Goal: Task Accomplishment & Management: Use online tool/utility

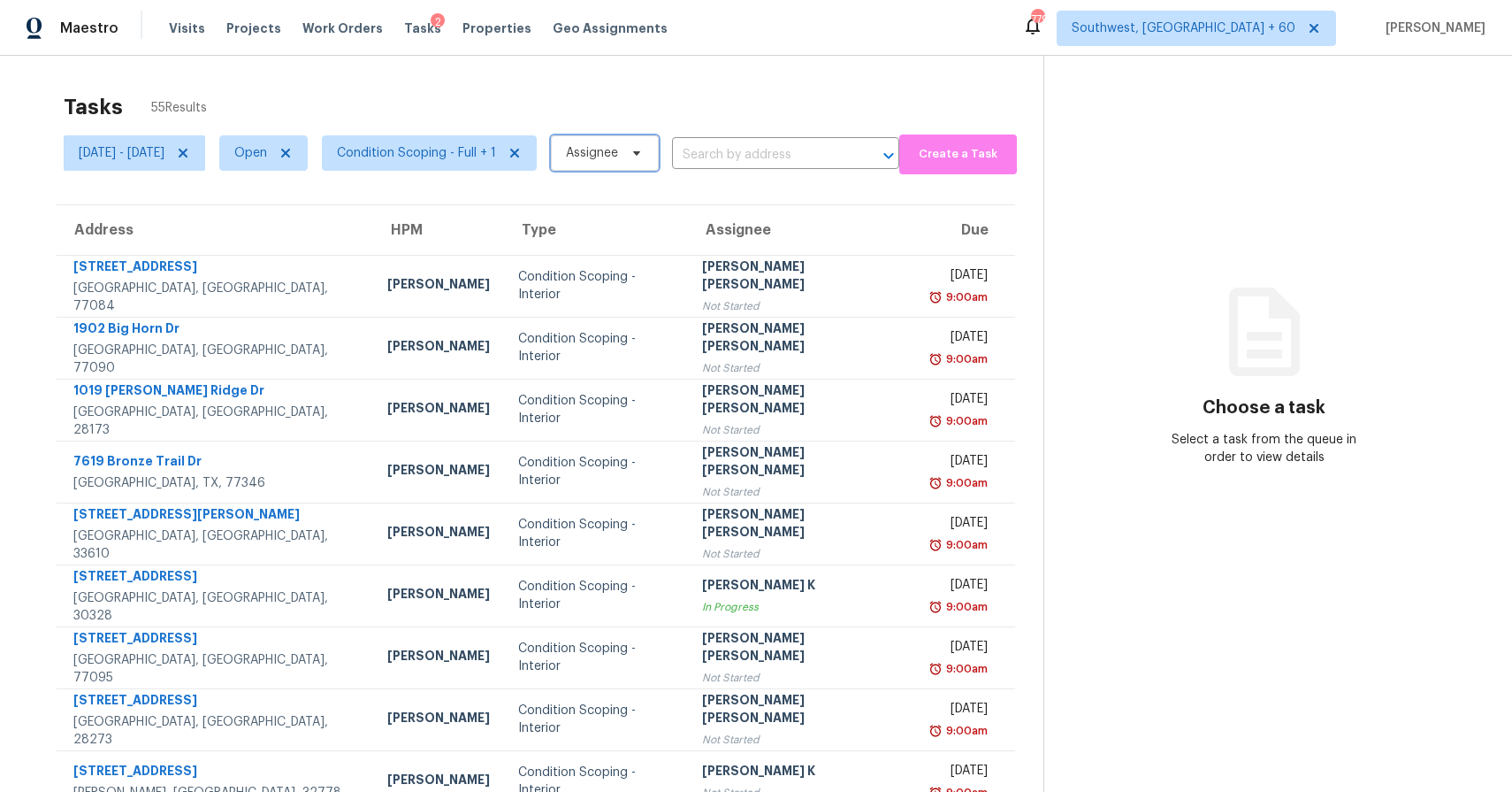
click at [659, 162] on span "Assignee" at bounding box center [604, 153] width 107 height 36
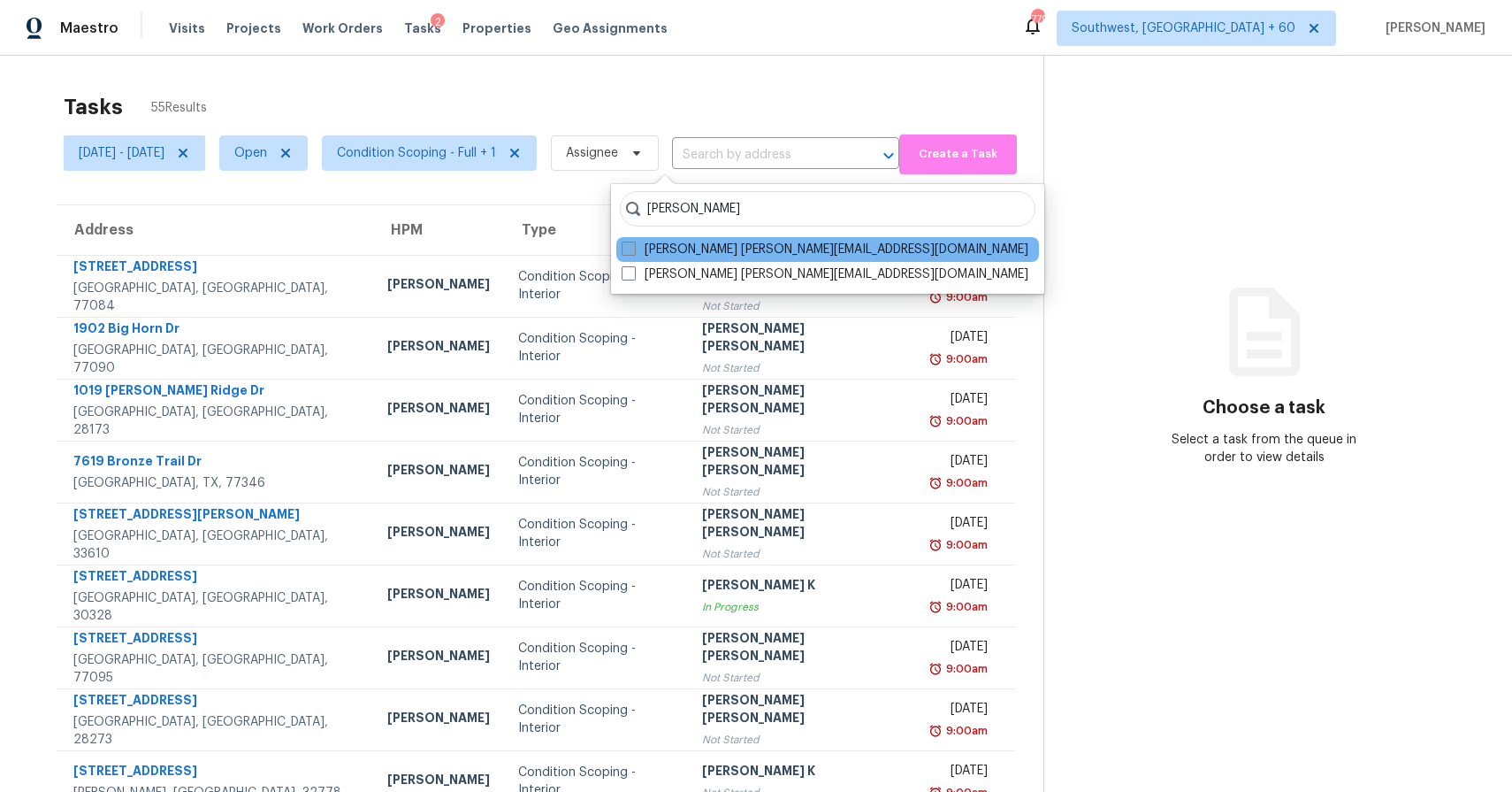
type input "ranjith"
click at [756, 244] on label "Ranjith Kumar P ranjith.kumar@opendoor.com" at bounding box center [824, 249] width 407 height 18
click at [633, 244] on input "Ranjith Kumar P ranjith.kumar@opendoor.com" at bounding box center [627, 246] width 11 height 11
checkbox input "true"
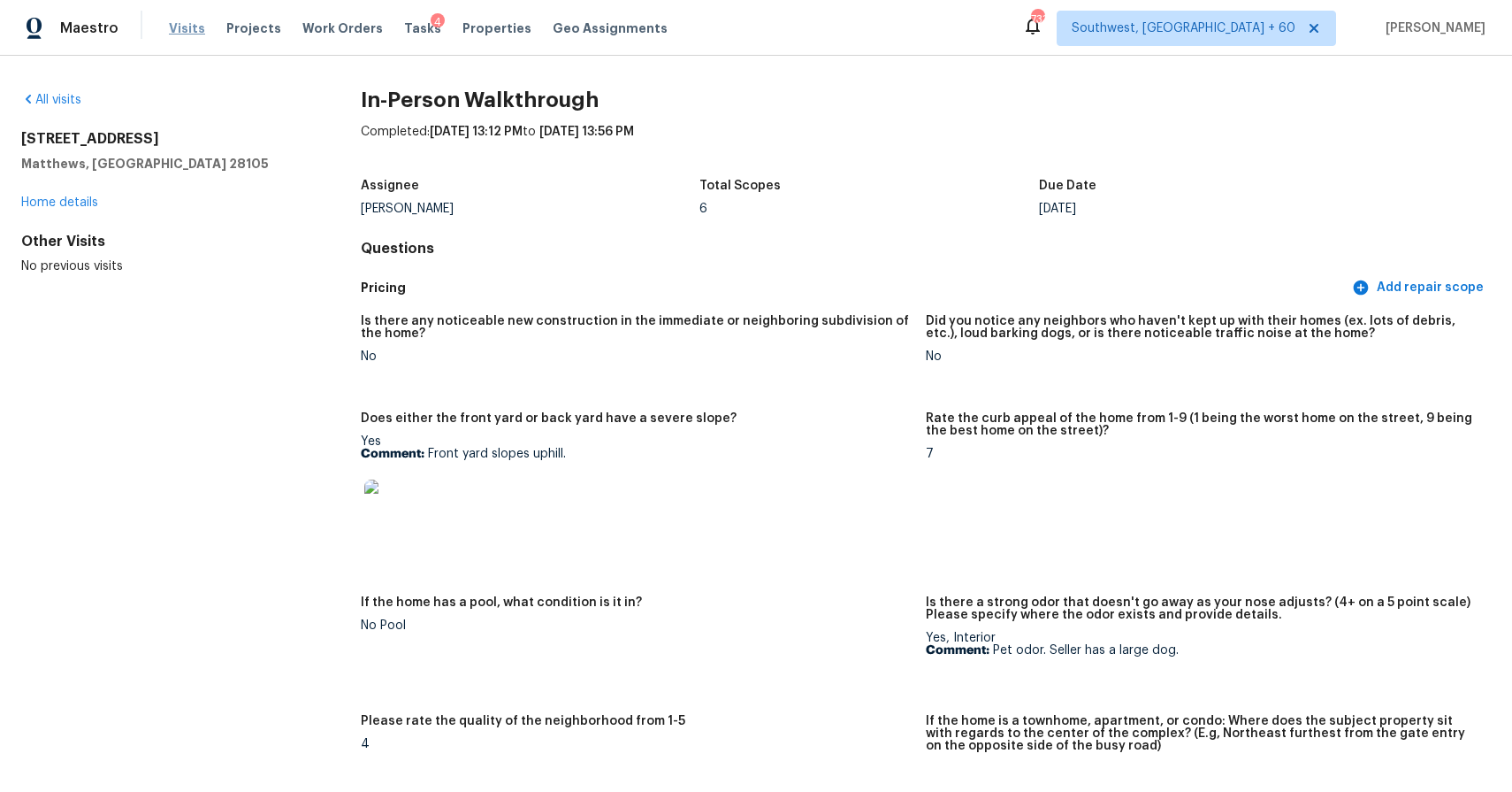
click at [181, 28] on span "Visits" at bounding box center [187, 28] width 36 height 18
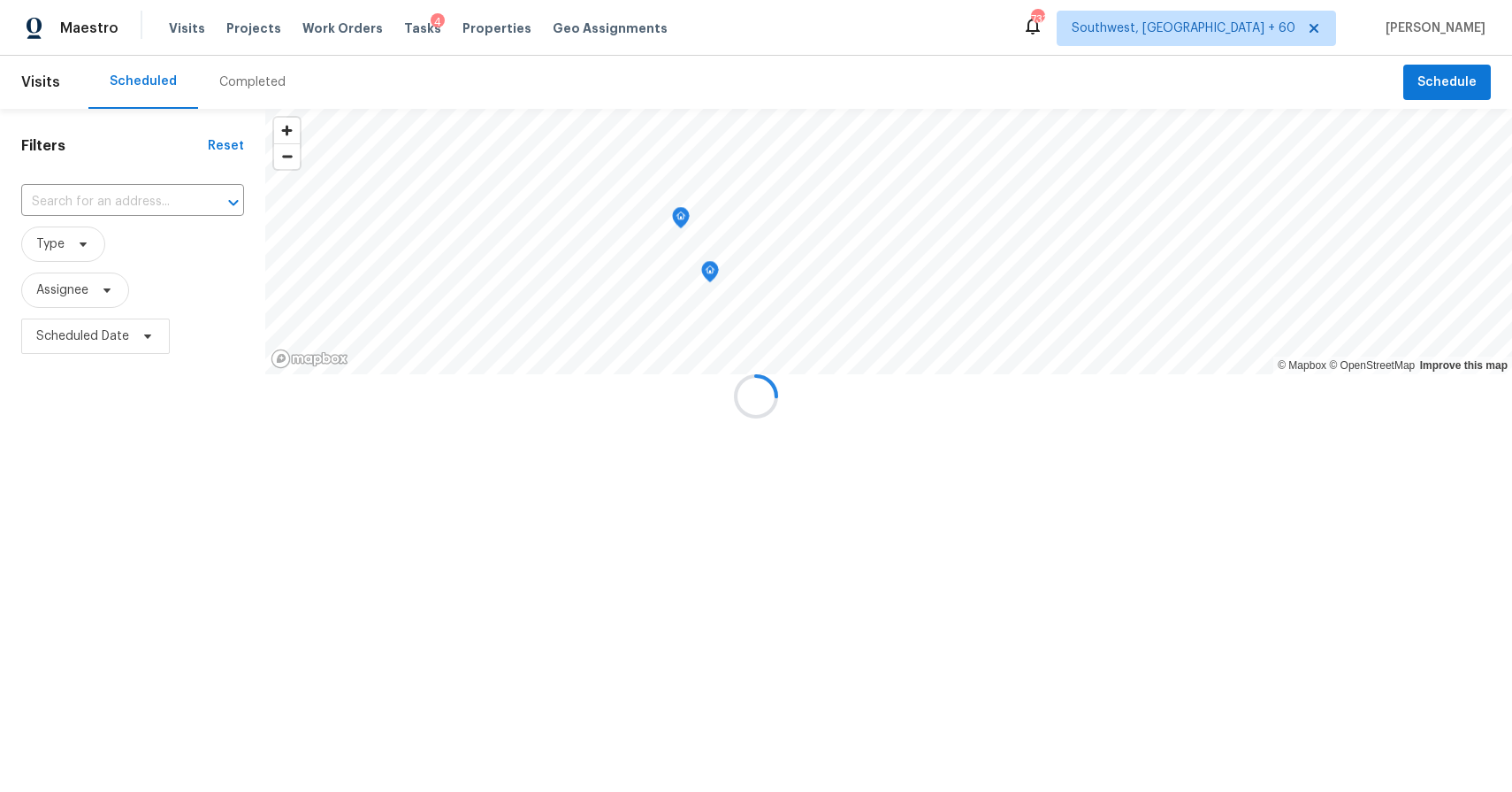
click at [229, 71] on div at bounding box center [756, 396] width 1512 height 792
click at [254, 74] on div at bounding box center [756, 396] width 1512 height 792
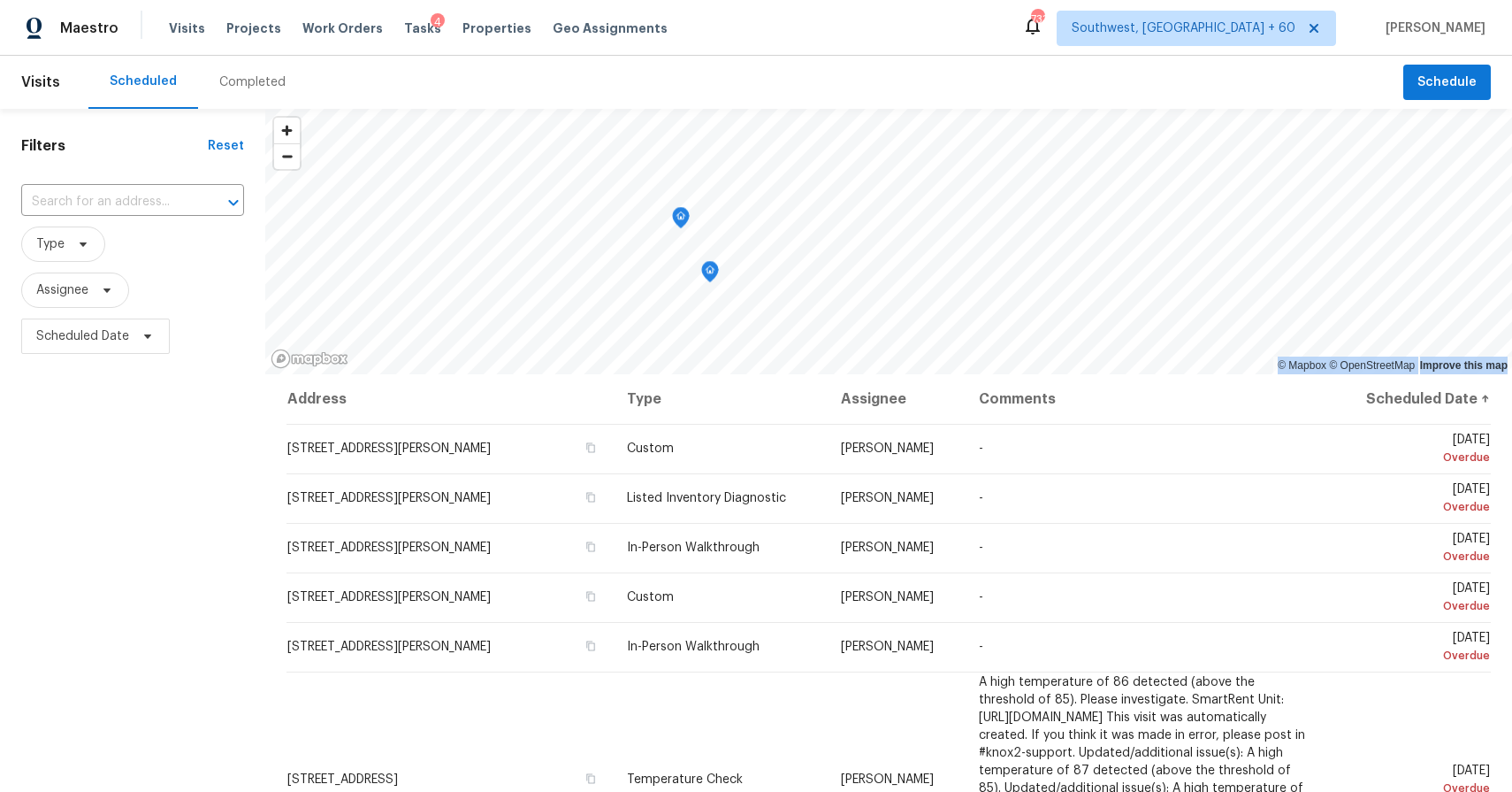
click at [266, 83] on div "Completed" at bounding box center [252, 82] width 66 height 18
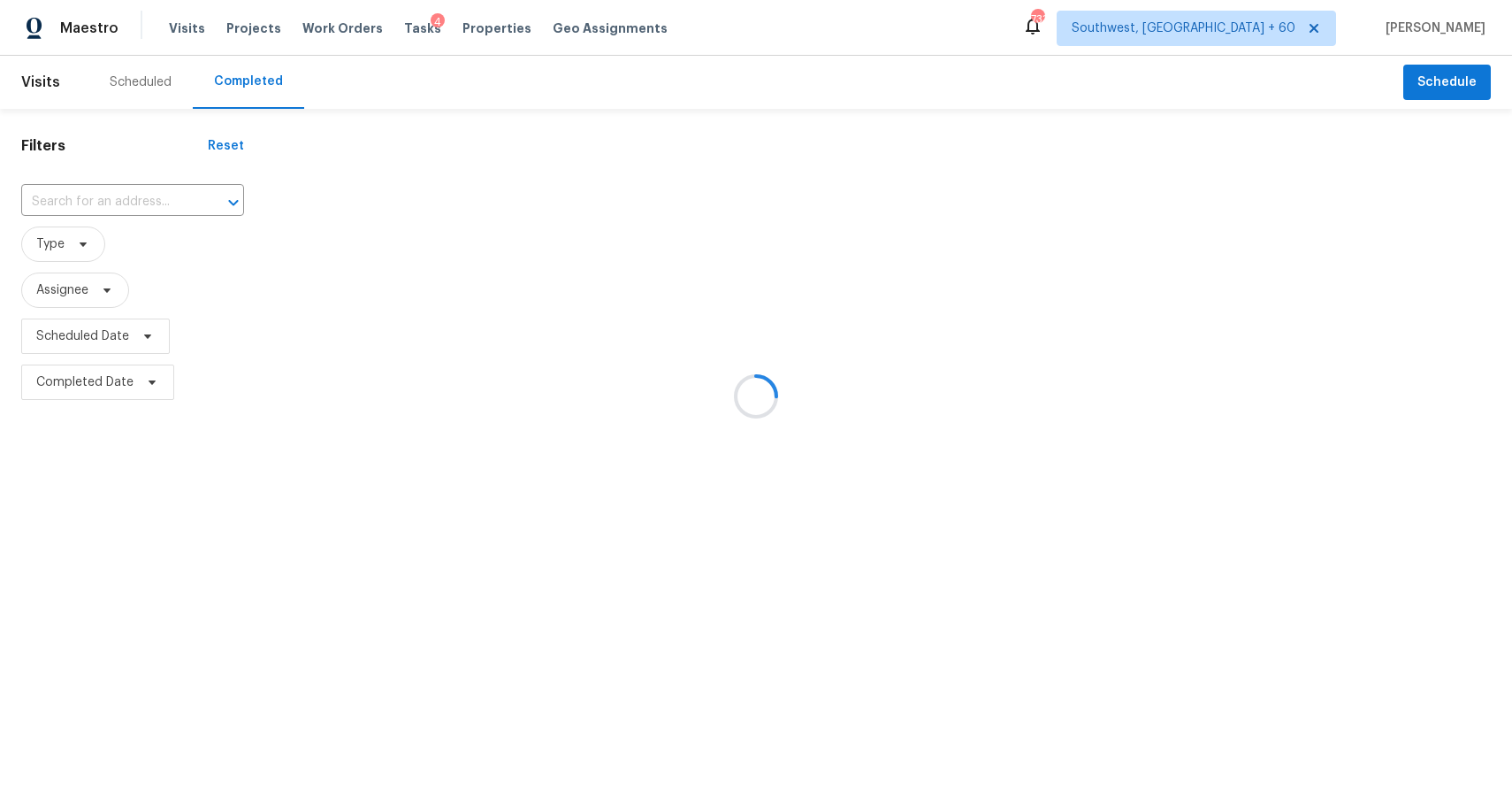
click at [266, 83] on div at bounding box center [756, 396] width 1512 height 792
click at [145, 195] on div at bounding box center [756, 396] width 1512 height 792
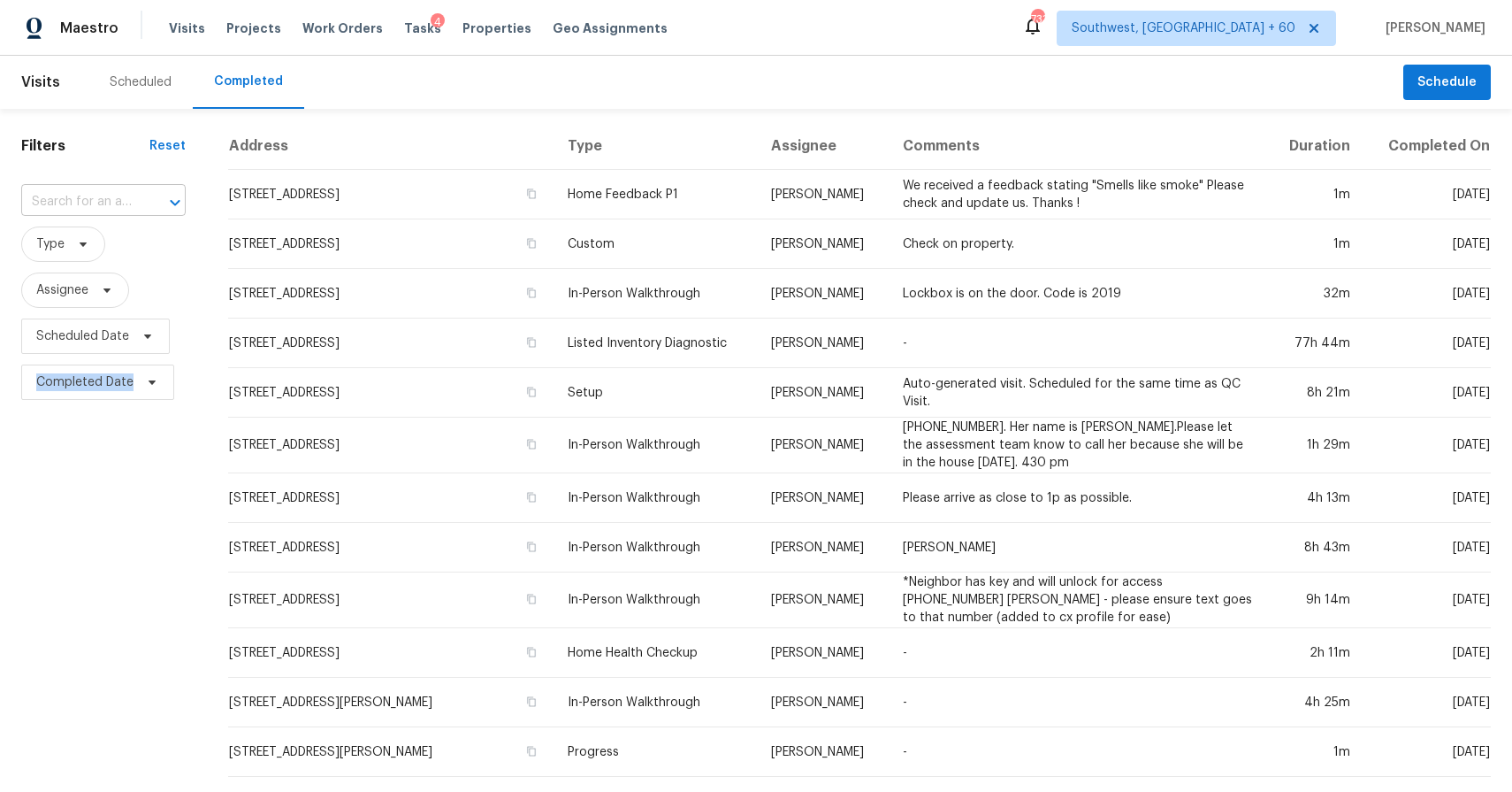
click at [129, 193] on input "text" at bounding box center [78, 201] width 115 height 27
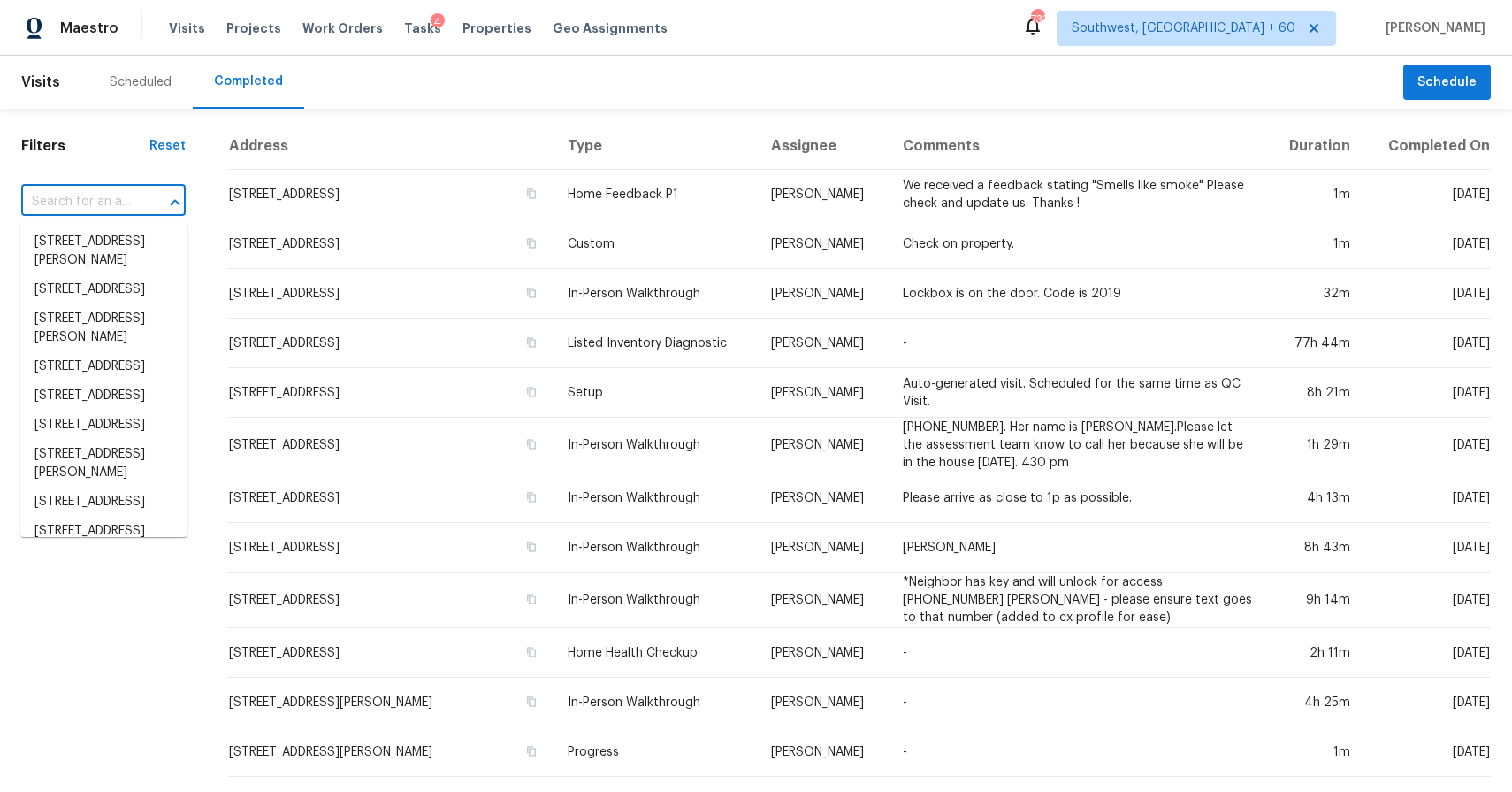
paste input "4767 Ridgemoor Cir Palm Harbor, FL, 34685"
type input "4767 Ridgemoor Cir Palm Harbor, FL, 34685"
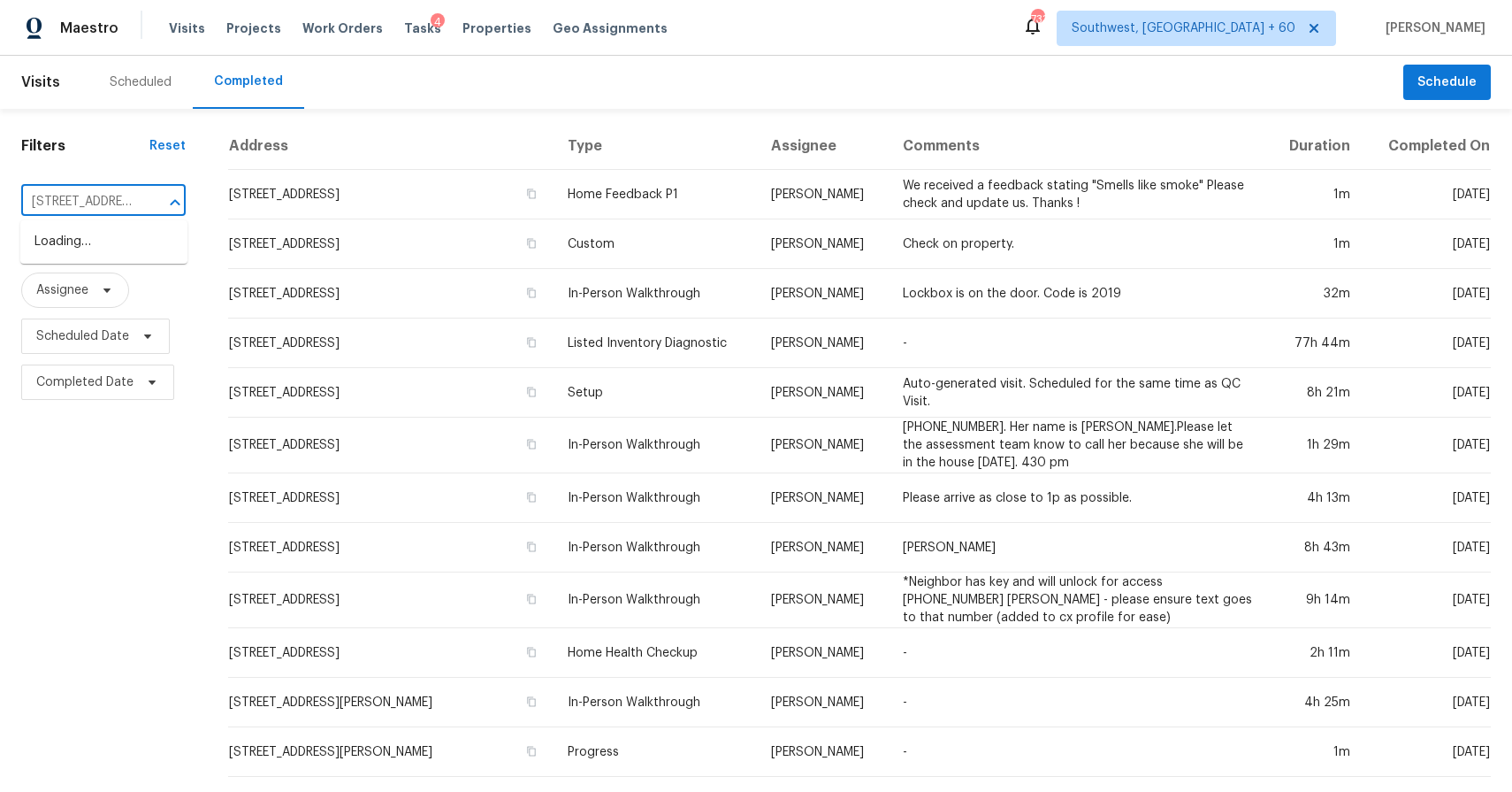
scroll to position [0, 147]
click at [108, 252] on li "4767 Ridgemoor Cir, Palm Harbor, FL 34685" at bounding box center [104, 241] width 167 height 29
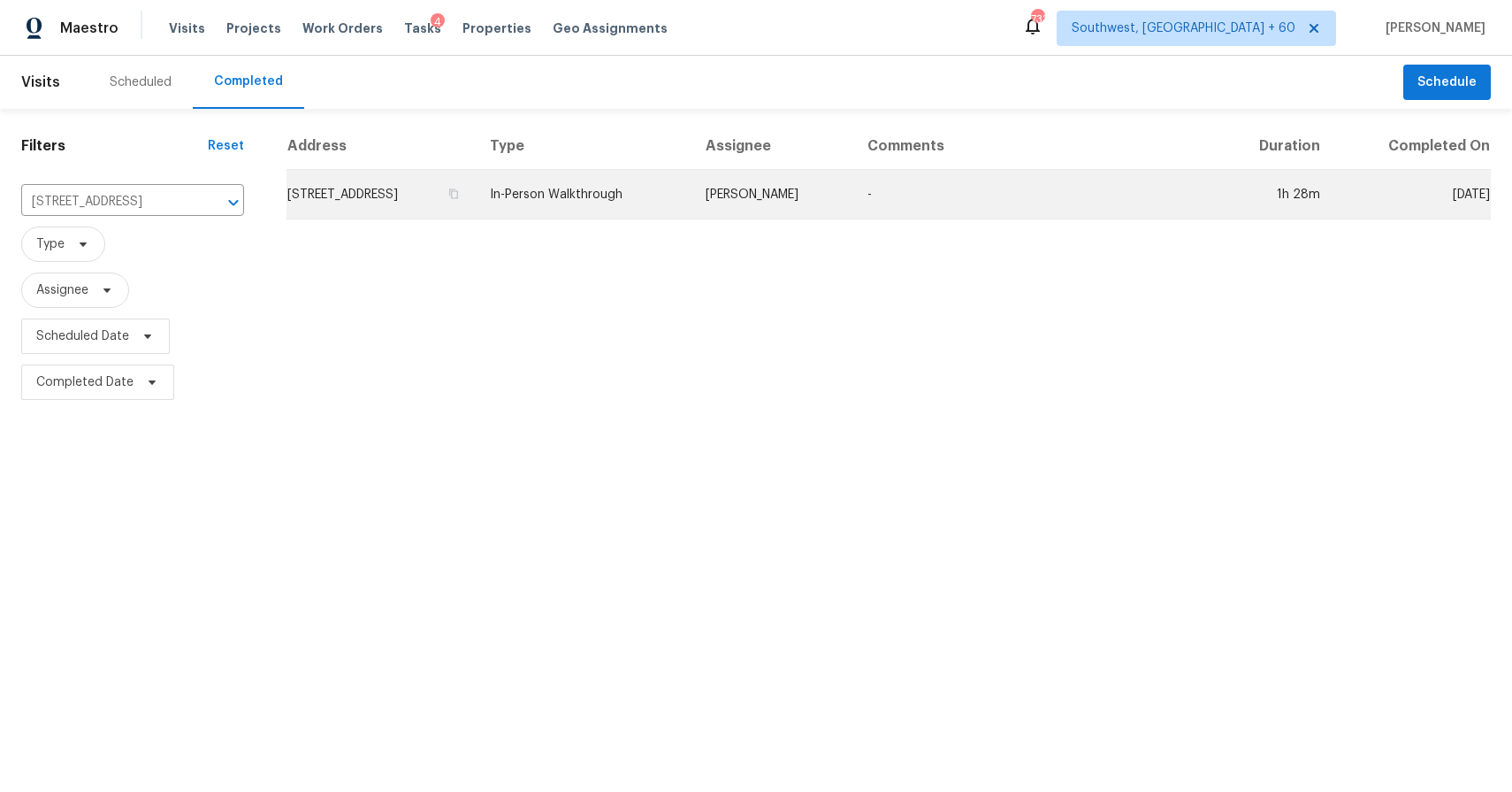
click at [692, 202] on td "In-Person Walkthrough" at bounding box center [583, 194] width 216 height 50
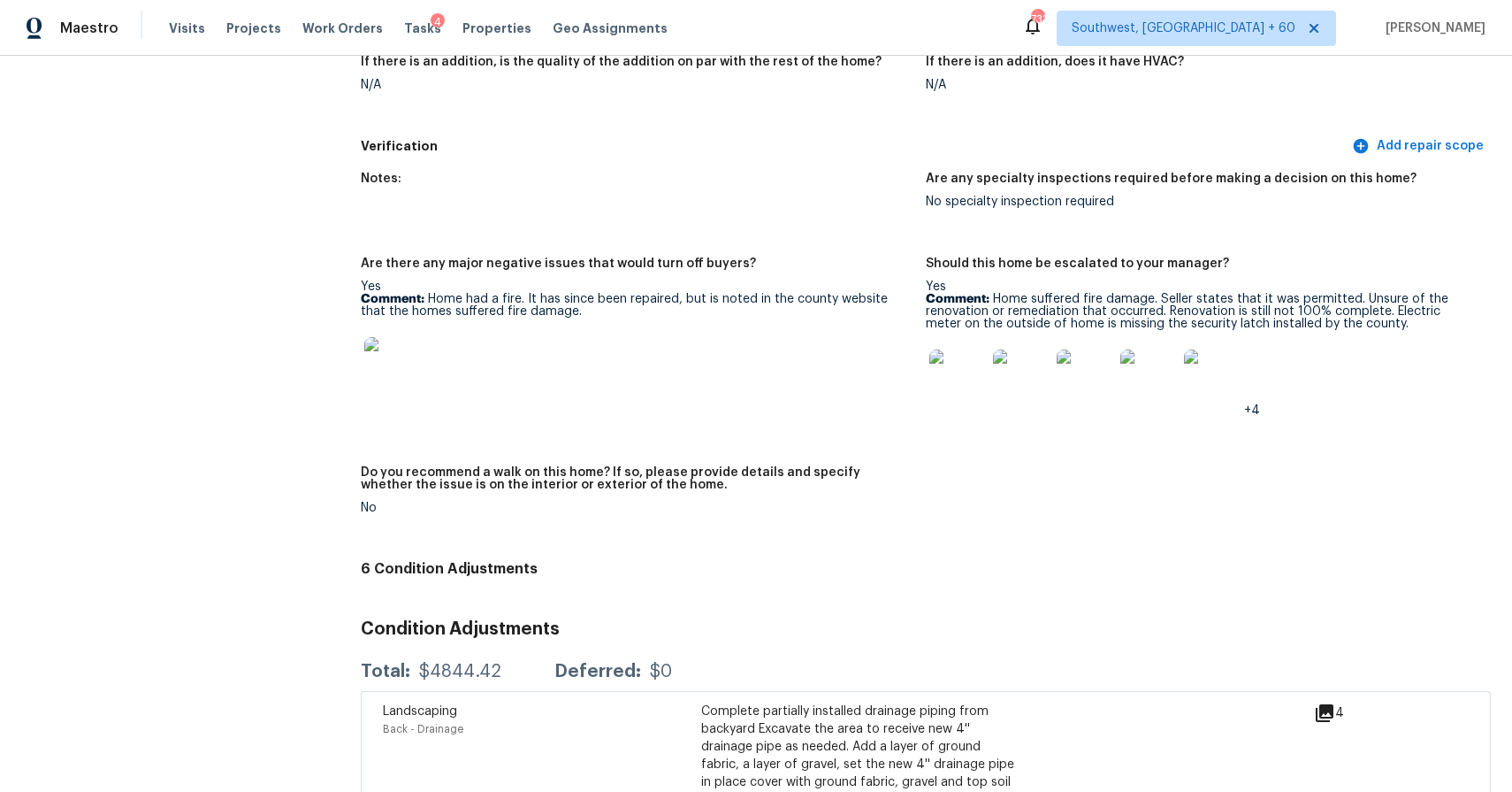
scroll to position [4693, 0]
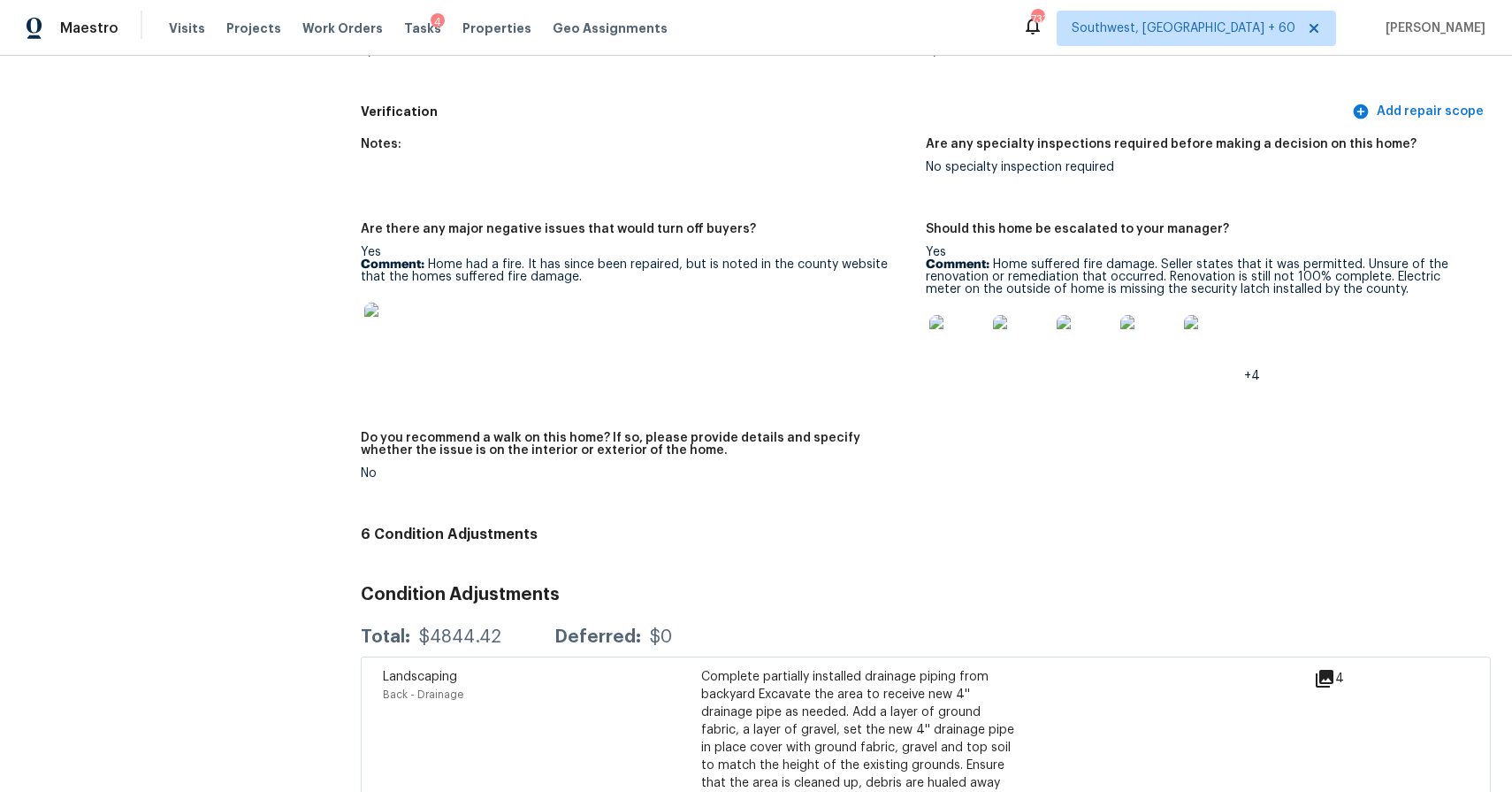
click at [392, 308] on img at bounding box center [392, 331] width 57 height 57
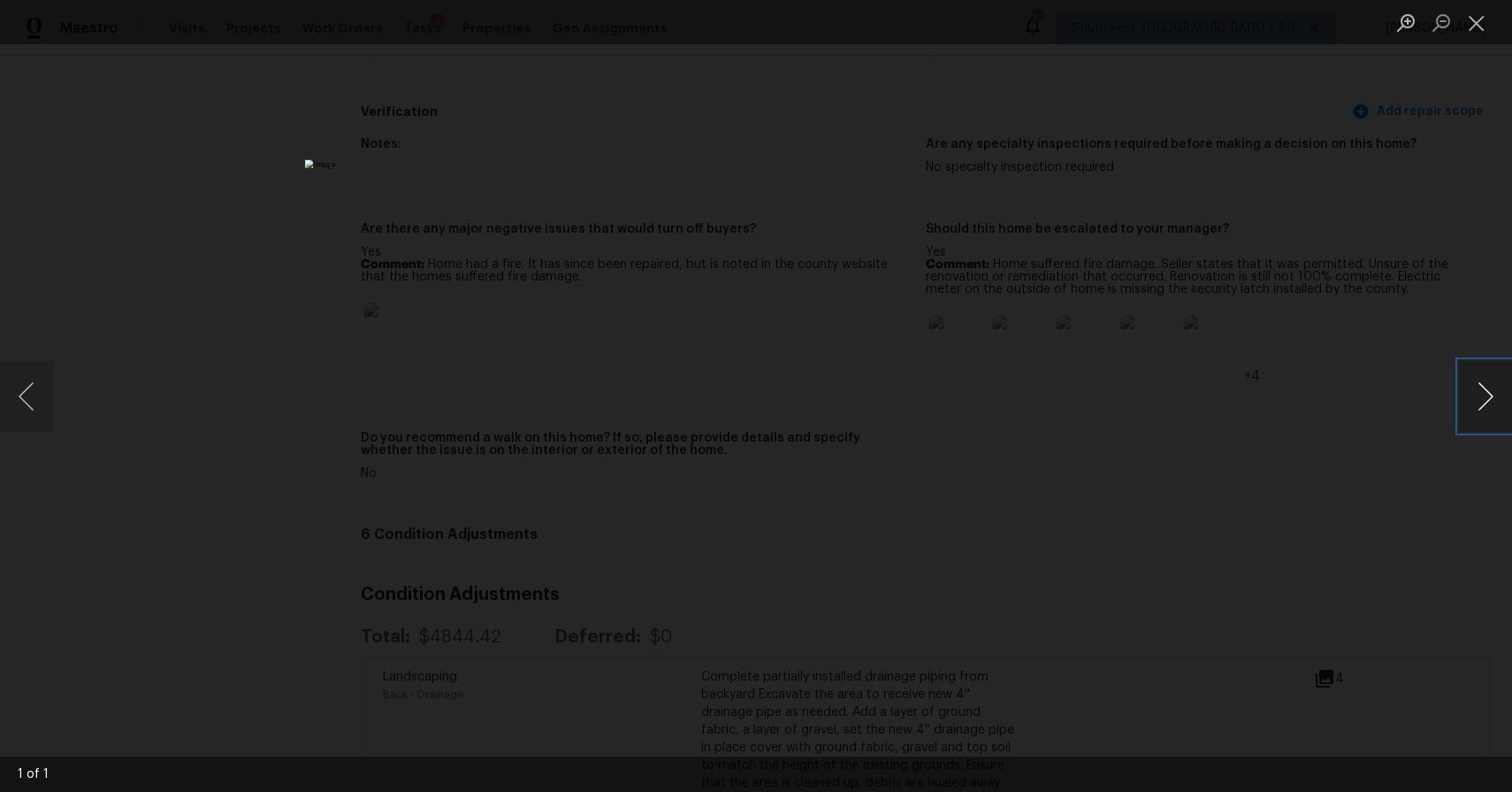
click at [1484, 393] on button "Next image" at bounding box center [1485, 396] width 53 height 71
click at [1337, 439] on div "Lightbox" at bounding box center [756, 396] width 1512 height 792
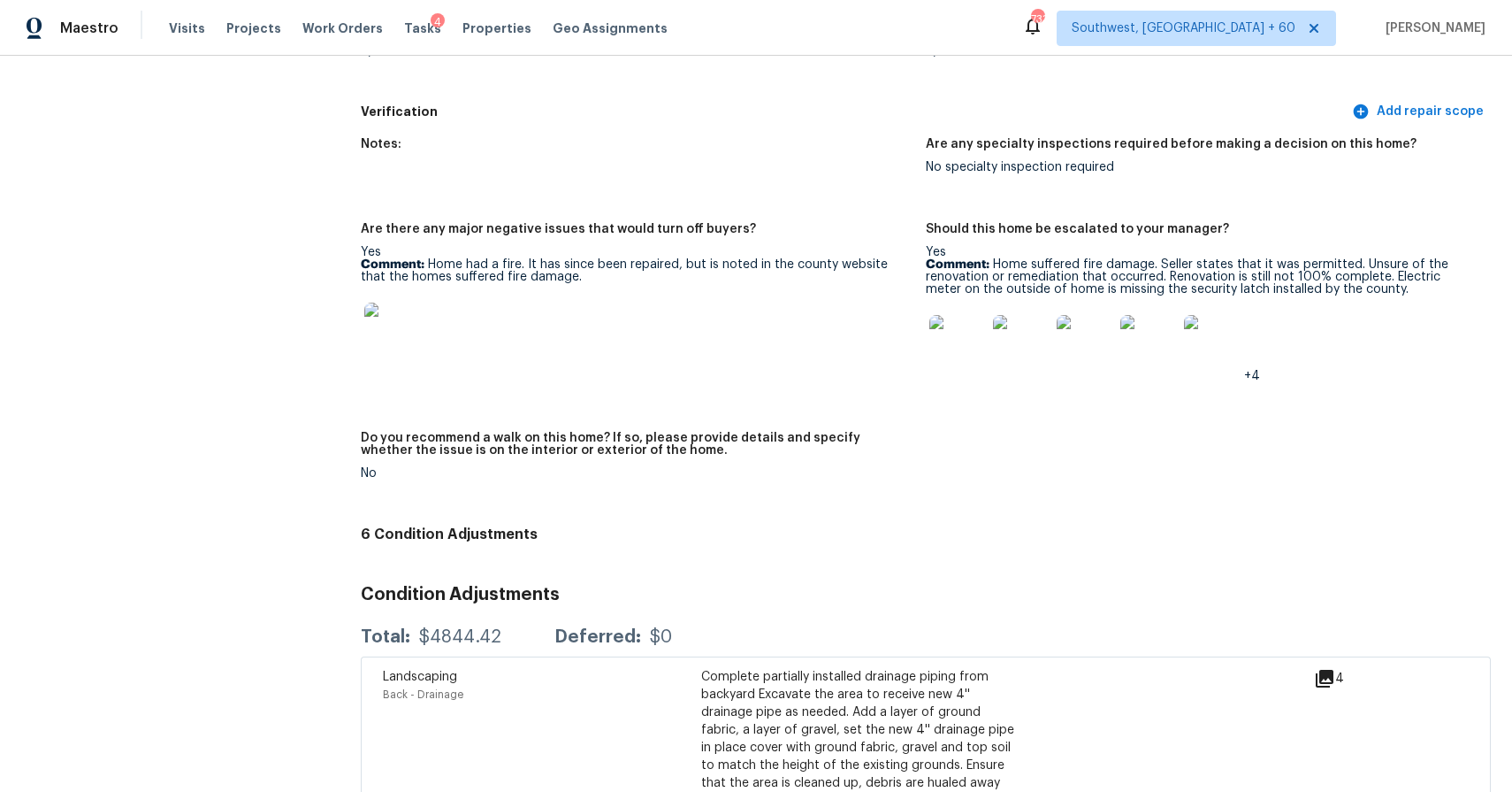
click at [958, 317] on img at bounding box center [957, 343] width 57 height 57
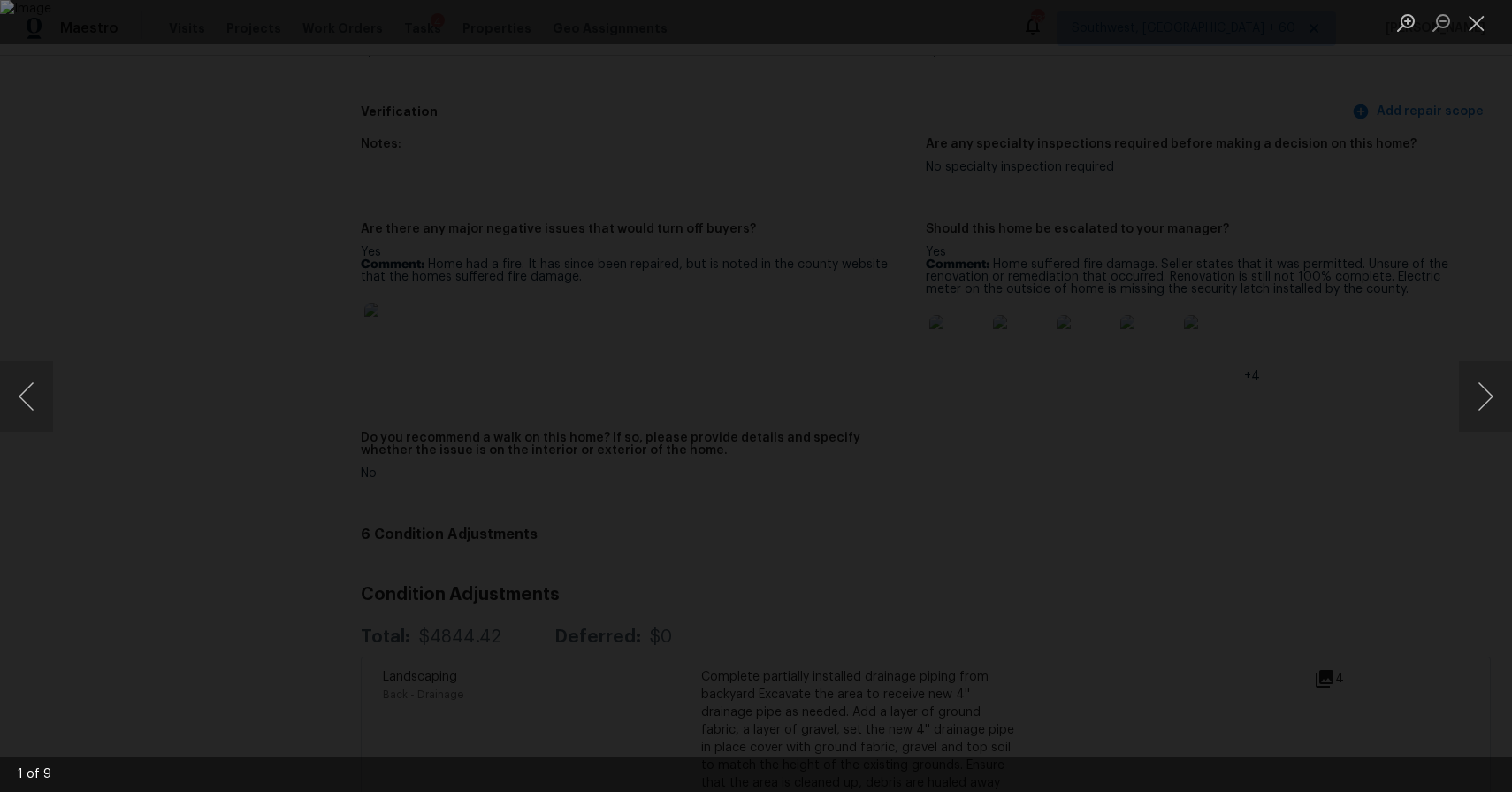
click at [1429, 415] on div "Lightbox" at bounding box center [756, 396] width 1512 height 792
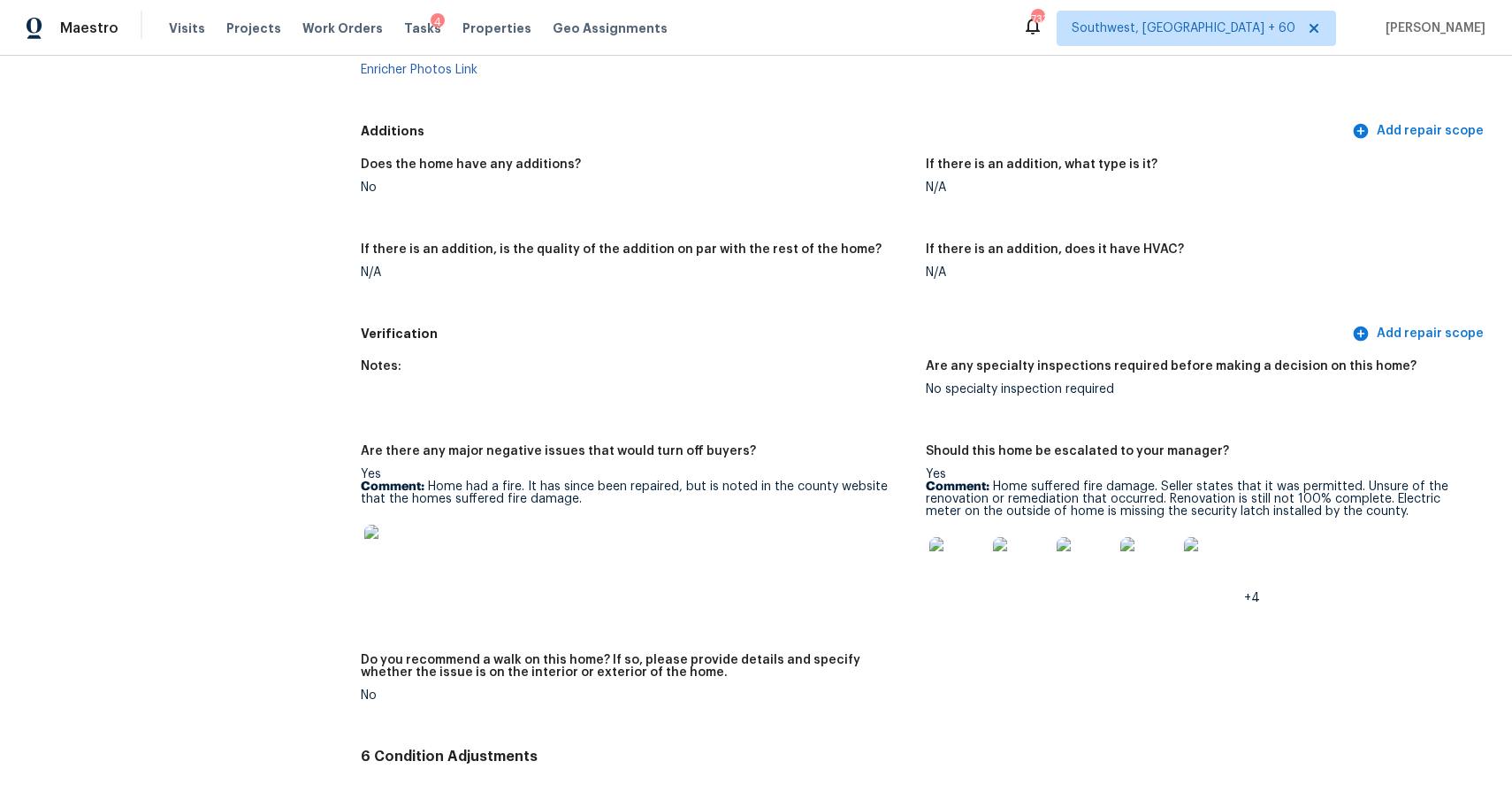
scroll to position [4473, 0]
click at [966, 540] on img at bounding box center [957, 563] width 57 height 57
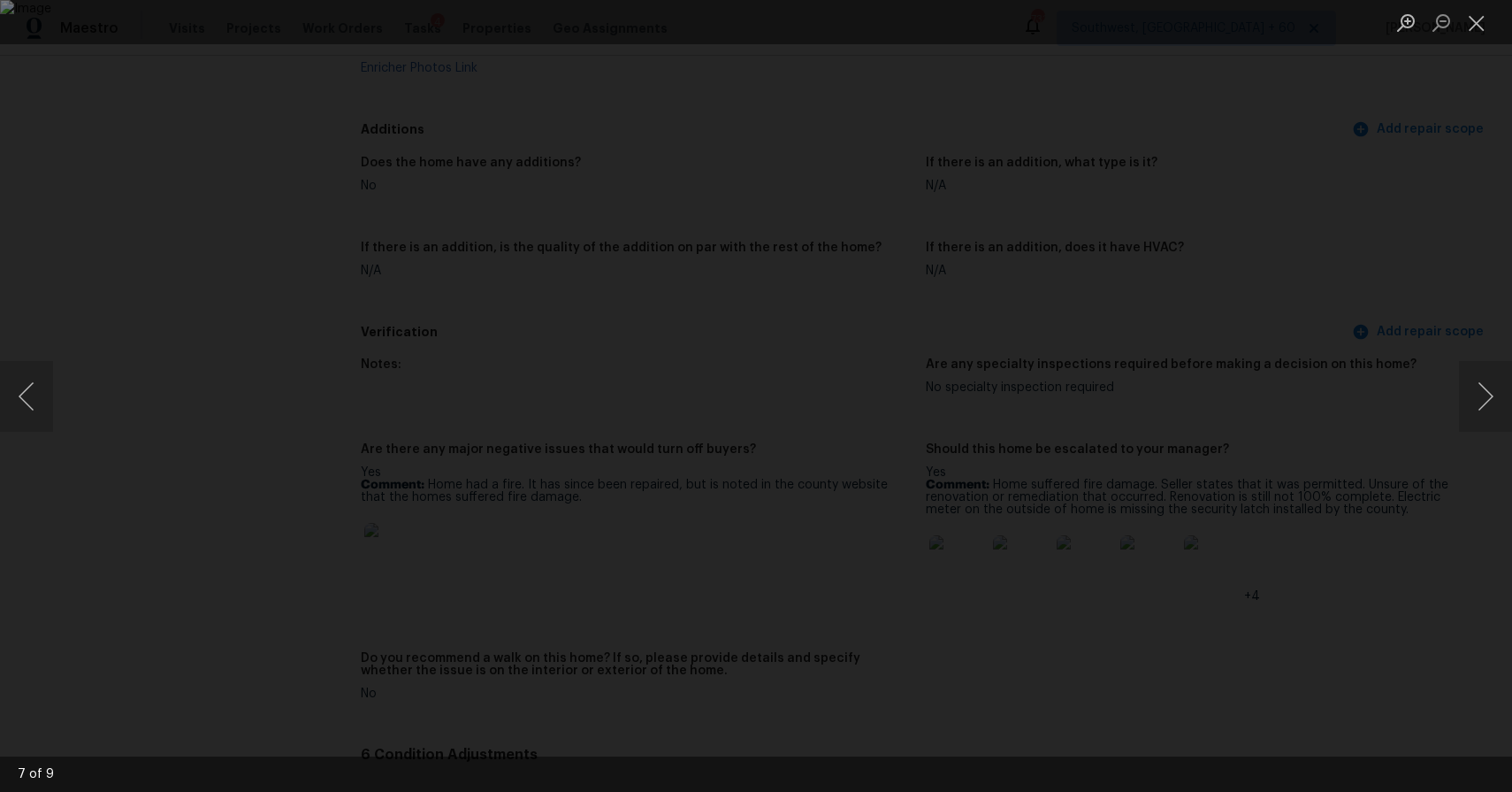
click at [1372, 479] on div "Lightbox" at bounding box center [756, 396] width 1512 height 792
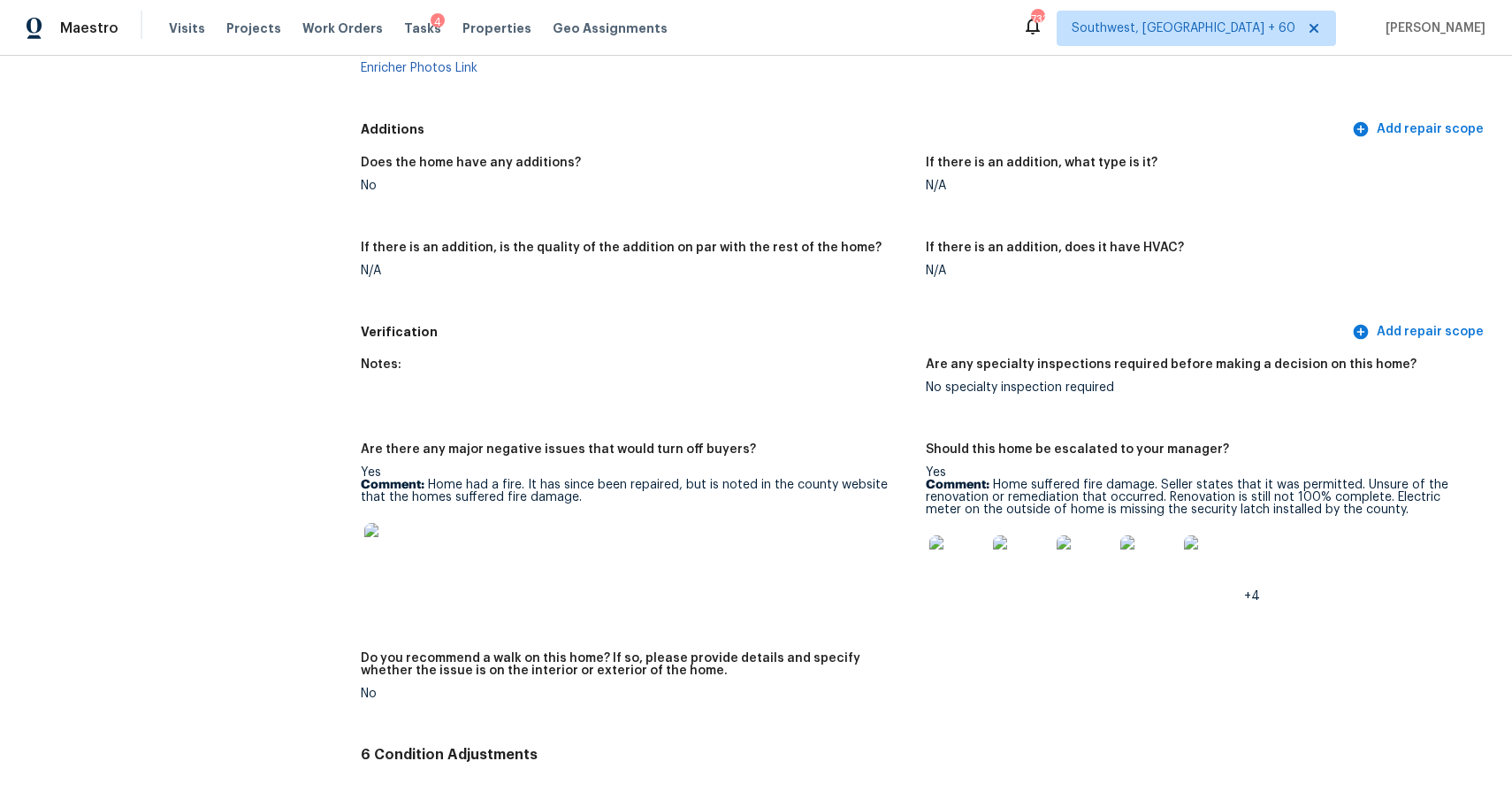
click at [971, 542] on img at bounding box center [957, 563] width 57 height 57
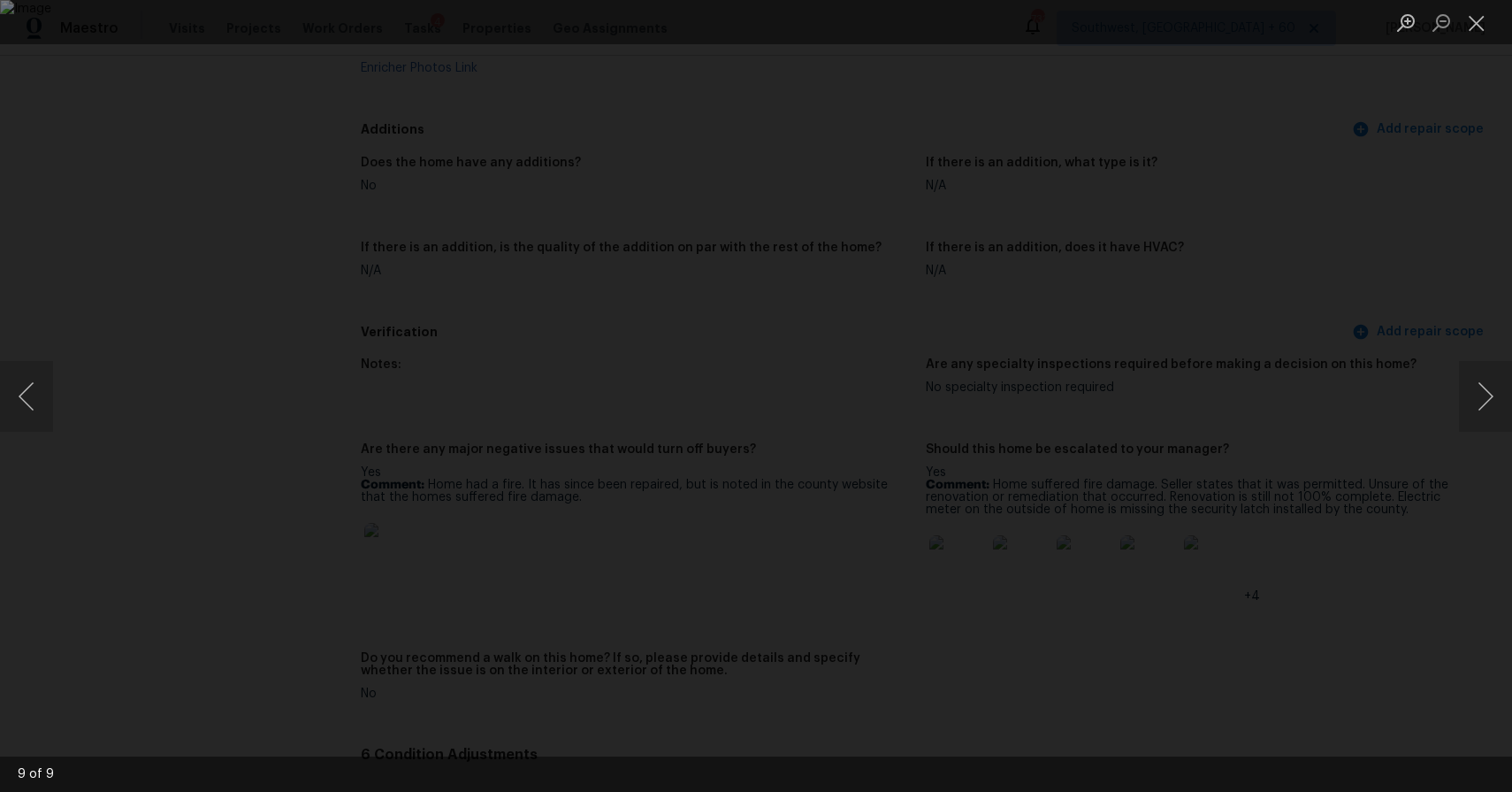
click at [1330, 539] on div "Lightbox" at bounding box center [756, 396] width 1512 height 792
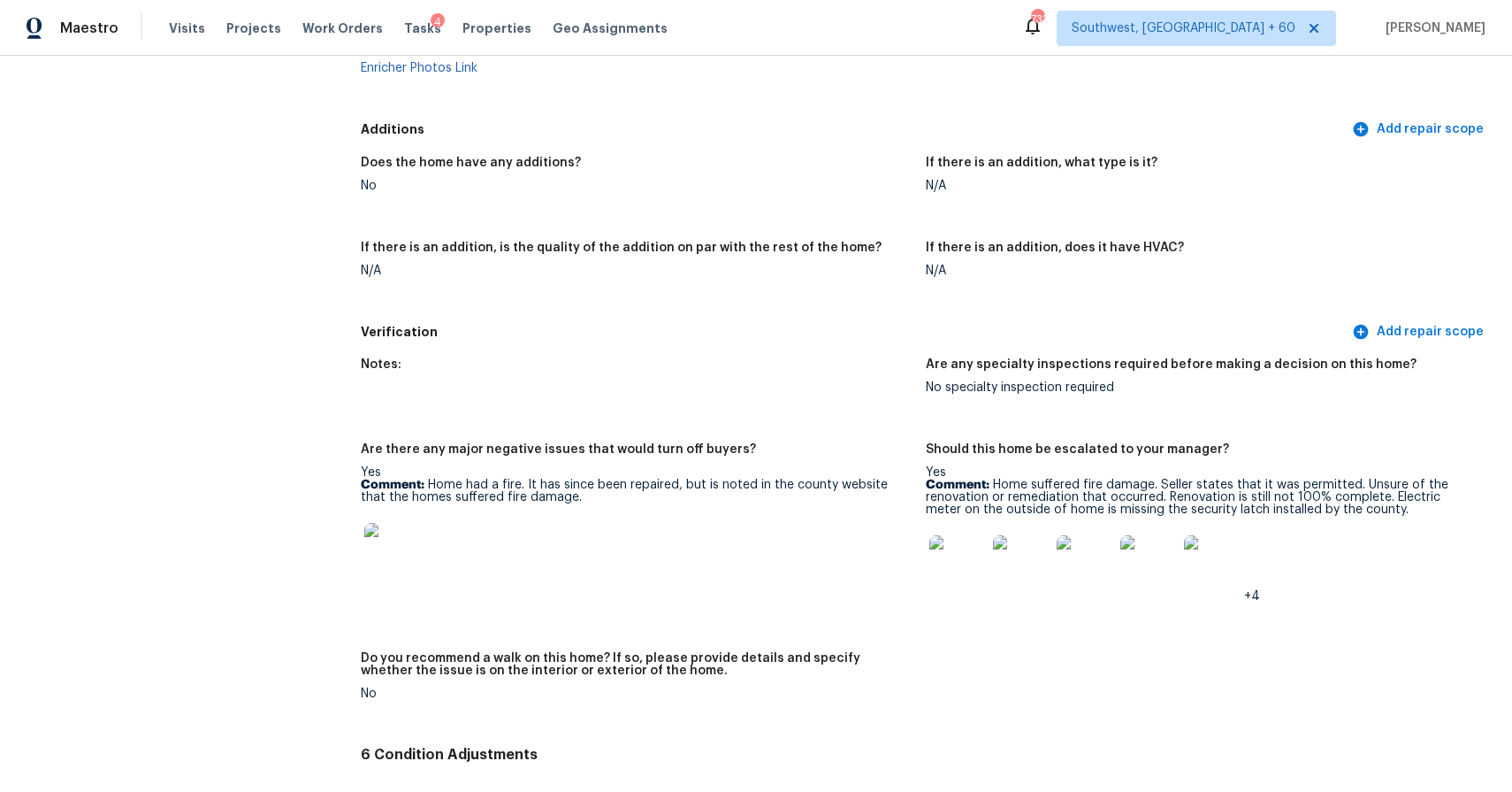
scroll to position [4595, 0]
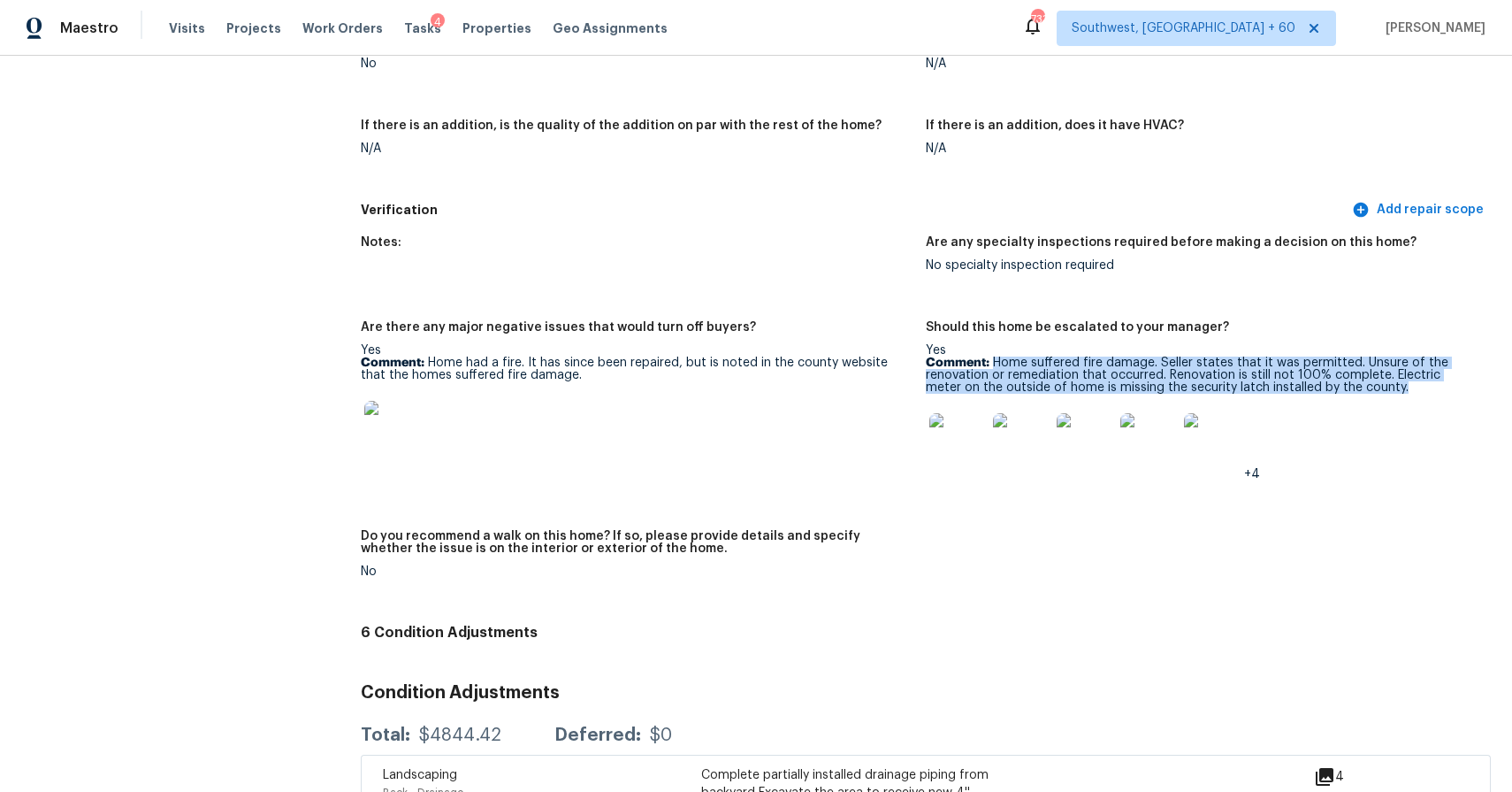
drag, startPoint x: 996, startPoint y: 338, endPoint x: 1364, endPoint y: 358, distance: 368.5
click at [1364, 358] on p "Comment: Home suffered fire damage. Seller states that it was permitted. Unsure…" at bounding box center [1200, 375] width 550 height 37
copy p "Home suffered fire damage. Seller states that it was permitted. Unsure of the r…"
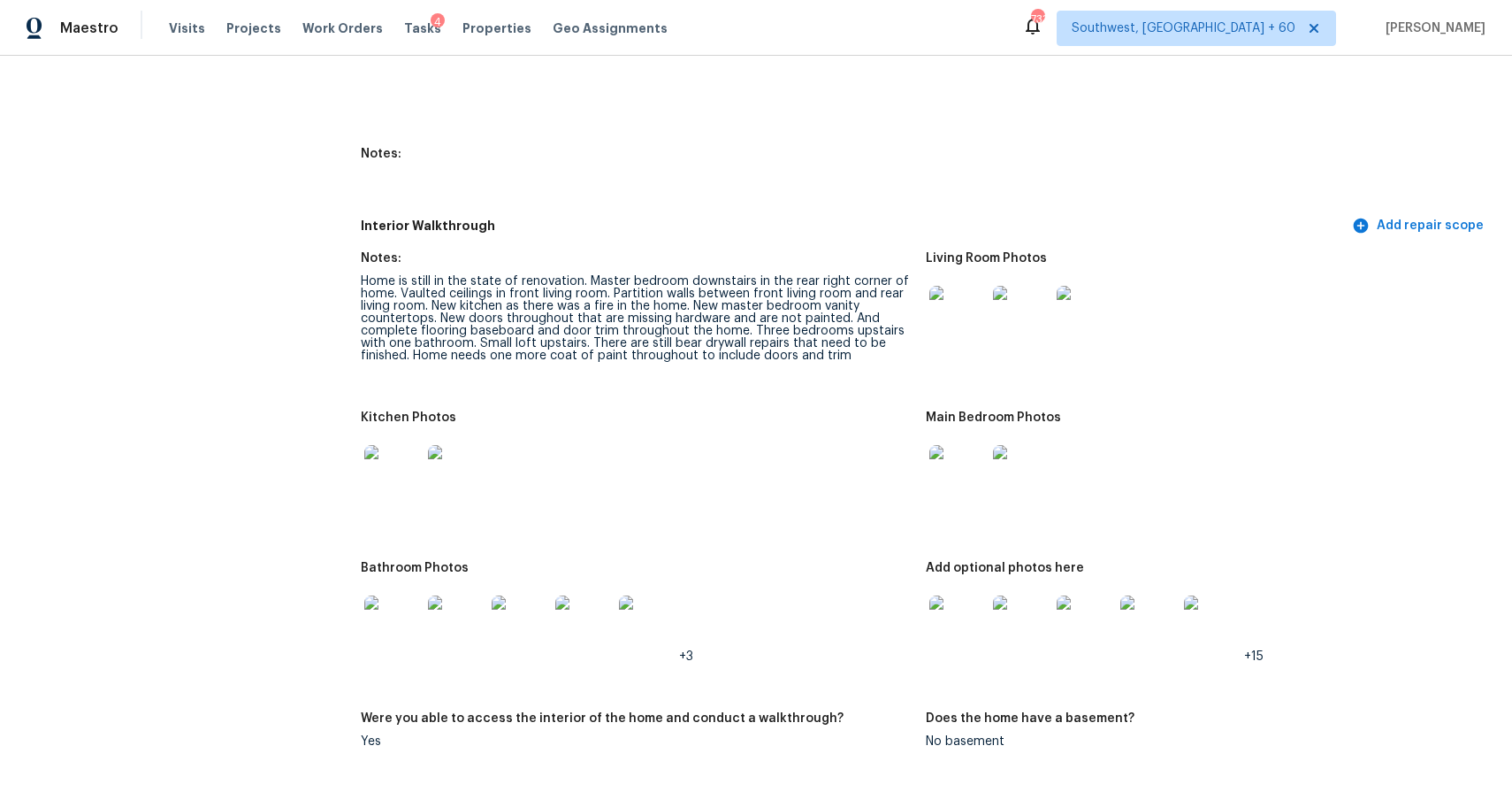
scroll to position [2502, 0]
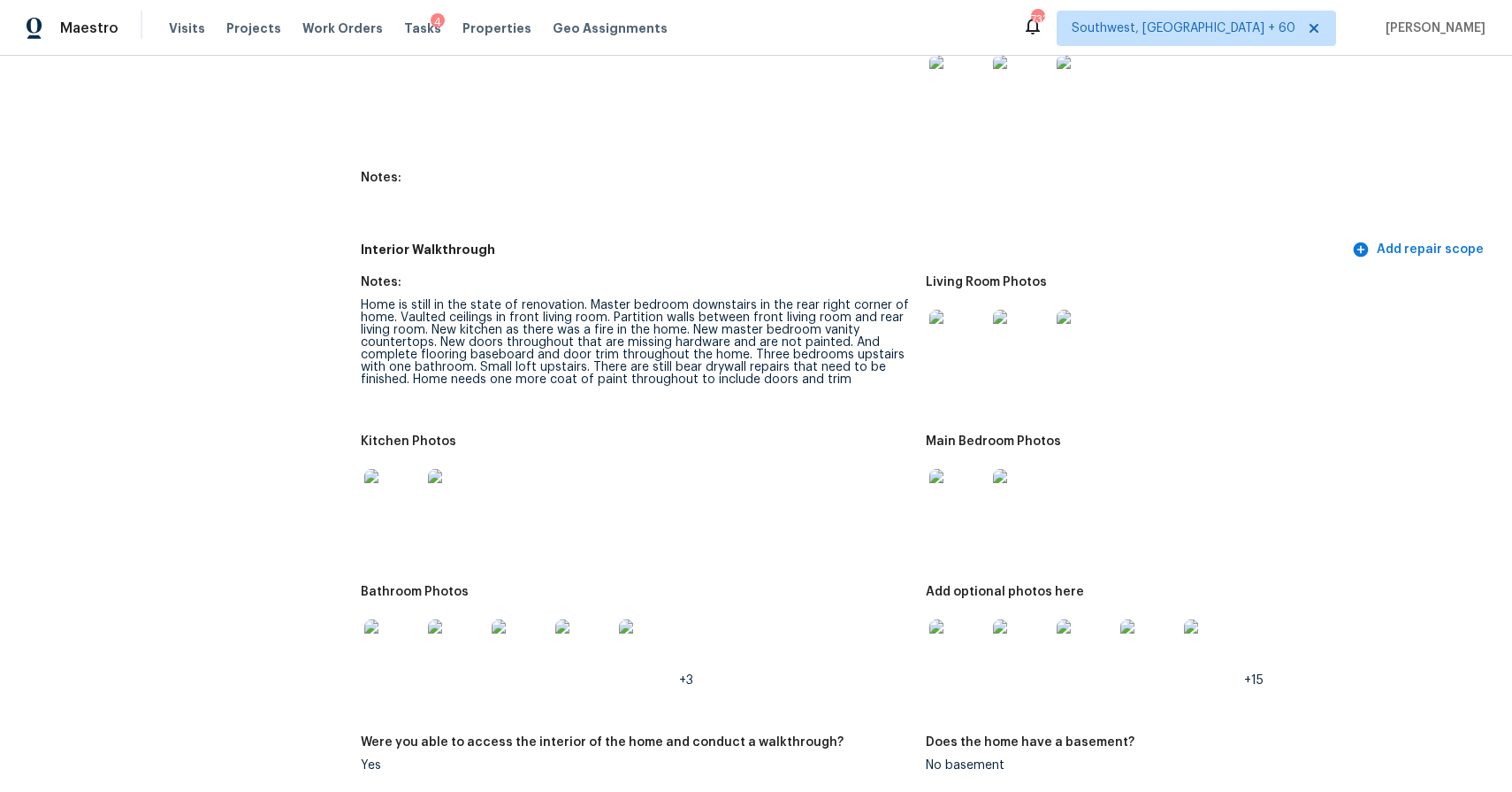
click at [946, 324] on img at bounding box center [957, 338] width 57 height 57
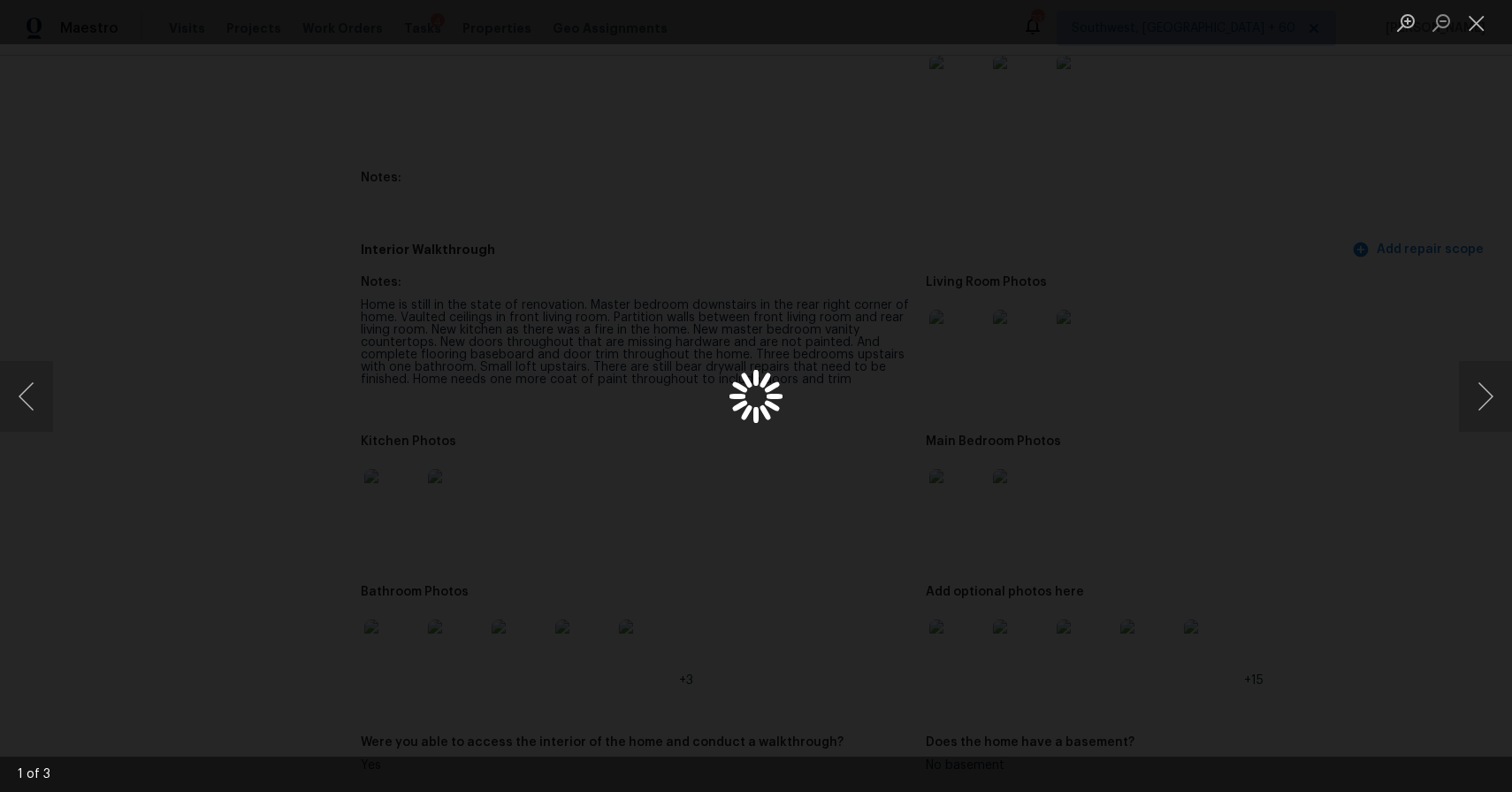
click at [946, 324] on div "Lightbox" at bounding box center [756, 396] width 1512 height 792
click at [1102, 445] on img "Lightbox" at bounding box center [756, 396] width 1512 height 792
click at [1488, 384] on button "Next image" at bounding box center [1485, 396] width 53 height 71
click at [1491, 412] on button "Next image" at bounding box center [1485, 396] width 53 height 71
click at [17, 374] on button "Previous image" at bounding box center [26, 396] width 53 height 71
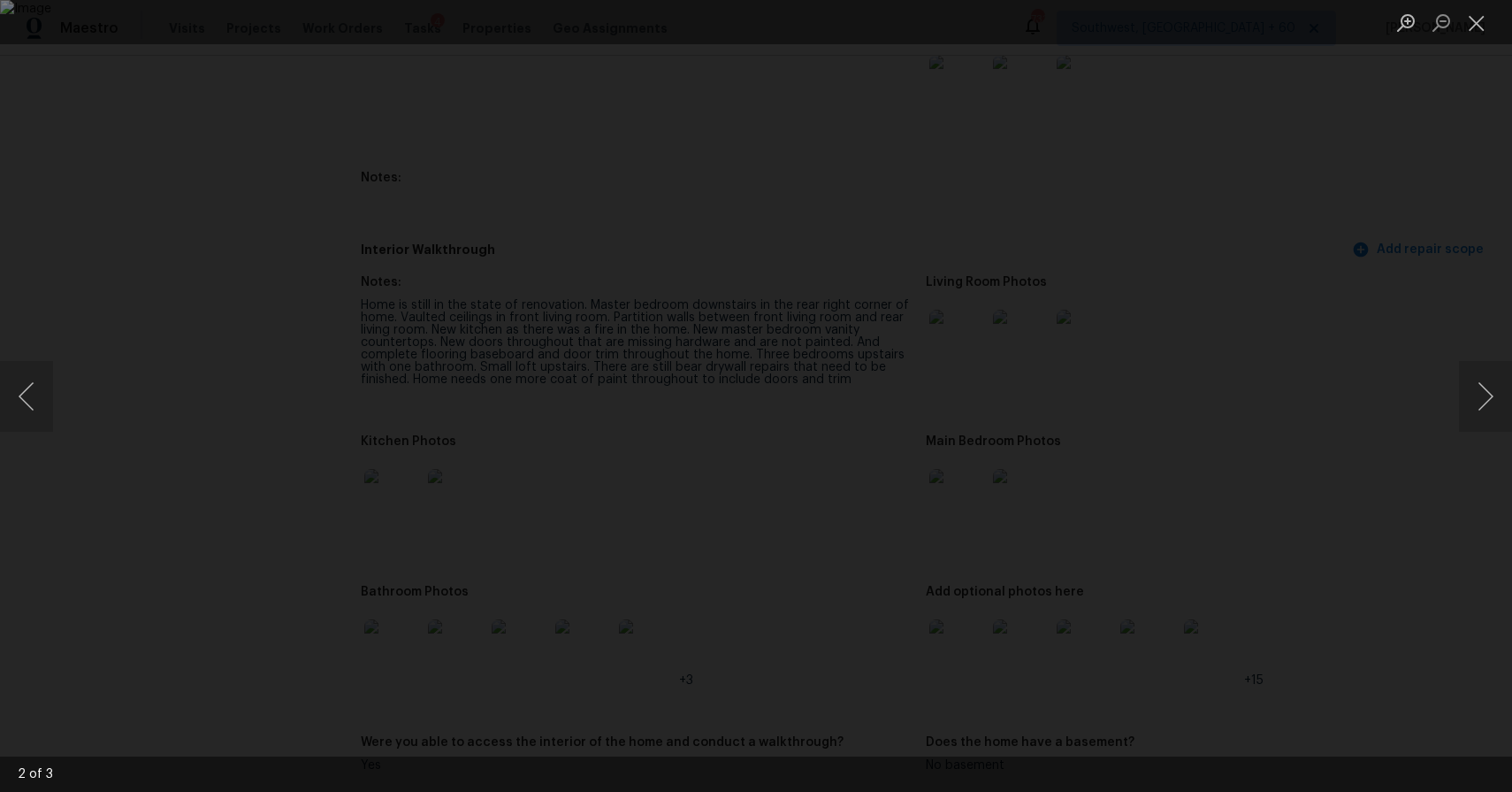
click at [1432, 415] on div "Lightbox" at bounding box center [756, 396] width 1512 height 792
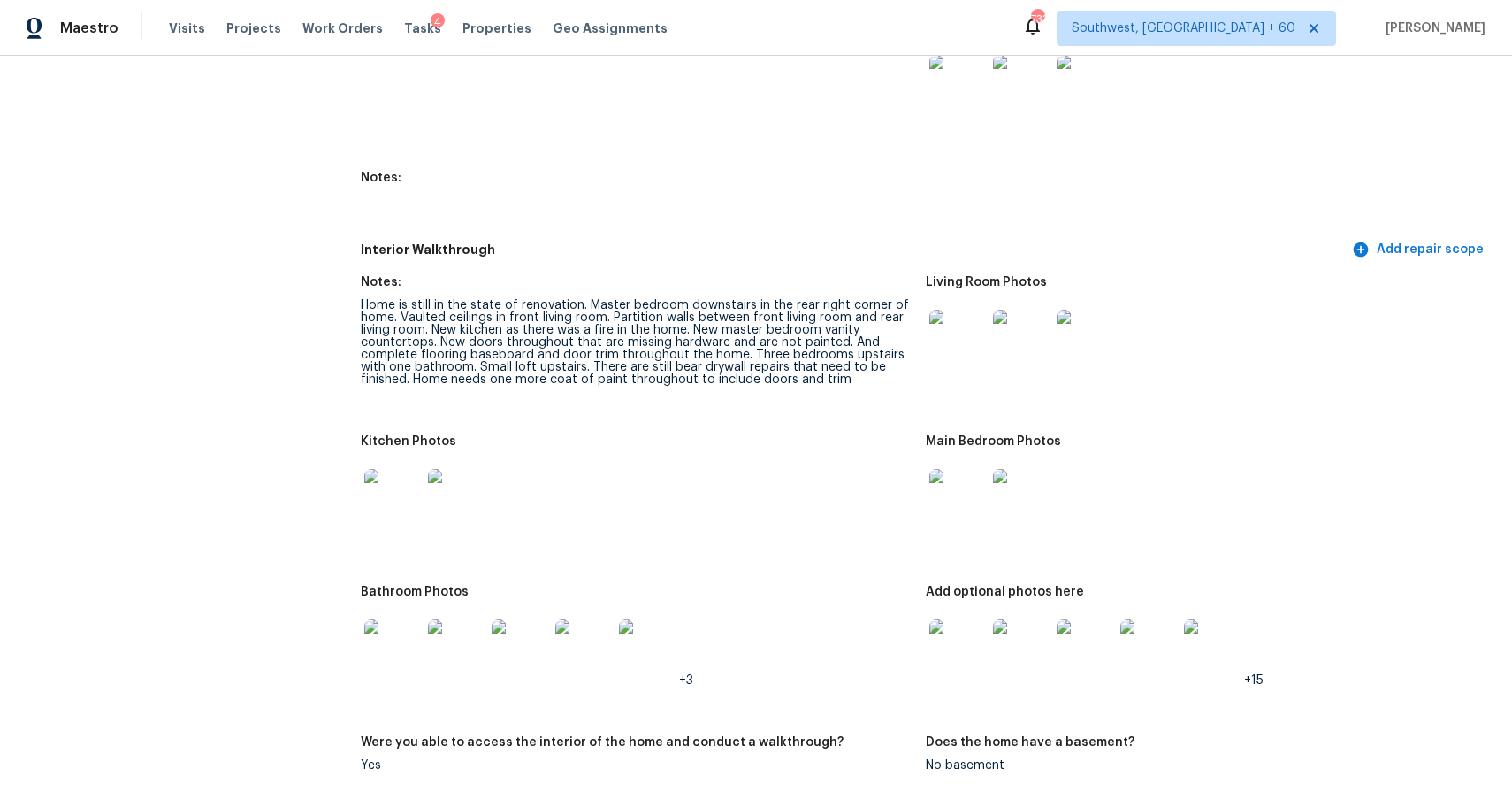
click at [957, 497] on img at bounding box center [957, 497] width 57 height 57
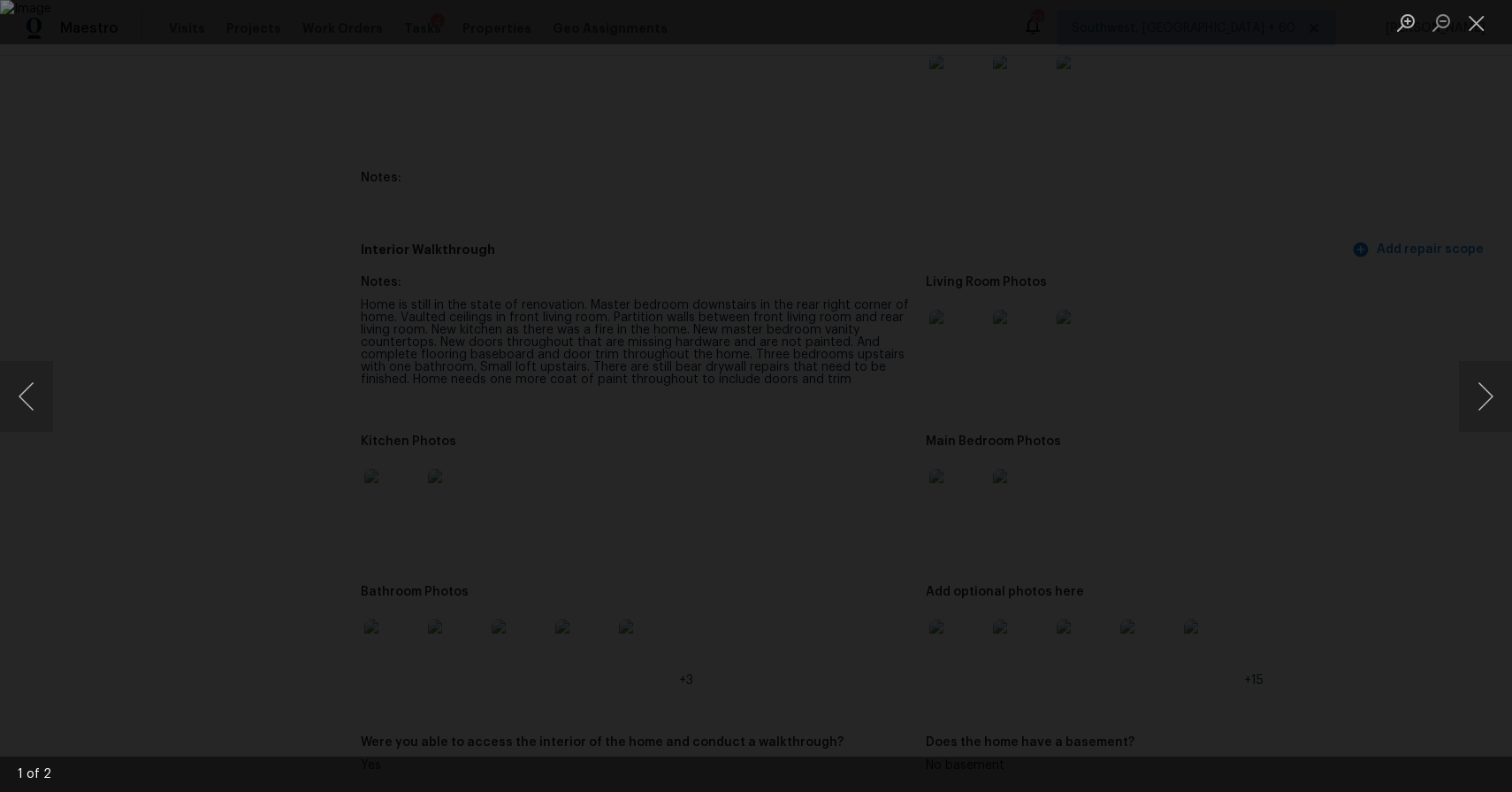
click at [1399, 442] on div "Lightbox" at bounding box center [756, 396] width 1512 height 792
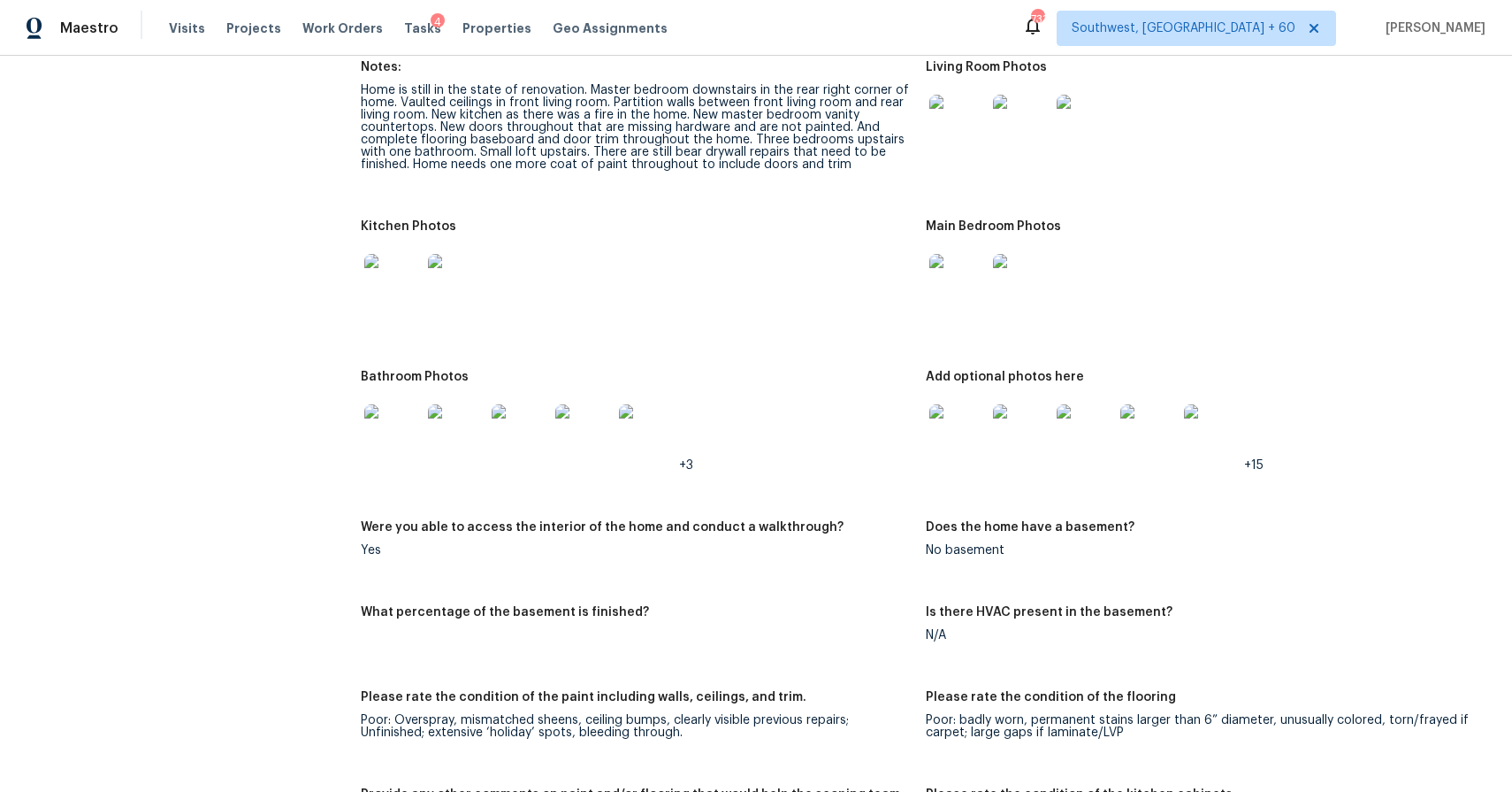
scroll to position [2673, 0]
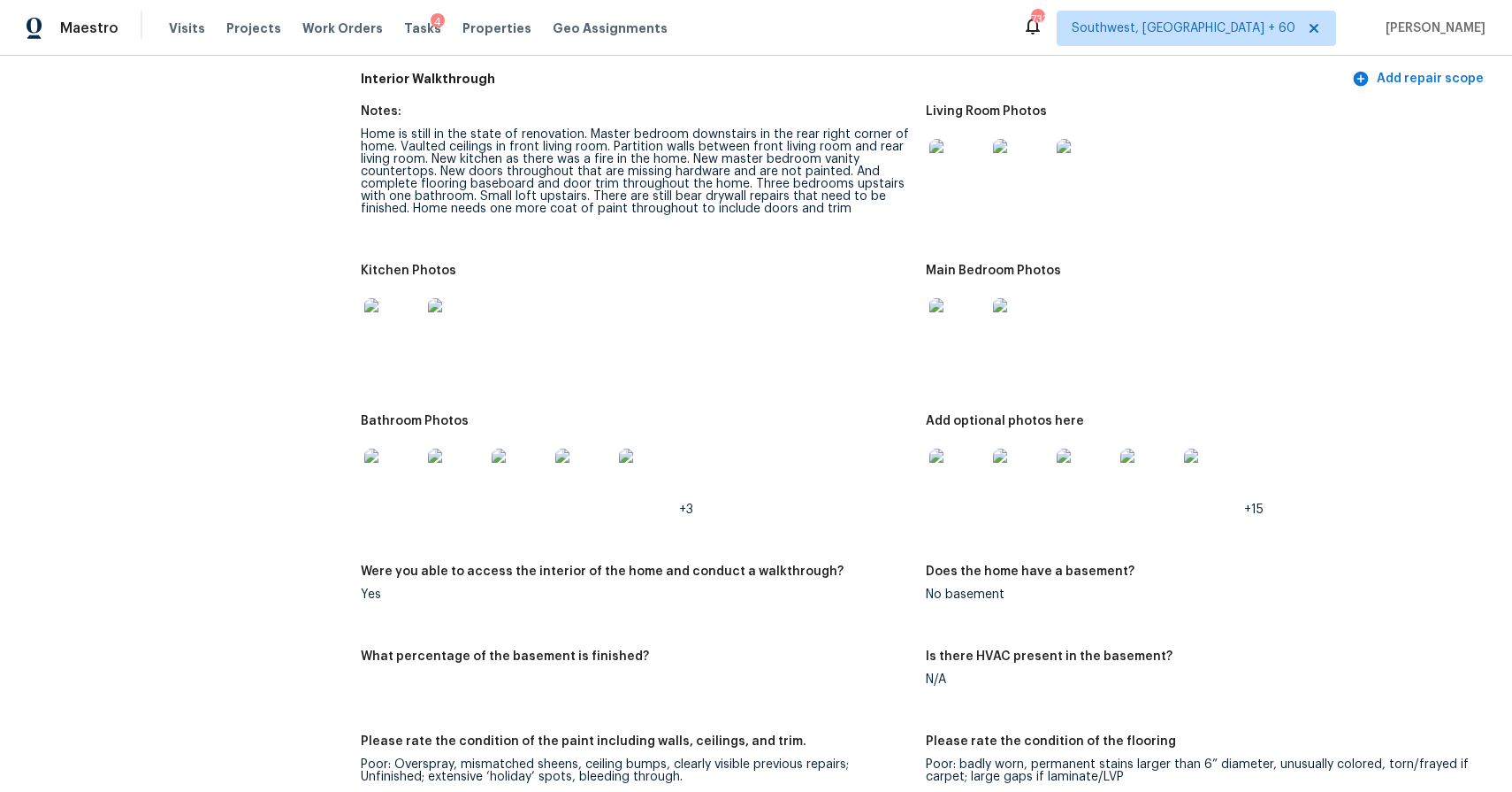
click at [954, 307] on img at bounding box center [957, 326] width 57 height 57
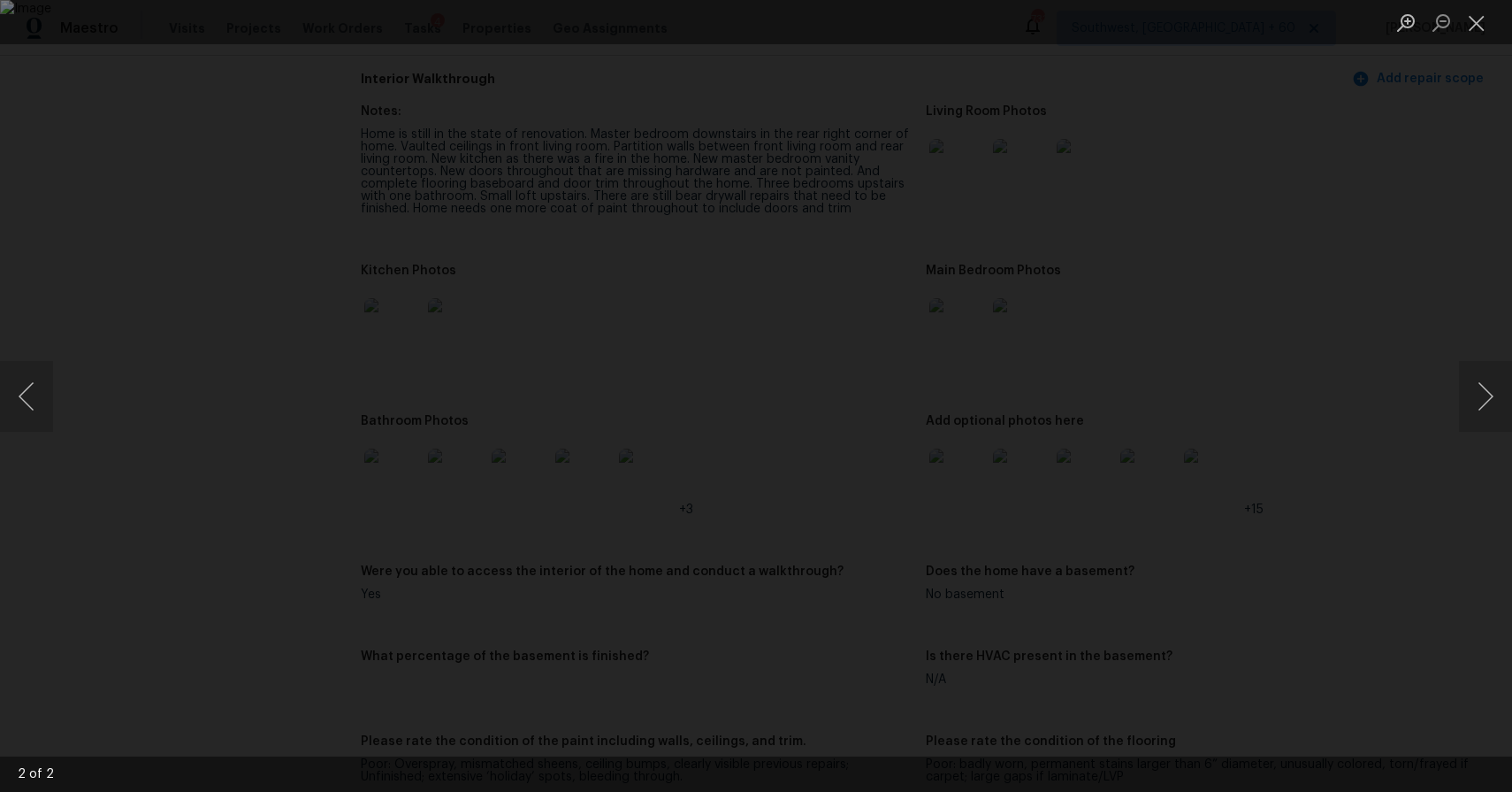
click at [1294, 488] on div "Lightbox" at bounding box center [756, 396] width 1512 height 792
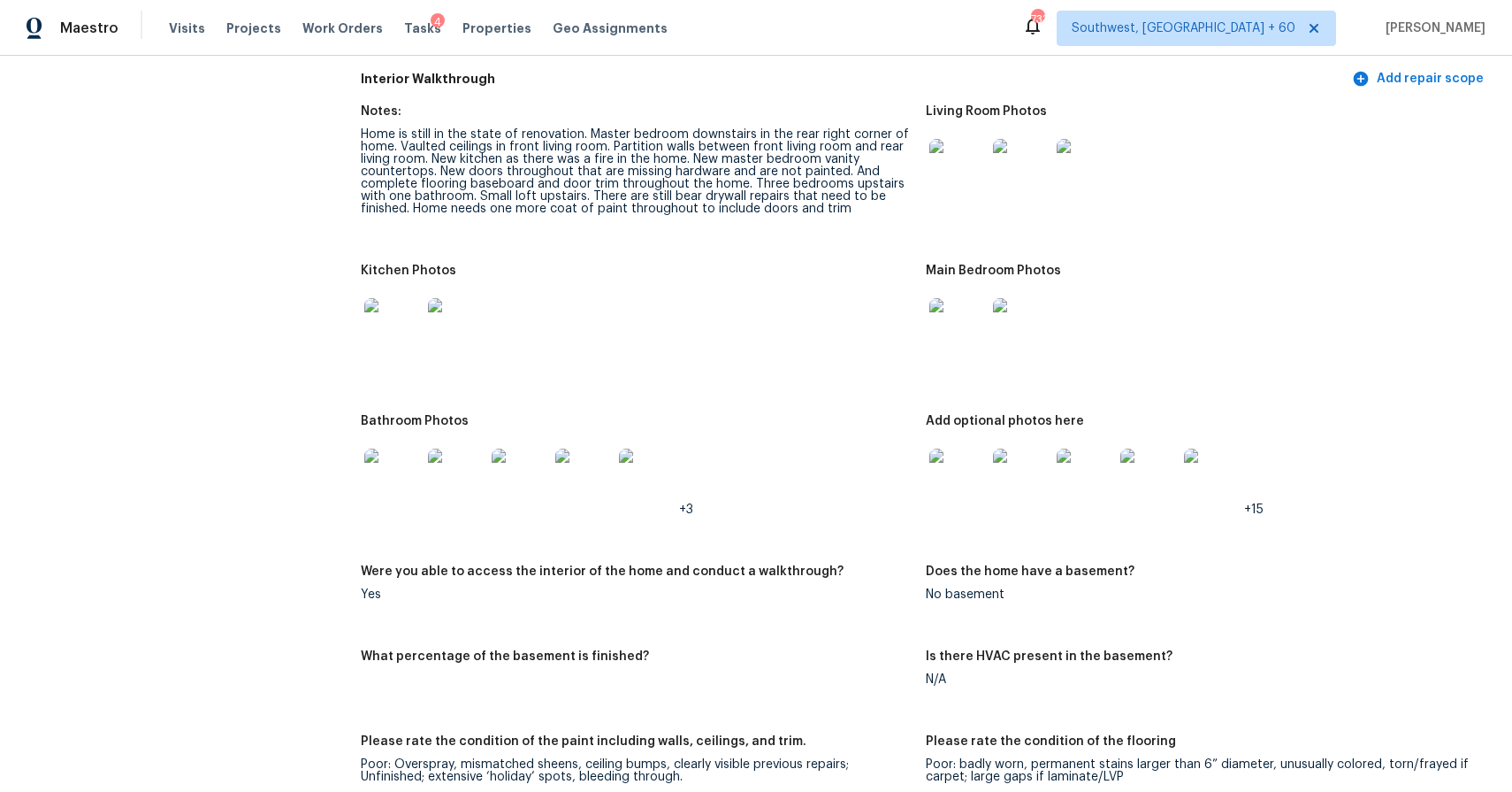
click at [943, 176] on img at bounding box center [957, 167] width 57 height 57
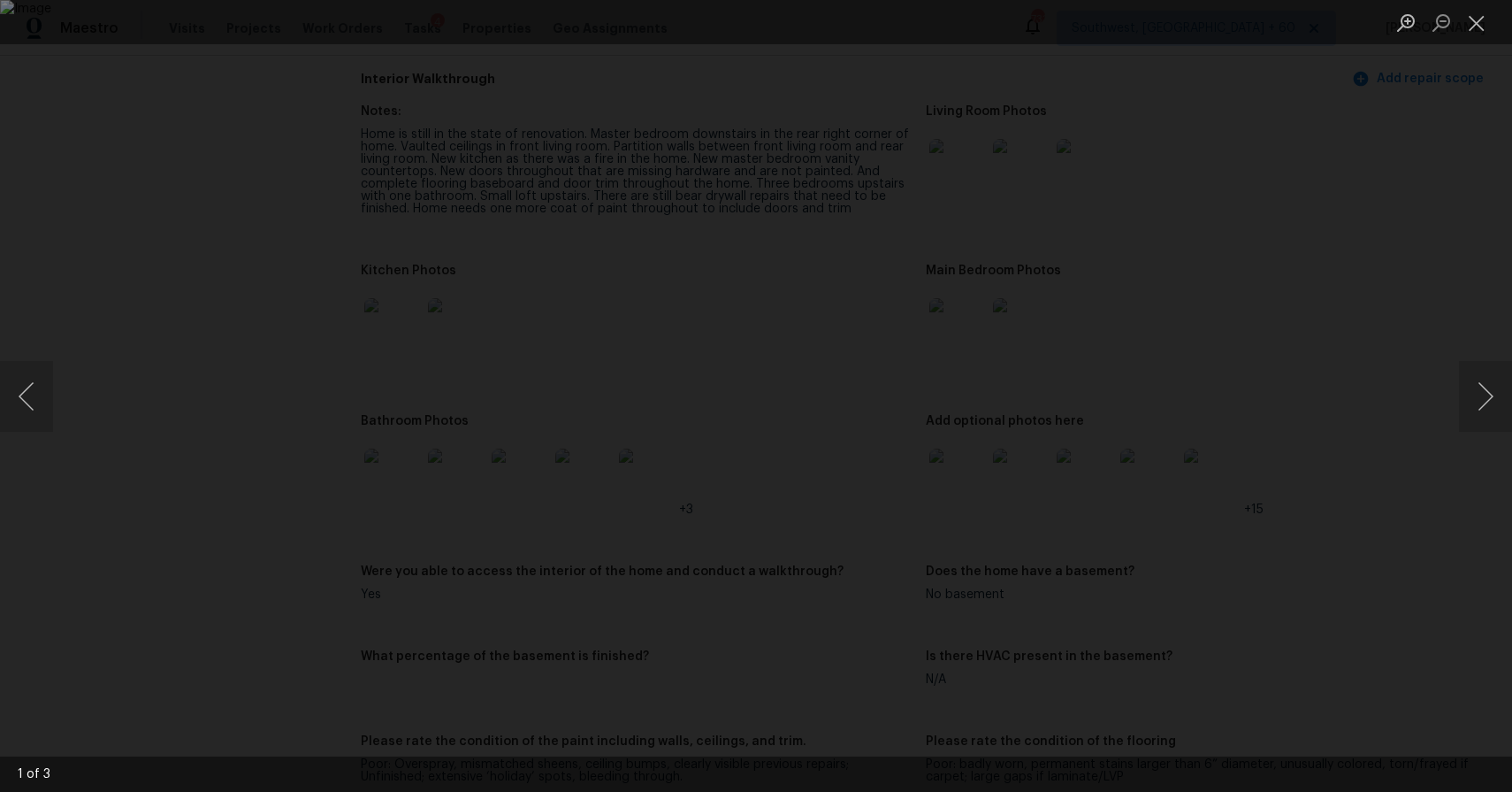
click at [1366, 413] on div "Lightbox" at bounding box center [756, 396] width 1512 height 792
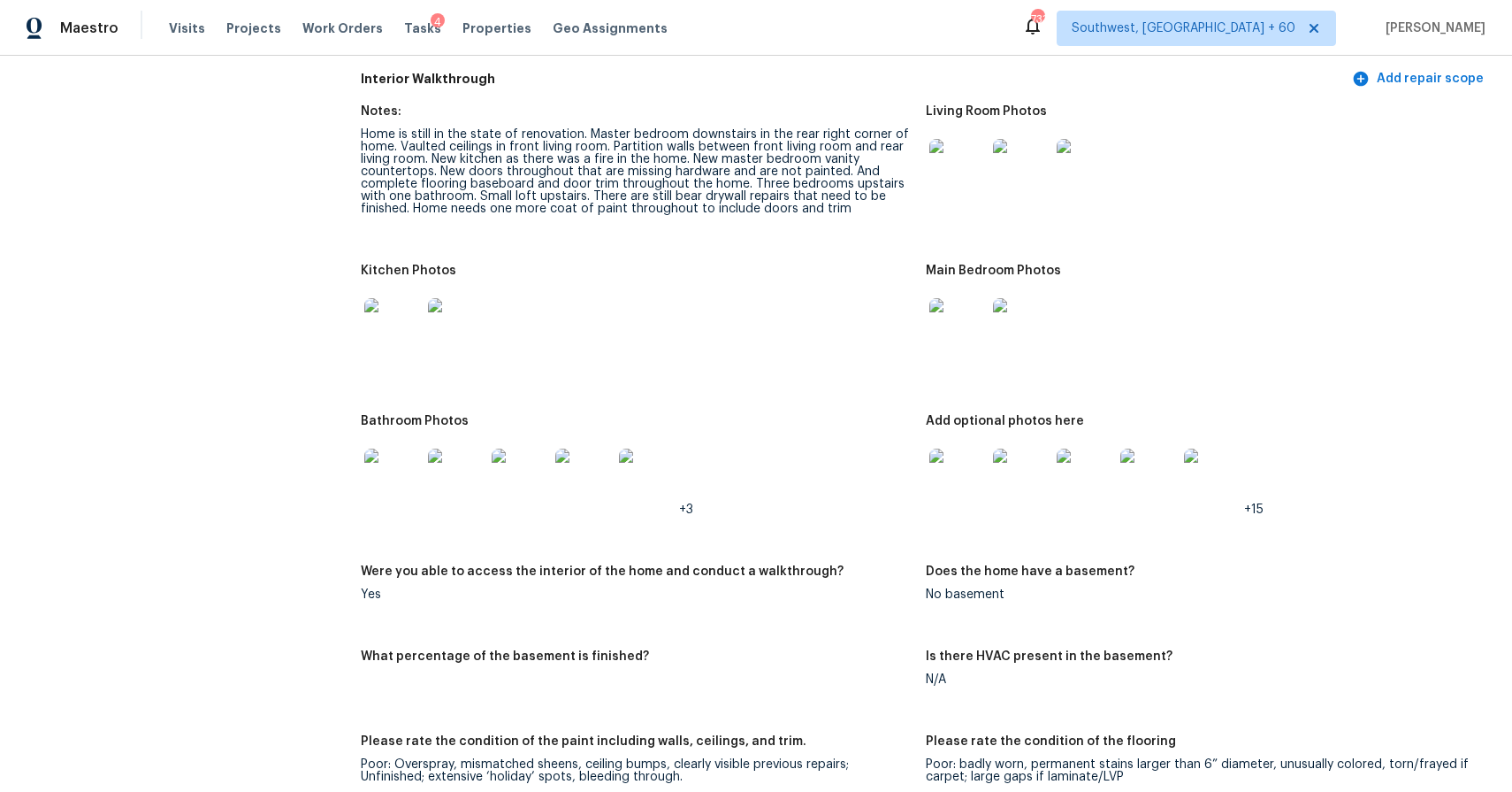
click at [962, 488] on img at bounding box center [957, 477] width 57 height 57
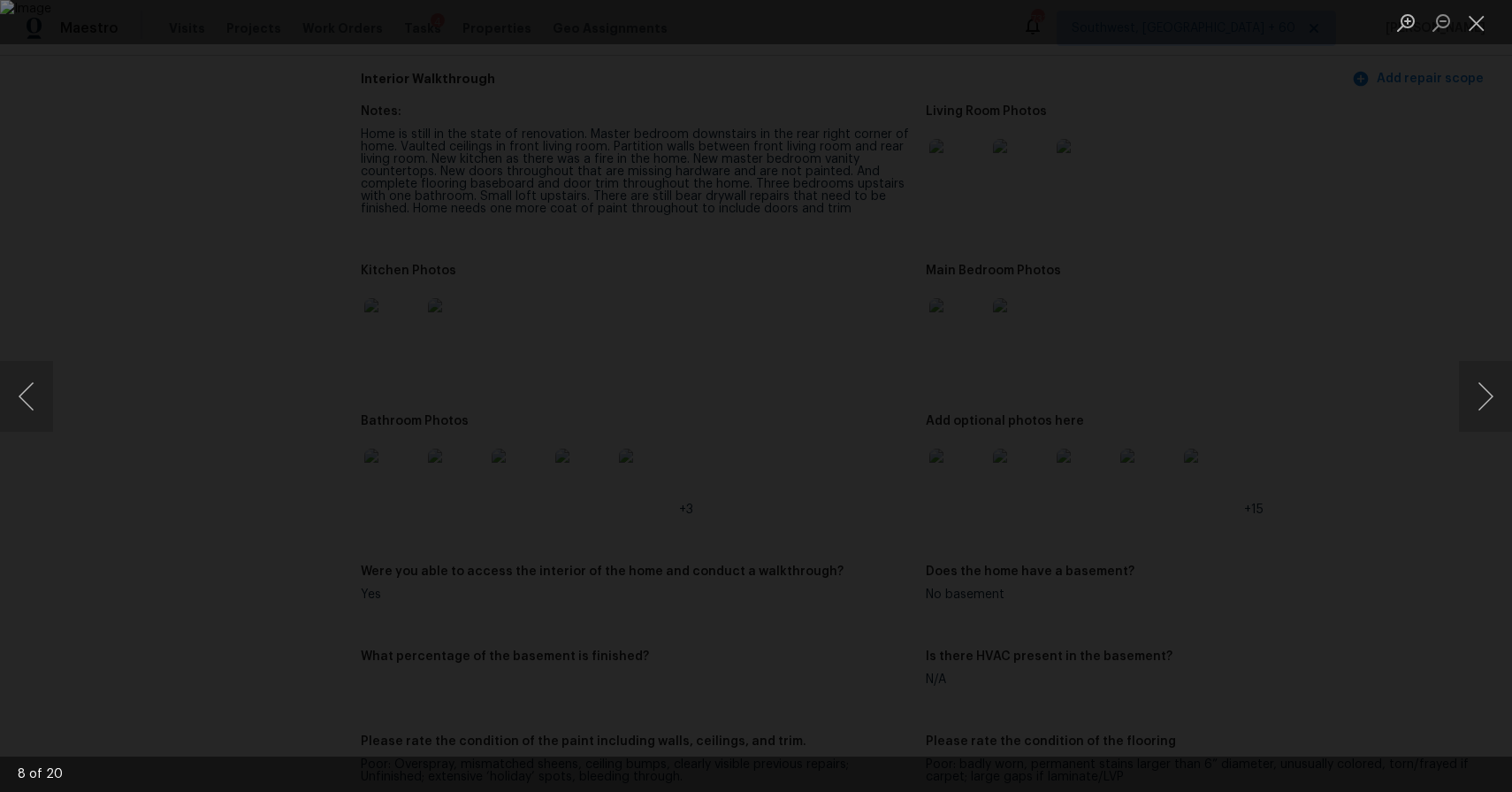
click at [1295, 514] on div "Lightbox" at bounding box center [756, 396] width 1512 height 792
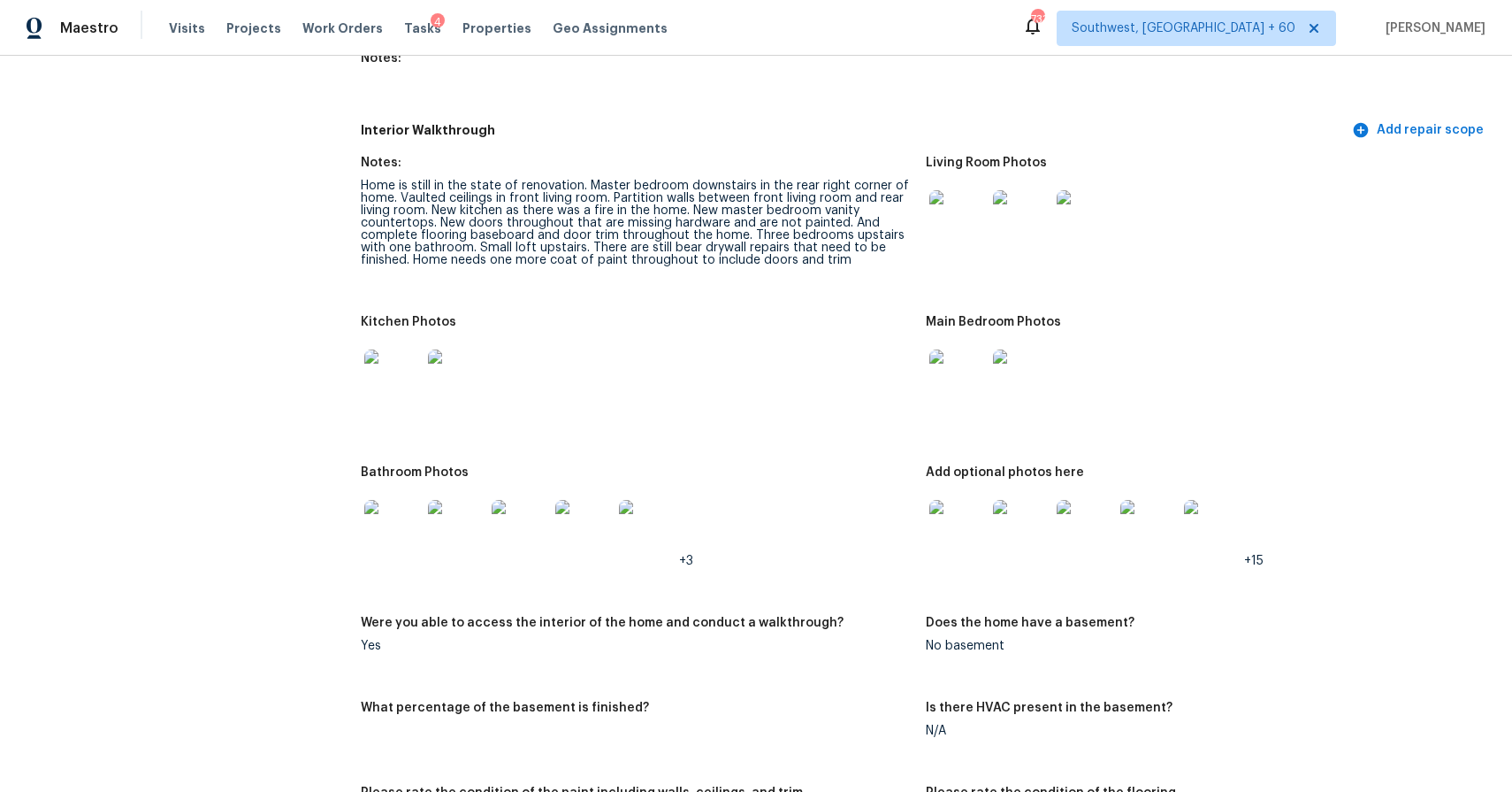
scroll to position [2602, 0]
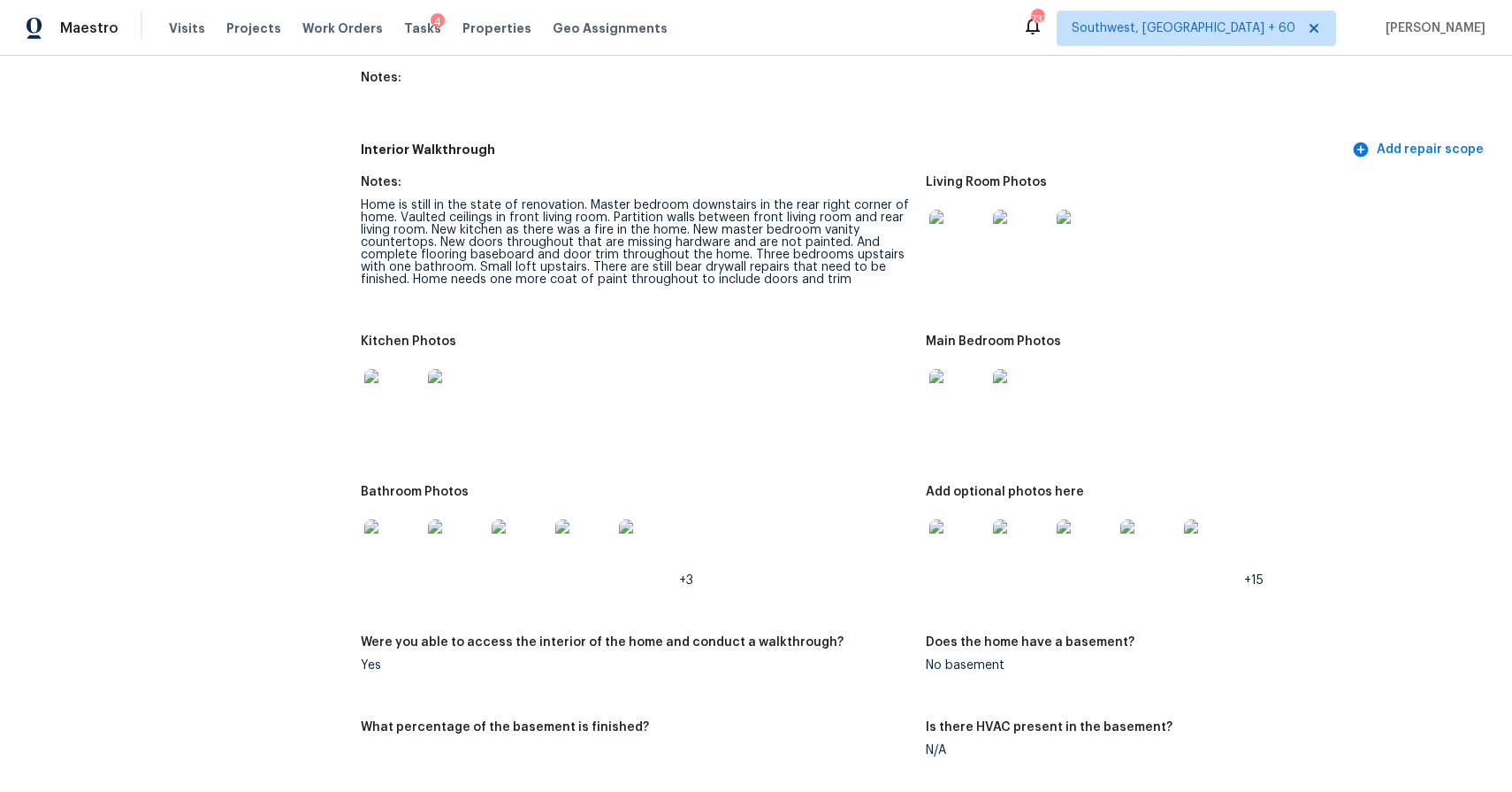
click at [960, 262] on img at bounding box center [957, 238] width 57 height 57
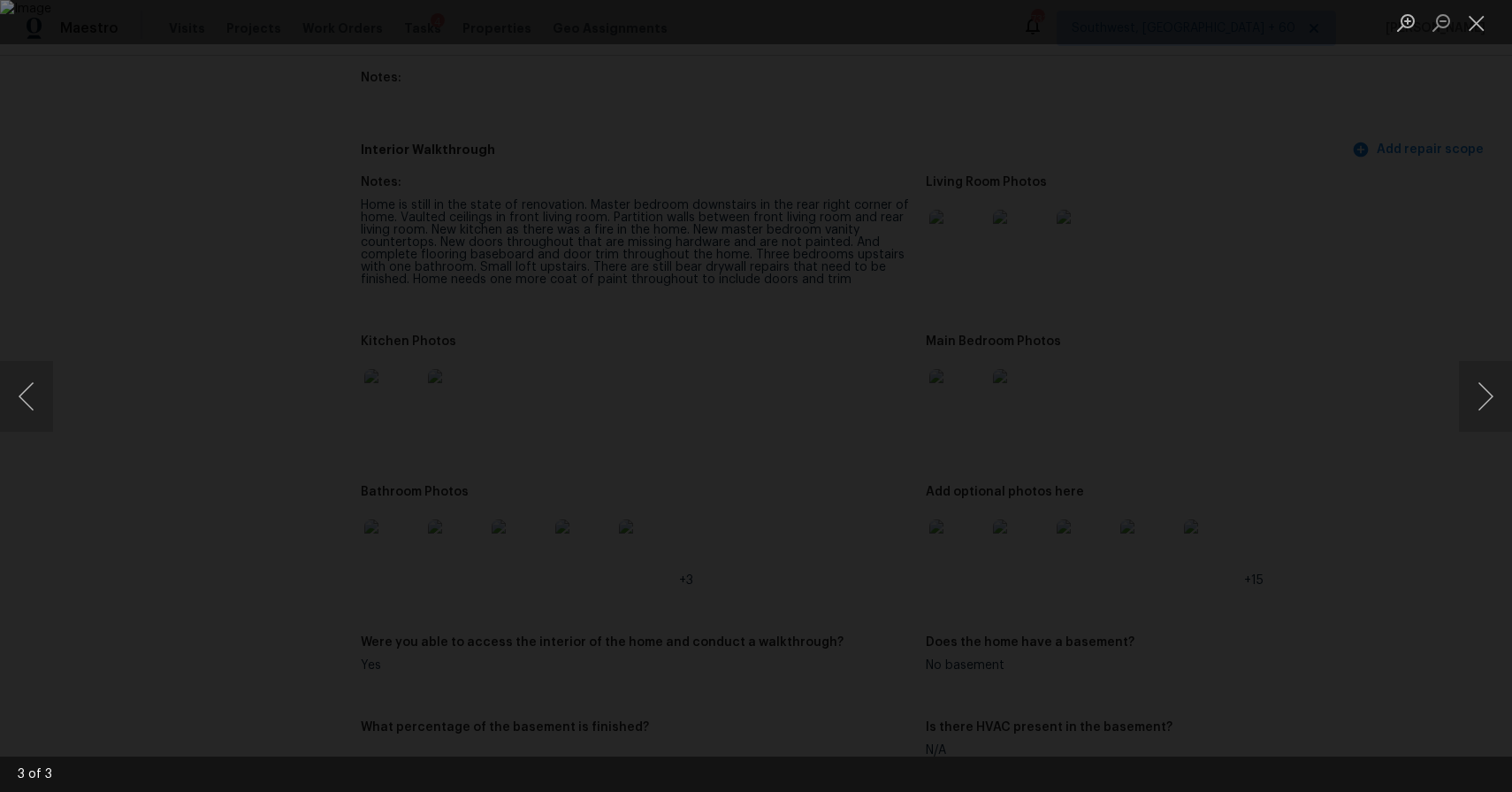
click at [1342, 429] on div "Lightbox" at bounding box center [756, 396] width 1512 height 792
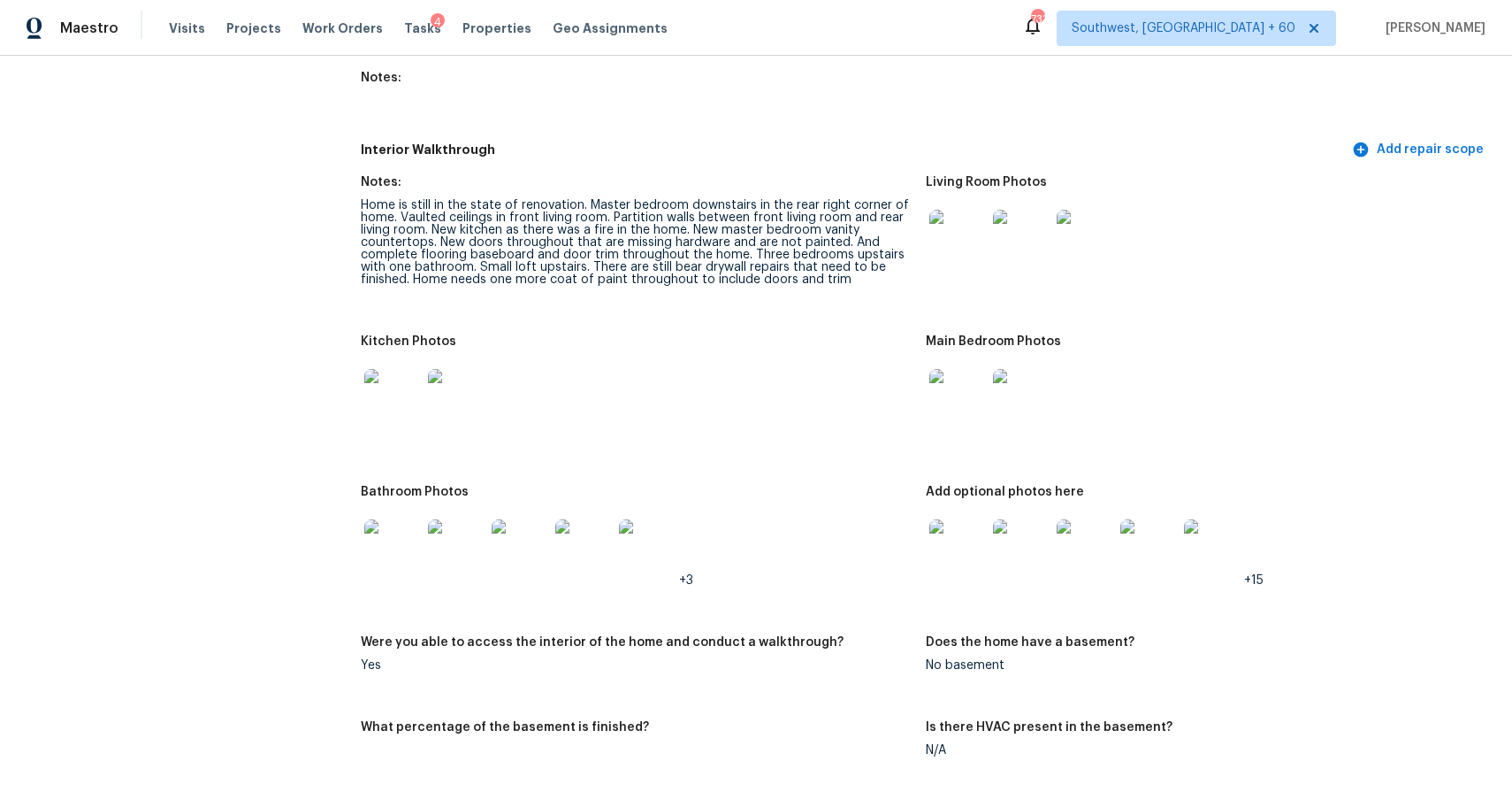
click at [956, 409] on img at bounding box center [957, 396] width 57 height 57
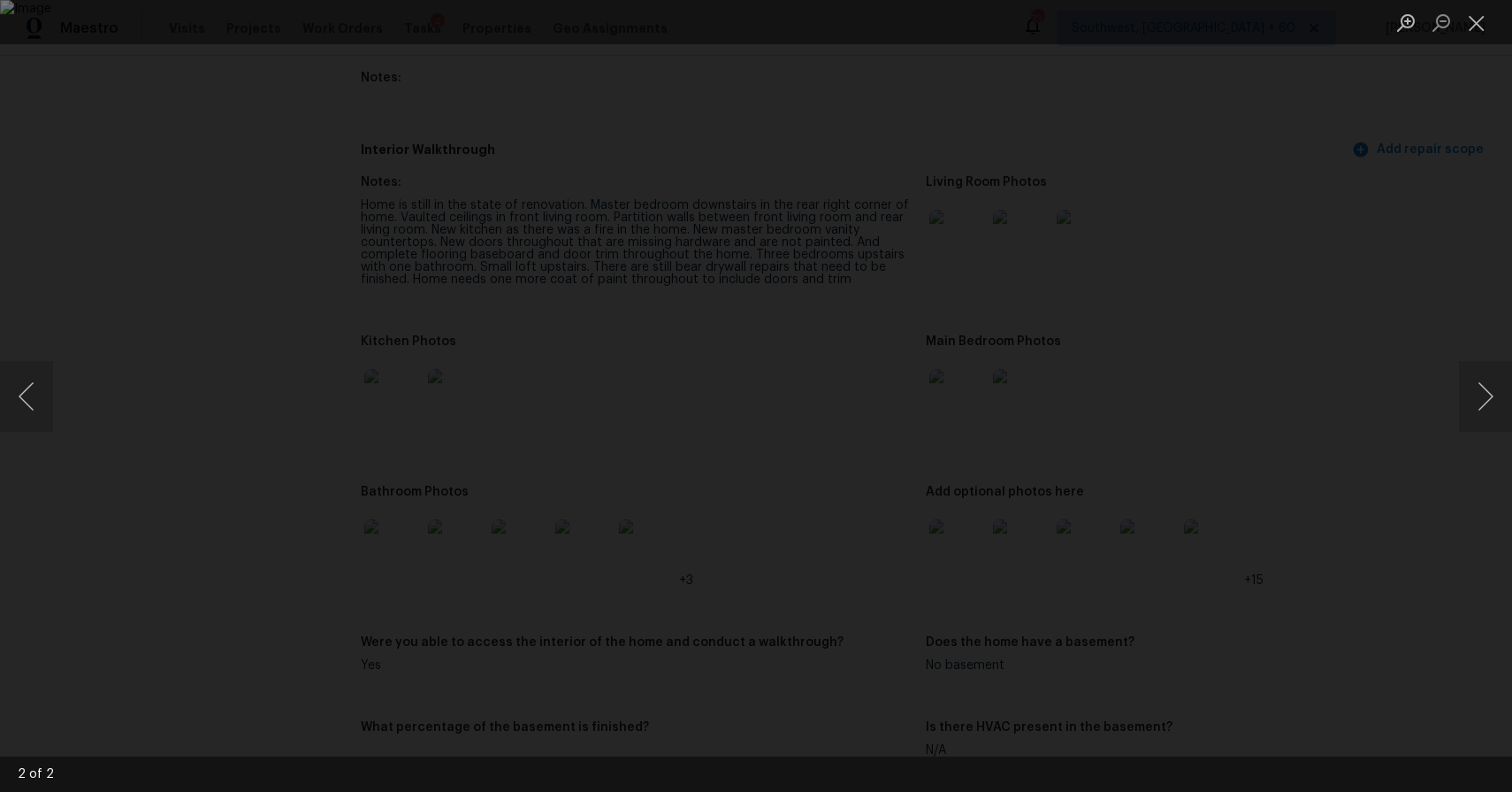
click at [1366, 443] on div "Lightbox" at bounding box center [756, 396] width 1512 height 792
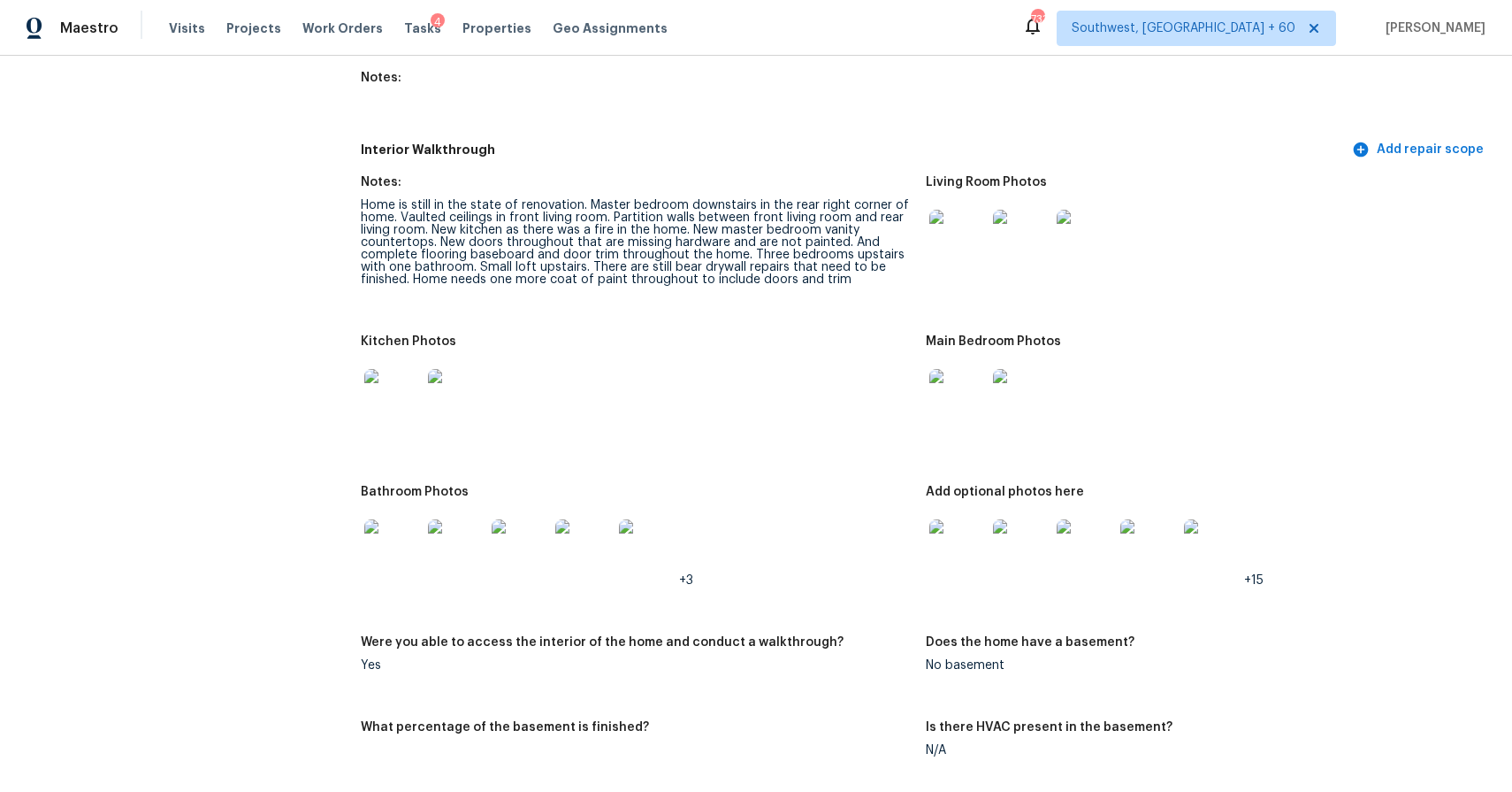
click at [979, 558] on img at bounding box center [957, 547] width 57 height 57
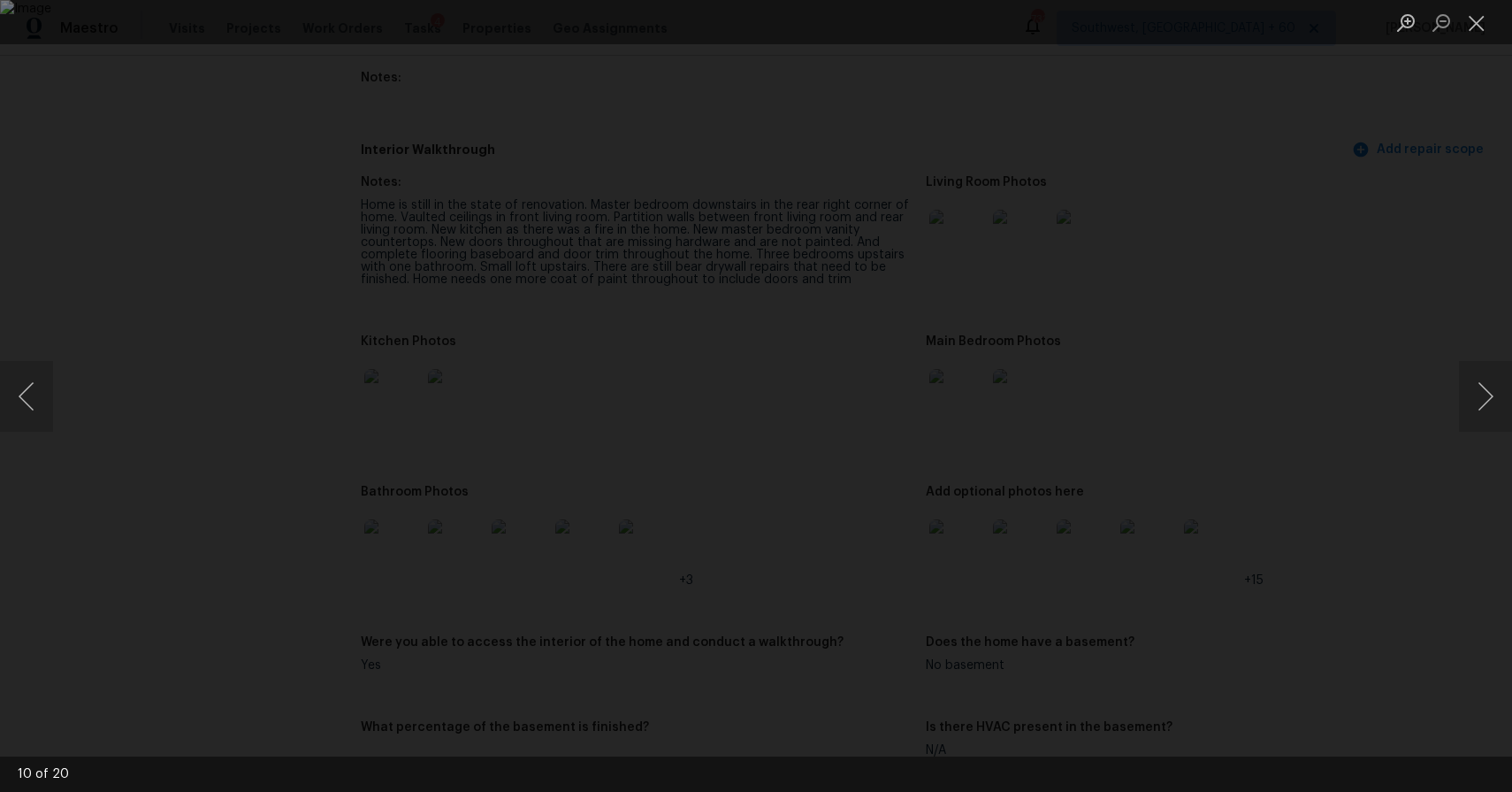
click at [1374, 545] on div "Lightbox" at bounding box center [756, 396] width 1512 height 792
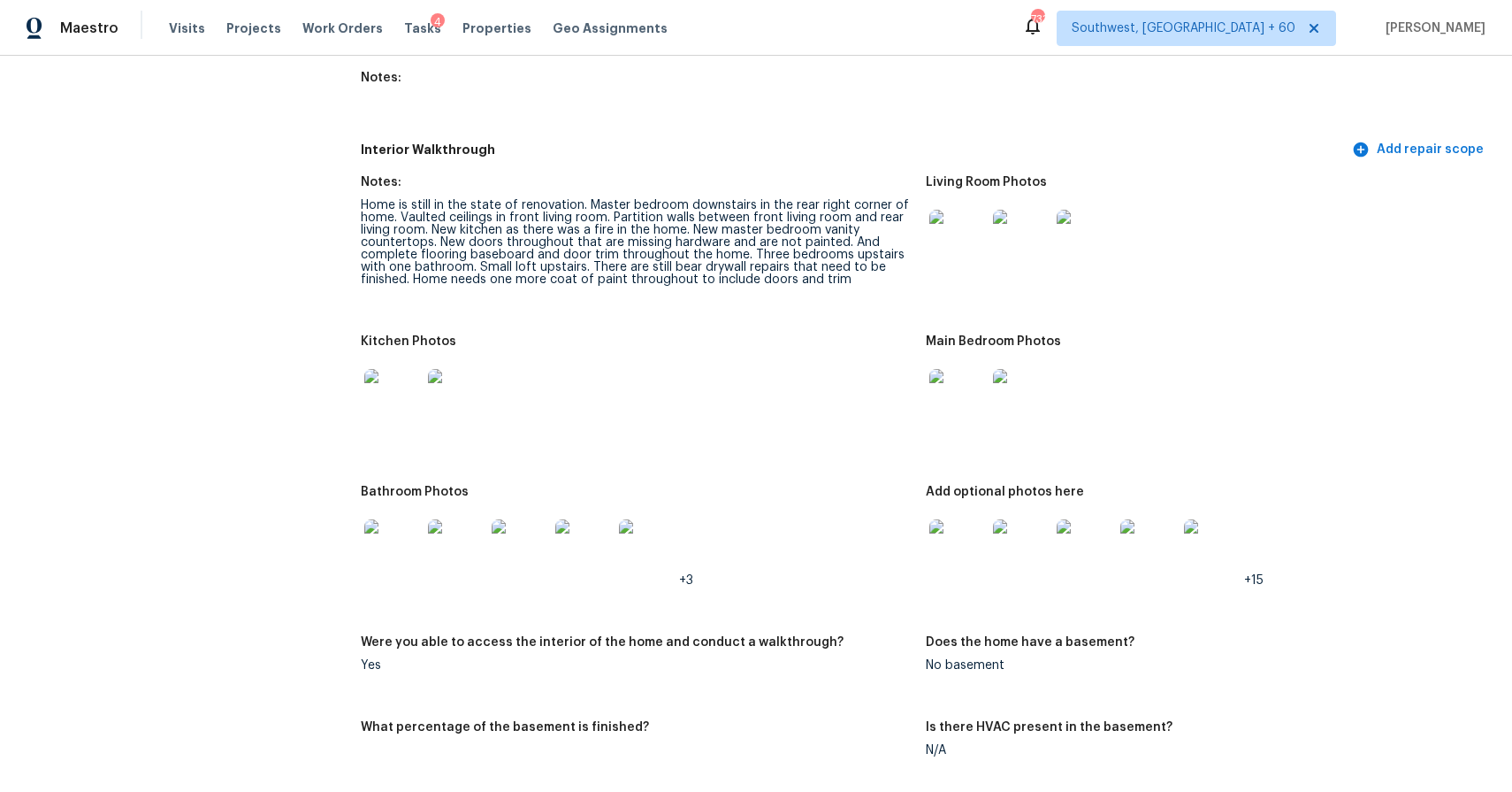
click at [402, 390] on img at bounding box center [392, 396] width 57 height 57
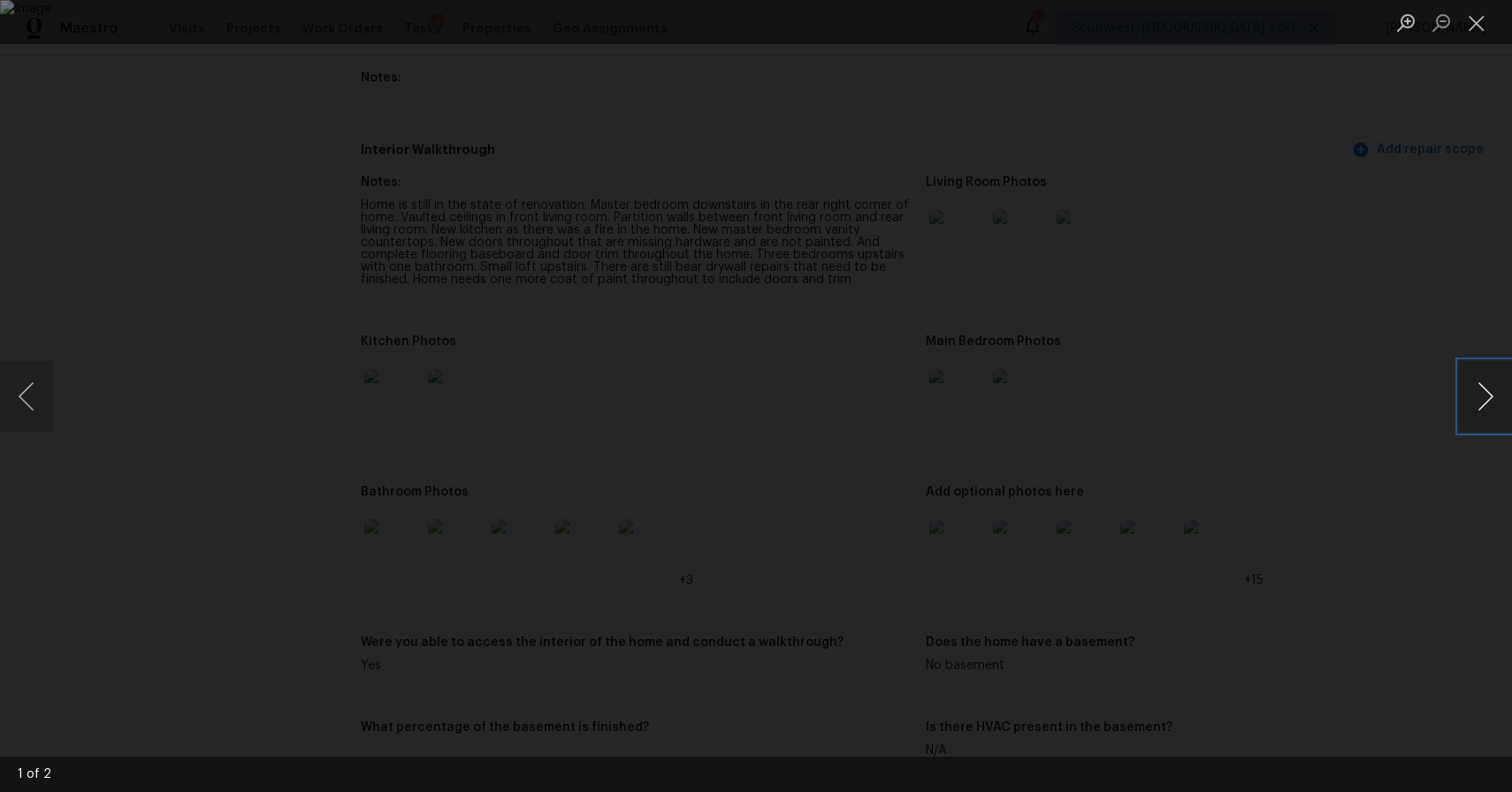
click at [1470, 394] on button "Next image" at bounding box center [1485, 396] width 53 height 71
click at [1474, 393] on button "Next image" at bounding box center [1485, 396] width 53 height 71
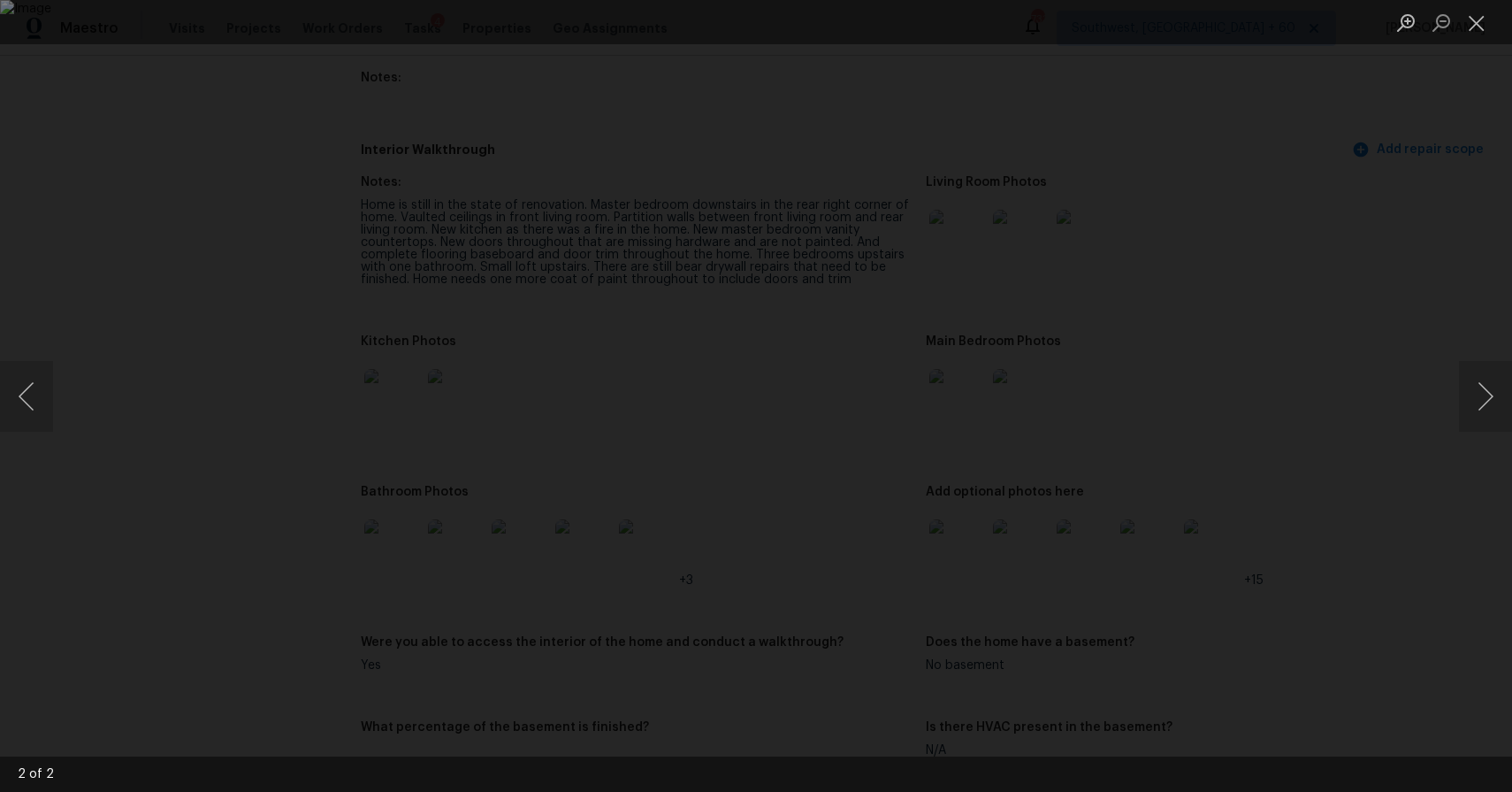
click at [1374, 407] on div "Lightbox" at bounding box center [756, 396] width 1512 height 792
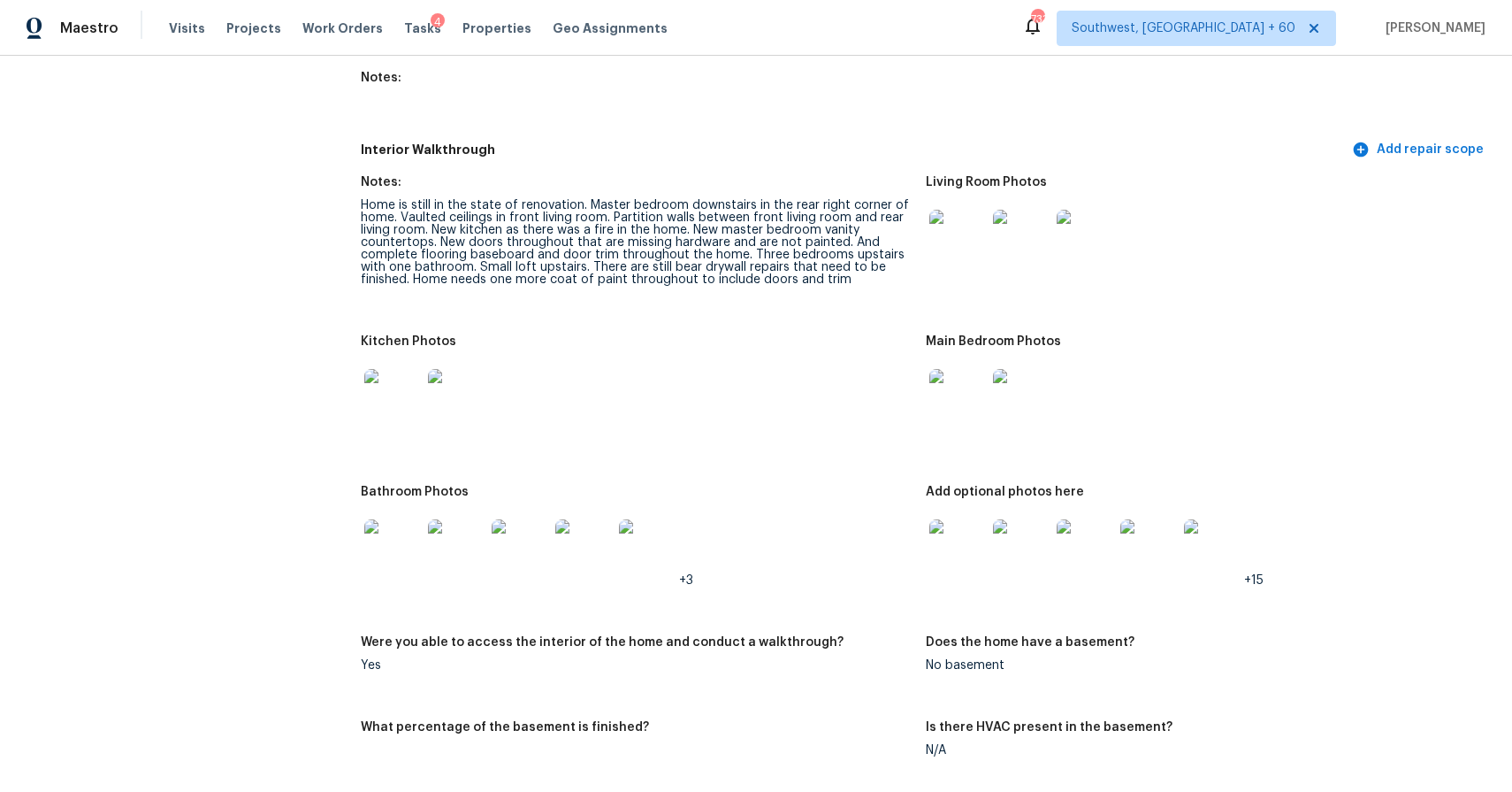
click at [960, 551] on img at bounding box center [957, 547] width 57 height 57
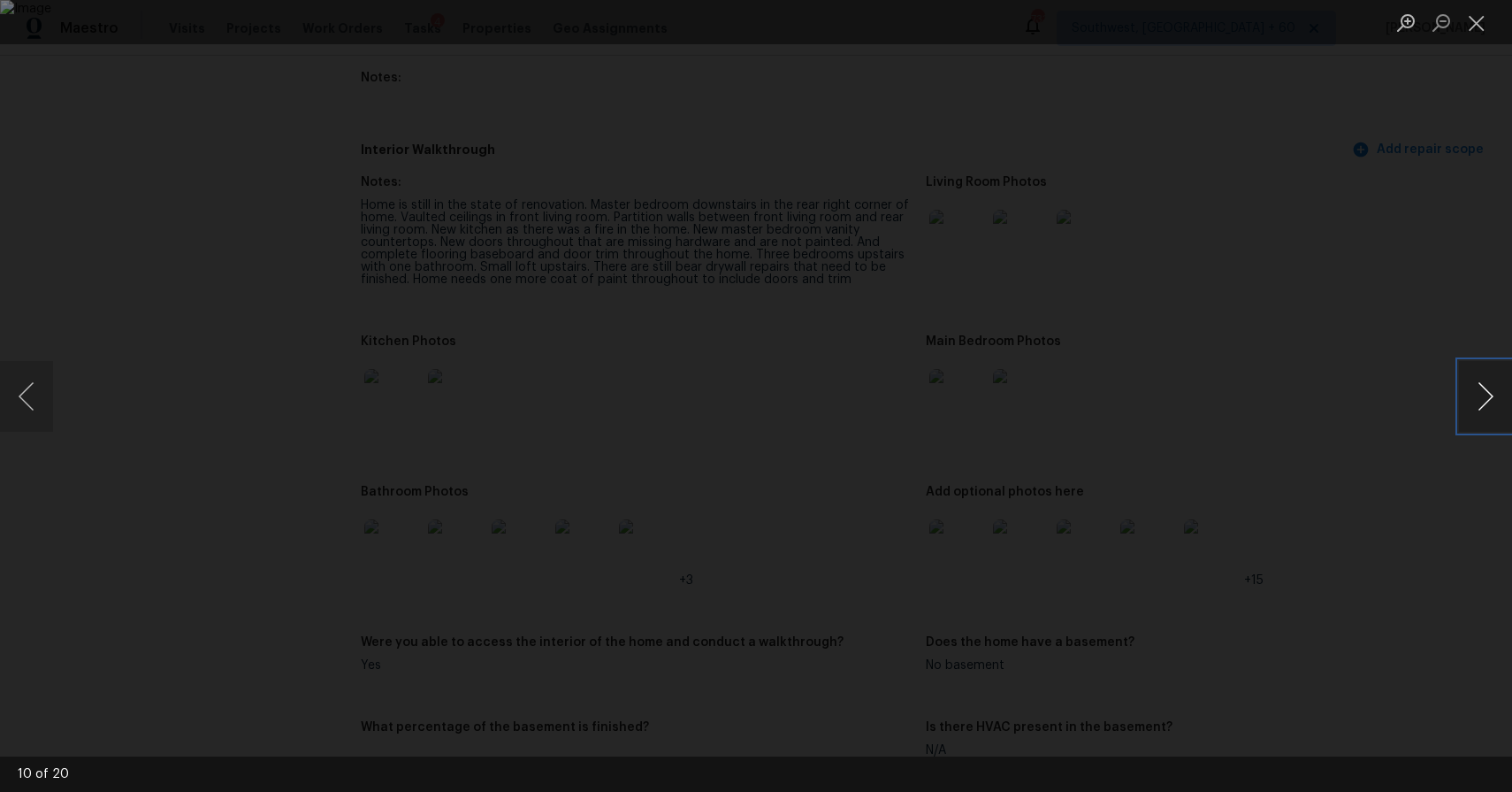
click at [1472, 411] on button "Next image" at bounding box center [1485, 396] width 53 height 71
click at [1472, 410] on button "Next image" at bounding box center [1485, 396] width 53 height 71
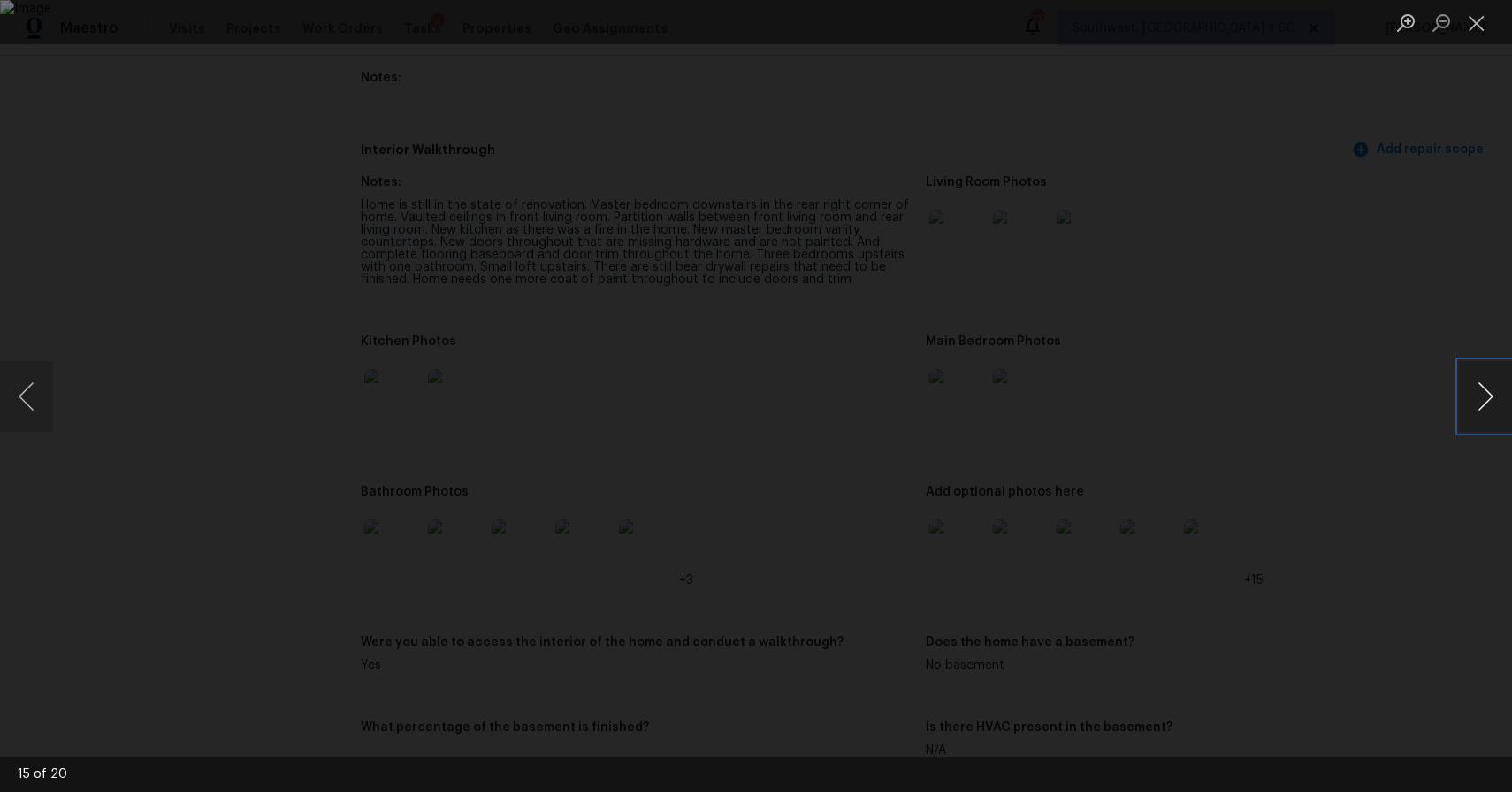
click at [1472, 410] on button "Next image" at bounding box center [1485, 396] width 53 height 71
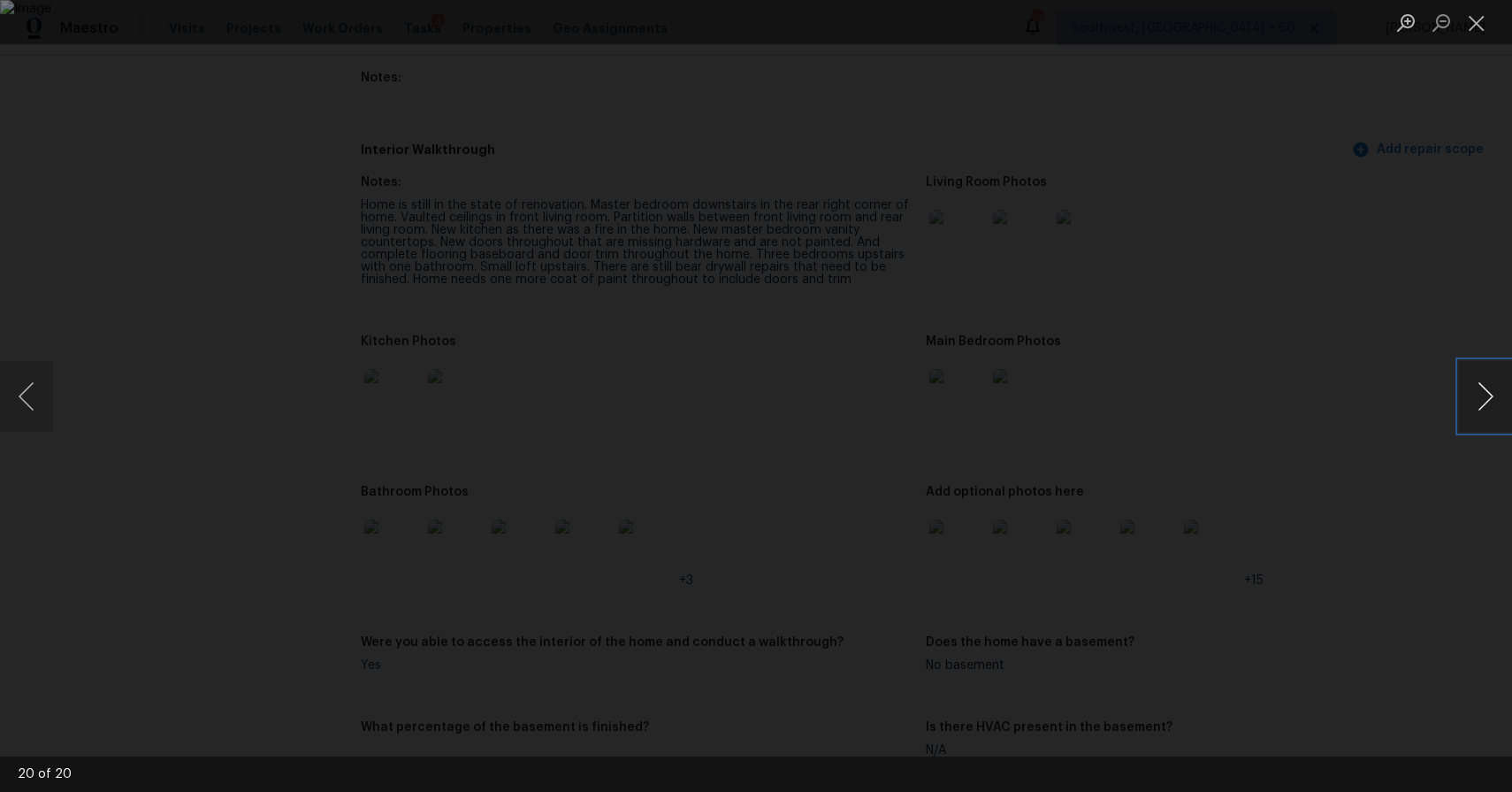
click at [1472, 410] on button "Next image" at bounding box center [1485, 396] width 53 height 71
click at [1341, 266] on div "Lightbox" at bounding box center [756, 396] width 1512 height 792
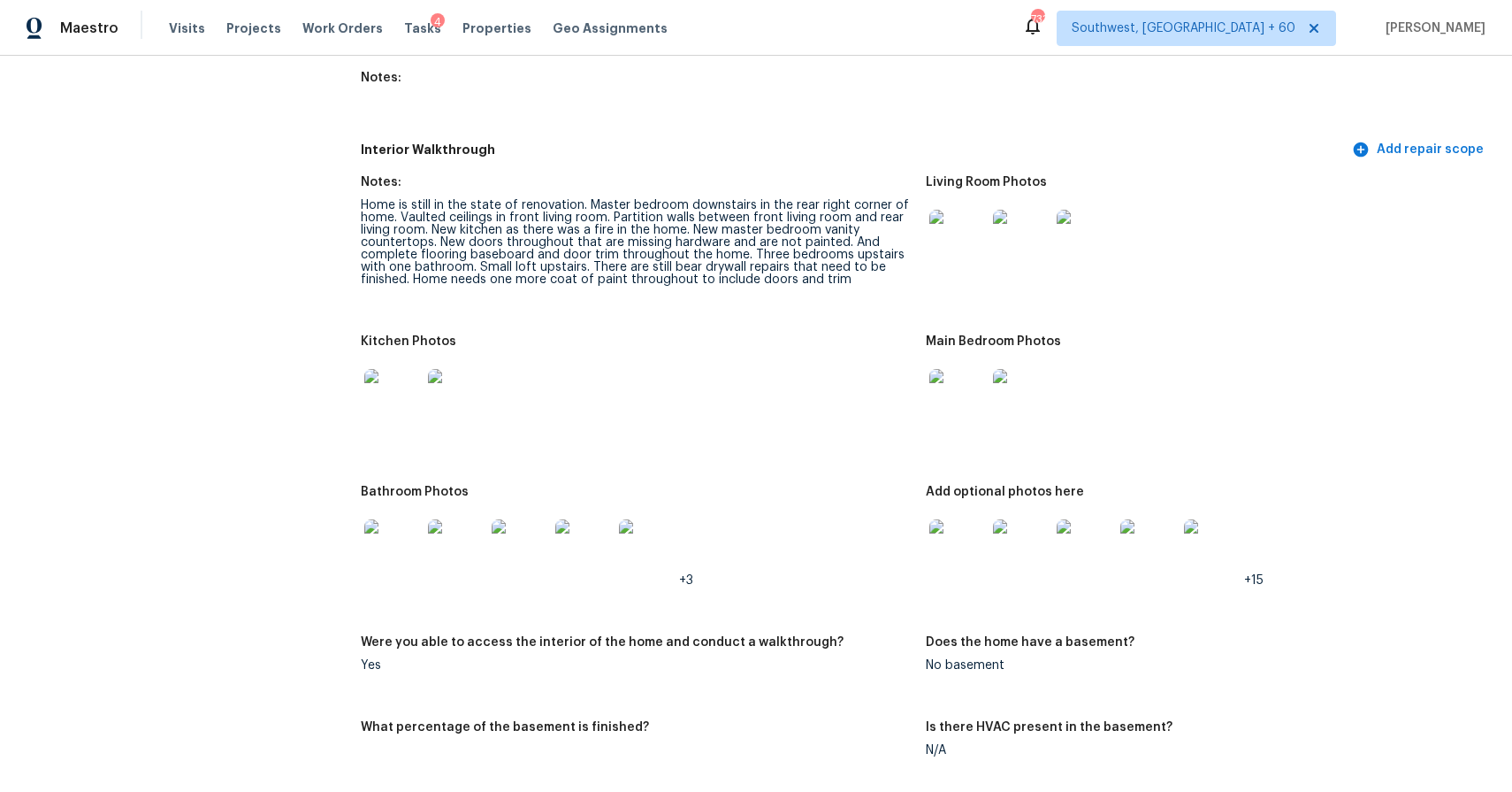
click at [982, 210] on img at bounding box center [957, 238] width 57 height 57
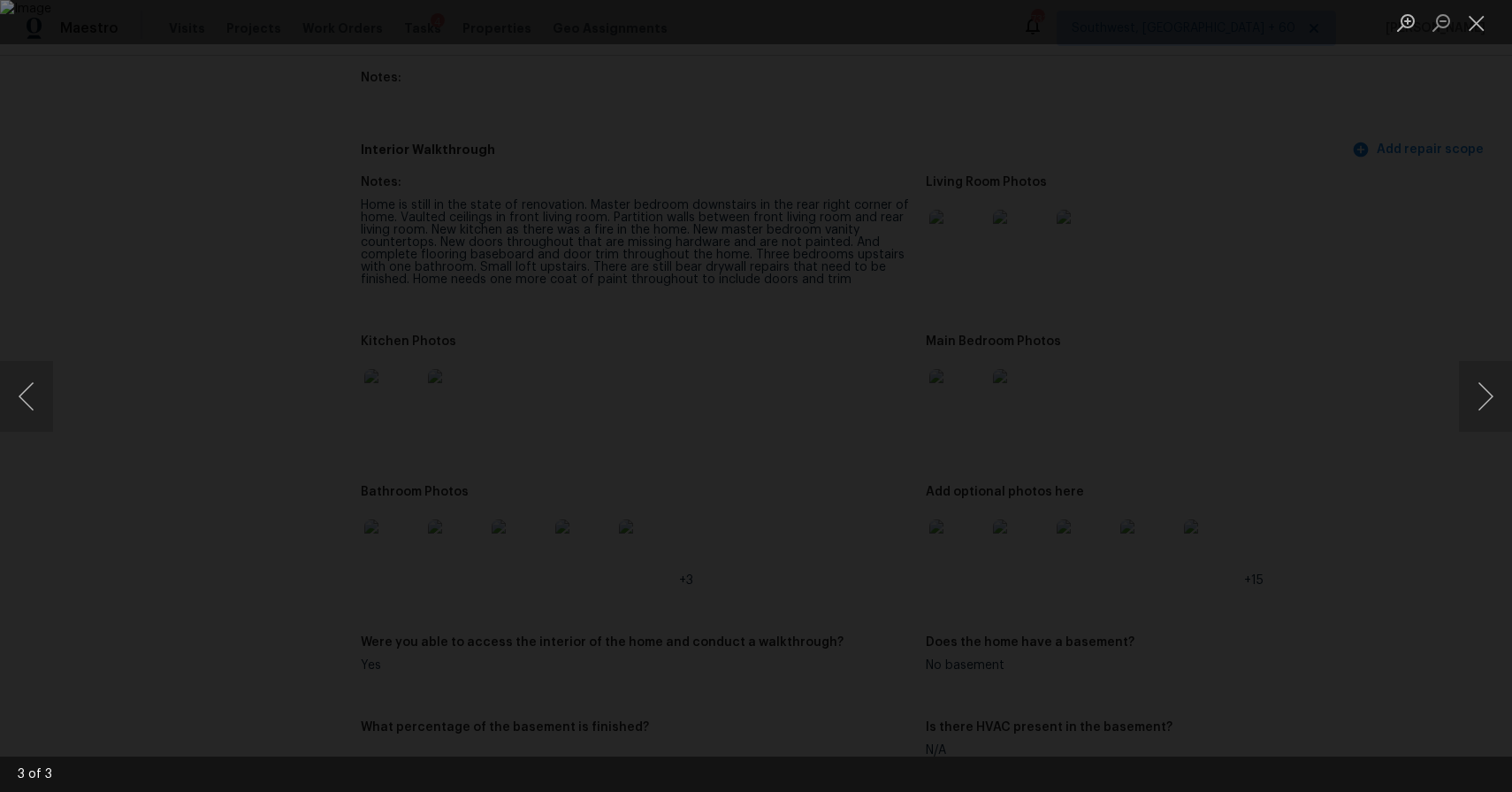
click at [968, 232] on img "Lightbox" at bounding box center [756, 396] width 1512 height 792
click at [1491, 401] on button "Next image" at bounding box center [1485, 396] width 53 height 71
click at [1305, 202] on div "Lightbox" at bounding box center [756, 396] width 1512 height 792
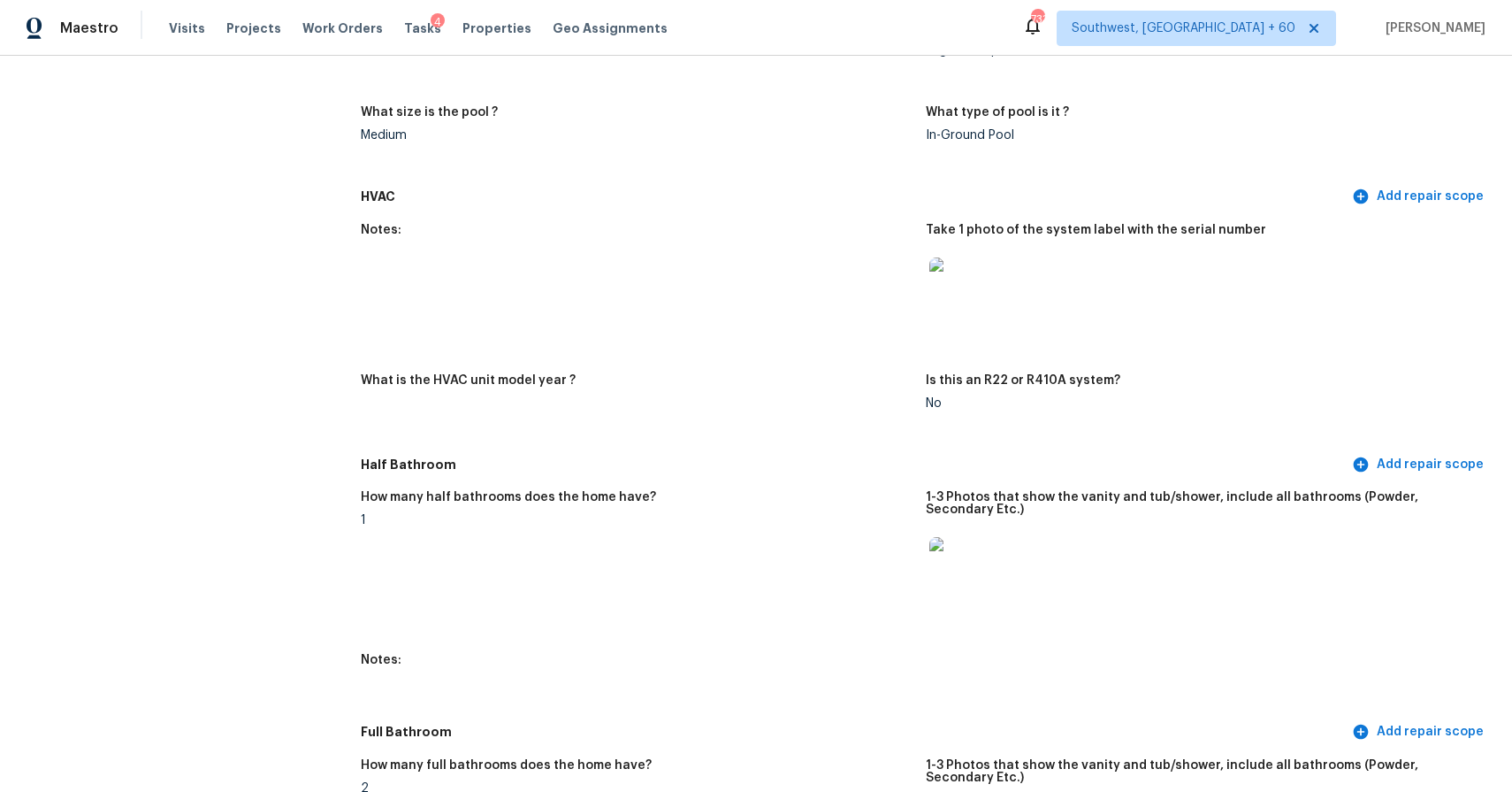
scroll to position [1801, 0]
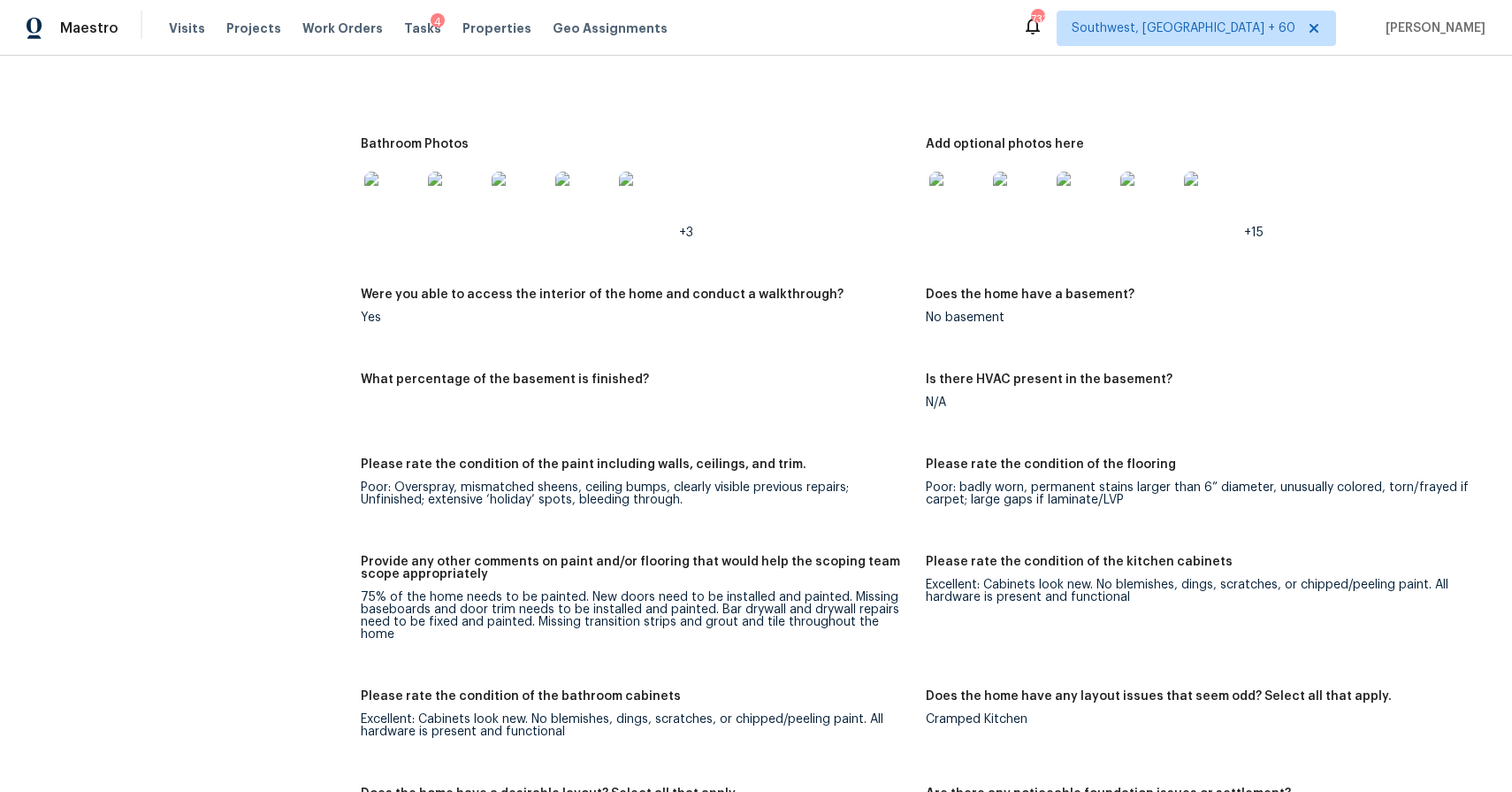
click at [1020, 473] on div "Please rate the condition of the flooring" at bounding box center [1200, 469] width 550 height 23
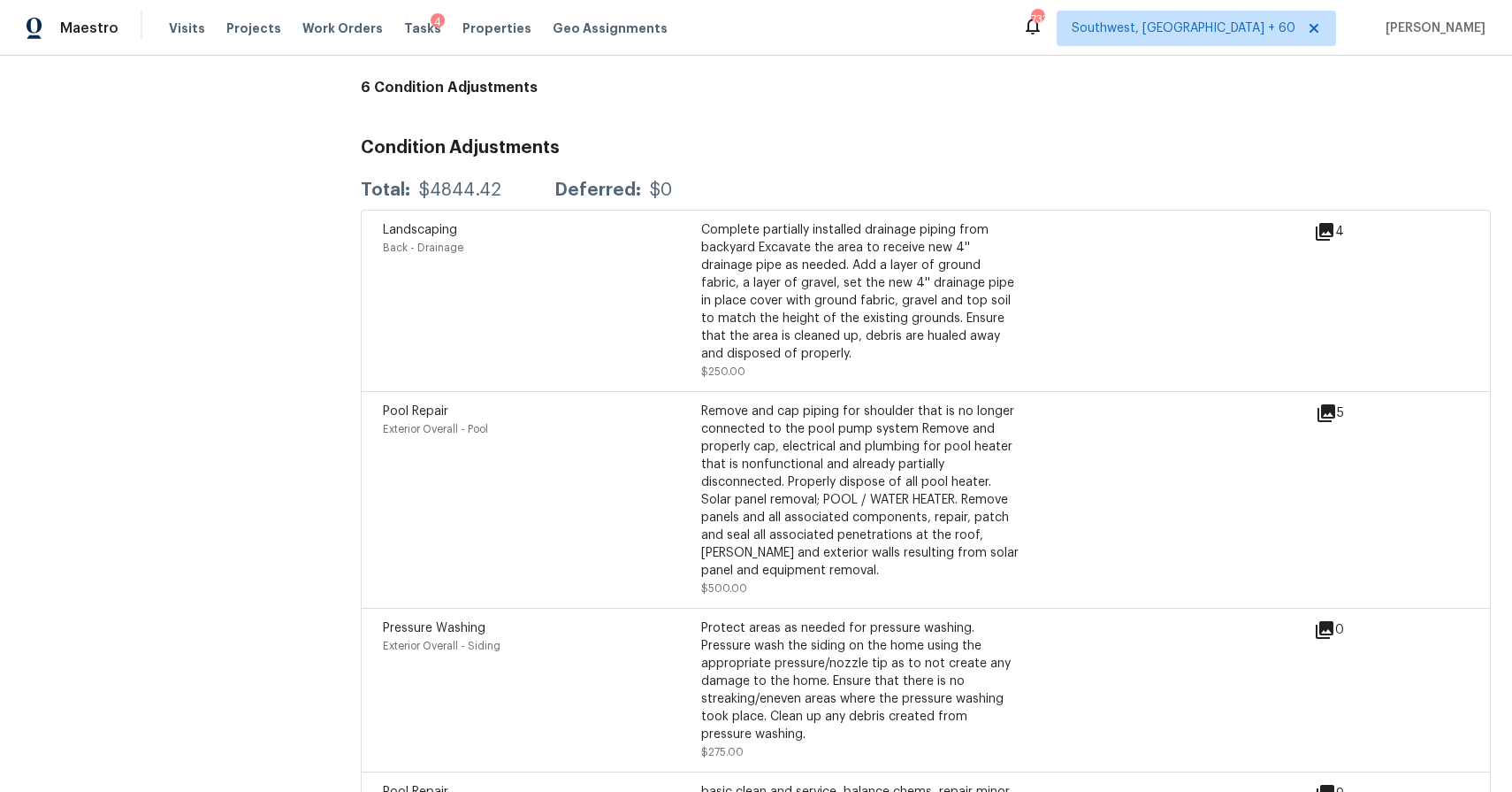
scroll to position [5457, 0]
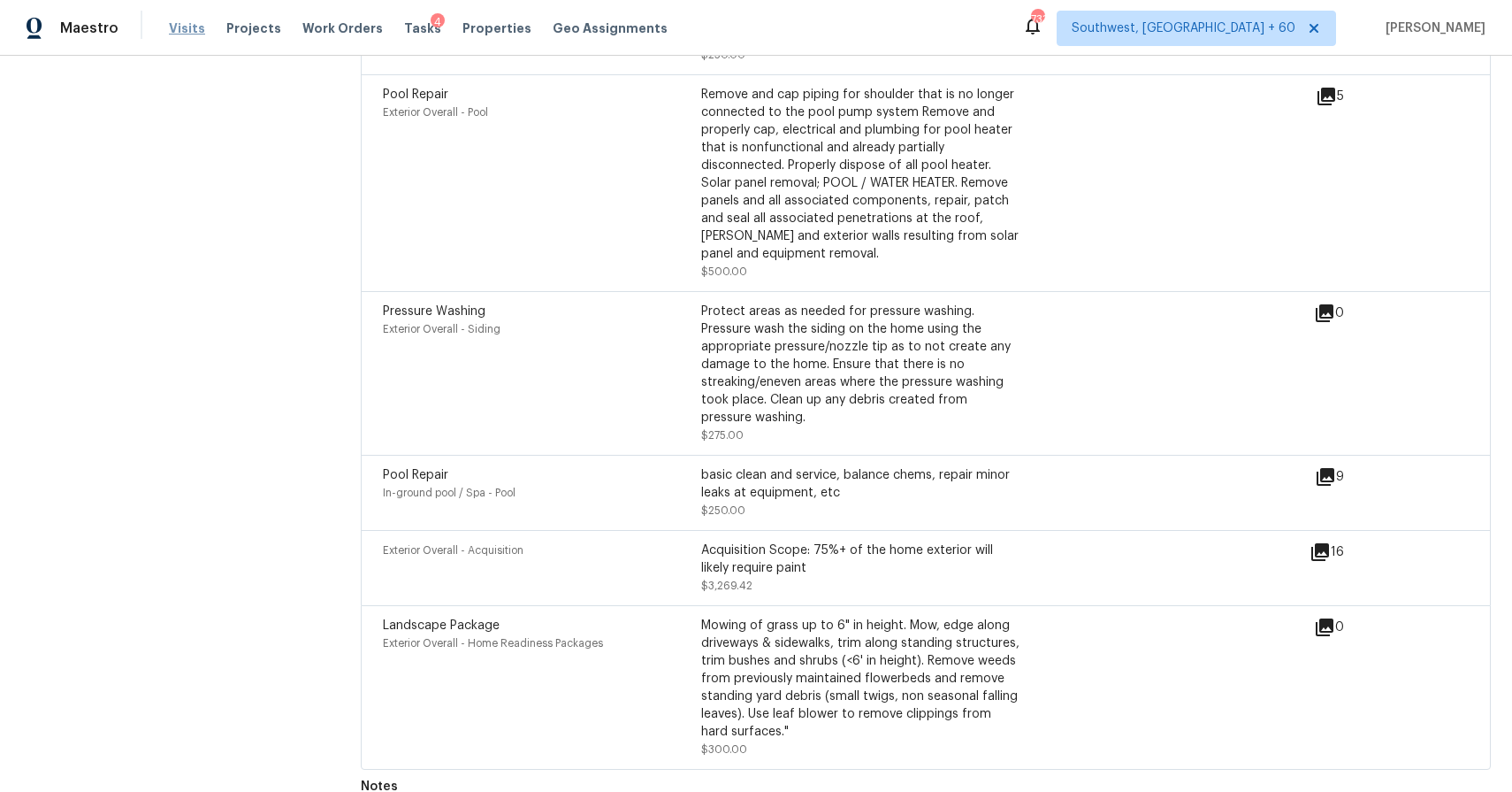
click at [185, 32] on span "Visits" at bounding box center [187, 28] width 36 height 18
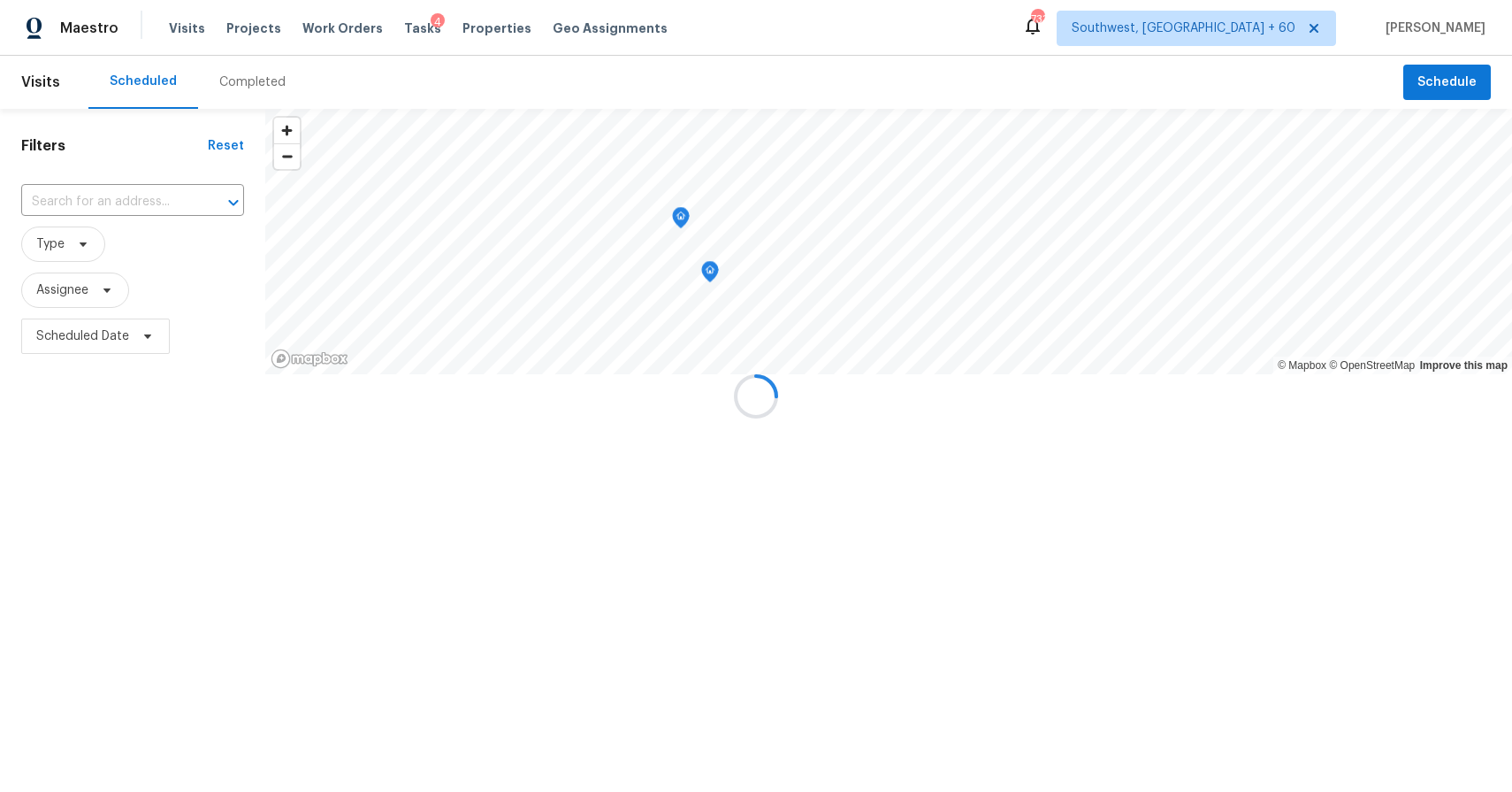
click at [250, 73] on div at bounding box center [756, 396] width 1512 height 792
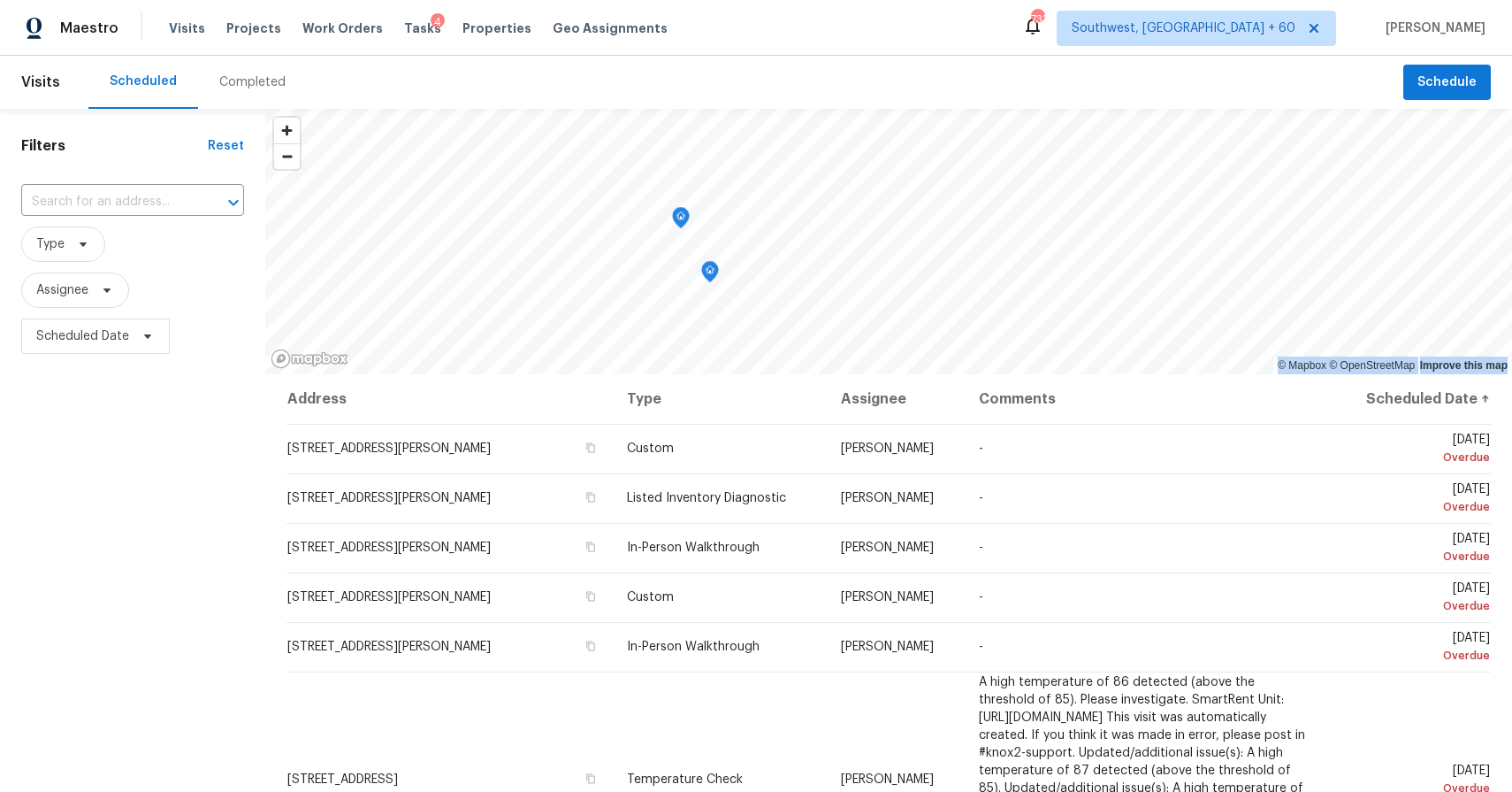
click at [250, 73] on div "Completed" at bounding box center [252, 82] width 108 height 53
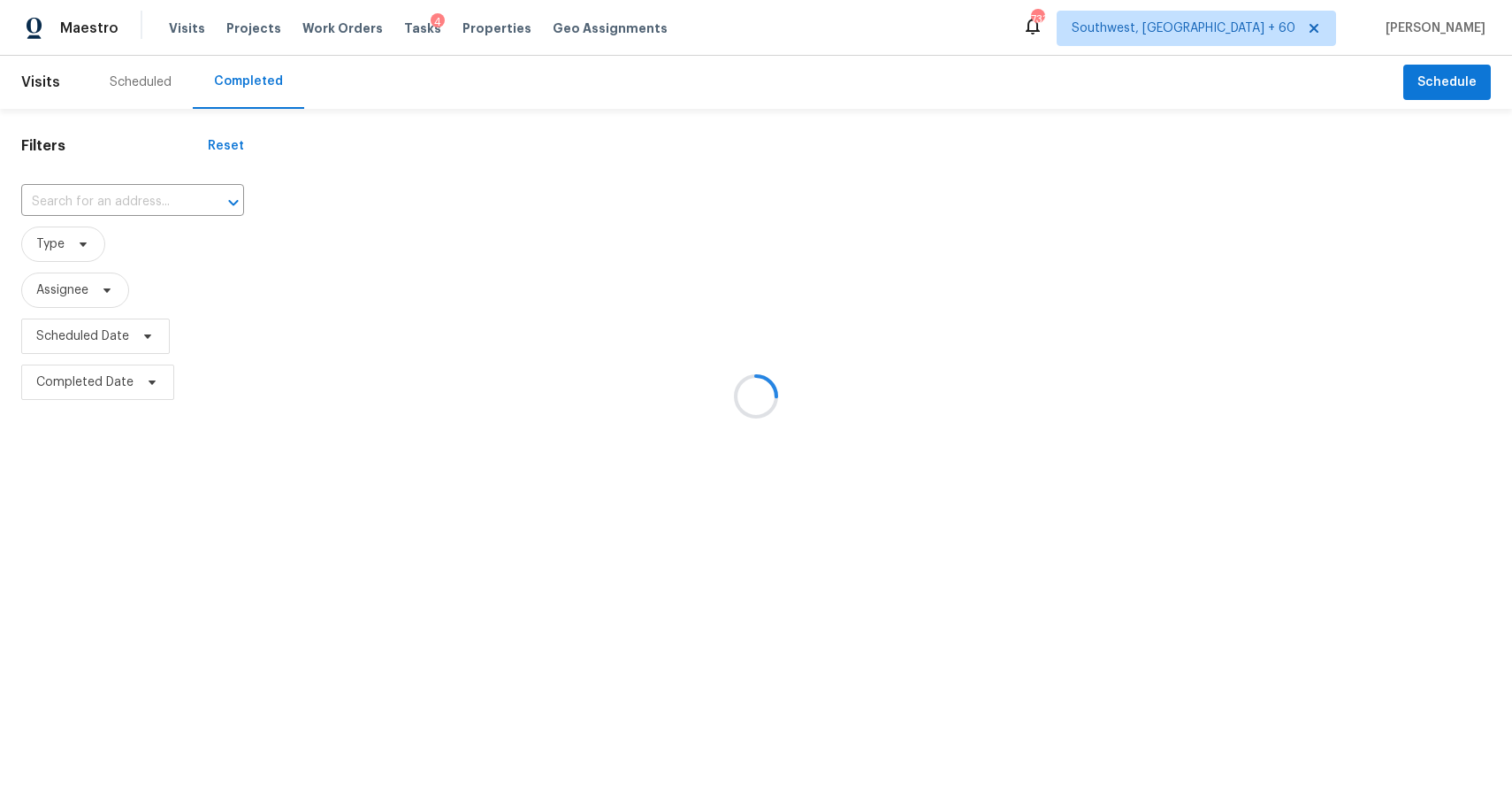
click at [121, 190] on div at bounding box center [756, 396] width 1512 height 792
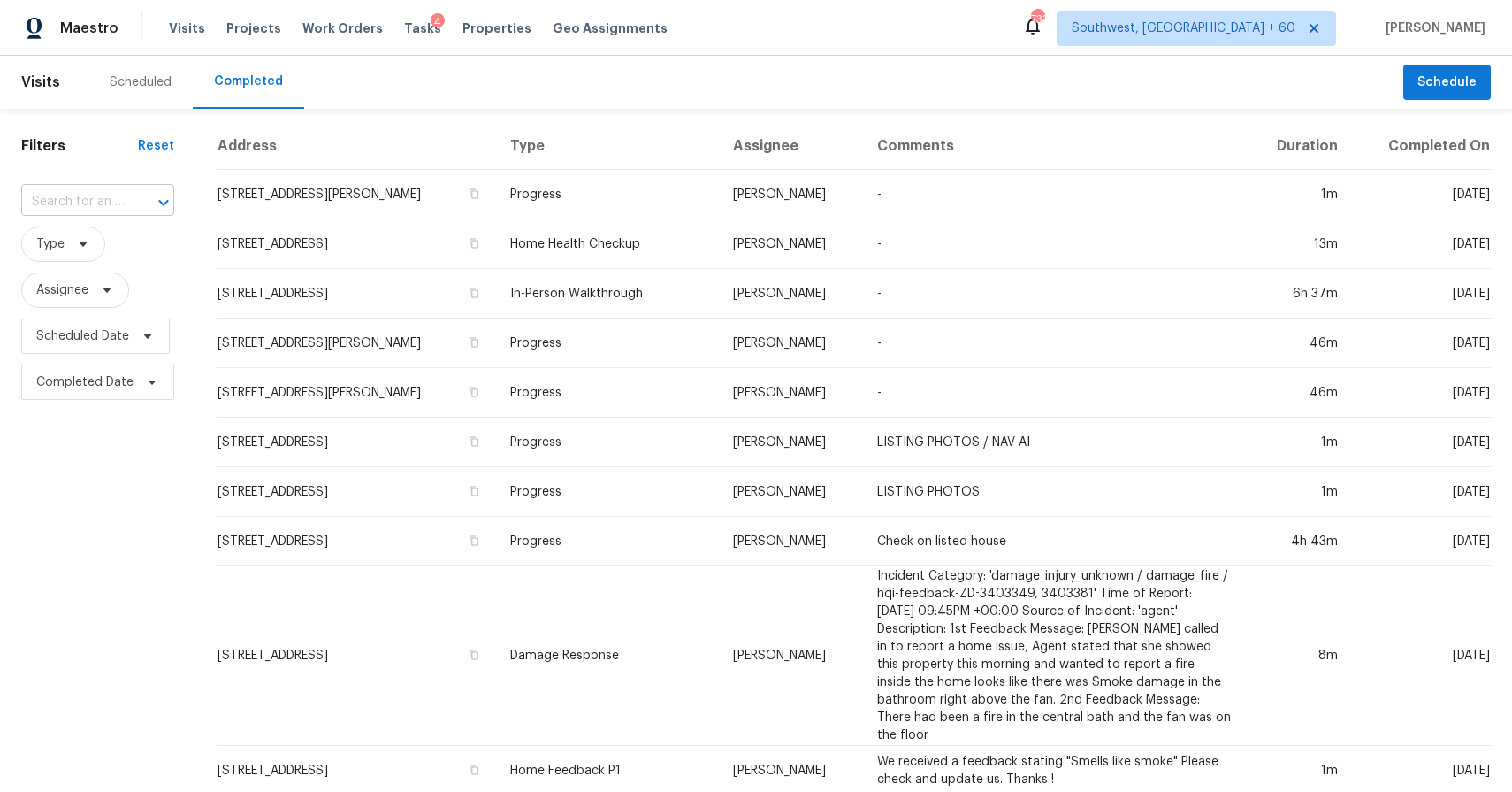
click at [117, 191] on input "text" at bounding box center [73, 201] width 104 height 27
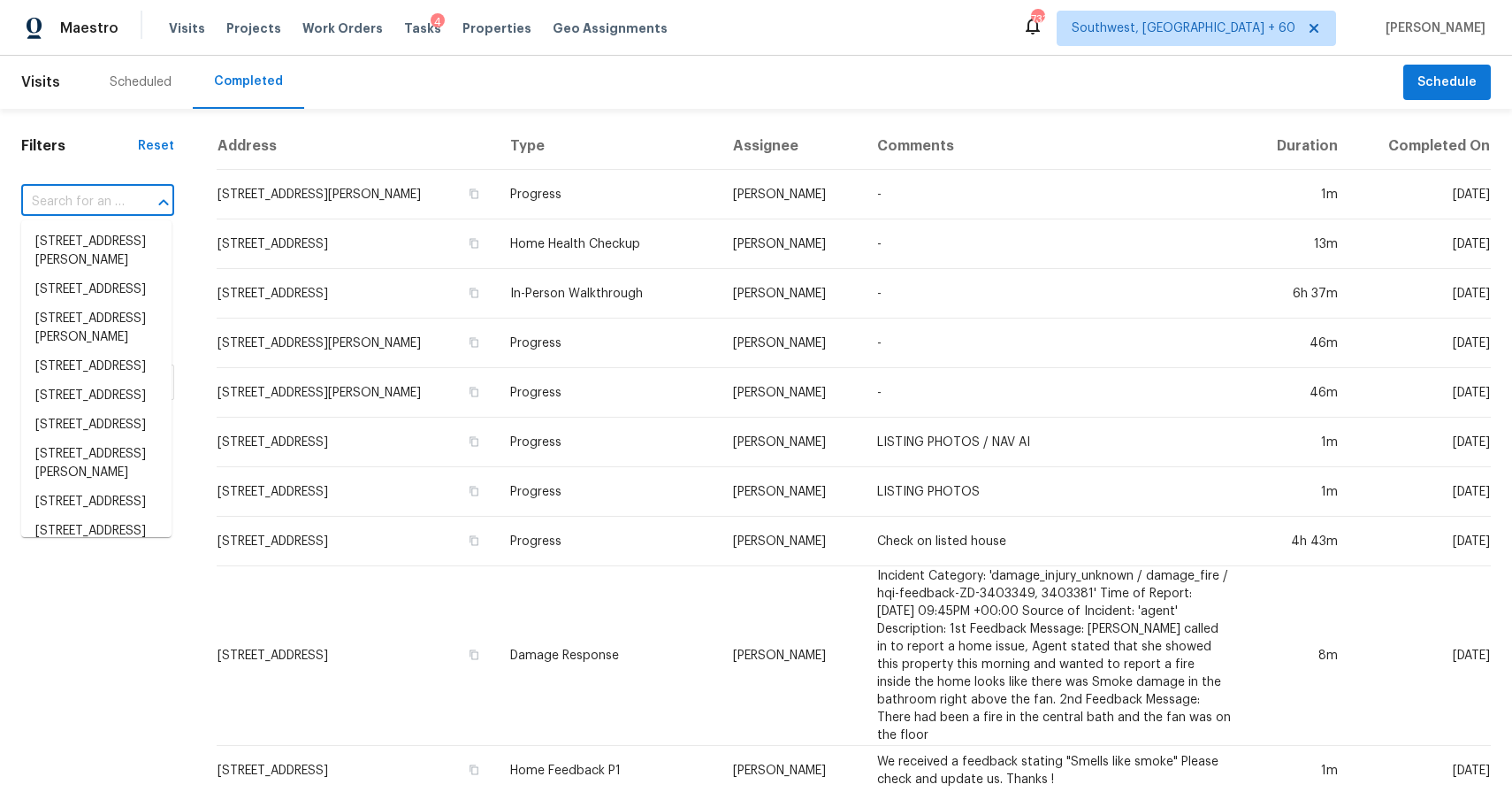
paste input "17254 W Smokey Dr, Surprise, AZ 85388"
type input "17254 W Smokey Dr, Surprise, AZ 85388"
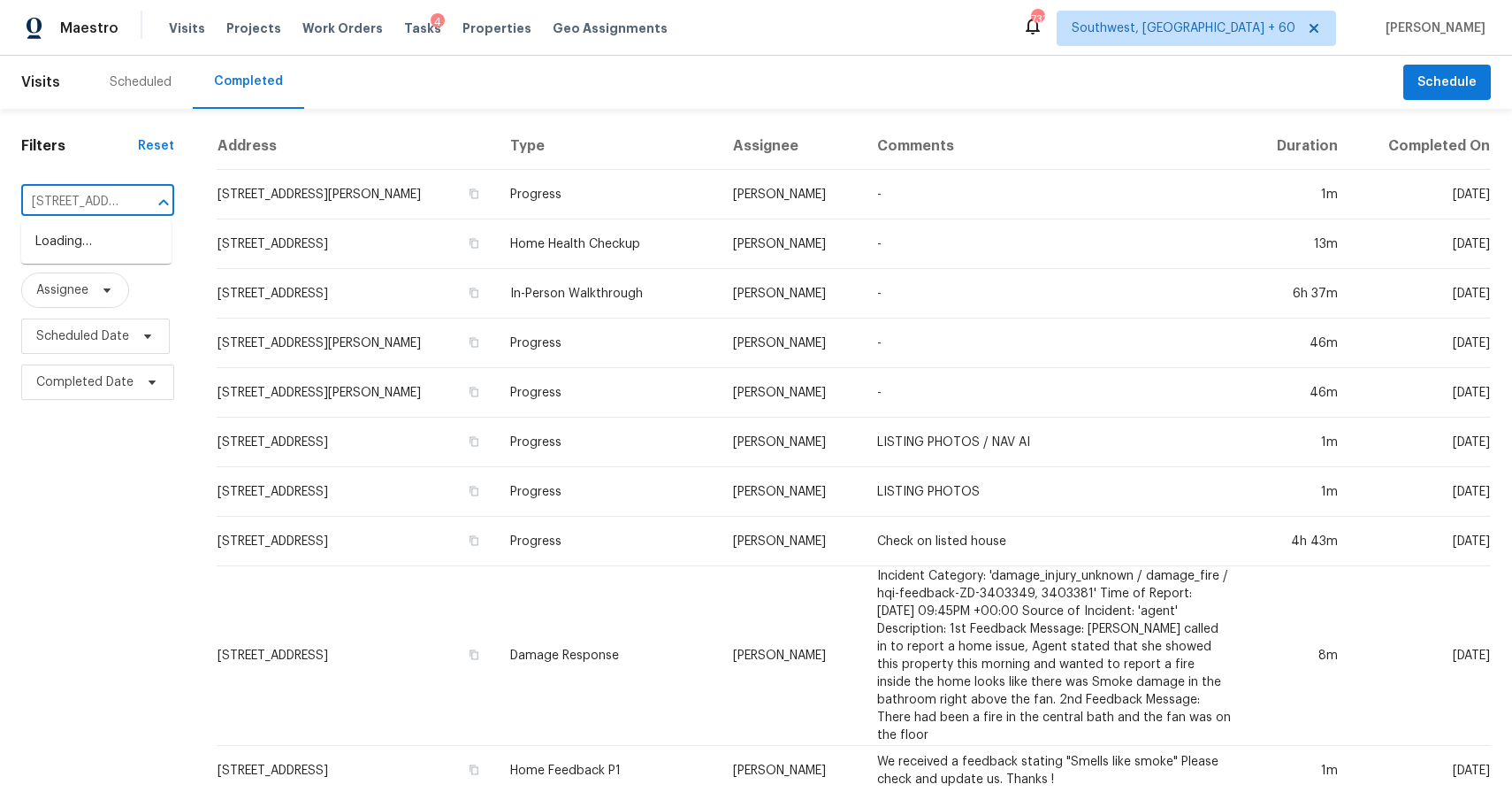
scroll to position [0, 139]
click at [141, 250] on li "17254 W Smokey Dr, Surprise, AZ 85388" at bounding box center [96, 241] width 150 height 29
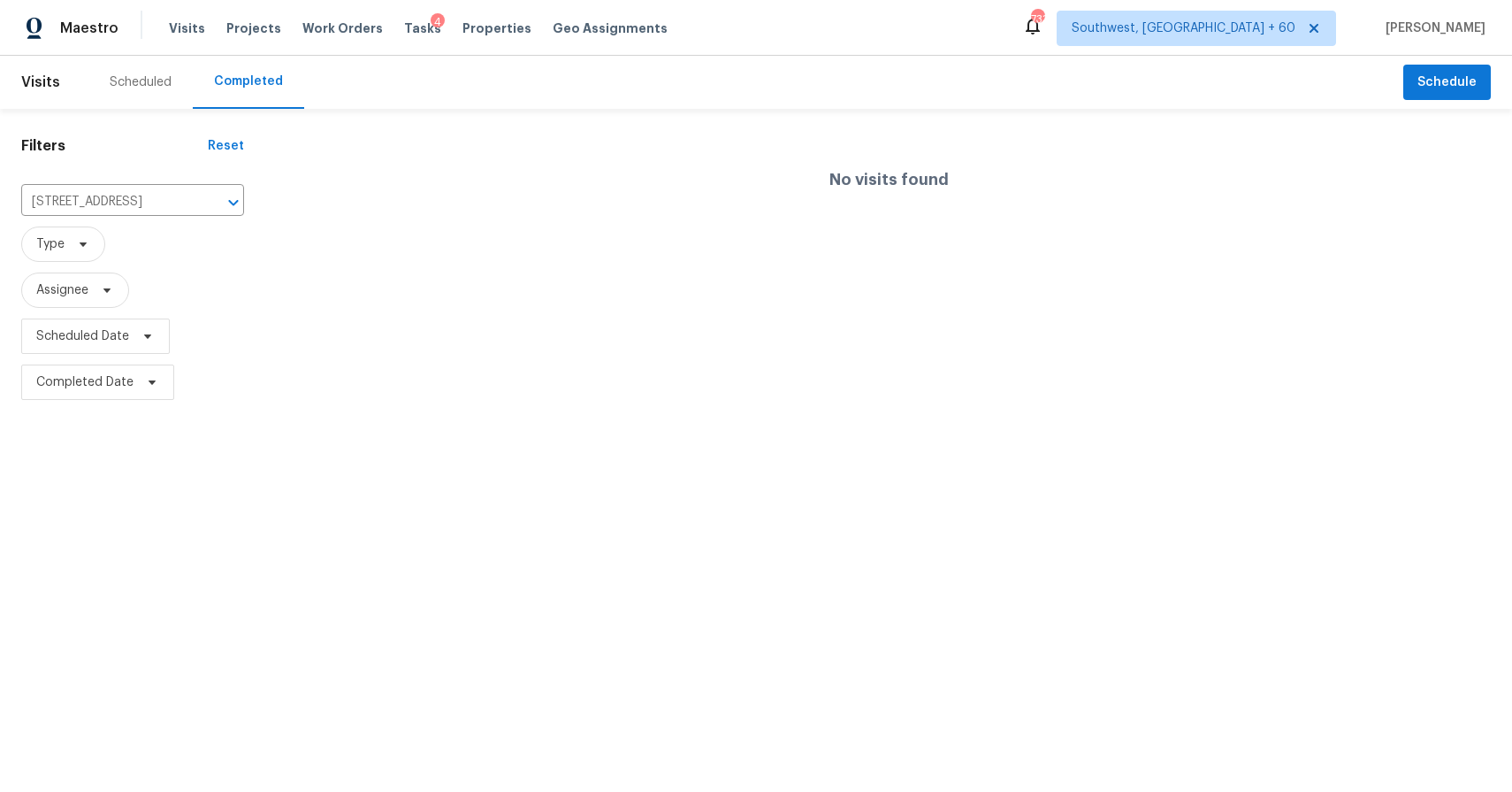
click at [813, 203] on div "No visits found" at bounding box center [889, 179] width 1247 height 113
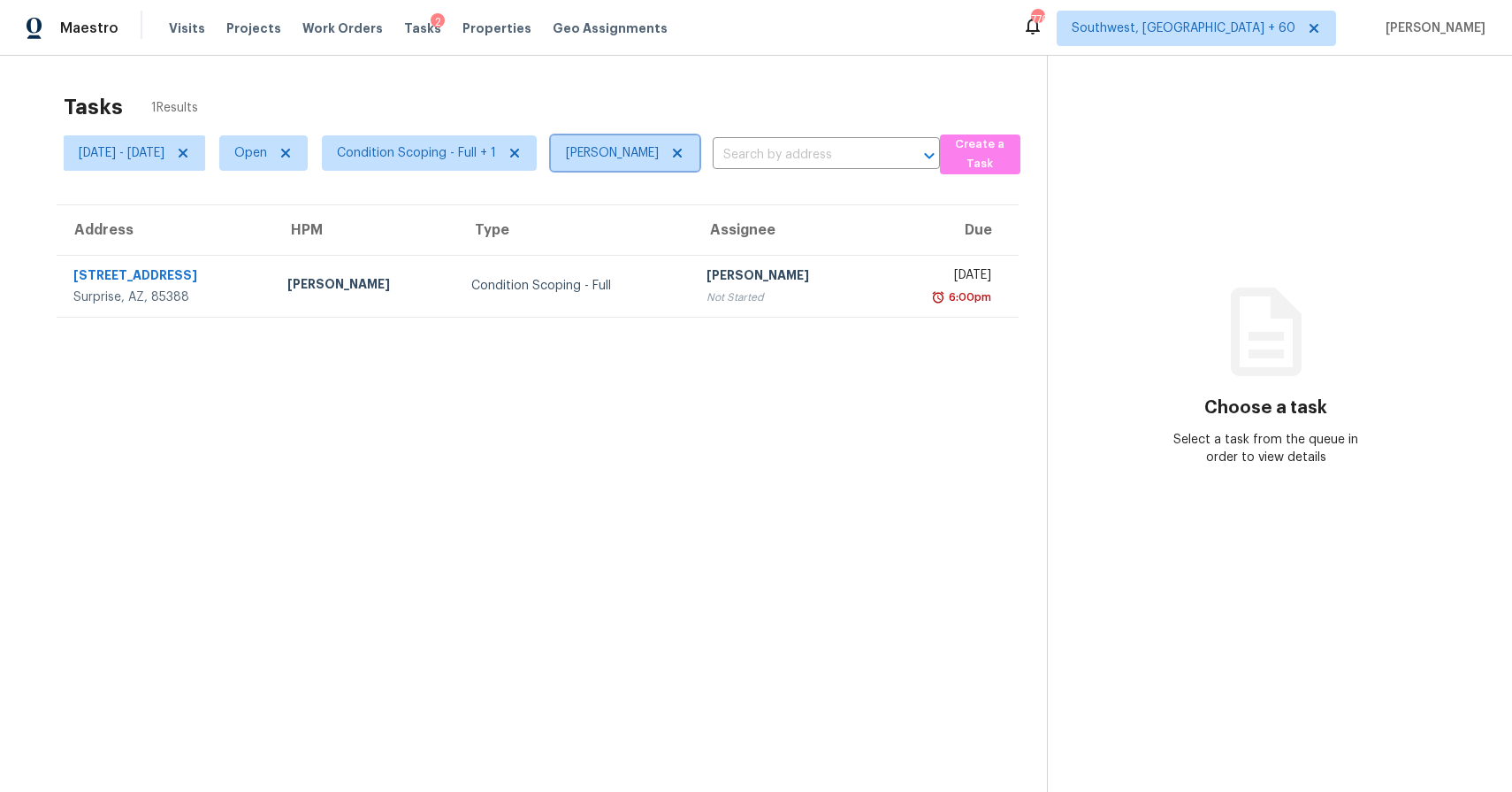
click at [681, 154] on icon at bounding box center [677, 152] width 8 height 8
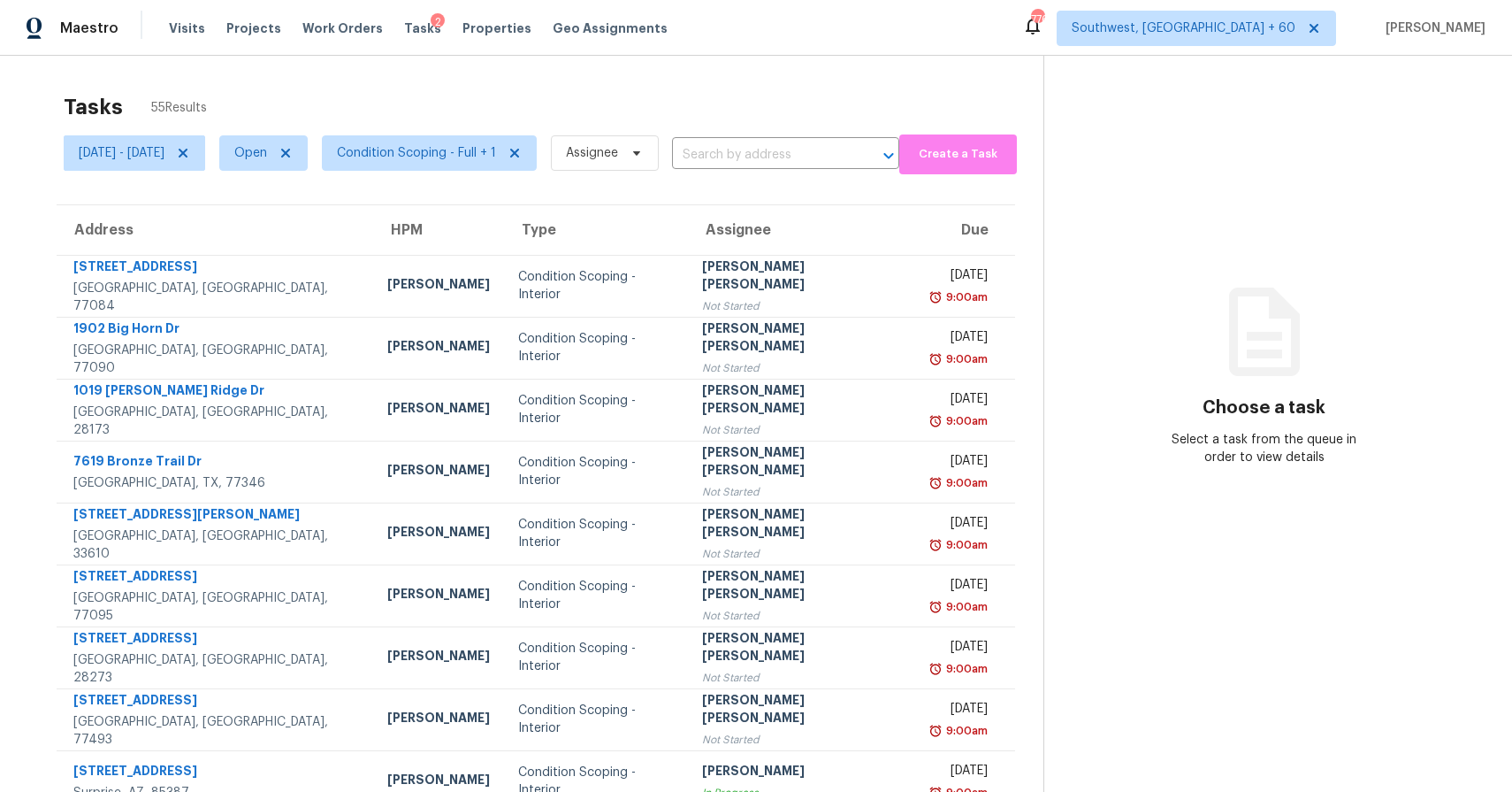
drag, startPoint x: 717, startPoint y: 95, endPoint x: 366, endPoint y: 88, distance: 351.1
click at [717, 95] on div "Tasks 55 Results" at bounding box center [553, 107] width 979 height 46
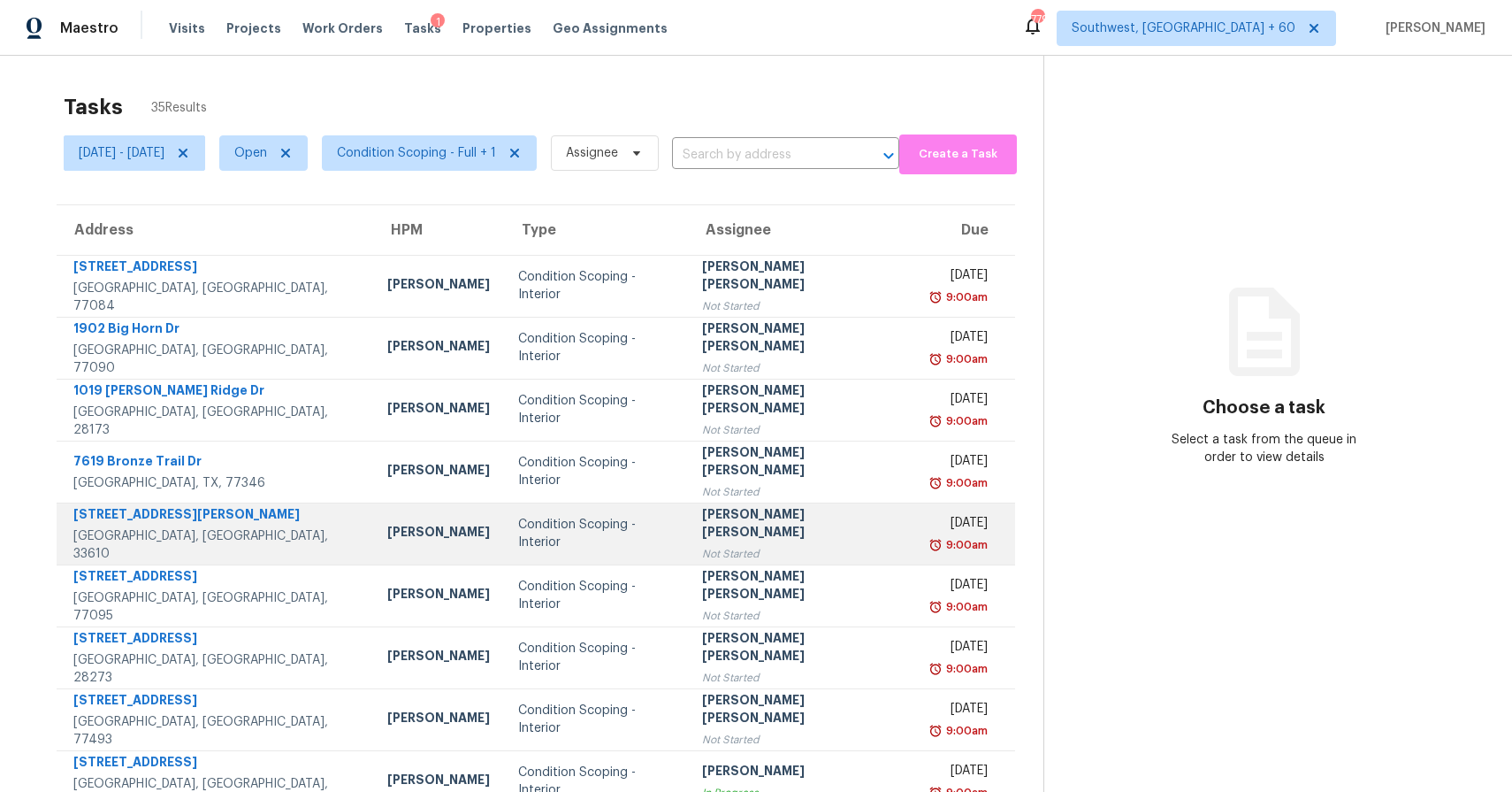
scroll to position [129, 0]
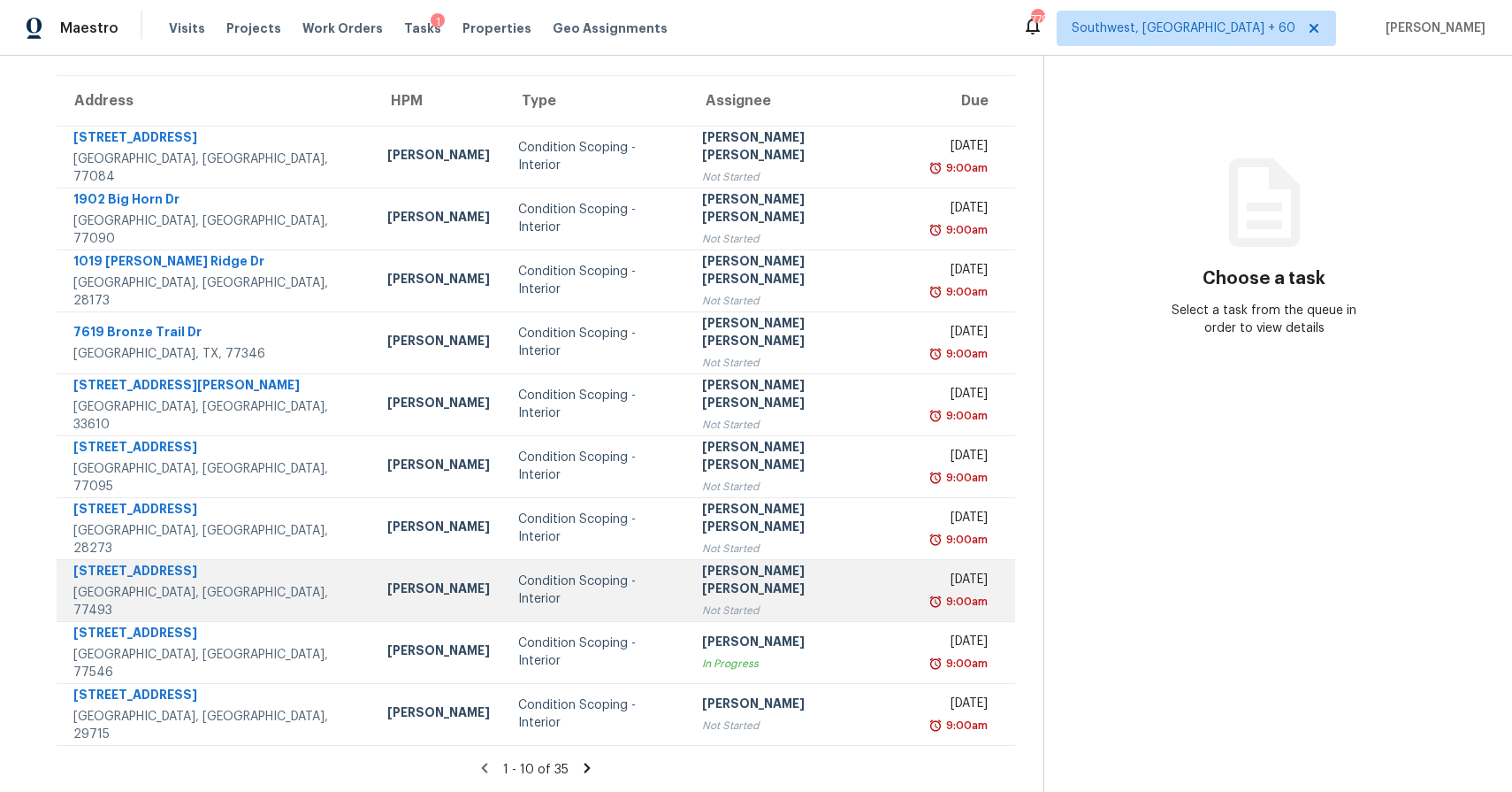
click at [674, 582] on div "Condition Scoping - Interior" at bounding box center [595, 590] width 155 height 36
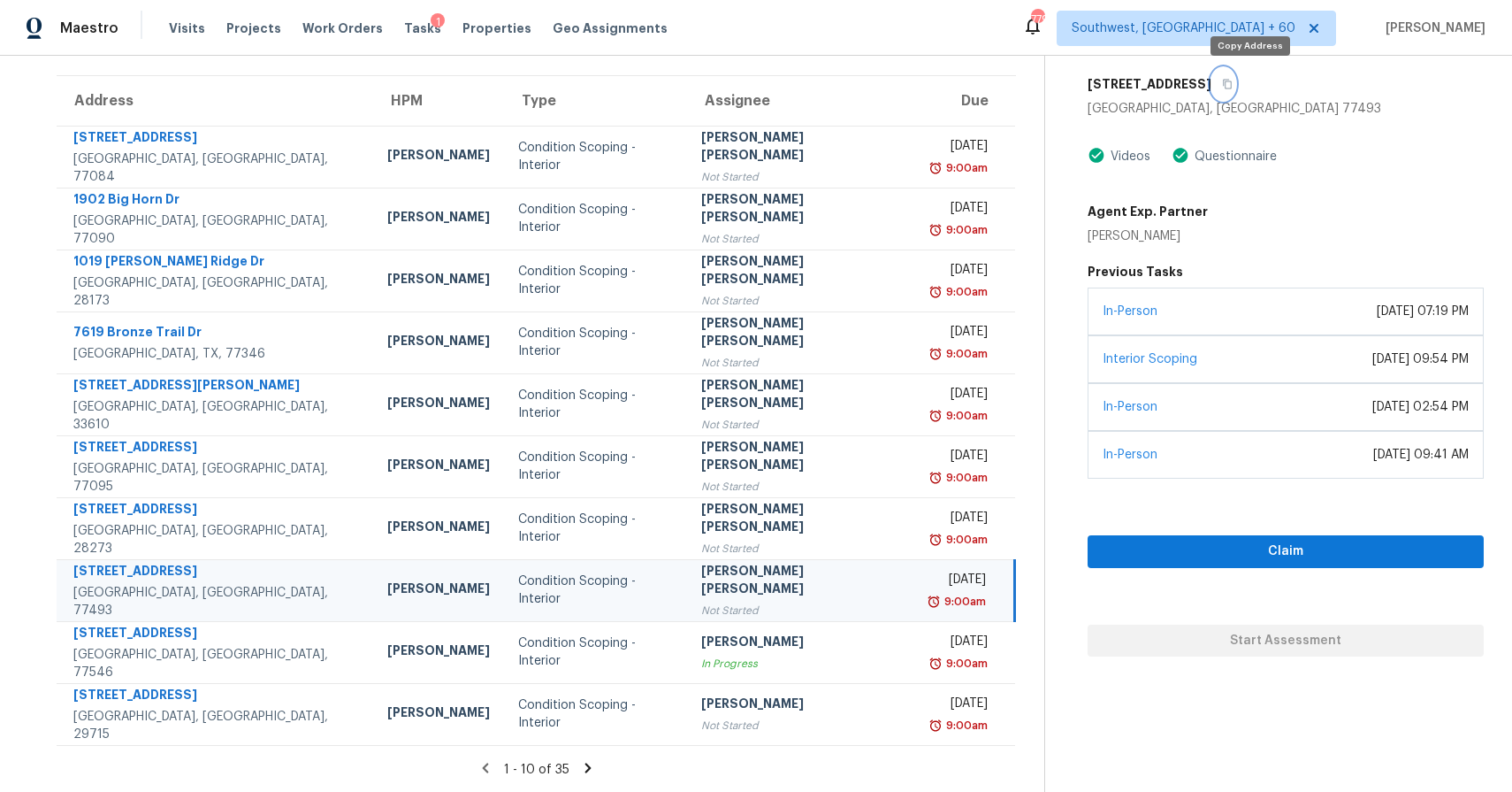
click at [1233, 83] on icon "button" at bounding box center [1227, 84] width 8 height 9
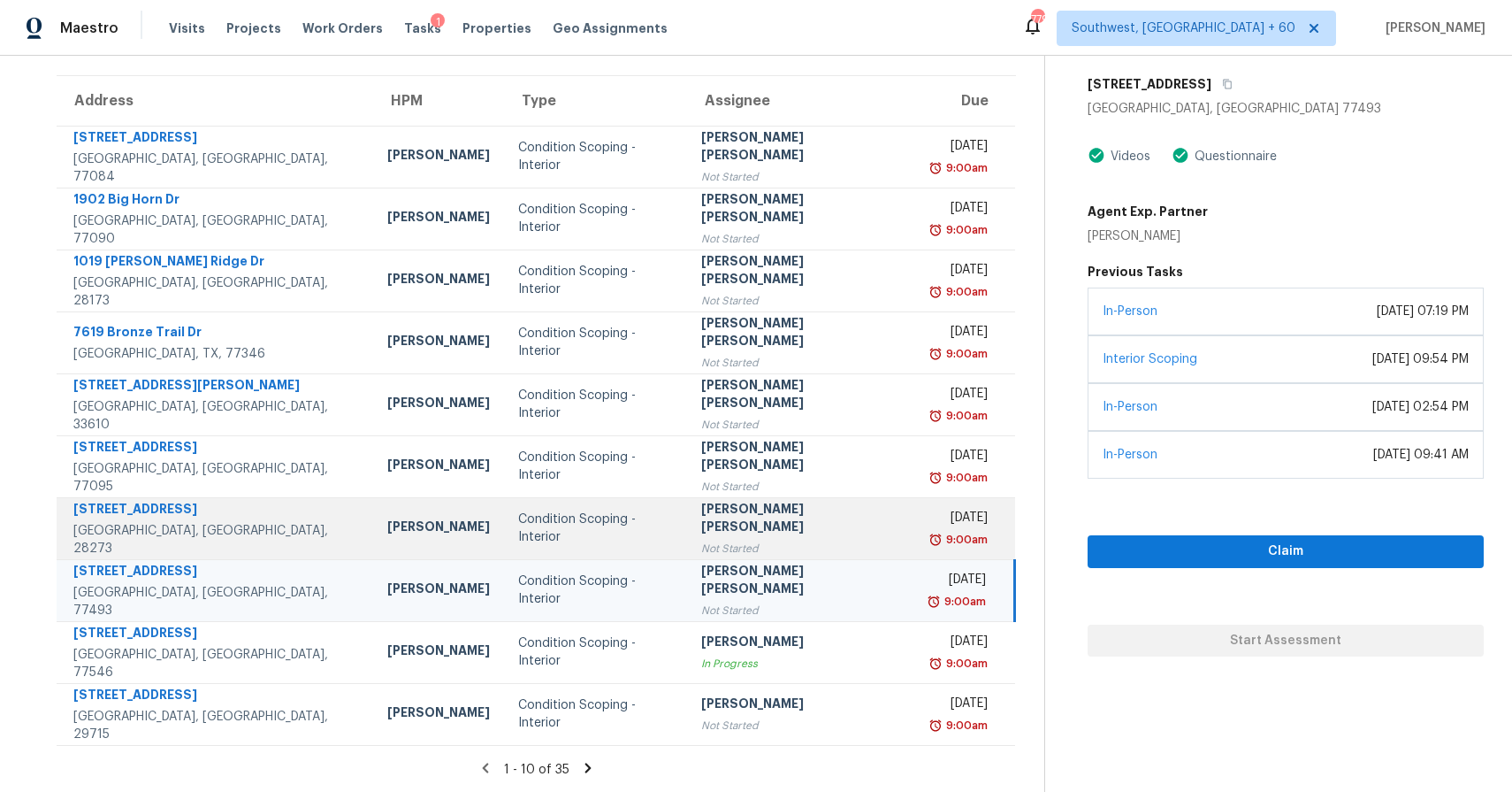
click at [735, 544] on div "Not Started" at bounding box center [800, 548] width 199 height 18
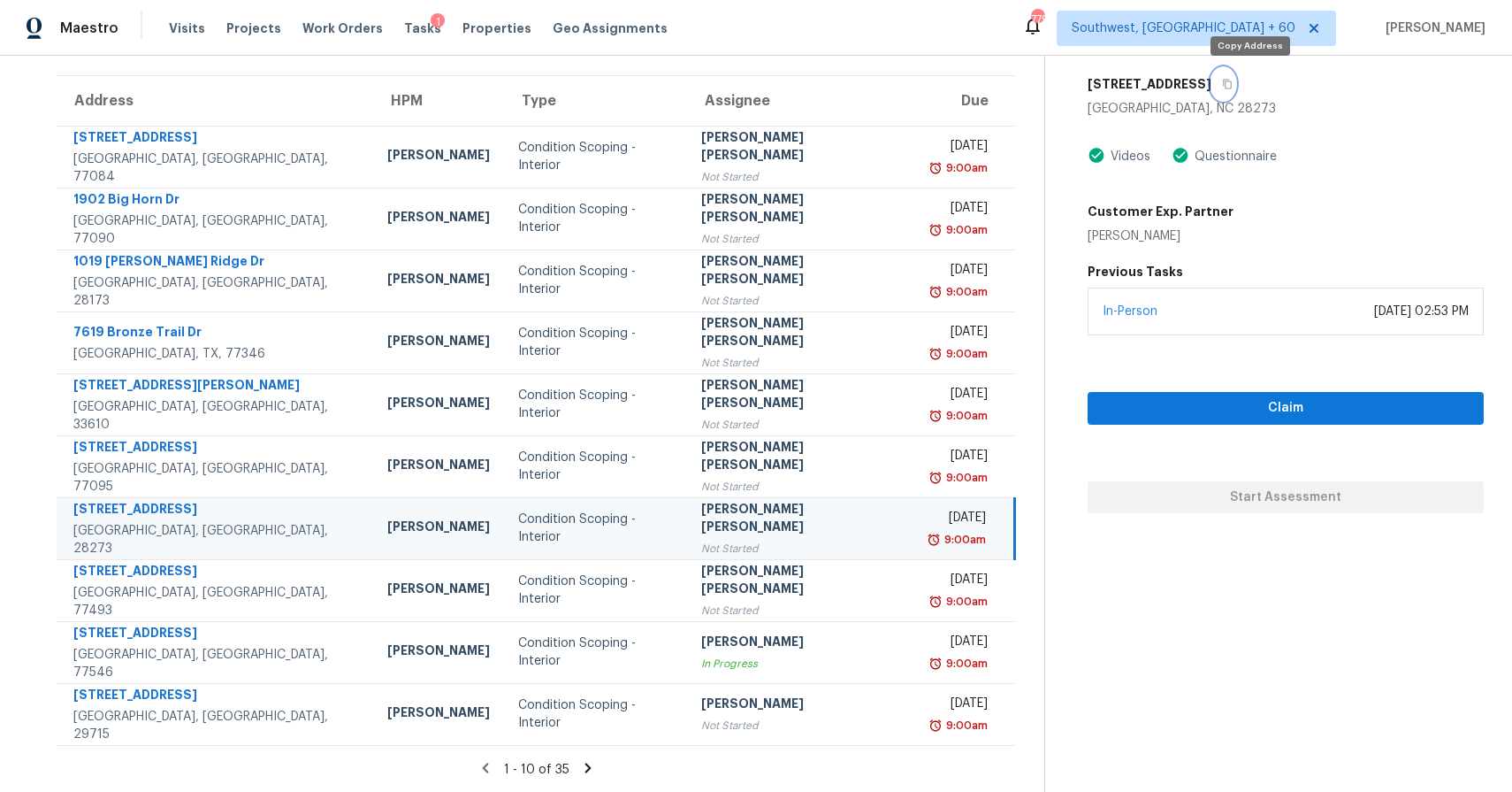
click at [1233, 83] on icon "button" at bounding box center [1226, 83] width 10 height 10
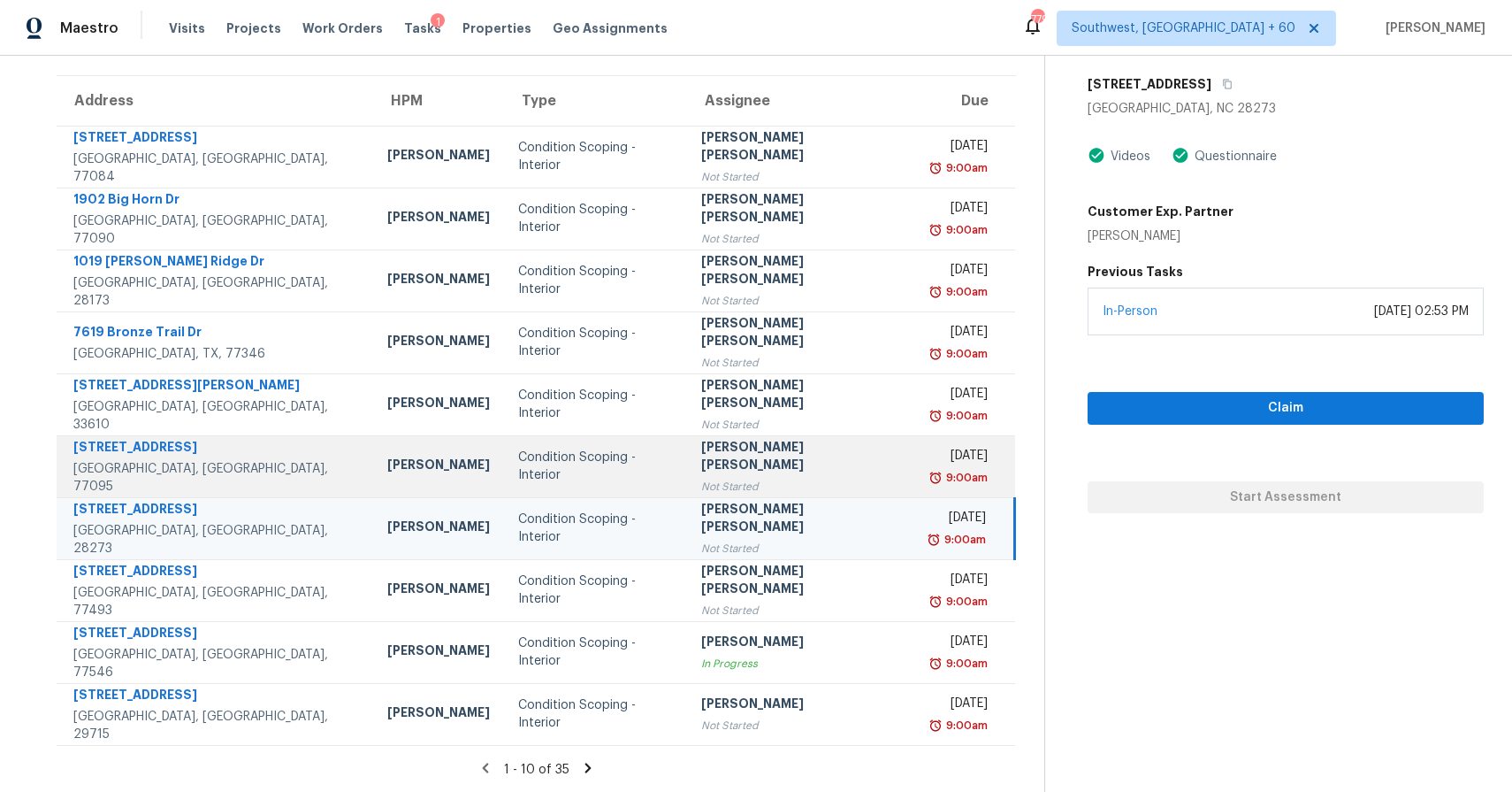
click at [792, 456] on div "[PERSON_NAME] [PERSON_NAME]" at bounding box center [800, 457] width 199 height 40
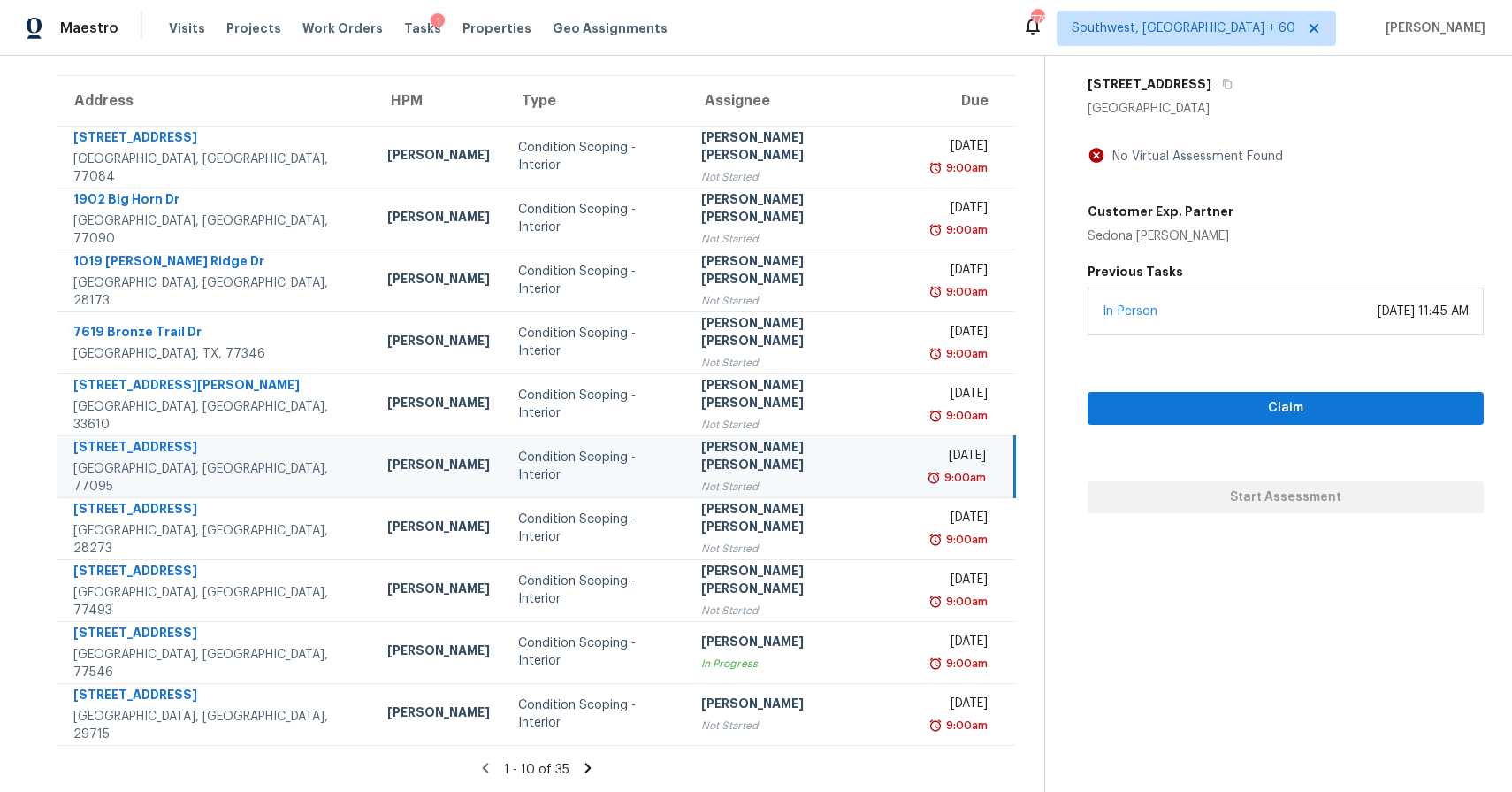
click at [1242, 74] on div "[STREET_ADDRESS]" at bounding box center [1286, 84] width 396 height 32
click at [1235, 82] on button "button" at bounding box center [1223, 84] width 24 height 32
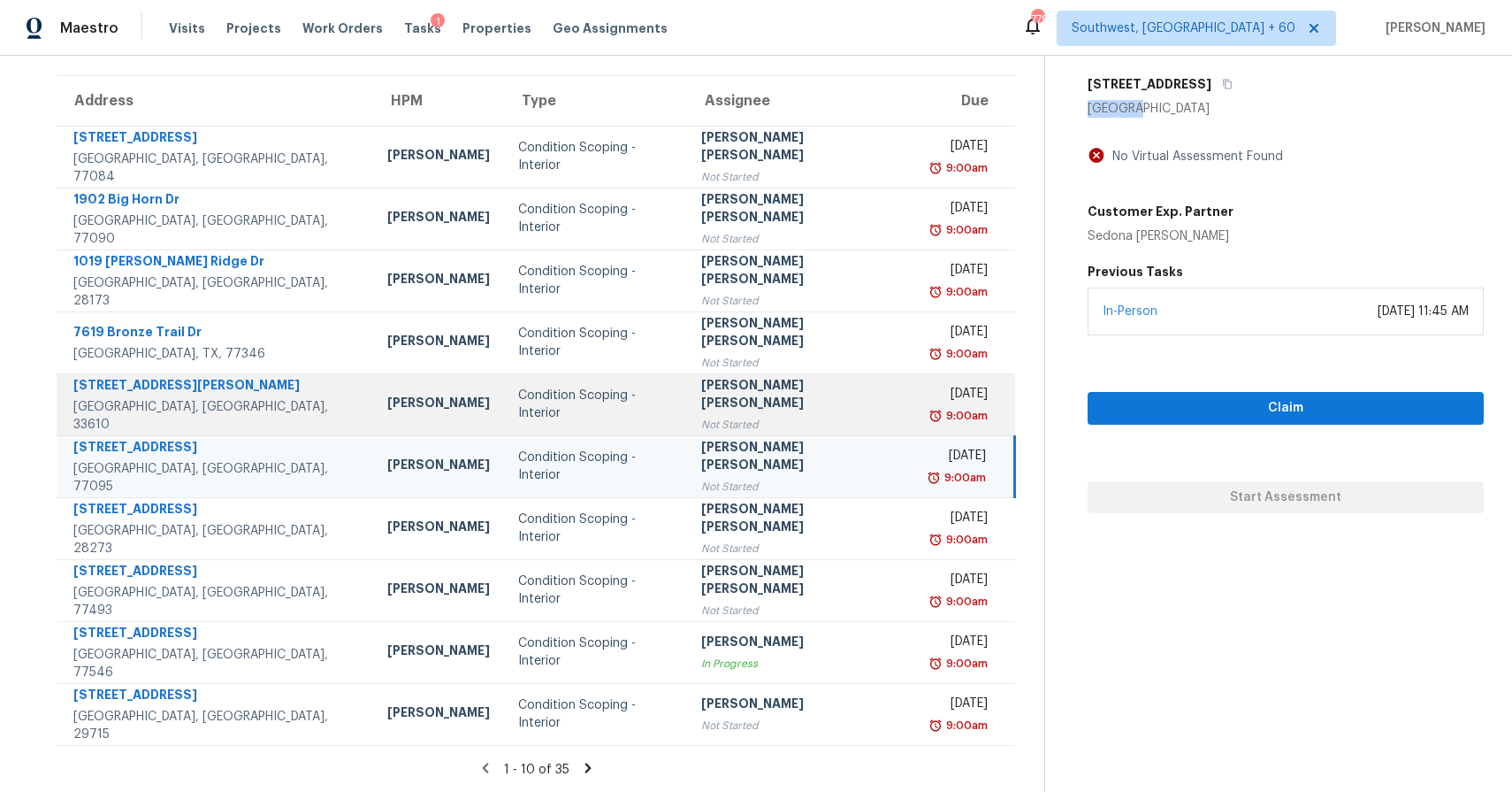
click at [761, 396] on div "[PERSON_NAME] [PERSON_NAME]" at bounding box center [800, 396] width 199 height 40
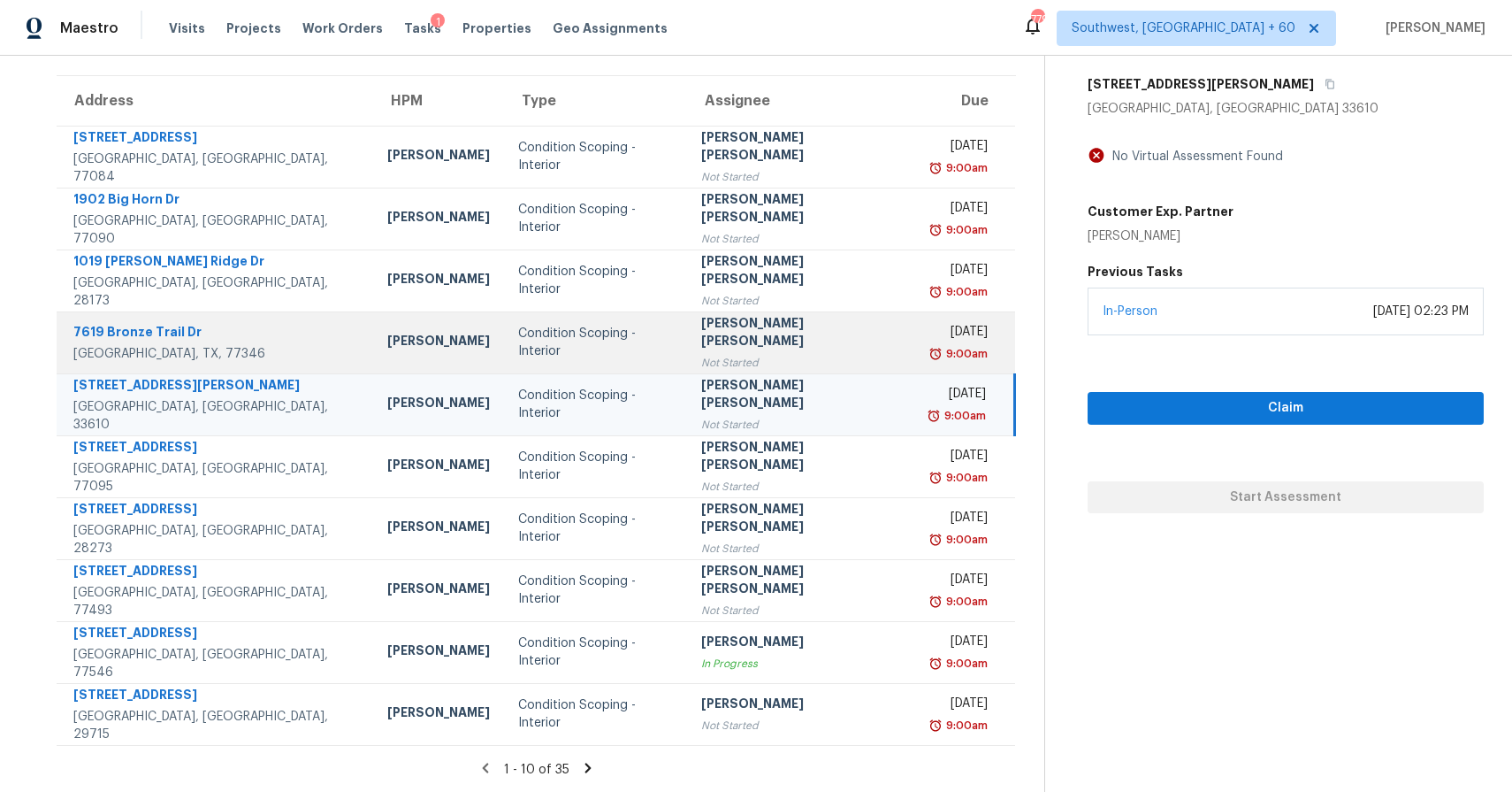
click at [928, 332] on div "[DATE]" at bounding box center [957, 334] width 59 height 22
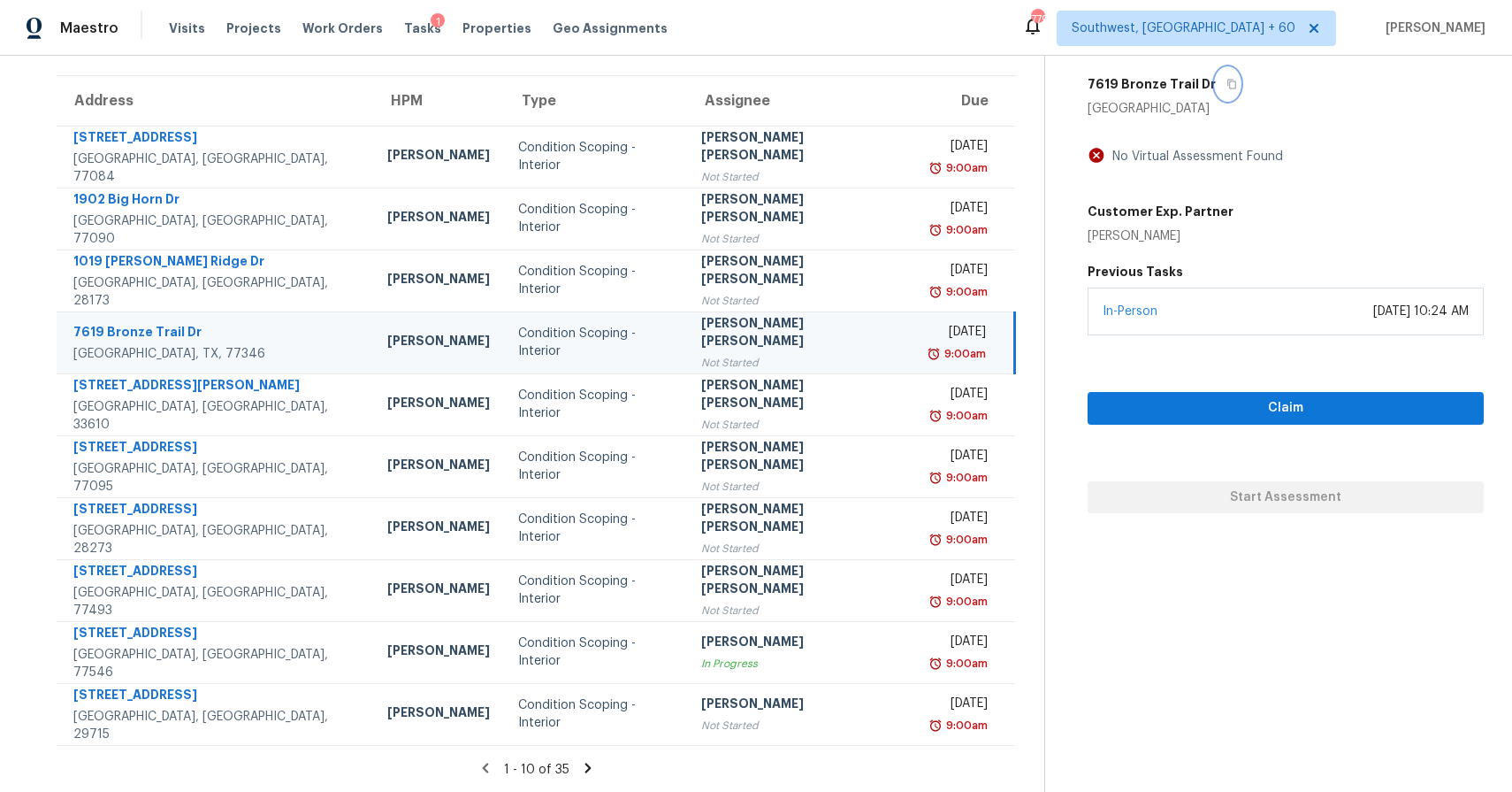
click at [1229, 79] on icon "button" at bounding box center [1231, 83] width 10 height 10
click at [1222, 406] on span "Claim" at bounding box center [1286, 409] width 368 height 22
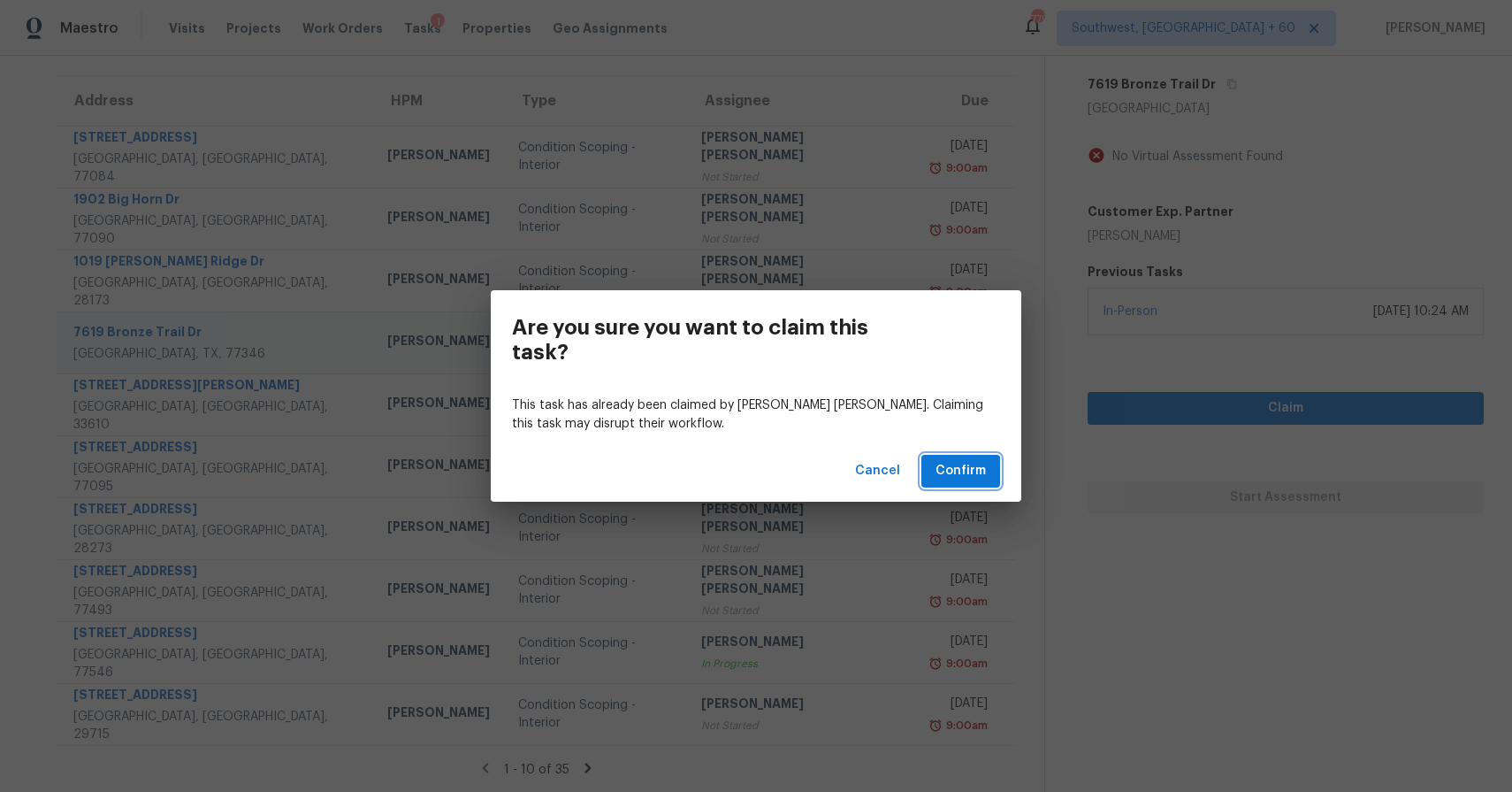
click at [978, 458] on button "Confirm" at bounding box center [961, 470] width 78 height 33
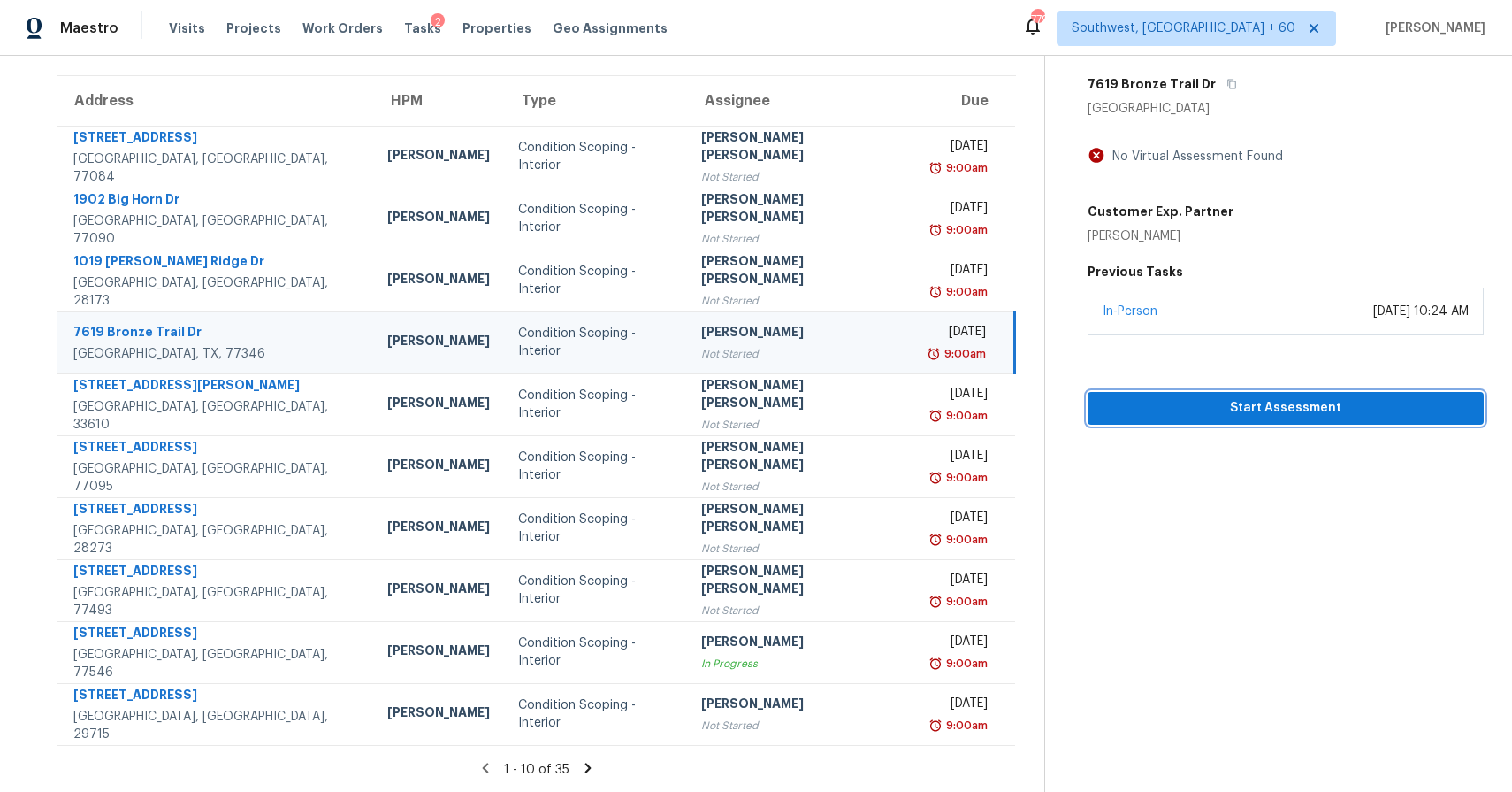
click at [1281, 410] on span "Start Assessment" at bounding box center [1286, 409] width 368 height 22
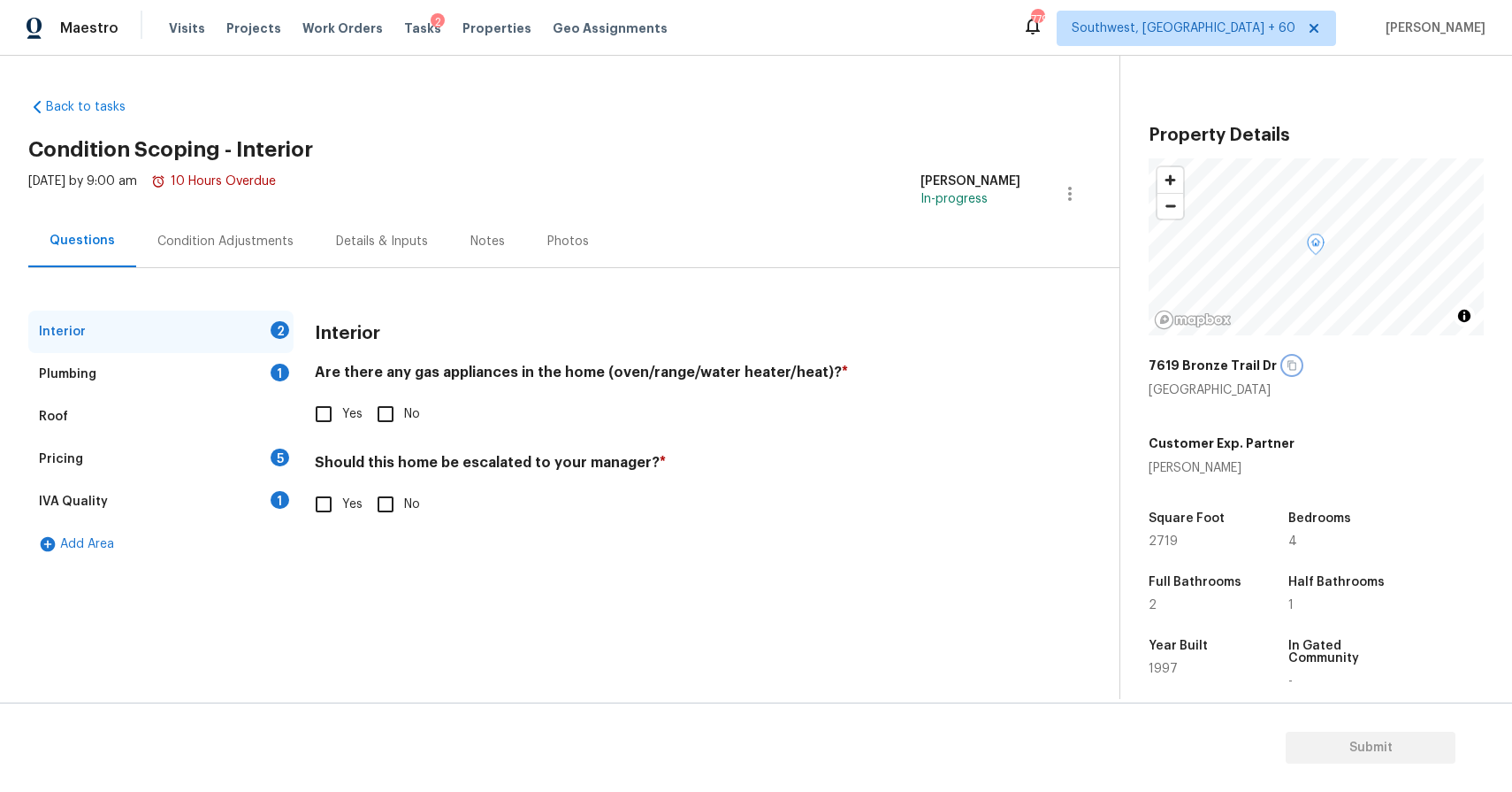
click at [1284, 365] on button "button" at bounding box center [1291, 365] width 16 height 16
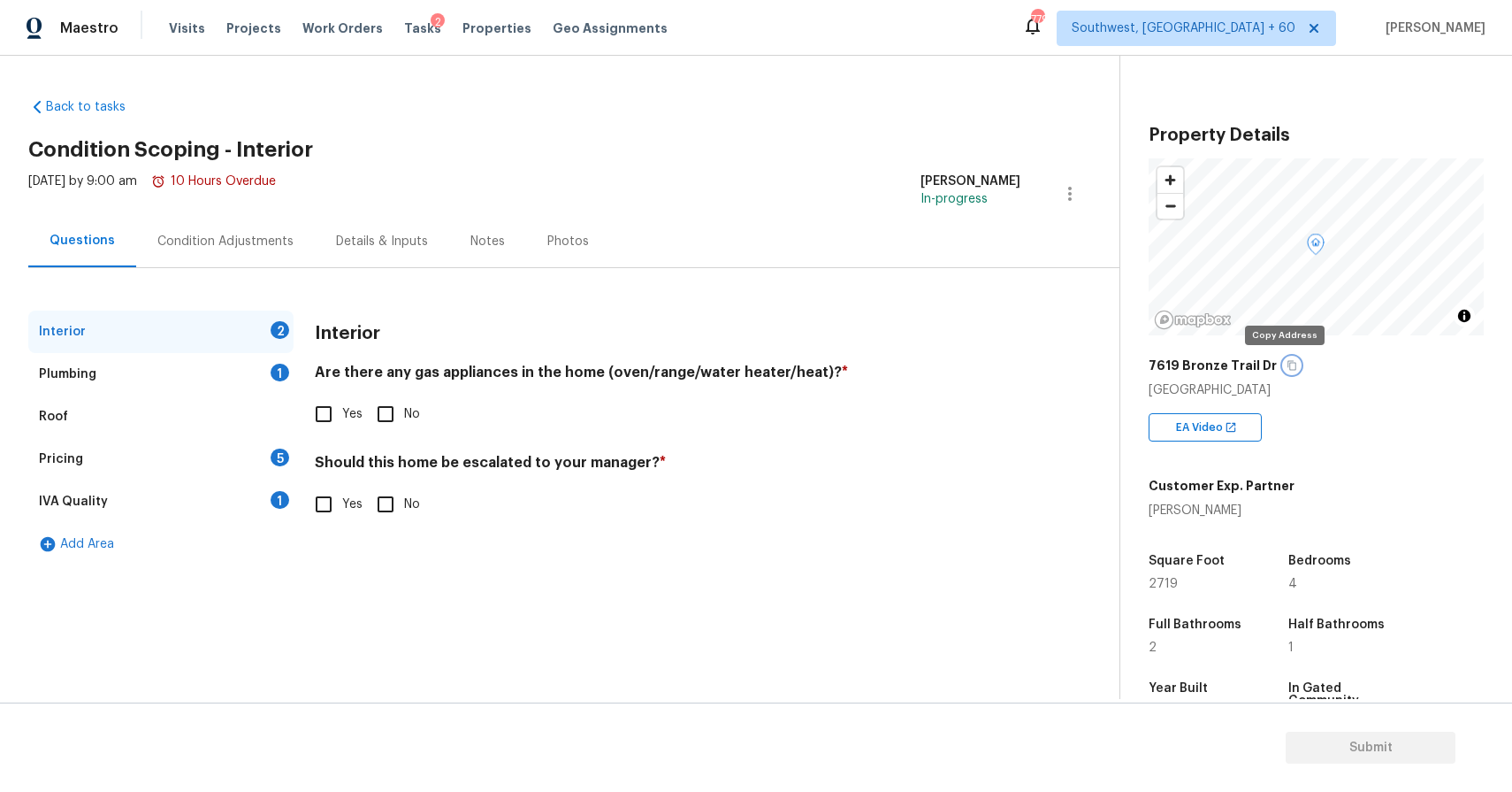
click at [1284, 365] on button "button" at bounding box center [1291, 365] width 16 height 16
click at [193, 221] on div "Condition Adjustments" at bounding box center [225, 241] width 178 height 52
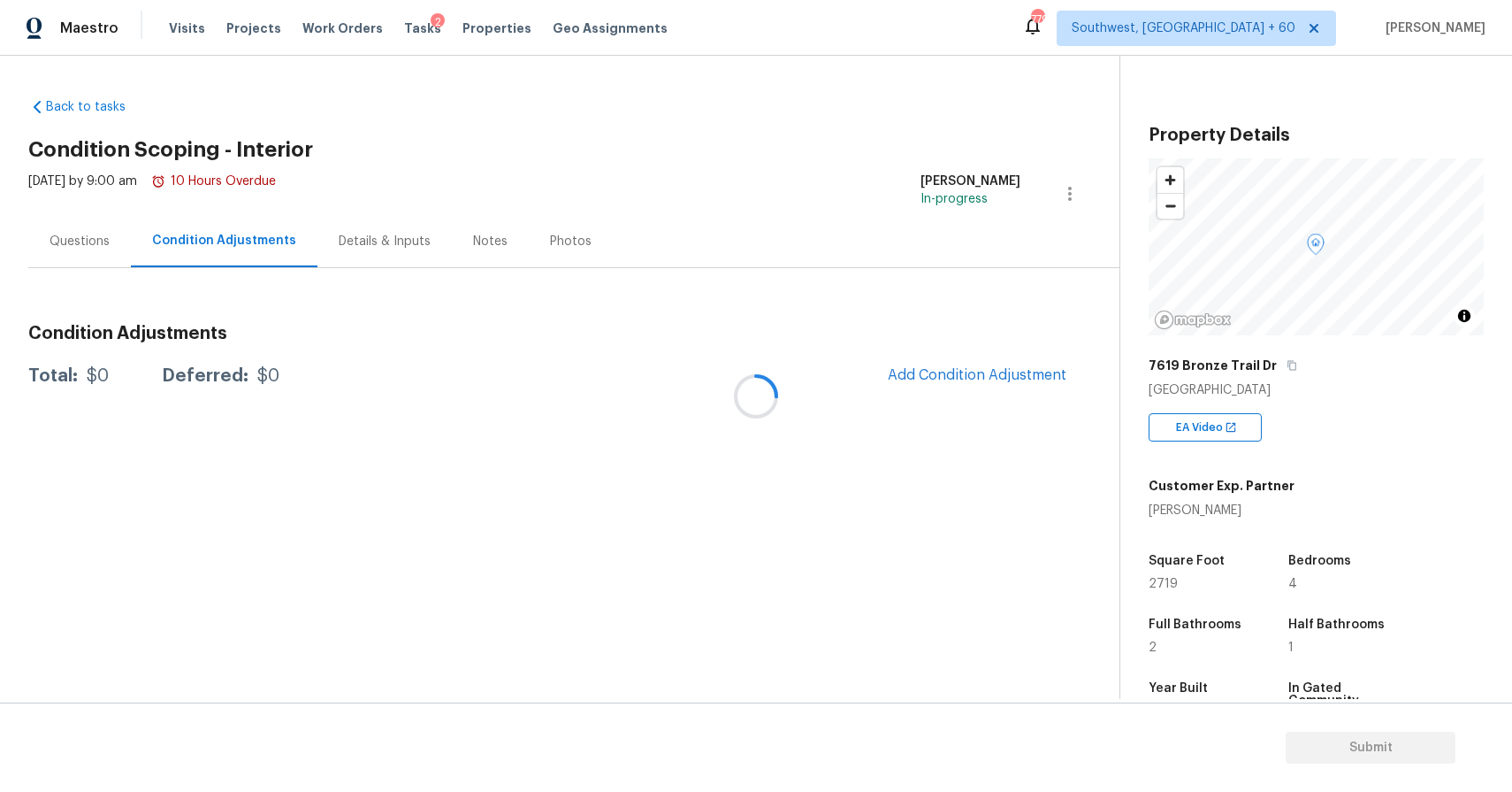
click at [193, 221] on div at bounding box center [756, 396] width 1512 height 792
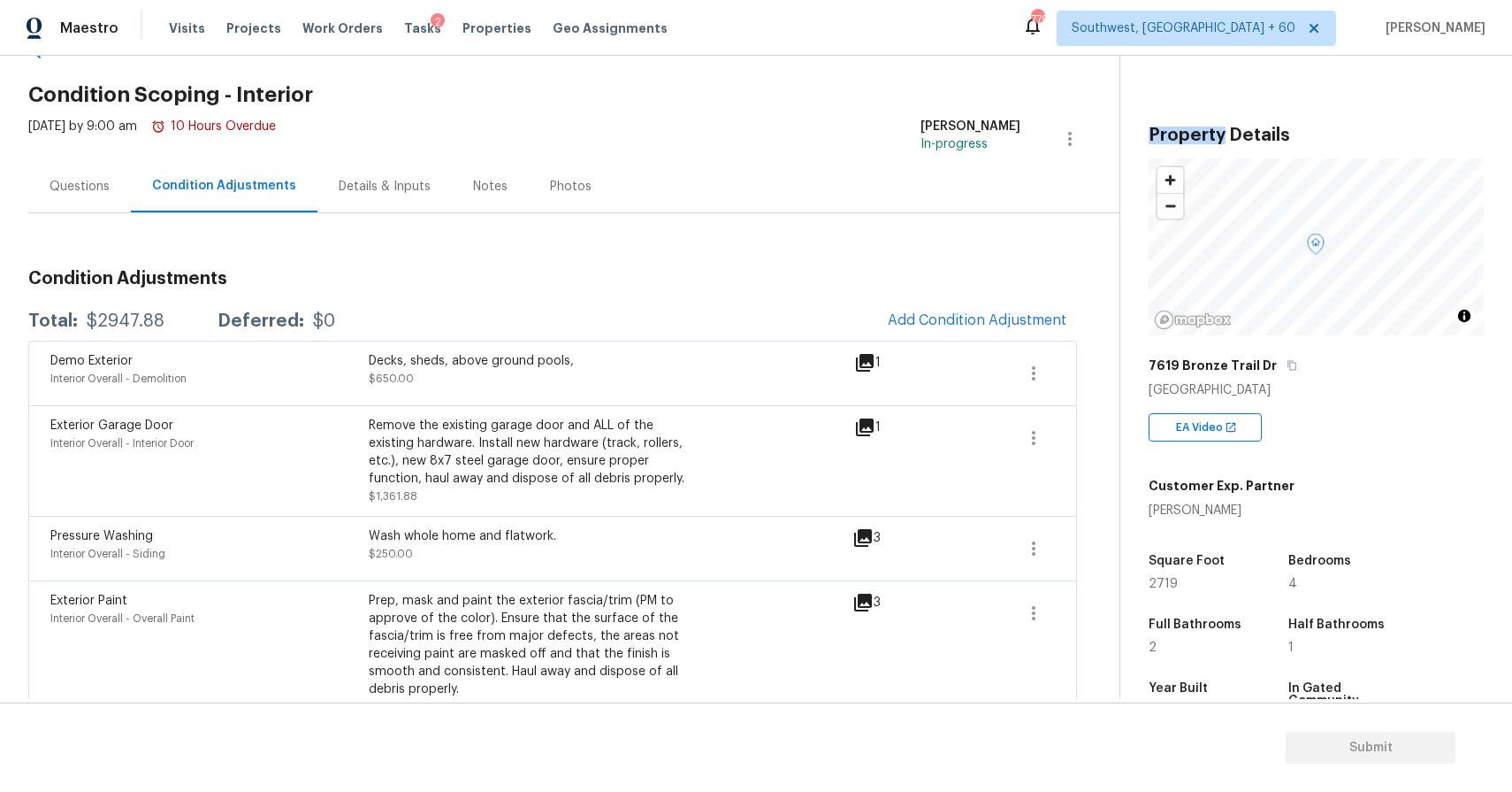
scroll to position [90, 0]
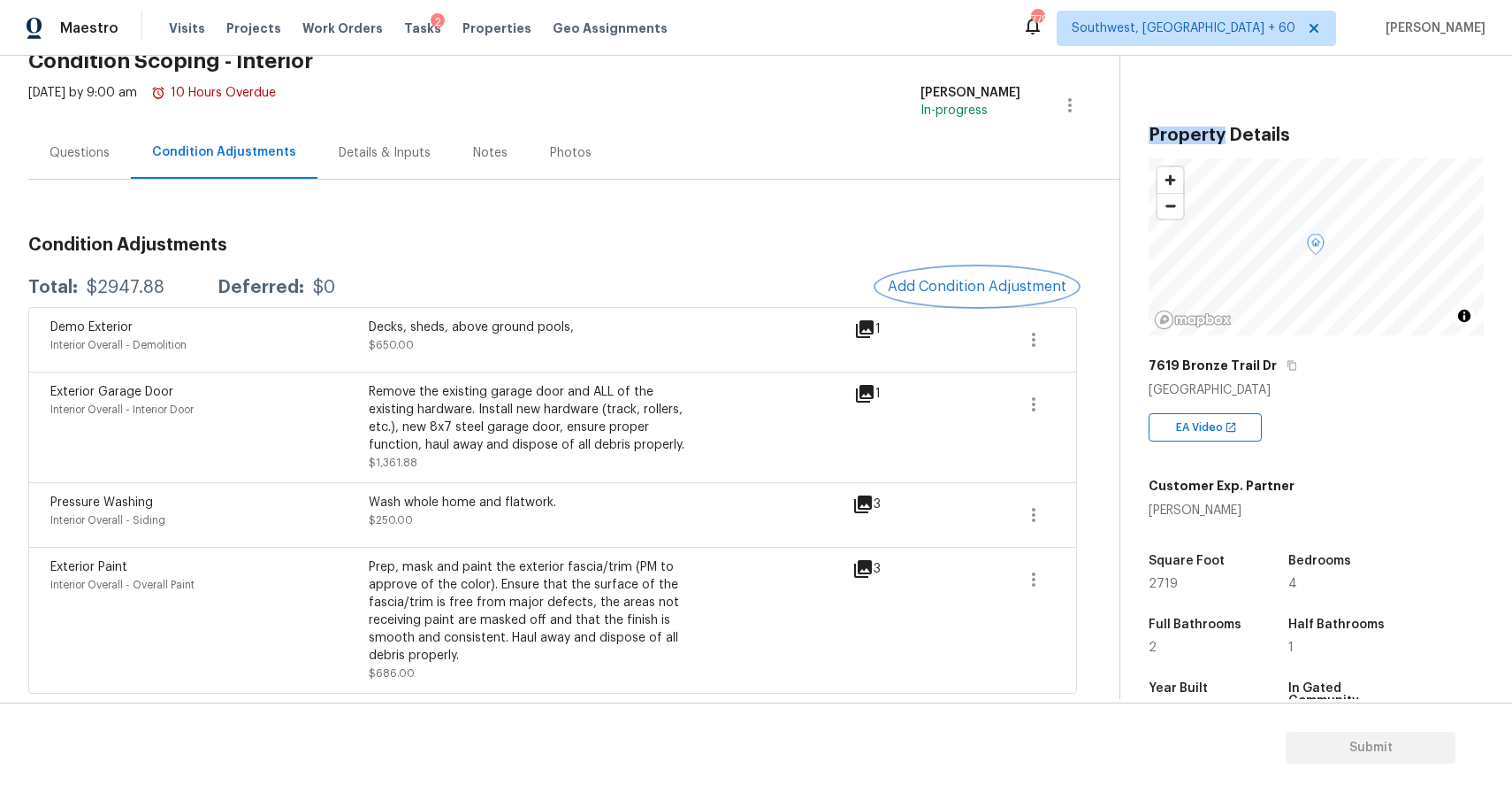
click at [977, 299] on button "Add Condition Adjustment" at bounding box center [977, 287] width 200 height 37
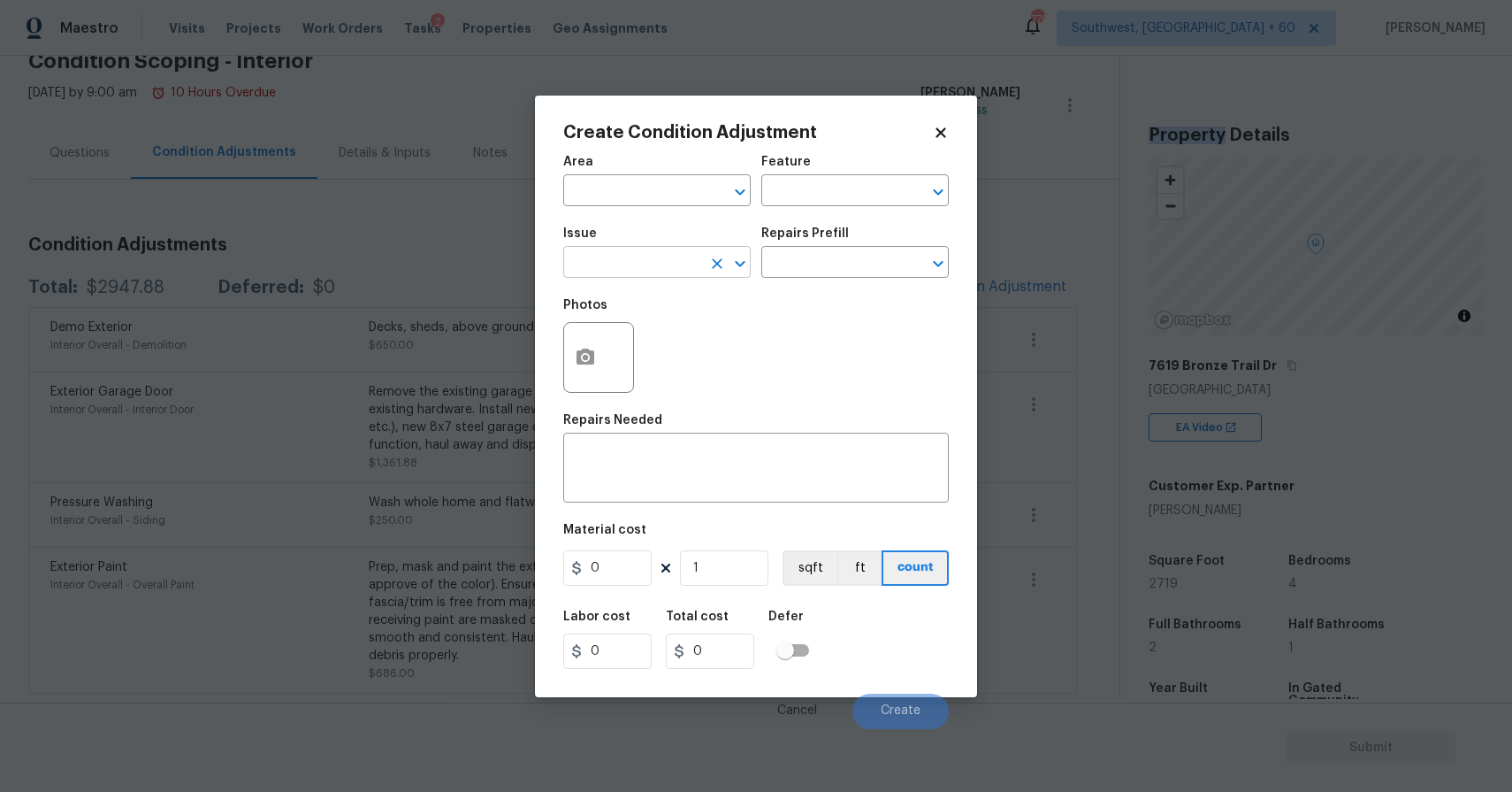
click at [649, 264] on input "text" at bounding box center [633, 264] width 138 height 27
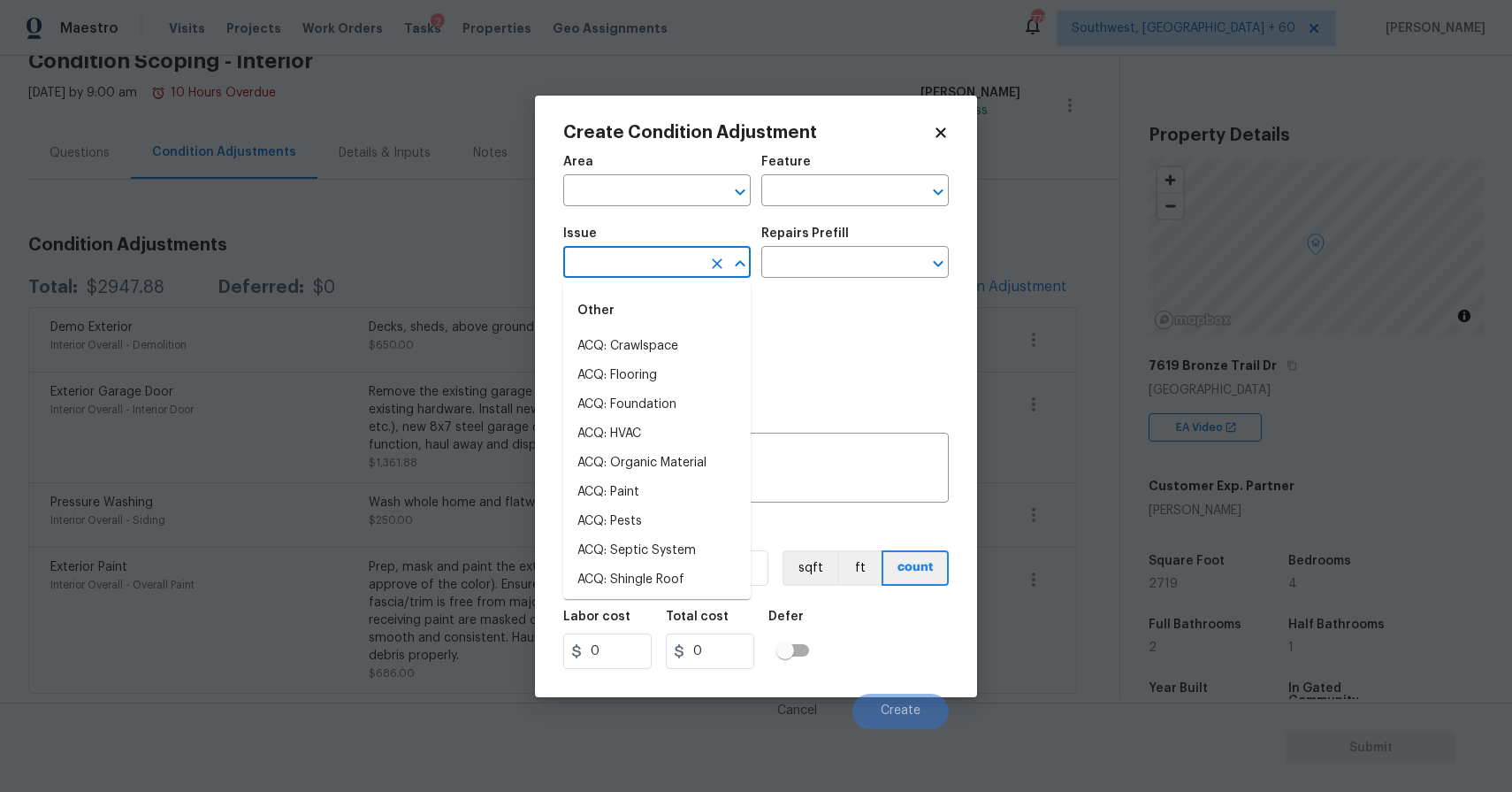
type input "p"
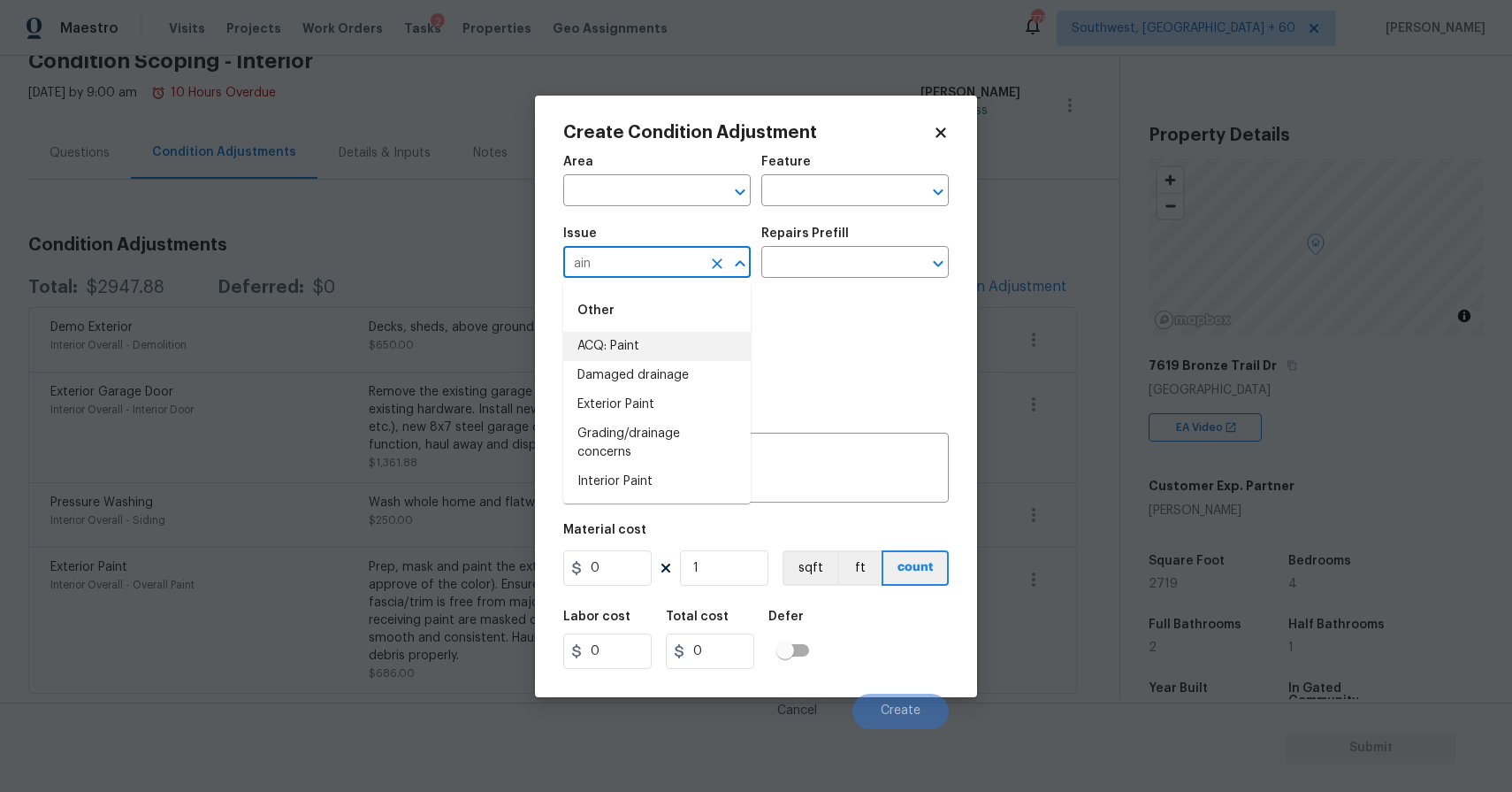
click at [665, 337] on li "ACQ: Paint" at bounding box center [657, 346] width 188 height 29
type input "ACQ: Paint"
click at [834, 271] on input "text" at bounding box center [830, 264] width 138 height 27
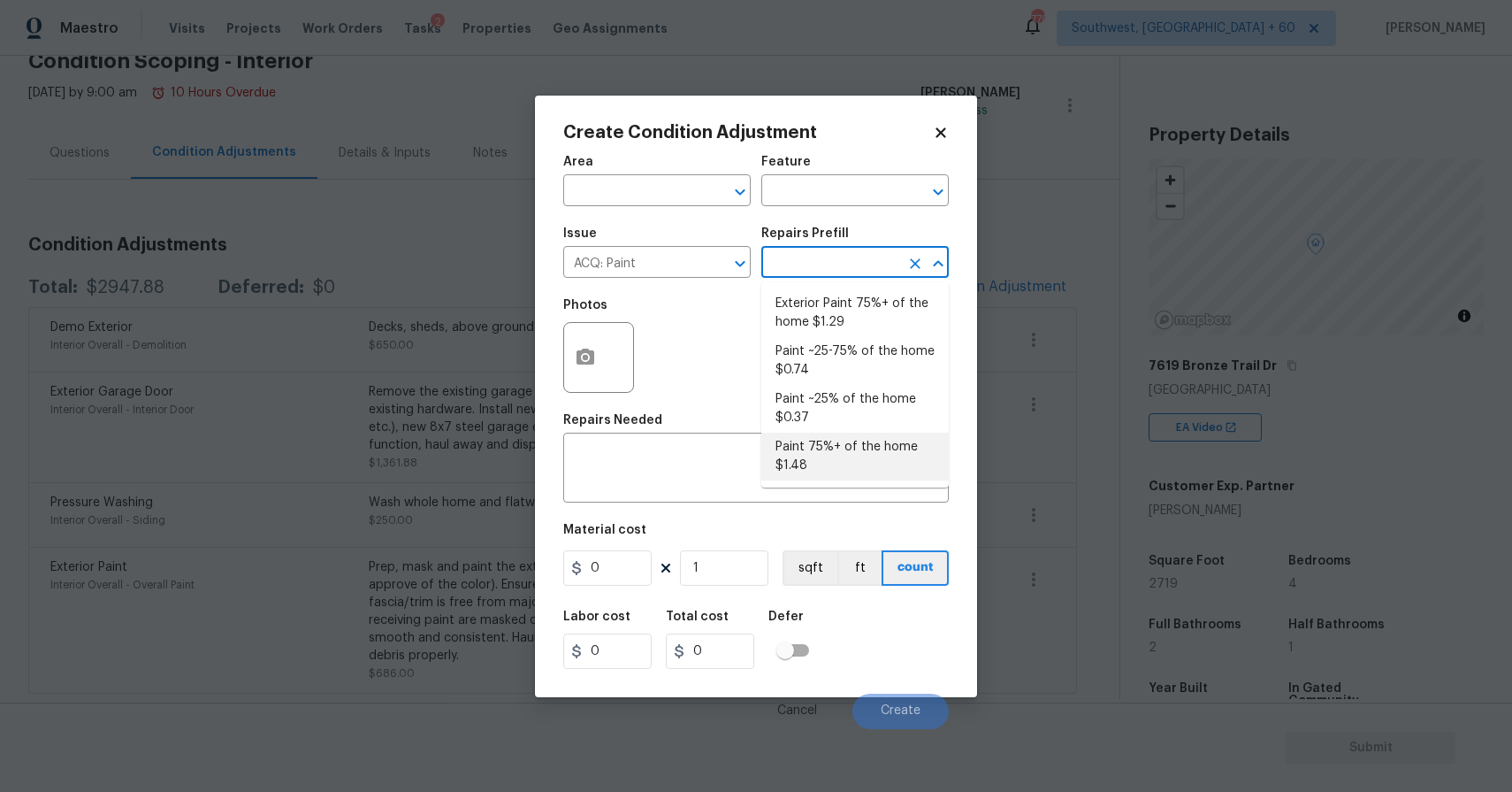
click at [830, 456] on li "Paint 75%+ of the home $1.48" at bounding box center [854, 456] width 188 height 48
type input "Acquisition"
type textarea "Acquisition Scope: 75%+ of the home will likely require interior paint"
type input "1.48"
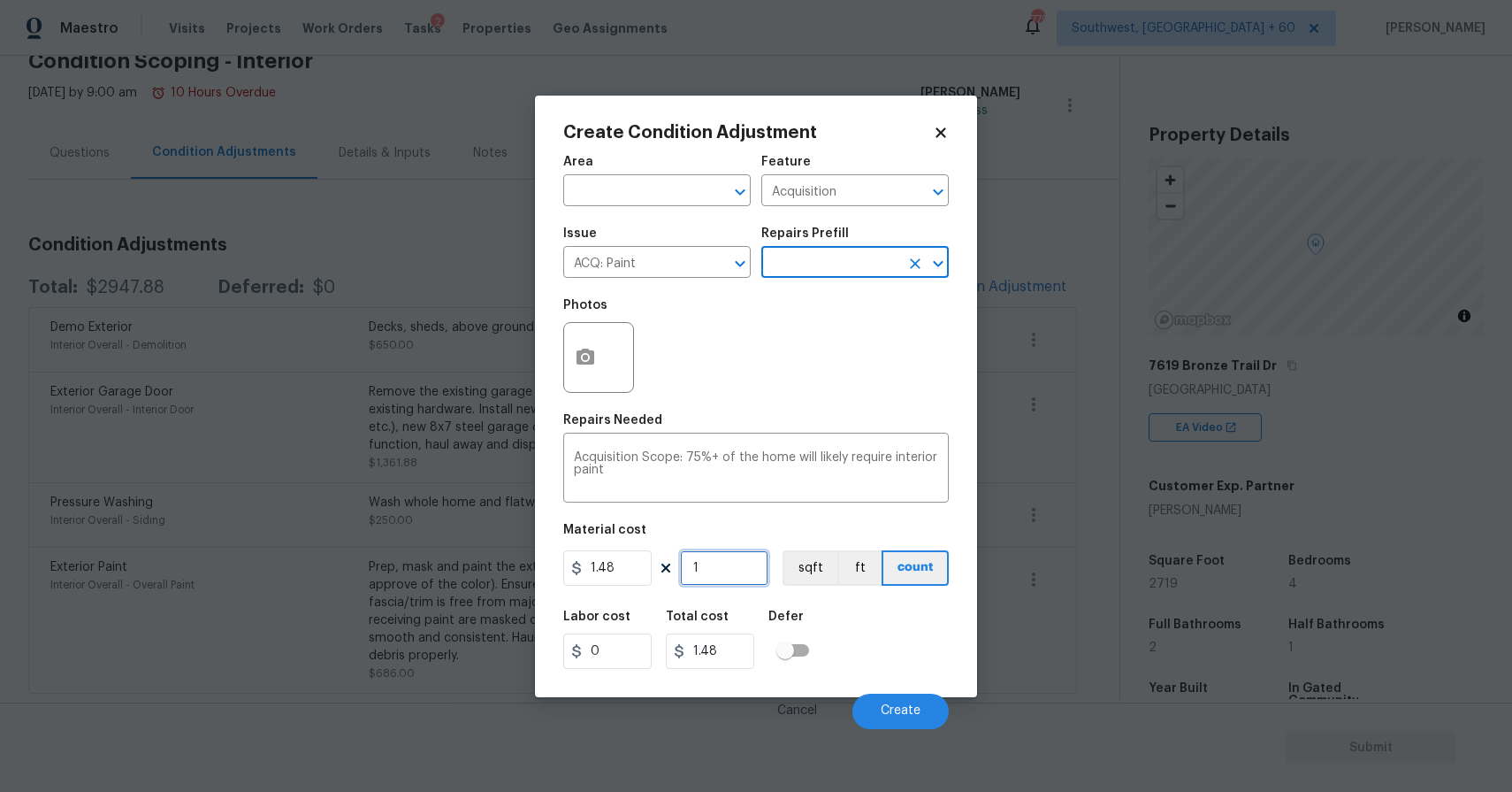
click at [723, 581] on input "1" at bounding box center [723, 568] width 89 height 36
type input "0"
type input "2"
type input "2.96"
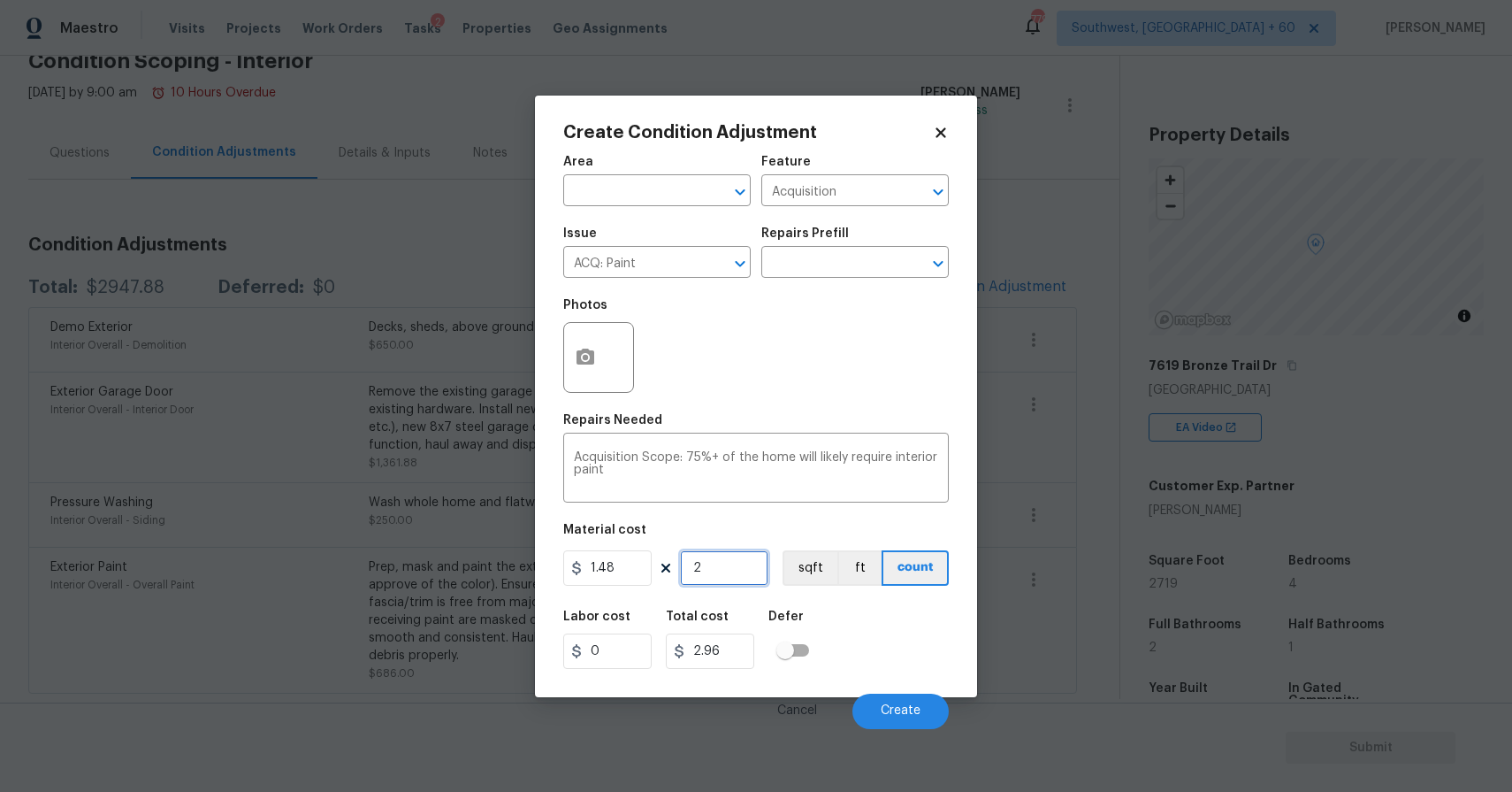
type input "27"
type input "39.96"
type input "271"
type input "401.08"
type input "2719"
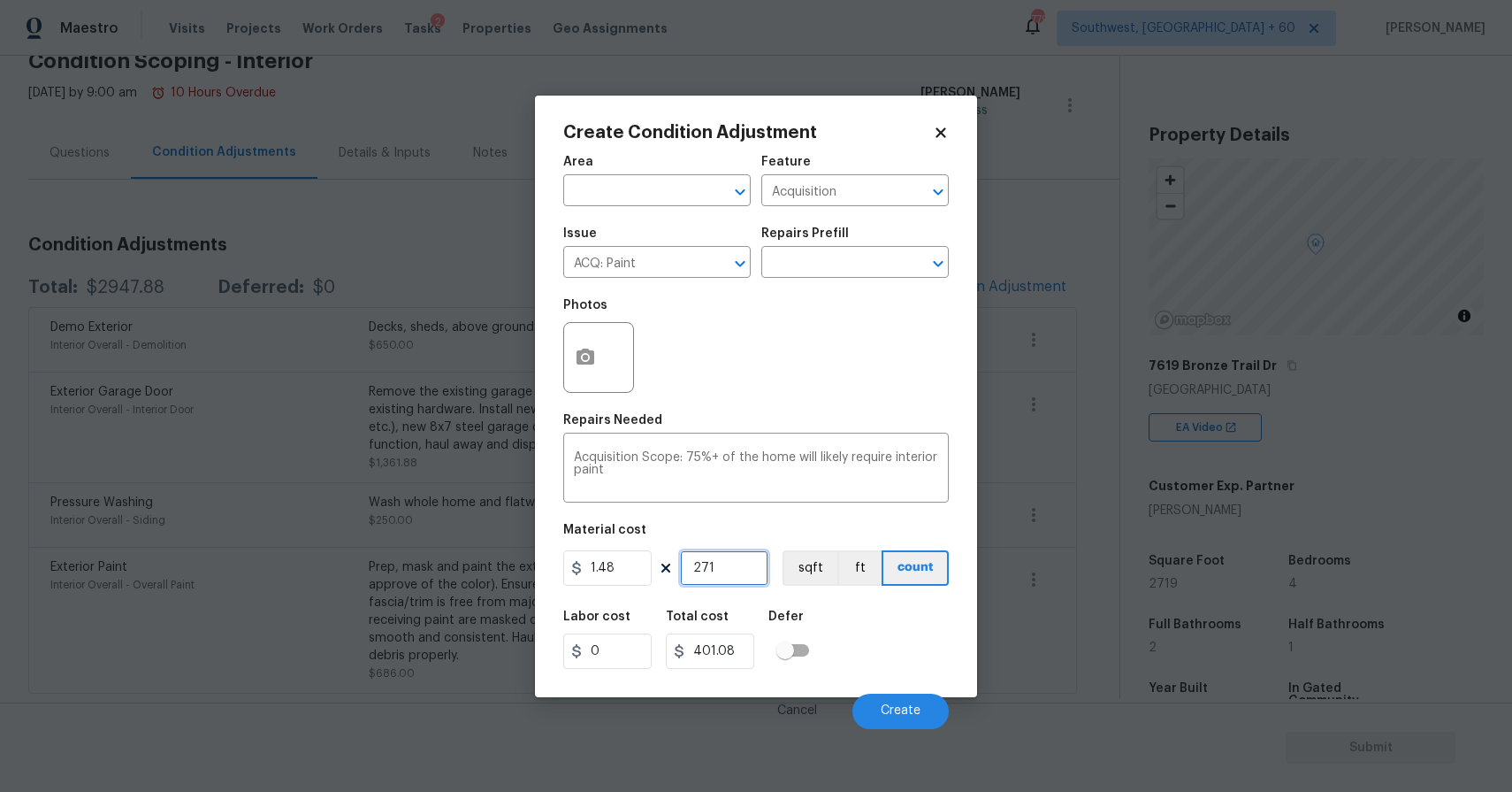
type input "4024.12"
type input "2719"
click at [594, 358] on icon "button" at bounding box center [585, 356] width 18 height 16
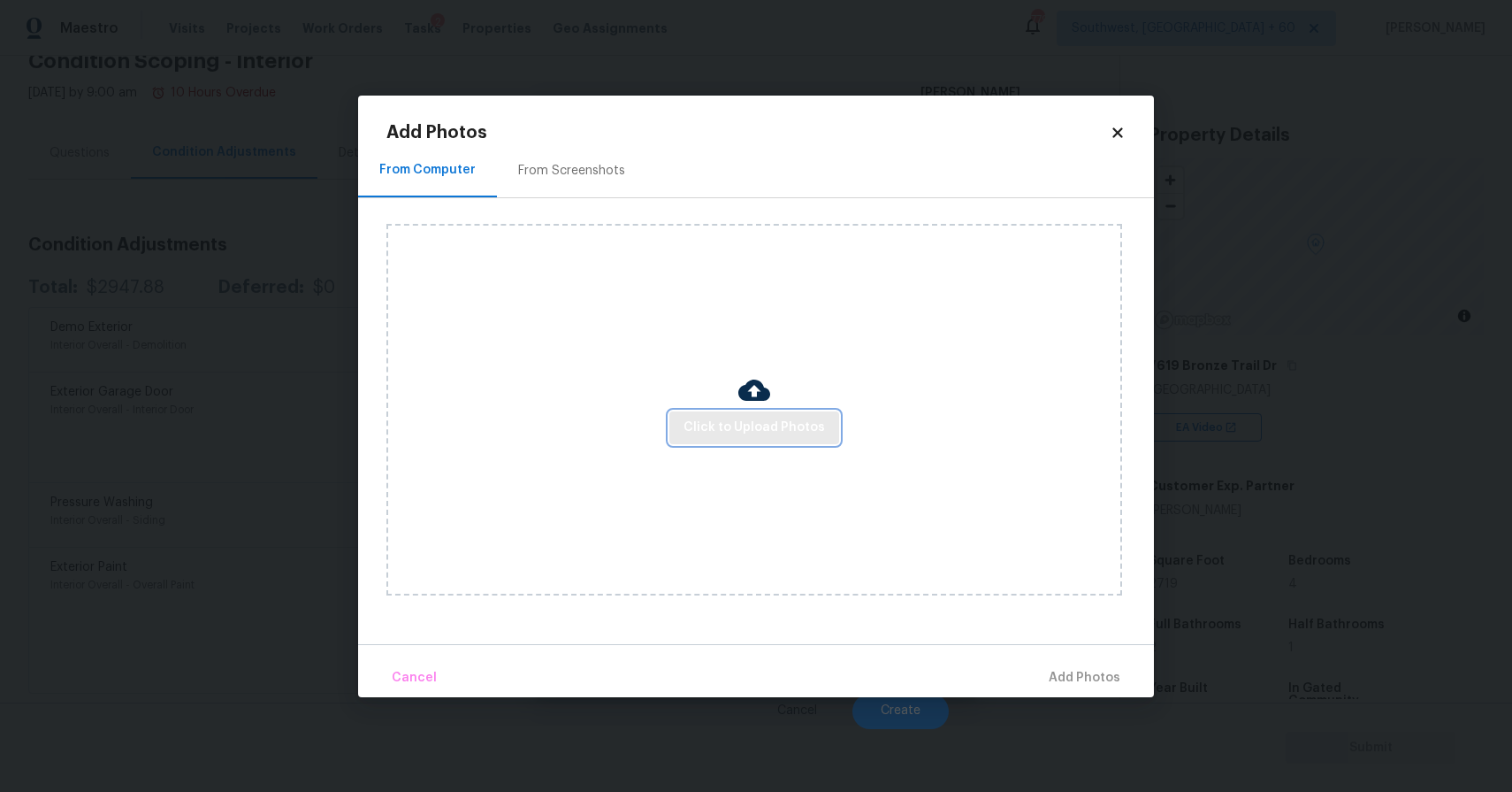
click at [780, 429] on span "Click to Upload Photos" at bounding box center [753, 428] width 141 height 22
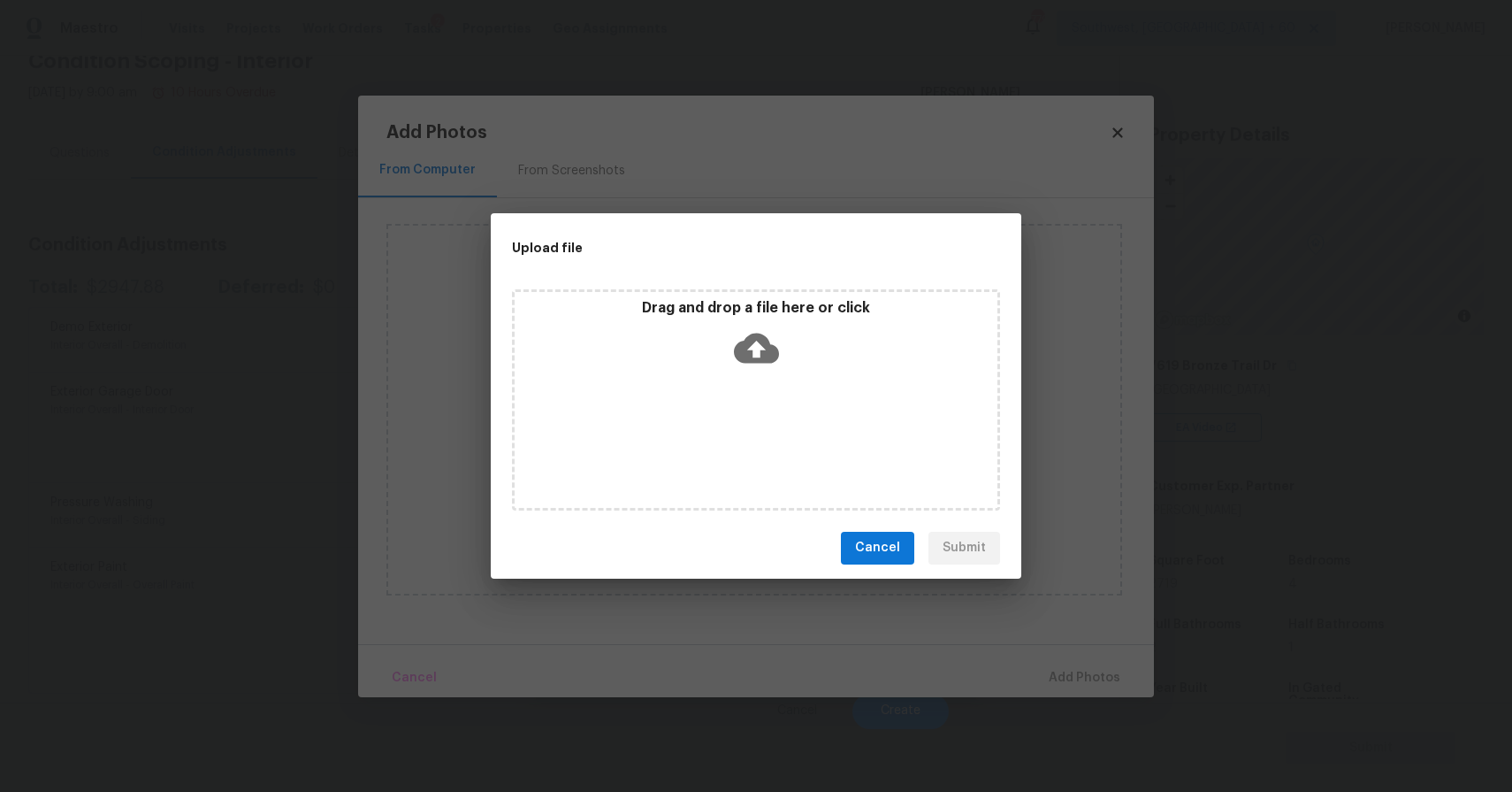
click at [776, 397] on div "Drag and drop a file here or click" at bounding box center [756, 399] width 488 height 221
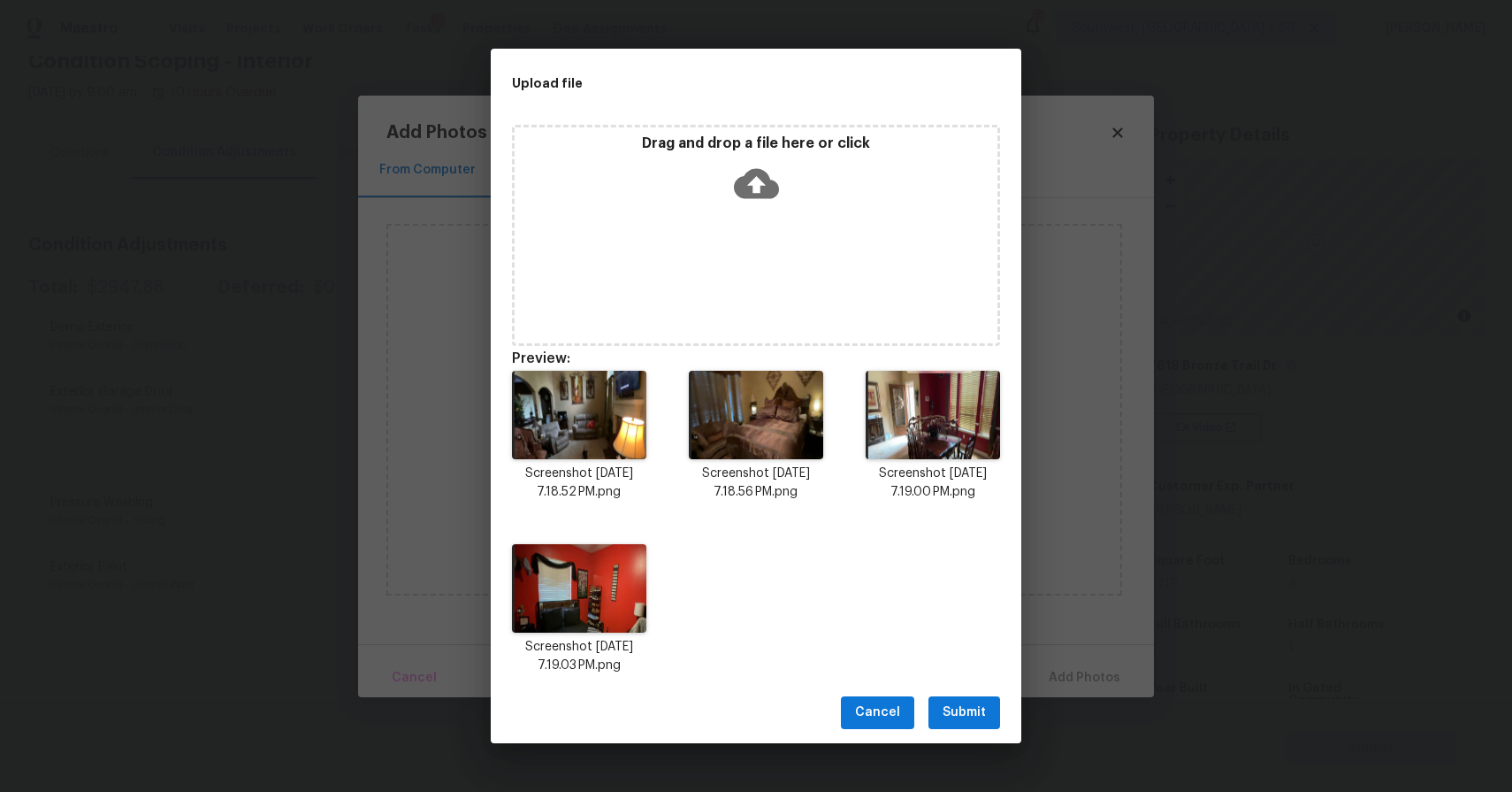
click at [970, 720] on span "Submit" at bounding box center [963, 713] width 43 height 22
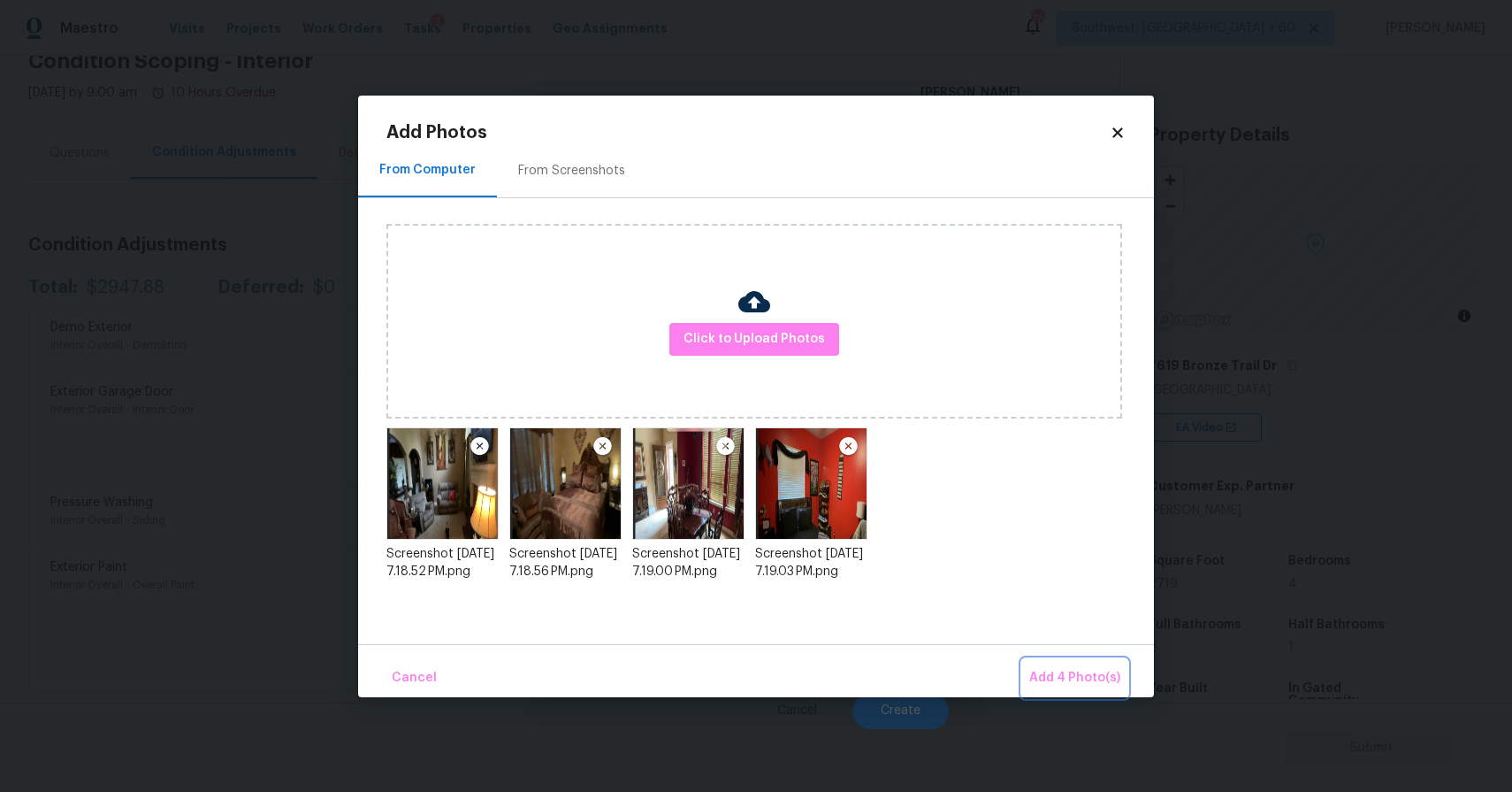
click at [1076, 682] on span "Add 4 Photo(s)" at bounding box center [1074, 678] width 91 height 22
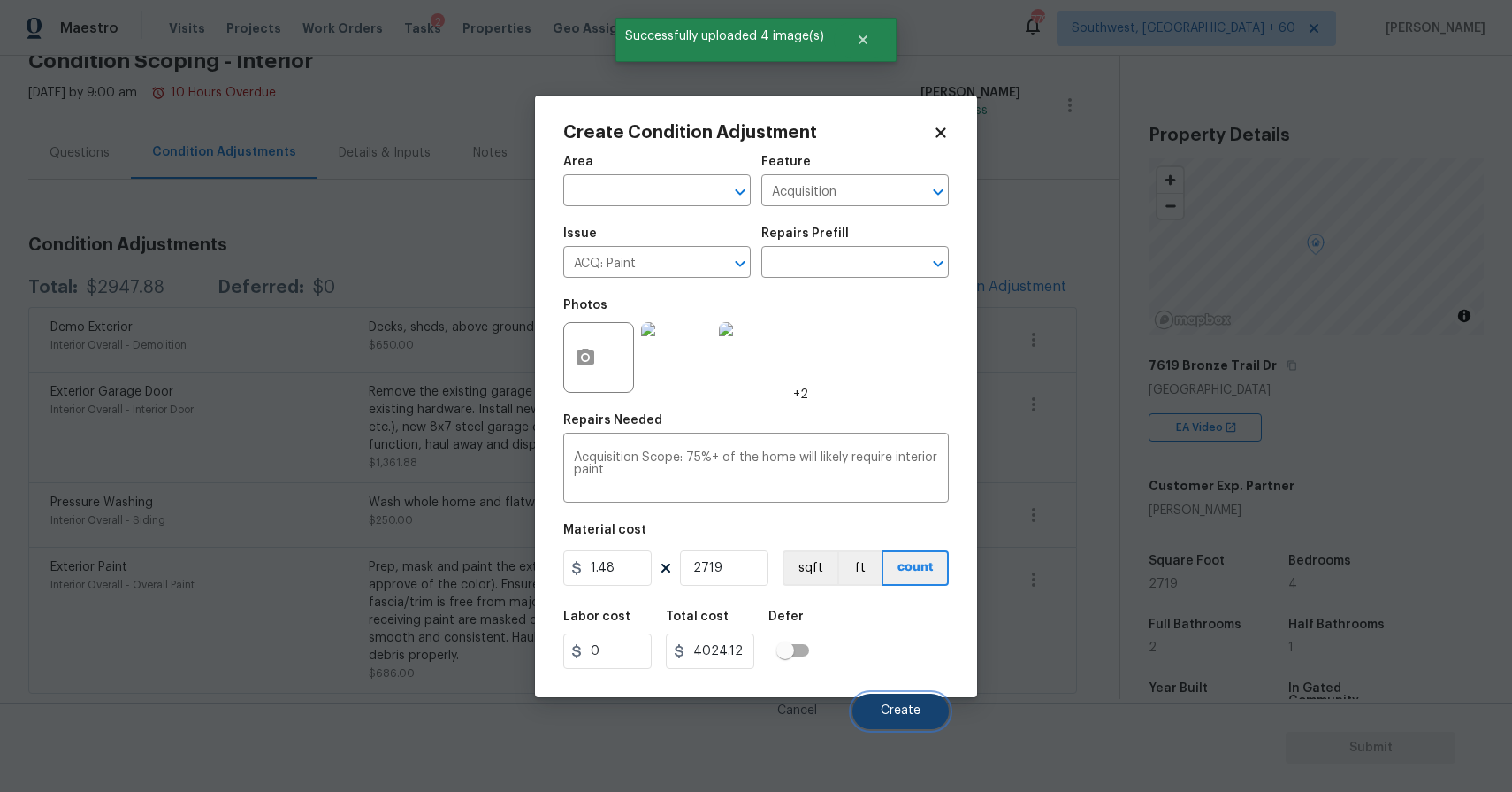
click at [902, 715] on span "Create" at bounding box center [900, 711] width 40 height 13
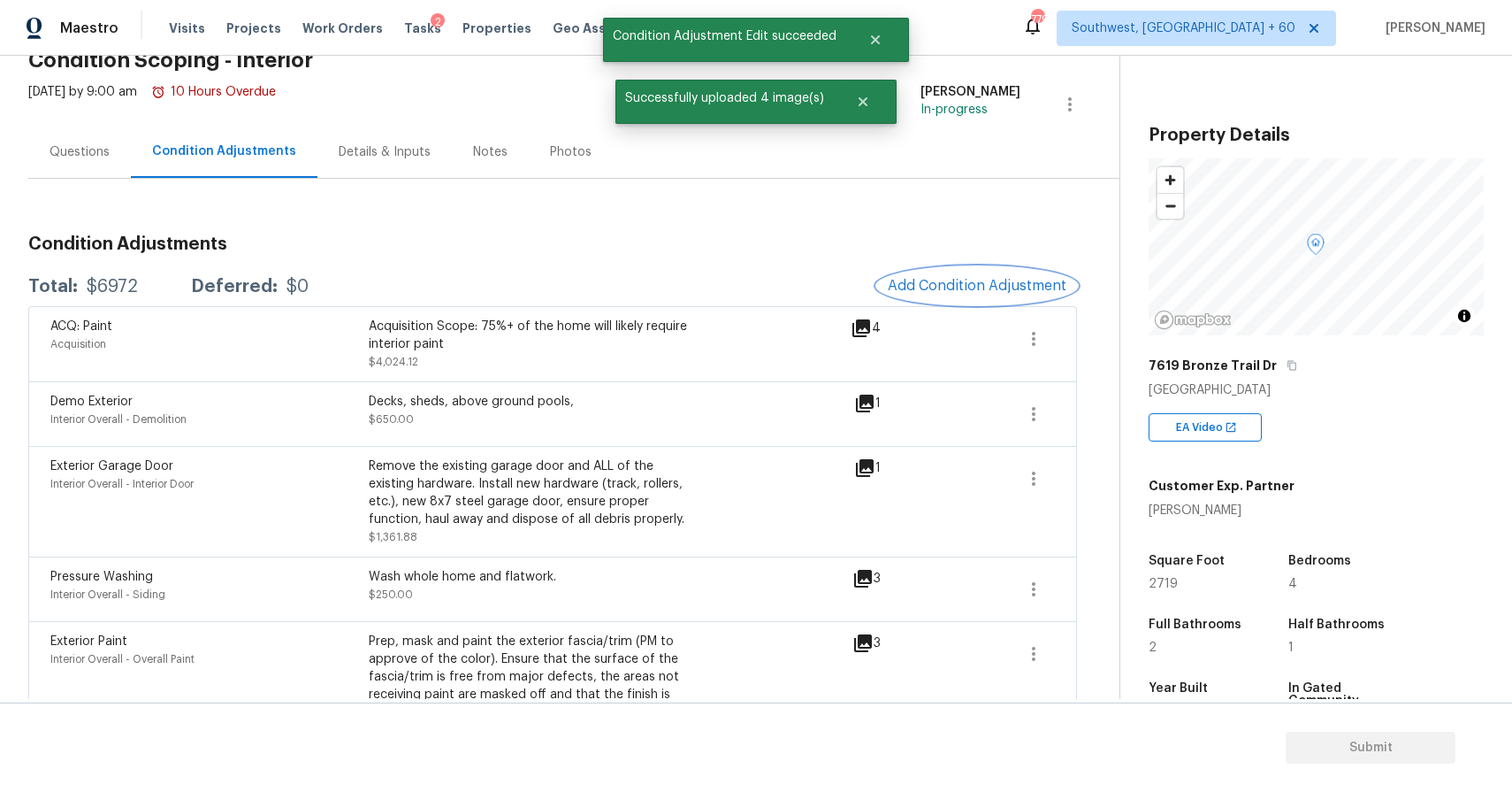
click at [932, 301] on button "Add Condition Adjustment" at bounding box center [977, 286] width 200 height 37
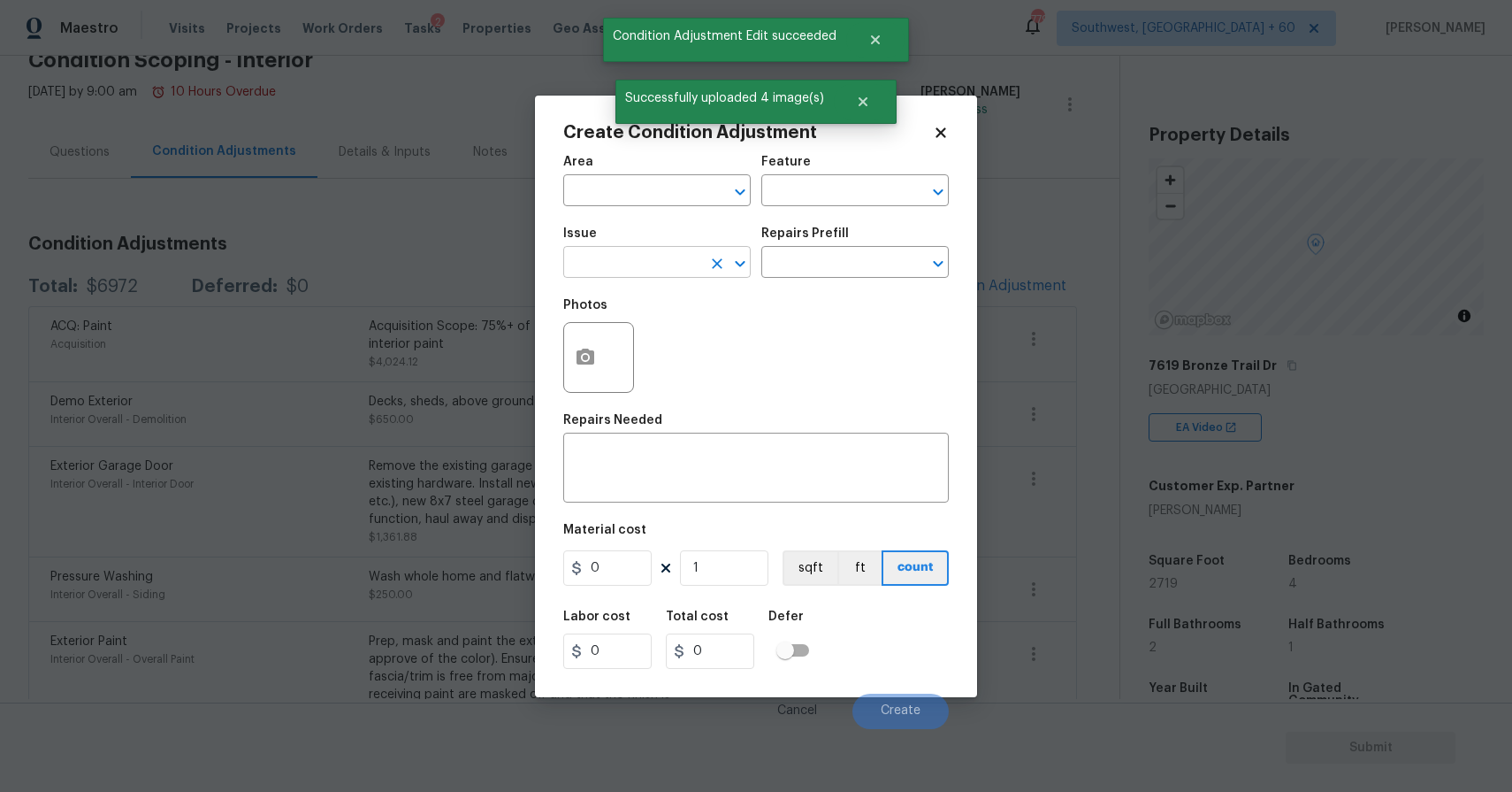
click at [621, 253] on input "text" at bounding box center [633, 264] width 138 height 27
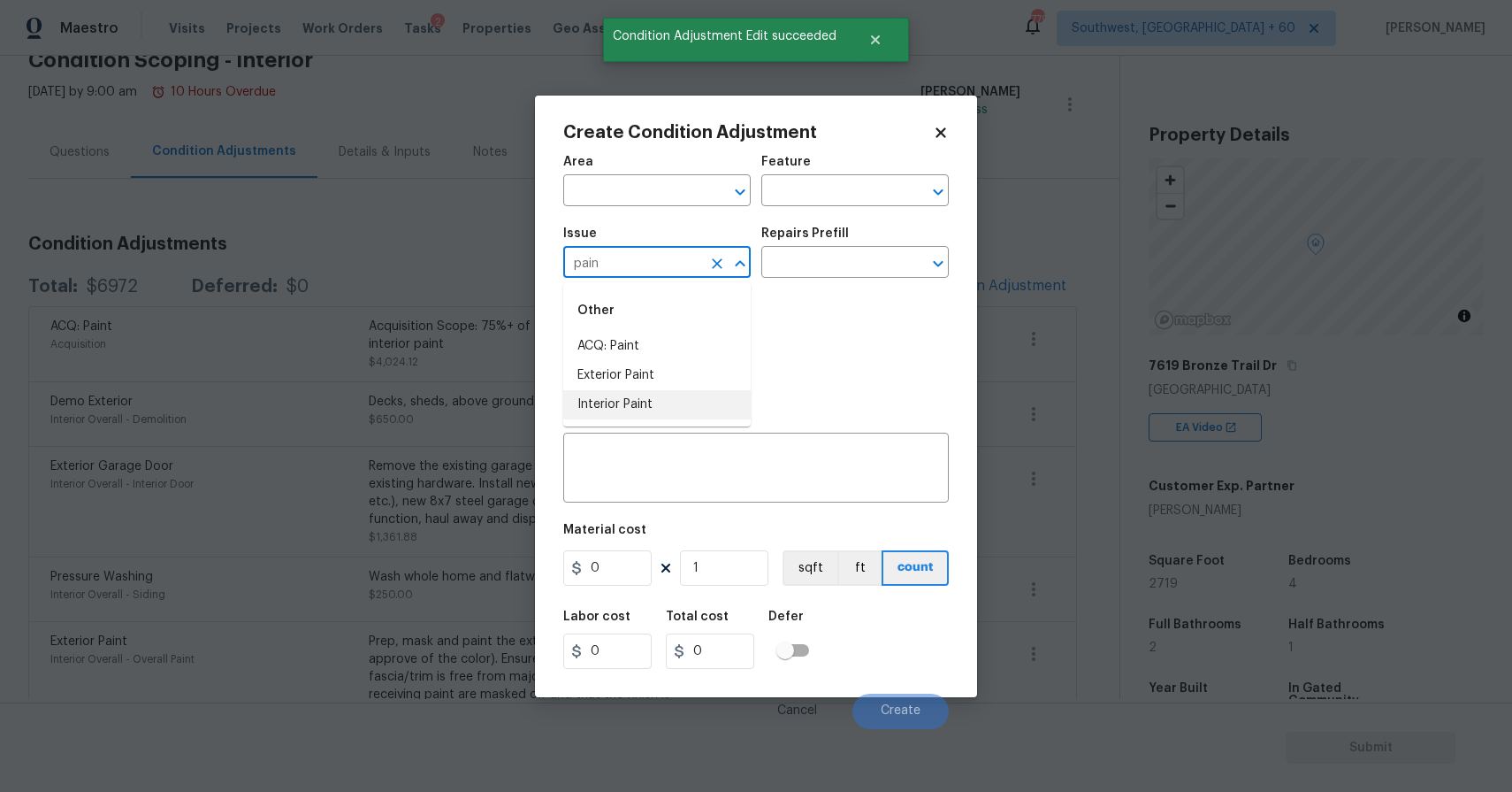
click at [601, 415] on li "Interior Paint" at bounding box center [657, 404] width 188 height 29
type input "Interior Paint"
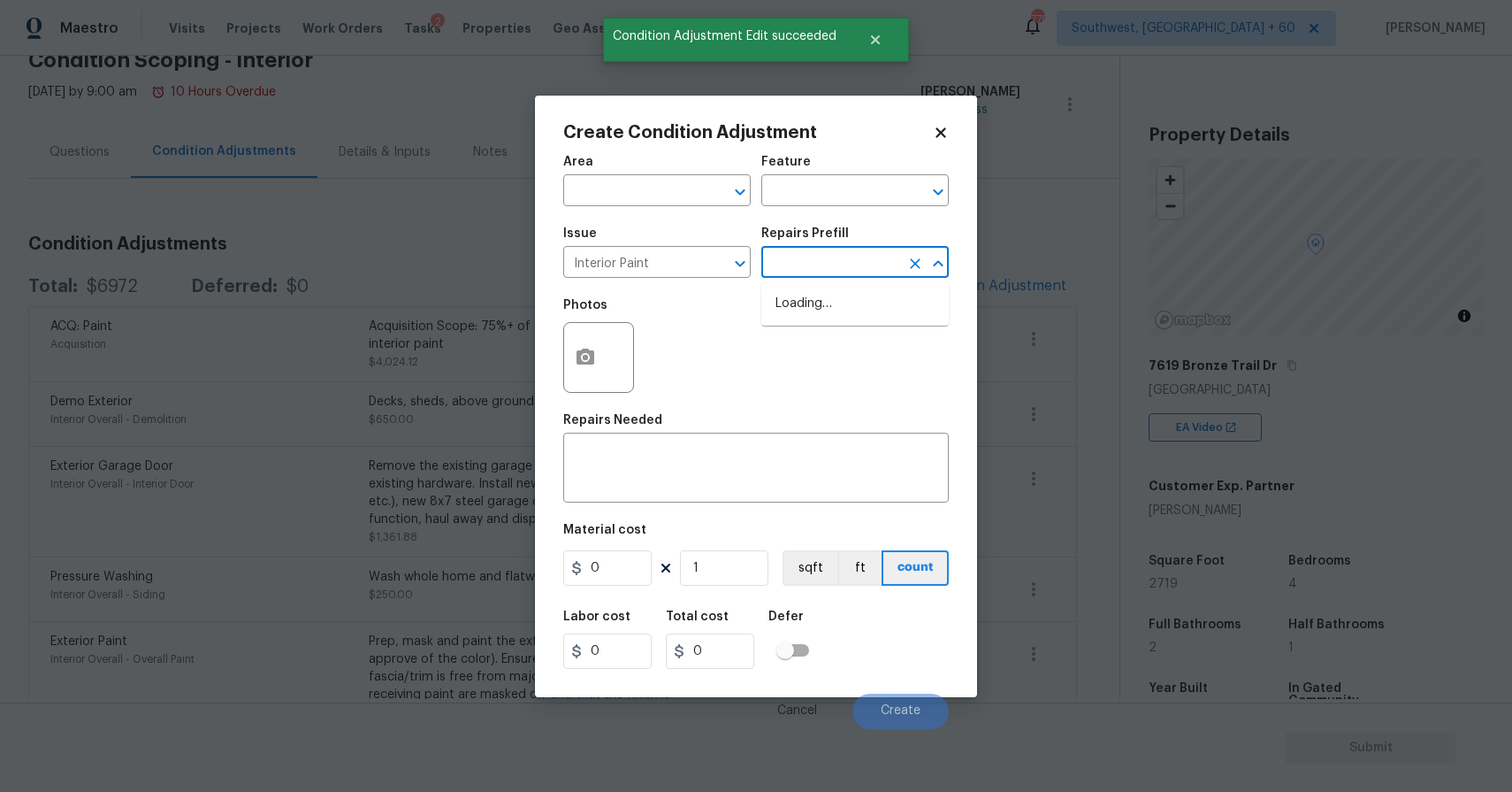
click at [812, 263] on input "text" at bounding box center [830, 264] width 138 height 27
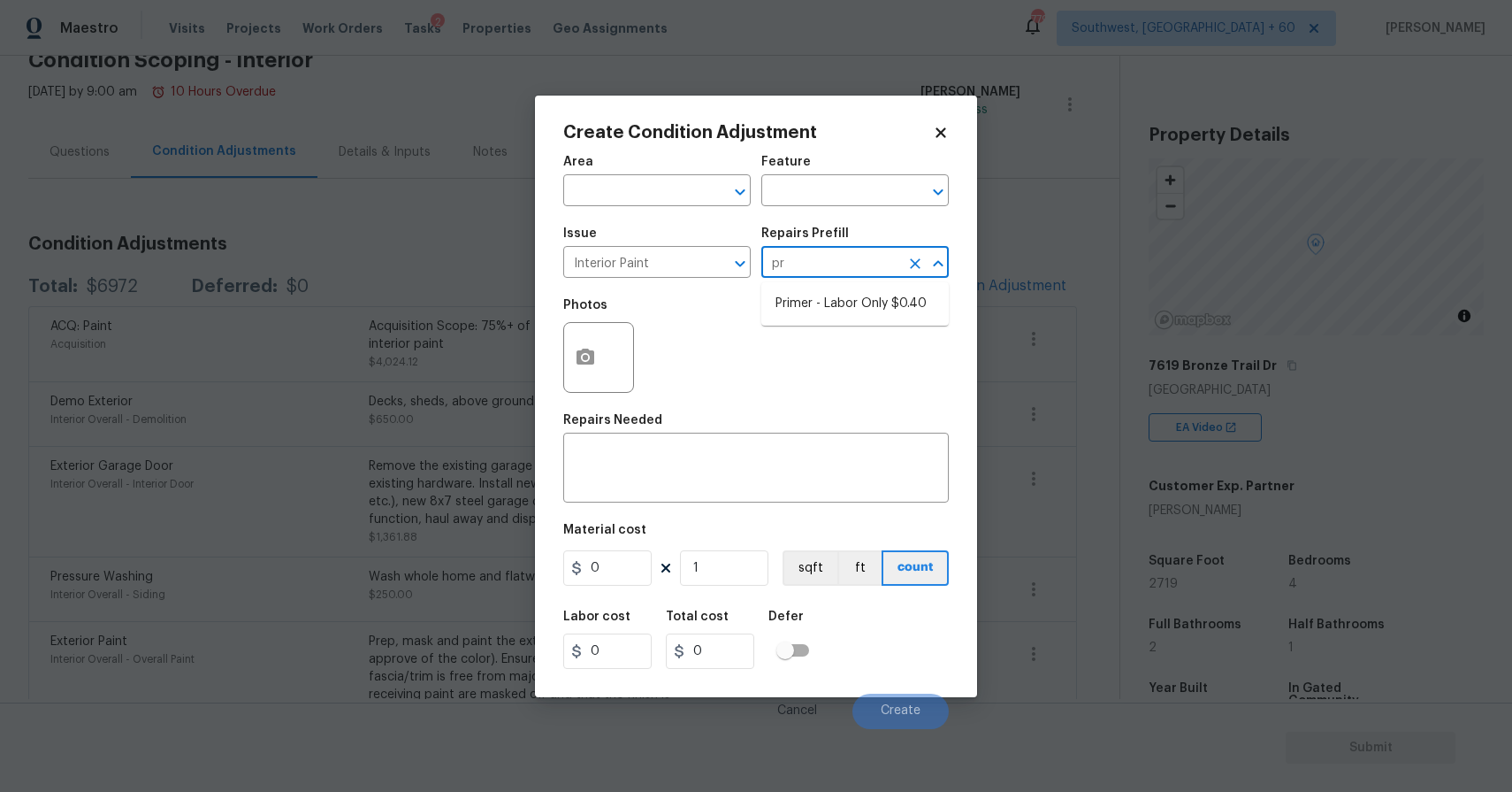
type input "pri"
click at [921, 318] on li "Primer - Labor Only $0.40" at bounding box center [854, 303] width 188 height 29
type input "Overall Paint"
type textarea "Interior primer - PRIMER PROVIDED BY OPENDOOR - All nails, screws, drywall anch…"
type input "0.4"
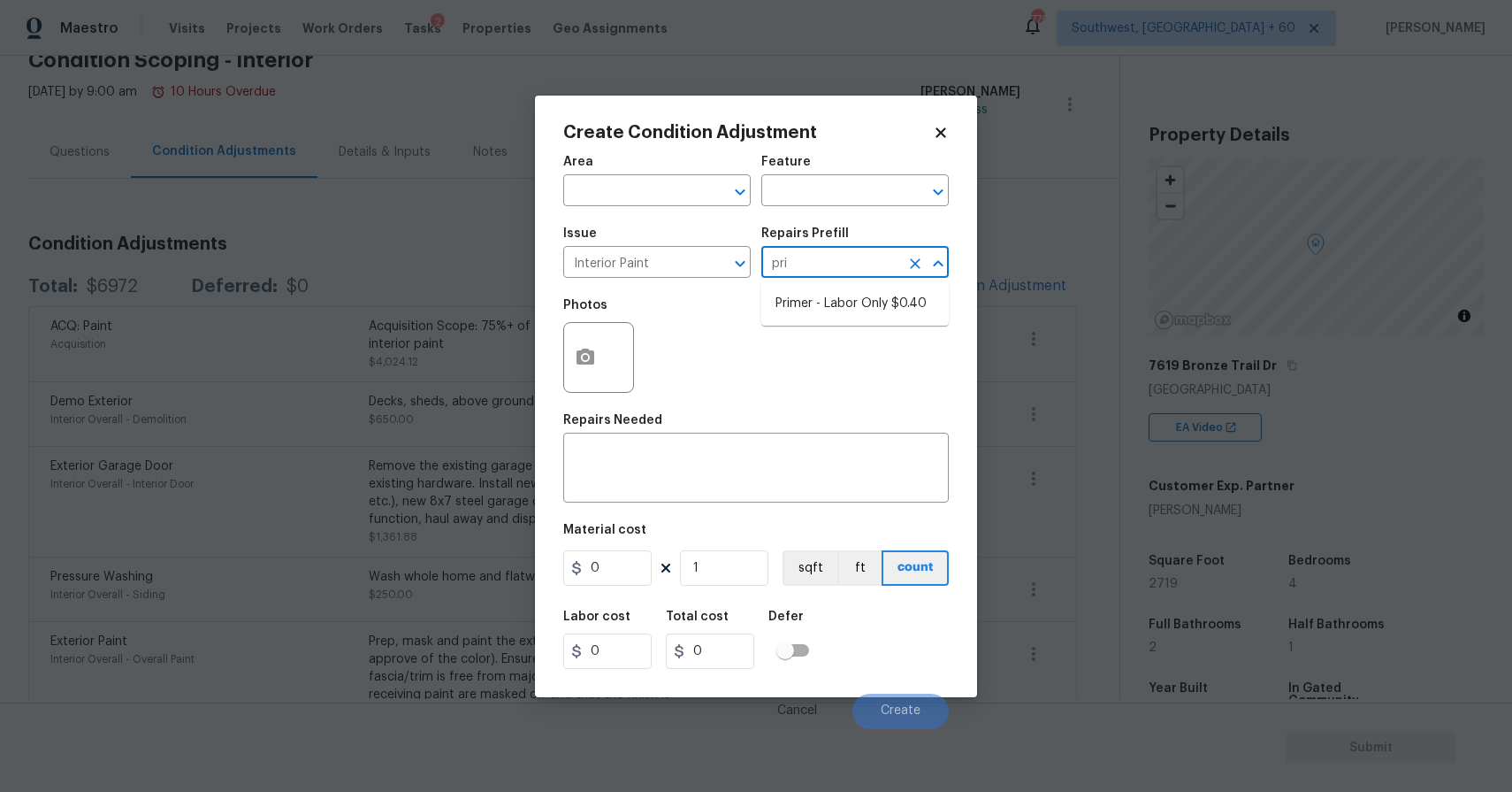
type input "0.4"
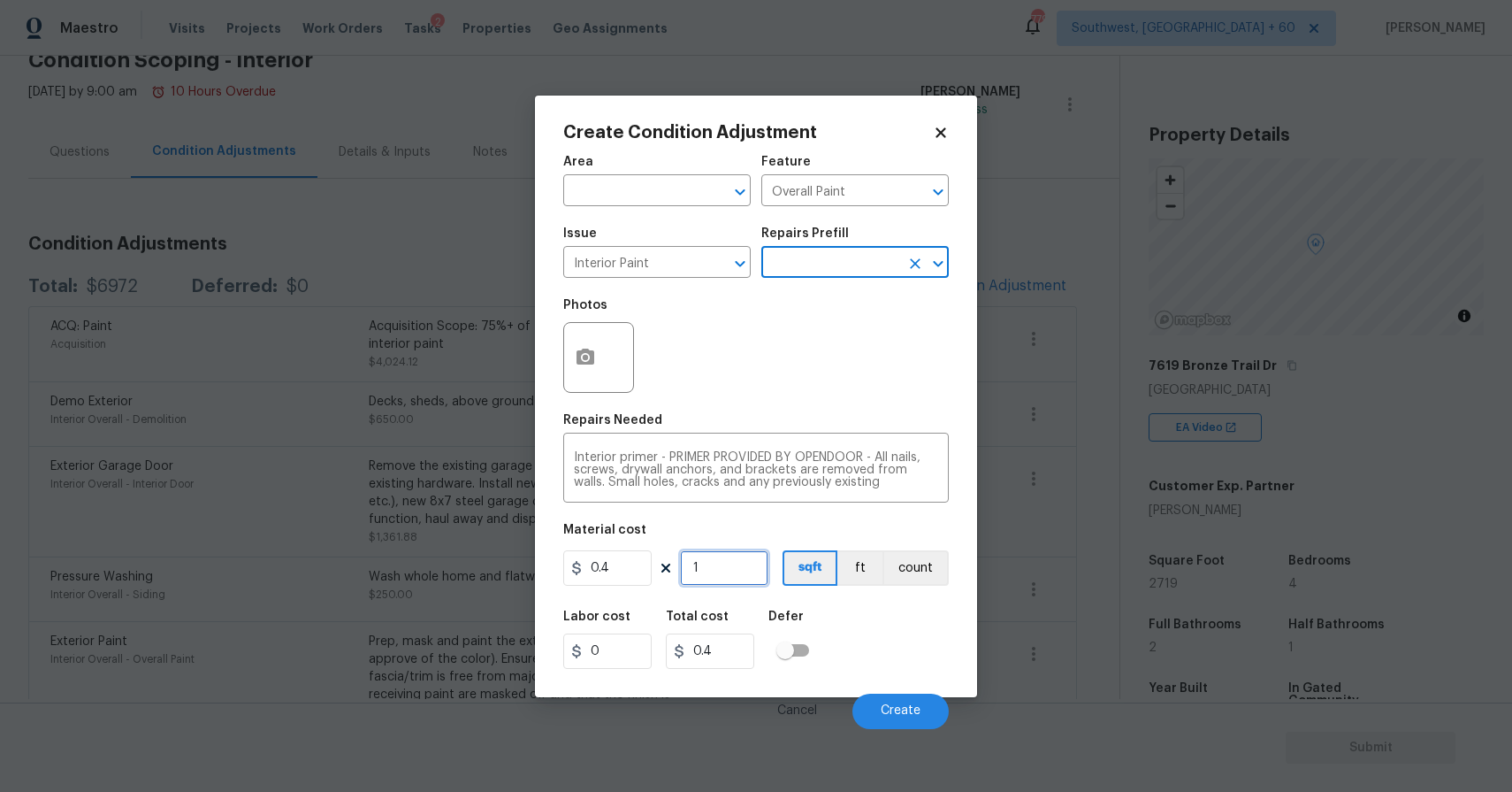
click at [735, 580] on input "1" at bounding box center [723, 568] width 89 height 36
type input "0"
type input "2"
type input "0.8"
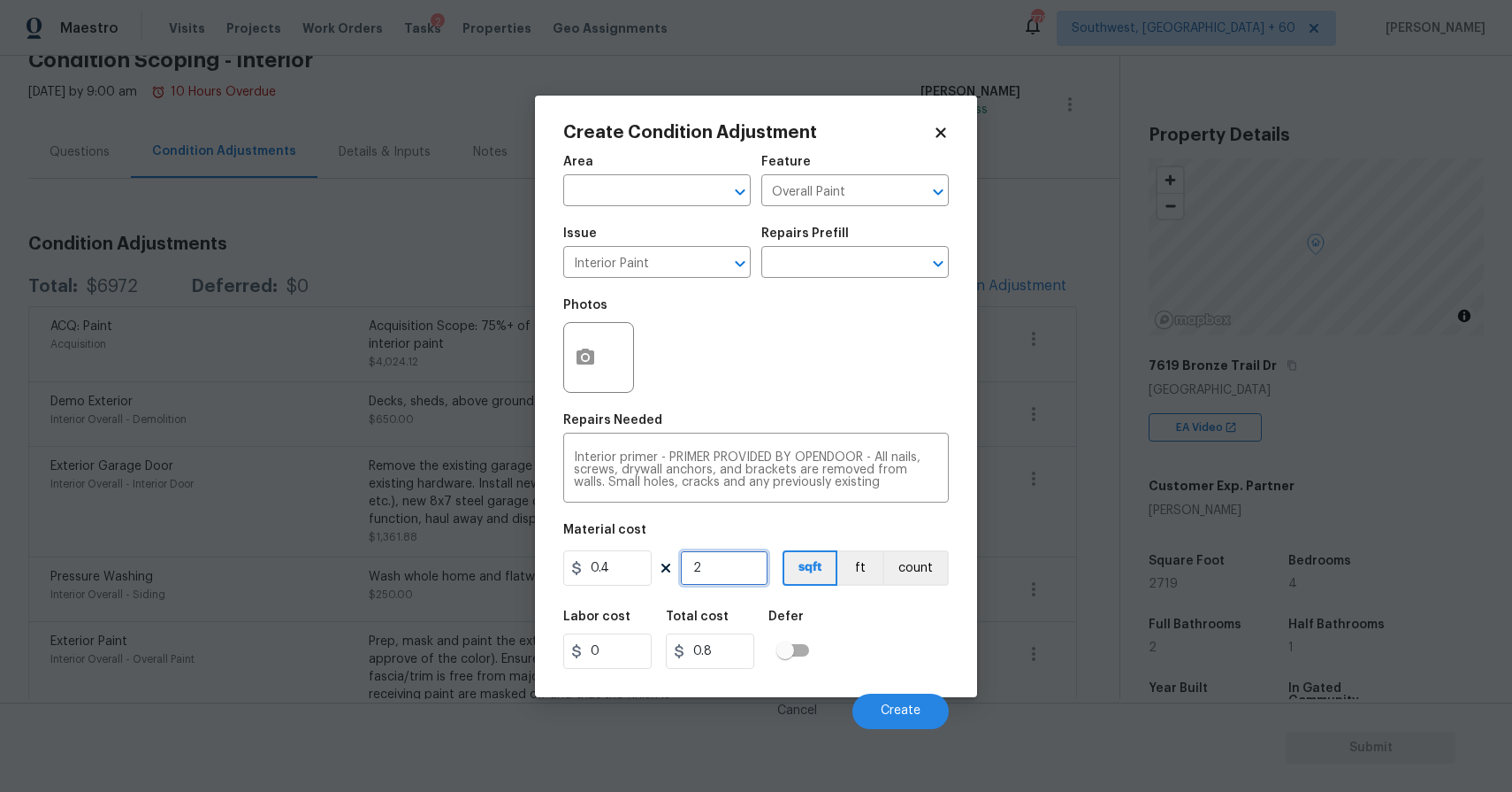
type input "27"
type input "10.8"
type input "271"
type input "108.4"
type input "2719"
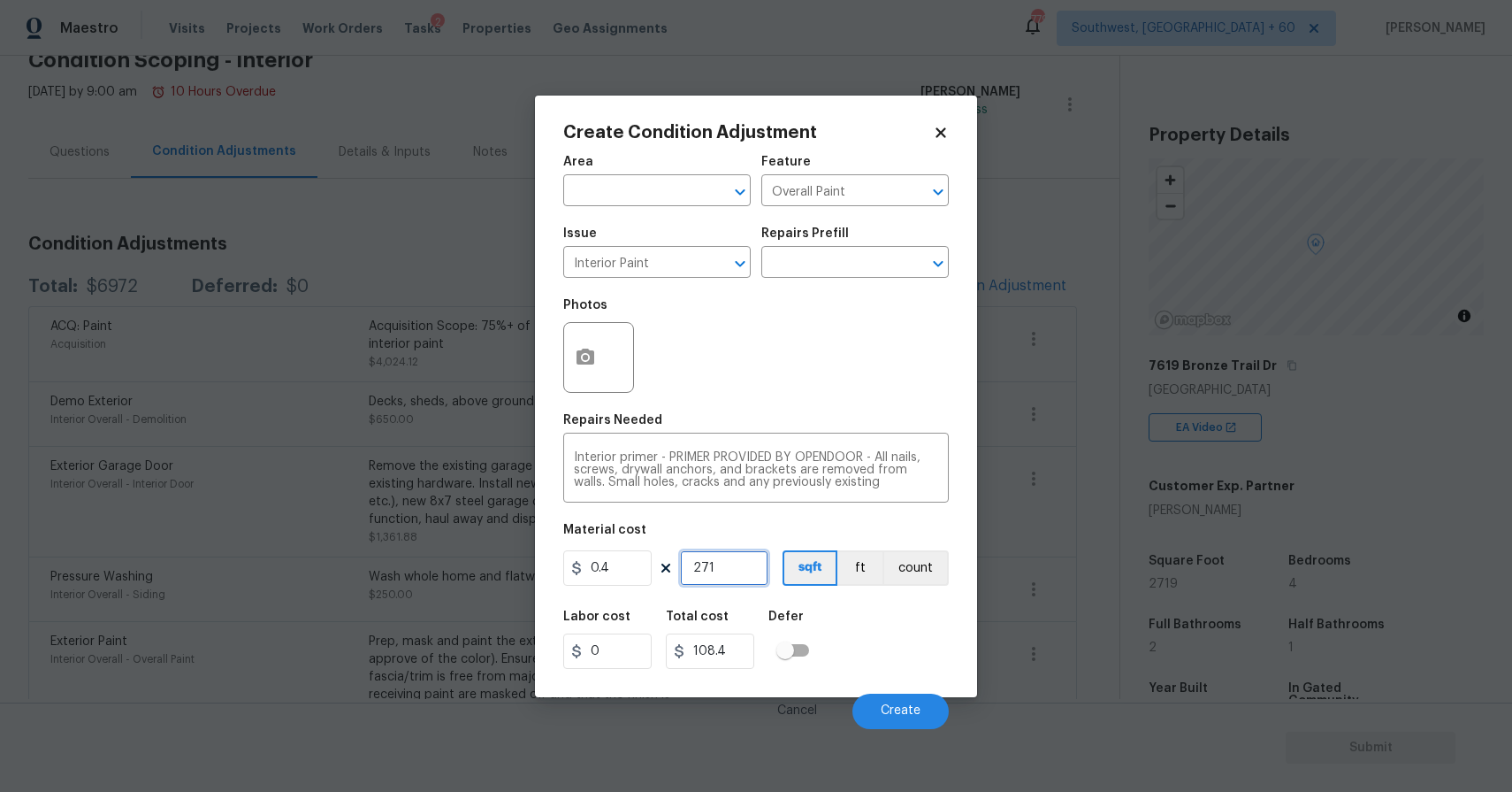
type input "1087.6"
type input "2719"
click at [587, 378] on button "button" at bounding box center [585, 357] width 42 height 69
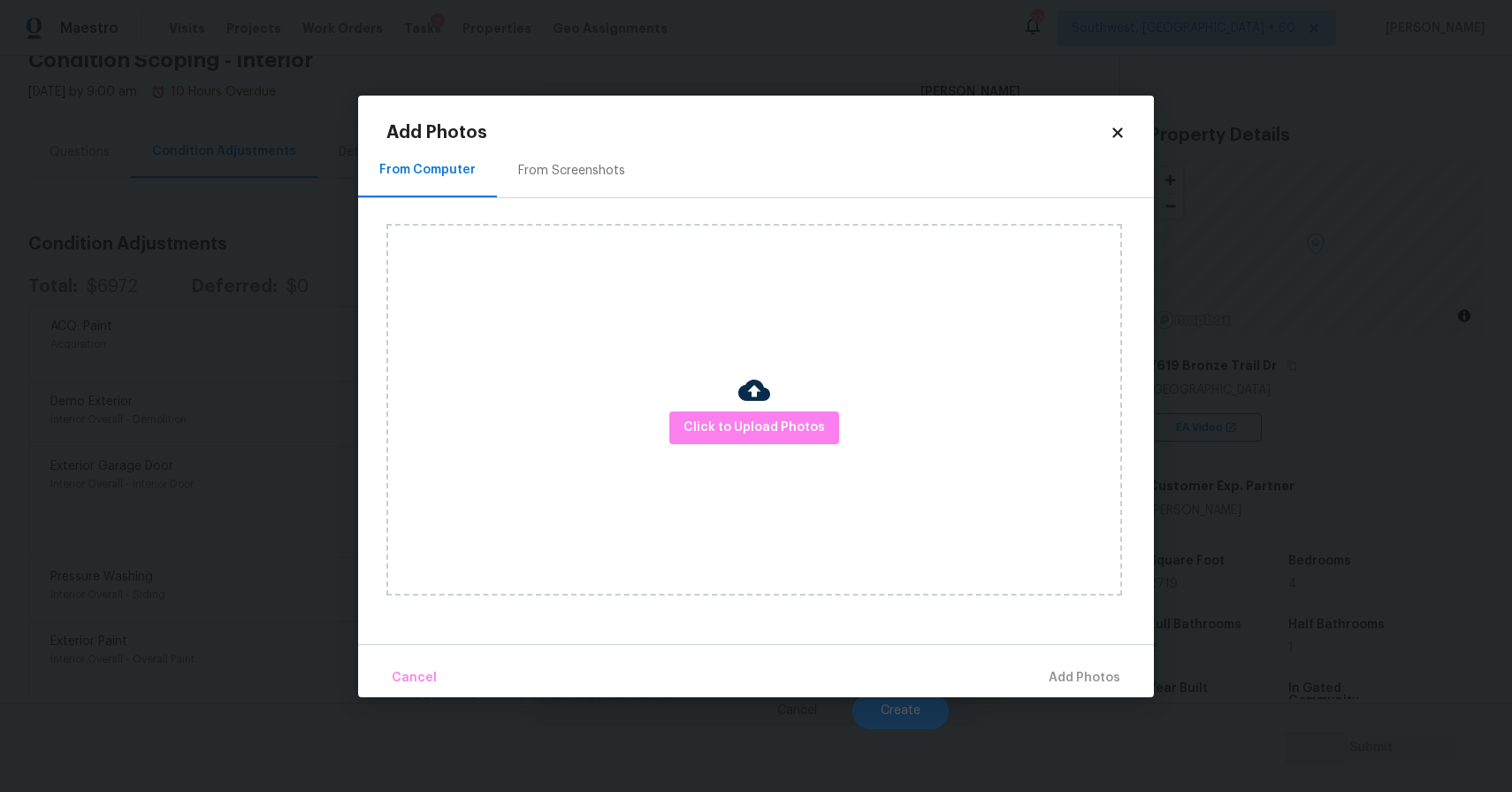
click at [705, 454] on div "Click to Upload Photos" at bounding box center [753, 409] width 735 height 371
click at [735, 425] on span "Click to Upload Photos" at bounding box center [753, 428] width 141 height 22
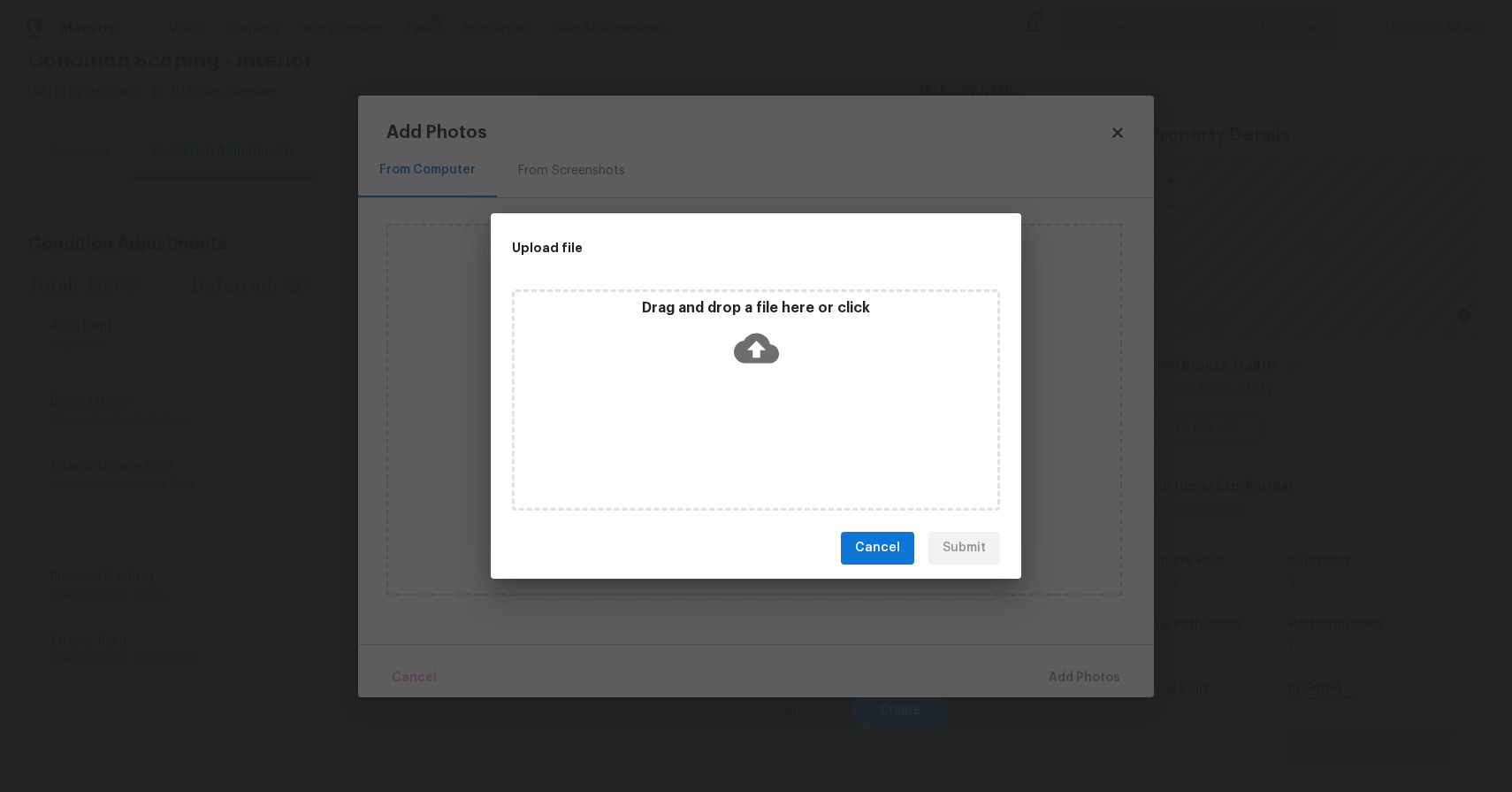
click at [727, 349] on div "Drag and drop a file here or click" at bounding box center [756, 337] width 482 height 76
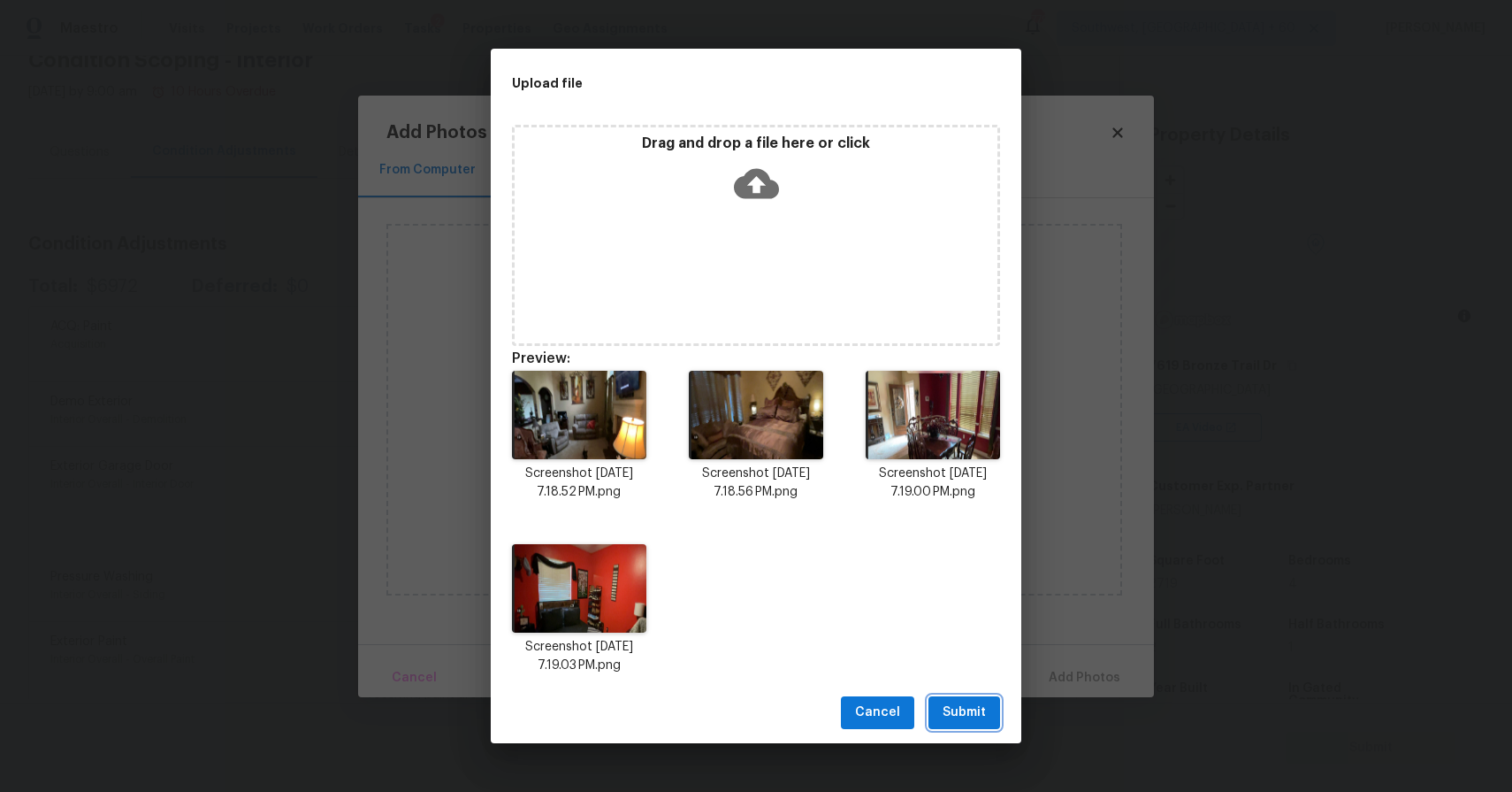
click at [974, 706] on span "Submit" at bounding box center [963, 713] width 43 height 22
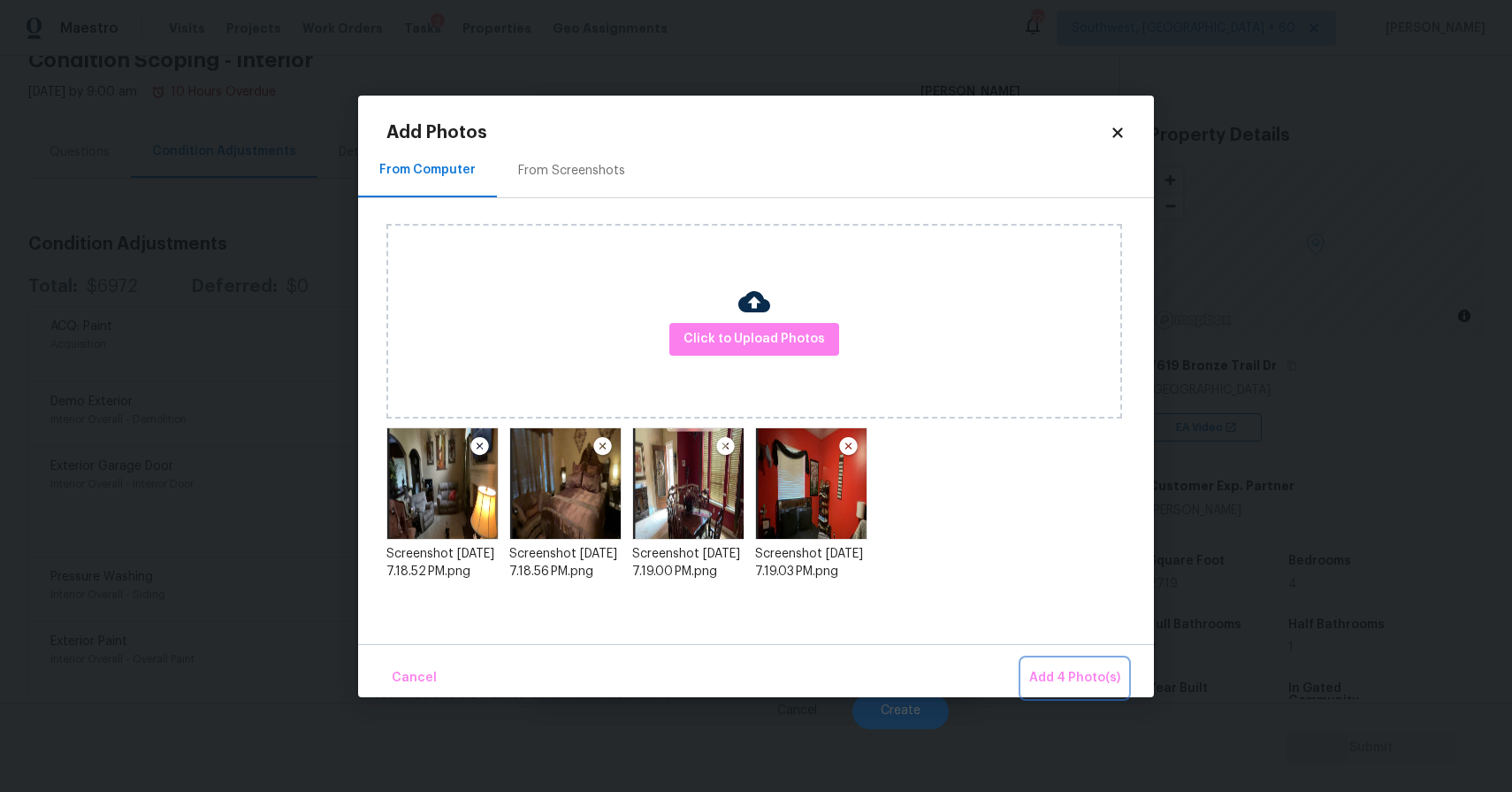
click at [1082, 676] on span "Add 4 Photo(s)" at bounding box center [1074, 678] width 91 height 22
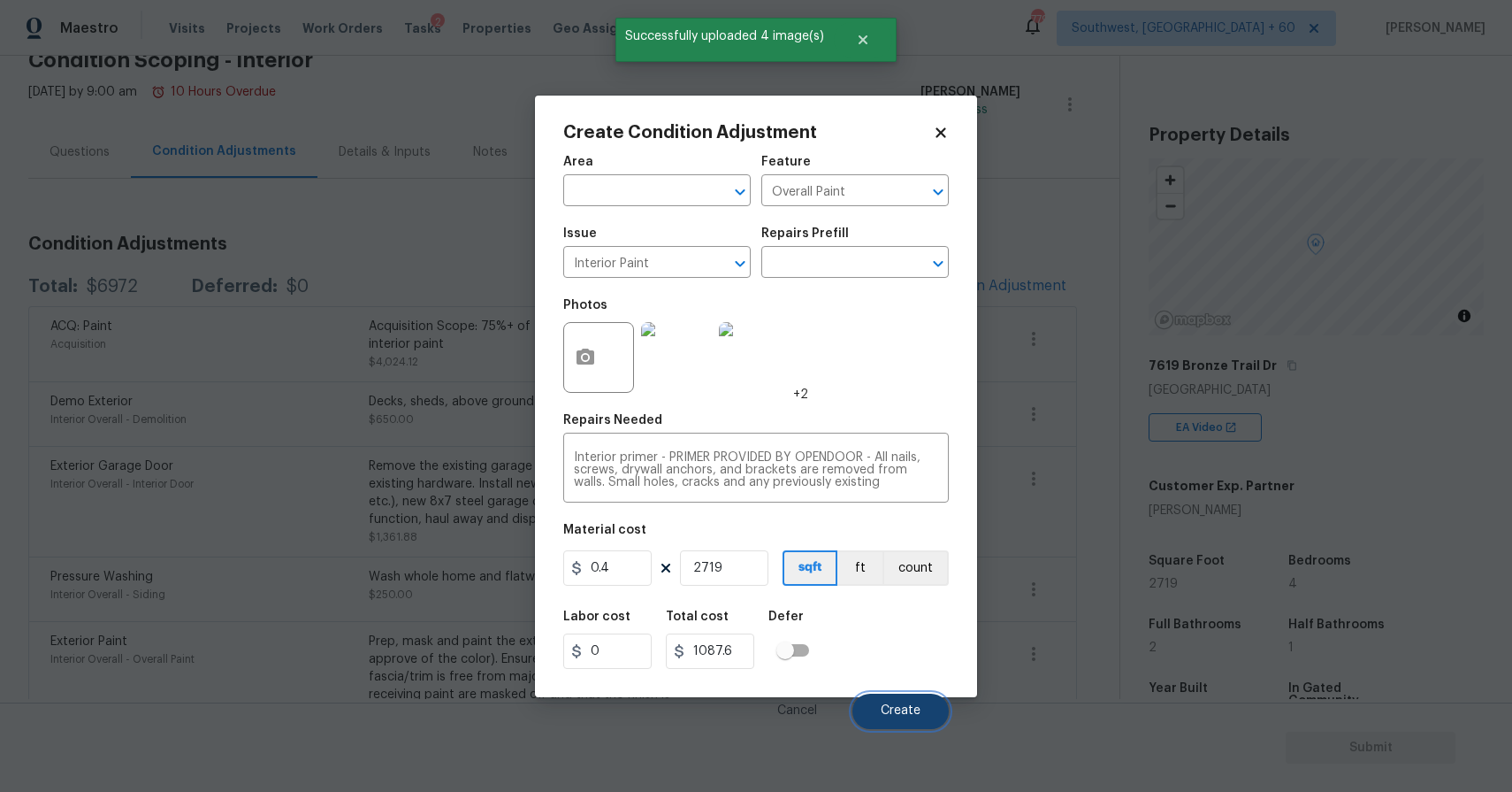
click at [878, 707] on button "Create" at bounding box center [900, 712] width 96 height 36
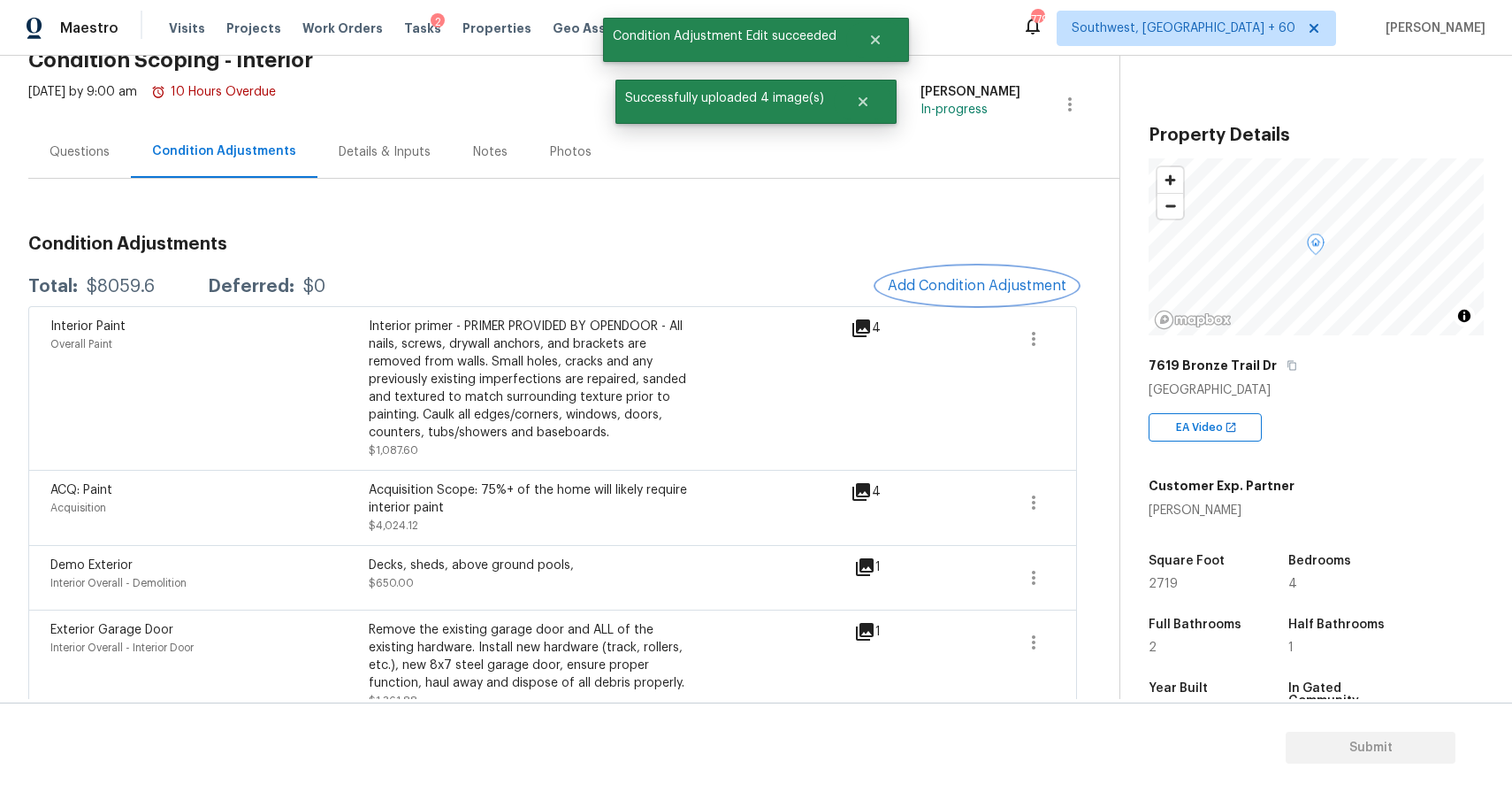
click at [937, 298] on button "Add Condition Adjustment" at bounding box center [977, 286] width 200 height 37
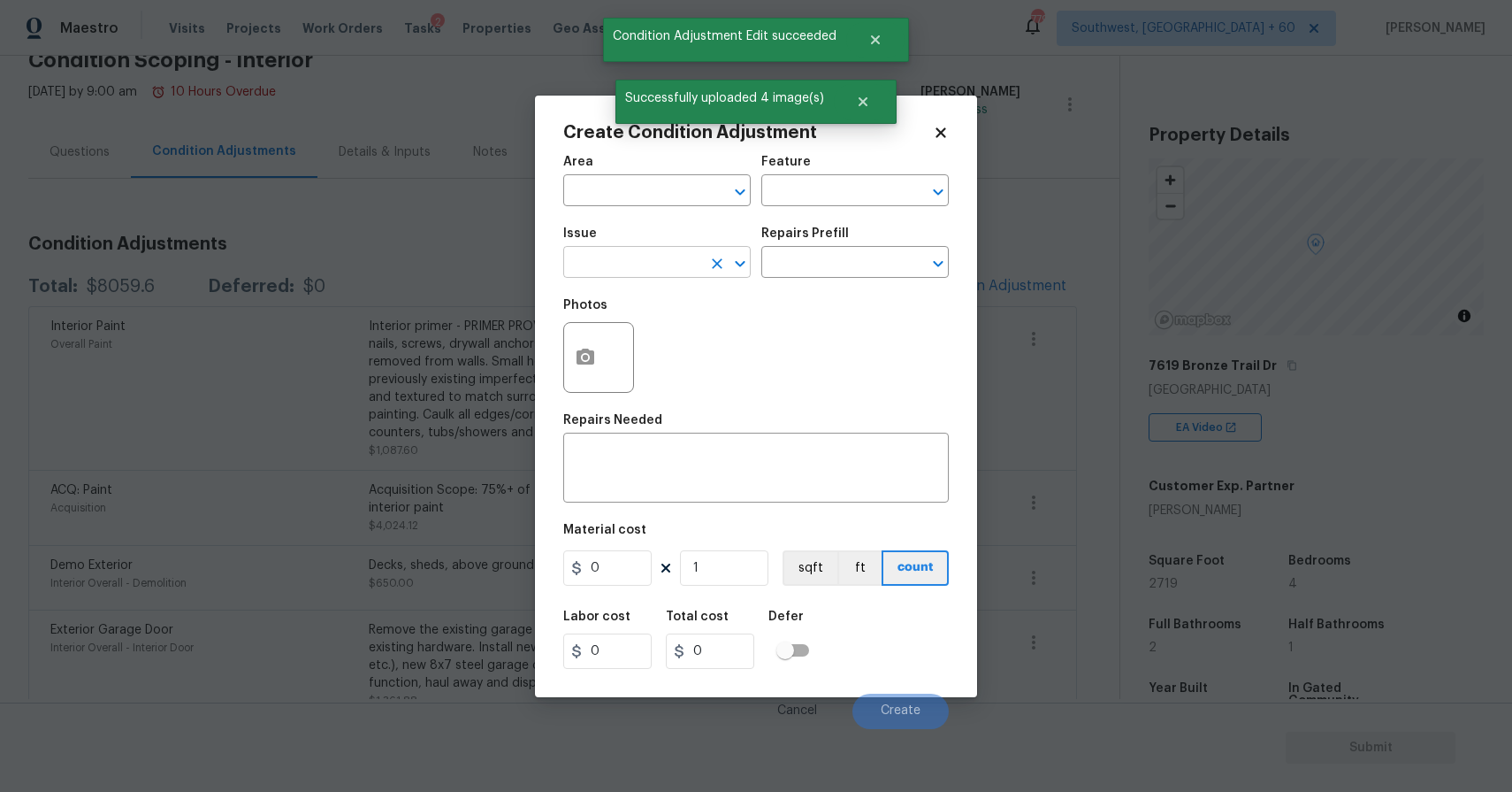
click at [620, 268] on input "text" at bounding box center [633, 264] width 138 height 27
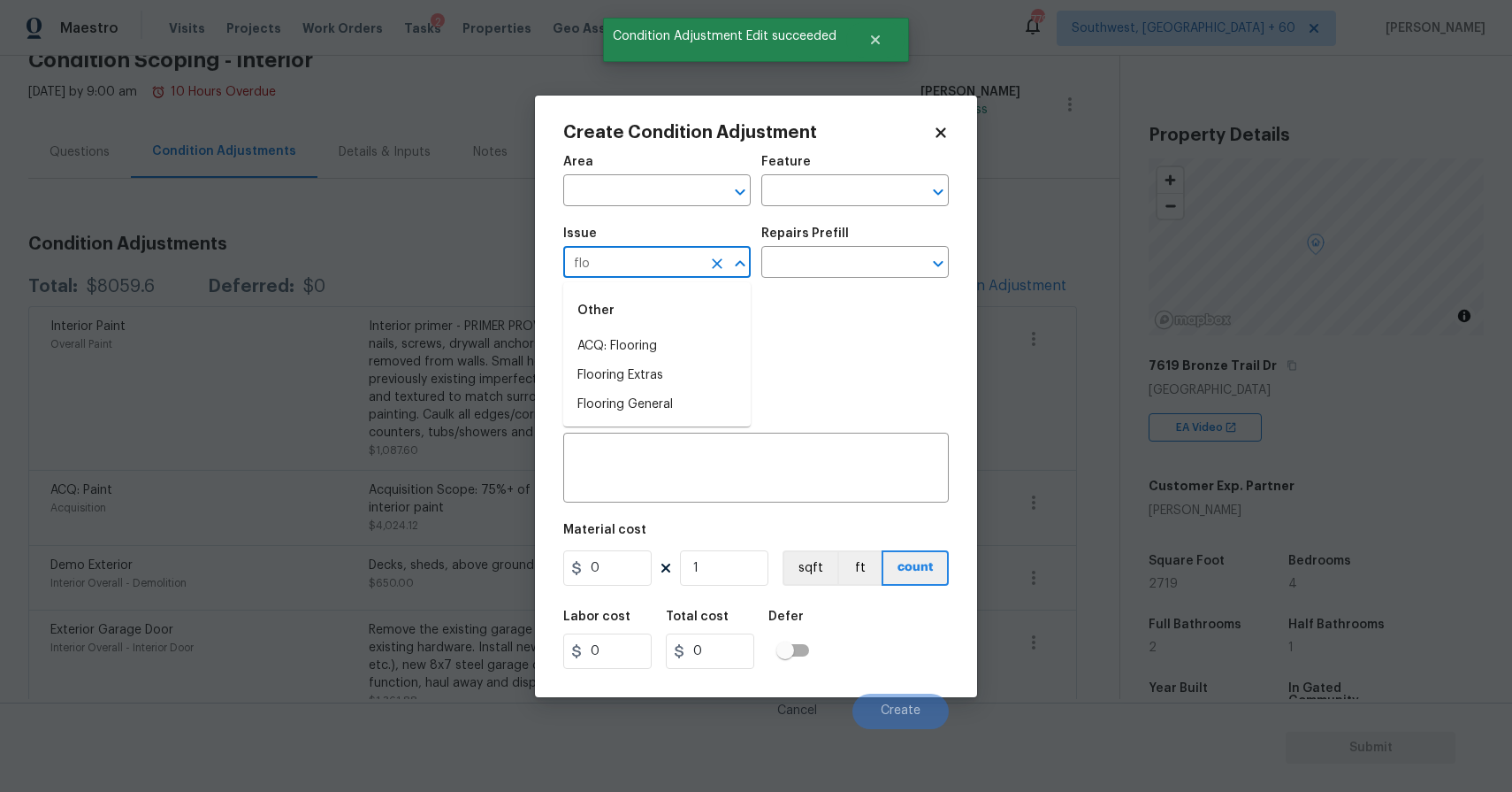
click at [665, 352] on li "ACQ: Flooring" at bounding box center [657, 346] width 188 height 29
type input "ACQ: Flooring"
click at [891, 277] on input "text" at bounding box center [830, 264] width 138 height 27
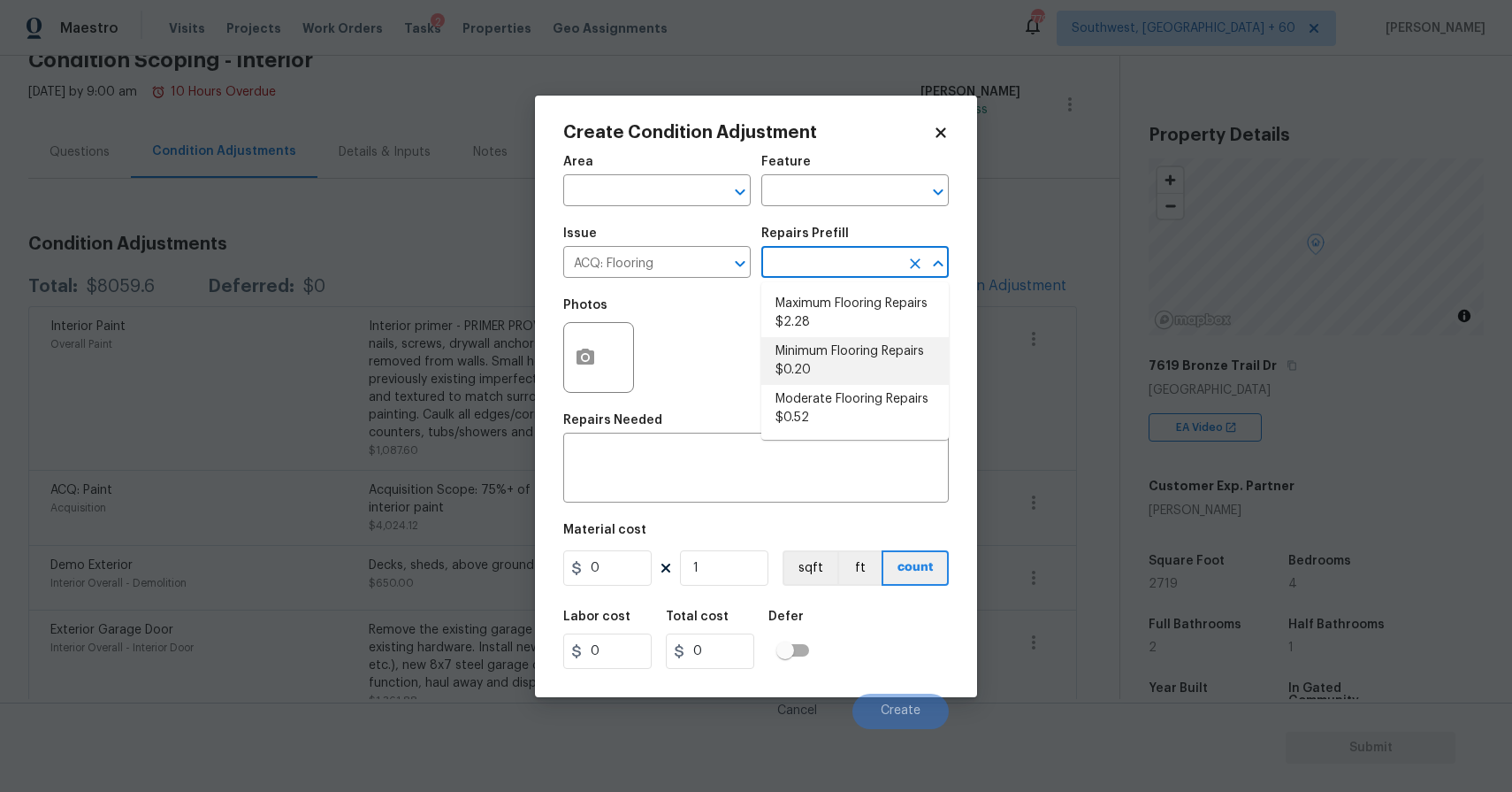
click at [867, 366] on li "Minimum Flooring Repairs $0.20" at bounding box center [854, 360] width 188 height 48
type input "Acquisition"
type textarea "Acquisition Scope: Minimum flooring repairs"
type input "0.2"
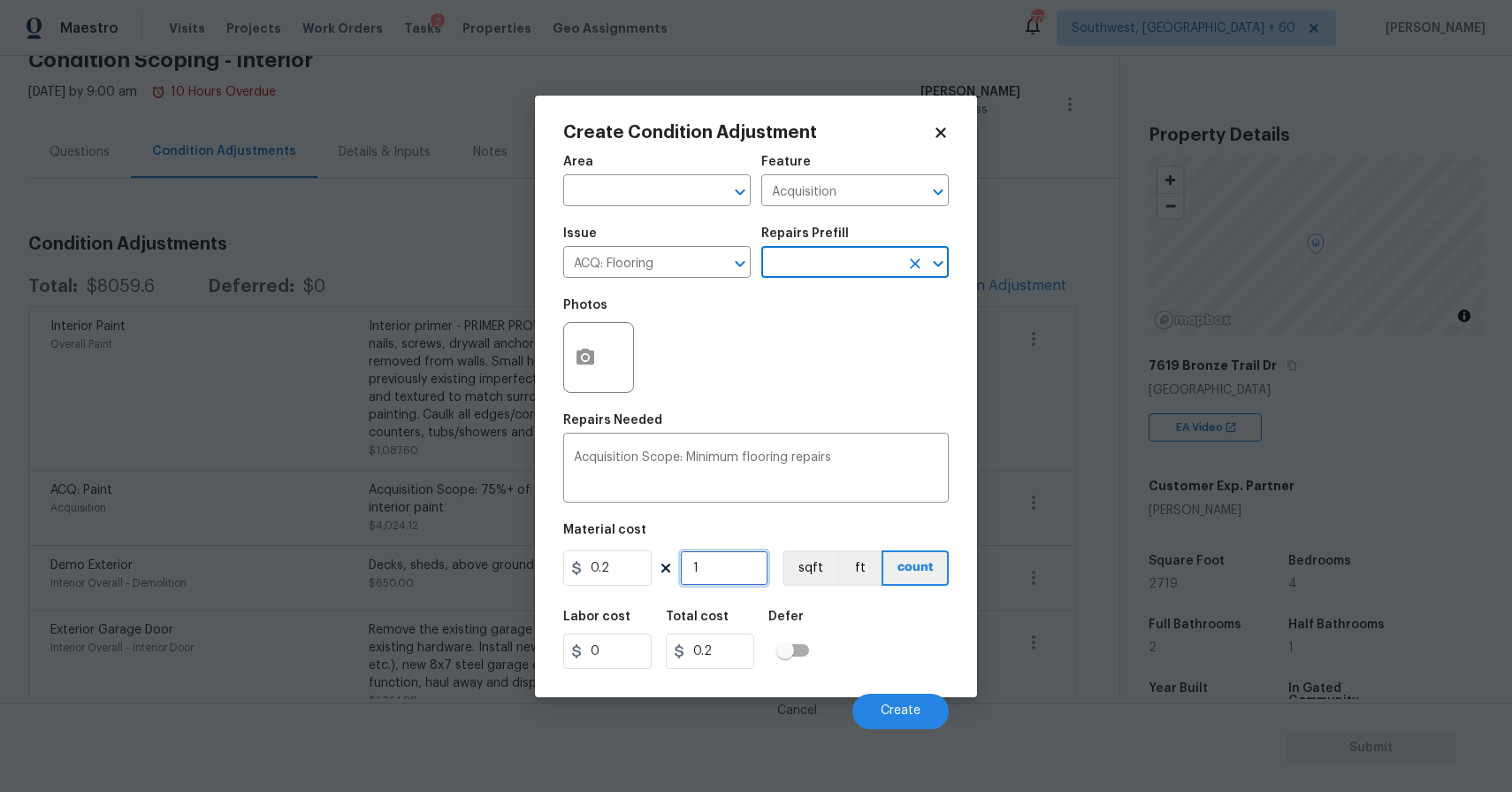
click at [728, 560] on input "1" at bounding box center [723, 568] width 89 height 36
type input "2"
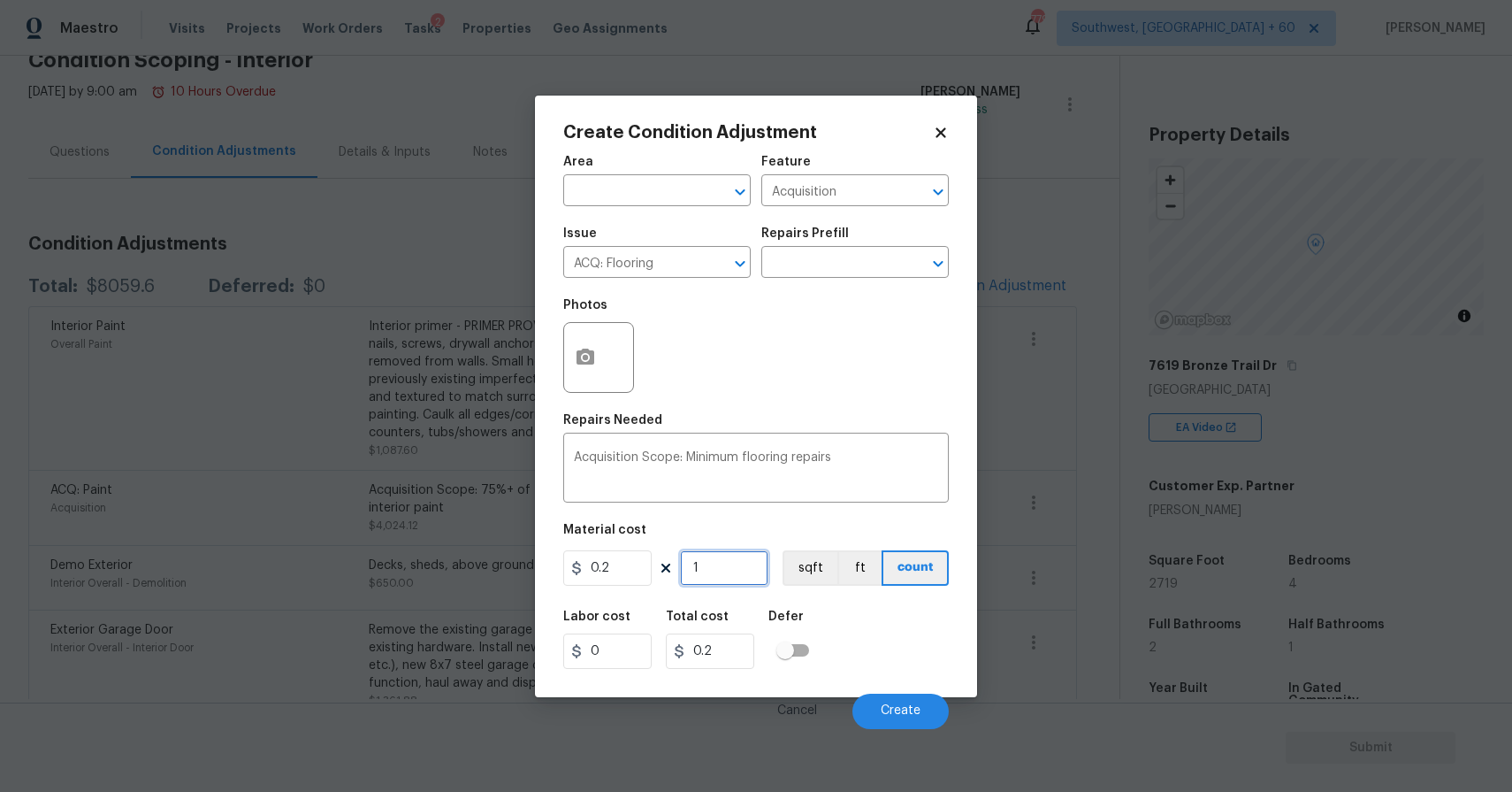
type input "0.4"
type input "27"
type input "5.4"
type input "271"
type input "54.2"
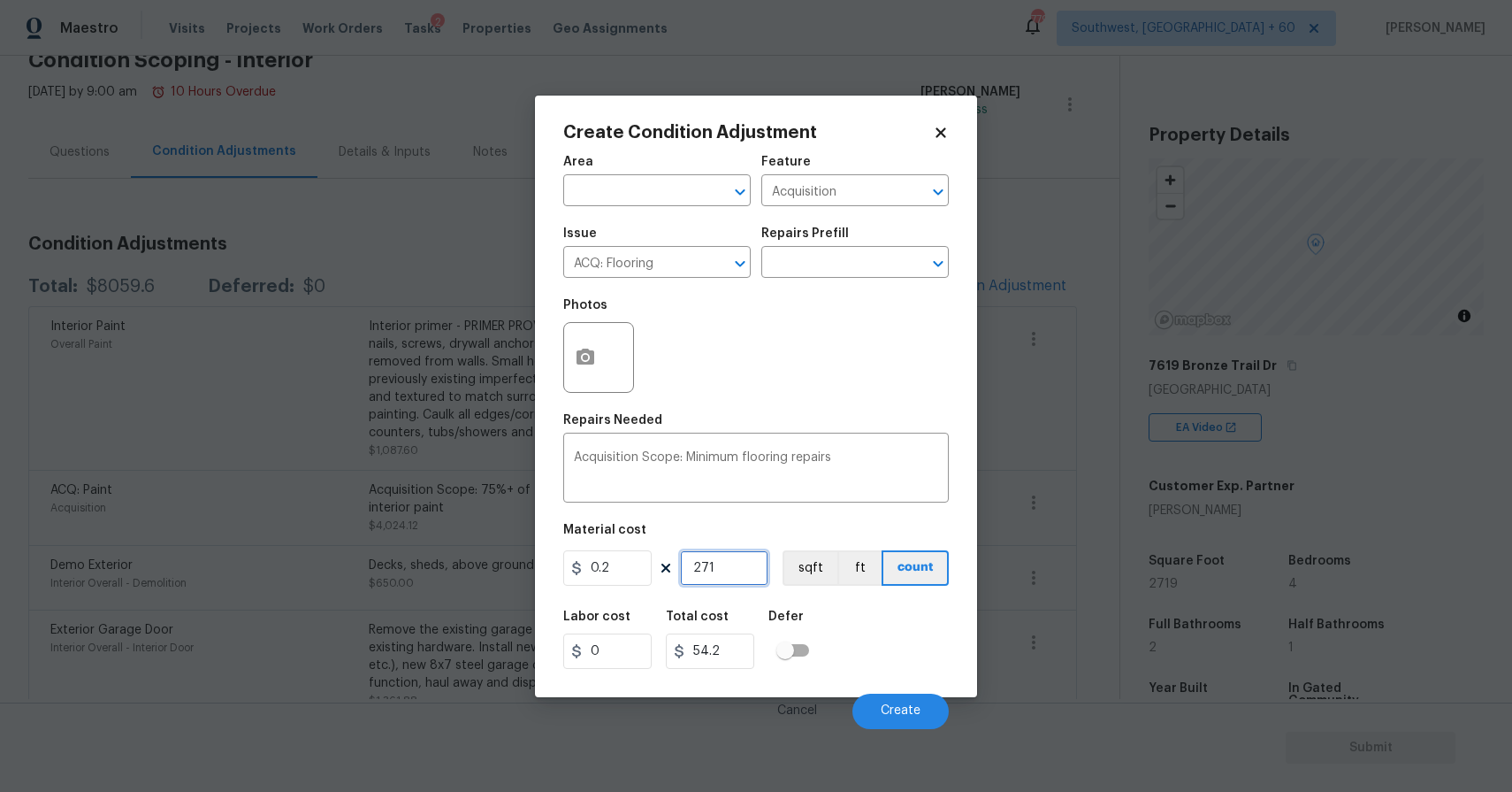
type input "2719"
type input "543.8"
type input "2719"
click at [891, 713] on span "Create" at bounding box center [900, 711] width 40 height 13
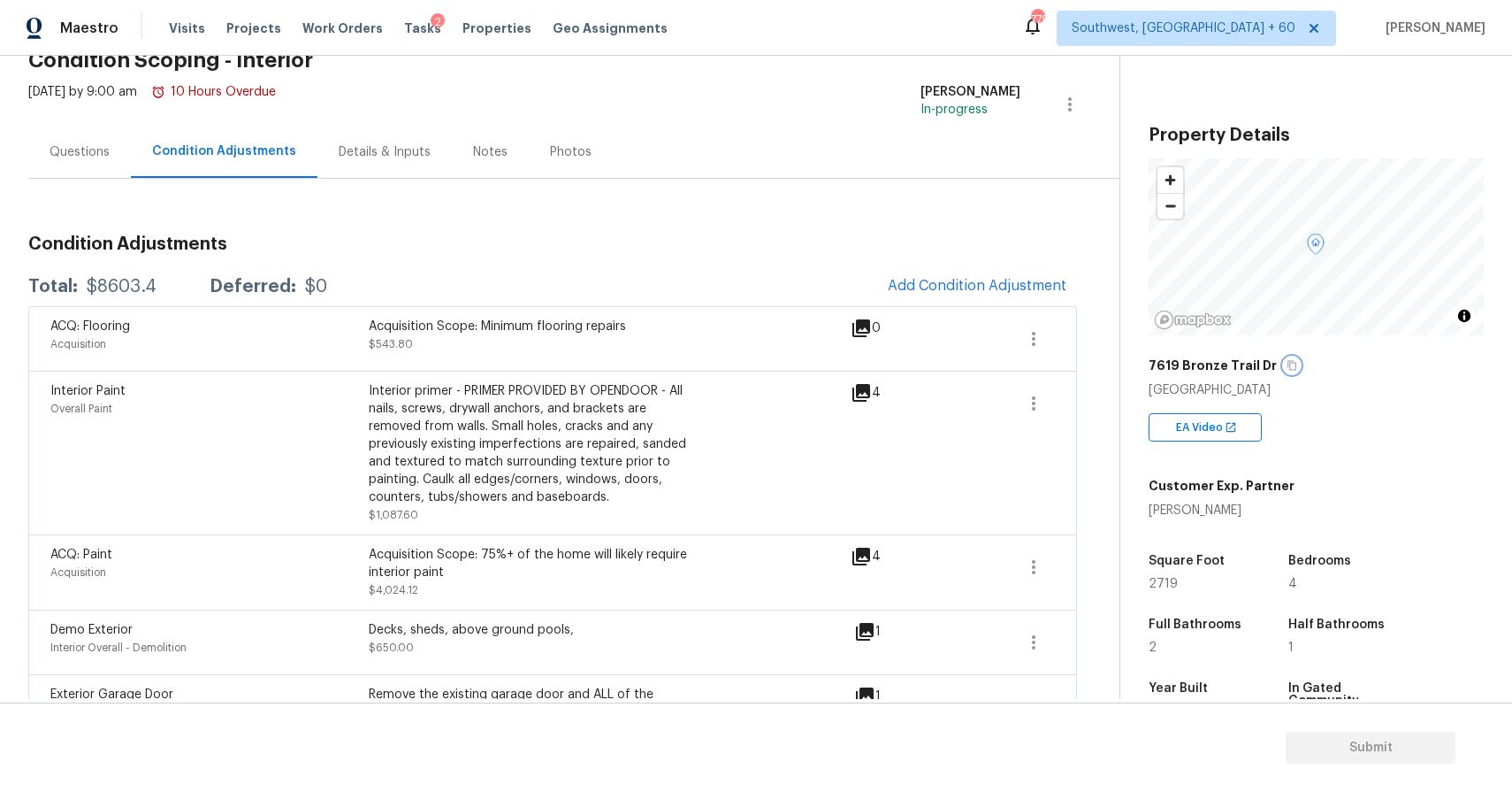
click at [1286, 365] on icon "button" at bounding box center [1291, 365] width 10 height 10
click at [1288, 364] on icon "button" at bounding box center [1291, 366] width 8 height 9
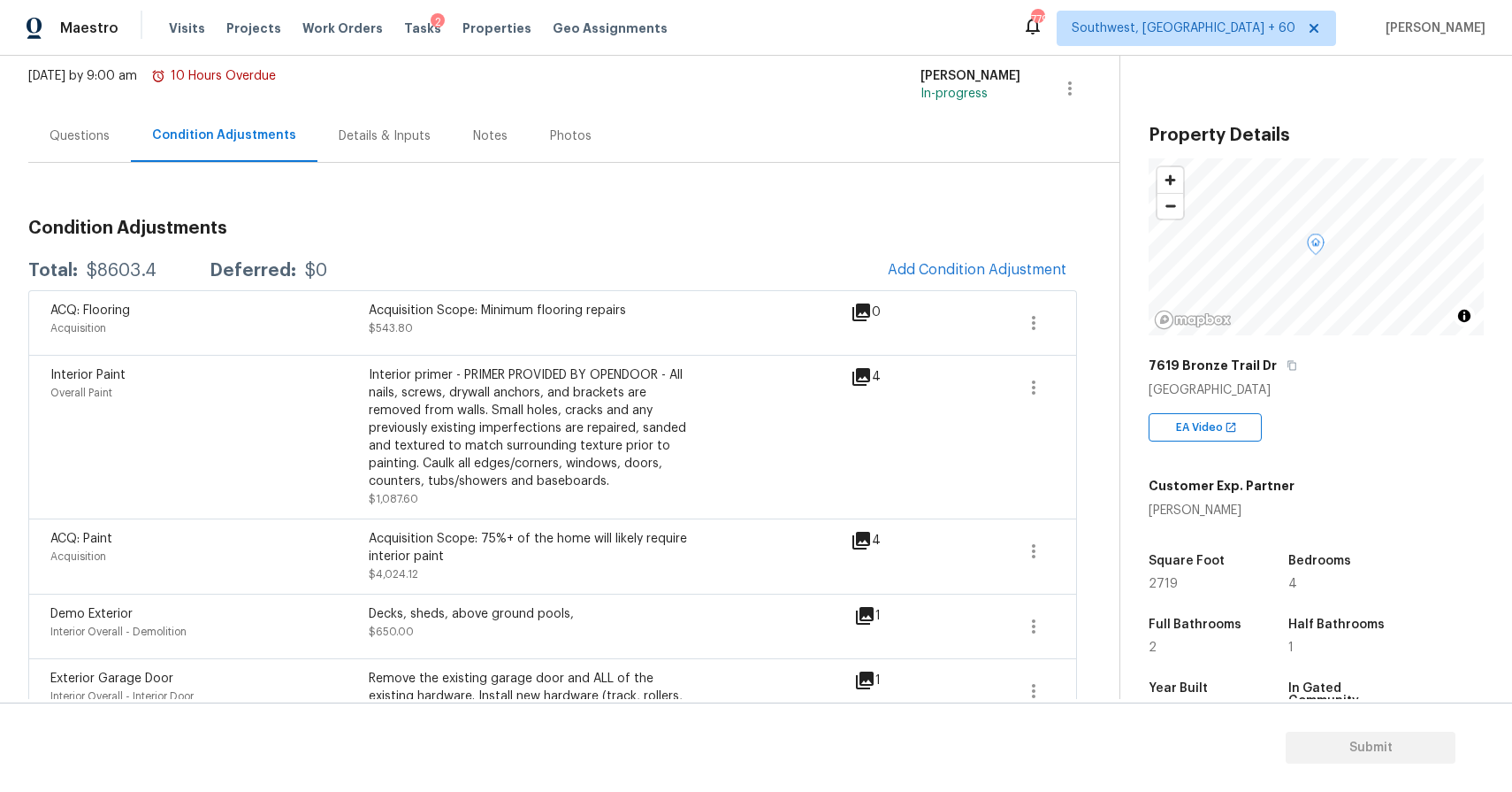
click at [973, 238] on div "Condition Adjustments Total: $8603.4 Deferred: $0 Add Condition Adjustment ACQ:…" at bounding box center [552, 592] width 1048 height 775
click at [990, 265] on span "Add Condition Adjustment" at bounding box center [977, 269] width 178 height 16
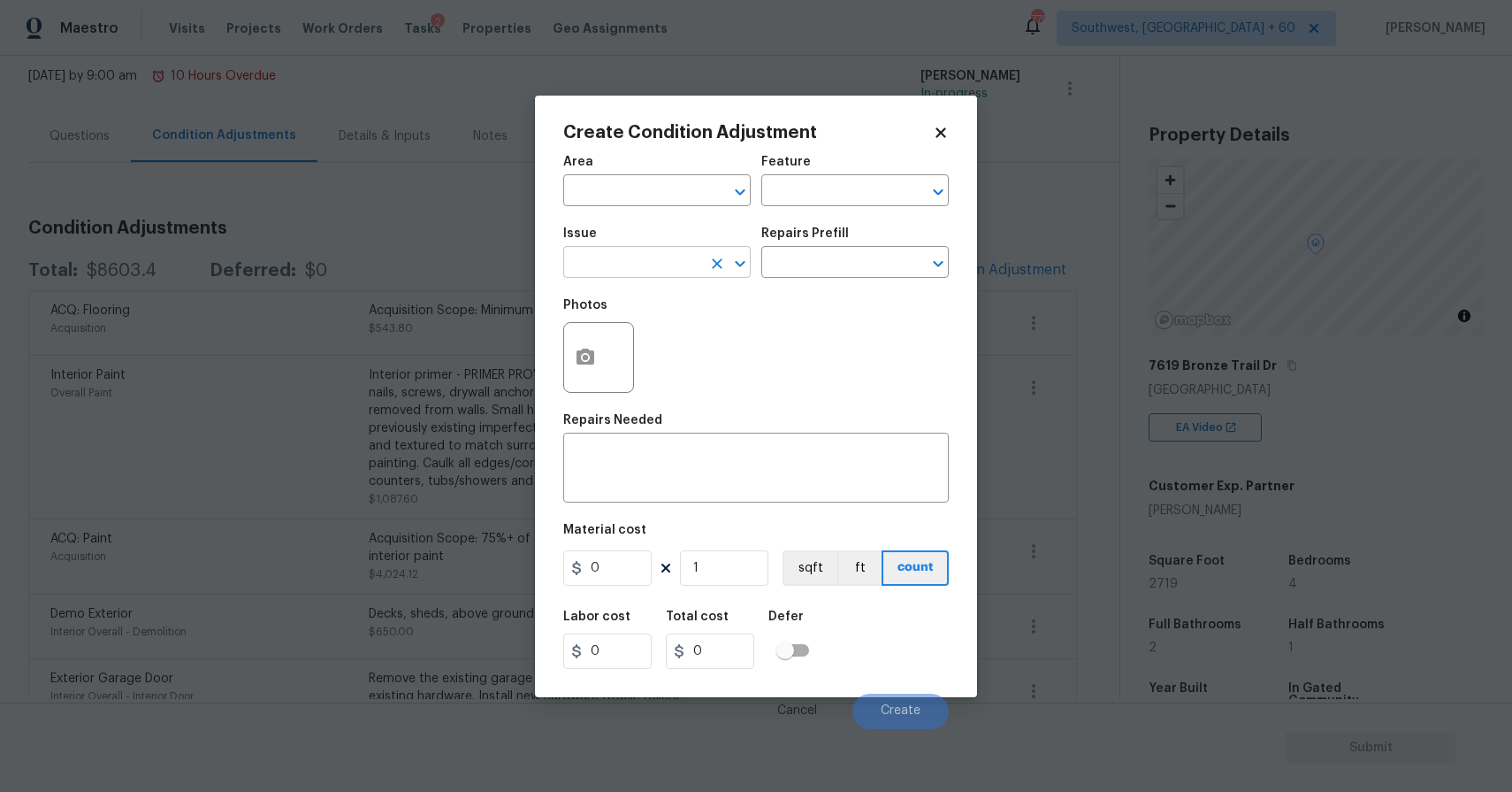
click at [642, 257] on input "text" at bounding box center [633, 264] width 138 height 27
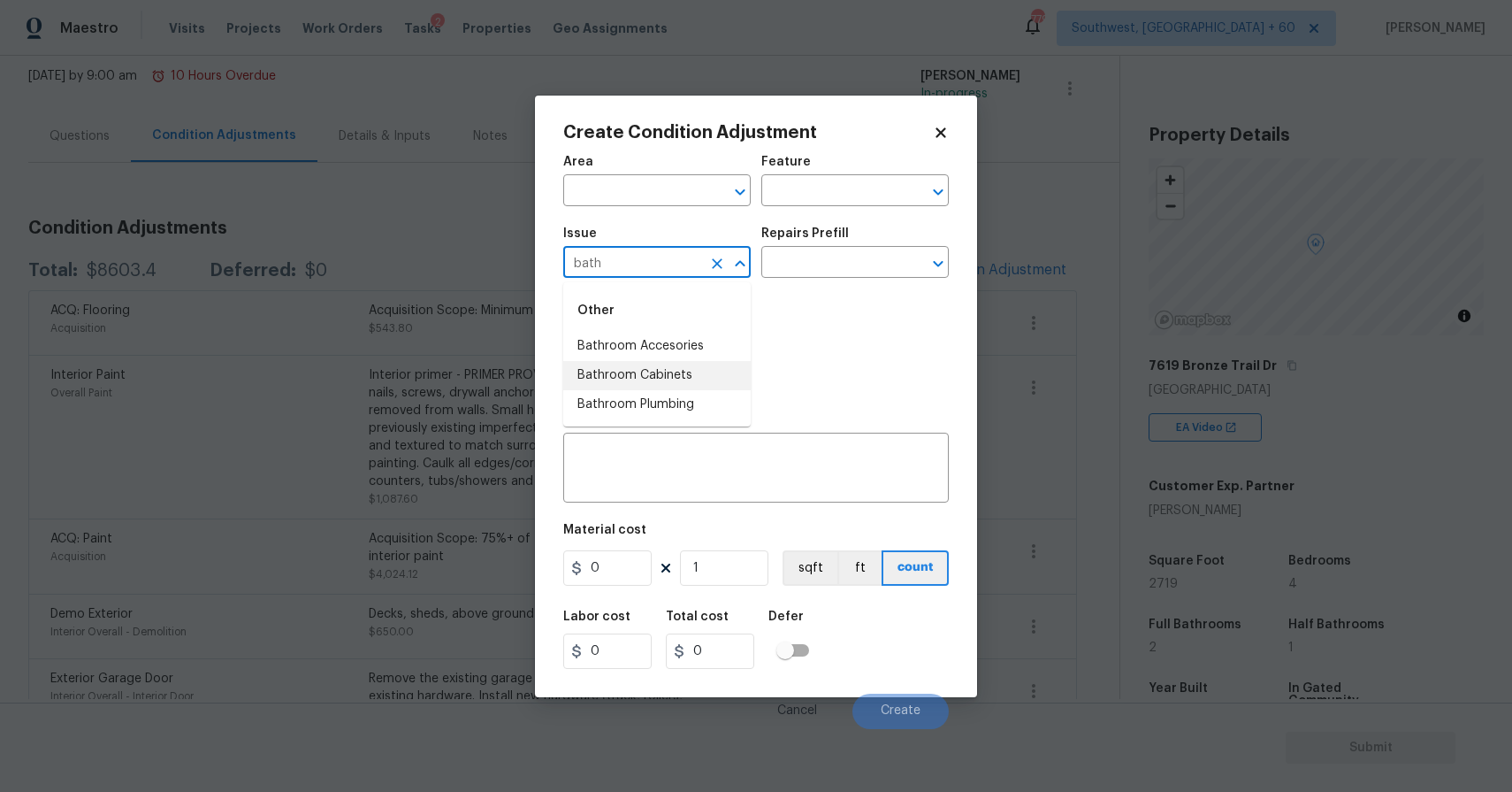
click at [697, 382] on li "Bathroom Cabinets" at bounding box center [657, 375] width 188 height 29
type input "Bathroom Cabinets"
click at [579, 367] on icon "button" at bounding box center [585, 357] width 21 height 22
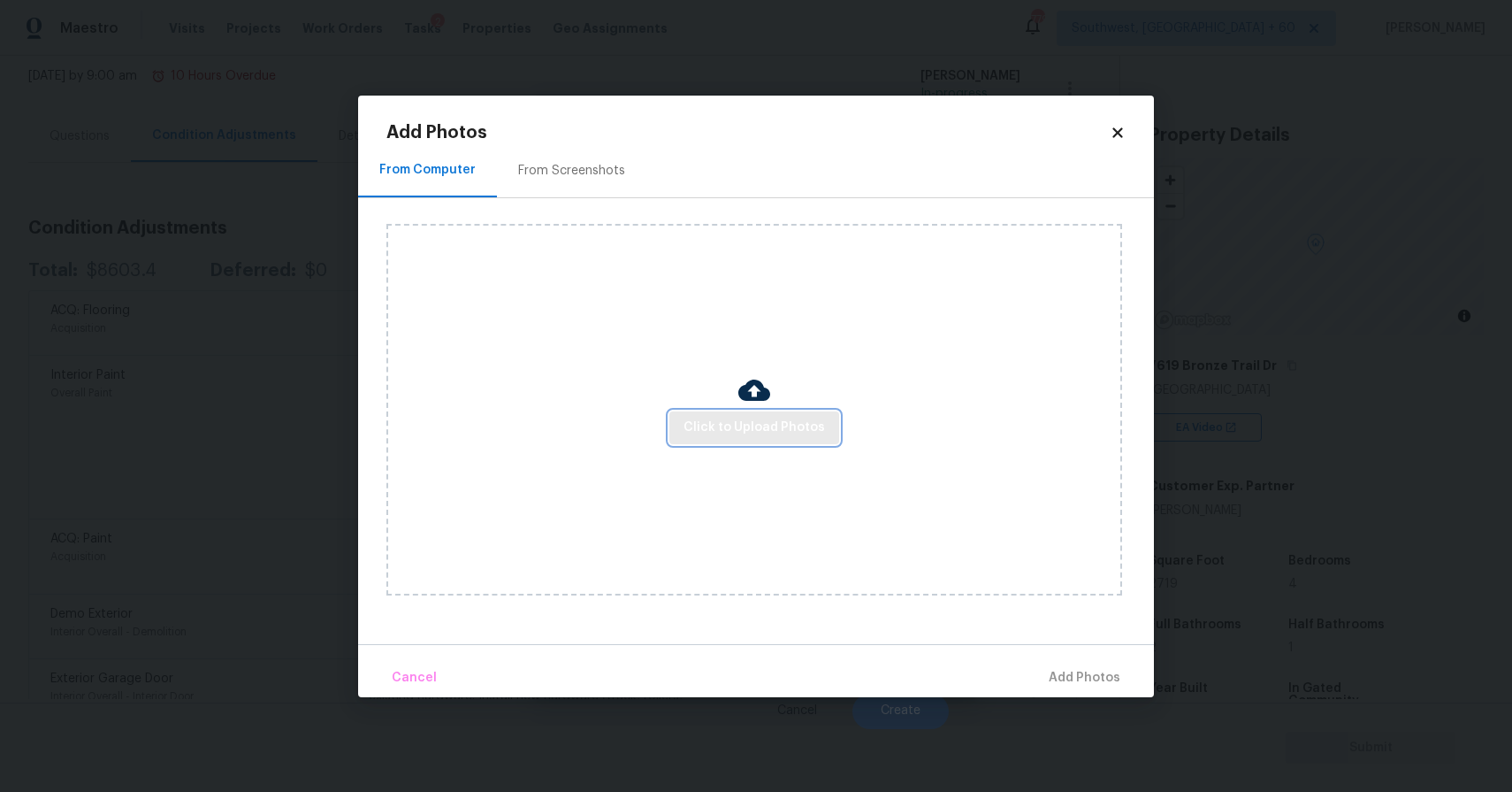
click at [721, 415] on button "Click to Upload Photos" at bounding box center [754, 427] width 170 height 33
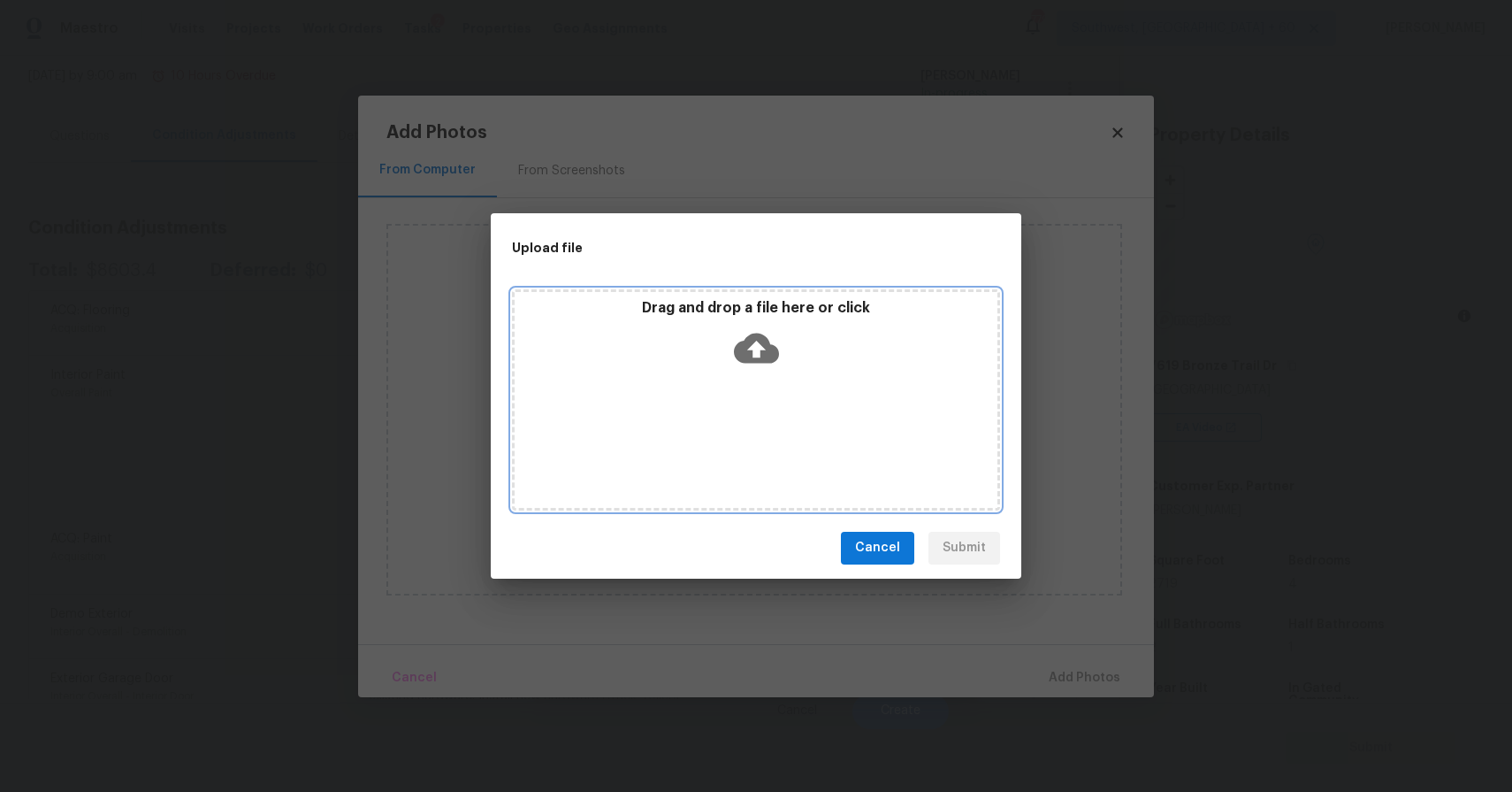
click at [728, 366] on div "Drag and drop a file here or click" at bounding box center [756, 337] width 482 height 76
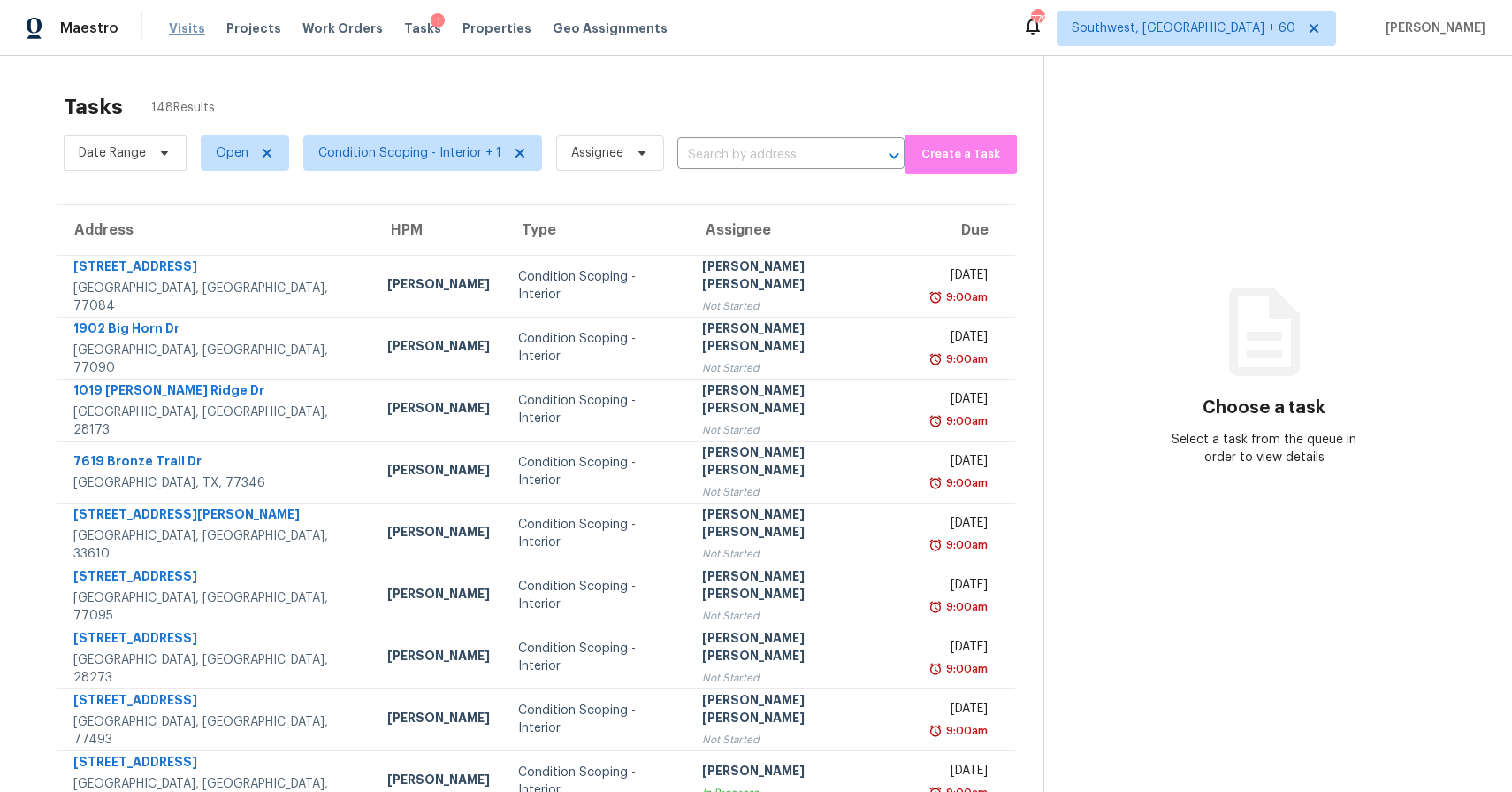
click at [190, 25] on span "Visits" at bounding box center [187, 28] width 36 height 18
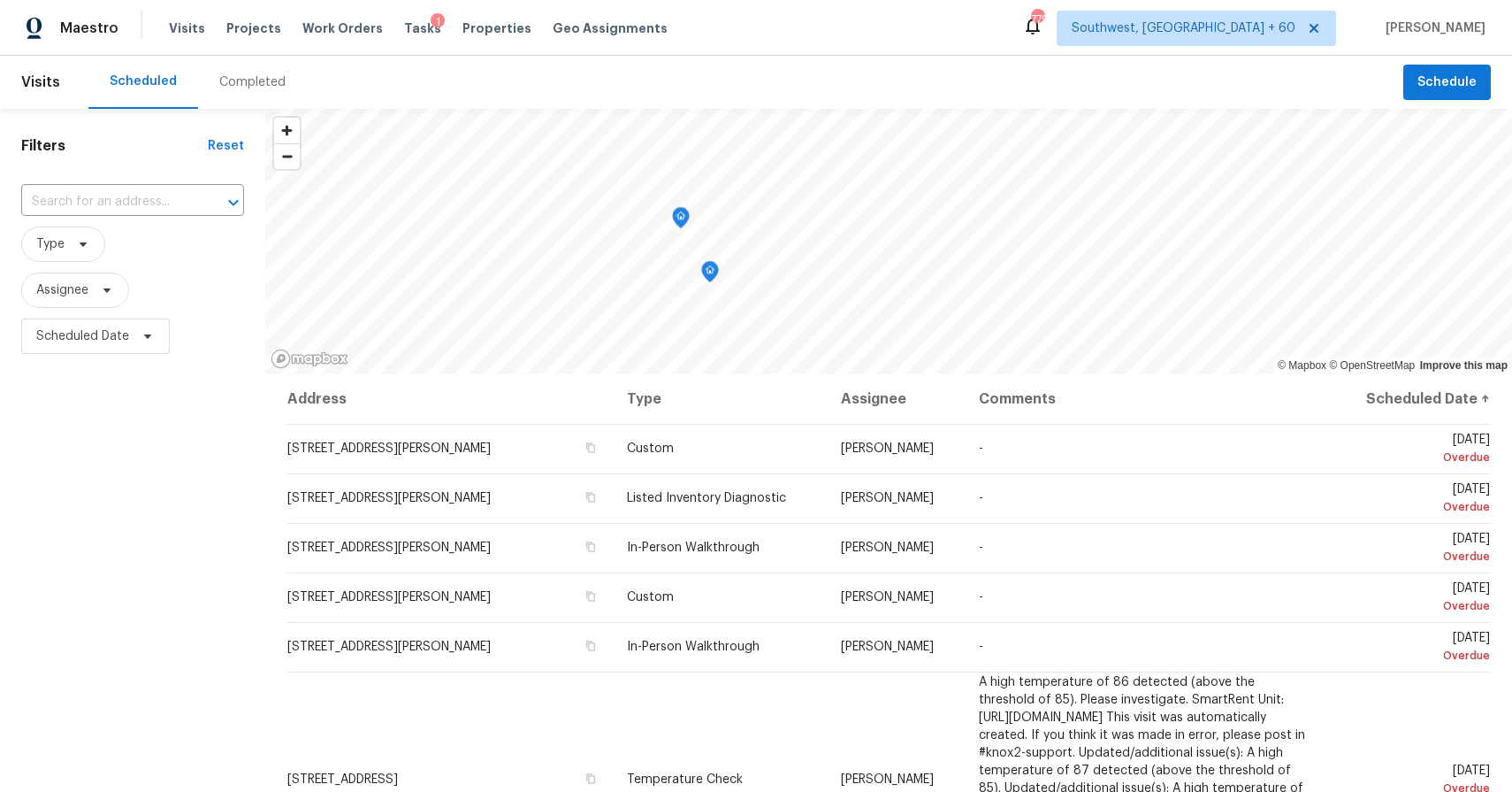
click at [250, 78] on div "Completed" at bounding box center [252, 82] width 66 height 18
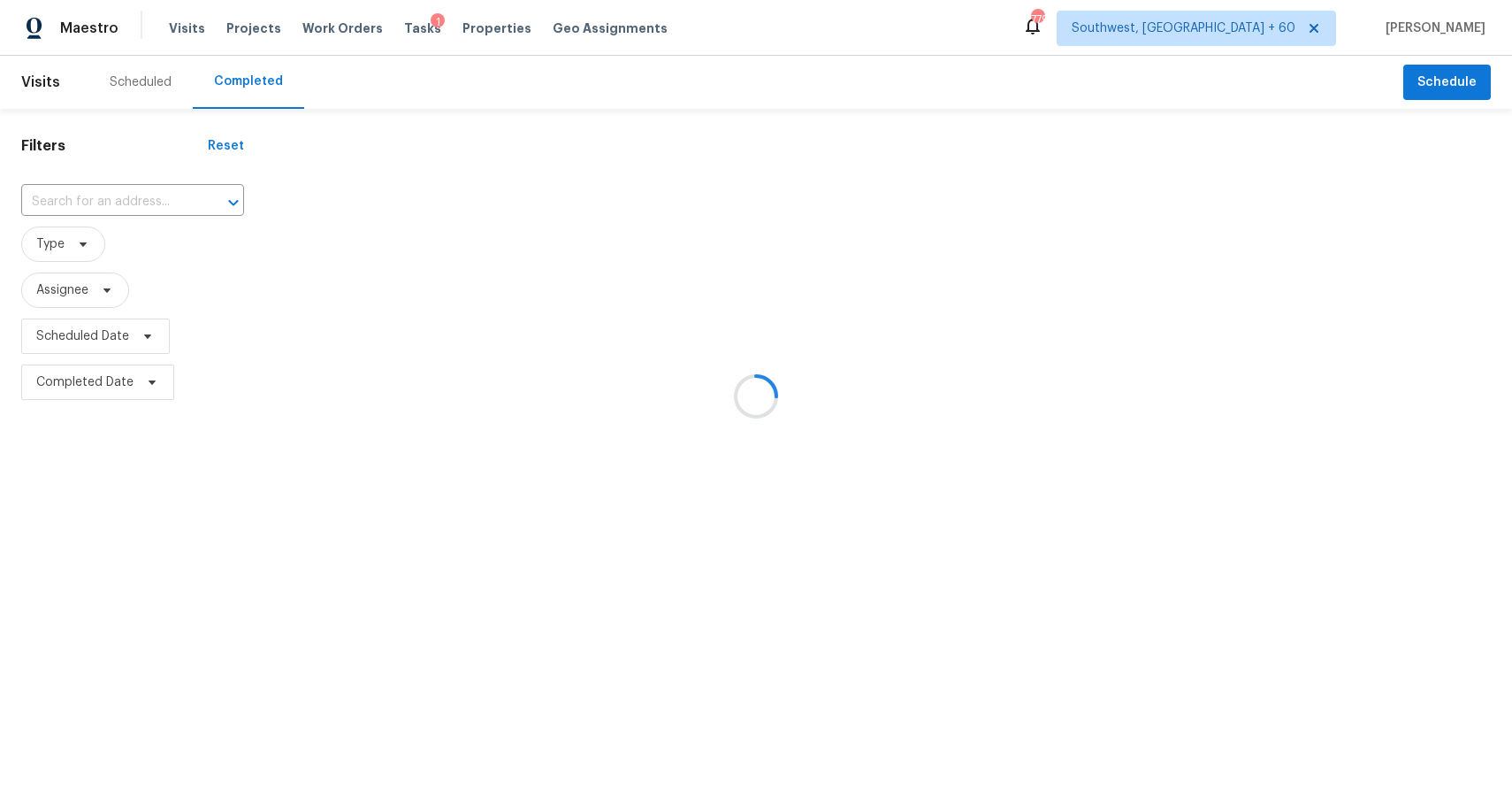
click at [250, 78] on div at bounding box center [756, 396] width 1512 height 792
click at [134, 199] on div at bounding box center [756, 396] width 1512 height 792
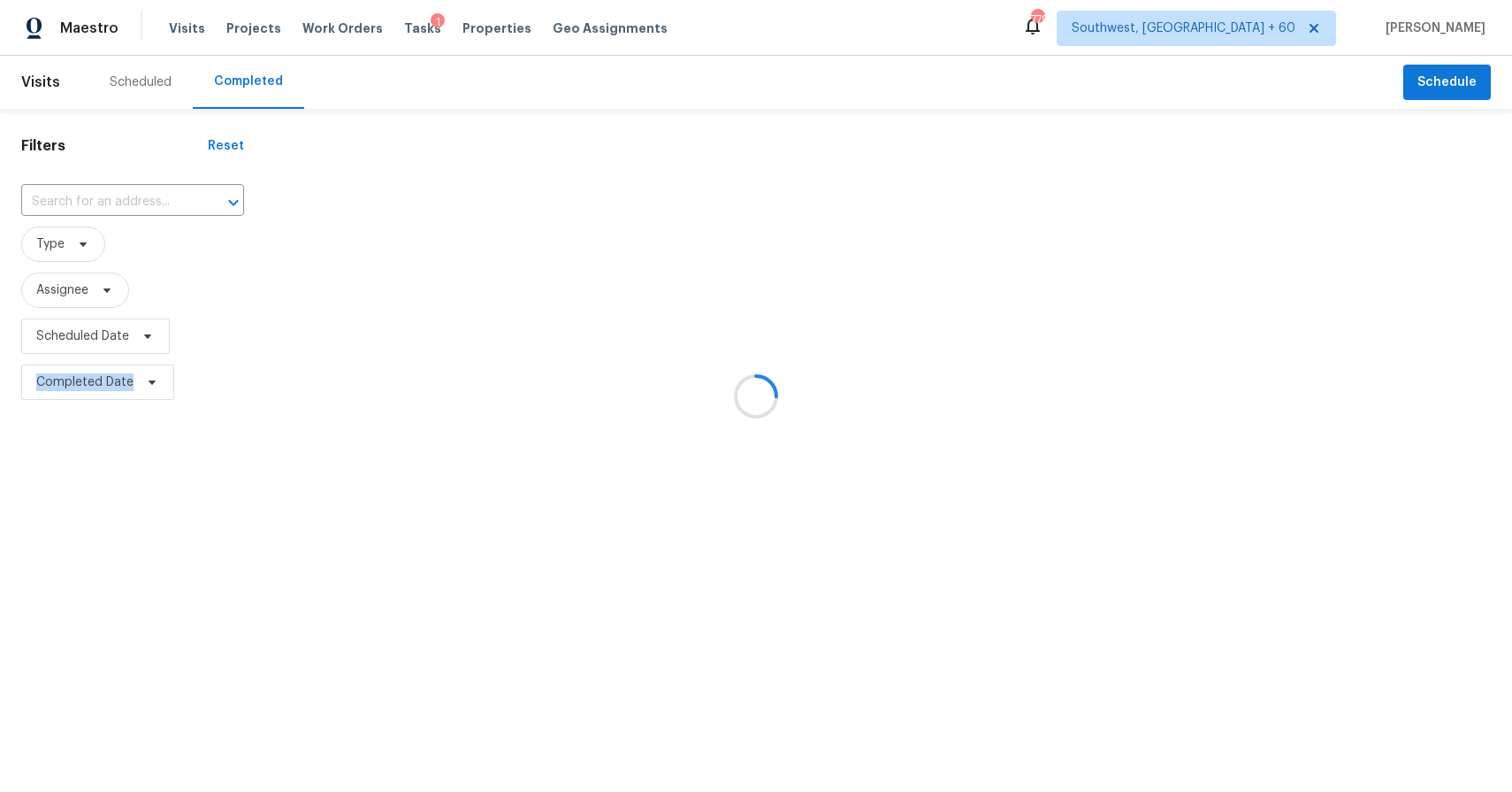
click at [134, 199] on div at bounding box center [756, 396] width 1512 height 792
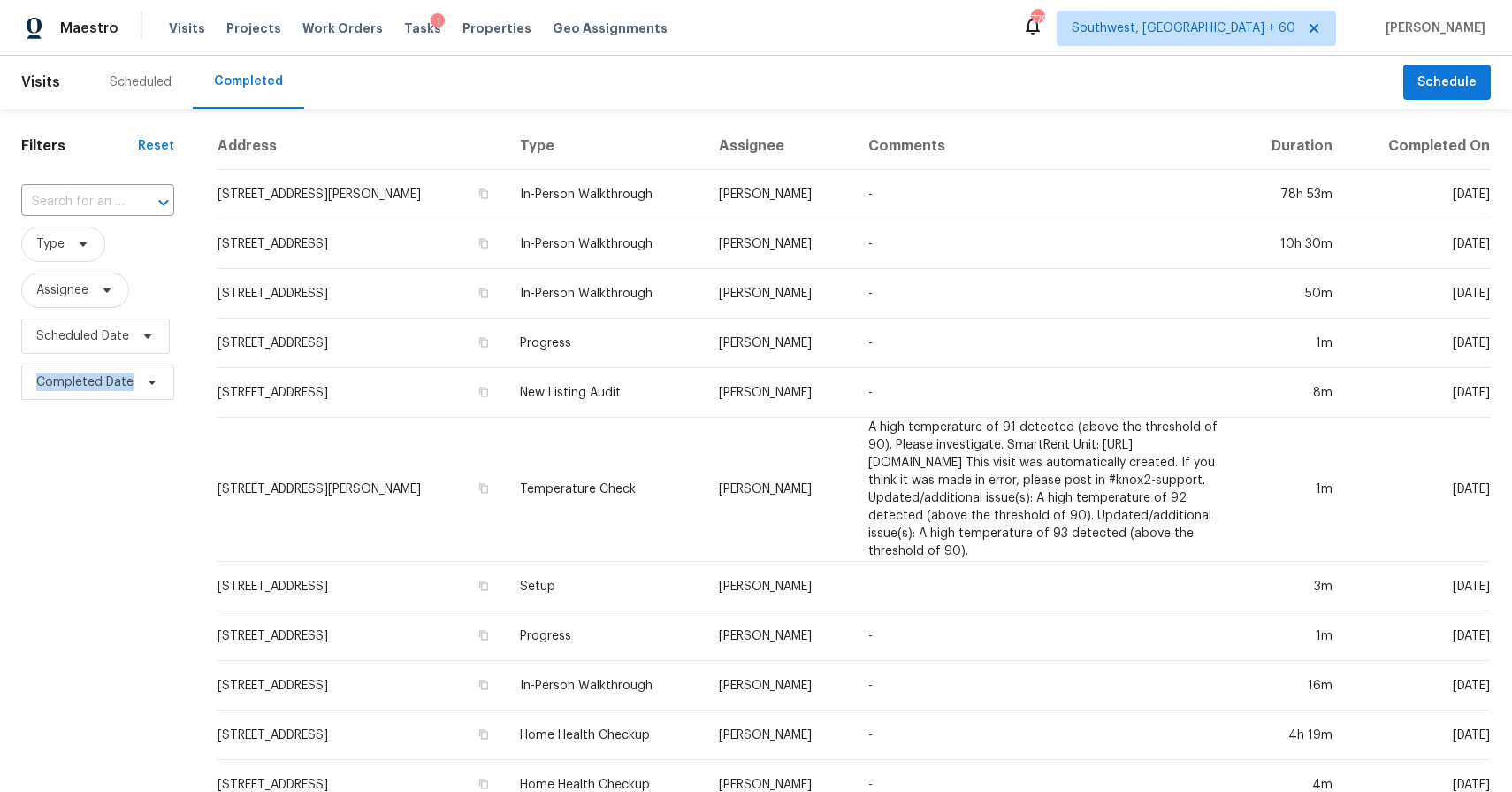
click at [134, 199] on div at bounding box center [150, 202] width 46 height 24
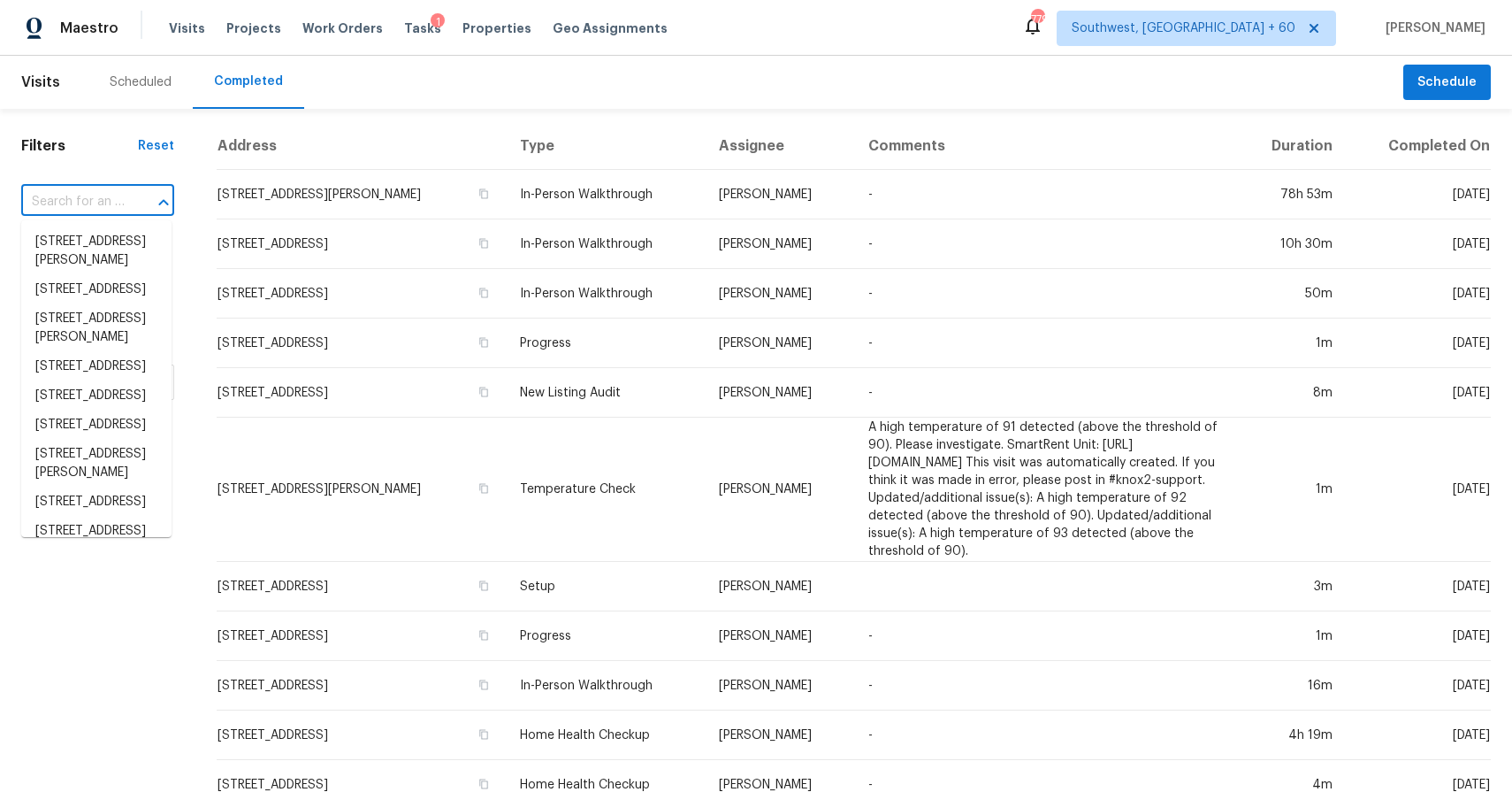
click at [134, 199] on div at bounding box center [150, 202] width 46 height 24
paste input "7619 Bronze Trail Dr, Humble, TX 77346"
type input "7619 Bronze Trail Dr, Humble, TX 77346"
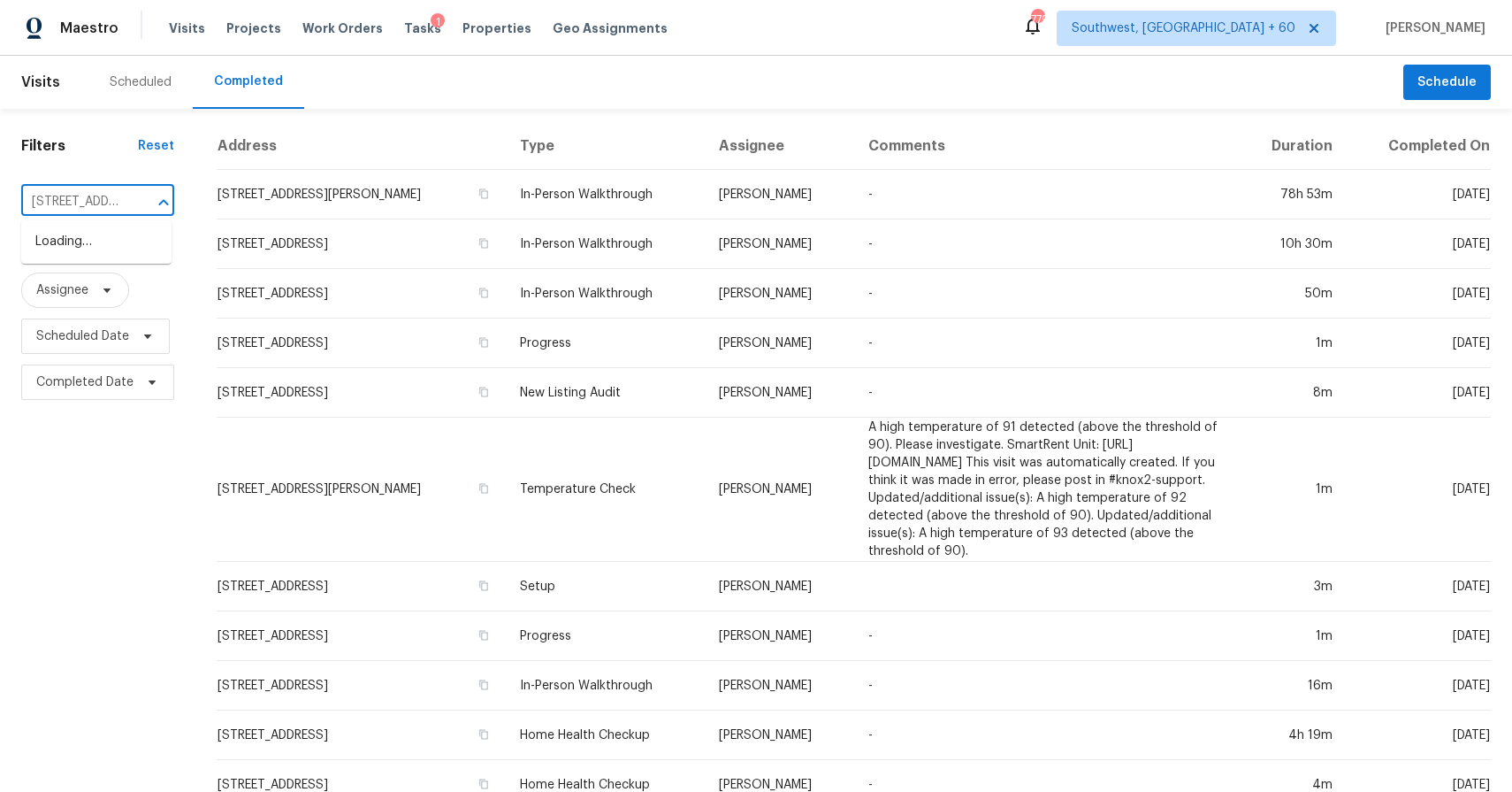
scroll to position [0, 135]
click at [75, 246] on li "7619 Bronze Trail Dr, Humble, TX 77346" at bounding box center [96, 241] width 150 height 29
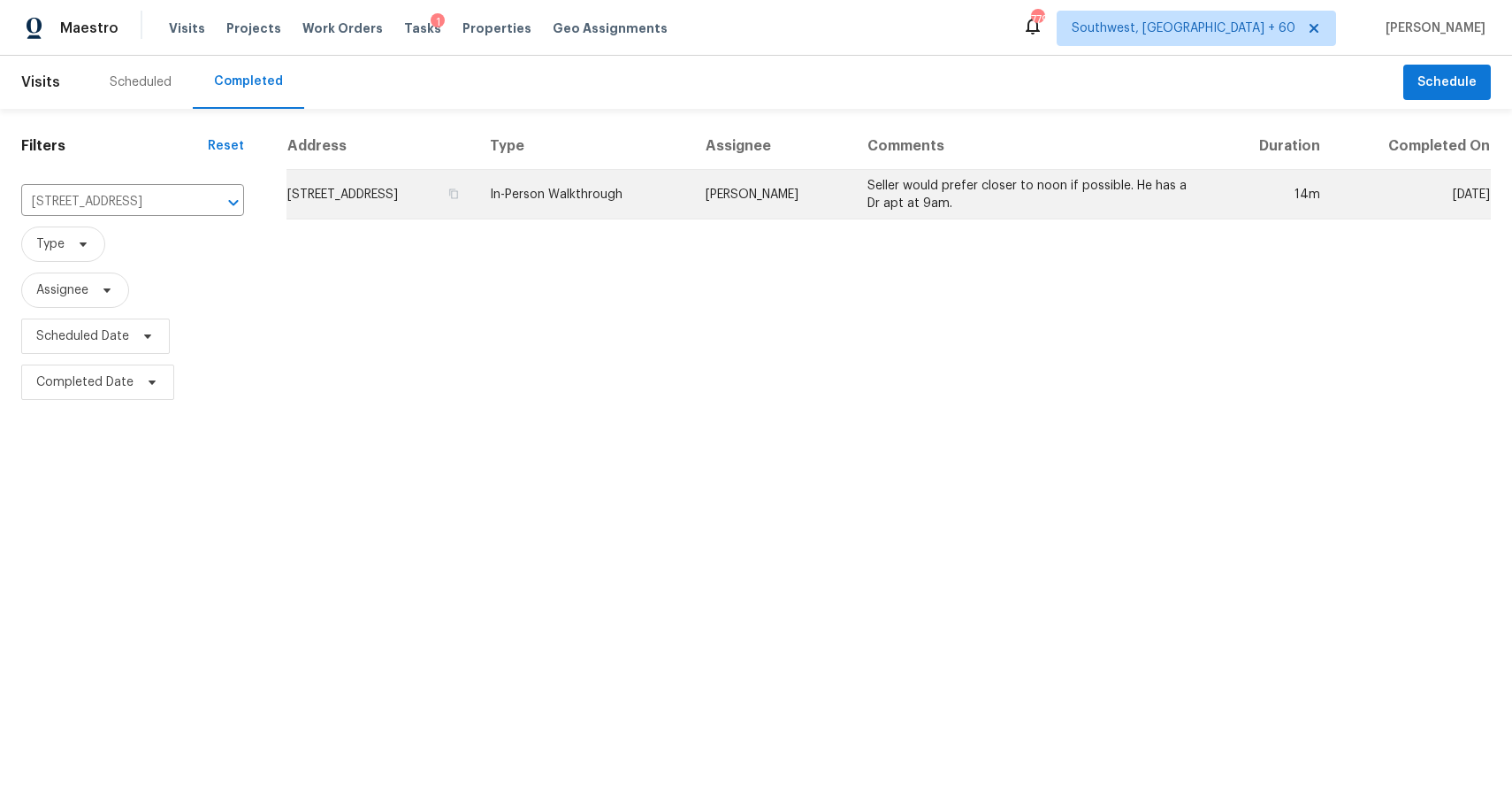
click at [911, 190] on td "Seller would prefer closer to noon if possible. He has a Dr apt at 9am." at bounding box center [1034, 194] width 362 height 50
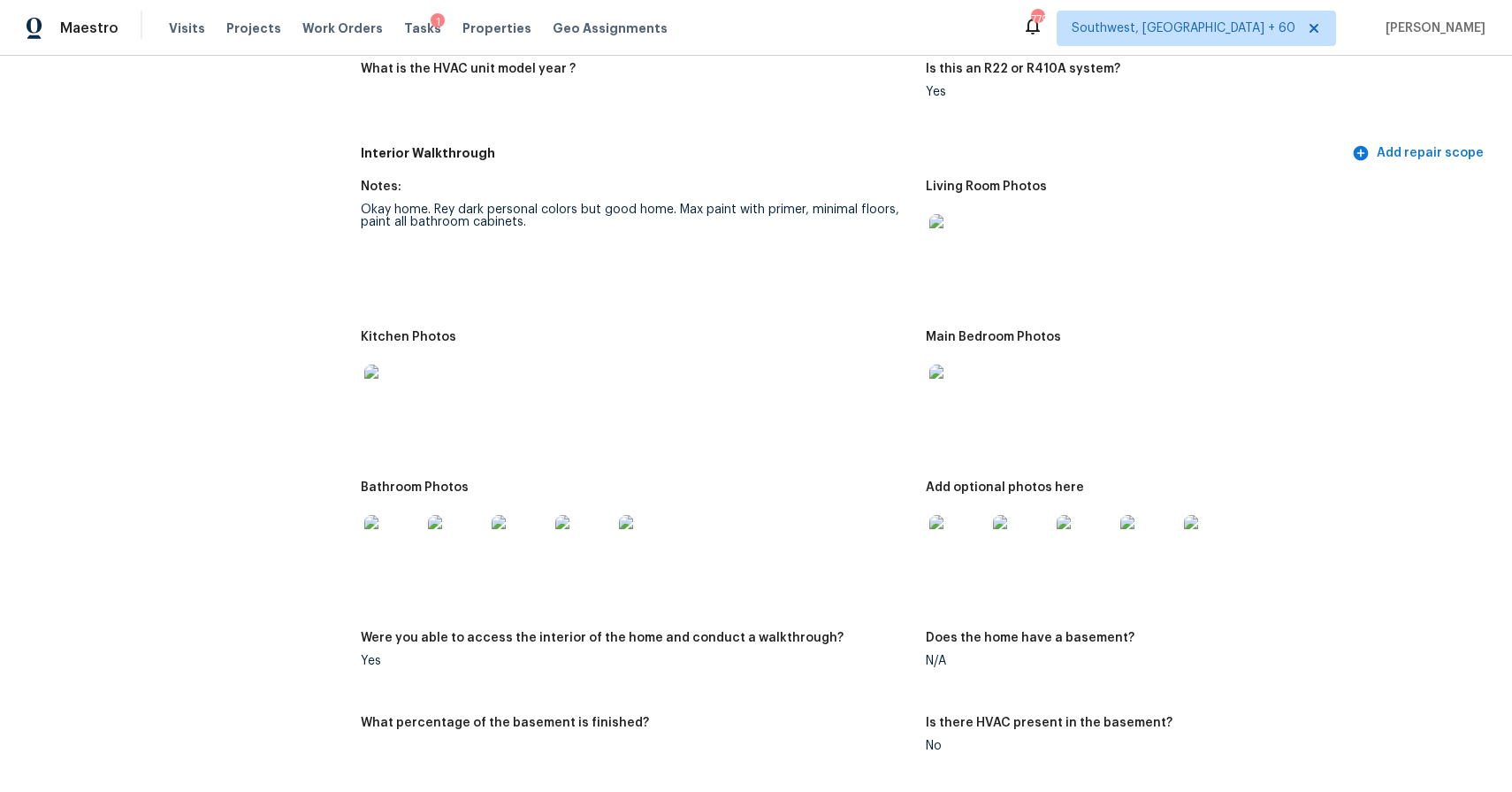
scroll to position [1782, 0]
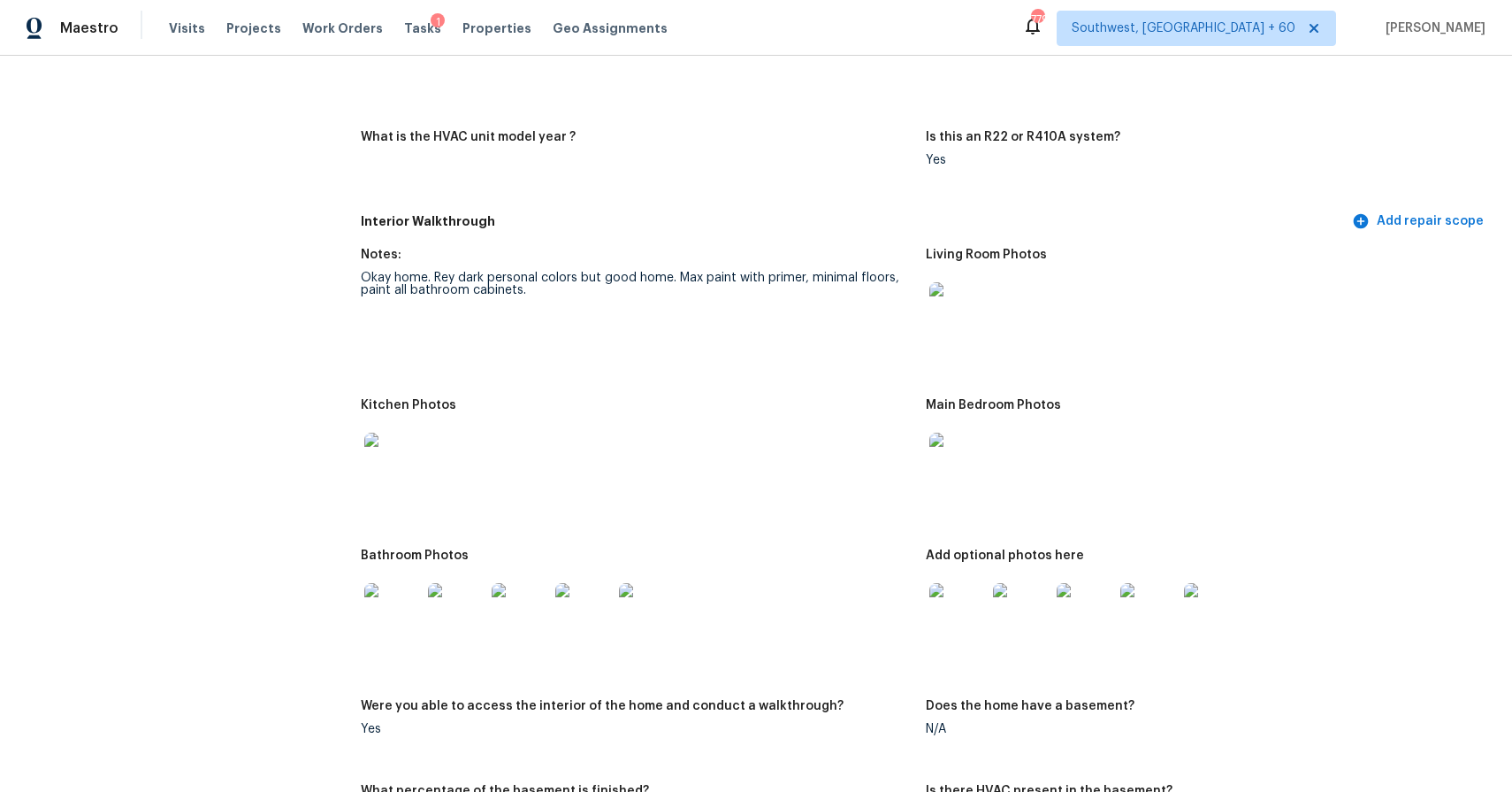
click at [970, 319] on img at bounding box center [957, 310] width 57 height 57
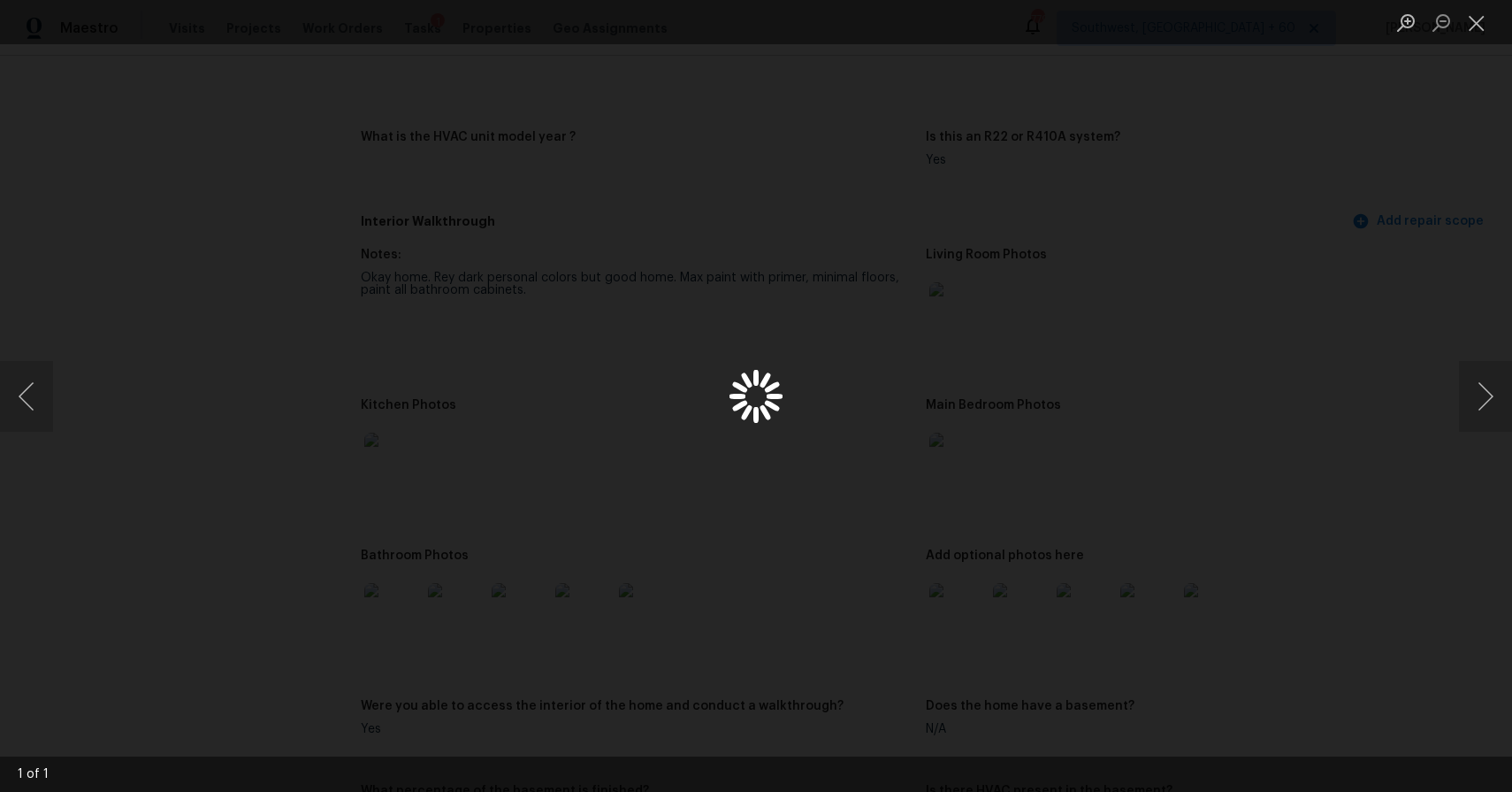
click at [975, 338] on div "Lightbox" at bounding box center [756, 396] width 1512 height 792
click at [1223, 398] on div "Lightbox" at bounding box center [756, 396] width 1512 height 792
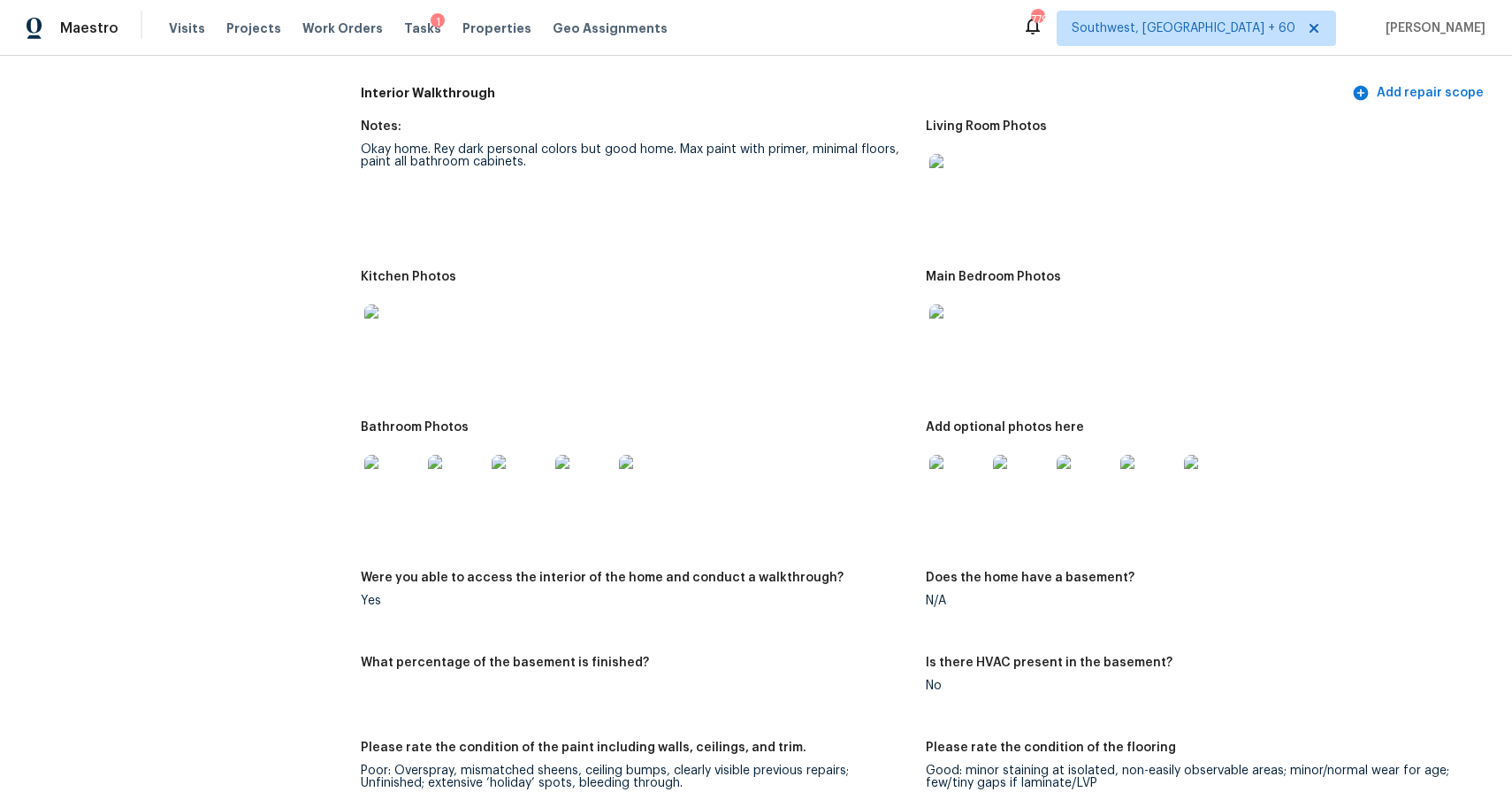
scroll to position [1877, 0]
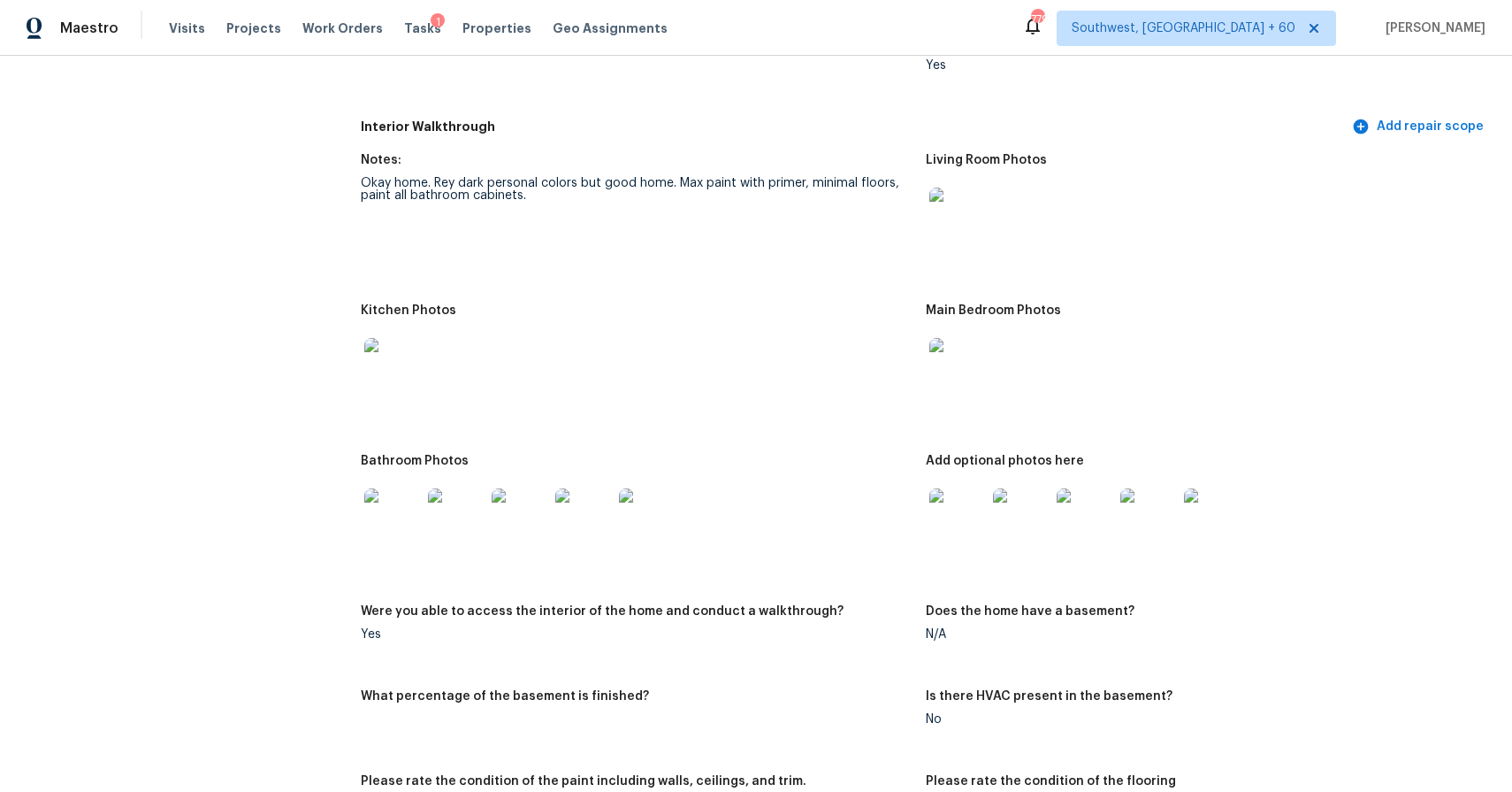
click at [957, 217] on img at bounding box center [957, 216] width 57 height 57
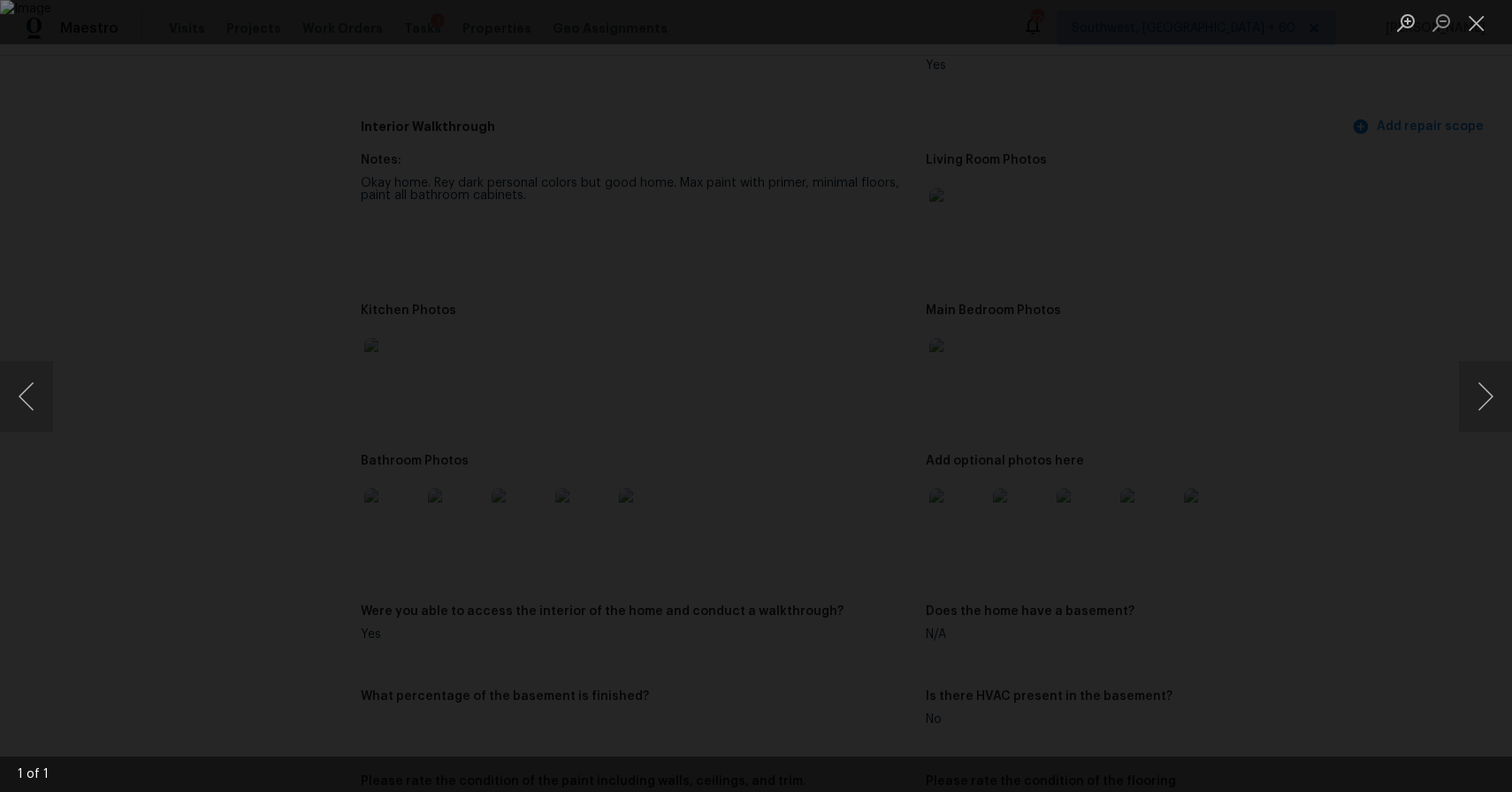
click at [1400, 435] on div "Lightbox" at bounding box center [756, 396] width 1512 height 792
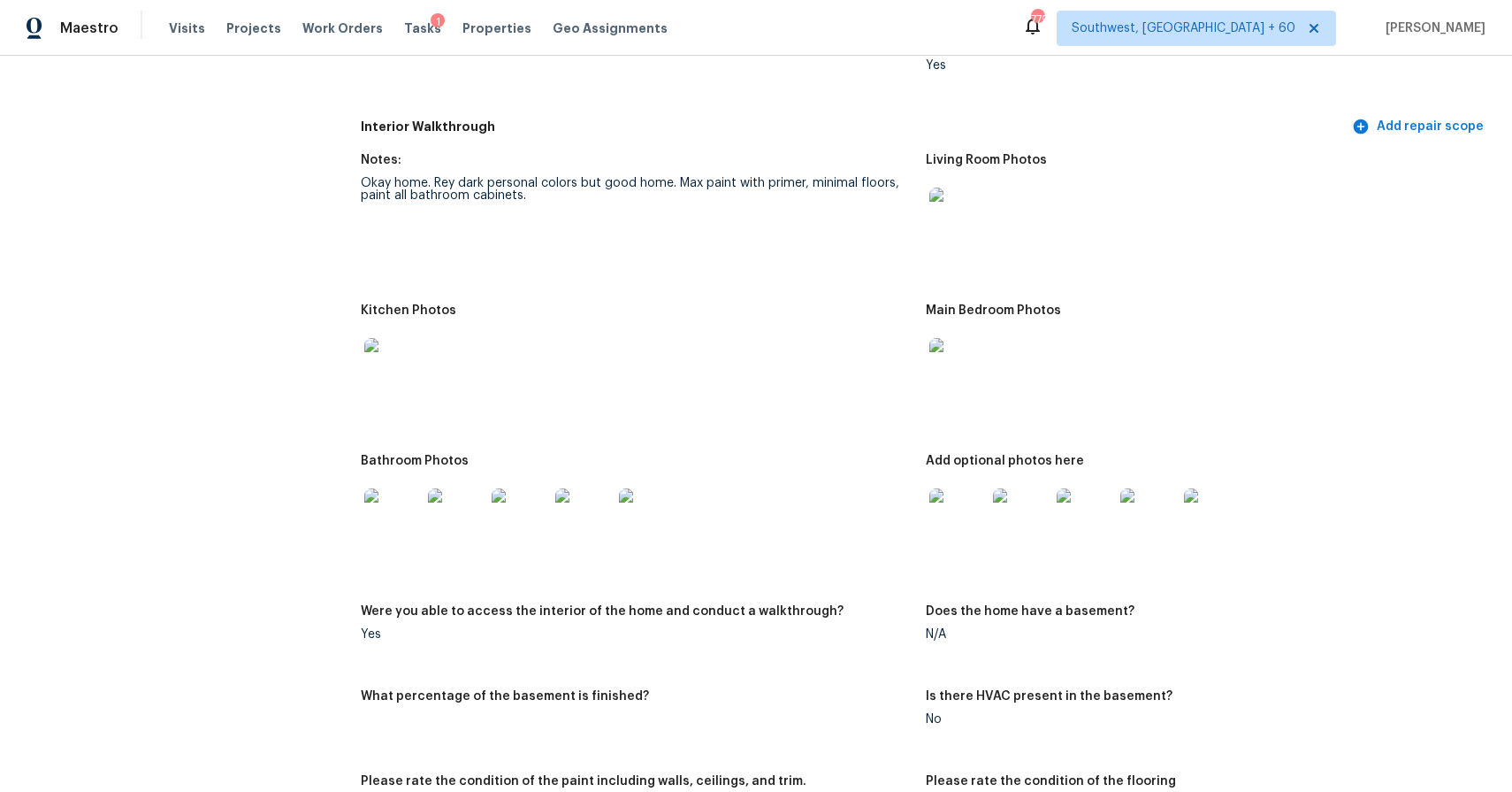
click at [960, 367] on img at bounding box center [957, 366] width 57 height 57
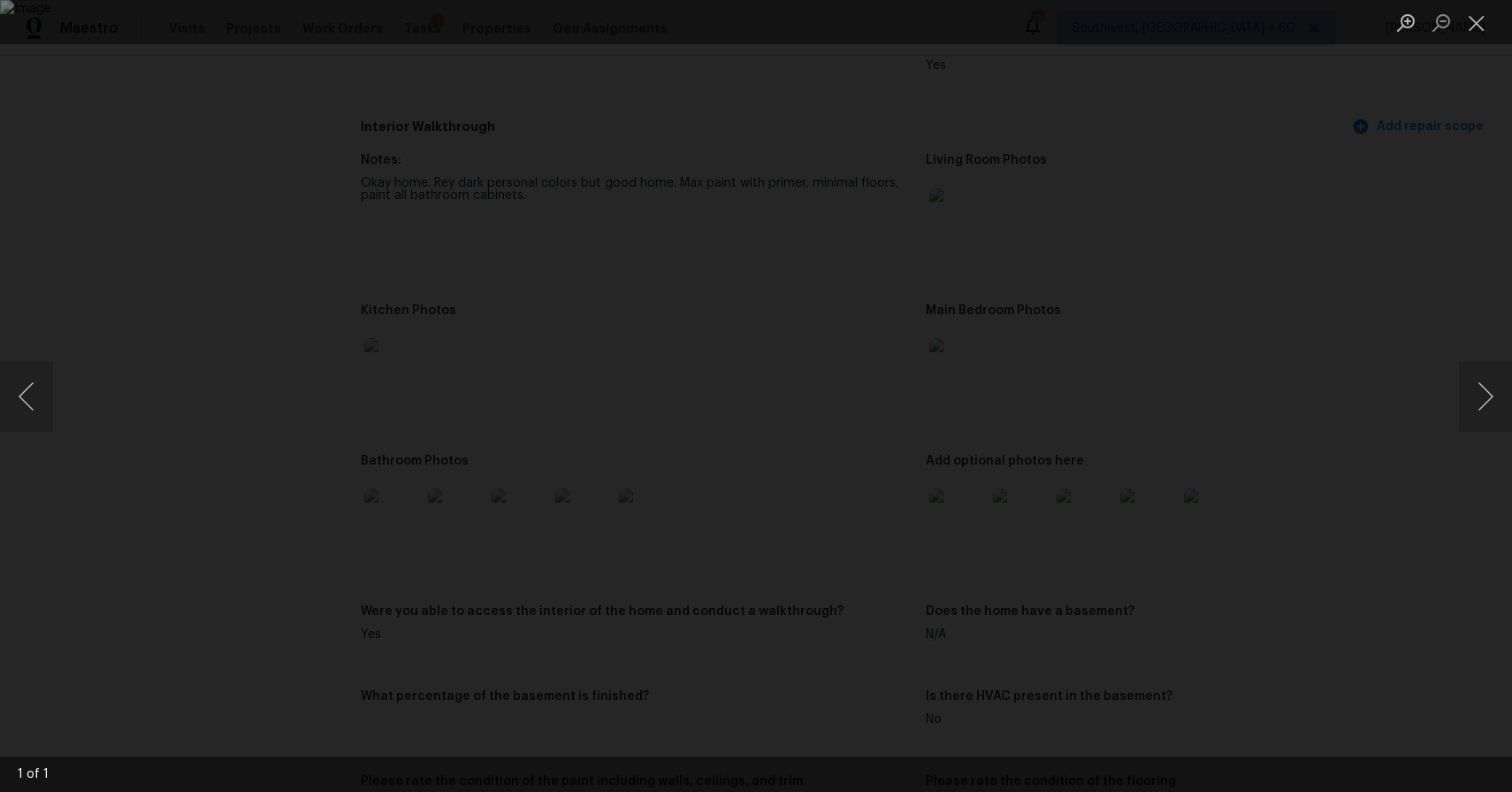
click at [1359, 396] on div "Lightbox" at bounding box center [756, 396] width 1512 height 792
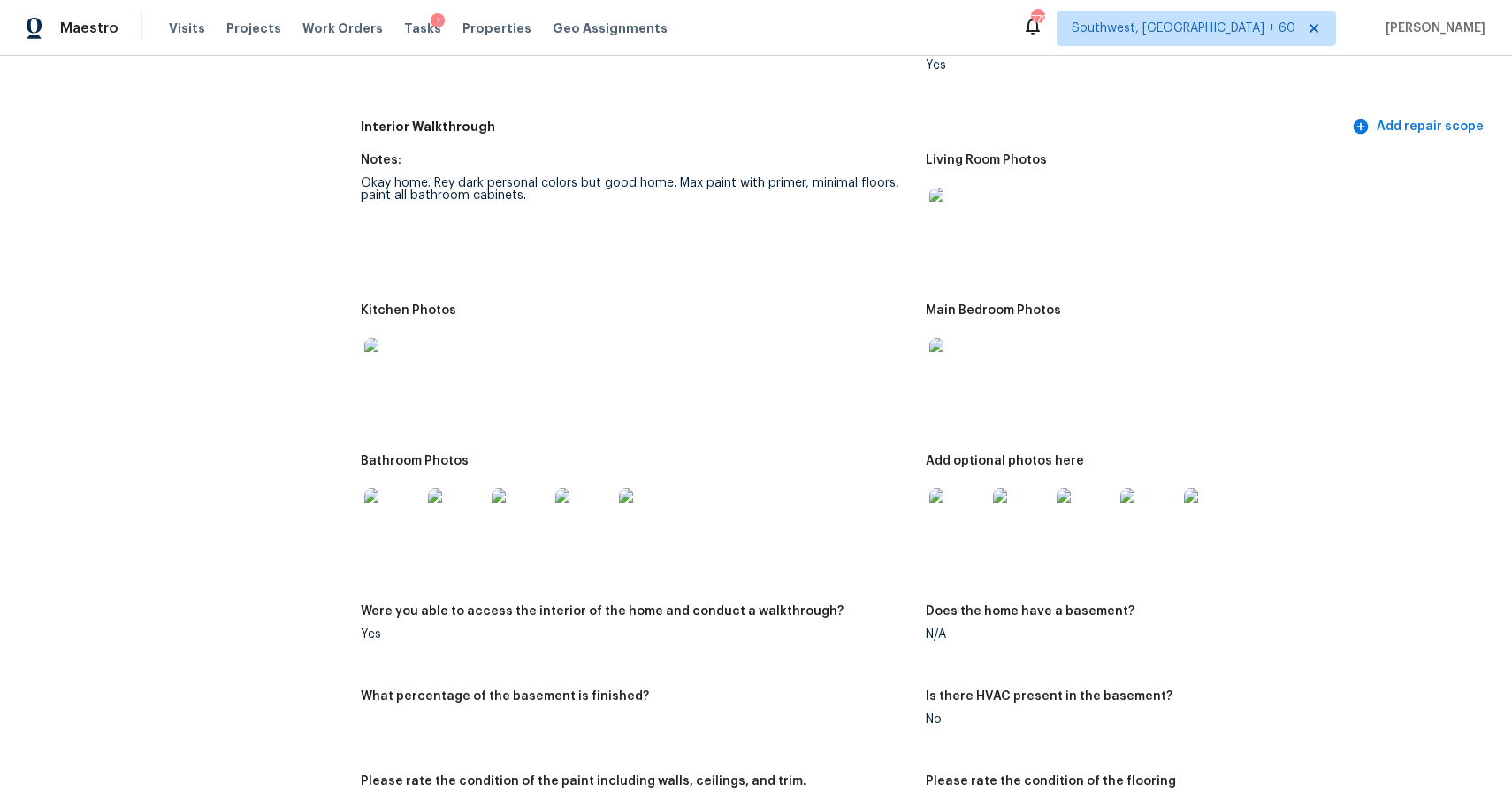
click at [952, 504] on img at bounding box center [957, 516] width 57 height 57
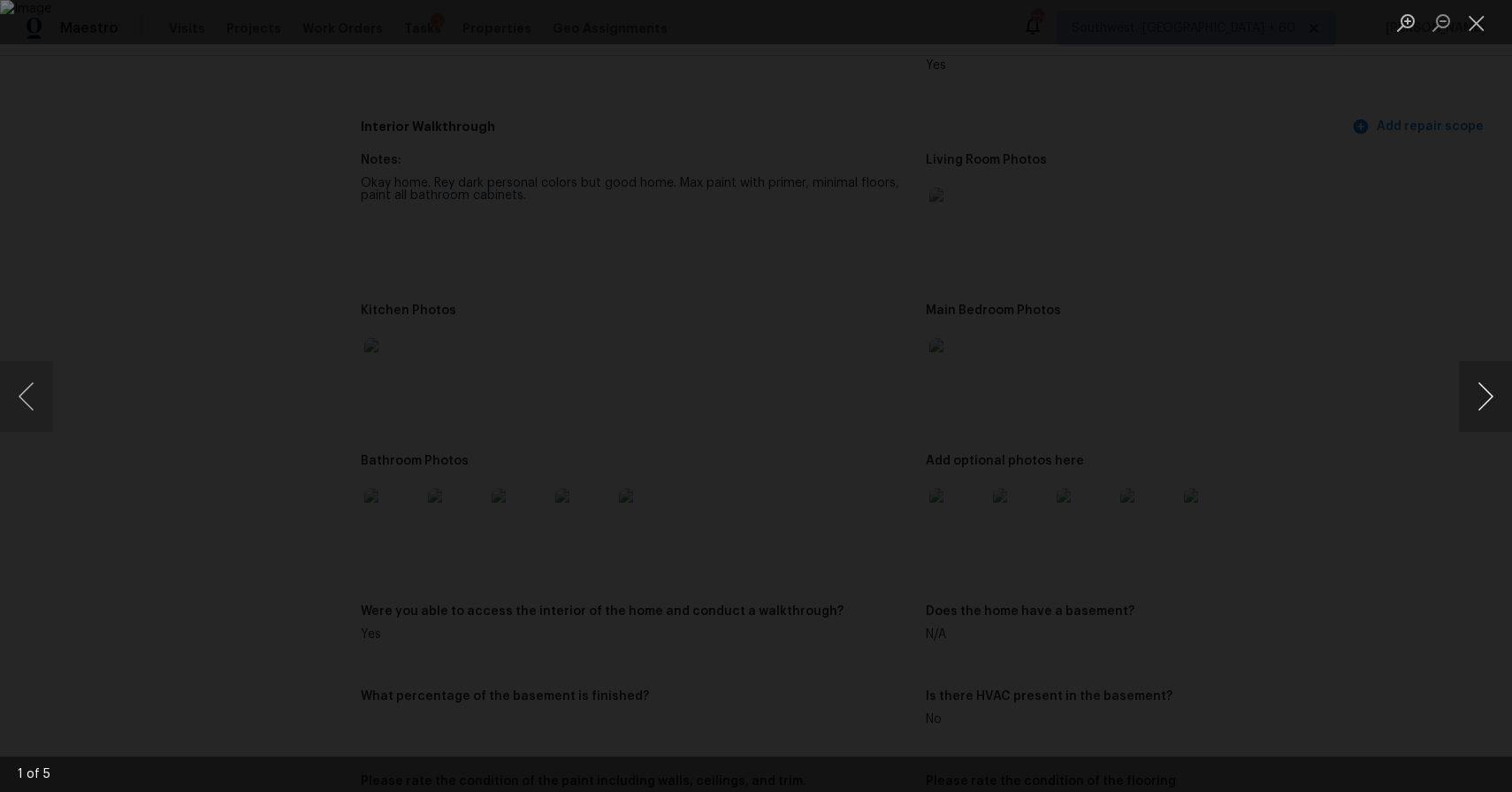
click at [1499, 379] on button "Next image" at bounding box center [1485, 396] width 53 height 71
click at [1276, 379] on div "Lightbox" at bounding box center [756, 396] width 1512 height 792
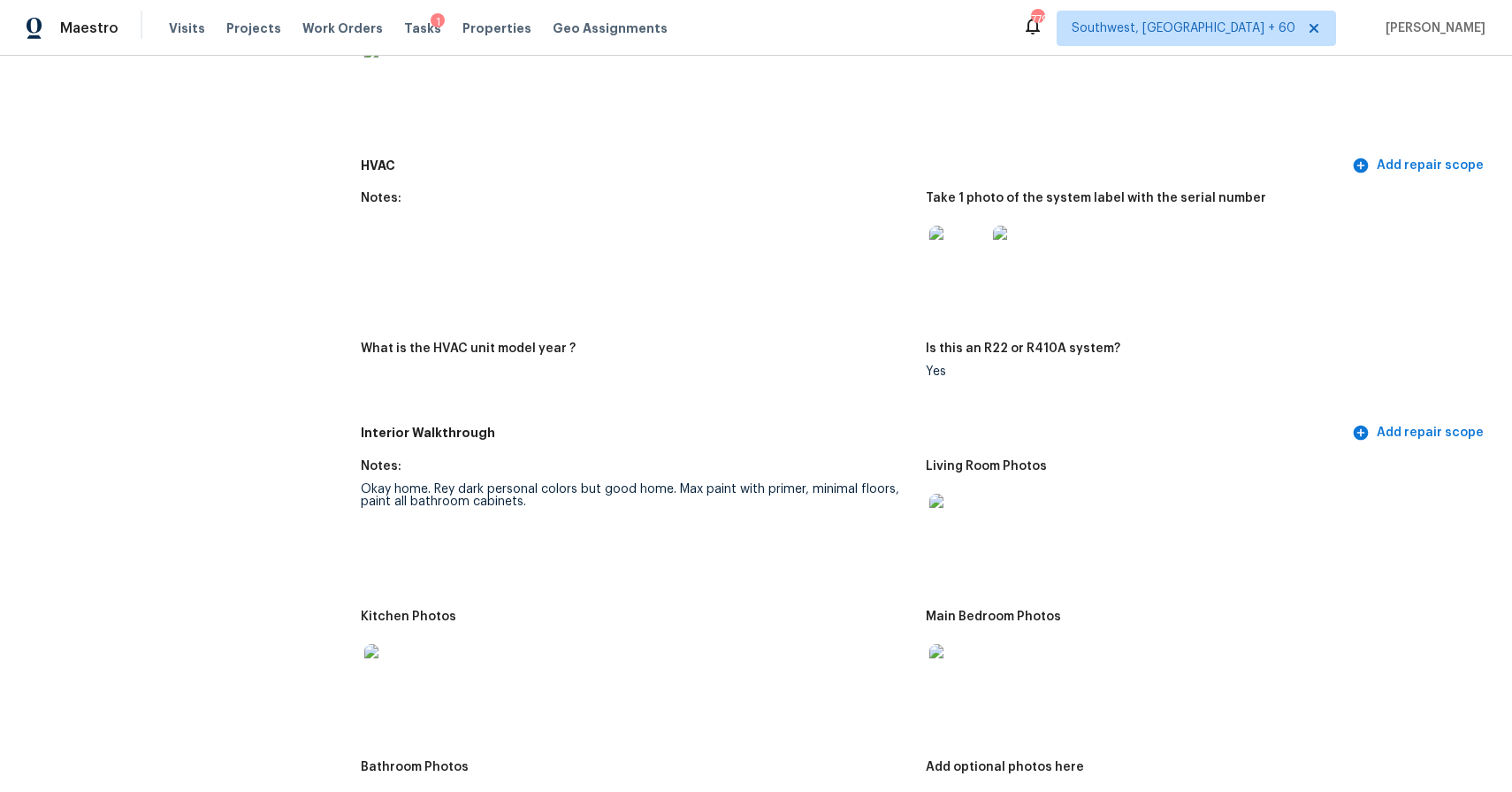
scroll to position [1855, 0]
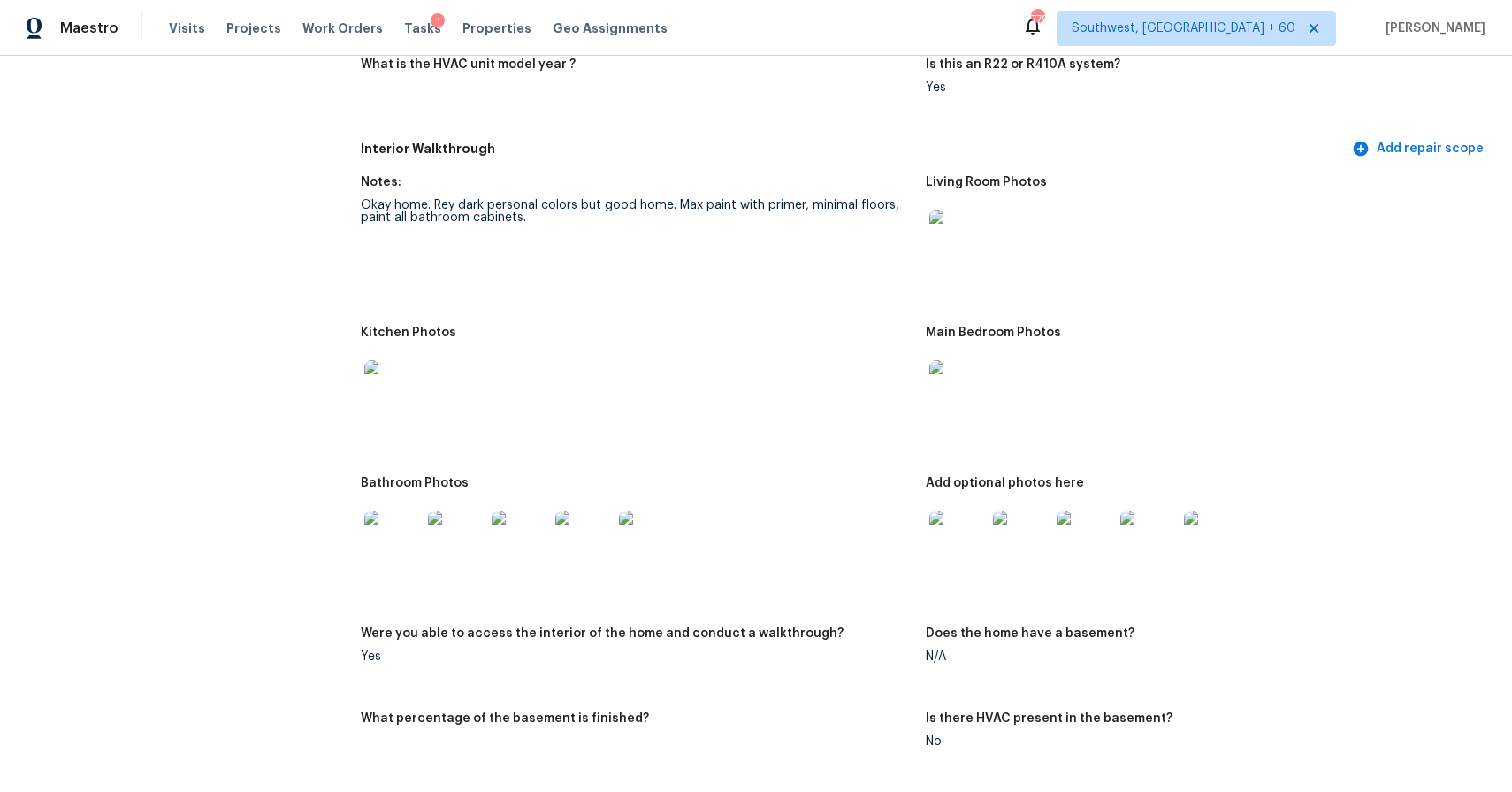
click at [381, 552] on img at bounding box center [392, 539] width 57 height 57
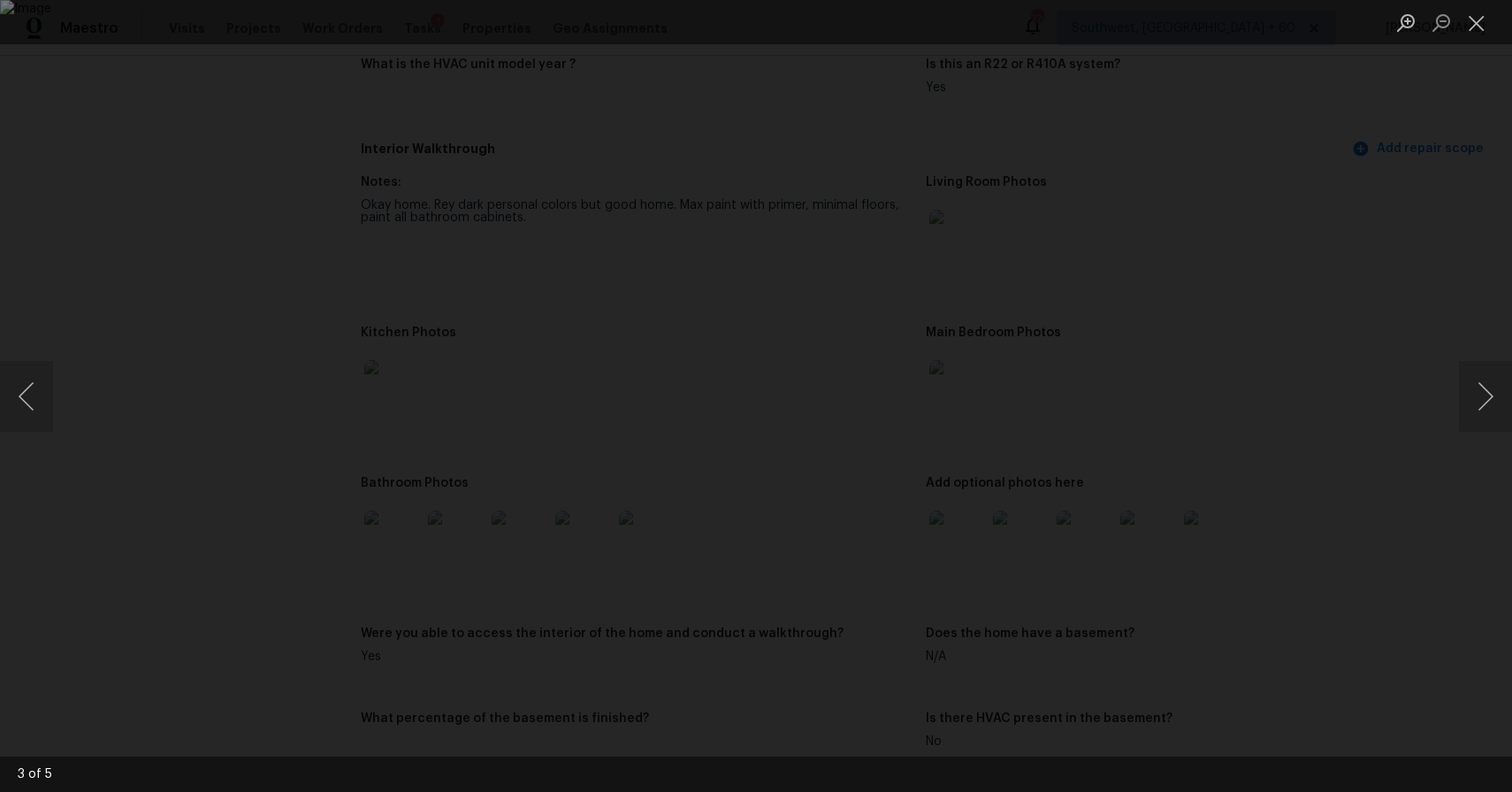
click at [1418, 455] on div "Lightbox" at bounding box center [756, 396] width 1512 height 792
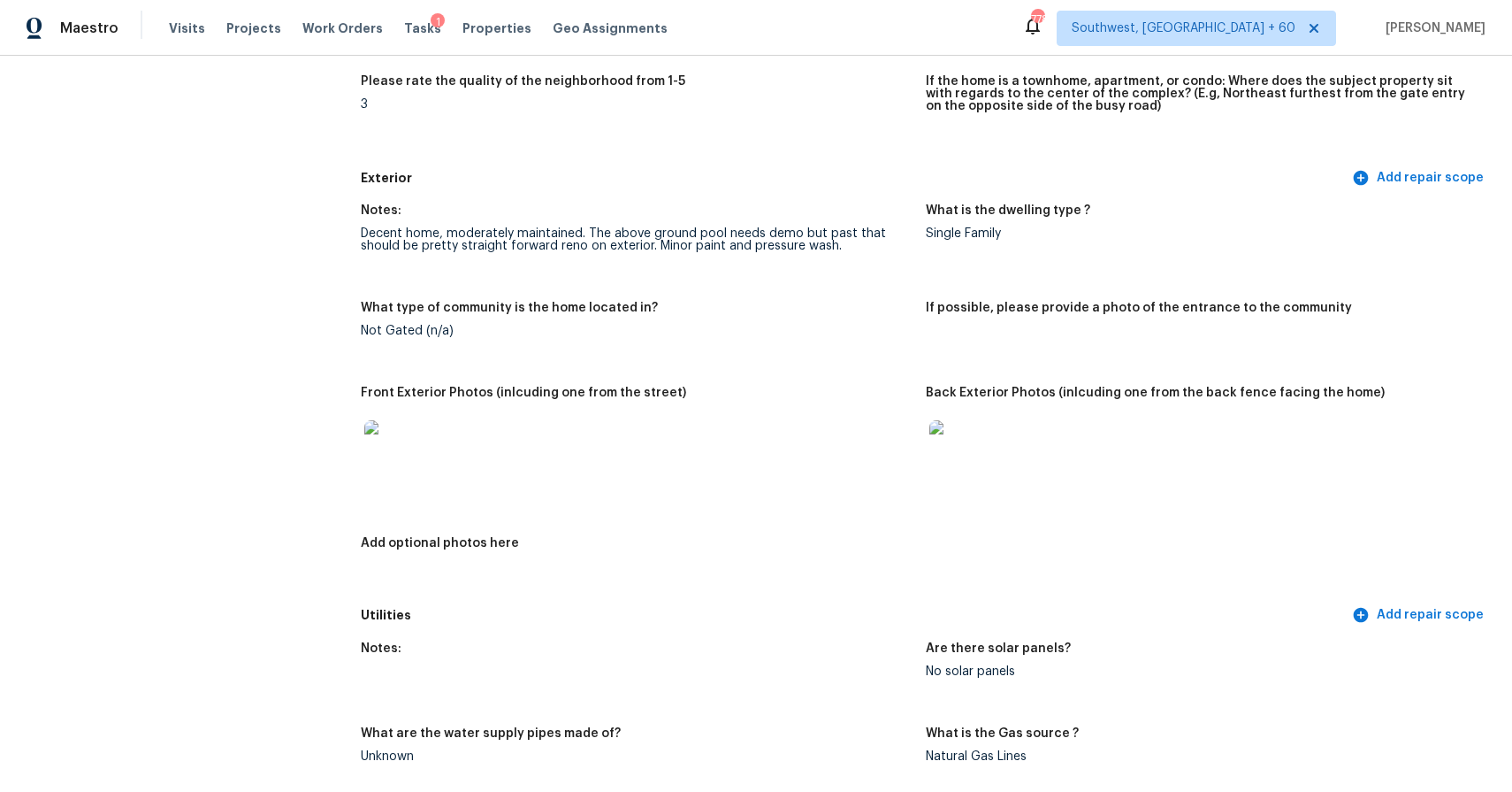
scroll to position [0, 0]
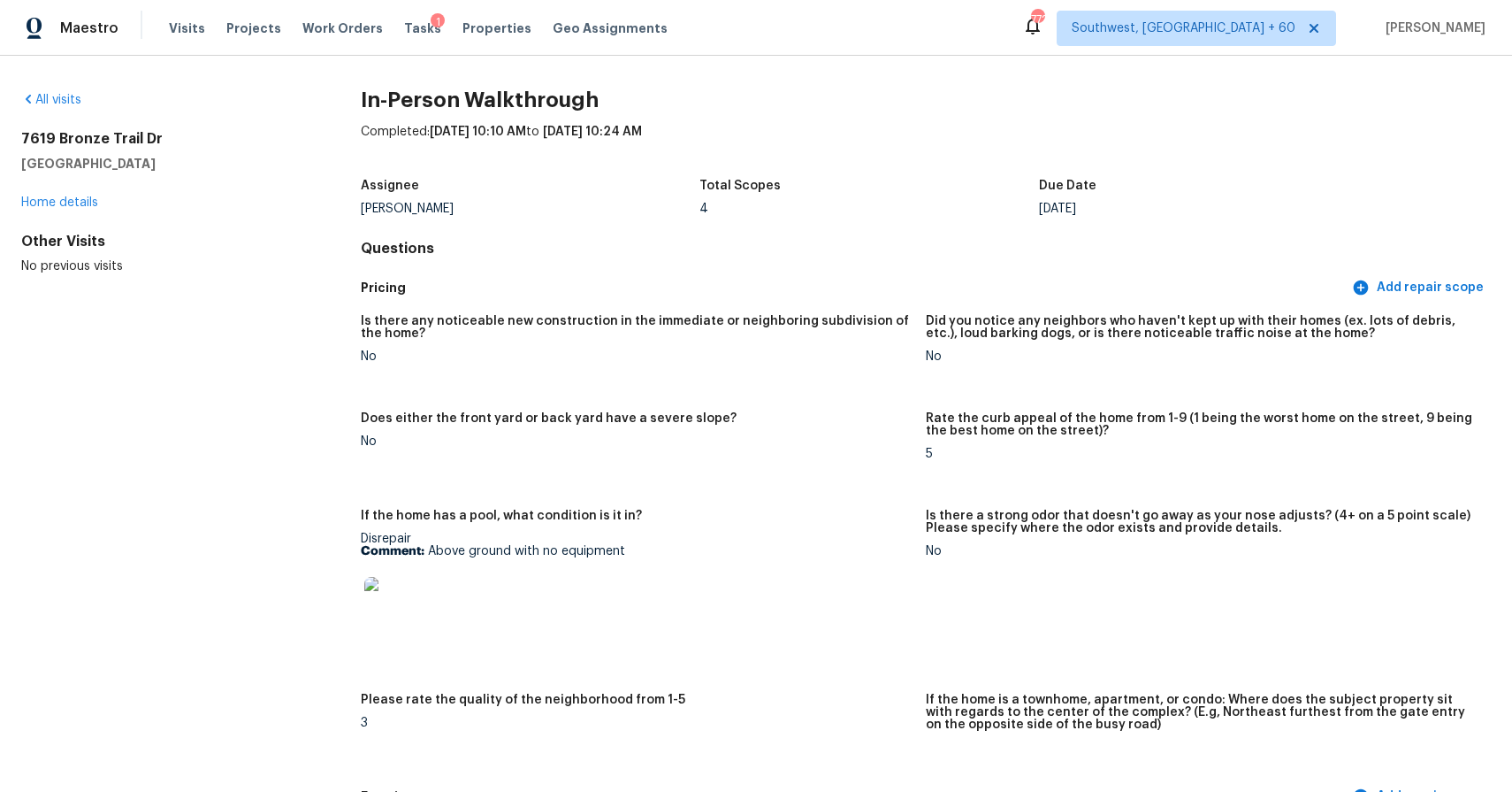
click at [162, 26] on div "Maestro Visits Projects Work Orders Tasks 1 Properties Geo Assignments" at bounding box center [344, 28] width 689 height 36
click at [199, 35] on div "Visits Projects Work Orders Tasks 1 Properties Geo Assignments" at bounding box center [429, 28] width 520 height 36
click at [185, 31] on span "Visits" at bounding box center [187, 28] width 36 height 18
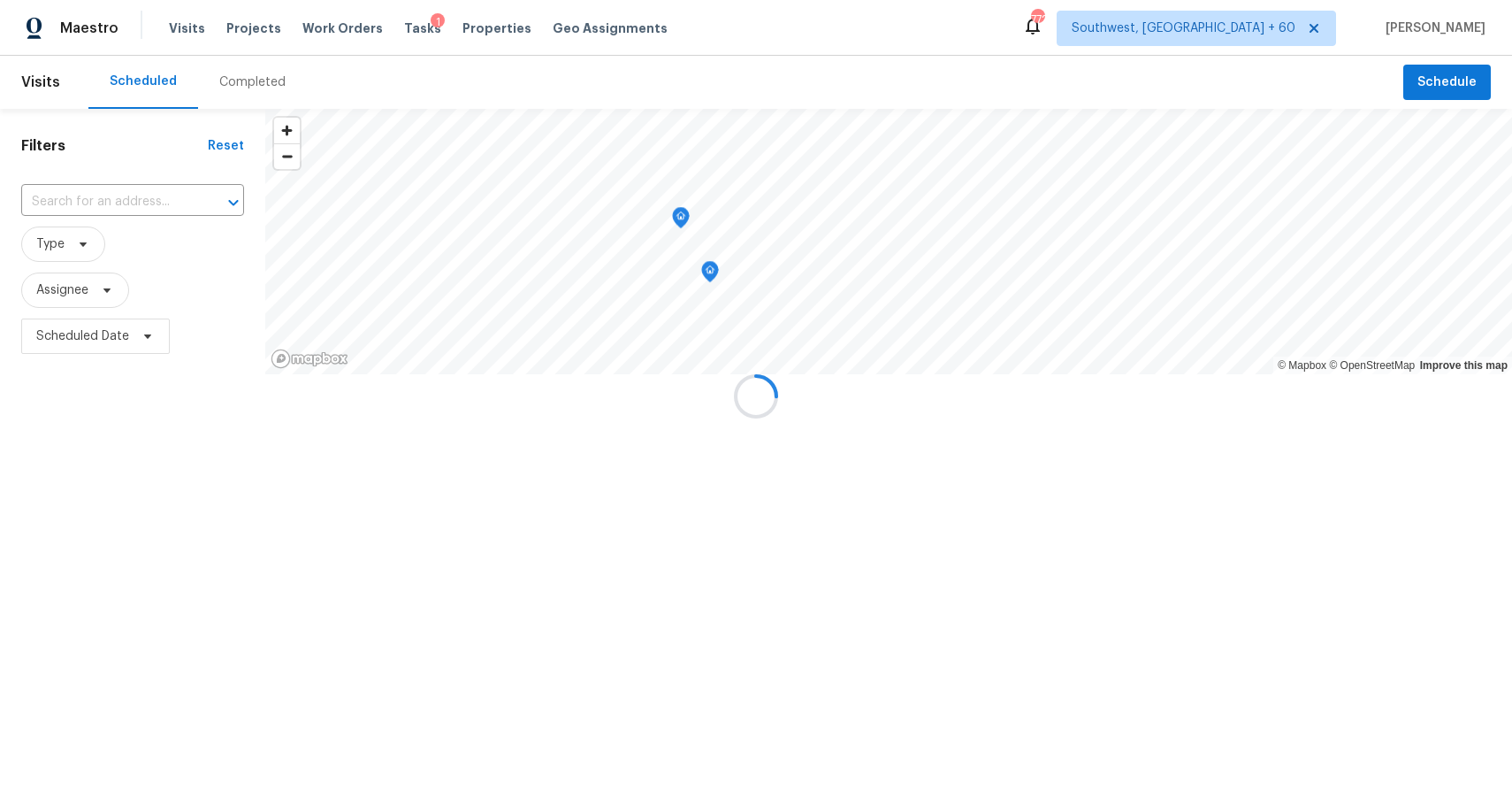
click at [243, 79] on div at bounding box center [756, 396] width 1512 height 792
click at [243, 79] on div "Completed" at bounding box center [252, 82] width 66 height 18
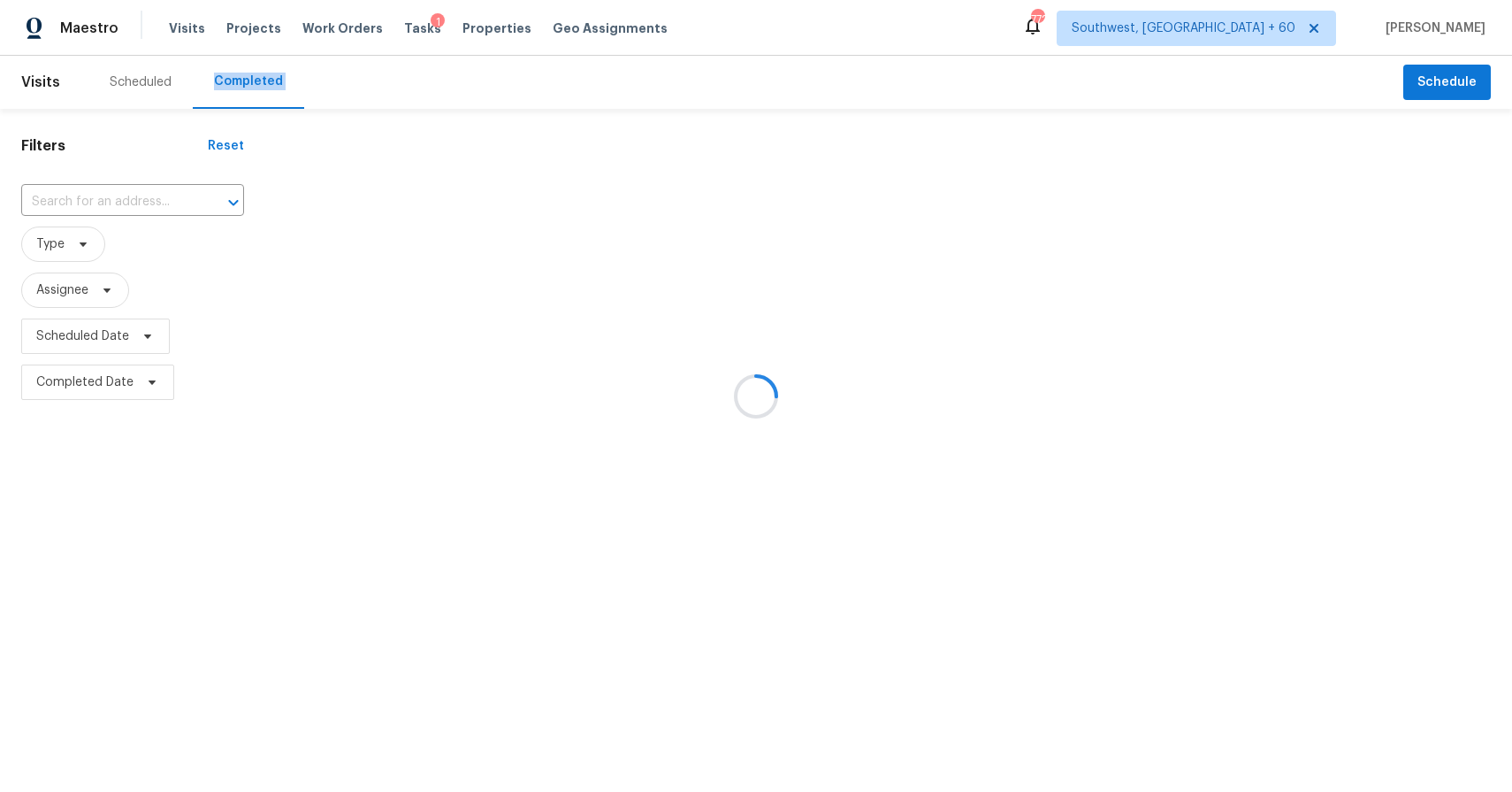
click at [243, 79] on div at bounding box center [756, 396] width 1512 height 792
click at [126, 209] on div at bounding box center [756, 396] width 1512 height 792
click at [120, 204] on div at bounding box center [756, 396] width 1512 height 792
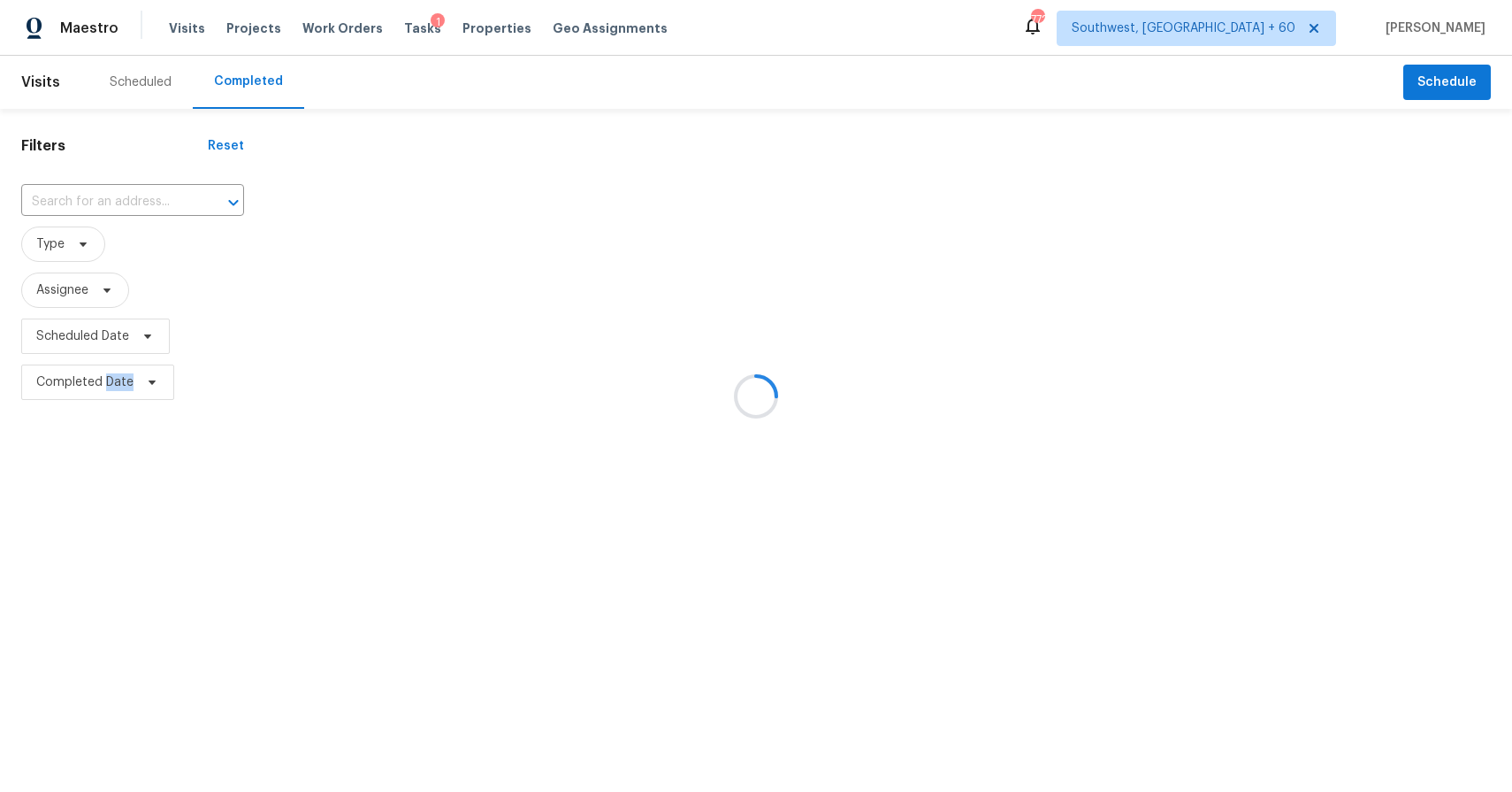
click at [120, 204] on div at bounding box center [756, 396] width 1512 height 792
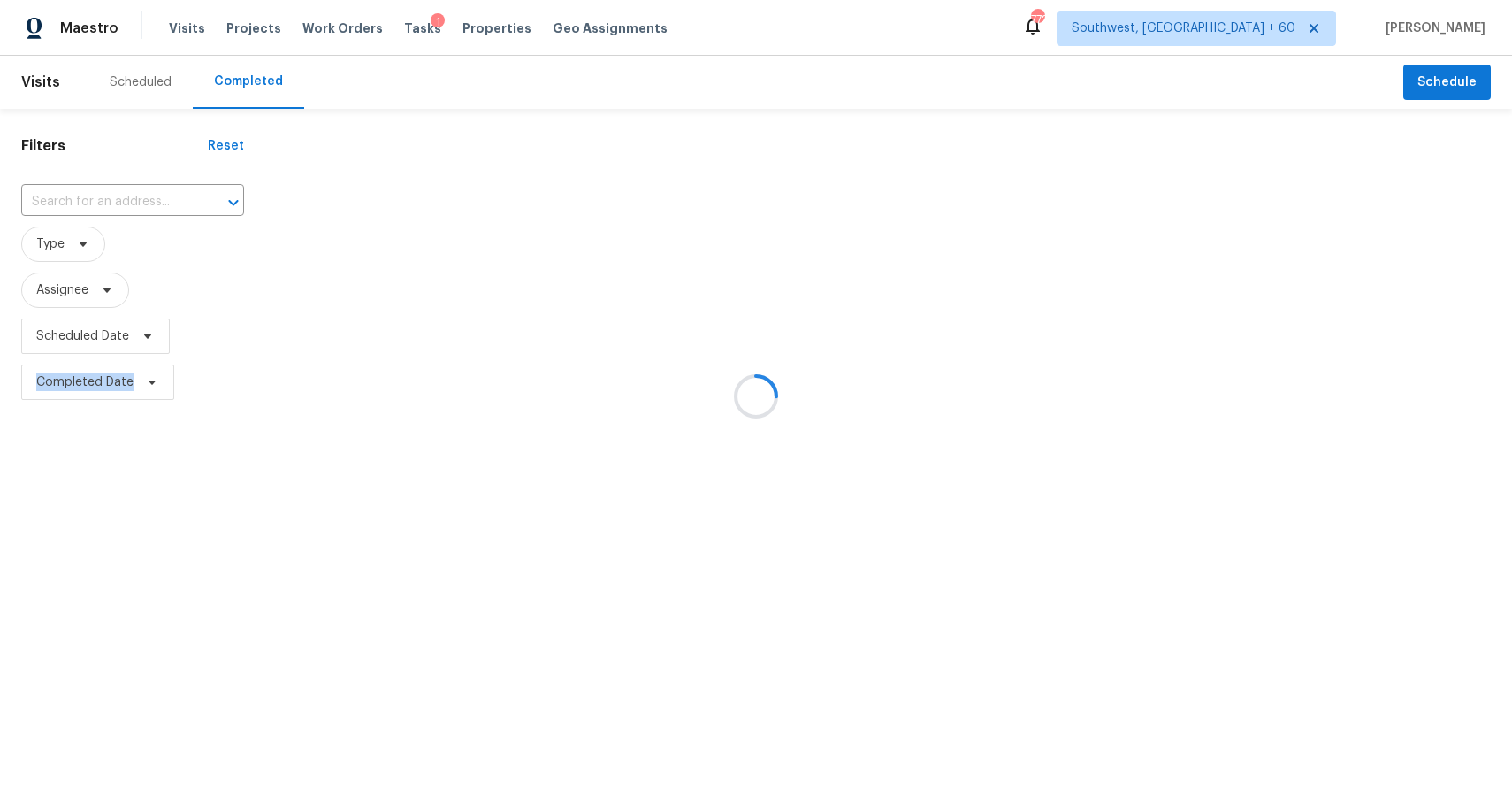
click at [120, 204] on div at bounding box center [756, 396] width 1512 height 792
click at [120, 204] on input "text" at bounding box center [107, 201] width 173 height 27
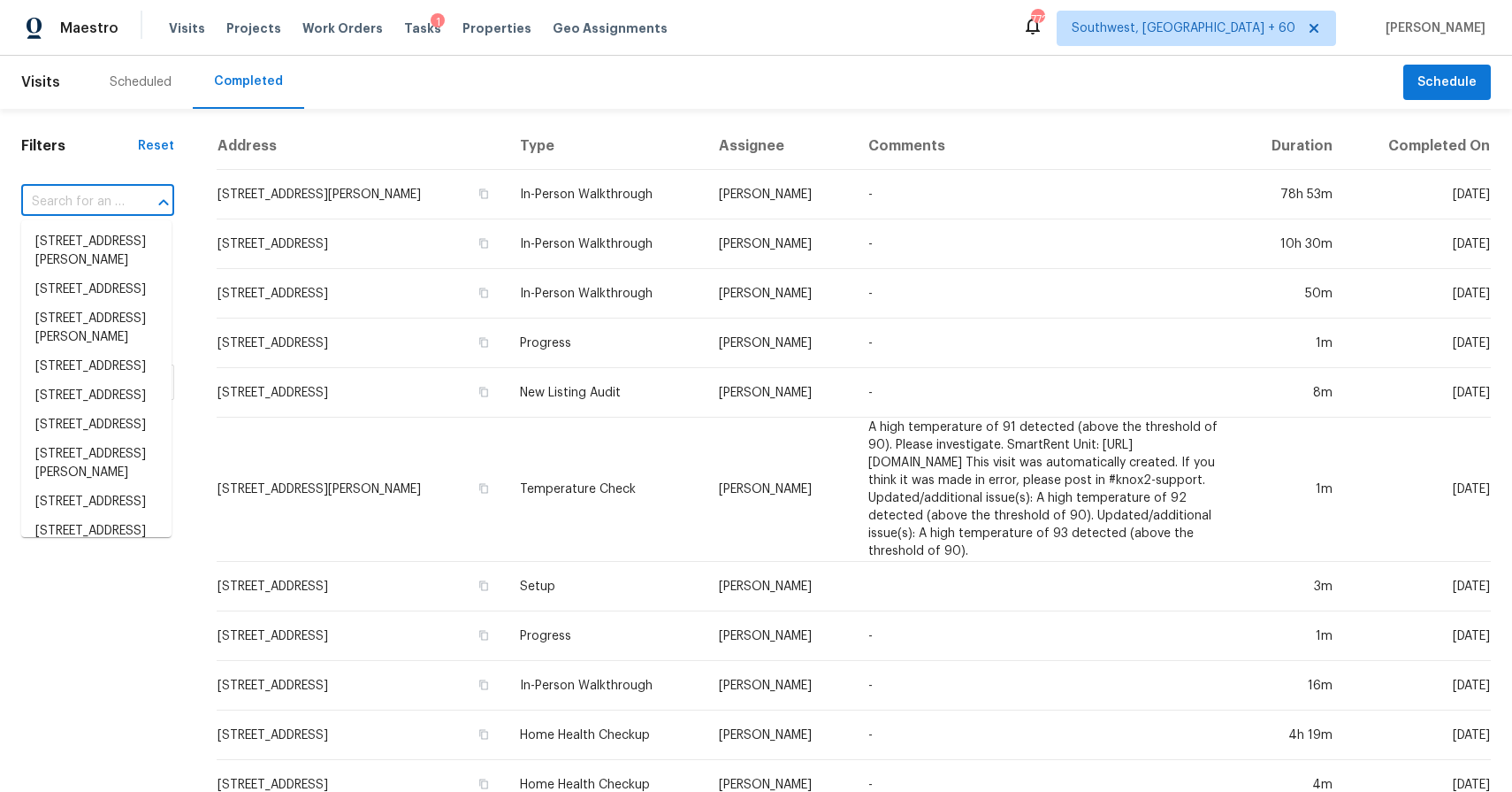
click at [120, 204] on input "text" at bounding box center [73, 201] width 104 height 27
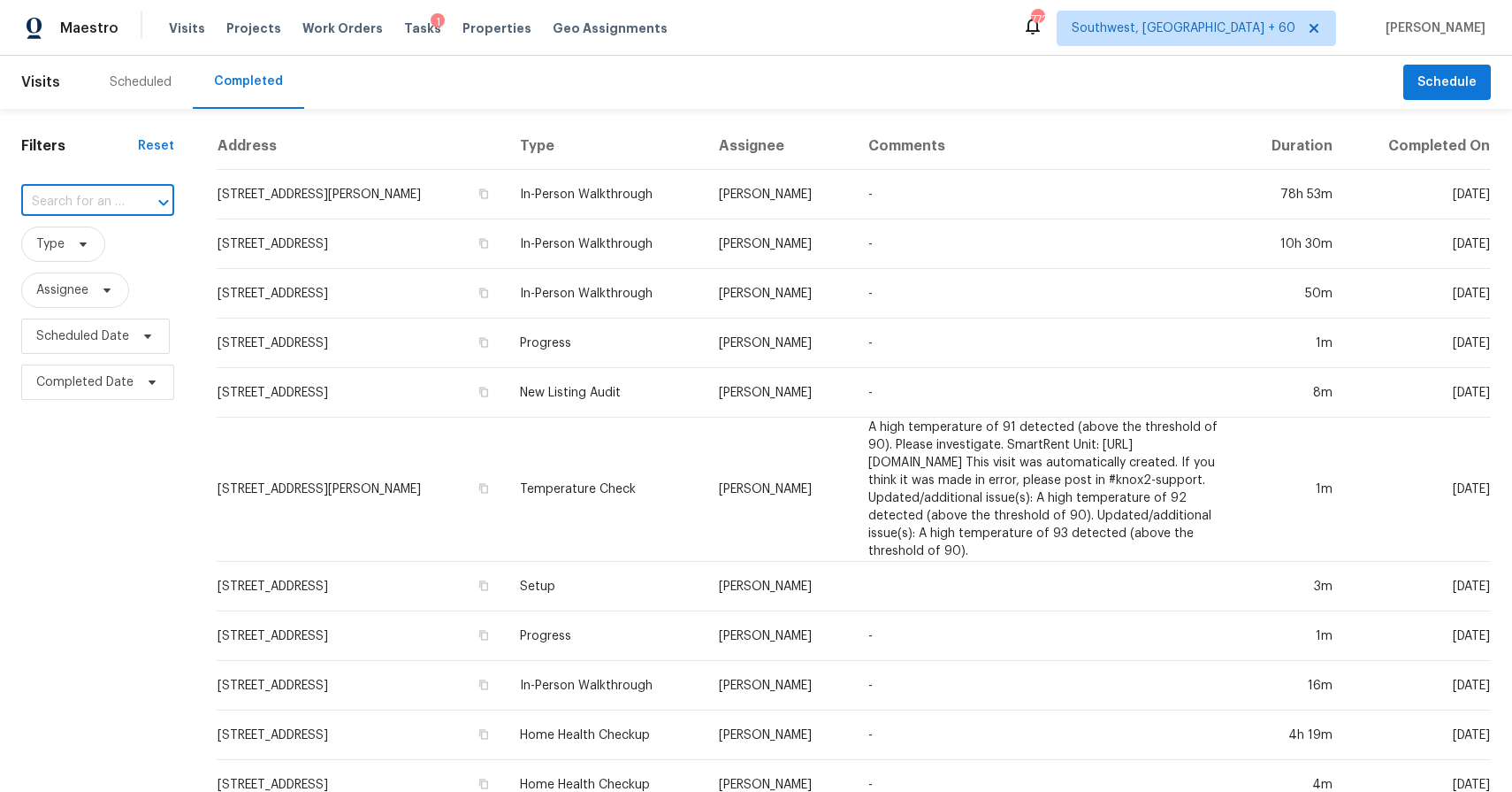
click at [120, 204] on input "text" at bounding box center [73, 201] width 104 height 27
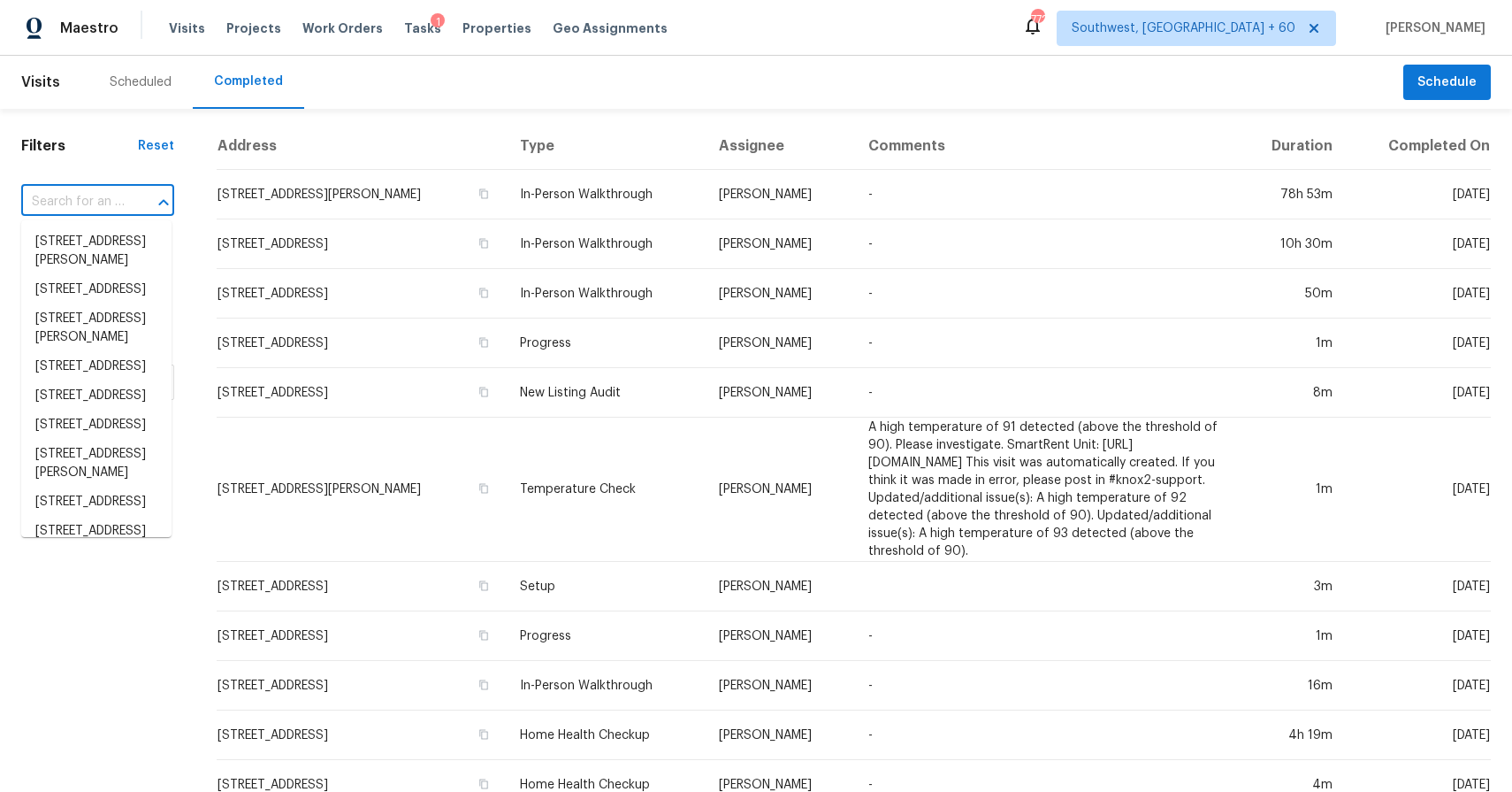
paste input "4926 Trailing Clover Ct, Houston, TX 77084"
type input "4926 Trailing Clover Ct, Houston, TX 77084"
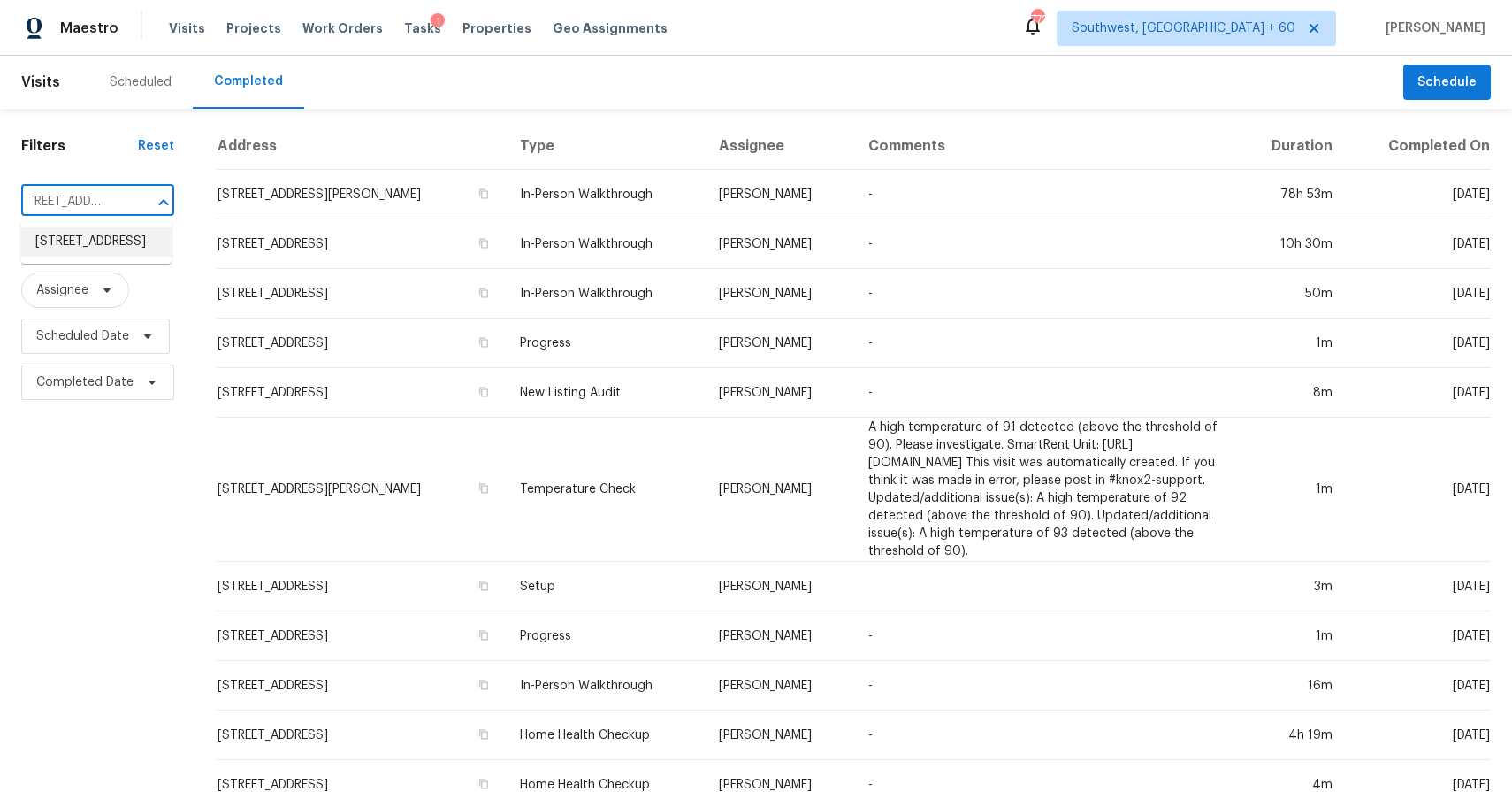
click at [96, 256] on li "4926 Trailing Clover Ct, Houston, TX 77084" at bounding box center [96, 241] width 150 height 29
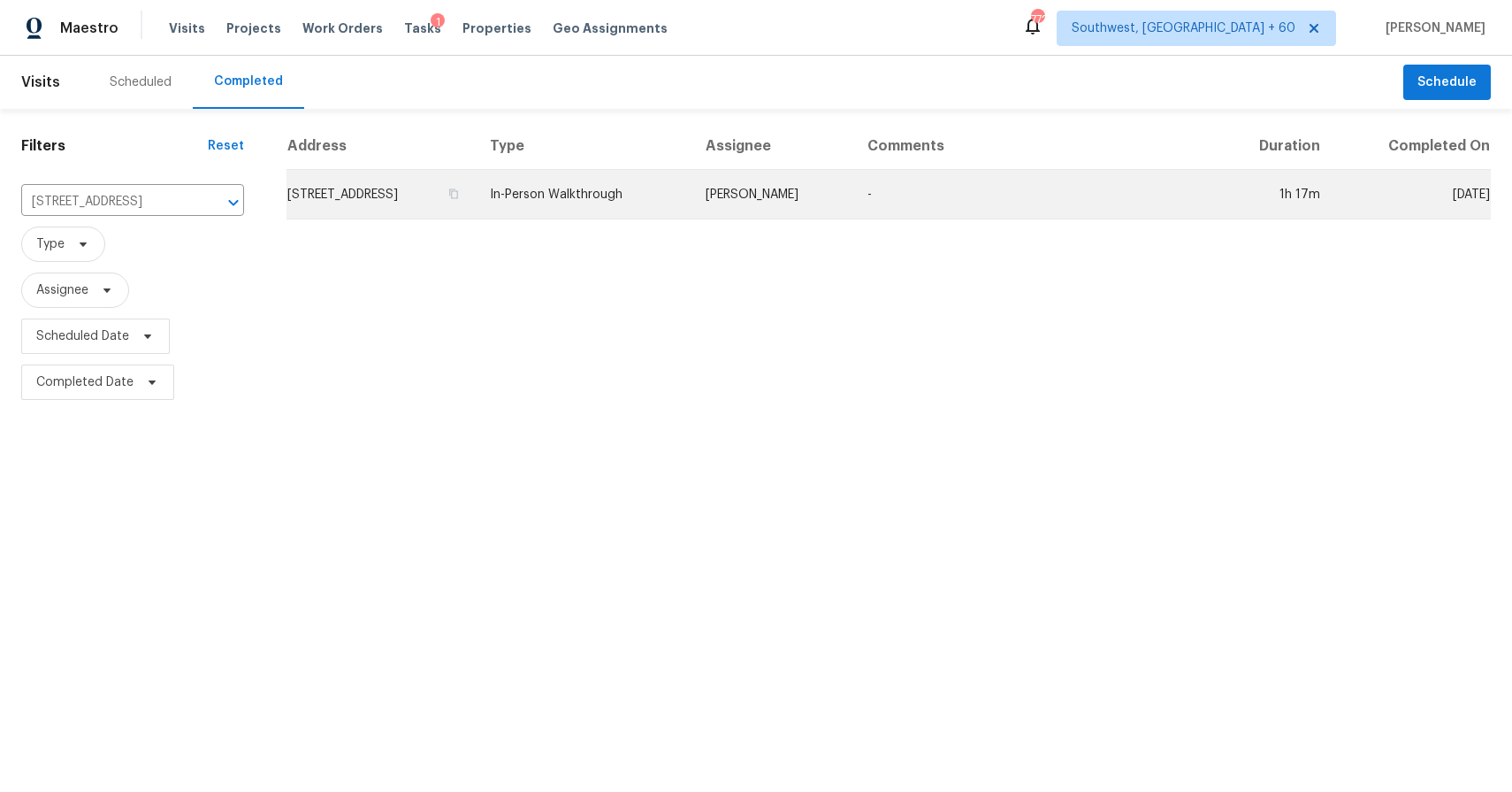
click at [901, 217] on td "-" at bounding box center [1034, 194] width 362 height 50
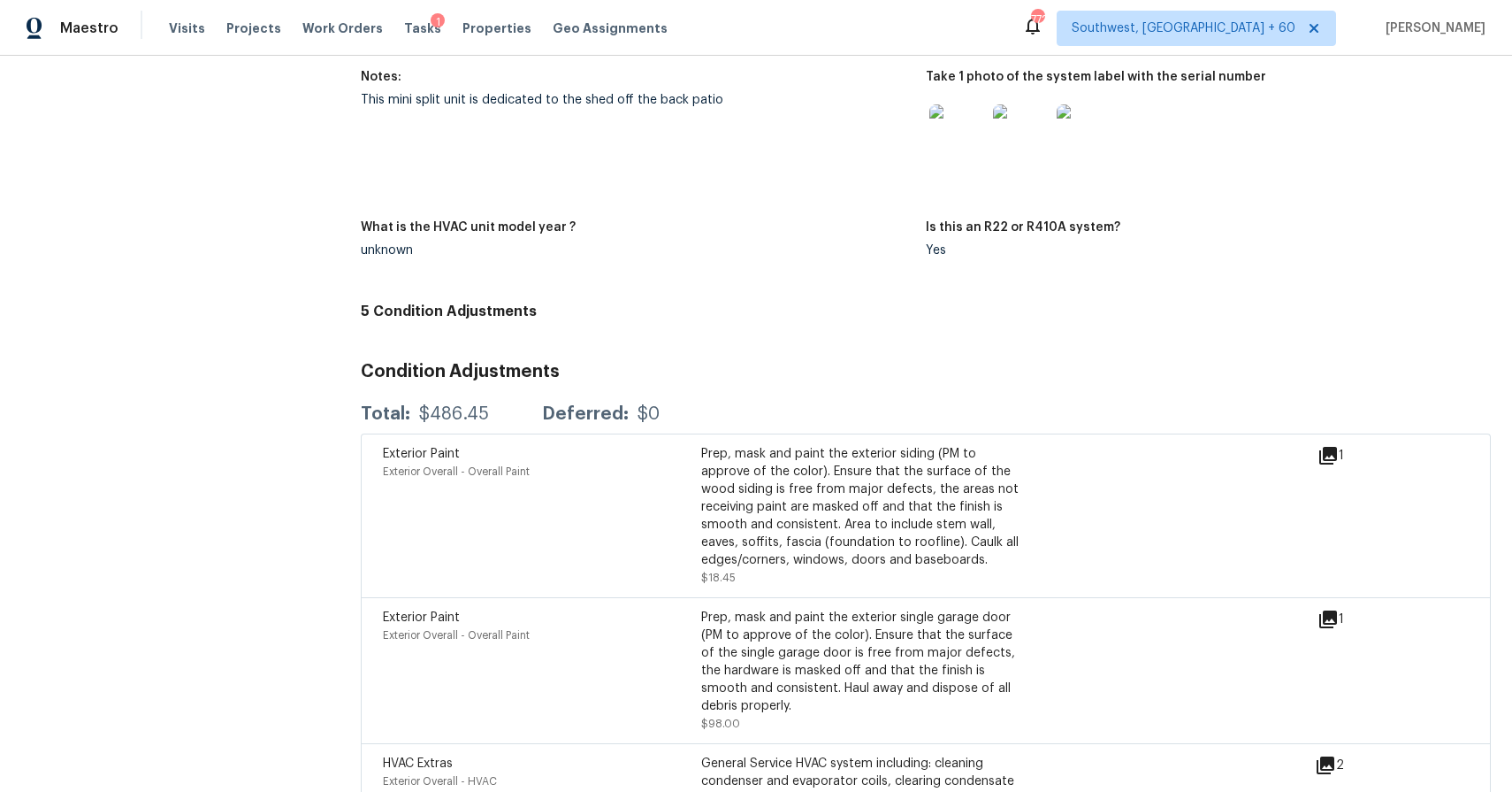
scroll to position [3880, 0]
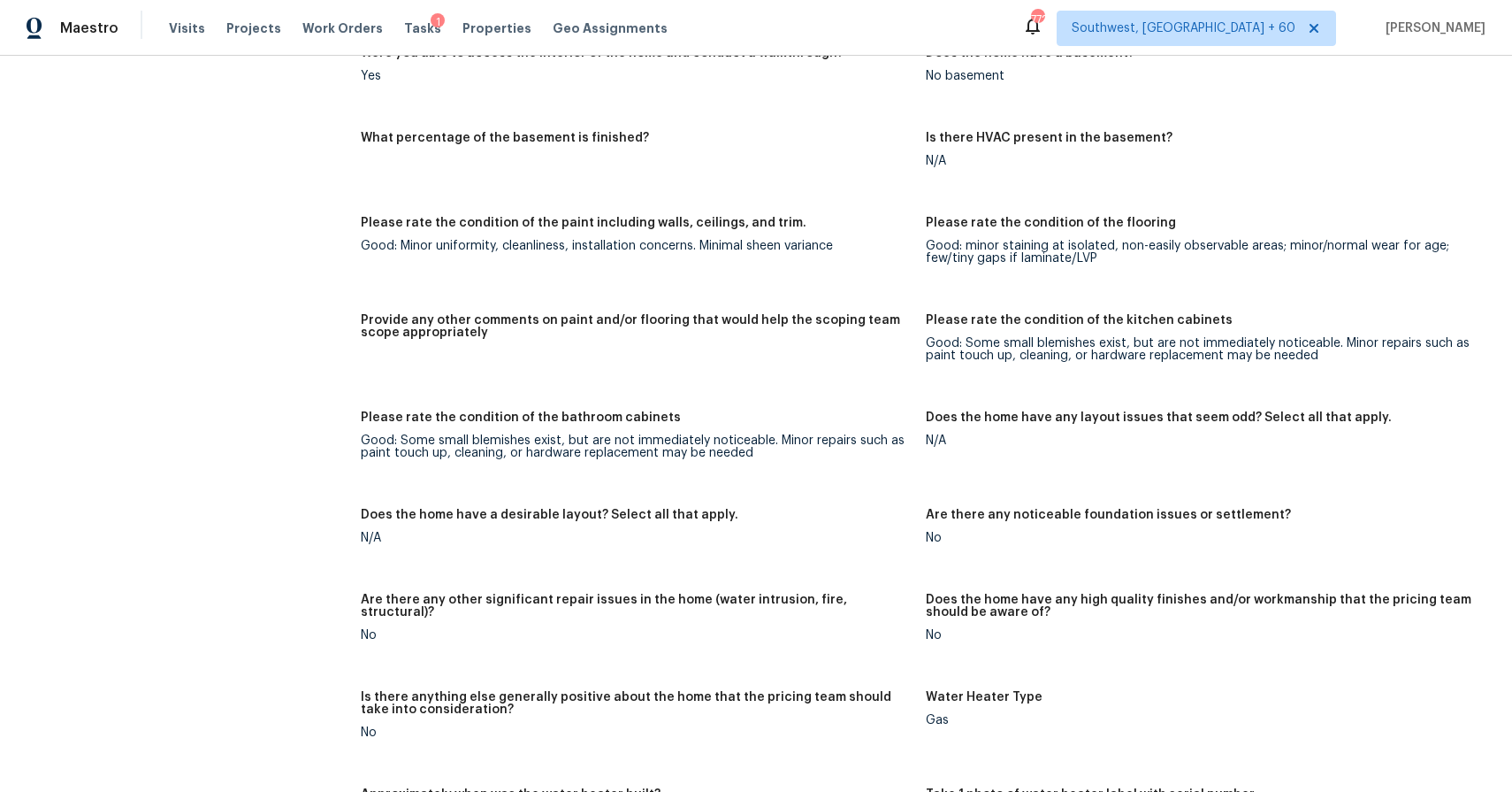
click at [1278, 583] on div "Notes: Living Room Photos Kitchen Photos Main Bedroom Photos Bathroom Photos Ad…" at bounding box center [925, 376] width 1130 height 1583
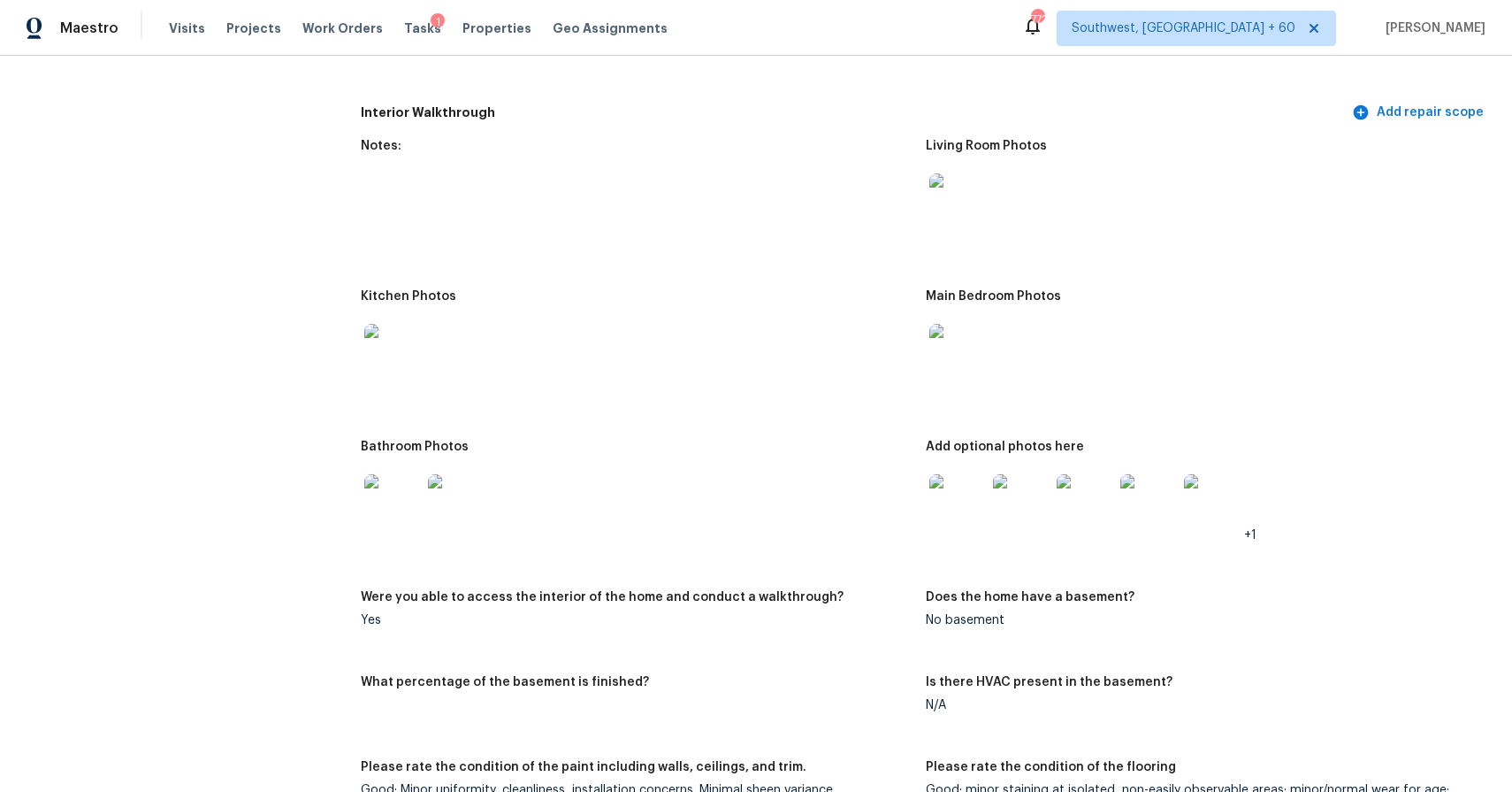
scroll to position [1639, 0]
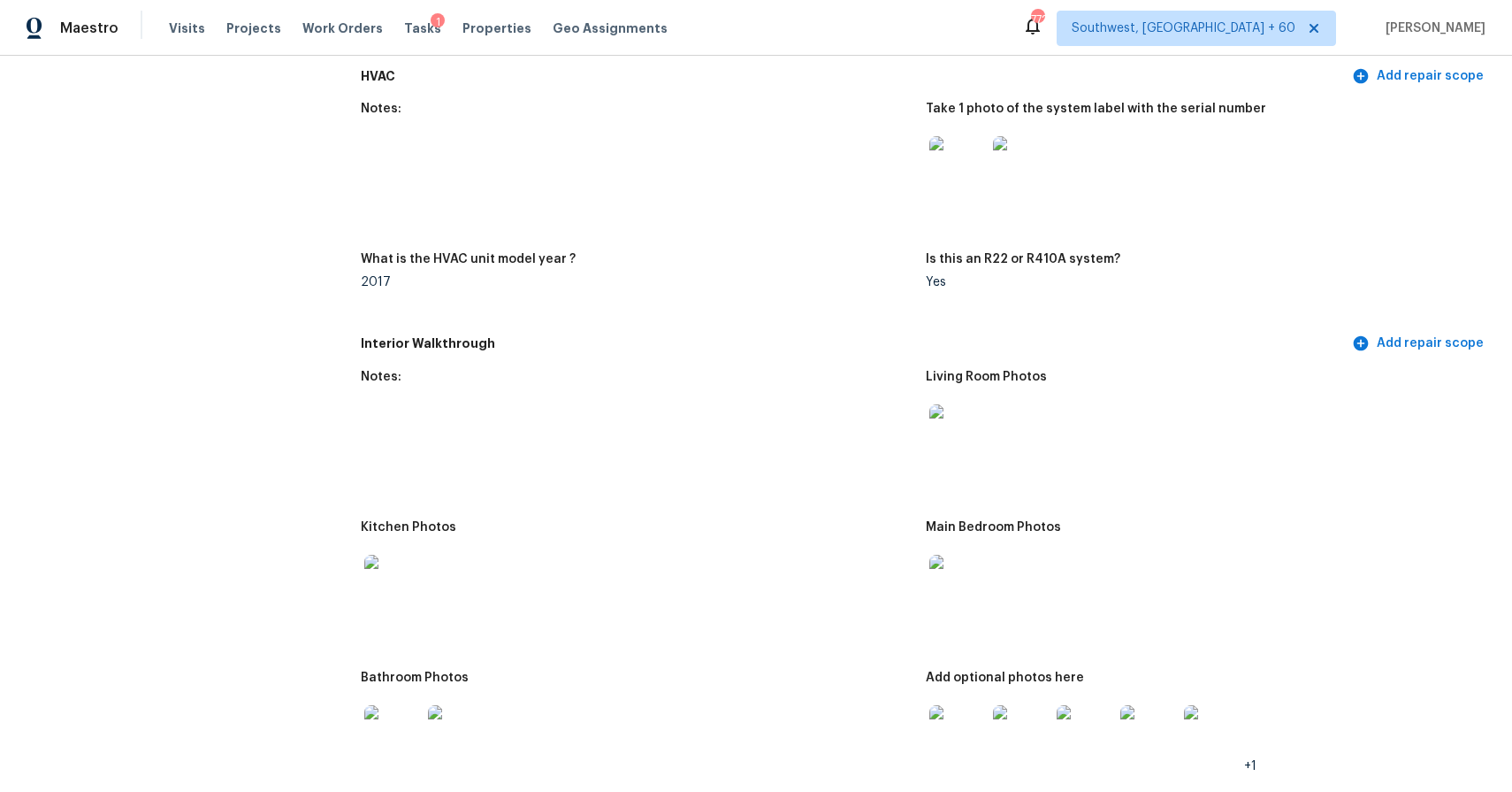
click at [950, 424] on img at bounding box center [957, 432] width 57 height 57
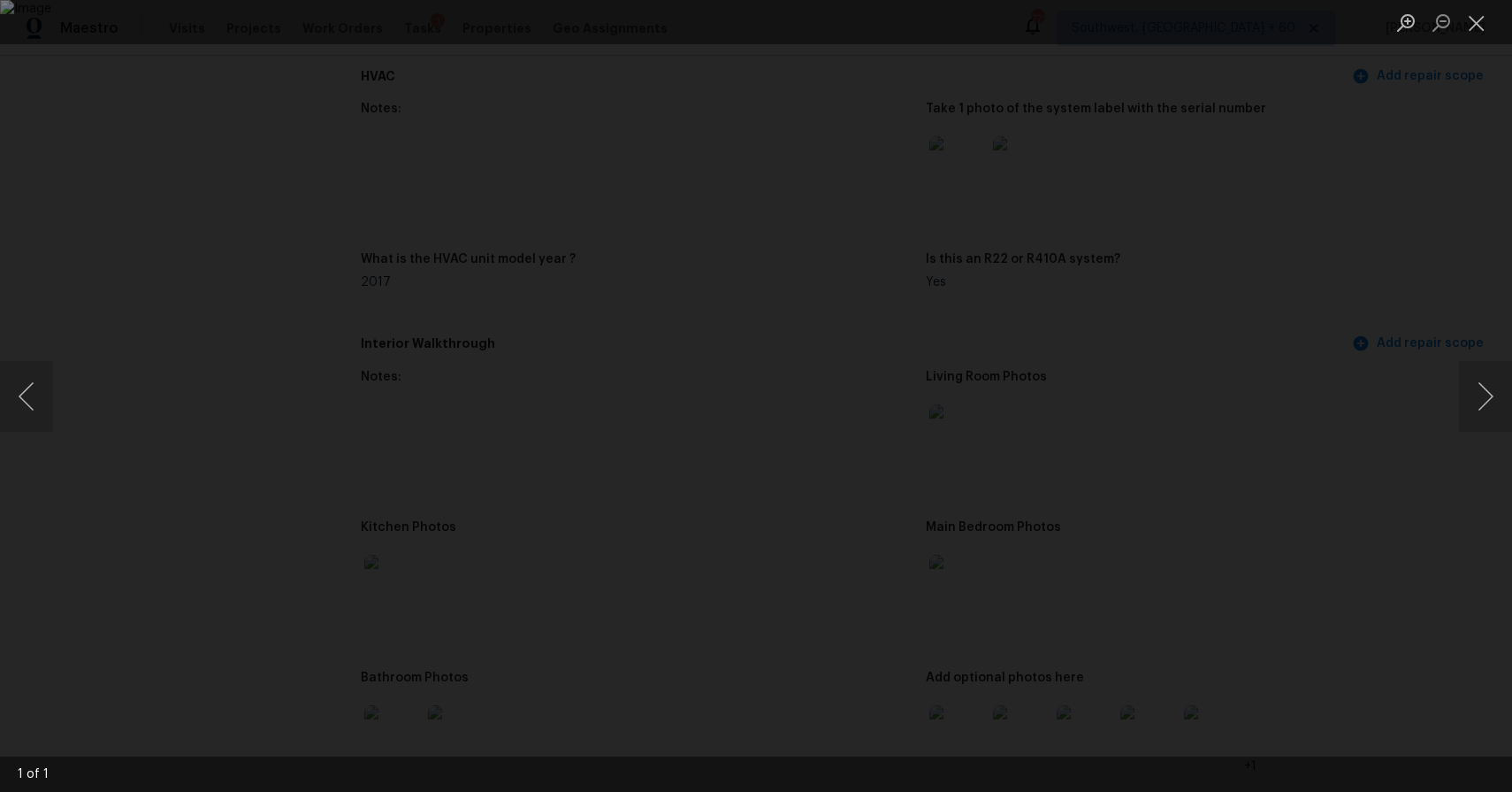
click at [1369, 408] on div "Lightbox" at bounding box center [756, 396] width 1512 height 792
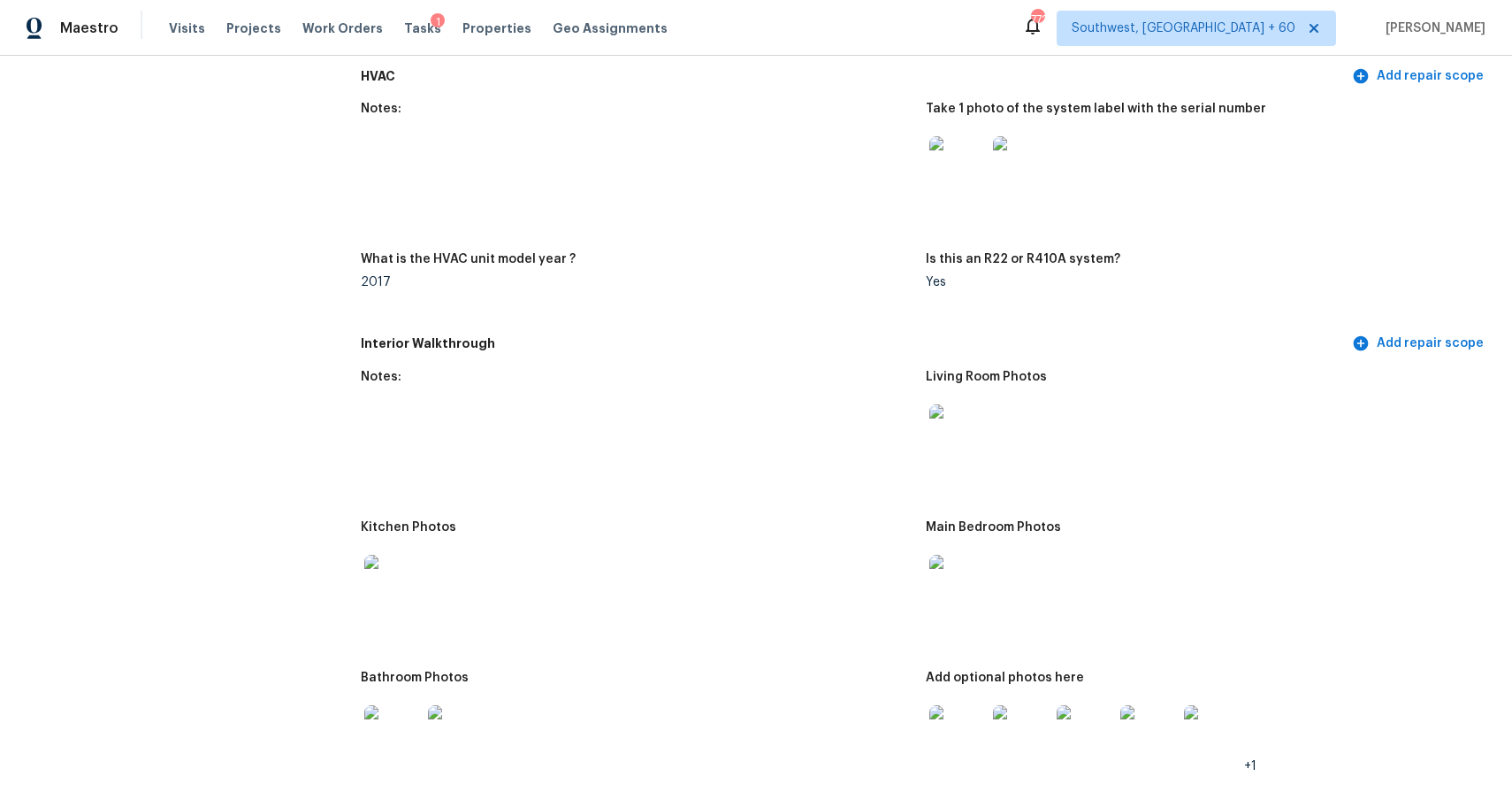
click at [935, 581] on img at bounding box center [957, 583] width 57 height 57
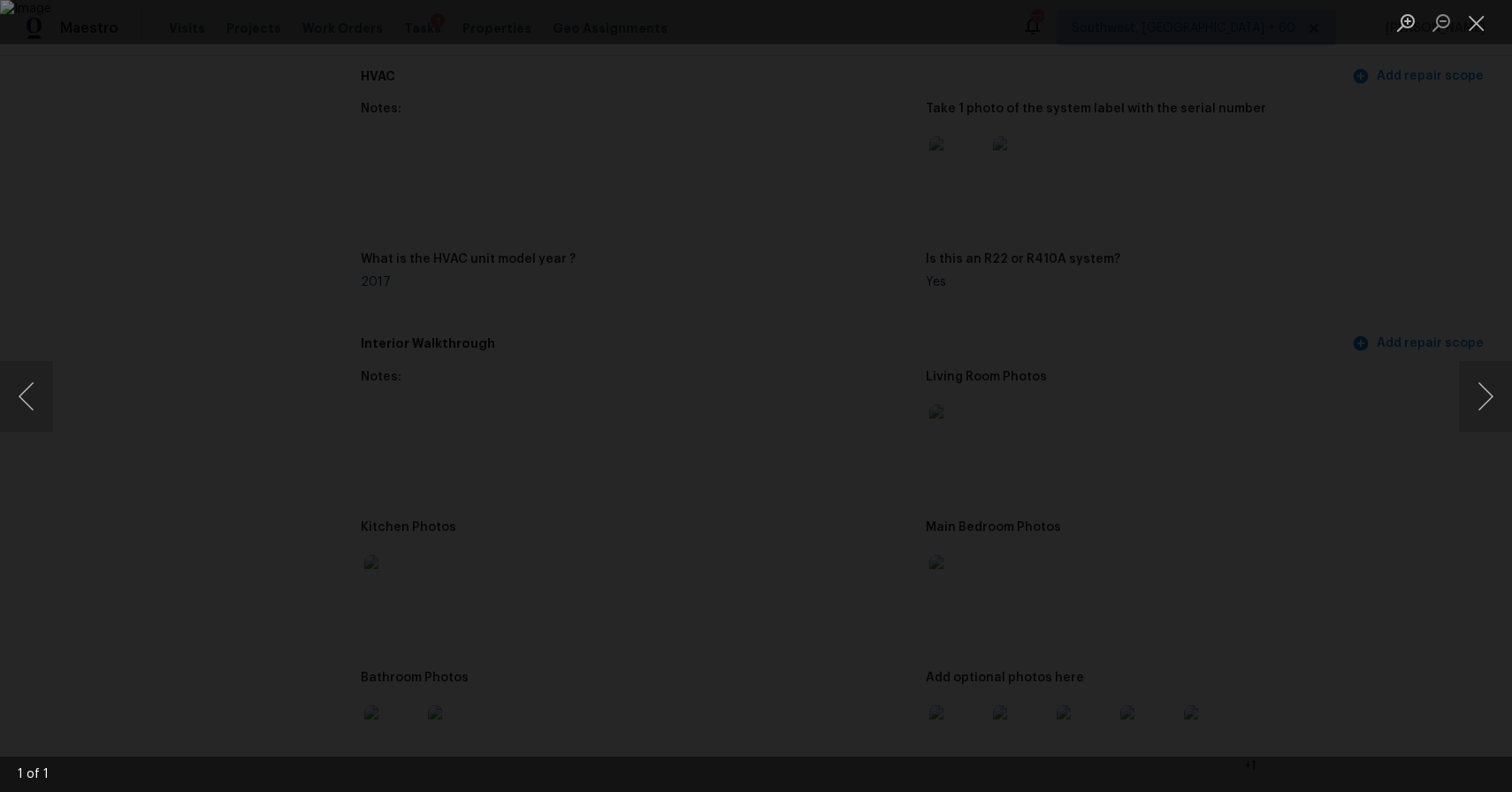
click at [1382, 513] on div "Lightbox" at bounding box center [756, 396] width 1512 height 792
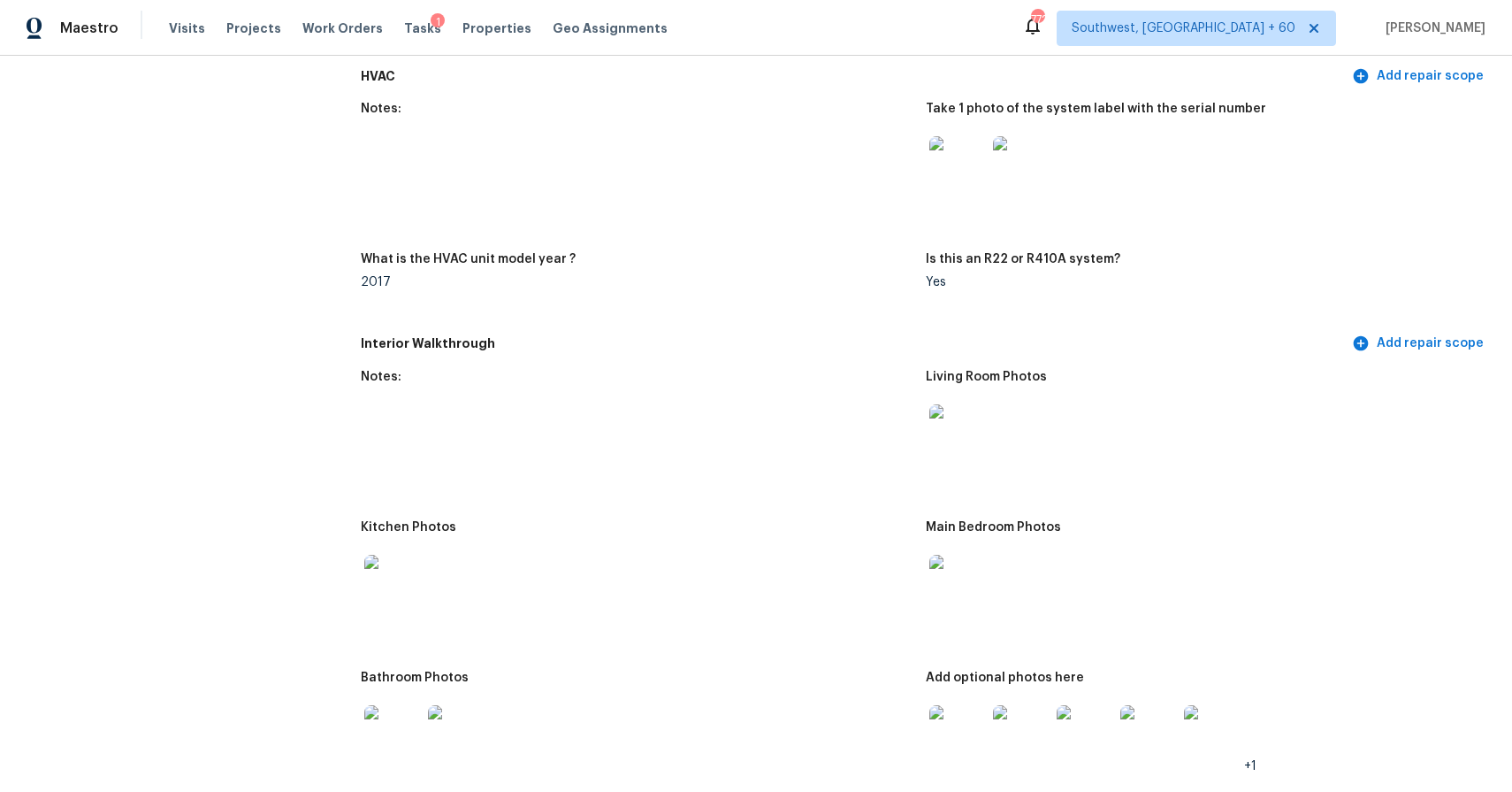
click at [957, 745] on img at bounding box center [957, 733] width 57 height 57
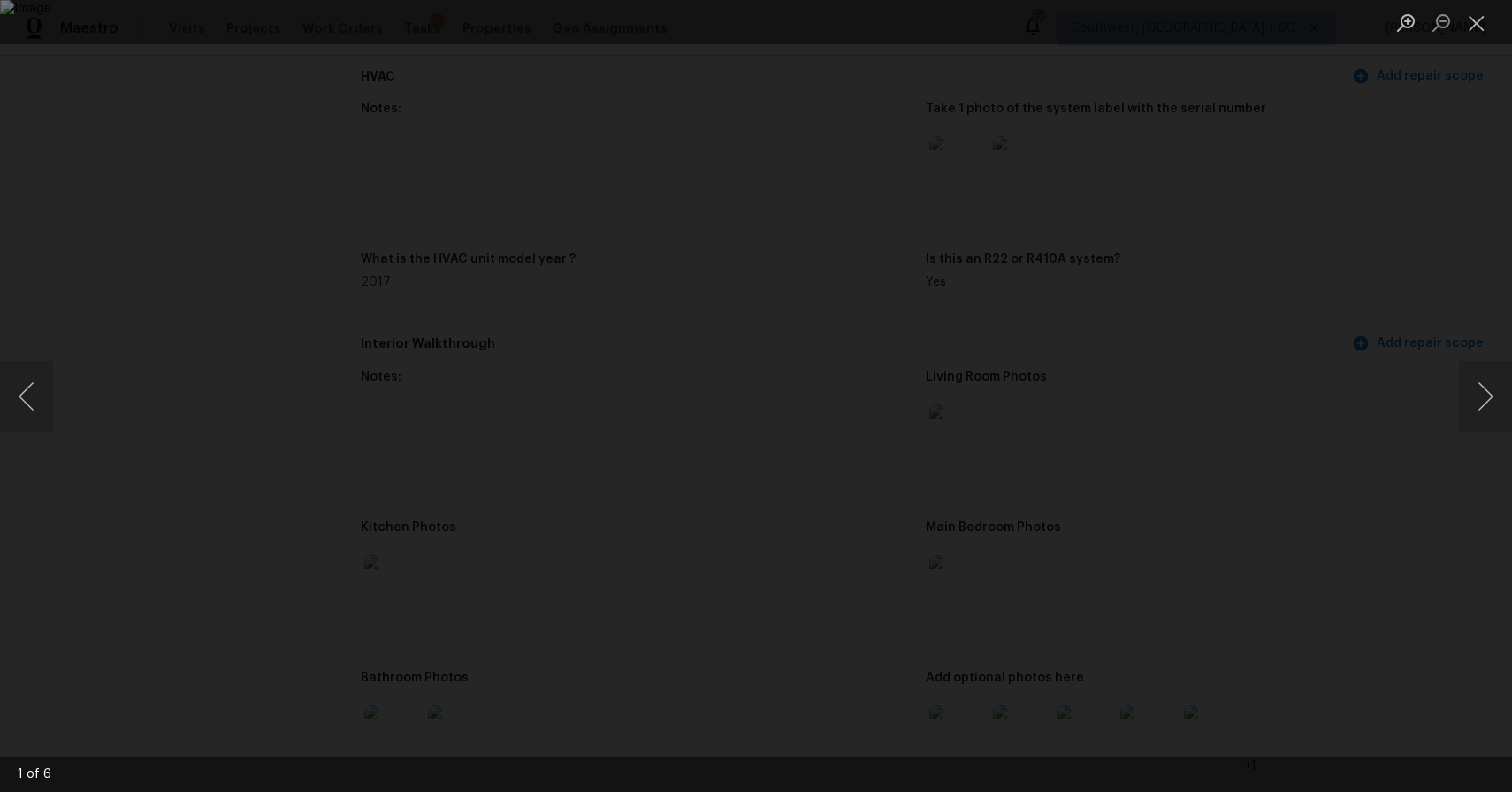
click at [1383, 534] on div "Lightbox" at bounding box center [756, 396] width 1512 height 792
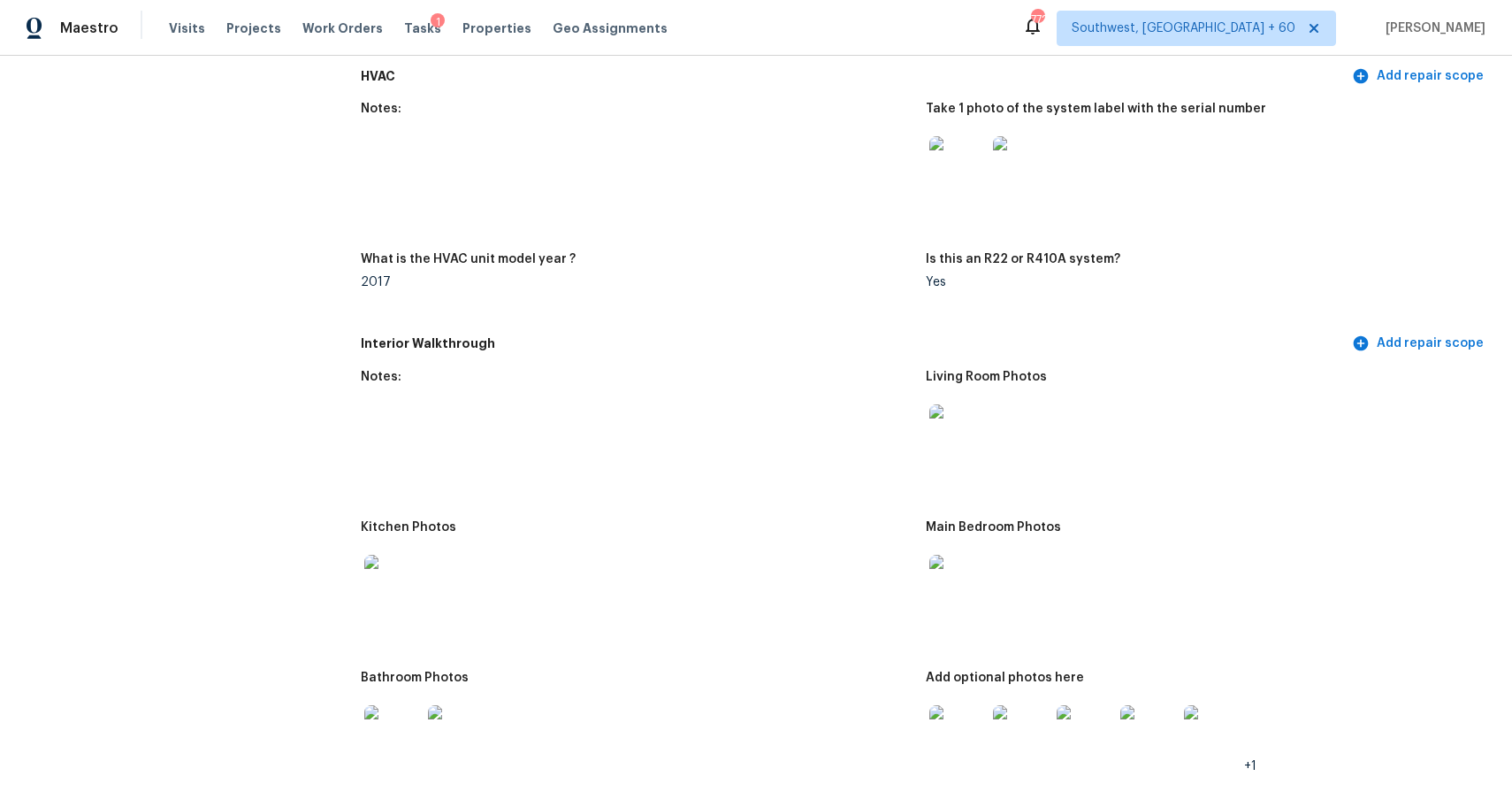
click at [1043, 744] on img at bounding box center [1020, 733] width 57 height 57
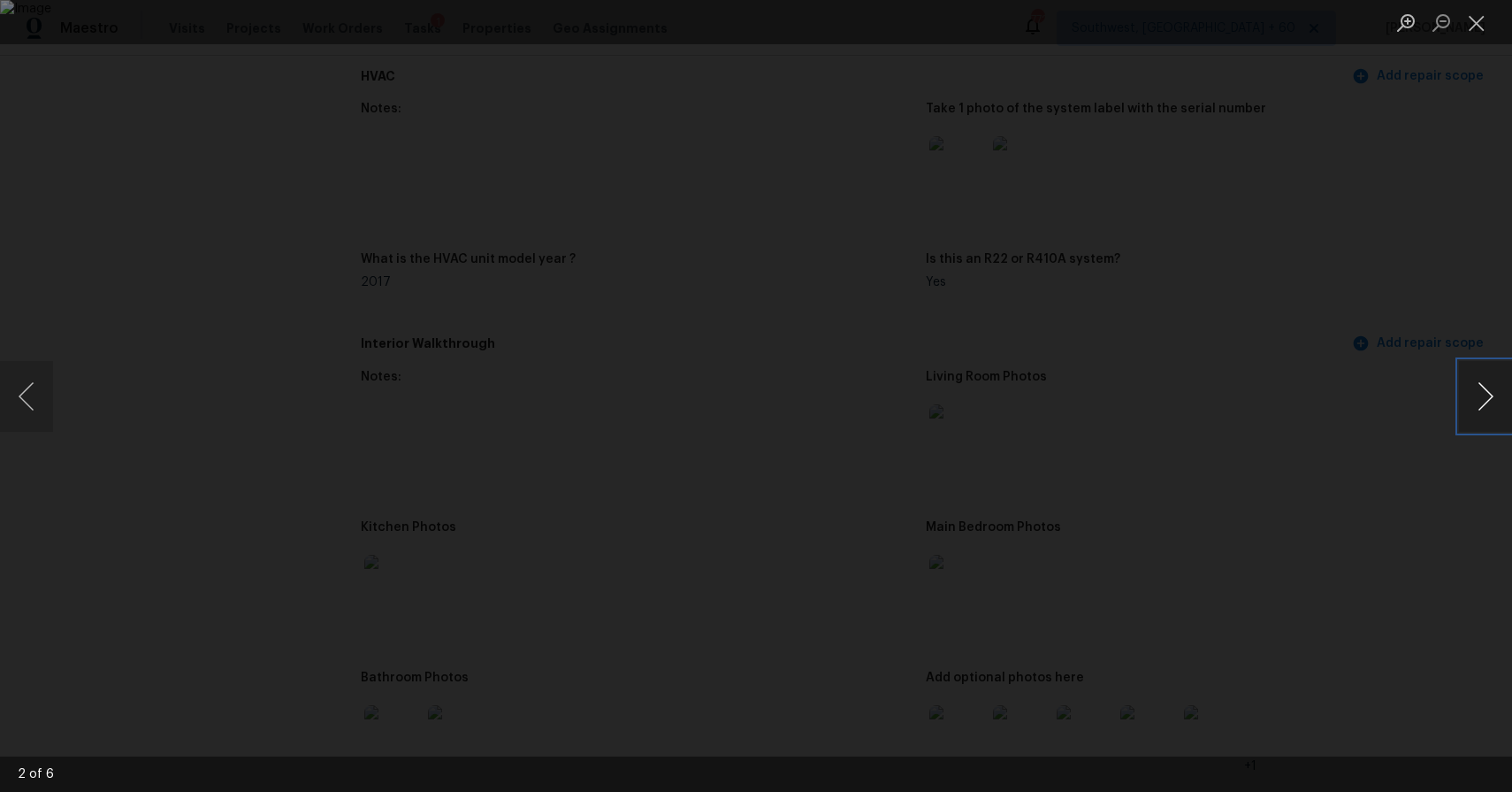
click at [1502, 414] on button "Next image" at bounding box center [1485, 396] width 53 height 71
click at [1366, 414] on div "Lightbox" at bounding box center [756, 396] width 1512 height 792
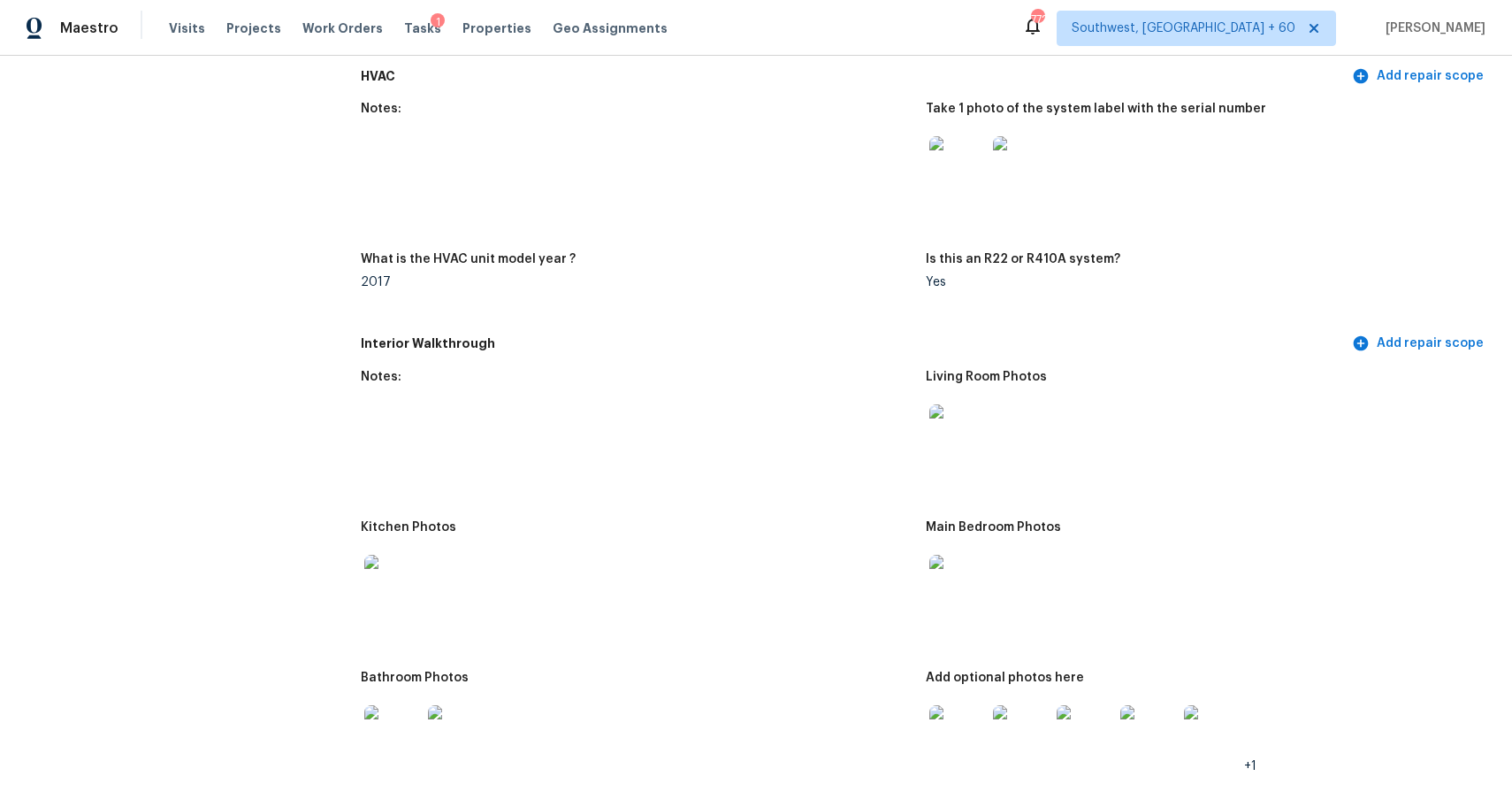
click at [1072, 736] on img at bounding box center [1084, 733] width 57 height 57
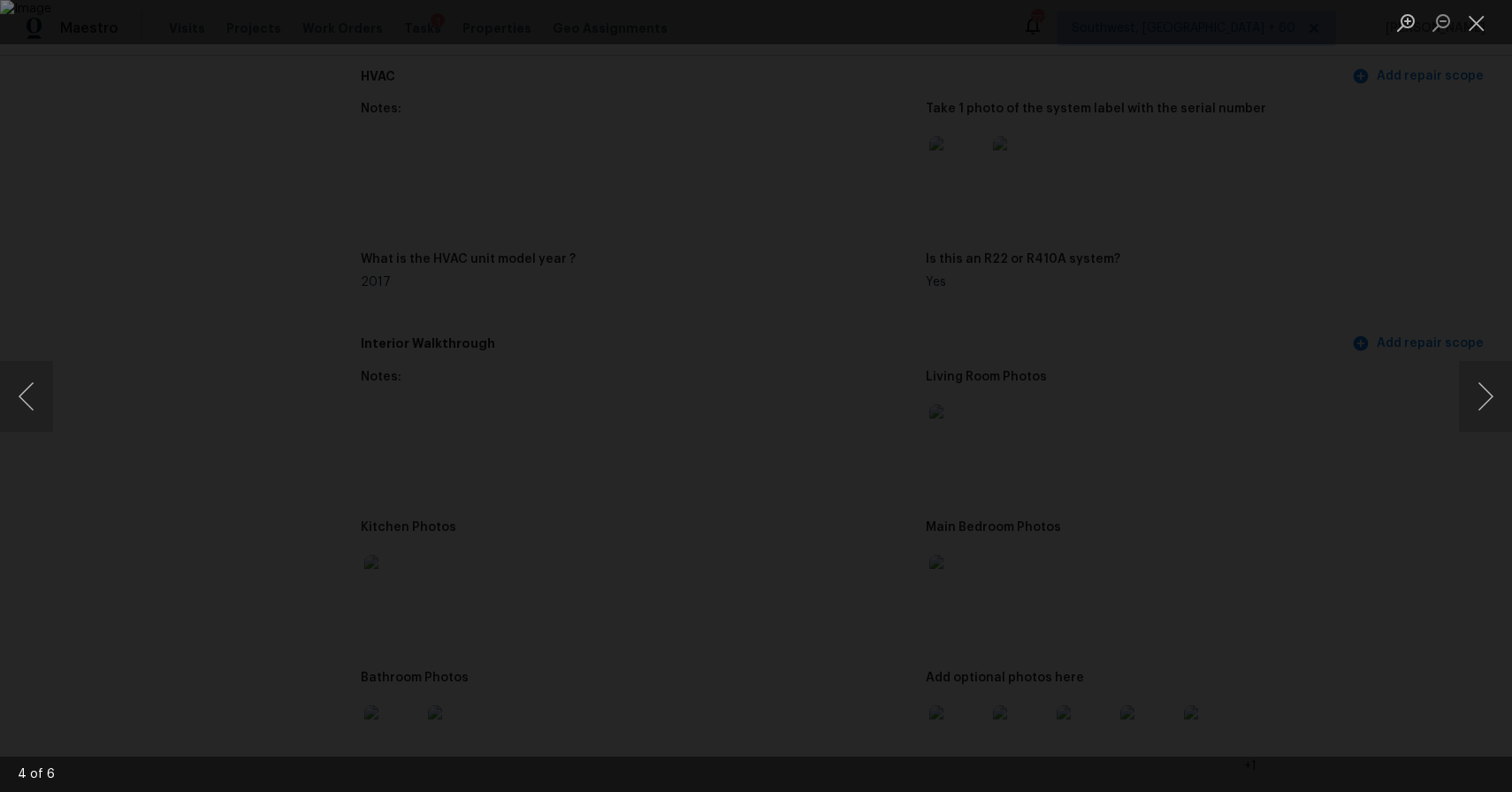
click at [1256, 572] on div "Lightbox" at bounding box center [756, 396] width 1512 height 792
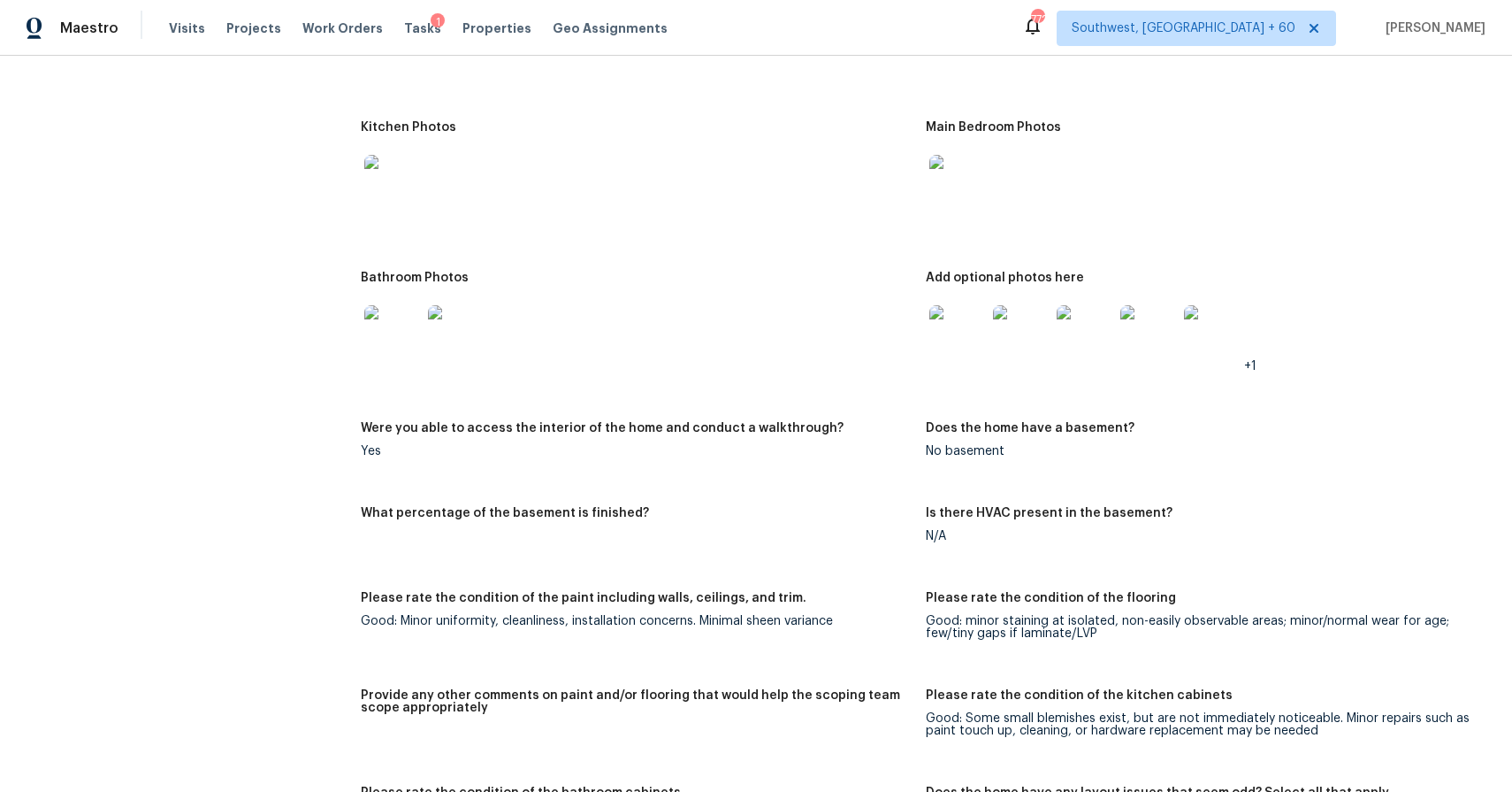
scroll to position [2041, 0]
click at [400, 183] on img at bounding box center [392, 180] width 57 height 57
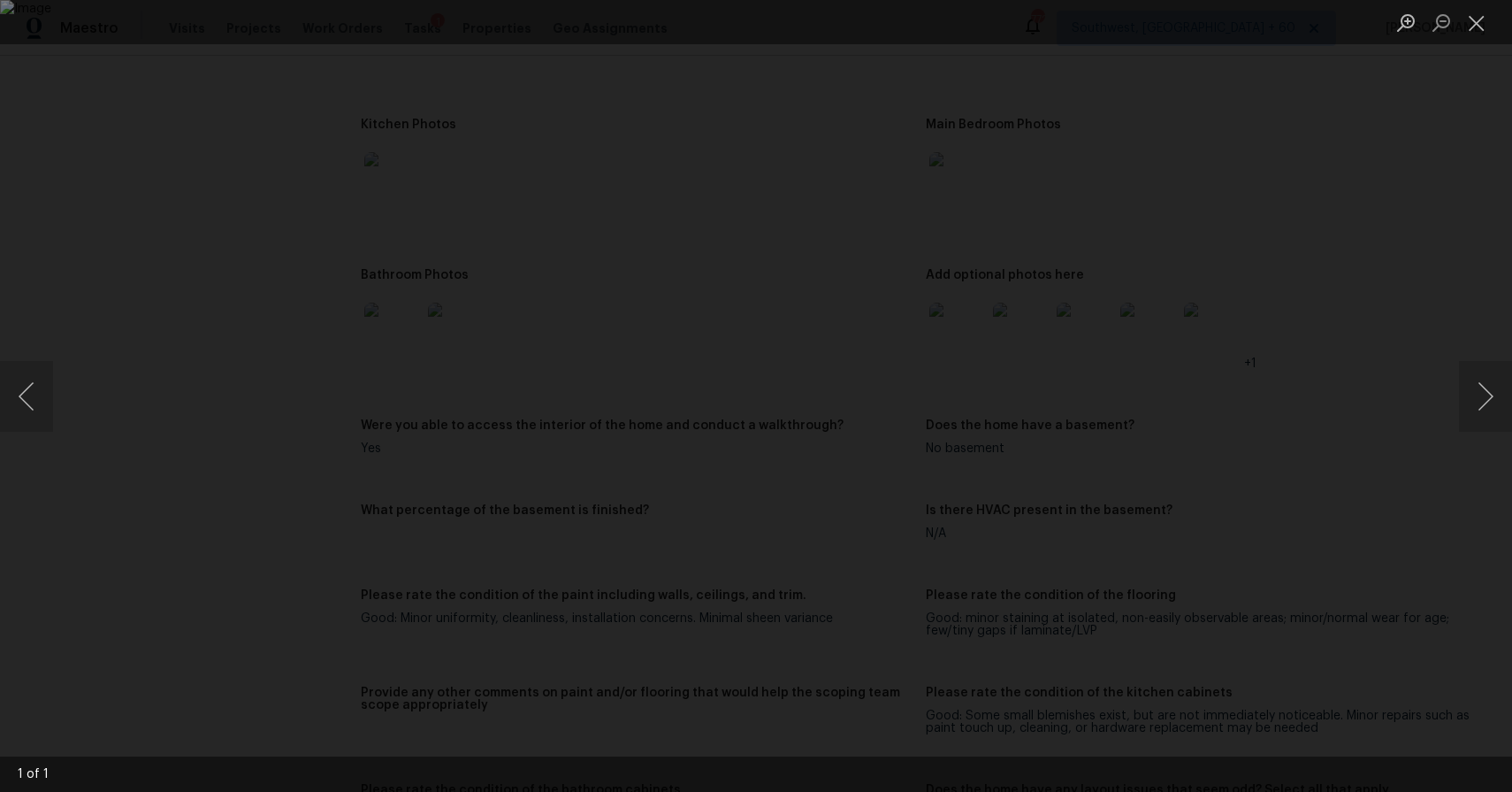
click at [1366, 405] on div "Lightbox" at bounding box center [756, 396] width 1512 height 792
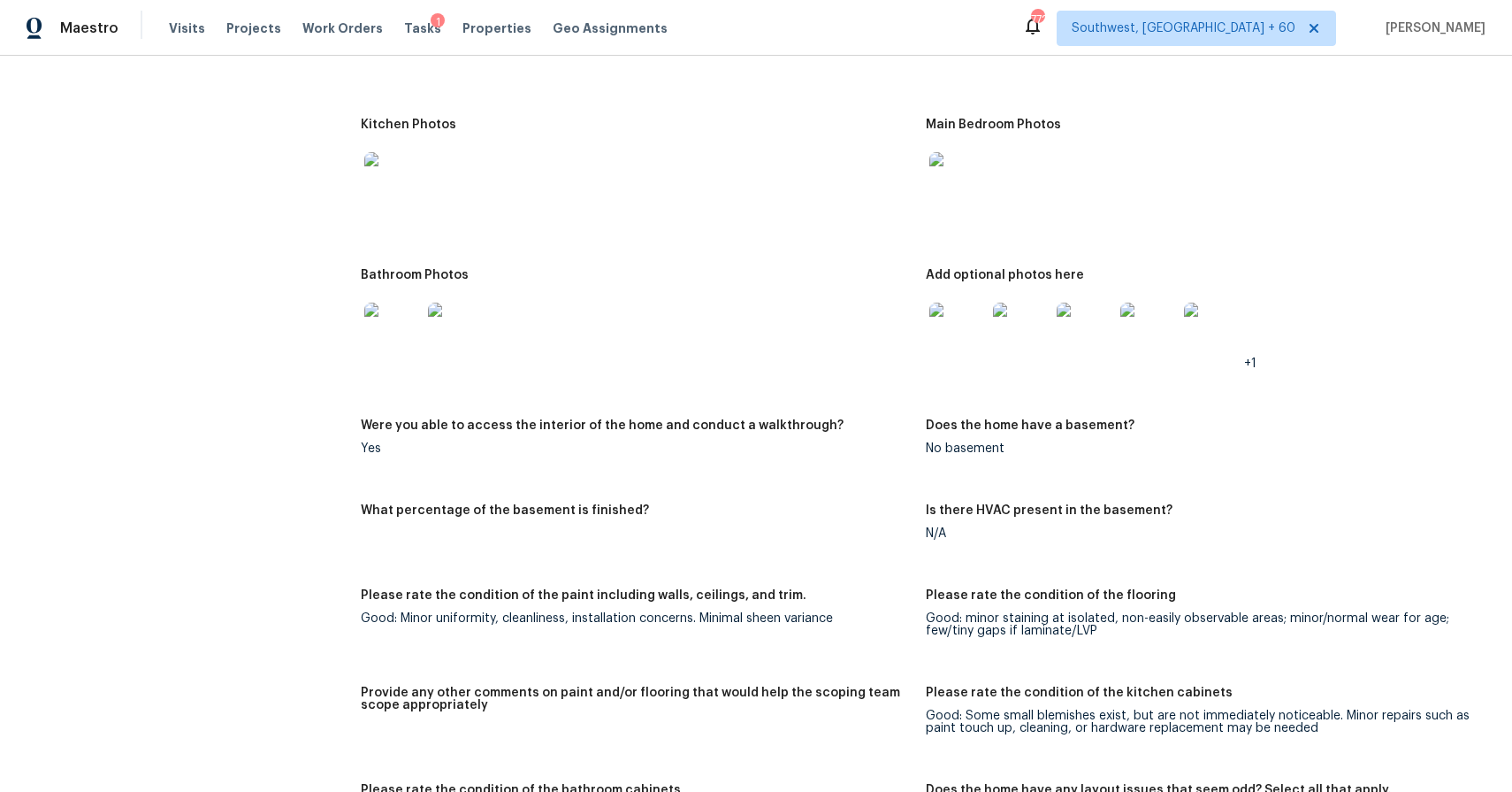
click at [381, 340] on img at bounding box center [392, 331] width 57 height 57
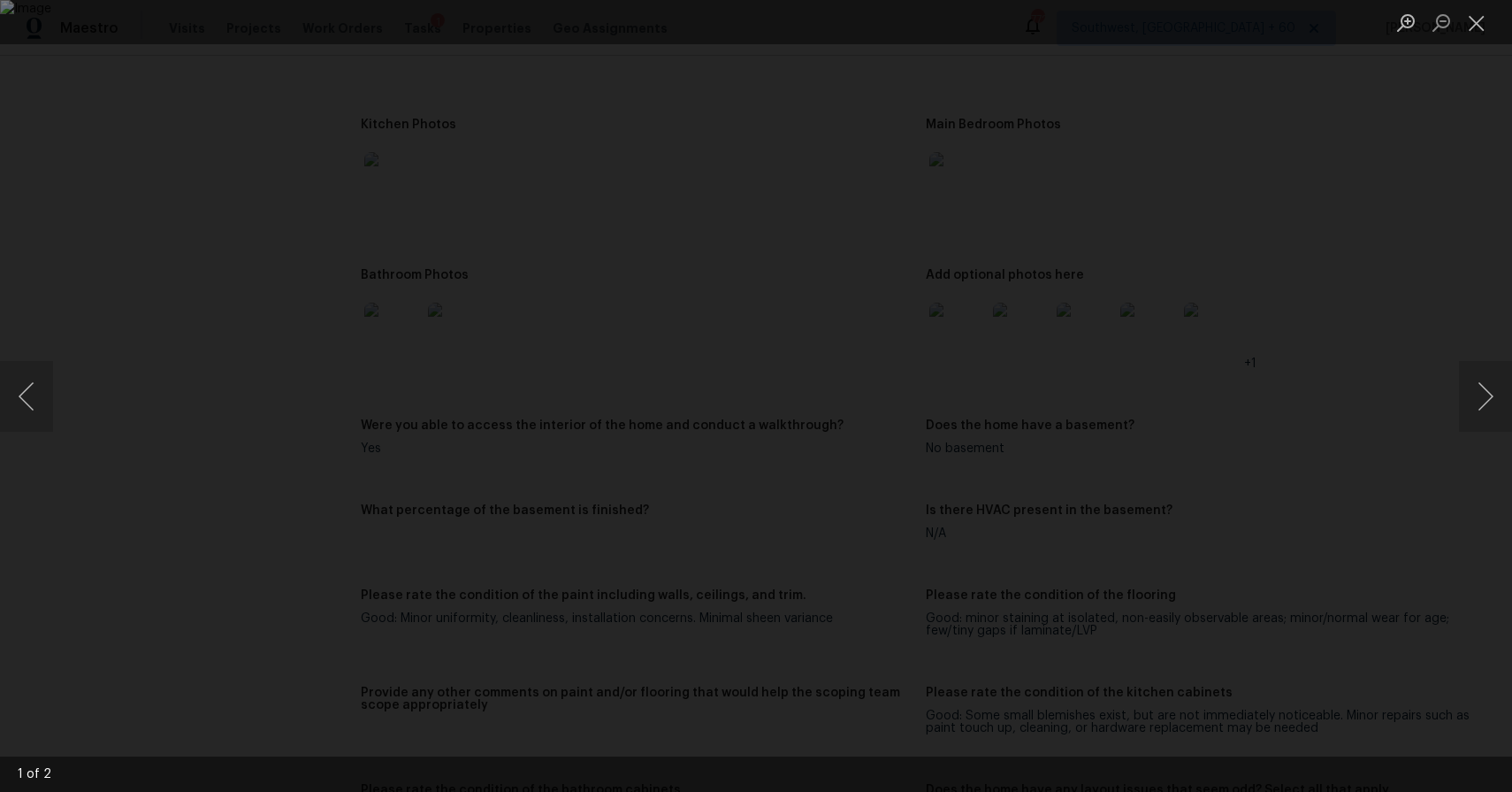
click at [1287, 461] on div "Lightbox" at bounding box center [756, 396] width 1512 height 792
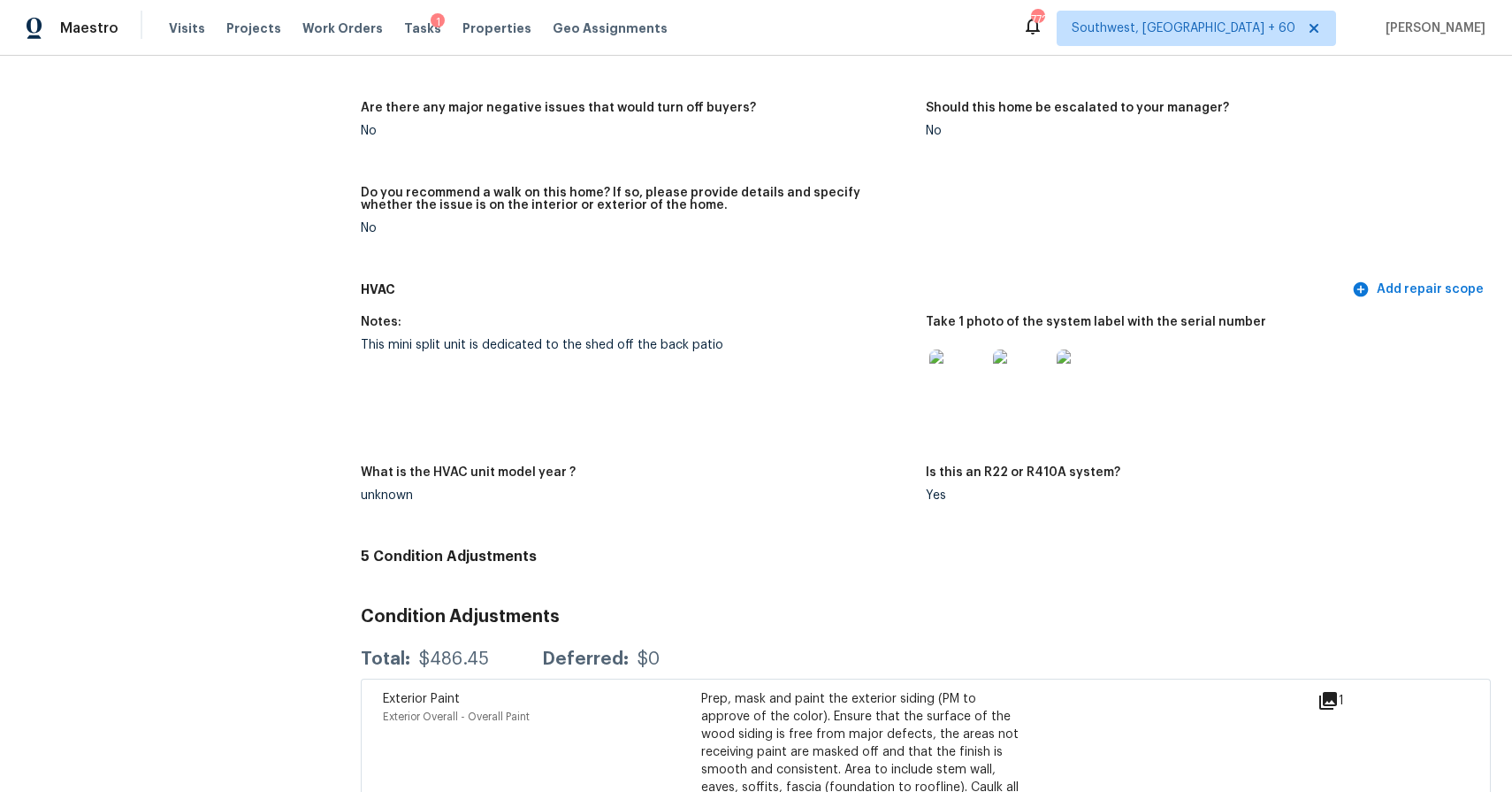
scroll to position [4156, 0]
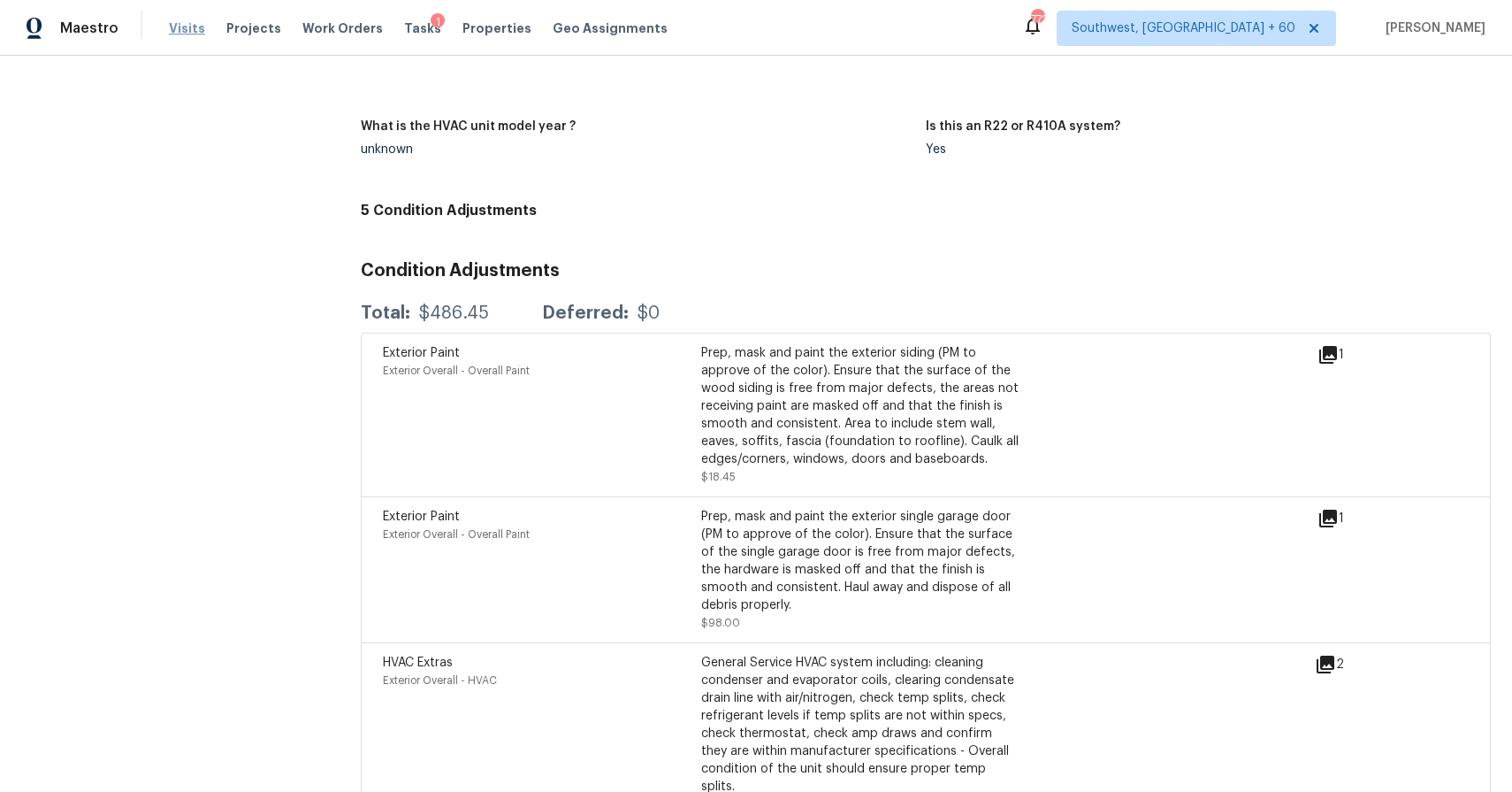
click at [171, 22] on span "Visits" at bounding box center [187, 28] width 36 height 18
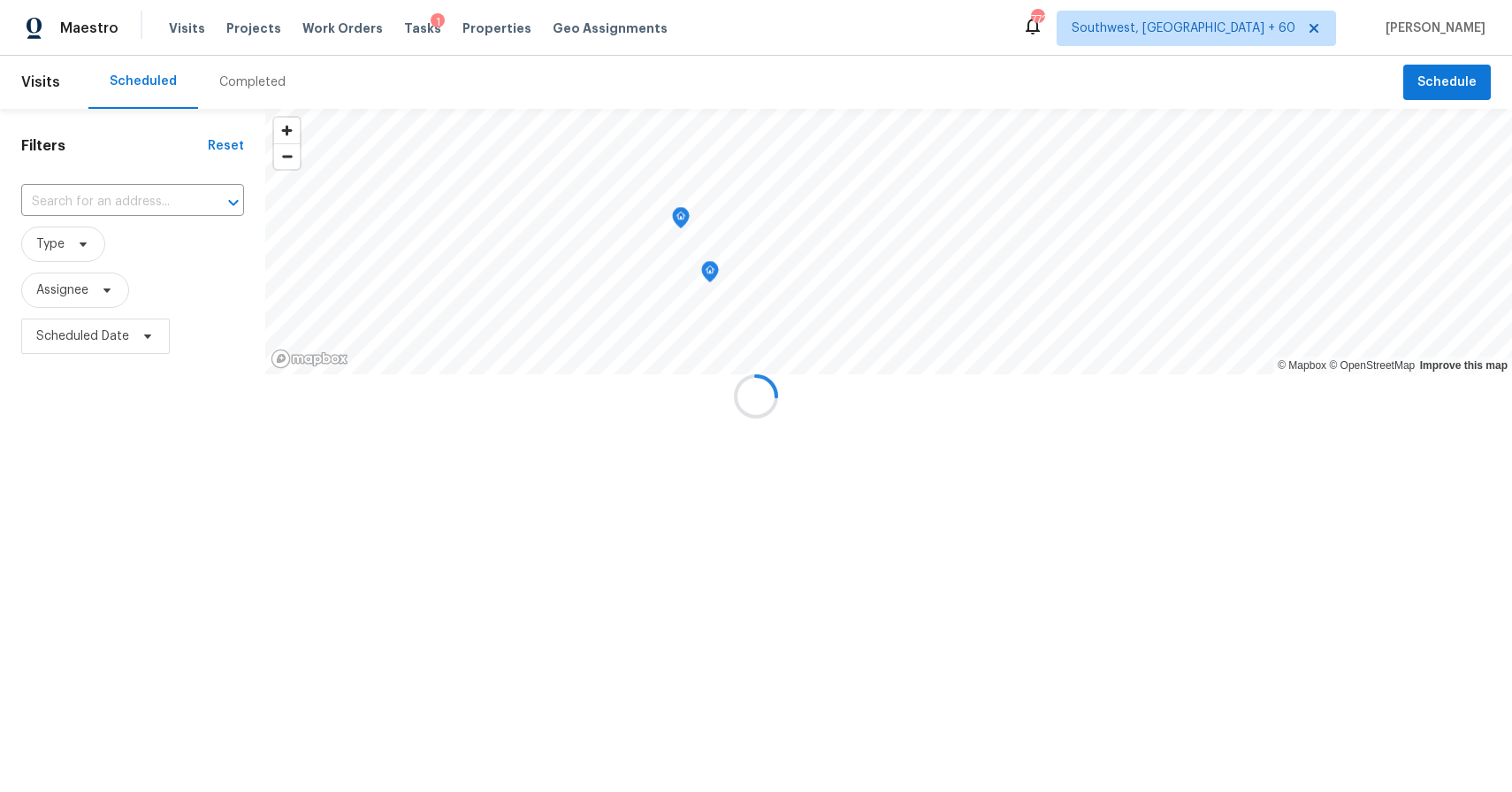
click at [213, 77] on div at bounding box center [756, 396] width 1512 height 792
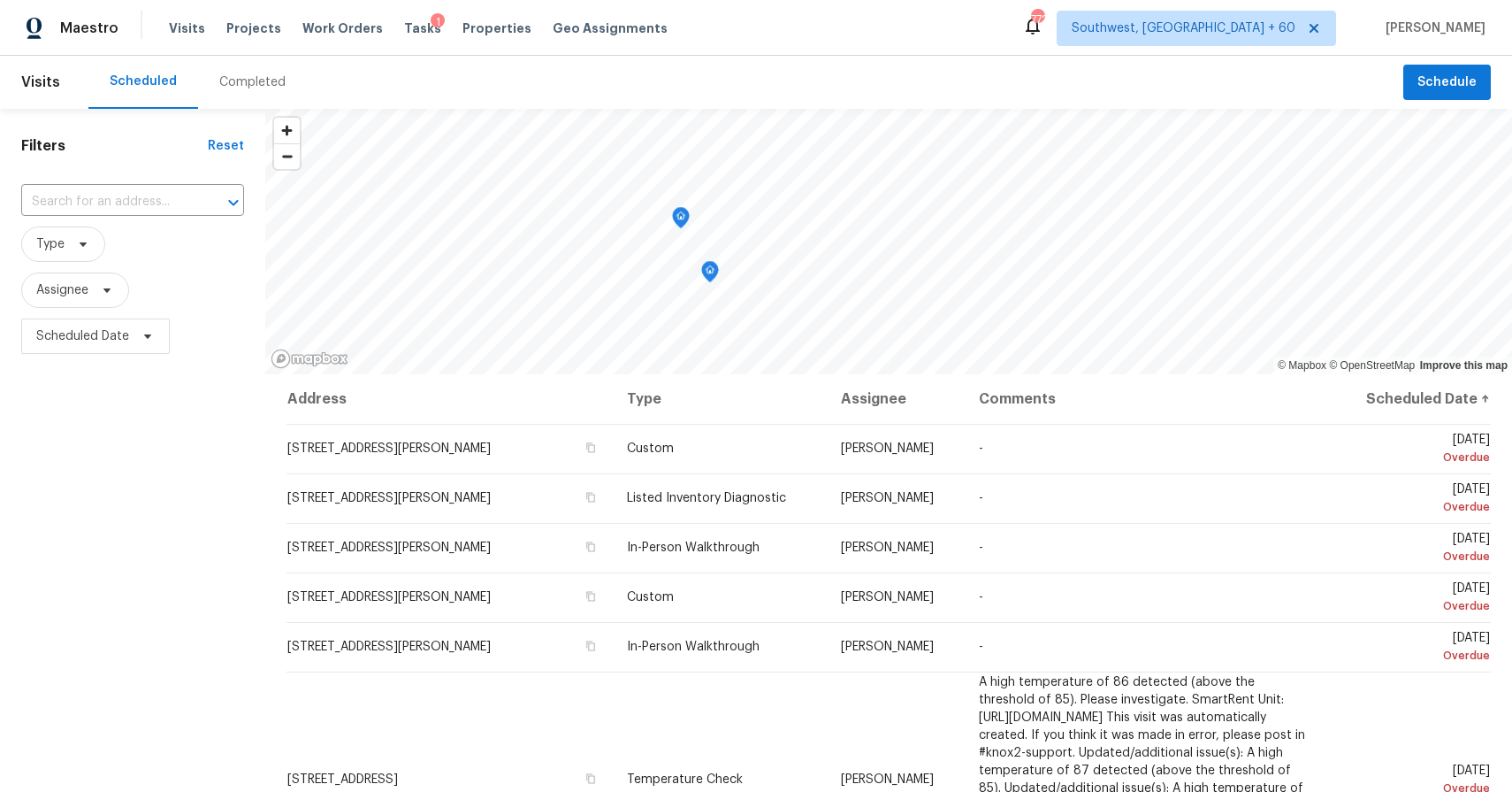
click at [236, 81] on div "Completed" at bounding box center [252, 82] width 66 height 18
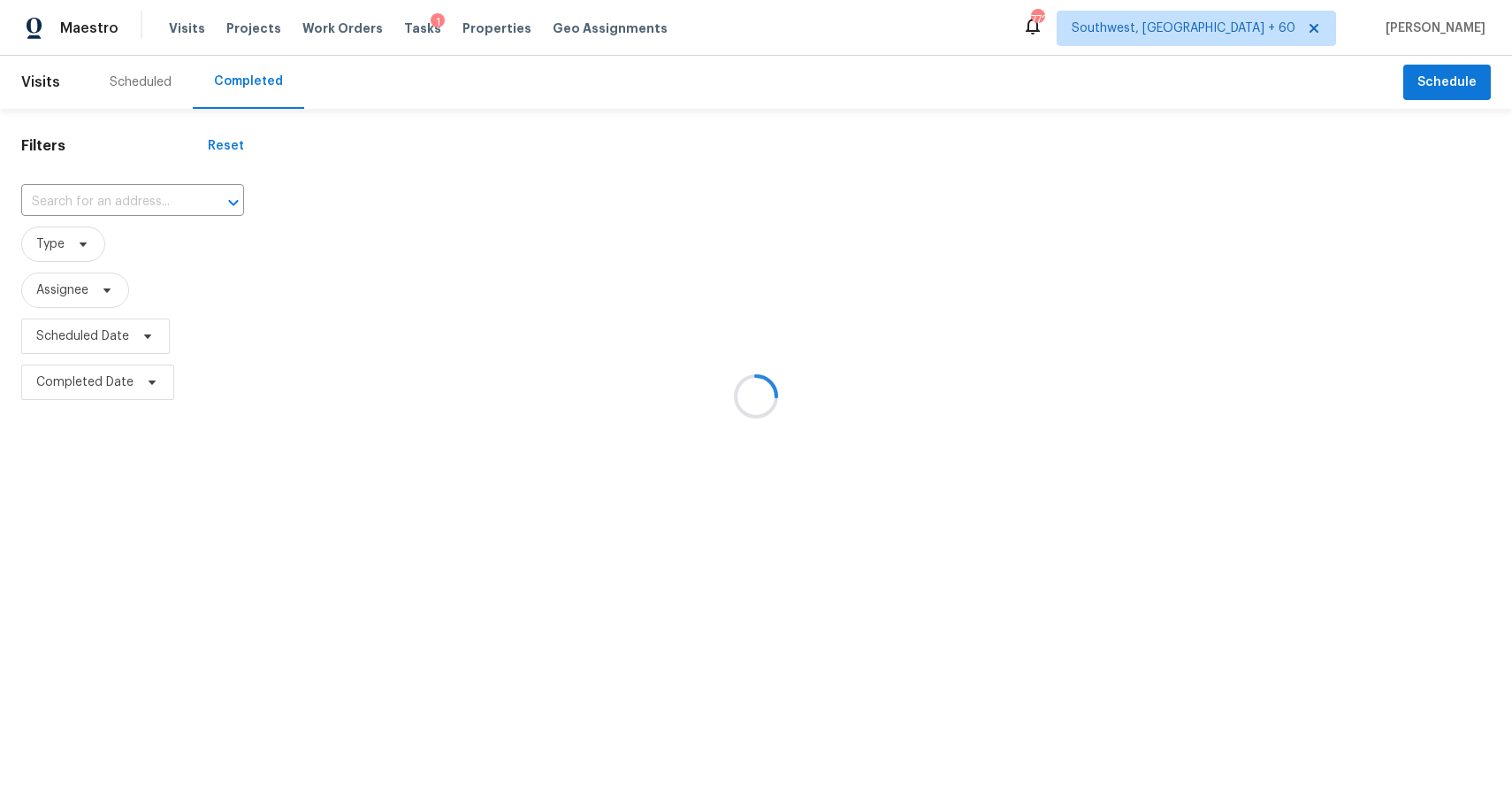
click at [236, 81] on div at bounding box center [756, 396] width 1512 height 792
click at [112, 208] on div at bounding box center [756, 396] width 1512 height 792
click at [112, 208] on input "text" at bounding box center [107, 201] width 173 height 27
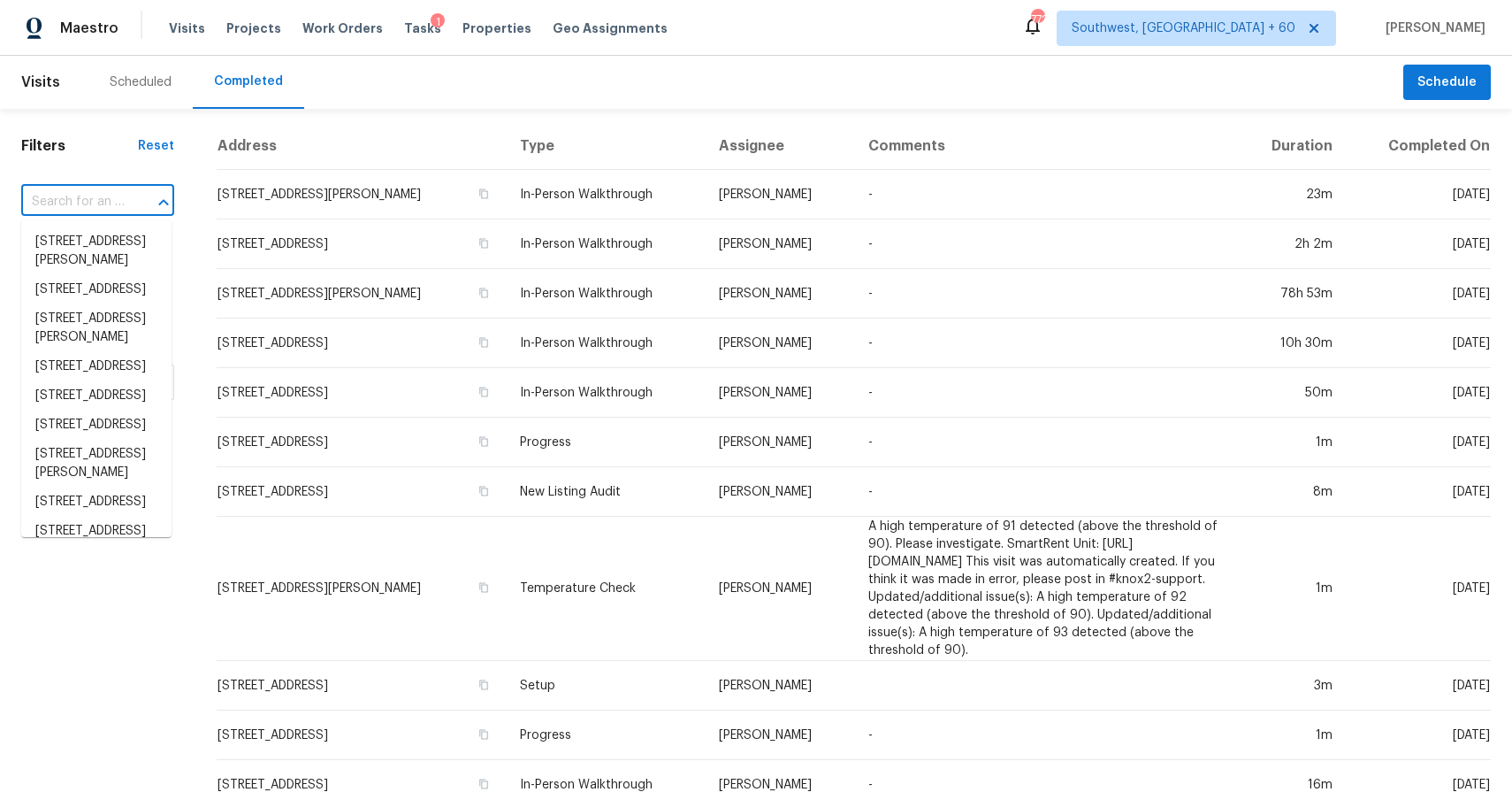
click at [112, 208] on input "text" at bounding box center [73, 201] width 104 height 27
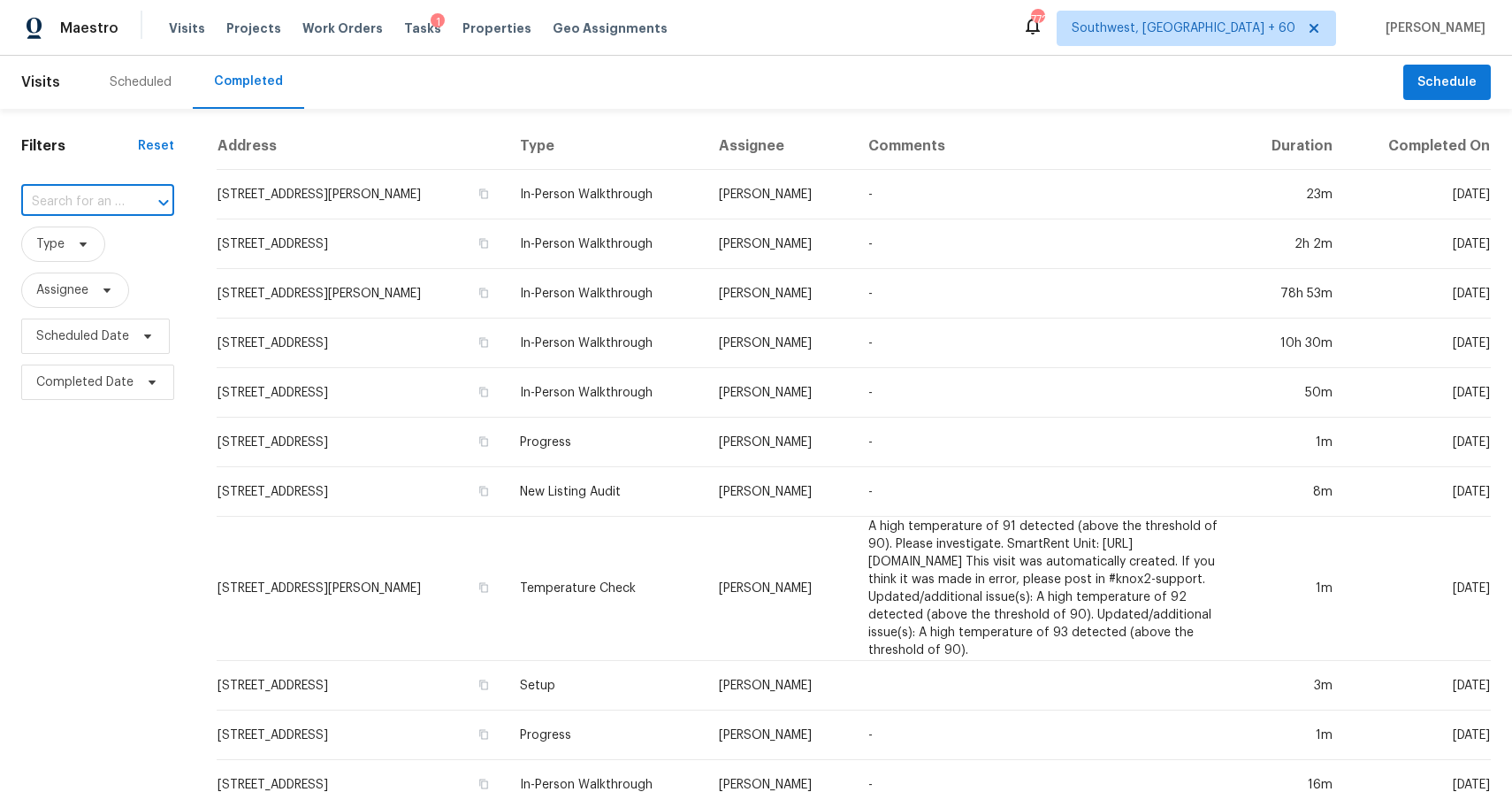
click at [112, 208] on input "text" at bounding box center [73, 201] width 104 height 27
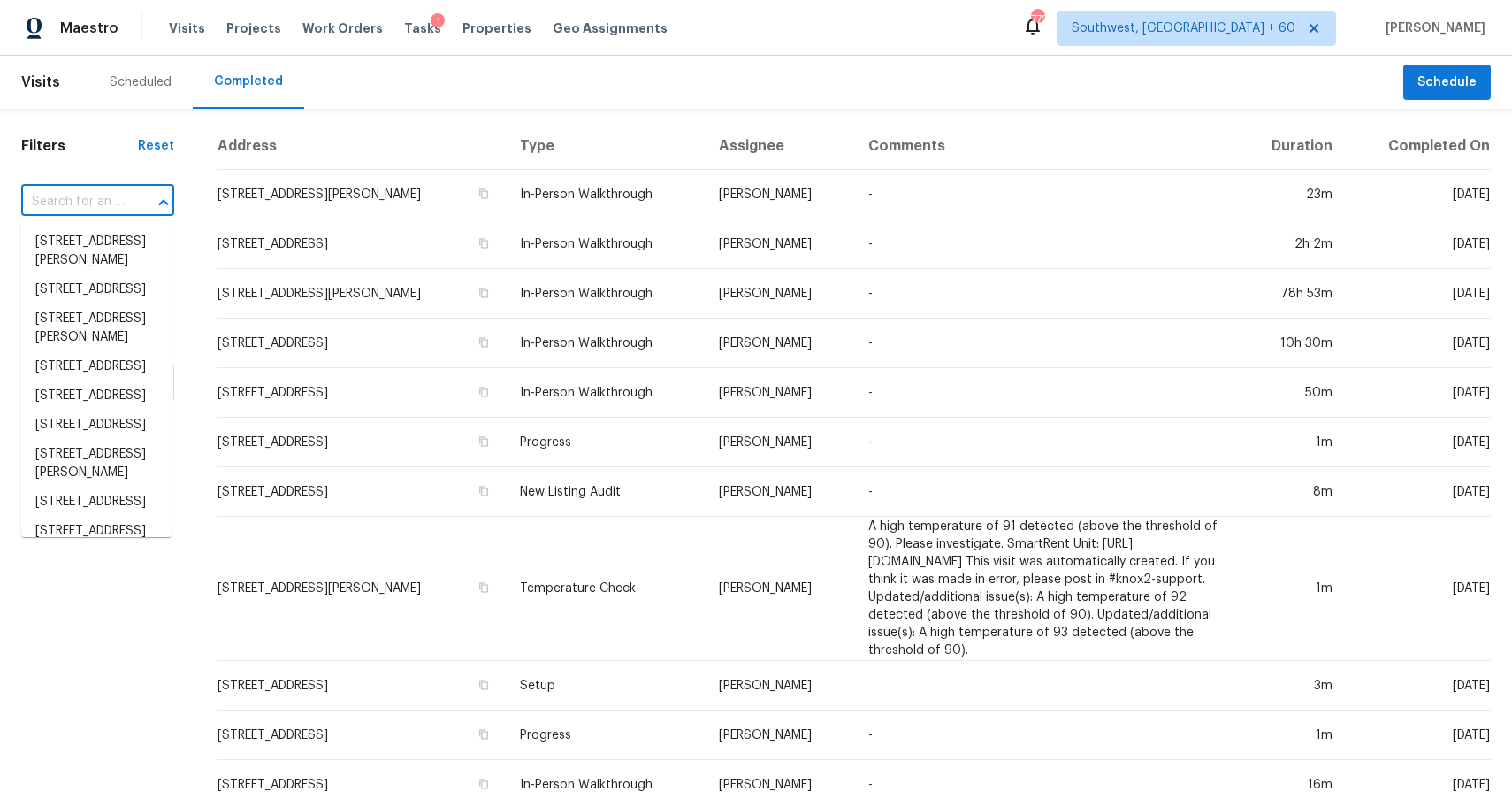
paste input "1902 Big Horn Dr, Houston, TX 77090"
type input "1902 Big Horn Dr, Houston, TX 77090"
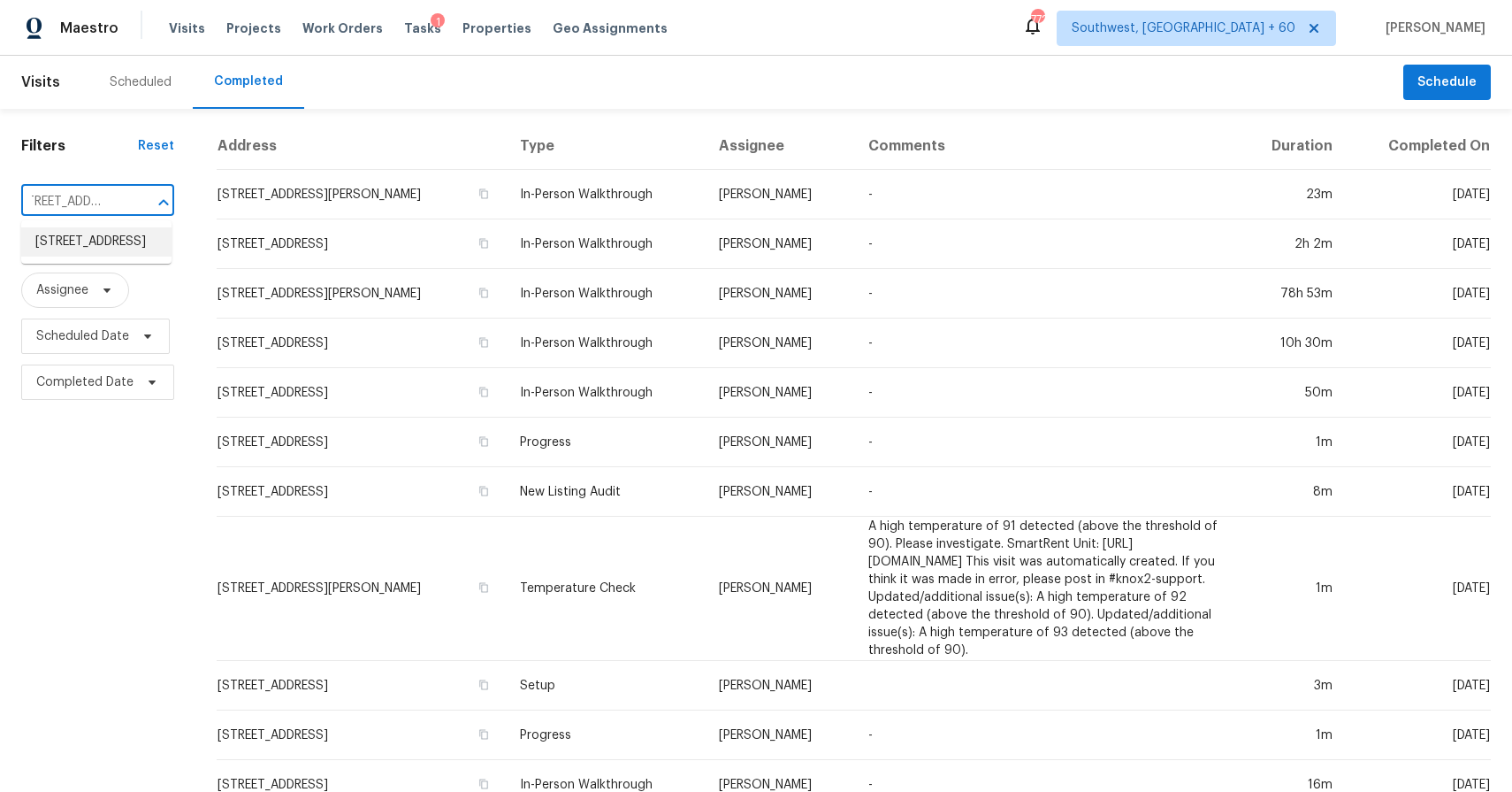
click at [120, 250] on li "1902 Big Horn Dr, Houston, TX 77090" at bounding box center [96, 241] width 150 height 29
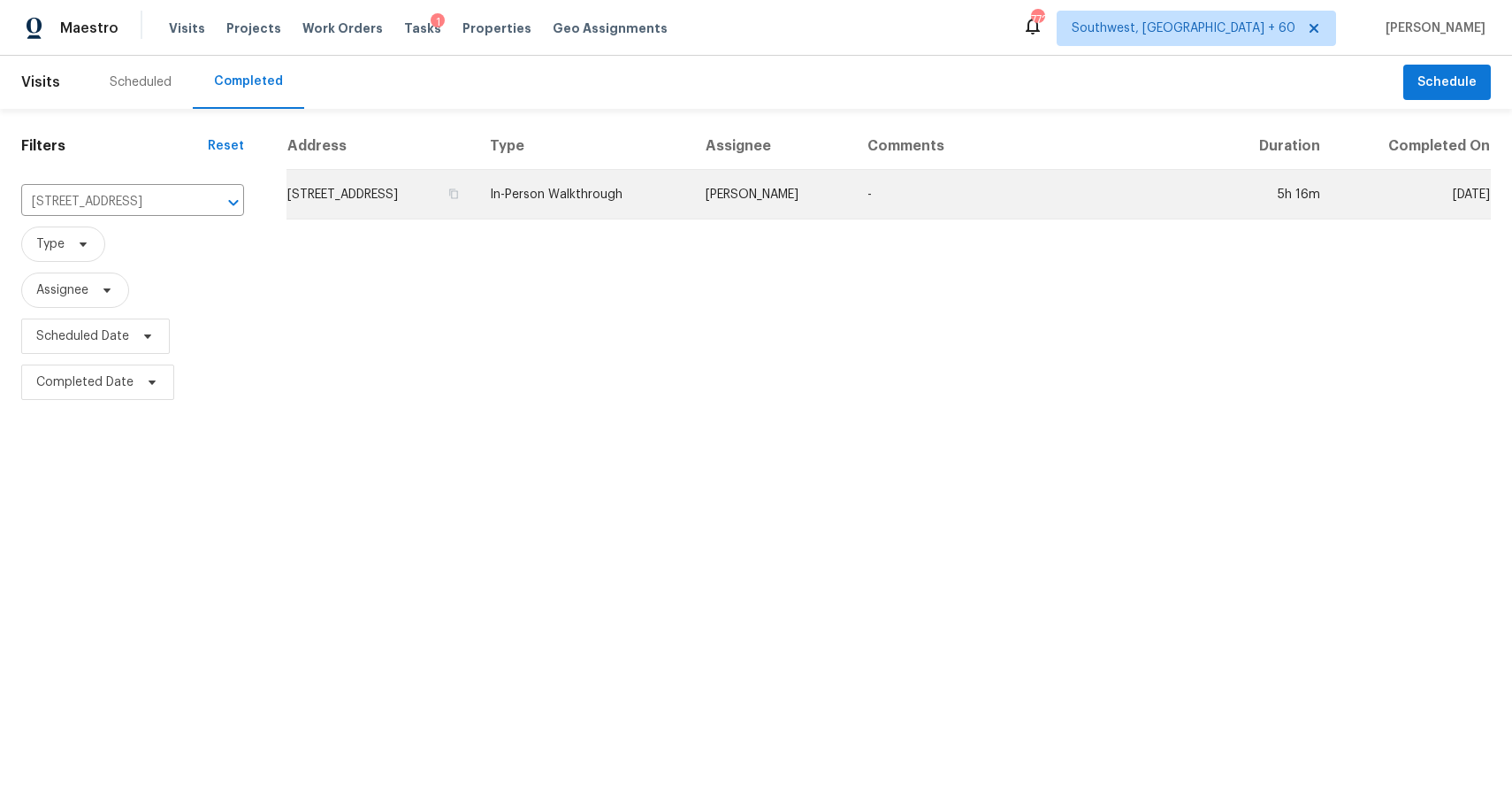
click at [692, 194] on td "In-Person Walkthrough" at bounding box center [583, 194] width 216 height 50
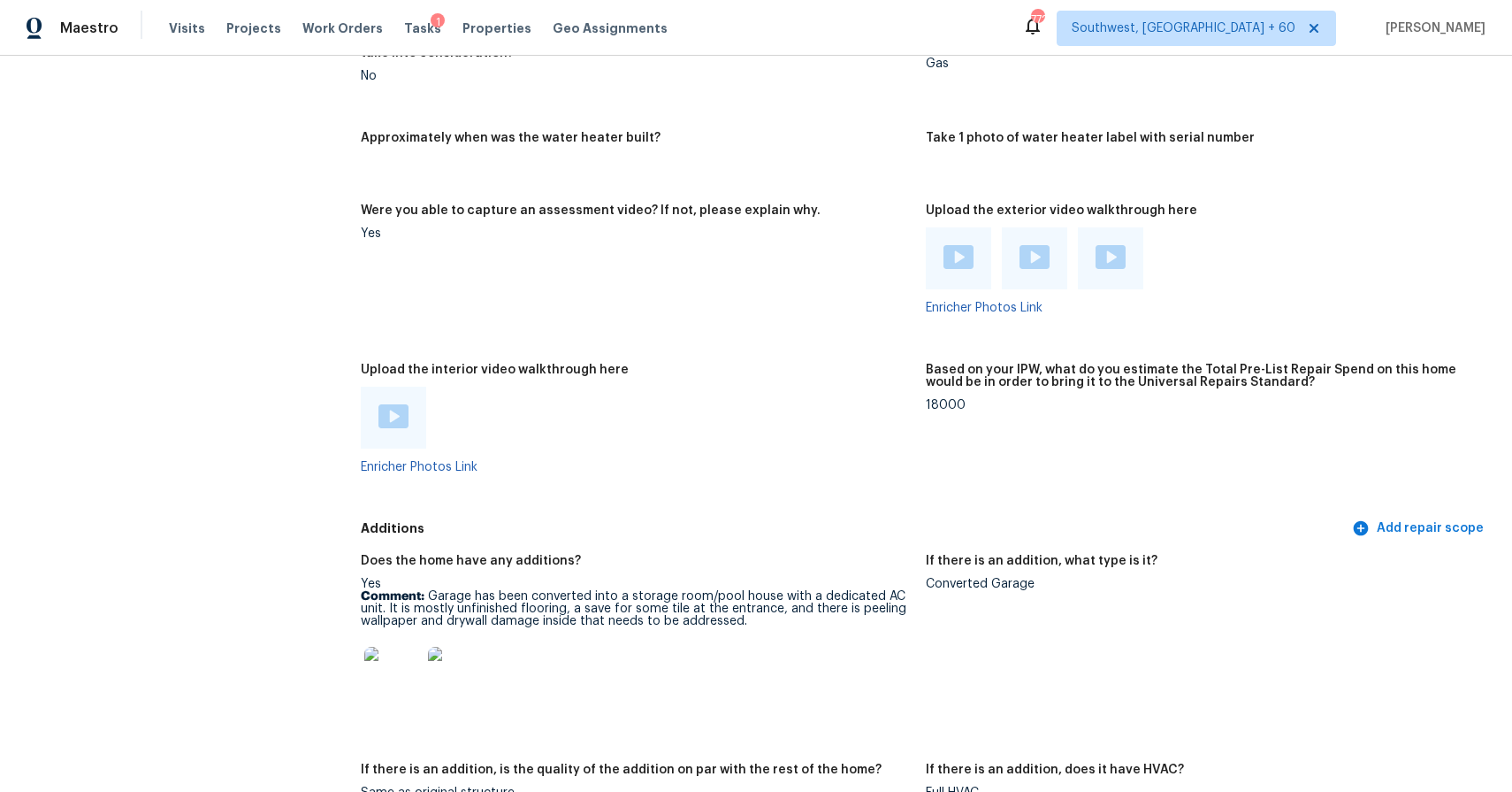
scroll to position [3909, 0]
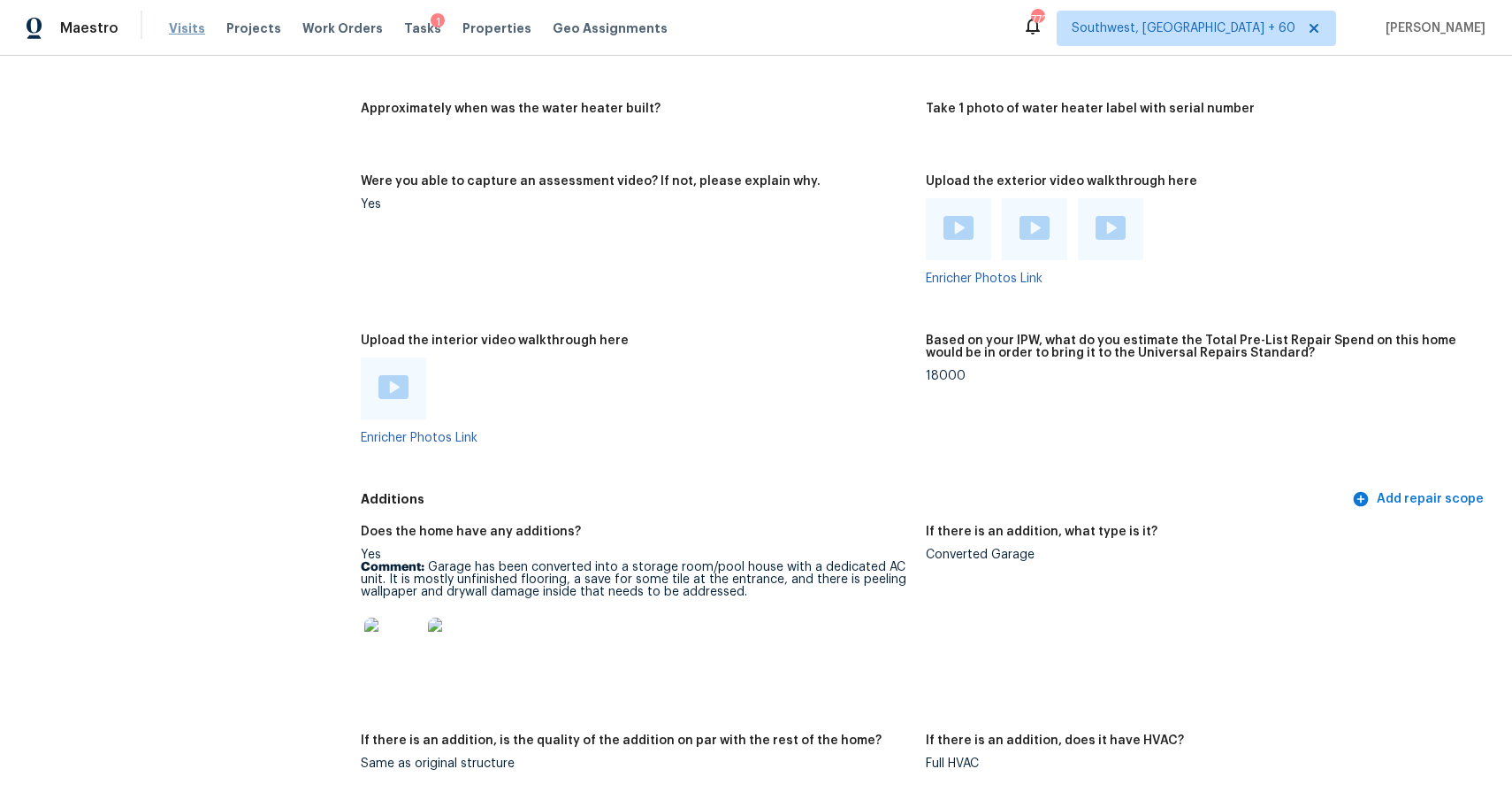
click at [175, 23] on span "Visits" at bounding box center [187, 28] width 36 height 18
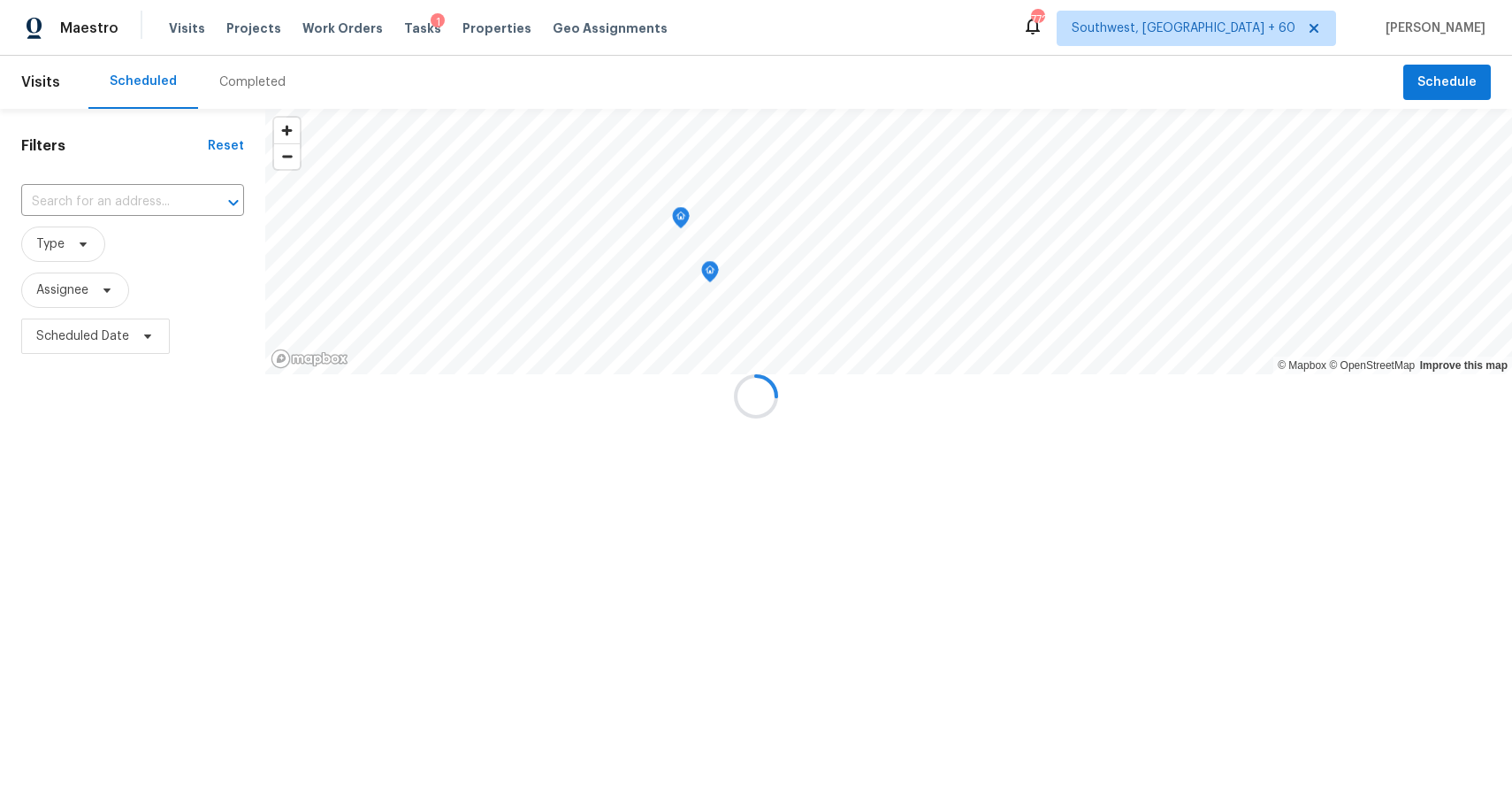
click at [243, 71] on div at bounding box center [756, 396] width 1512 height 792
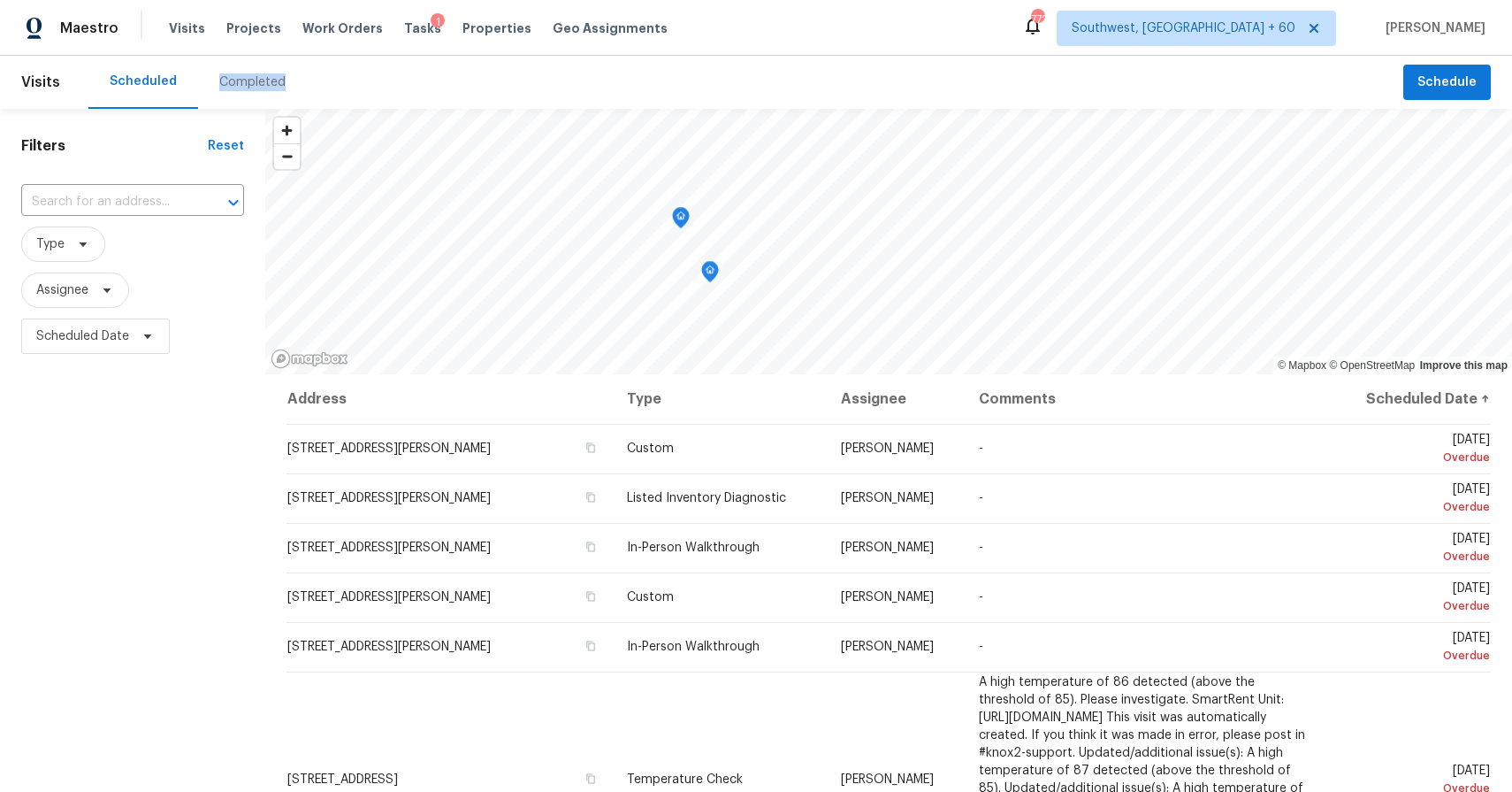
click at [243, 71] on div "Completed" at bounding box center [252, 82] width 108 height 53
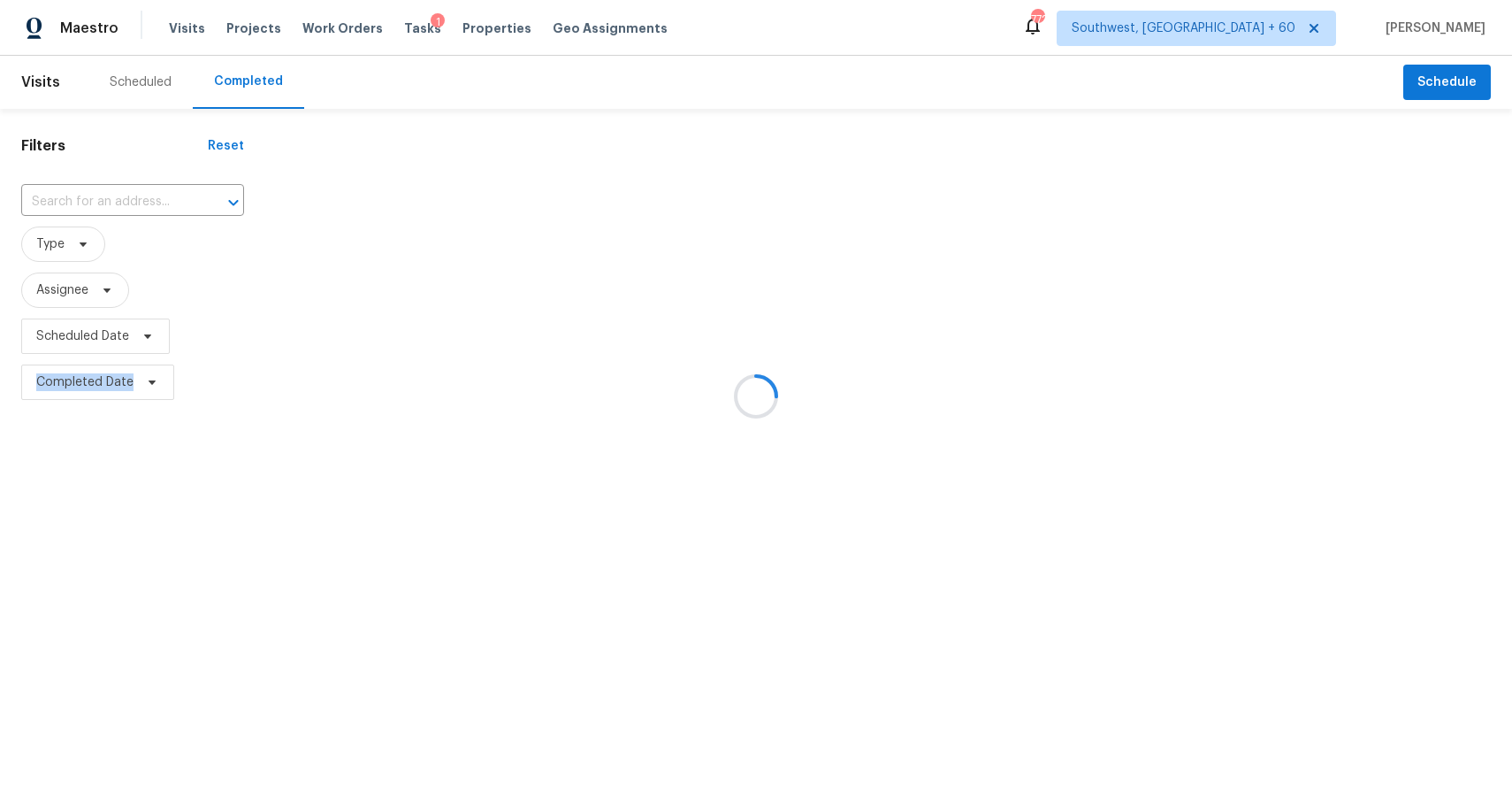
click at [243, 71] on div at bounding box center [756, 396] width 1512 height 792
click at [112, 209] on div at bounding box center [756, 396] width 1512 height 792
click at [122, 184] on div at bounding box center [756, 396] width 1512 height 792
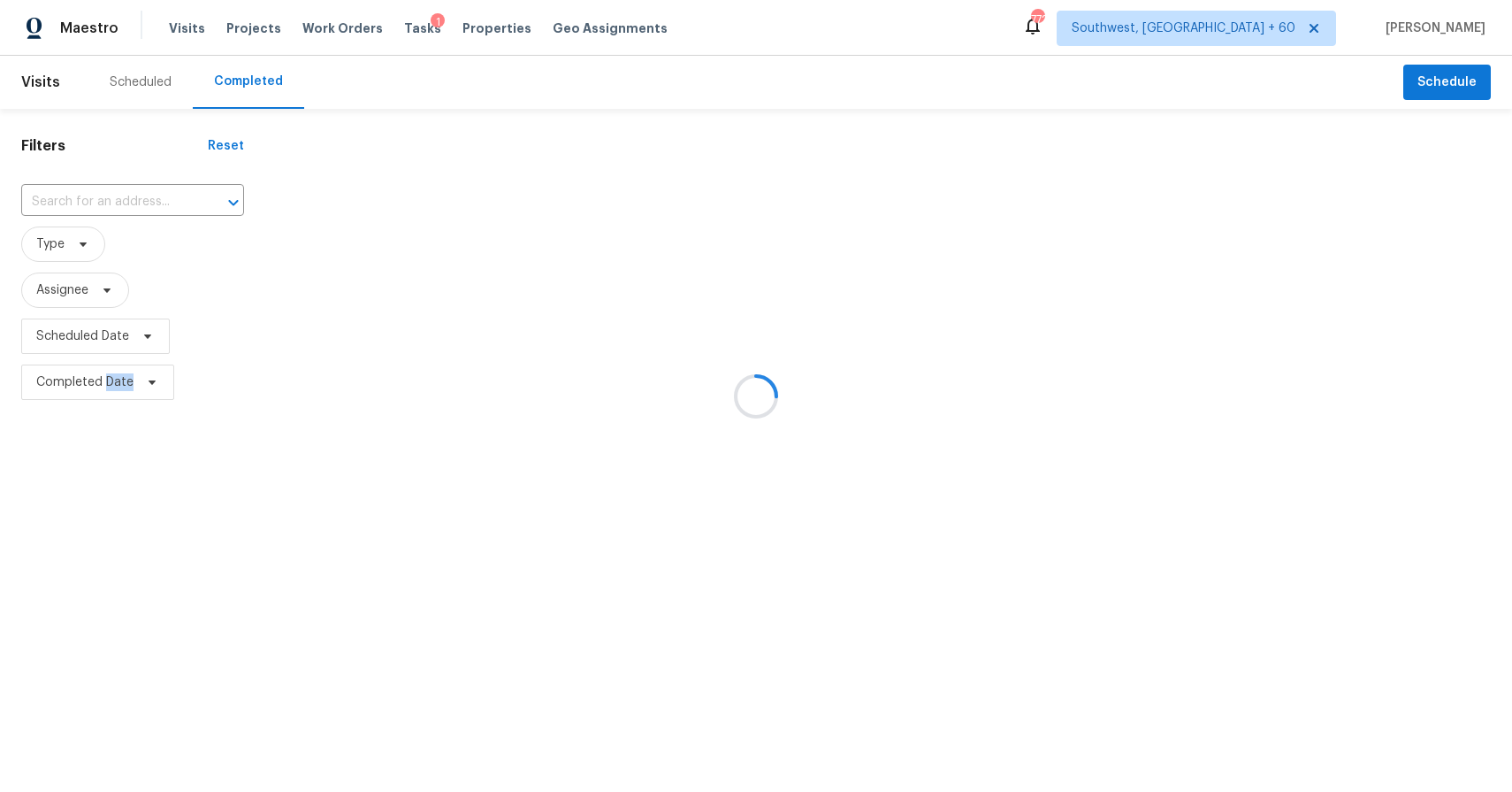
click at [122, 184] on div at bounding box center [756, 396] width 1512 height 792
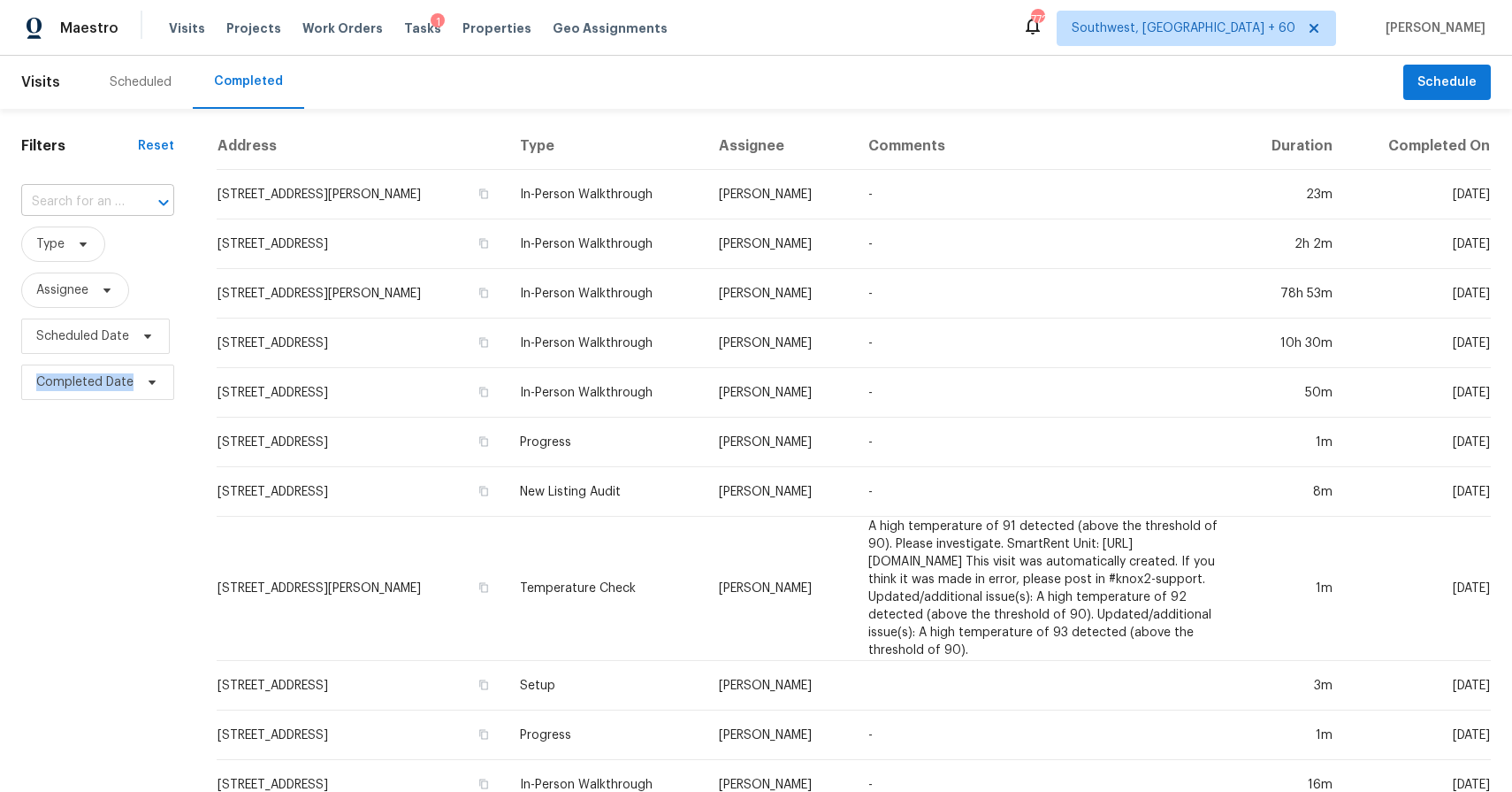
click at [122, 199] on div "​" at bounding box center [98, 201] width 153 height 27
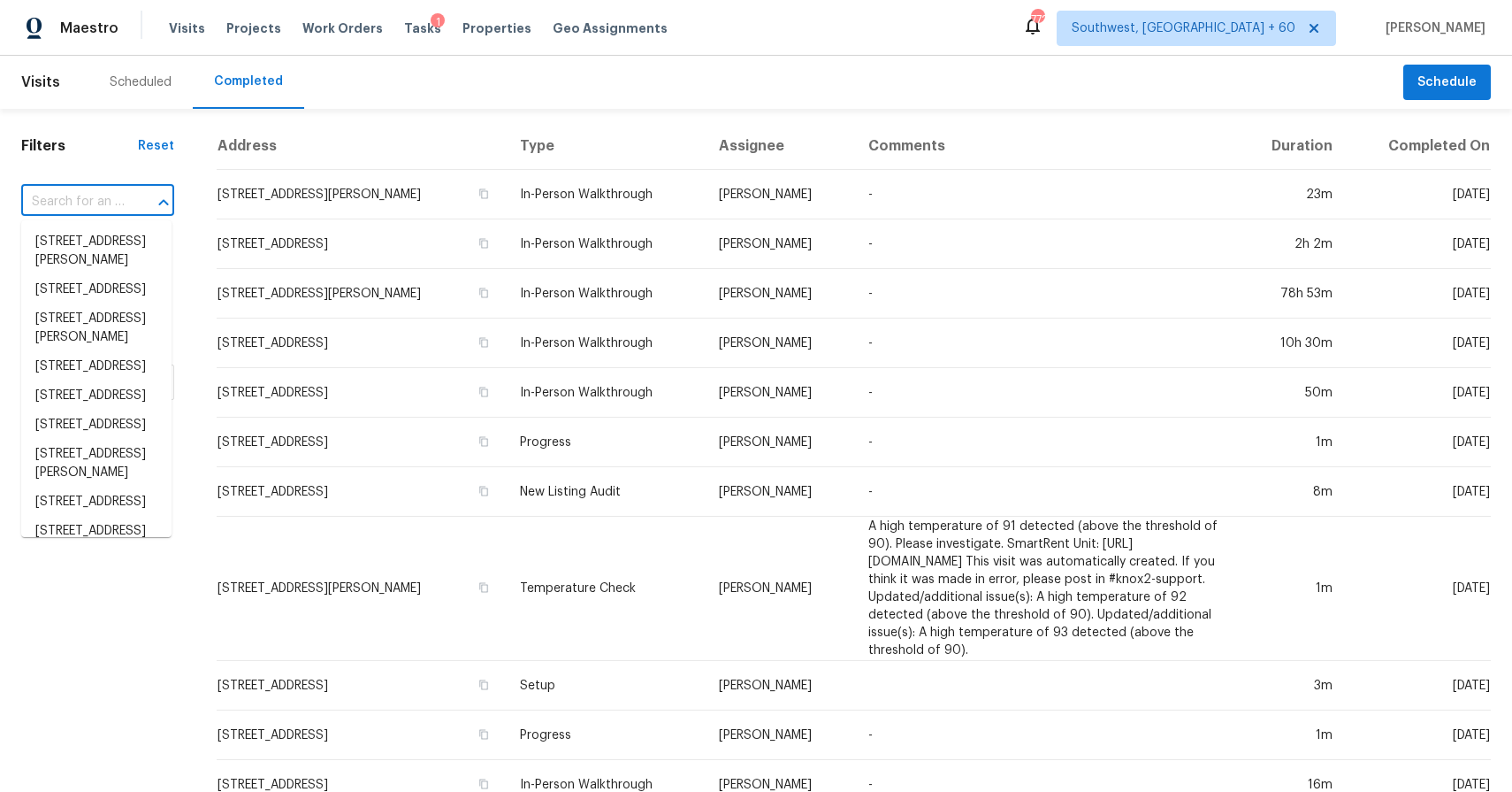
paste input "1019 Hamil Ridge Dr, Waxhaw, NC 28173"
type input "1019 Hamil Ridge Dr, Waxhaw, NC 28173"
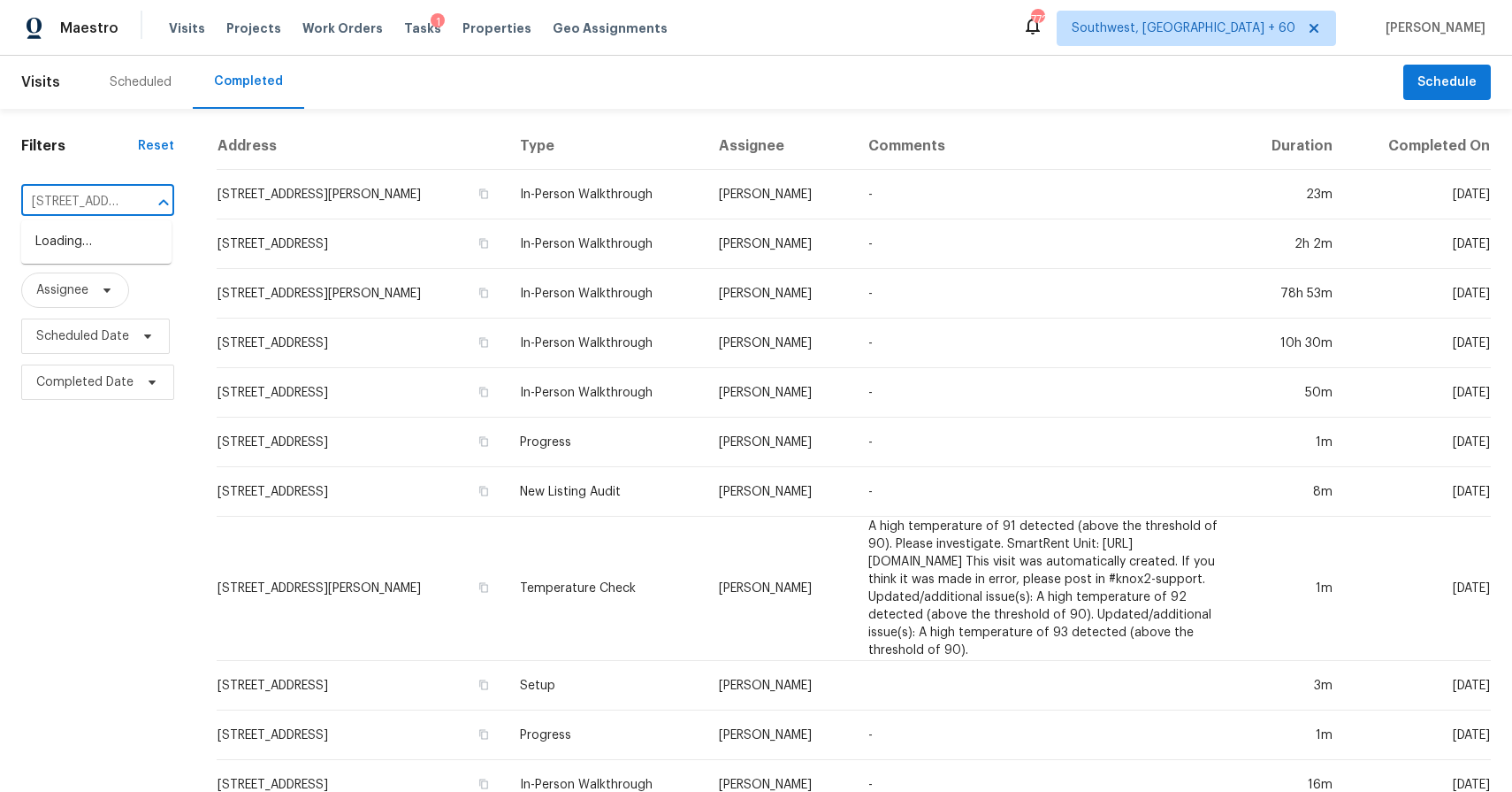
scroll to position [0, 139]
click at [99, 253] on li "1019 Hamil Ridge Dr, Waxhaw, NC 28173" at bounding box center [96, 260] width 150 height 66
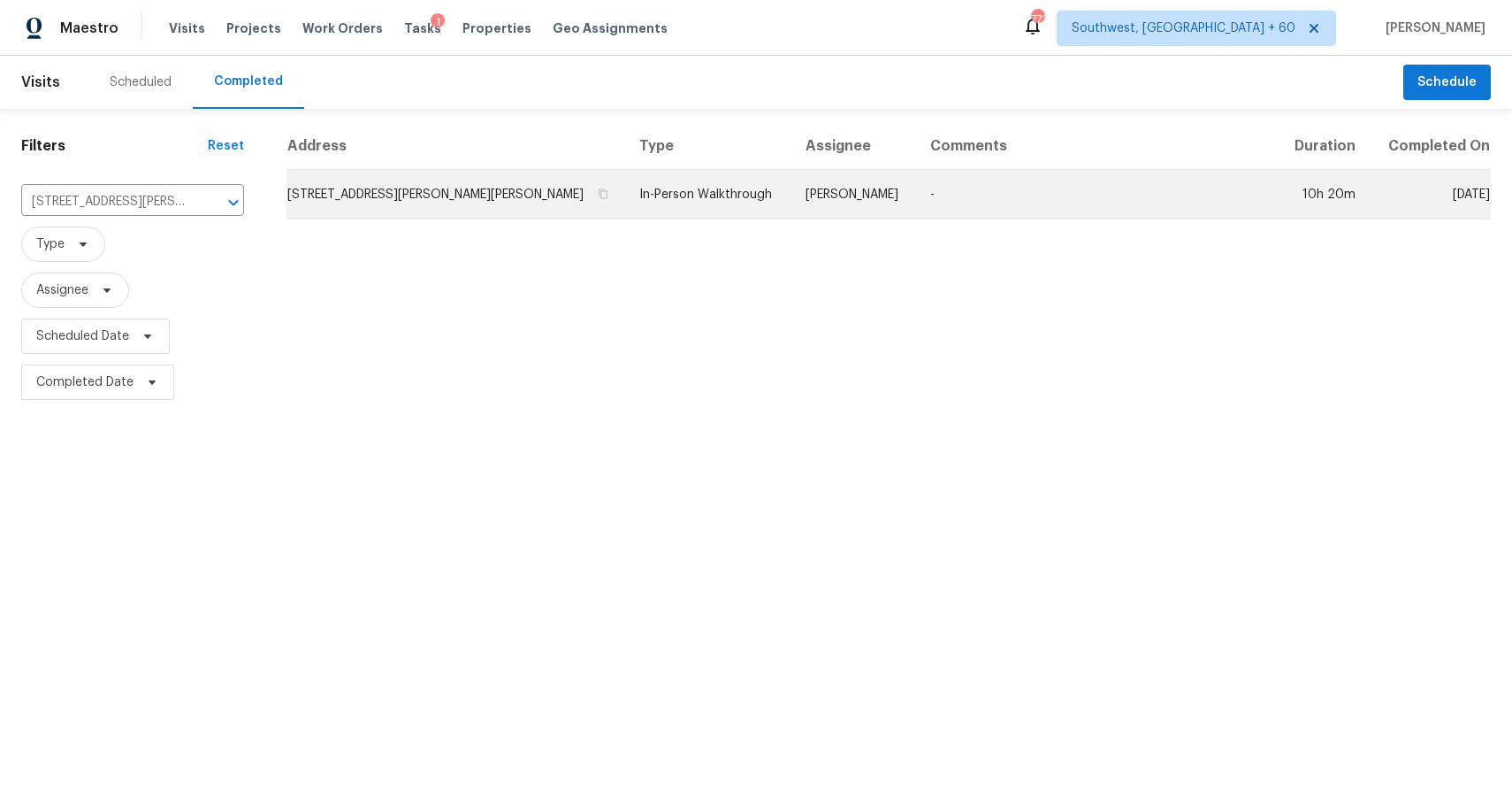
click at [792, 174] on td "Matthew Barnhart" at bounding box center [854, 194] width 125 height 50
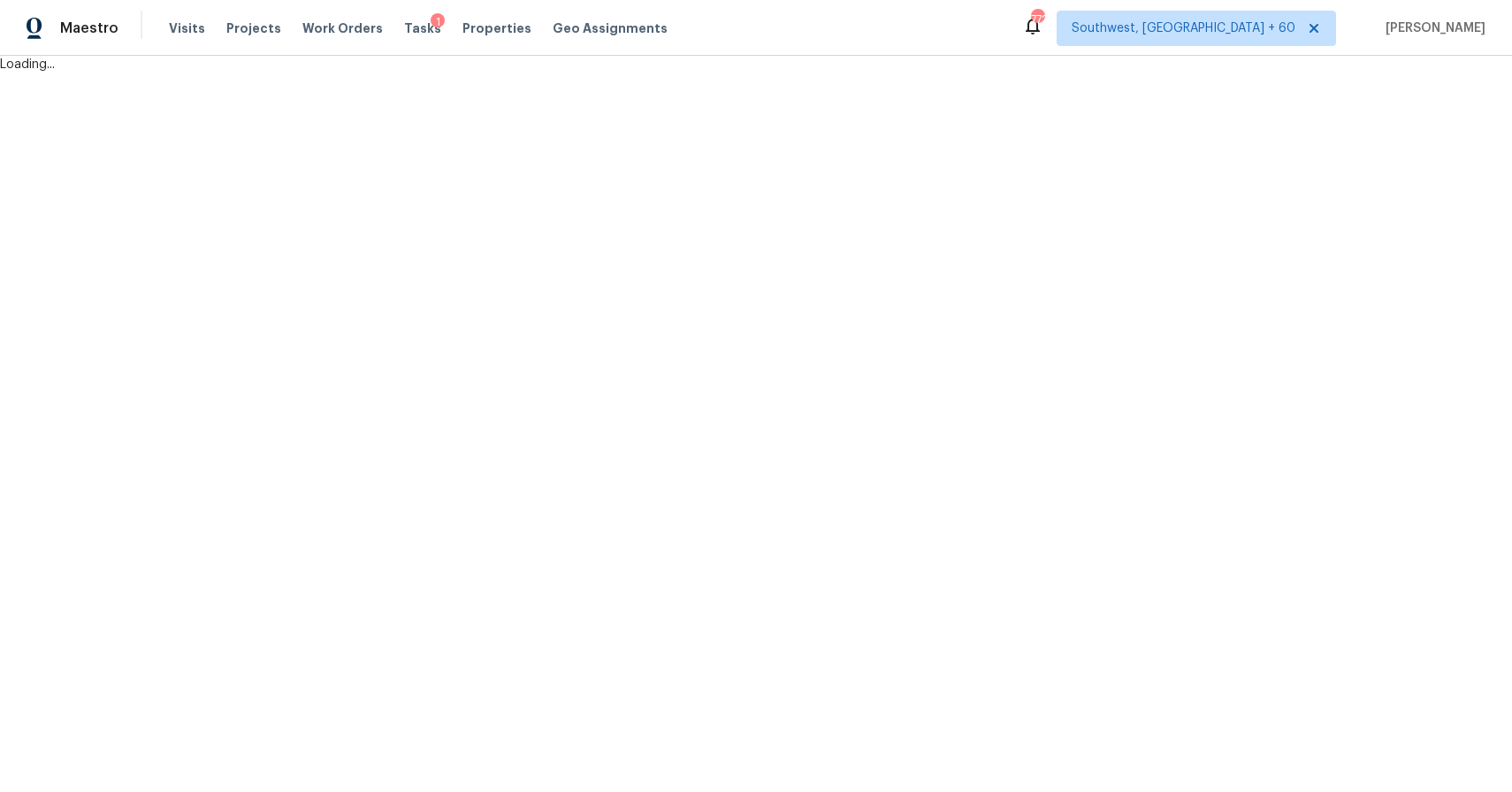
click at [807, 74] on html "Maestro Visits Projects Work Orders Tasks 1 Properties Geo Assignments 772 Sout…" at bounding box center [756, 36] width 1512 height 74
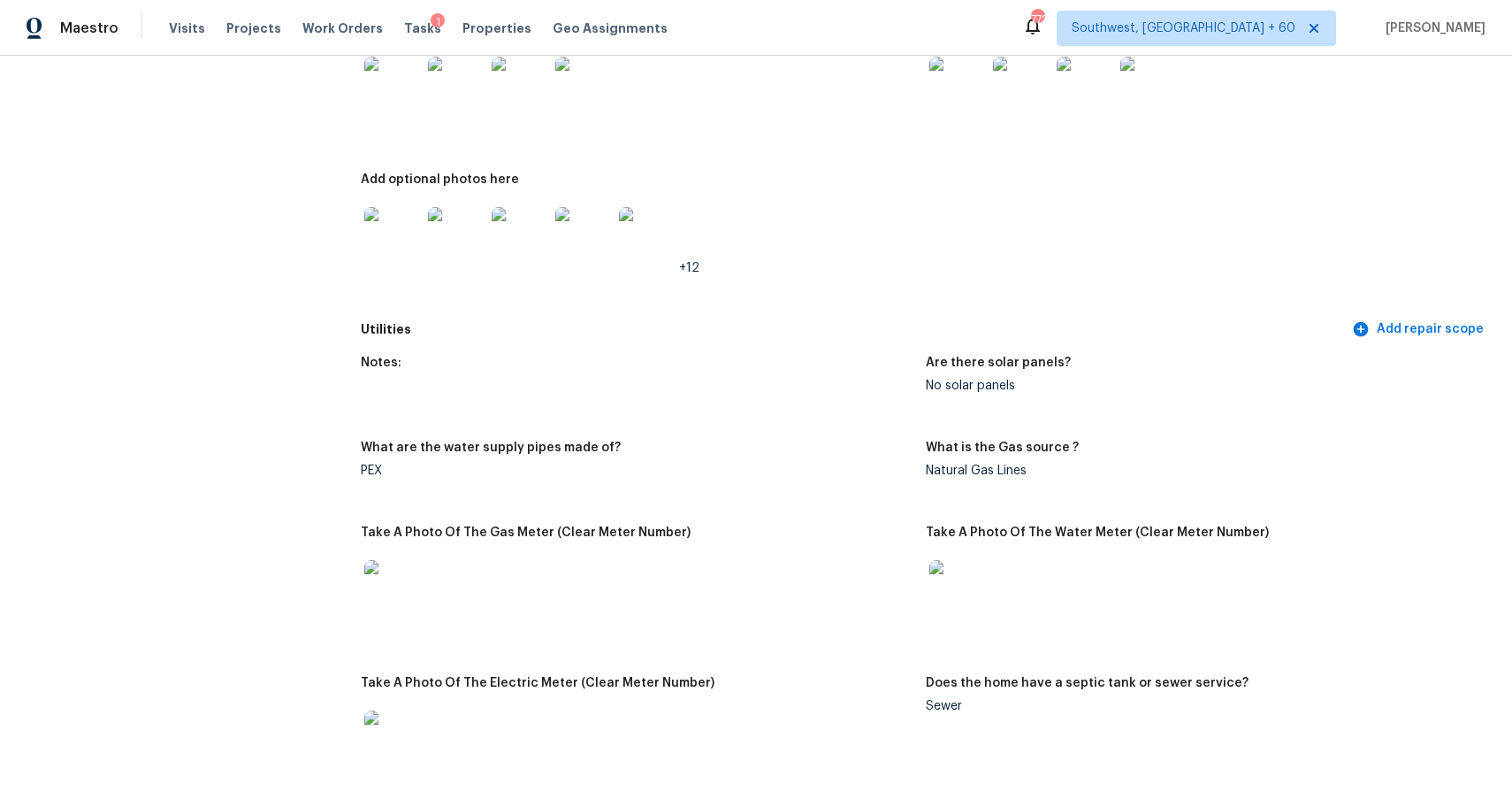
scroll to position [639, 0]
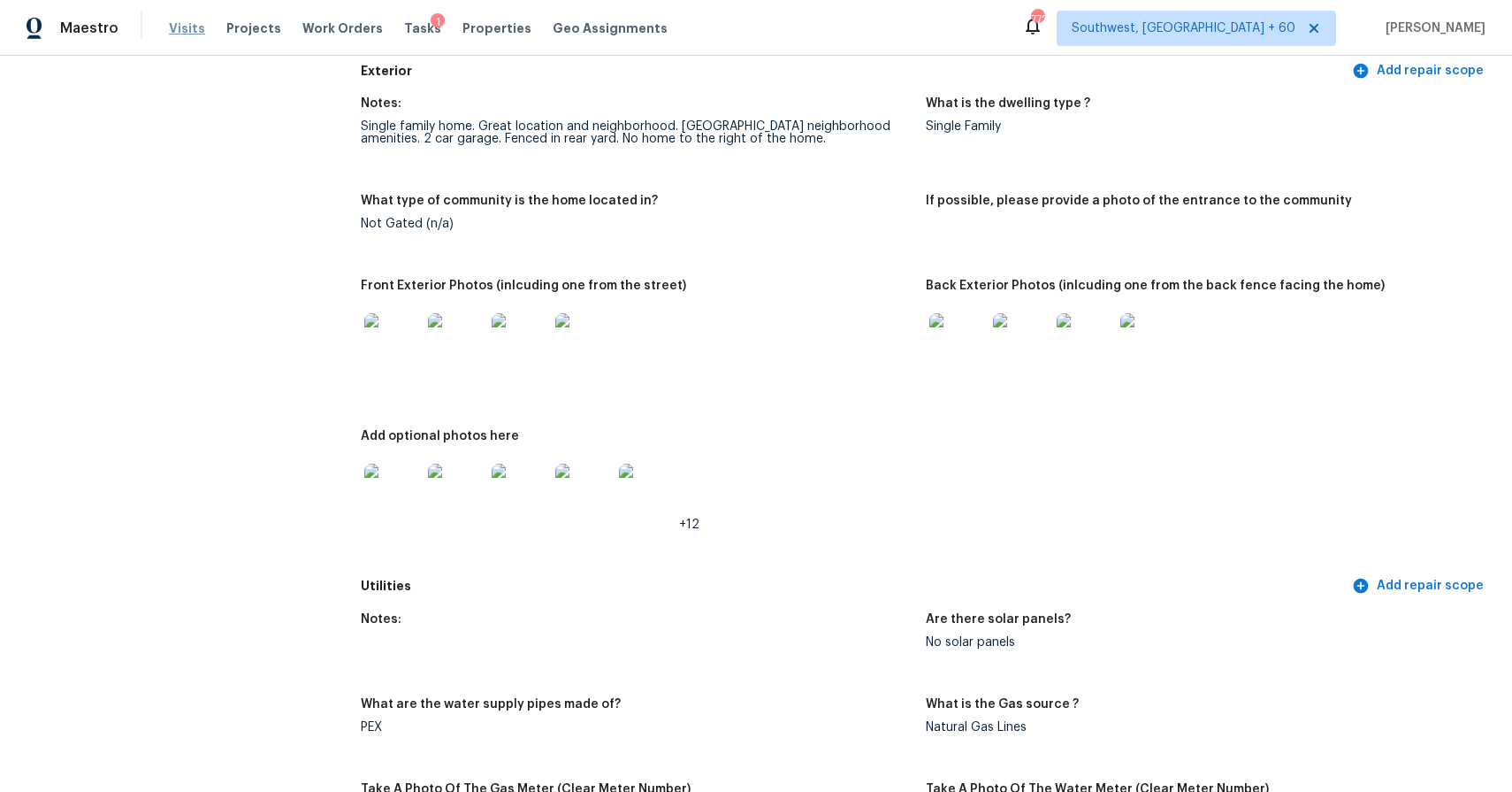
click at [179, 30] on span "Visits" at bounding box center [187, 28] width 36 height 18
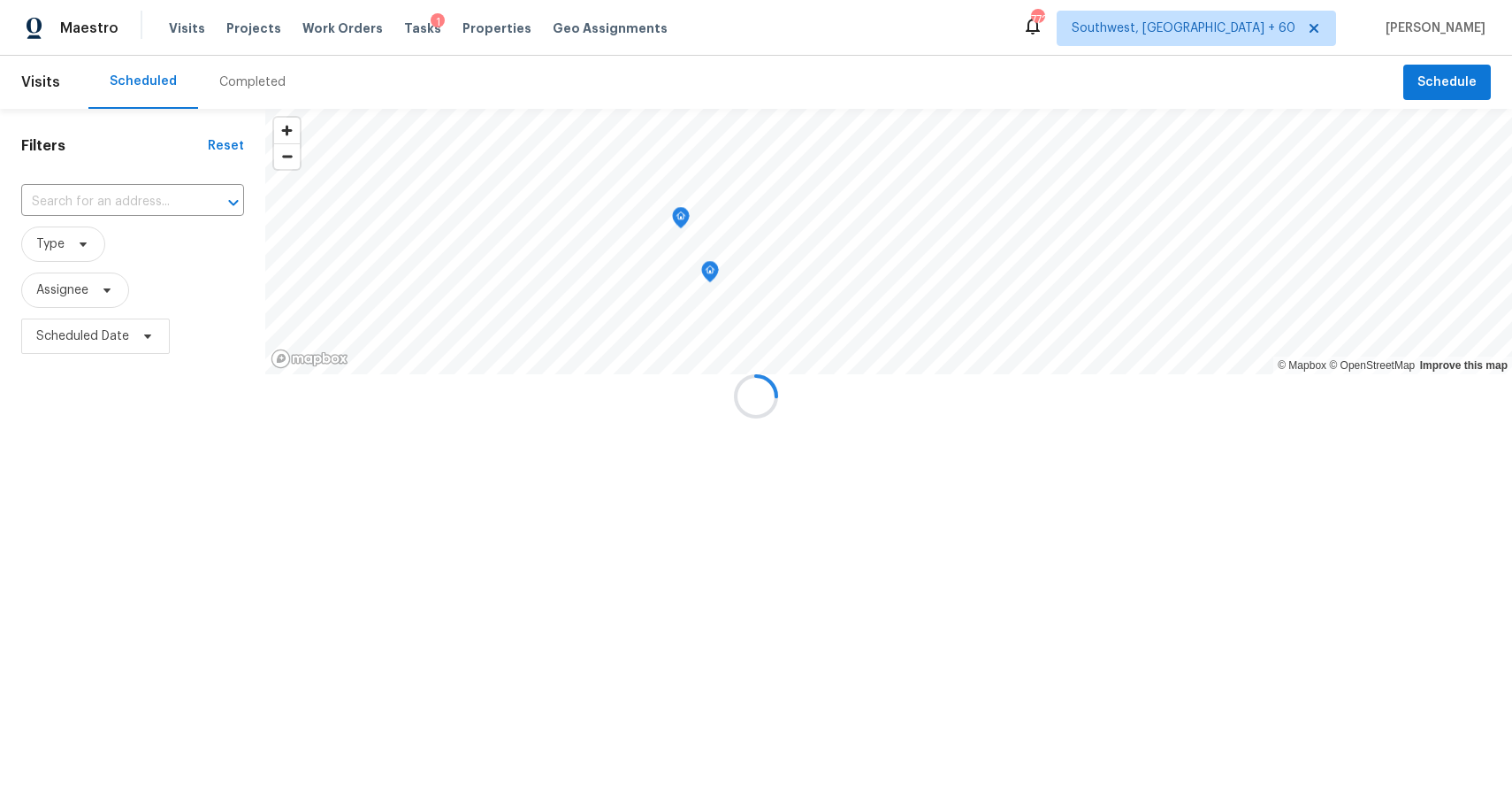
click at [251, 84] on div at bounding box center [756, 396] width 1512 height 792
click at [251, 84] on div "Completed" at bounding box center [252, 82] width 66 height 18
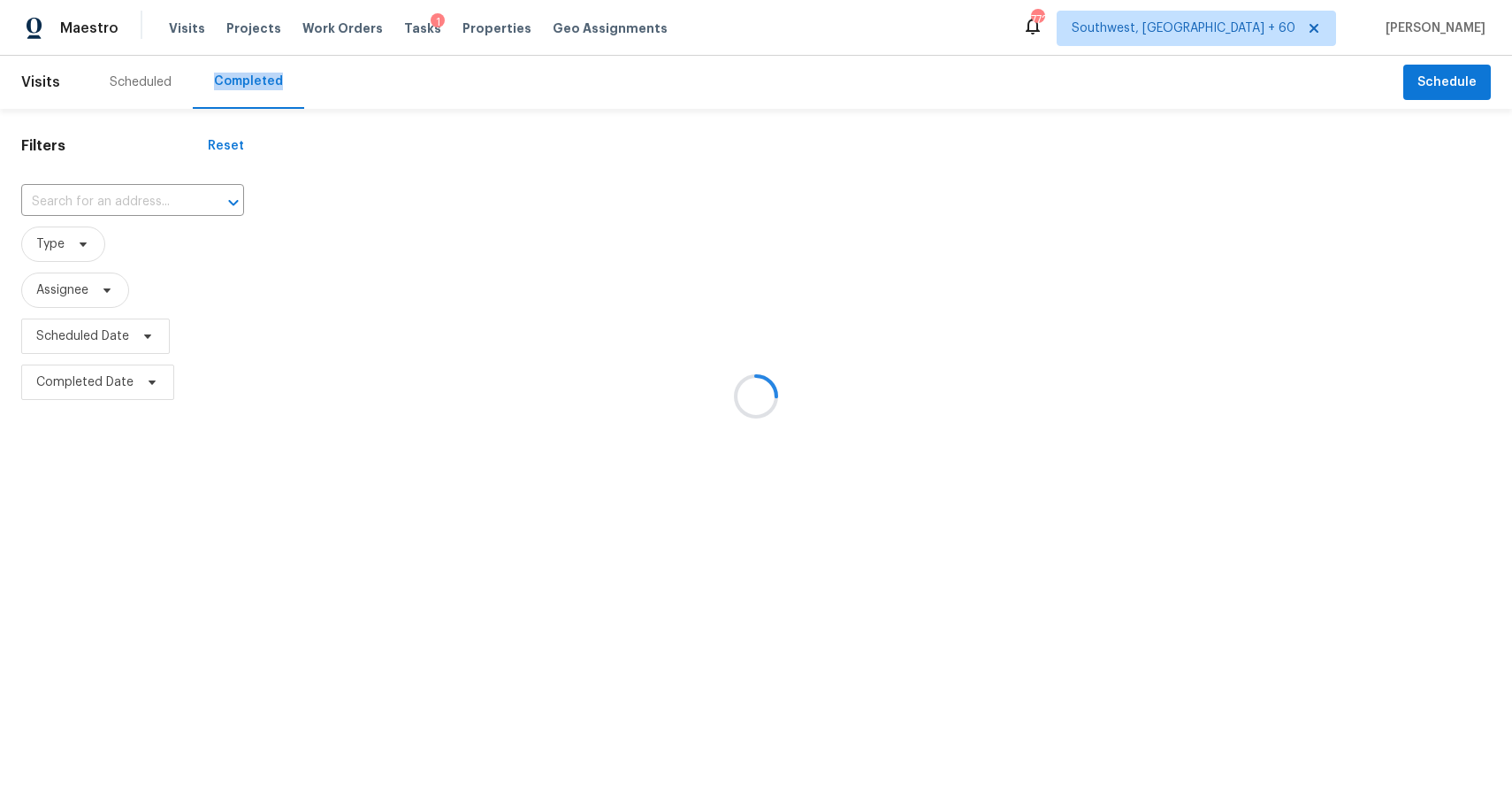
click at [251, 84] on div at bounding box center [756, 396] width 1512 height 792
click at [135, 196] on div at bounding box center [756, 396] width 1512 height 792
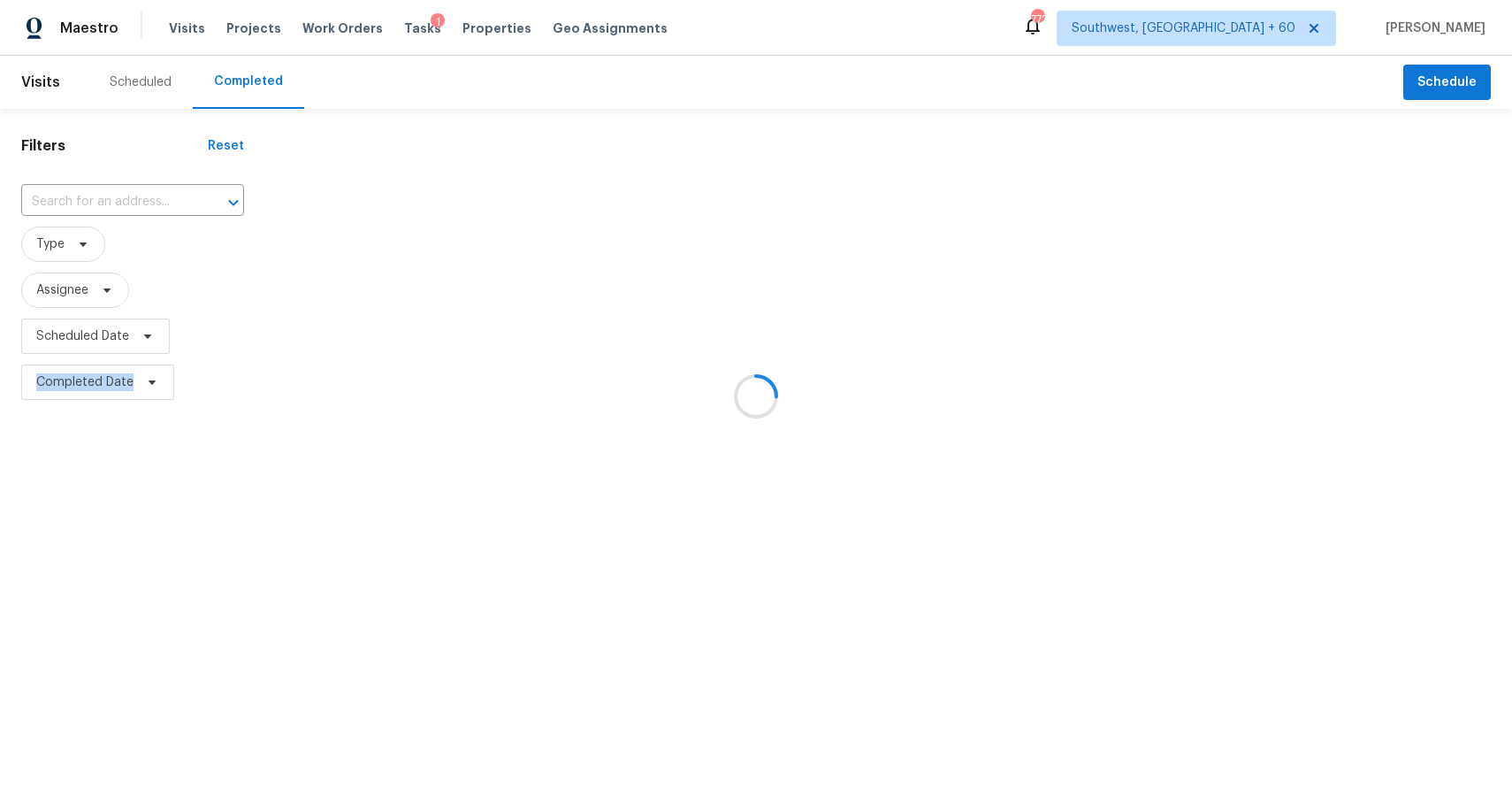
click at [135, 196] on div at bounding box center [756, 396] width 1512 height 792
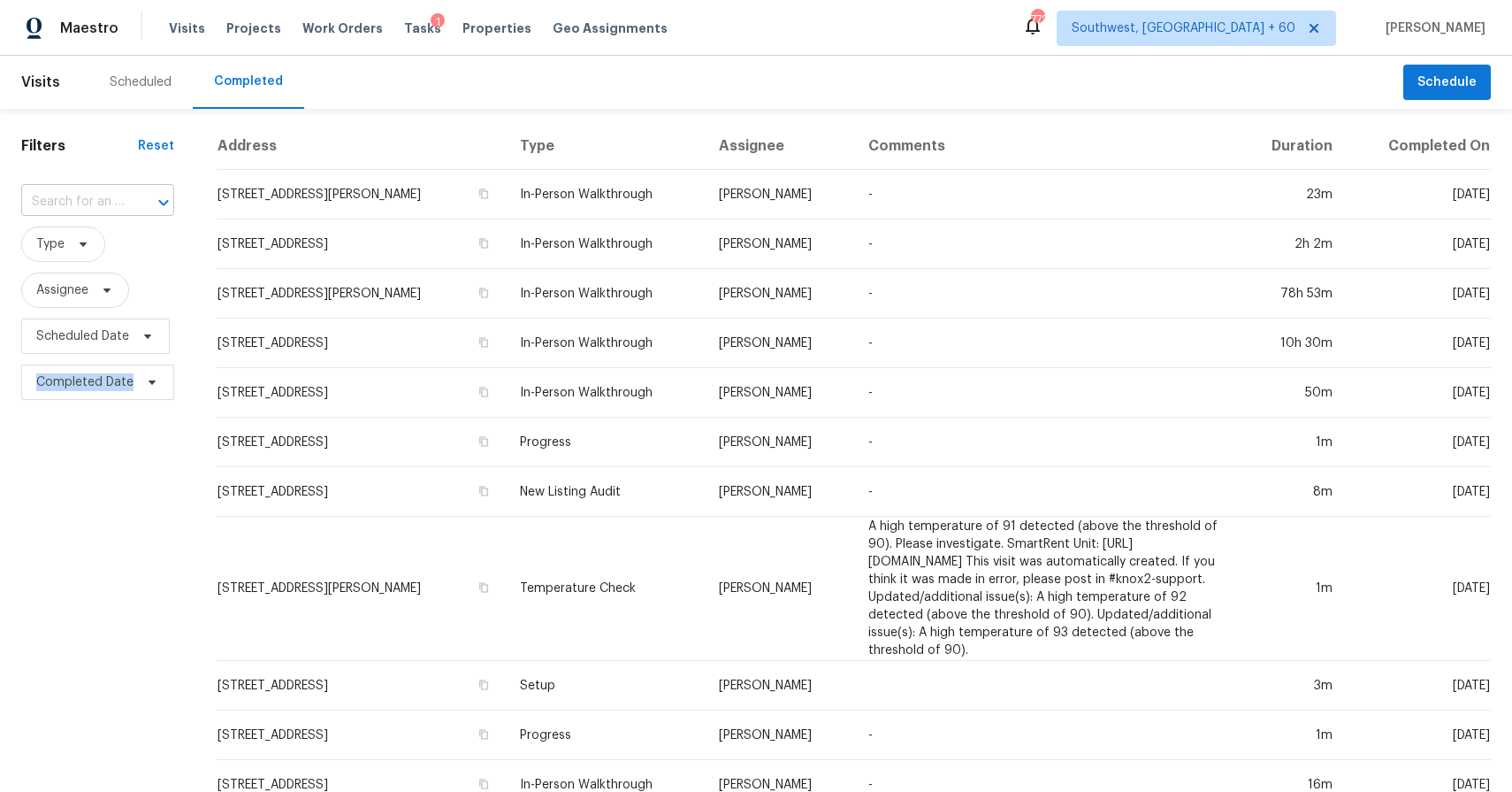
click at [131, 194] on div at bounding box center [150, 202] width 46 height 24
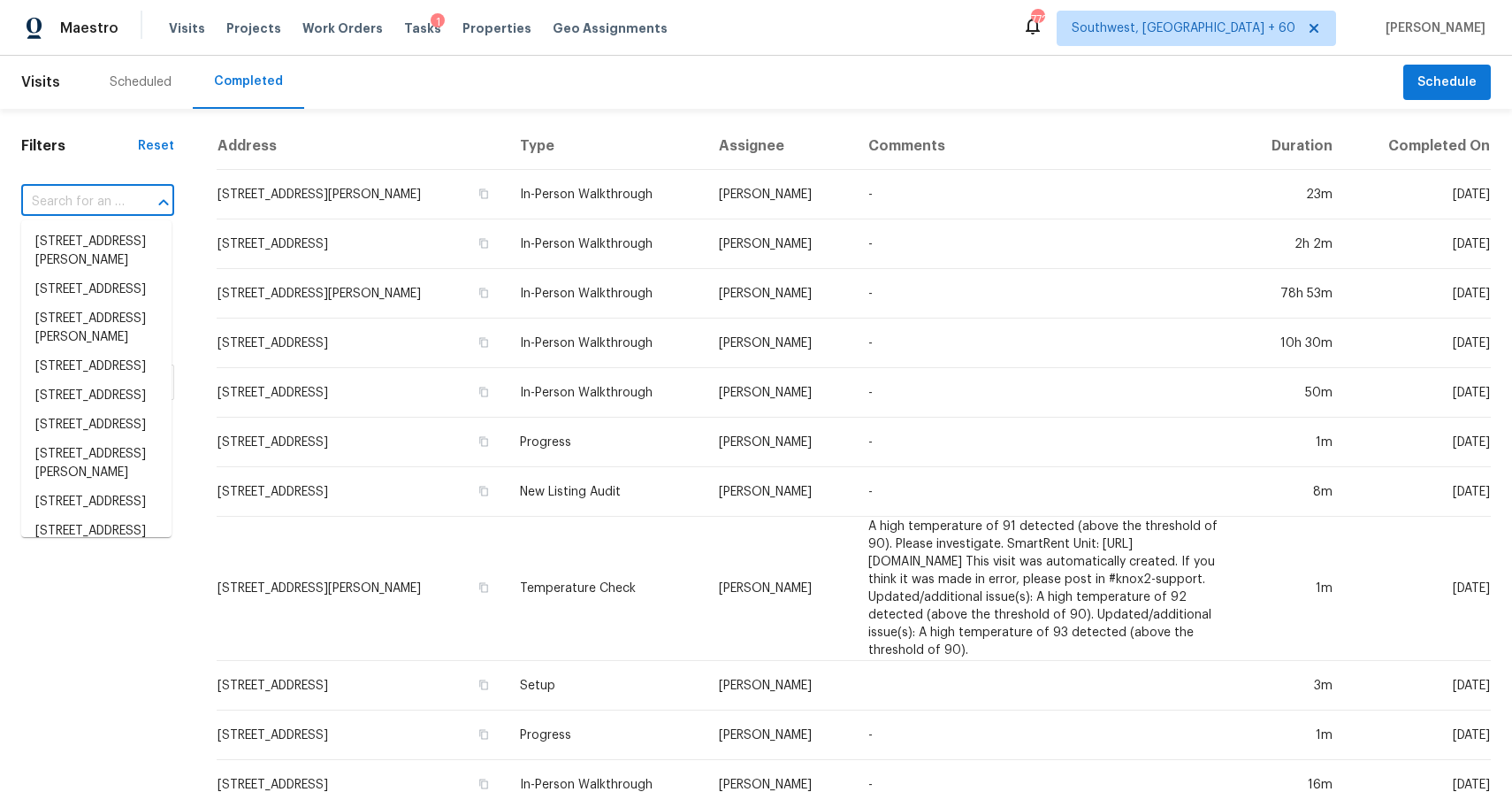
click at [131, 194] on div at bounding box center [150, 202] width 46 height 24
paste input "https://maestro.ops.opendoor.com/tasks/661745f5-f208-48c2-a338-5701868d227f?tab…"
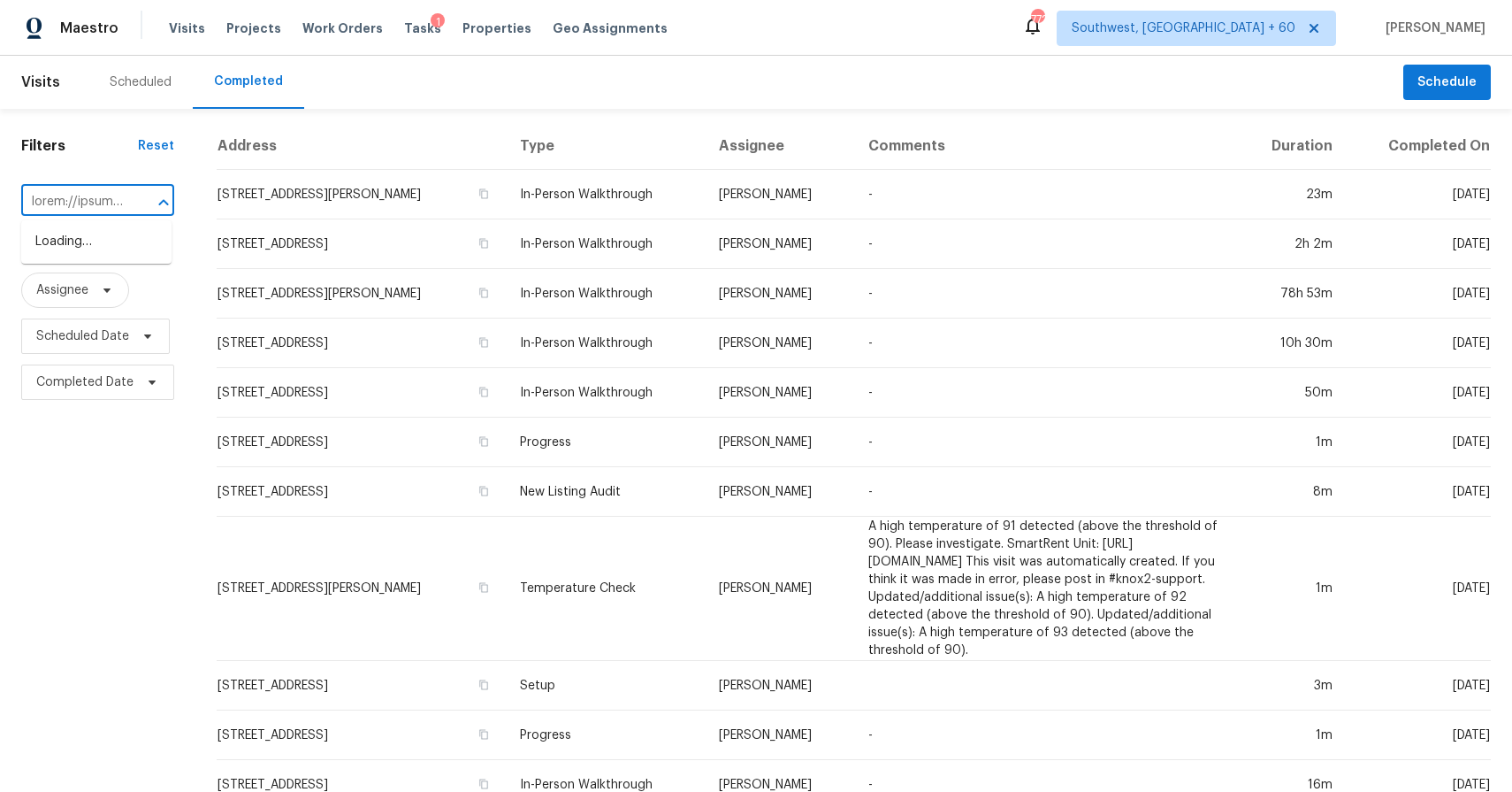
scroll to position [0, 8715]
type input "https://maestro.ops.opendoor.com/tasks/661745f5-f208-48c2-a338-5701868d227f?tab…"
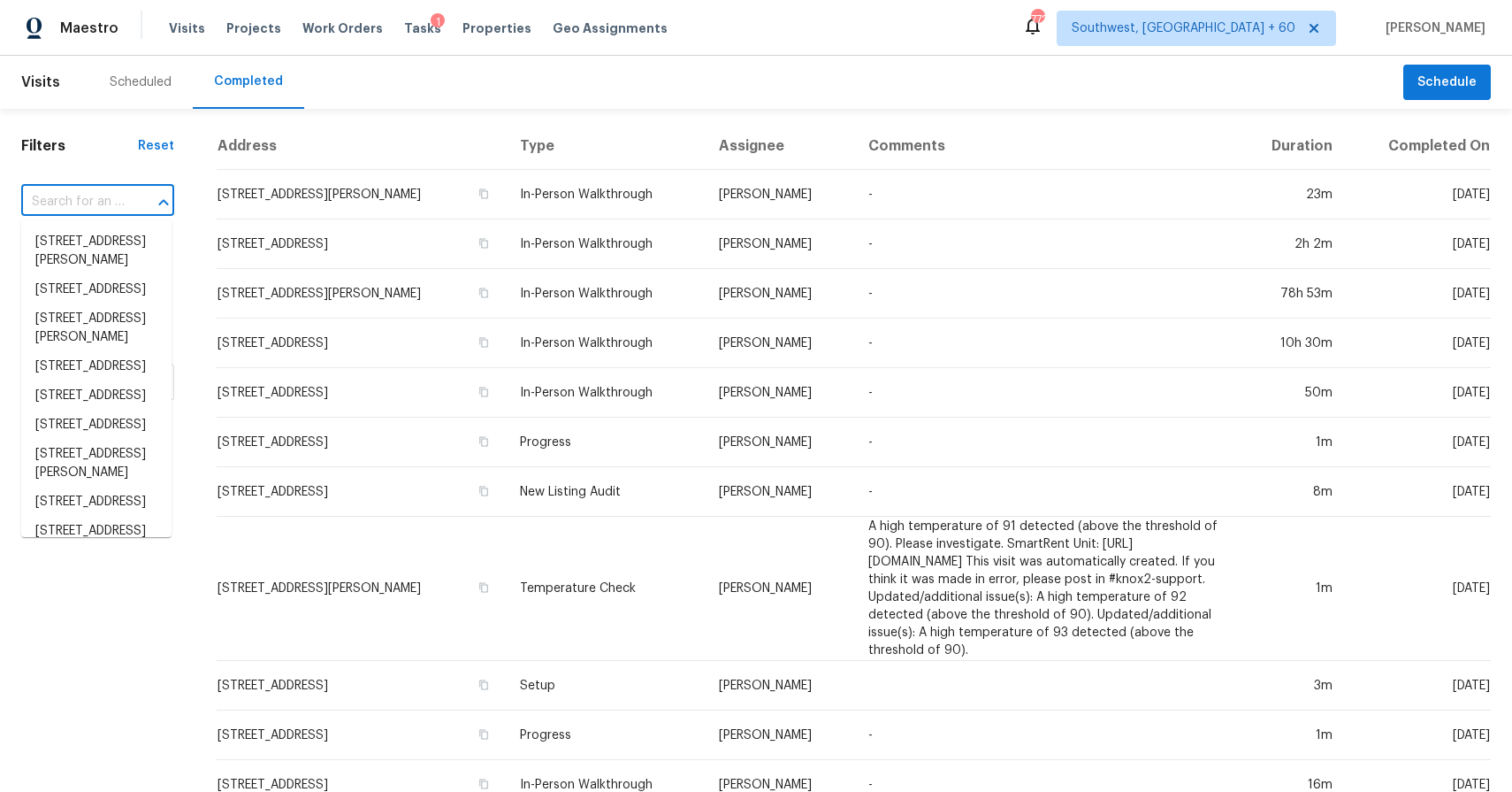
scroll to position [0, 0]
click at [125, 182] on div "Filters Reset ​ Type Assignee Scheduled Date Completed Date" at bounding box center [97, 734] width 195 height 1252
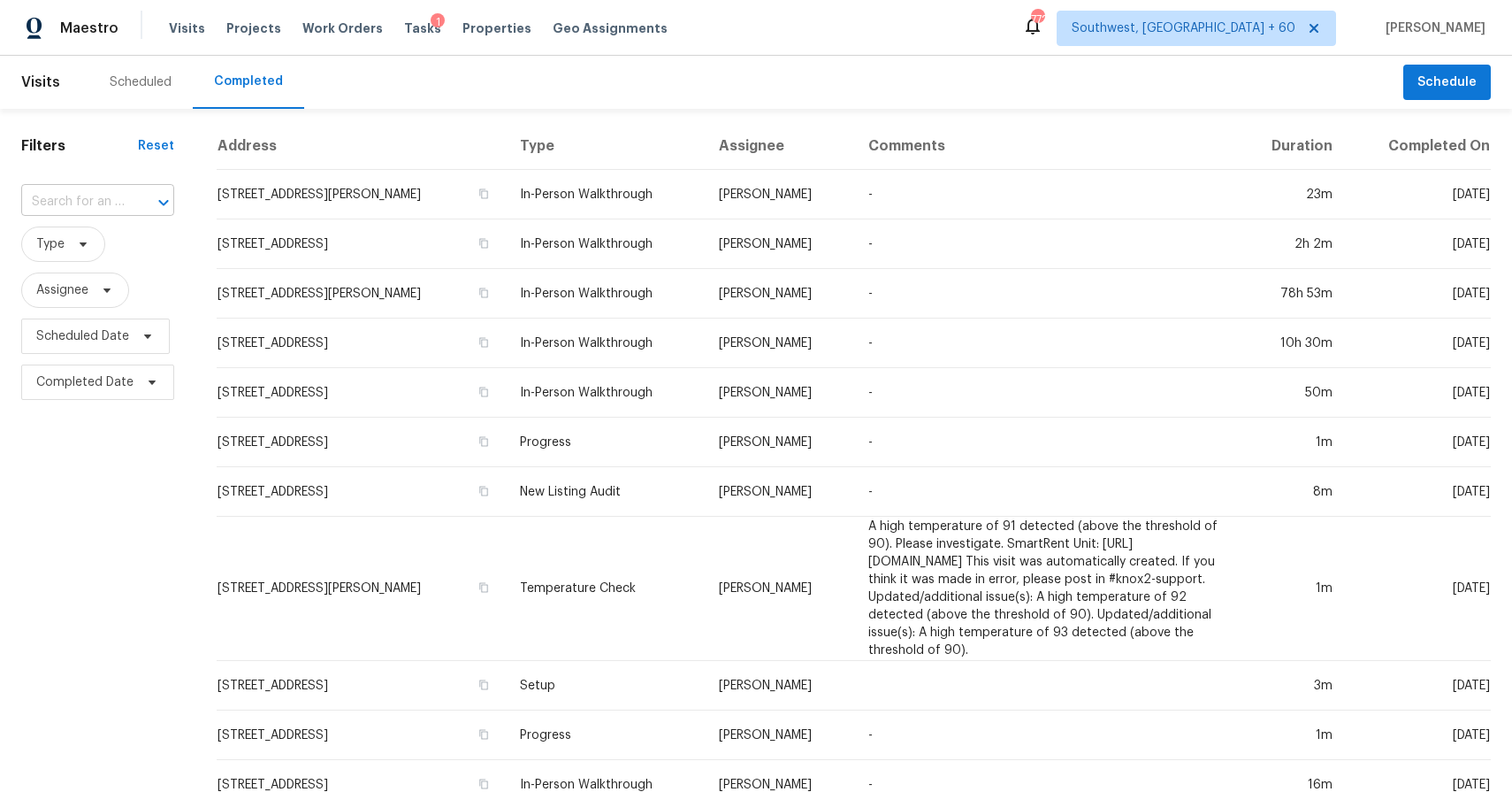
click at [107, 192] on input "text" at bounding box center [73, 201] width 104 height 27
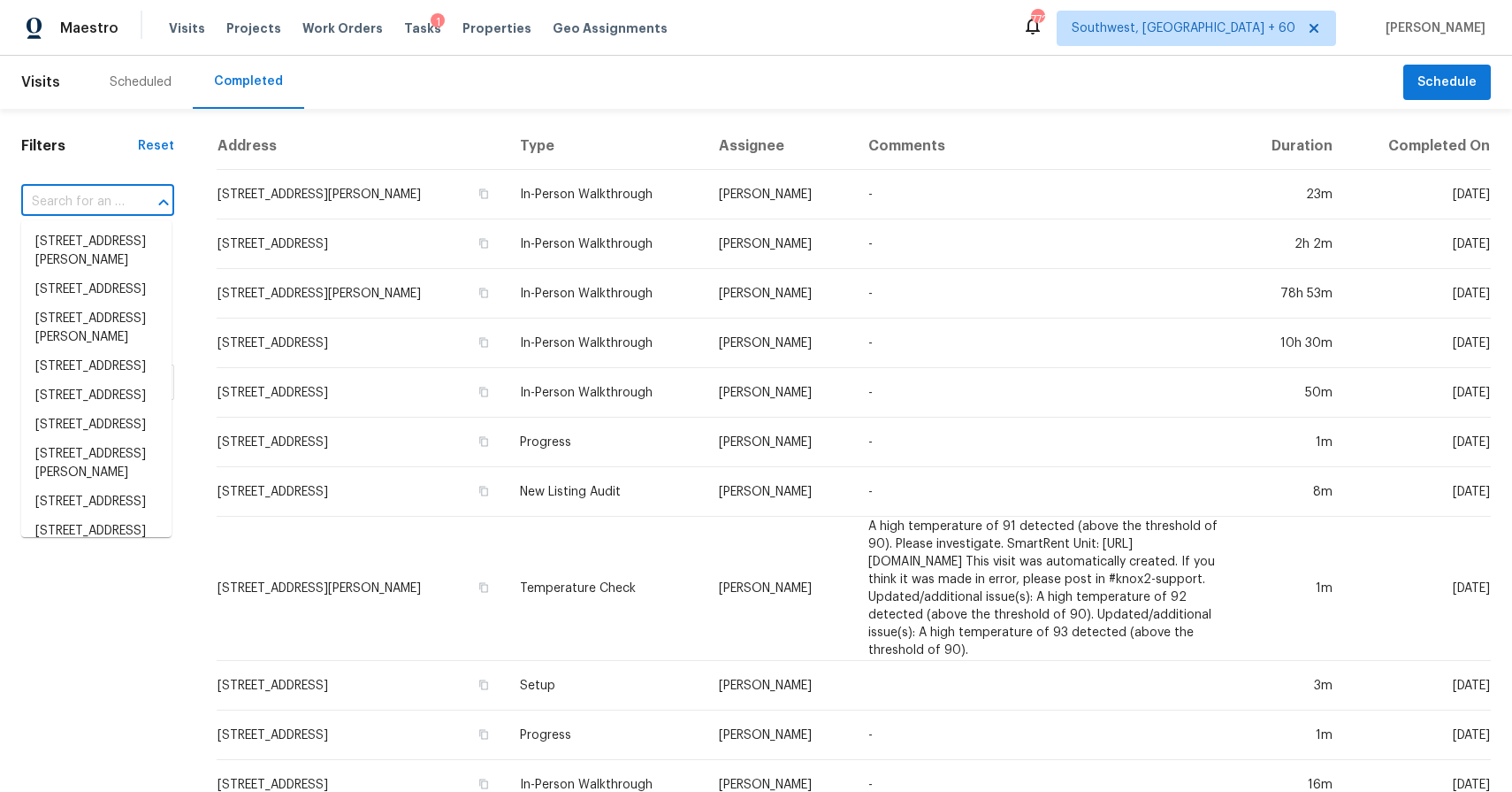
paste input "1019 Hamil Ridge Dr, Waxhaw, NC 28173"
type input "1019 Hamil Ridge Dr, Waxhaw, NC 28173"
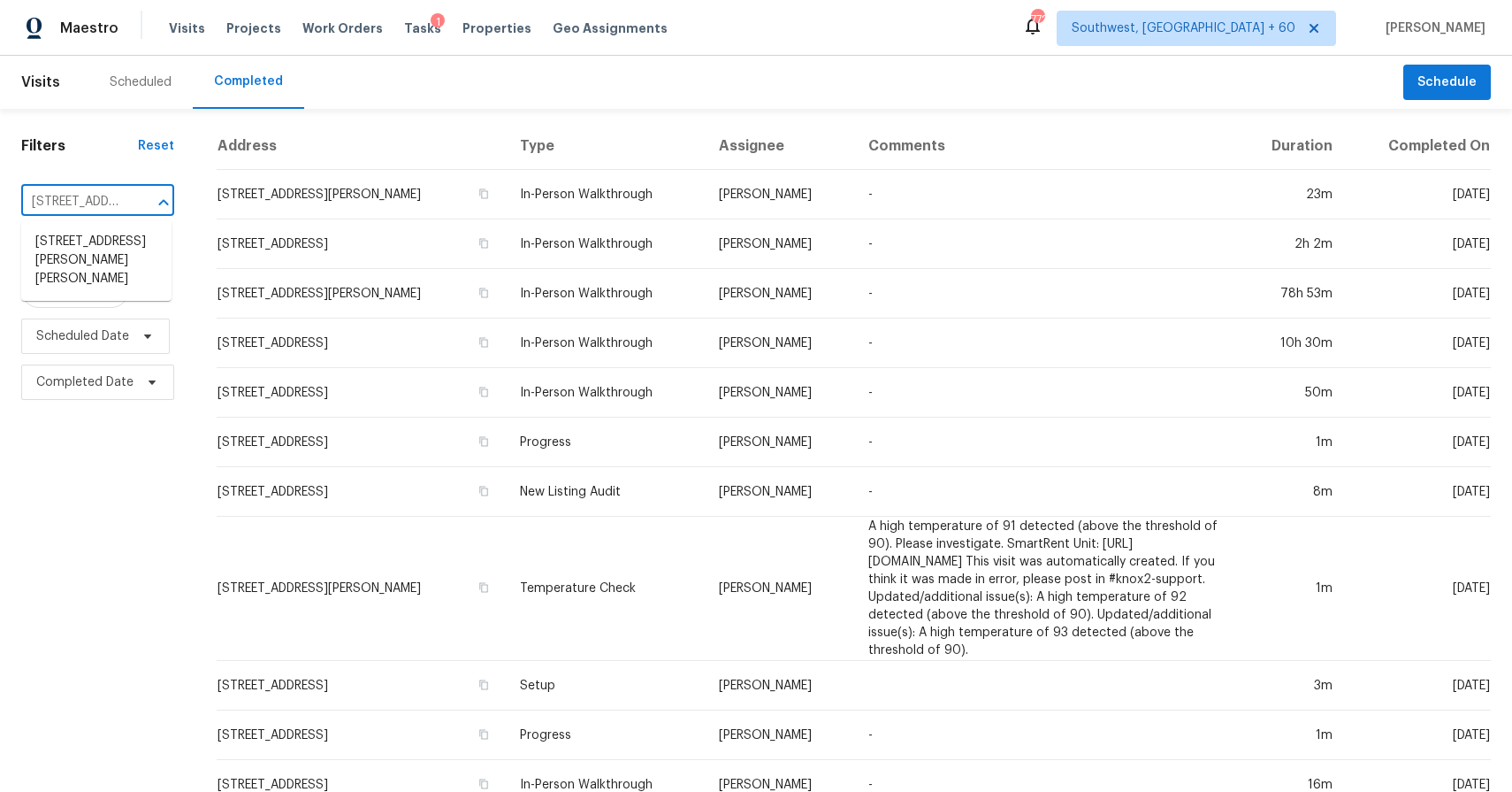
scroll to position [0, 139]
click at [142, 276] on ul "1019 Hamil Ridge Dr, Waxhaw, NC 28173" at bounding box center [96, 261] width 150 height 80
click at [139, 258] on li "1019 Hamil Ridge Dr, Waxhaw, NC 28173" at bounding box center [96, 260] width 150 height 66
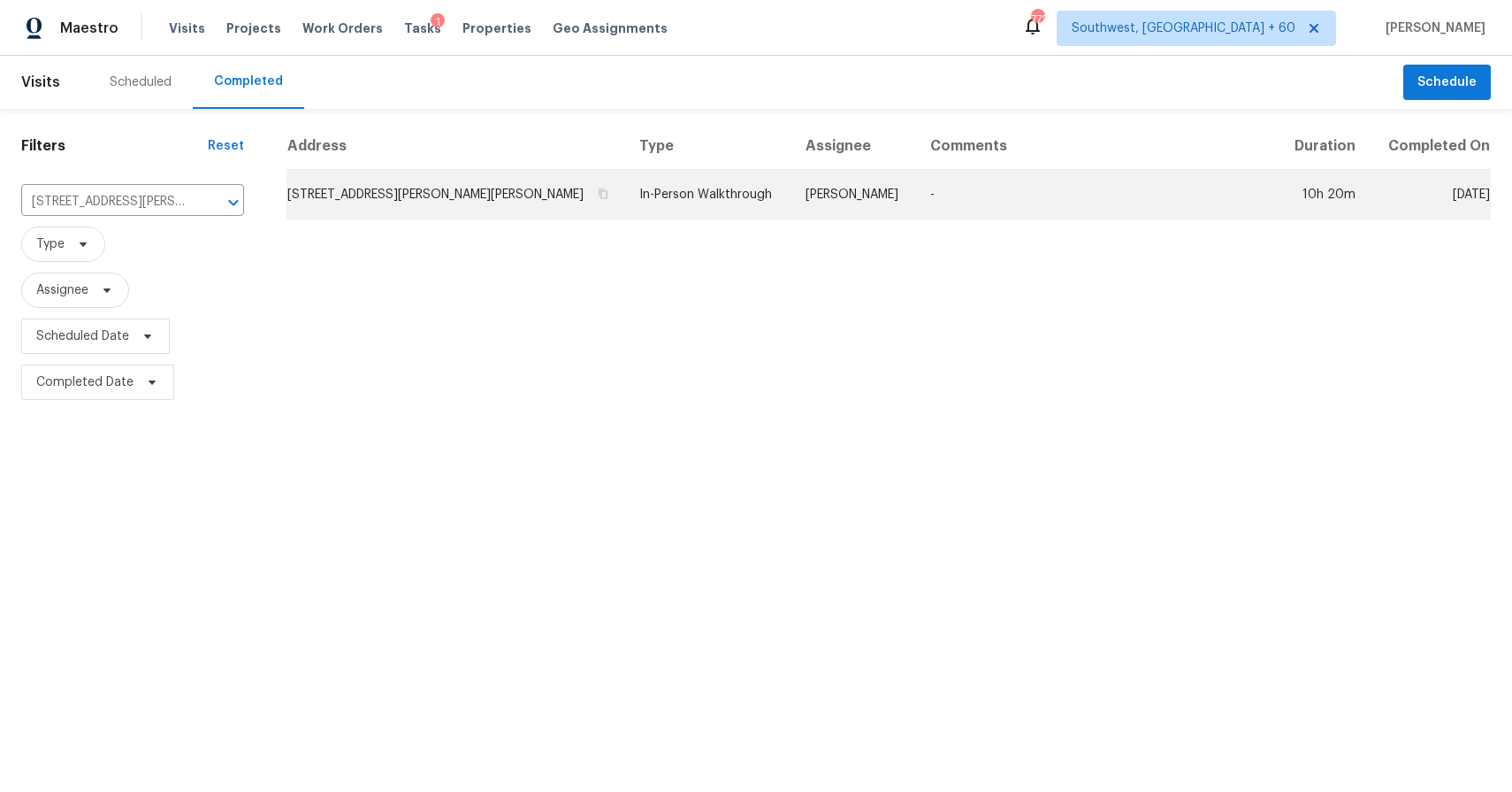
click at [897, 186] on td "Matthew Barnhart" at bounding box center [854, 194] width 125 height 50
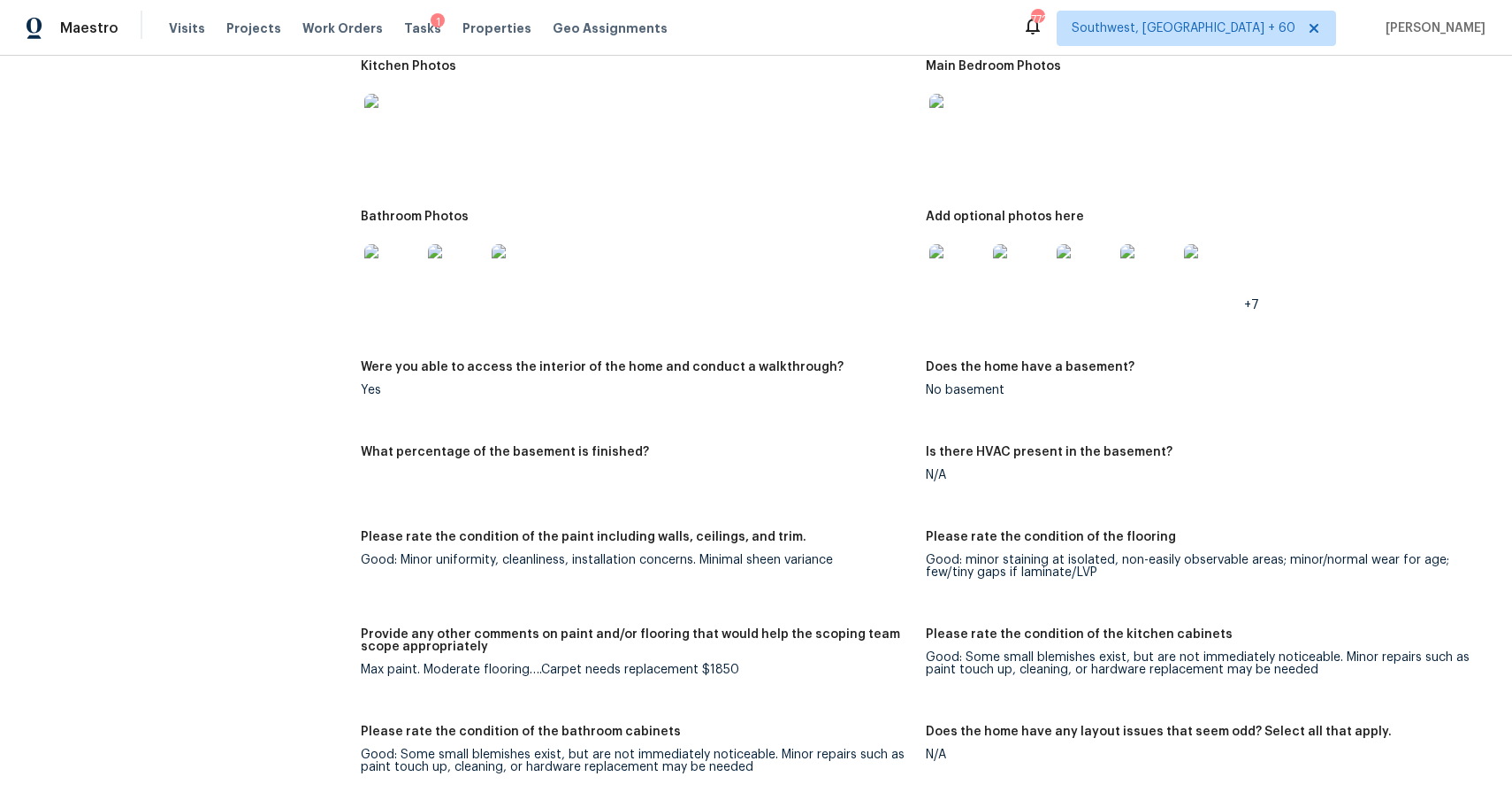
scroll to position [2098, 0]
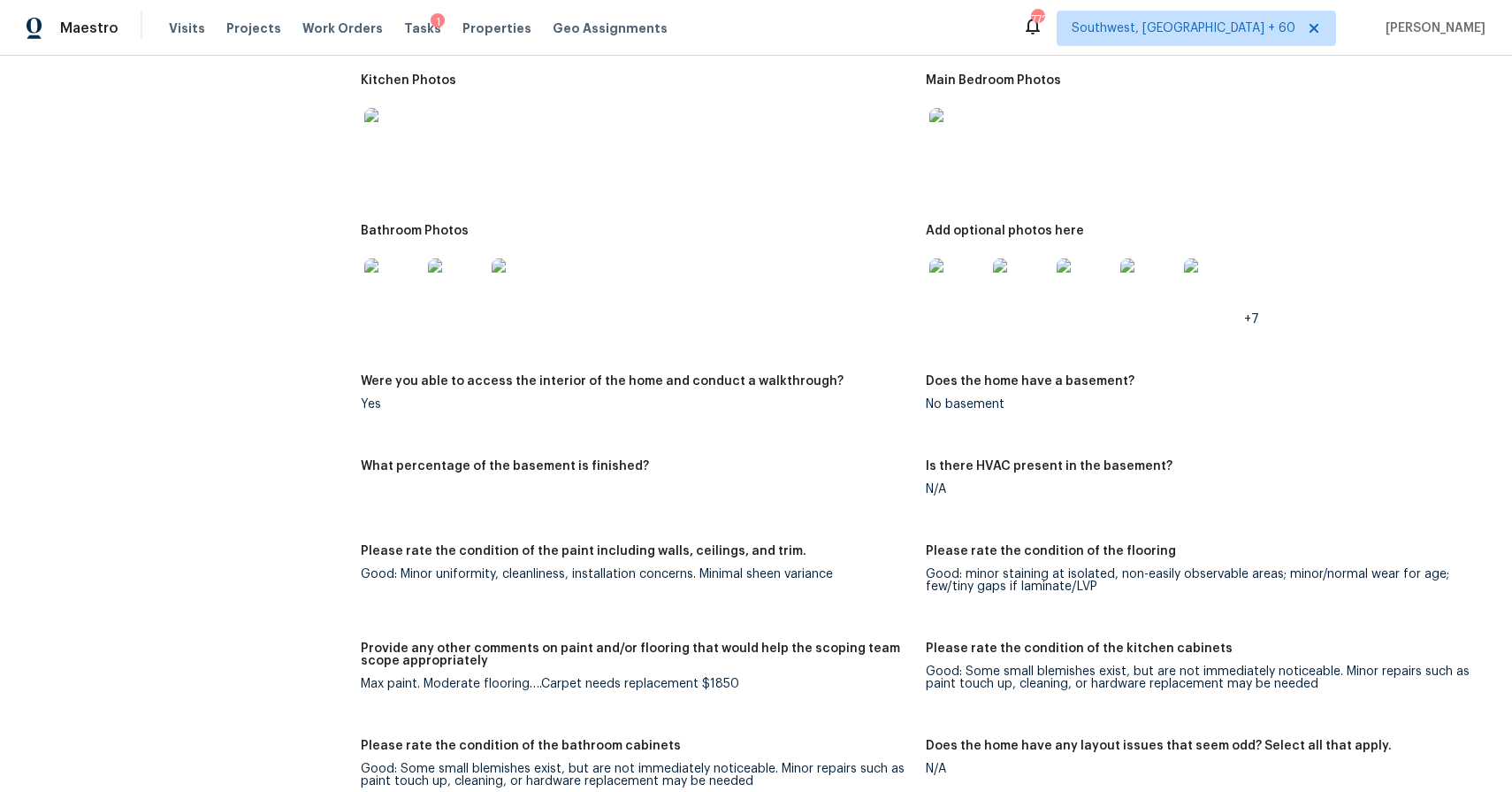
click at [974, 125] on img at bounding box center [957, 136] width 57 height 57
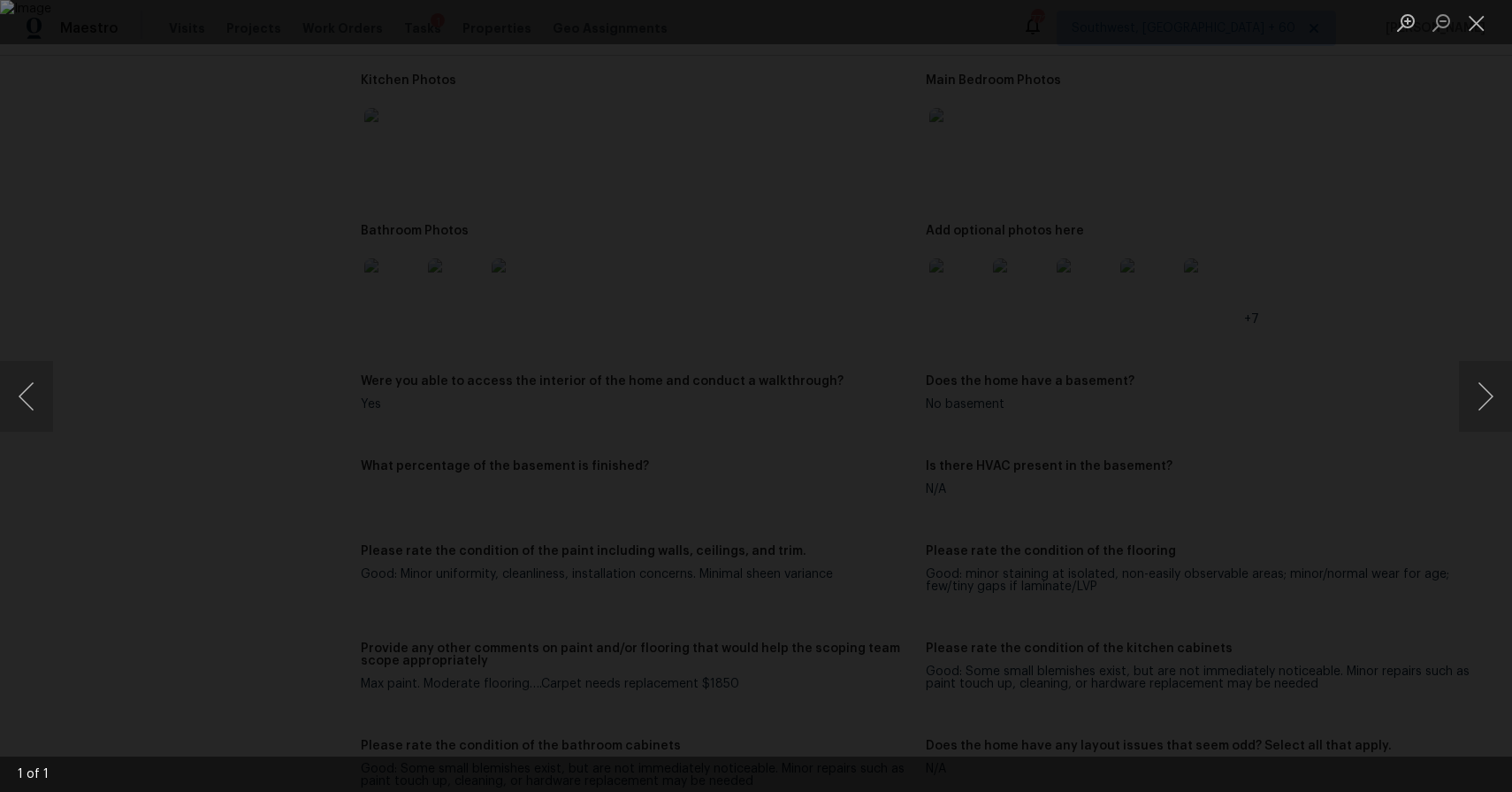
click at [1300, 431] on div "Lightbox" at bounding box center [756, 396] width 1512 height 792
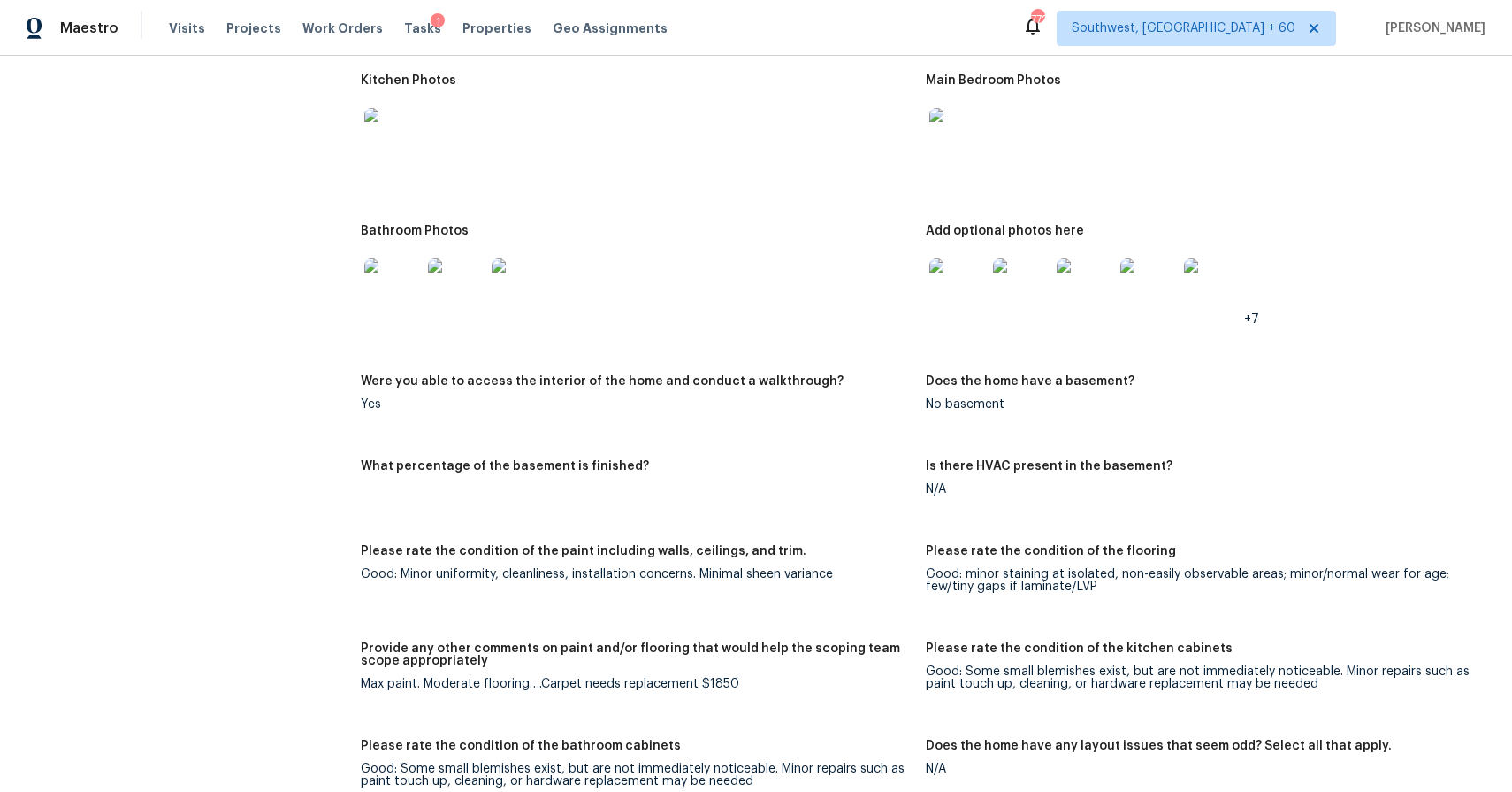
click at [1305, 404] on div "No basement" at bounding box center [1200, 404] width 550 height 12
click at [961, 269] on img at bounding box center [957, 286] width 57 height 57
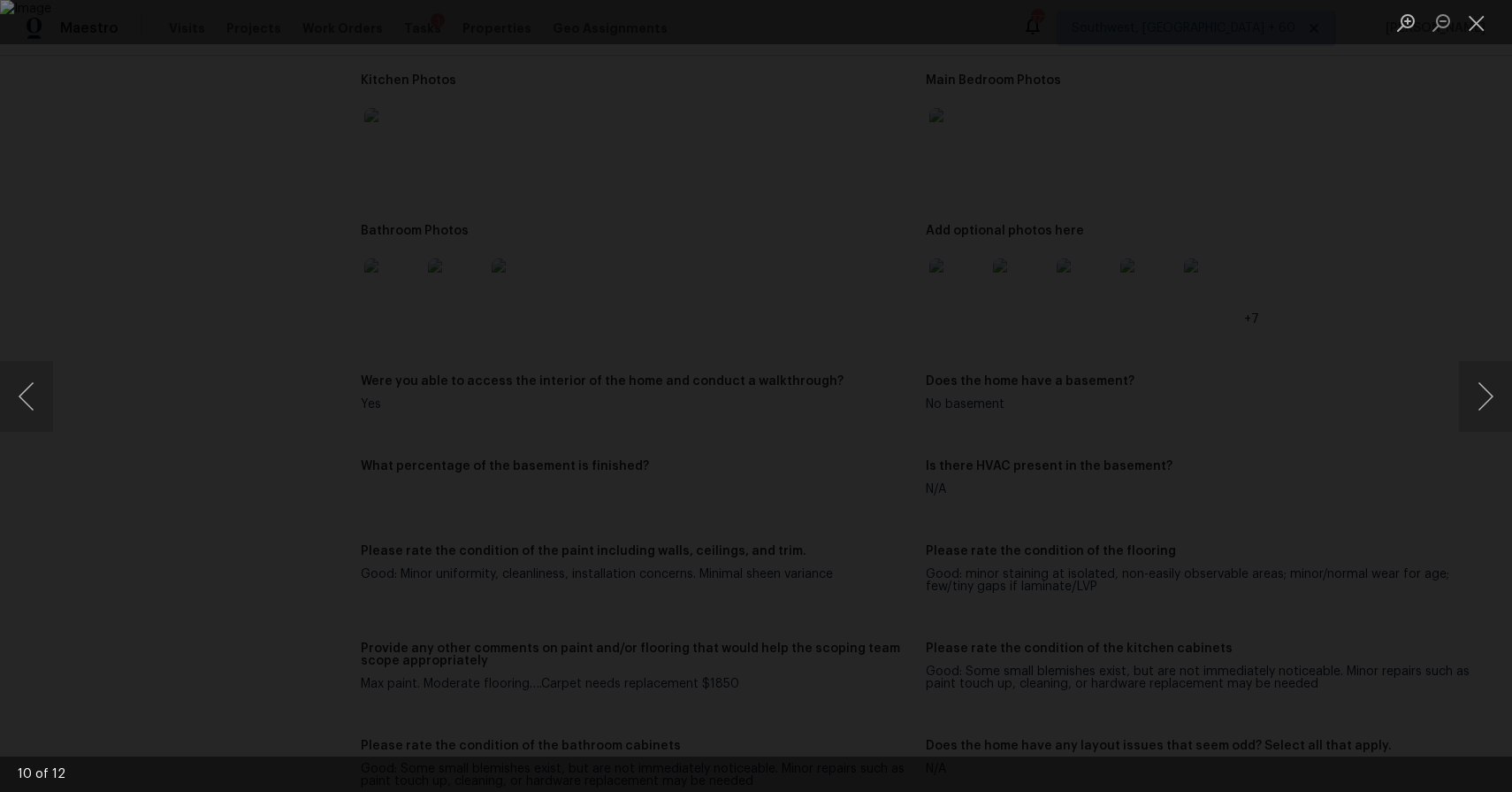
click at [1377, 341] on div "Lightbox" at bounding box center [756, 396] width 1512 height 792
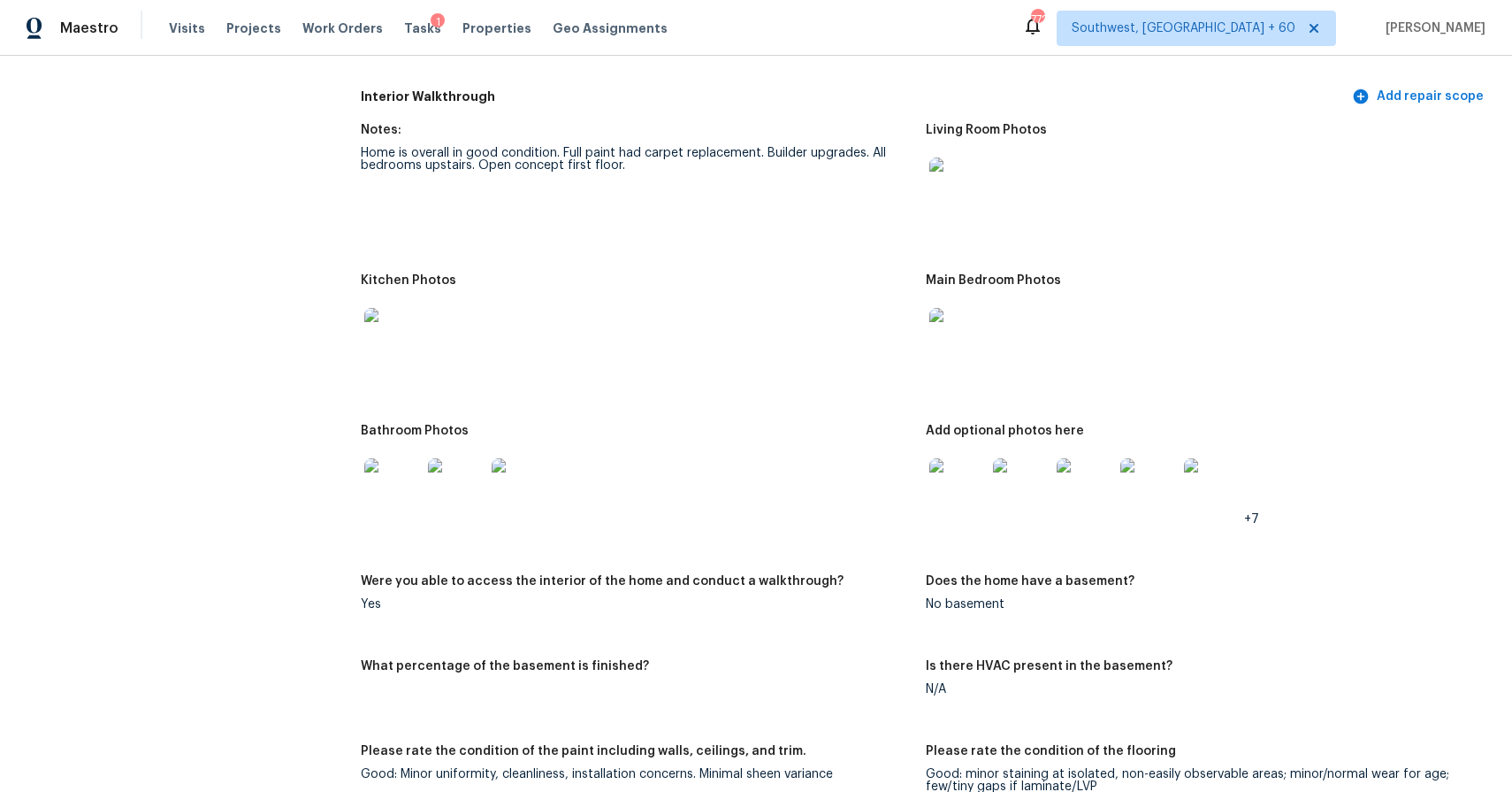
scroll to position [2053, 0]
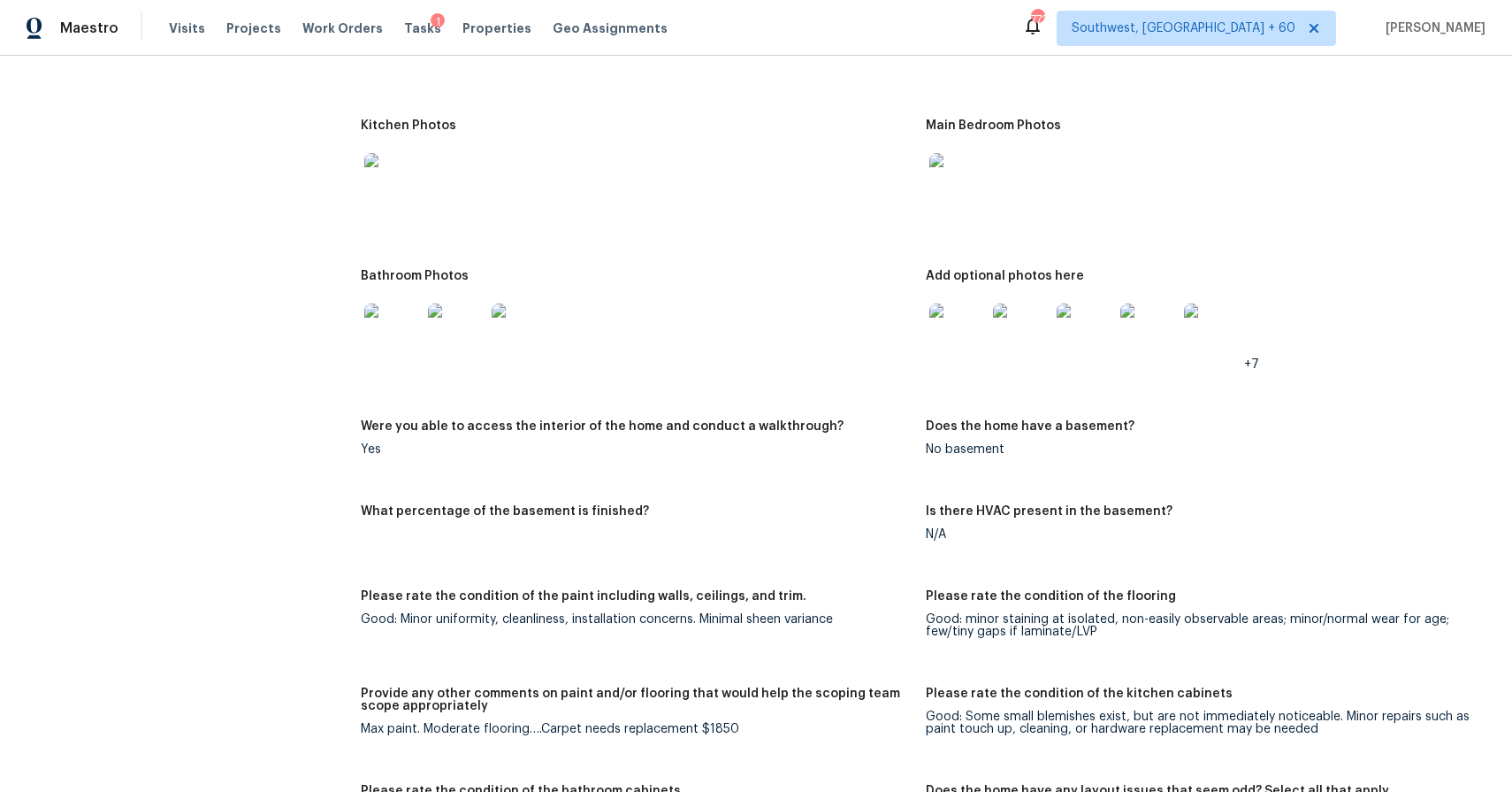
click at [397, 169] on img at bounding box center [392, 181] width 57 height 57
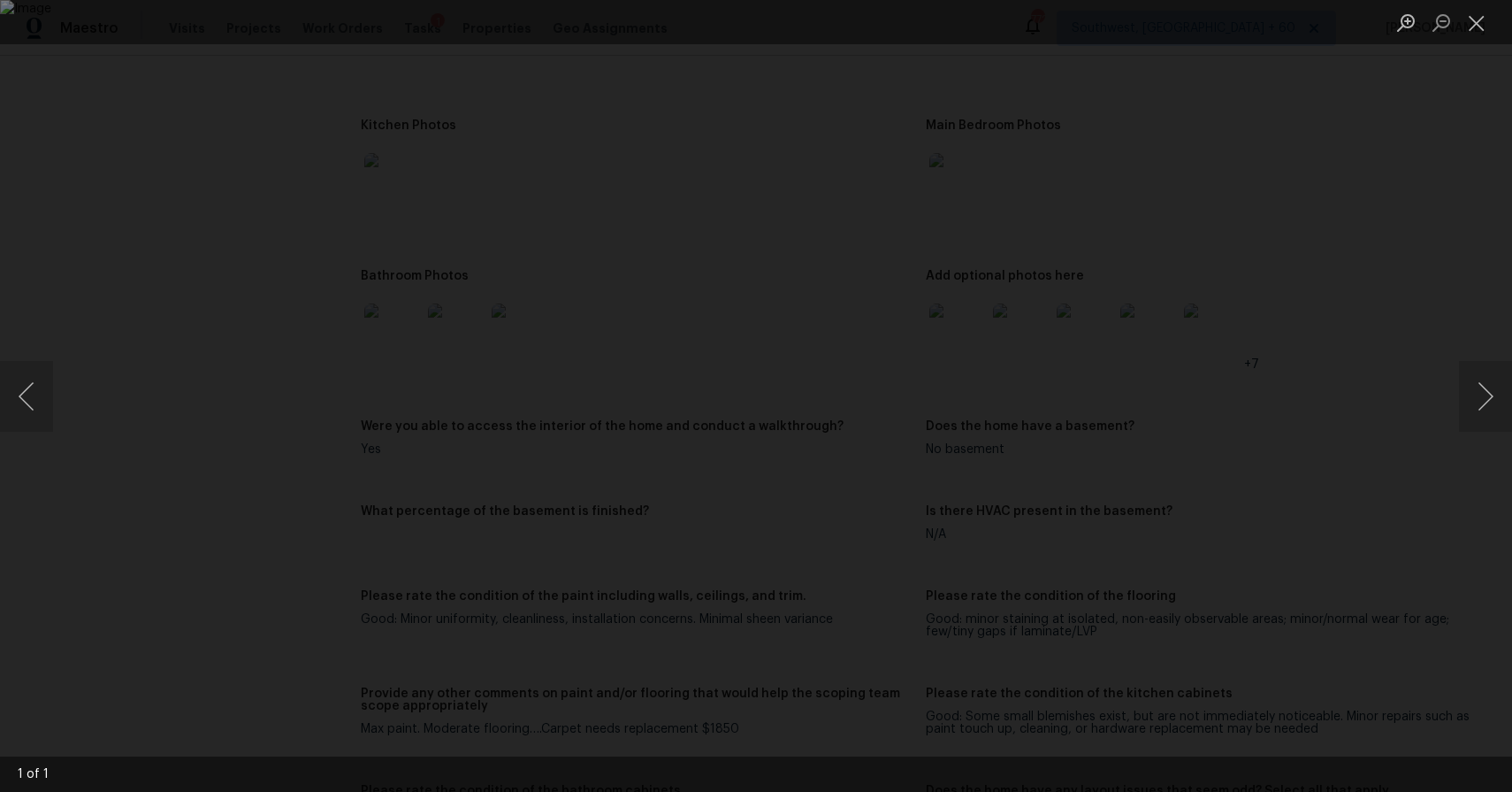
click at [1400, 397] on div "Lightbox" at bounding box center [756, 396] width 1512 height 792
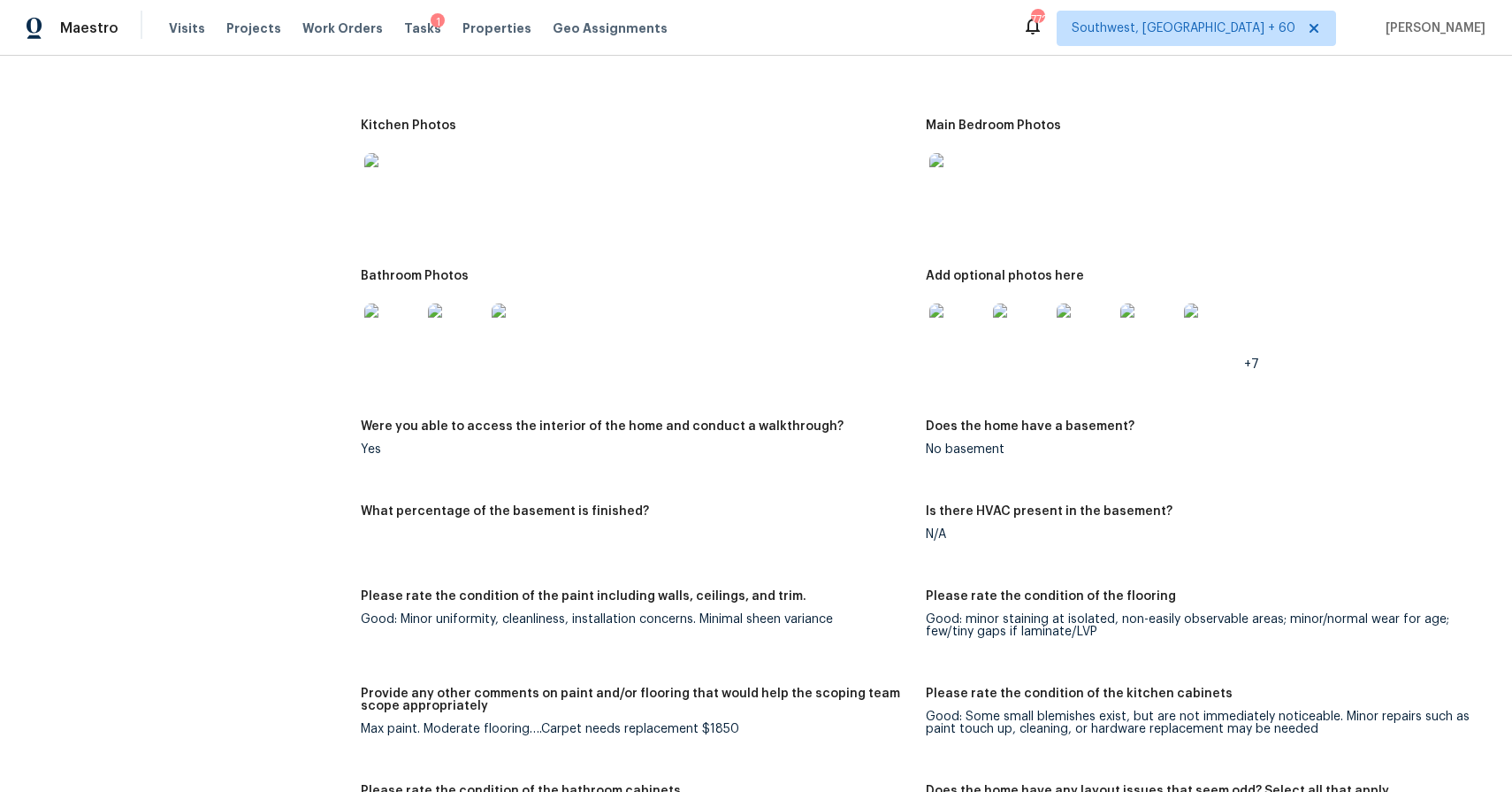
click at [402, 365] on div at bounding box center [392, 331] width 64 height 78
click at [402, 340] on img at bounding box center [392, 331] width 57 height 57
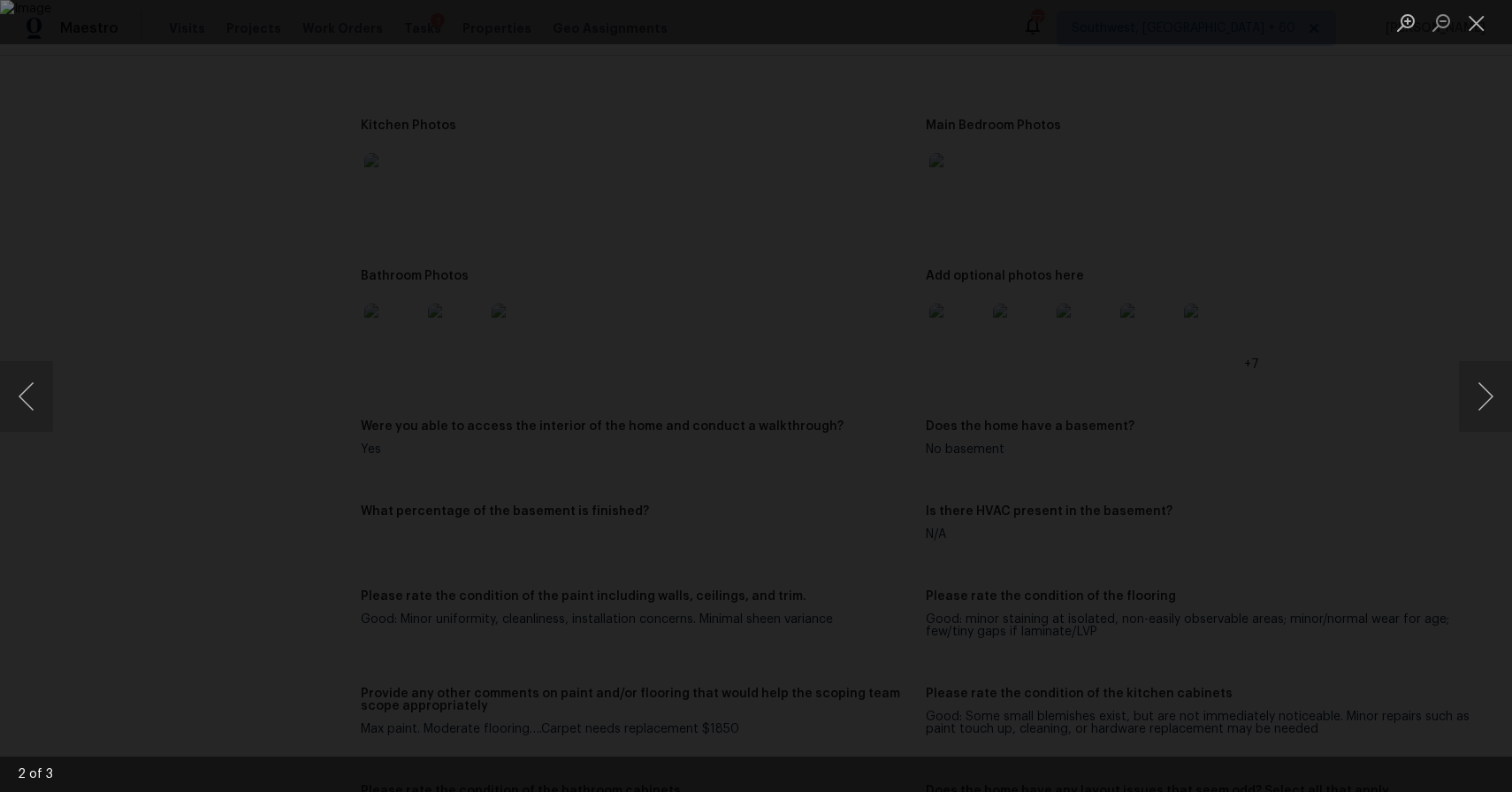
click at [1378, 326] on div "Lightbox" at bounding box center [756, 396] width 1512 height 792
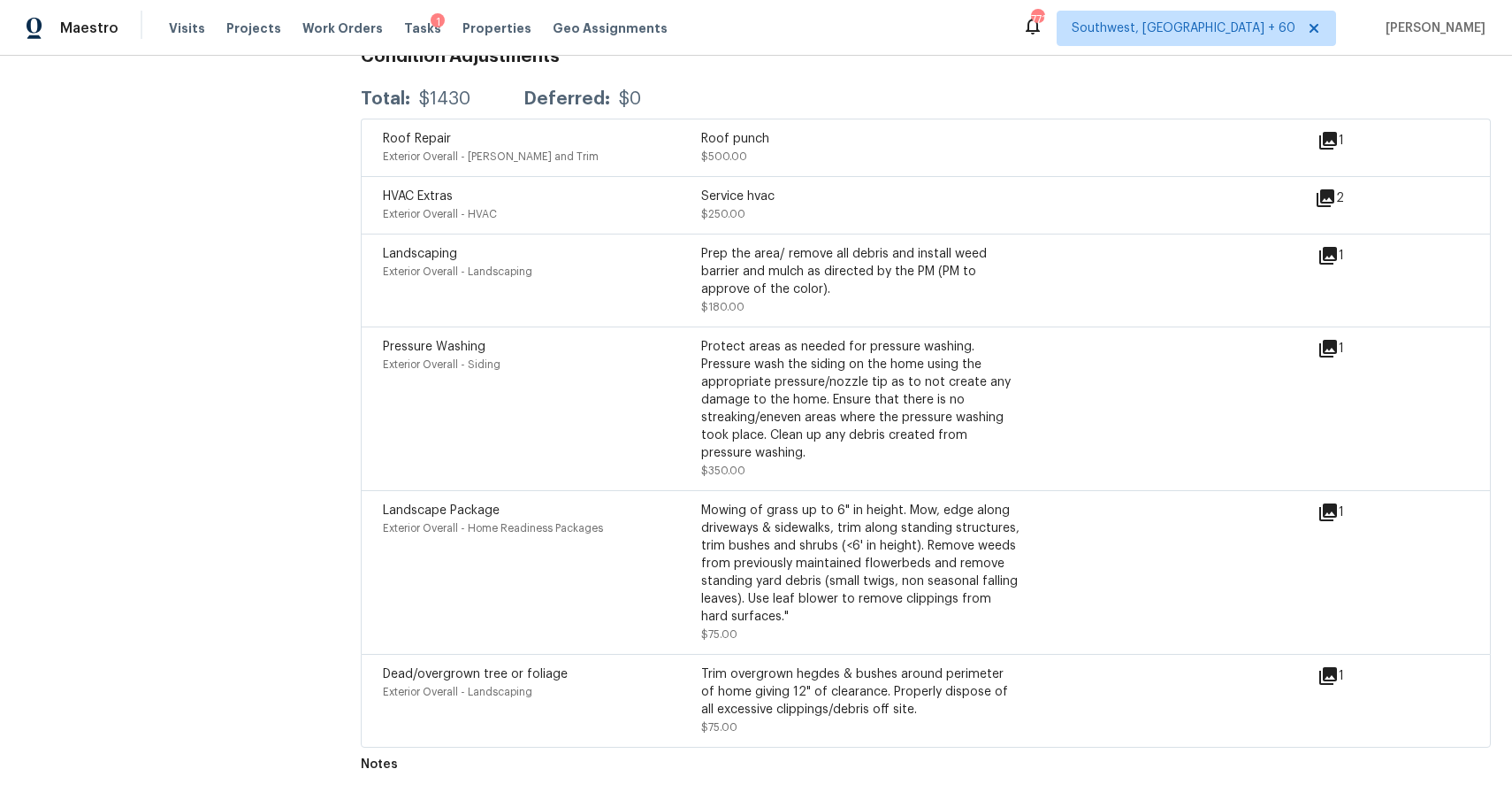
scroll to position [2047, 0]
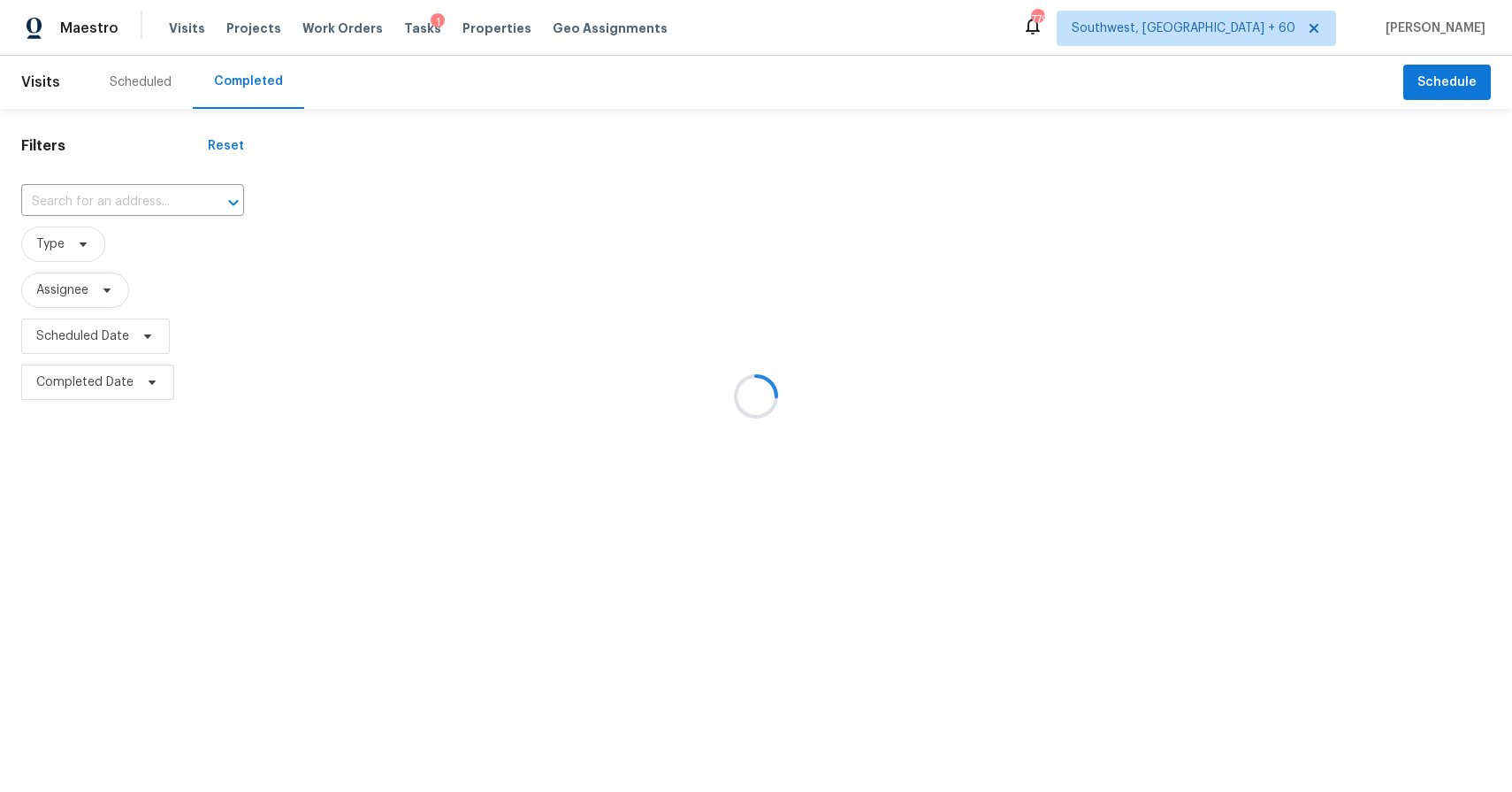
click at [157, 220] on div at bounding box center [756, 396] width 1512 height 792
click at [162, 198] on div at bounding box center [756, 396] width 1512 height 792
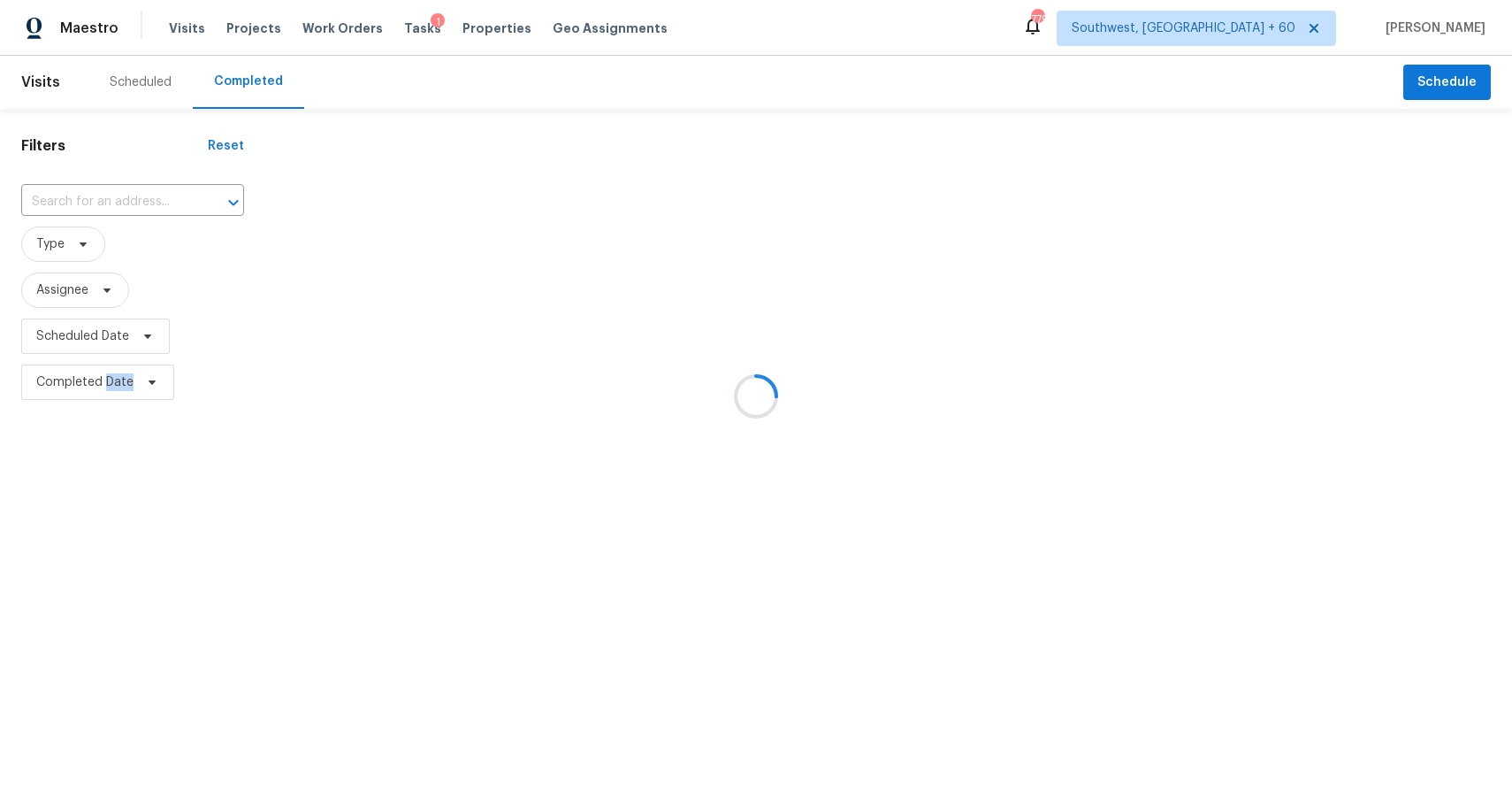
click at [162, 198] on div at bounding box center [756, 396] width 1512 height 792
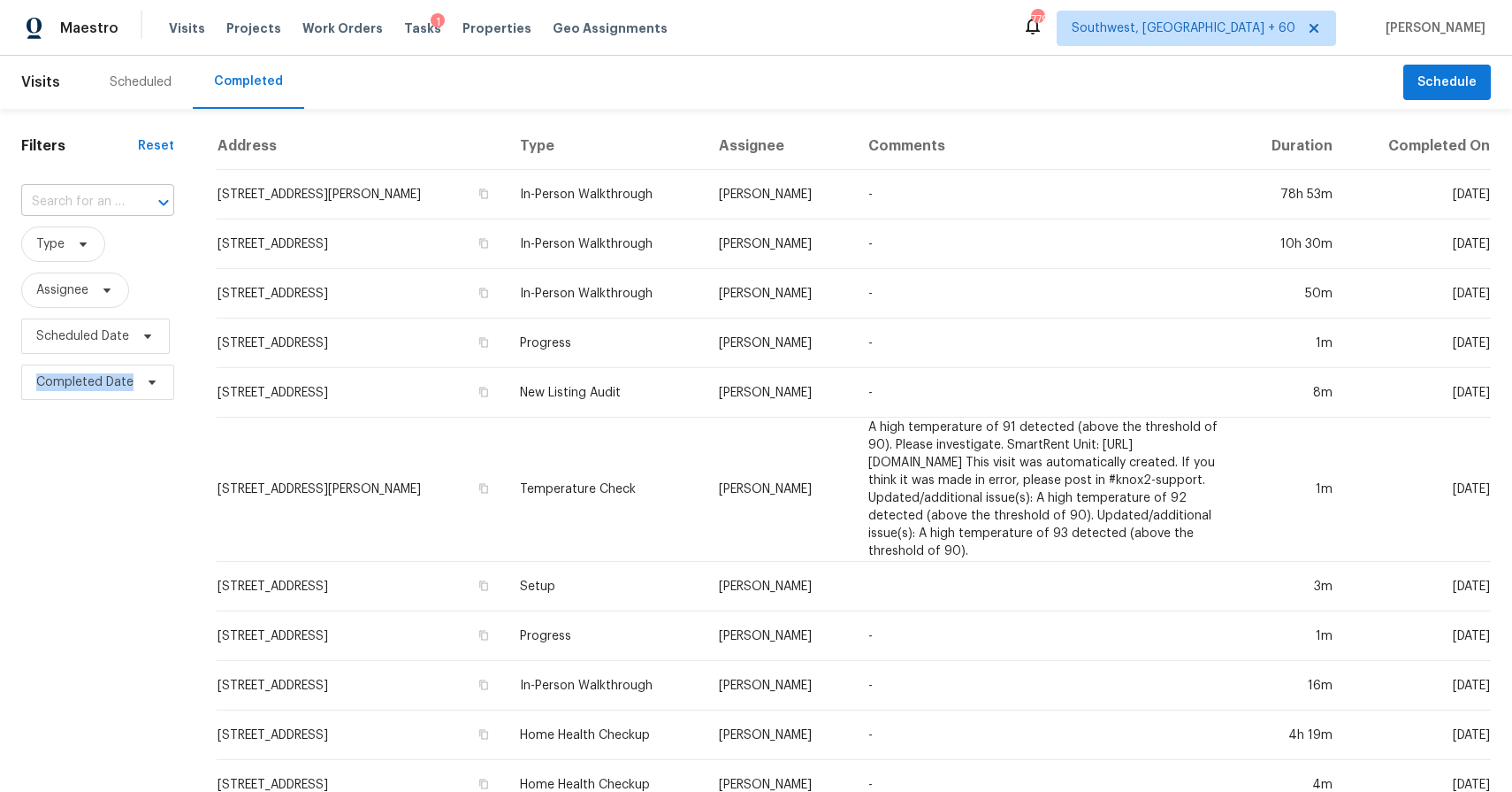
click at [122, 200] on input "text" at bounding box center [73, 201] width 104 height 27
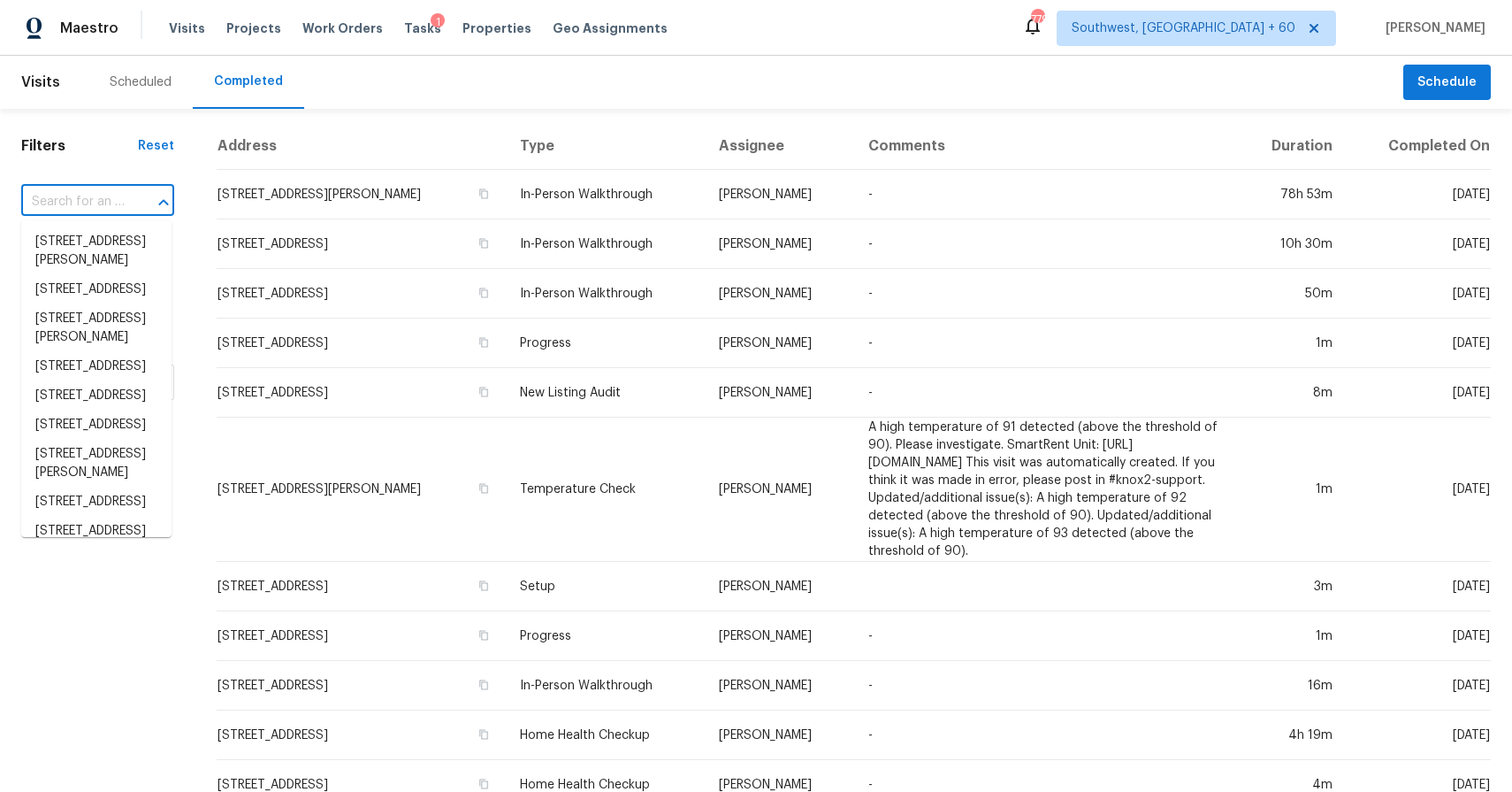
paste input "[STREET_ADDRESS]"
type input "[STREET_ADDRESS]"
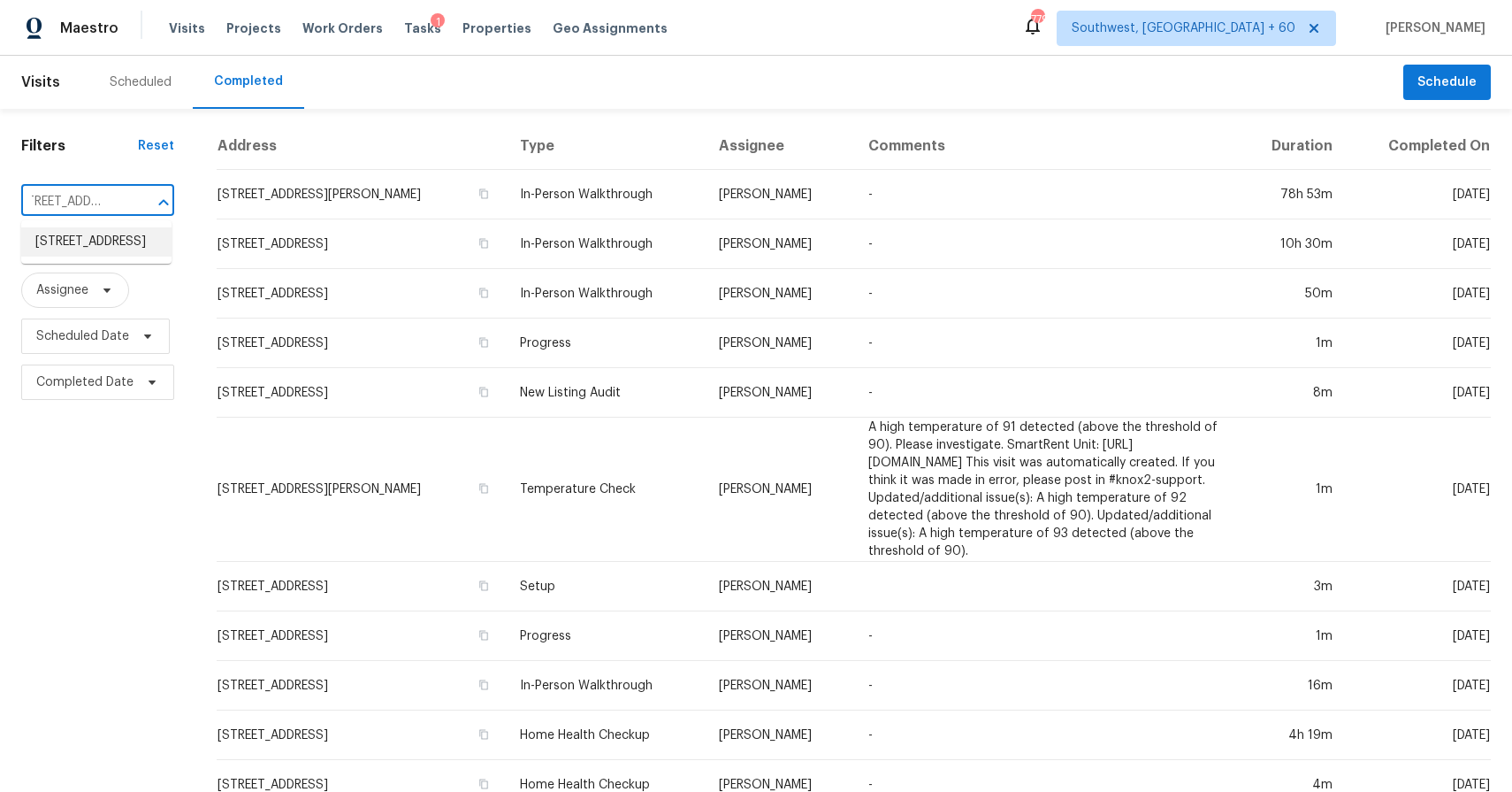
click at [89, 249] on li "[STREET_ADDRESS]" at bounding box center [96, 241] width 150 height 29
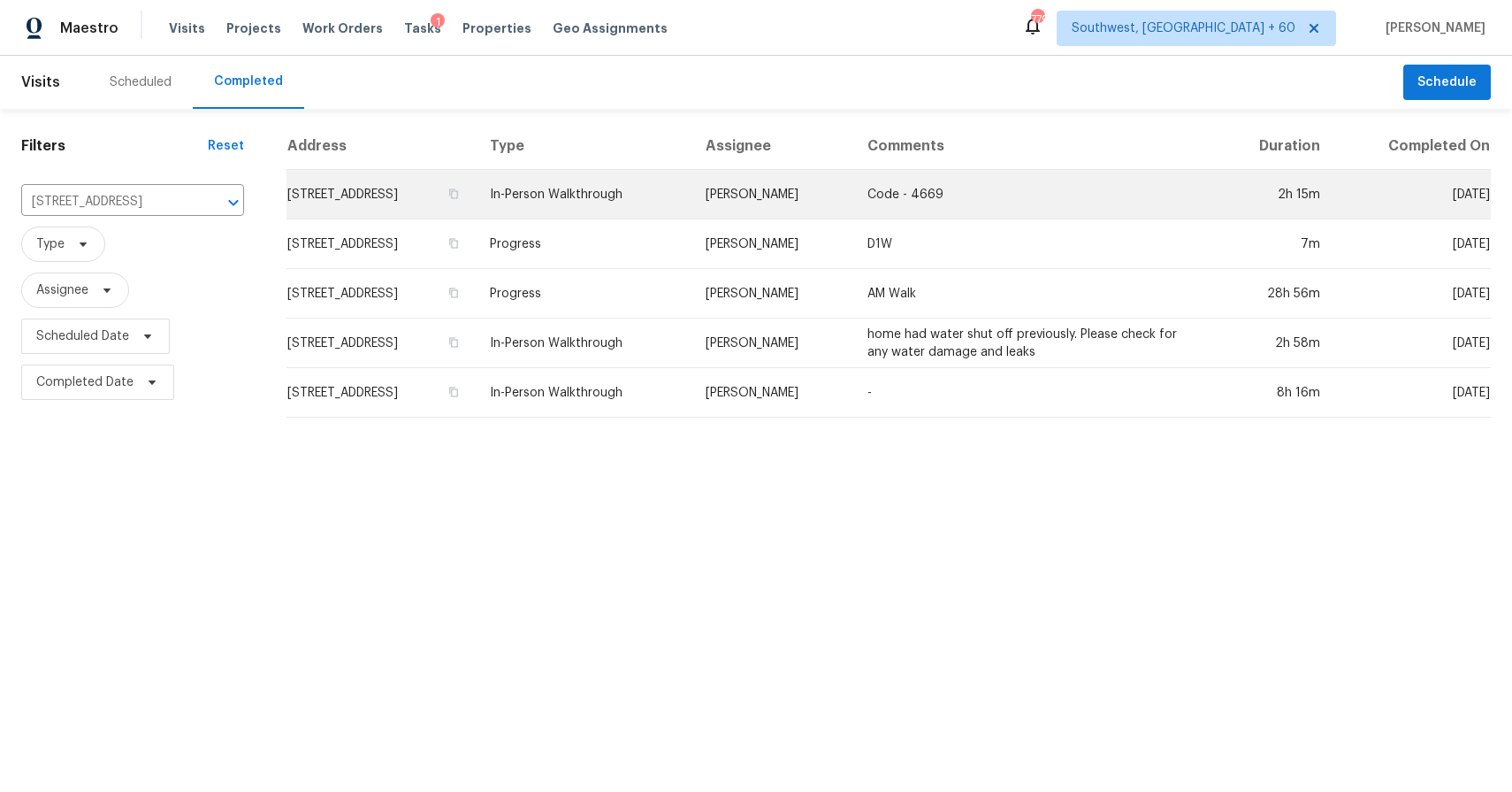
click at [996, 186] on td "Code - 4669" at bounding box center [1034, 194] width 362 height 50
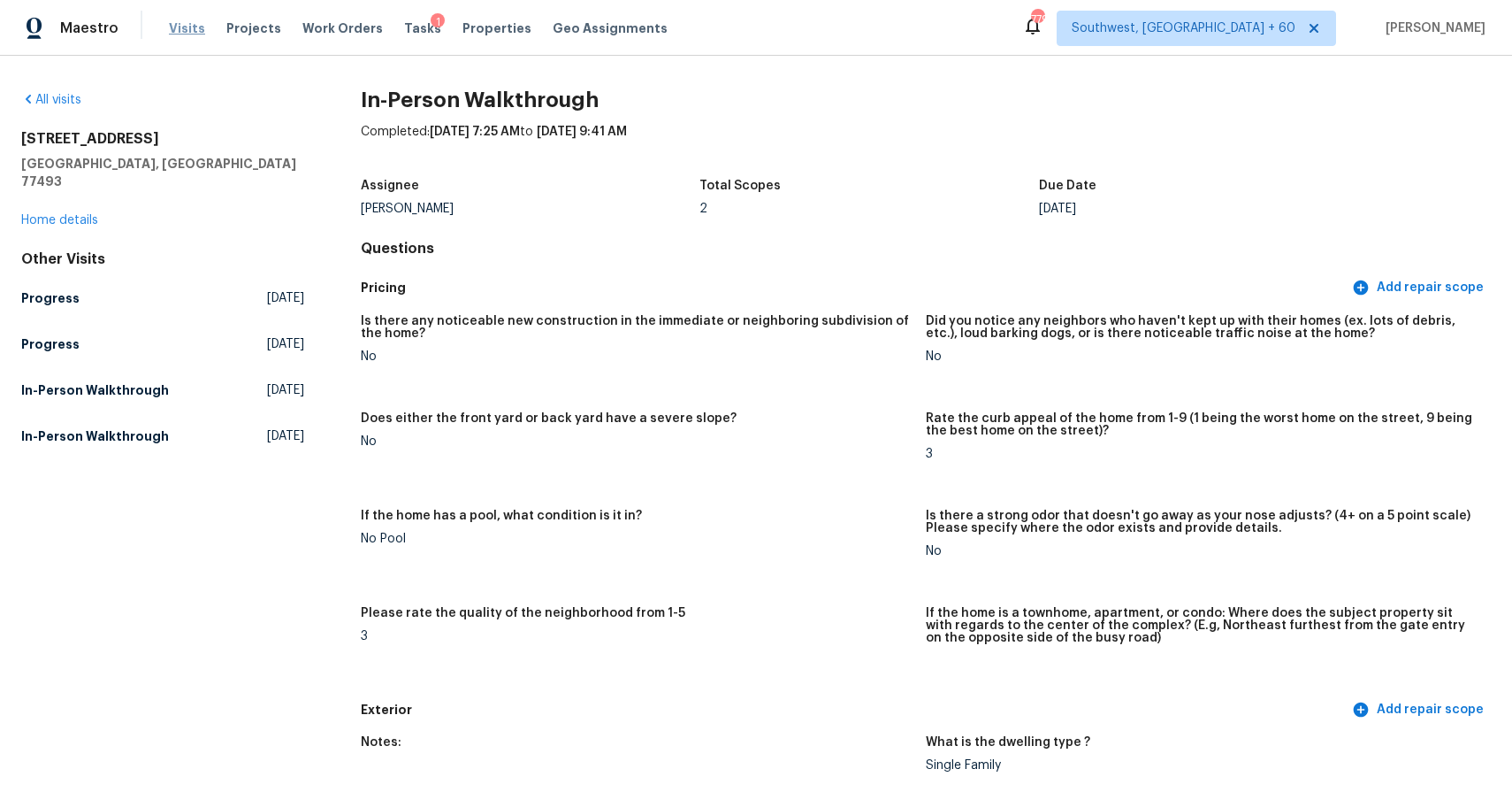
click at [179, 29] on span "Visits" at bounding box center [187, 28] width 36 height 18
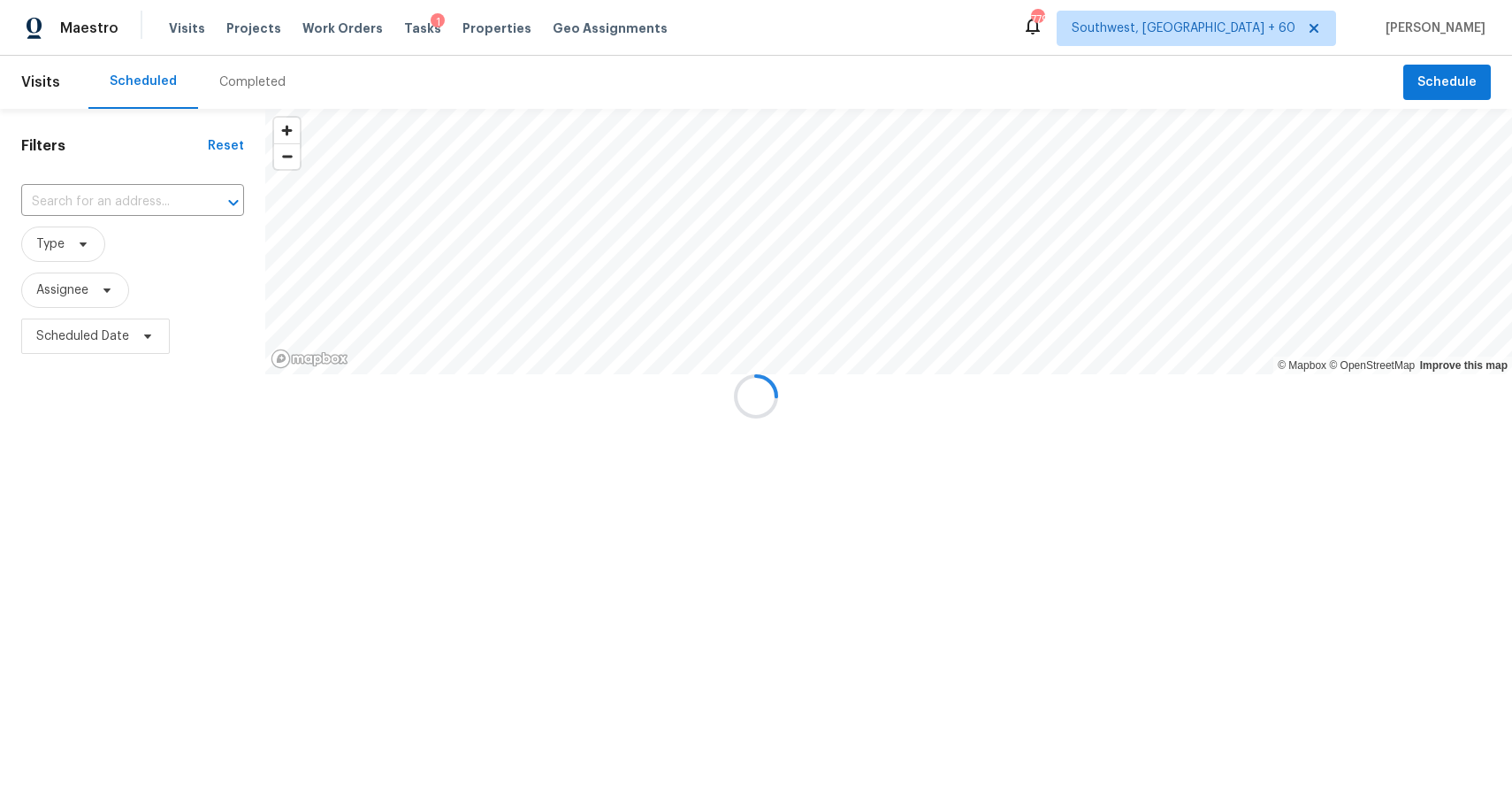
click at [248, 70] on div at bounding box center [756, 396] width 1512 height 792
click at [257, 77] on div at bounding box center [756, 396] width 1512 height 792
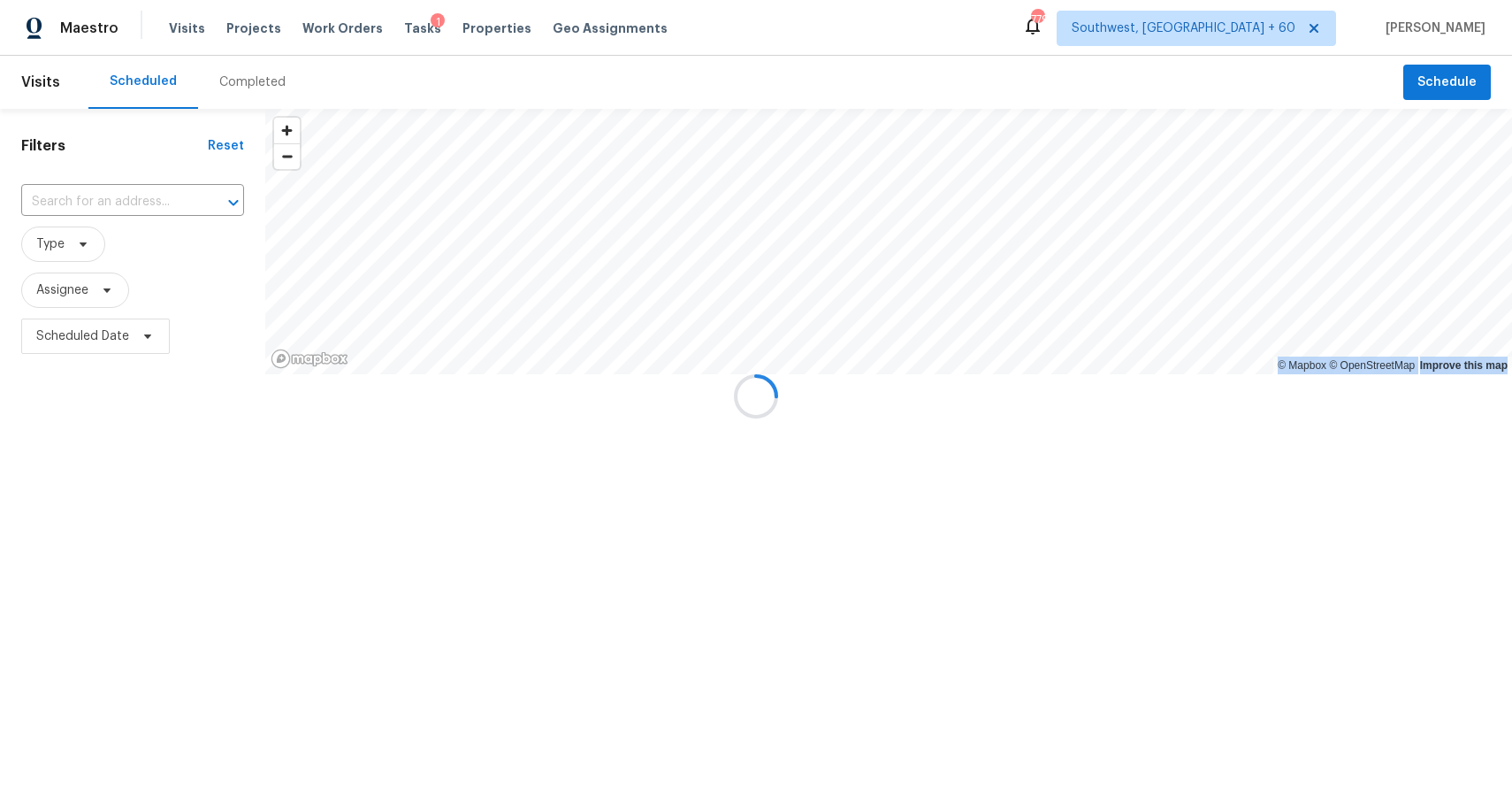
click at [257, 77] on div at bounding box center [756, 396] width 1512 height 792
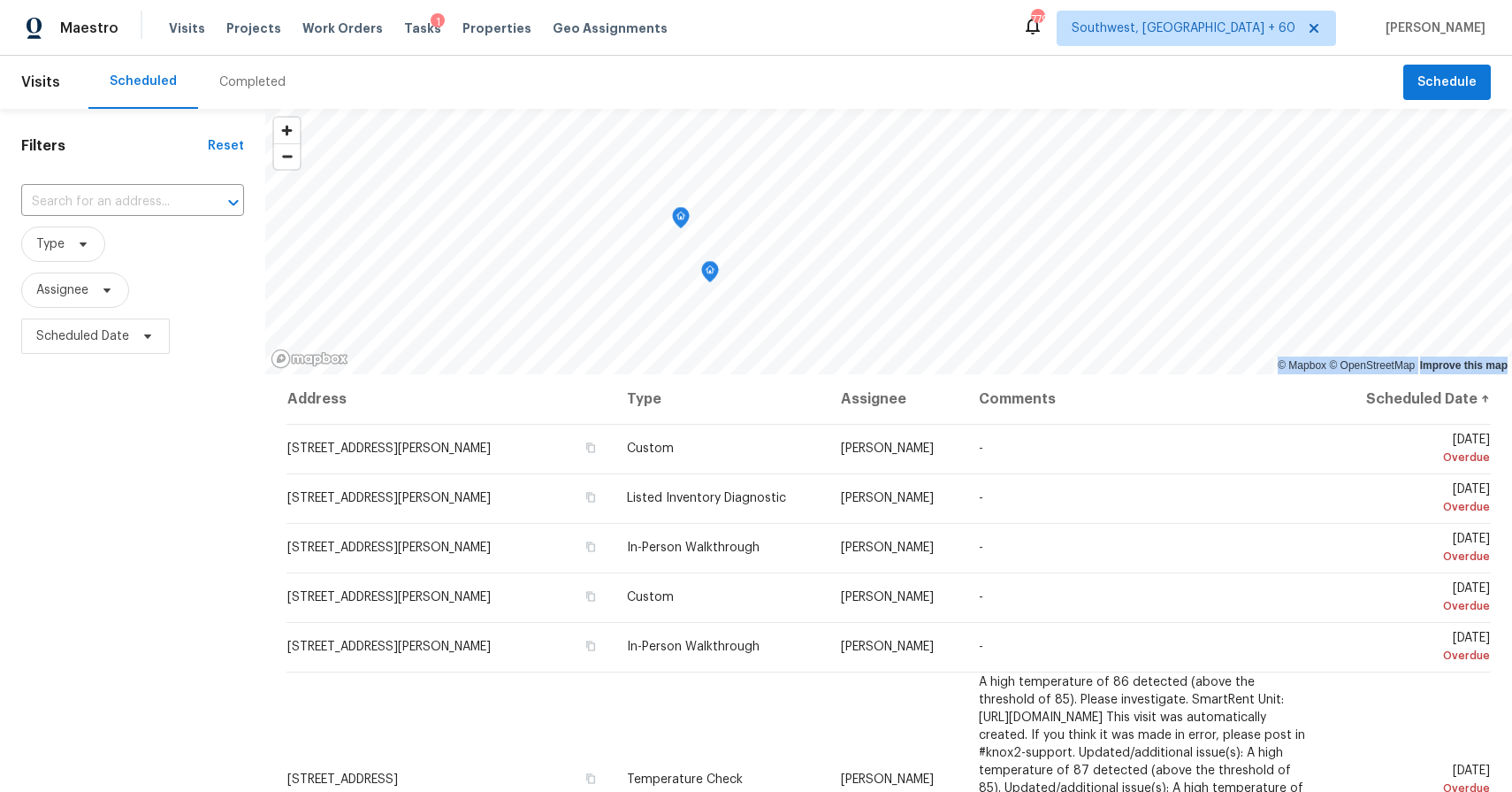
click at [248, 77] on div "Completed" at bounding box center [252, 82] width 66 height 18
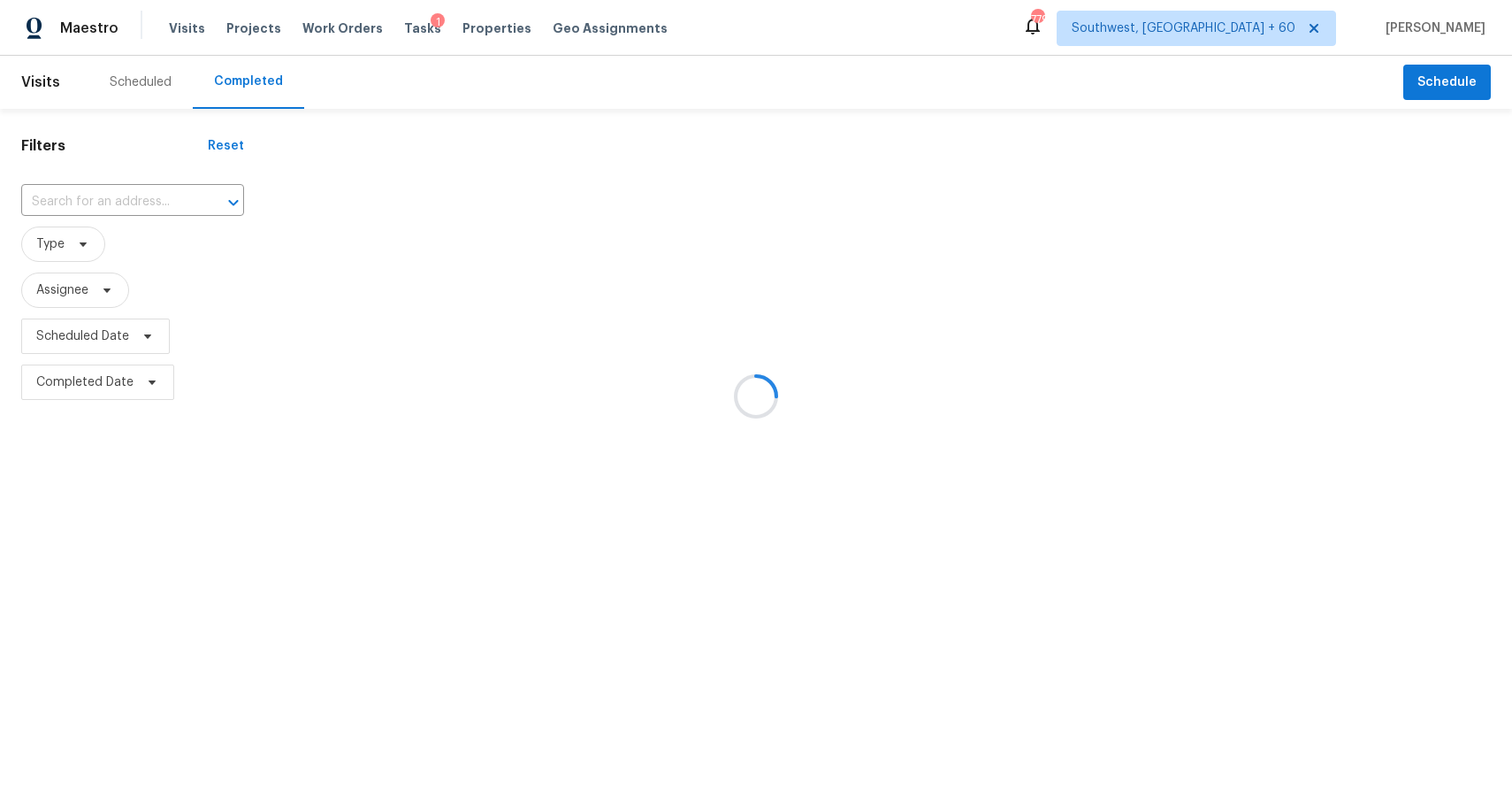
click at [148, 214] on div at bounding box center [756, 396] width 1512 height 792
click at [145, 203] on div at bounding box center [756, 396] width 1512 height 792
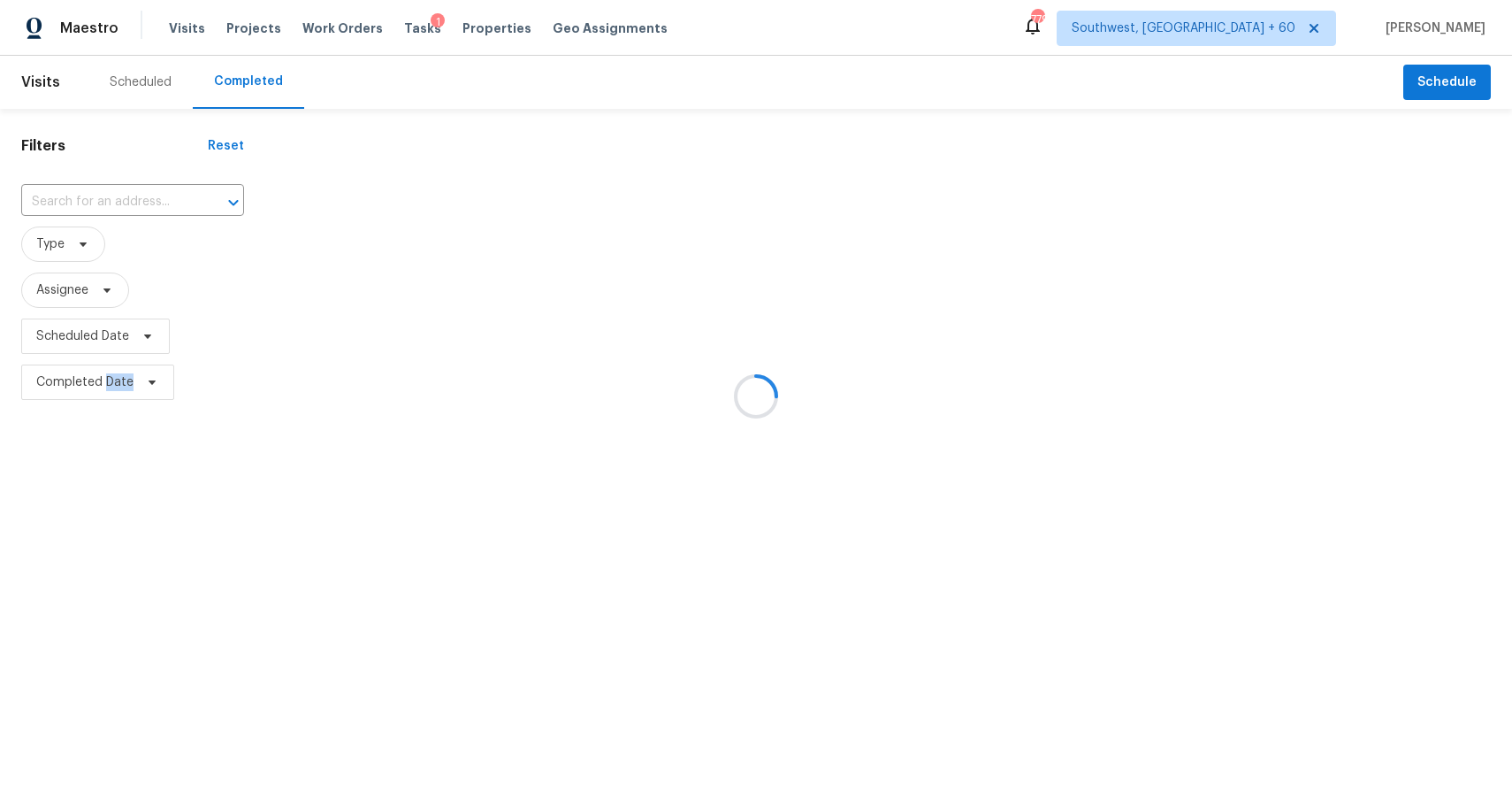
click at [145, 203] on div at bounding box center [756, 396] width 1512 height 792
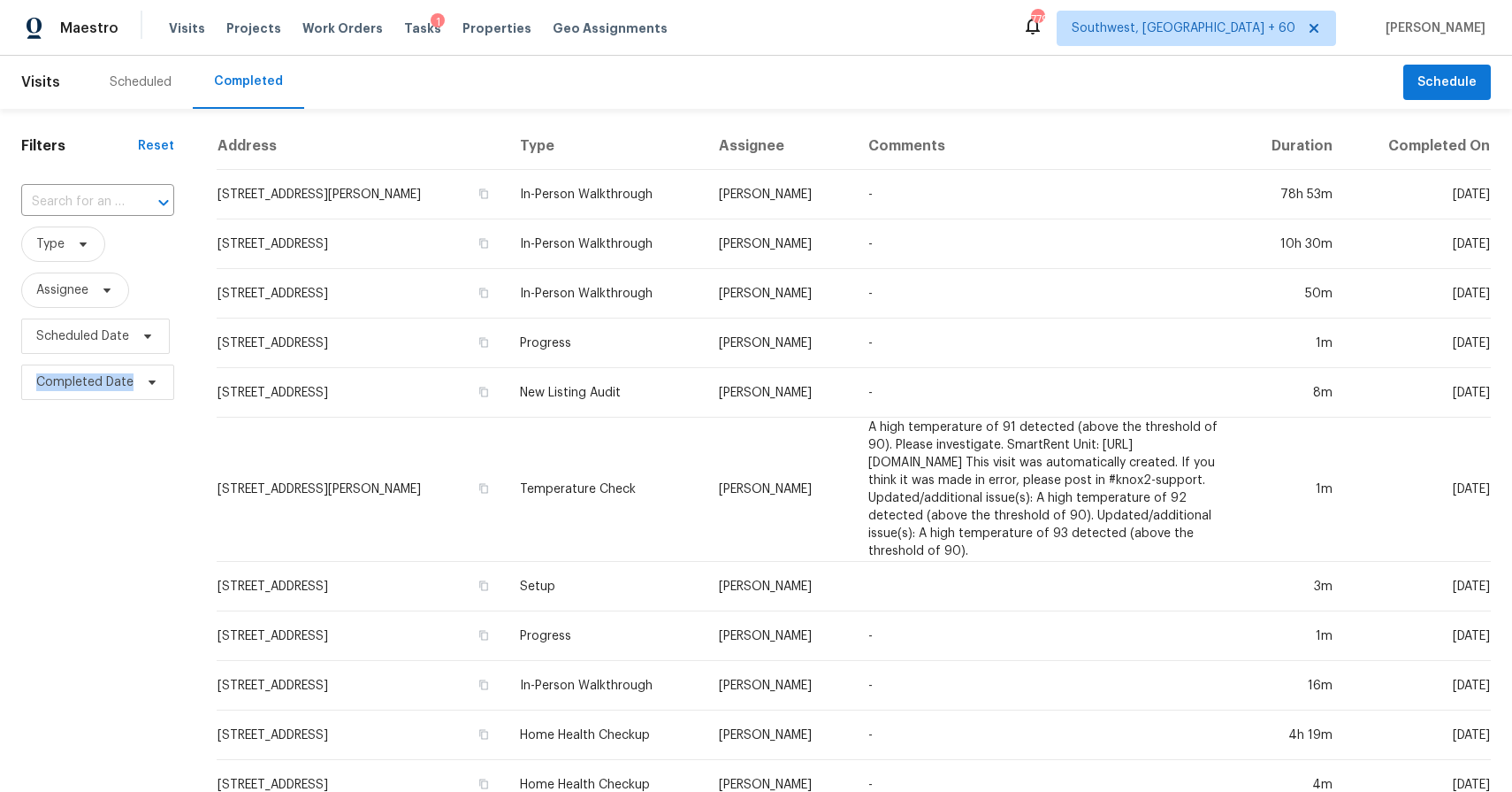
click at [145, 203] on div at bounding box center [150, 202] width 46 height 24
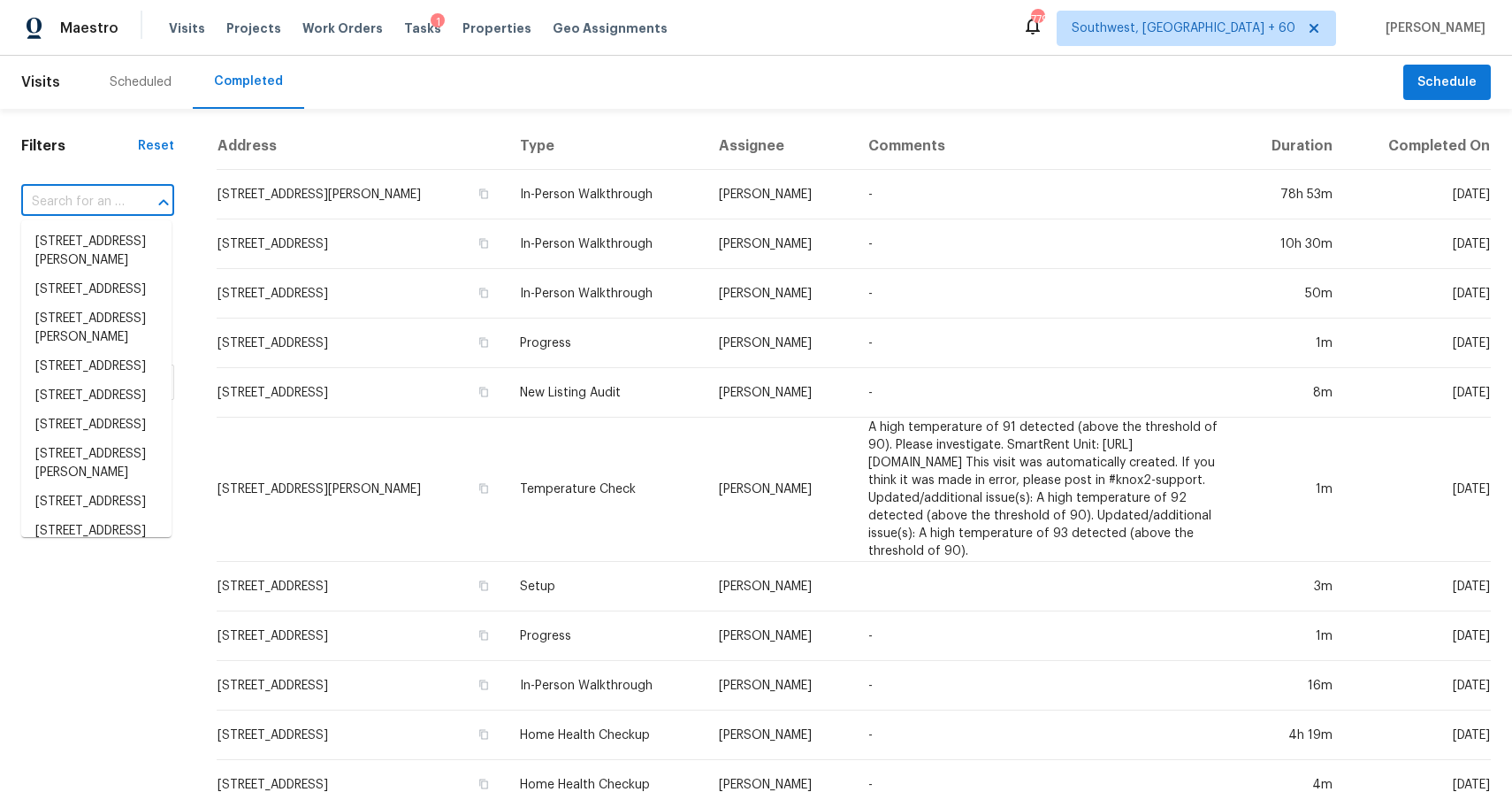
paste input "[STREET_ADDRESS]"
type input "[STREET_ADDRESS]"
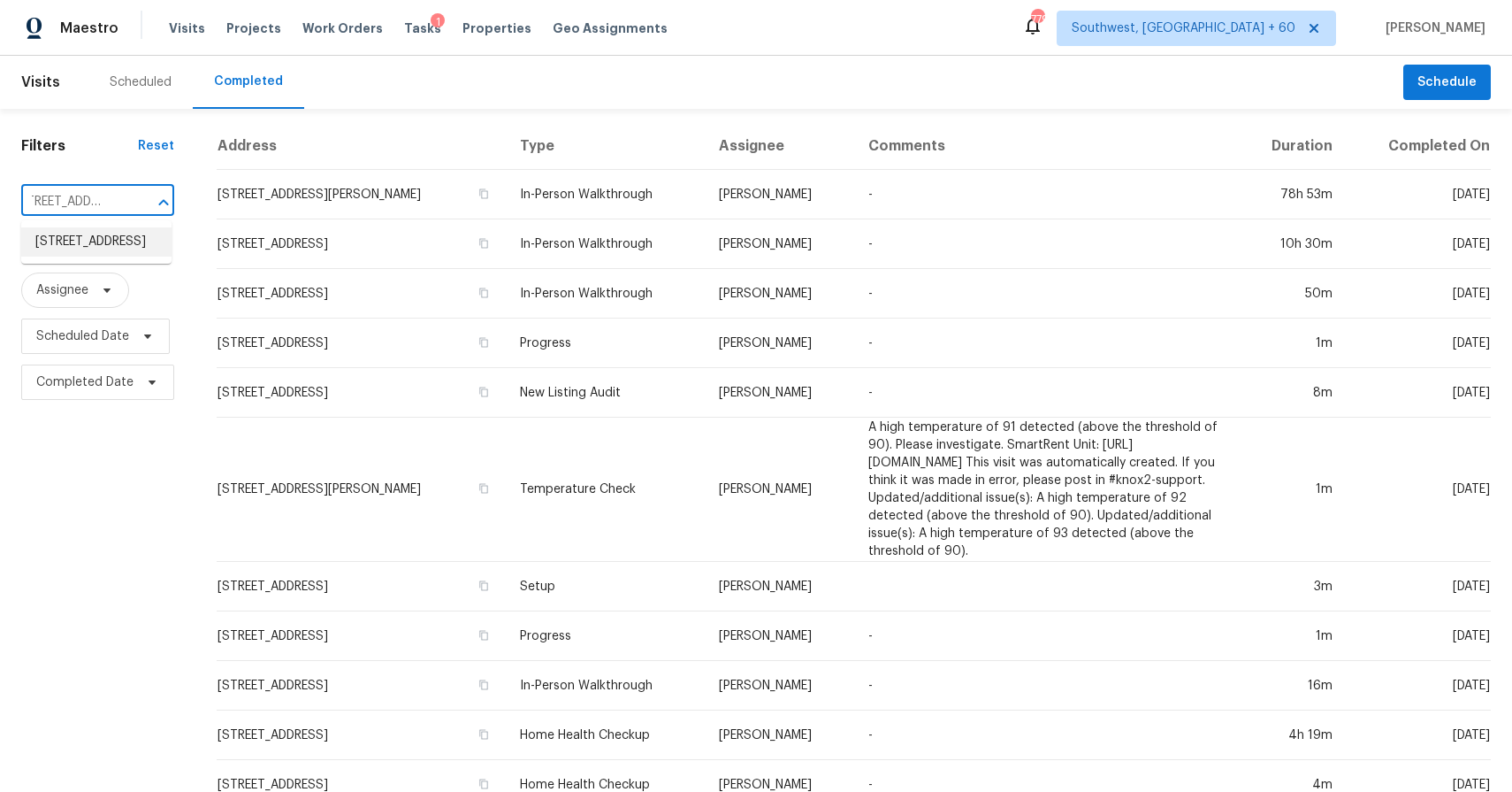
click at [81, 253] on li "[STREET_ADDRESS]" at bounding box center [96, 241] width 150 height 29
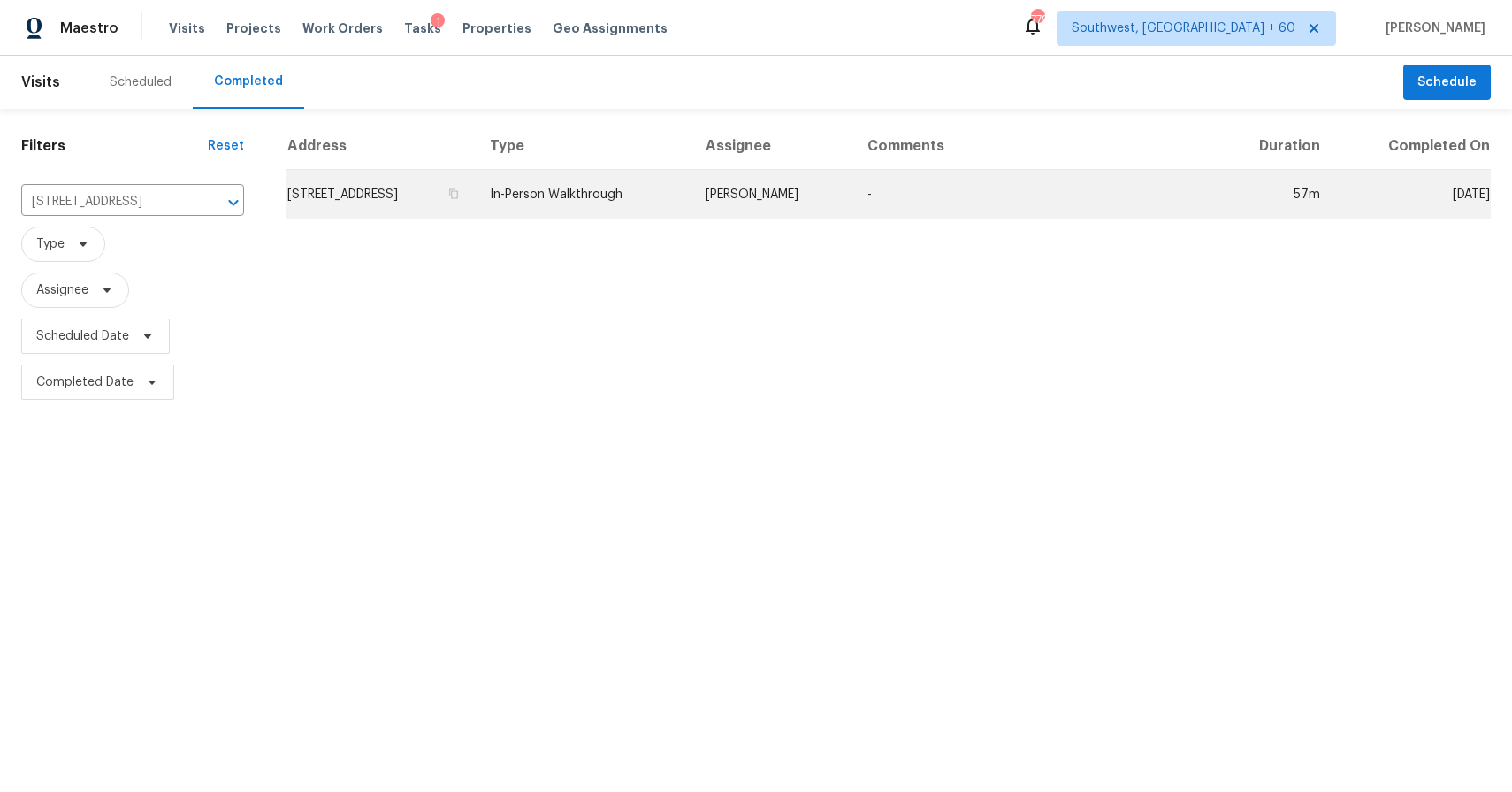
click at [674, 185] on td "In-Person Walkthrough" at bounding box center [583, 194] width 216 height 50
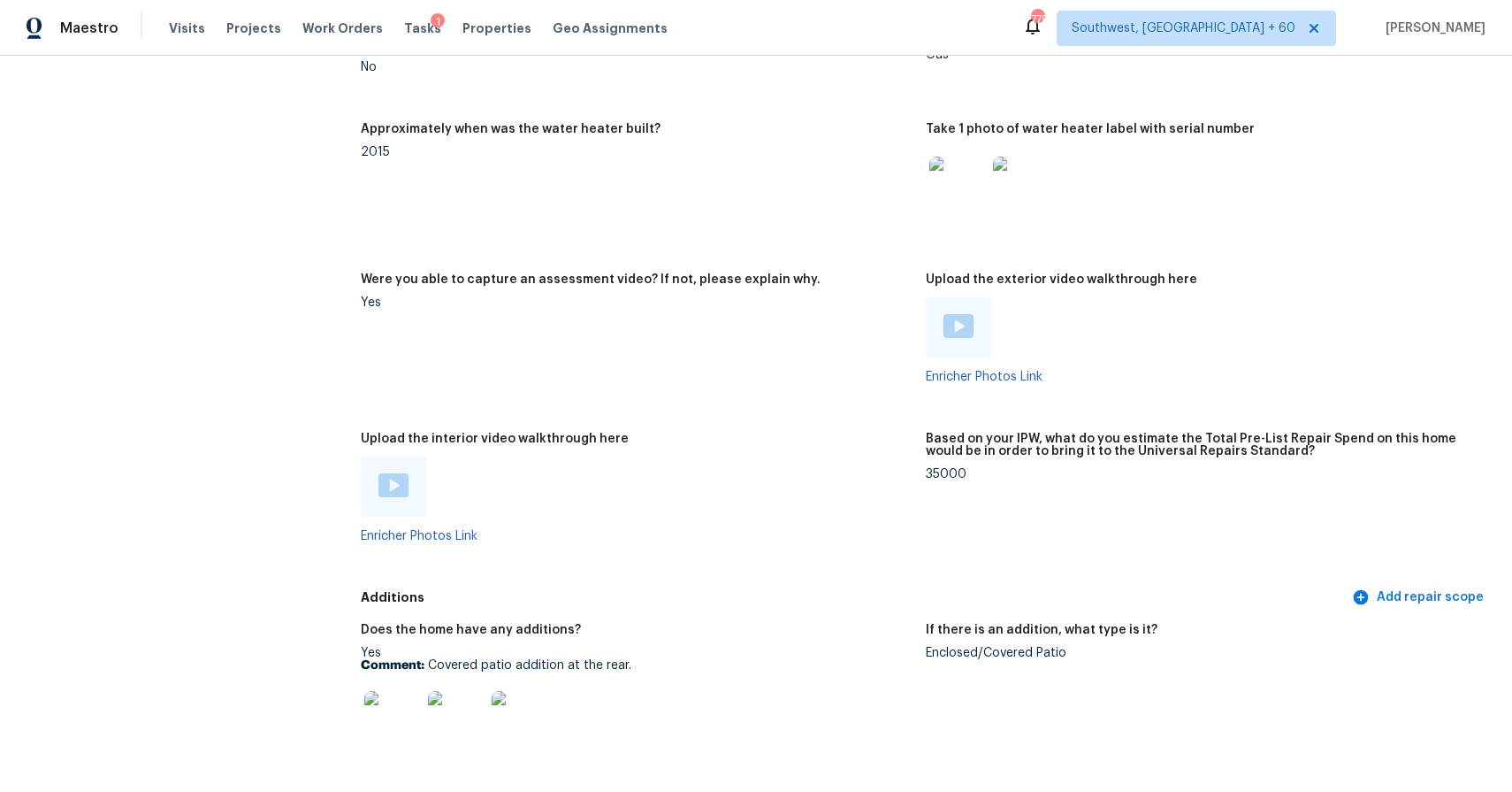
scroll to position [3366, 0]
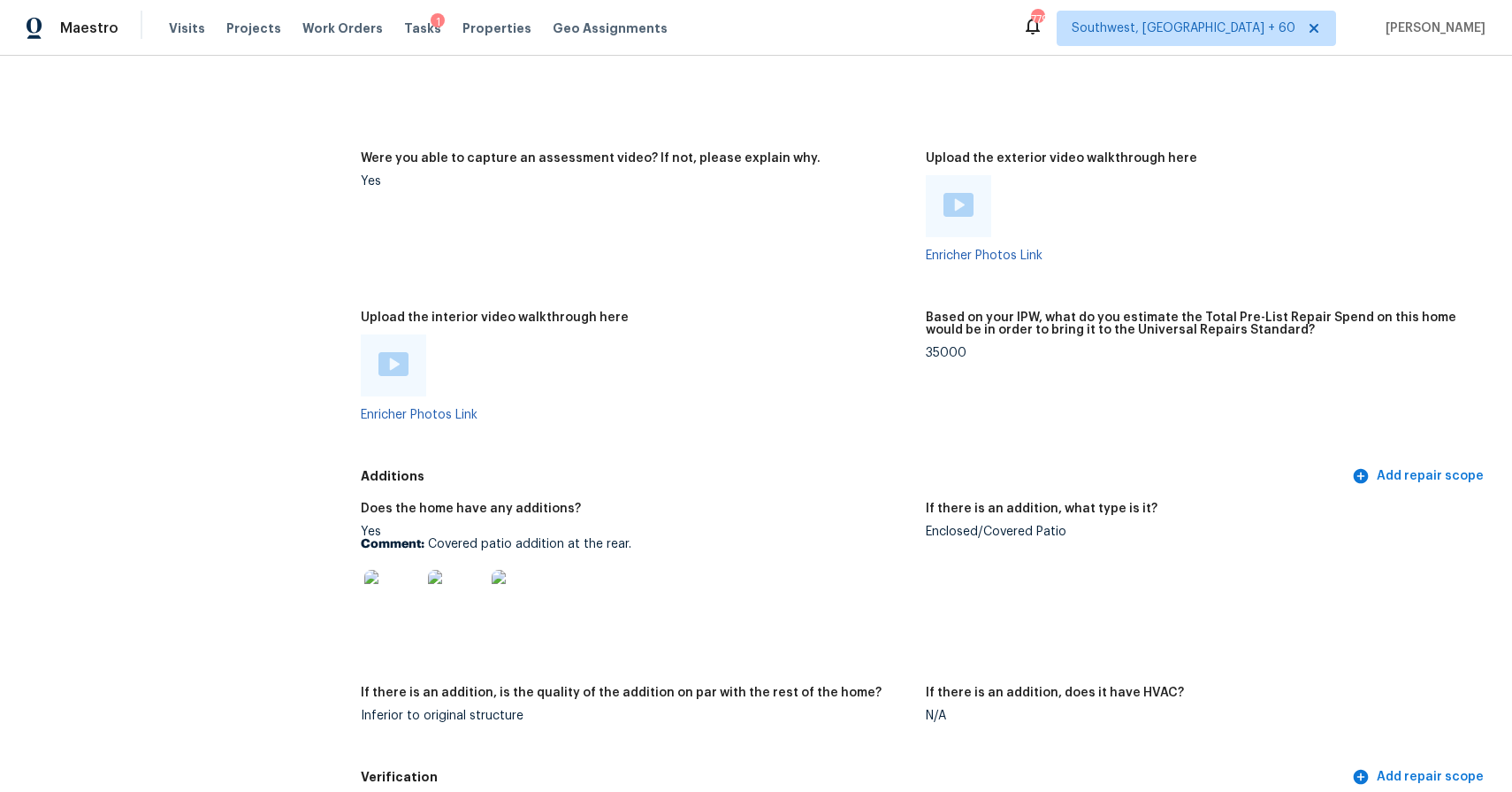
click at [186, 17] on div "Visits Projects Work Orders Tasks 1 Properties Geo Assignments" at bounding box center [429, 28] width 520 height 36
click at [187, 31] on span "Visits" at bounding box center [187, 28] width 36 height 18
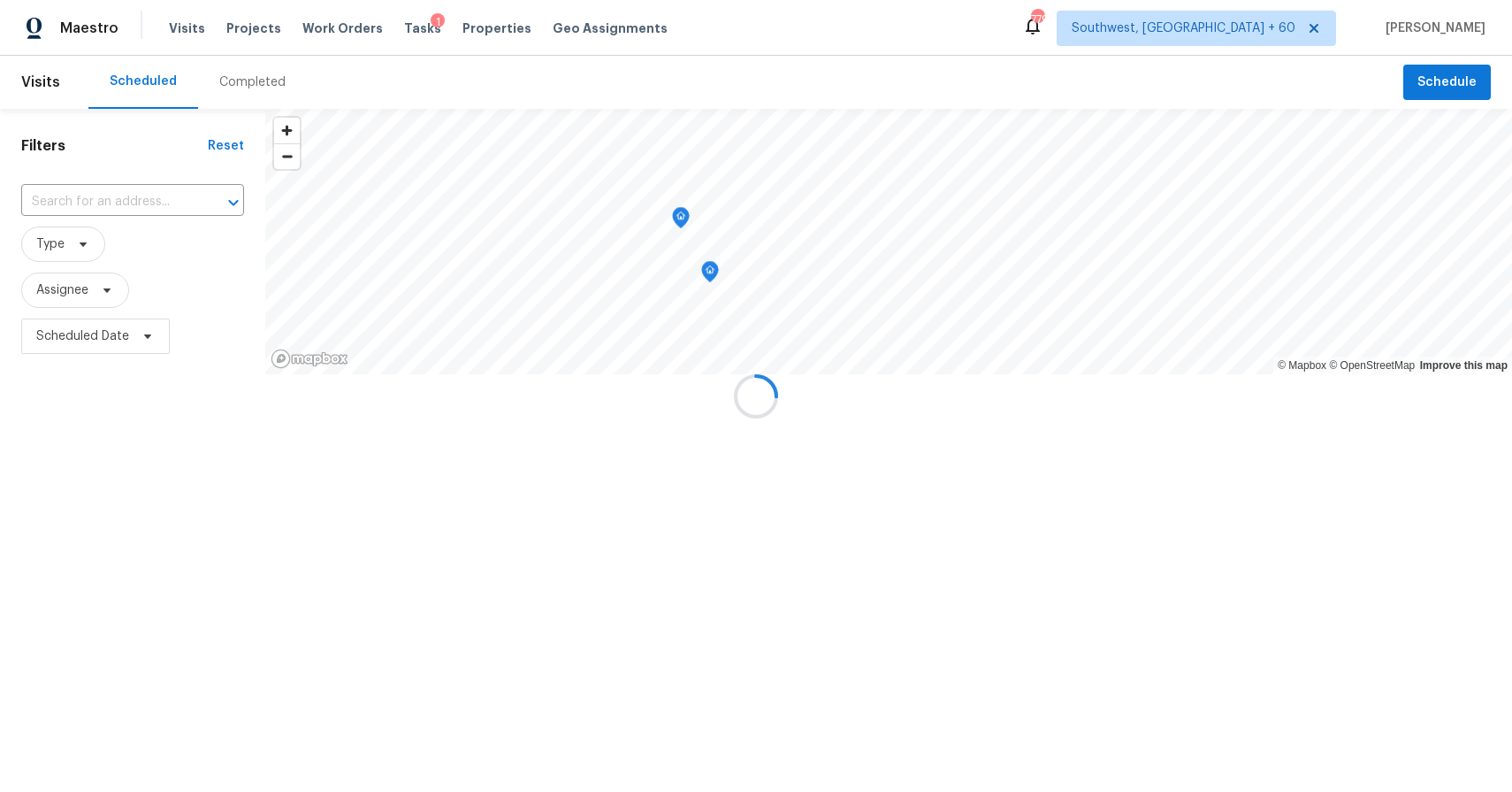
click at [221, 72] on div at bounding box center [756, 396] width 1512 height 792
click at [254, 82] on div at bounding box center [756, 396] width 1512 height 792
click at [254, 82] on div "Completed" at bounding box center [252, 82] width 66 height 18
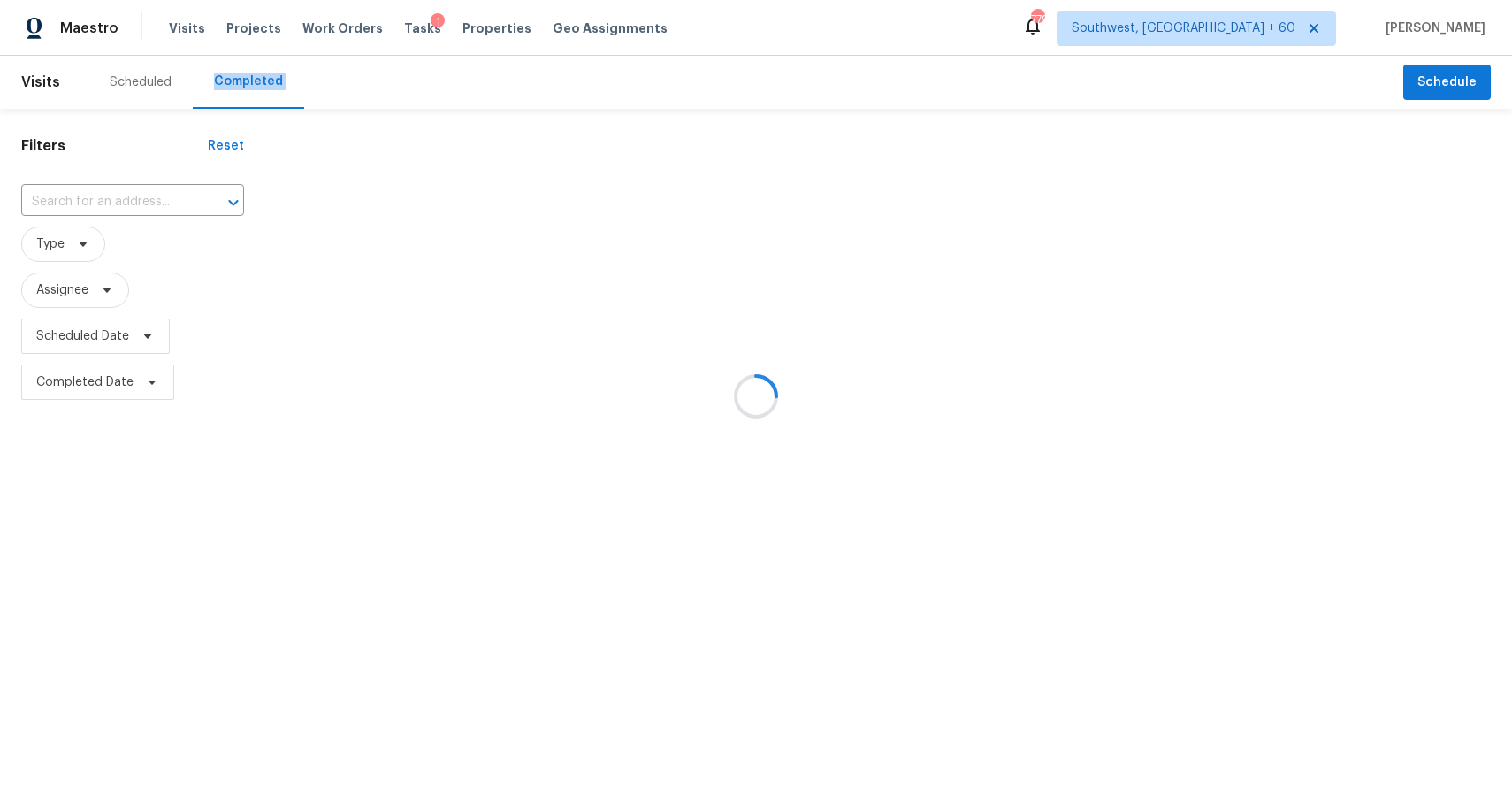
click at [254, 82] on div at bounding box center [756, 396] width 1512 height 792
click at [107, 223] on div at bounding box center [756, 396] width 1512 height 792
click at [120, 212] on div at bounding box center [756, 396] width 1512 height 792
click at [124, 202] on div at bounding box center [756, 396] width 1512 height 792
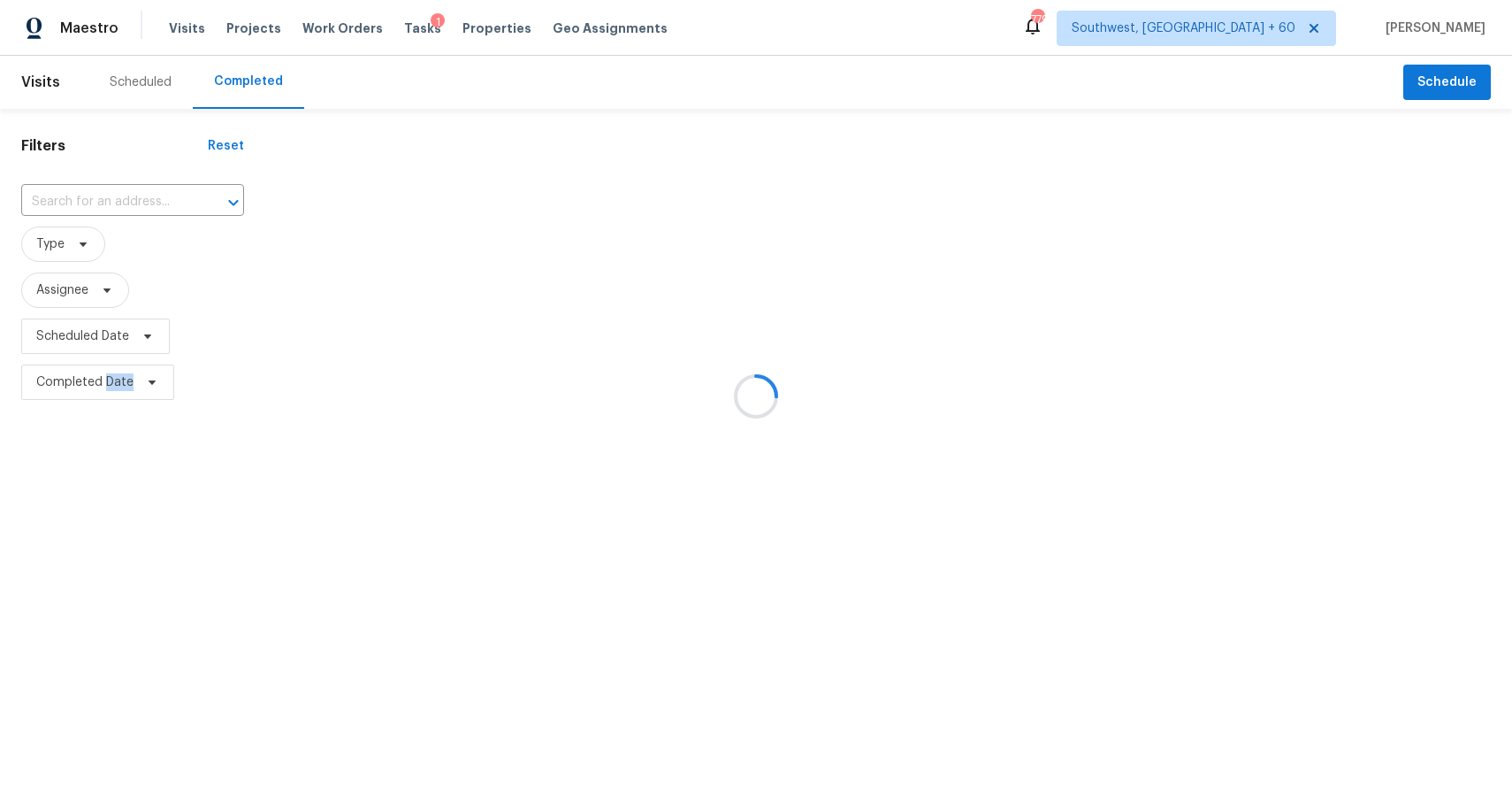
click at [124, 202] on div at bounding box center [756, 396] width 1512 height 792
click at [124, 202] on div "​" at bounding box center [133, 201] width 222 height 27
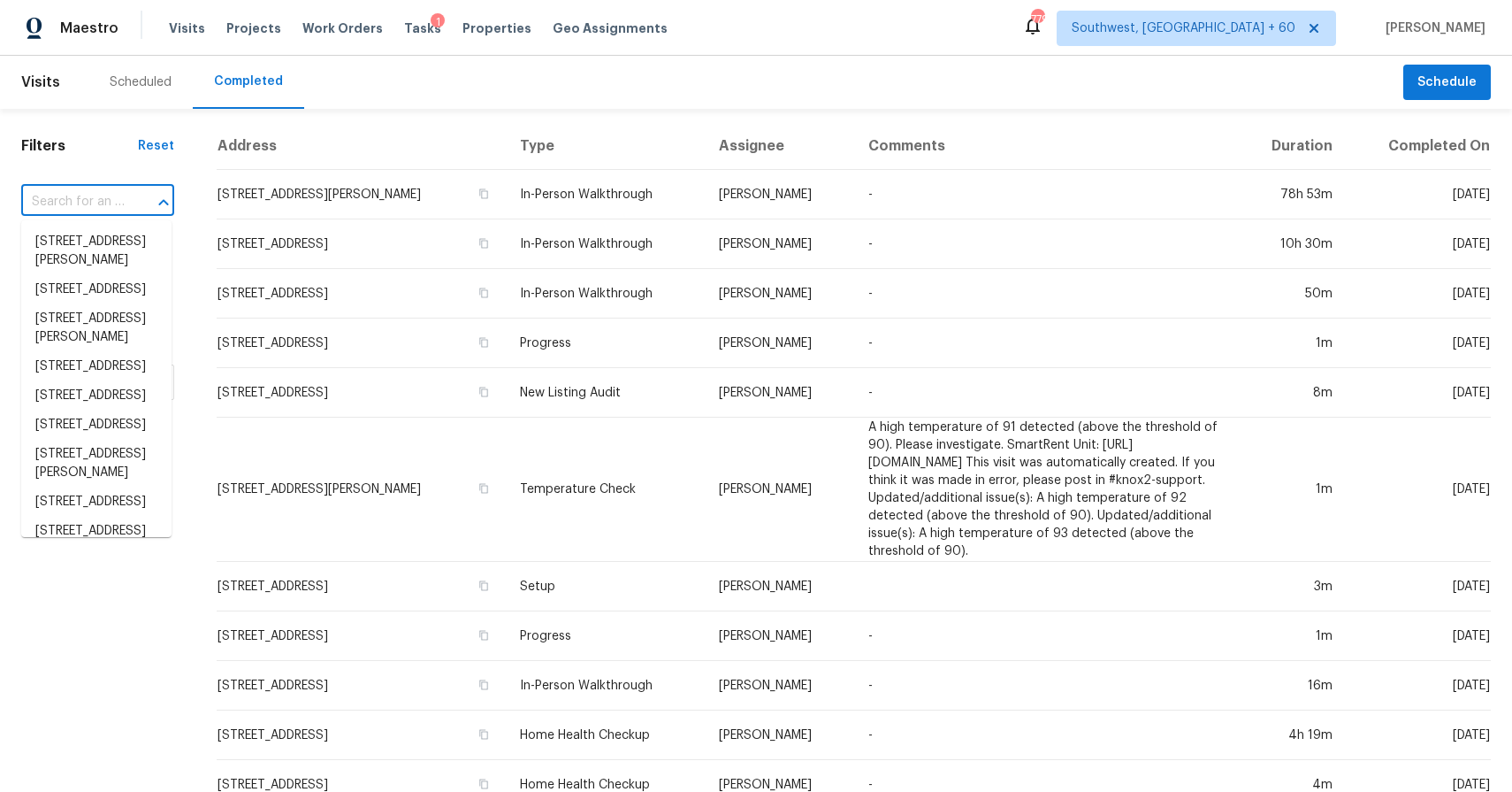
click at [124, 202] on div "​" at bounding box center [98, 201] width 153 height 27
paste input "[STREET_ADDRESS]"
type input "[STREET_ADDRESS]"
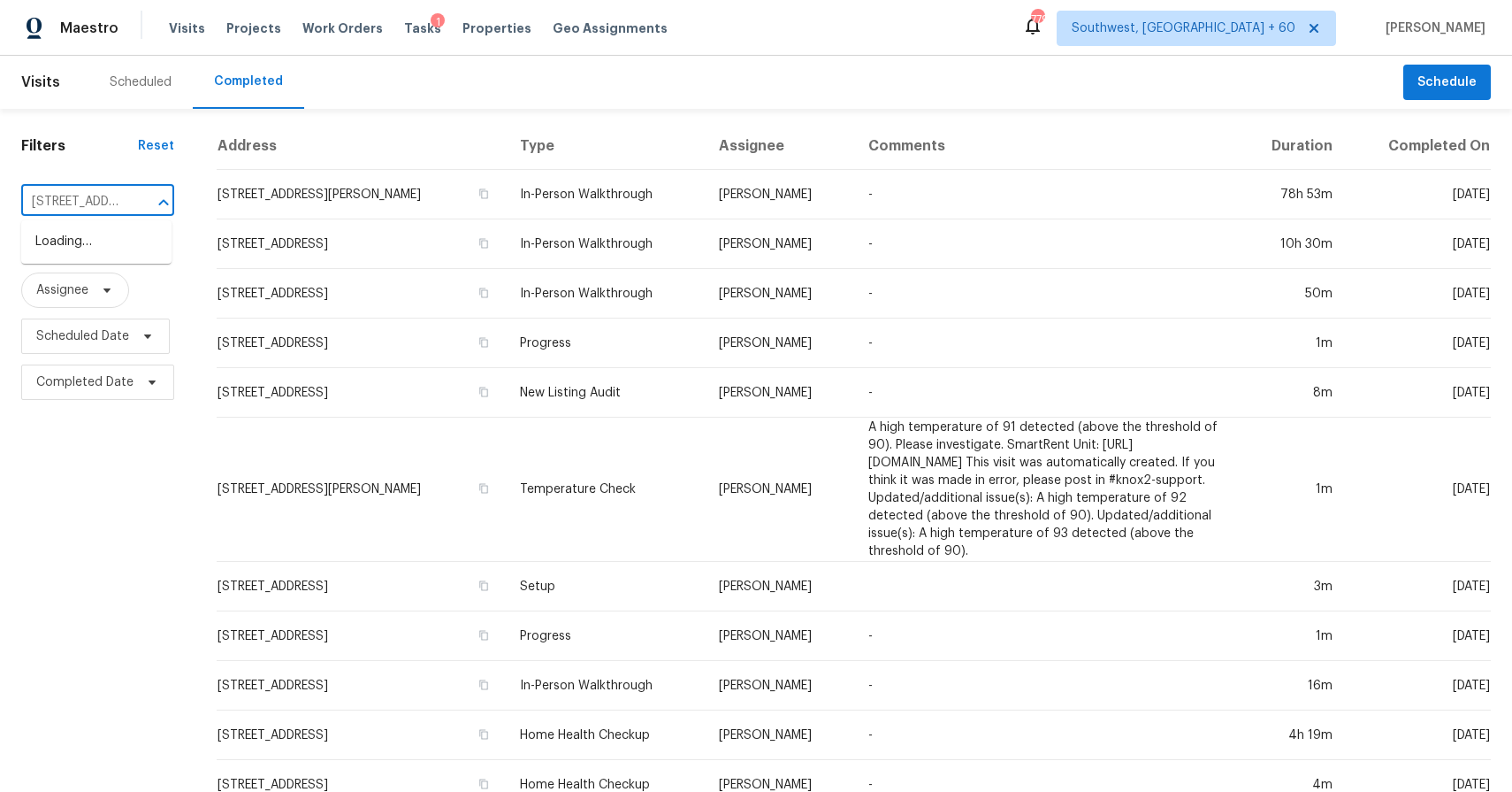
scroll to position [0, 142]
click at [103, 256] on li "[STREET_ADDRESS]" at bounding box center [96, 241] width 150 height 29
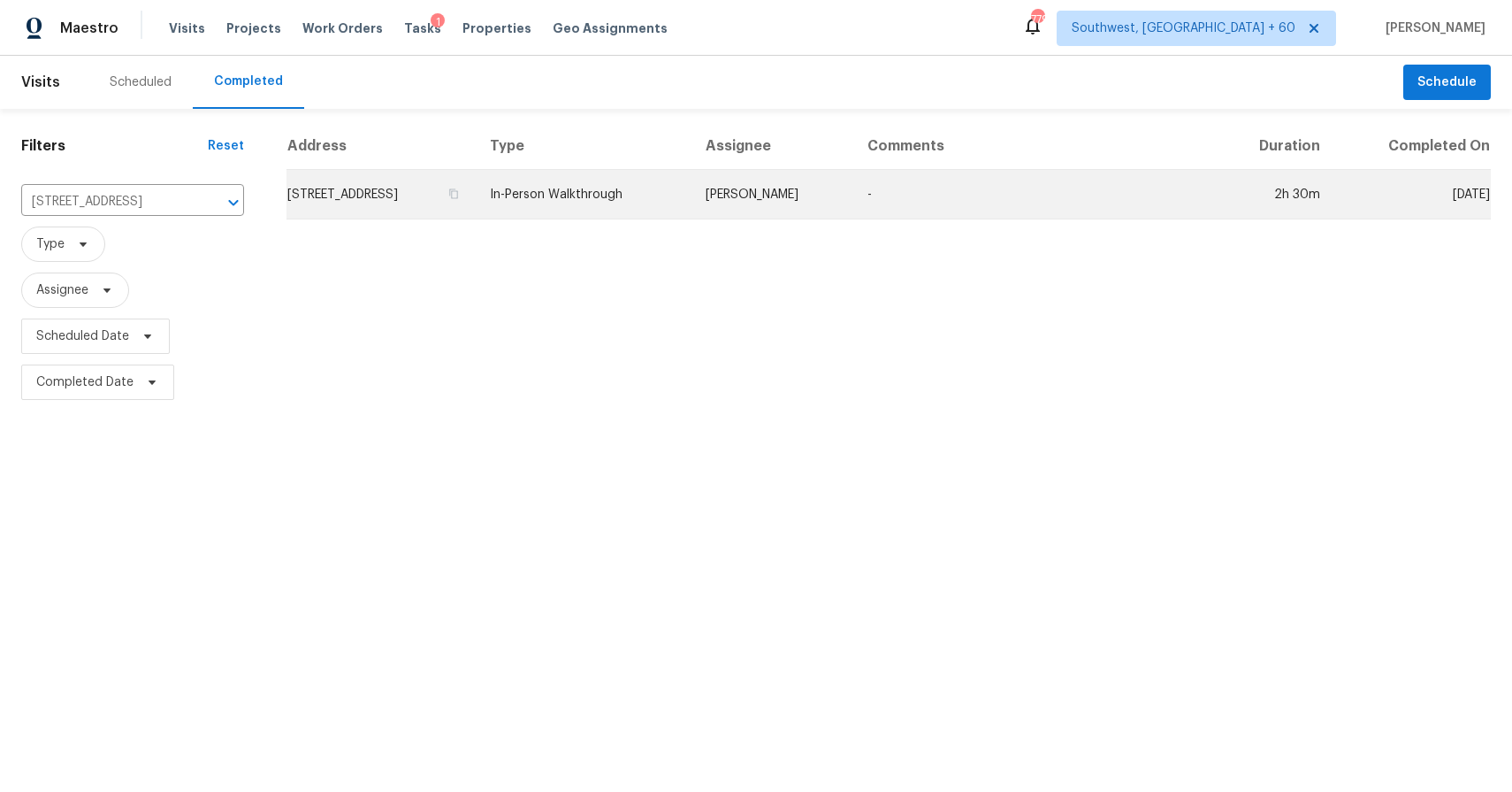
click at [672, 174] on td "In-Person Walkthrough" at bounding box center [583, 194] width 216 height 50
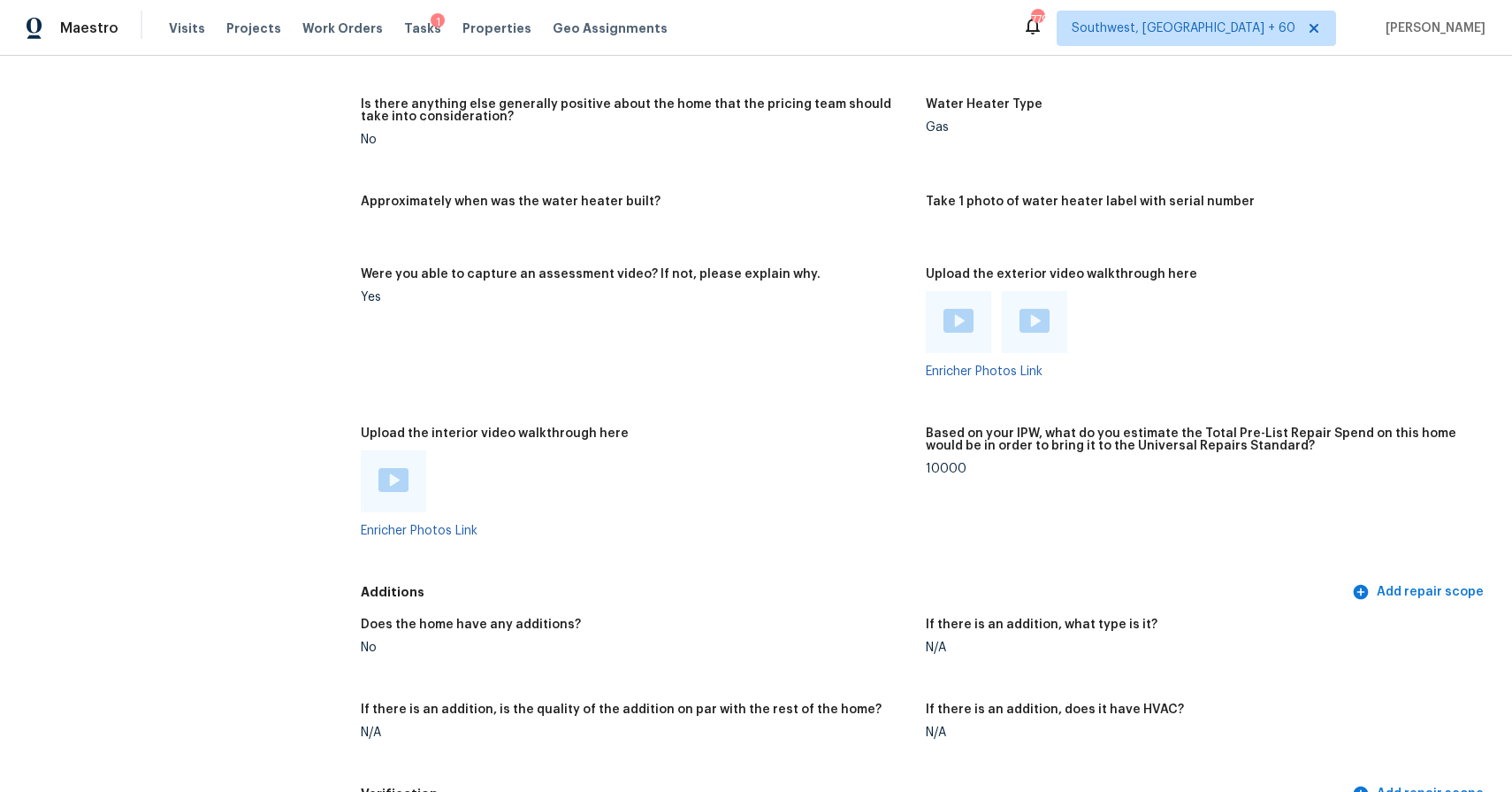
scroll to position [3066, 0]
click at [182, 39] on div "Visits Projects Work Orders Tasks 1 Properties Geo Assignments" at bounding box center [429, 28] width 520 height 36
click at [183, 35] on span "Visits" at bounding box center [187, 28] width 36 height 18
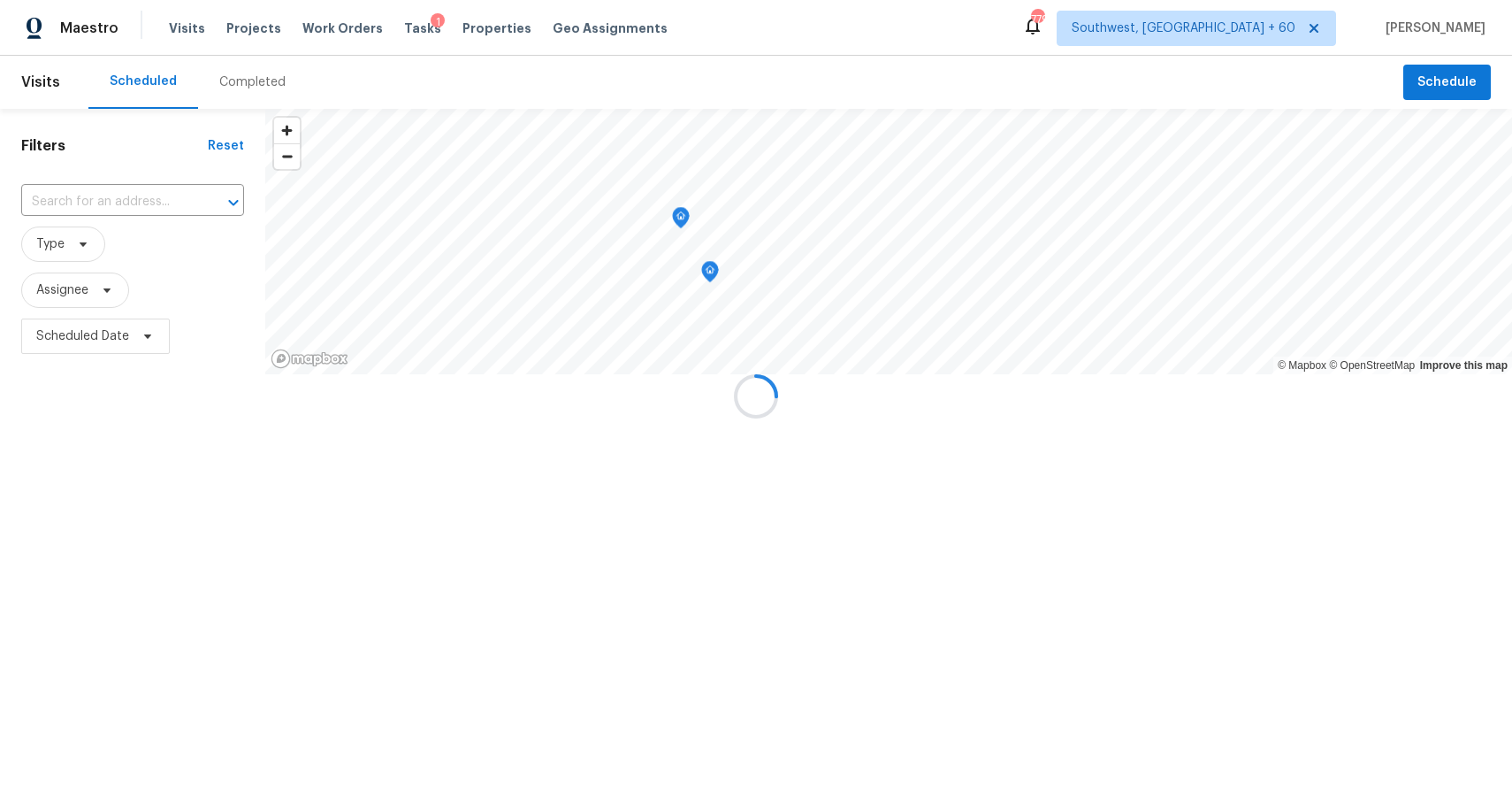
click at [221, 76] on div at bounding box center [756, 396] width 1512 height 792
click at [245, 80] on div at bounding box center [756, 396] width 1512 height 792
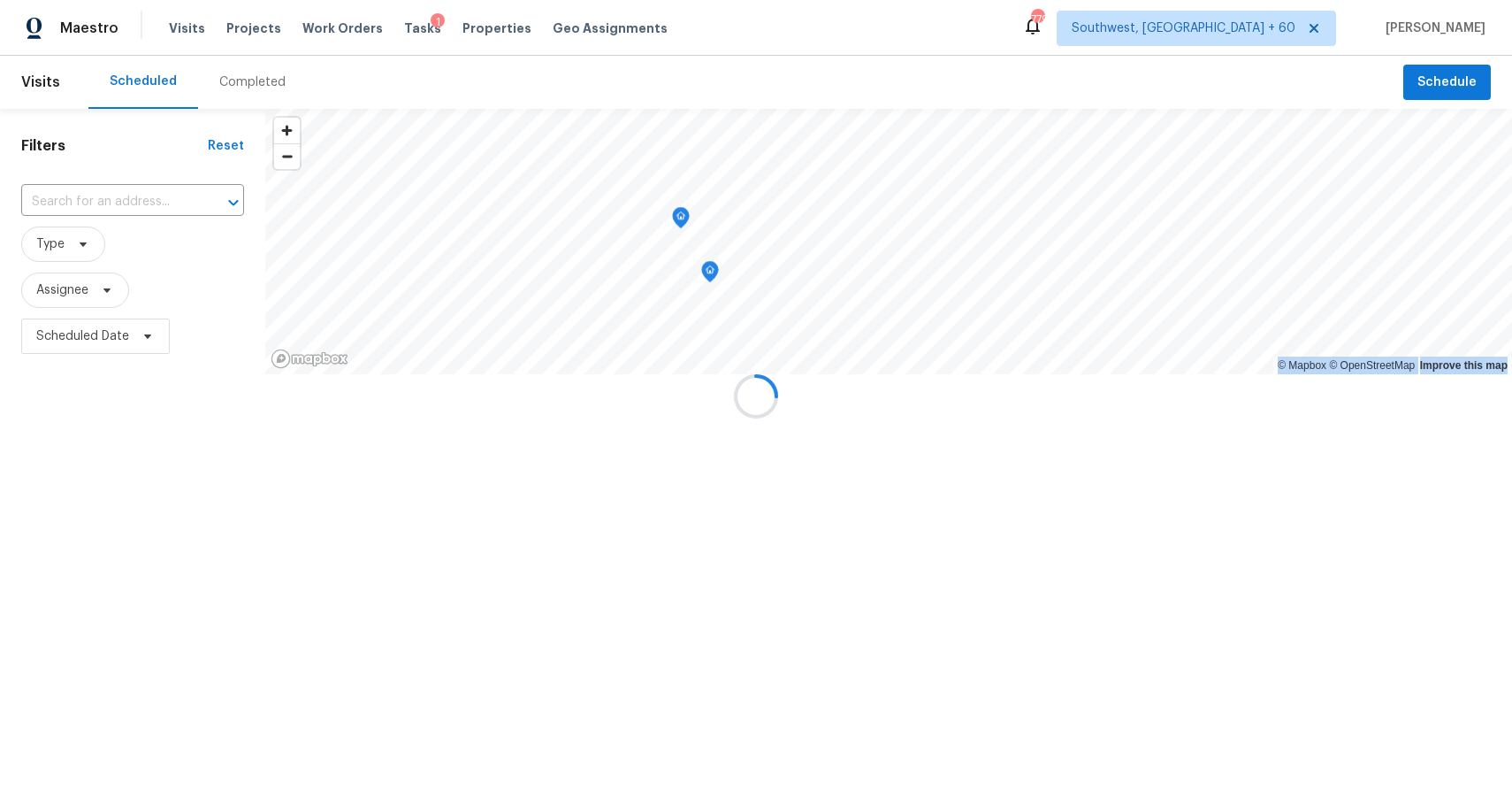
click at [245, 80] on div "Completed" at bounding box center [252, 82] width 66 height 18
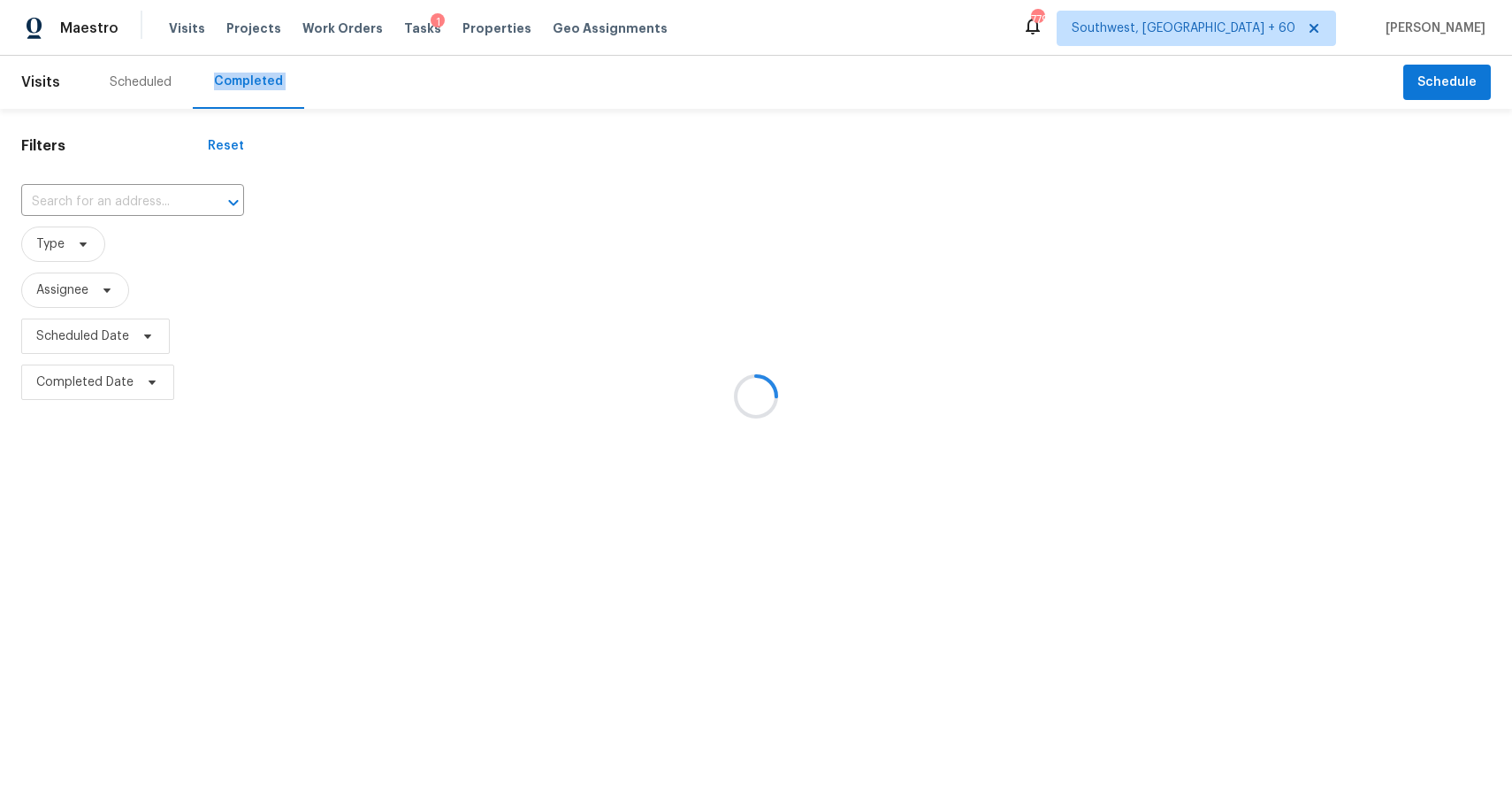
click at [245, 80] on div at bounding box center [756, 396] width 1512 height 792
click at [130, 194] on div at bounding box center [756, 396] width 1512 height 792
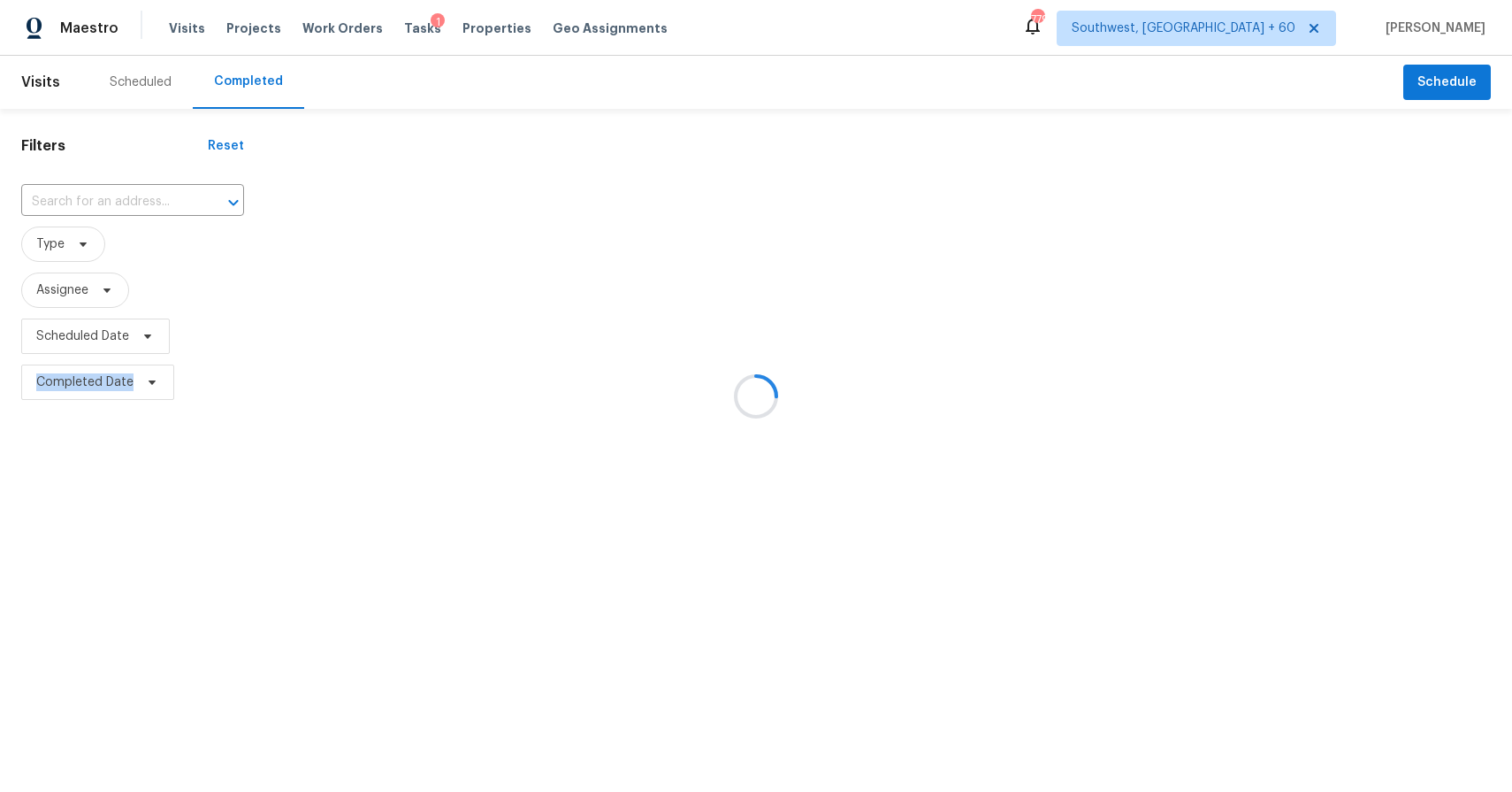
click at [130, 194] on div at bounding box center [756, 396] width 1512 height 792
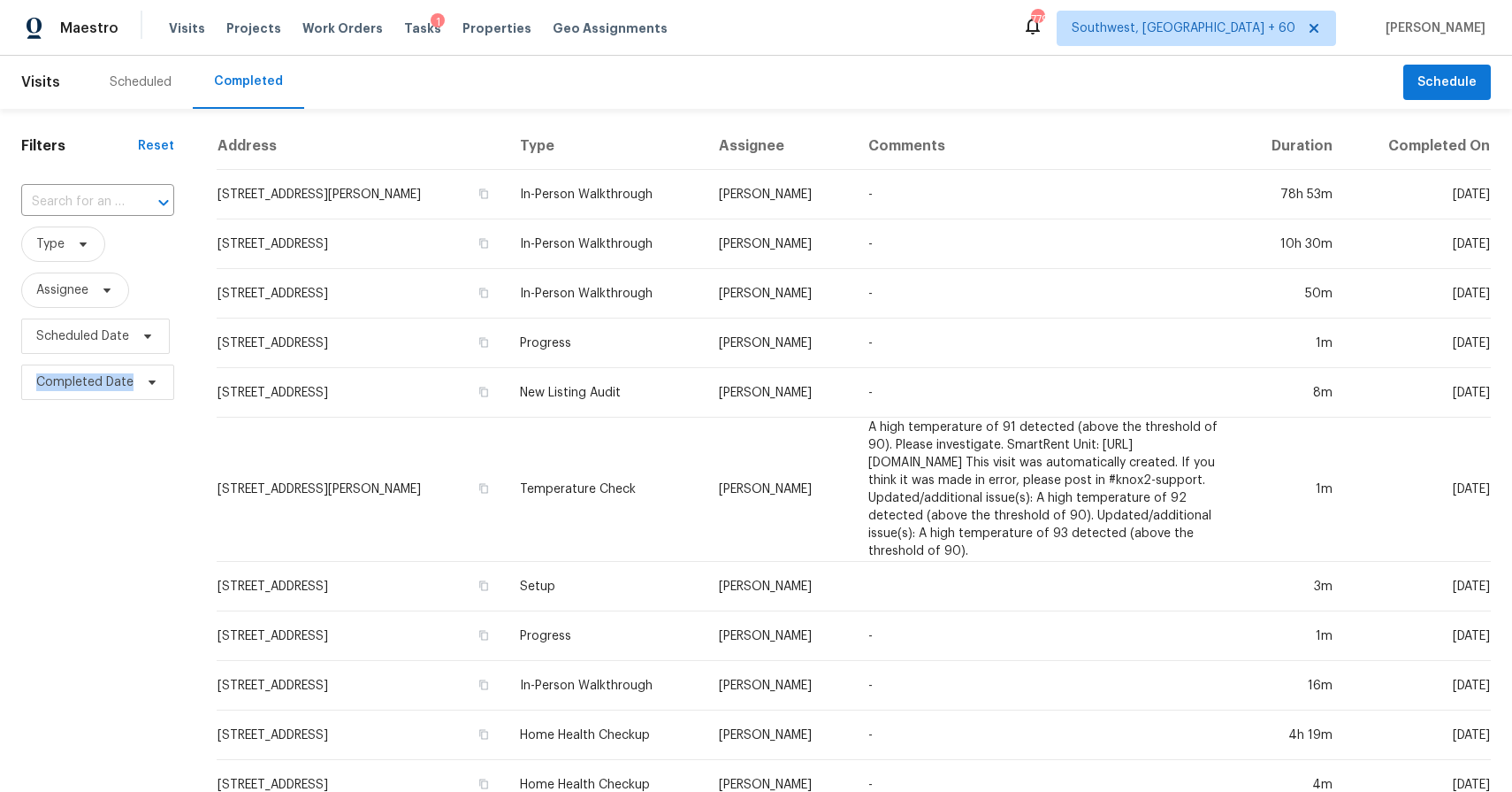
click at [130, 194] on div at bounding box center [150, 202] width 46 height 24
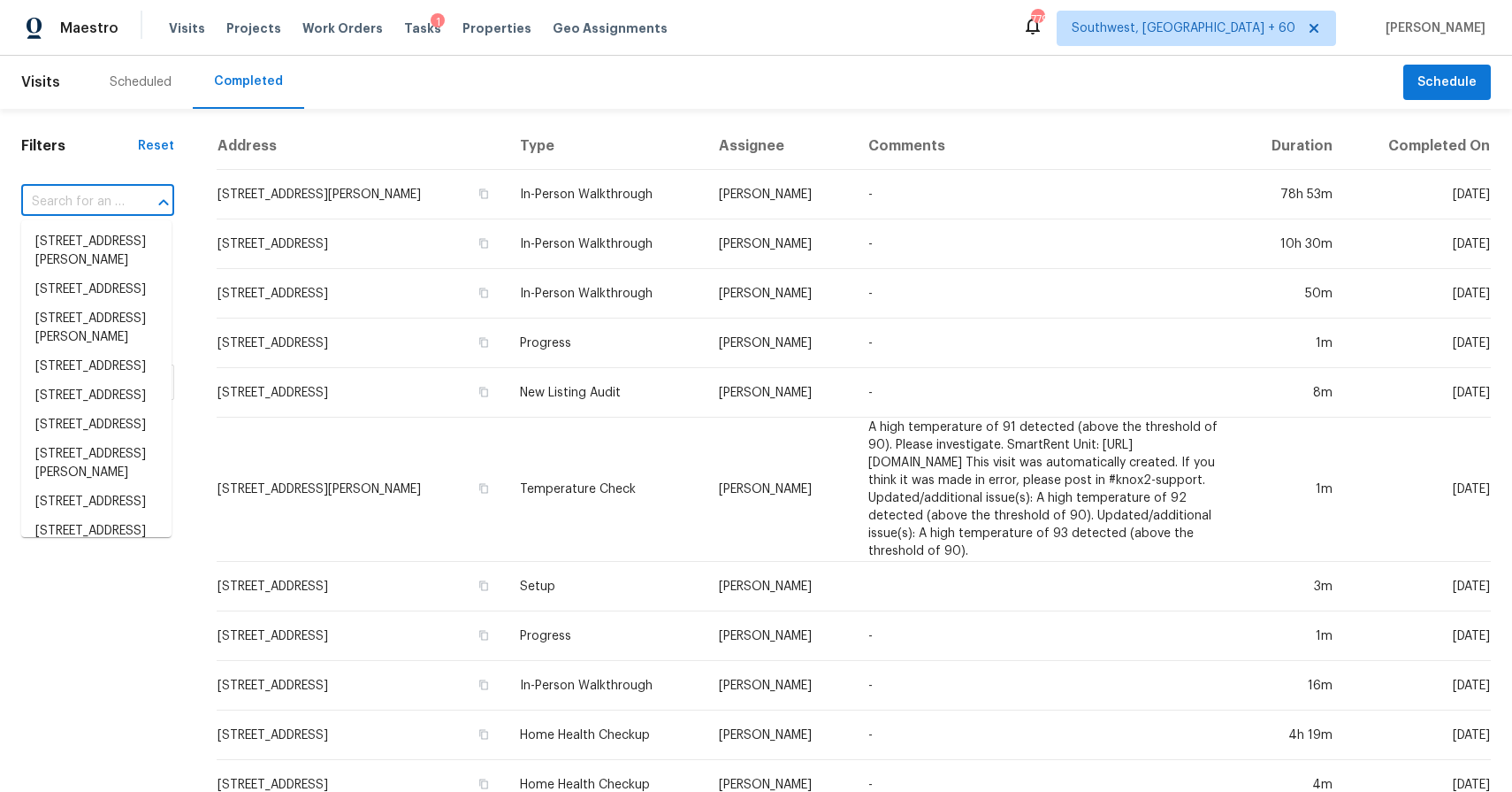
paste input "[STREET_ADDRESS]"
type input "[STREET_ADDRESS]"
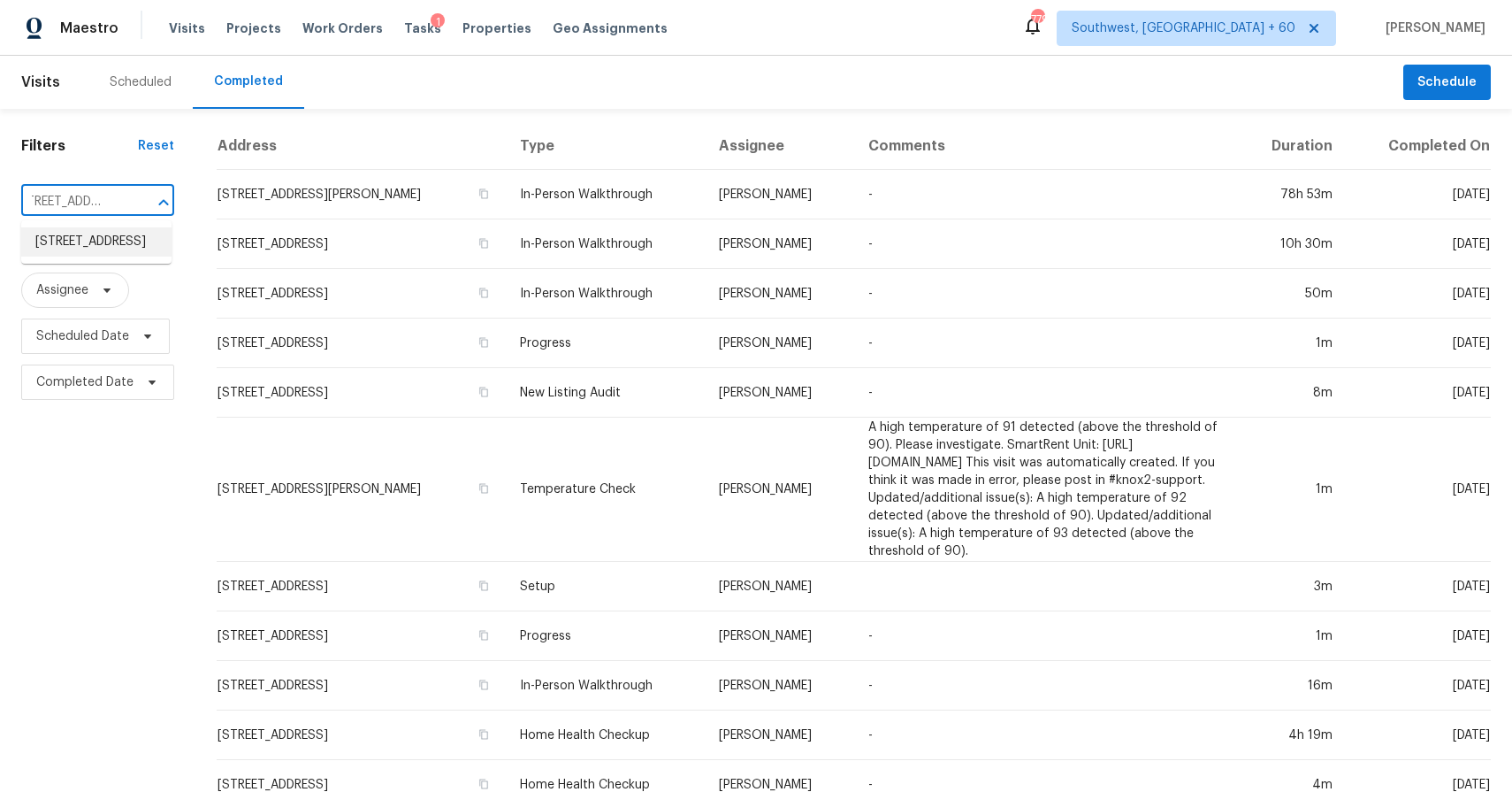
click at [74, 240] on li "[STREET_ADDRESS]" at bounding box center [96, 241] width 150 height 29
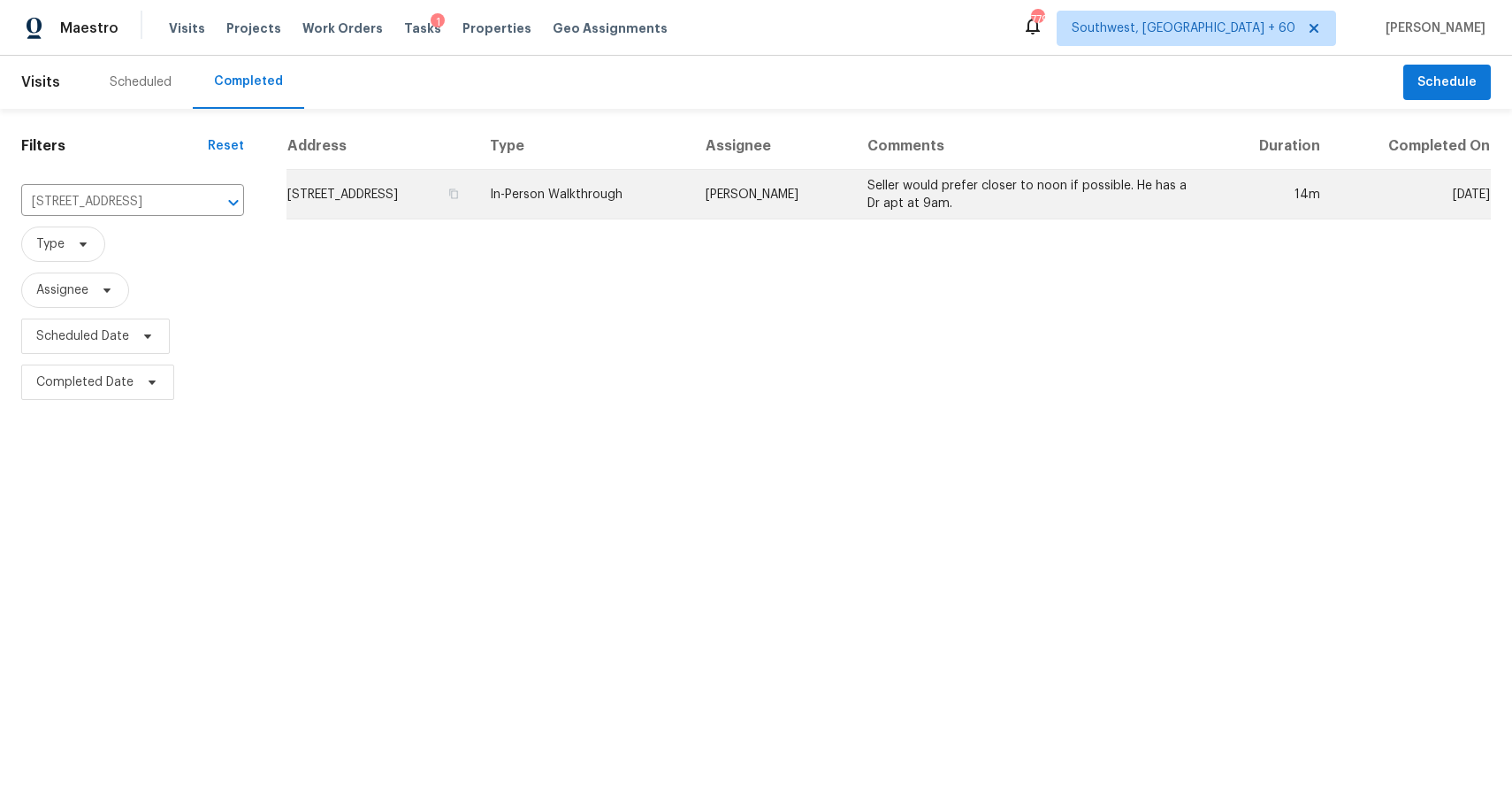
click at [853, 192] on td "[PERSON_NAME]" at bounding box center [772, 194] width 162 height 50
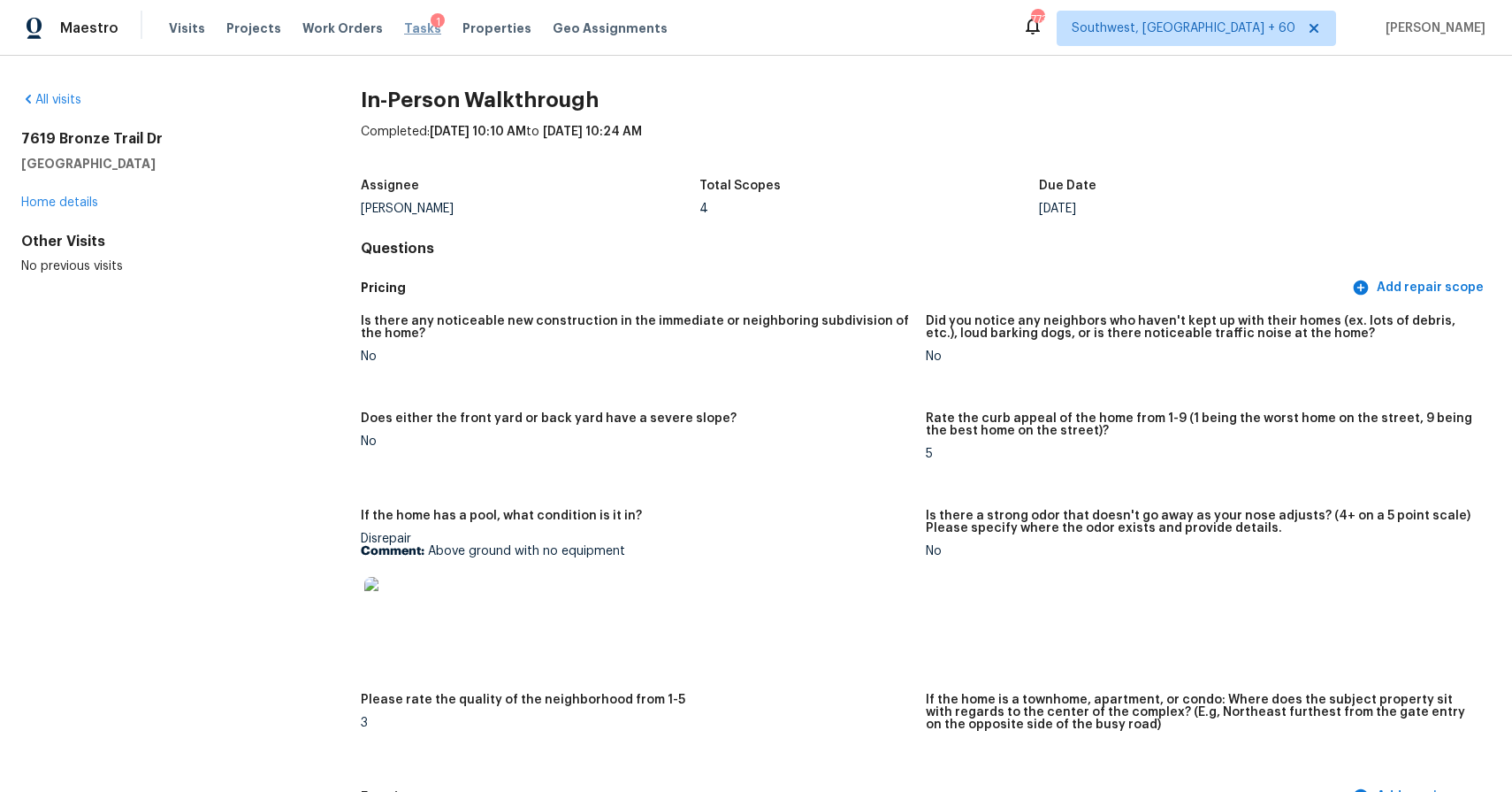
click at [404, 27] on span "Tasks" at bounding box center [422, 28] width 37 height 12
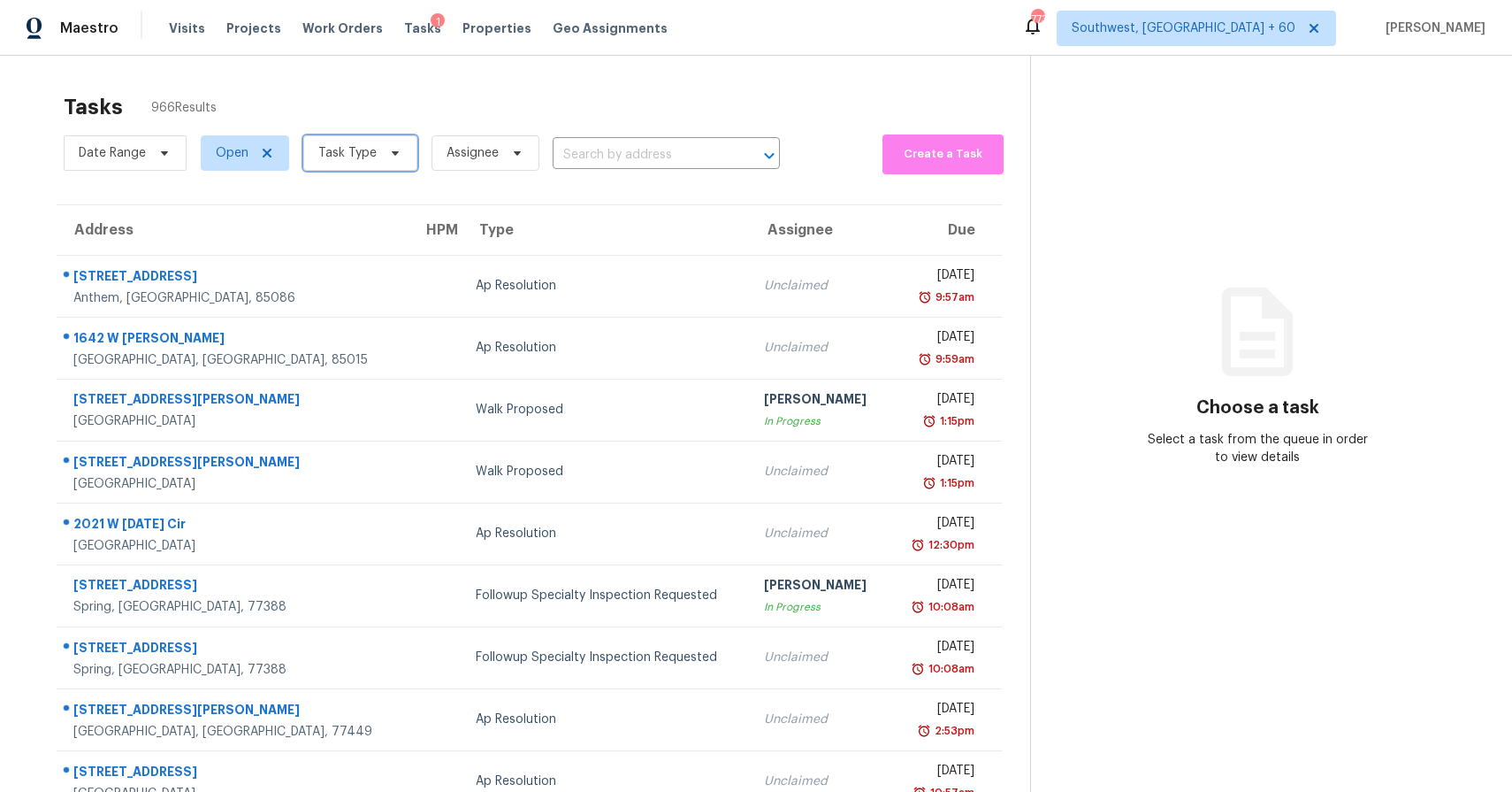
click at [312, 139] on span "Task Type" at bounding box center [360, 153] width 114 height 36
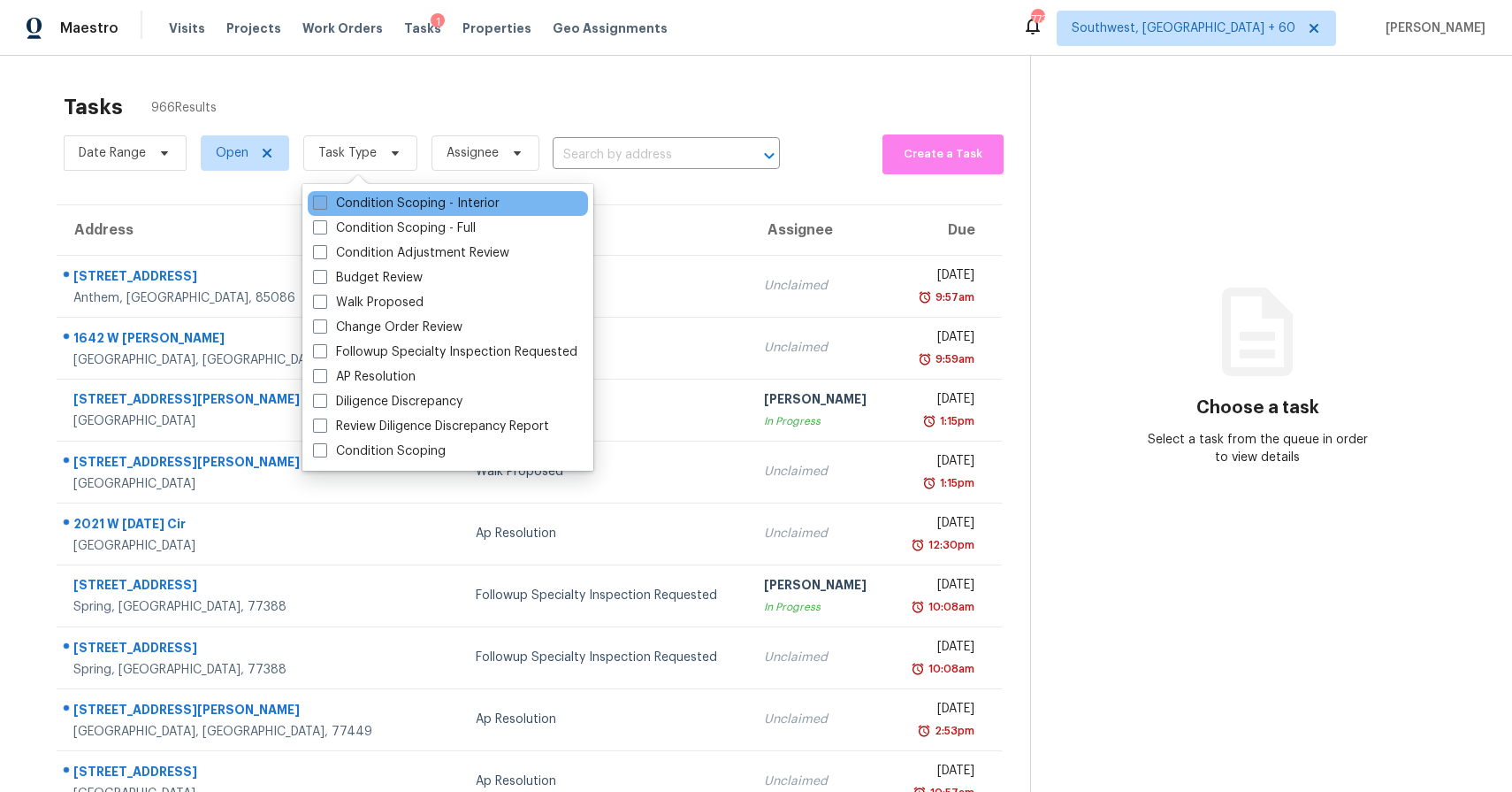
click at [412, 204] on label "Condition Scoping - Interior" at bounding box center [407, 203] width 187 height 18
click at [324, 204] on input "Condition Scoping - Interior" at bounding box center [319, 200] width 11 height 11
checkbox input "true"
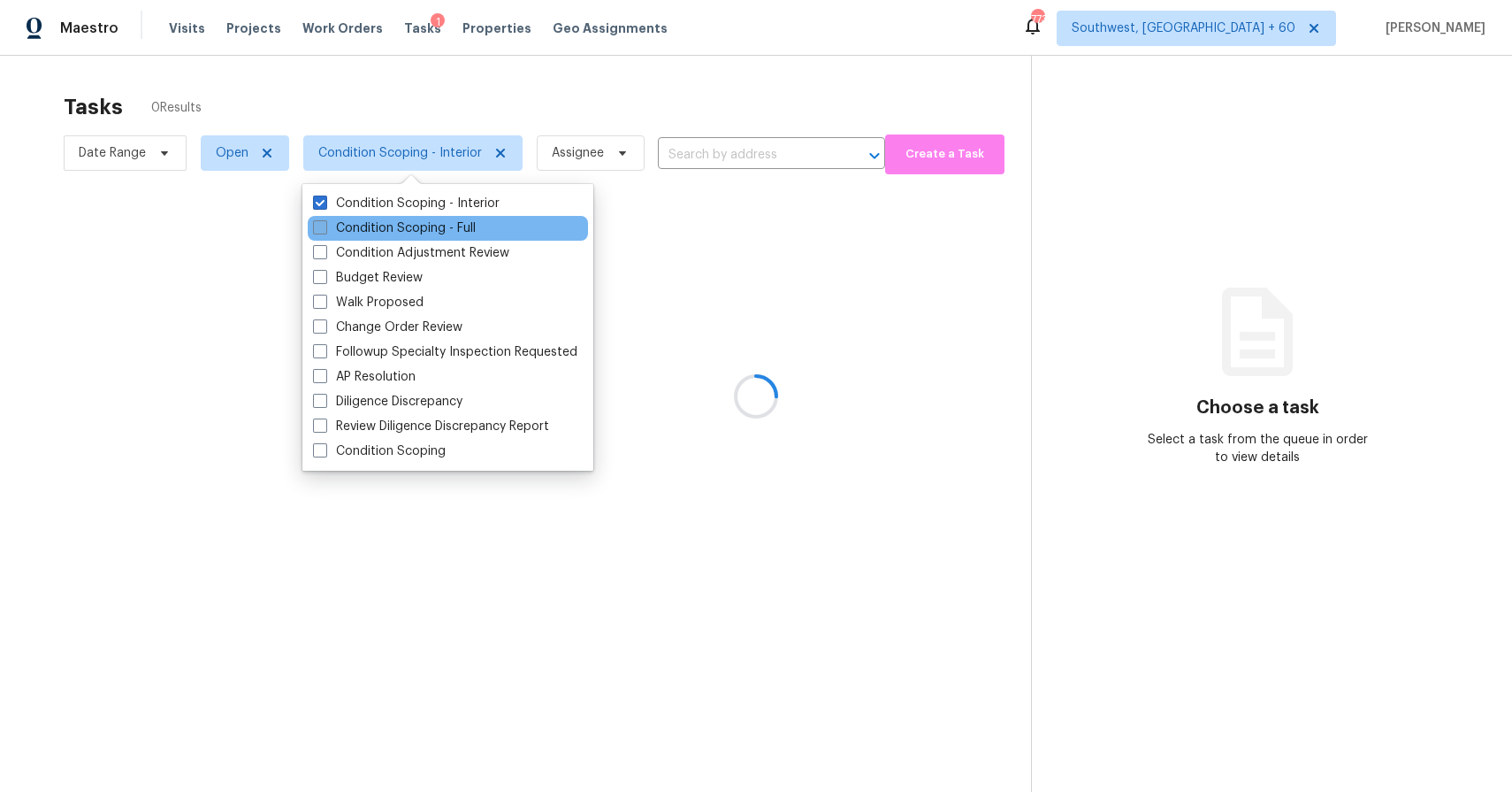
click at [421, 224] on label "Condition Scoping - Full" at bounding box center [394, 228] width 163 height 18
click at [324, 224] on input "Condition Scoping - Full" at bounding box center [319, 225] width 11 height 11
checkbox input "true"
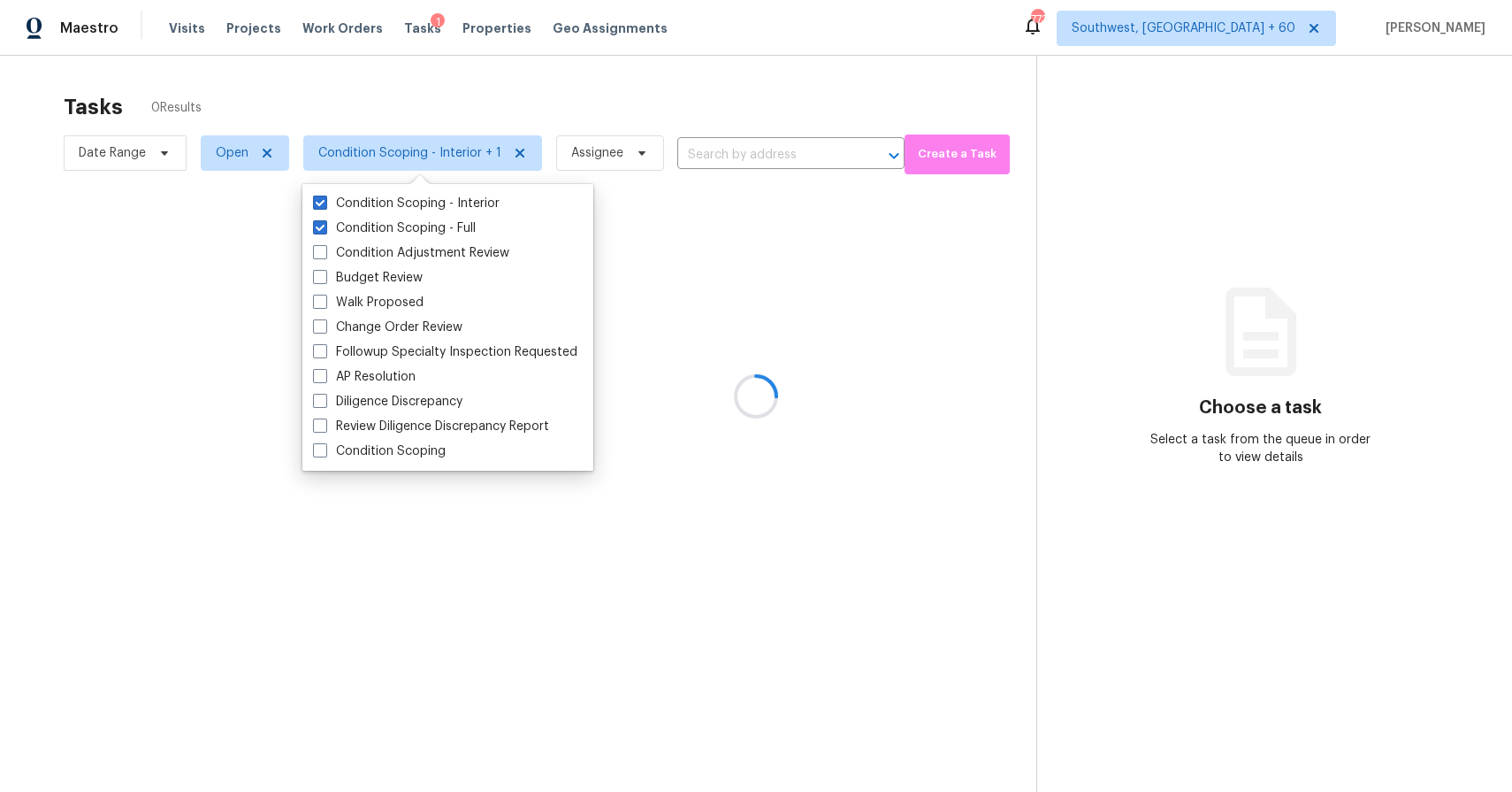
click at [607, 71] on div at bounding box center [756, 396] width 1512 height 792
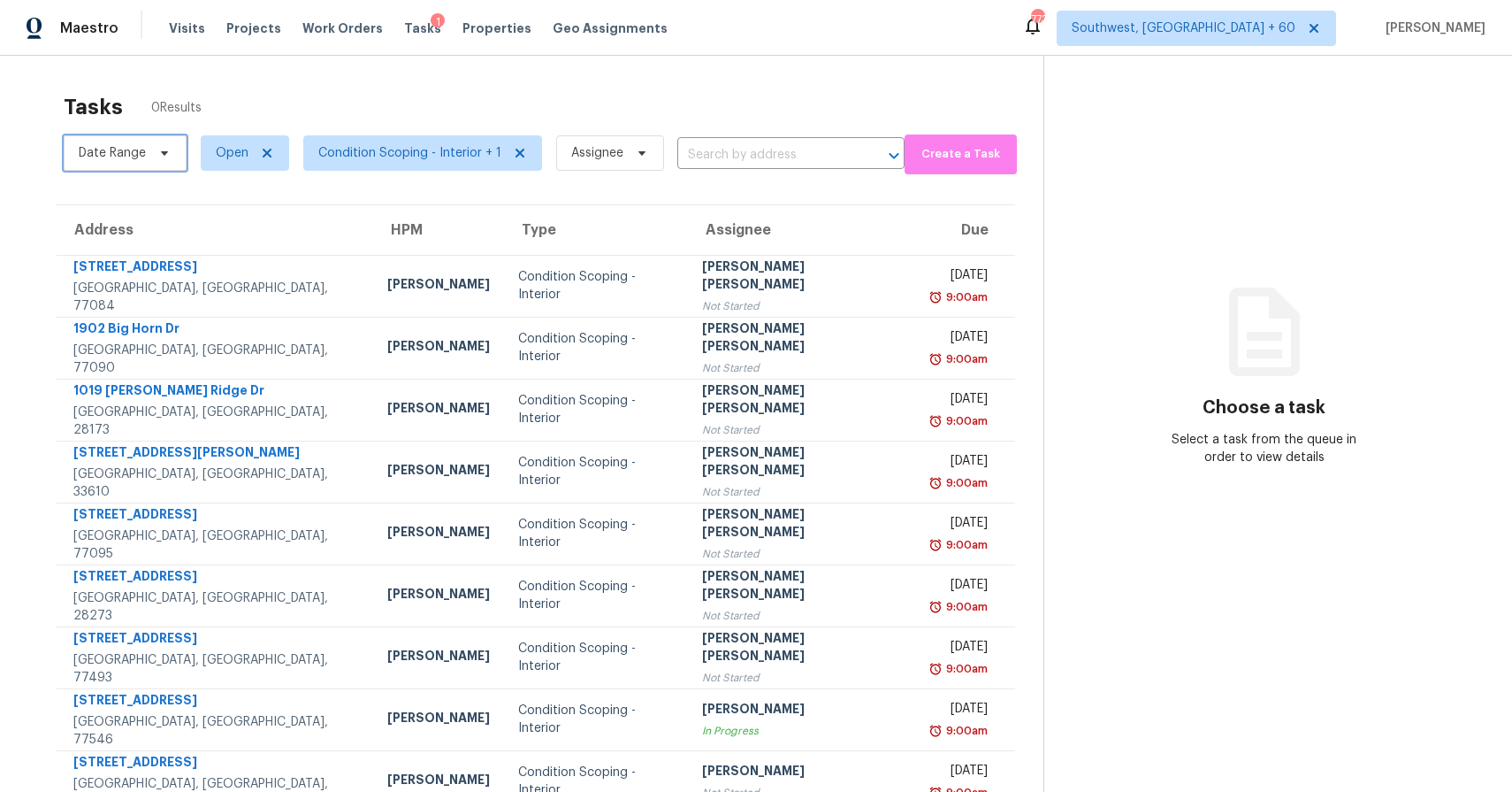
click at [149, 139] on span "Date Range" at bounding box center [124, 153] width 122 height 36
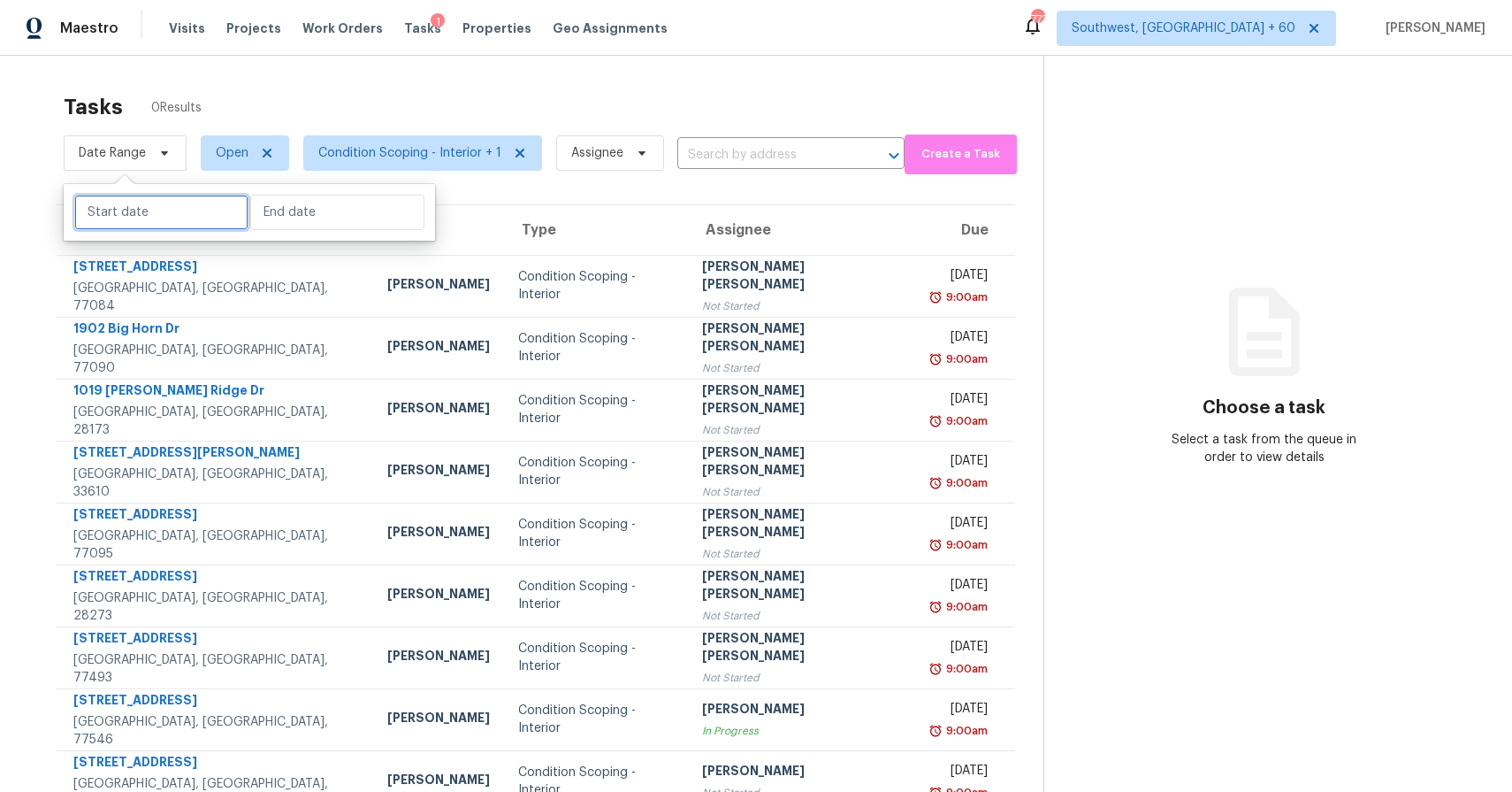
click at [155, 197] on input "text" at bounding box center [161, 212] width 174 height 36
select select "7"
select select "2025"
select select "8"
select select "2025"
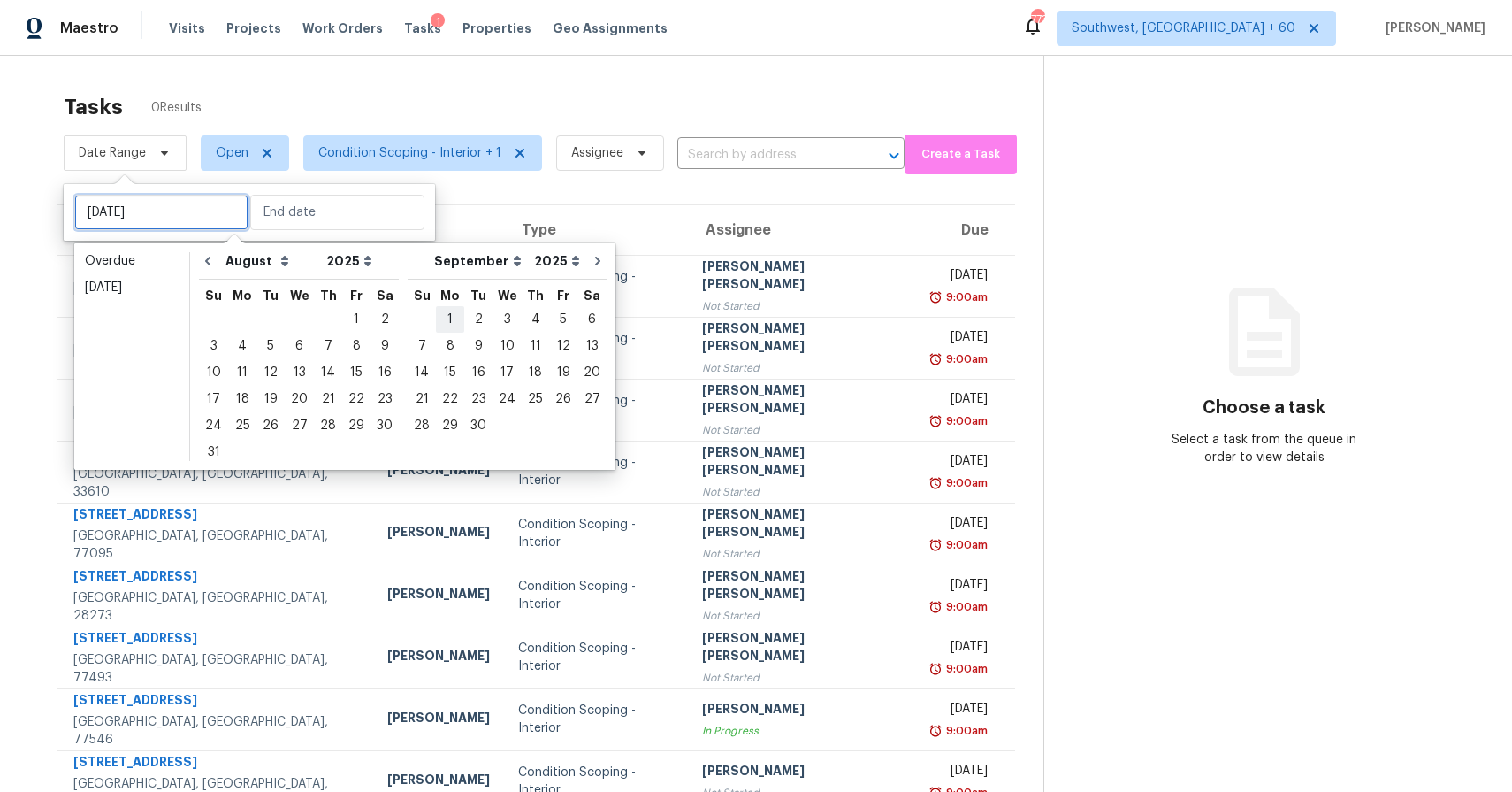
type input "Sat, Aug 02"
type input "Mon, Sep 01"
click at [235, 371] on div "11" at bounding box center [242, 372] width 28 height 24
type input "Mon, Aug 11"
click at [235, 371] on div "11" at bounding box center [242, 372] width 28 height 24
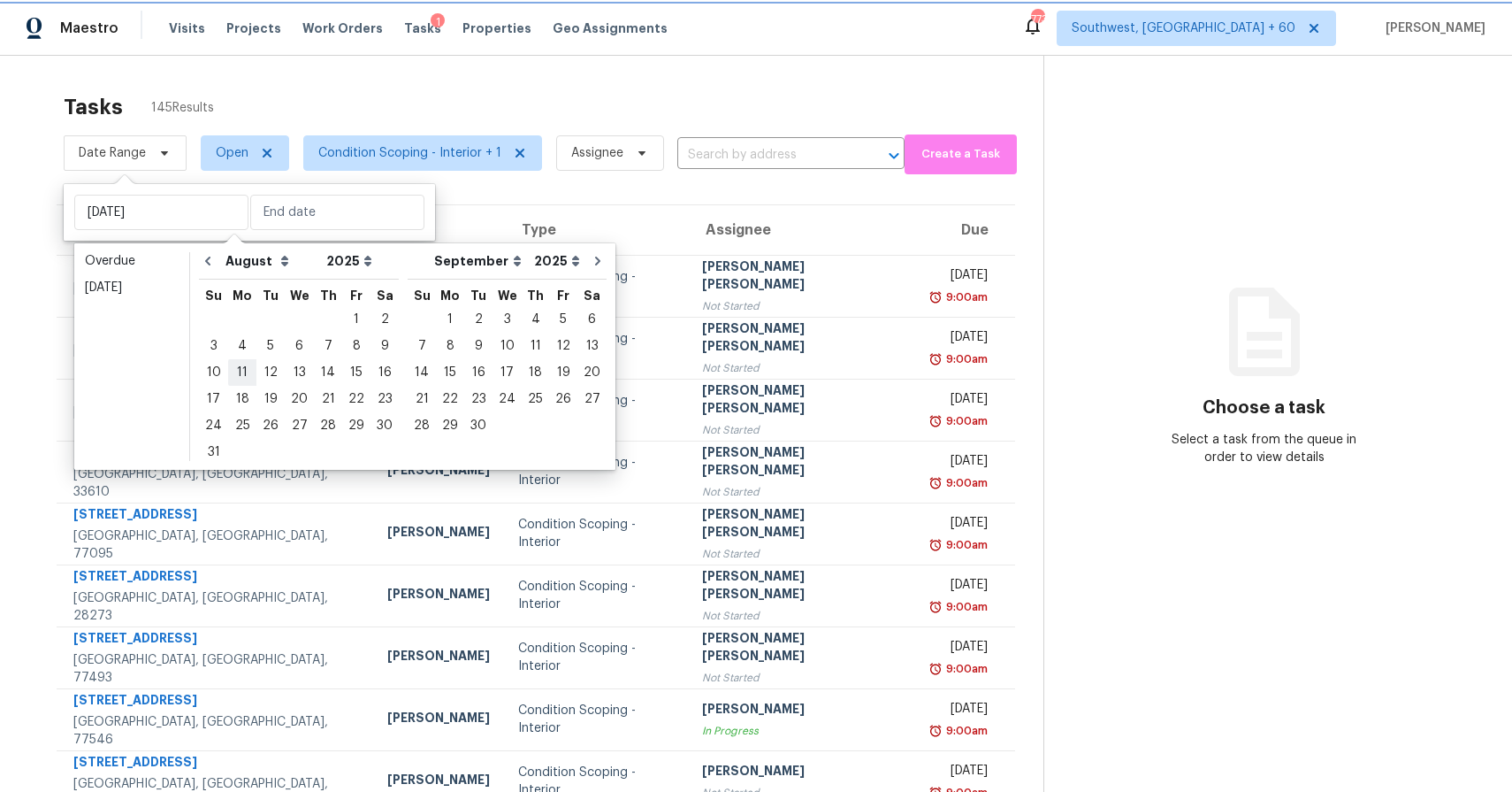
type input "Mon, Aug 11"
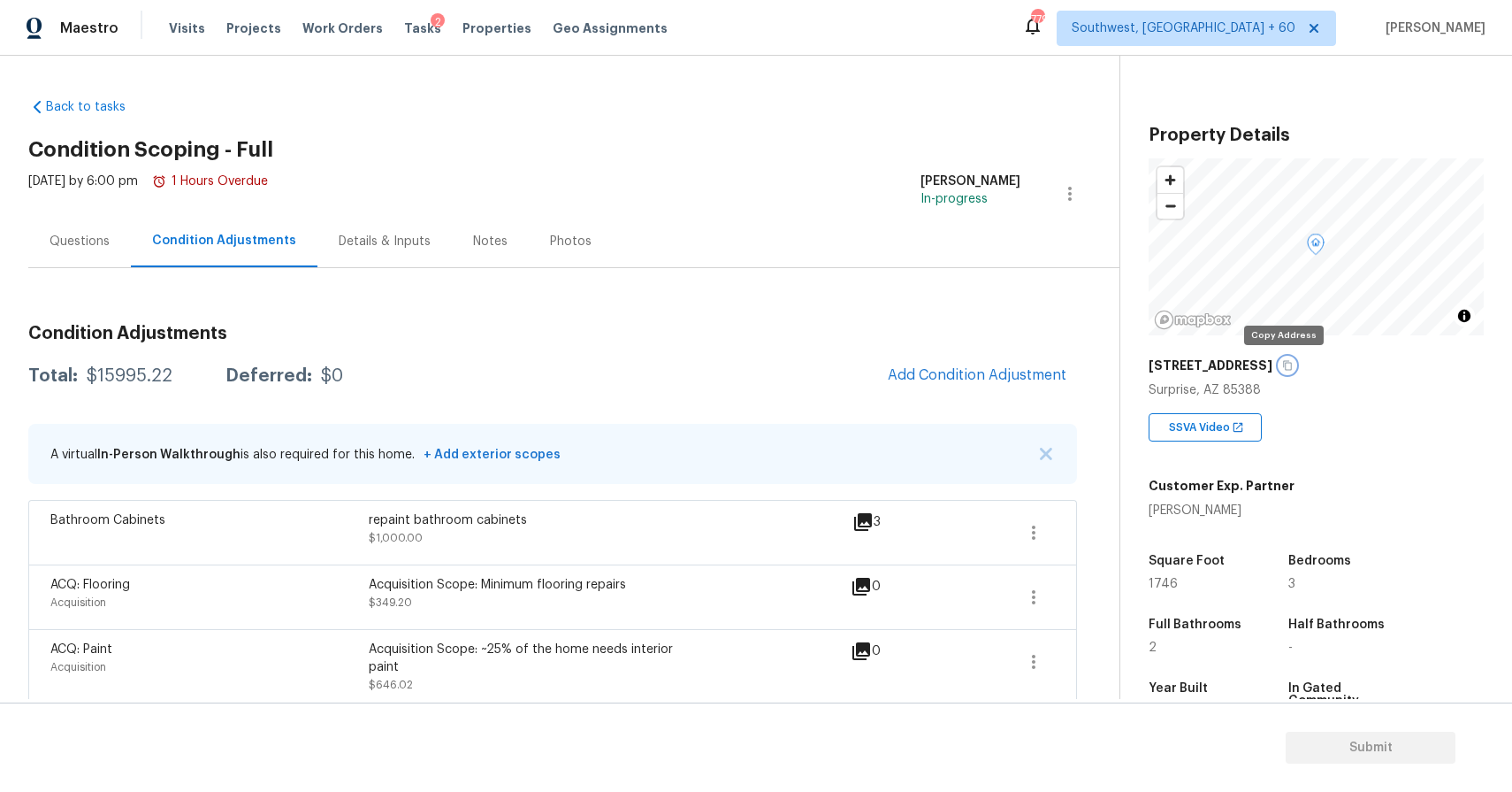
click at [1284, 361] on icon "button" at bounding box center [1288, 366] width 8 height 9
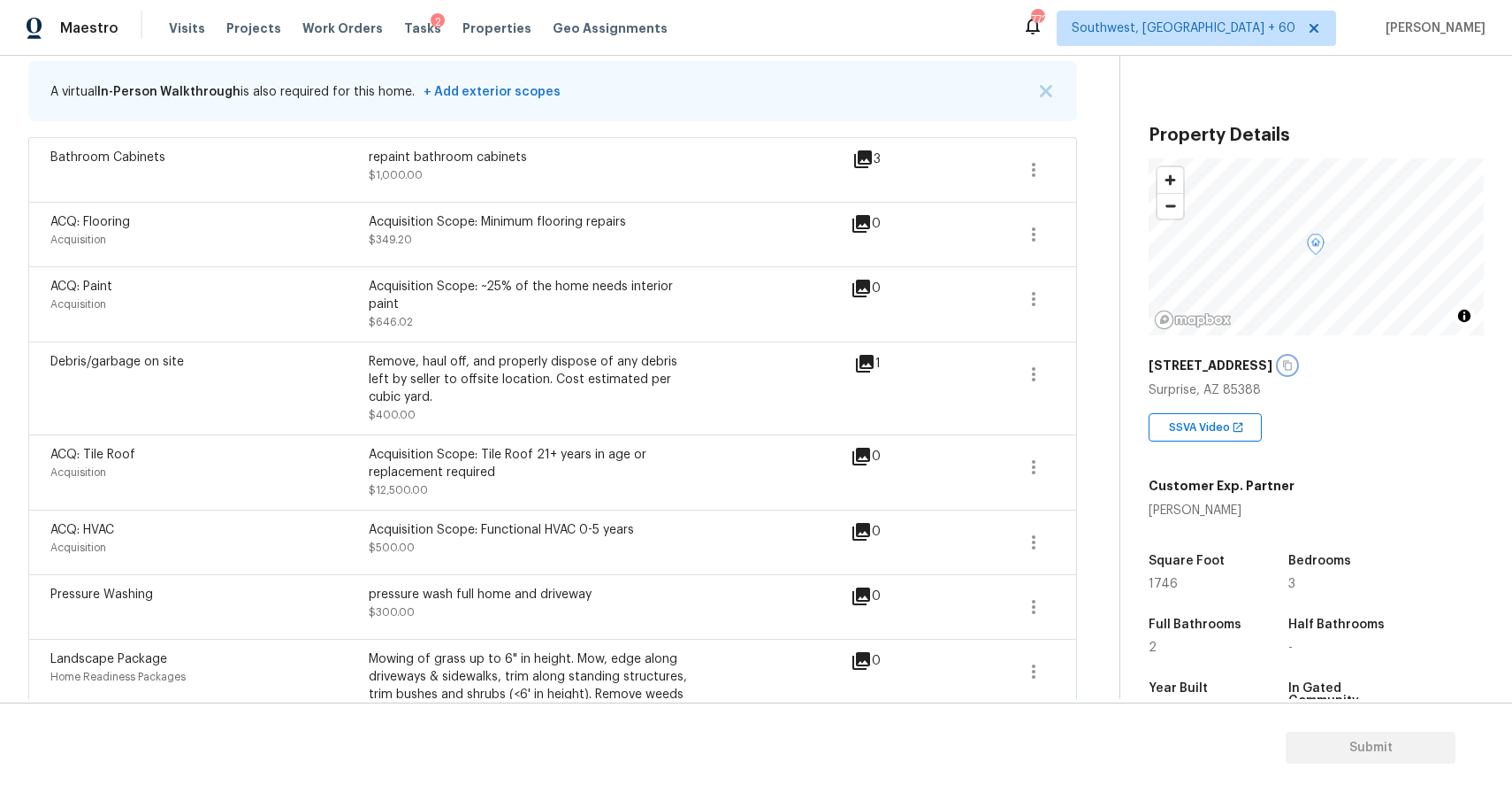
scroll to position [282, 0]
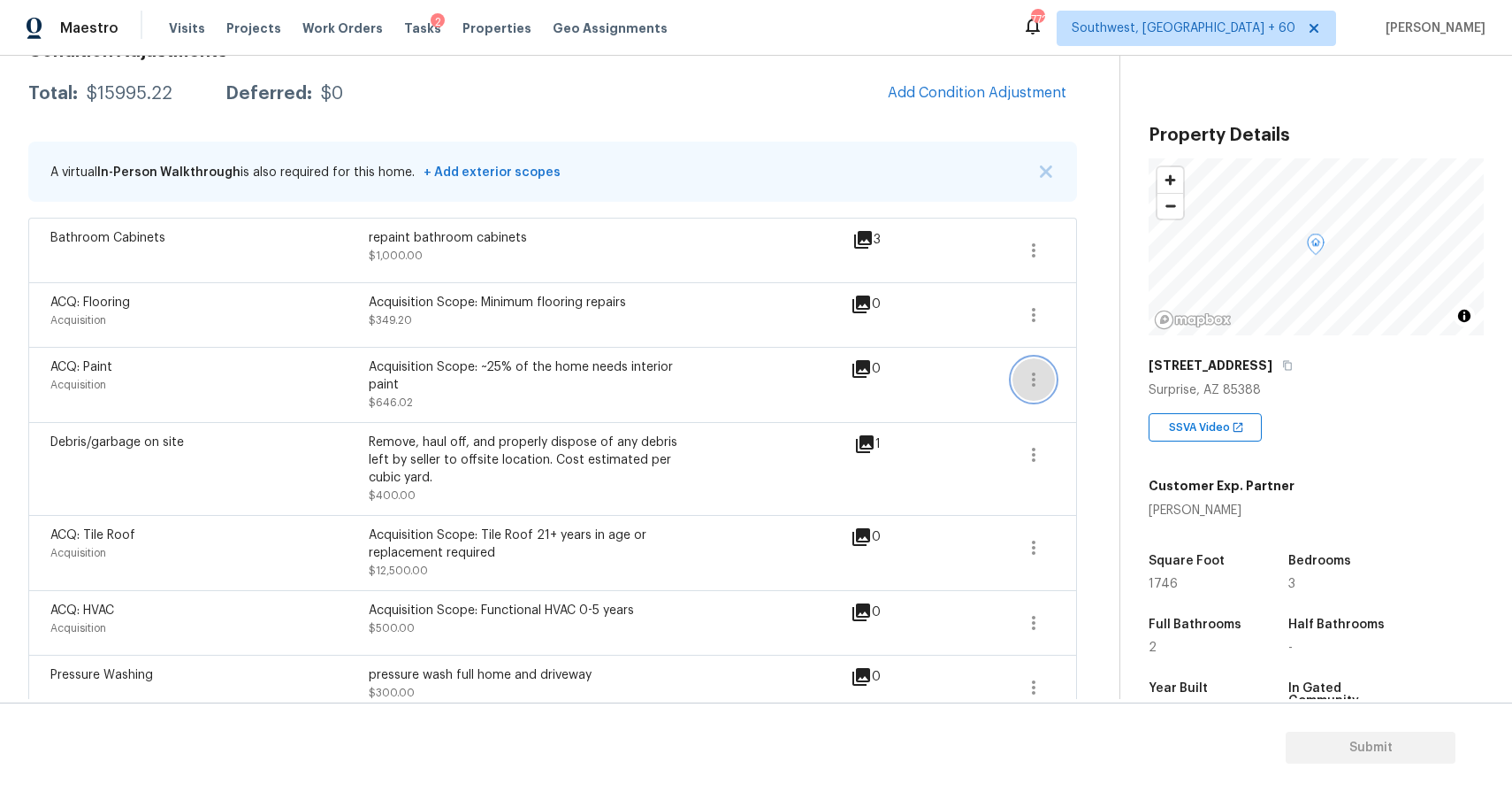
click at [1034, 386] on icon "button" at bounding box center [1033, 379] width 21 height 22
click at [1099, 373] on div "Edit" at bounding box center [1134, 376] width 138 height 18
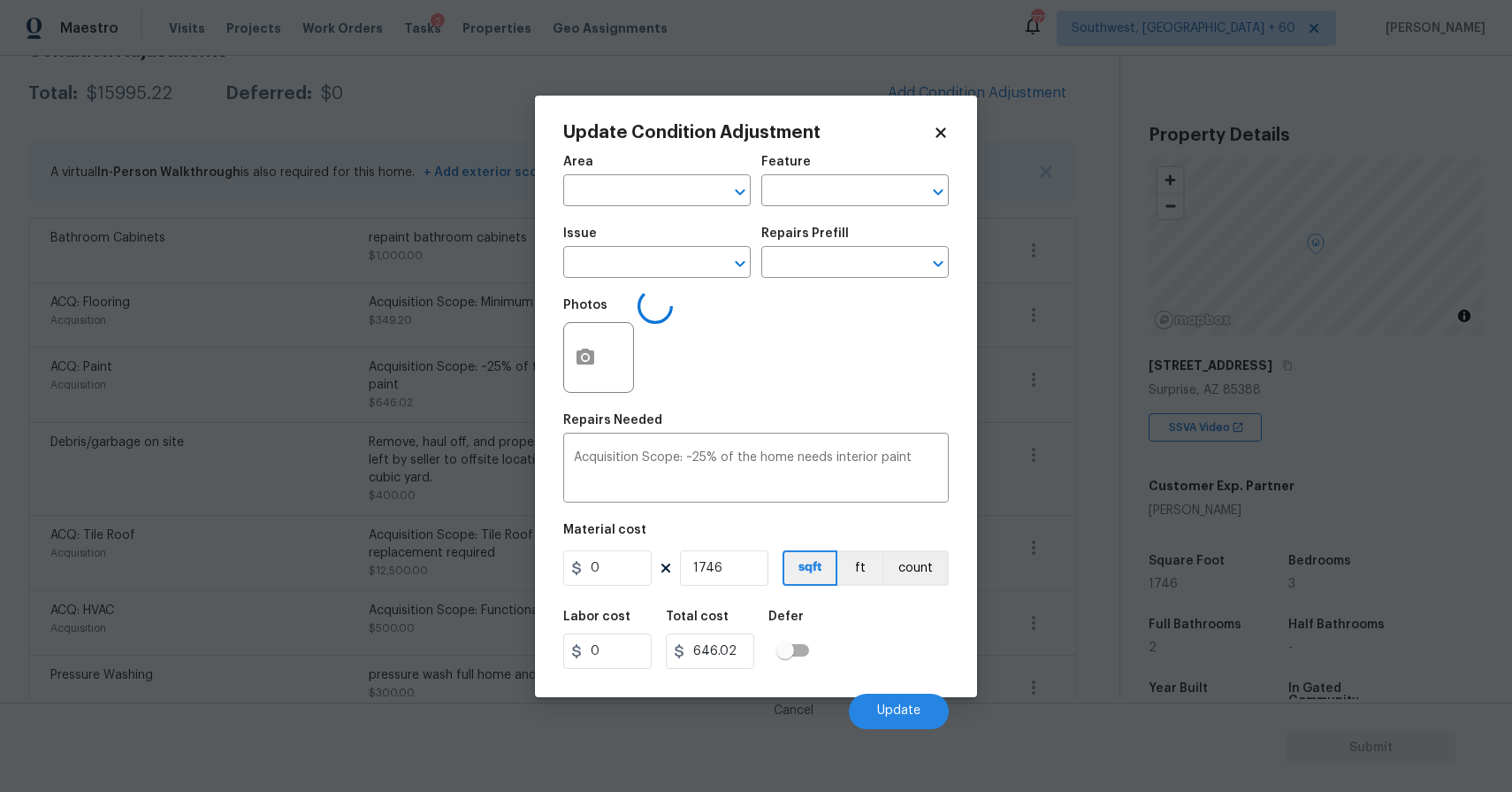
type input "Acquisition"
type input "ACQ: Paint"
type input "0.37"
click at [573, 354] on button "button" at bounding box center [585, 357] width 42 height 69
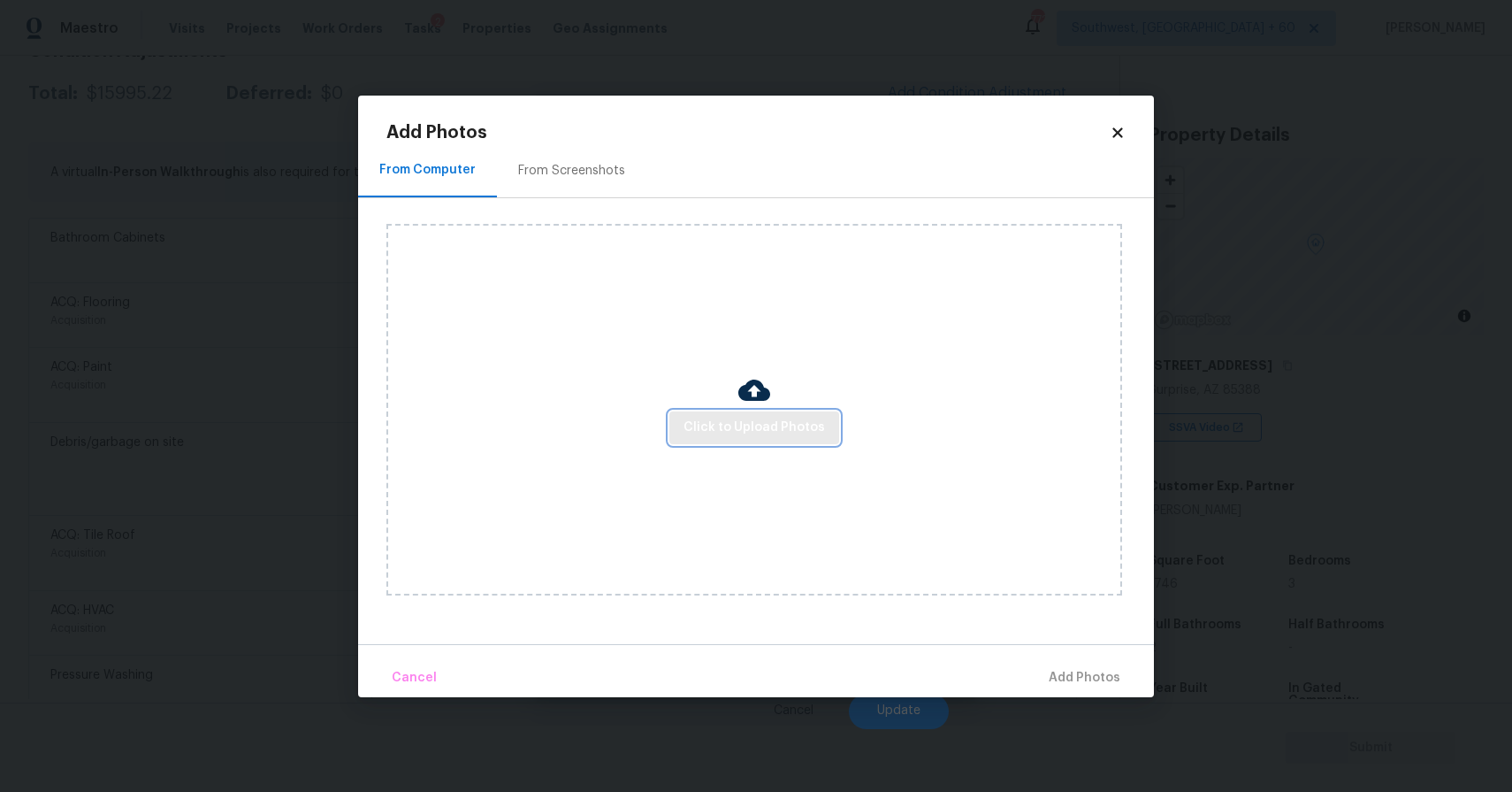
click at [783, 412] on button "Click to Upload Photos" at bounding box center [754, 427] width 170 height 33
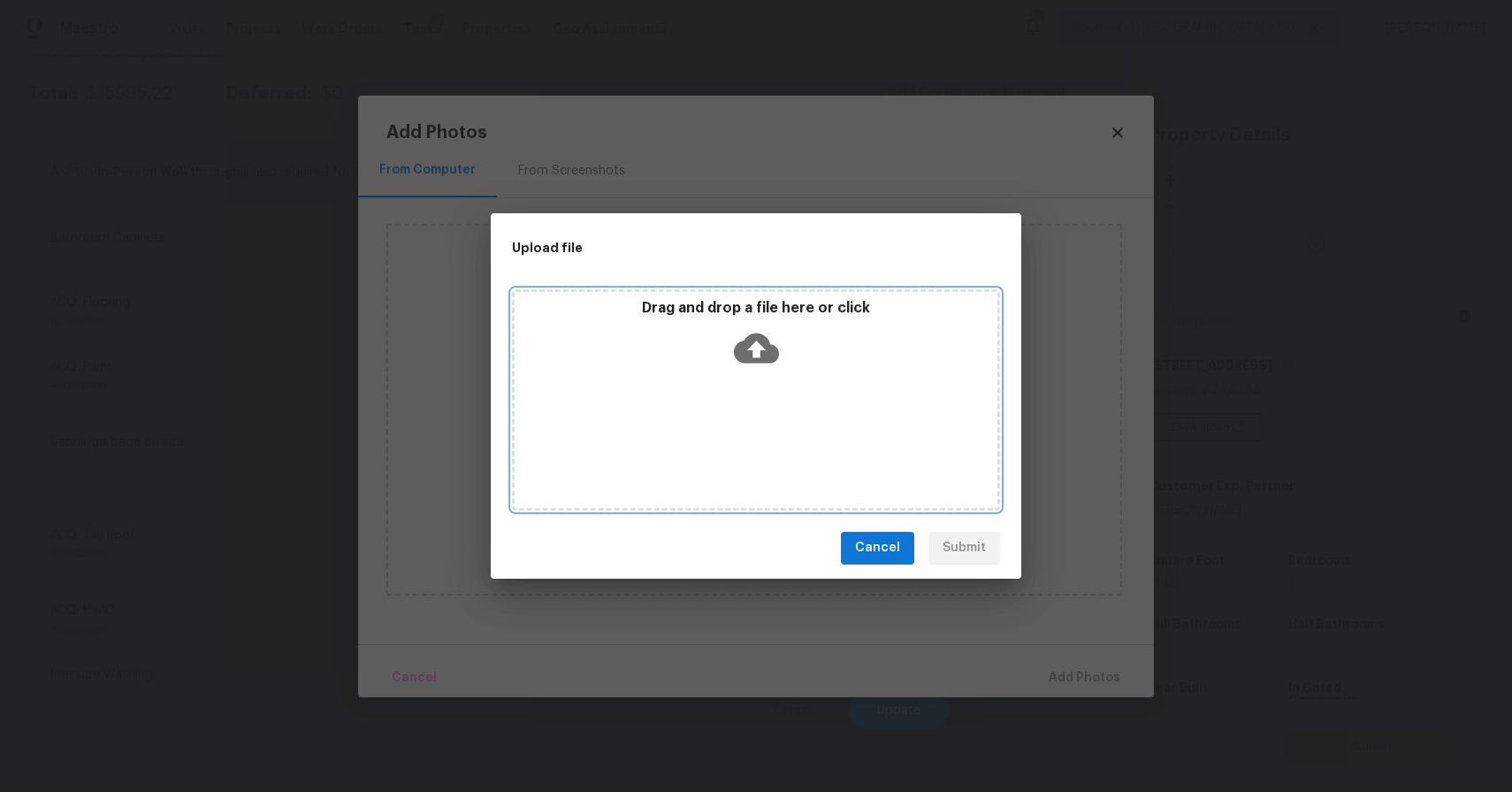
click at [777, 393] on div "Drag and drop a file here or click" at bounding box center [756, 399] width 488 height 221
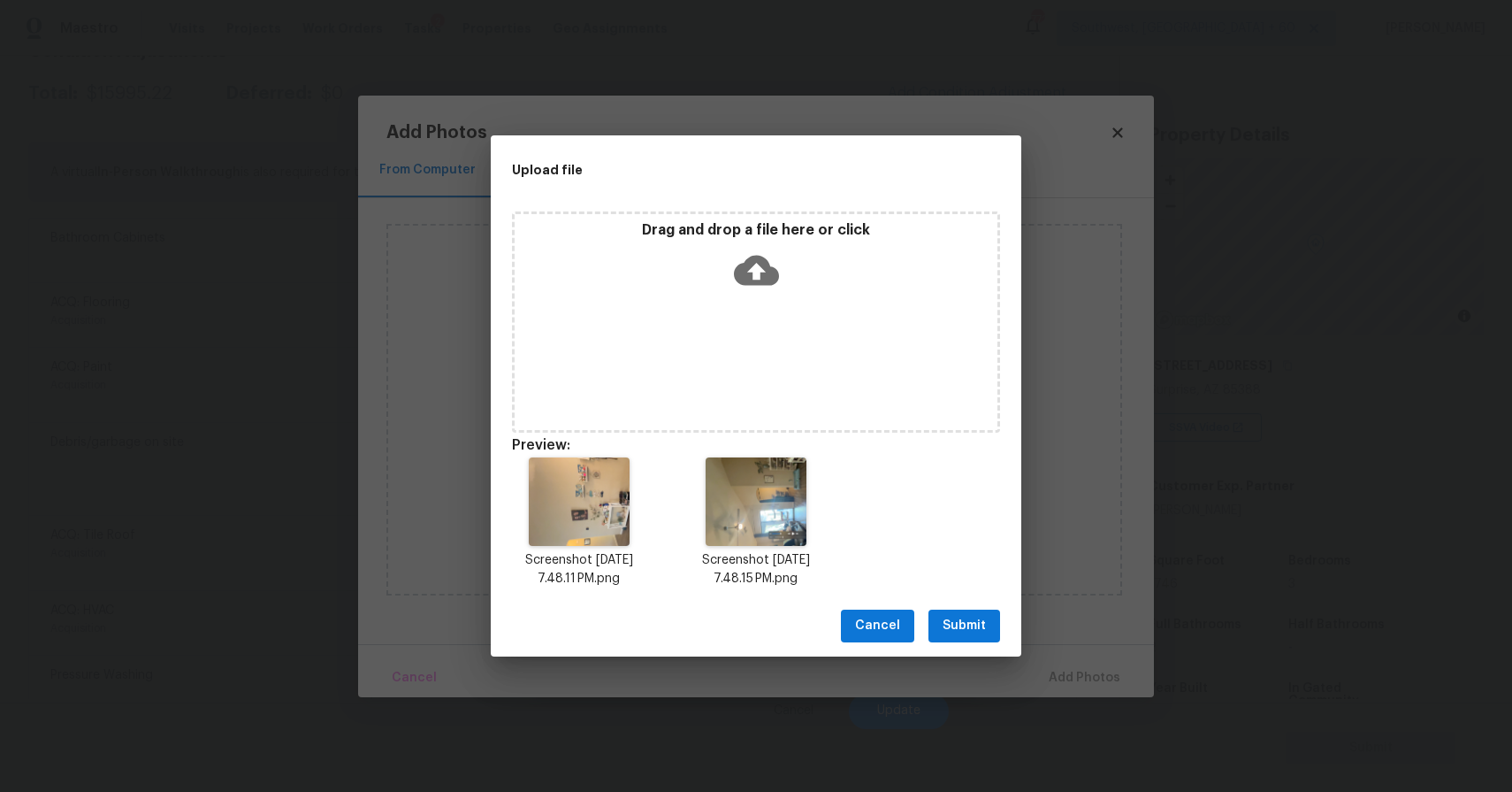
click at [966, 612] on button "Submit" at bounding box center [963, 626] width 72 height 33
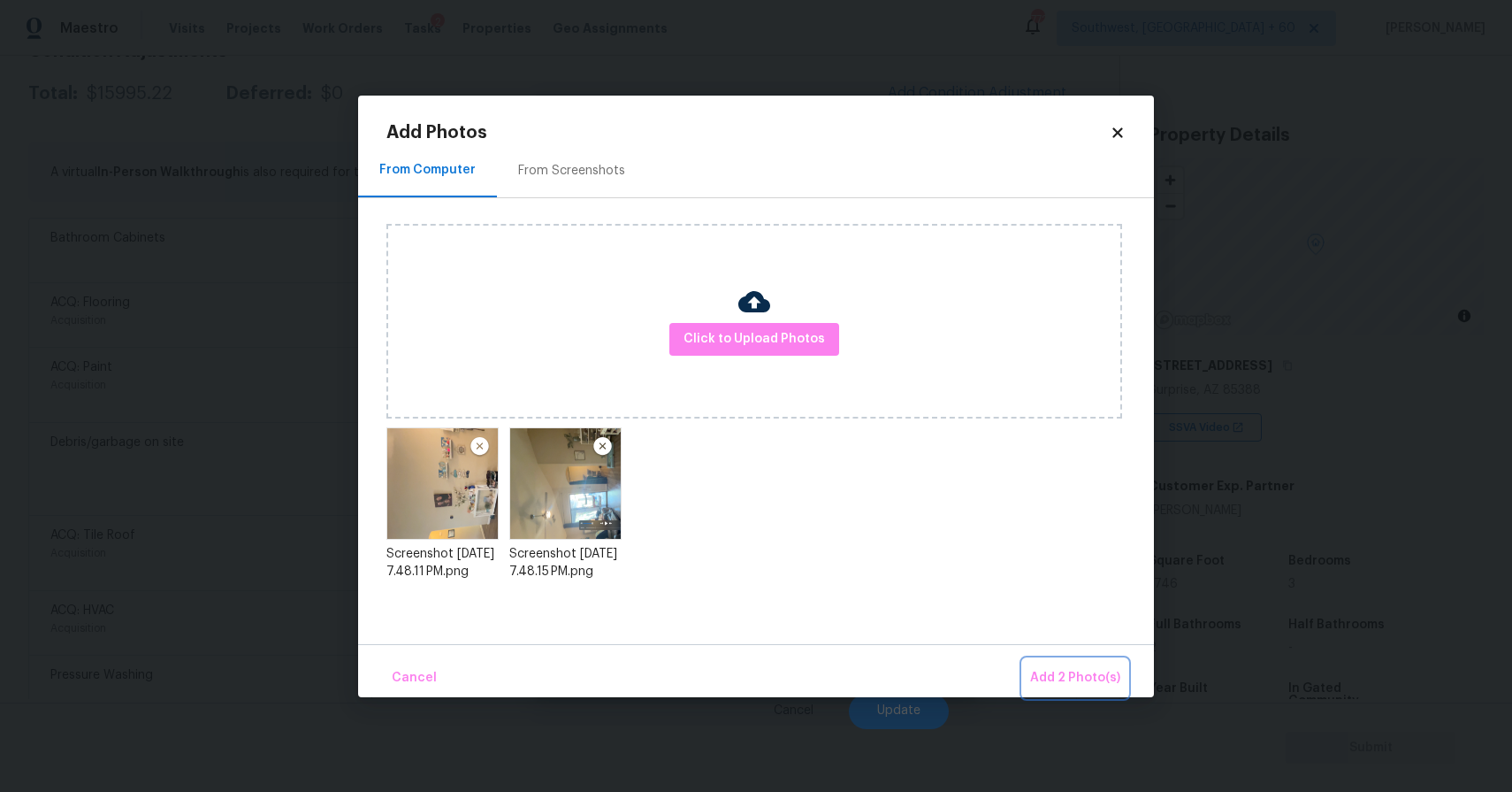
click at [1085, 673] on span "Add 2 Photo(s)" at bounding box center [1075, 678] width 90 height 22
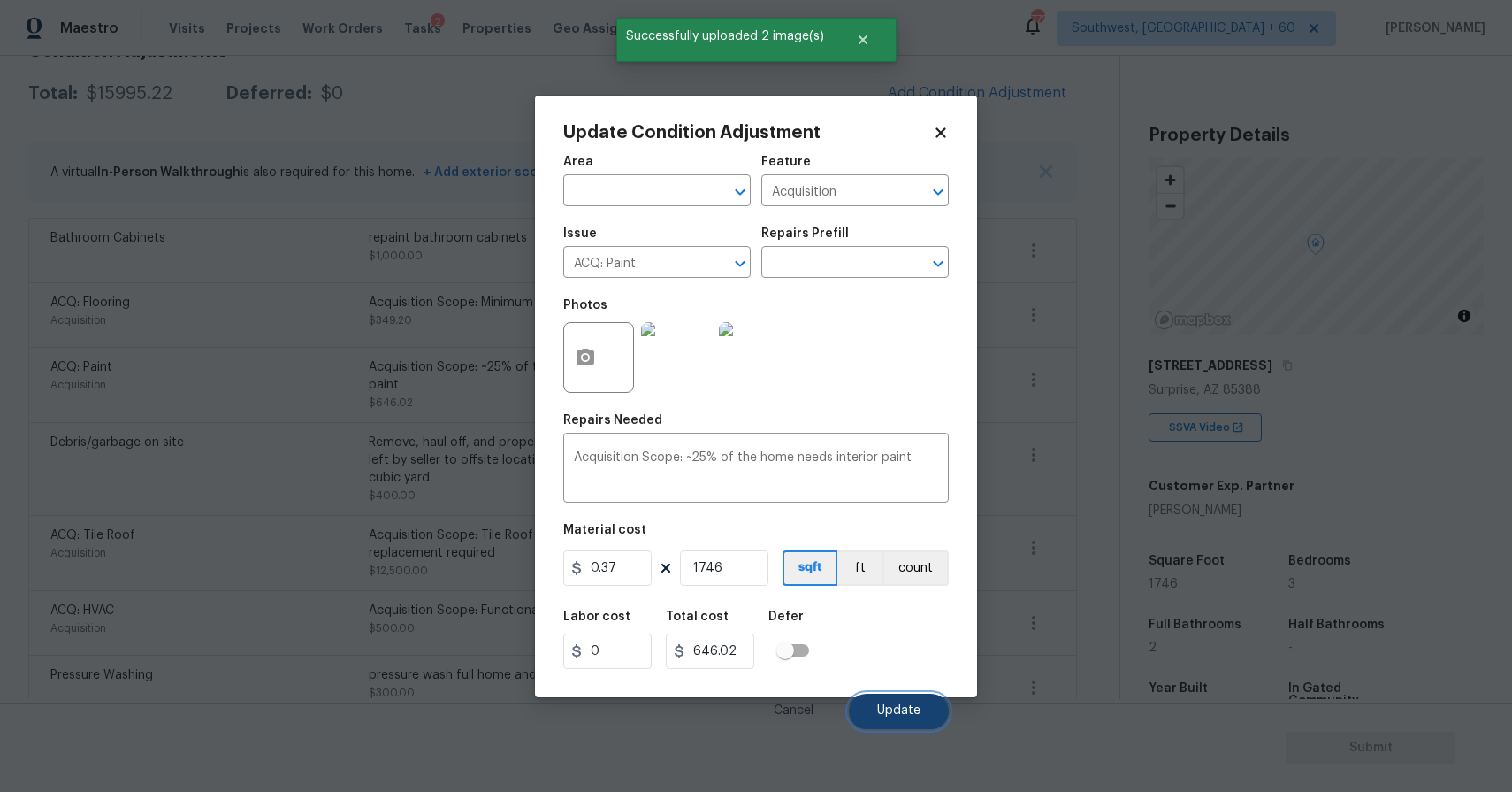
click at [902, 701] on button "Update" at bounding box center [898, 712] width 100 height 36
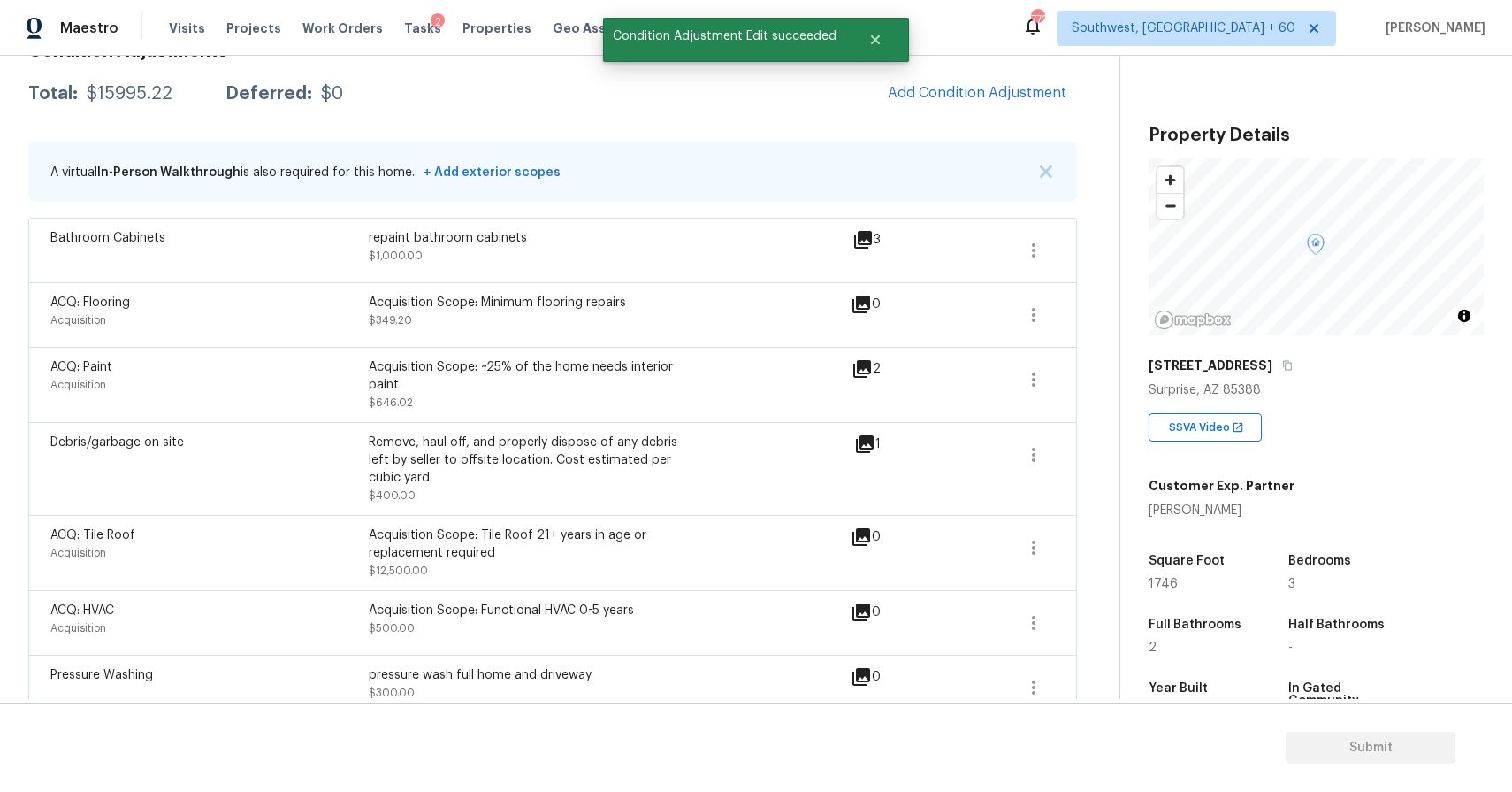
scroll to position [155, 0]
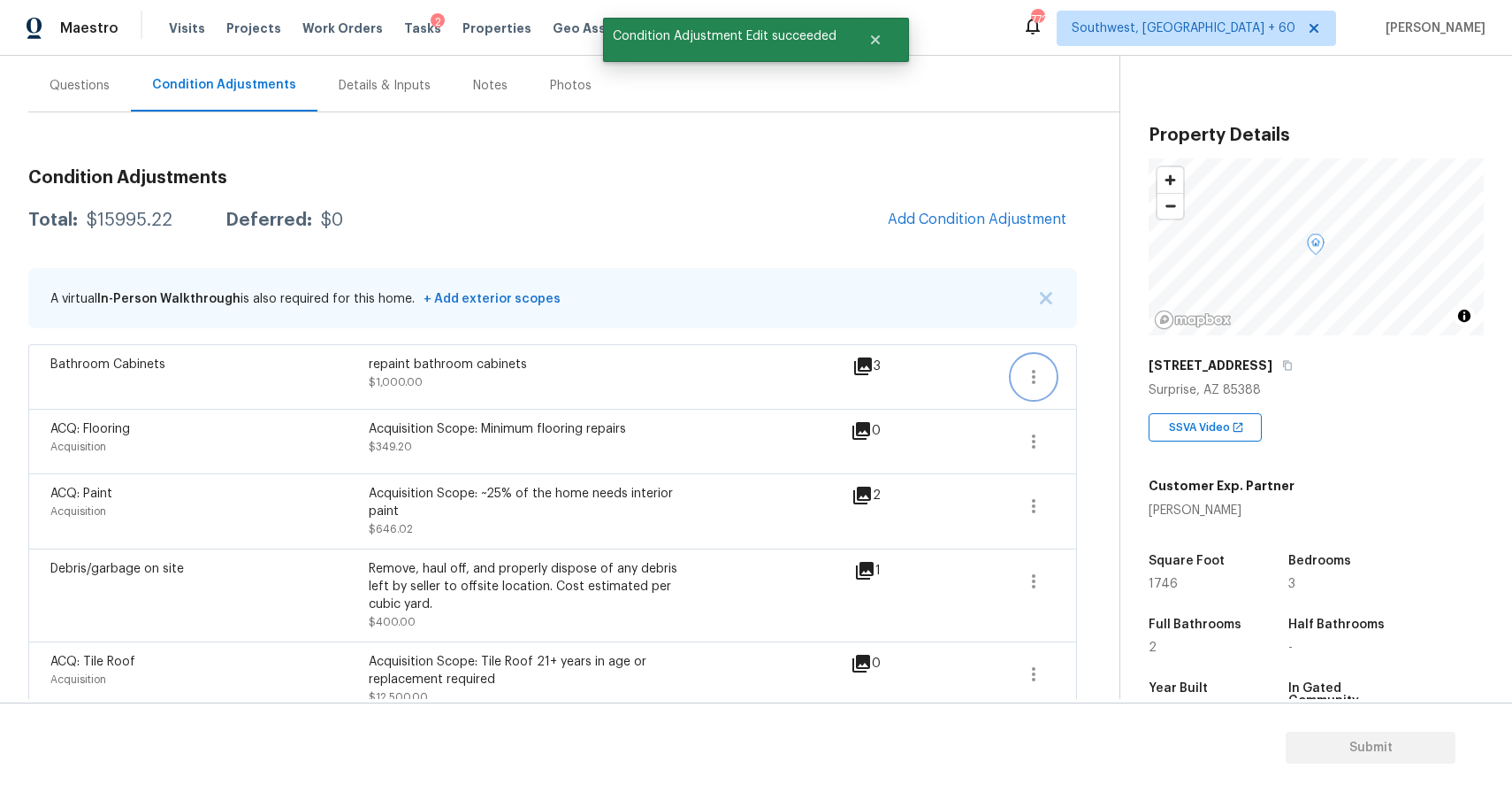
click at [1042, 371] on icon "button" at bounding box center [1033, 377] width 21 height 22
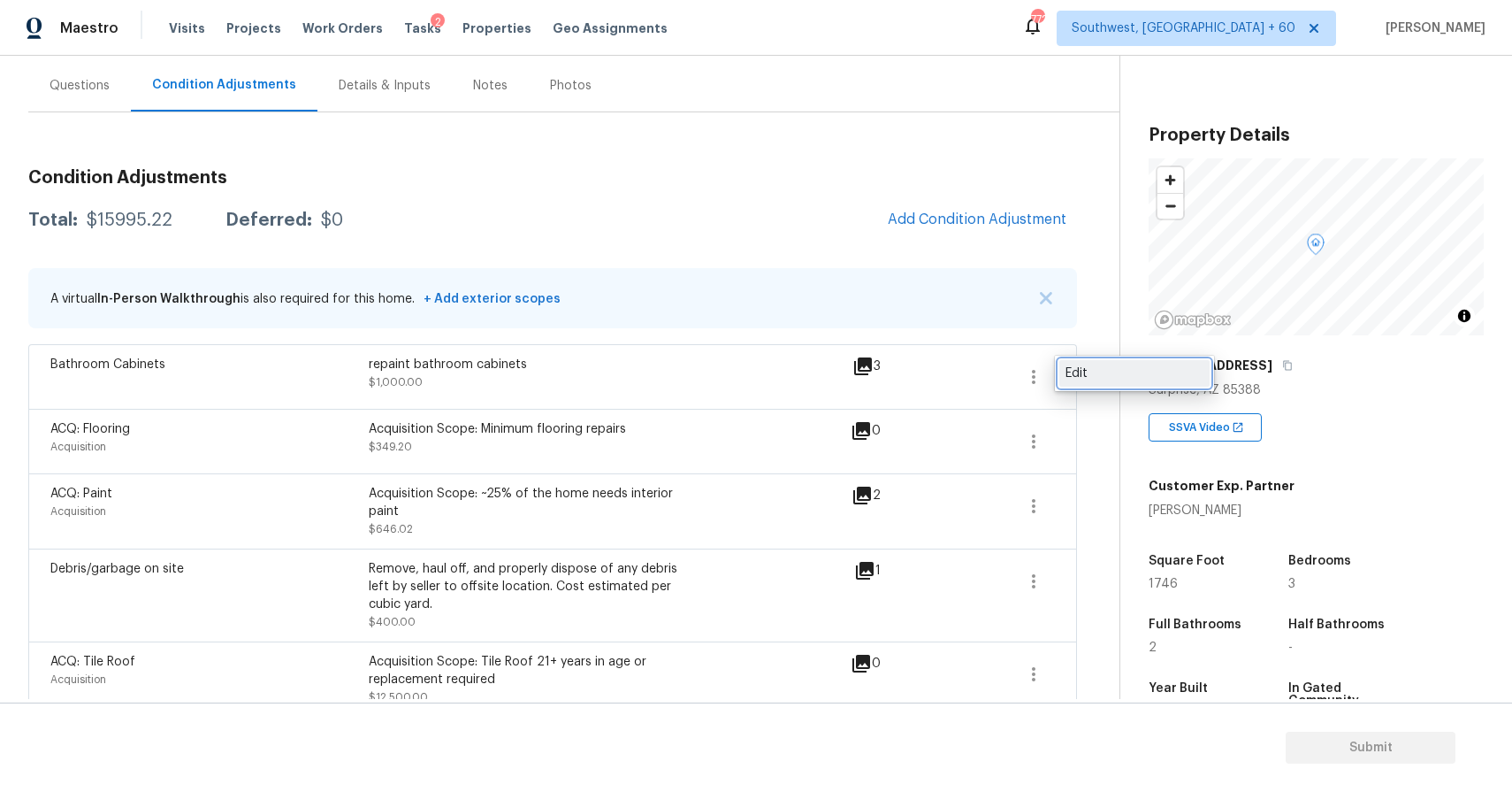
click at [1116, 375] on div "Edit" at bounding box center [1134, 373] width 138 height 18
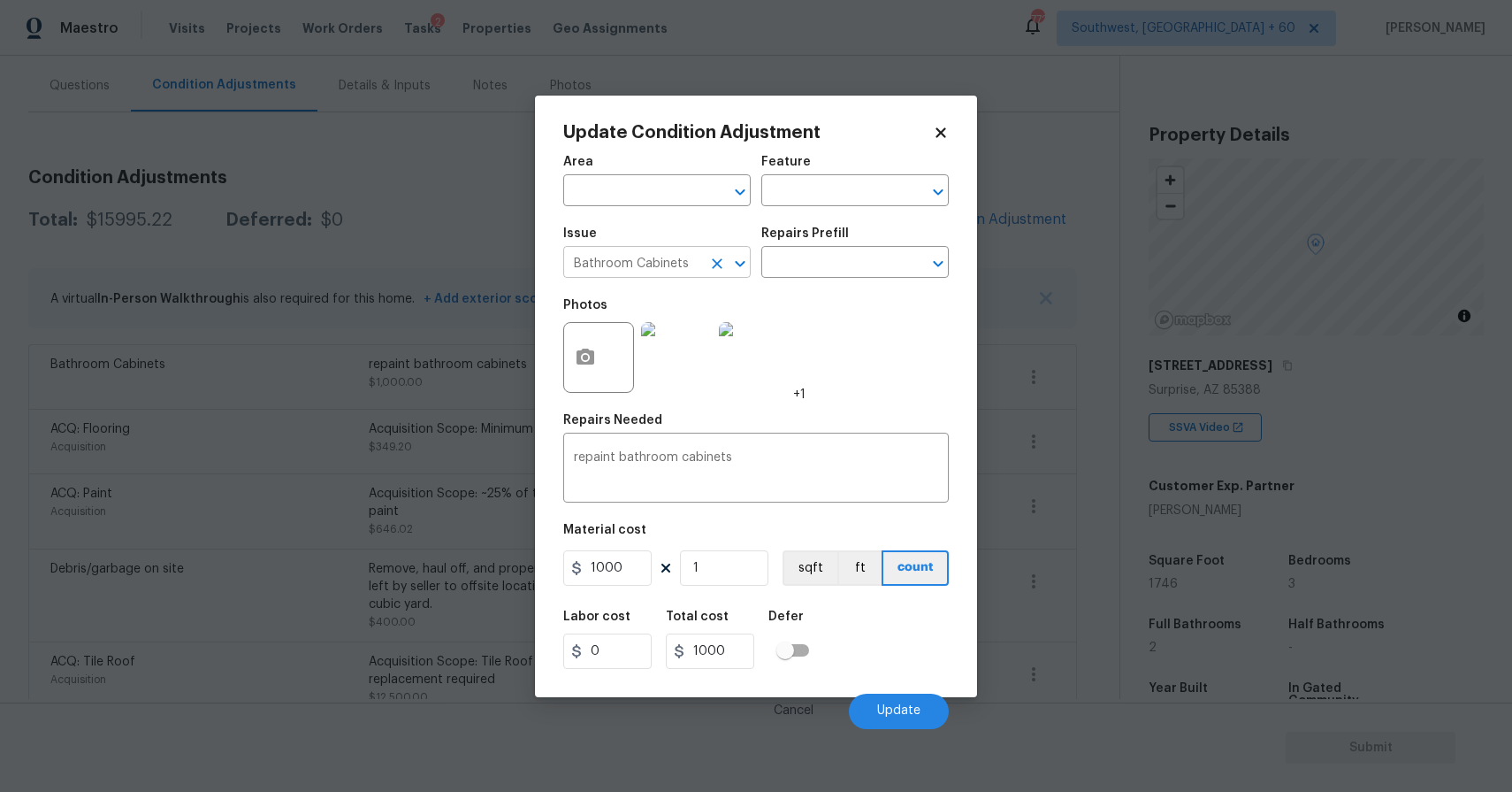
click at [688, 262] on input "Bathroom Cabinets" at bounding box center [633, 264] width 138 height 27
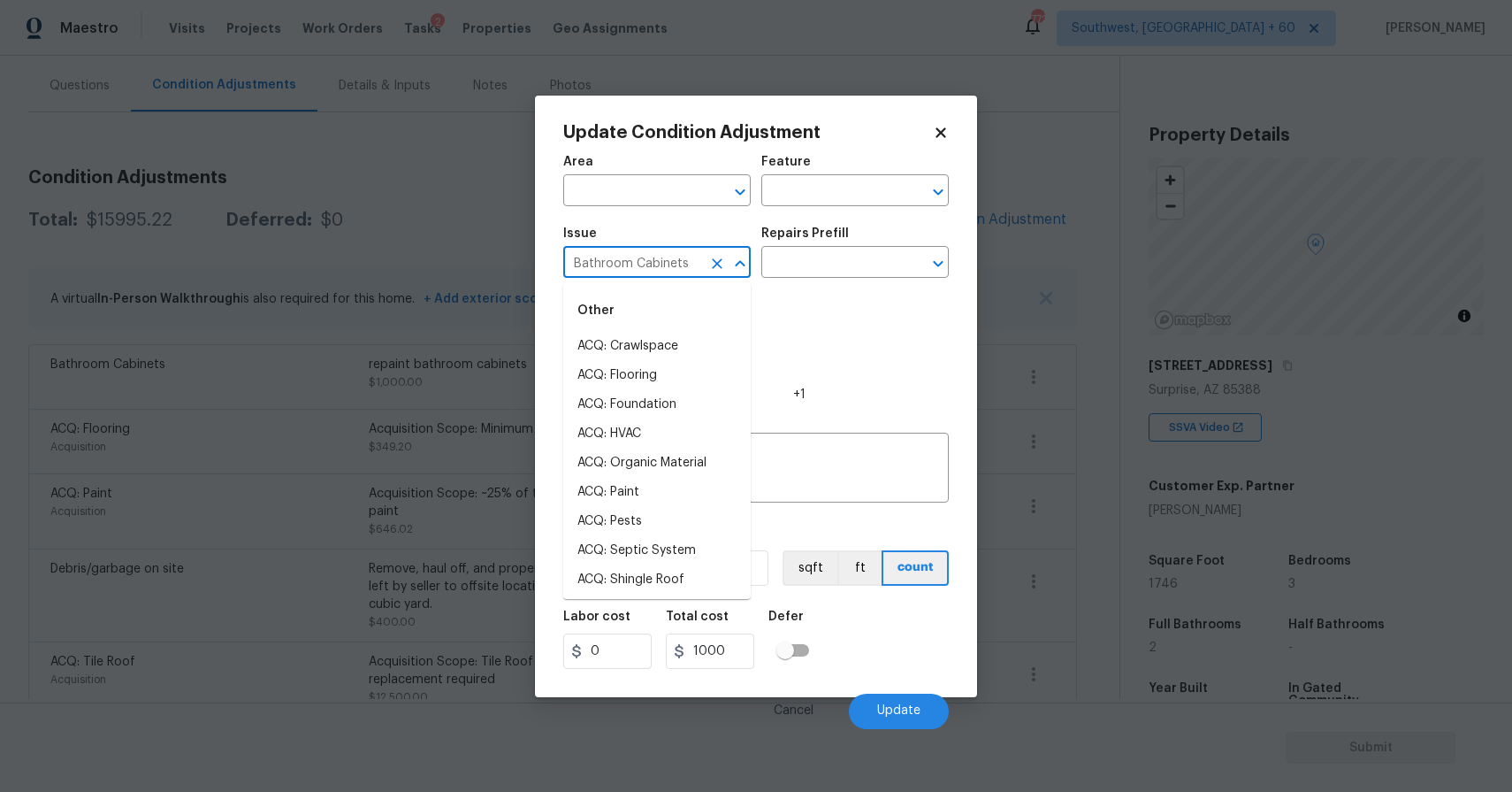
click at [713, 269] on icon "Clear" at bounding box center [717, 263] width 10 height 10
click at [688, 347] on li "Light Pet Odor" at bounding box center [657, 346] width 188 height 29
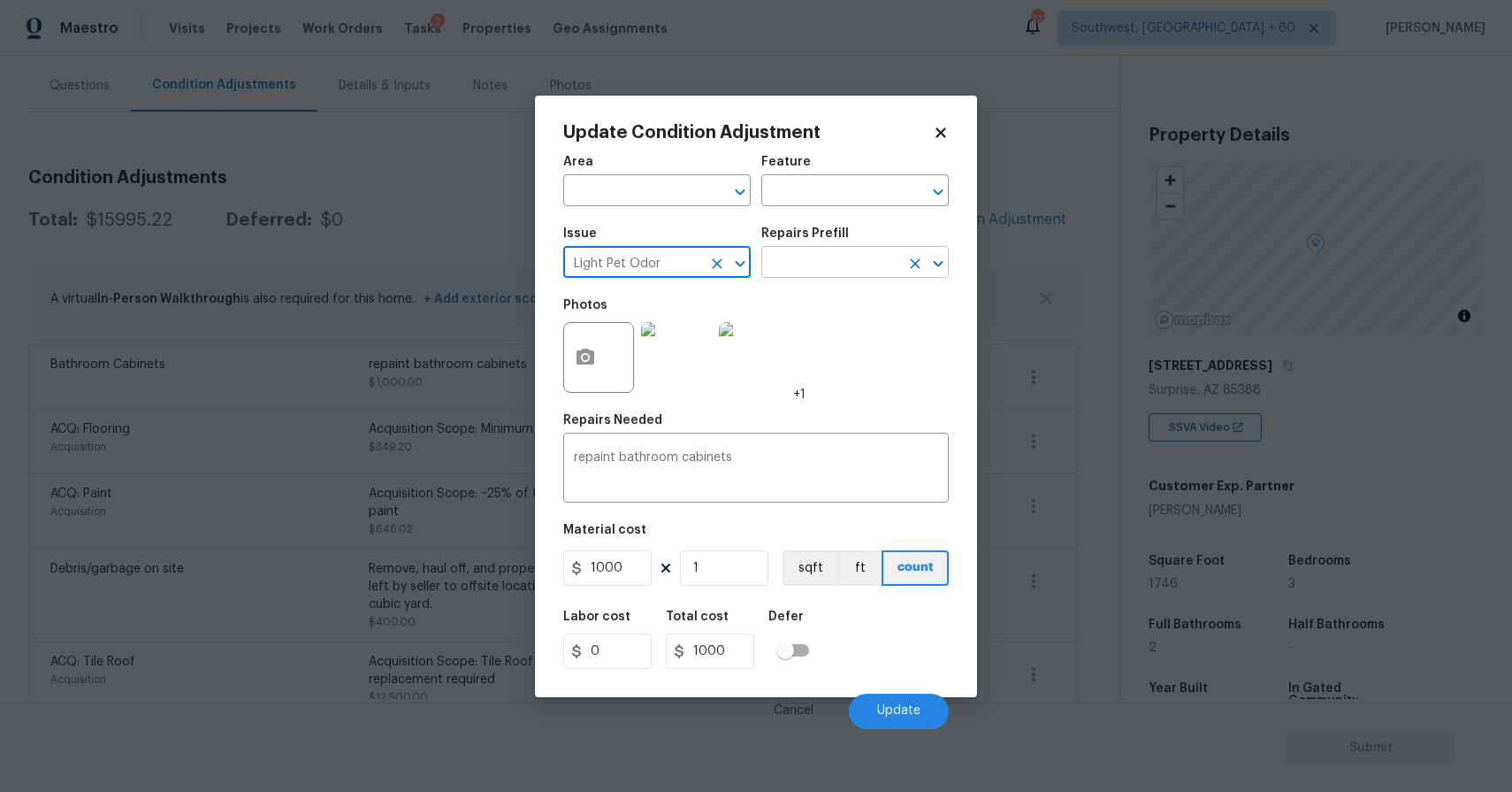
type input "Light Pet Odor"
click at [816, 266] on input "text" at bounding box center [830, 264] width 138 height 27
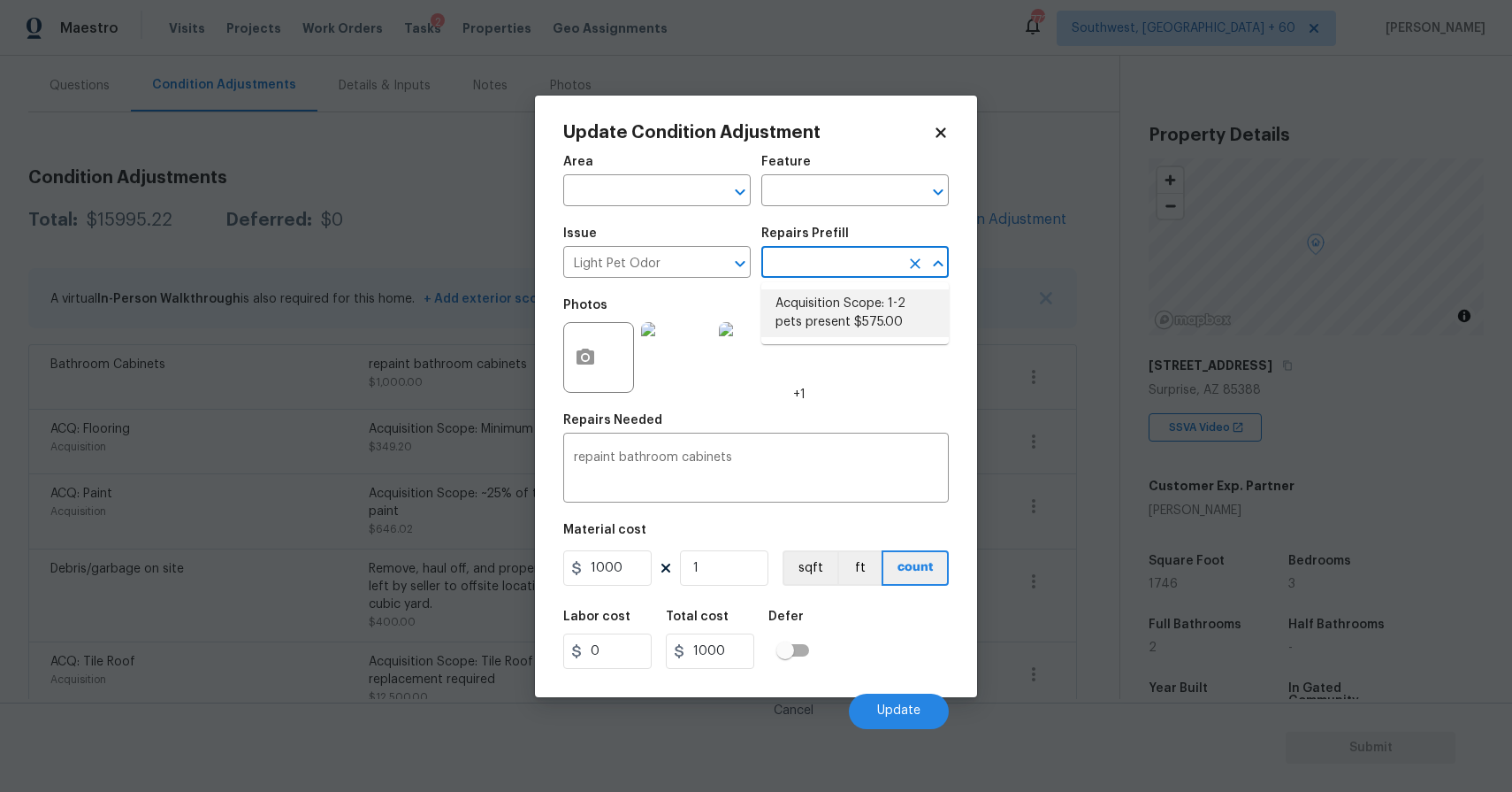
click at [828, 307] on li "Acquisition Scope: 1-2 pets present $575.00" at bounding box center [854, 312] width 188 height 48
type textarea "Acquisition Scope: 1-2 pets present"
type input "575"
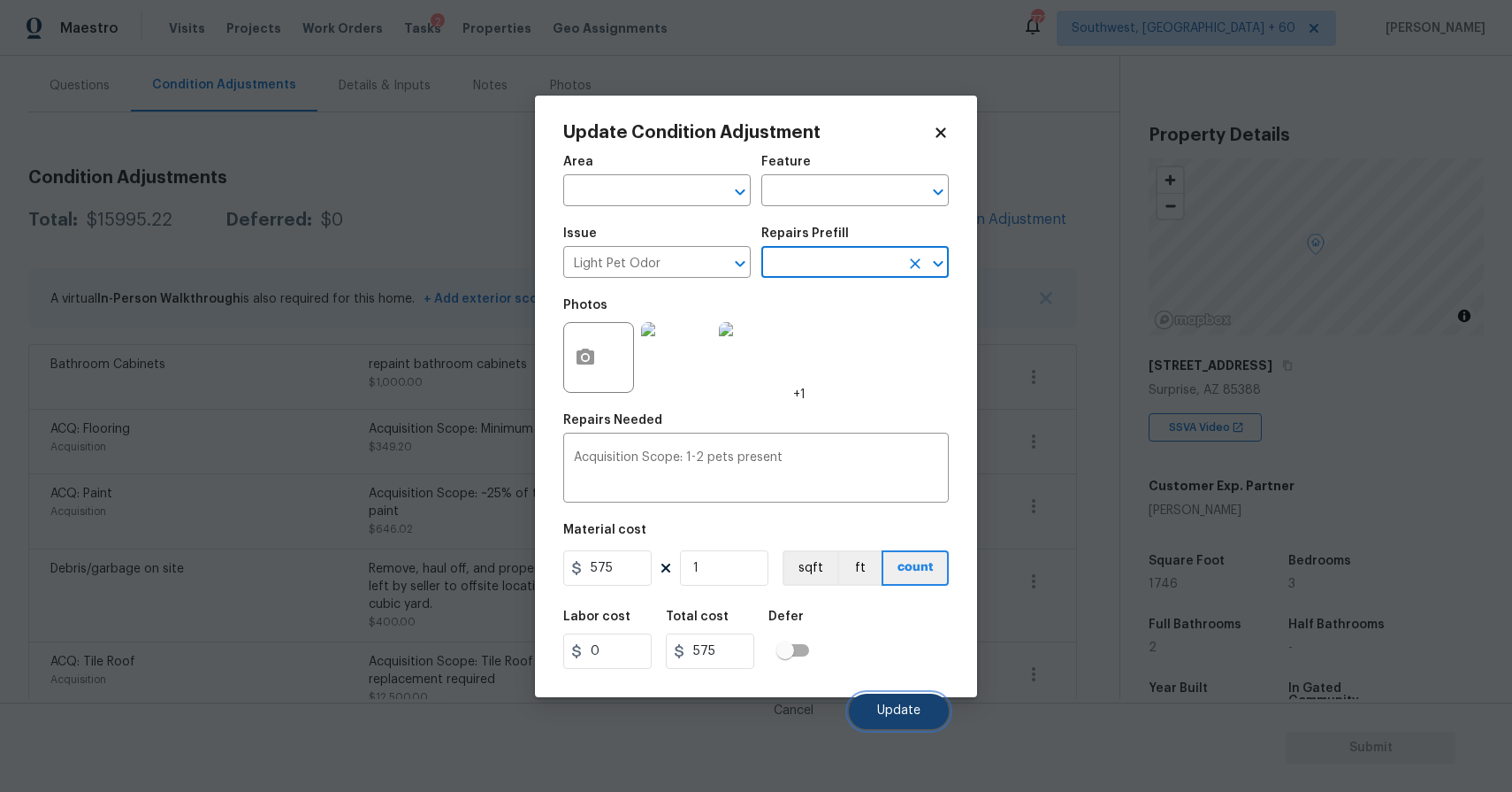
click at [922, 718] on button "Update" at bounding box center [898, 712] width 100 height 36
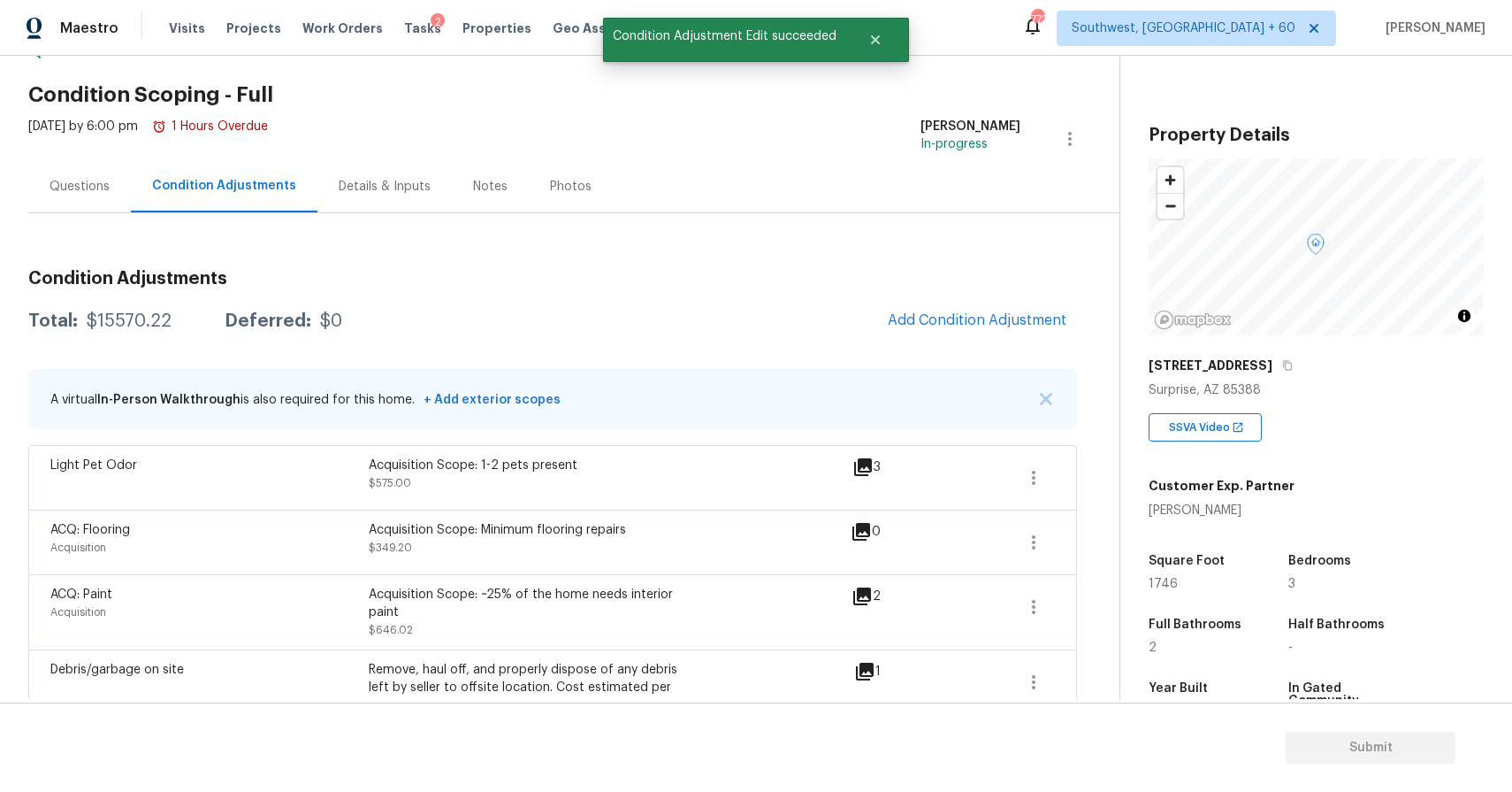
scroll to position [0, 0]
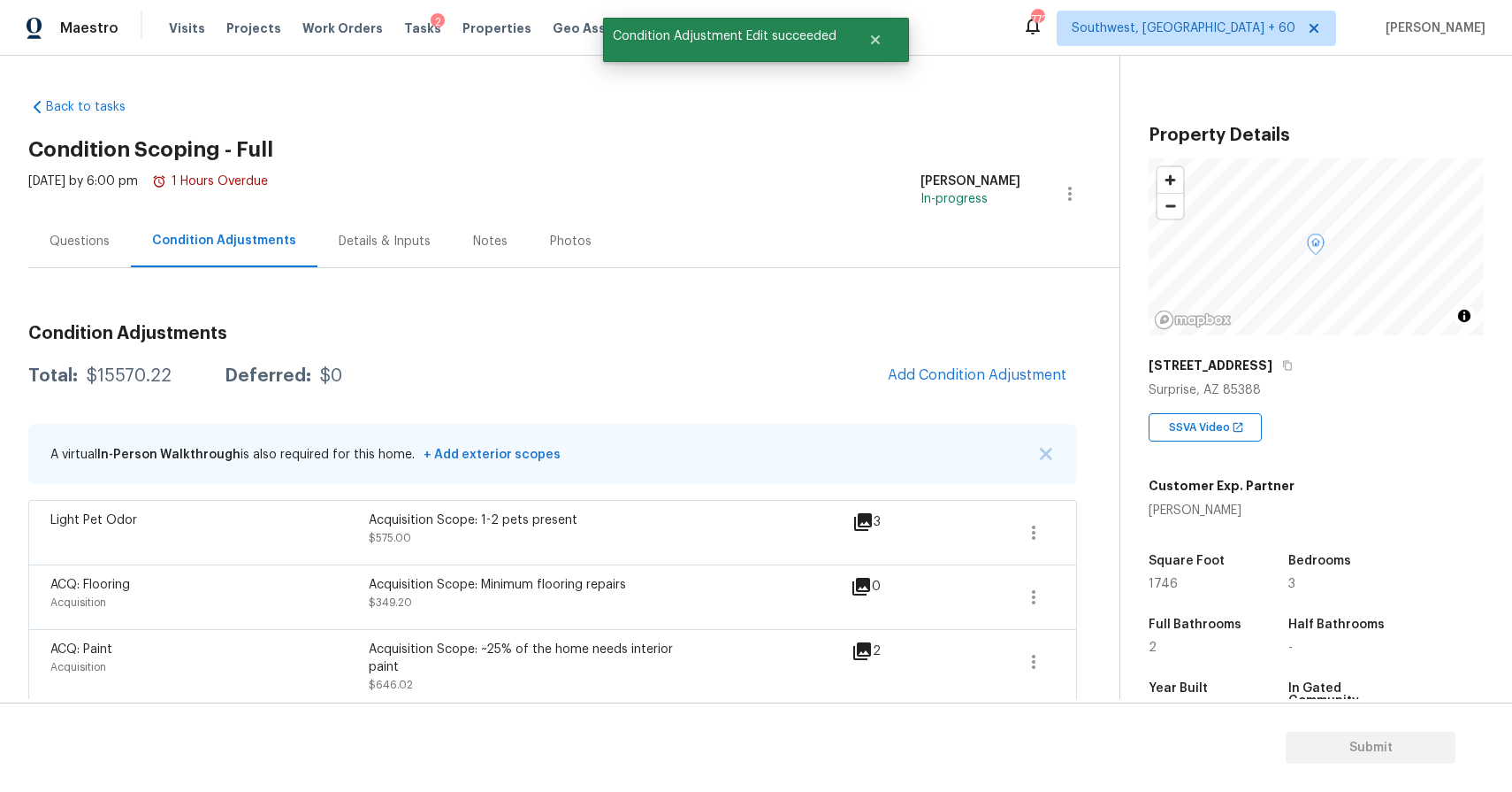
click at [113, 261] on div "Questions" at bounding box center [79, 241] width 103 height 52
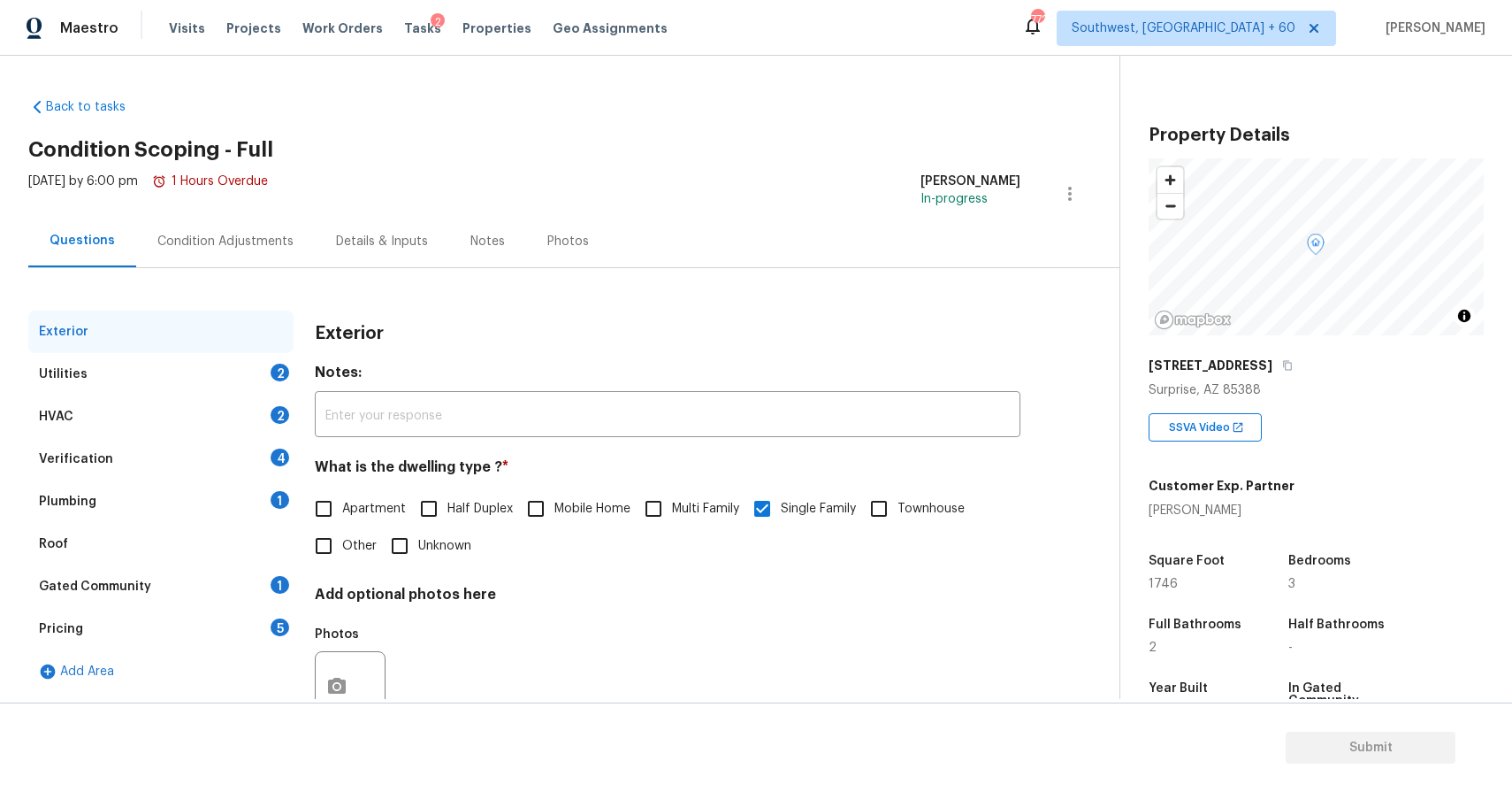
scroll to position [60, 0]
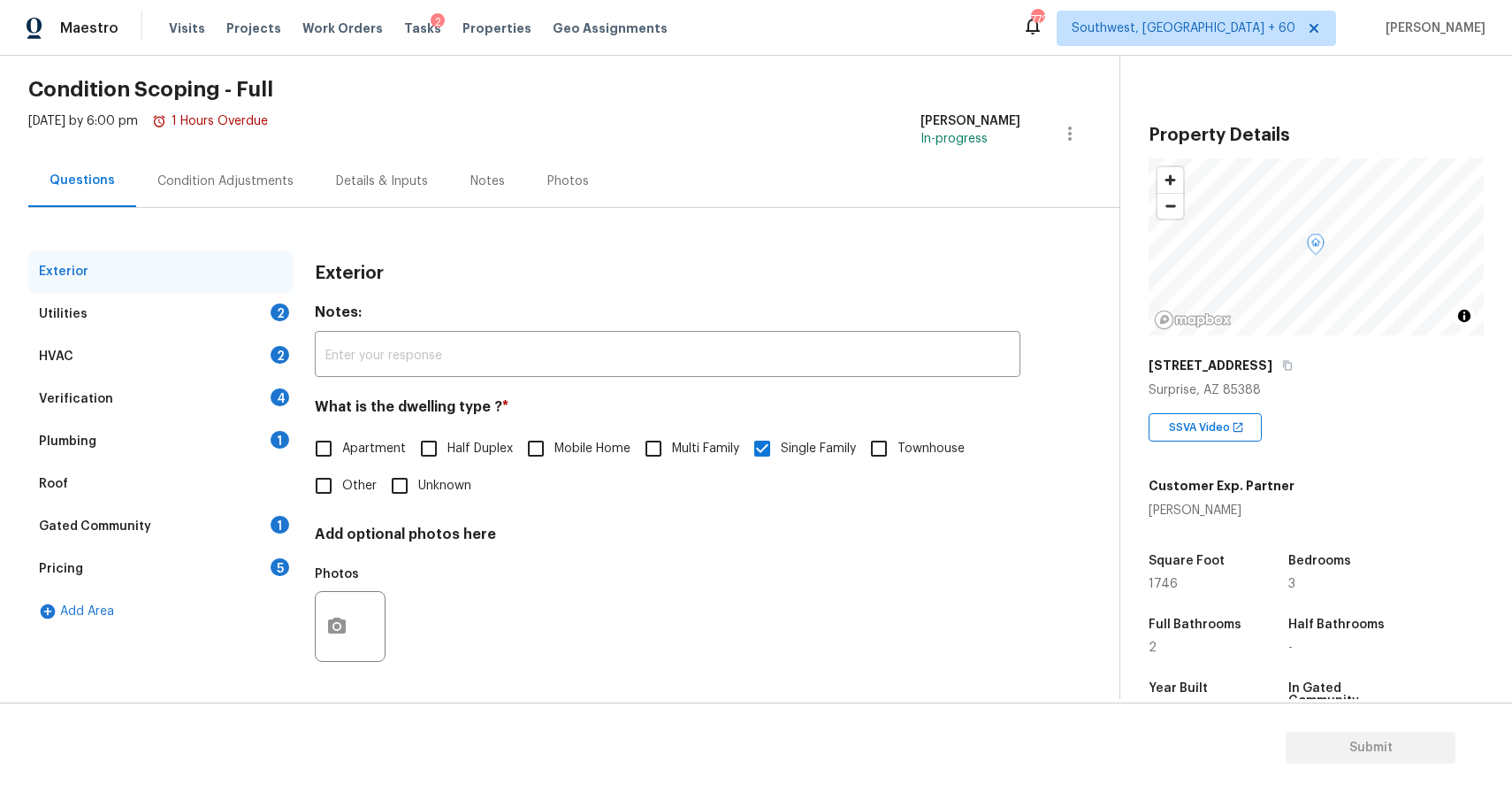
click at [232, 303] on div "Utilities 2" at bounding box center [161, 313] width 265 height 42
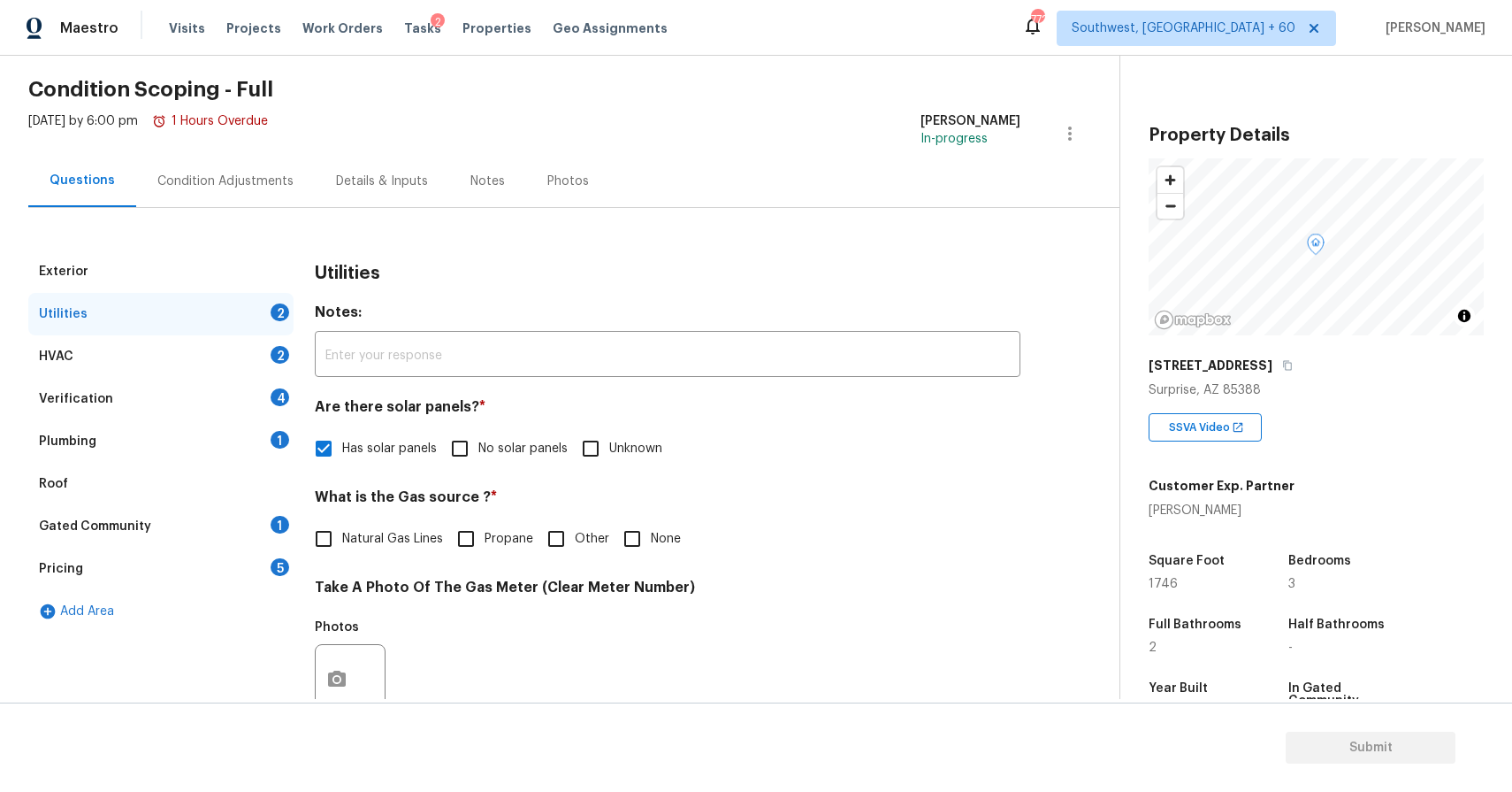
scroll to position [213, 0]
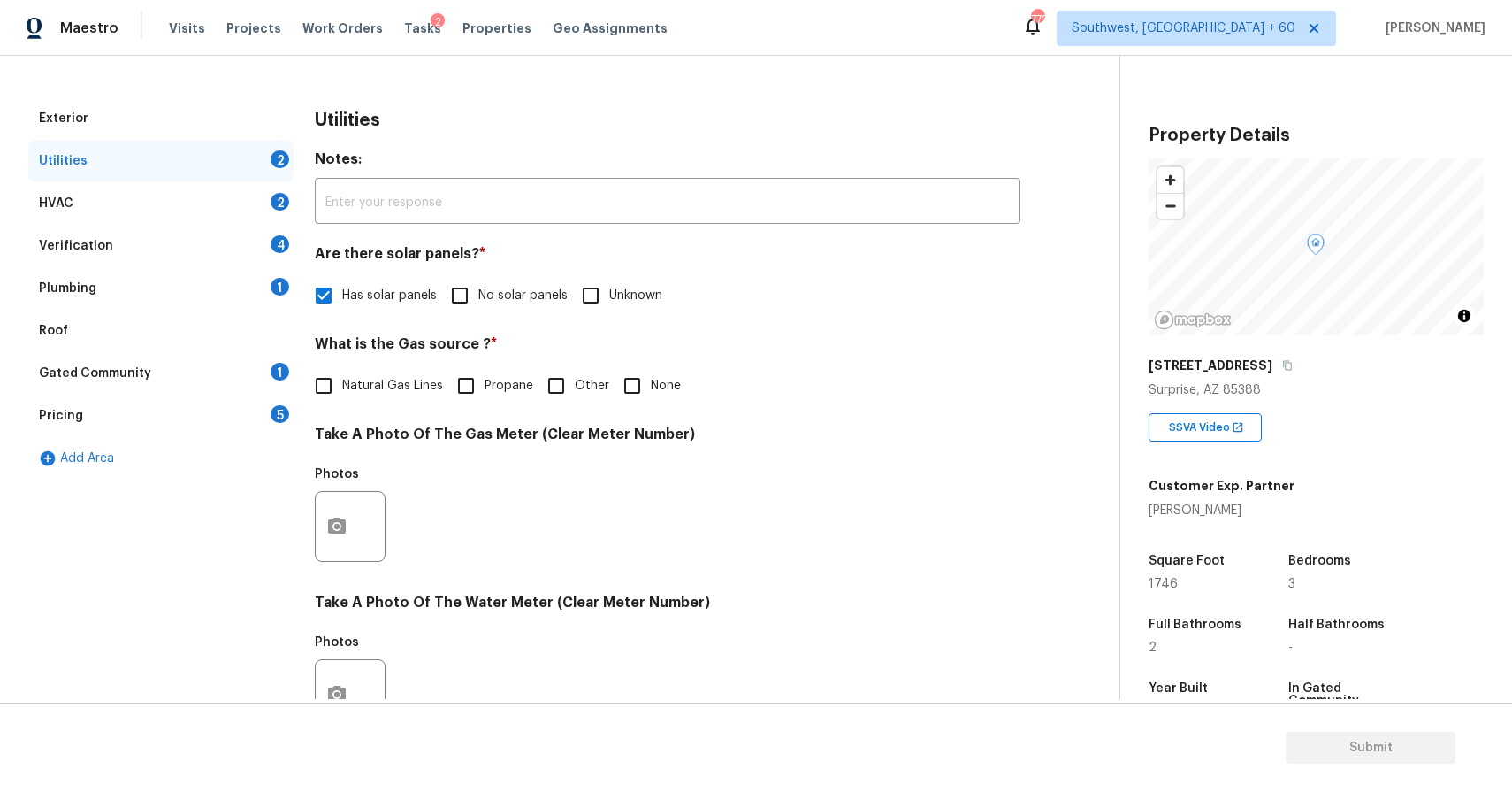
click at [653, 388] on span "None" at bounding box center [665, 386] width 30 height 19
click at [650, 388] on input "None" at bounding box center [633, 386] width 37 height 37
checkbox input "true"
click at [308, 559] on div "Exterior Utilities 1 HVAC 2 Verification 4 Plumbing 1 Roof Gated Community 1 Pr…" at bounding box center [552, 558] width 1048 height 923
click at [354, 531] on button "button" at bounding box center [336, 526] width 42 height 69
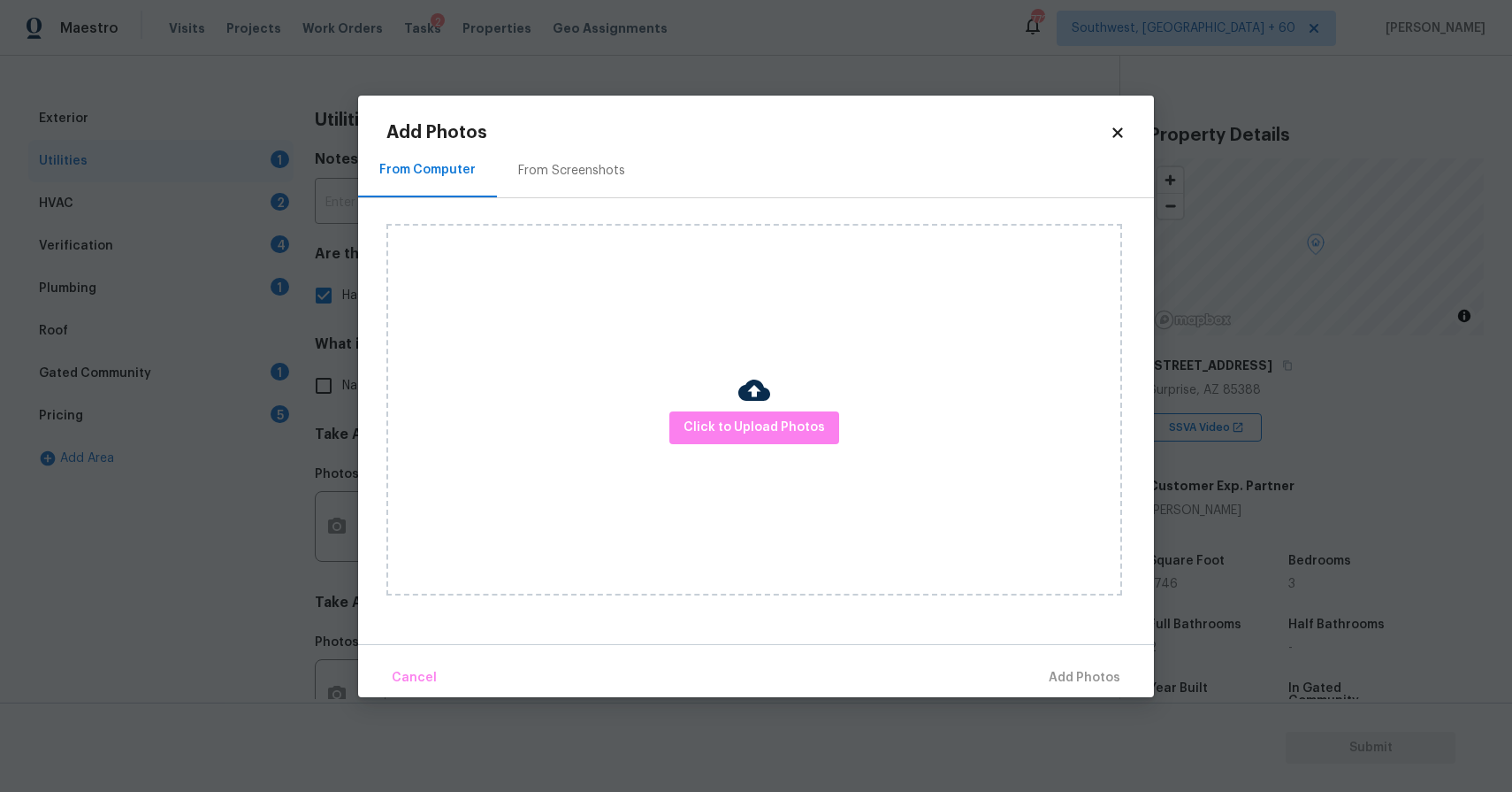
click at [840, 417] on div "Click to Upload Photos" at bounding box center [753, 409] width 735 height 371
click at [766, 415] on button "Click to Upload Photos" at bounding box center [754, 427] width 170 height 33
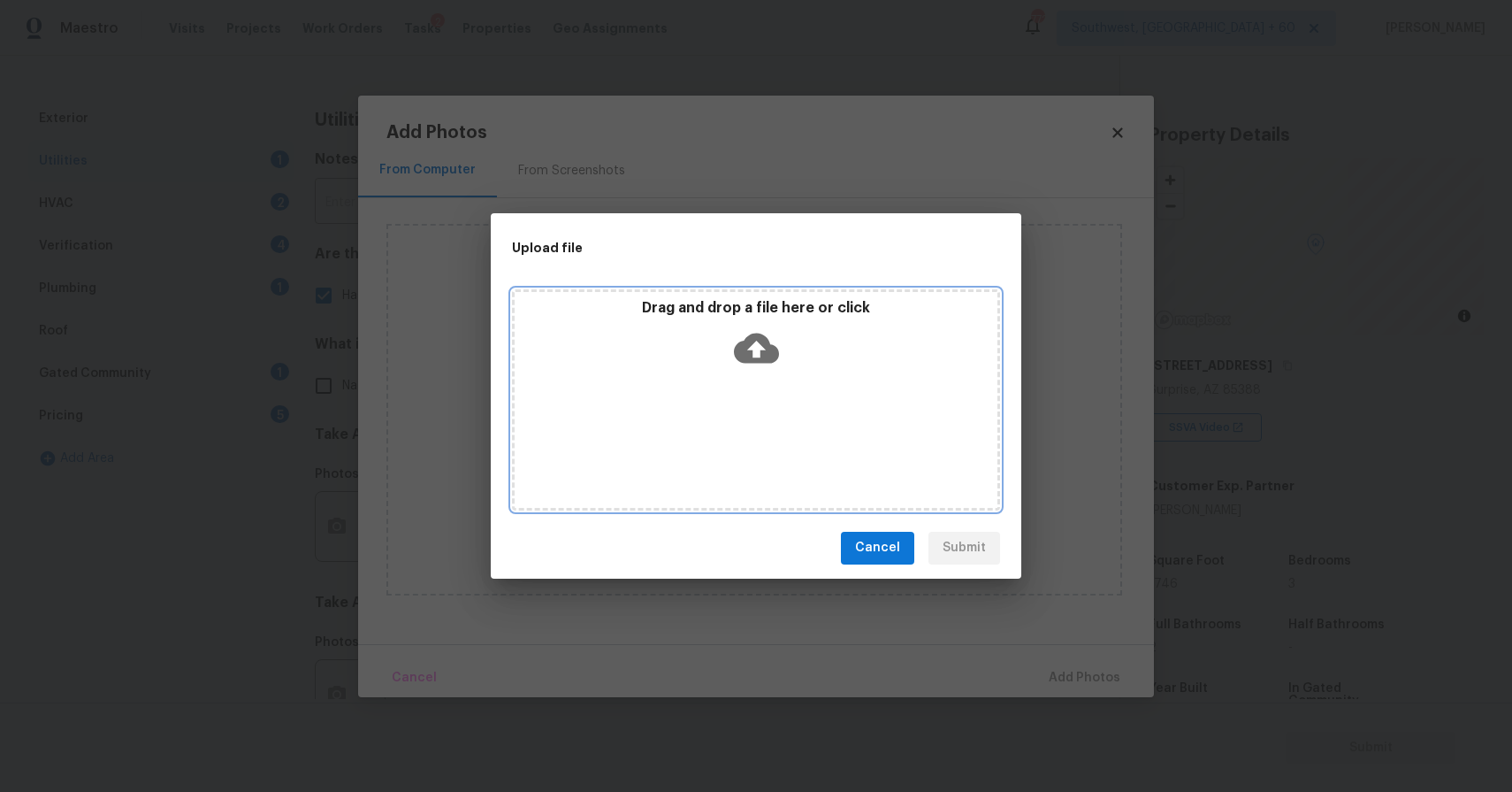
click at [766, 414] on div "Drag and drop a file here or click" at bounding box center [756, 399] width 488 height 221
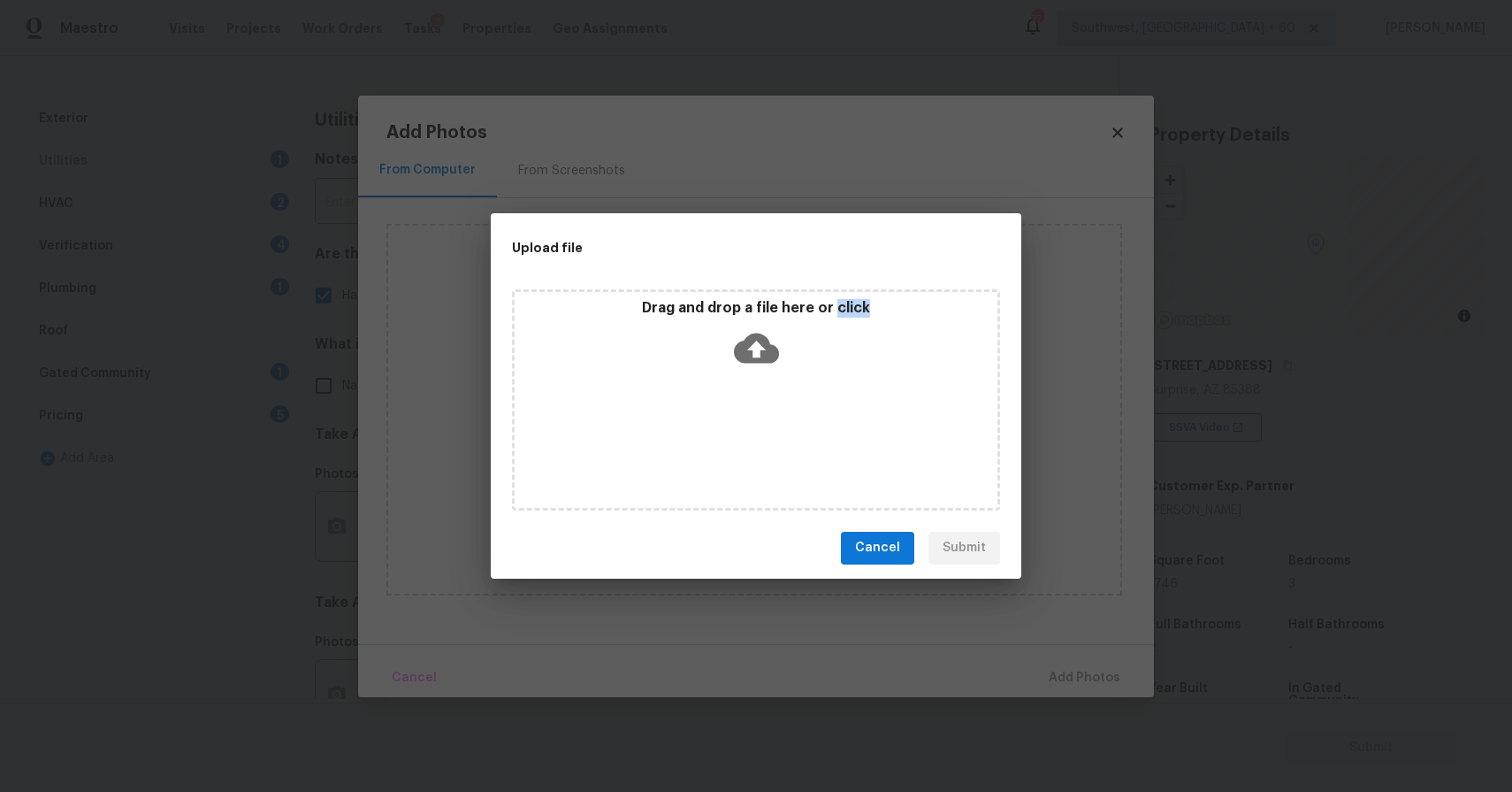
click at [1236, 618] on div "Upload file Drag and drop a file here or click Cancel Submit" at bounding box center [756, 396] width 1512 height 792
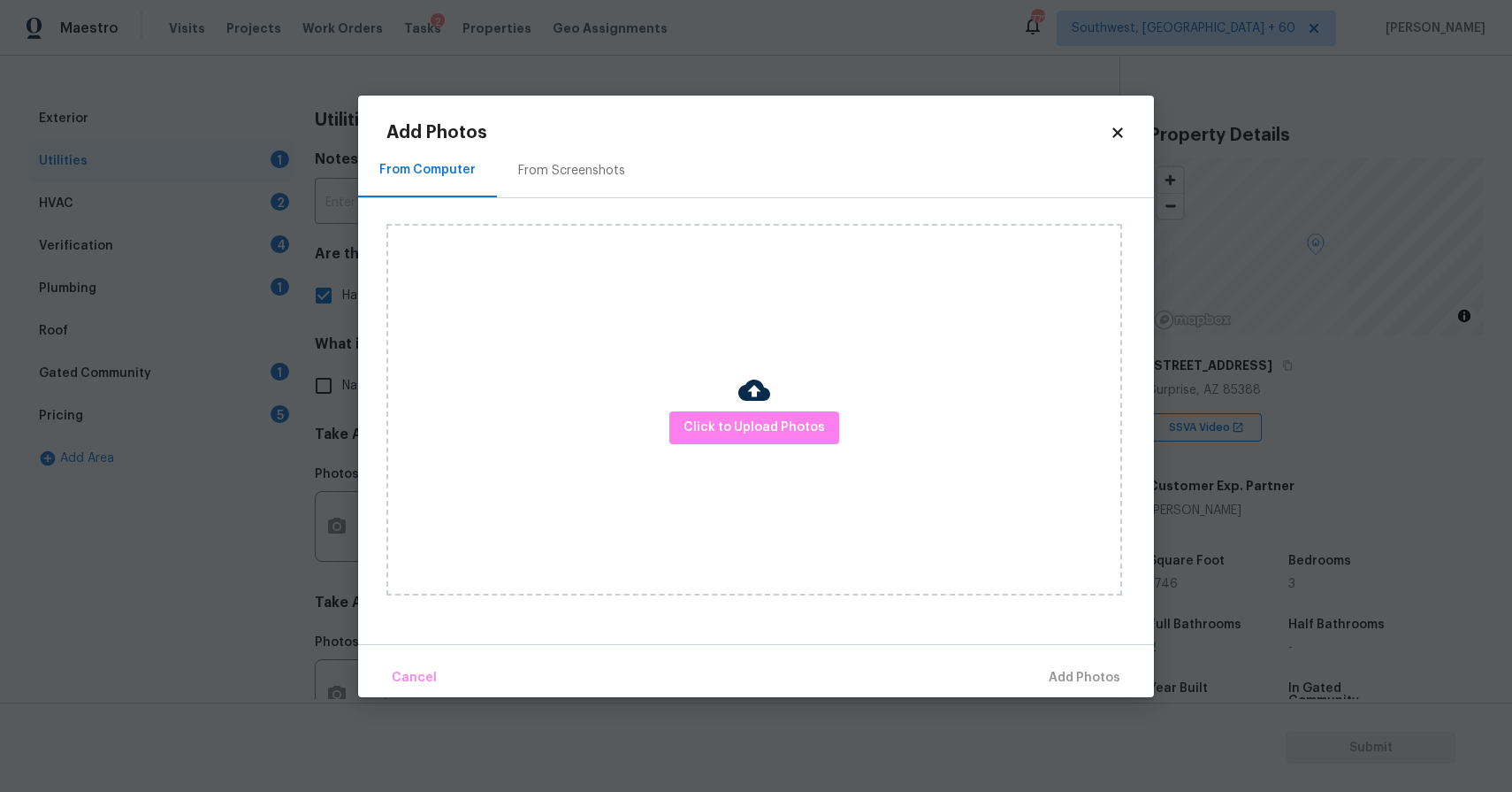
click at [1236, 618] on body "Maestro Visits Projects Work Orders Tasks 2 Properties Geo Assignments 772 Sout…" at bounding box center [756, 396] width 1512 height 792
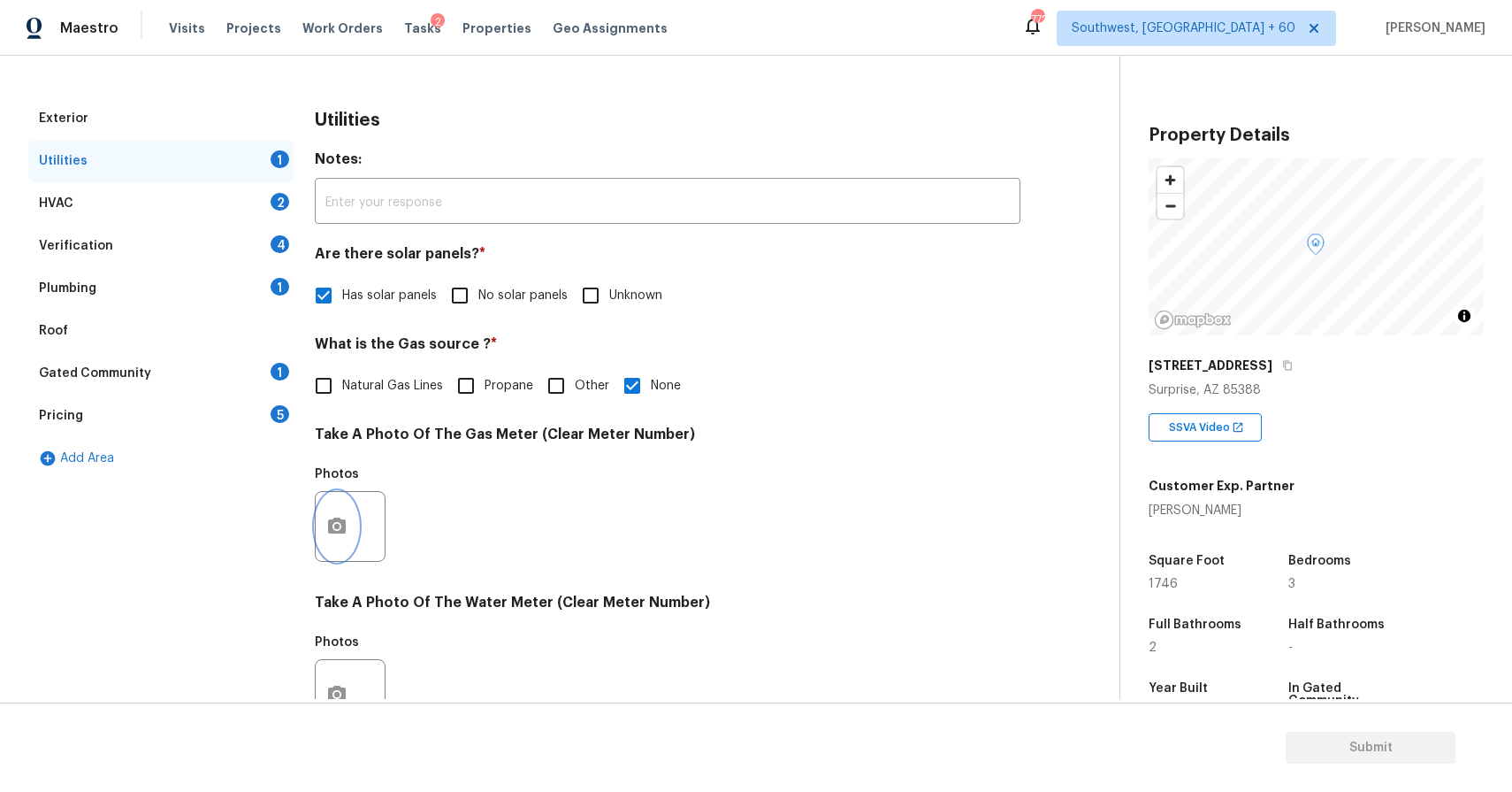
click at [340, 511] on button "button" at bounding box center [336, 526] width 42 height 69
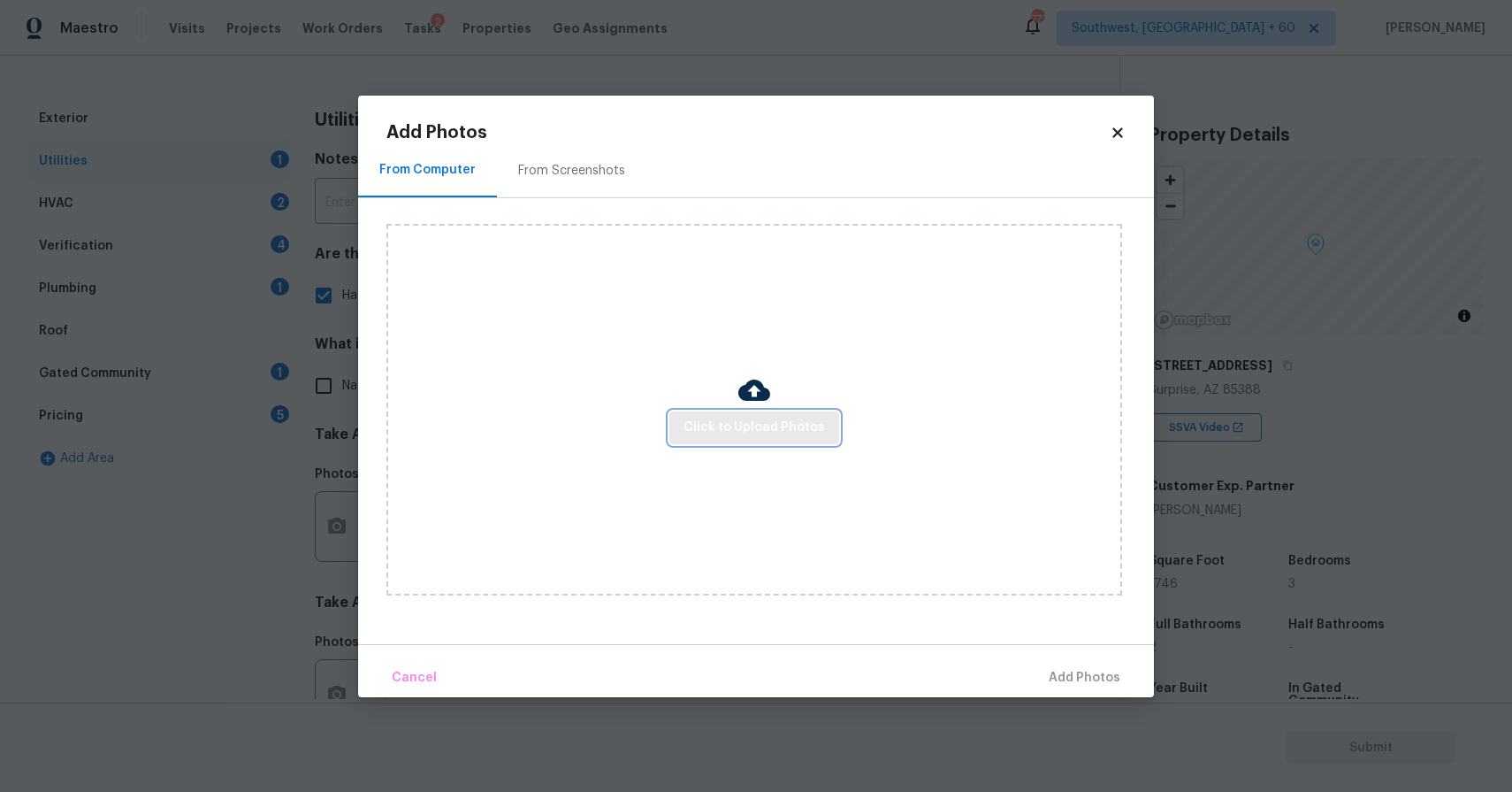
click at [783, 417] on span "Click to Upload Photos" at bounding box center [753, 428] width 141 height 22
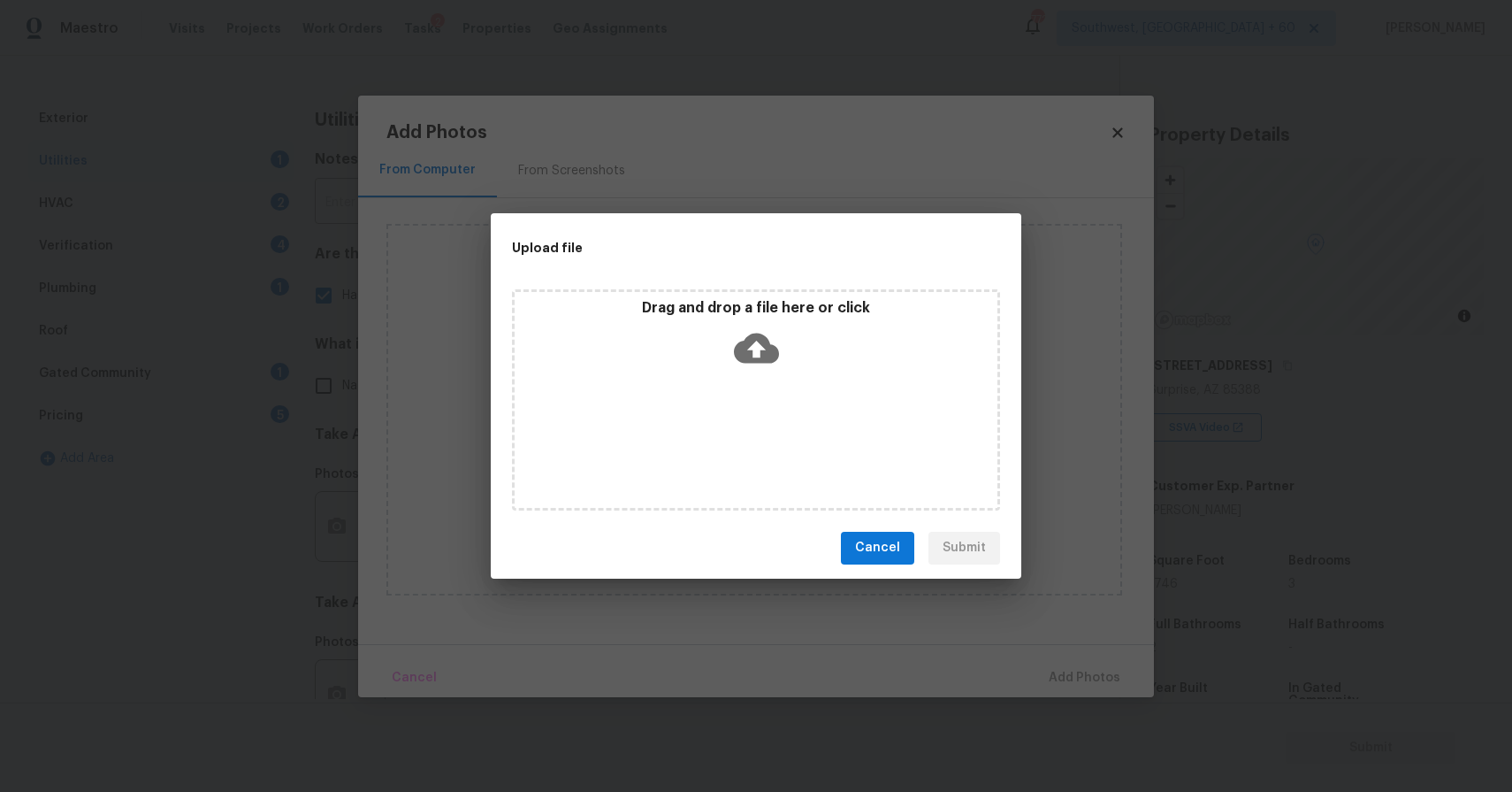
click at [750, 363] on icon at bounding box center [756, 348] width 45 height 45
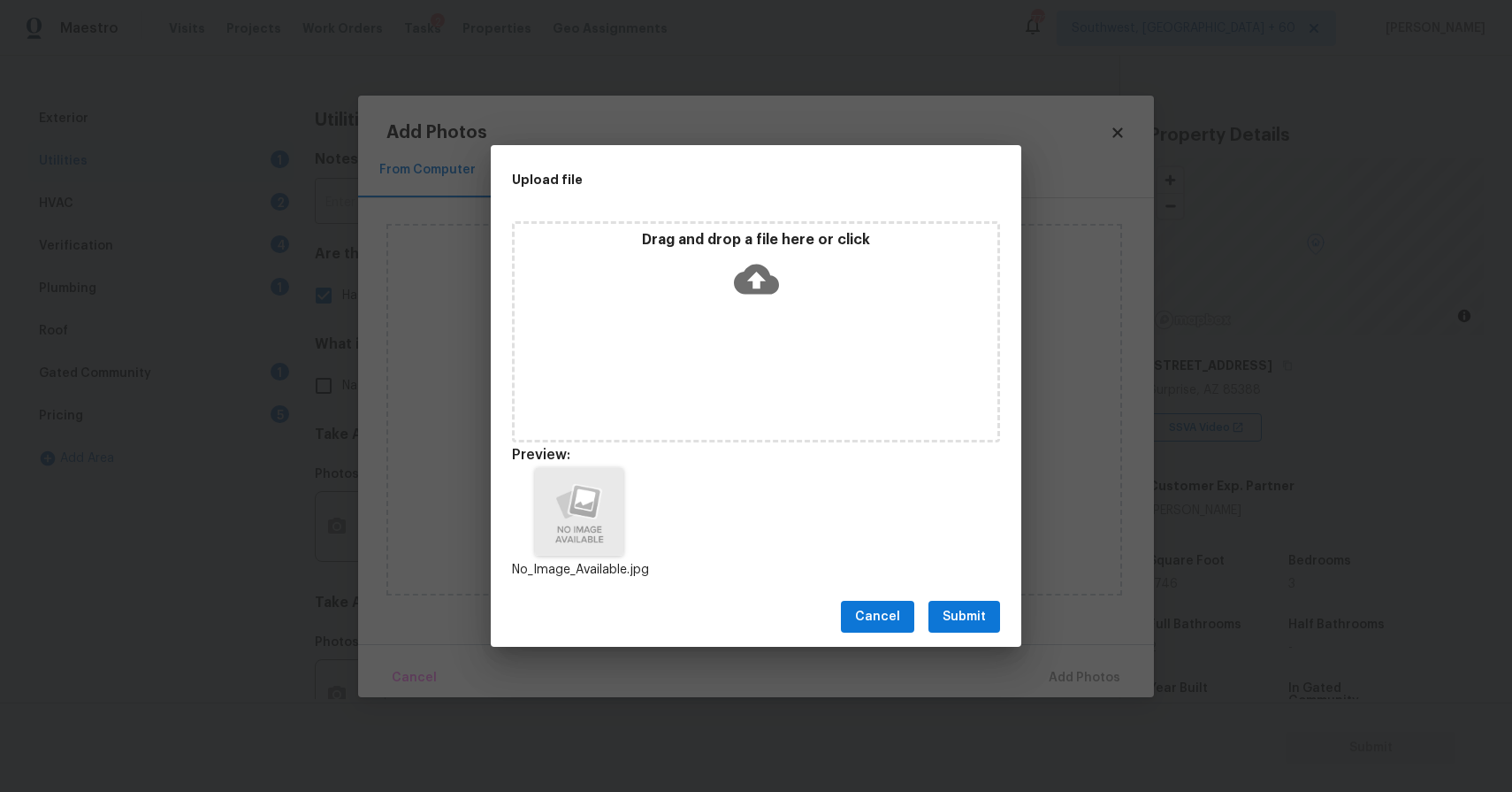
click at [967, 610] on span "Submit" at bounding box center [963, 617] width 43 height 22
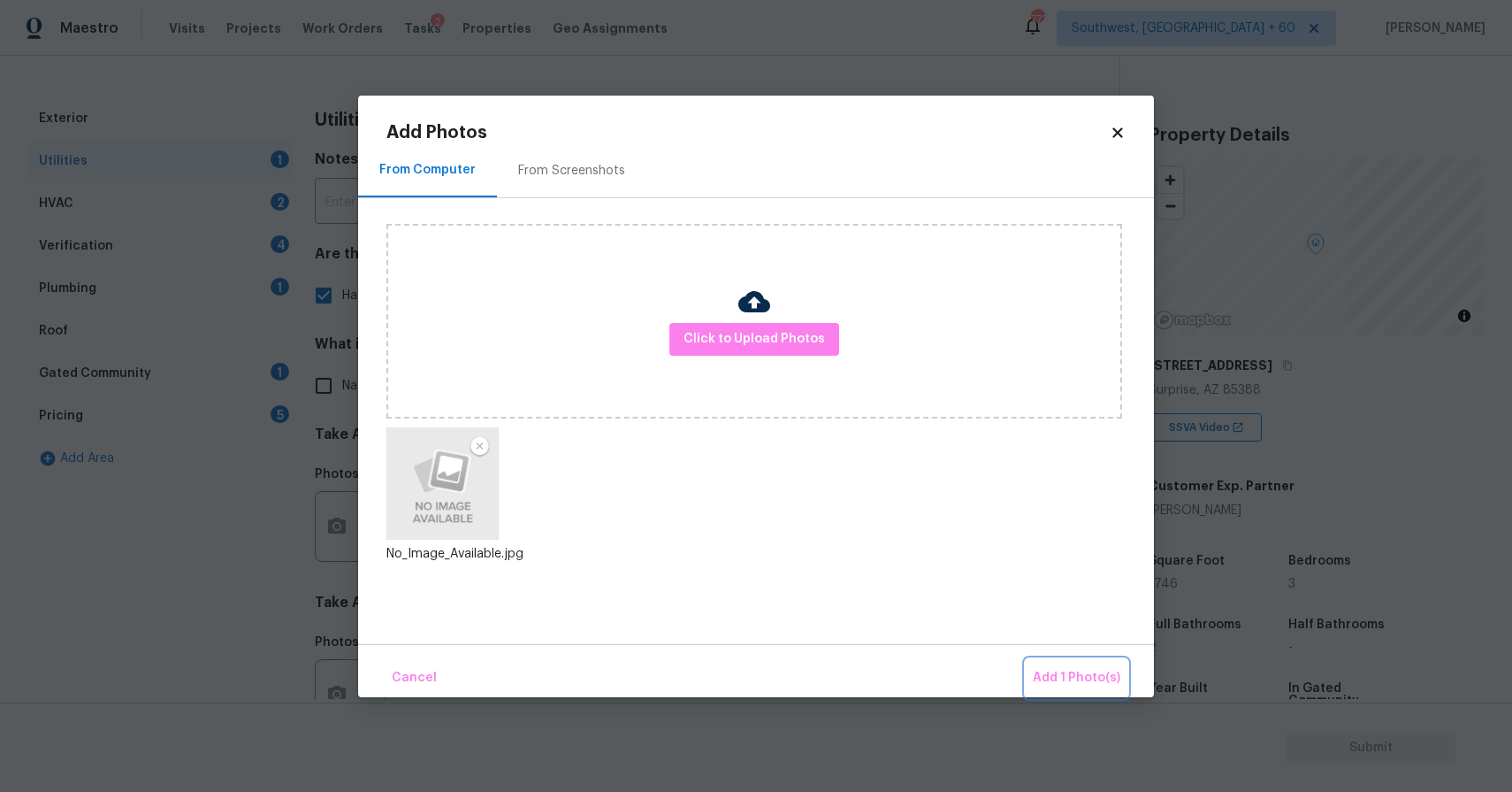
click at [1064, 672] on span "Add 1 Photo(s)" at bounding box center [1077, 678] width 88 height 22
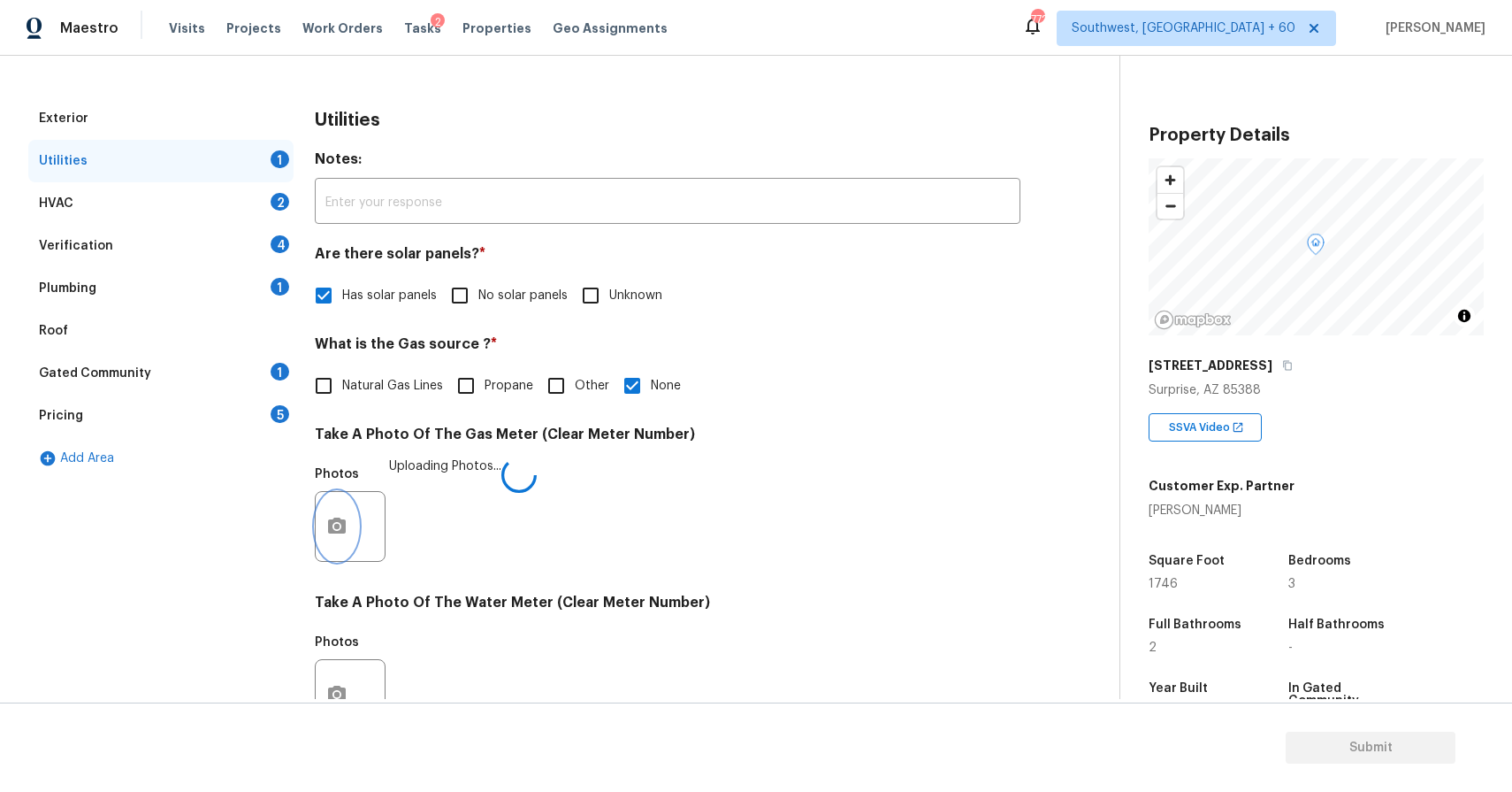
scroll to position [433, 0]
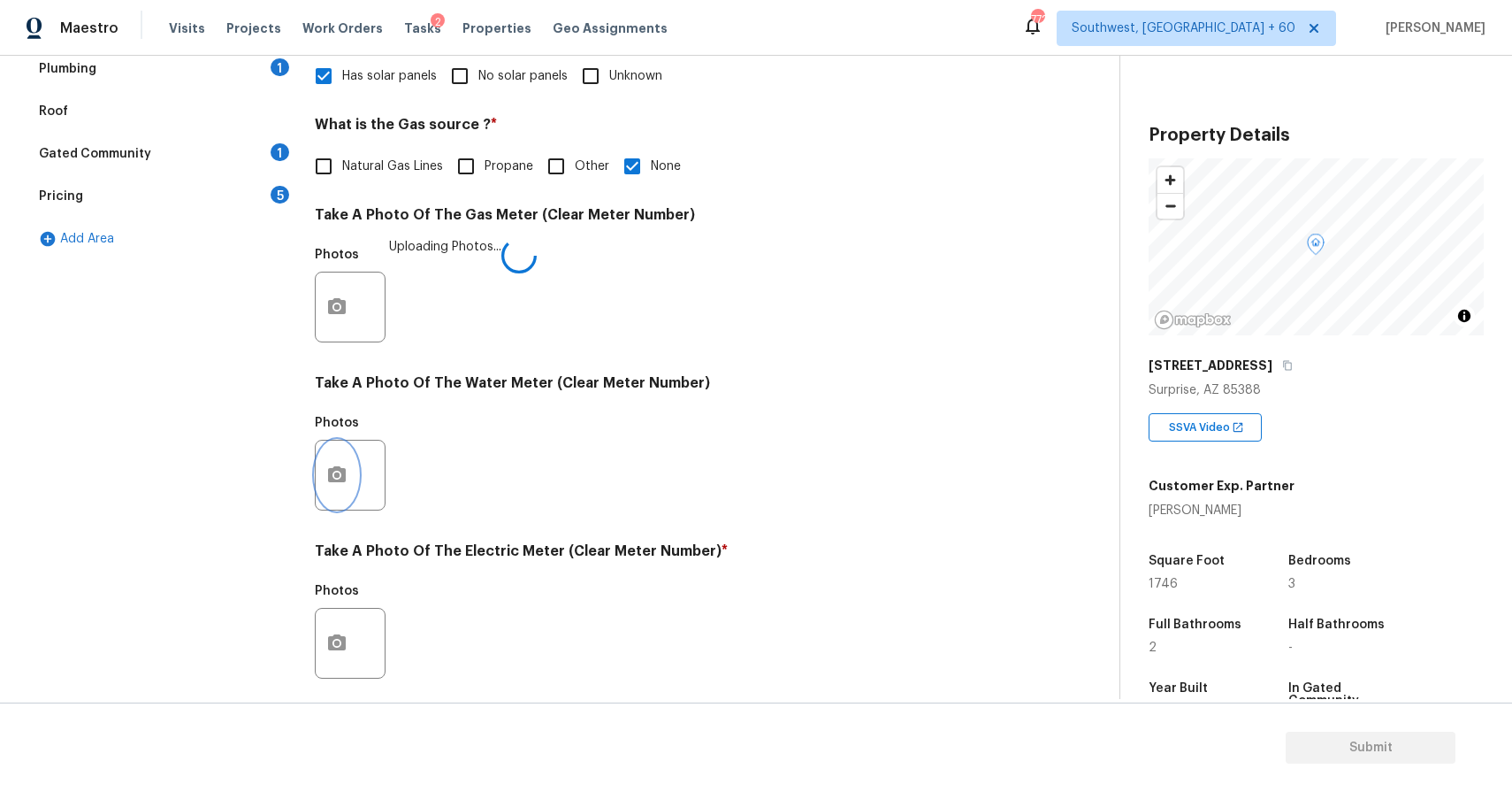
click at [338, 452] on button "button" at bounding box center [336, 475] width 42 height 69
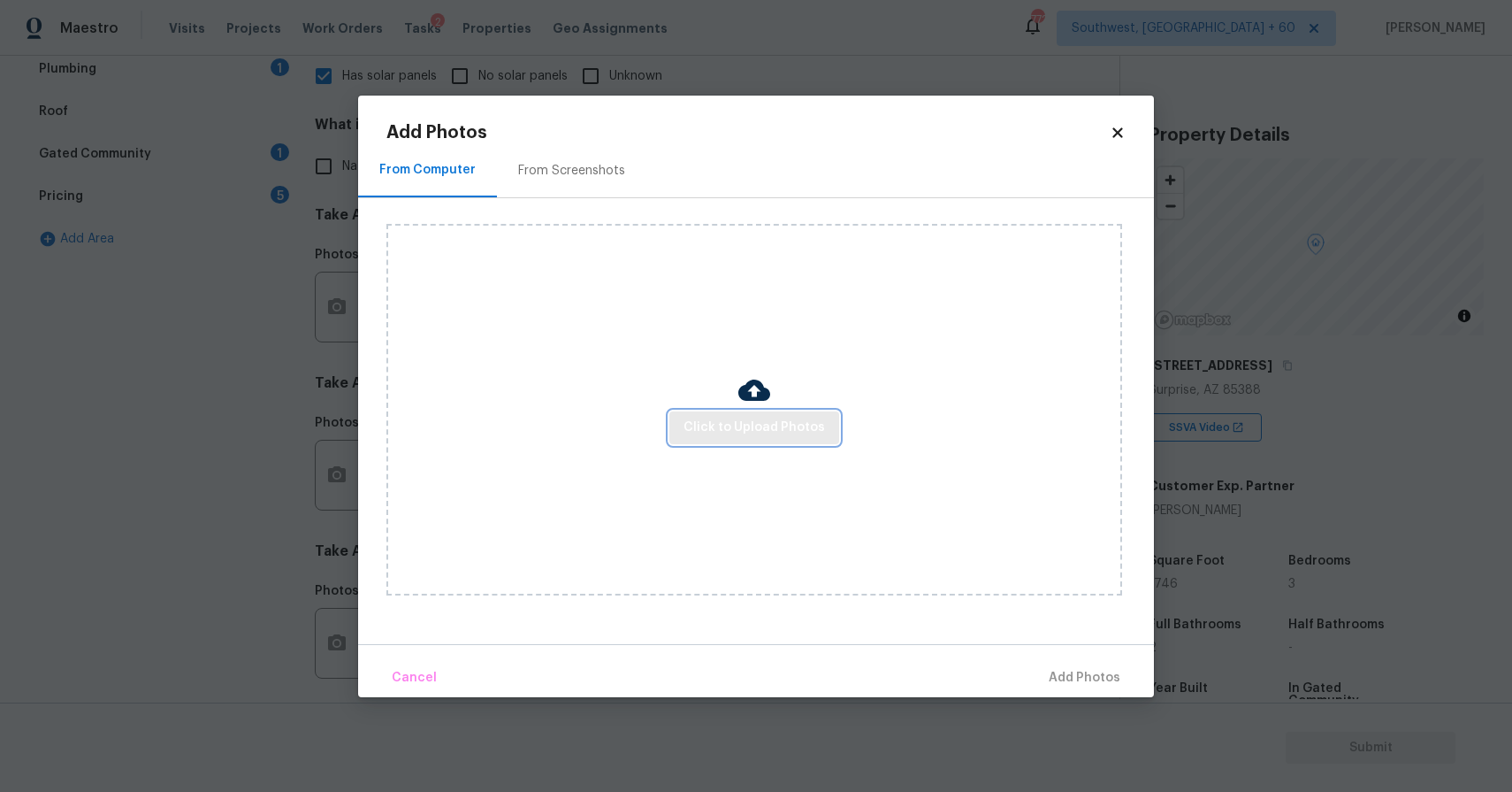
click at [715, 415] on button "Click to Upload Photos" at bounding box center [754, 427] width 170 height 33
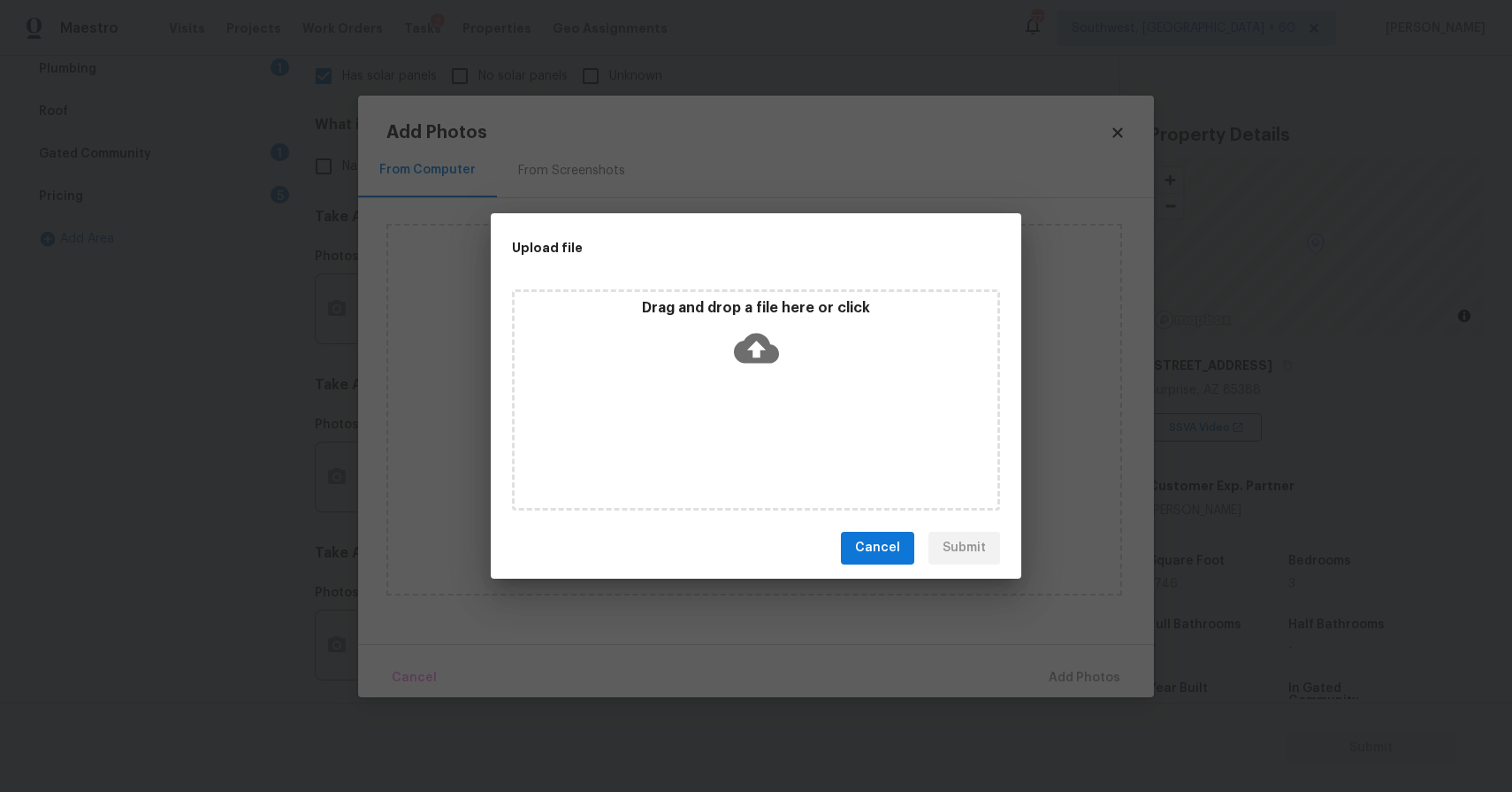
click at [773, 352] on icon at bounding box center [756, 348] width 45 height 30
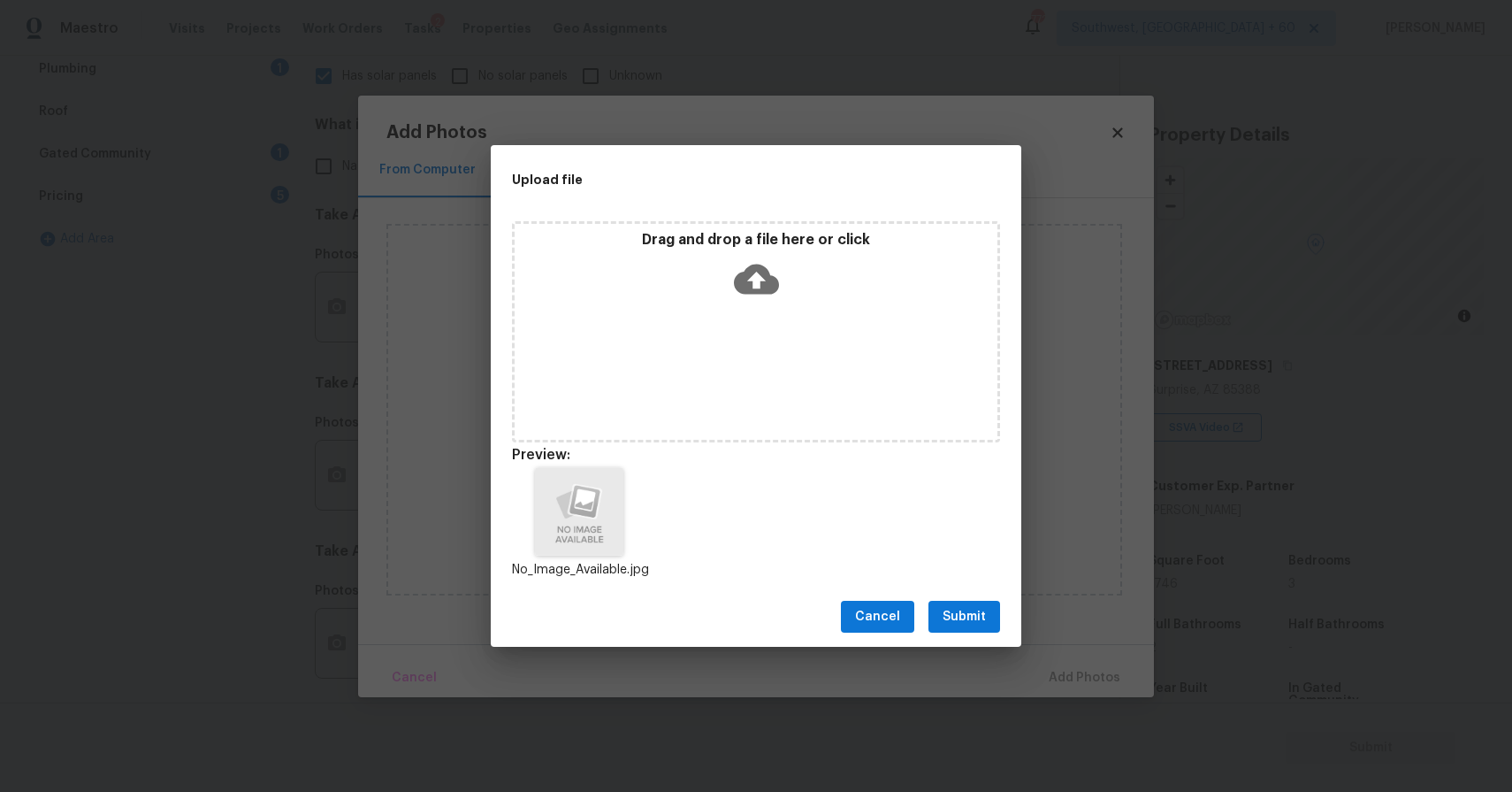
click at [957, 597] on div "Cancel Submit" at bounding box center [756, 616] width 531 height 61
click at [990, 617] on button "Submit" at bounding box center [963, 616] width 72 height 33
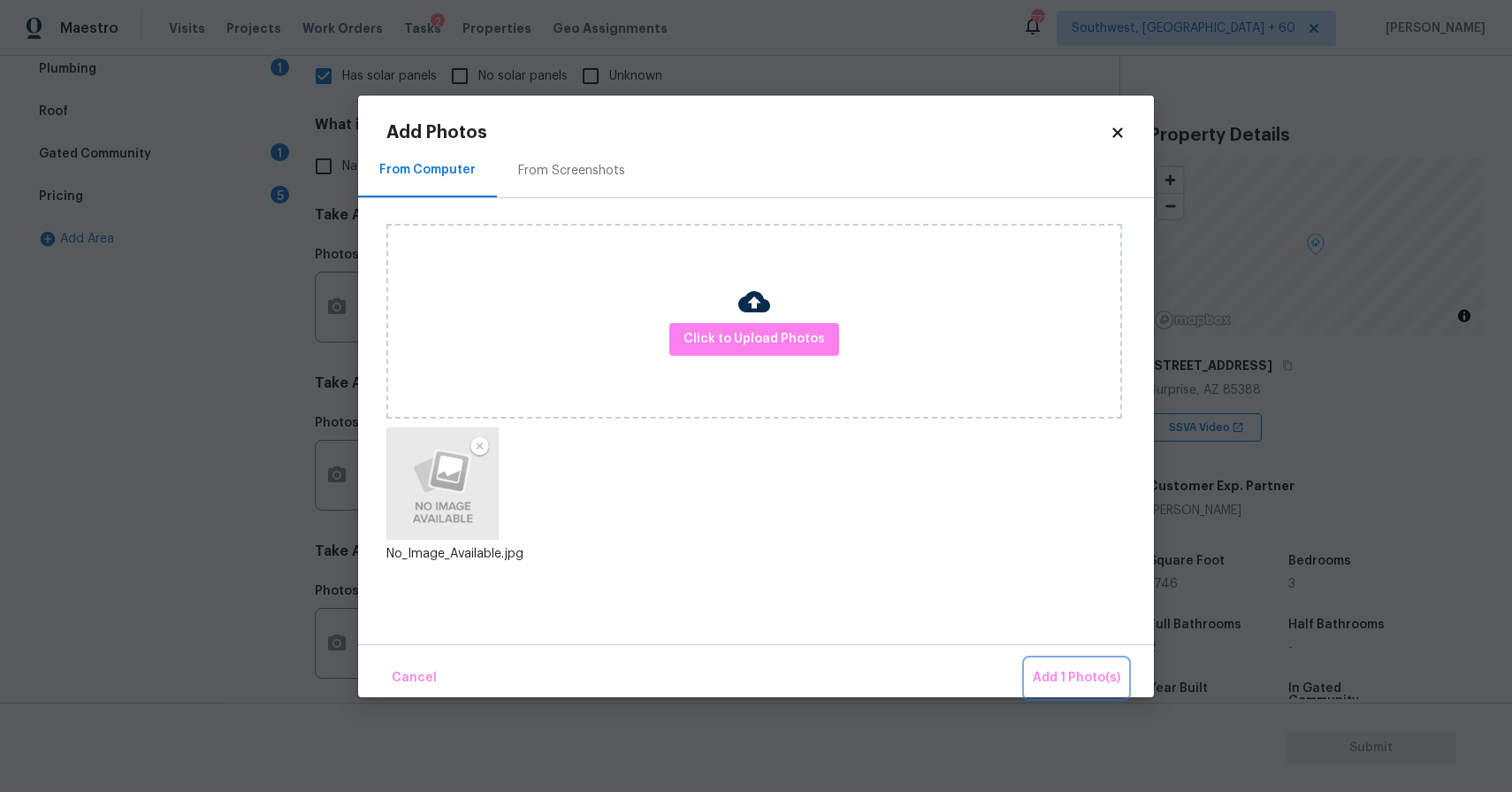
click at [1082, 664] on button "Add 1 Photo(s)" at bounding box center [1076, 678] width 102 height 38
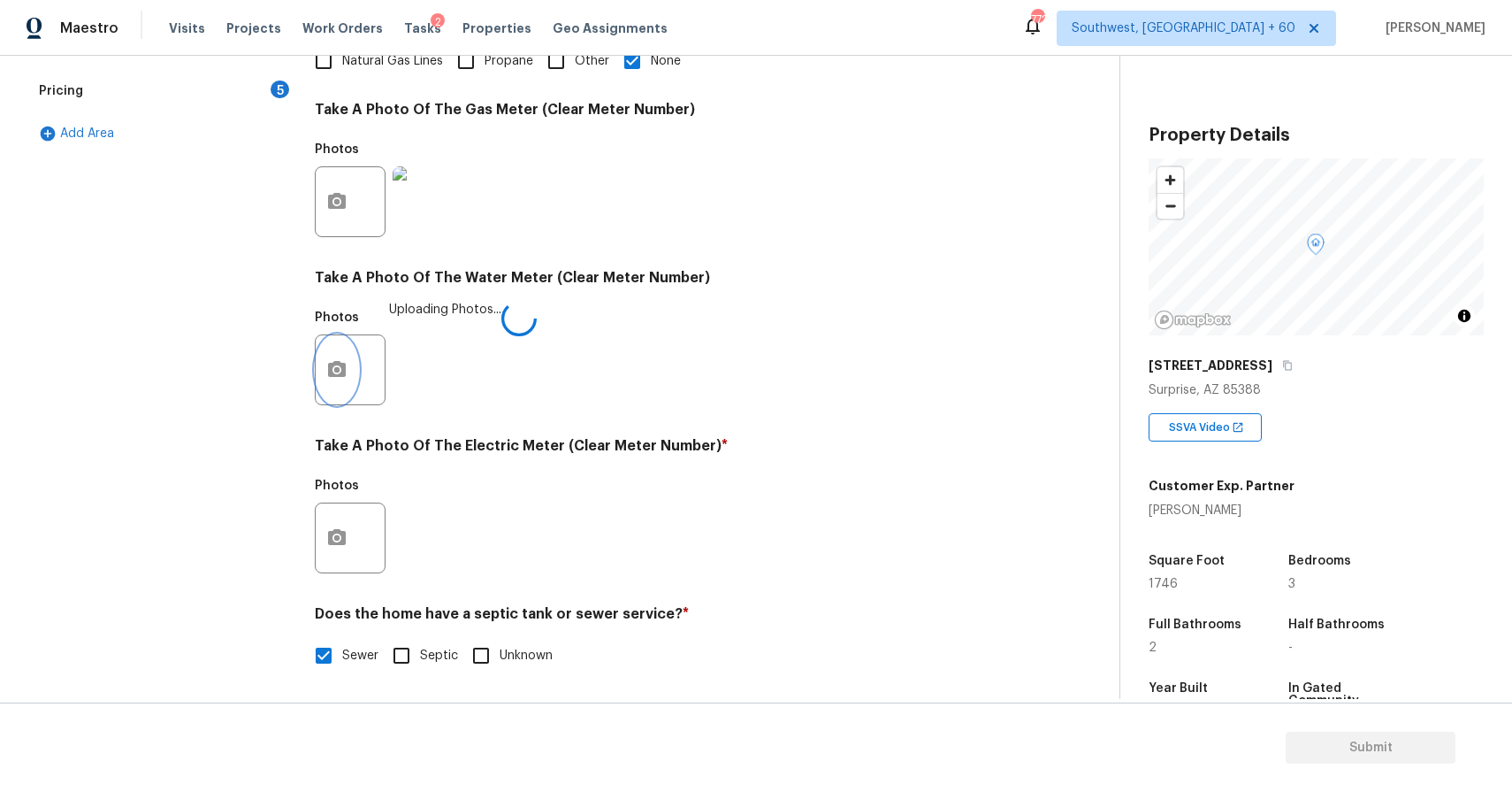
scroll to position [540, 0]
click at [351, 555] on button "button" at bounding box center [336, 536] width 42 height 69
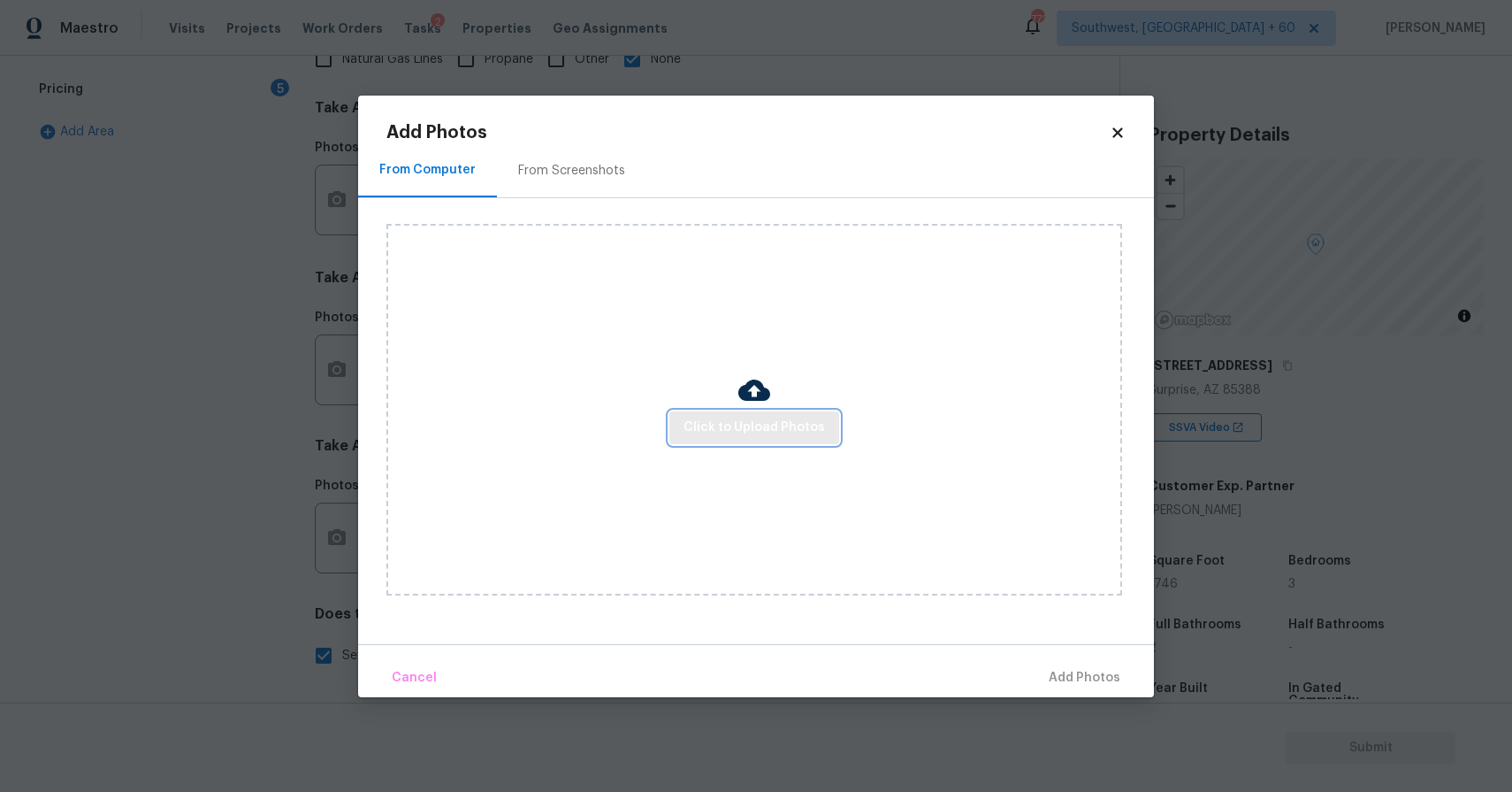
click at [692, 424] on span "Click to Upload Photos" at bounding box center [753, 428] width 141 height 22
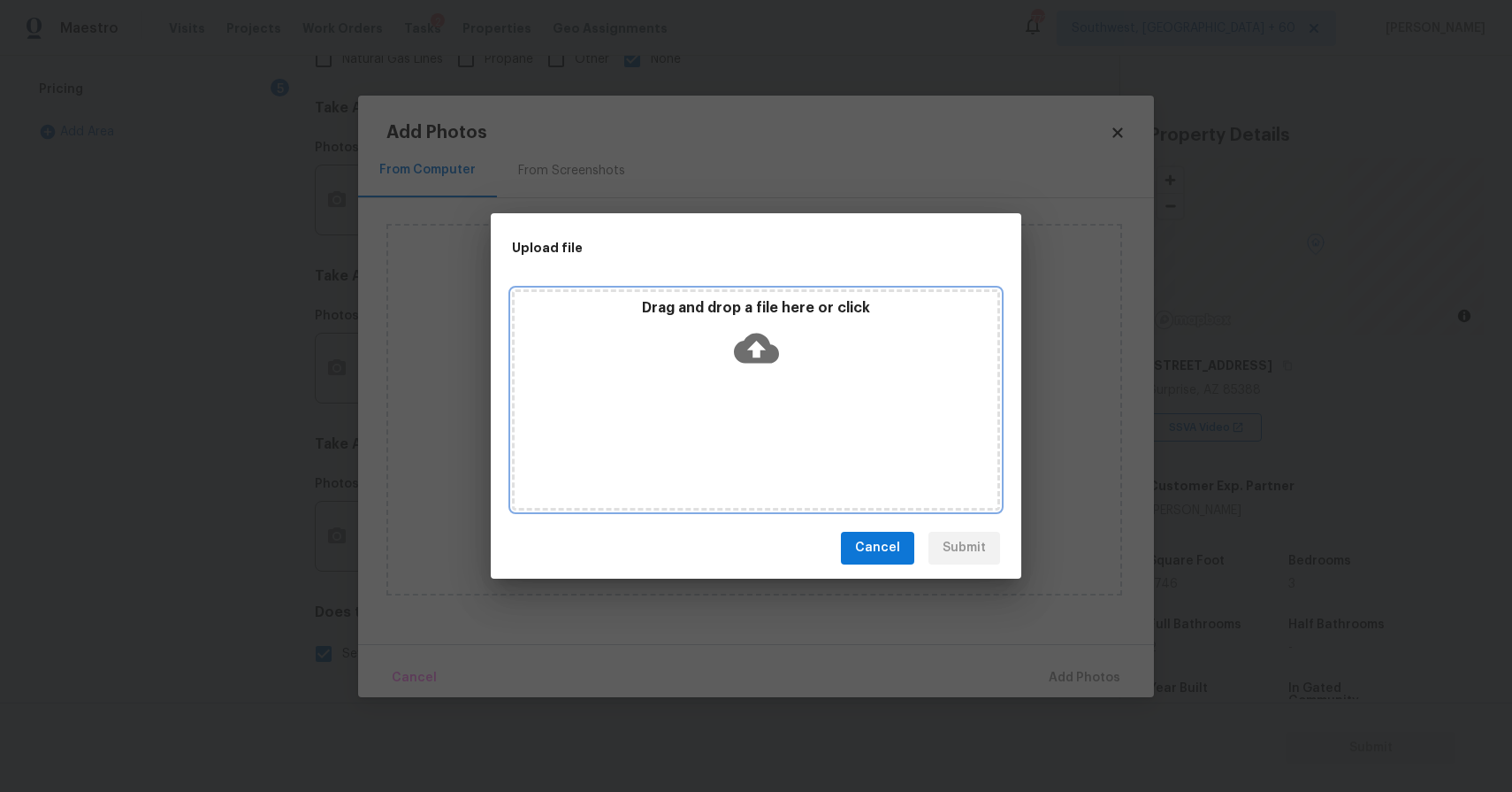
click at [731, 355] on div "Drag and drop a file here or click" at bounding box center [756, 337] width 482 height 76
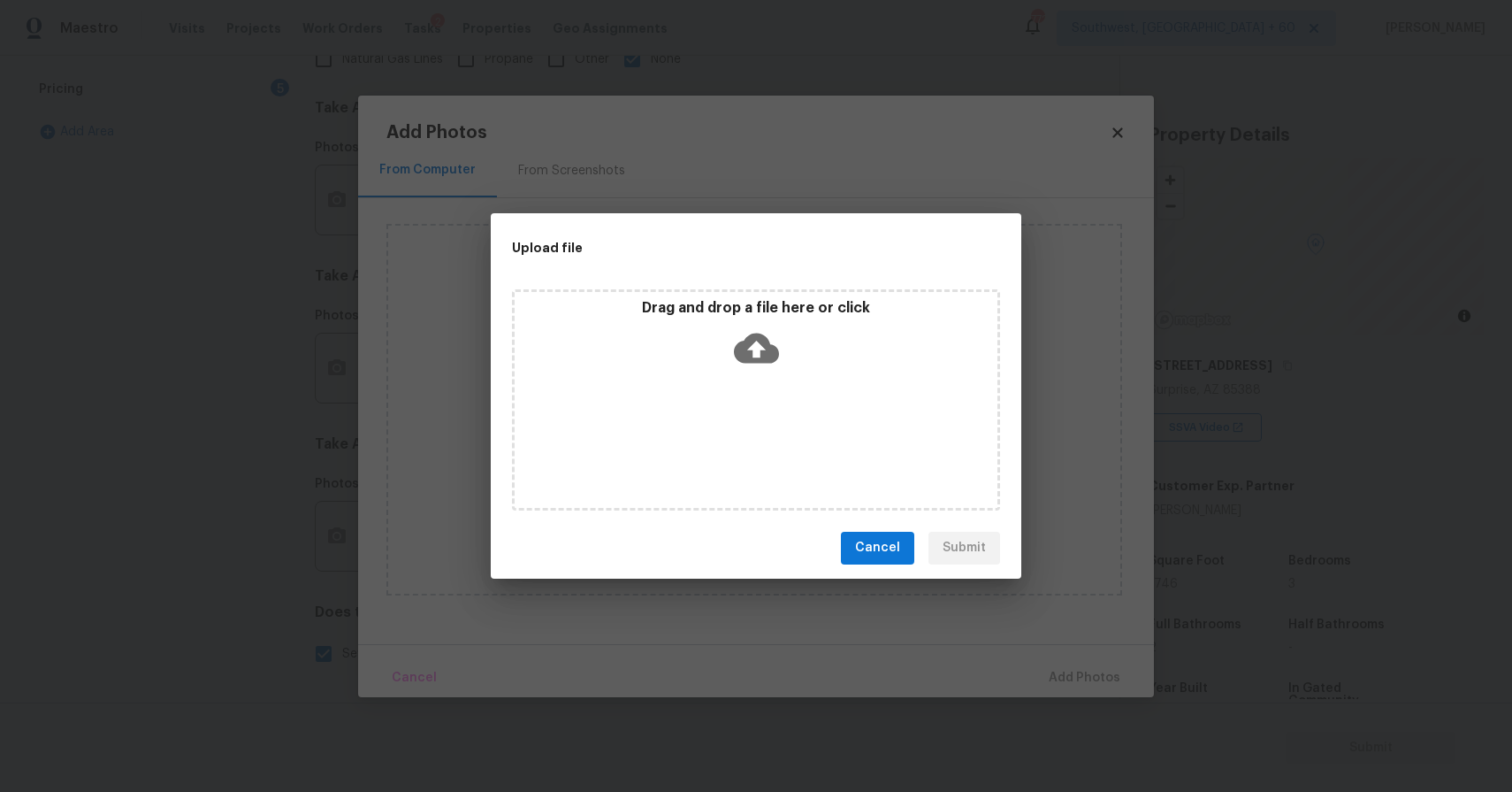
click at [1077, 653] on div "Upload file Drag and drop a file here or click Cancel Submit" at bounding box center [756, 396] width 1512 height 792
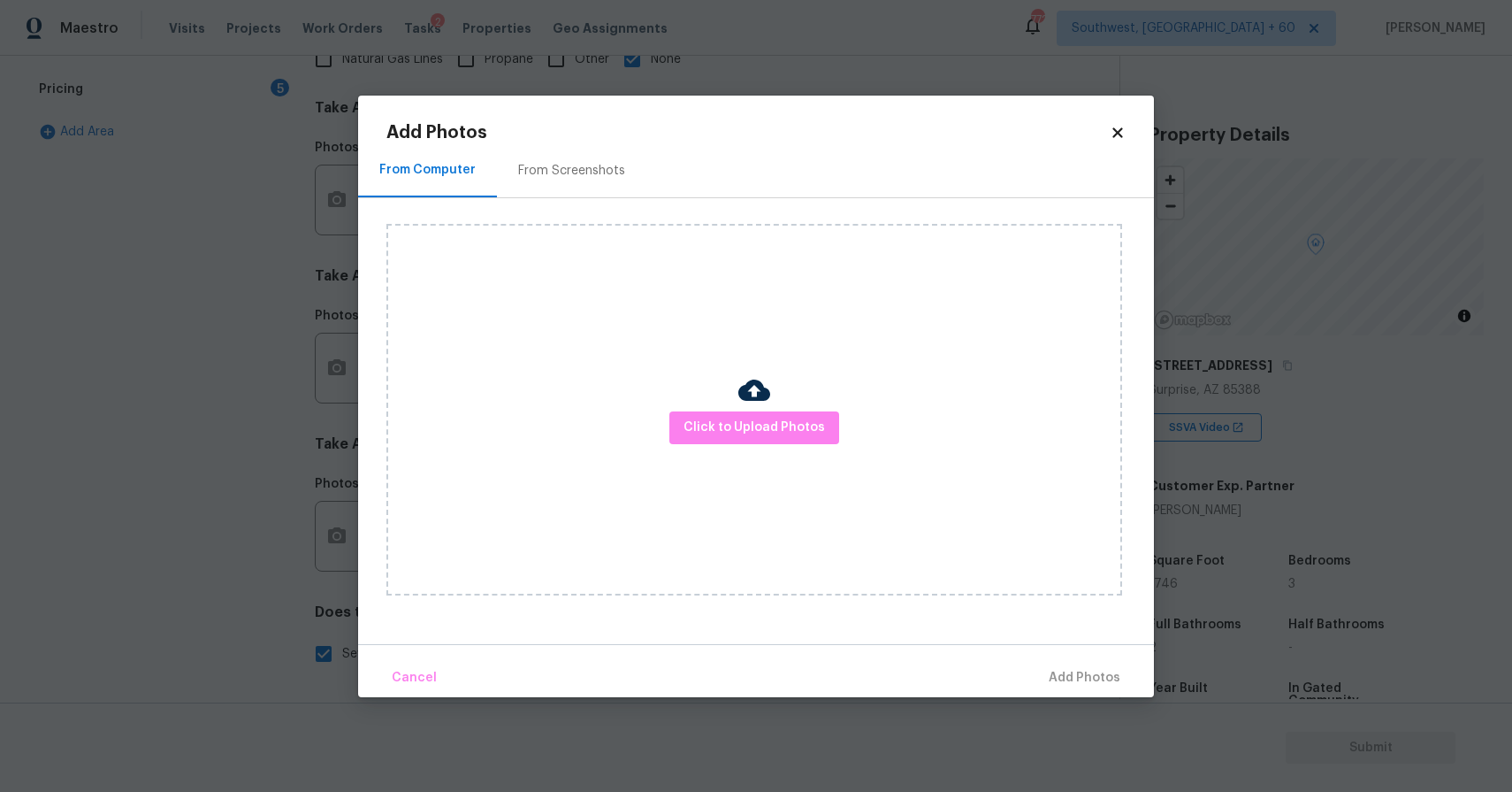
click at [825, 445] on div "Click to Upload Photos" at bounding box center [753, 409] width 735 height 371
click at [820, 383] on div "Click to Upload Photos" at bounding box center [753, 409] width 735 height 371
click at [823, 419] on button "Click to Upload Photos" at bounding box center [754, 427] width 170 height 33
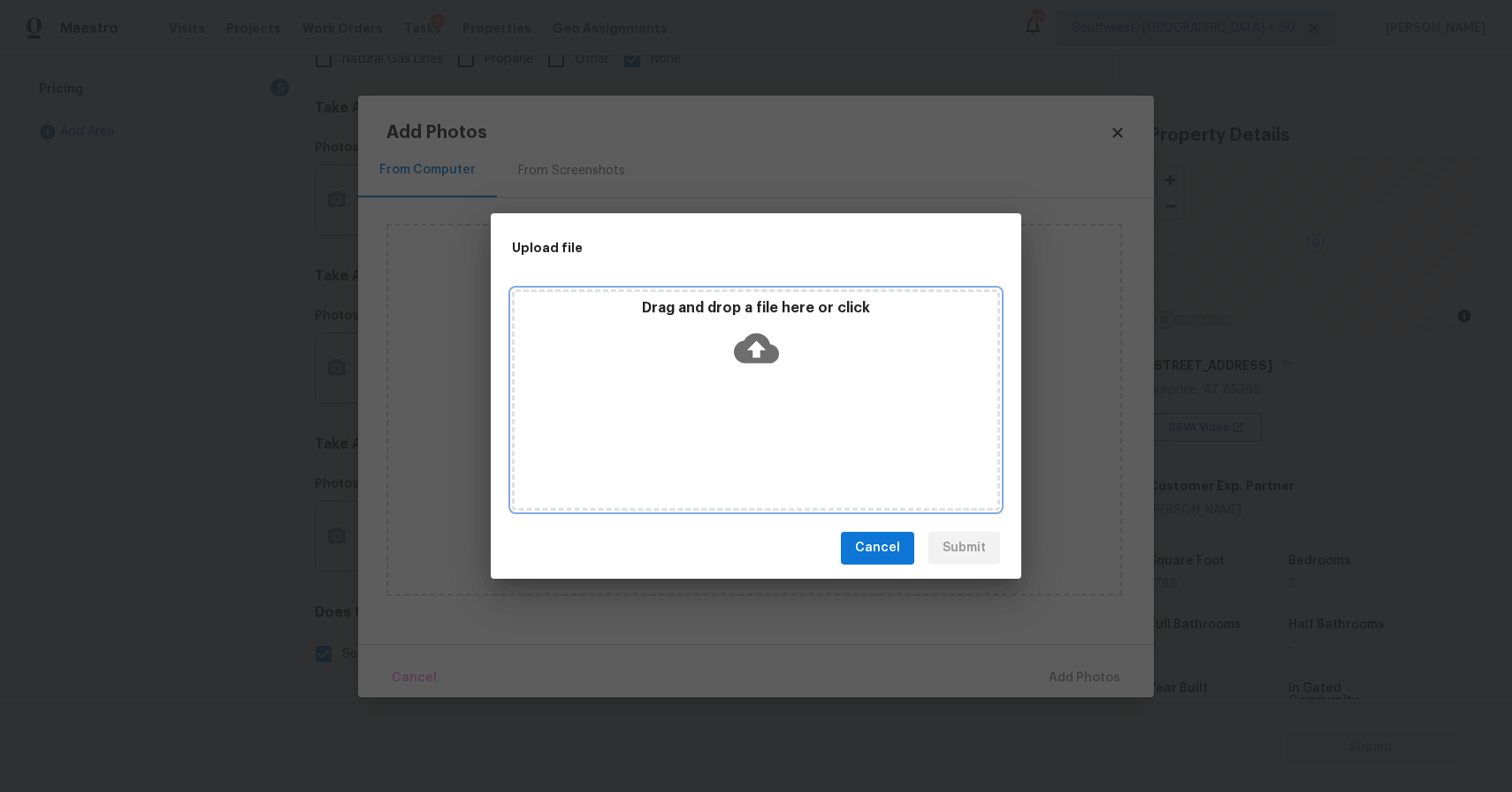
click at [843, 355] on div "Drag and drop a file here or click" at bounding box center [756, 337] width 482 height 76
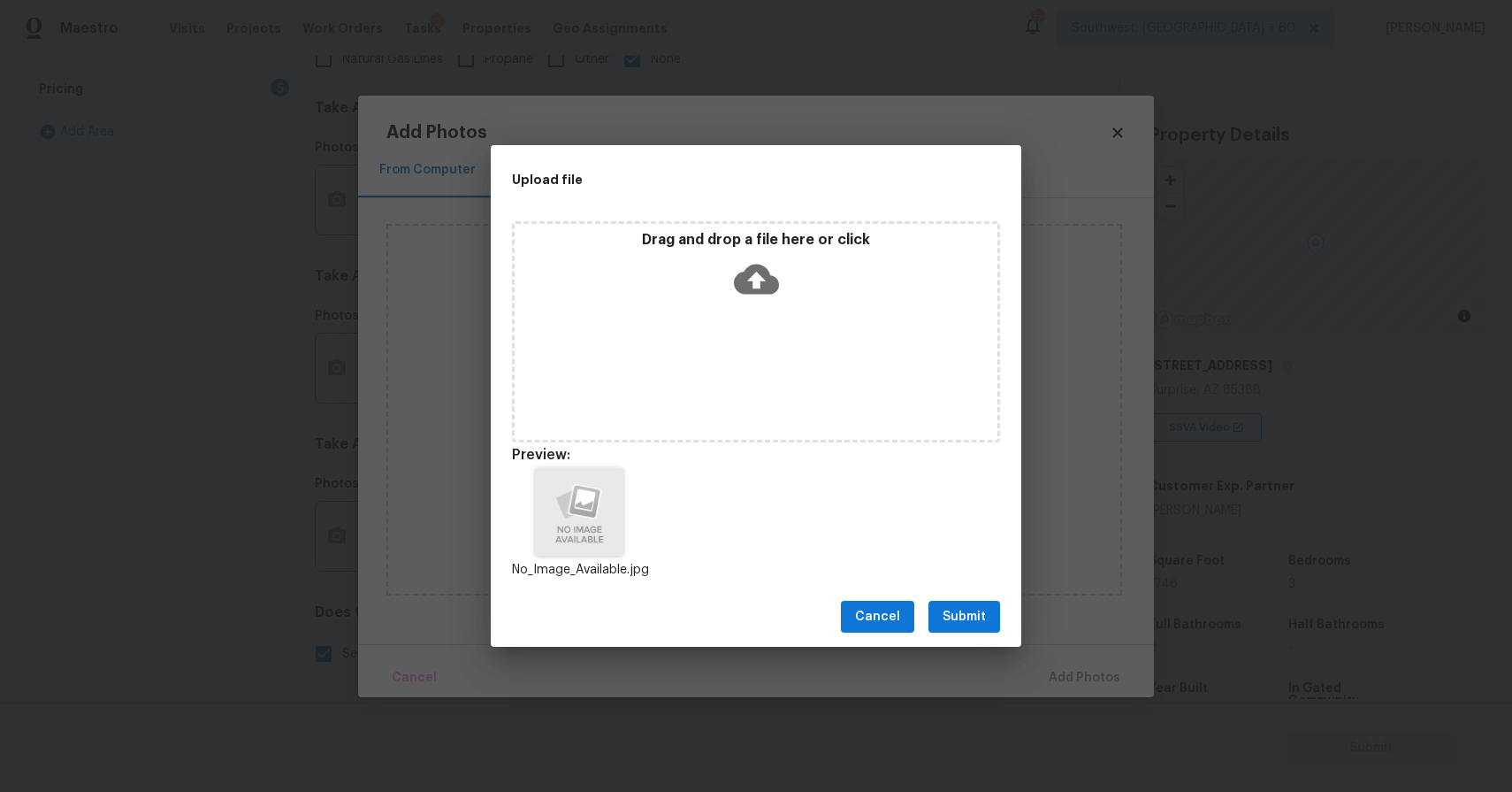
click at [952, 624] on span "Submit" at bounding box center [963, 617] width 43 height 22
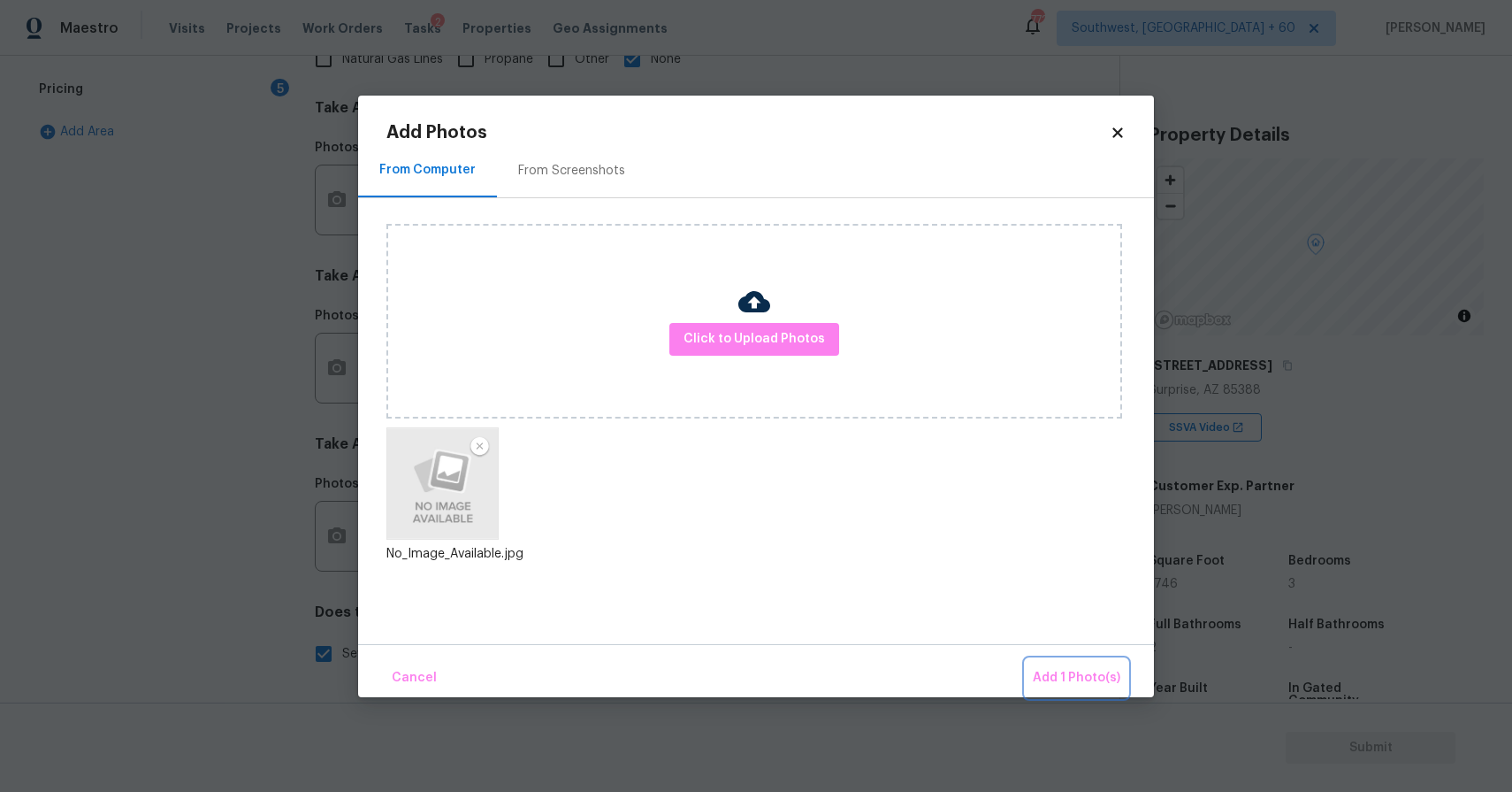
click at [1065, 671] on span "Add 1 Photo(s)" at bounding box center [1077, 678] width 88 height 22
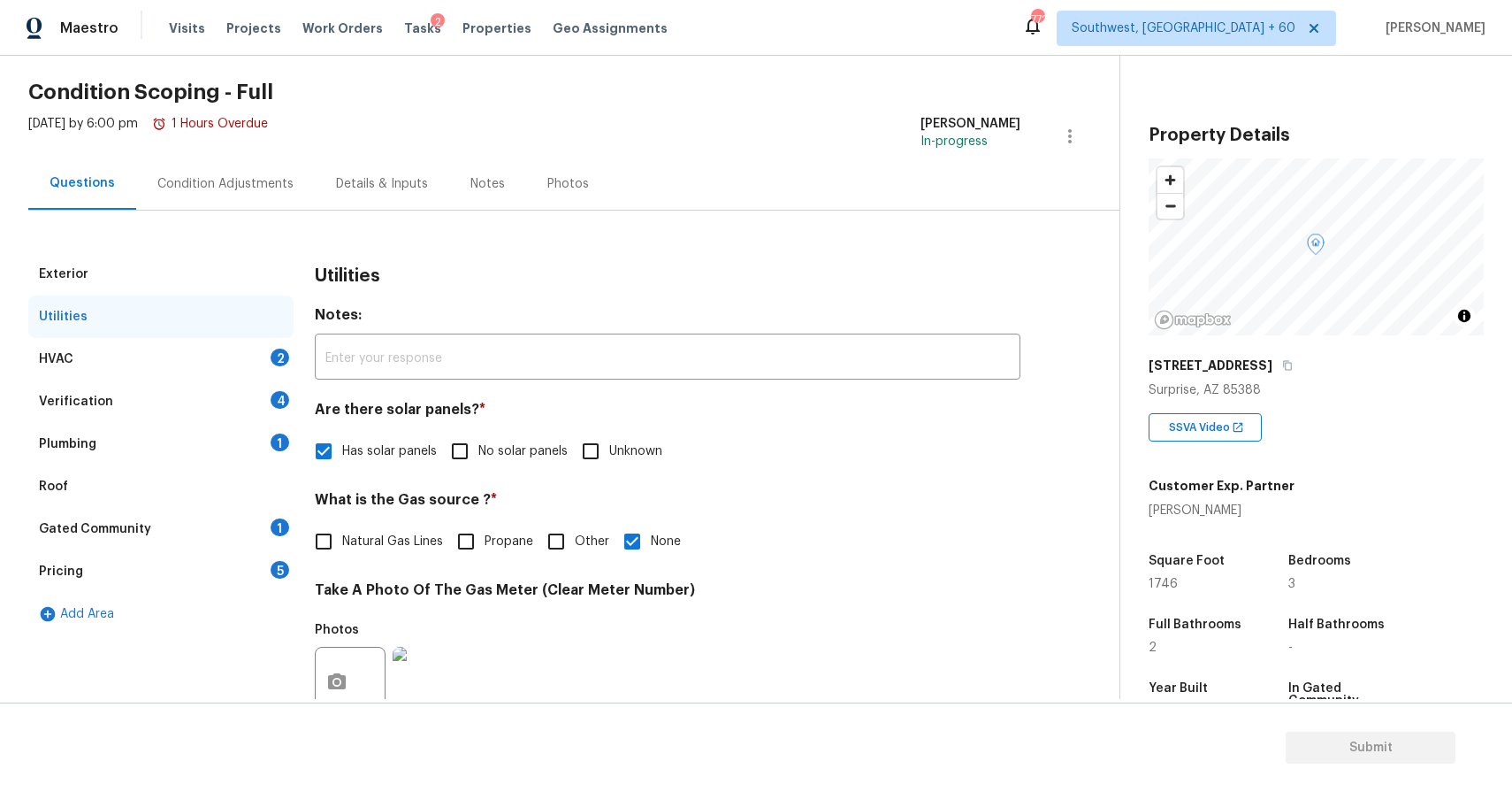
scroll to position [0, 0]
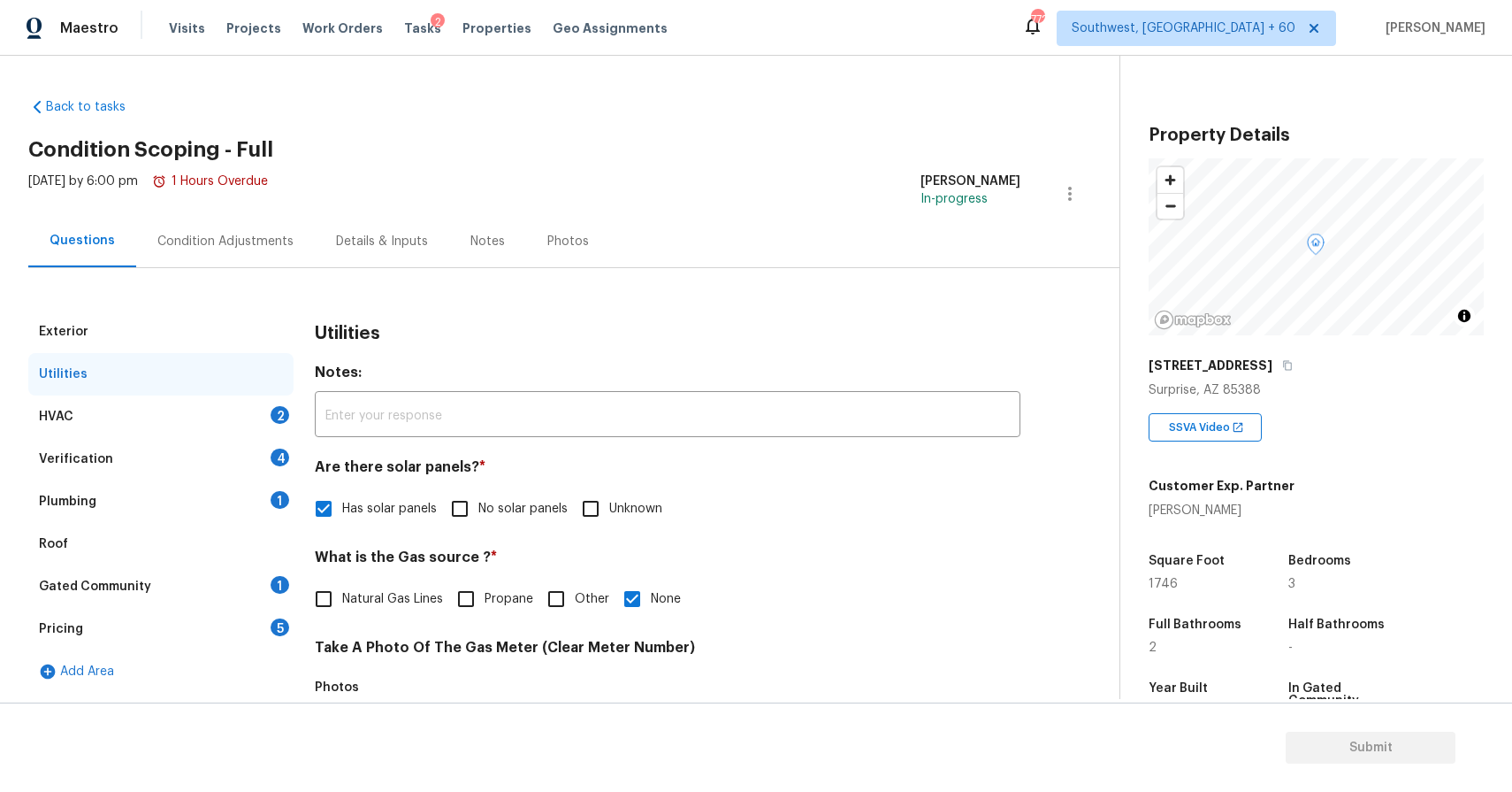
click at [279, 433] on div "HVAC 2" at bounding box center [161, 416] width 265 height 42
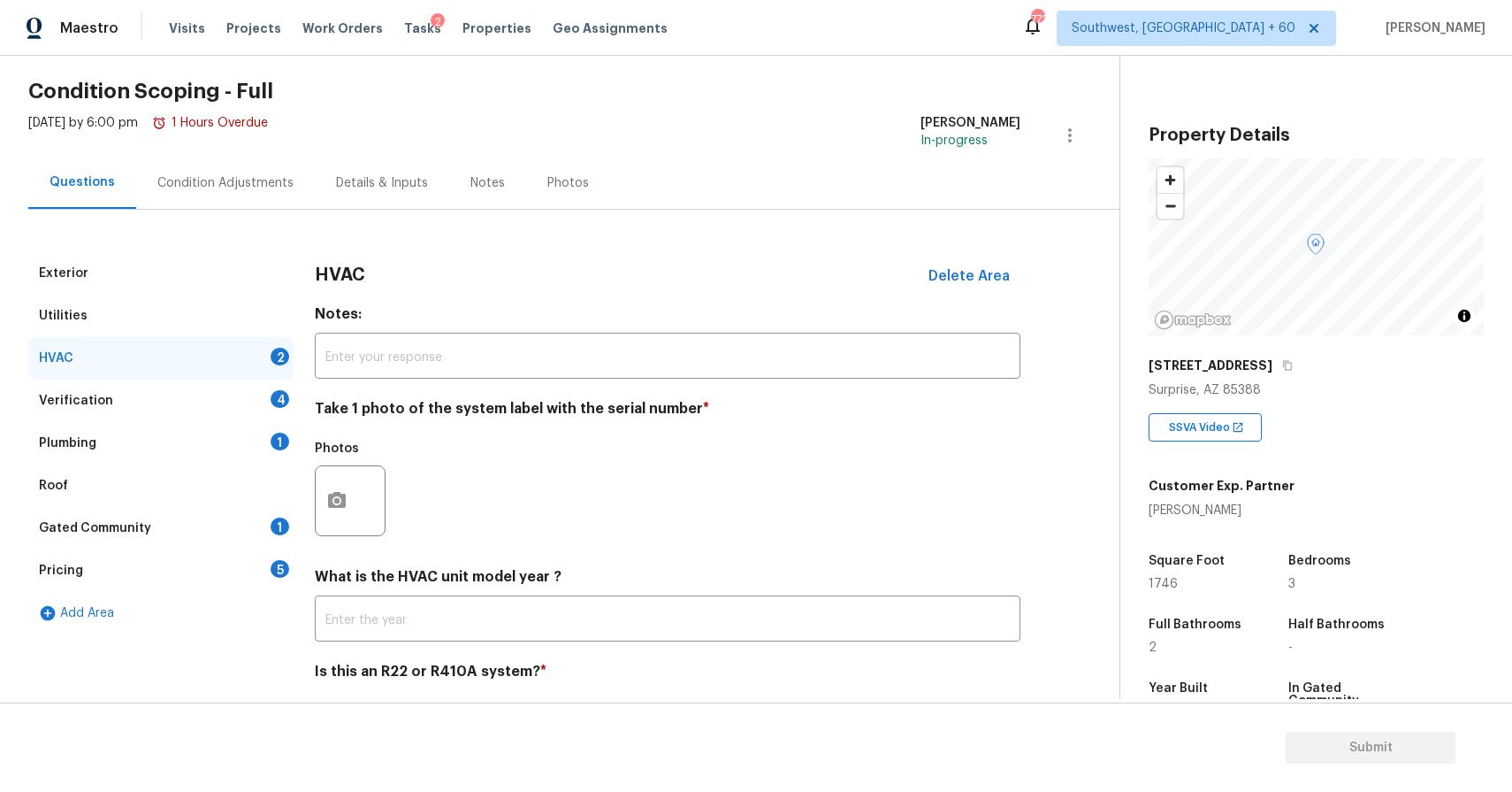
scroll to position [119, 0]
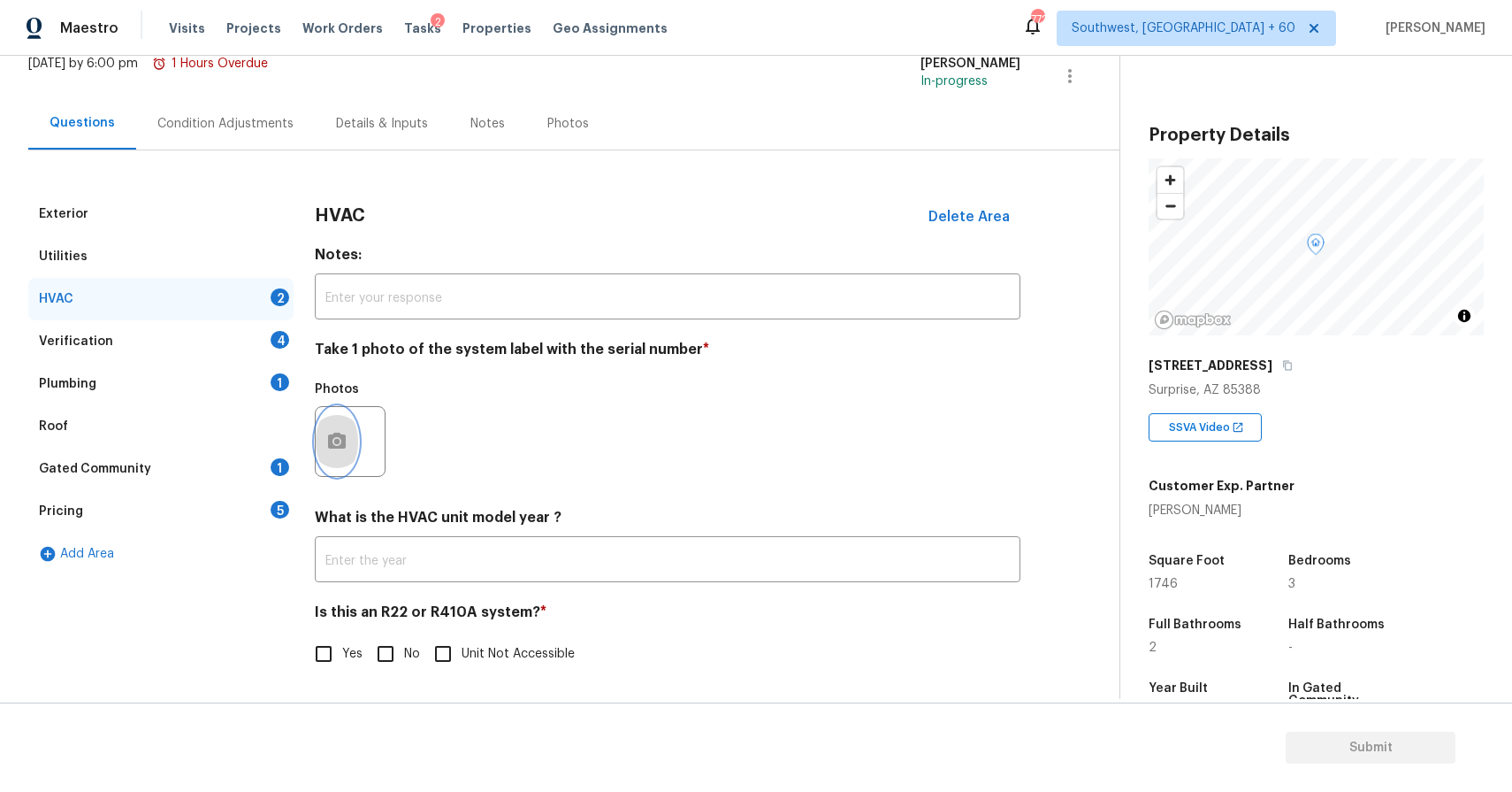
click at [317, 439] on button "button" at bounding box center [336, 441] width 42 height 69
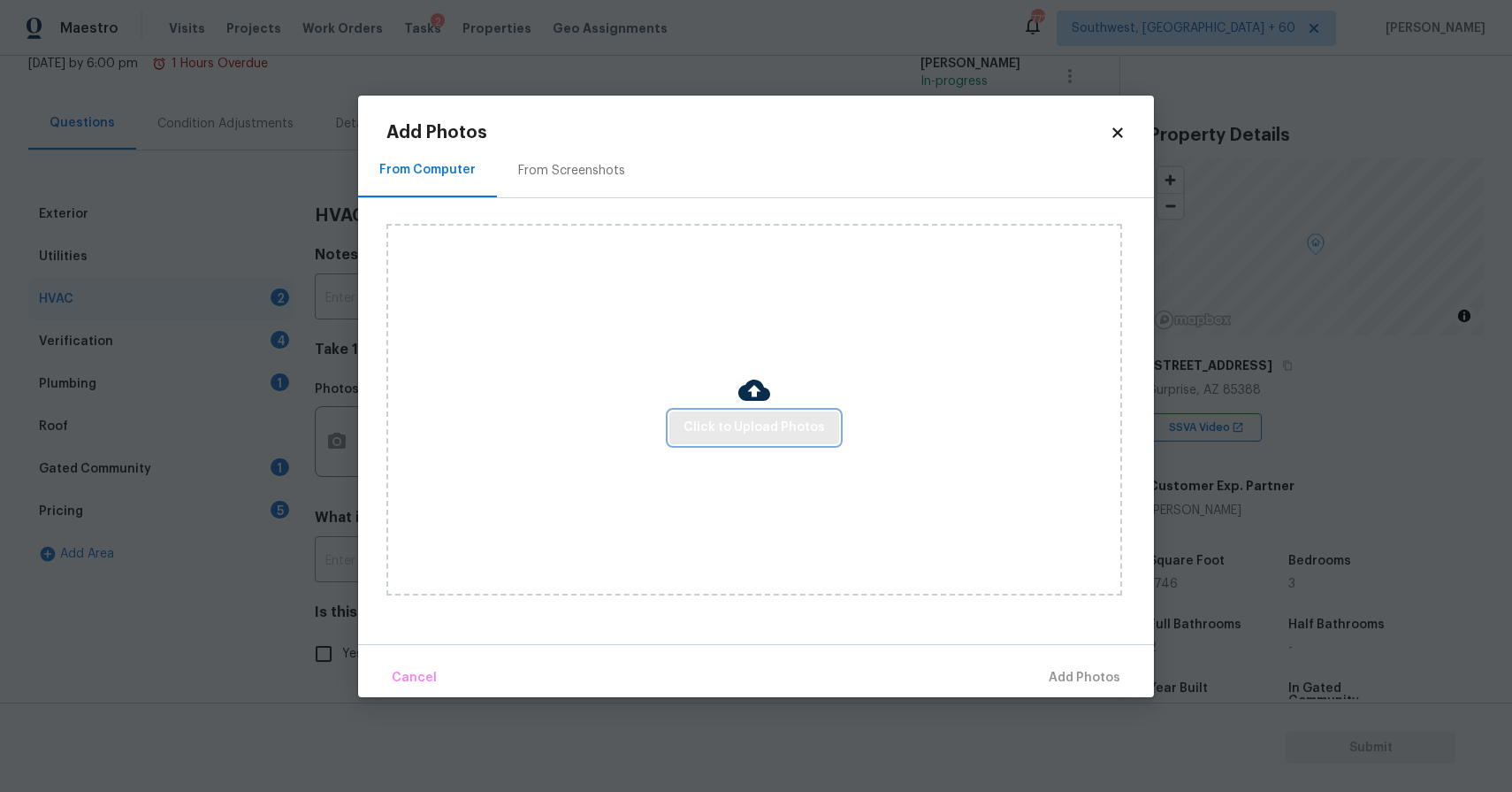
click at [736, 434] on span "Click to Upload Photos" at bounding box center [753, 428] width 141 height 22
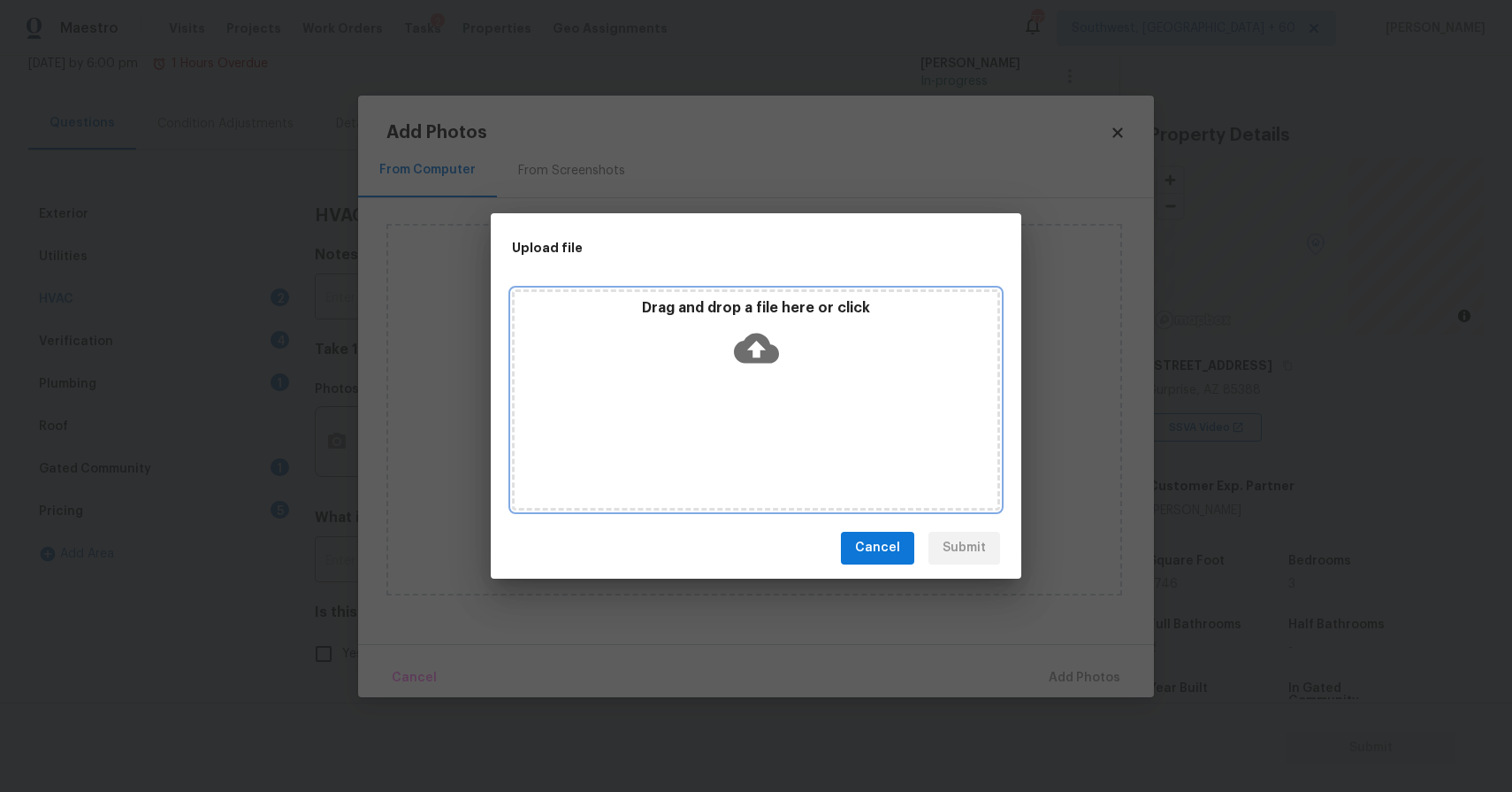
click at [728, 419] on div "Drag and drop a file here or click" at bounding box center [756, 399] width 488 height 221
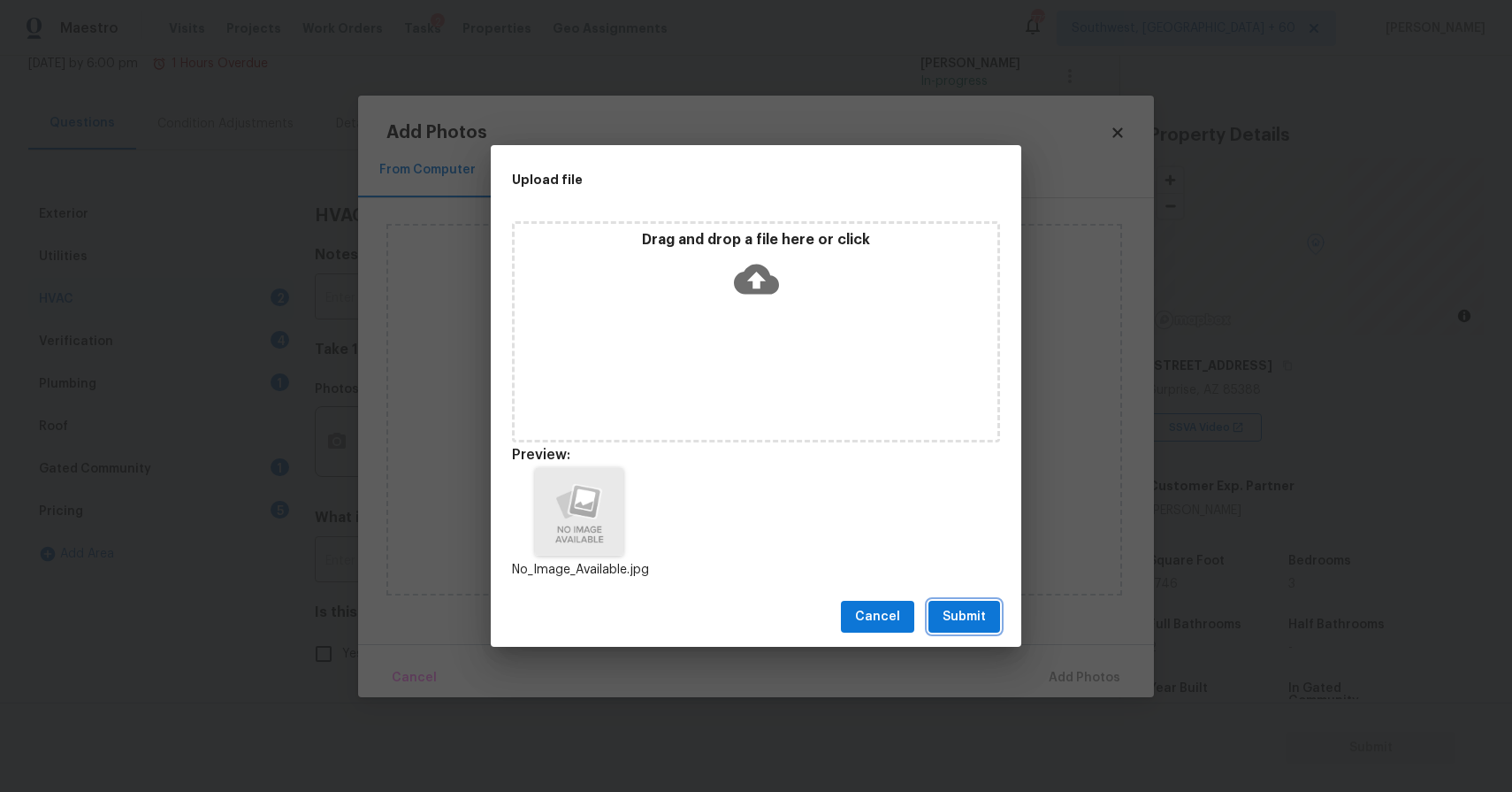
click at [981, 626] on span "Submit" at bounding box center [963, 617] width 43 height 22
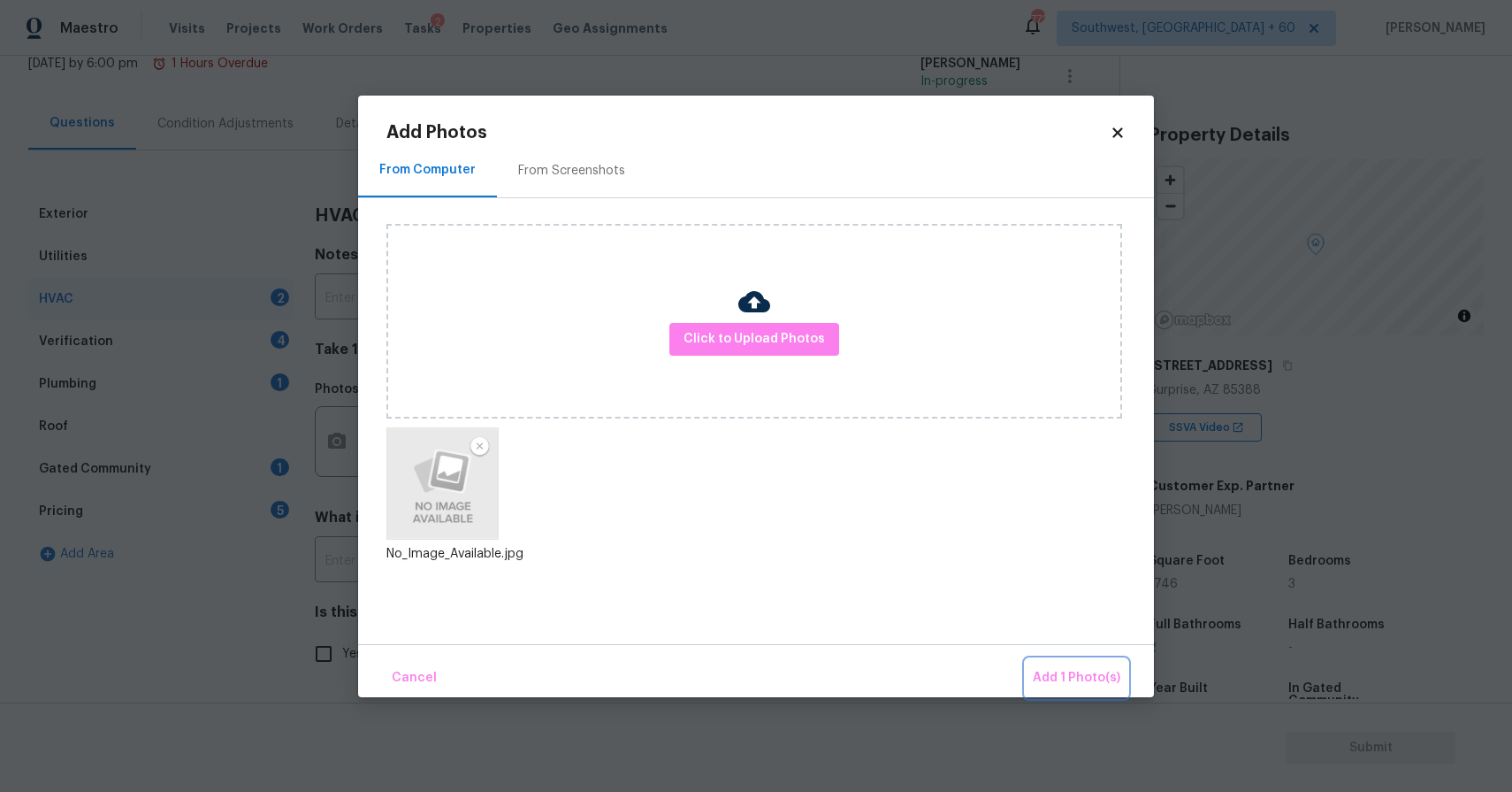
click at [1073, 672] on span "Add 1 Photo(s)" at bounding box center [1077, 678] width 88 height 22
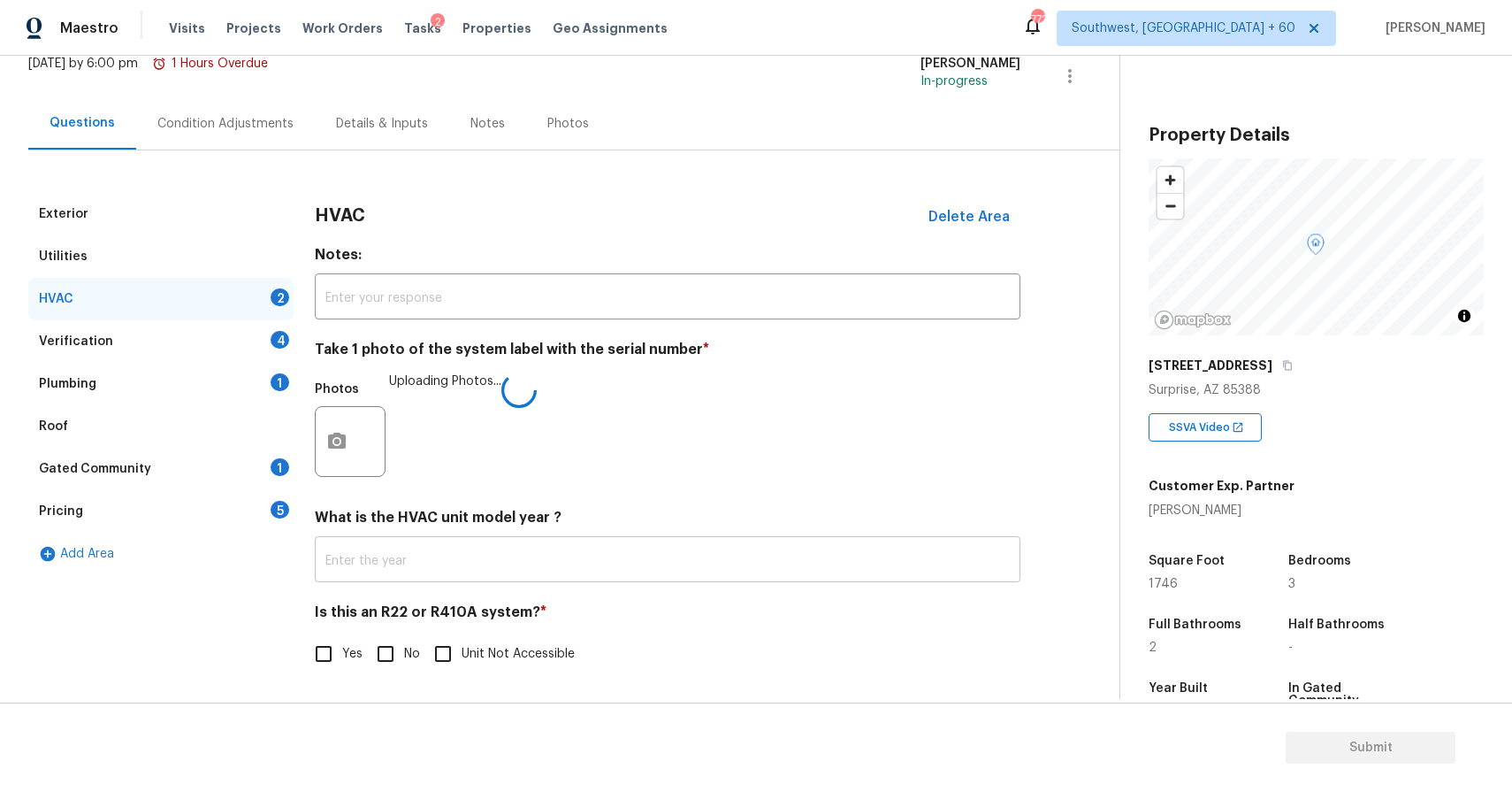
click at [538, 570] on input "text" at bounding box center [667, 561] width 706 height 41
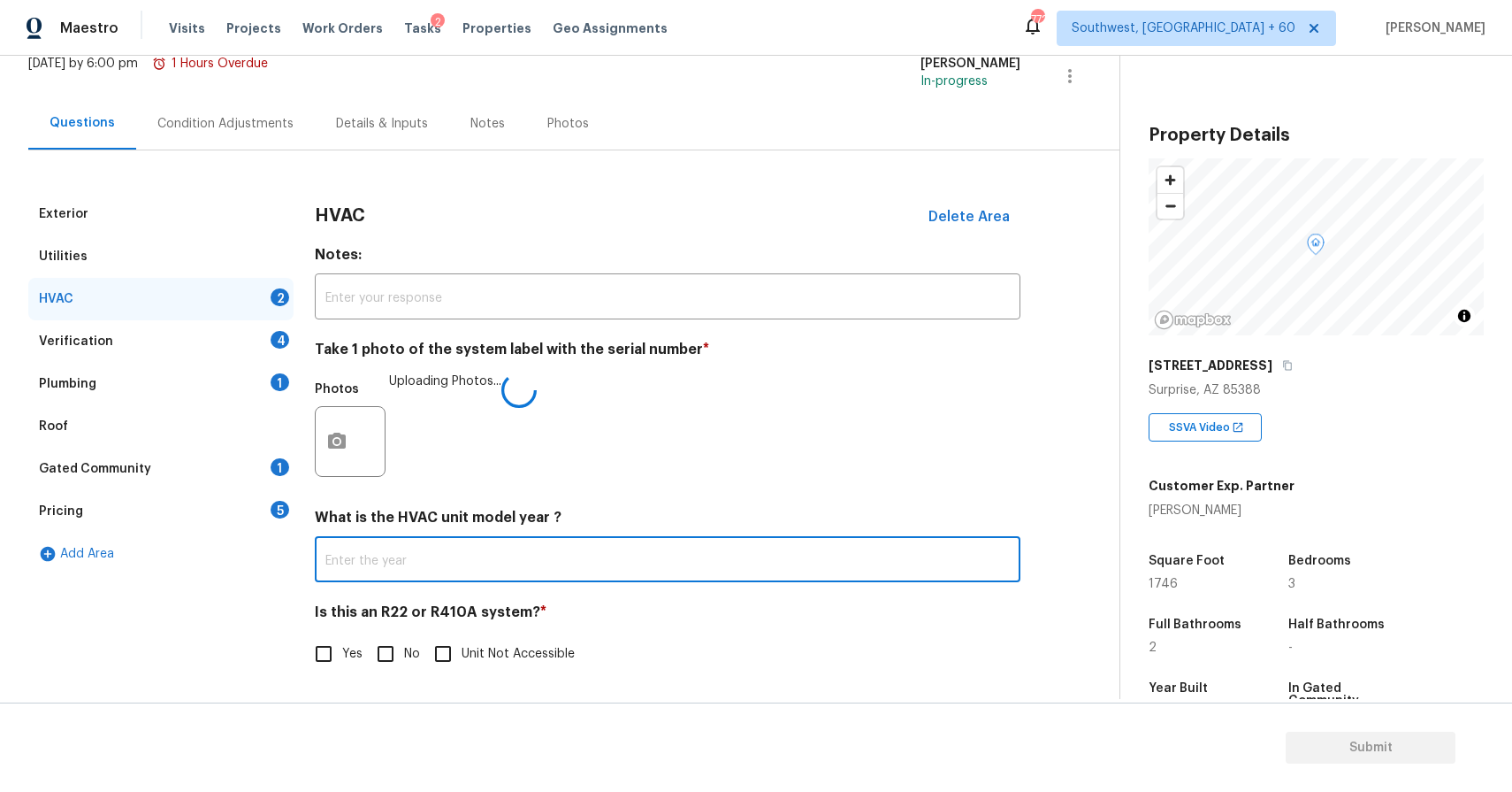
click at [378, 651] on input "No" at bounding box center [386, 654] width 37 height 37
checkbox input "true"
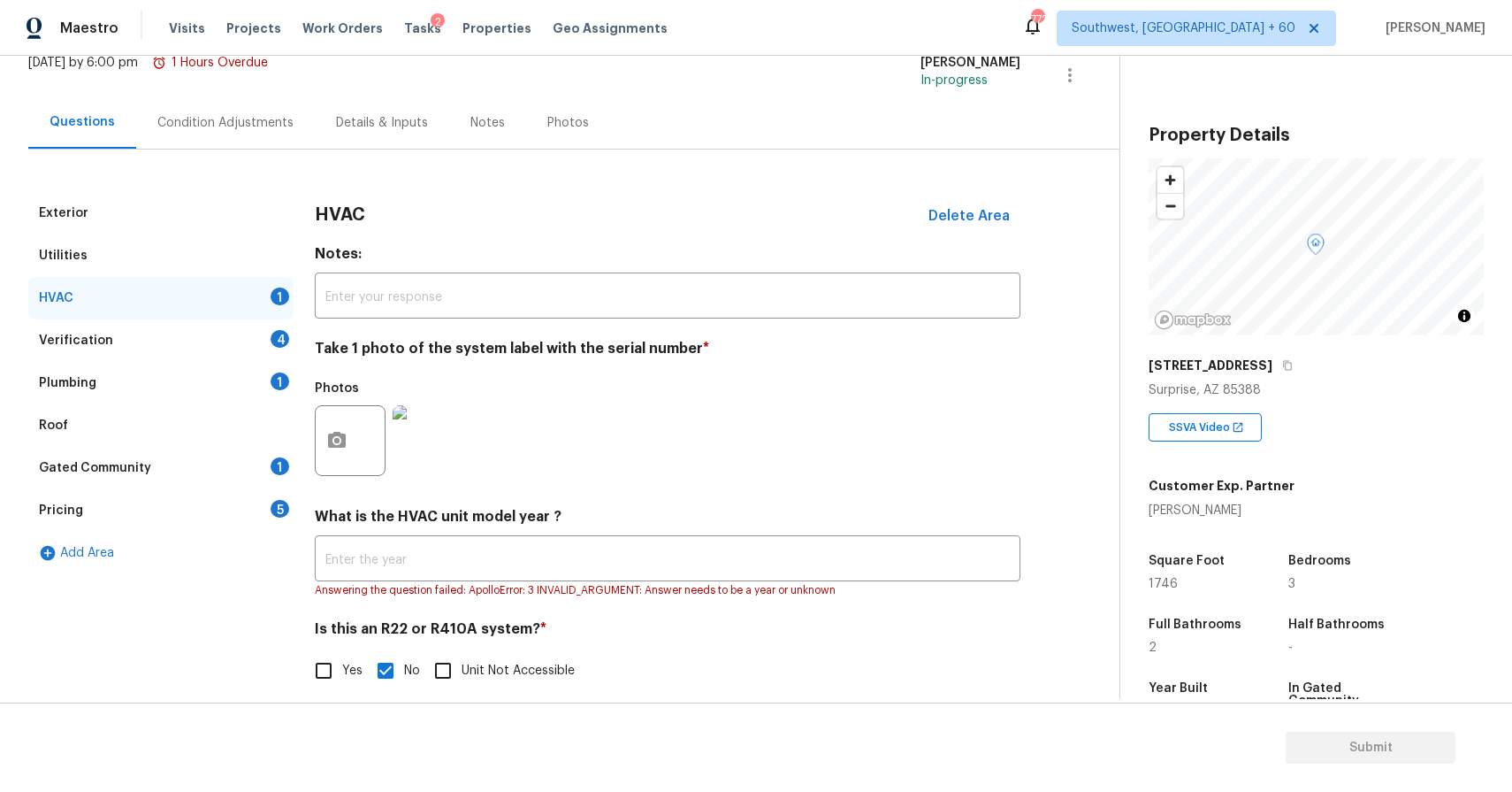
click at [290, 330] on div "Verification 4" at bounding box center [161, 339] width 265 height 42
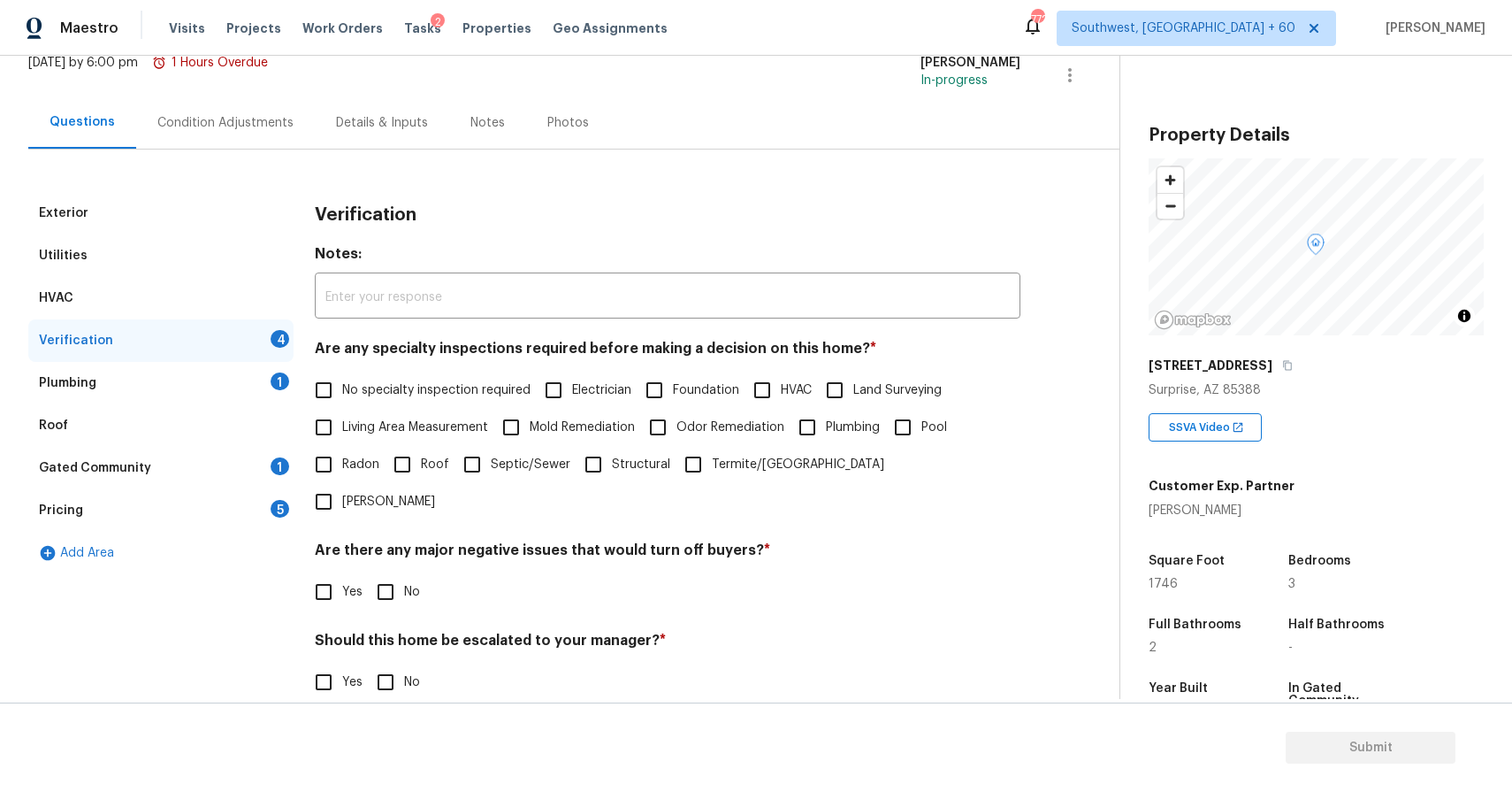
click at [444, 397] on span "No specialty inspection required" at bounding box center [435, 391] width 188 height 19
click at [342, 397] on input "No specialty inspection required" at bounding box center [323, 390] width 37 height 37
checkbox input "true"
click at [344, 631] on div "Should this home be escalated to your manager? * Yes No" at bounding box center [667, 666] width 706 height 69
click at [401, 573] on input "No" at bounding box center [386, 592] width 37 height 37
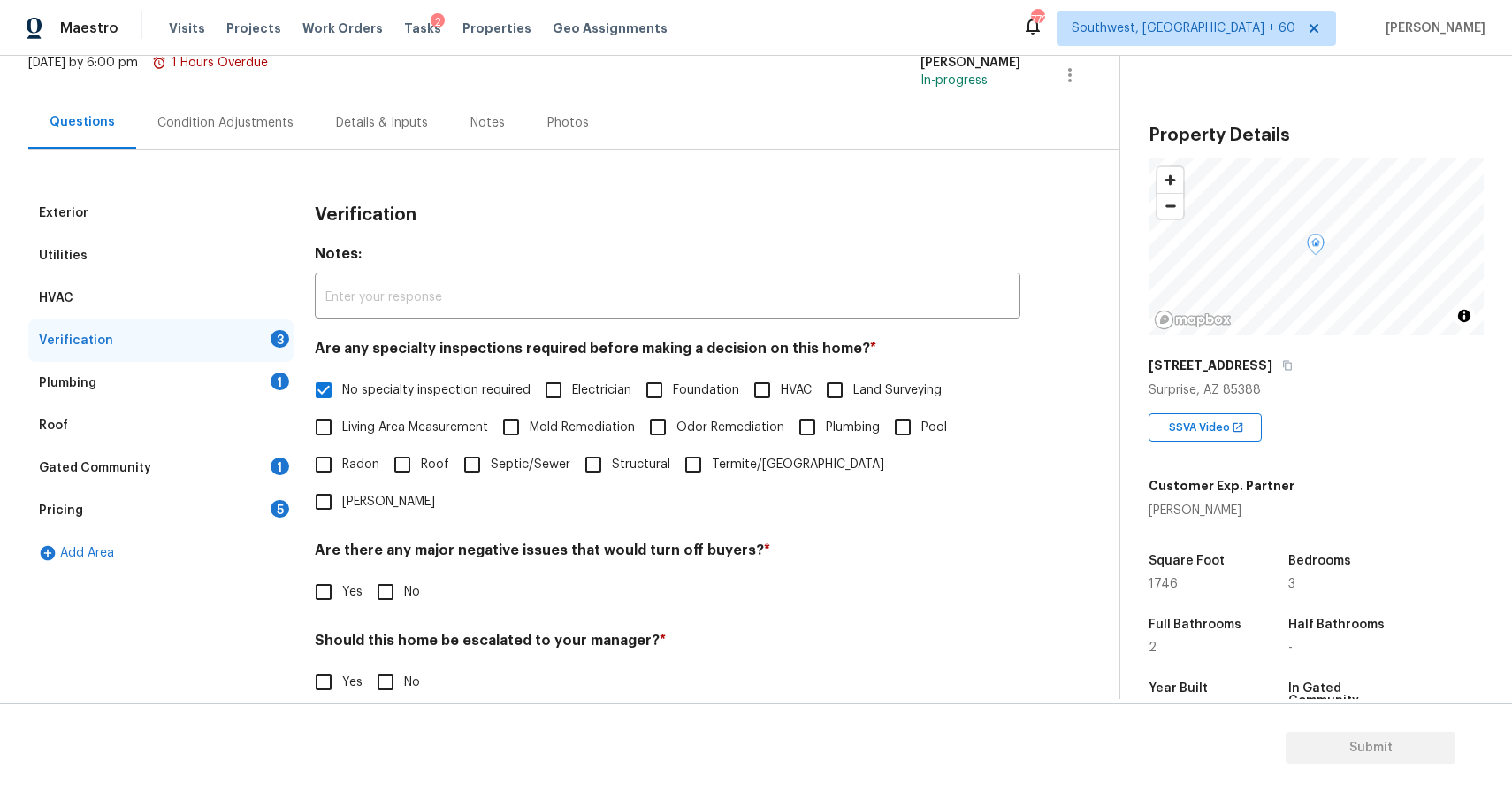
checkbox input "true"
click at [321, 665] on input "Yes" at bounding box center [323, 684] width 37 height 37
checkbox input "true"
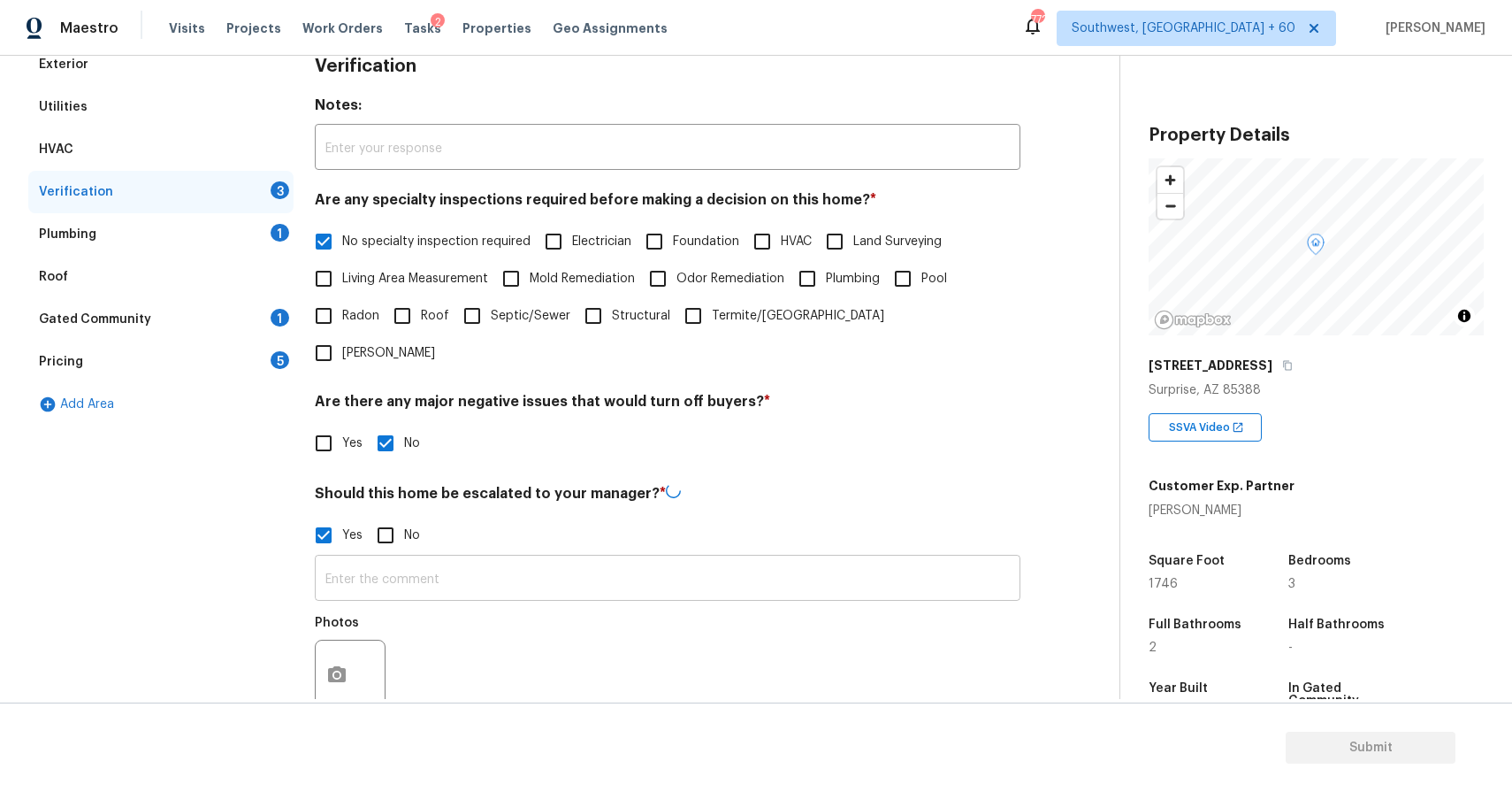
click at [469, 559] on input "text" at bounding box center [667, 580] width 706 height 41
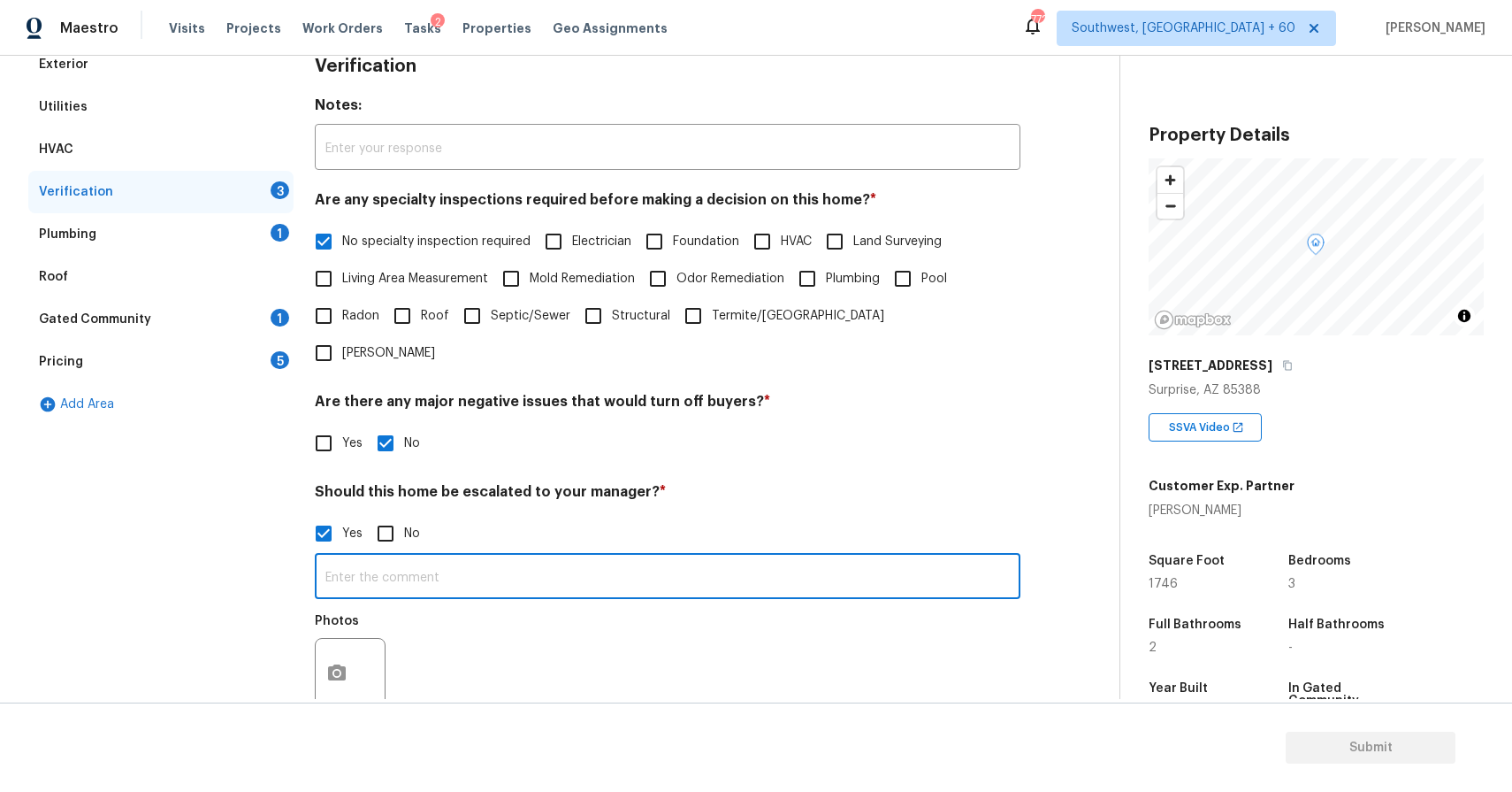
click at [469, 557] on input "text" at bounding box center [667, 578] width 706 height 41
type input "this is ALA property kindly review"
click at [335, 663] on icon "button" at bounding box center [336, 673] width 21 height 22
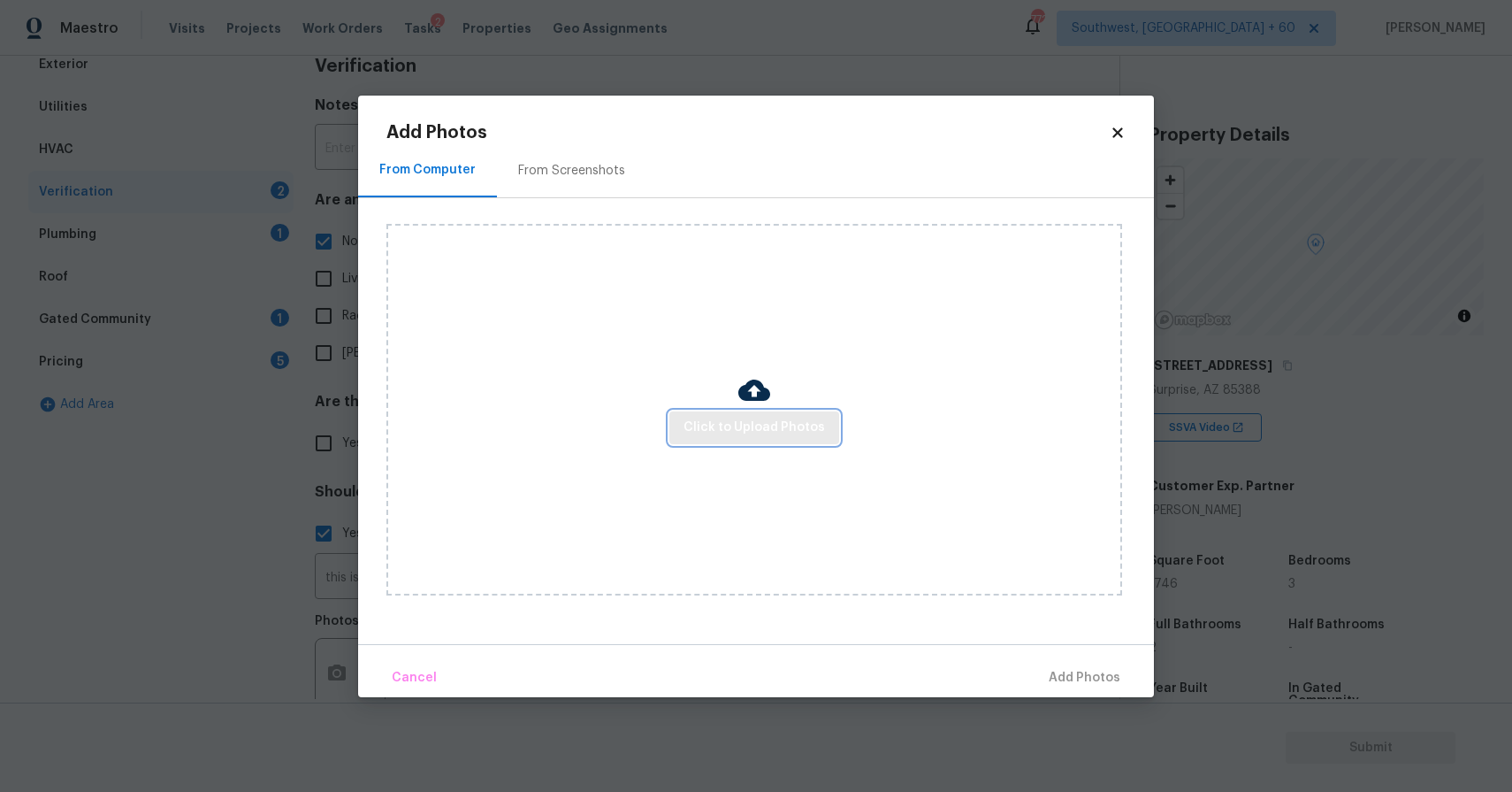
click at [749, 427] on span "Click to Upload Photos" at bounding box center [753, 428] width 141 height 22
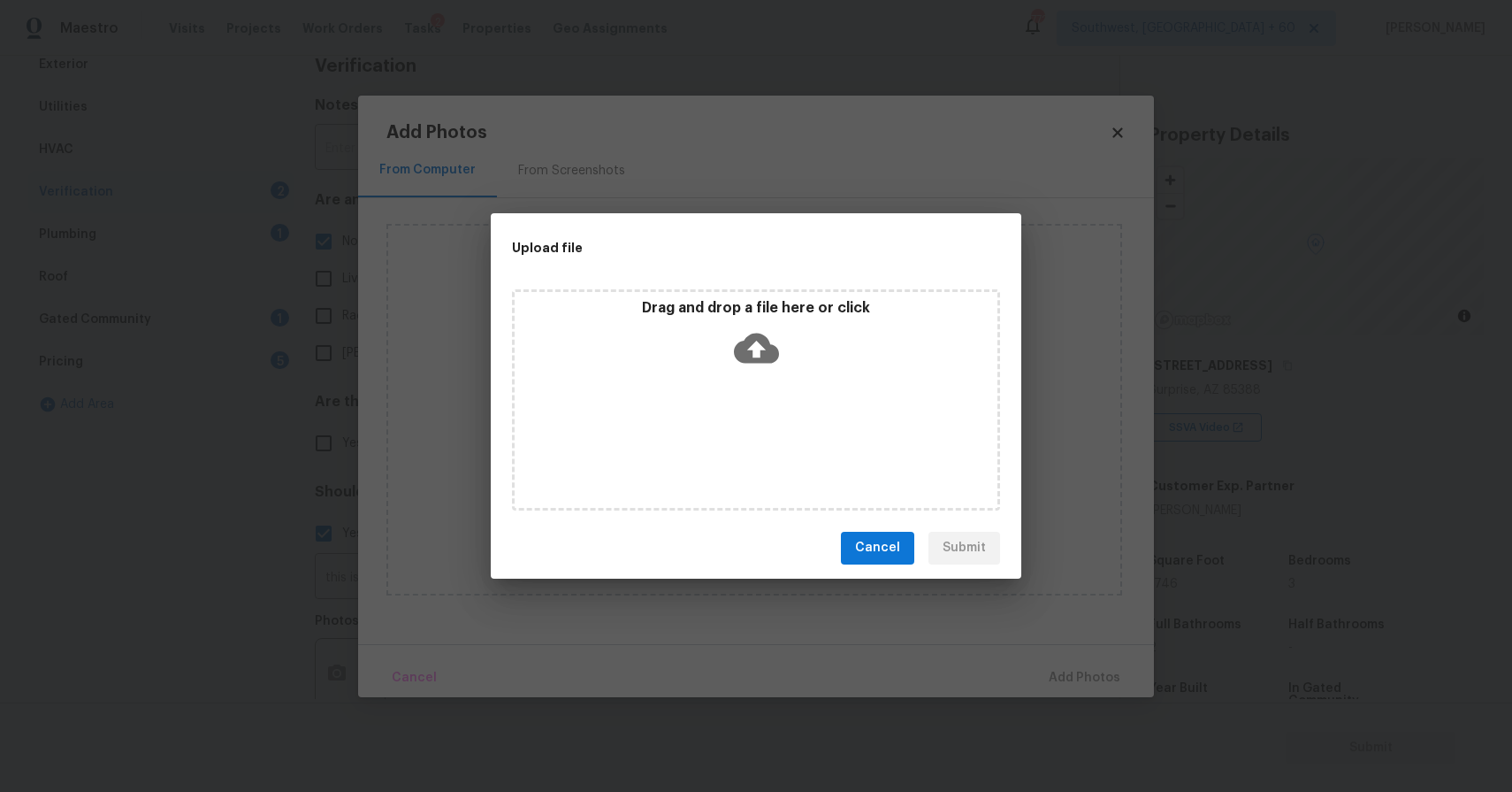
click at [749, 427] on div "Drag and drop a file here or click" at bounding box center [756, 399] width 488 height 221
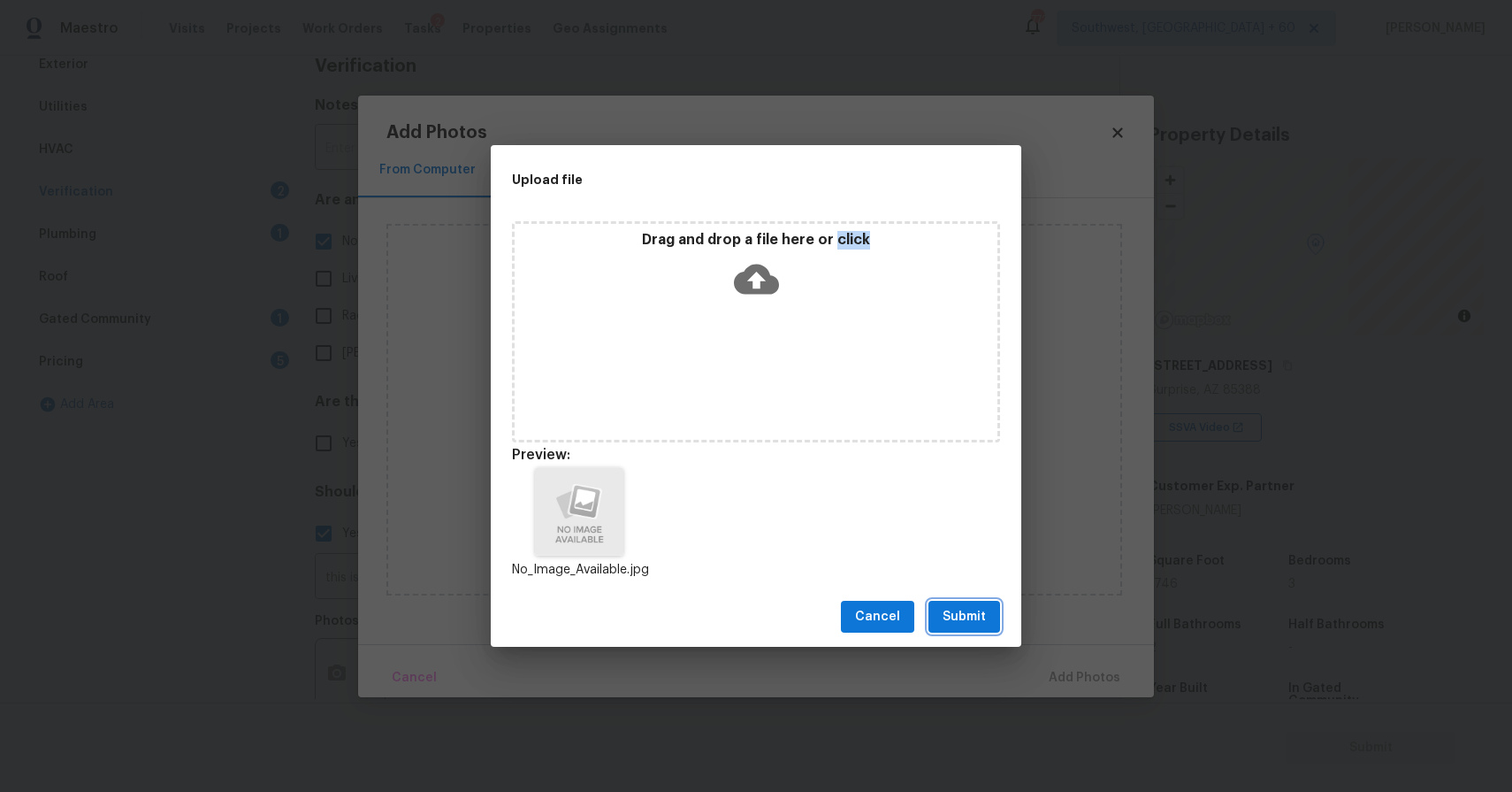
click at [990, 618] on button "Submit" at bounding box center [963, 616] width 72 height 33
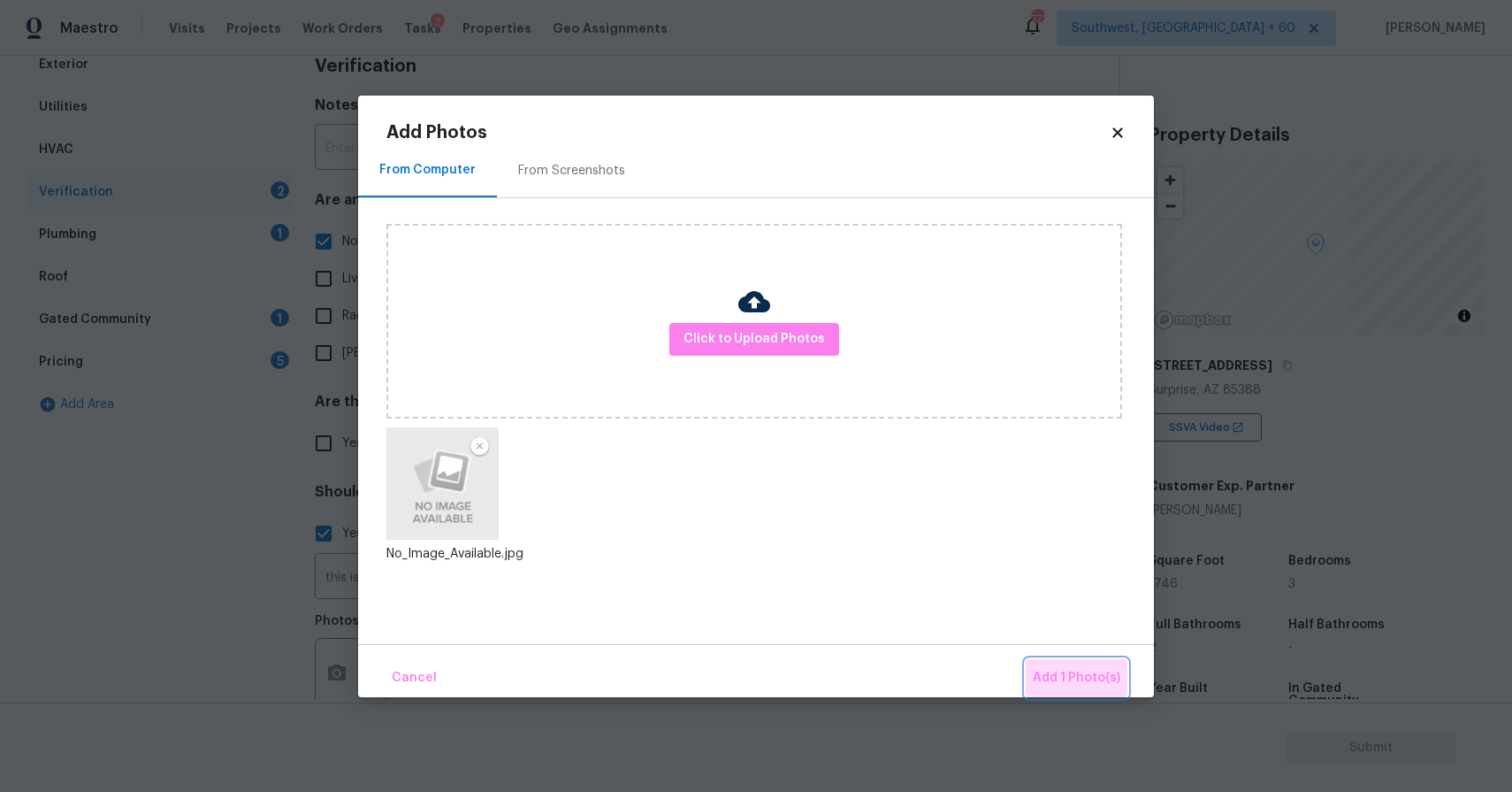
click at [1063, 659] on button "Add 1 Photo(s)" at bounding box center [1076, 678] width 102 height 38
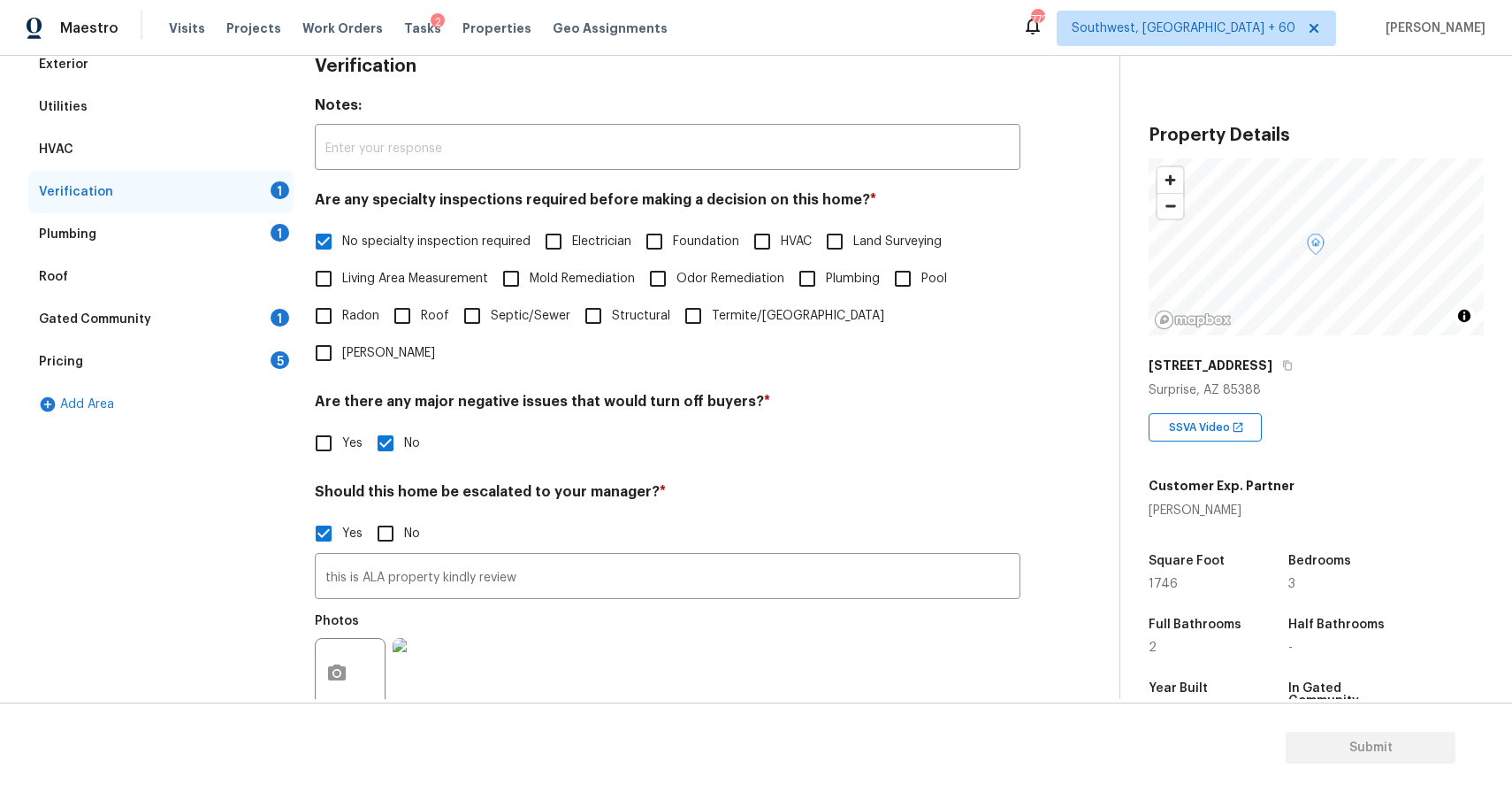
click at [253, 192] on div "Verification 1" at bounding box center [161, 192] width 265 height 42
click at [264, 232] on div "Plumbing 1" at bounding box center [161, 234] width 265 height 42
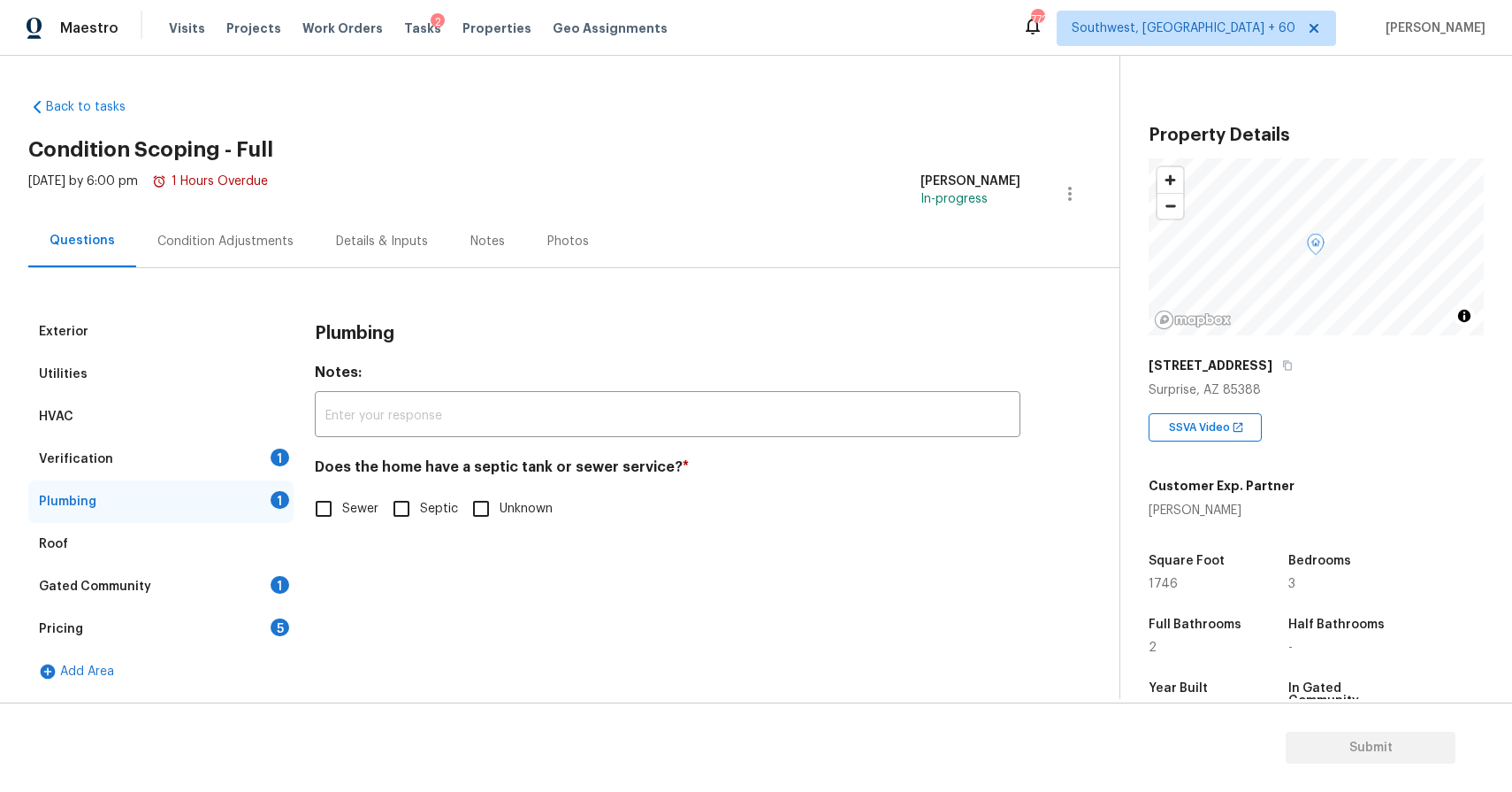
scroll to position [0, 0]
click at [231, 461] on div "Verification 1" at bounding box center [161, 458] width 265 height 42
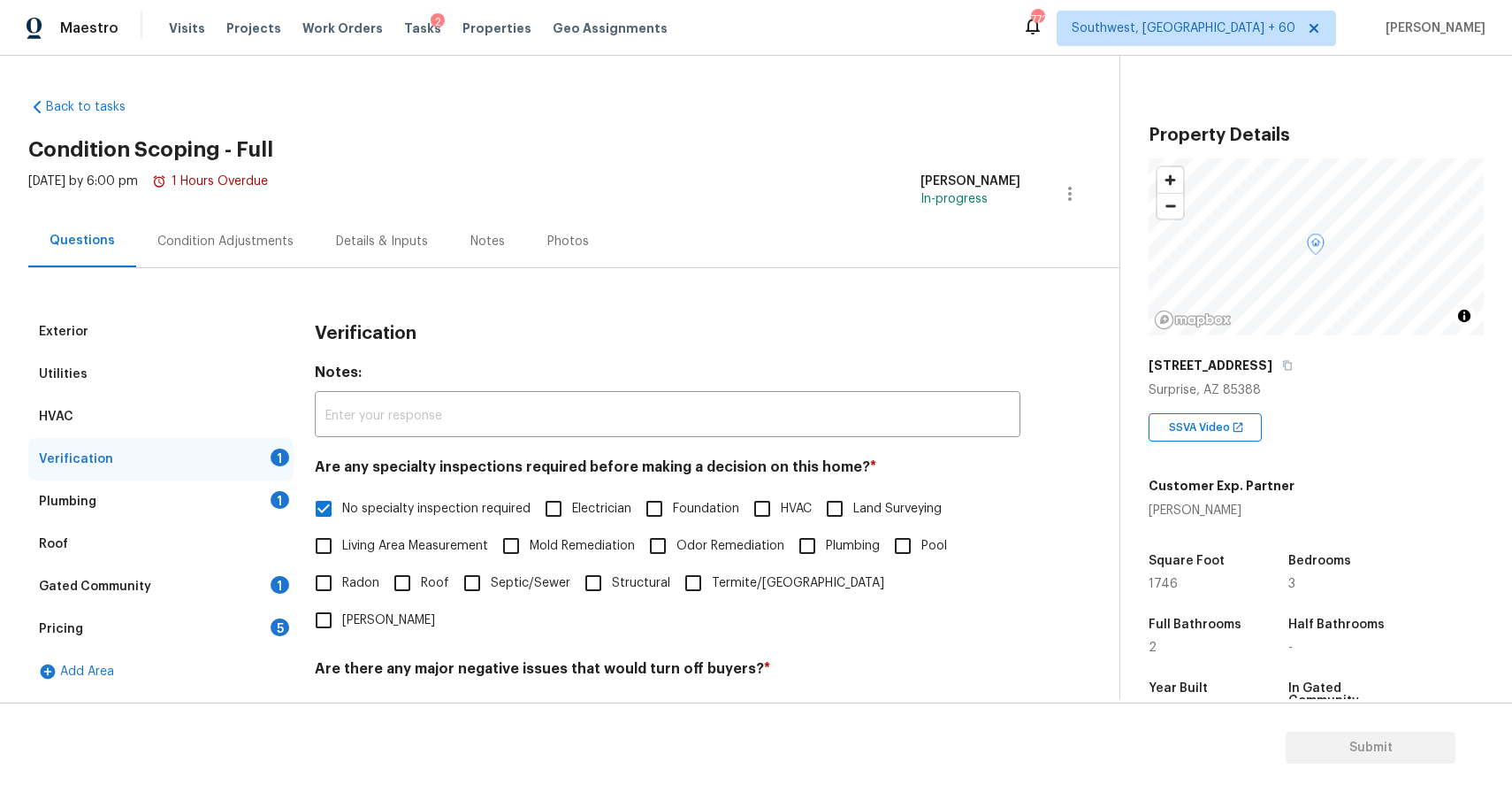
scroll to position [385, 0]
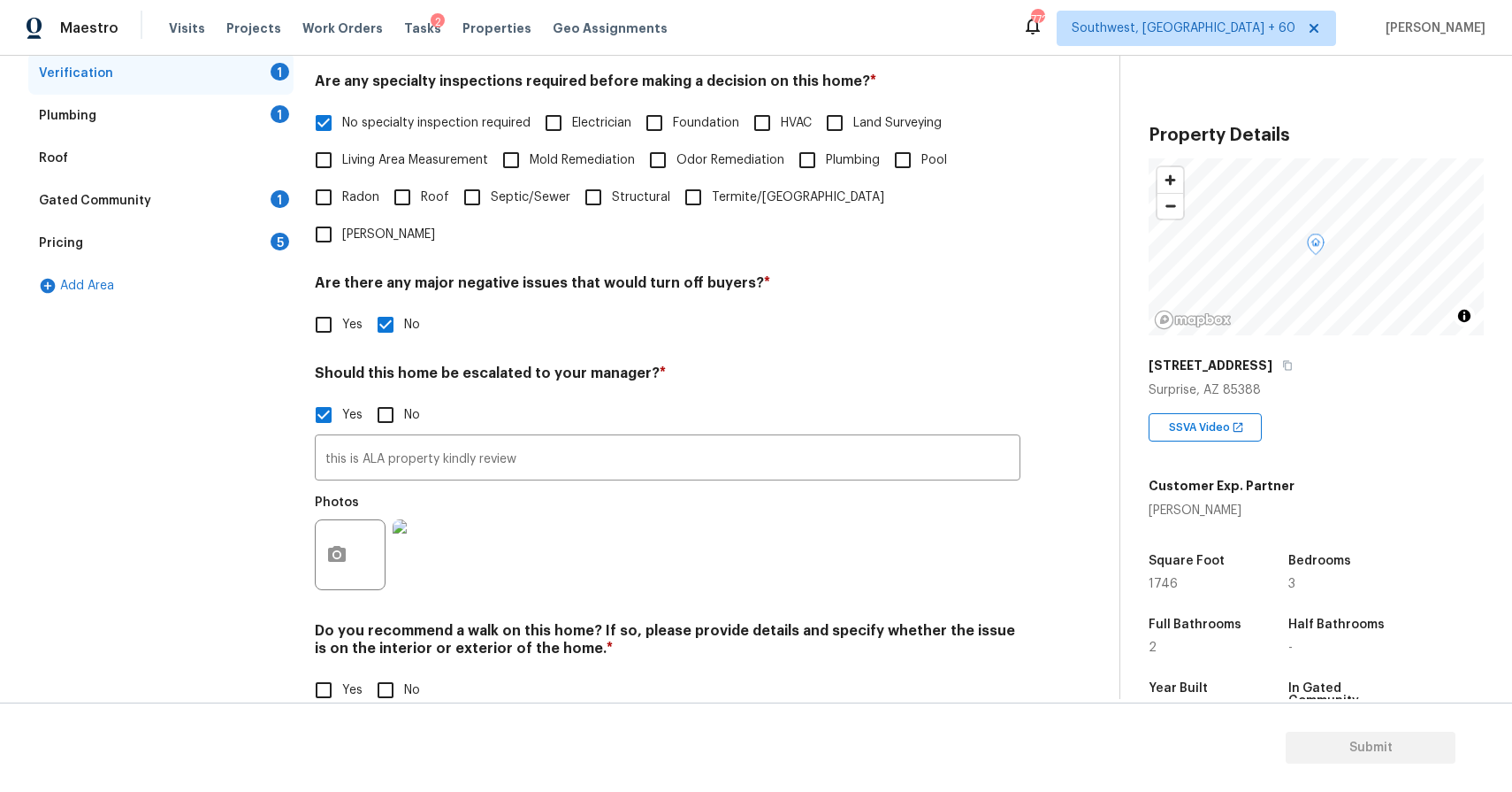
click at [408, 681] on span "No" at bounding box center [411, 690] width 16 height 19
click at [404, 671] on input "No" at bounding box center [386, 690] width 37 height 37
checkbox input "true"
click at [256, 109] on div "Plumbing 1" at bounding box center [161, 115] width 265 height 42
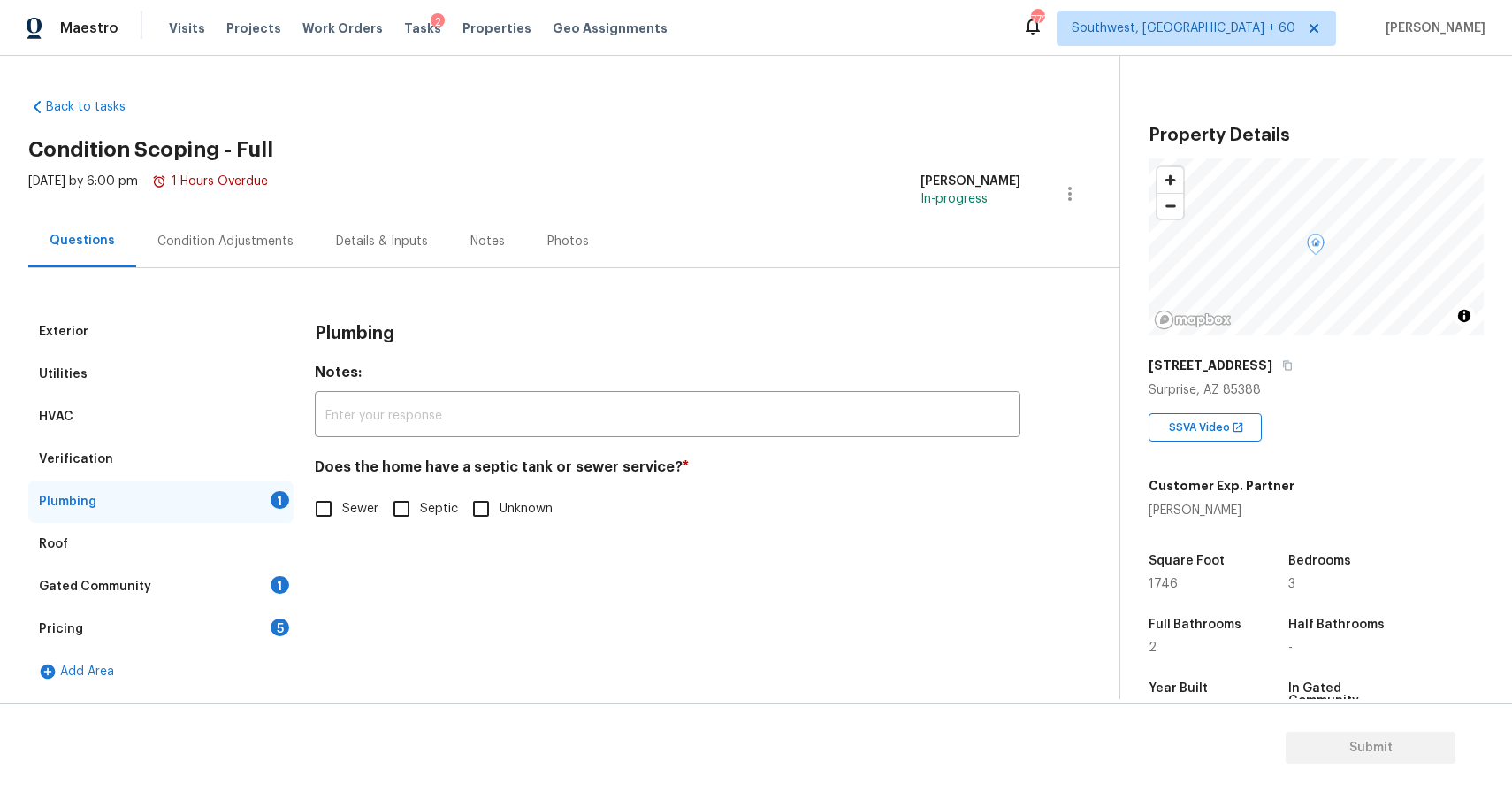
click at [329, 501] on input "Sewer" at bounding box center [323, 509] width 37 height 37
checkbox input "true"
click at [257, 553] on div "Roof" at bounding box center [161, 543] width 265 height 42
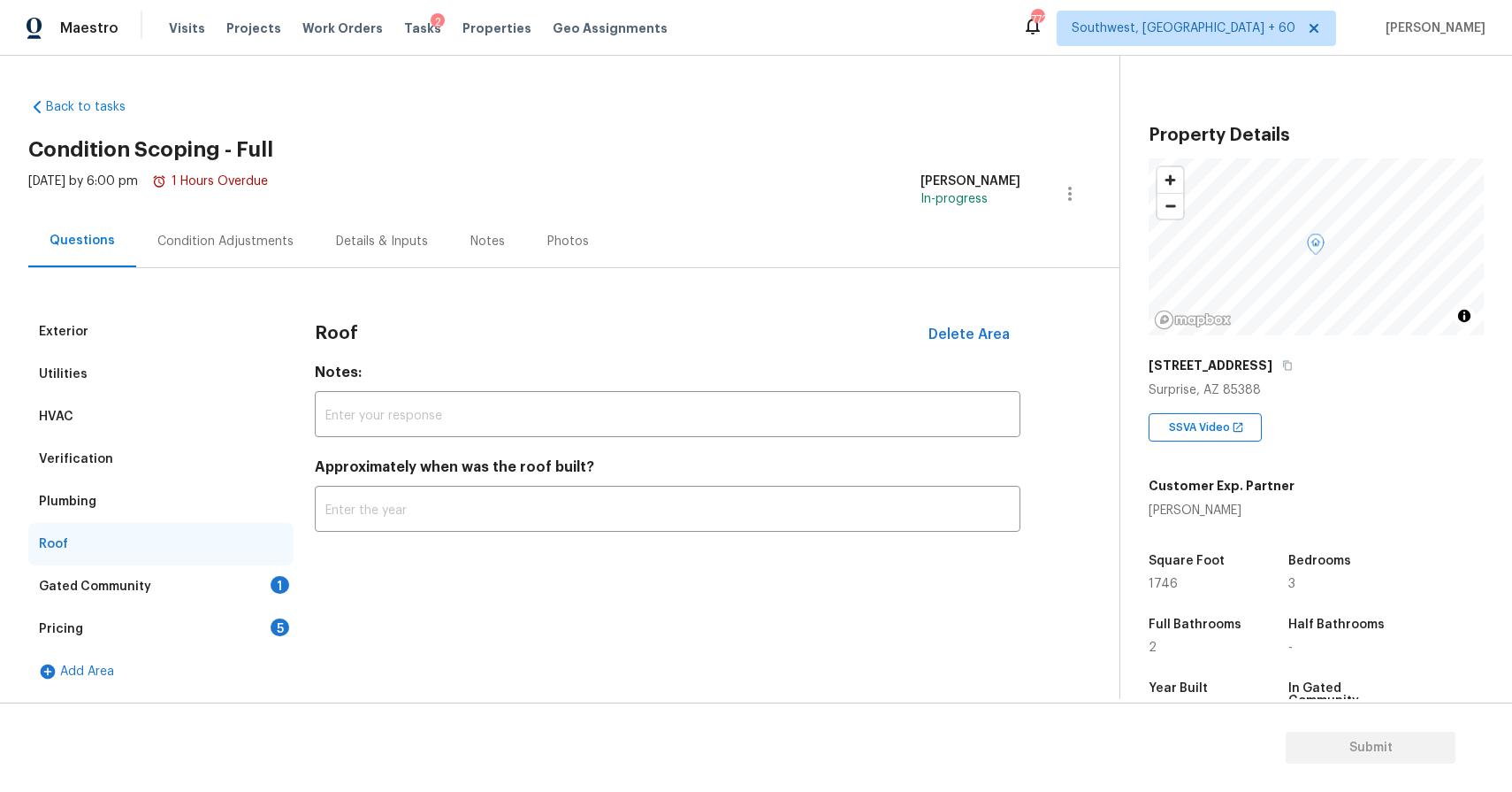
click at [266, 590] on div "Gated Community 1" at bounding box center [161, 585] width 265 height 42
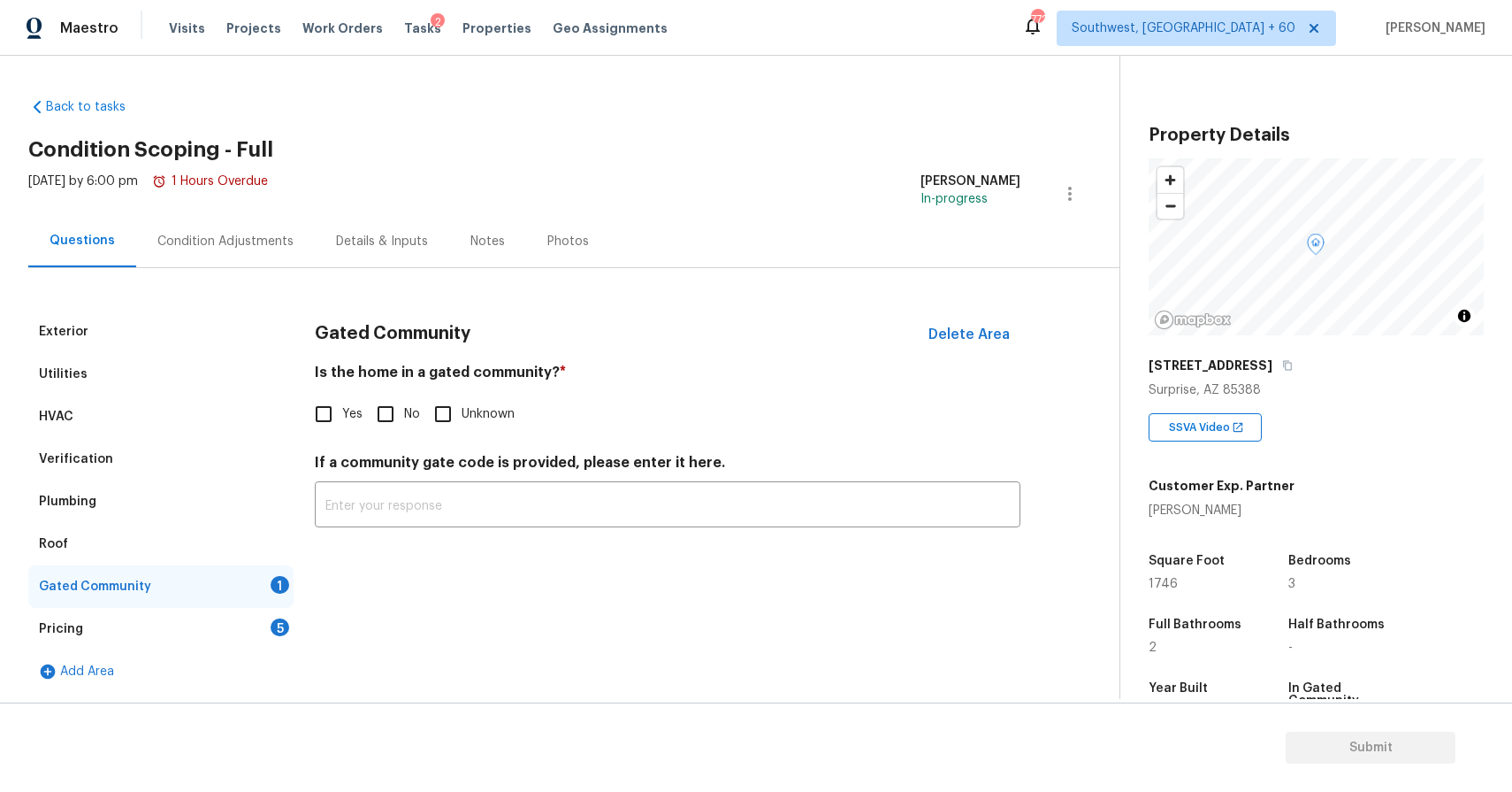
click at [388, 424] on input "No" at bounding box center [386, 414] width 37 height 37
checkbox input "true"
click at [278, 608] on div "Pricing 5" at bounding box center [161, 628] width 265 height 42
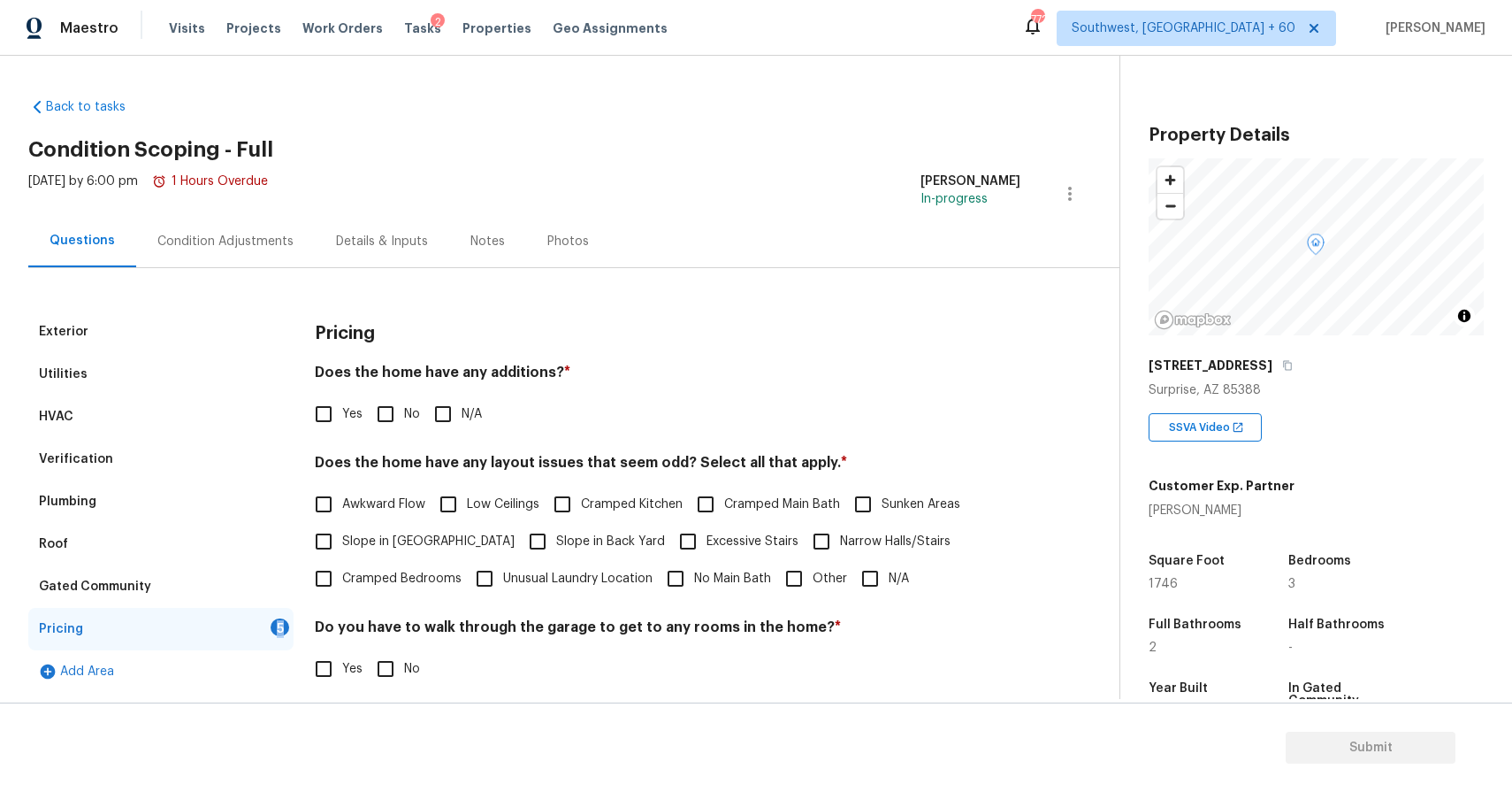
click at [443, 420] on input "N/A" at bounding box center [443, 414] width 37 height 37
checkbox input "true"
click at [876, 583] on input "N/A" at bounding box center [870, 581] width 37 height 37
checkbox input "true"
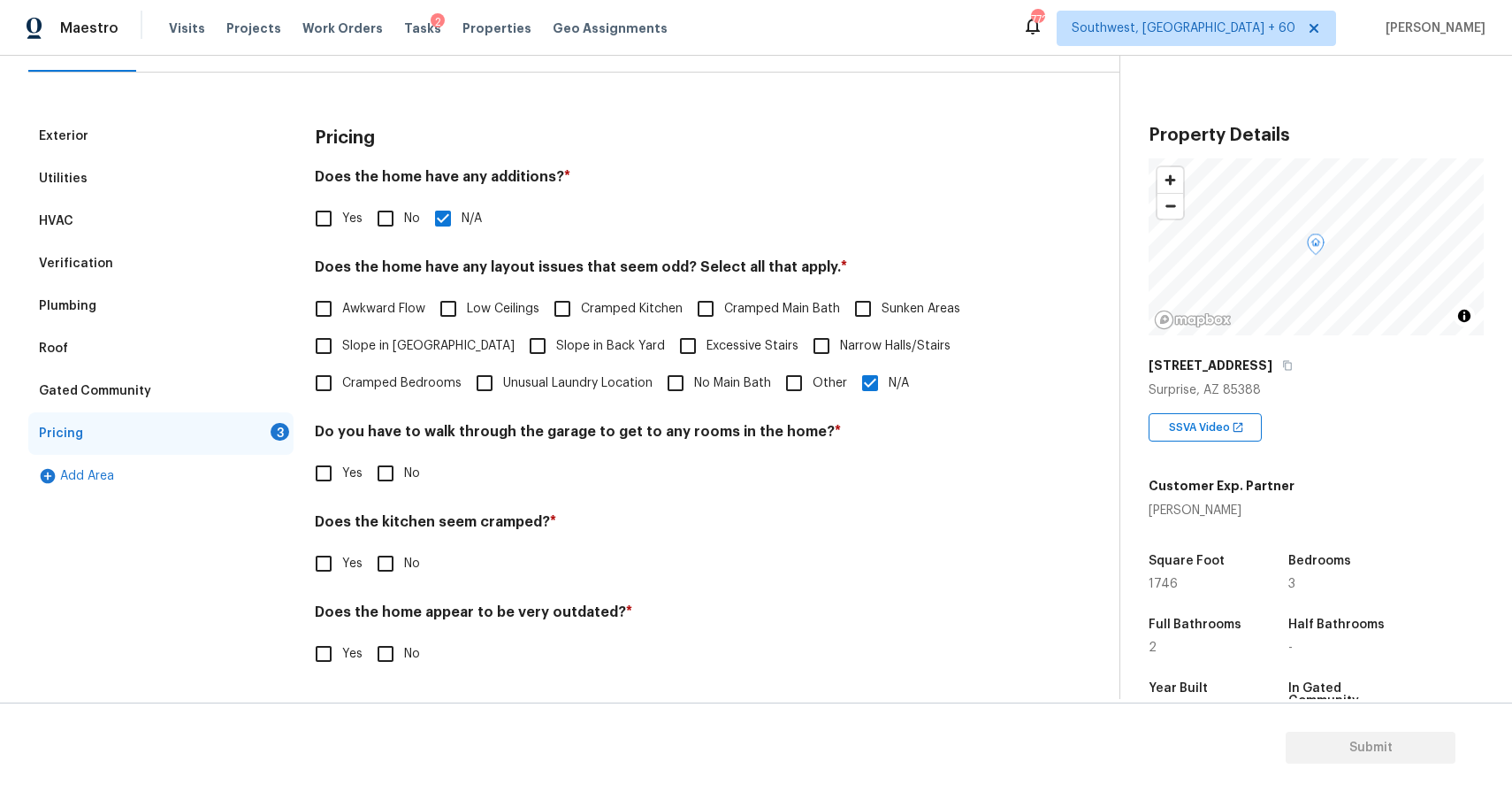
click at [385, 467] on input "No" at bounding box center [386, 473] width 37 height 37
checkbox input "true"
click at [388, 577] on input "No" at bounding box center [386, 566] width 37 height 37
checkbox input "true"
click at [404, 652] on span "No" at bounding box center [411, 656] width 16 height 19
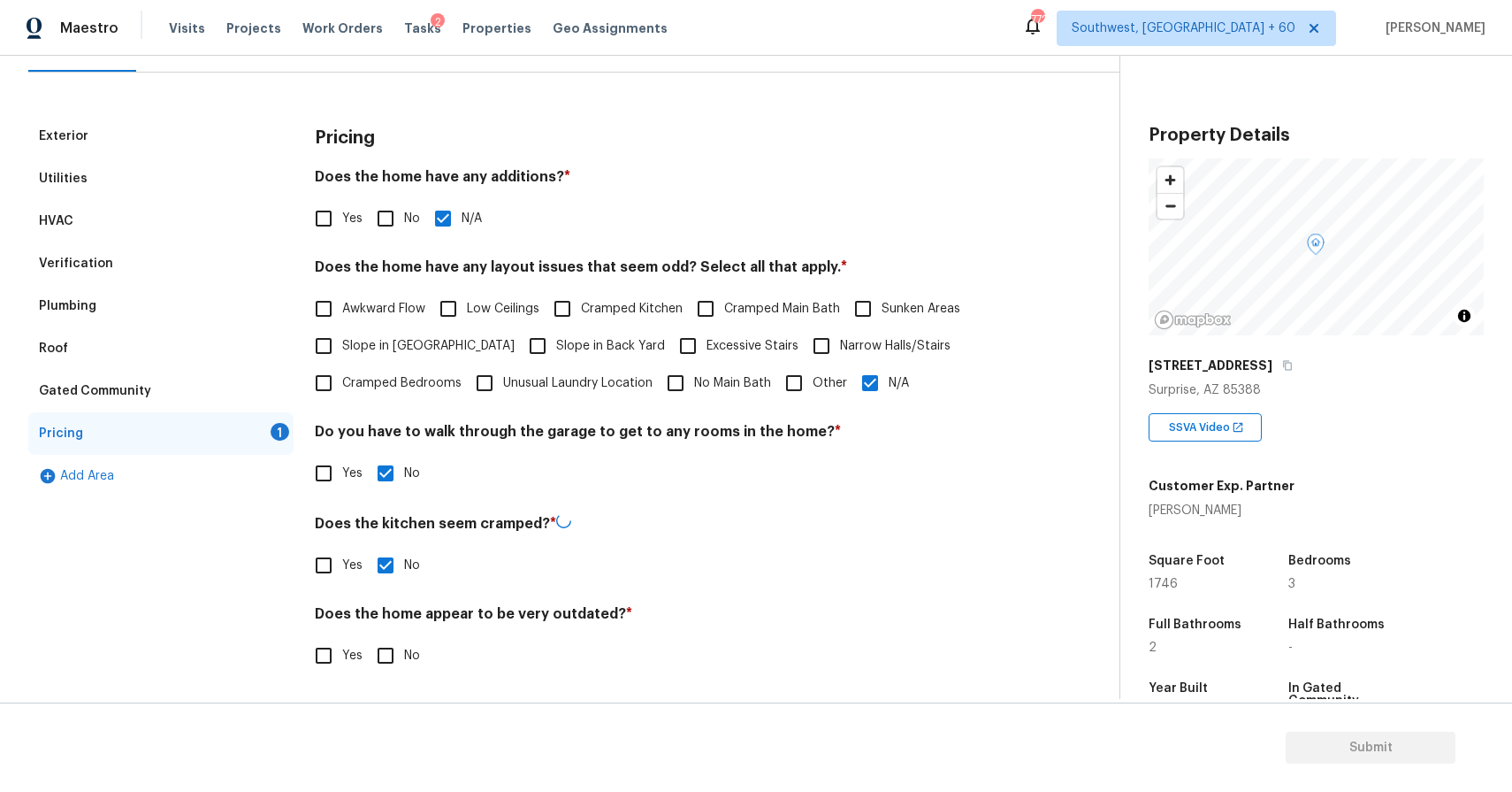
click at [403, 652] on input "No" at bounding box center [386, 655] width 37 height 37
checkbox input "true"
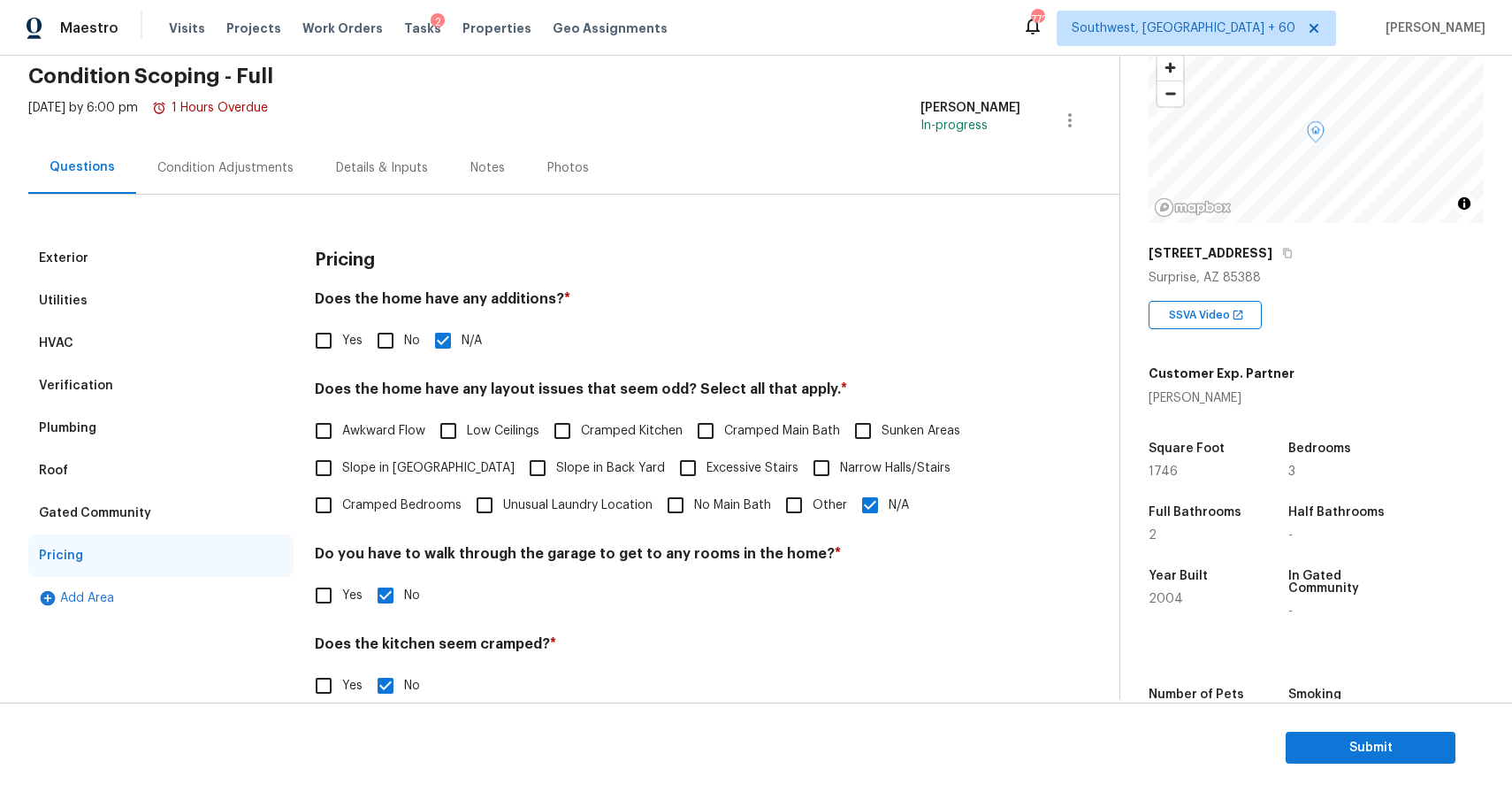
scroll to position [0, 0]
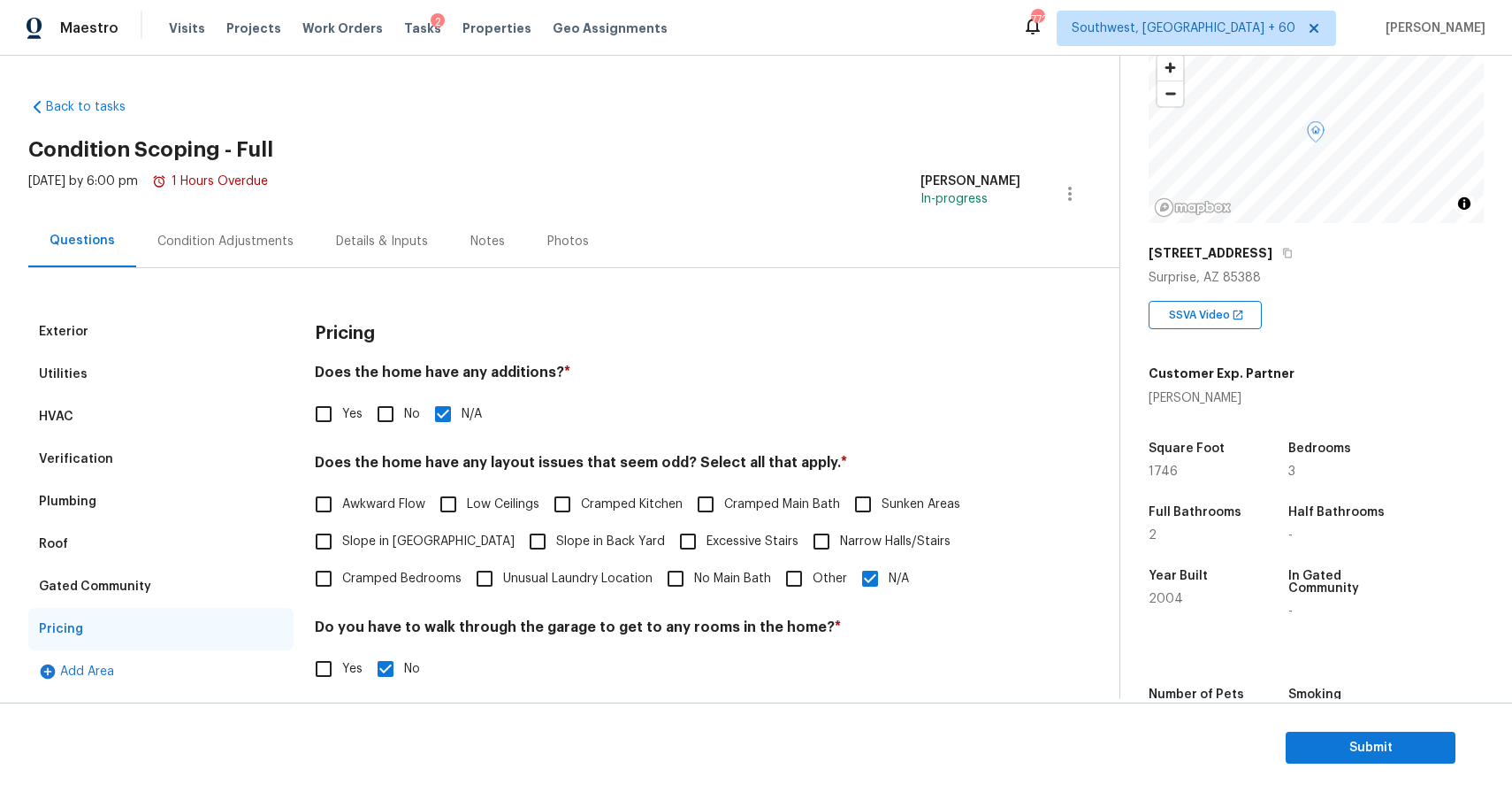
click at [179, 256] on div "Condition Adjustments" at bounding box center [225, 241] width 178 height 52
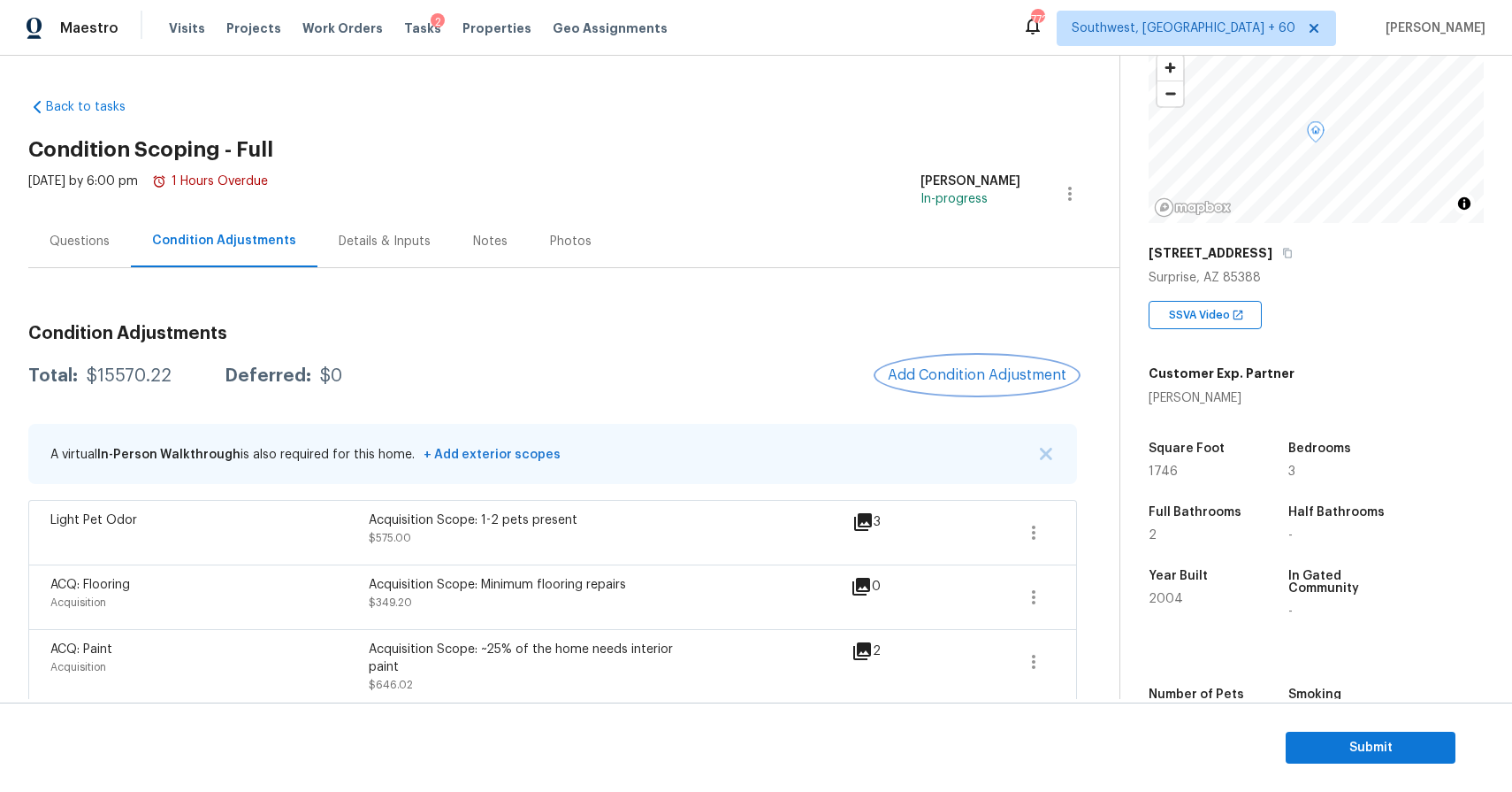
click at [1003, 368] on span "Add Condition Adjustment" at bounding box center [977, 375] width 178 height 16
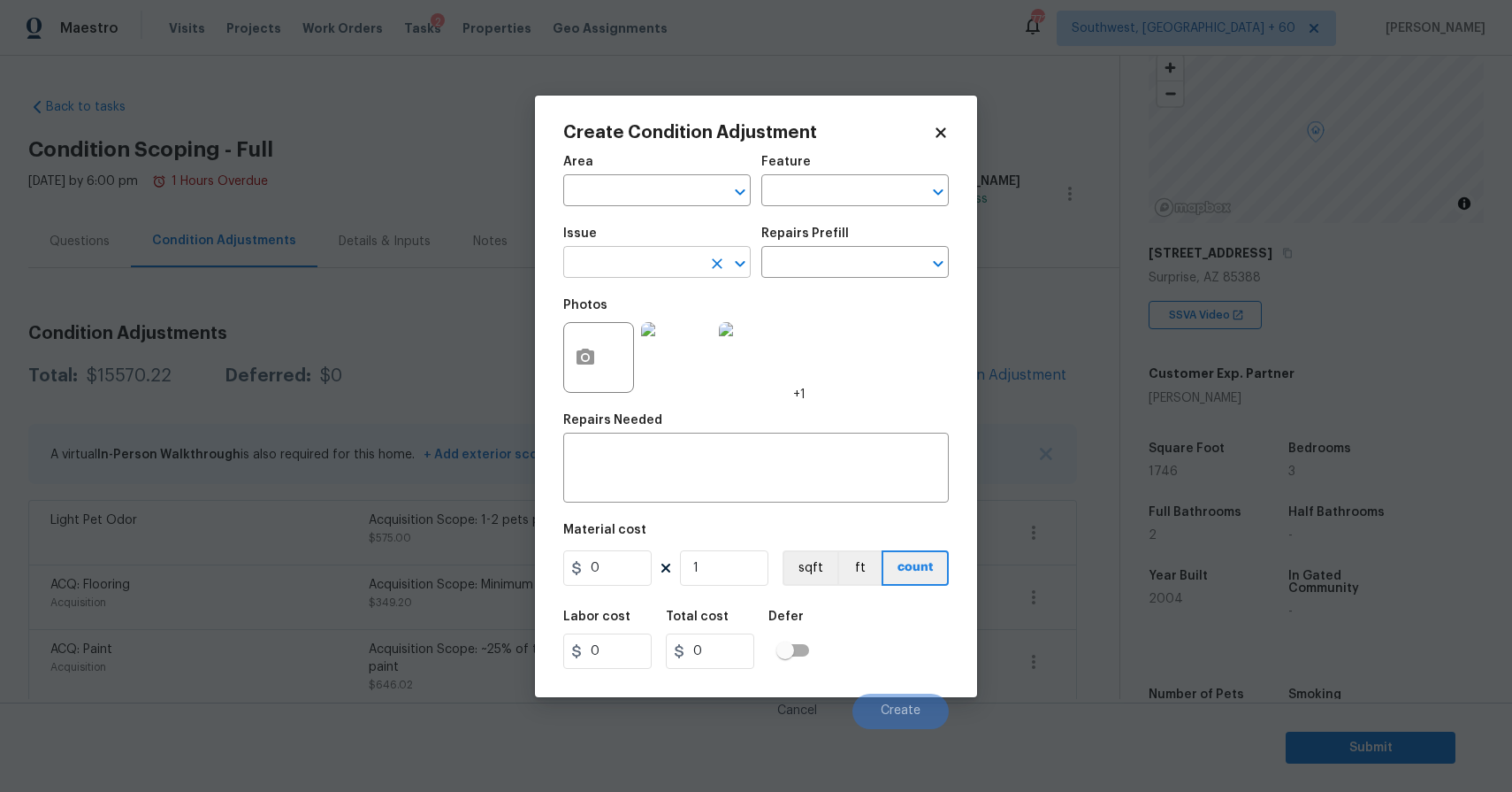
click at [621, 265] on input "text" at bounding box center [633, 264] width 138 height 27
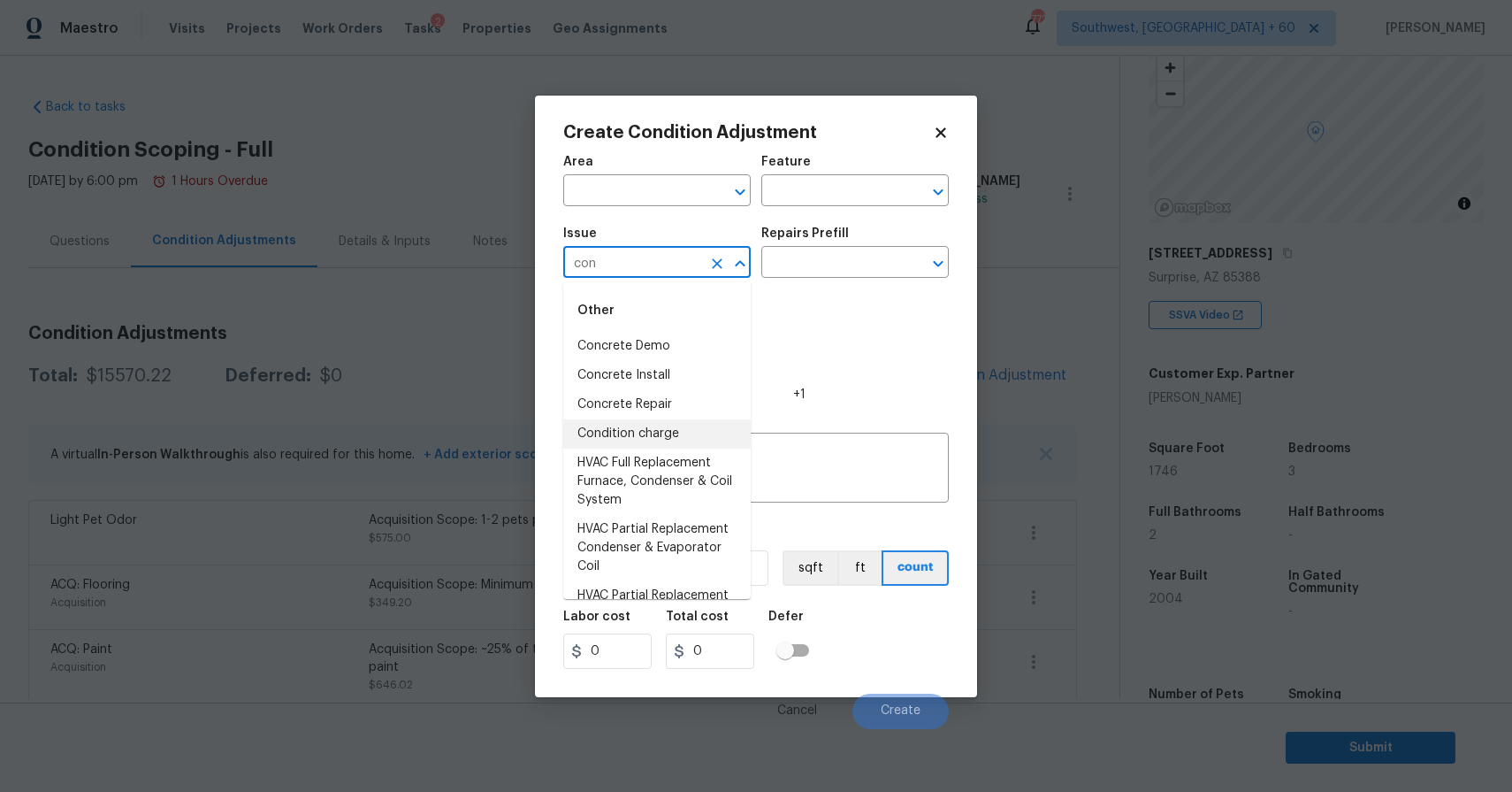
click at [681, 428] on li "Condition charge" at bounding box center [657, 433] width 188 height 29
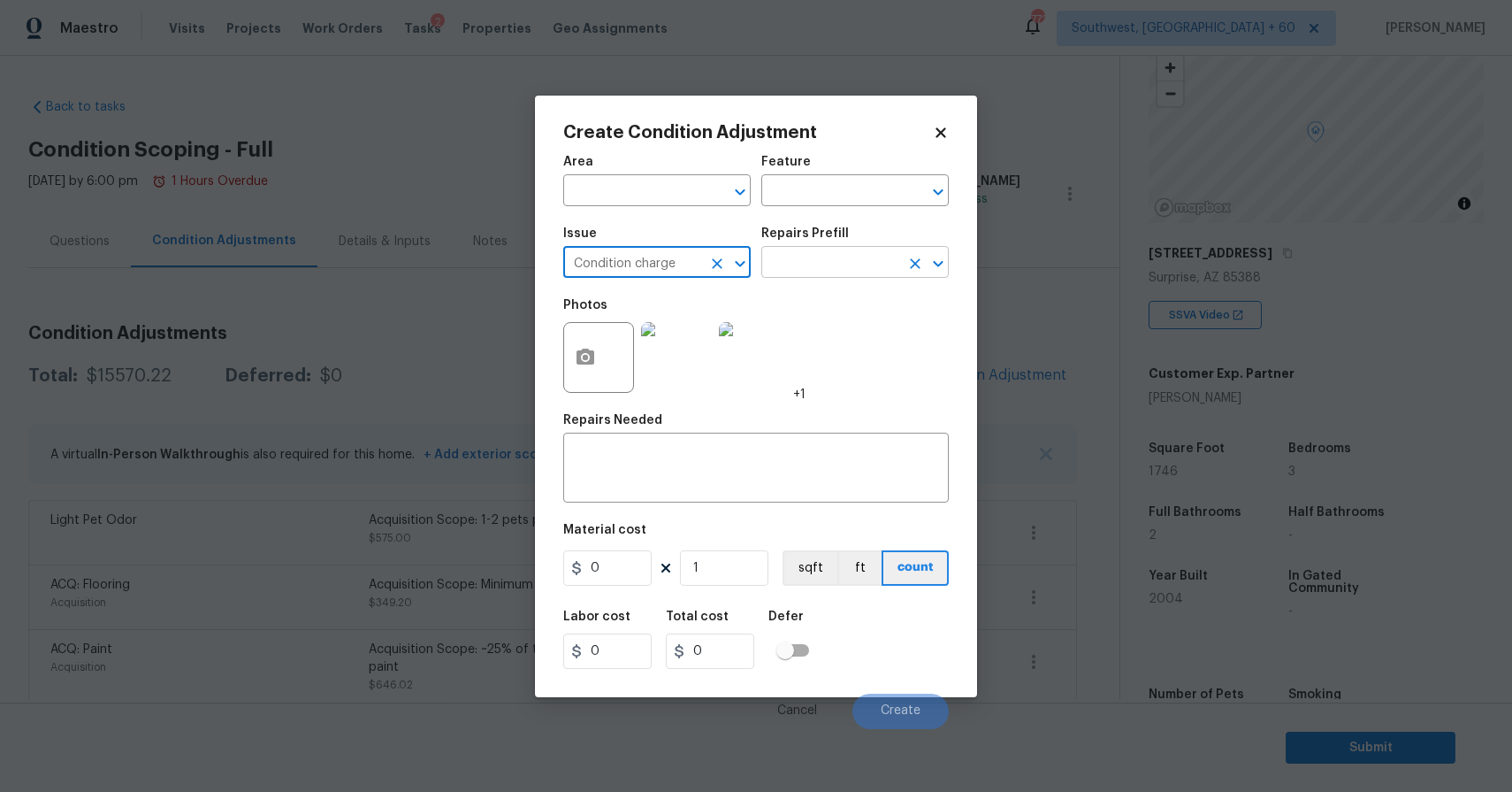
type input "Condition charge"
click at [859, 263] on input "text" at bounding box center [830, 264] width 138 height 27
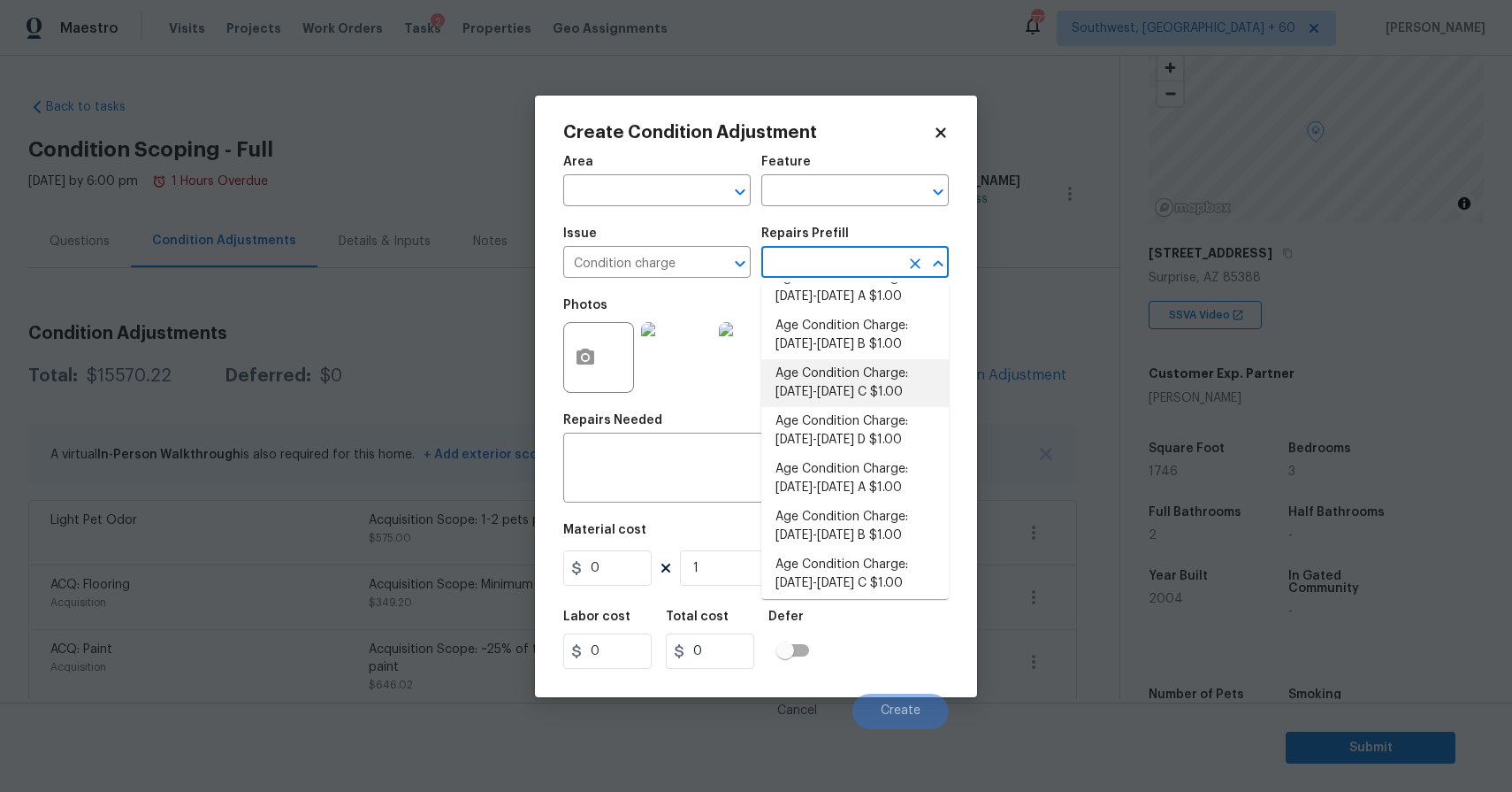
scroll to position [386, 0]
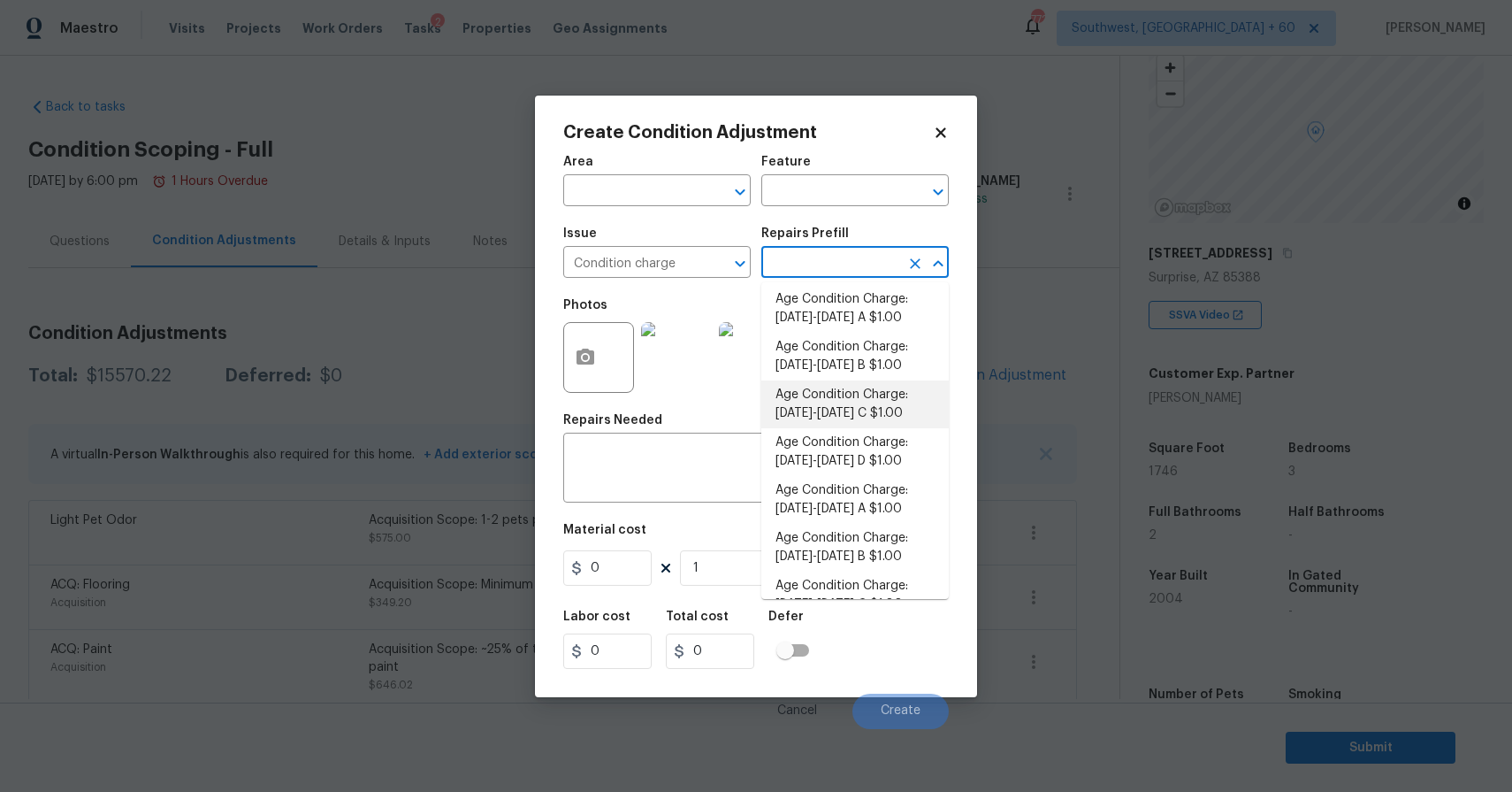
click at [876, 405] on li "Age Condition Charge: 1993-2008 C $1.00" at bounding box center [854, 404] width 188 height 48
type input "Home Readiness Packages"
type textarea "Age Condition Charge: 1993-2008 C"
type input "1"
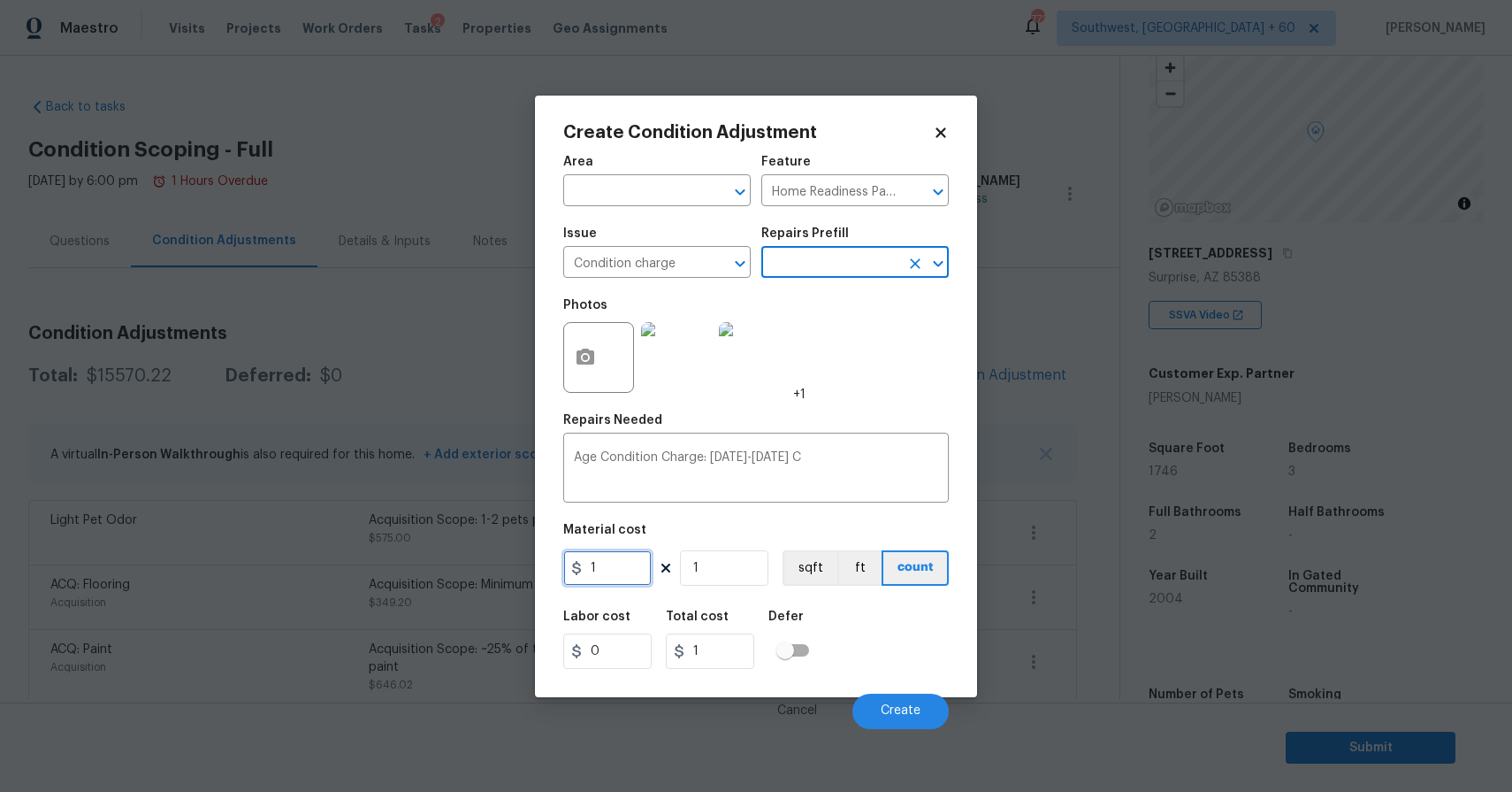
click at [617, 583] on input "1" at bounding box center [607, 568] width 89 height 36
type input "2000"
click at [914, 709] on span "Create" at bounding box center [900, 711] width 40 height 13
type input "2000"
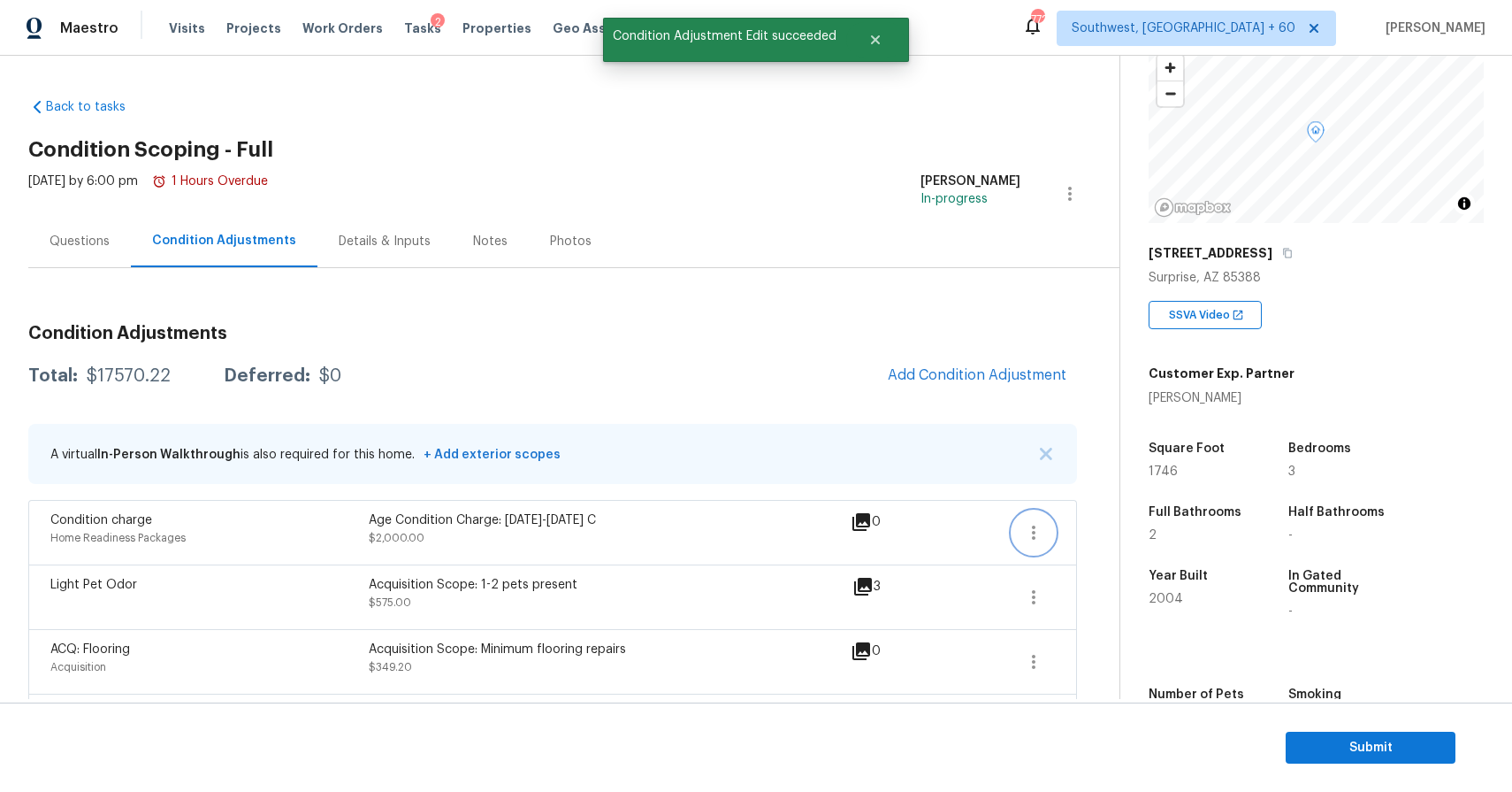
click at [1039, 525] on icon "button" at bounding box center [1033, 532] width 21 height 22
click at [1105, 530] on div "Edit" at bounding box center [1134, 528] width 138 height 18
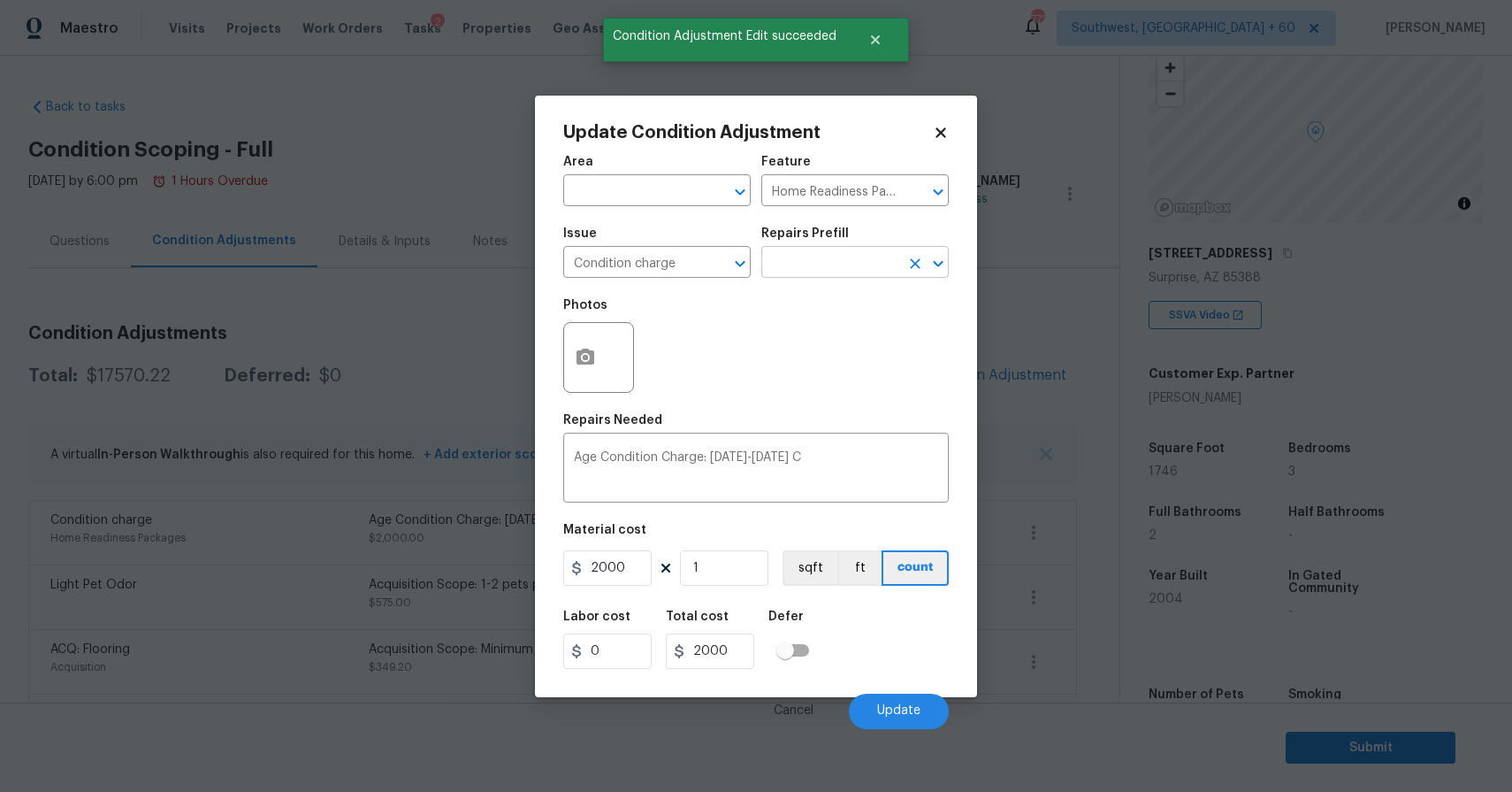
click at [901, 263] on div "​" at bounding box center [854, 264] width 188 height 27
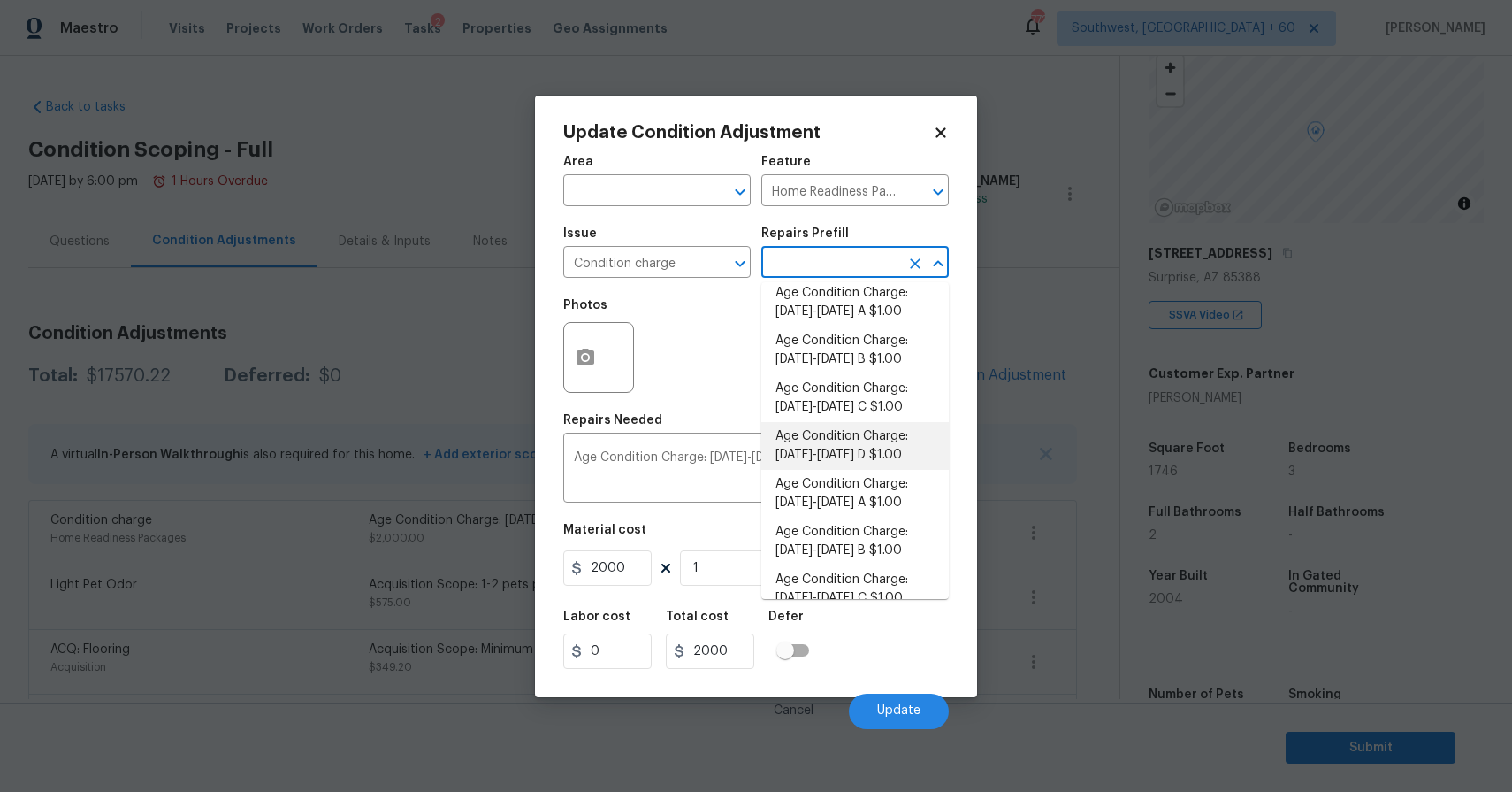
scroll to position [202, 0]
click at [859, 553] on li "Age Condition Charge: 1993-2008 B $1.00" at bounding box center [854, 540] width 188 height 48
type textarea "Age Condition Charge: 1993-2008 B"
type input "1"
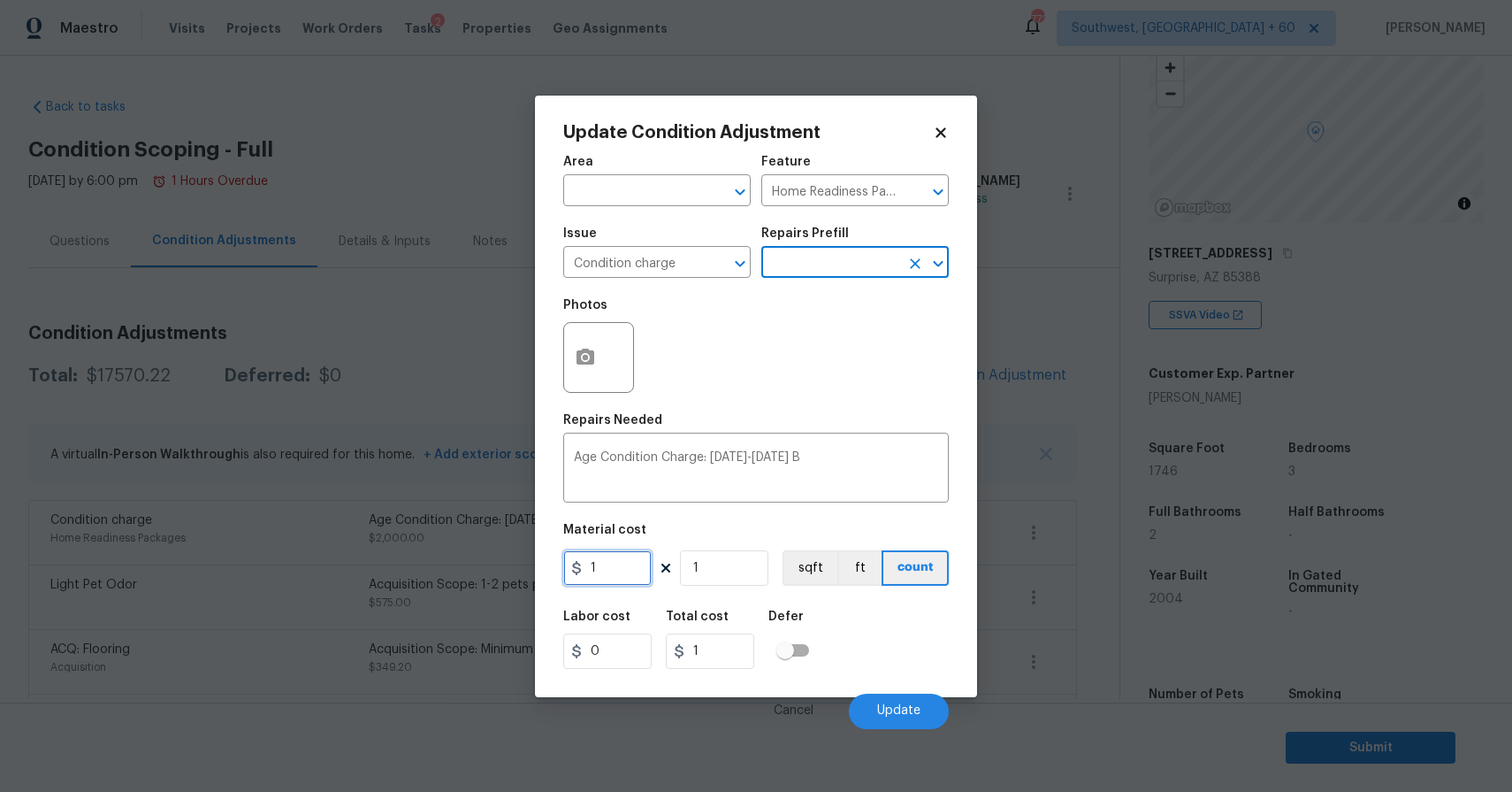
click at [594, 581] on input "1" at bounding box center [607, 568] width 89 height 36
type input "2000"
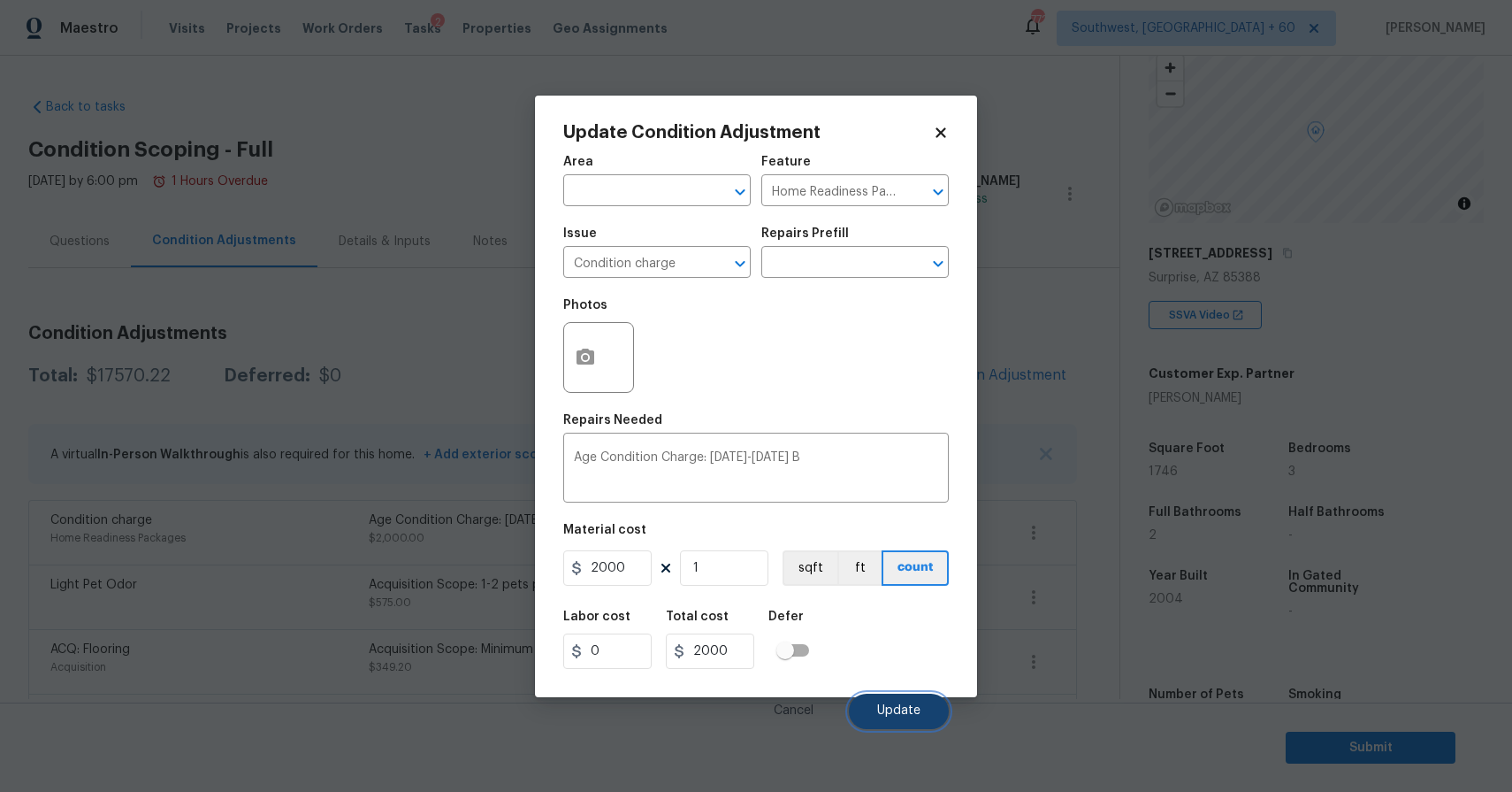
click at [911, 709] on span "Update" at bounding box center [898, 711] width 43 height 13
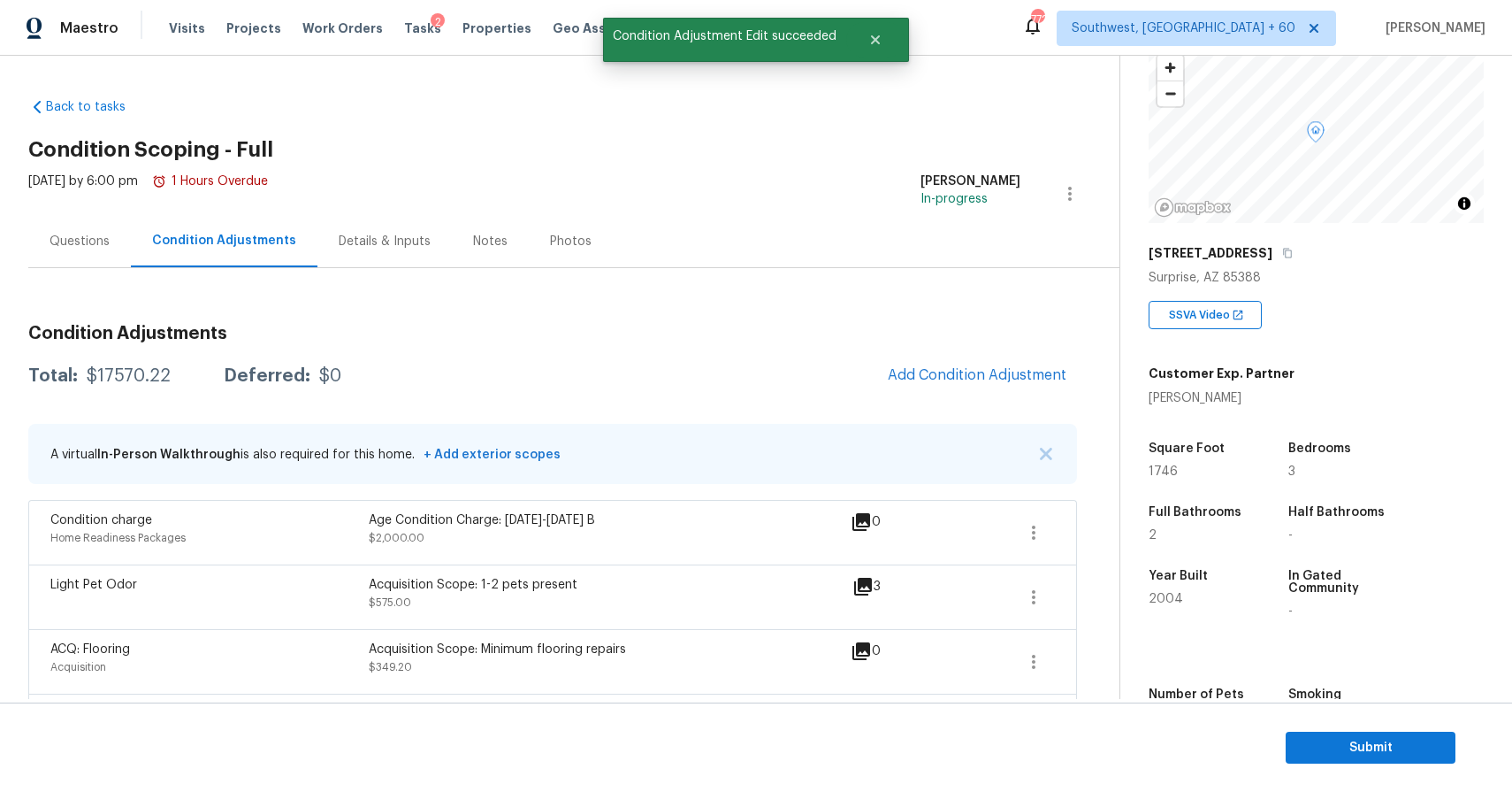
click at [95, 243] on div "Questions" at bounding box center [79, 241] width 60 height 18
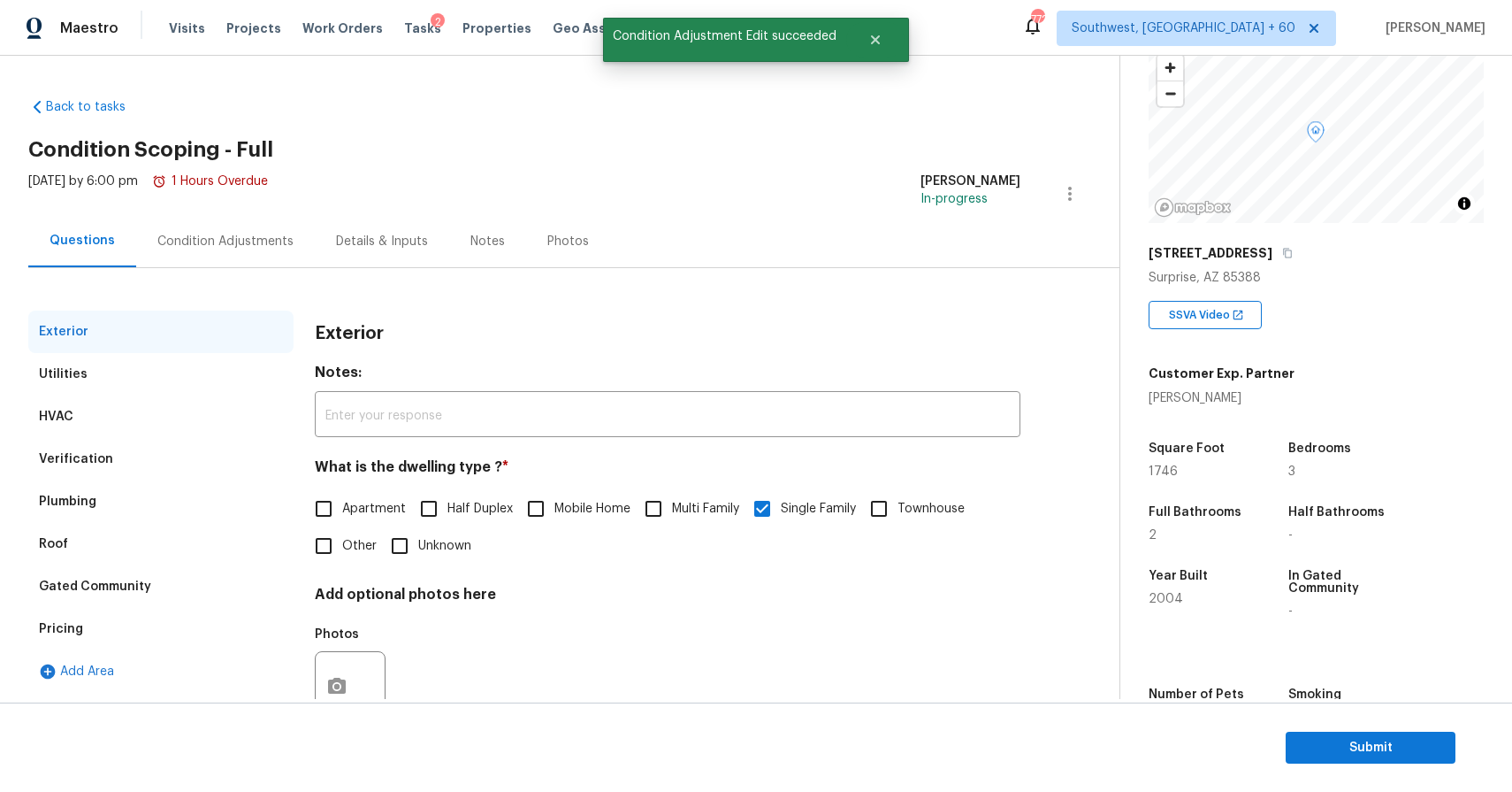
click at [242, 248] on div "Condition Adjustments" at bounding box center [225, 241] width 136 height 18
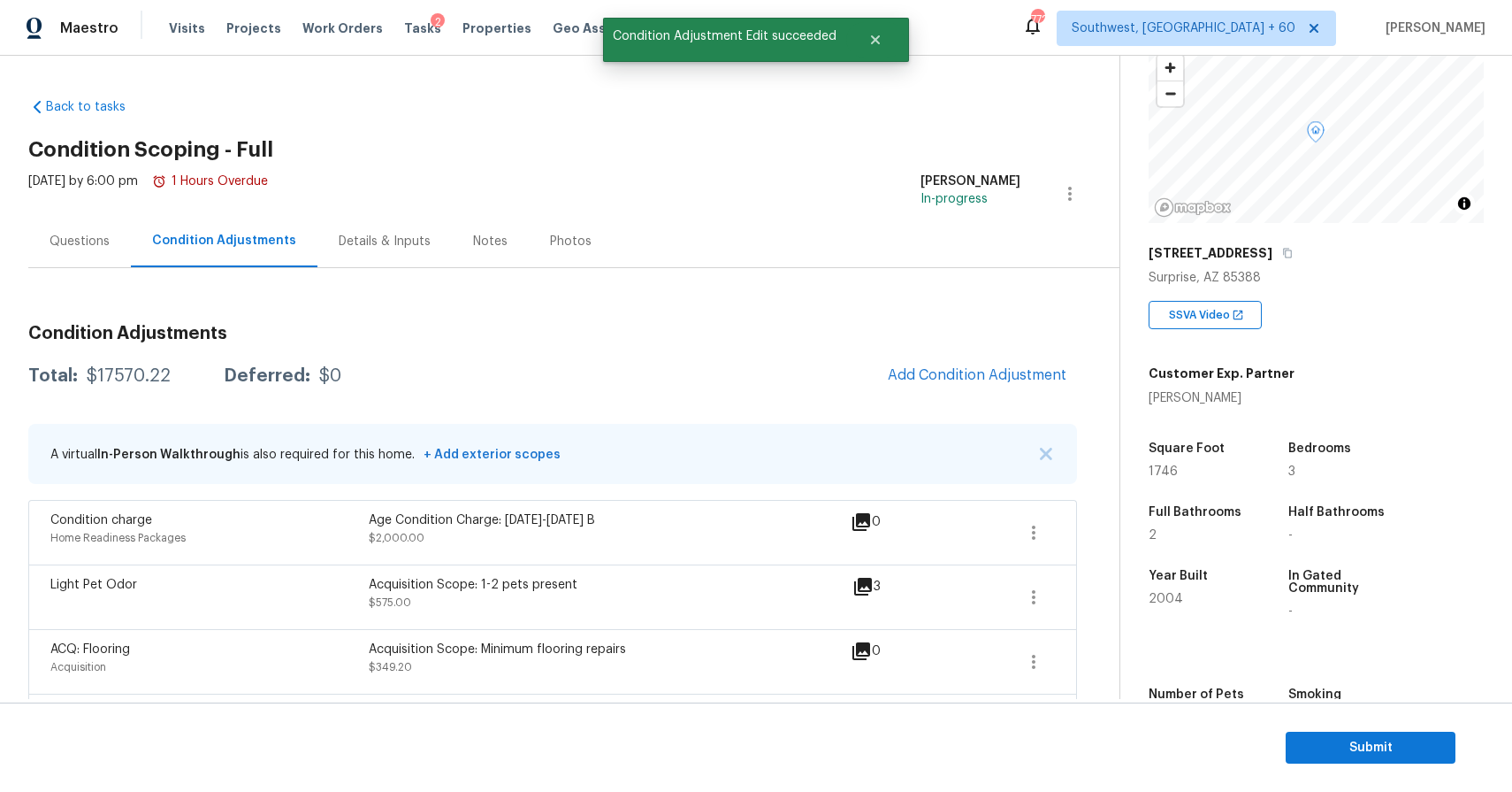
click at [147, 368] on div "$17570.22" at bounding box center [129, 376] width 84 height 18
copy div "$17570.22"
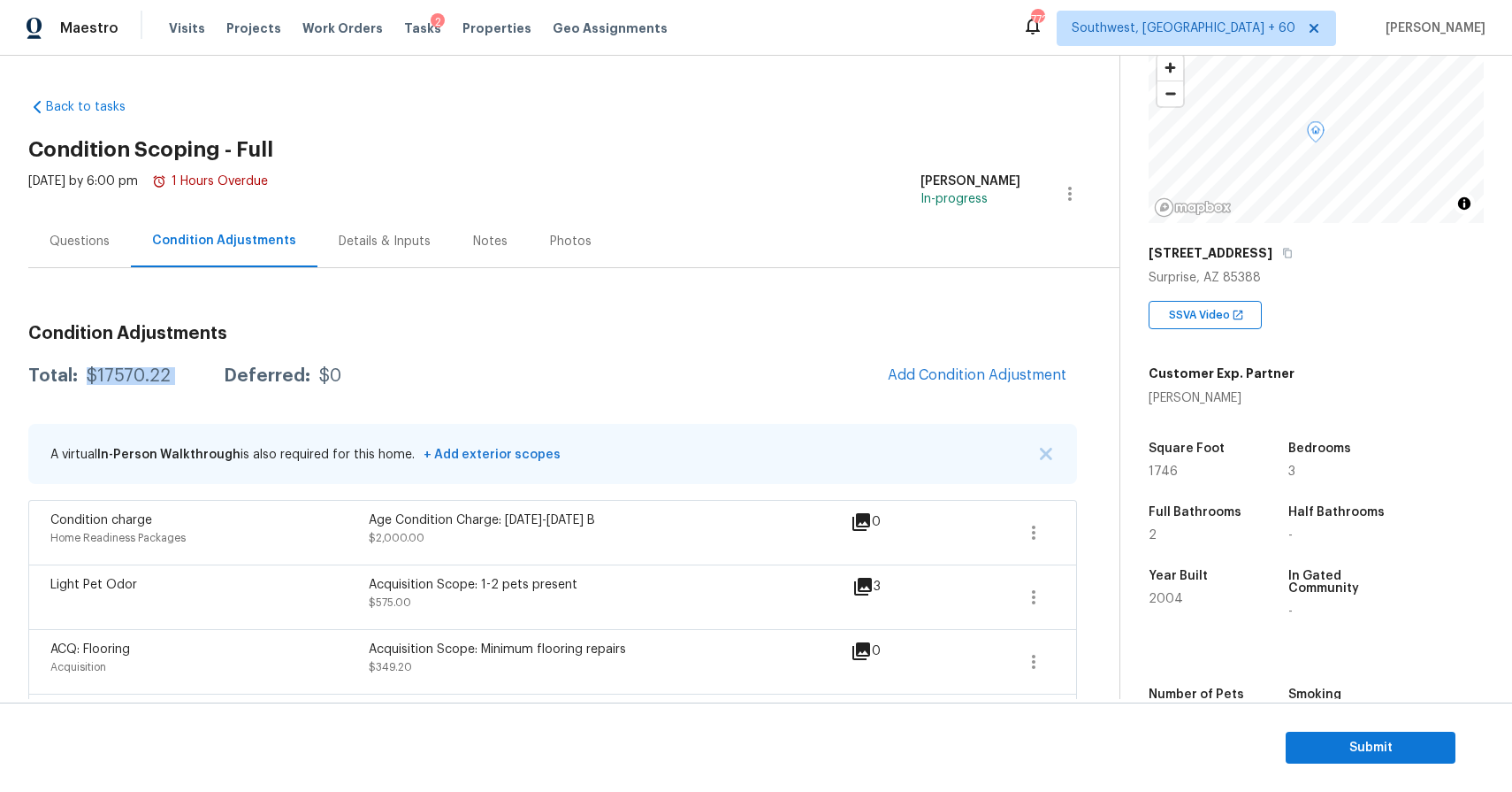
click at [115, 253] on div "Questions" at bounding box center [79, 241] width 103 height 52
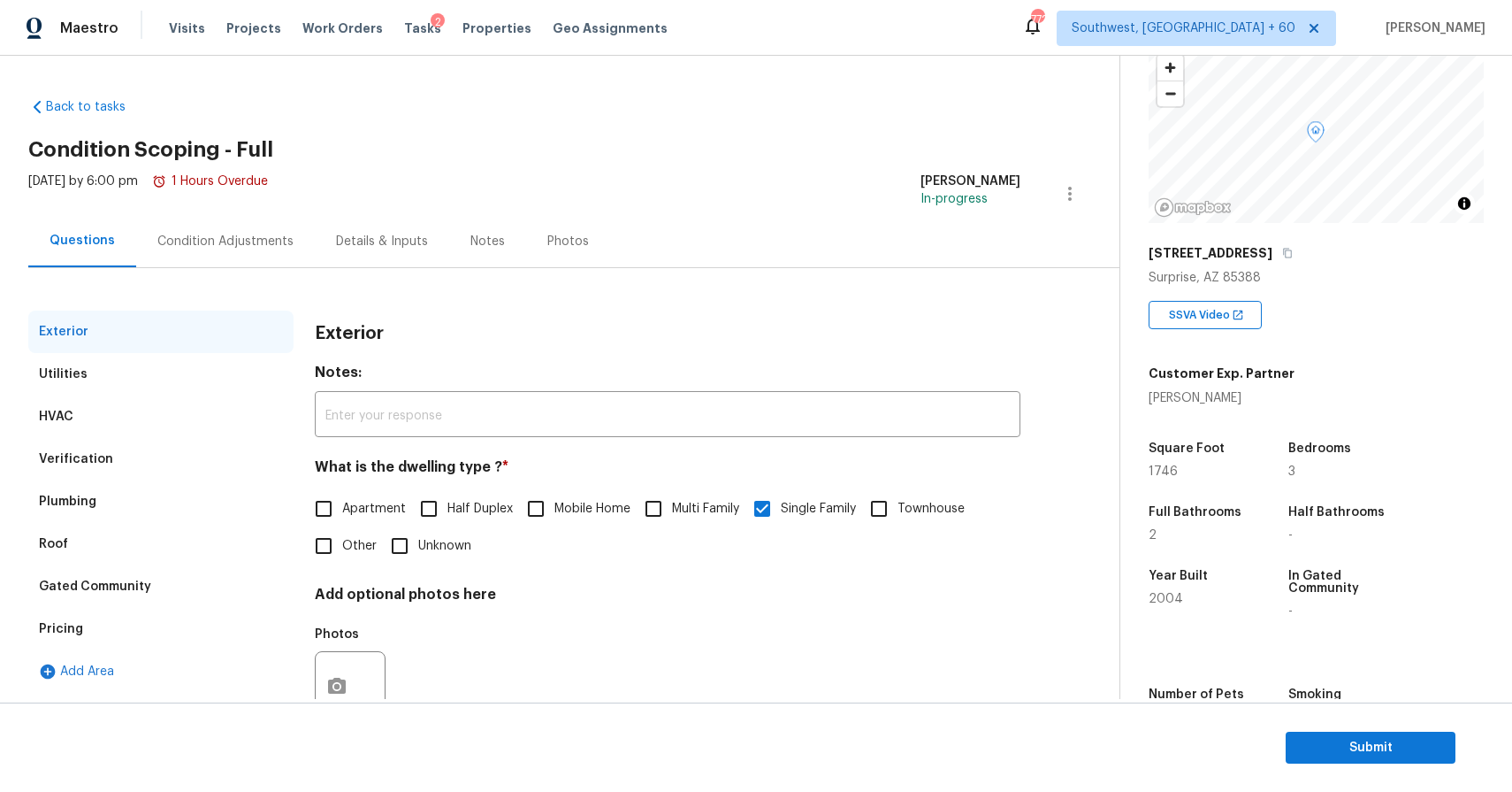
scroll to position [60, 0]
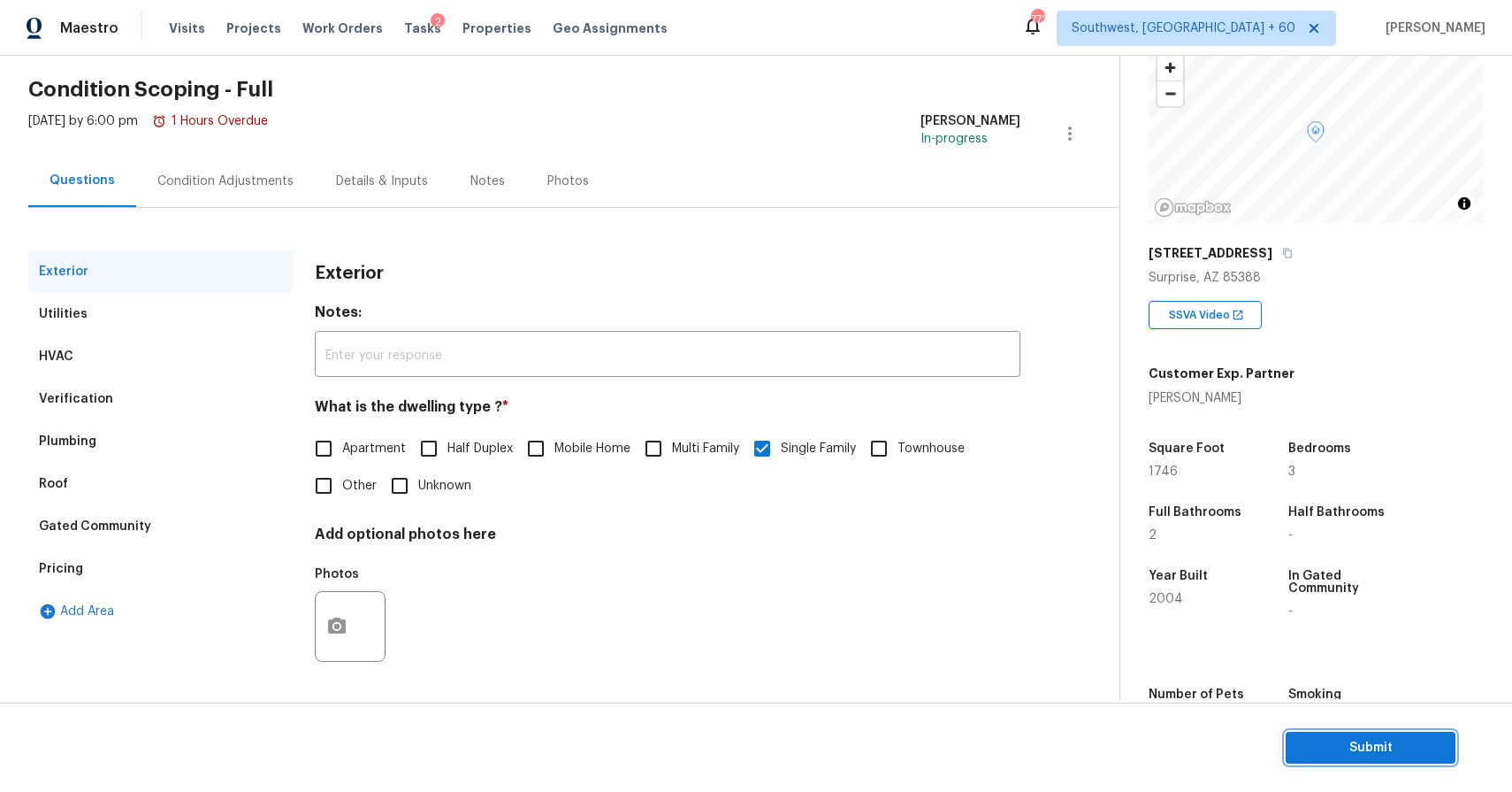
click at [1373, 740] on span "Submit" at bounding box center [1370, 748] width 141 height 22
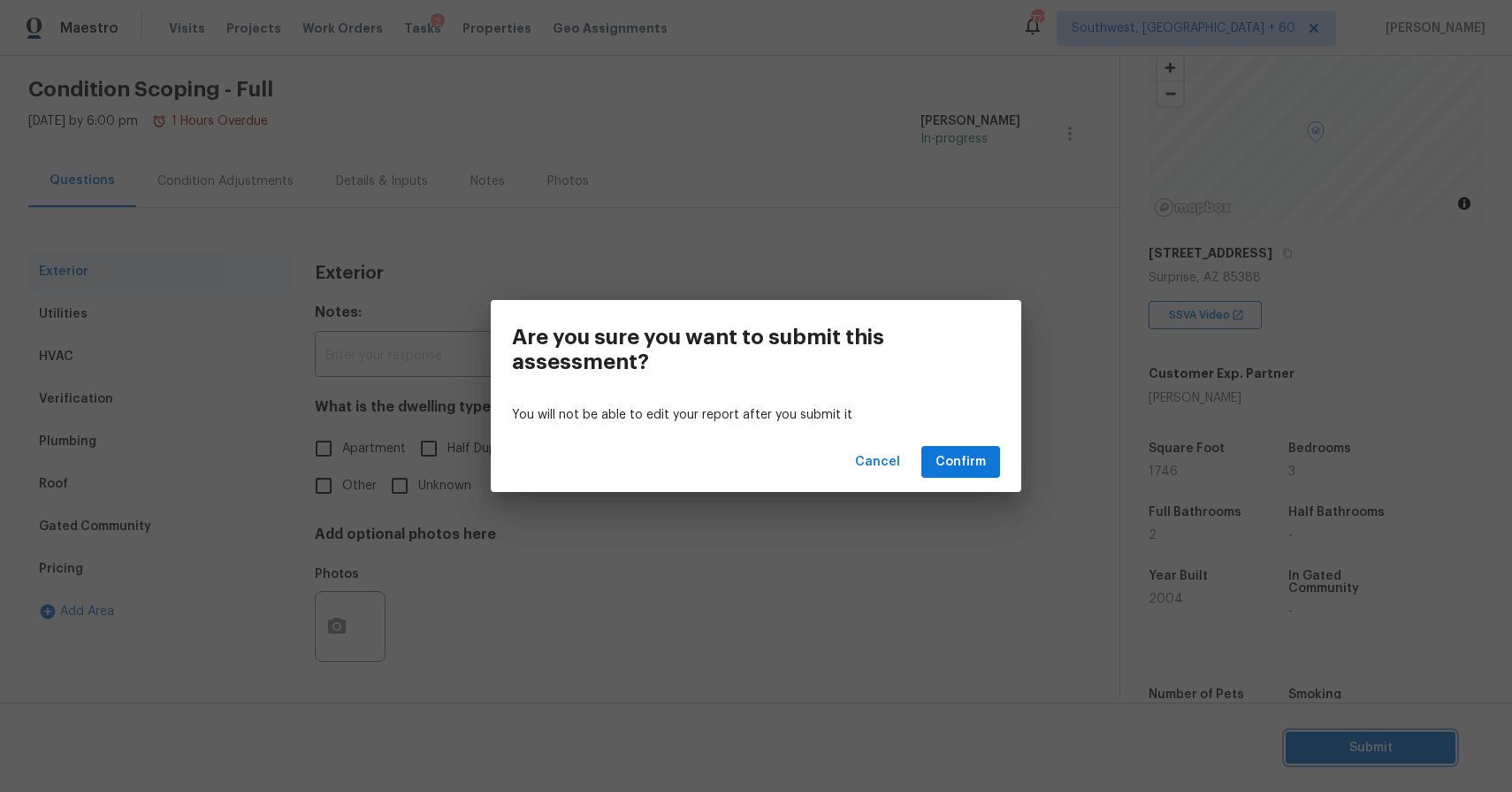
click at [877, 580] on div "Are you sure you want to submit this assessment? You will not be able to edit y…" at bounding box center [756, 396] width 1512 height 792
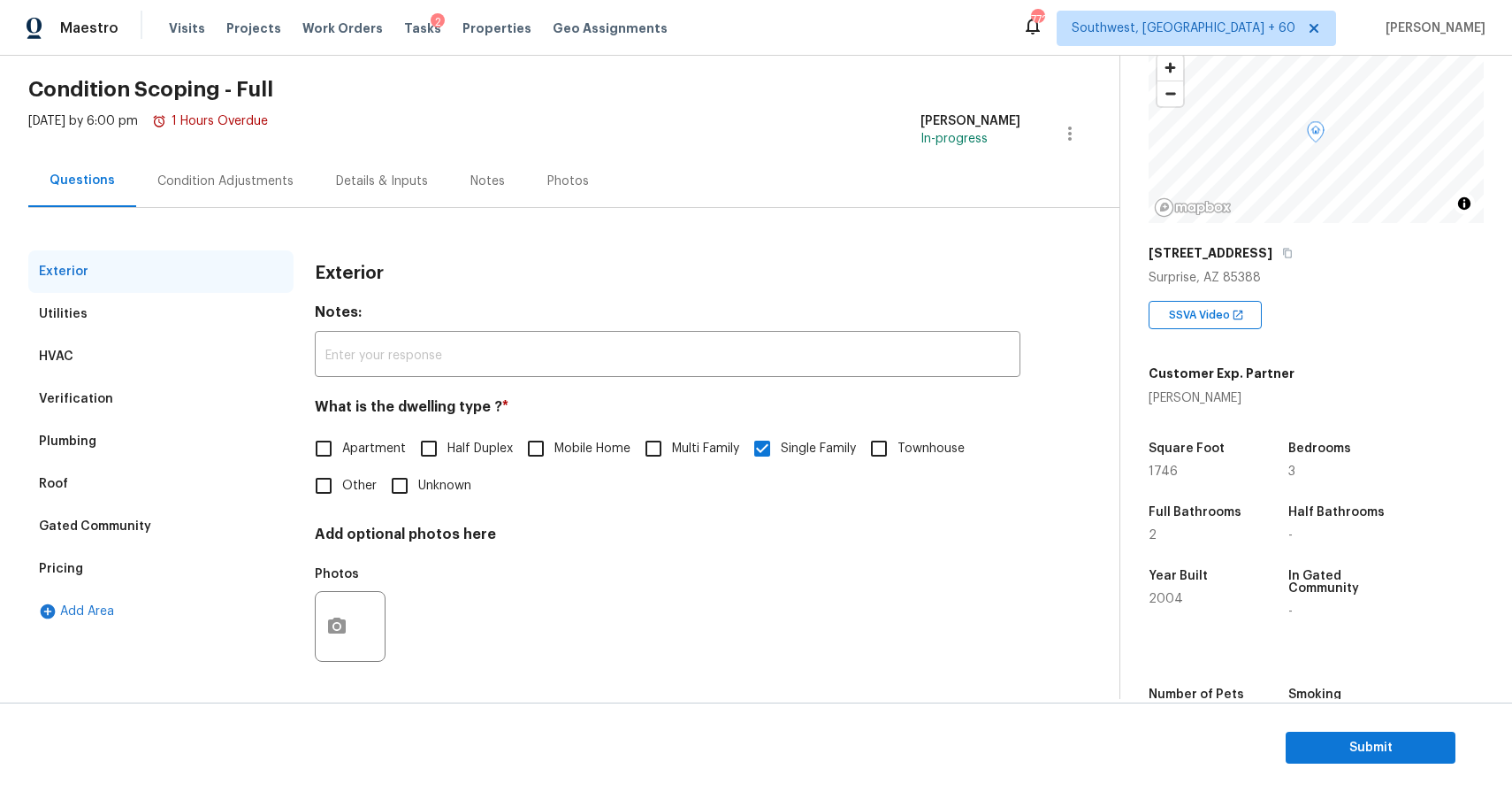
click at [224, 188] on div "Condition Adjustments" at bounding box center [225, 180] width 136 height 18
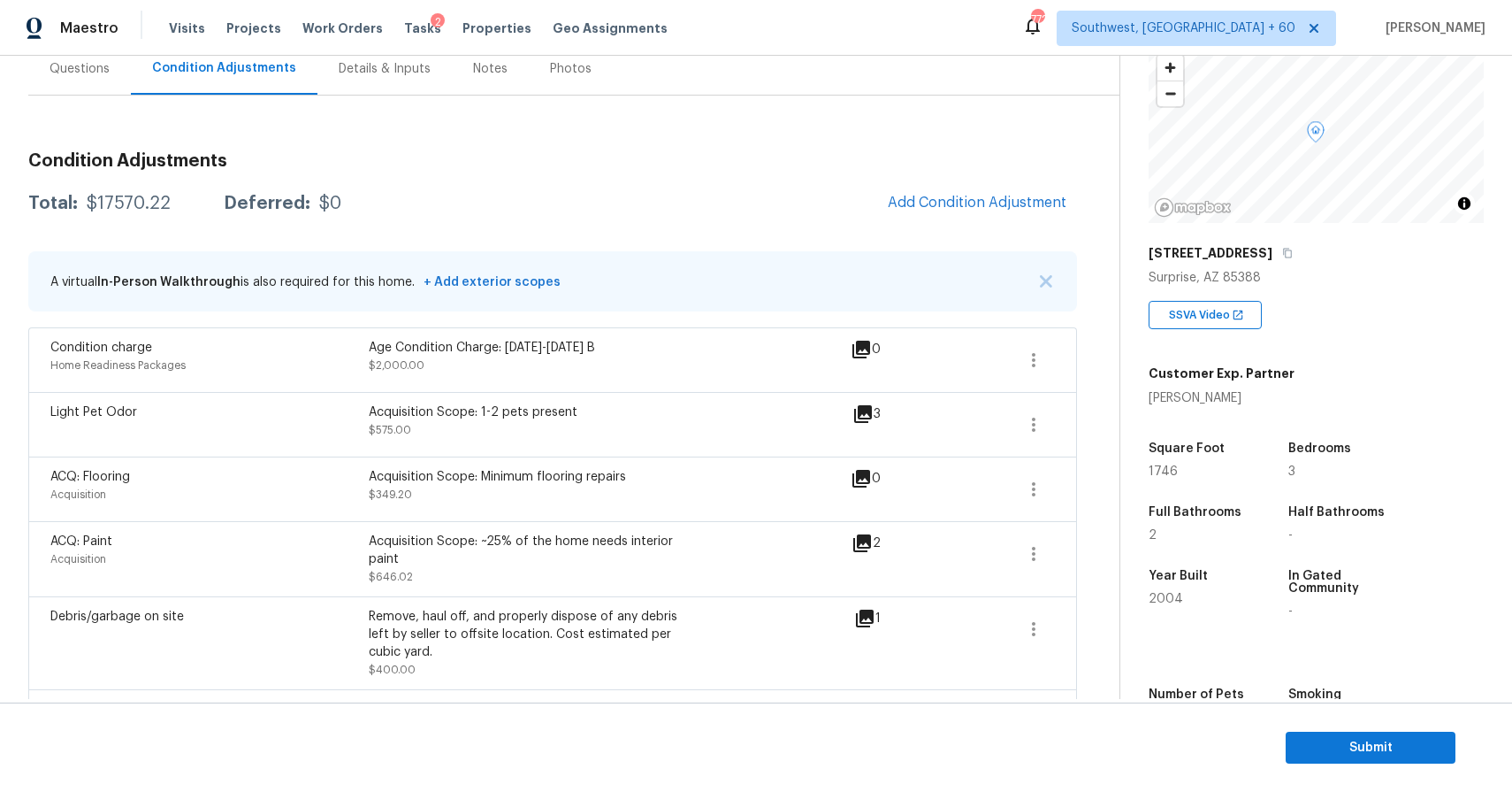
scroll to position [299, 0]
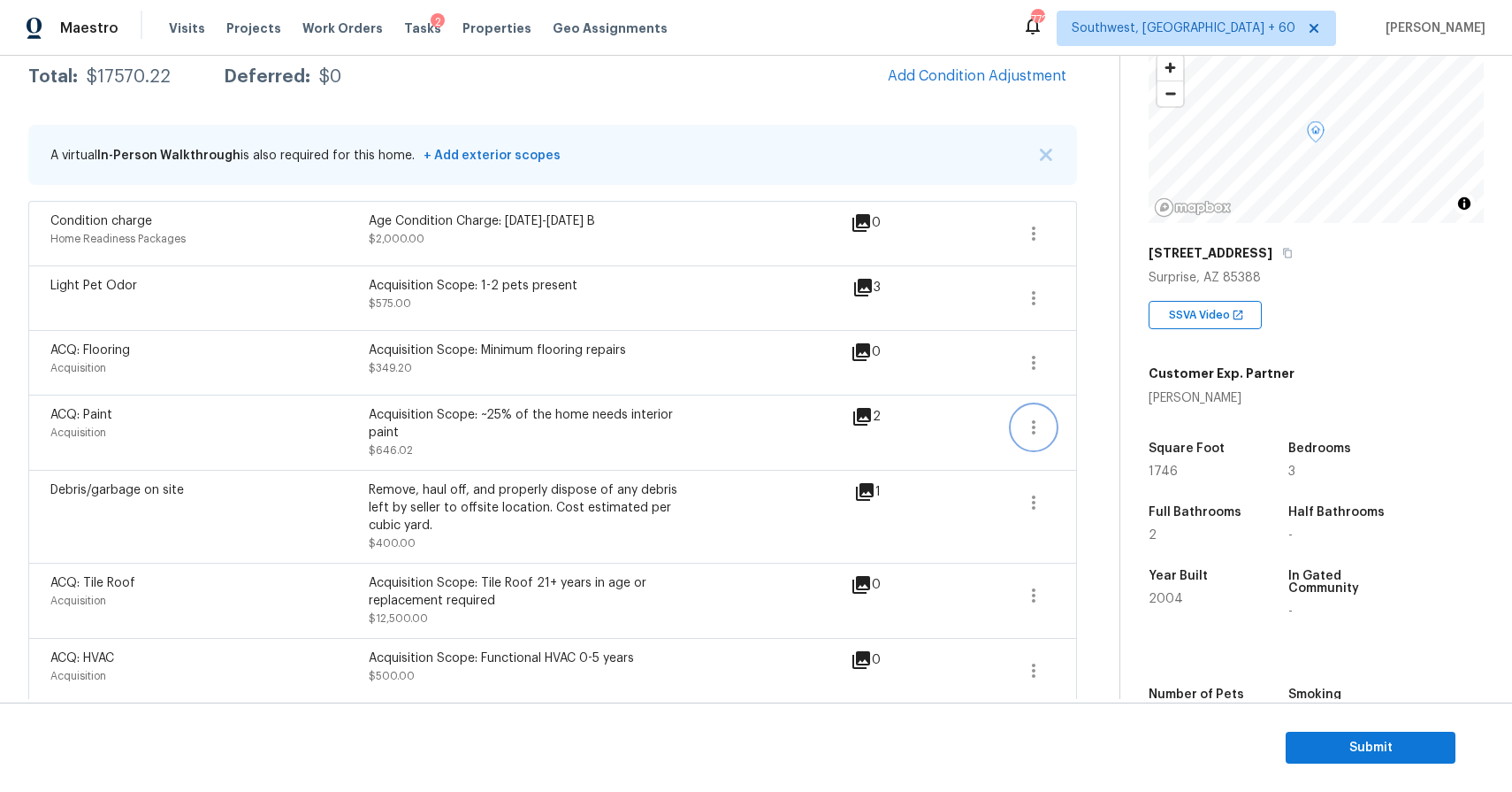
click at [1026, 427] on icon "button" at bounding box center [1033, 427] width 21 height 22
click at [1091, 424] on div "Edit" at bounding box center [1134, 424] width 138 height 18
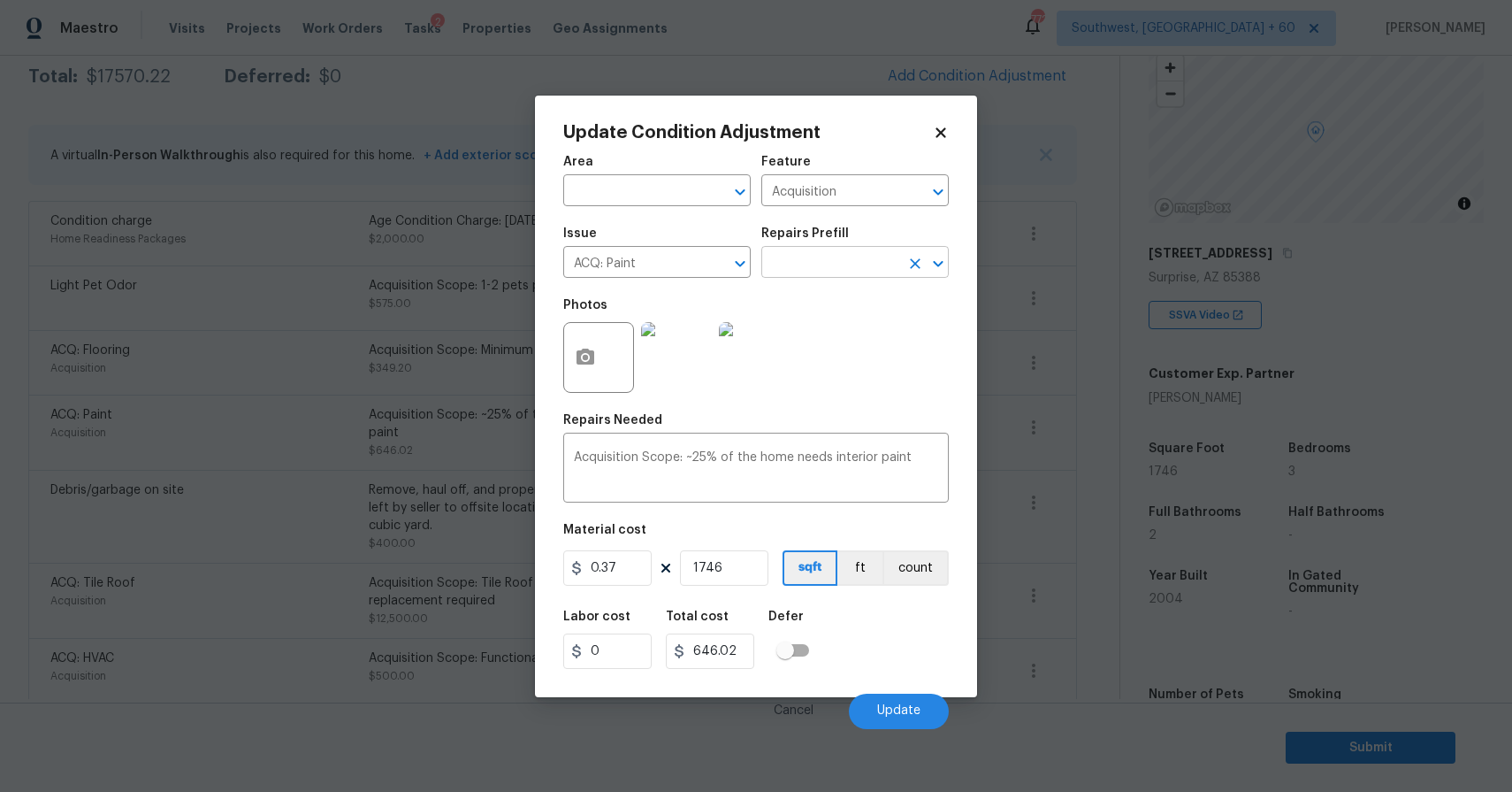
click at [846, 266] on input "text" at bounding box center [830, 264] width 138 height 27
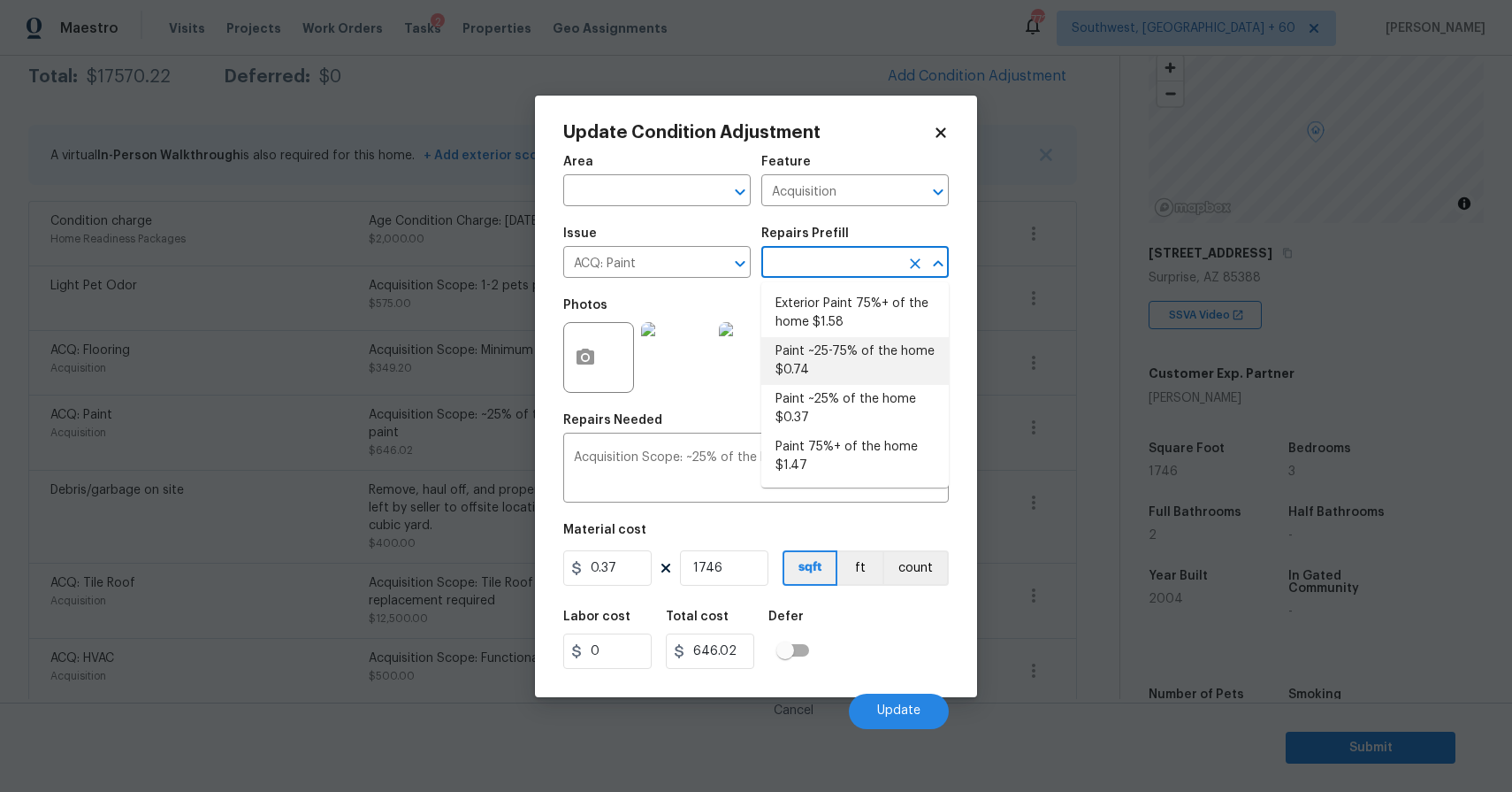
click at [890, 364] on li "Paint ~25-75% of the home $0.74" at bounding box center [854, 360] width 188 height 48
type textarea "Acquisition Scope: ~25 - 75% of the home needs interior paint"
type input "0.74"
type input "1292.04"
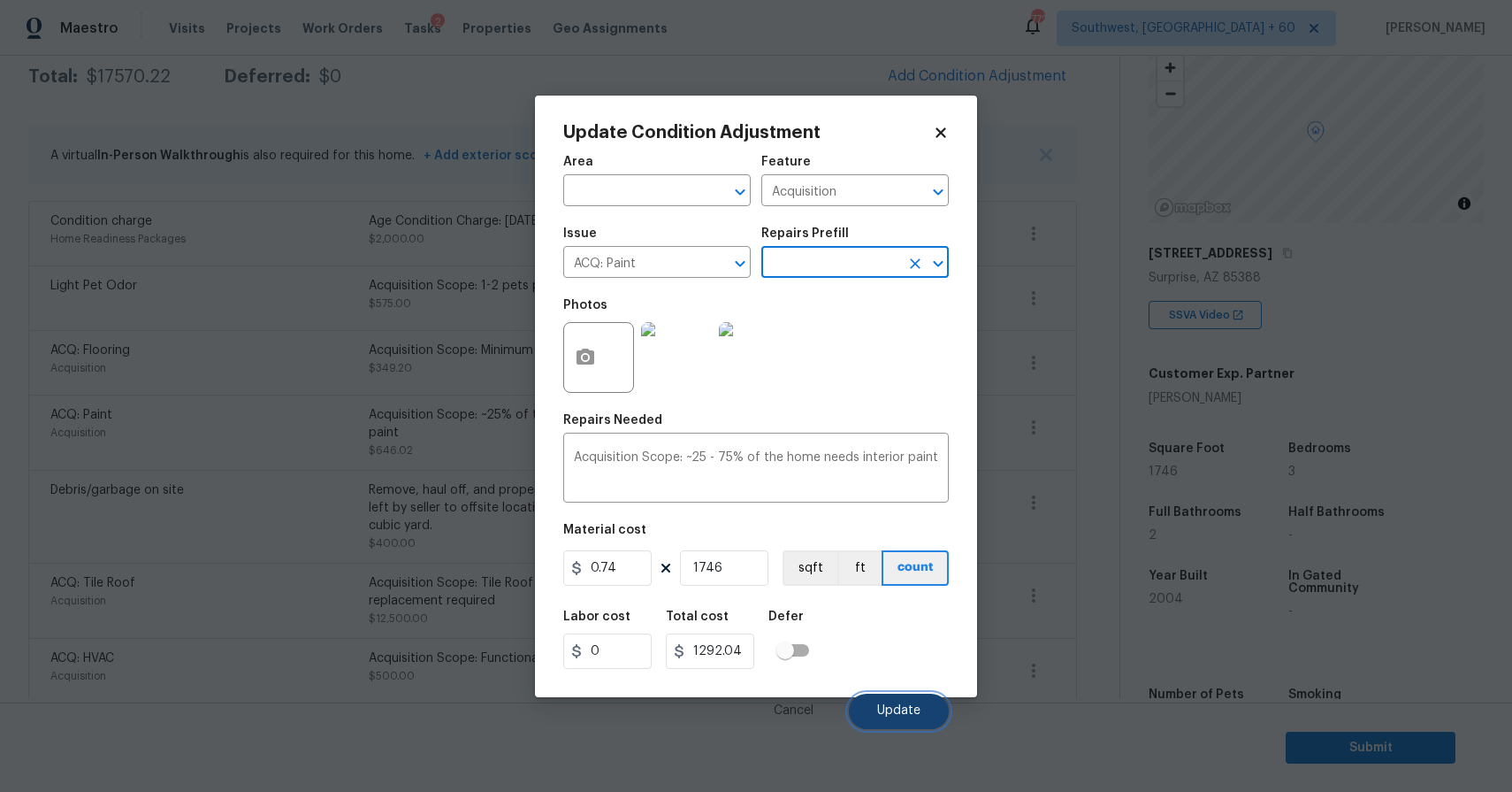
click at [921, 709] on button "Update" at bounding box center [898, 712] width 100 height 36
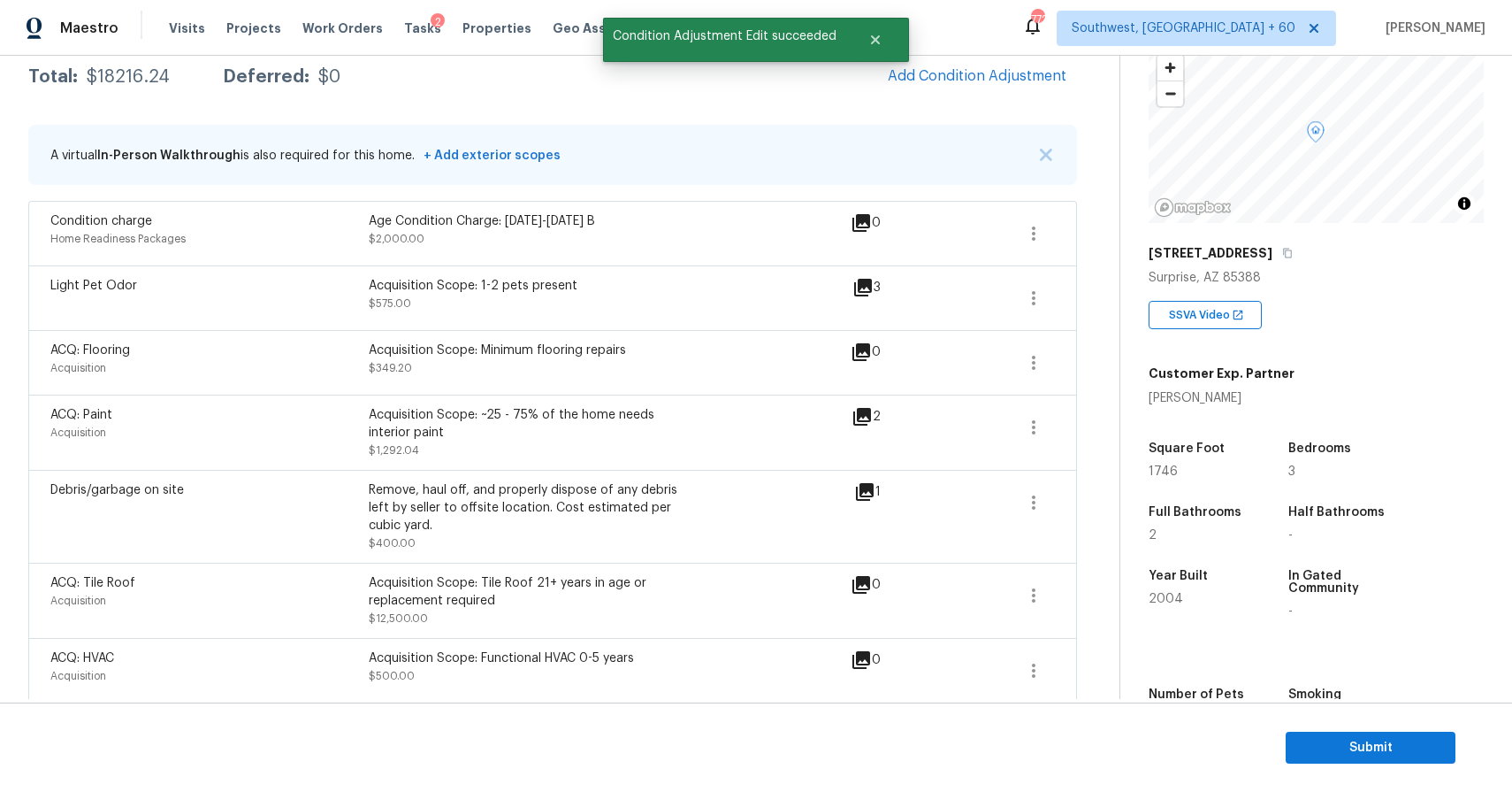
click at [143, 99] on div "Condition Adjustments Total: $18216.24 Deferred: $0 Add Condition Adjustment A …" at bounding box center [552, 471] width 1048 height 920
click at [143, 70] on div "$18216.24" at bounding box center [128, 77] width 83 height 18
copy div "$18216.24"
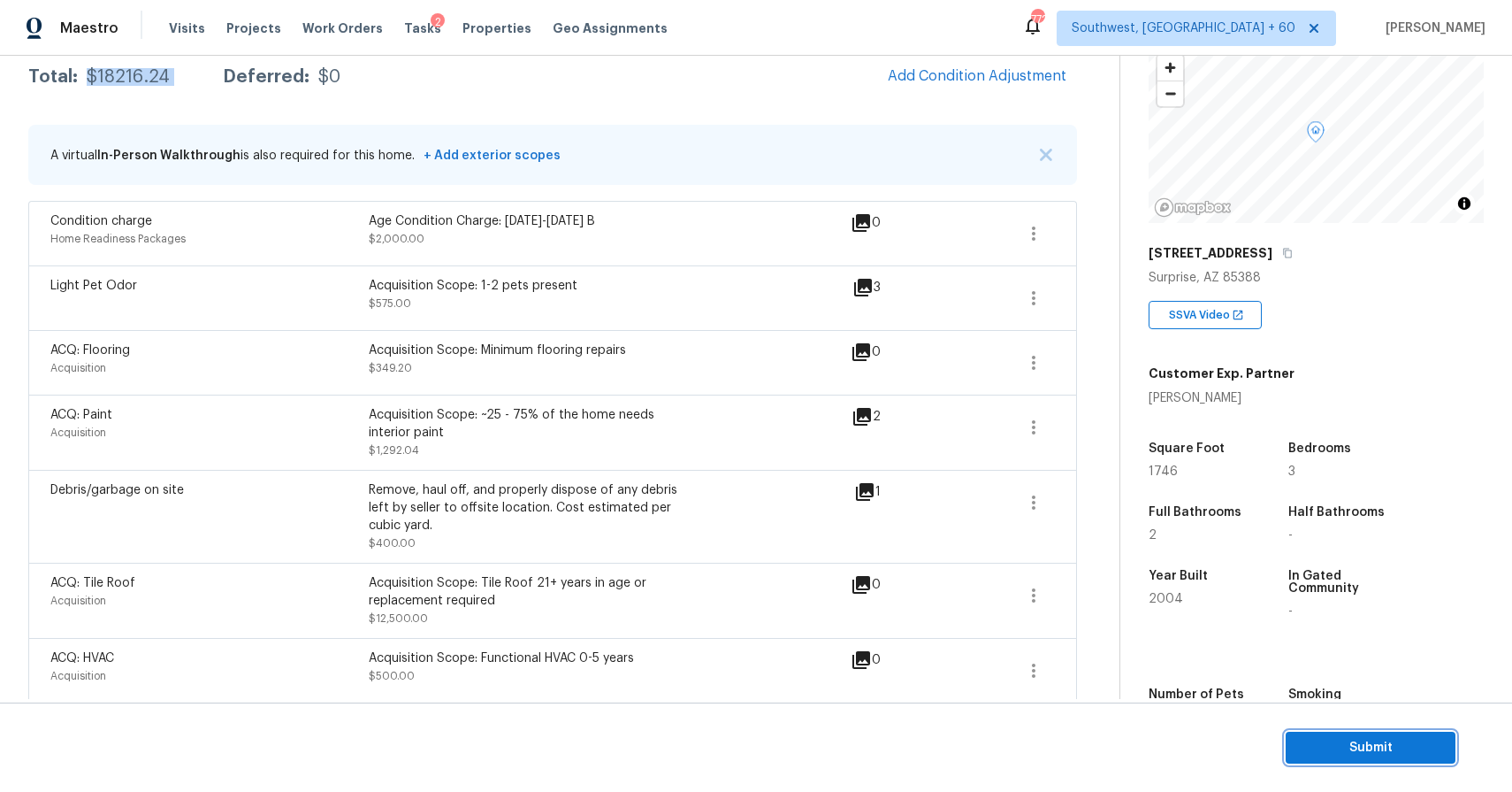
click at [1348, 754] on span "Submit" at bounding box center [1370, 748] width 141 height 22
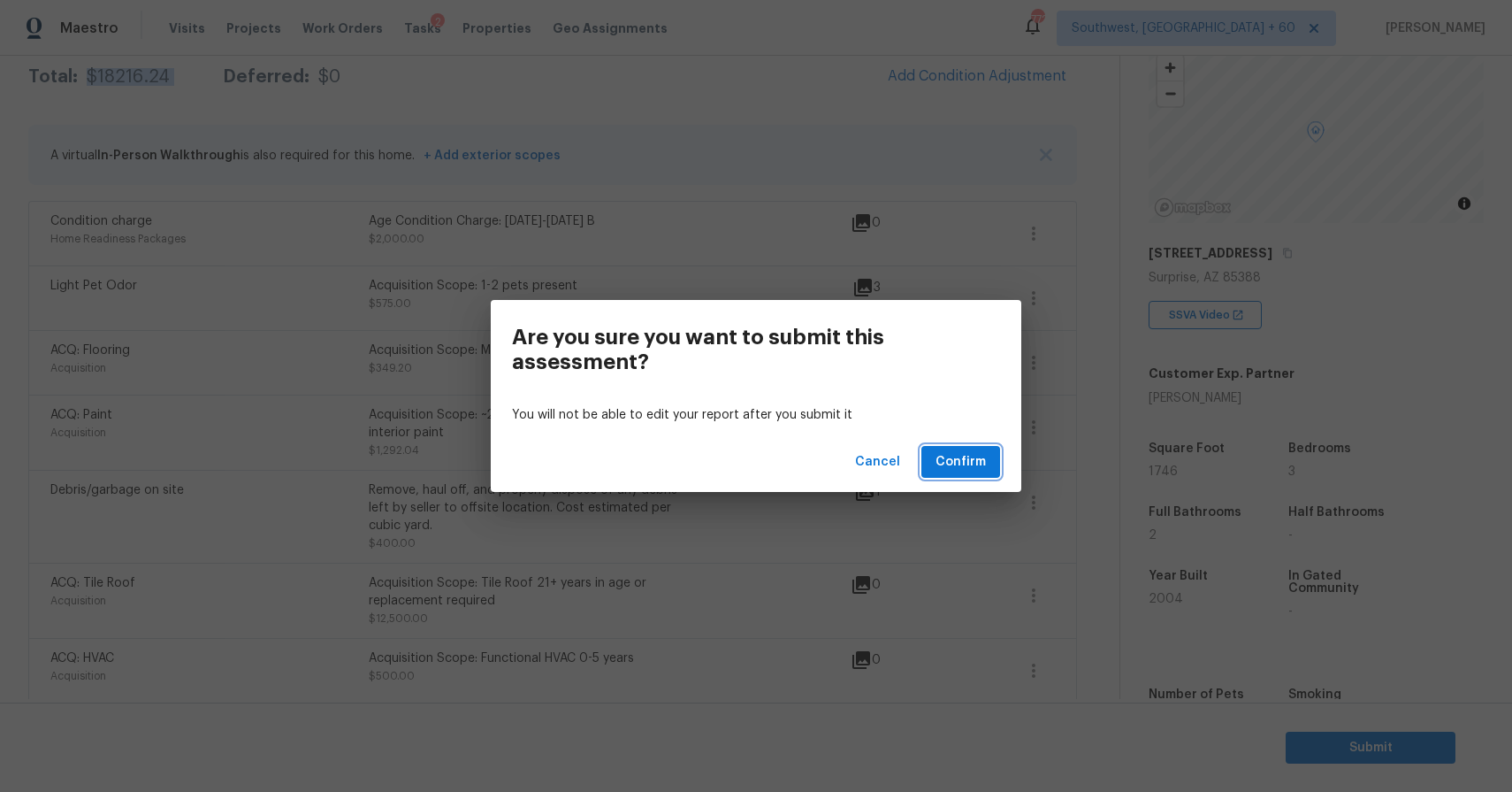
click at [975, 457] on span "Confirm" at bounding box center [961, 462] width 50 height 22
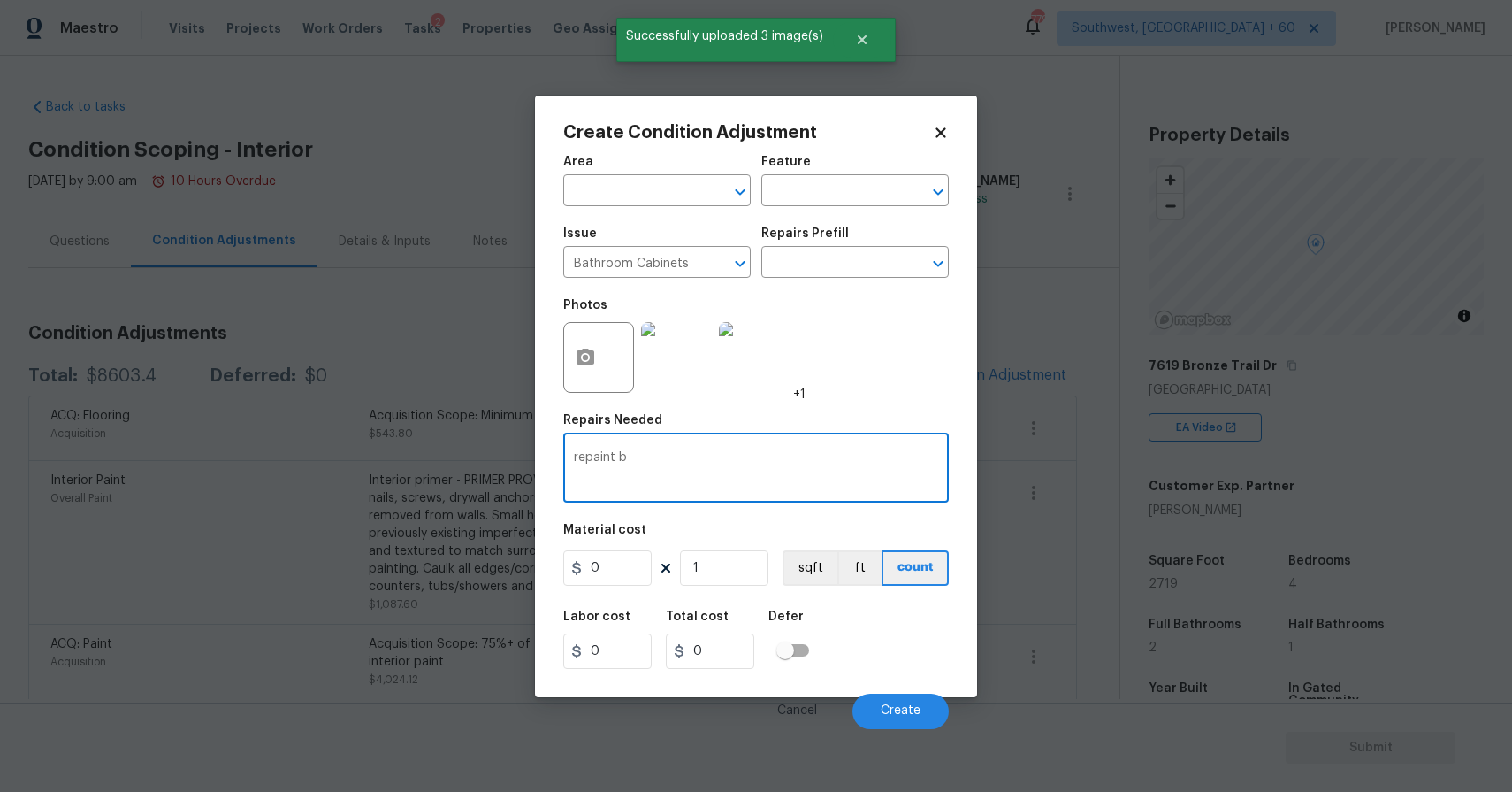
scroll to position [106, 0]
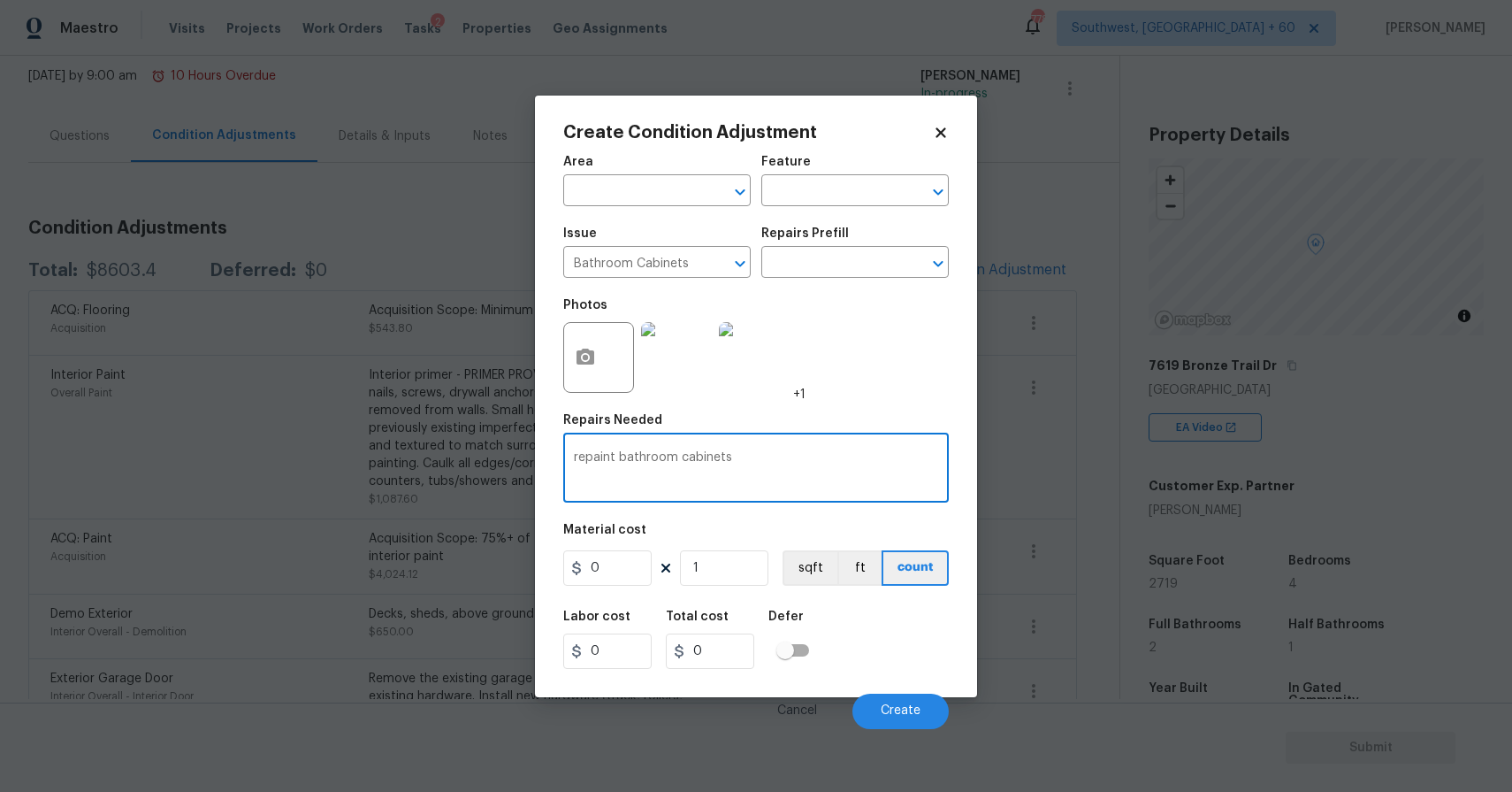
type textarea "repaint bathroom cabinets"
click at [647, 577] on input "0" at bounding box center [607, 568] width 89 height 36
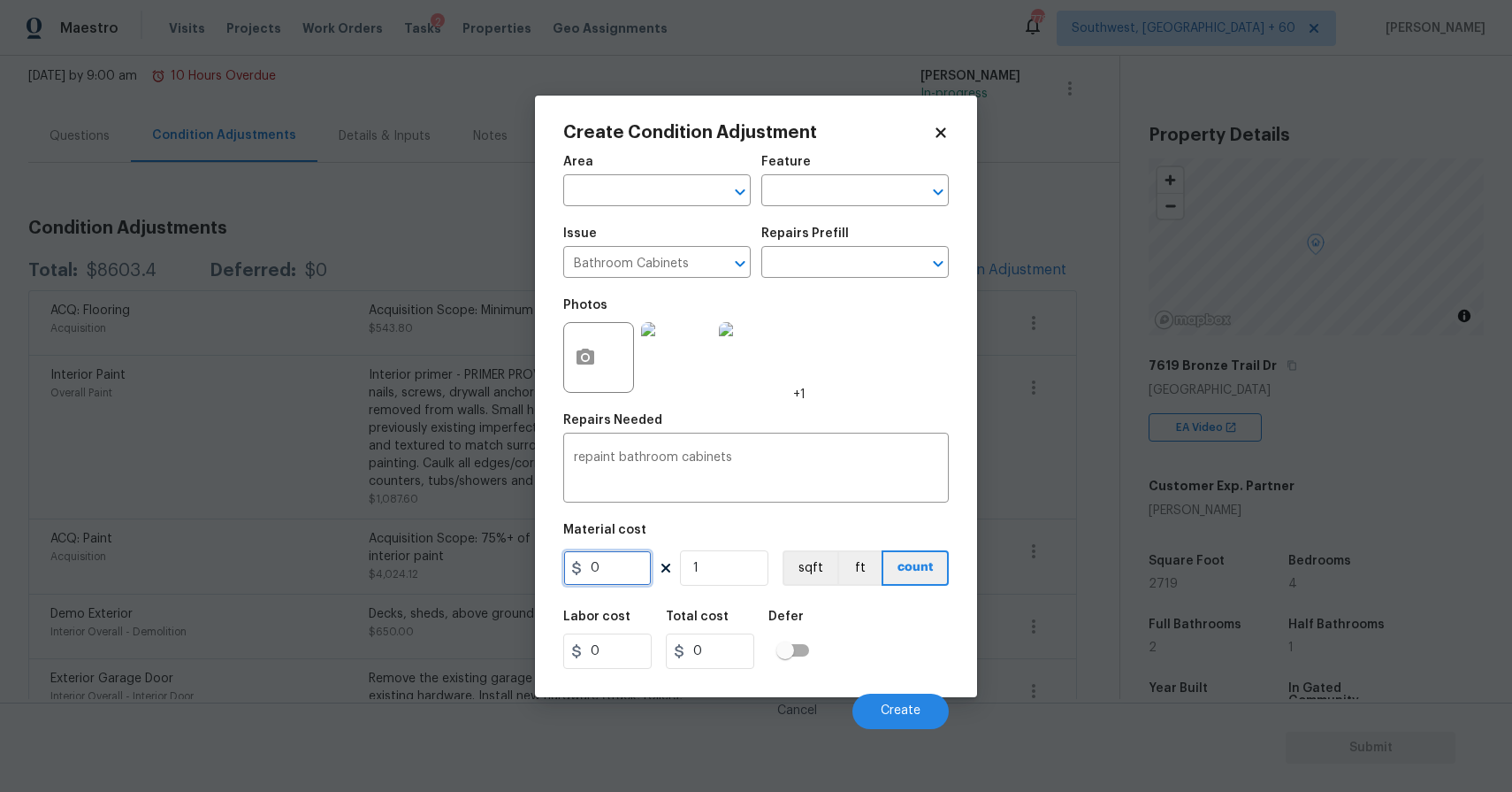
click at [647, 577] on input "0" at bounding box center [607, 568] width 89 height 36
type input "1000"
click at [923, 708] on button "Create" at bounding box center [900, 712] width 96 height 36
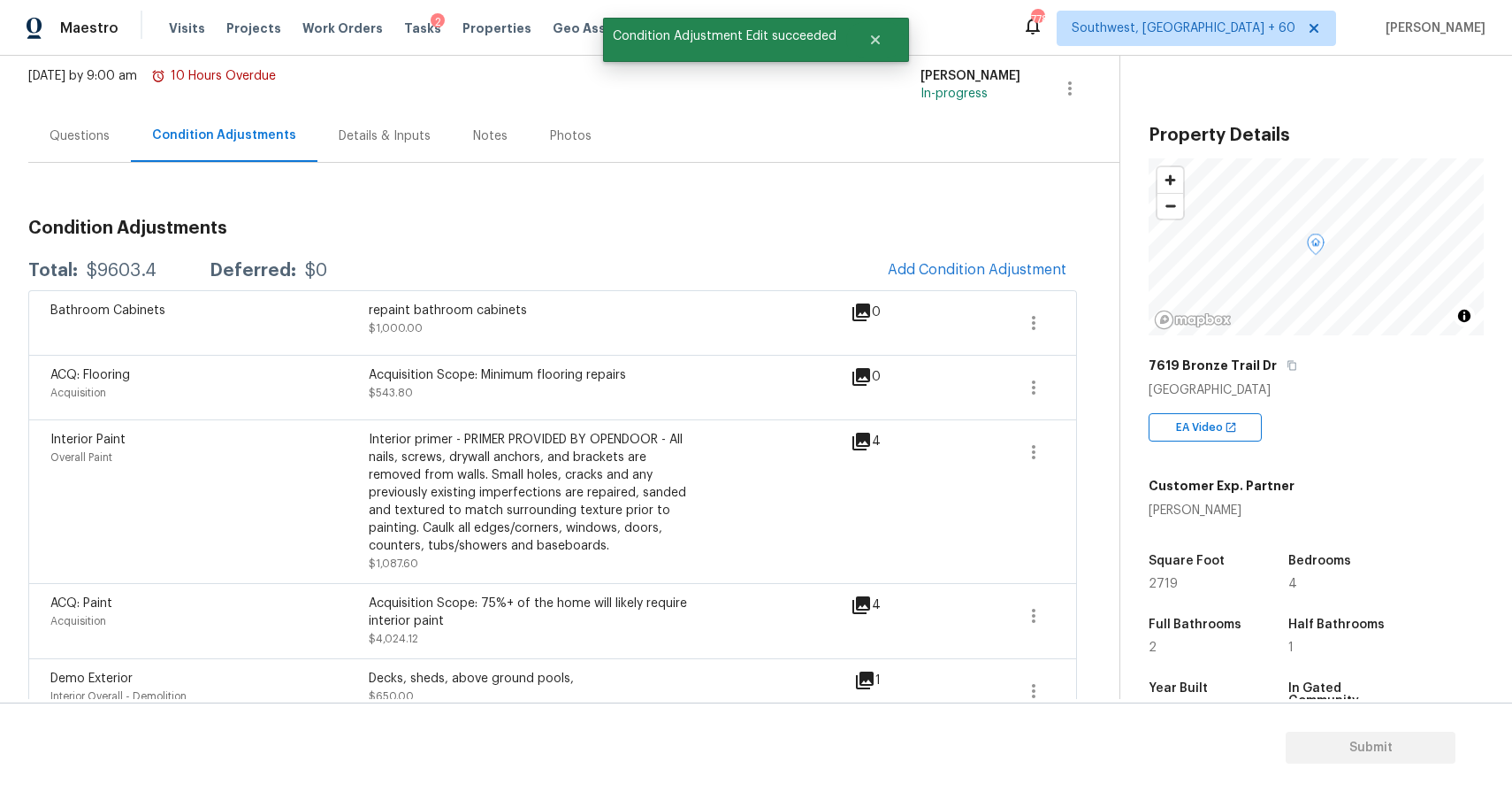
click at [129, 253] on div "Total: $9603.4 Deferred: $0 Add Condition Adjustment" at bounding box center [552, 271] width 1048 height 39
copy div "$9603.4"
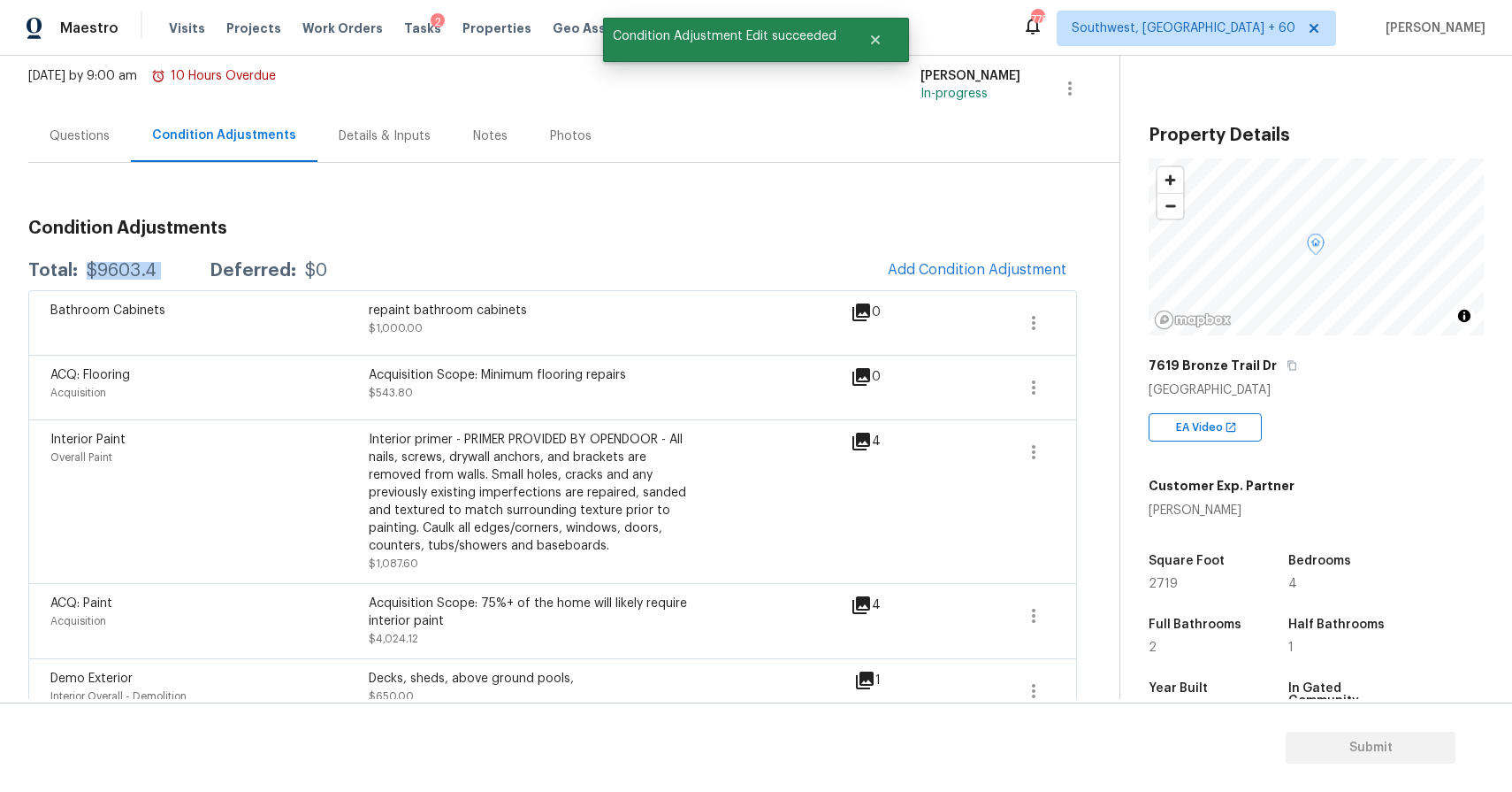
click at [70, 151] on div "Questions" at bounding box center [79, 136] width 103 height 52
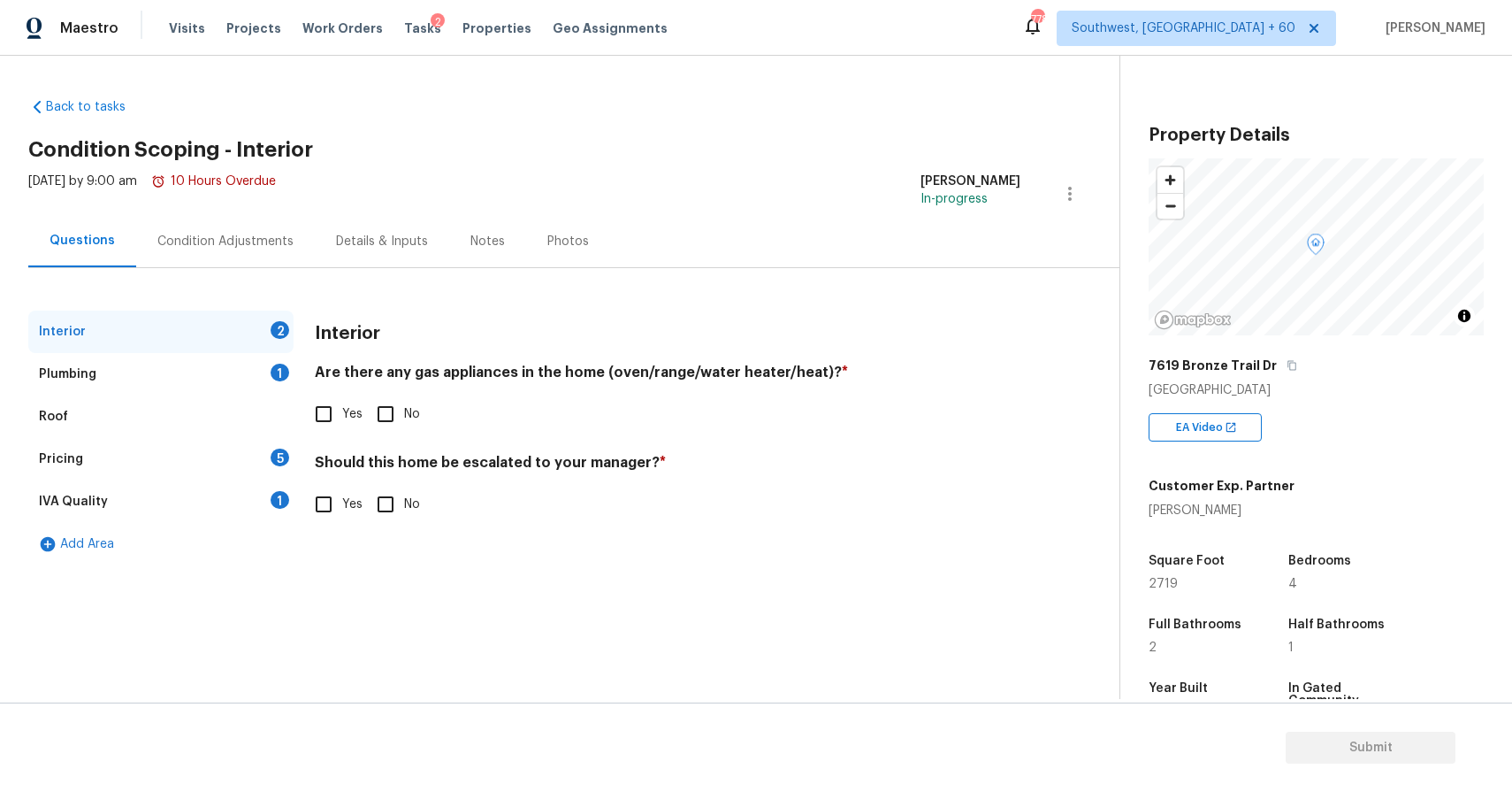
click at [343, 410] on span "Yes" at bounding box center [352, 414] width 21 height 19
click at [342, 410] on input "Yes" at bounding box center [323, 414] width 37 height 37
checkbox input "true"
click at [384, 505] on input "No" at bounding box center [386, 504] width 37 height 37
checkbox input "true"
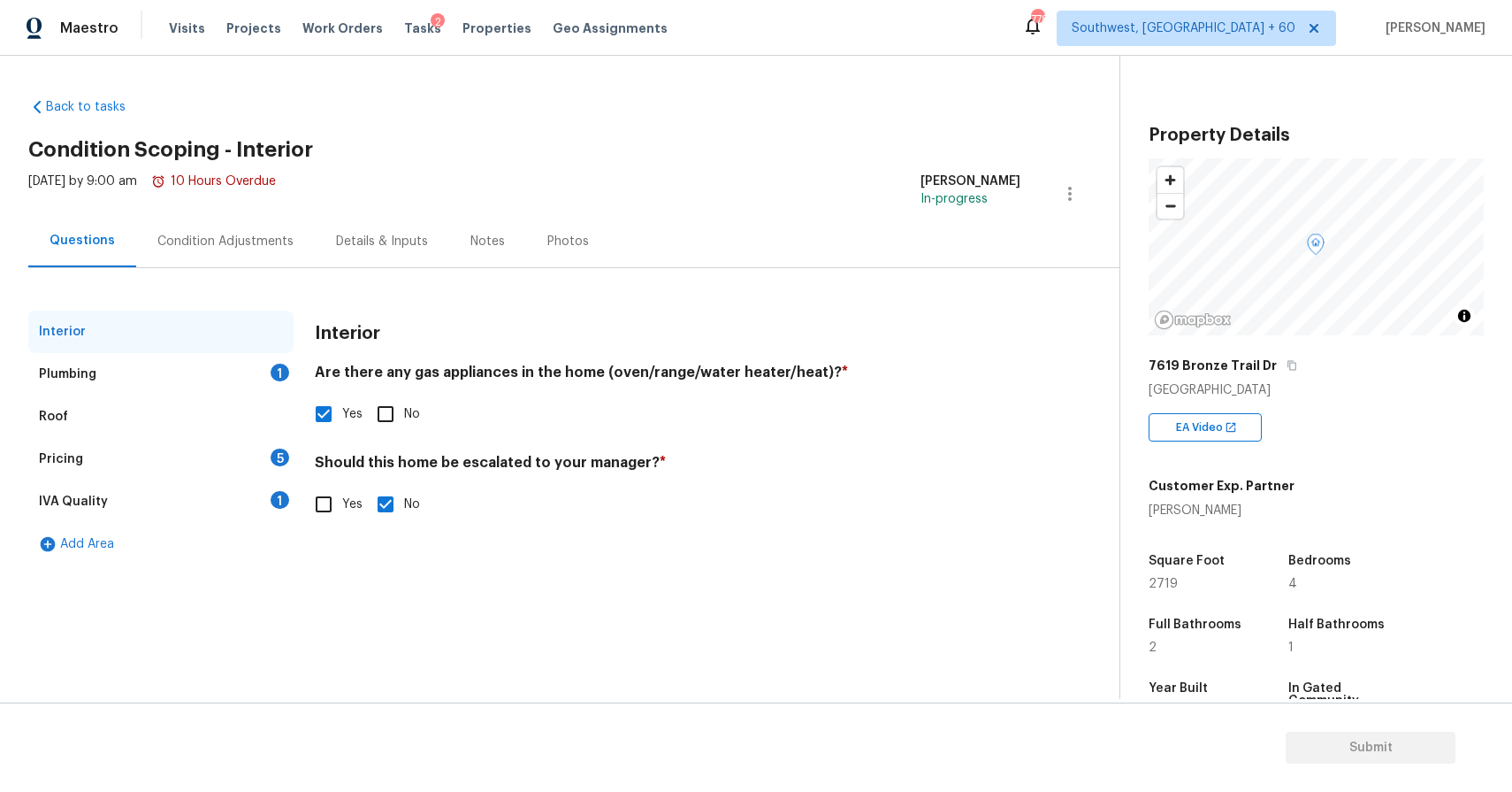
click at [270, 373] on div "1" at bounding box center [279, 372] width 19 height 18
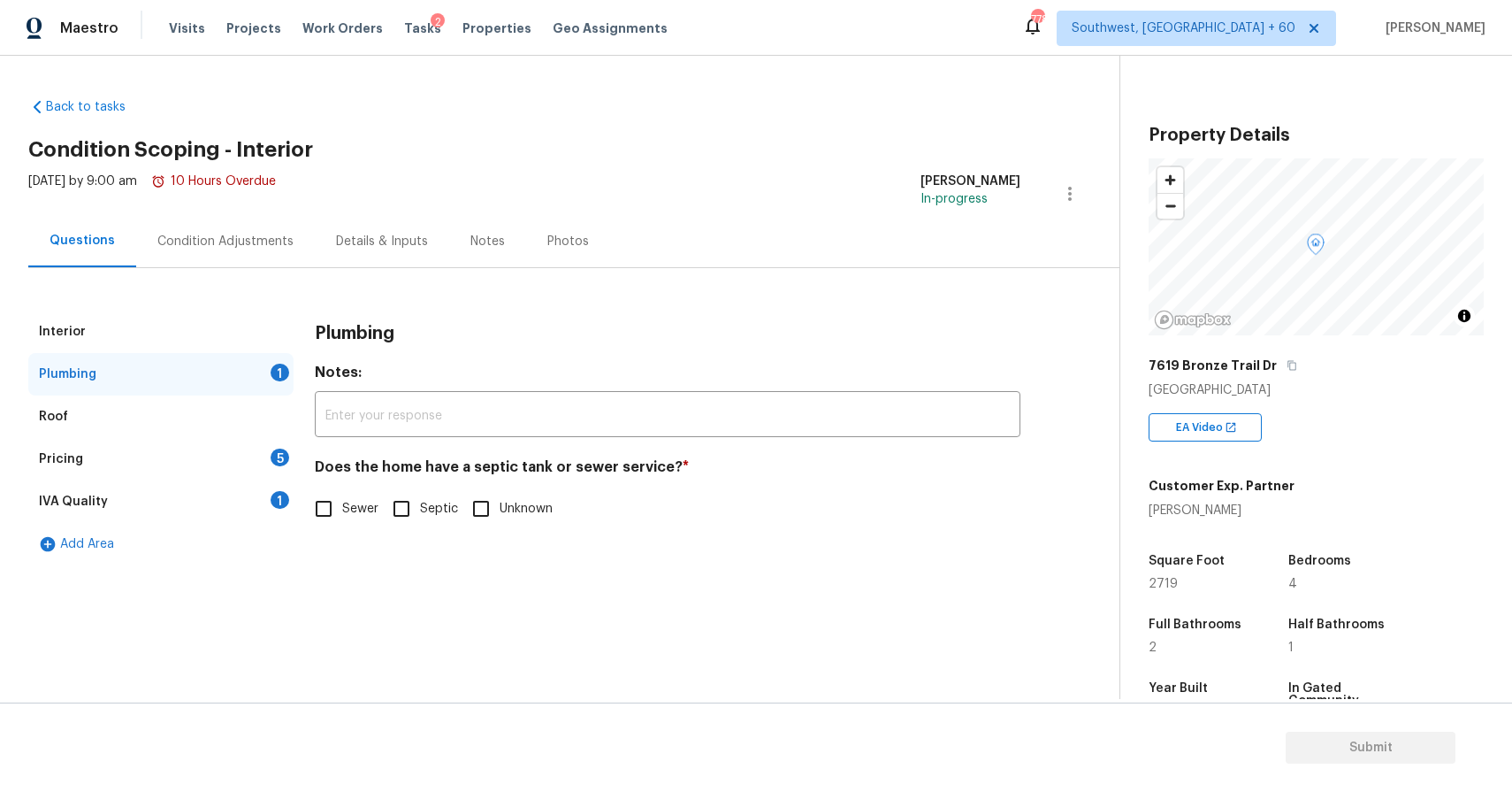
click at [305, 476] on div "Interior Plumbing 1 Roof Pricing 5 IVA Quality 1 Add Area Plumbing Notes: ​ Doe…" at bounding box center [552, 438] width 1048 height 254
click at [317, 503] on input "Sewer" at bounding box center [323, 509] width 37 height 37
checkbox input "true"
click at [266, 455] on div "Pricing 5" at bounding box center [161, 458] width 265 height 42
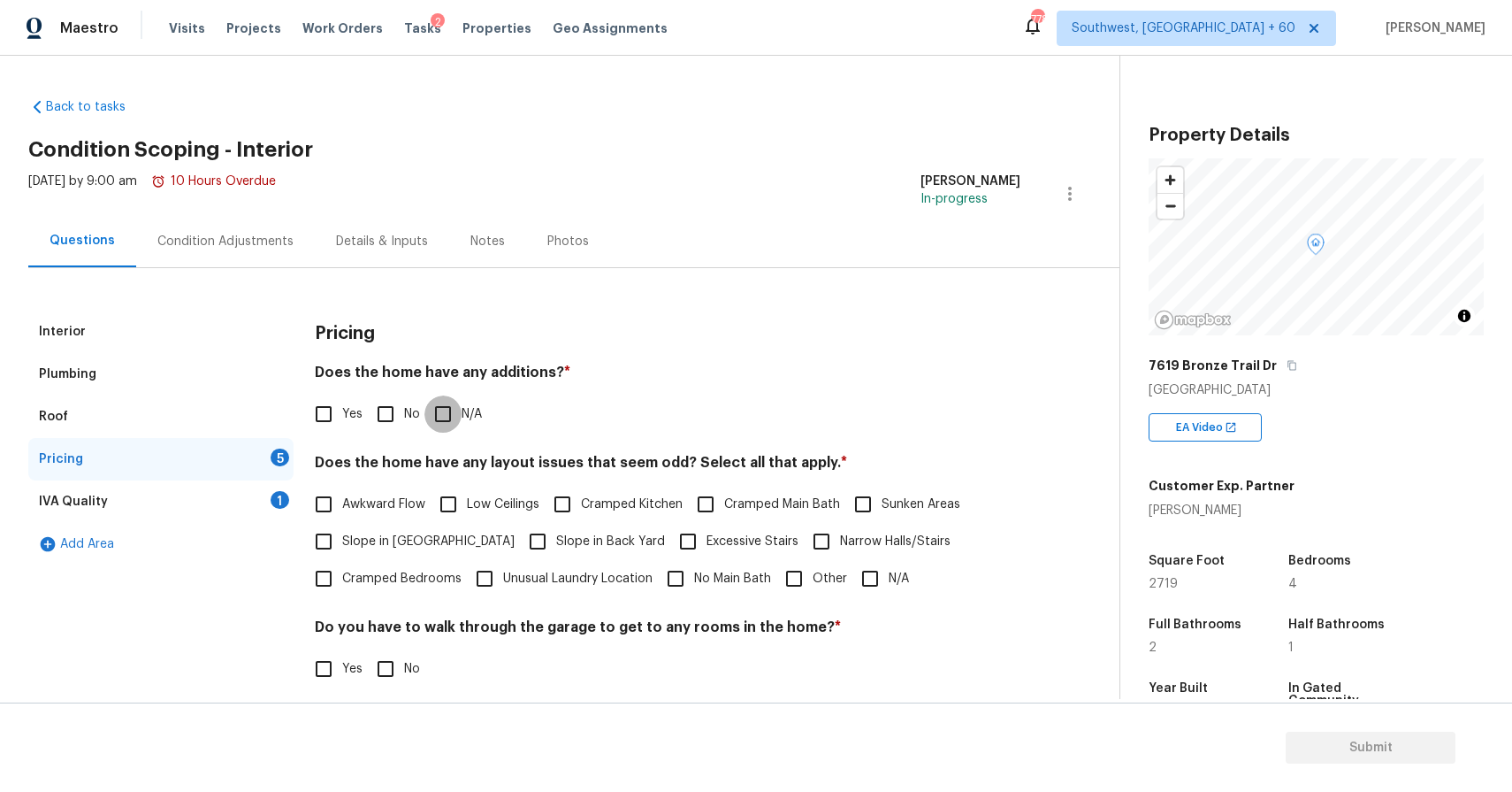
click at [457, 405] on input "N/A" at bounding box center [443, 414] width 37 height 37
checkbox input "true"
click at [859, 567] on input "N/A" at bounding box center [870, 579] width 37 height 37
checkbox input "true"
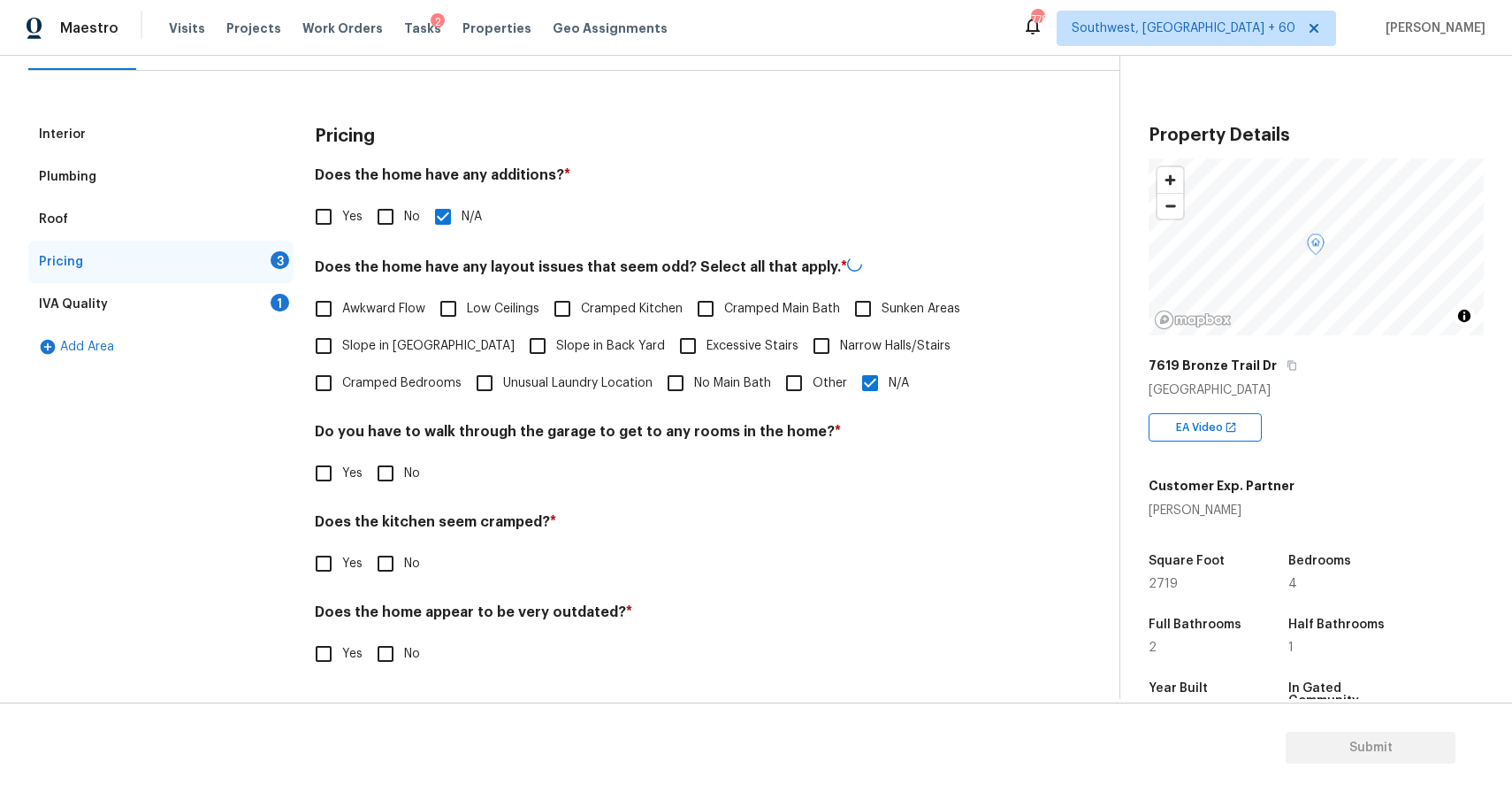
scroll to position [195, 0]
click at [401, 482] on input "No" at bounding box center [386, 473] width 37 height 37
checkbox input "true"
click at [389, 551] on input "No" at bounding box center [386, 566] width 37 height 37
checkbox input "true"
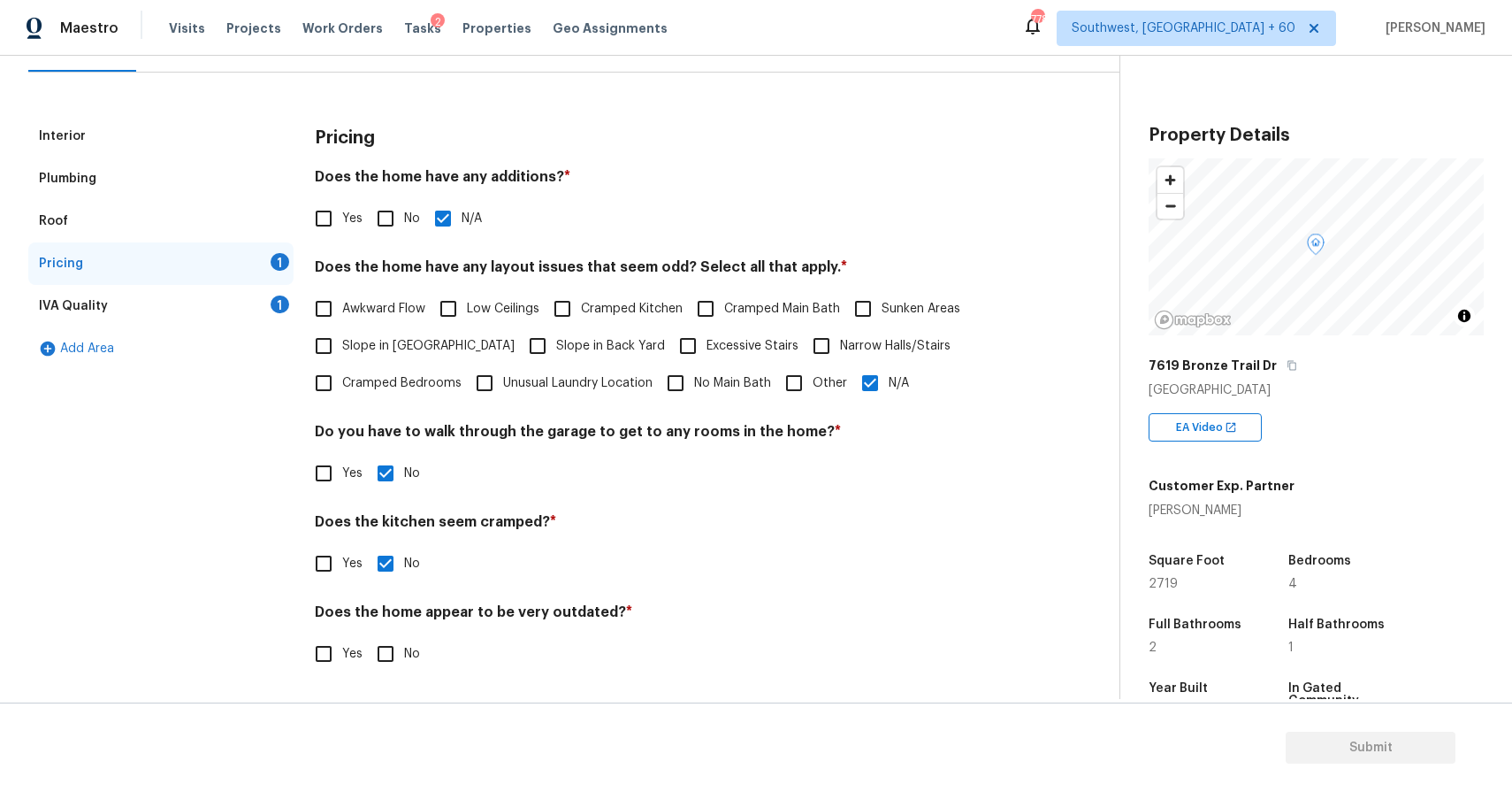
click at [392, 657] on input "No" at bounding box center [386, 654] width 37 height 37
checkbox input "true"
click at [266, 313] on div "IVA Quality 1" at bounding box center [161, 306] width 265 height 42
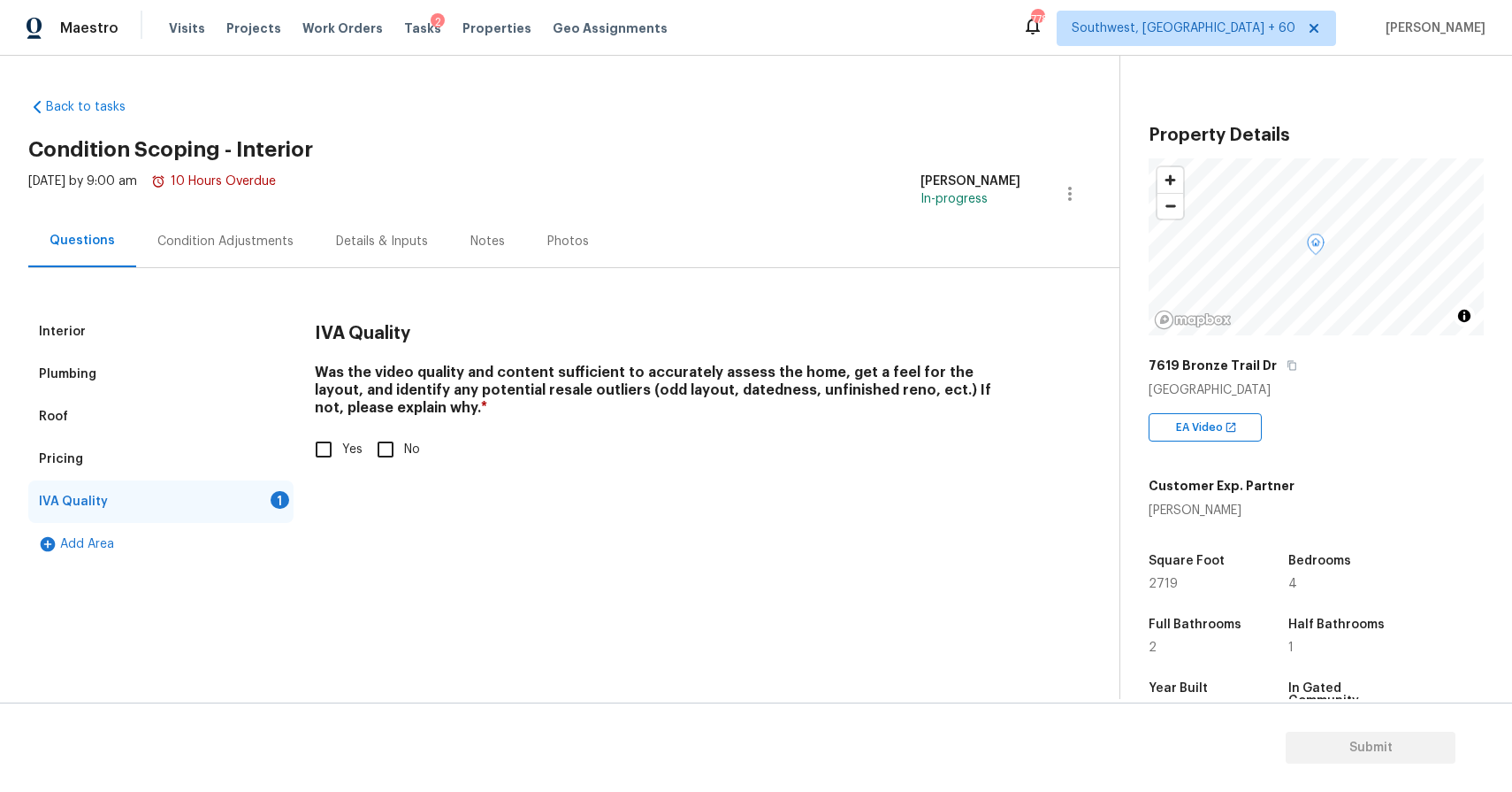
click at [323, 427] on div "Was the video quality and content sufficient to accurately assess the home, get…" at bounding box center [667, 416] width 706 height 105
click at [329, 446] on input "Yes" at bounding box center [323, 450] width 37 height 37
checkbox input "true"
click at [282, 252] on div "Condition Adjustments" at bounding box center [225, 241] width 178 height 52
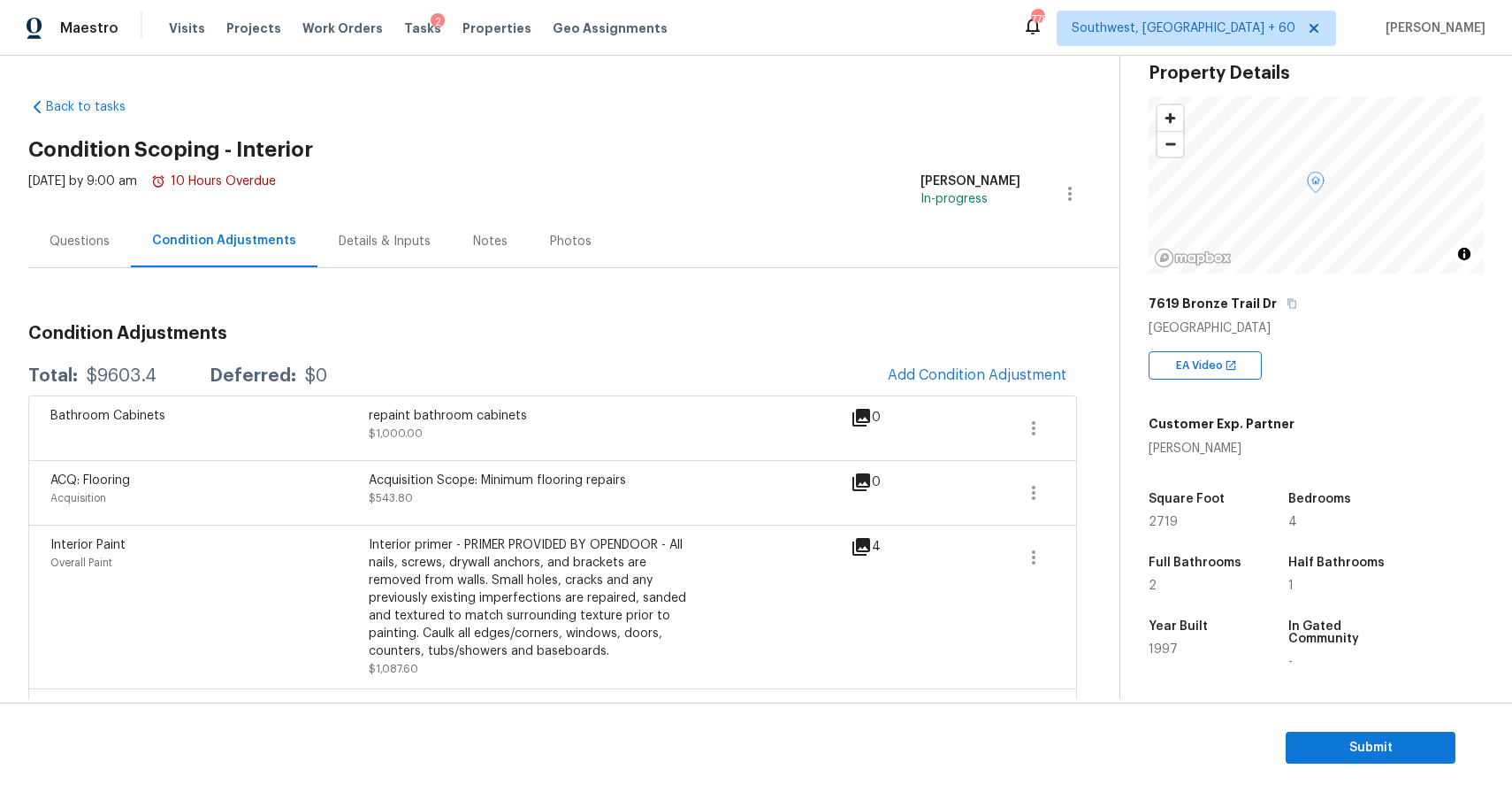
scroll to position [69, 0]
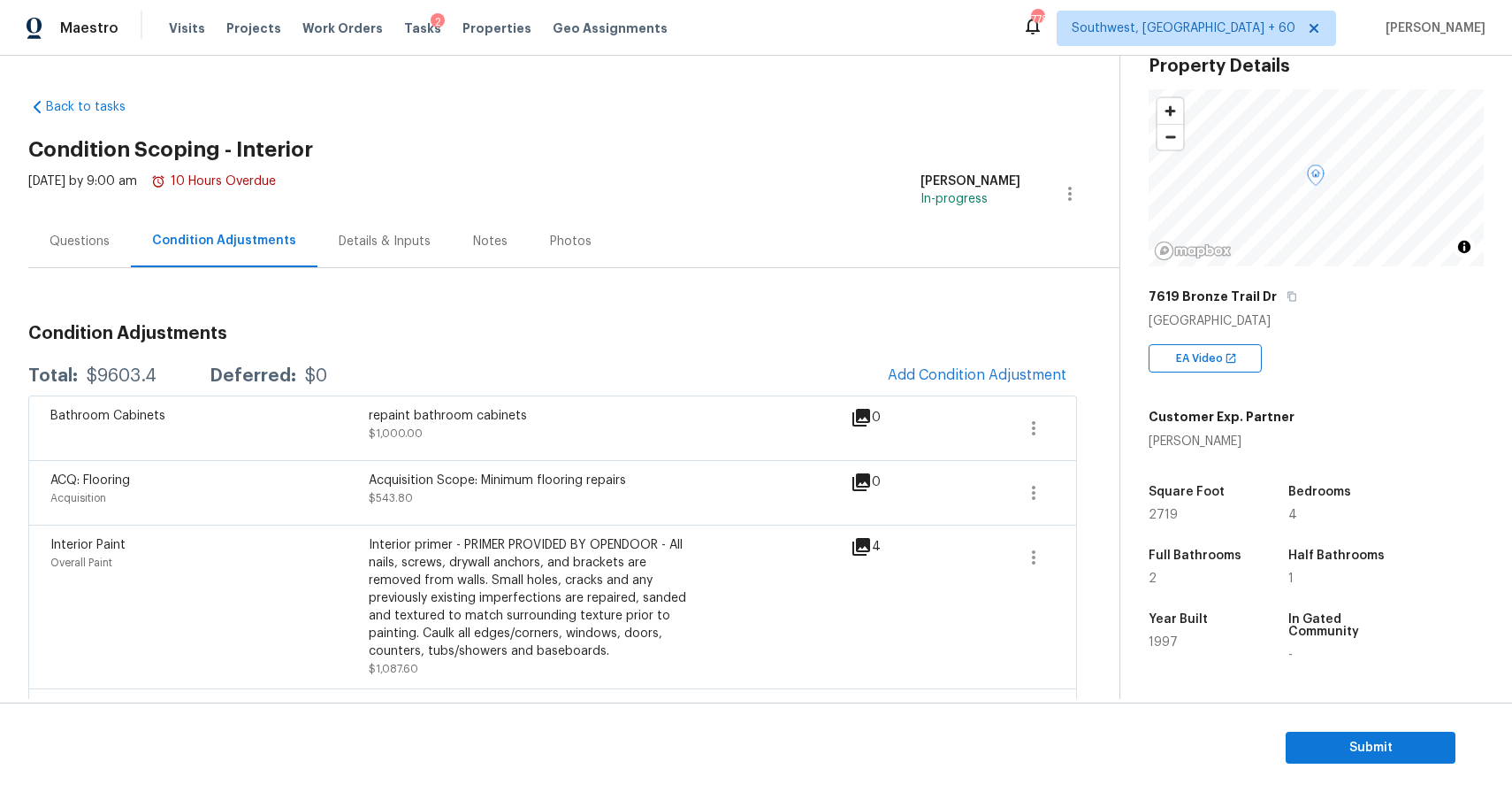
click at [137, 364] on div "Total: $9603.4 Deferred: $0 Add Condition Adjustment" at bounding box center [552, 376] width 1048 height 39
copy div "$9603.4"
click at [1009, 361] on button "Add Condition Adjustment" at bounding box center [977, 375] width 200 height 37
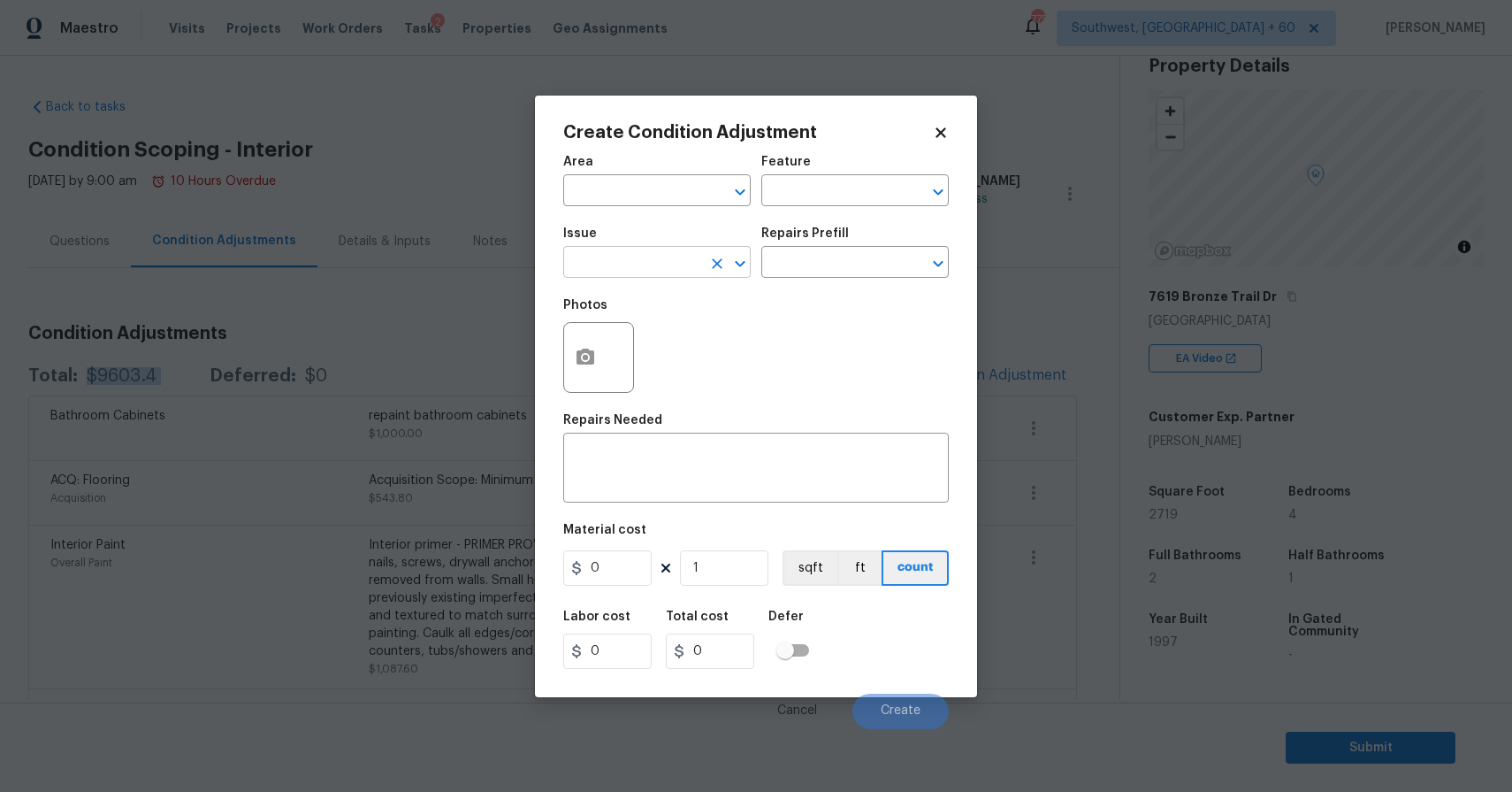
click at [618, 251] on input "text" at bounding box center [633, 264] width 138 height 27
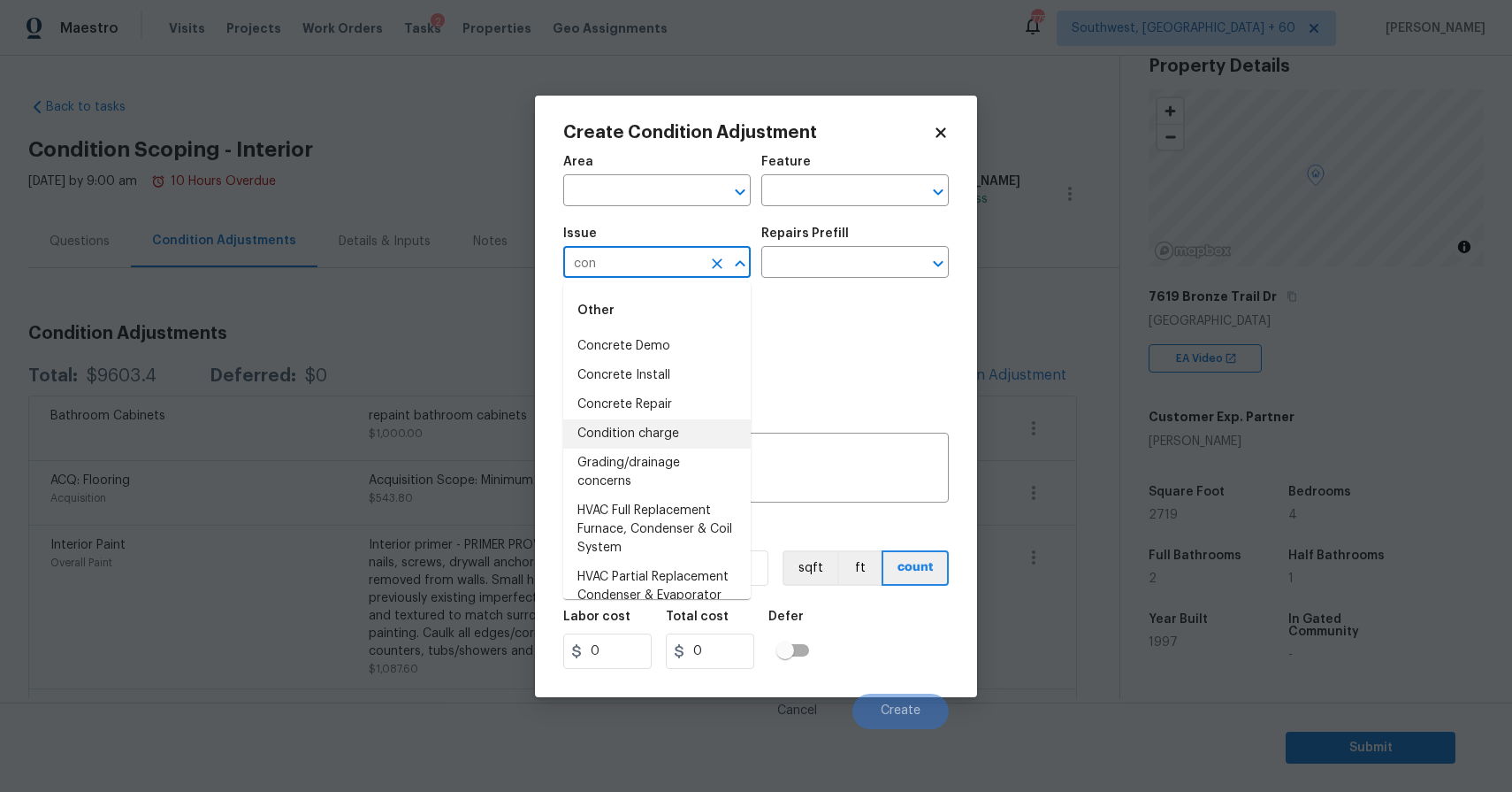
click at [647, 430] on li "Condition charge" at bounding box center [657, 433] width 188 height 29
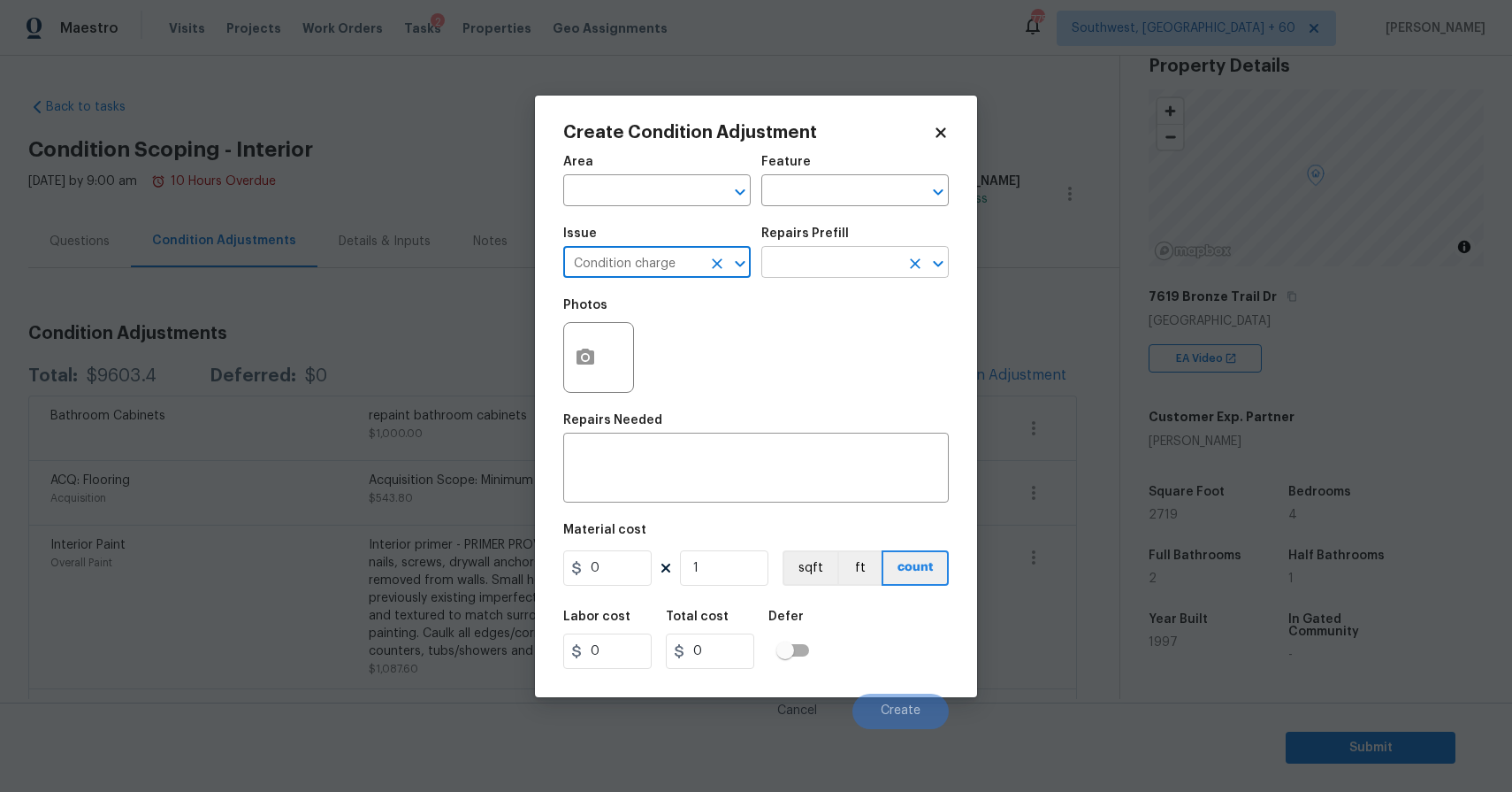
type input "Condition charge"
click at [832, 264] on input "text" at bounding box center [830, 264] width 138 height 27
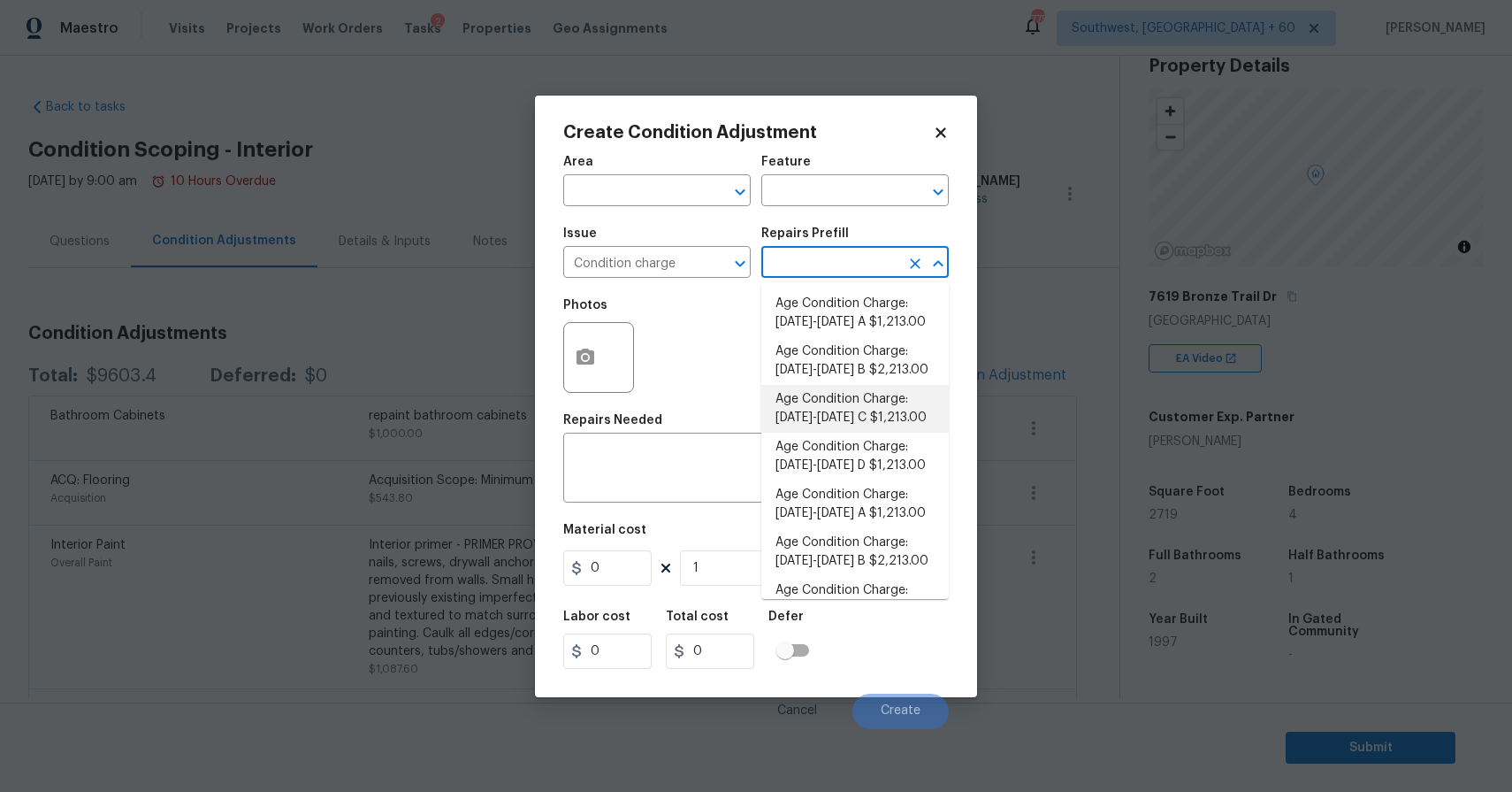
scroll to position [539, 0]
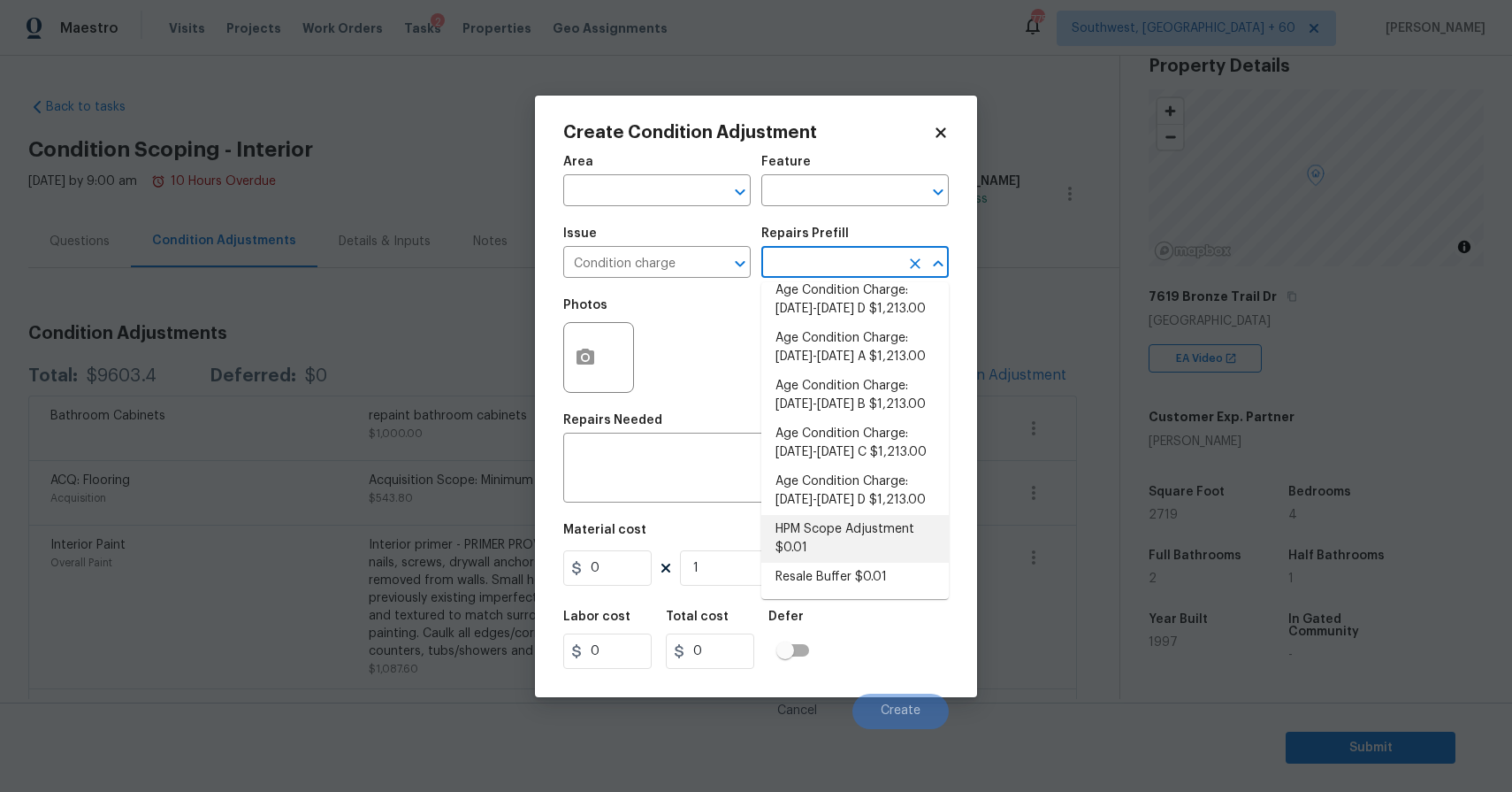
click at [861, 529] on li "HPM Scope Adjustment $0.01" at bounding box center [854, 539] width 188 height 48
type input "Home Readiness Packages"
type textarea "HPM Scope Adjustment"
type input "0.01"
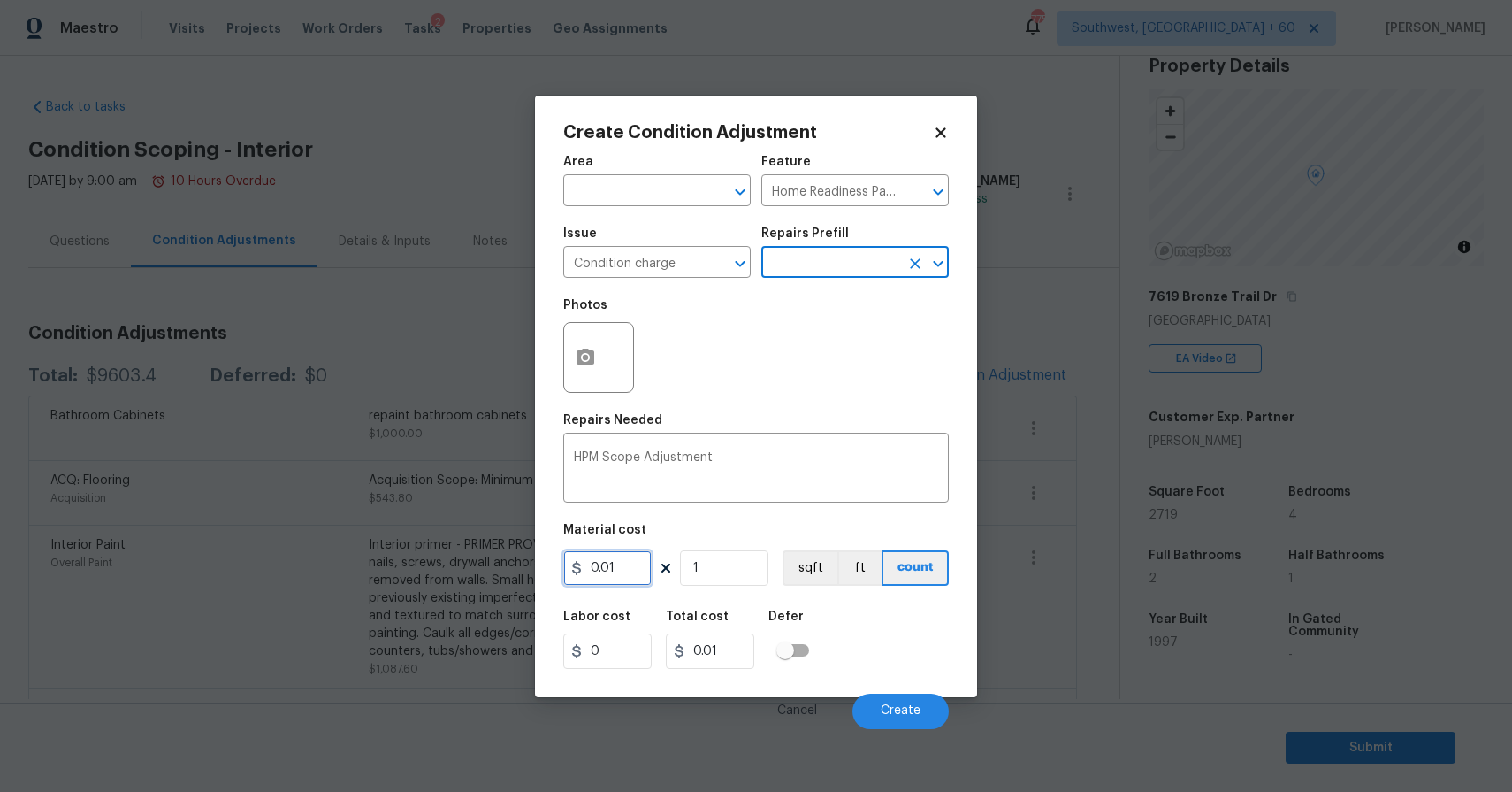
click at [641, 566] on input "0.01" at bounding box center [607, 568] width 89 height 36
type input "397"
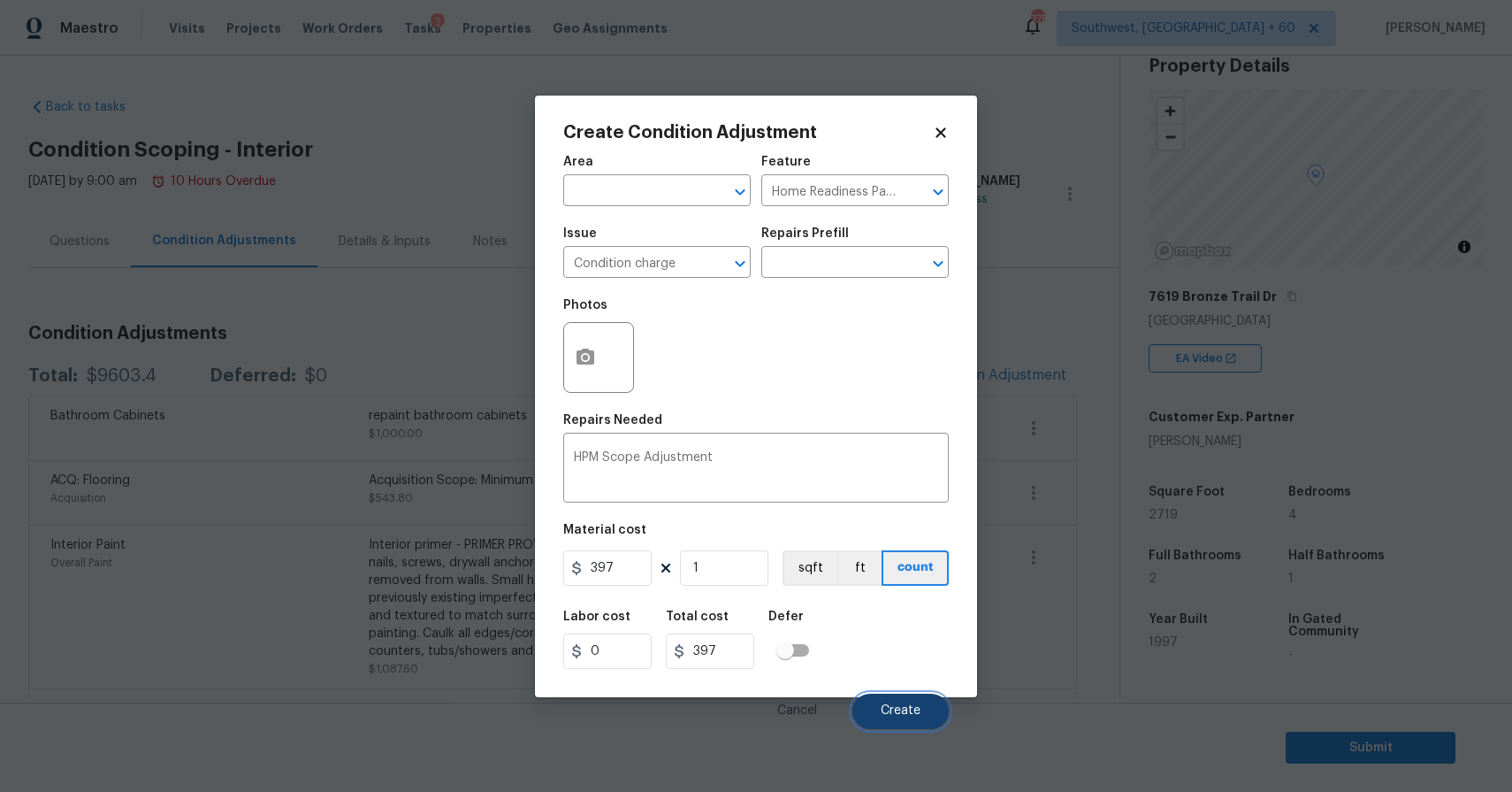
click at [866, 704] on button "Create" at bounding box center [900, 712] width 96 height 36
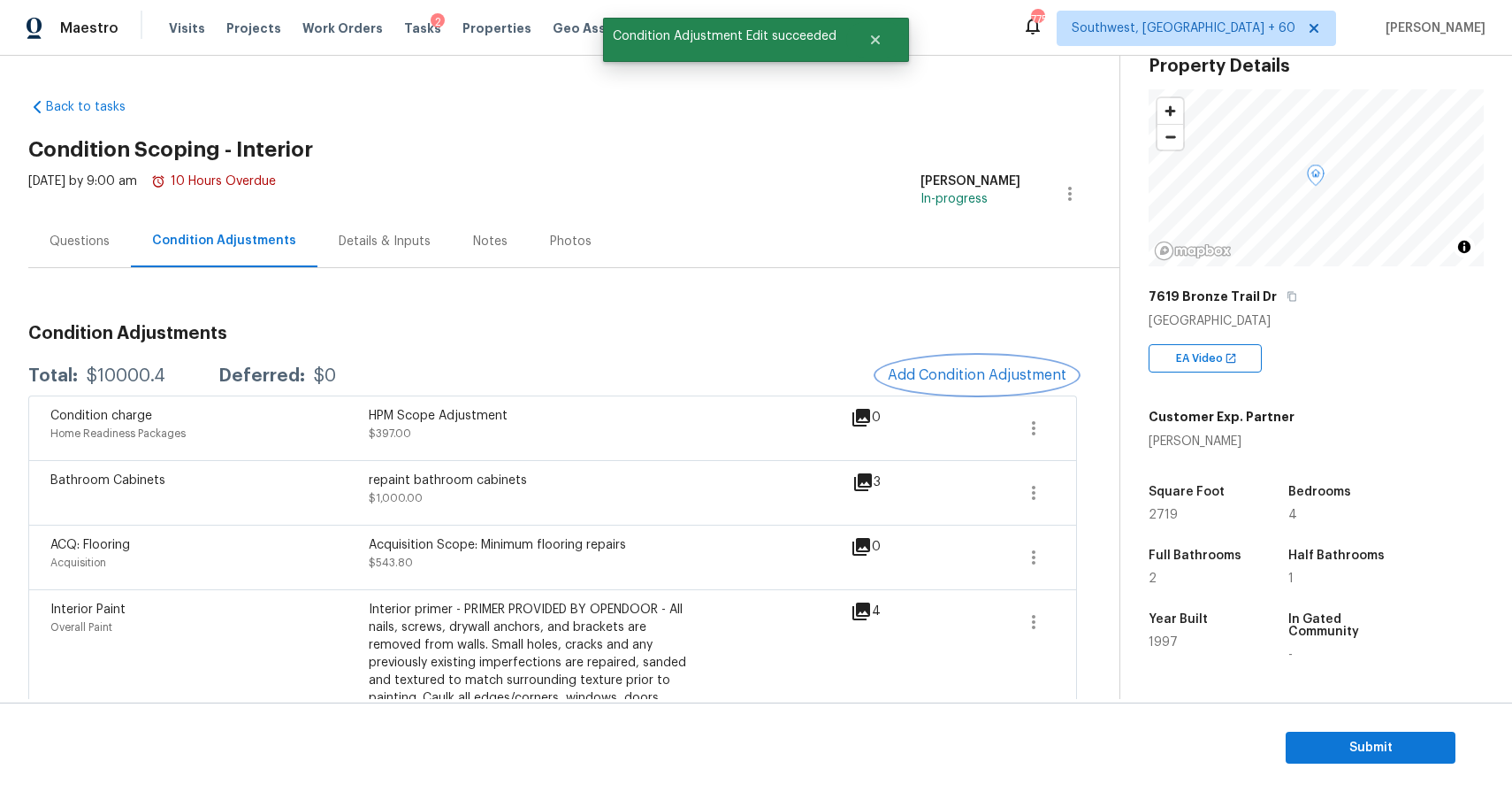
click at [989, 369] on span "Add Condition Adjustment" at bounding box center [977, 375] width 178 height 16
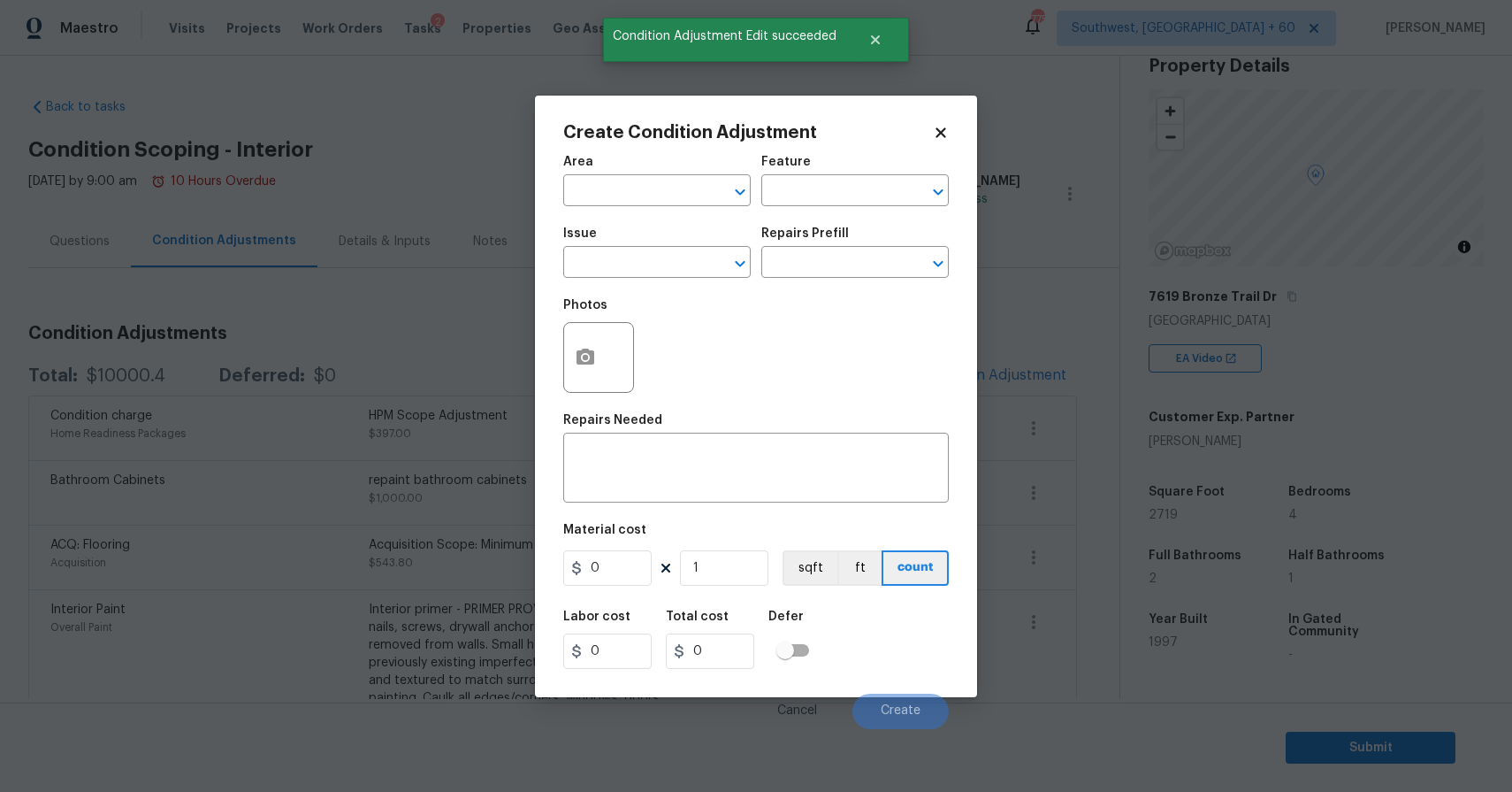
click at [636, 242] on div "Issue" at bounding box center [657, 238] width 188 height 23
click at [643, 262] on input "text" at bounding box center [633, 264] width 138 height 27
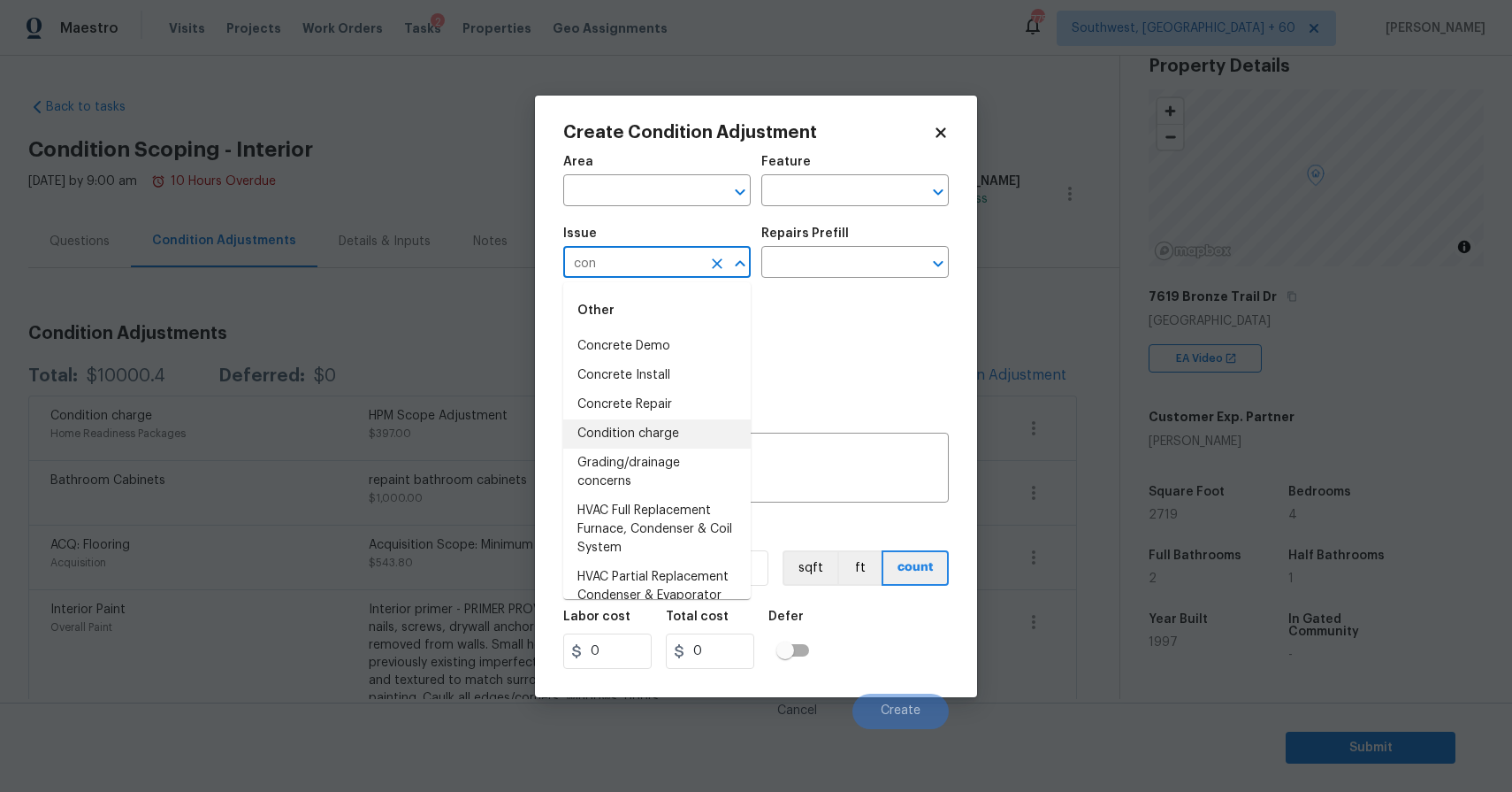
click at [702, 446] on li "Condition charge" at bounding box center [657, 433] width 188 height 29
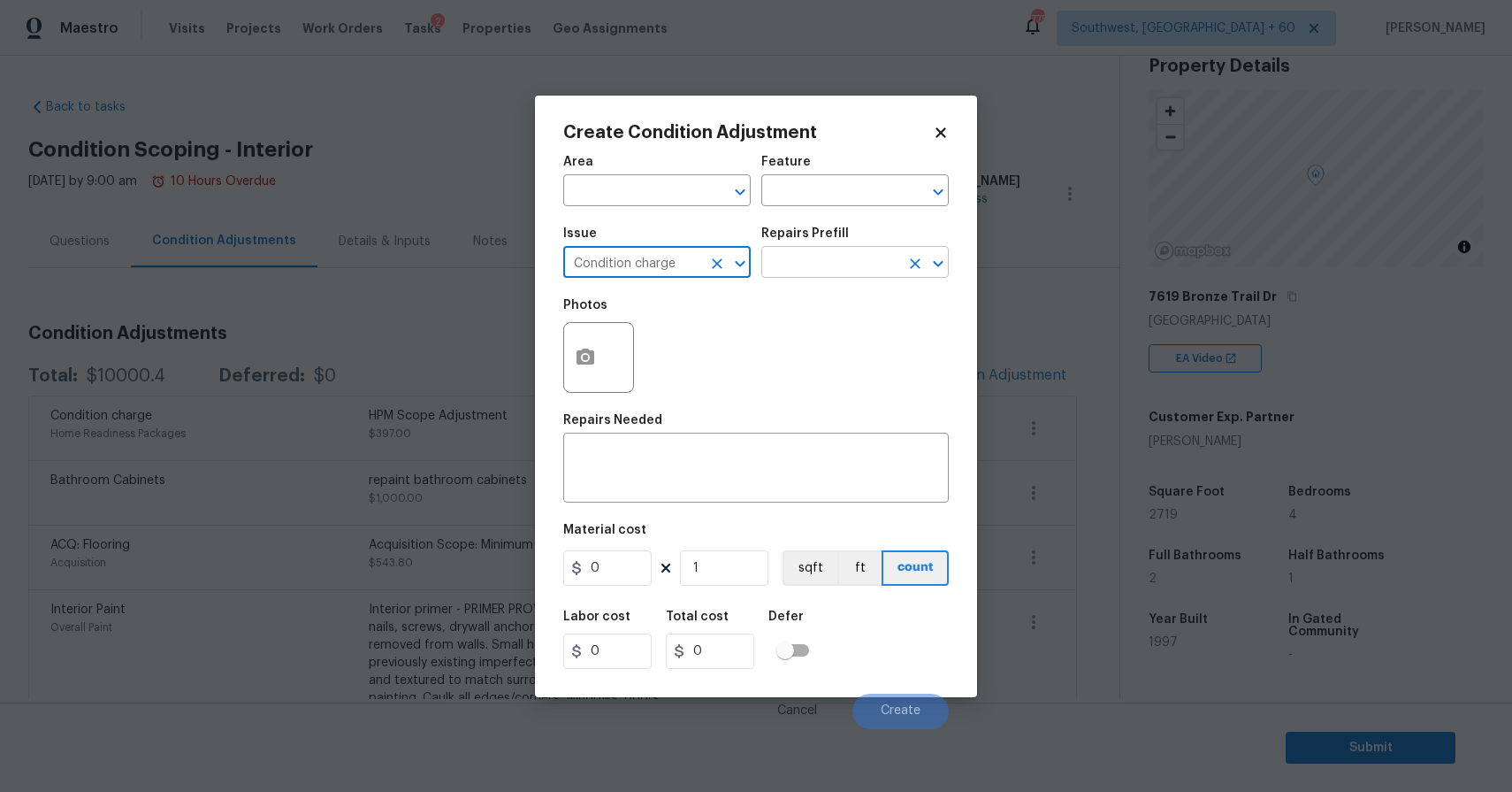
type input "Condition charge"
click at [866, 266] on input "text" at bounding box center [830, 264] width 138 height 27
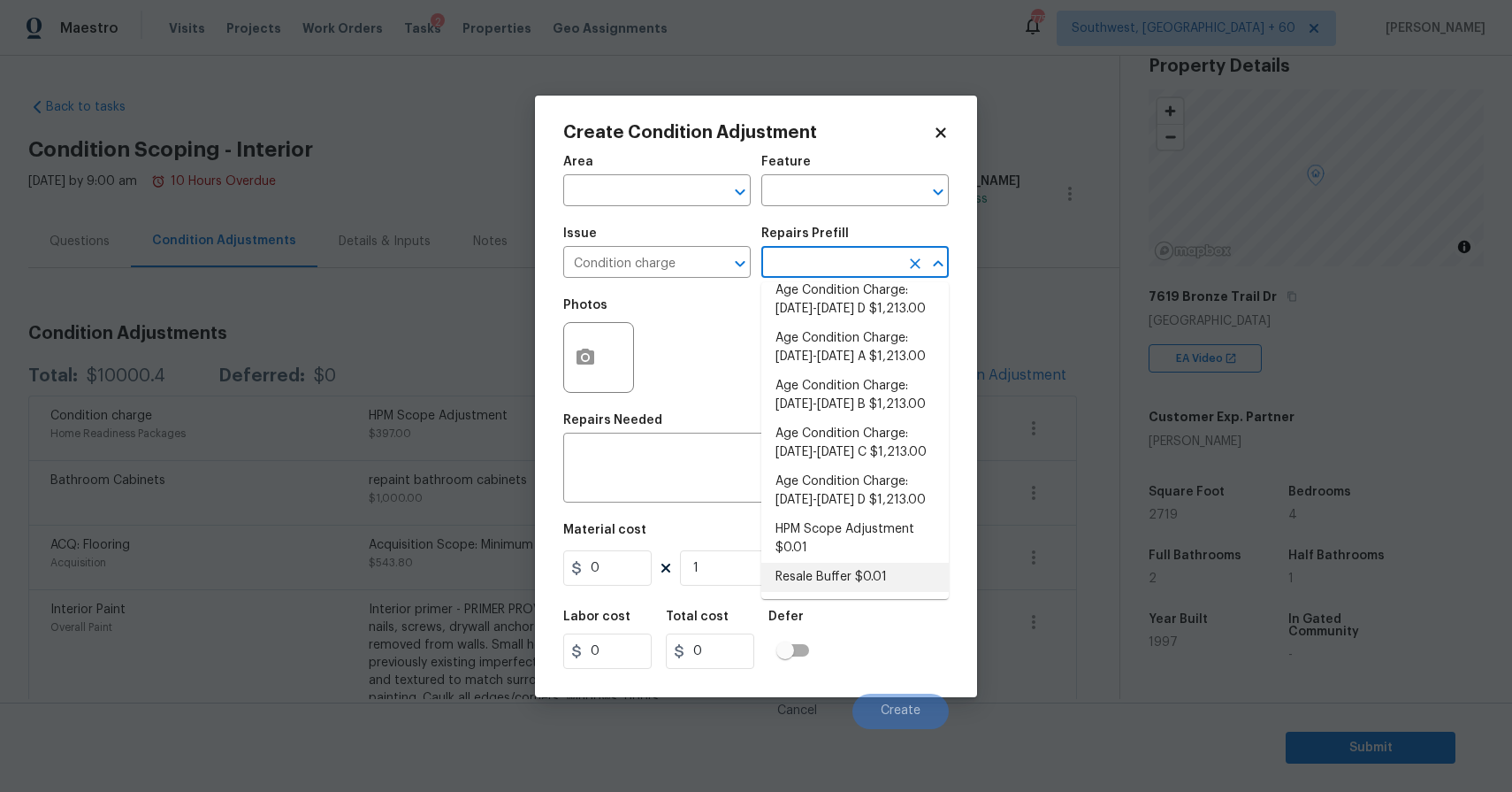
click at [892, 582] on li "Resale Buffer $0.01" at bounding box center [854, 577] width 188 height 29
type input "Home Readiness Packages"
type textarea "Resale Buffer"
type input "0.01"
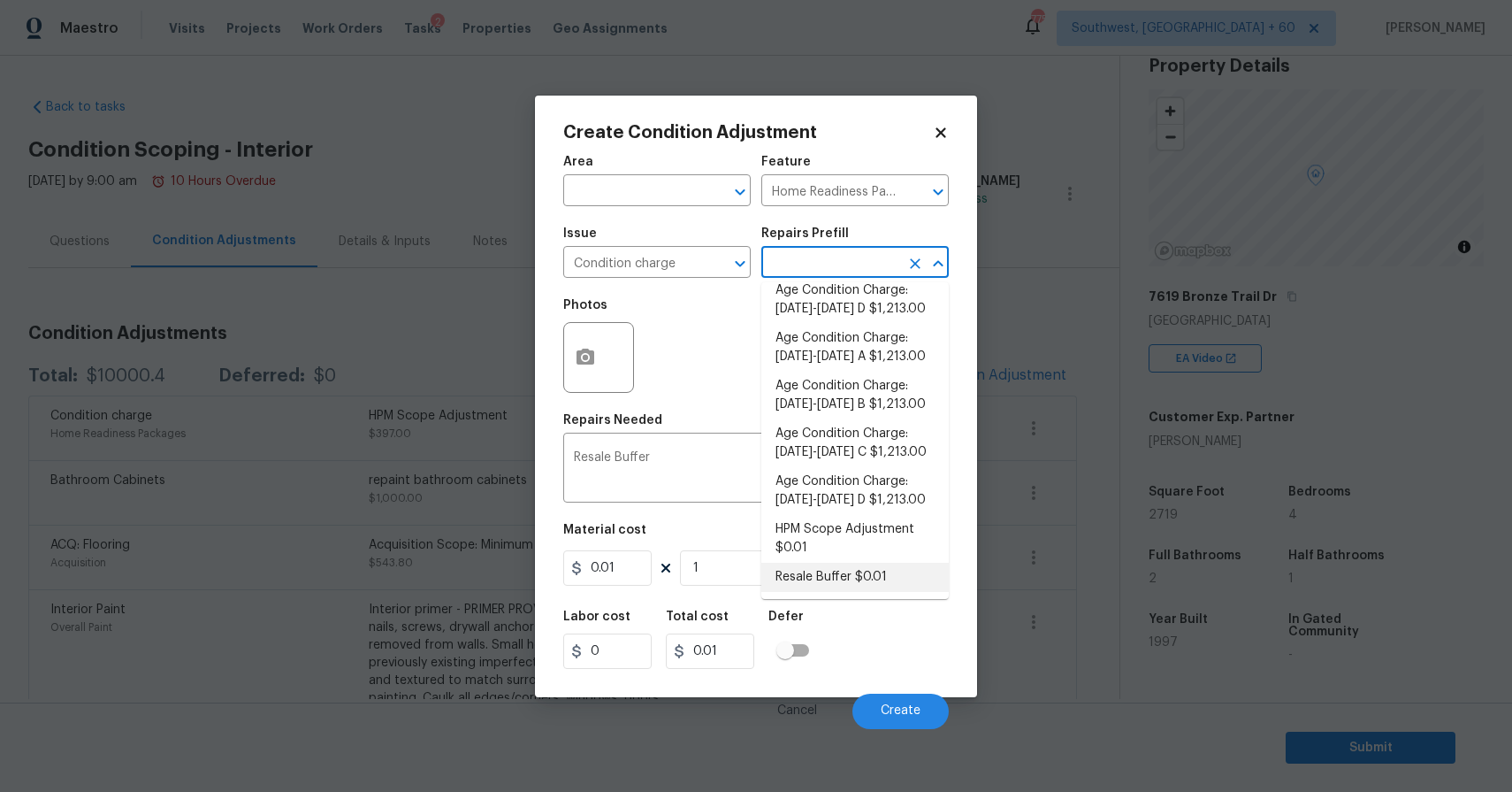
click at [861, 572] on li "Resale Buffer $0.01" at bounding box center [854, 577] width 188 height 29
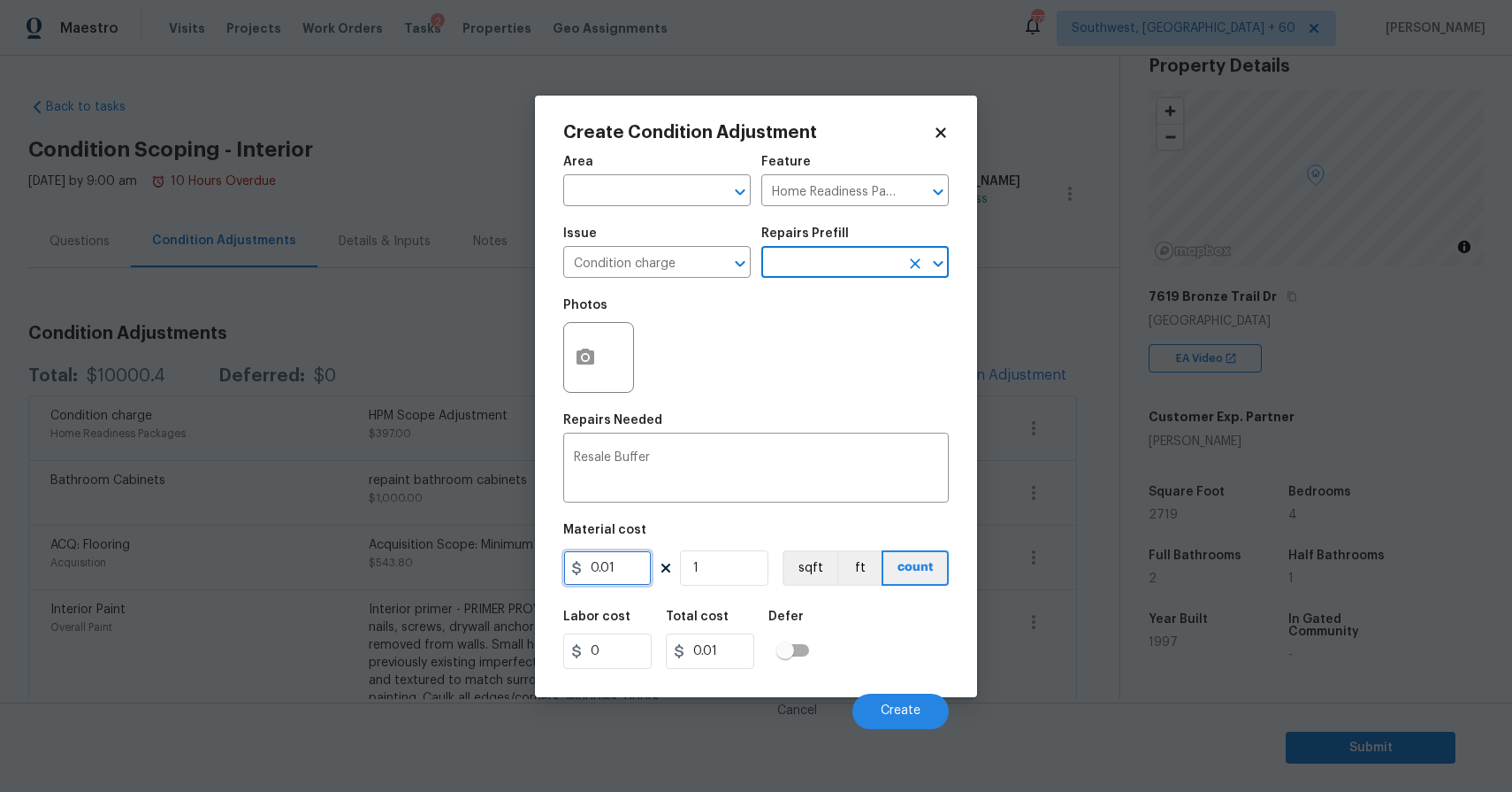
click at [619, 571] on input "0.01" at bounding box center [607, 568] width 89 height 36
type input "4600"
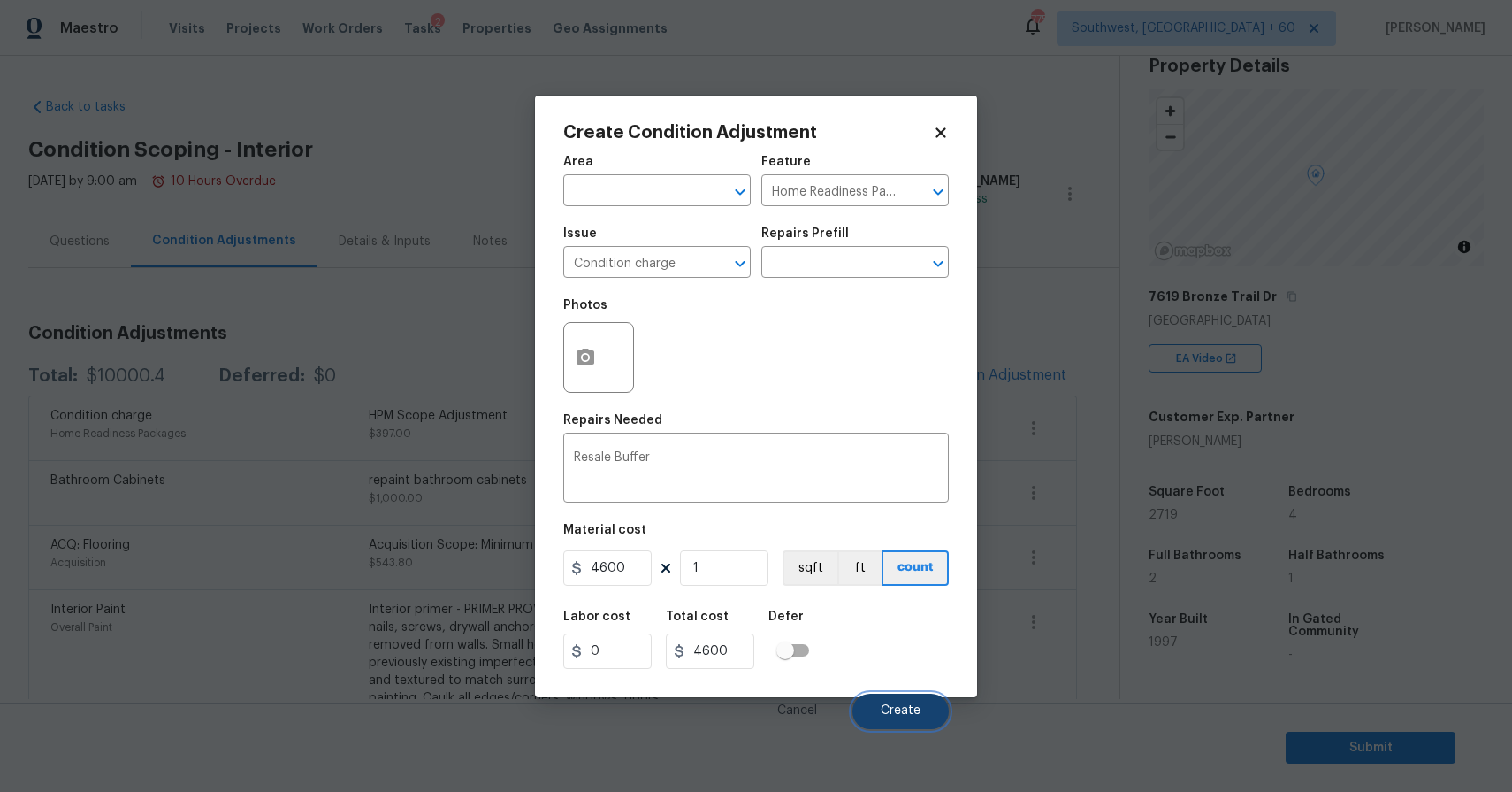
click at [905, 709] on span "Create" at bounding box center [900, 711] width 40 height 13
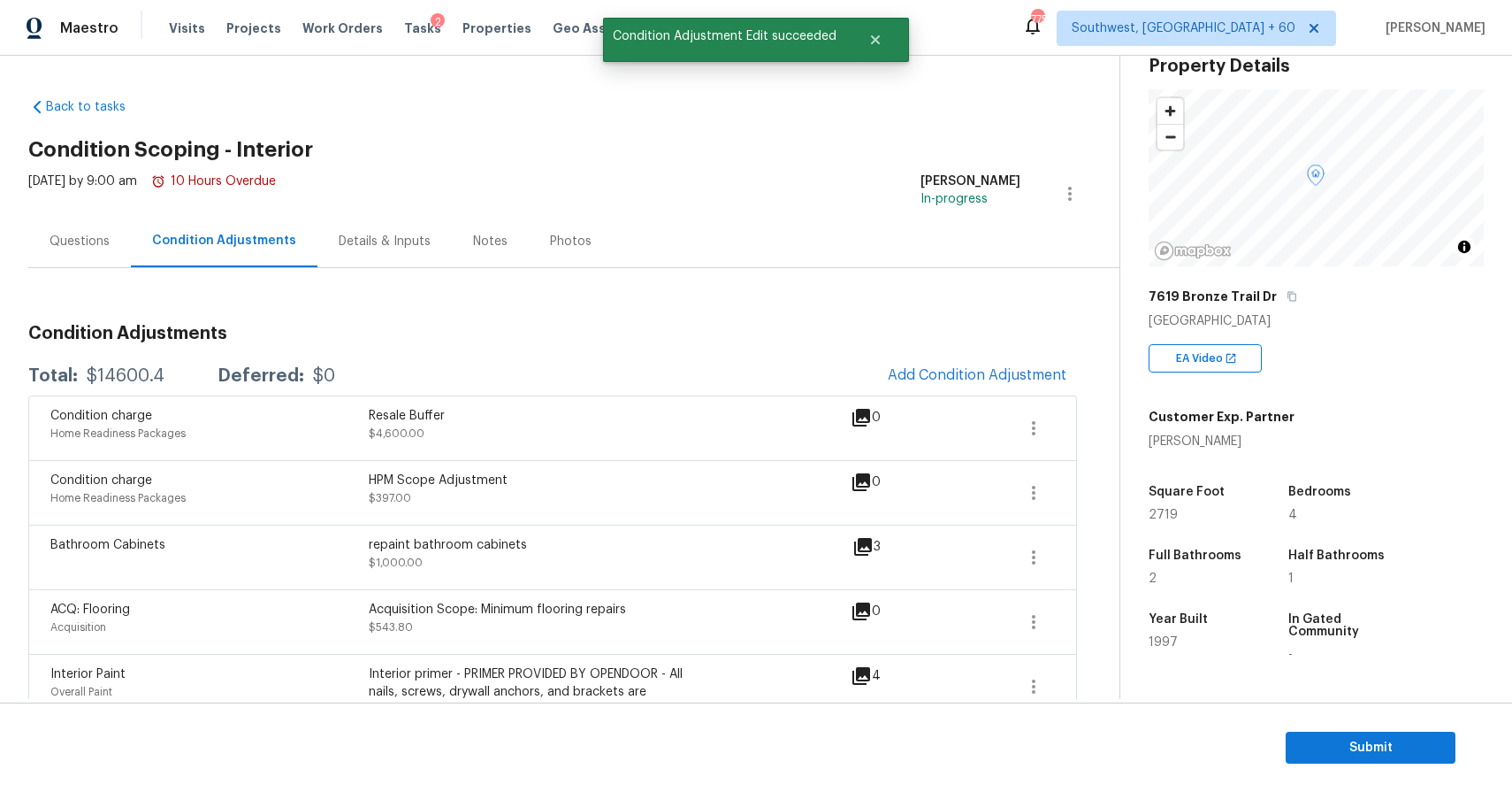
click at [90, 225] on div "Questions" at bounding box center [79, 241] width 103 height 52
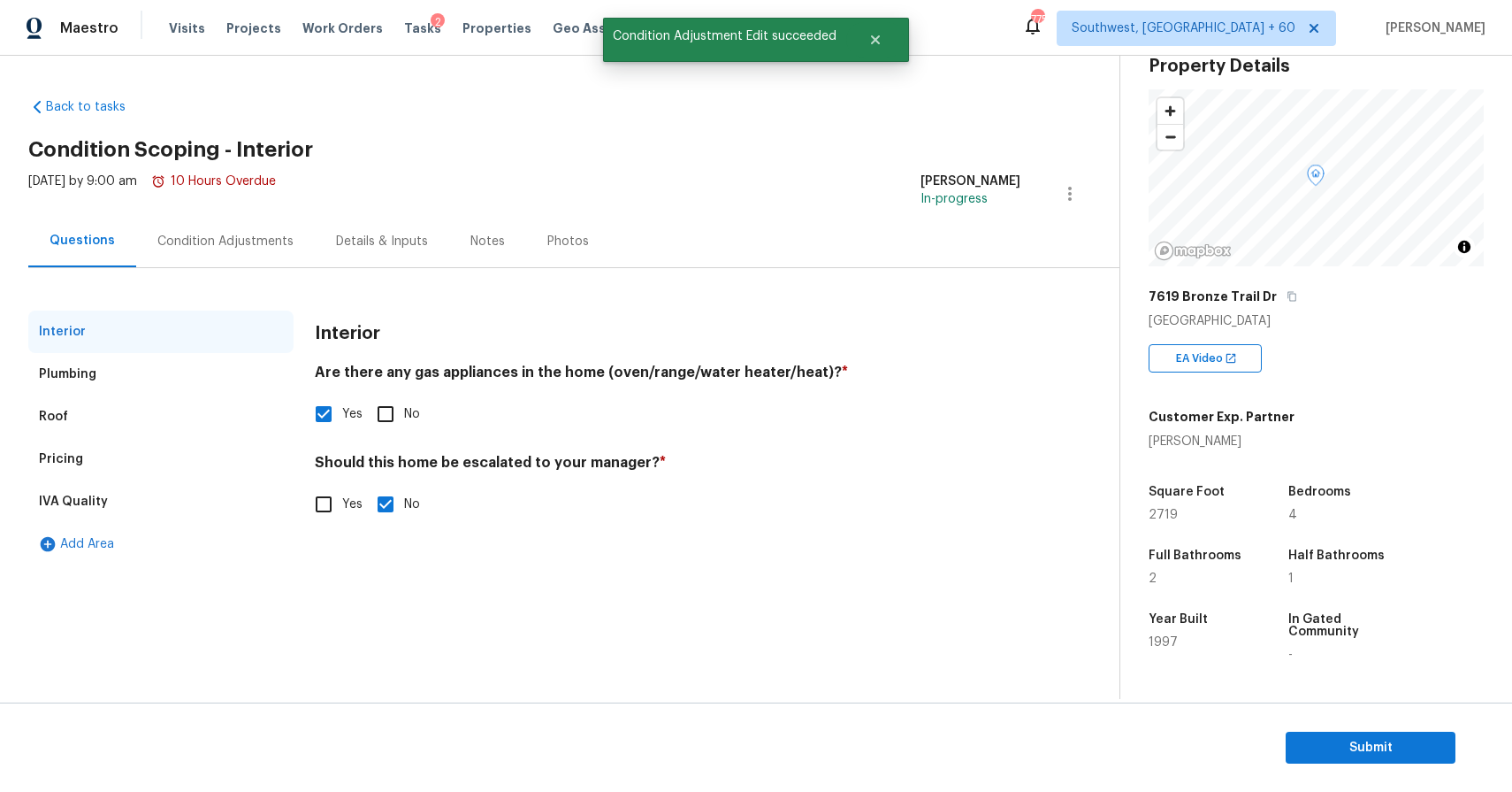
click at [201, 251] on div "Condition Adjustments" at bounding box center [225, 241] width 178 height 52
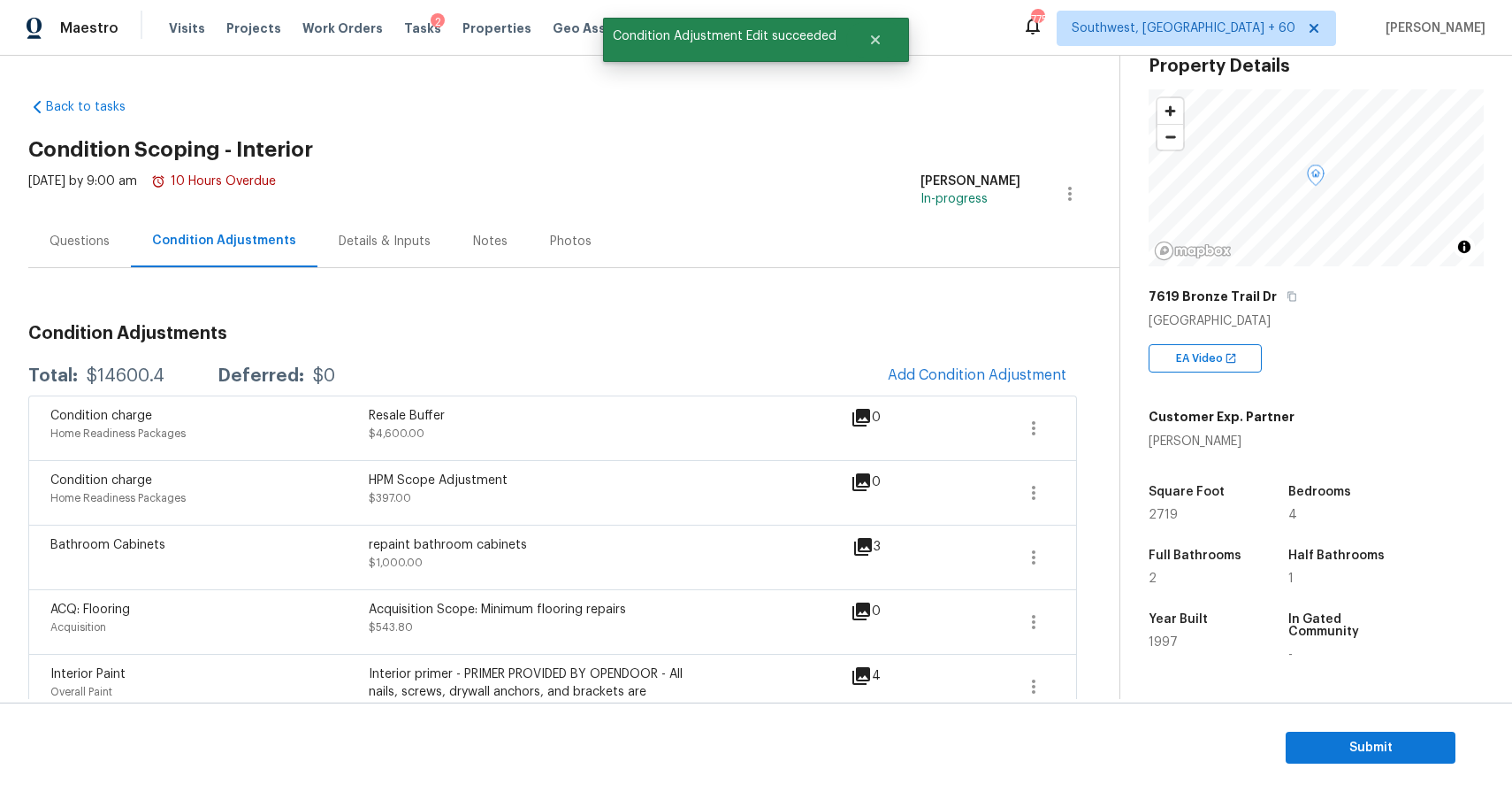
click at [134, 384] on div "Total: $14600.4 Deferred: $0 Add Condition Adjustment" at bounding box center [552, 376] width 1048 height 39
copy div "$14600.4"
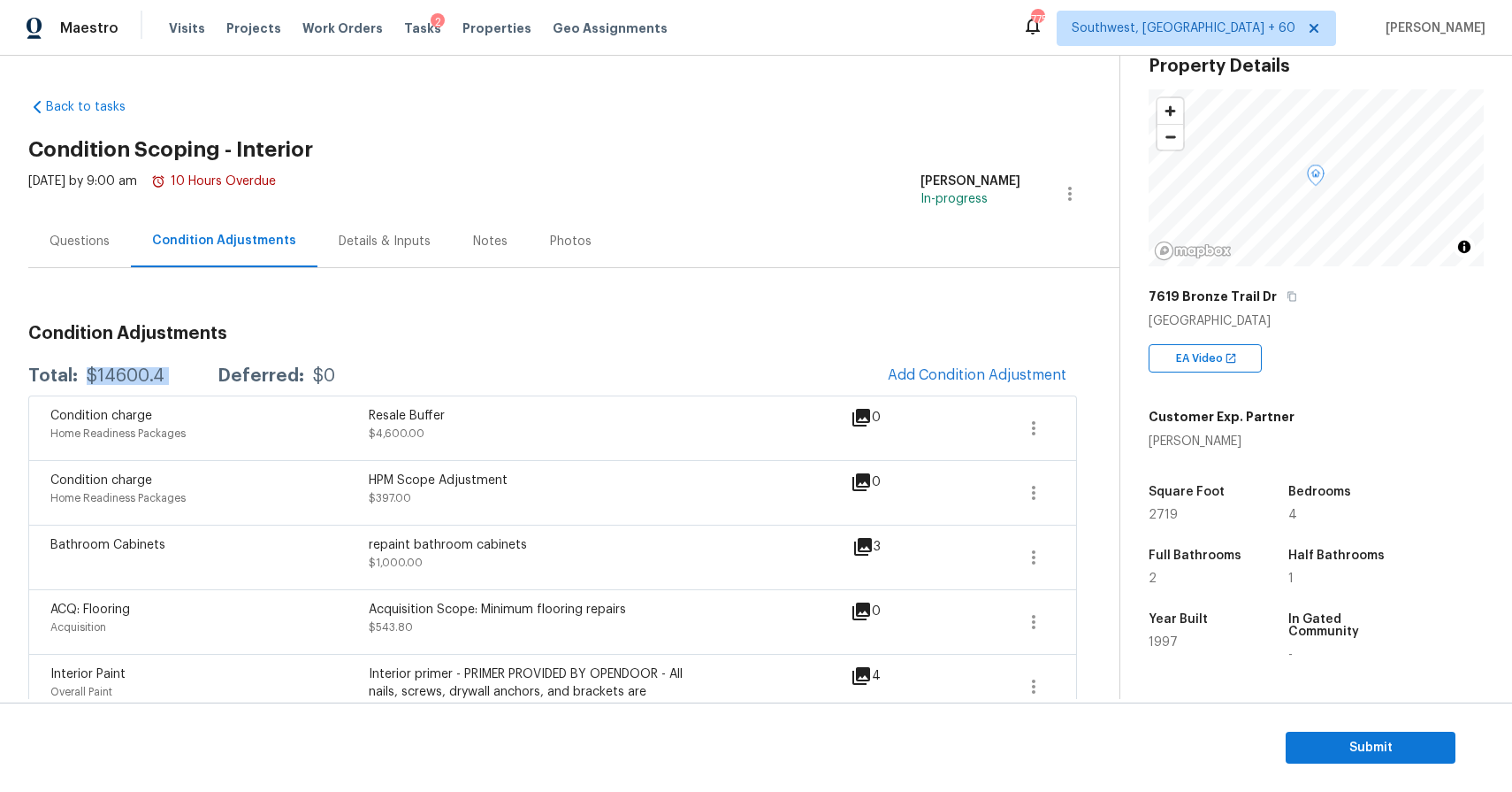
click at [90, 234] on div "Questions" at bounding box center [79, 241] width 60 height 18
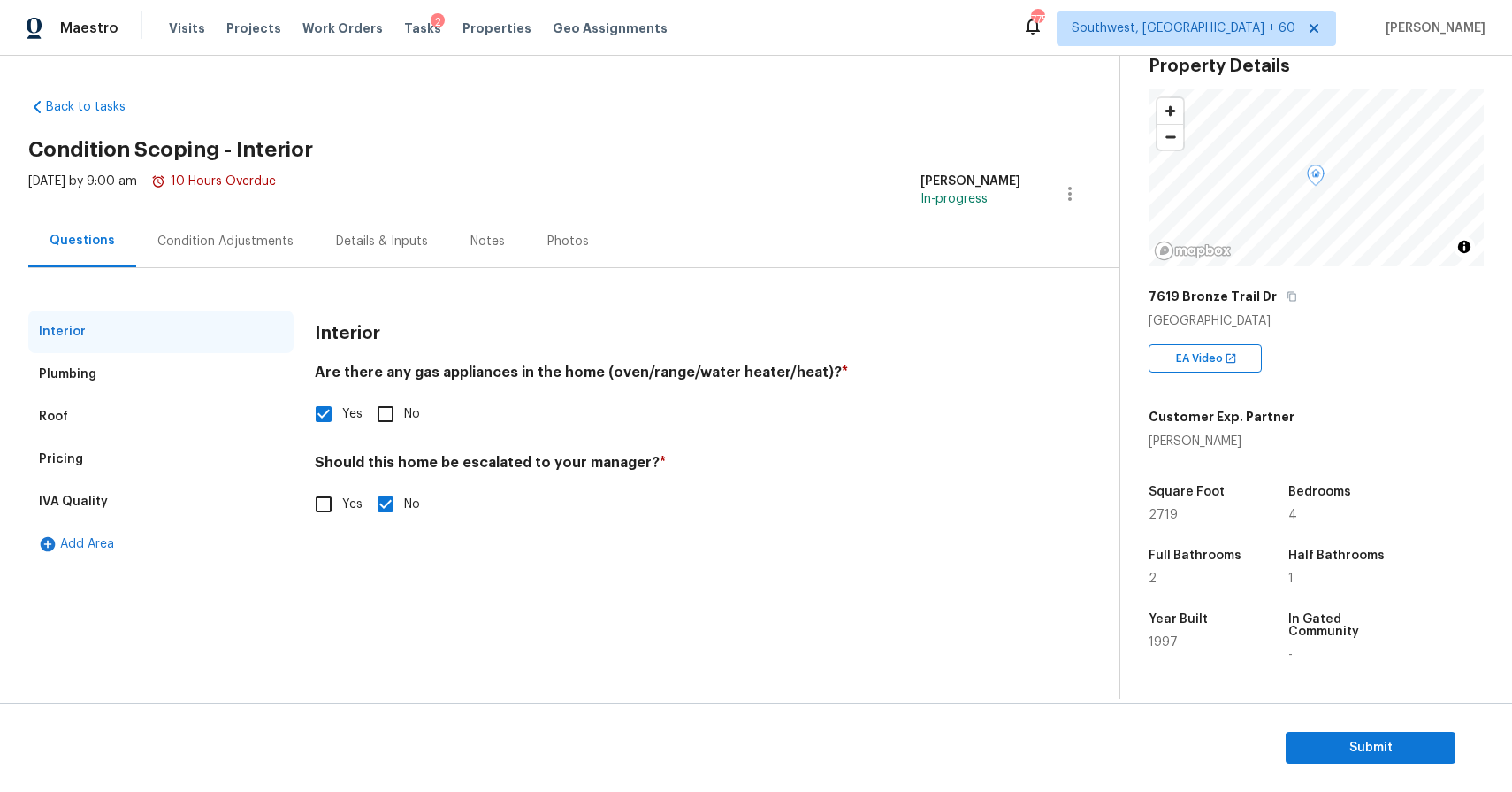
click at [90, 234] on div "Questions" at bounding box center [82, 240] width 65 height 18
click at [1367, 755] on span "Submit" at bounding box center [1370, 748] width 141 height 22
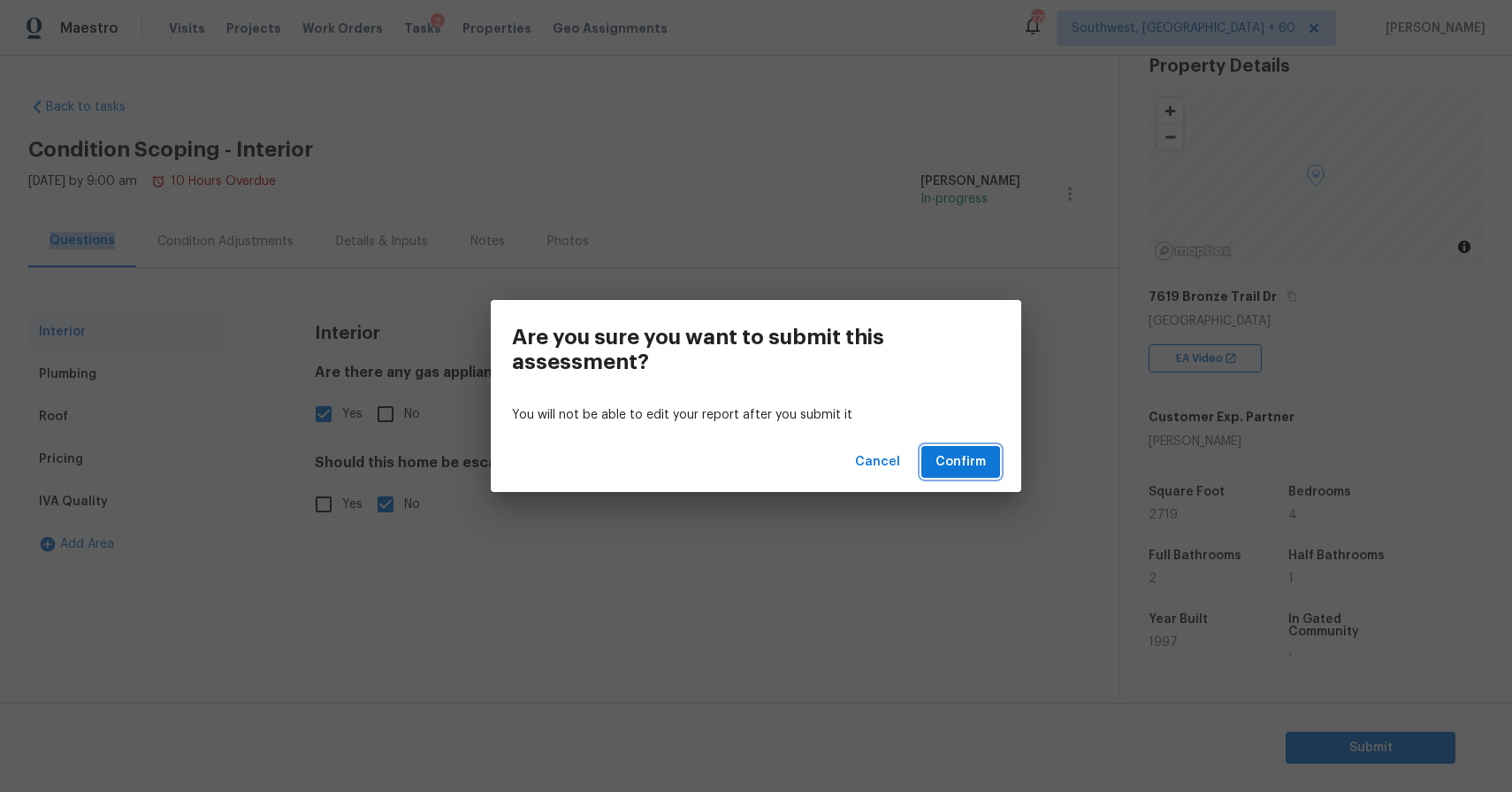
click at [977, 465] on span "Confirm" at bounding box center [961, 462] width 50 height 22
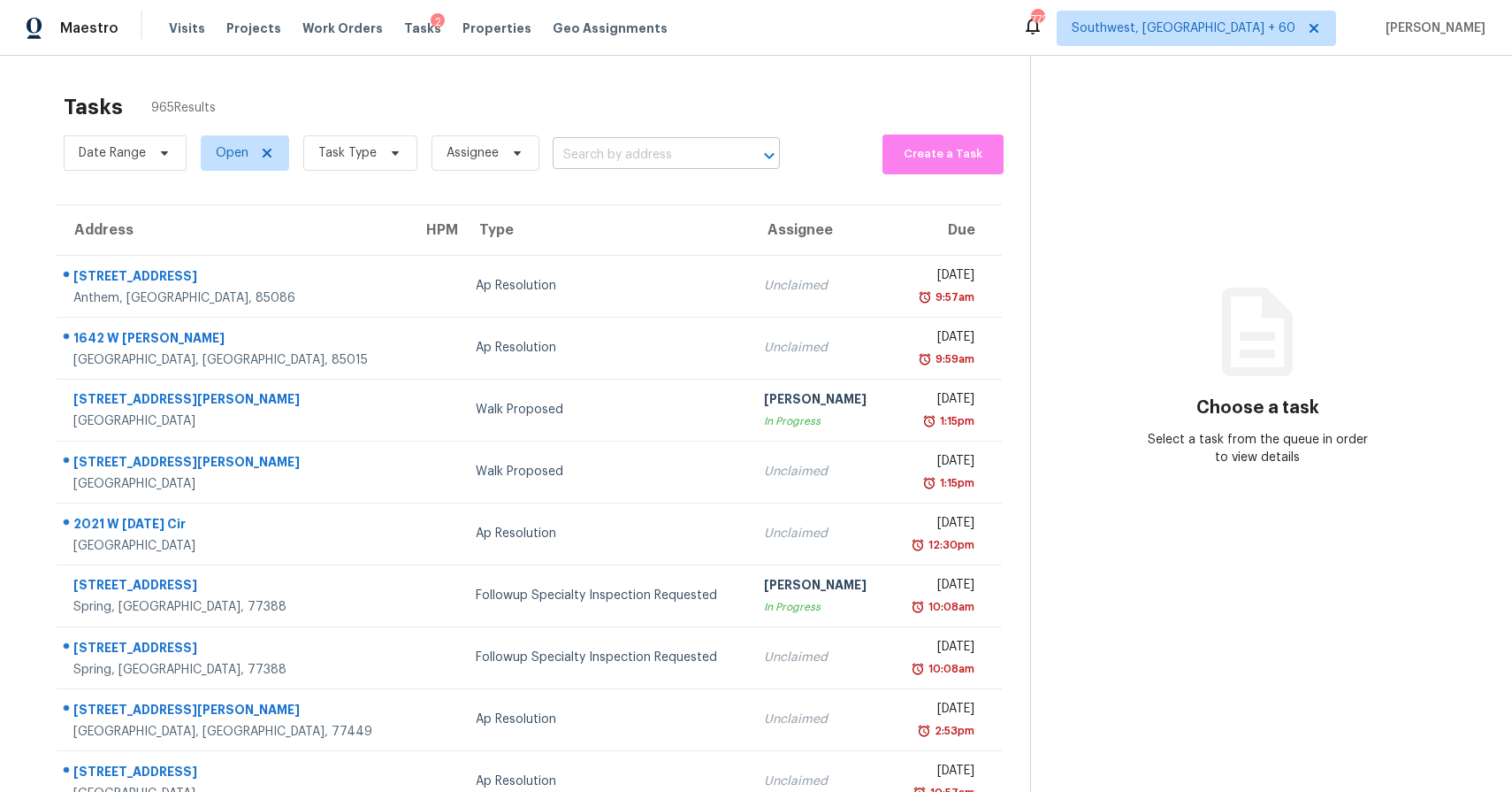
click at [613, 159] on input "text" at bounding box center [641, 154] width 178 height 27
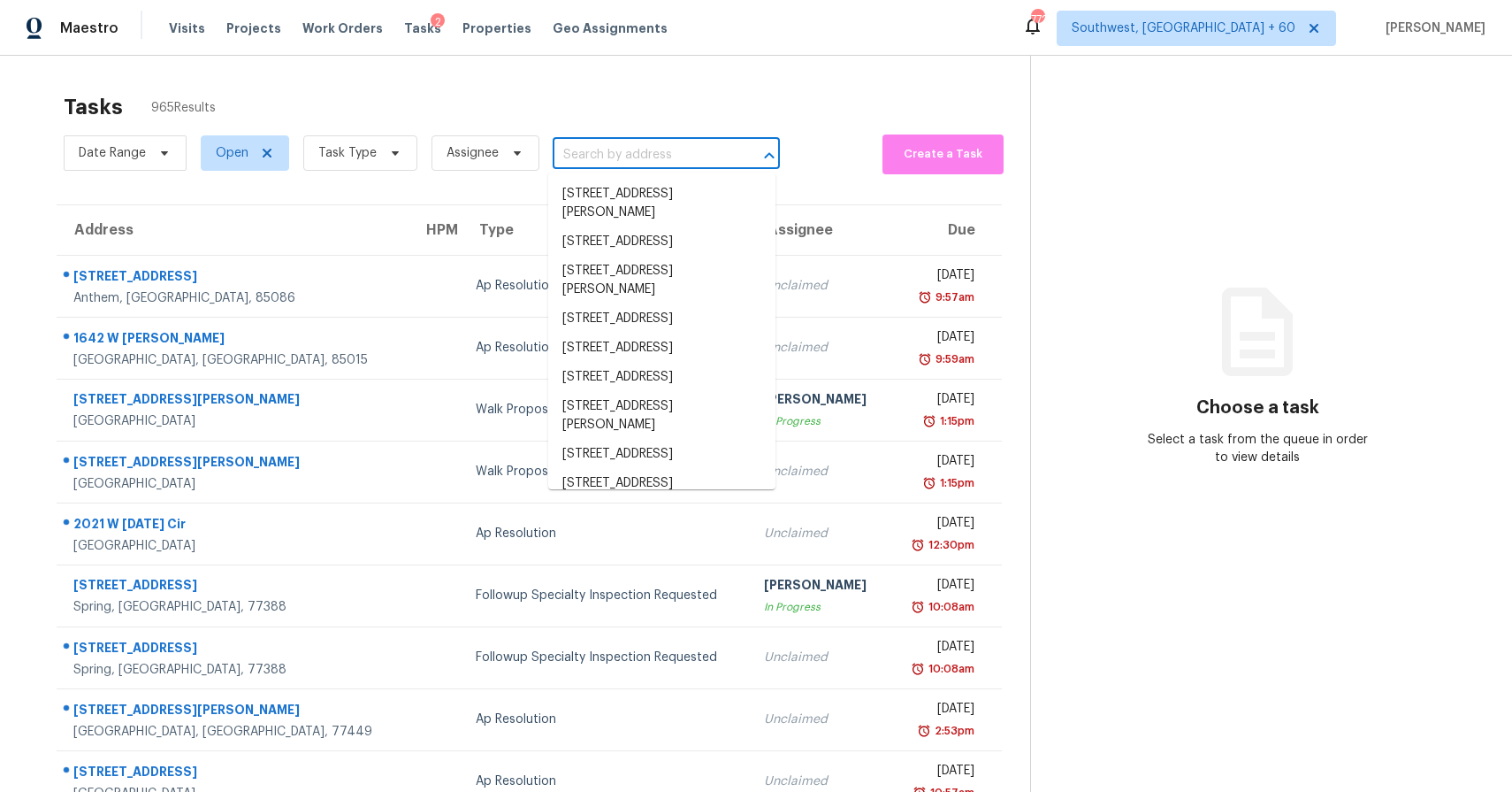
paste input "4926 Trailing Clover Ct, Houston, TX 77084"
type input "4926 Trailing Clover Ct, Houston, TX 77084"
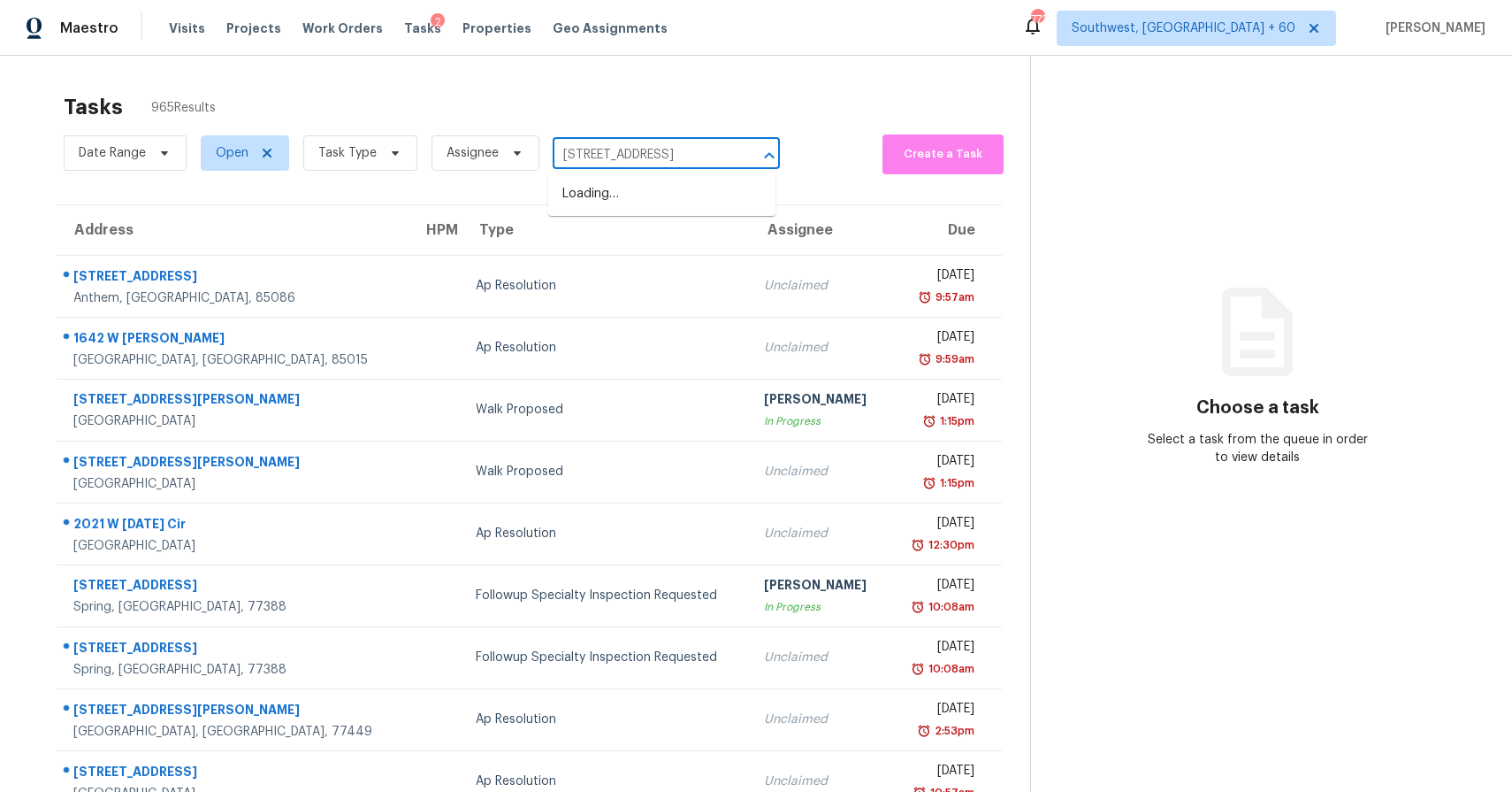
scroll to position [0, 83]
click at [663, 198] on li "4926 Trailing Clover Ct, Houston, TX 77084" at bounding box center [662, 194] width 227 height 29
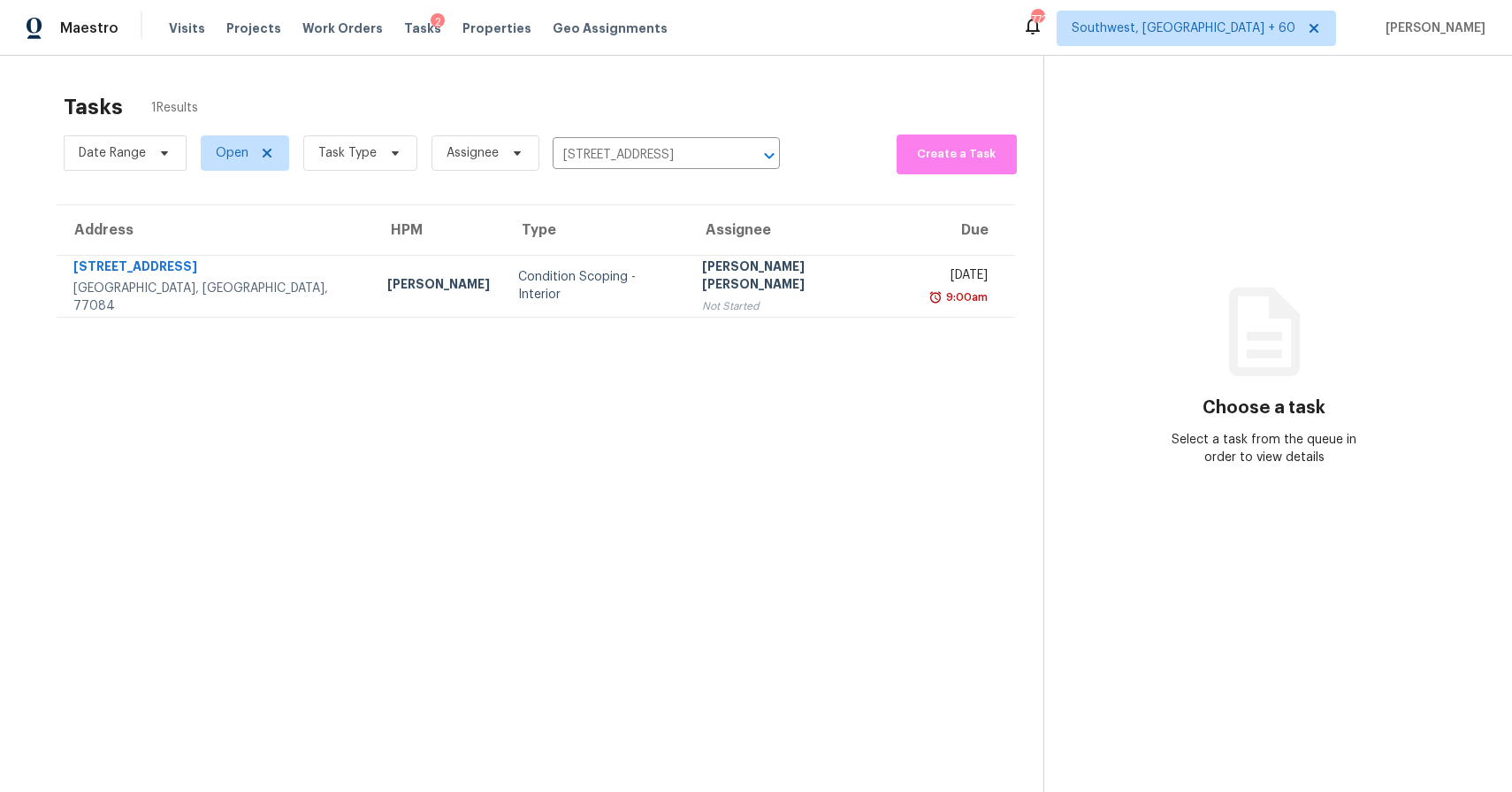
click at [711, 319] on section "Tasks 1 Results Date Range Open Task Type Assignee 4926 Trailing Clover Ct, Hou…" at bounding box center [535, 466] width 1015 height 763
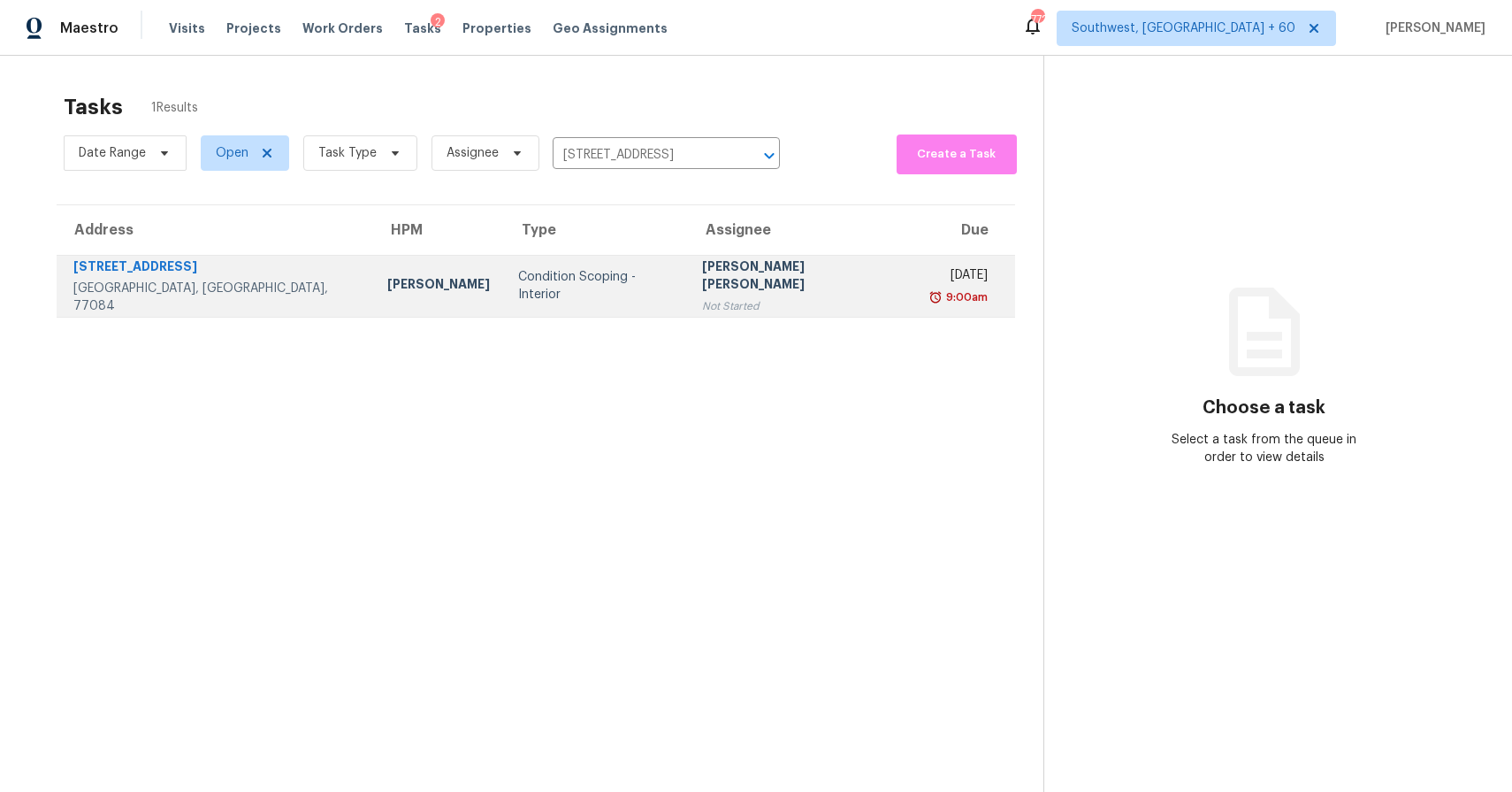
click at [807, 268] on td "Jishnu Manoj Not Started" at bounding box center [802, 285] width 228 height 62
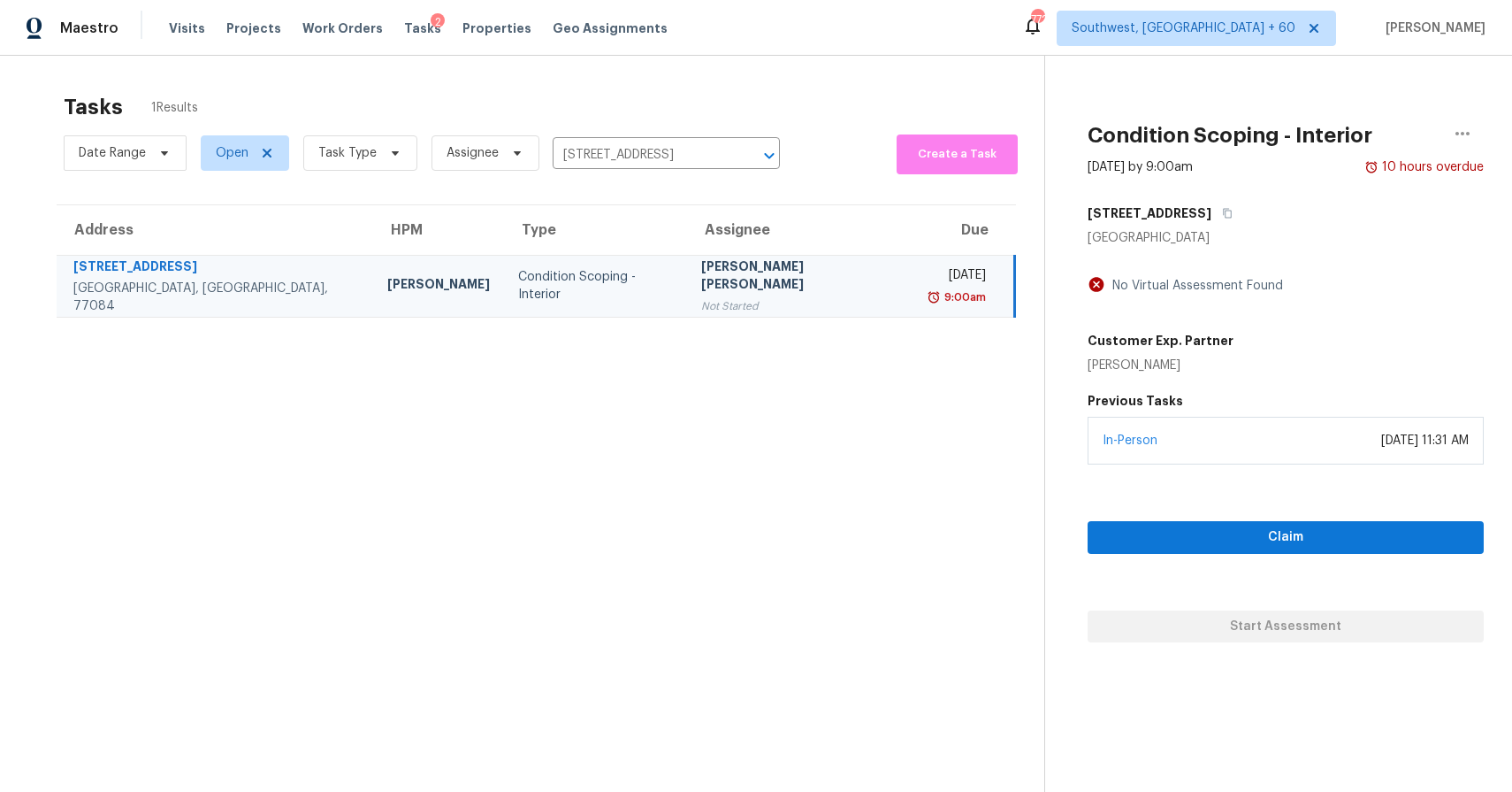
click at [1262, 460] on div "In-Person August 08, 2025 at 11:31 AM" at bounding box center [1286, 440] width 396 height 48
click at [1325, 549] on button "Claim" at bounding box center [1286, 537] width 396 height 33
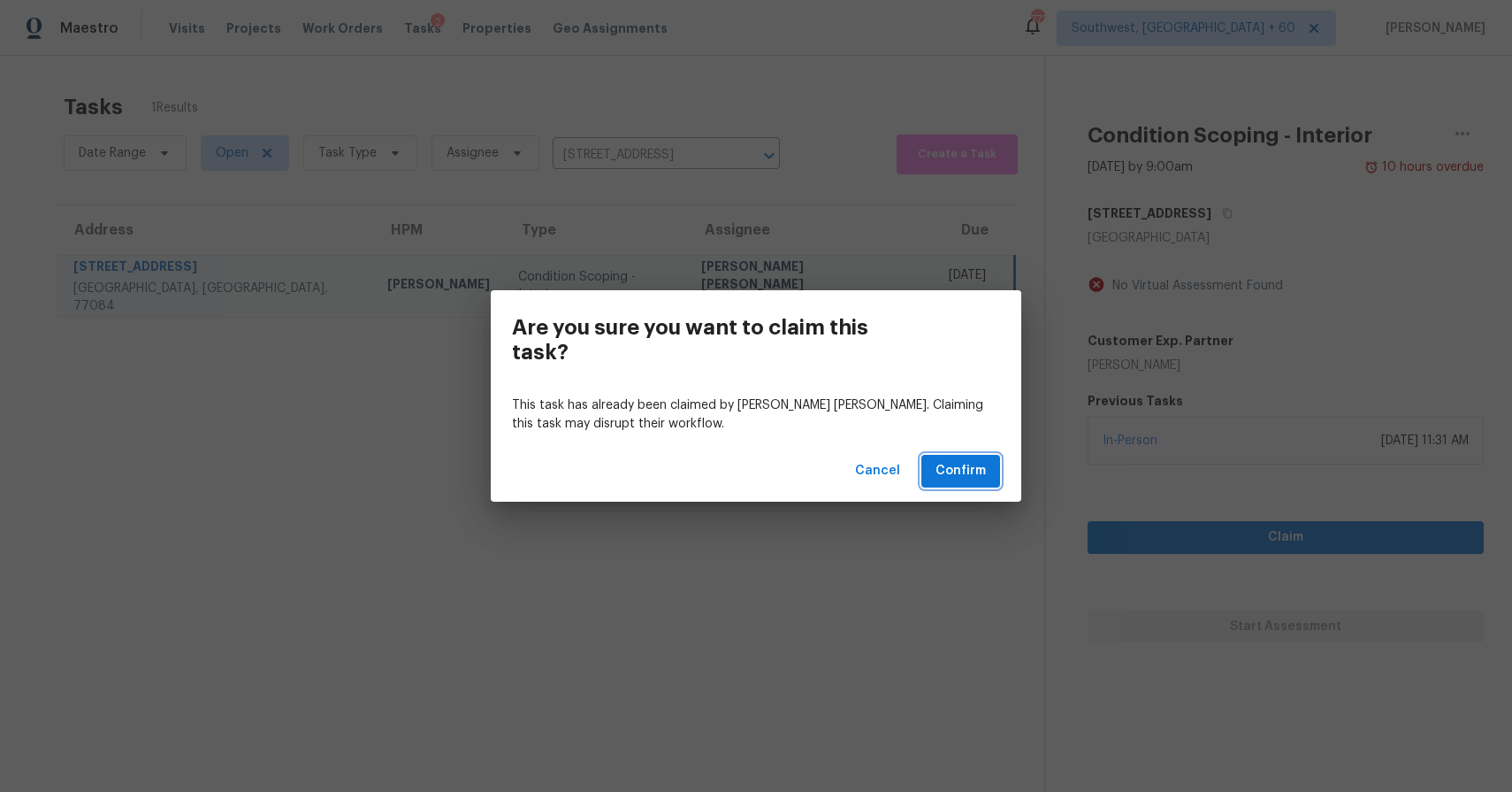
click at [974, 473] on span "Confirm" at bounding box center [961, 471] width 50 height 22
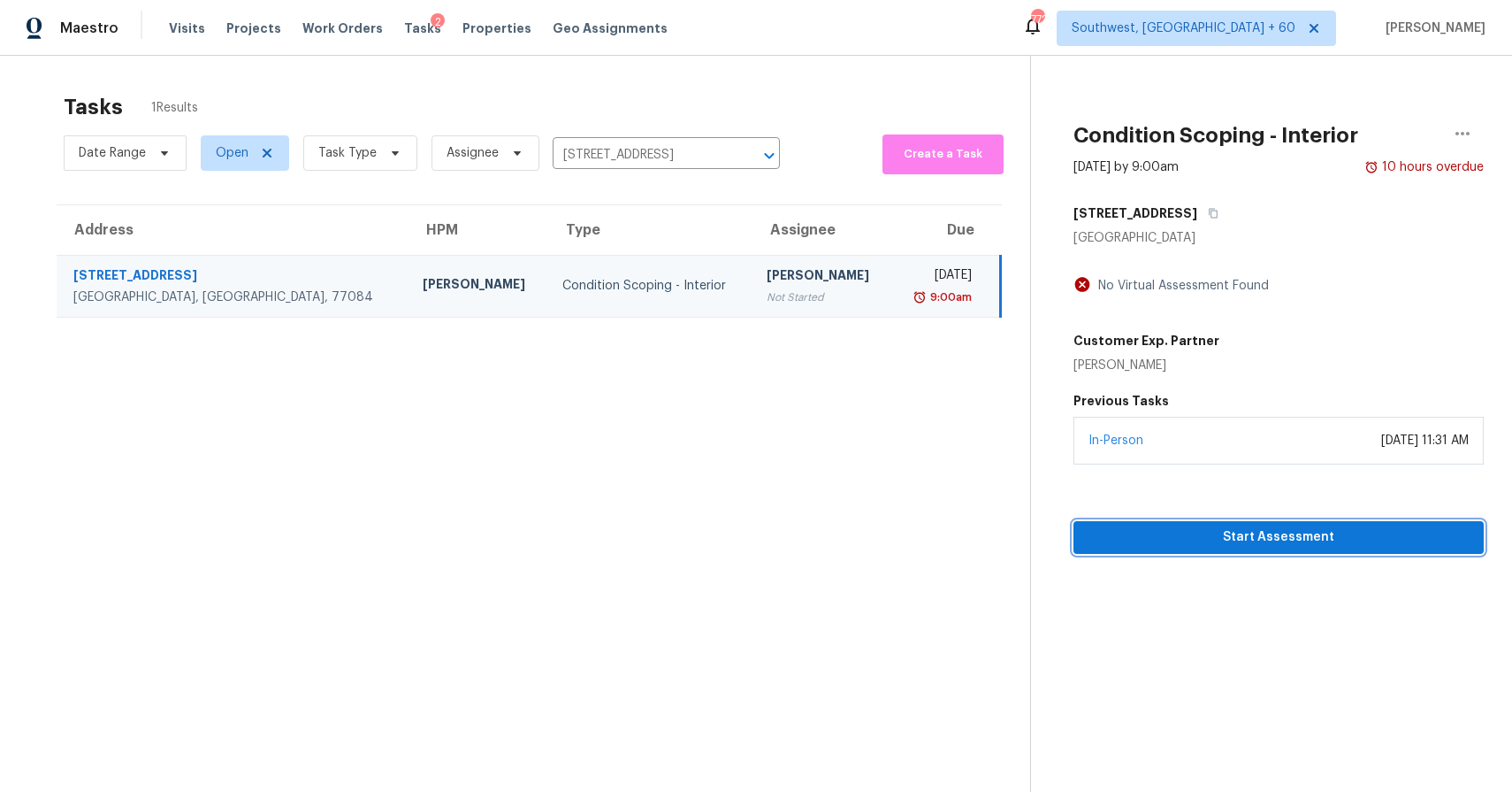
click at [1341, 534] on span "Start Assessment" at bounding box center [1278, 538] width 382 height 22
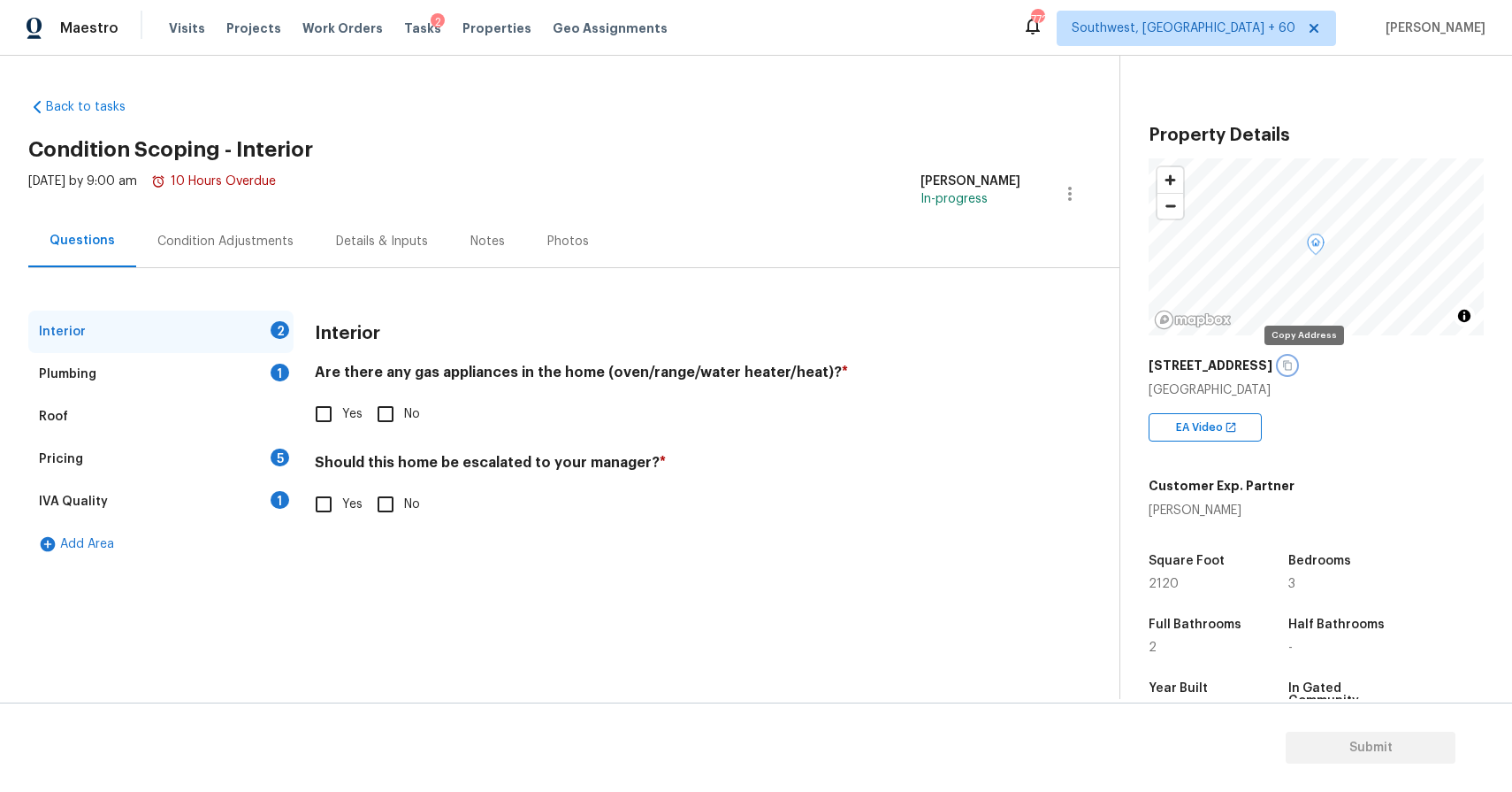
click at [1295, 370] on button "button" at bounding box center [1287, 365] width 16 height 16
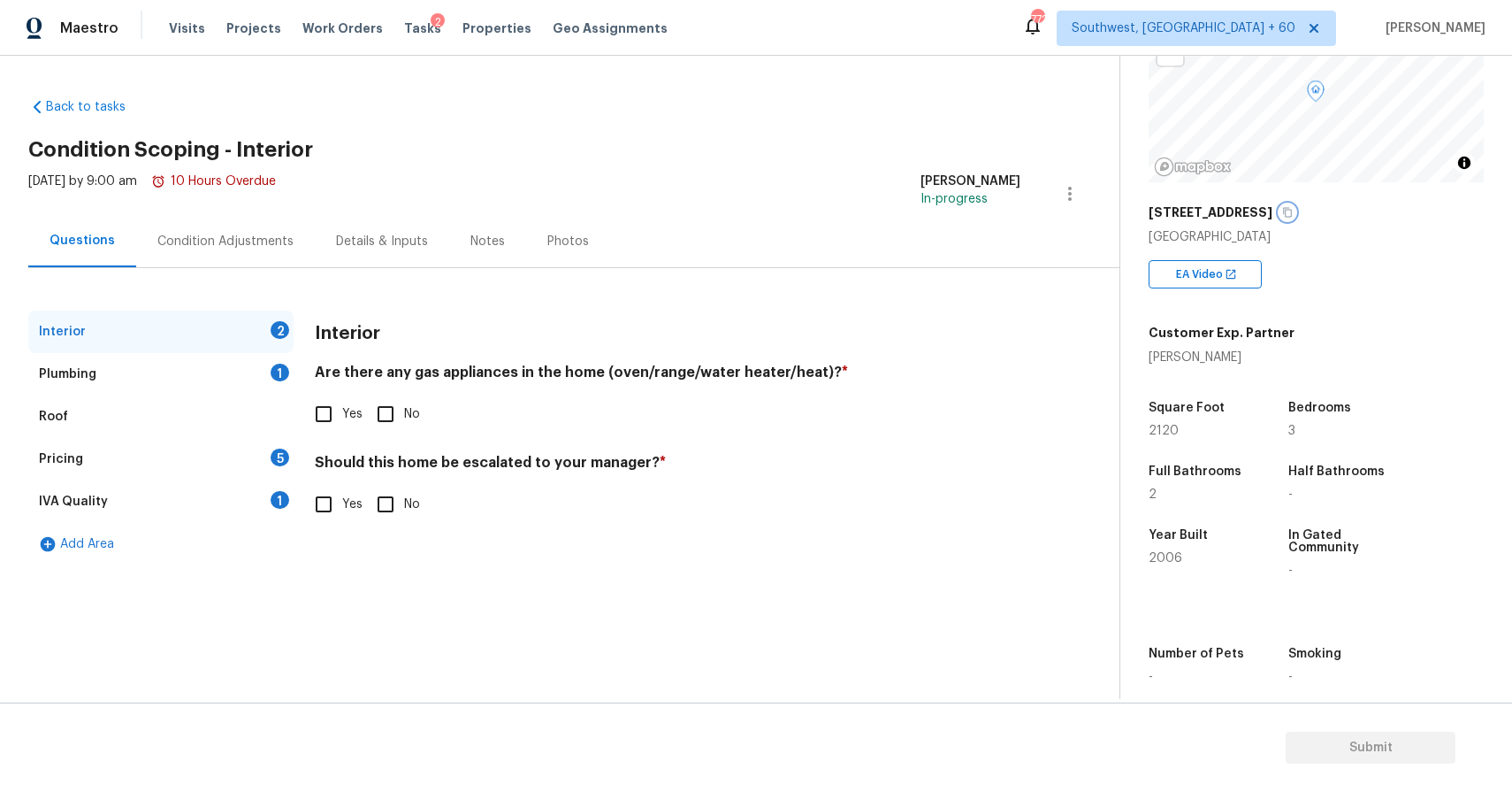
scroll to position [175, 0]
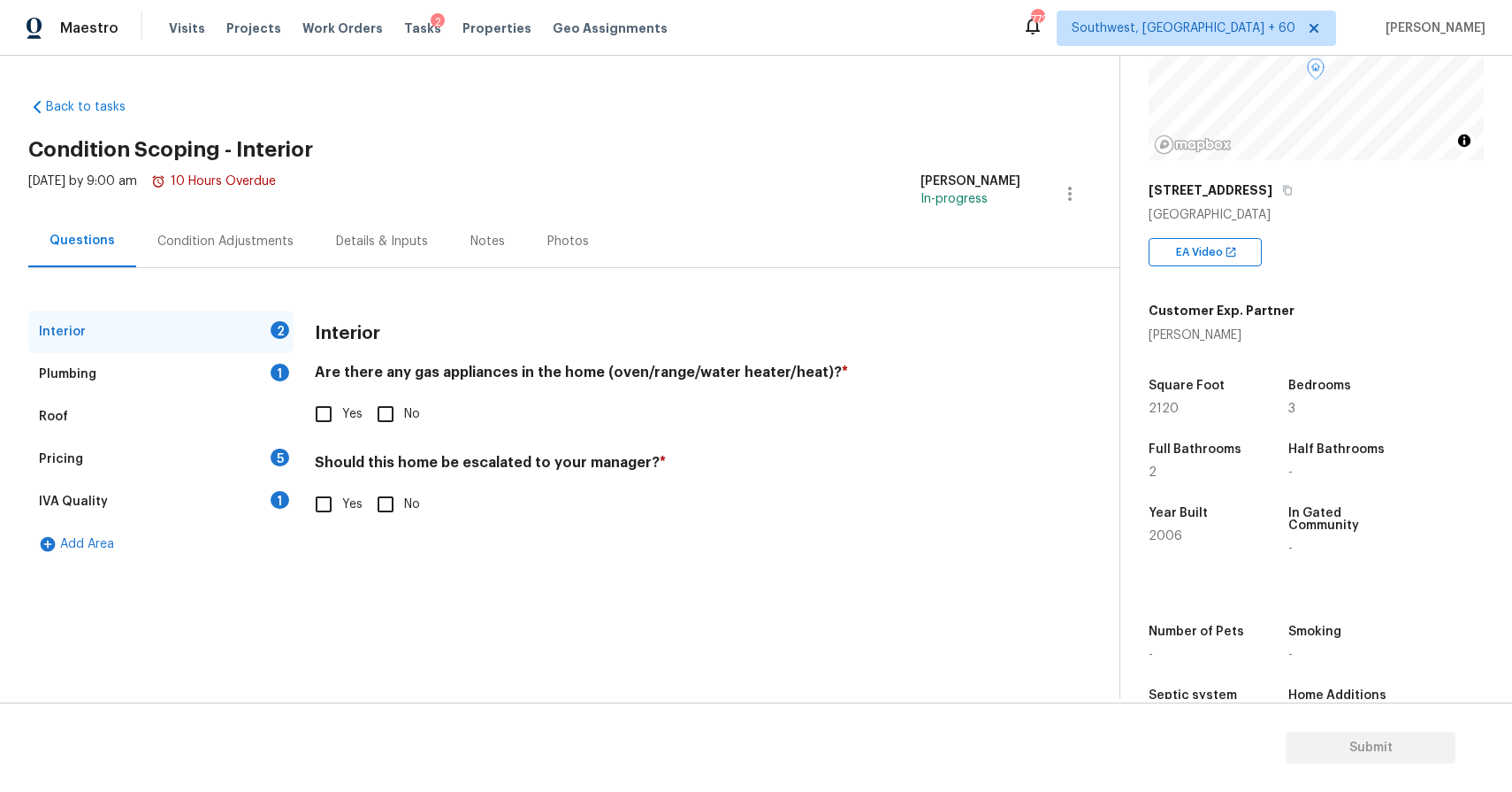
click at [221, 243] on div "Condition Adjustments" at bounding box center [225, 241] width 136 height 18
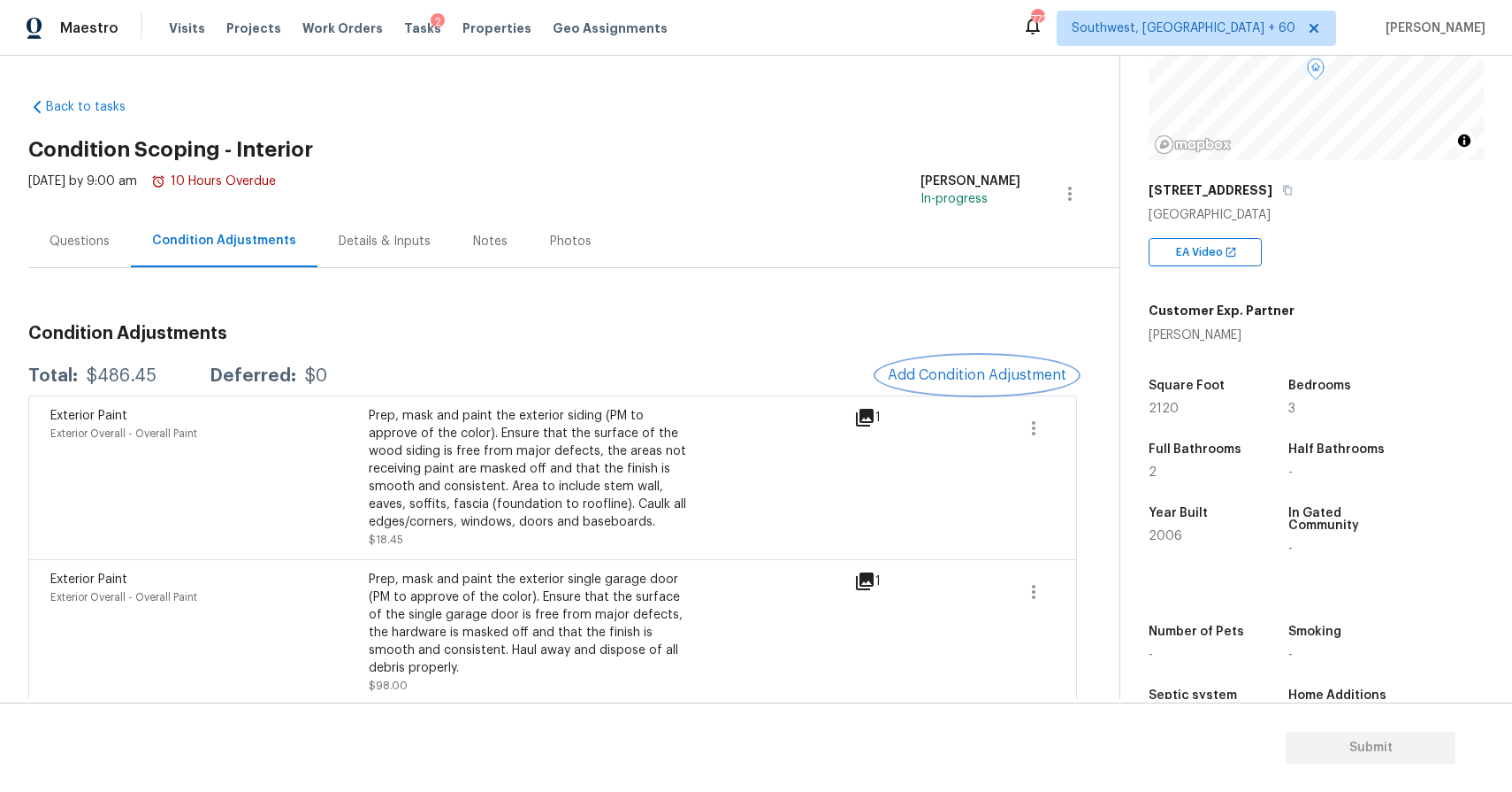
click at [972, 391] on button "Add Condition Adjustment" at bounding box center [977, 375] width 200 height 37
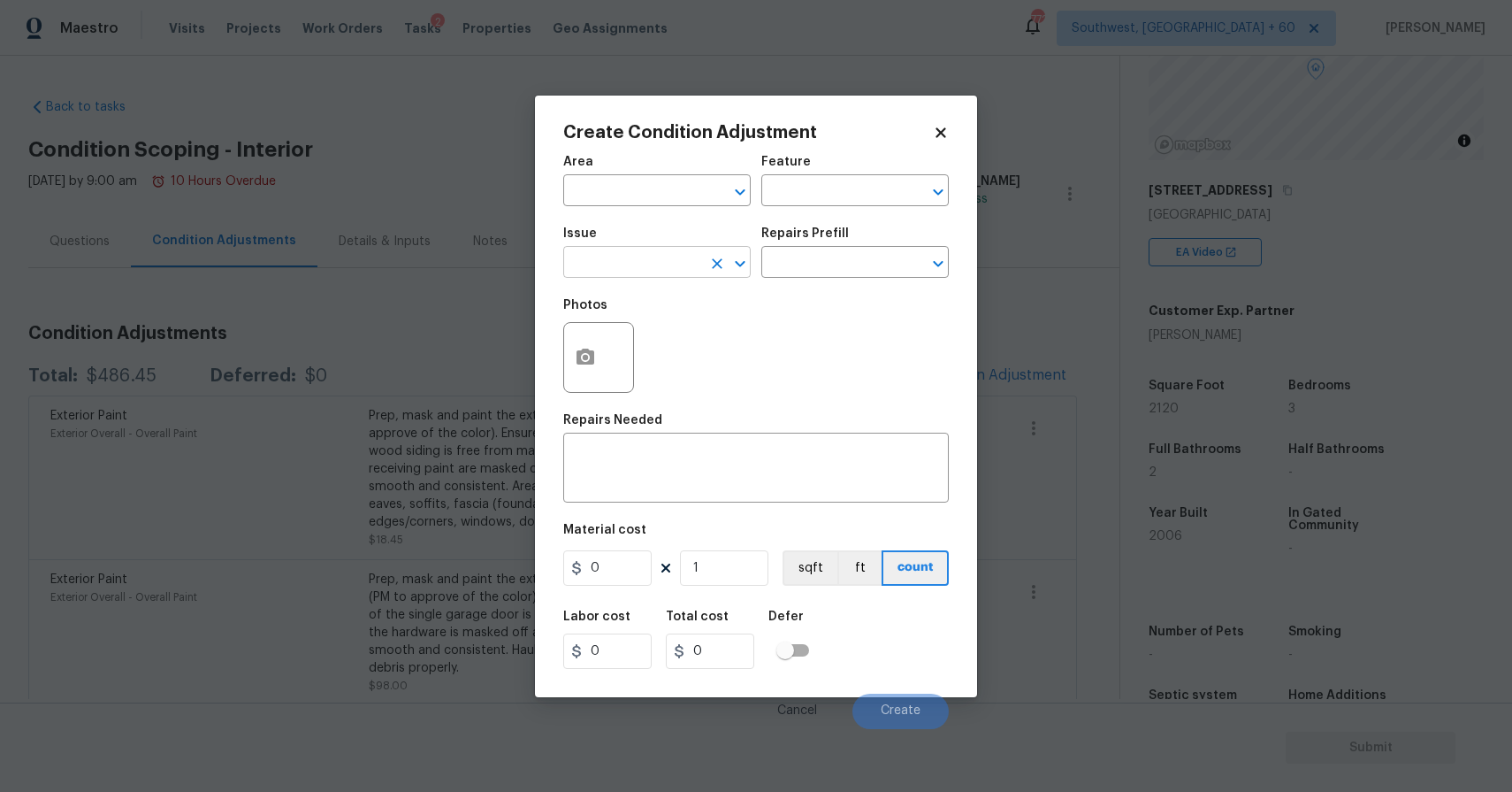
click at [677, 268] on input "text" at bounding box center [633, 264] width 138 height 27
type input "O"
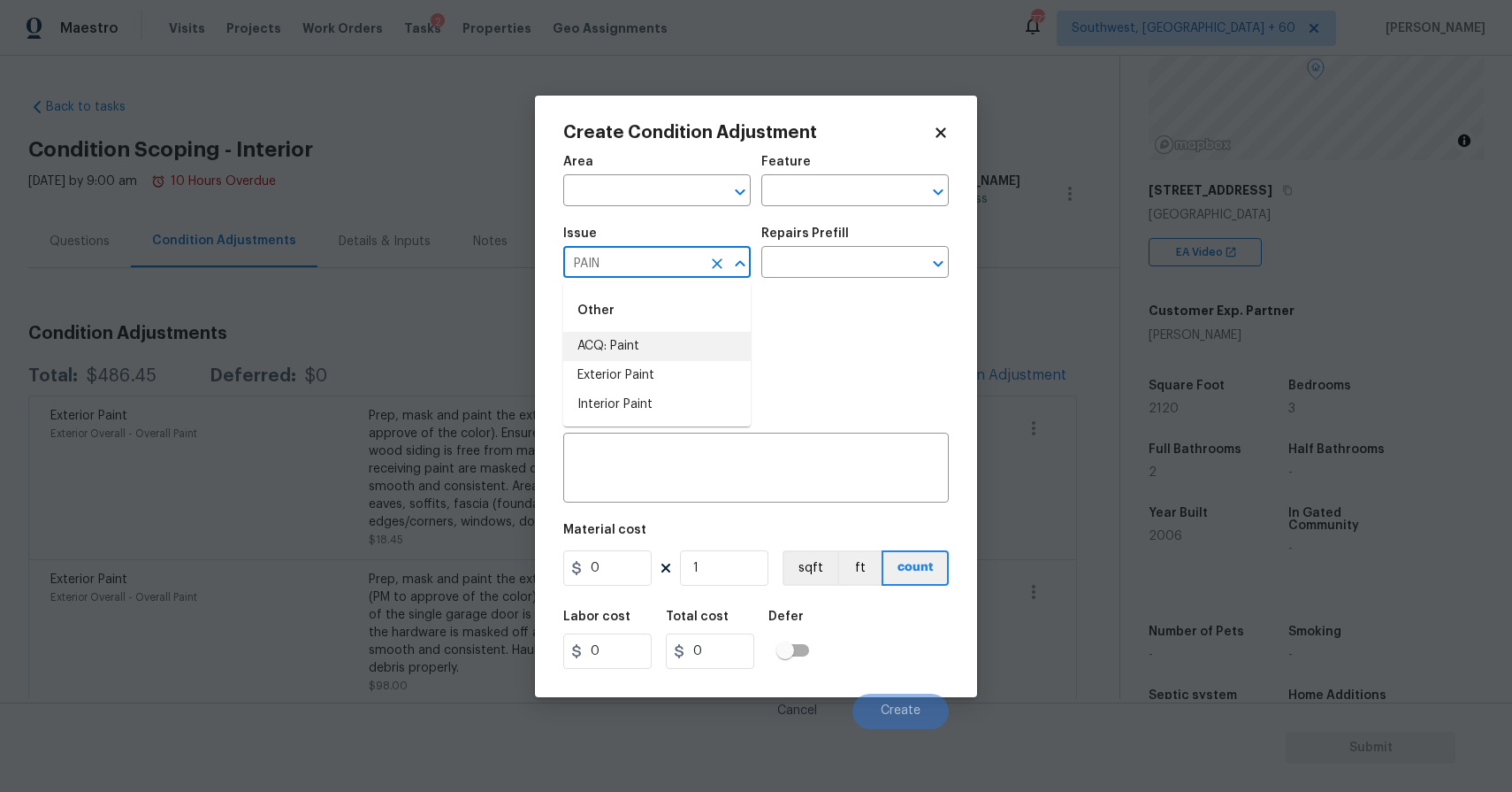
click at [674, 346] on li "ACQ: Paint" at bounding box center [657, 346] width 188 height 29
type input "ACQ: Paint"
click at [799, 269] on input "text" at bounding box center [830, 264] width 138 height 27
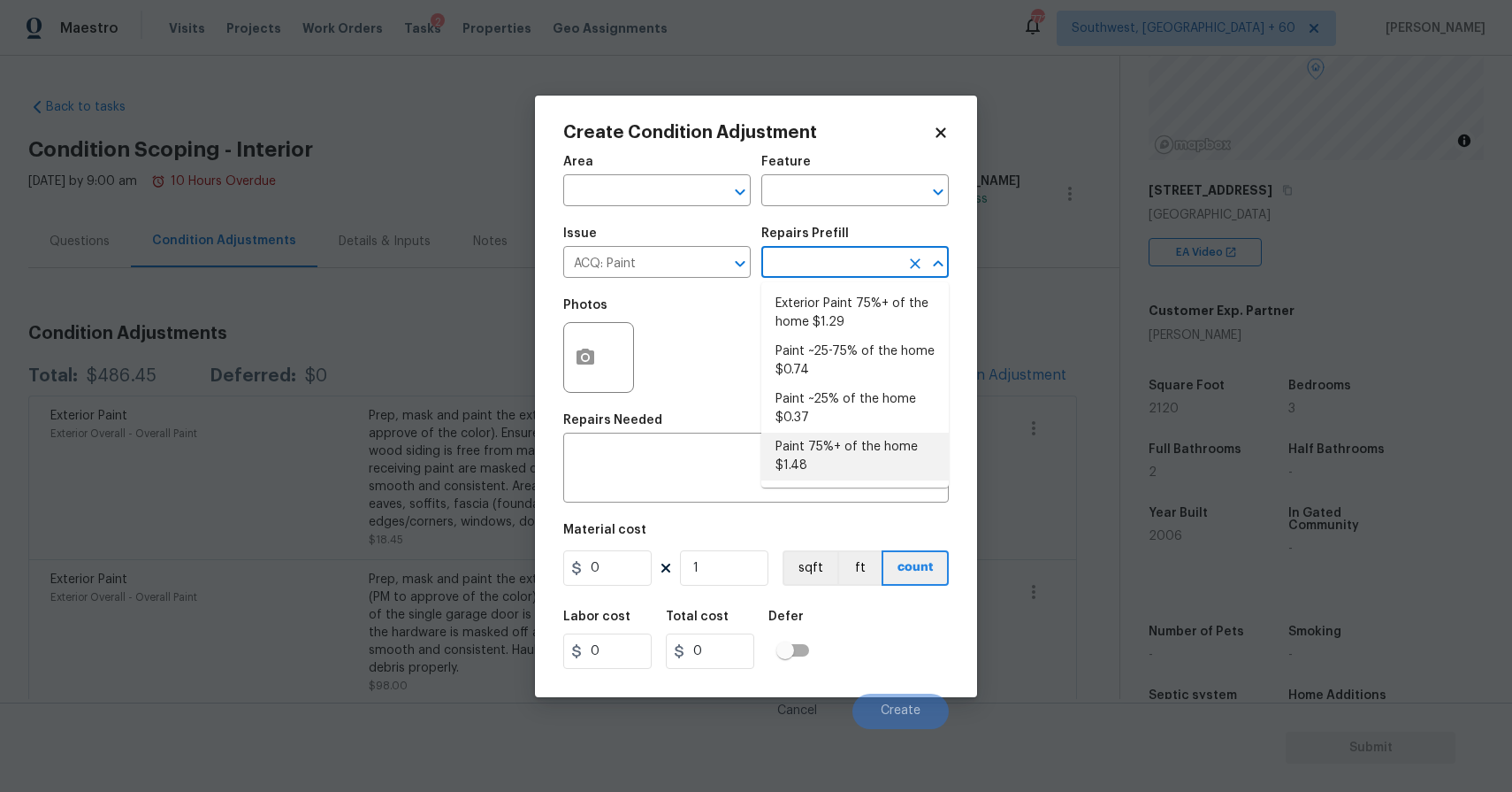
click at [861, 468] on li "Paint 75%+ of the home $1.48" at bounding box center [854, 456] width 188 height 48
type input "Acquisition"
type textarea "Acquisition Scope: 75%+ of the home will likely require interior paint"
type input "1.48"
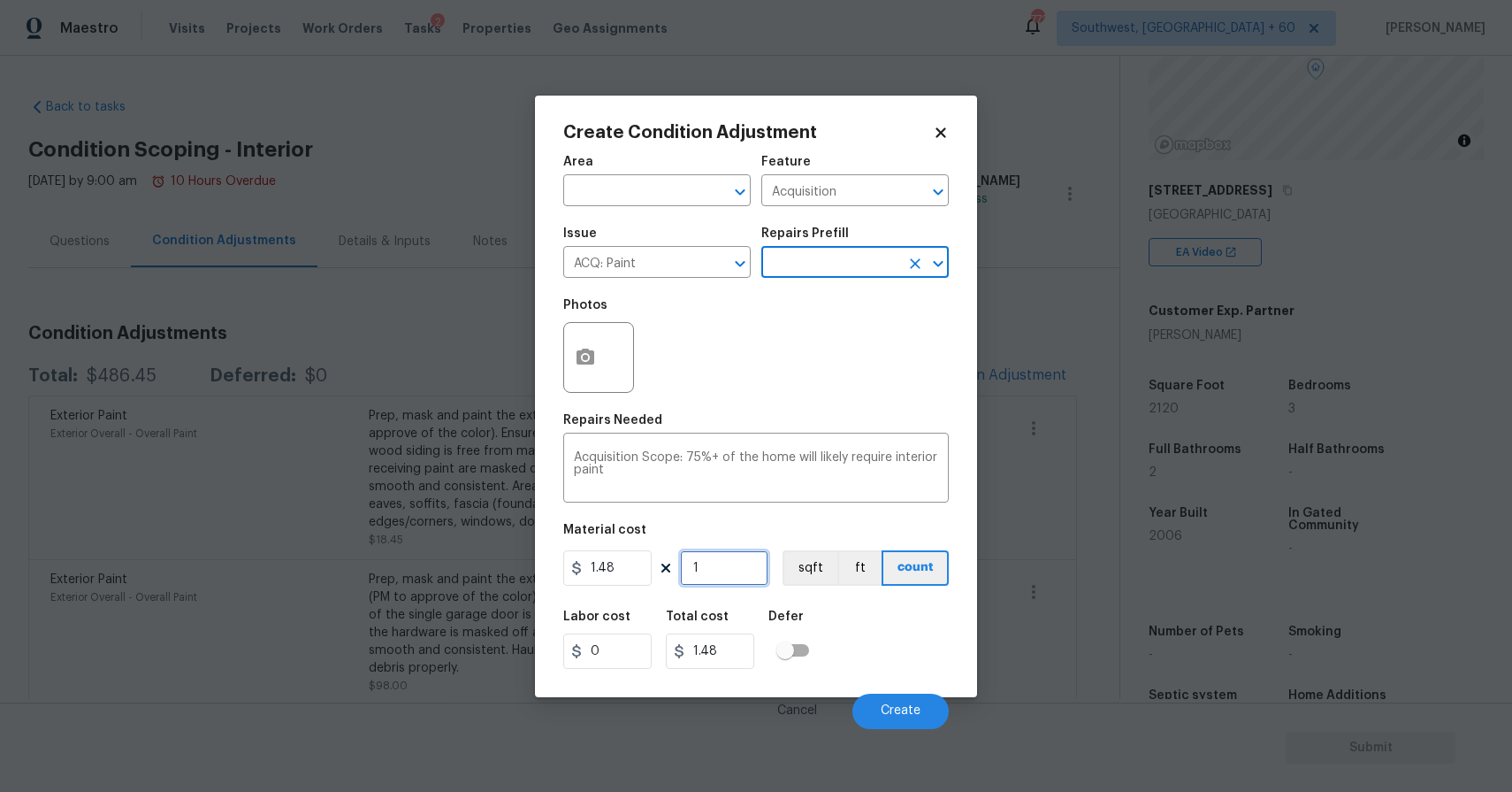
click at [730, 581] on input "1" at bounding box center [723, 568] width 89 height 36
type input "0"
type input "2"
type input "2.96"
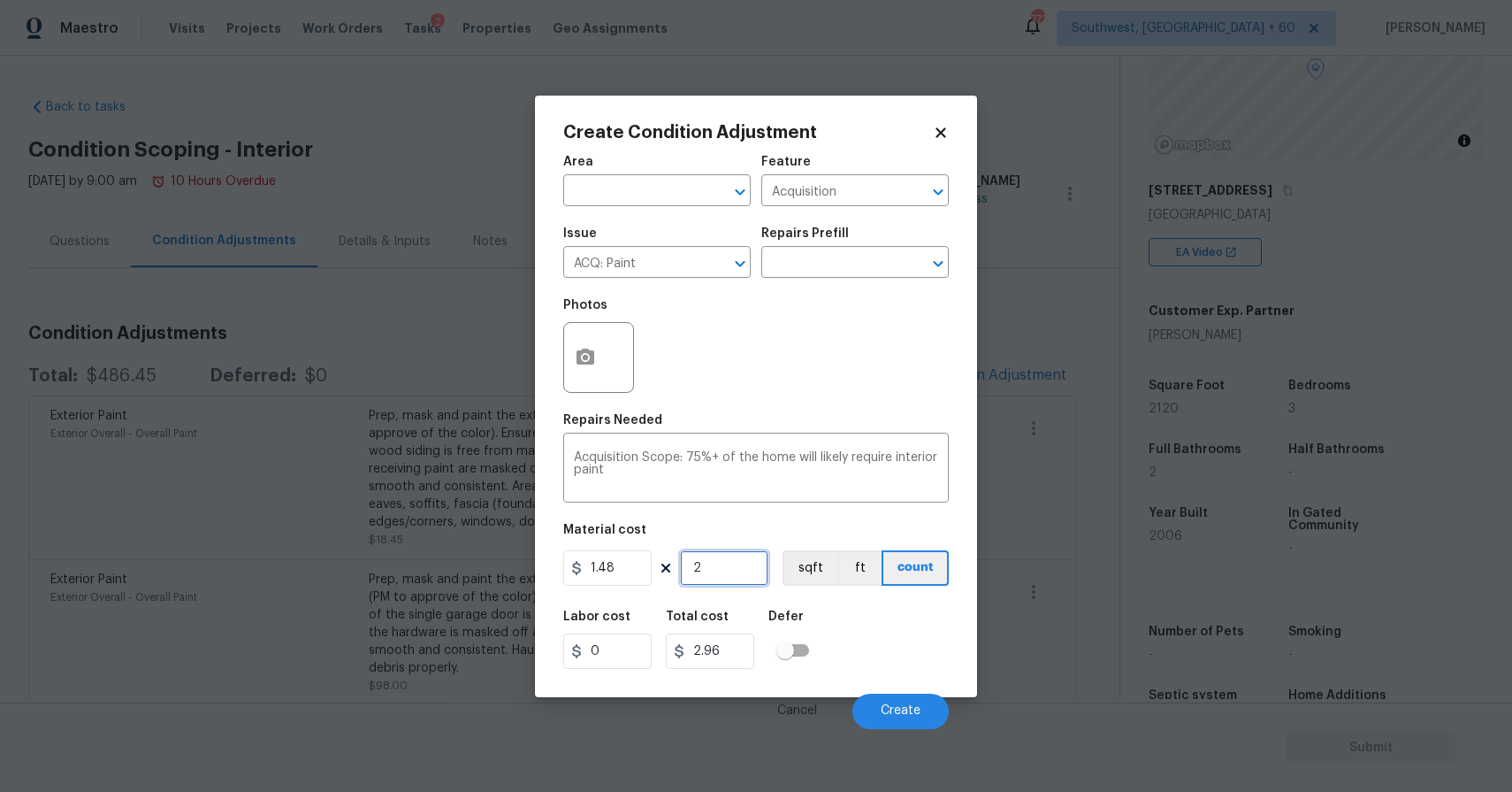
type input "21"
type input "31.08"
type input "212"
type input "313.76"
type input "2120"
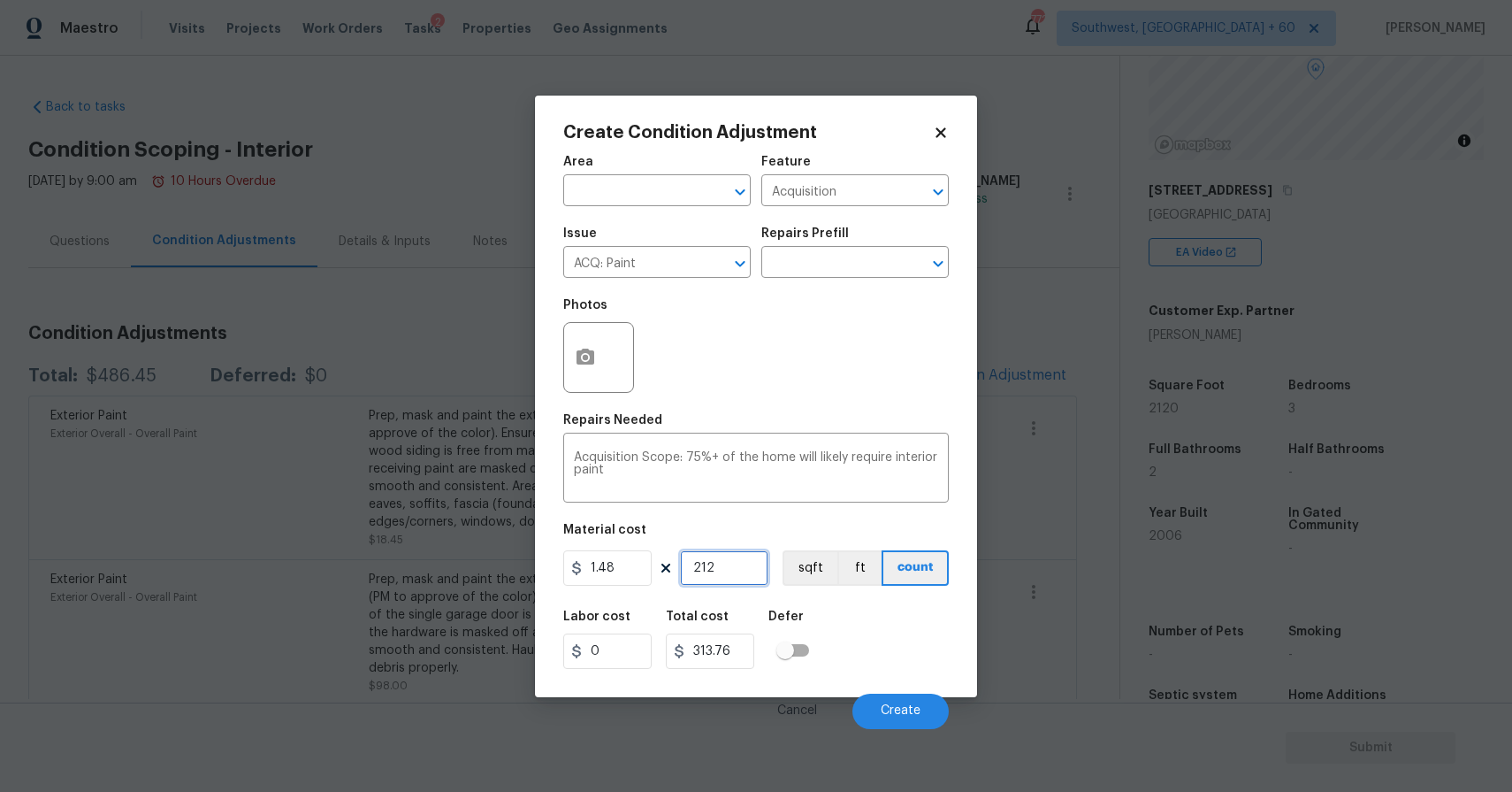
type input "3137.6"
type input "2120"
click at [584, 362] on icon "button" at bounding box center [585, 356] width 18 height 16
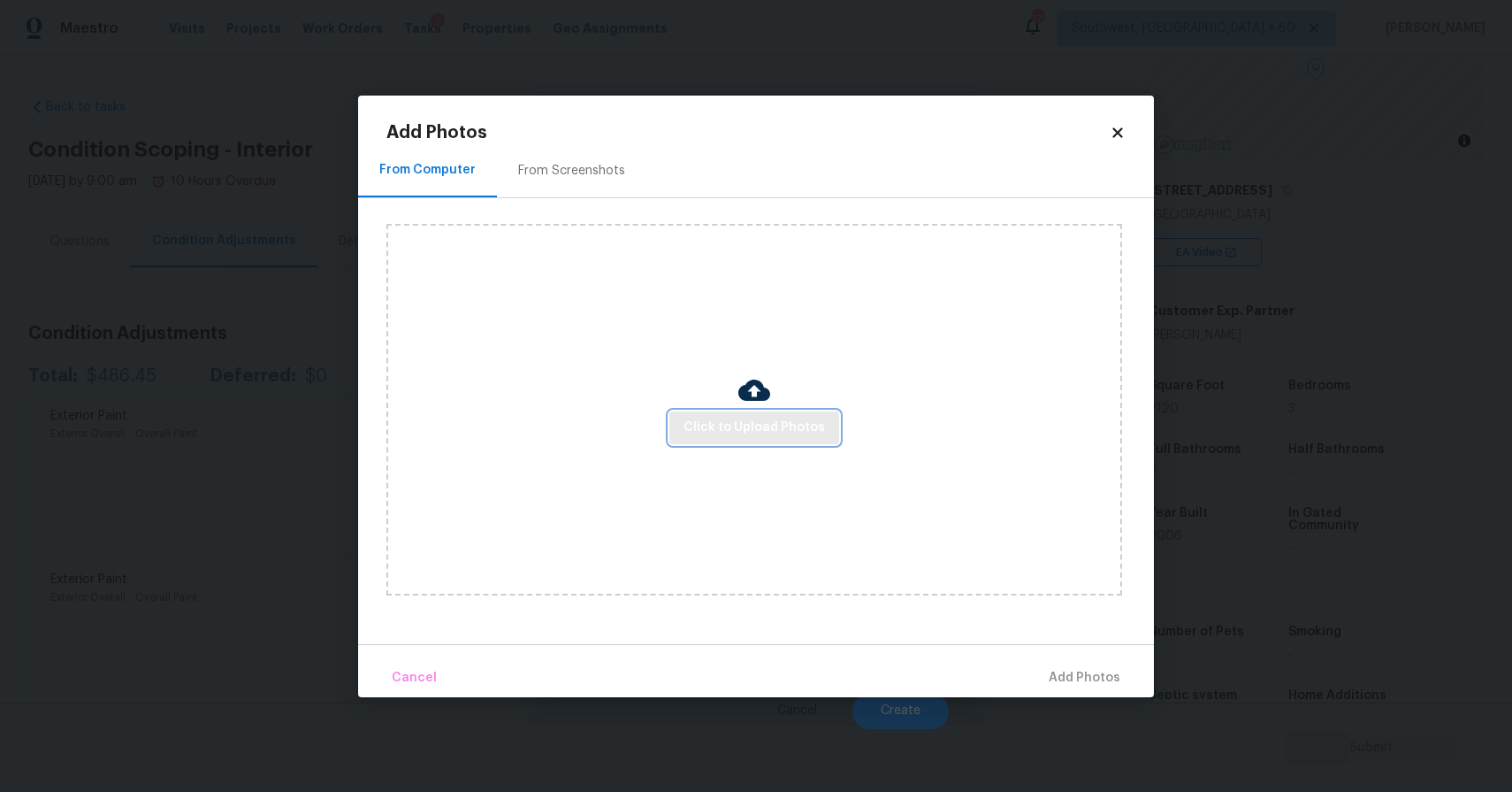
click at [706, 436] on span "Click to Upload Photos" at bounding box center [753, 428] width 141 height 22
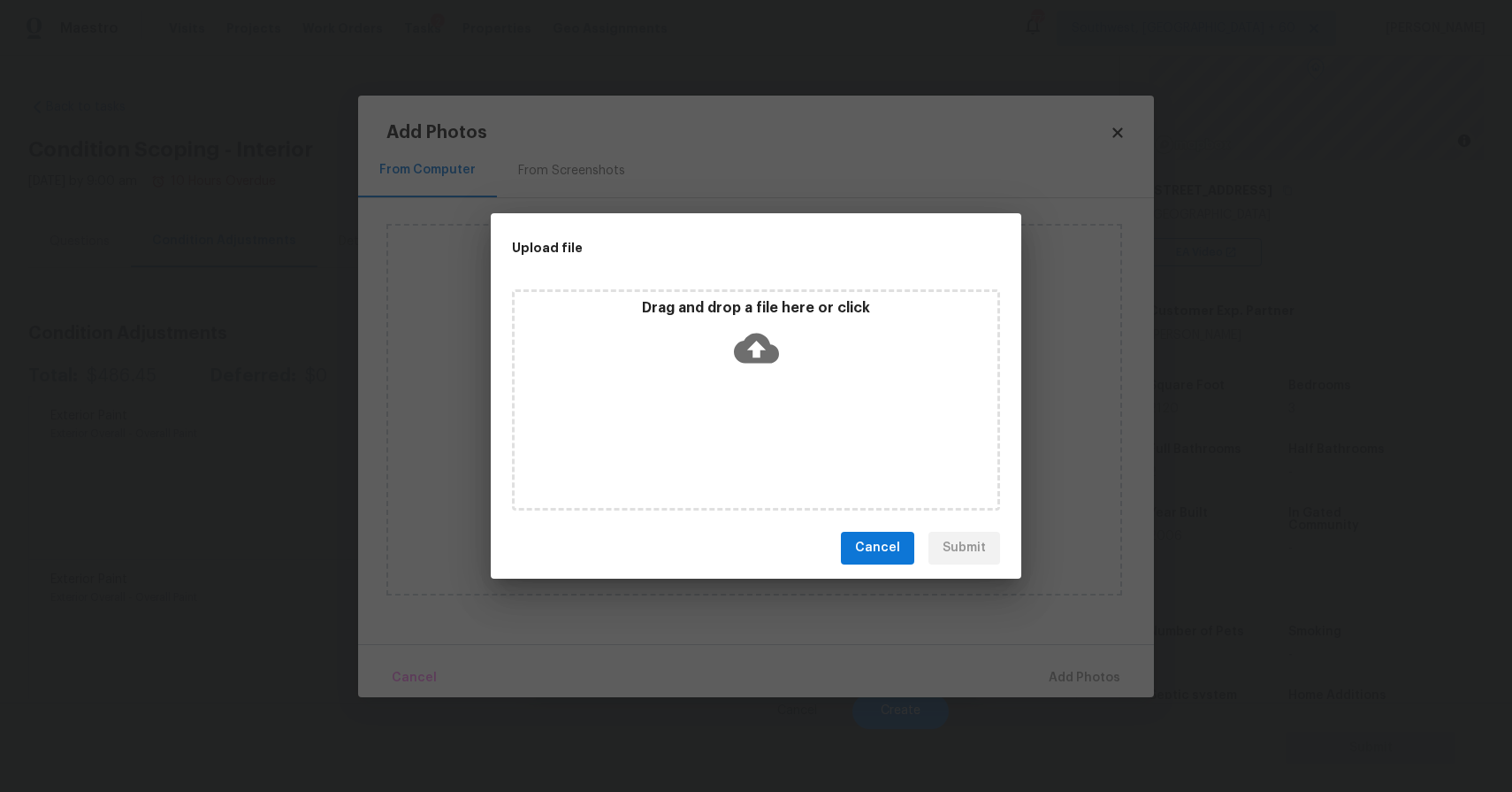
click at [765, 369] on div "Drag and drop a file here or click" at bounding box center [756, 337] width 482 height 76
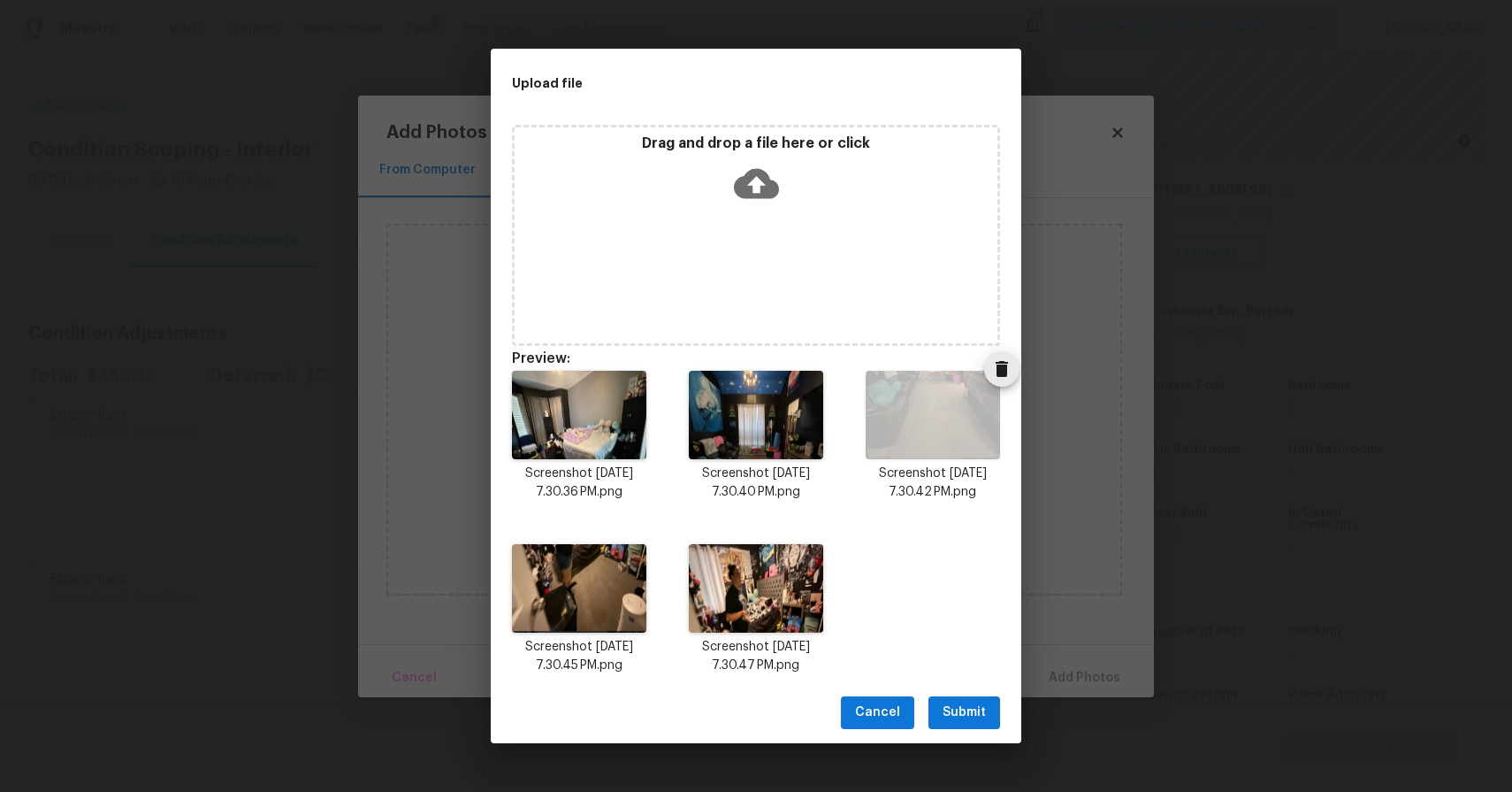
click at [1001, 376] on icon "Delete" at bounding box center [1001, 368] width 12 height 16
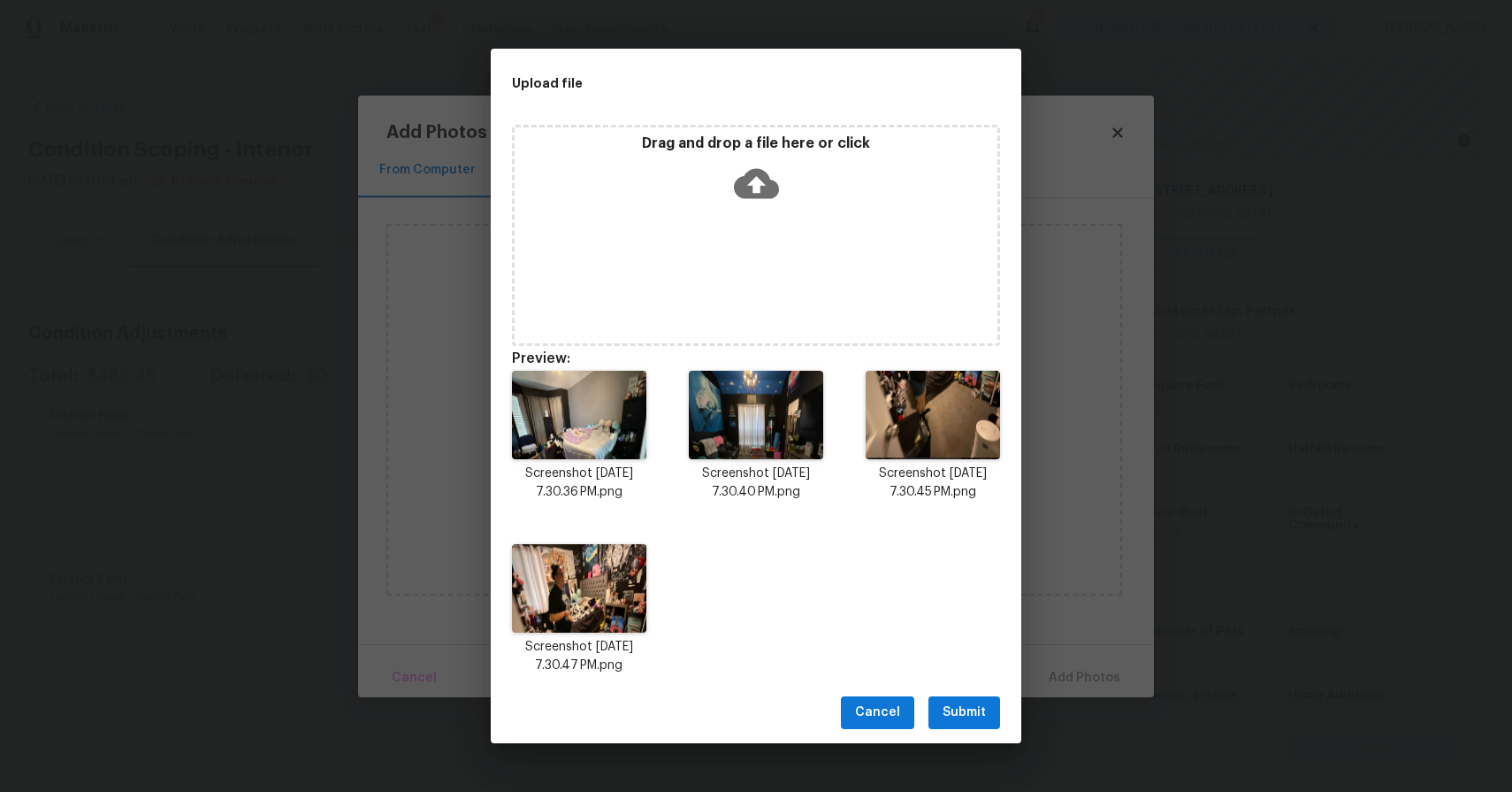
click at [965, 723] on button "Submit" at bounding box center [963, 712] width 72 height 33
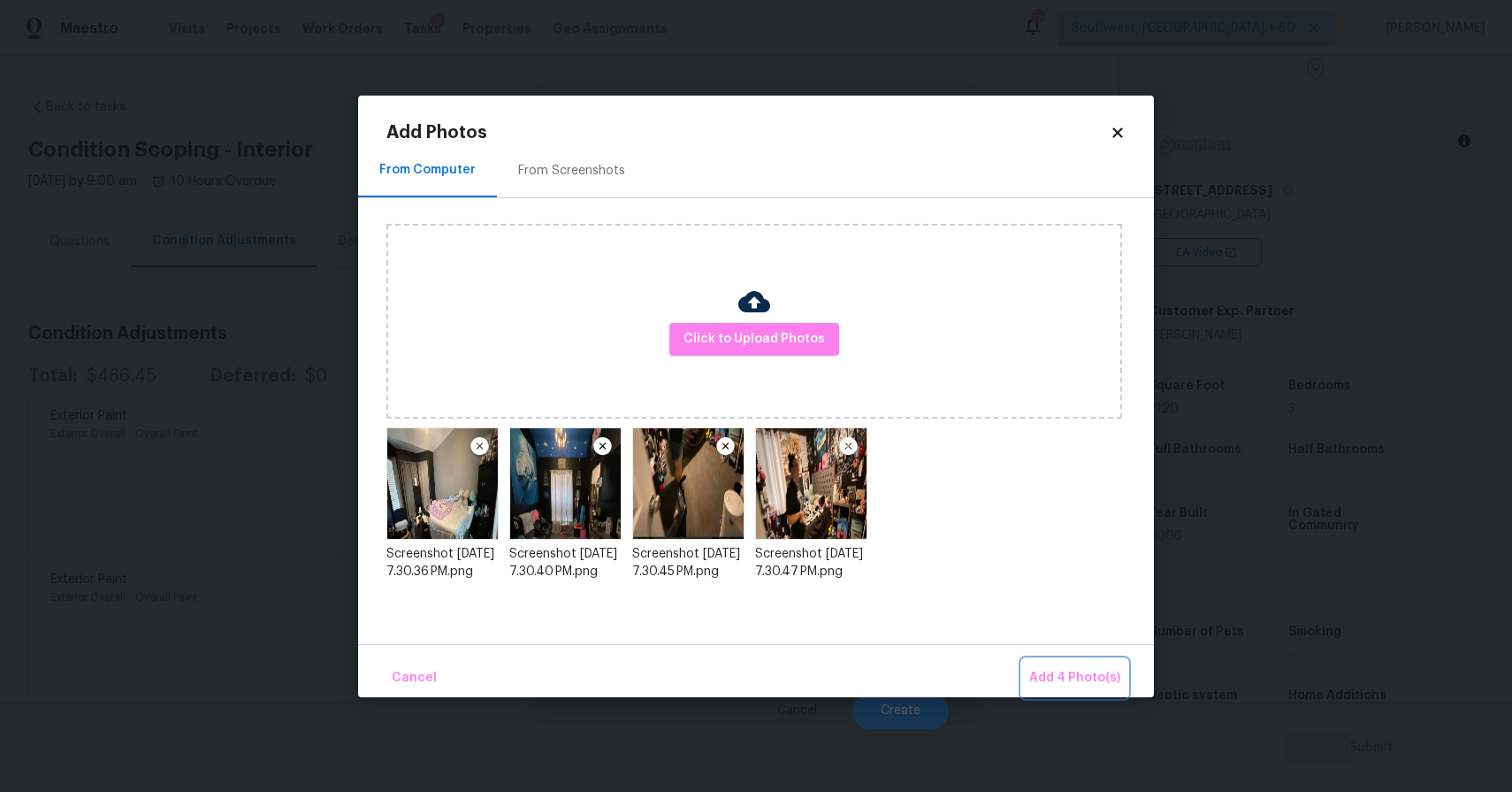
click at [1067, 686] on span "Add 4 Photo(s)" at bounding box center [1074, 678] width 91 height 22
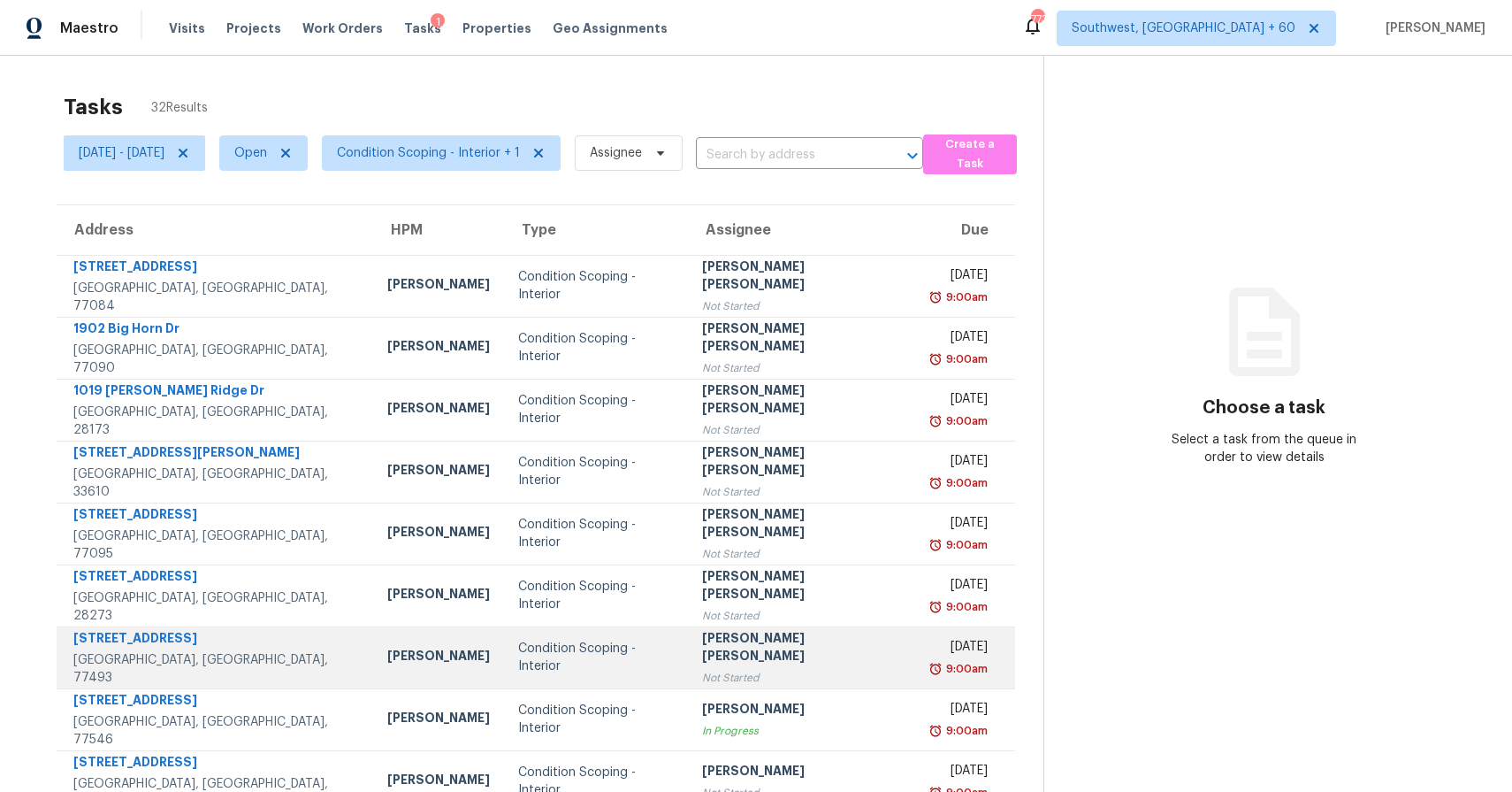
scroll to position [129, 0]
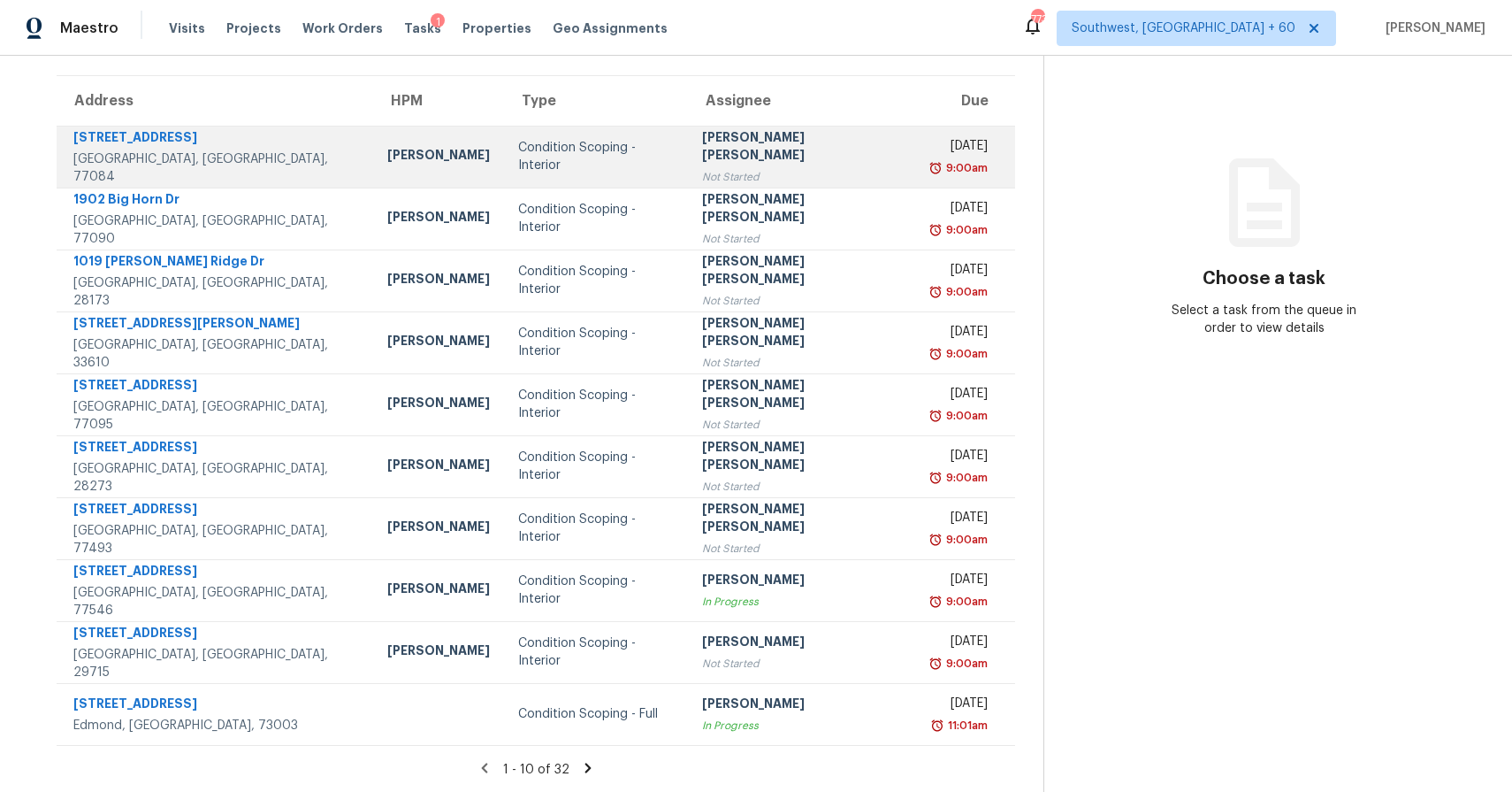
click at [770, 168] on div "Not Started" at bounding box center [802, 177] width 200 height 18
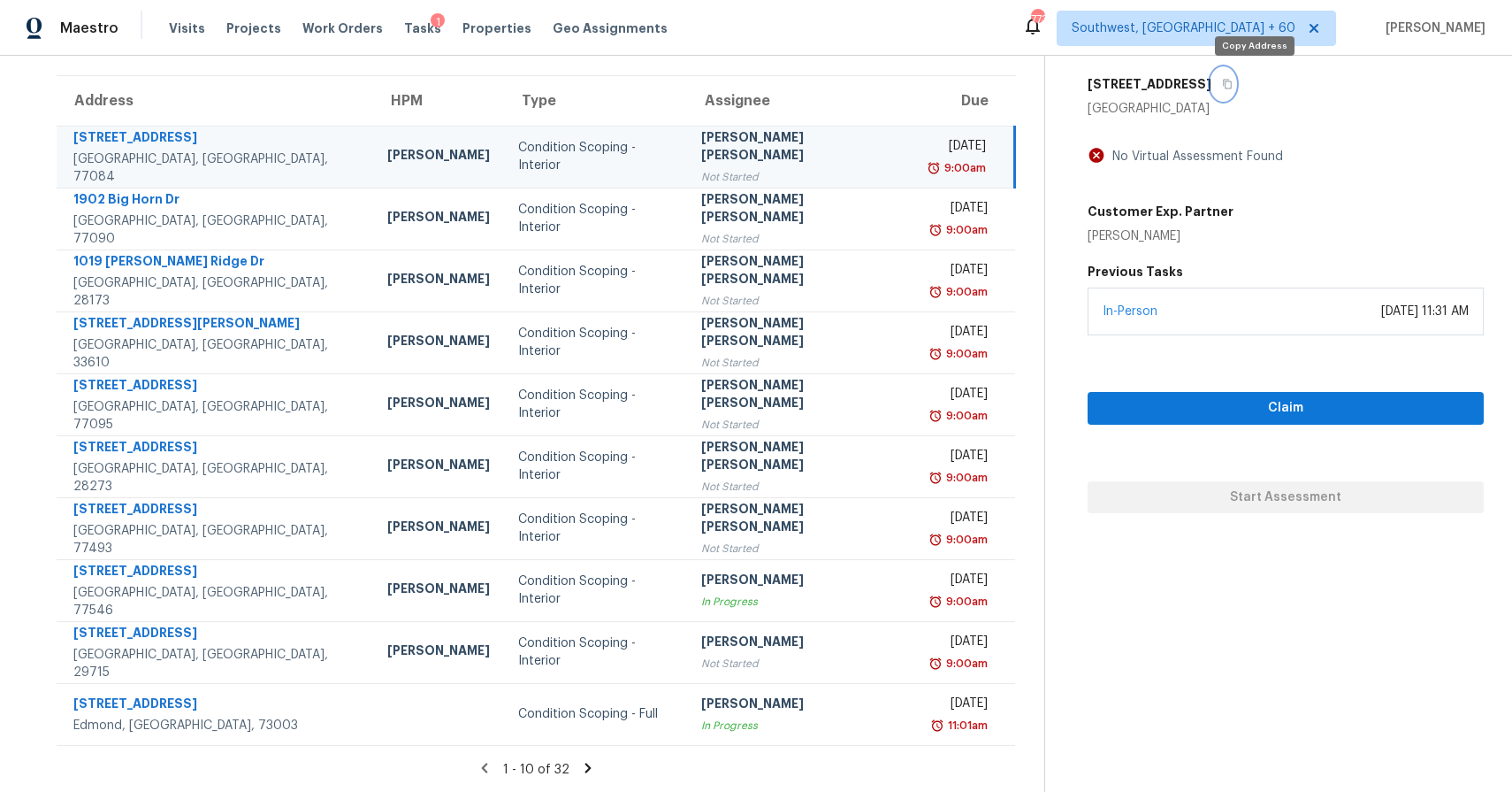
click at [1233, 89] on icon "button" at bounding box center [1226, 83] width 10 height 10
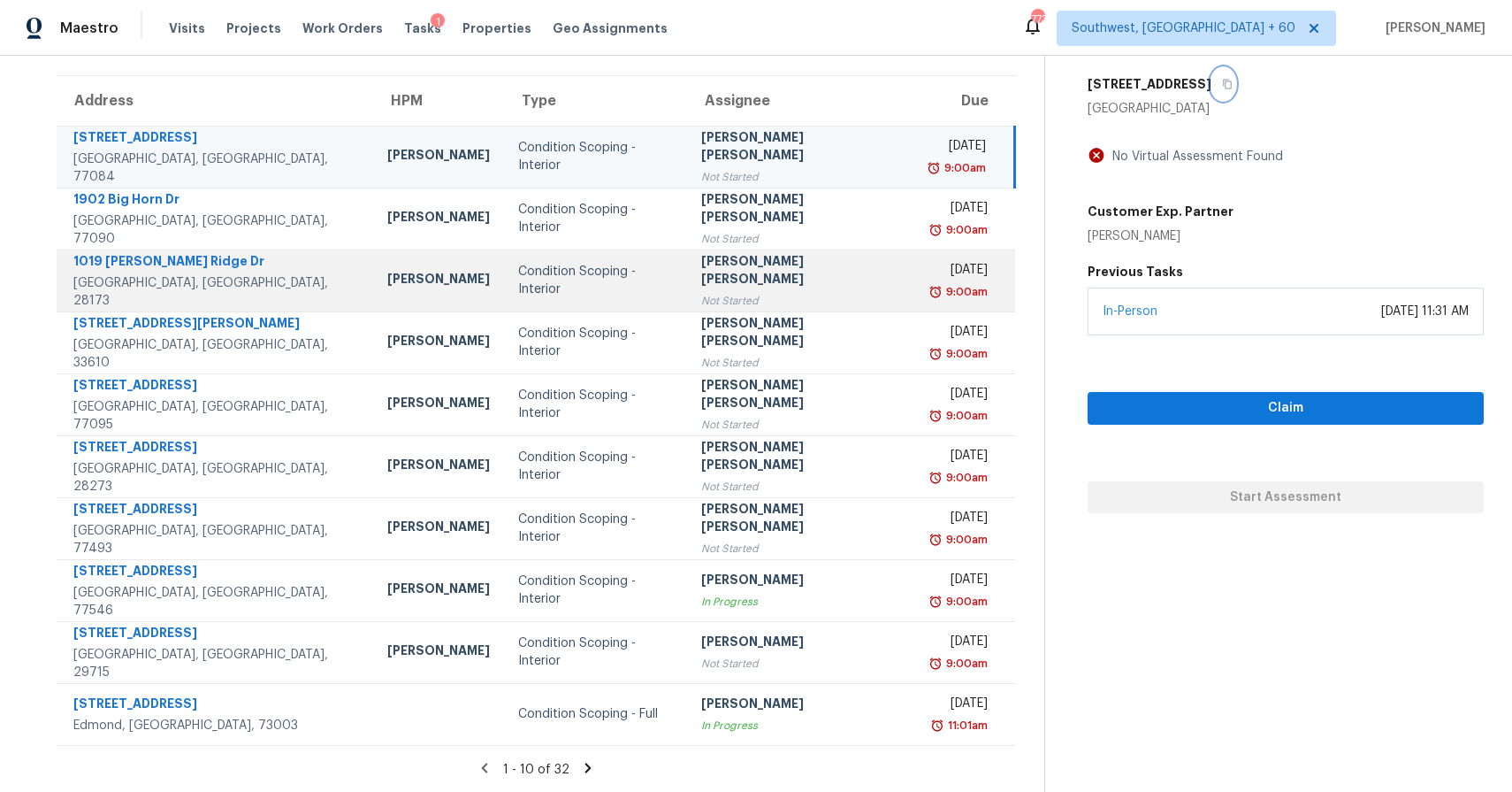
scroll to position [0, 0]
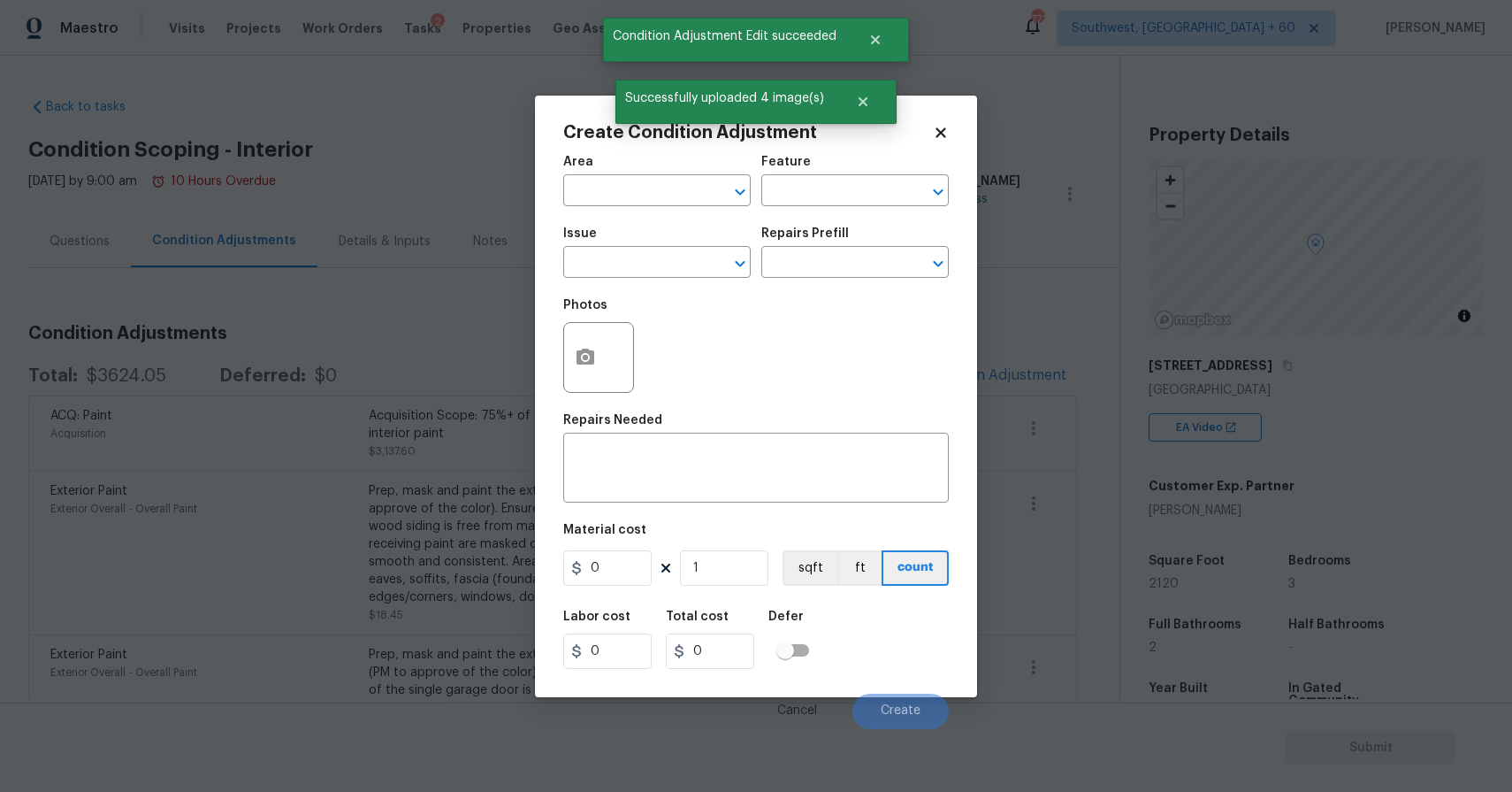
scroll to position [175, 0]
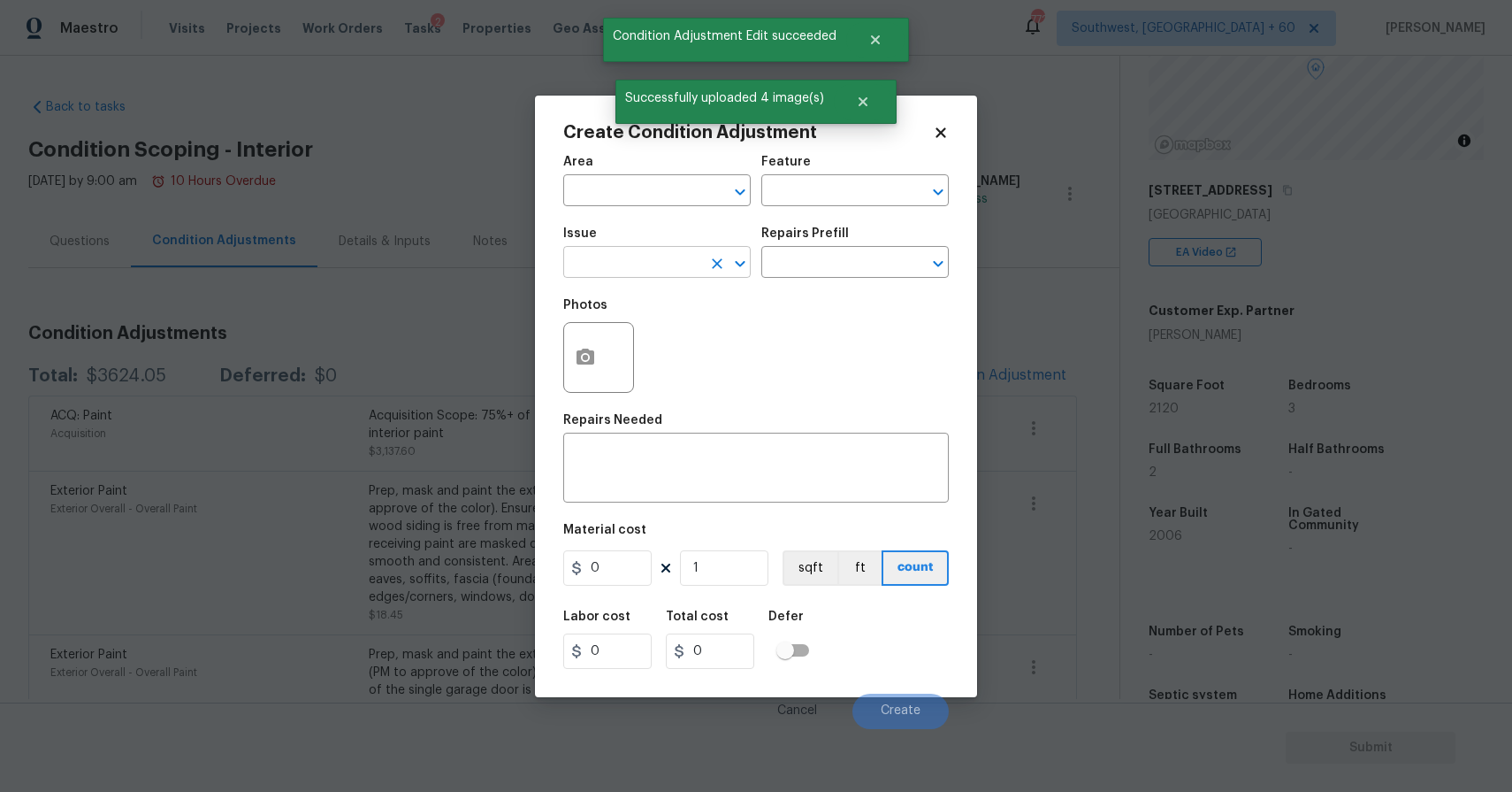
click at [597, 272] on input "text" at bounding box center [633, 264] width 138 height 27
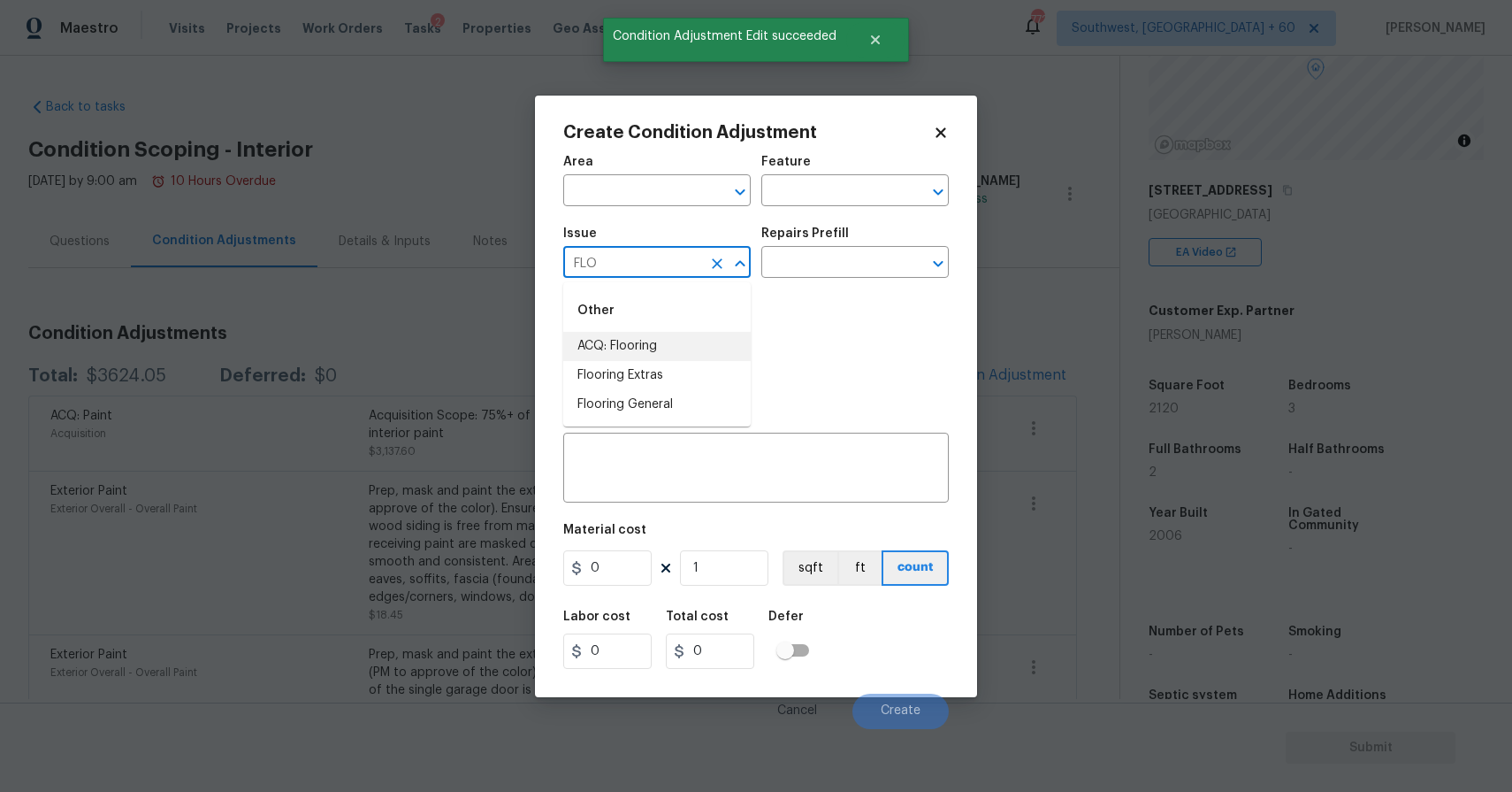
click at [662, 352] on li "ACQ: Flooring" at bounding box center [657, 346] width 188 height 29
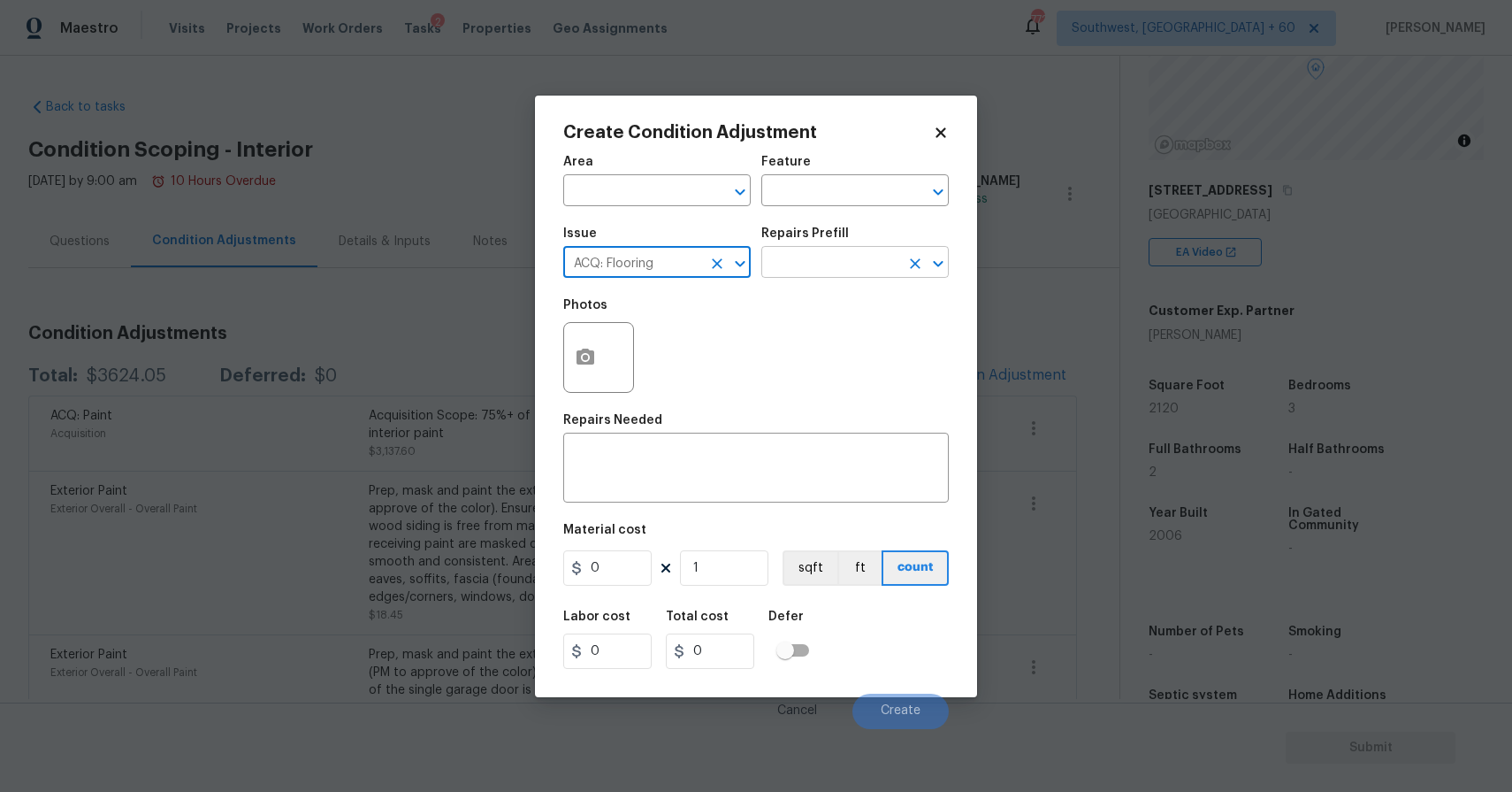
type input "ACQ: Flooring"
click at [845, 258] on input "text" at bounding box center [830, 264] width 138 height 27
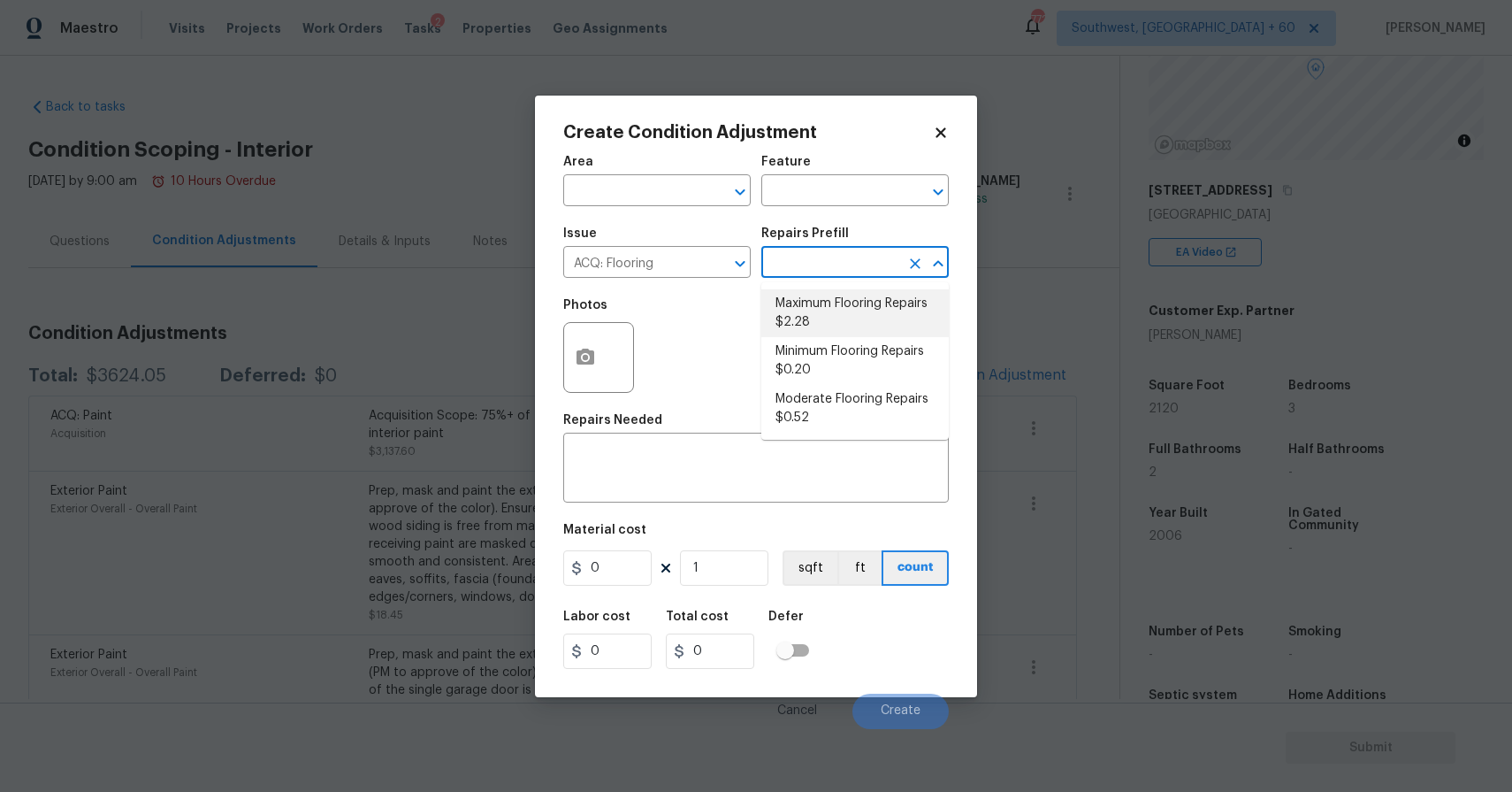
click at [906, 301] on li "Maximum Flooring Repairs $2.28" at bounding box center [854, 312] width 188 height 48
type input "Acquisition"
type input "2.28"
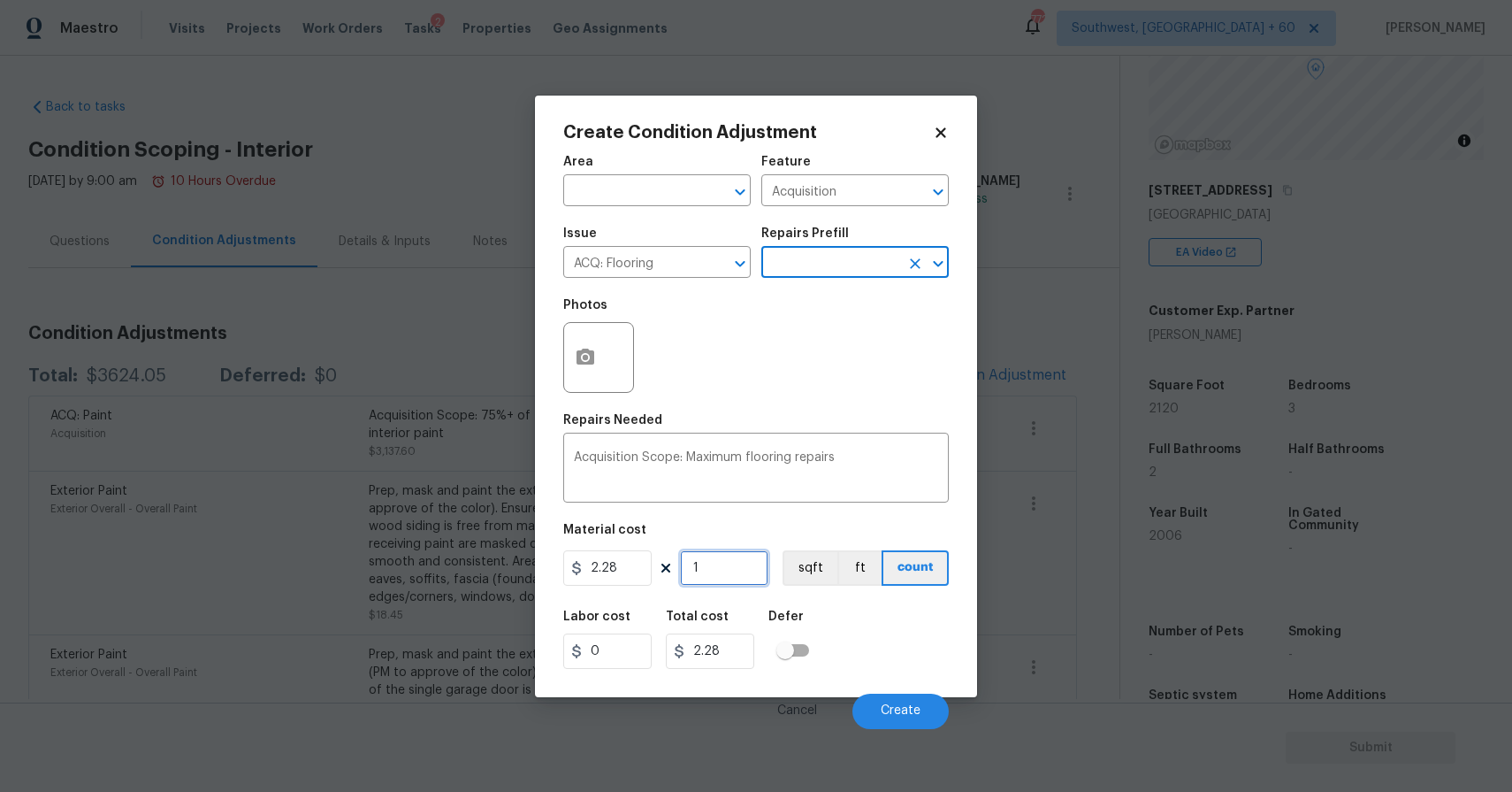
click at [733, 580] on input "1" at bounding box center [723, 568] width 89 height 36
type input "212"
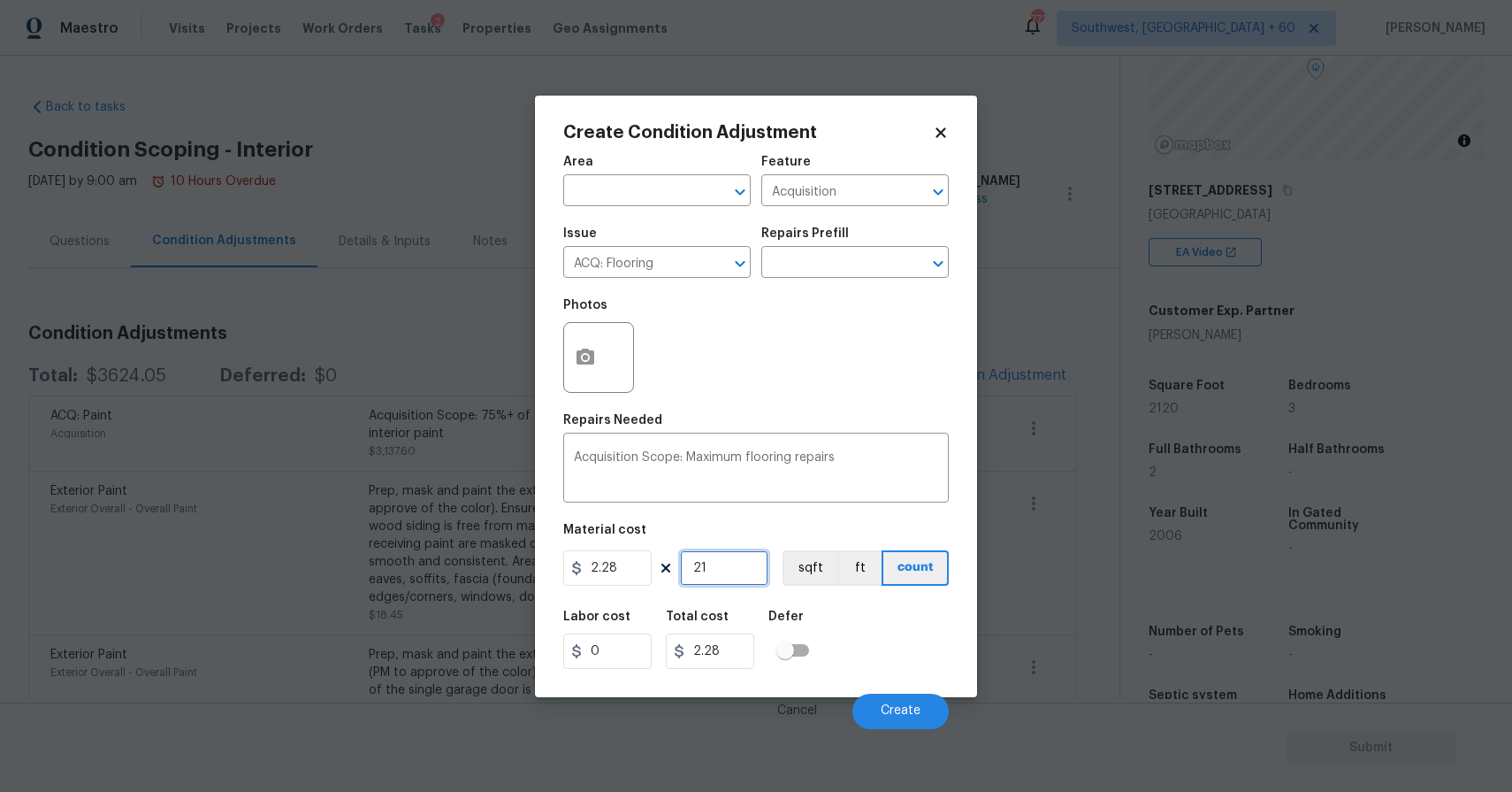
type input "483.36"
type input "2120"
type input "4833.6"
type input "2120"
click at [578, 344] on button "button" at bounding box center [585, 357] width 42 height 69
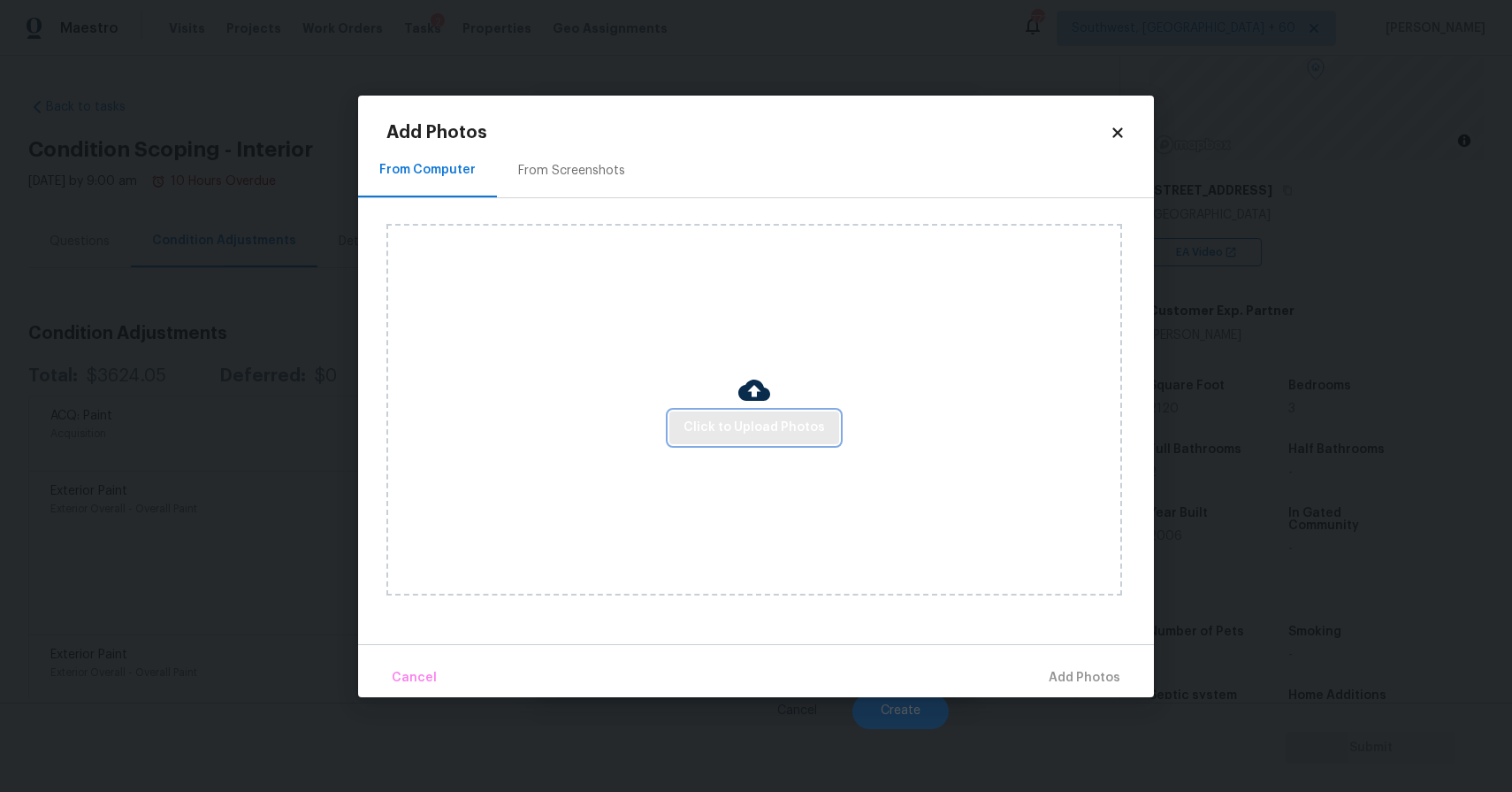
click at [737, 428] on span "Click to Upload Photos" at bounding box center [753, 428] width 141 height 22
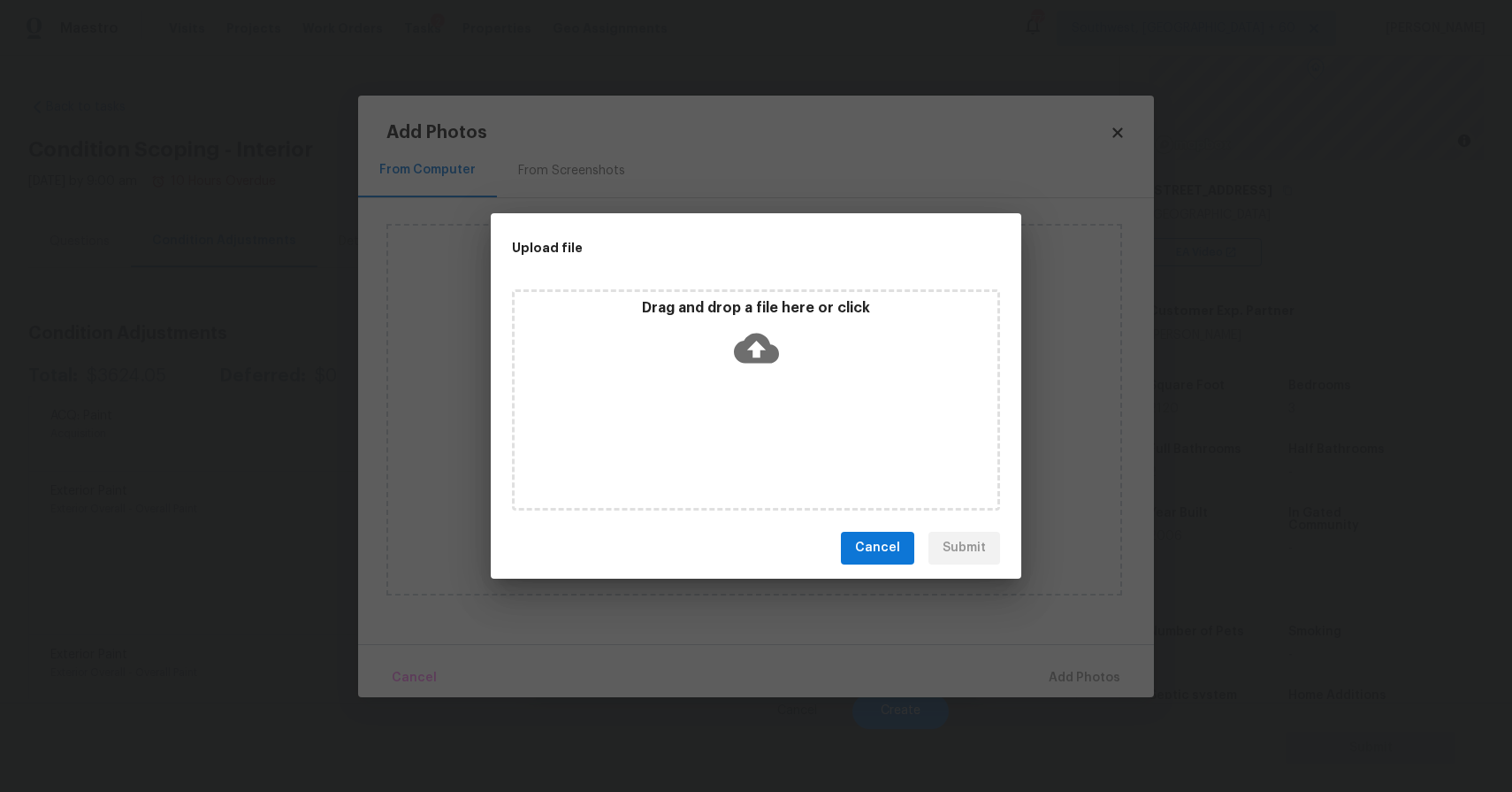
click at [731, 368] on div "Drag and drop a file here or click" at bounding box center [756, 337] width 482 height 76
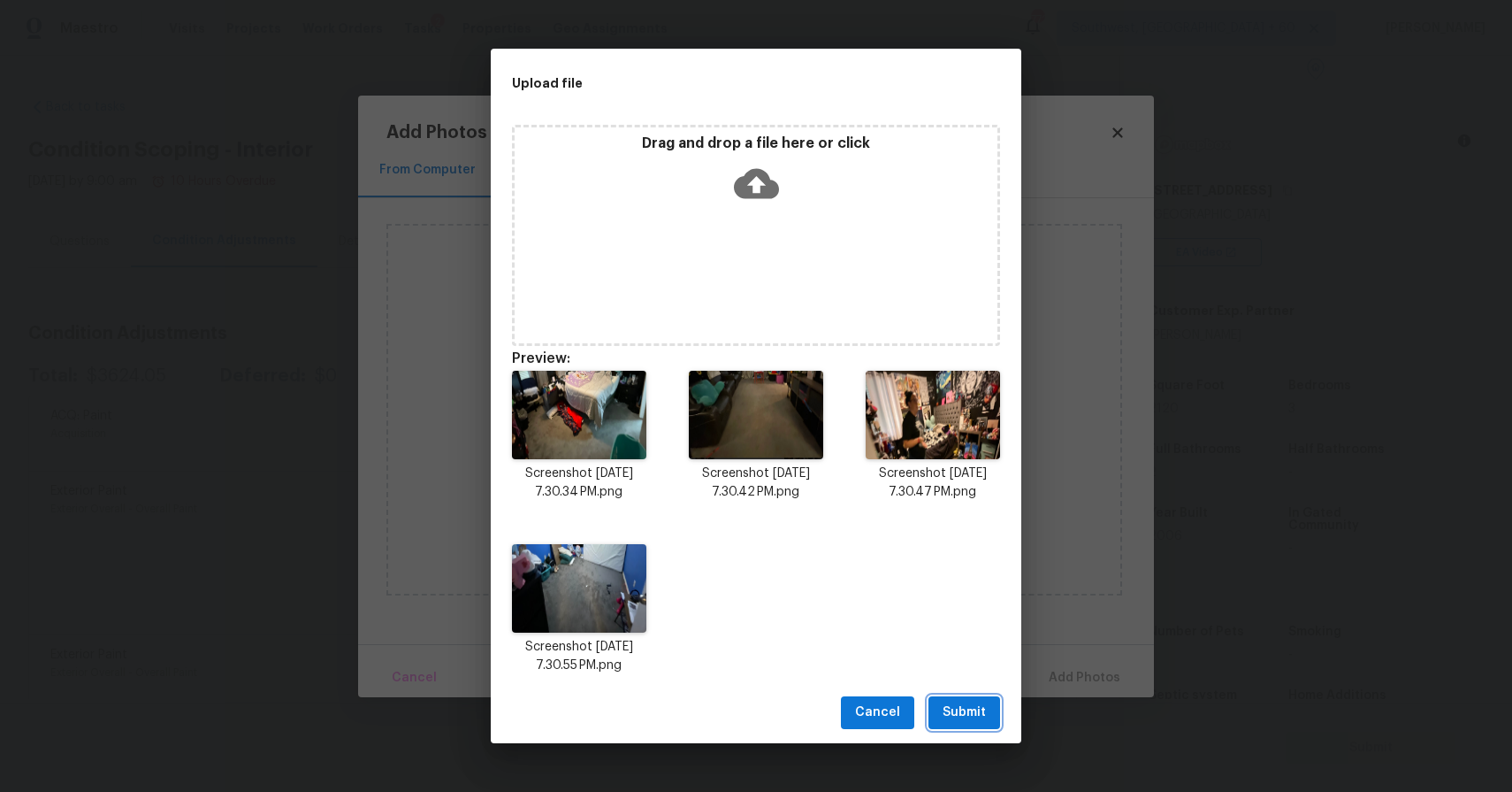
click at [979, 726] on button "Submit" at bounding box center [963, 712] width 72 height 33
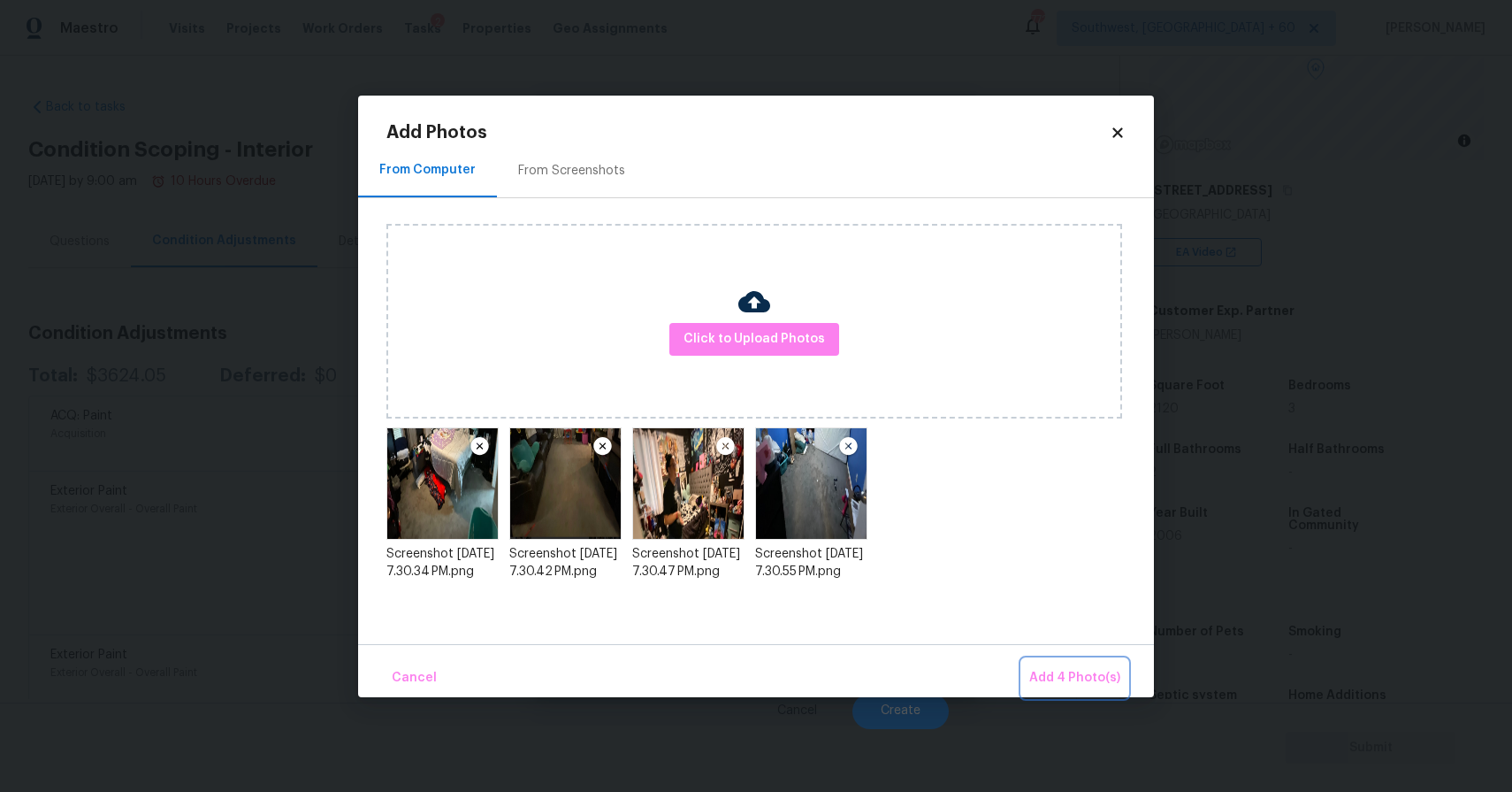
click at [1090, 668] on span "Add 4 Photo(s)" at bounding box center [1074, 678] width 91 height 22
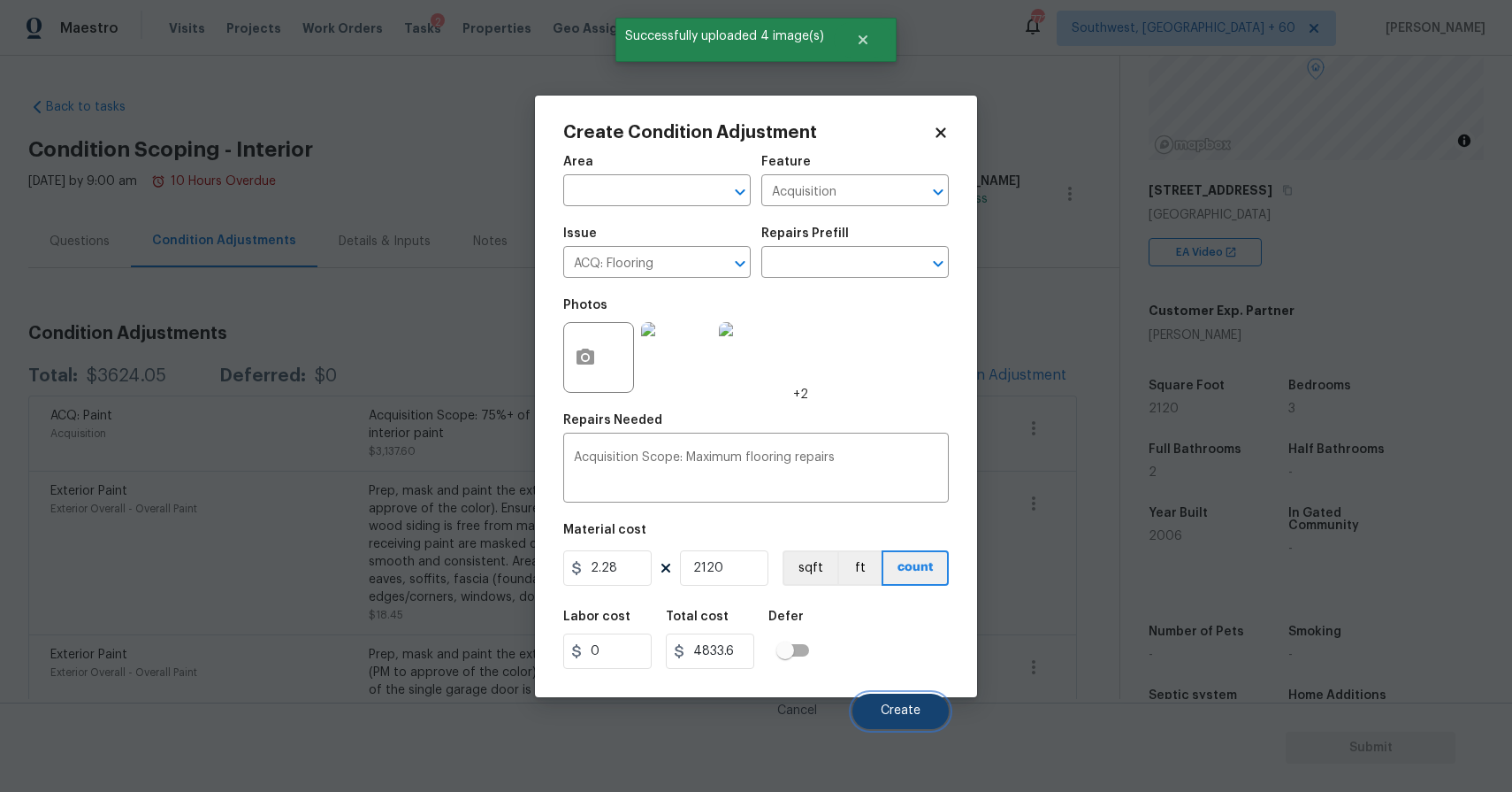
click at [916, 714] on span "Create" at bounding box center [900, 711] width 40 height 13
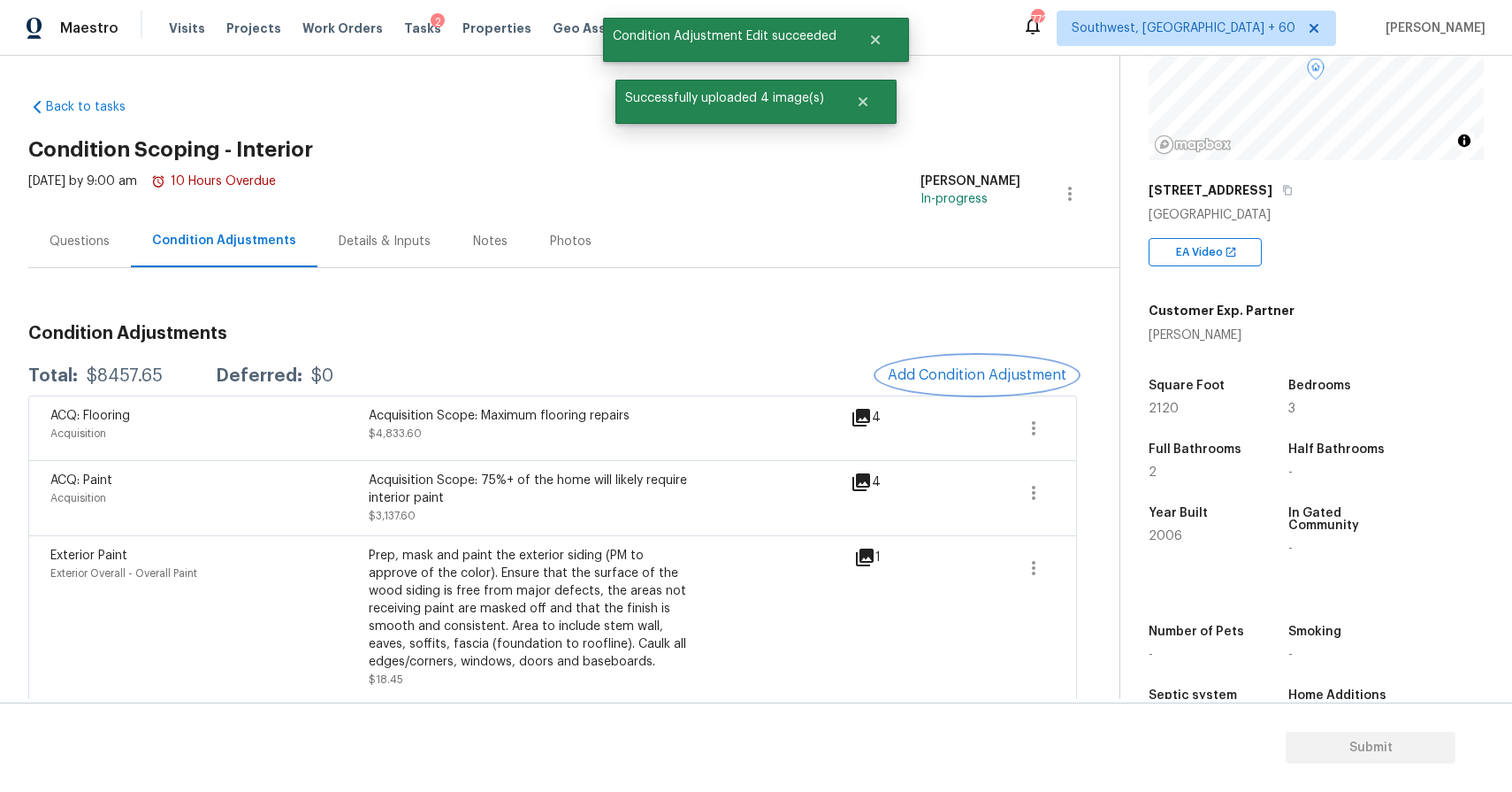
click at [995, 389] on button "Add Condition Adjustment" at bounding box center [977, 375] width 200 height 37
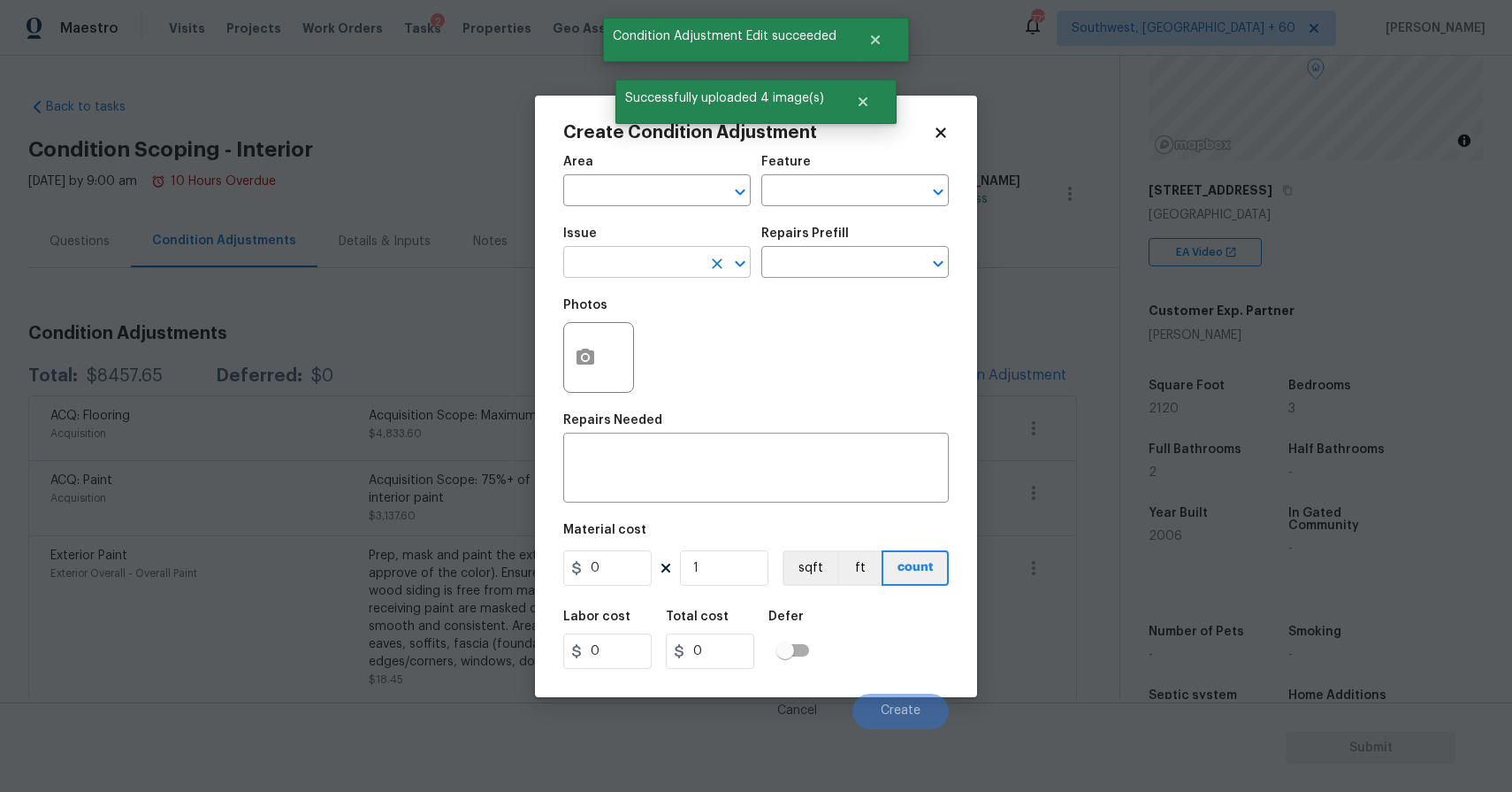
click at [679, 264] on input "text" at bounding box center [633, 264] width 138 height 27
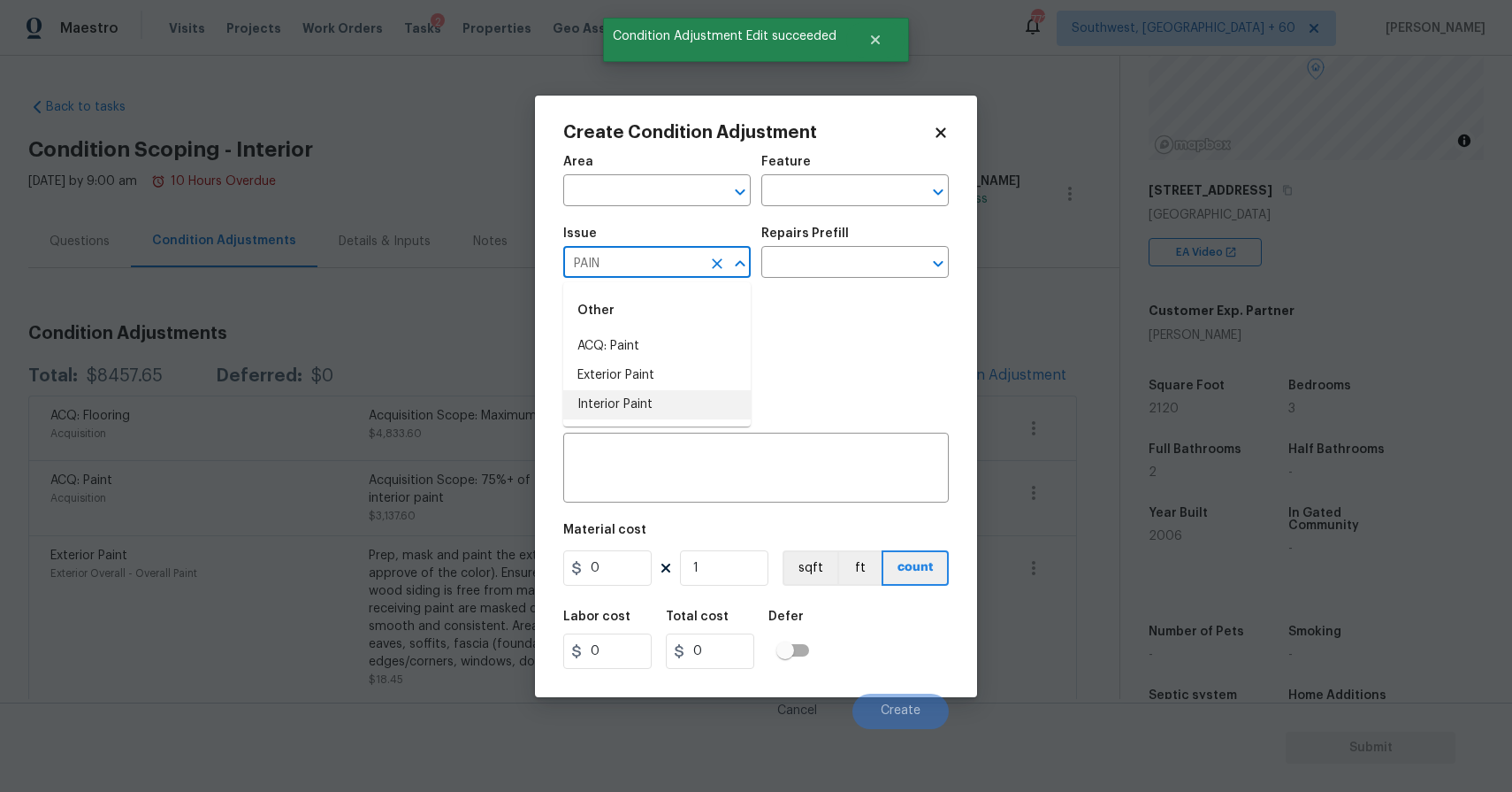
click at [678, 412] on li "Interior Paint" at bounding box center [657, 404] width 188 height 29
type input "Interior Paint"
click at [829, 262] on input "text" at bounding box center [830, 264] width 138 height 27
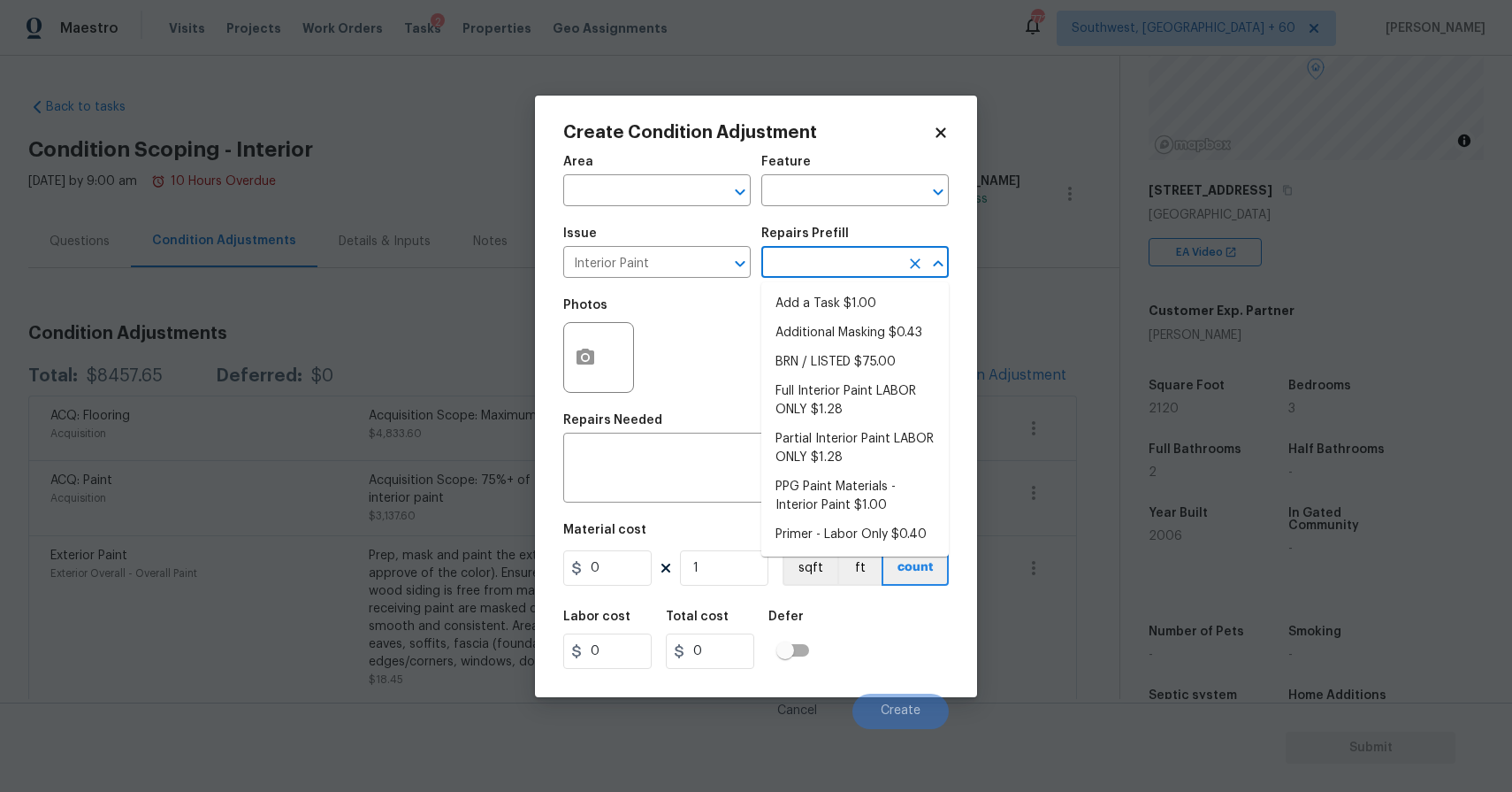
click at [856, 272] on input "text" at bounding box center [830, 264] width 138 height 27
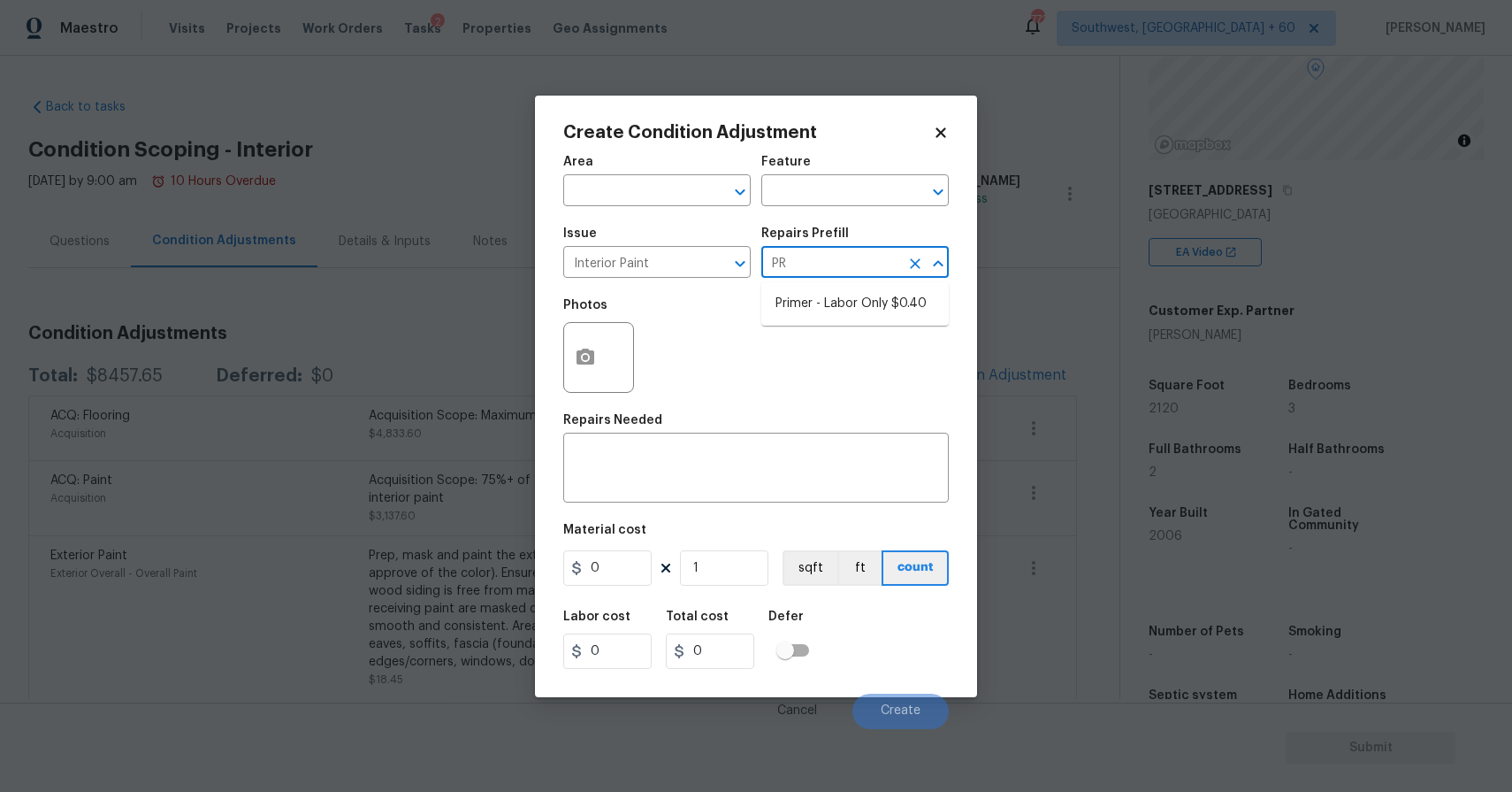
type input "PRI"
click at [901, 296] on li "Primer - Labor Only $0.40" at bounding box center [854, 303] width 188 height 29
type input "Overall Paint"
type textarea "Interior primer - PRIMER PROVIDED BY OPENDOOR - All nails, screws, drywall anch…"
type input "0.4"
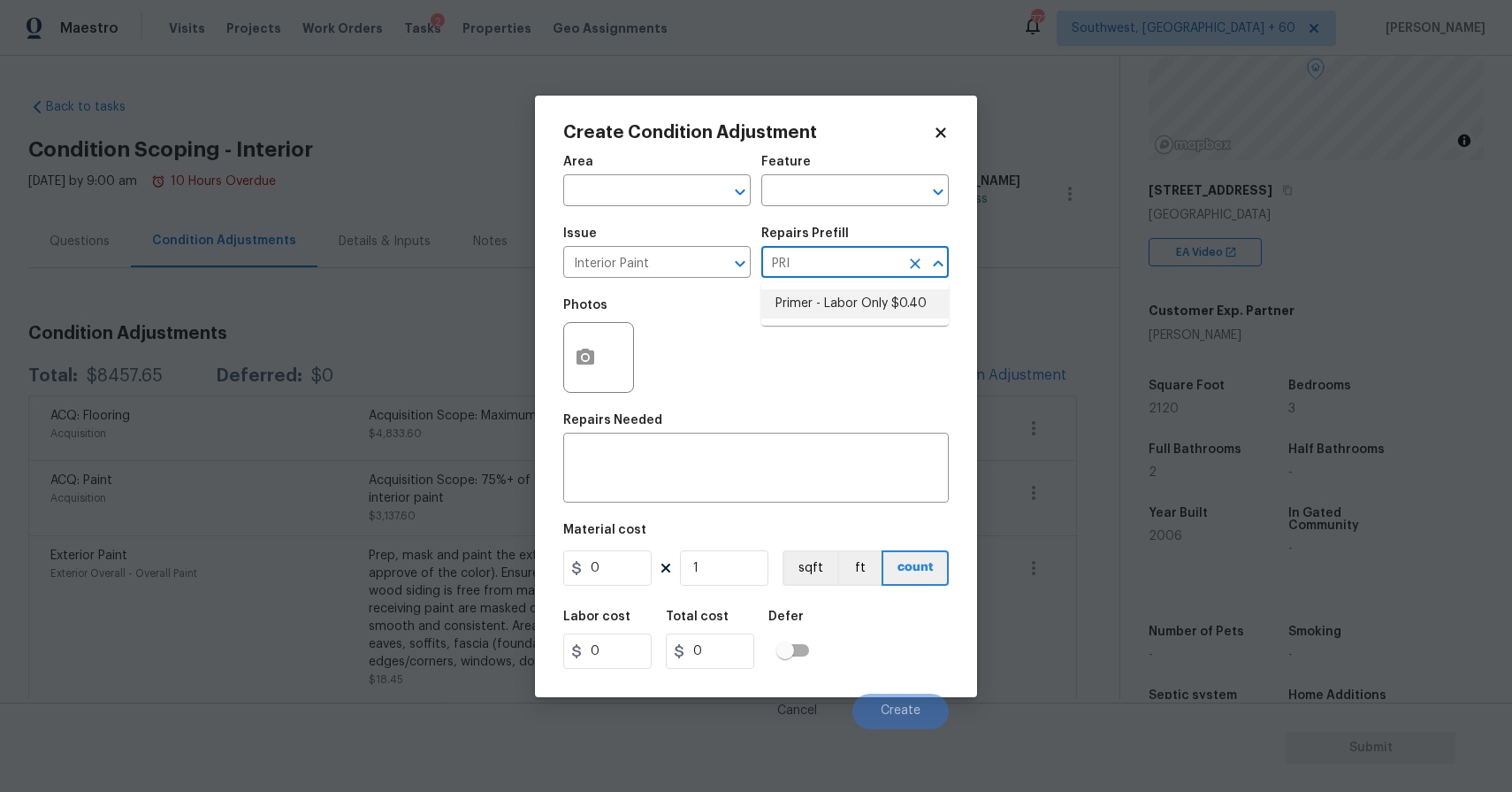
type input "0.4"
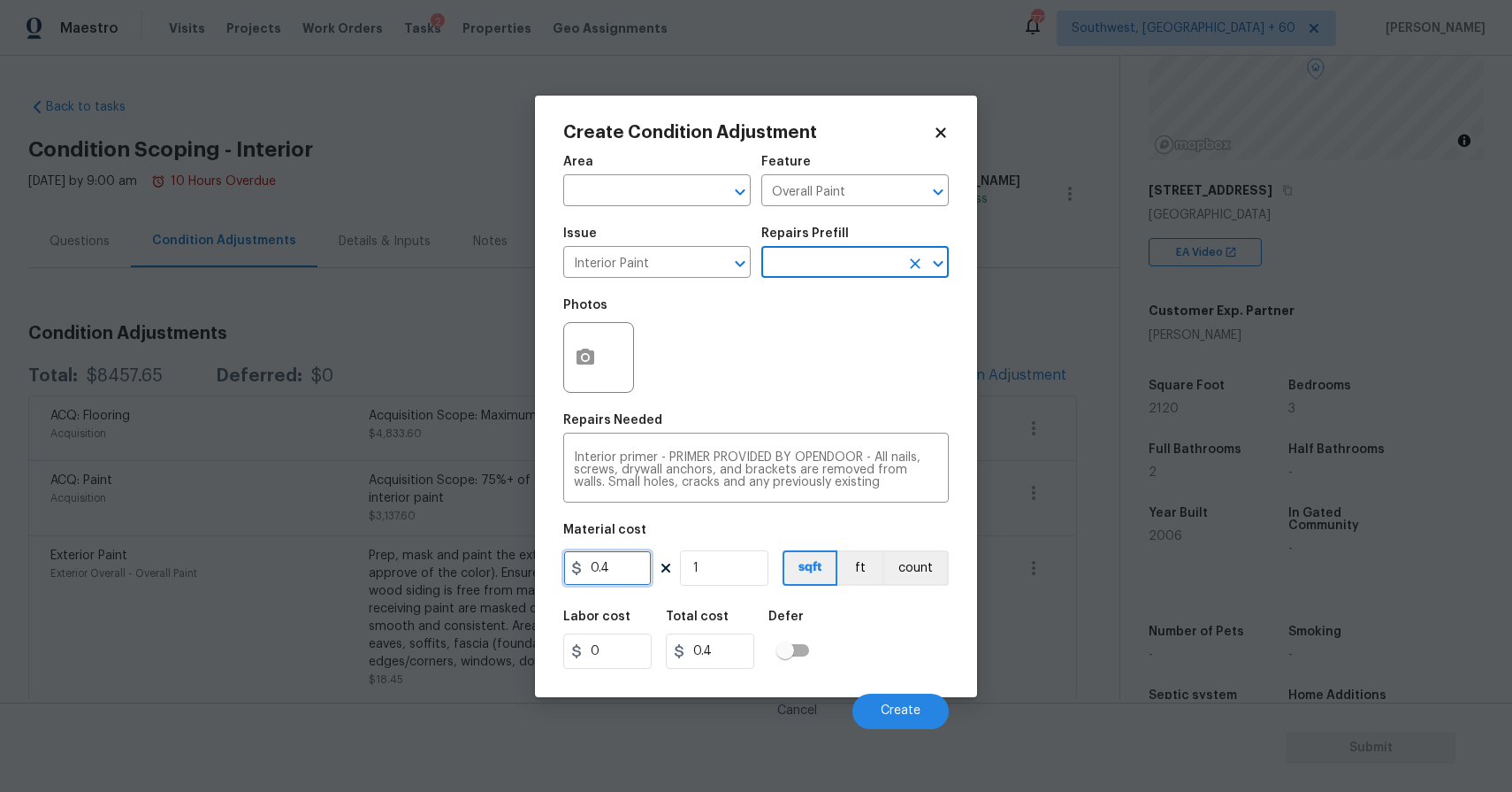
click at [597, 575] on input "0.4" at bounding box center [607, 568] width 89 height 36
type input "500"
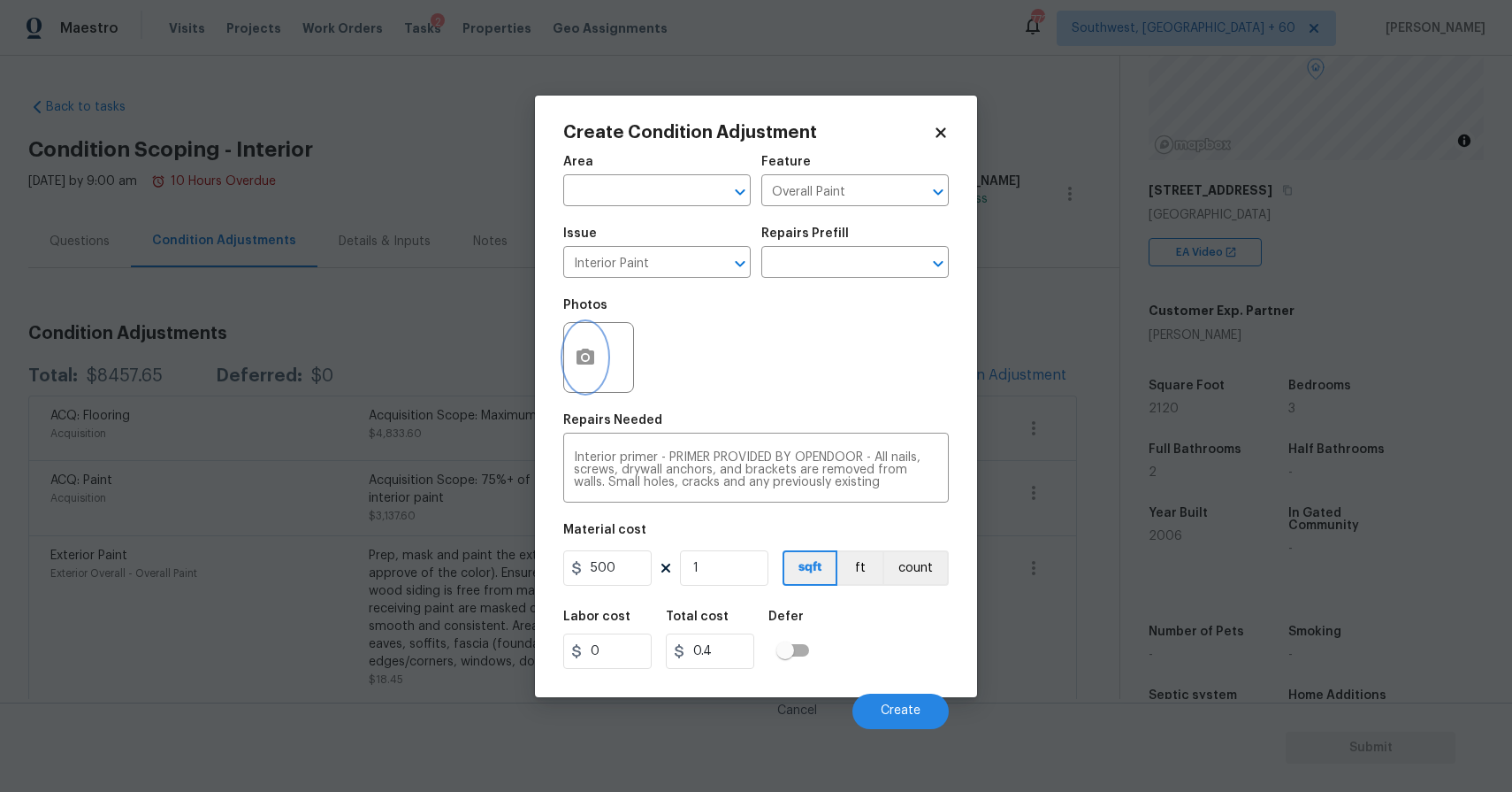
click at [596, 347] on button "button" at bounding box center [585, 357] width 42 height 69
type input "500"
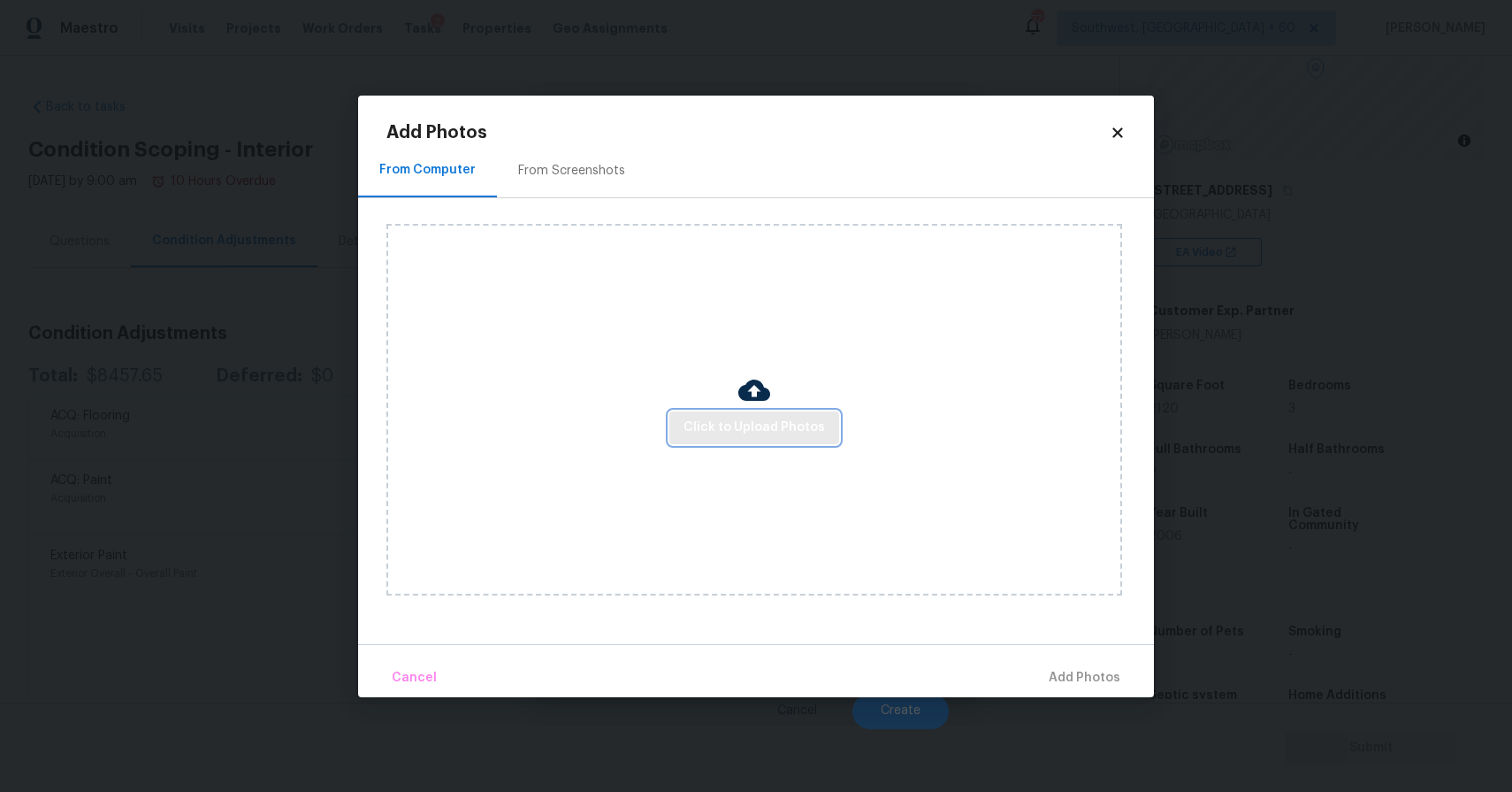
click at [796, 436] on span "Click to Upload Photos" at bounding box center [753, 428] width 141 height 22
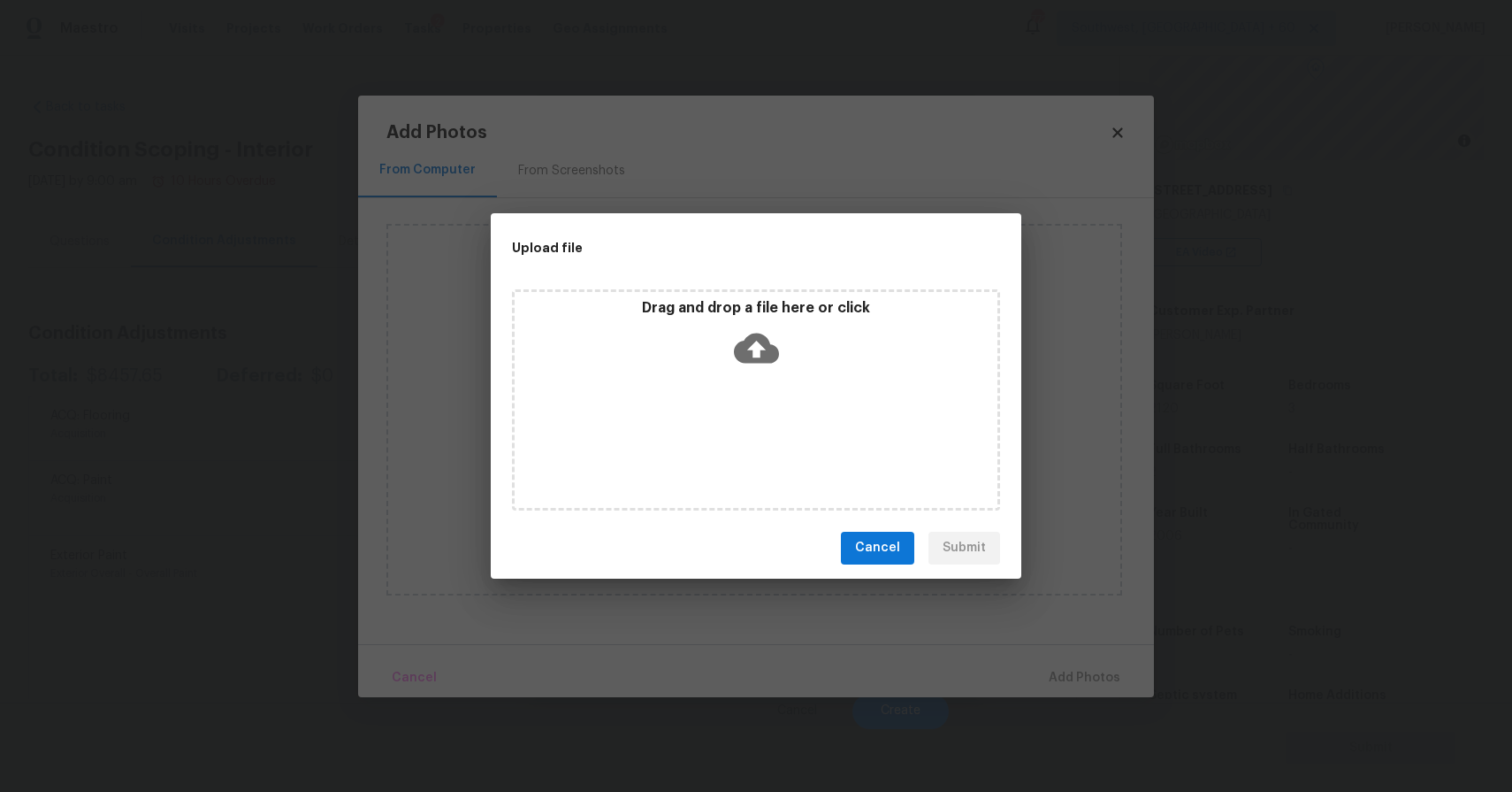
click at [794, 387] on div "Drag and drop a file here or click" at bounding box center [756, 399] width 488 height 221
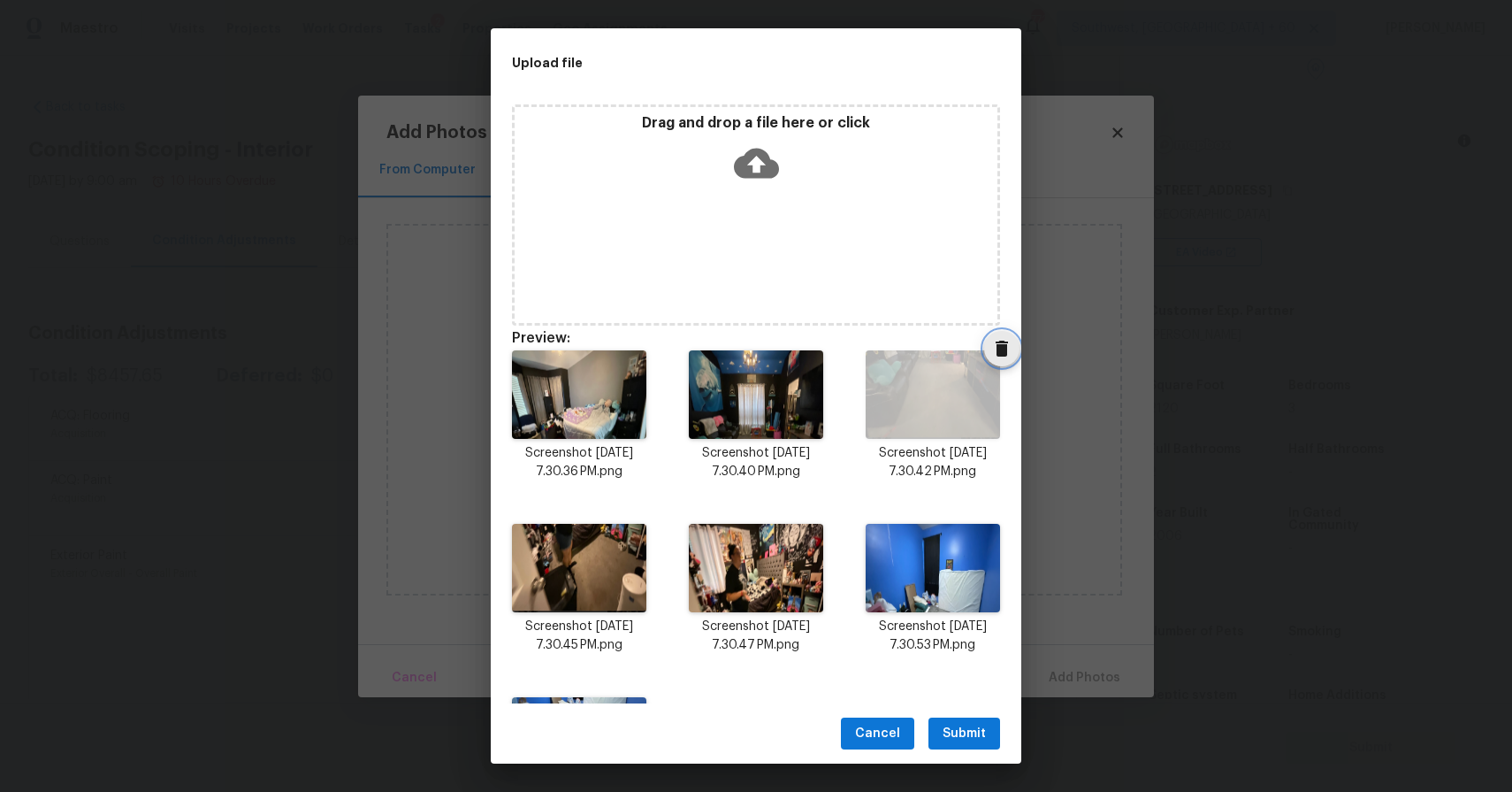
click at [1008, 347] on icon "Delete" at bounding box center [1001, 348] width 21 height 22
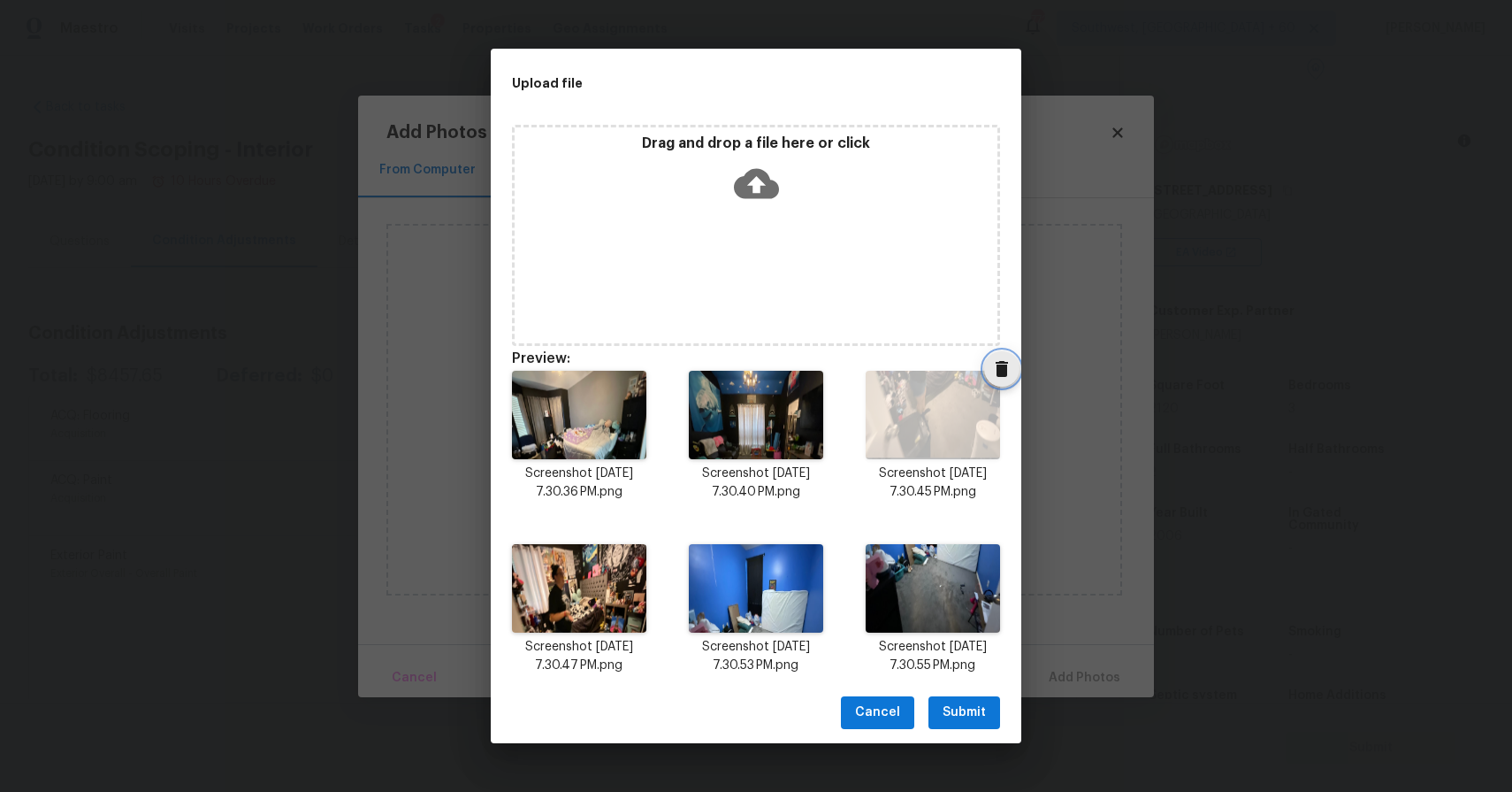
click at [1008, 376] on icon "Delete" at bounding box center [1001, 368] width 21 height 22
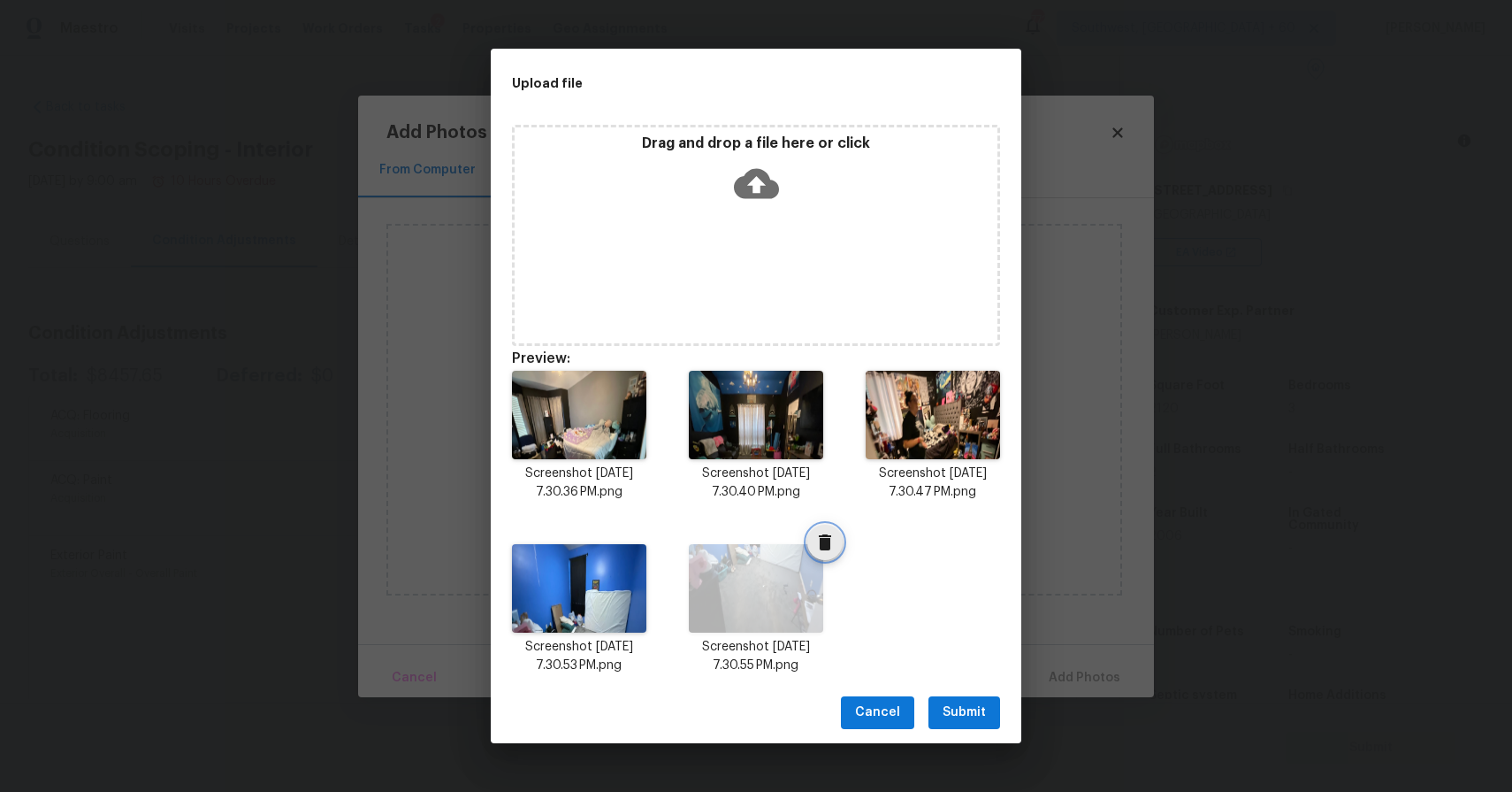
click at [836, 534] on span "Delete" at bounding box center [825, 542] width 36 height 22
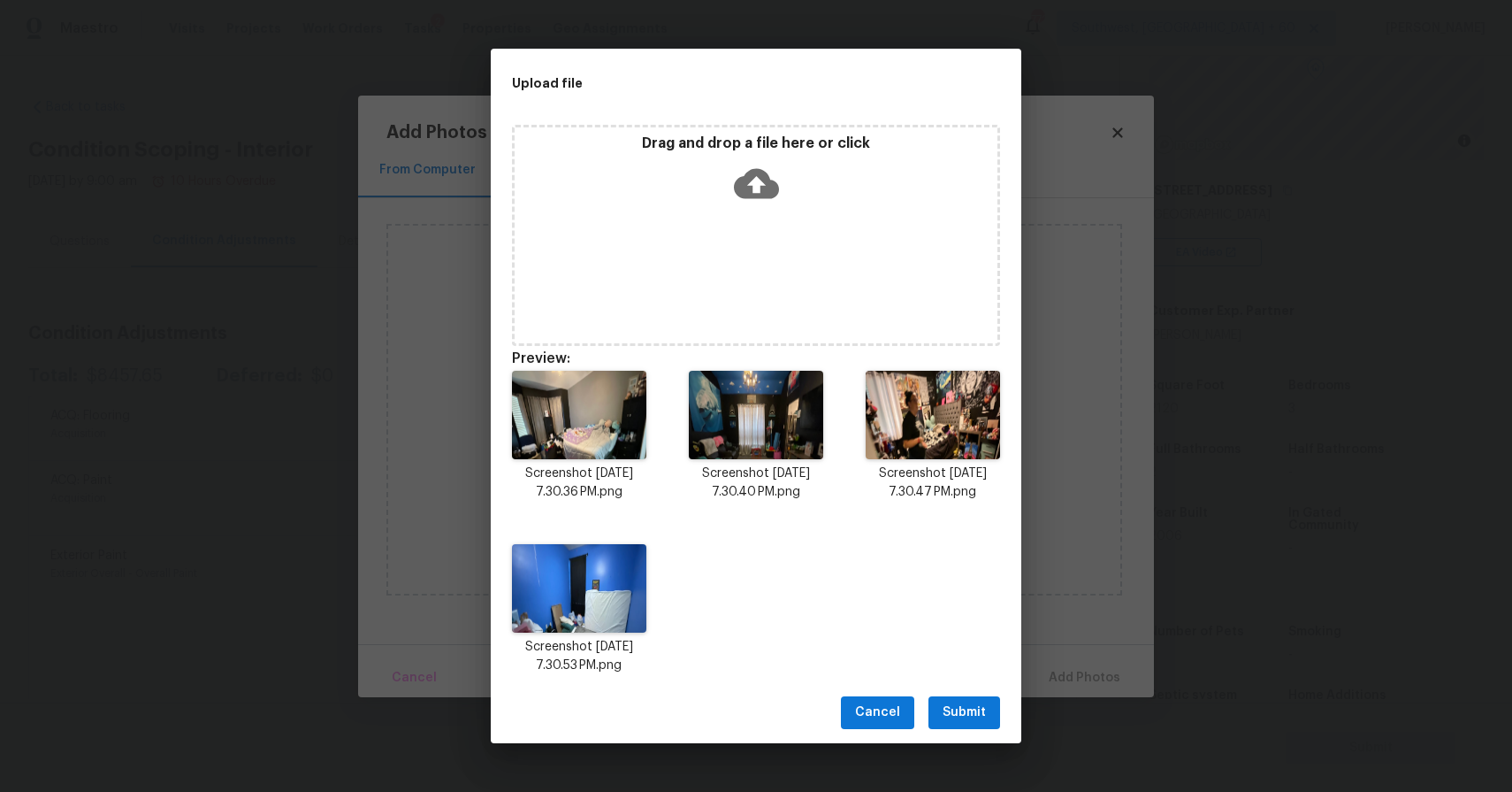
click at [974, 708] on span "Submit" at bounding box center [963, 713] width 43 height 22
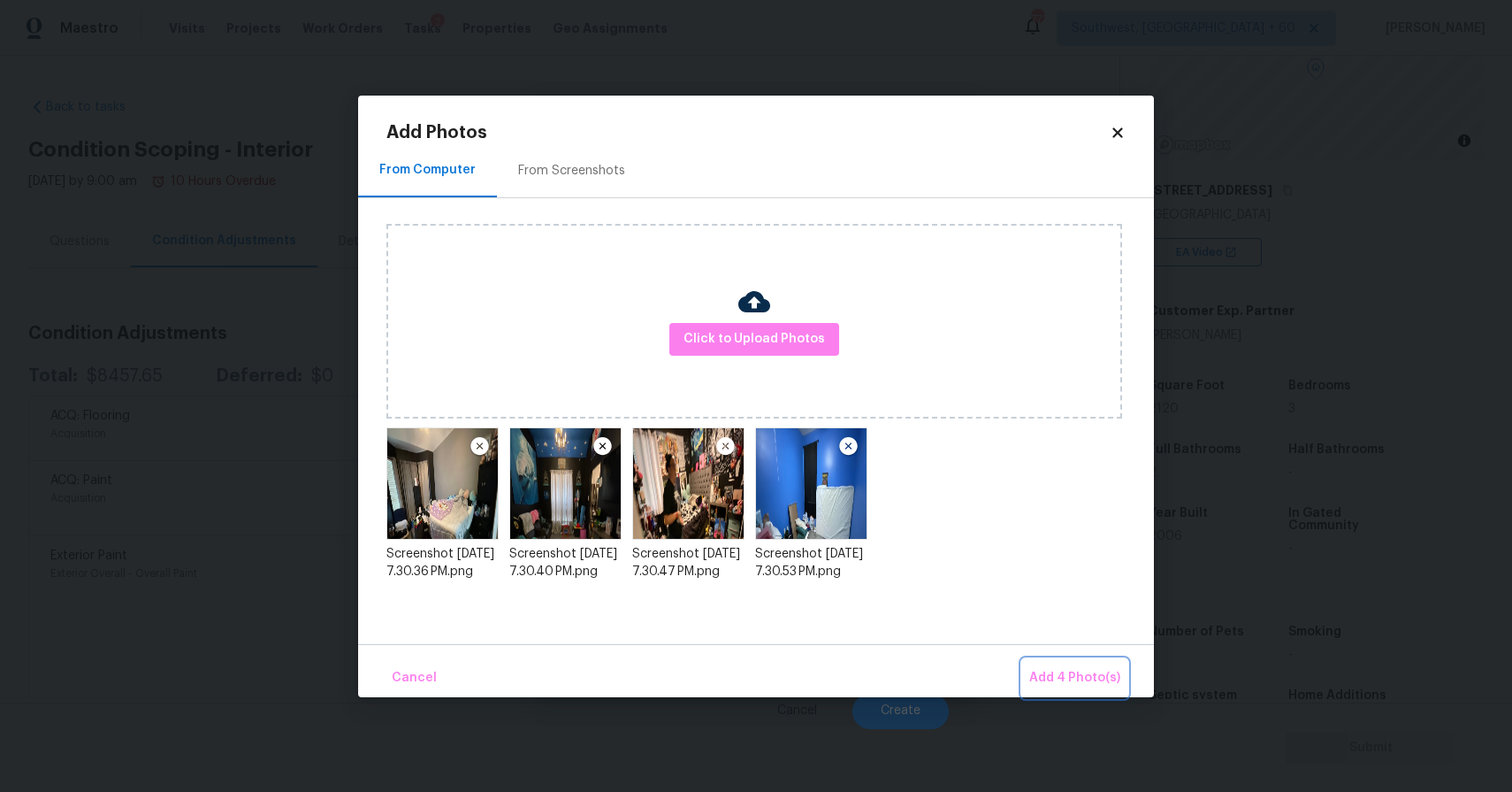
click at [1100, 671] on span "Add 4 Photo(s)" at bounding box center [1074, 678] width 91 height 22
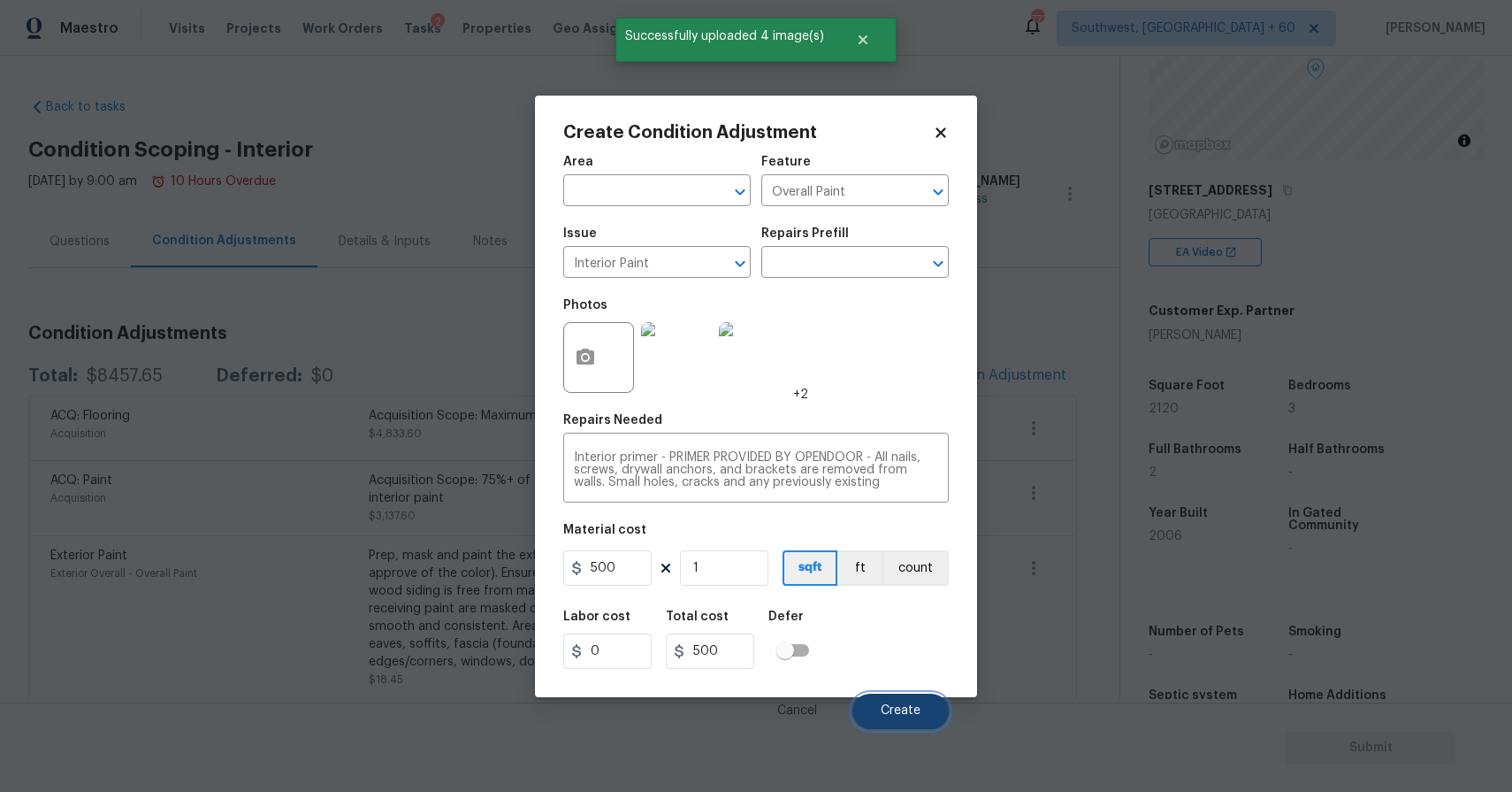
click at [908, 701] on button "Create" at bounding box center [900, 712] width 96 height 36
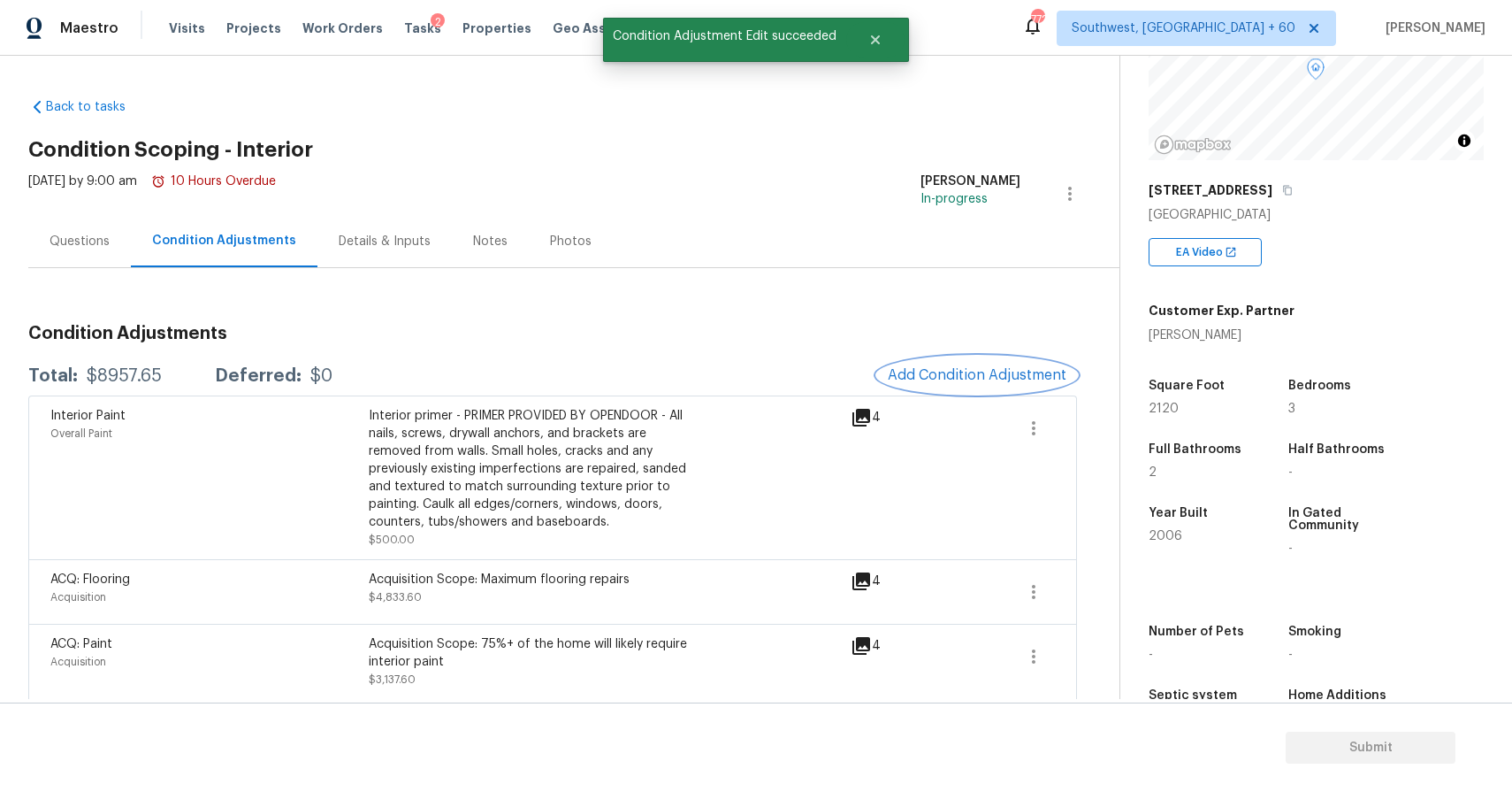
scroll to position [237, 0]
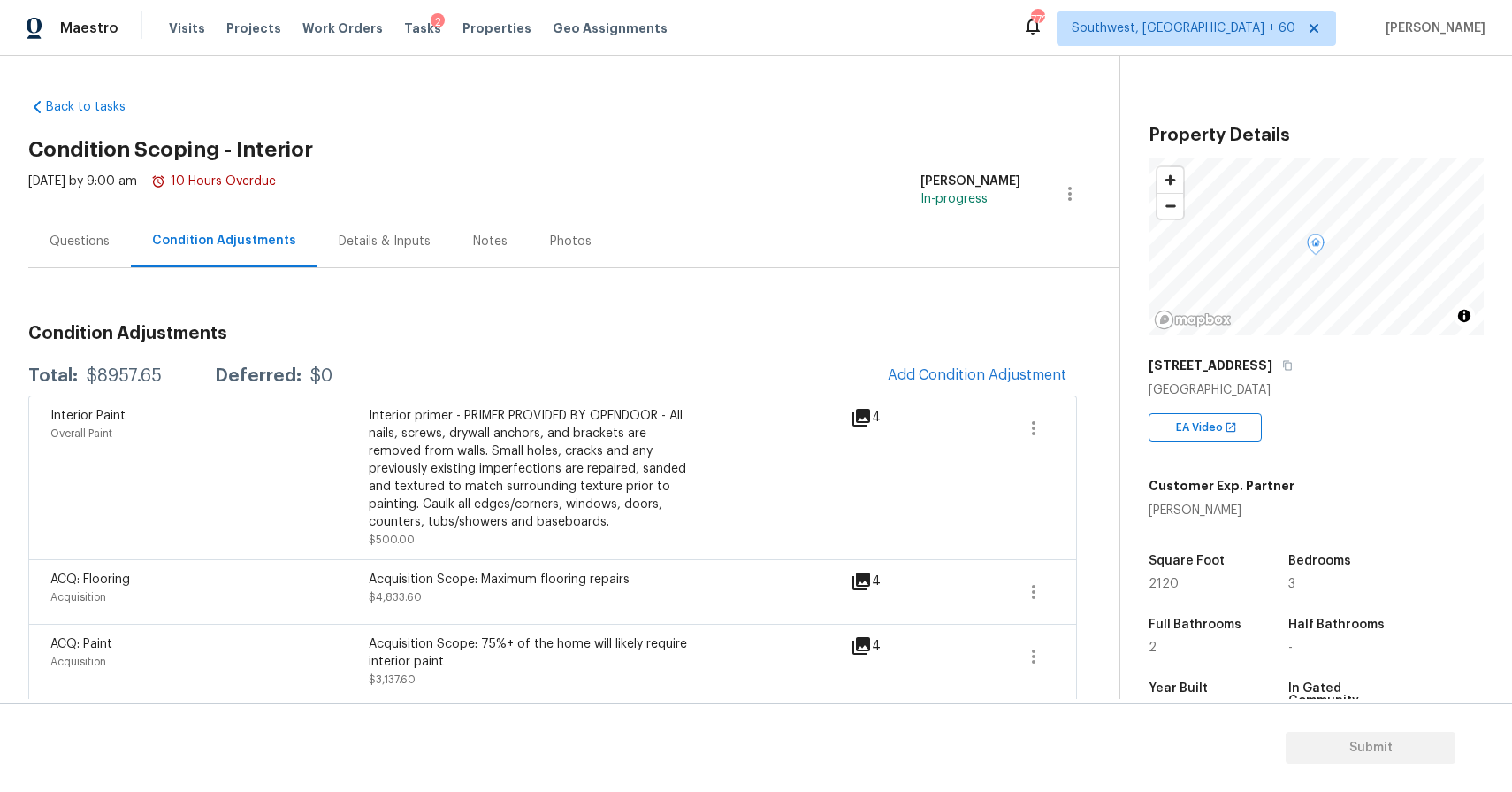
scroll to position [237, 0]
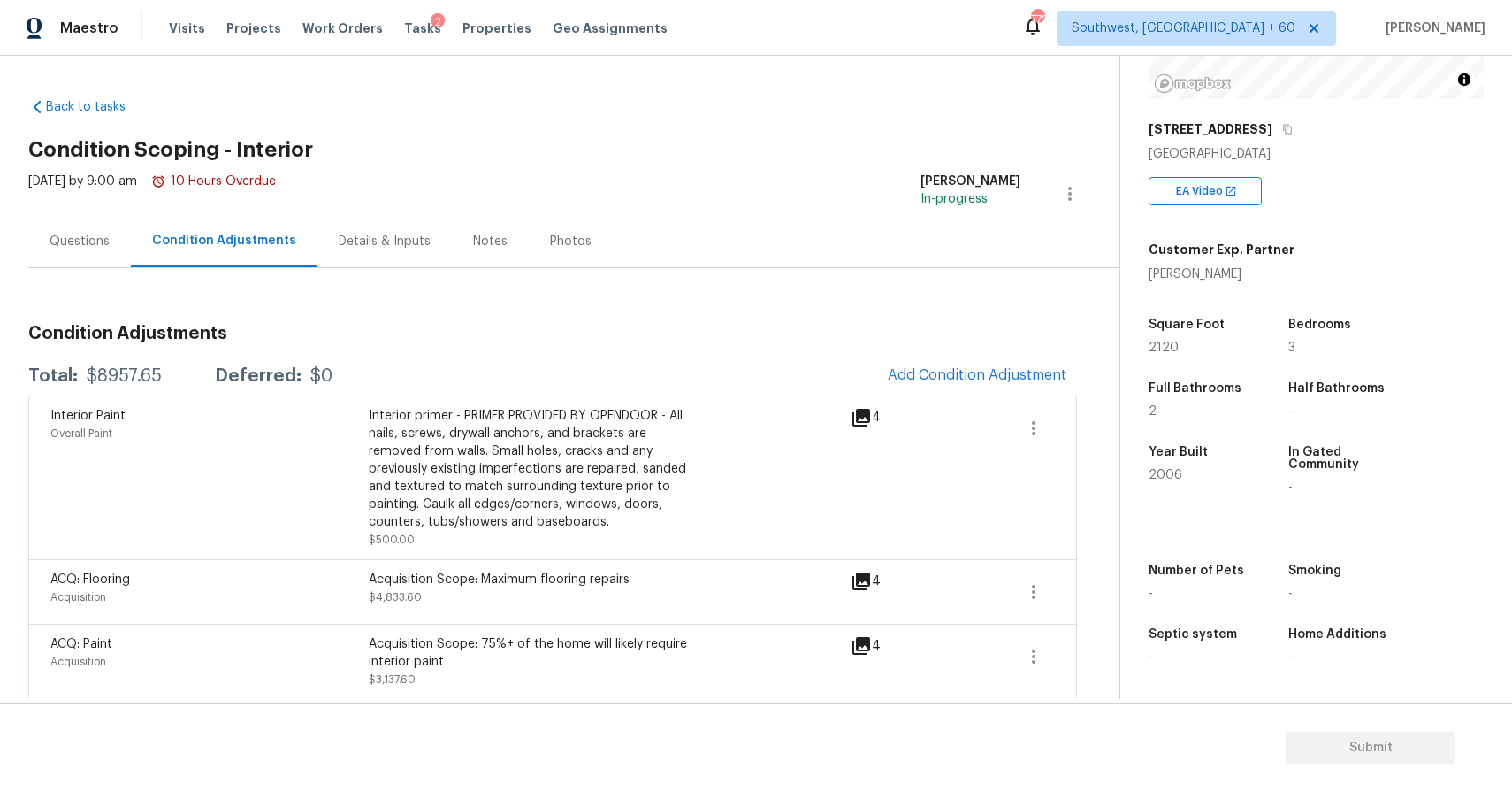
click at [133, 396] on div "Interior Paint Overall Paint Interior primer - PRIMER PROVIDED BY OPENDOOR - Al…" at bounding box center [552, 477] width 1048 height 164
click at [138, 387] on div "Total: $8957.65 Deferred: $0 Add Condition Adjustment" at bounding box center [552, 376] width 1048 height 39
copy div "$8957.65"
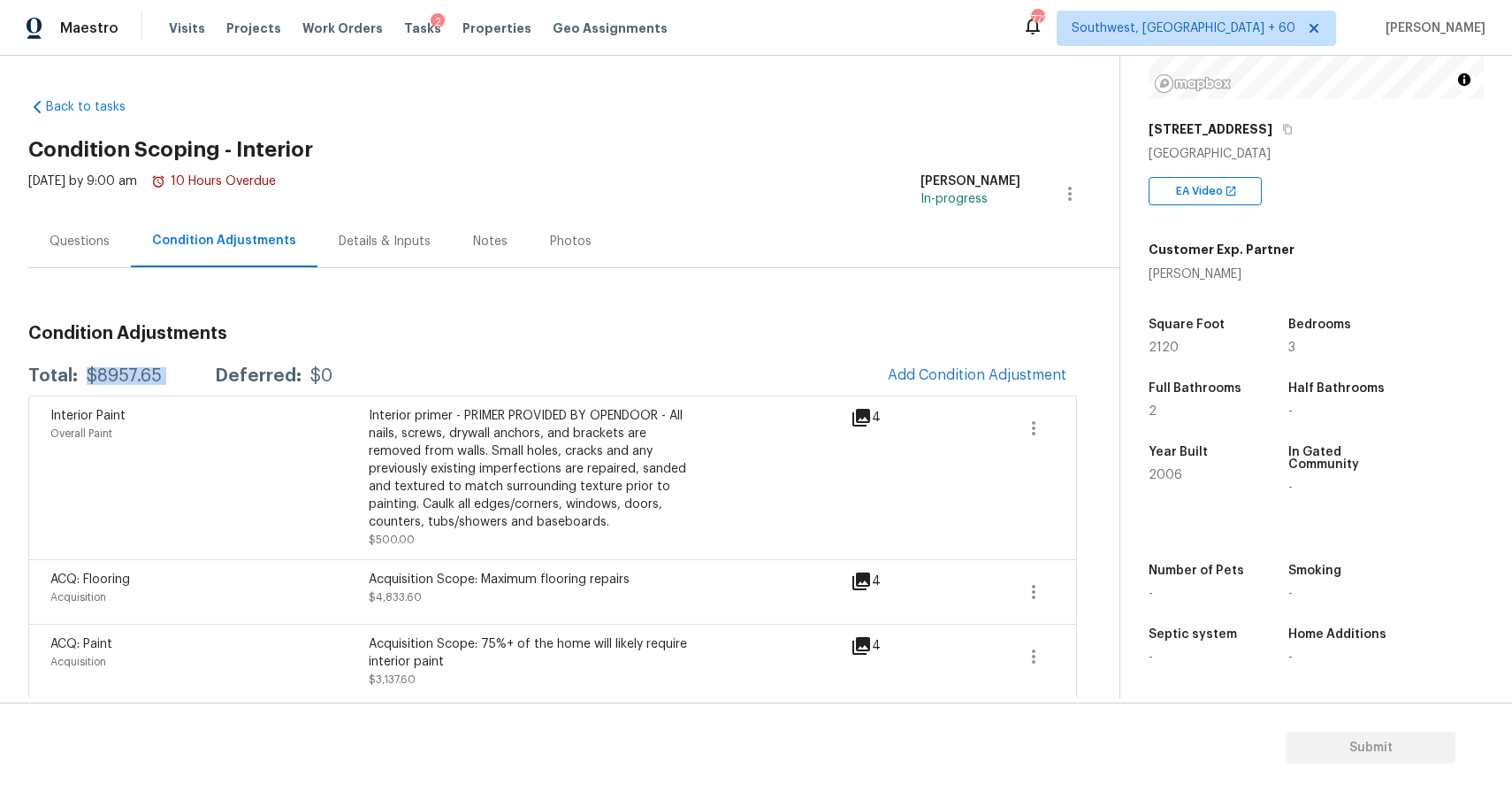
click at [45, 241] on div "Questions" at bounding box center [79, 241] width 103 height 52
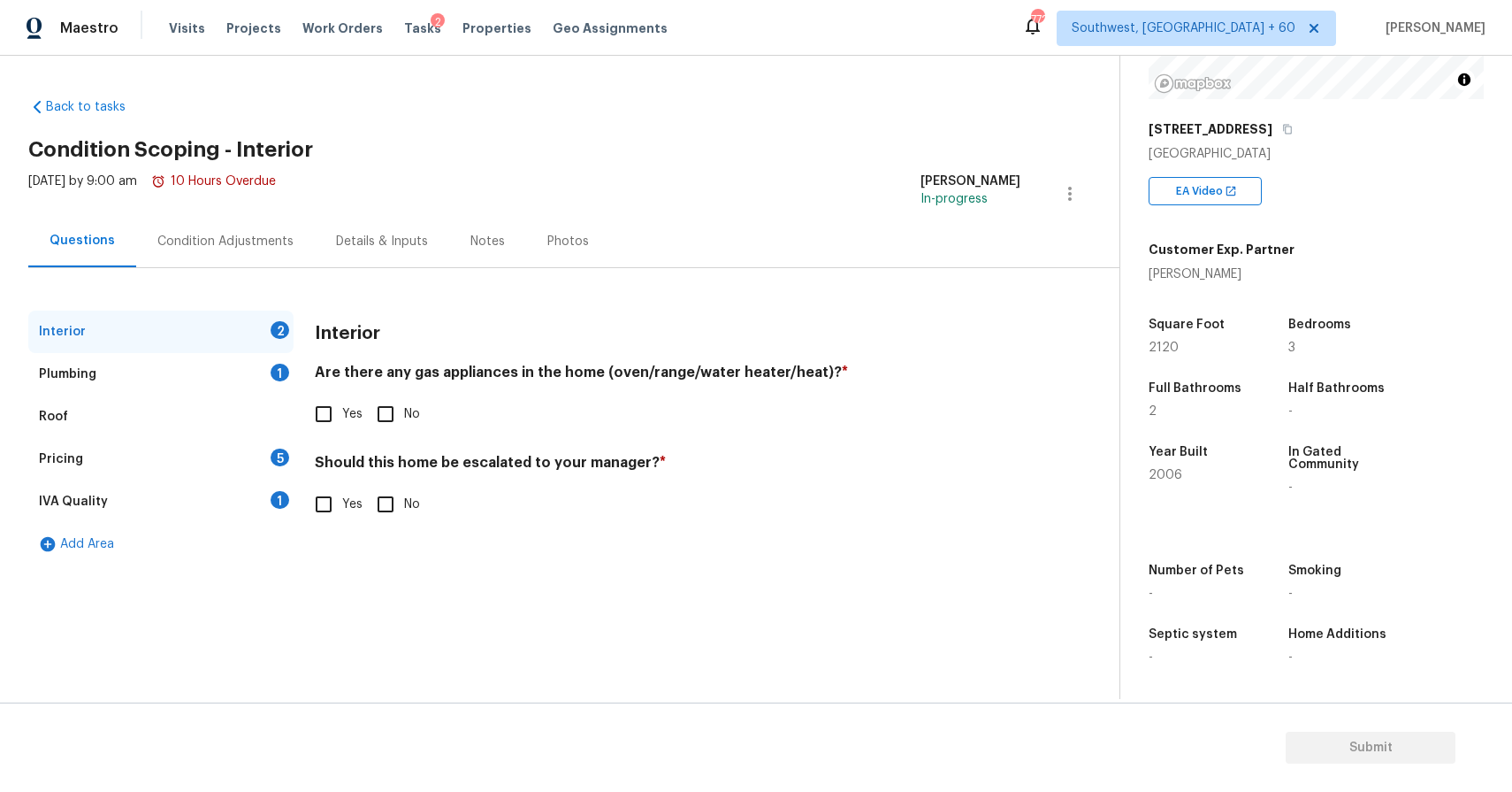
click at [315, 501] on input "Yes" at bounding box center [323, 504] width 37 height 37
checkbox input "true"
click at [370, 542] on input "text" at bounding box center [667, 551] width 706 height 41
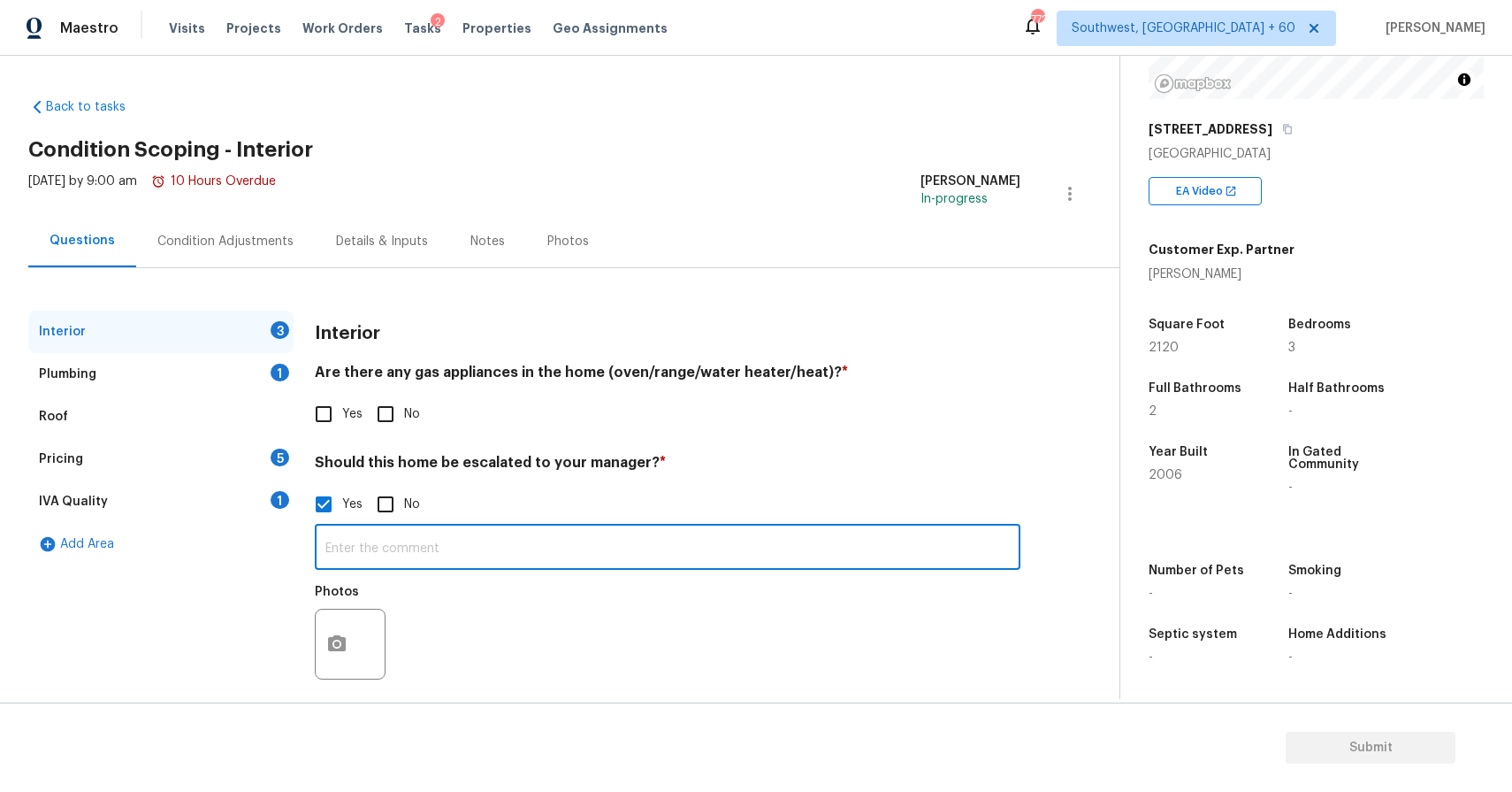
paste input "HPM Scope Adjustment is negative; please remove $XXX from scope"
click at [652, 550] on input "HPM Scope Adjustment is negative; please remove $XXX from scope" at bounding box center [667, 549] width 706 height 41
click at [321, 653] on button "button" at bounding box center [336, 644] width 42 height 69
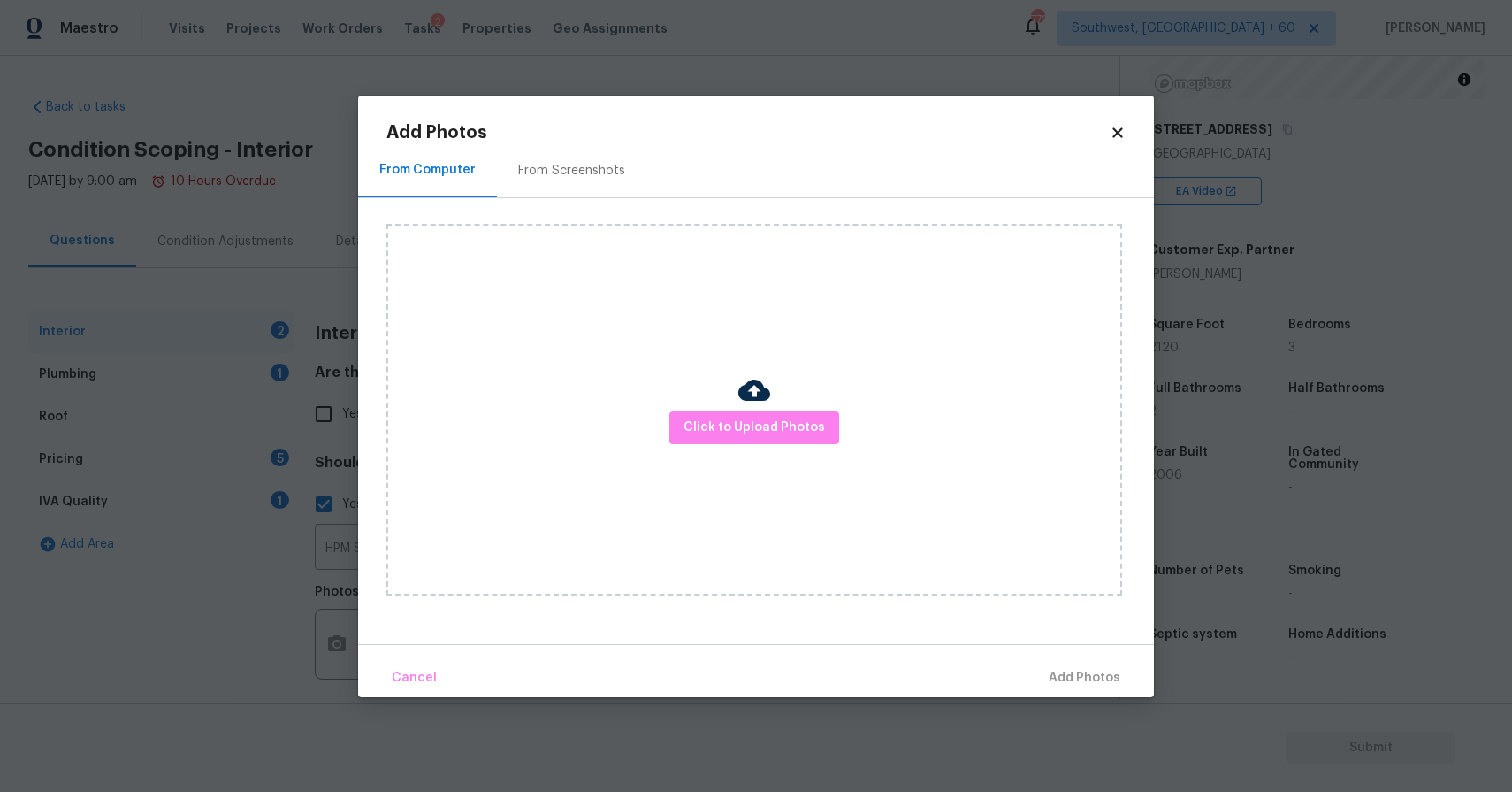
click at [722, 447] on div "Click to Upload Photos" at bounding box center [753, 409] width 735 height 371
click at [755, 405] on img at bounding box center [754, 390] width 32 height 32
click at [752, 421] on span "Click to Upload Photos" at bounding box center [753, 428] width 141 height 22
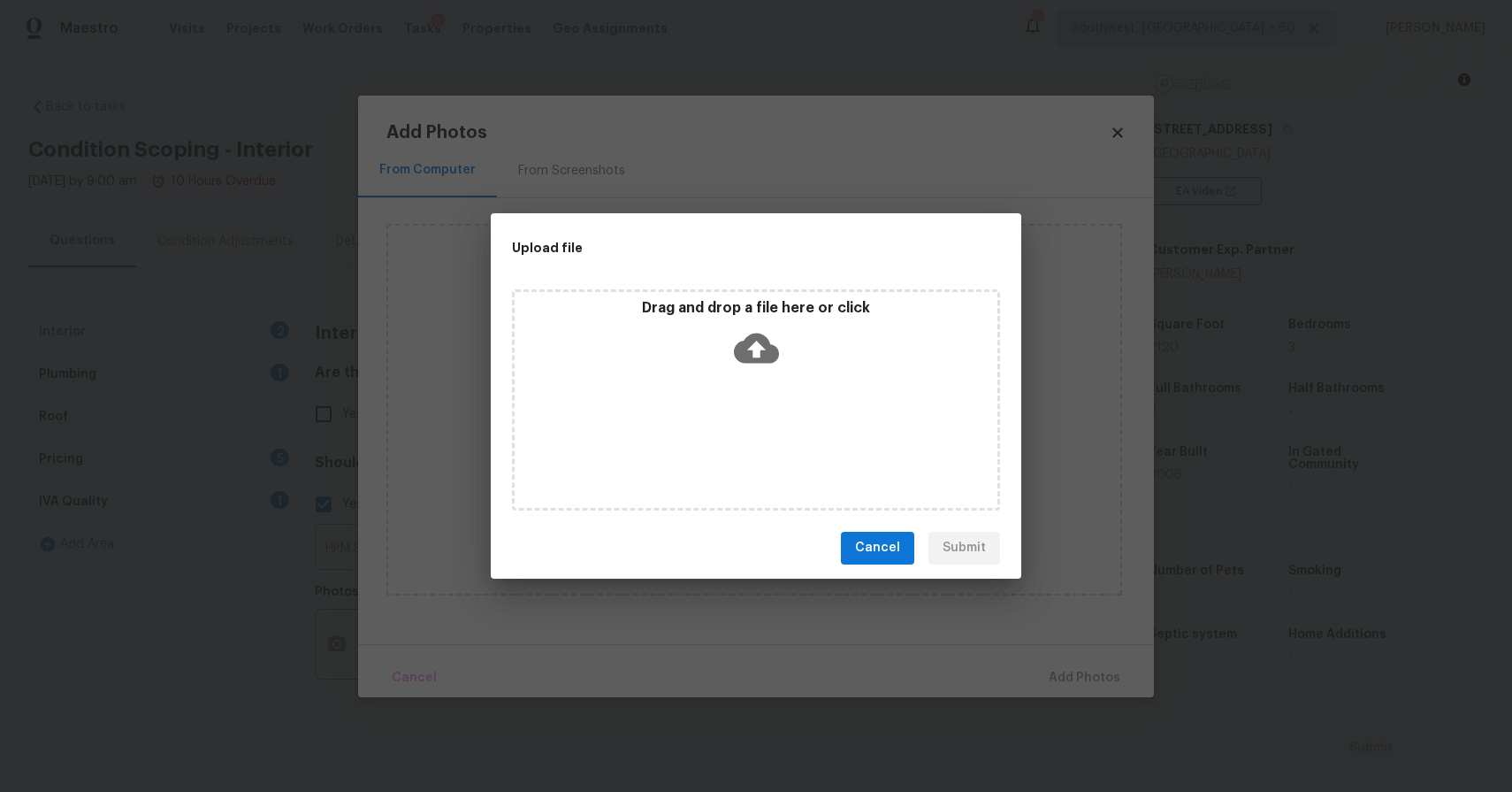
click at [758, 350] on icon at bounding box center [756, 348] width 45 height 45
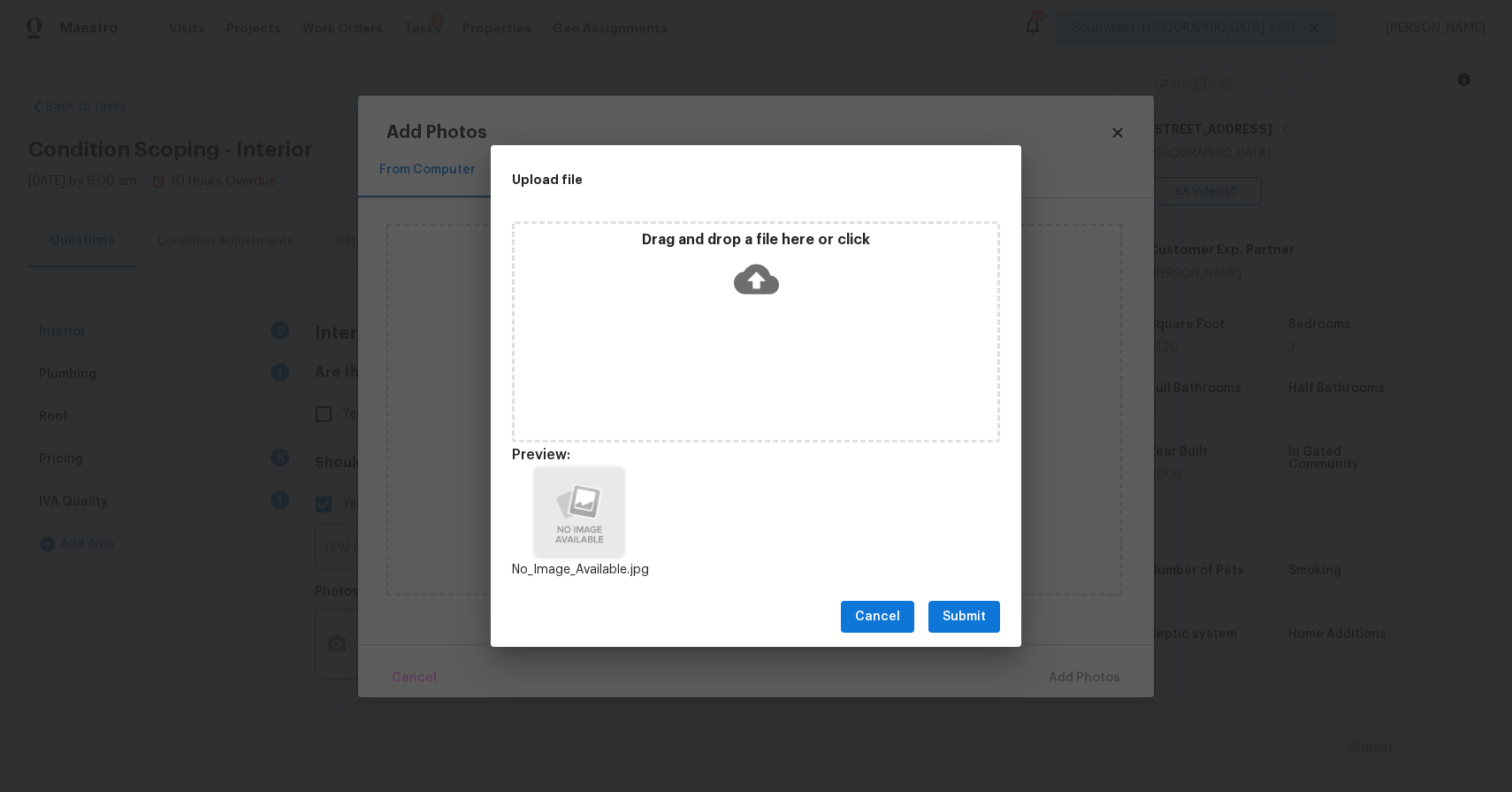
click at [970, 612] on span "Submit" at bounding box center [963, 617] width 43 height 22
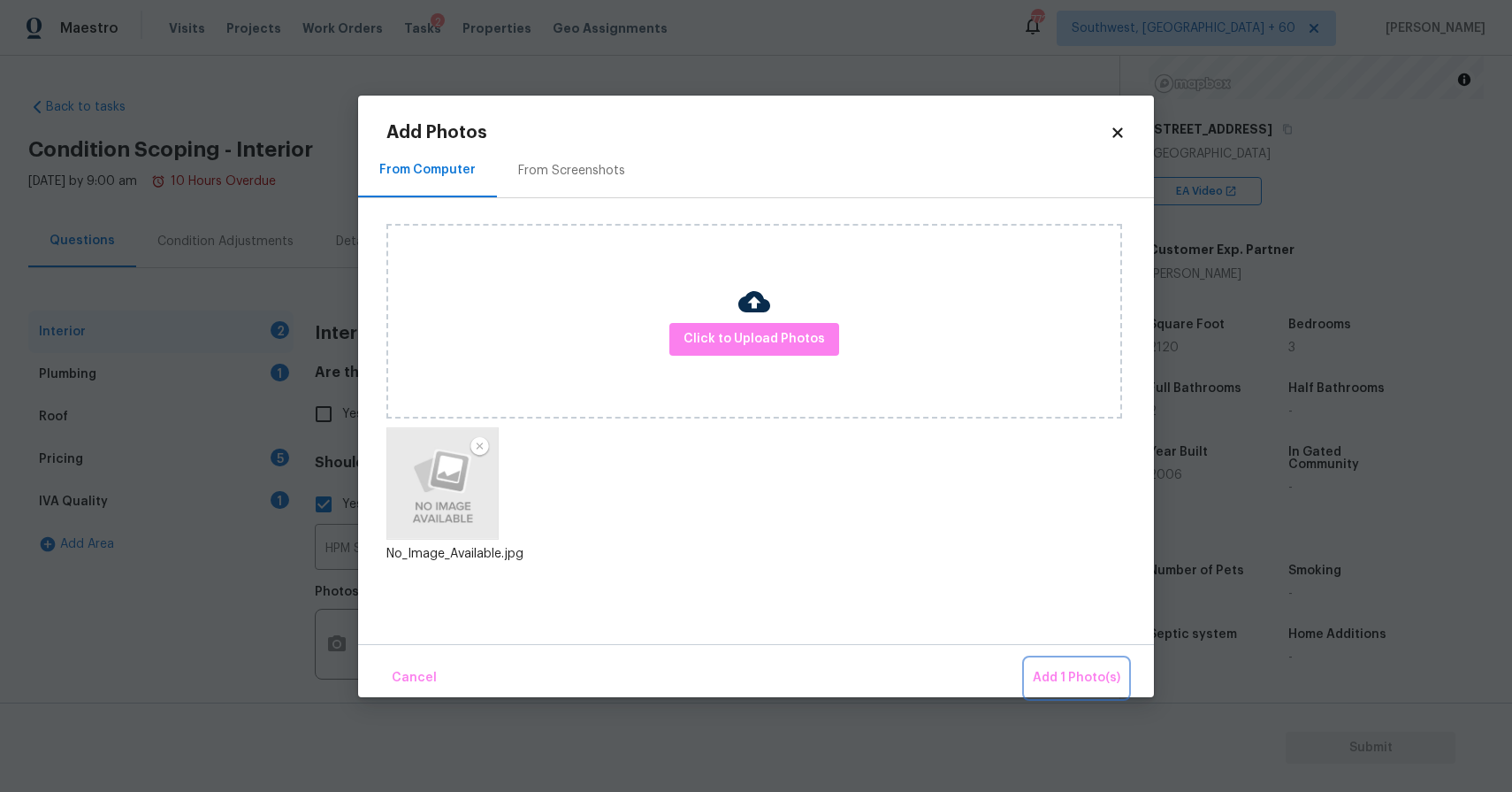
click at [1055, 665] on button "Add 1 Photo(s)" at bounding box center [1076, 678] width 102 height 38
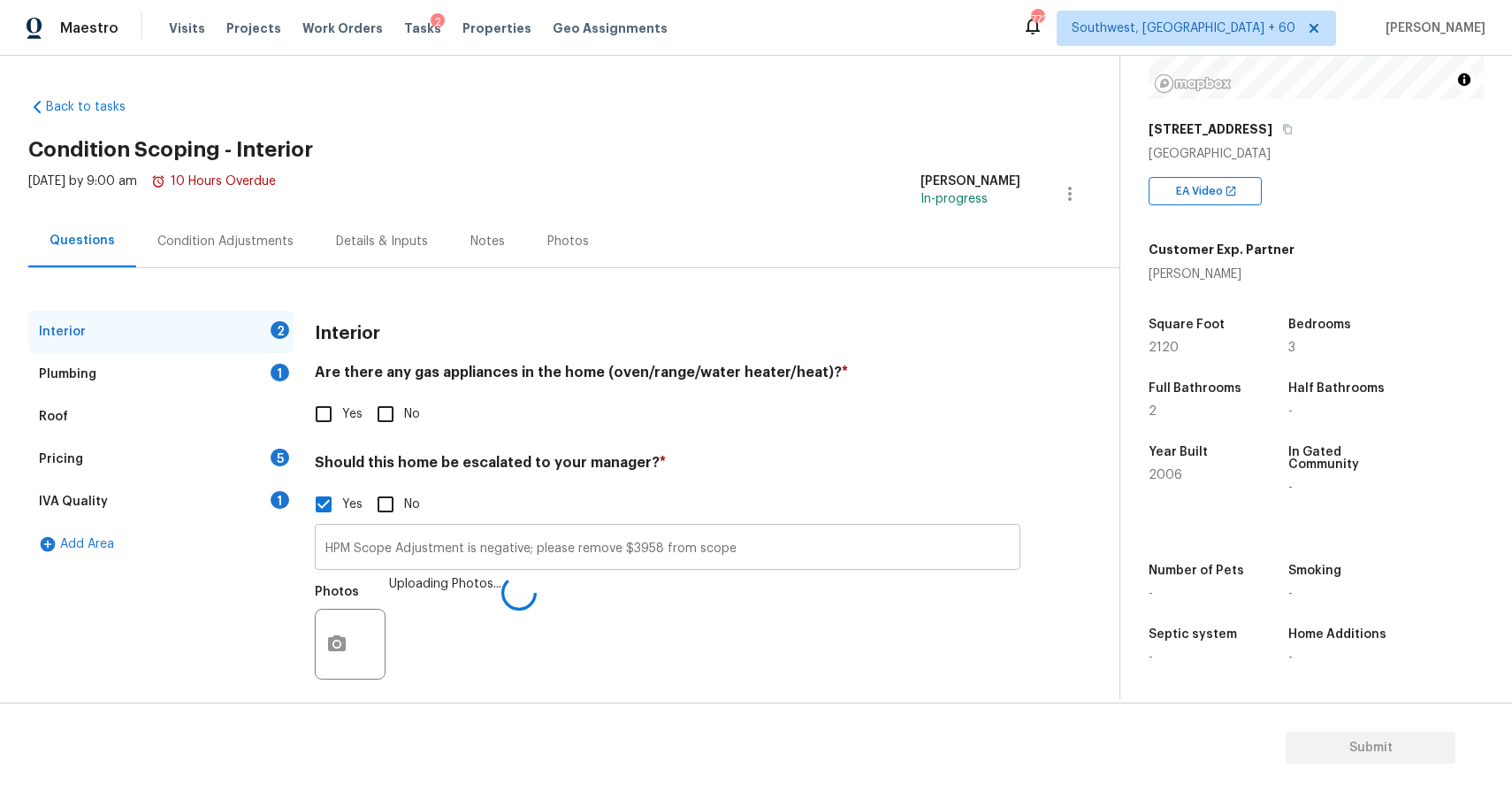
click at [749, 557] on input "HPM Scope Adjustment is negative; please remove $3958 from scope" at bounding box center [667, 549] width 706 height 41
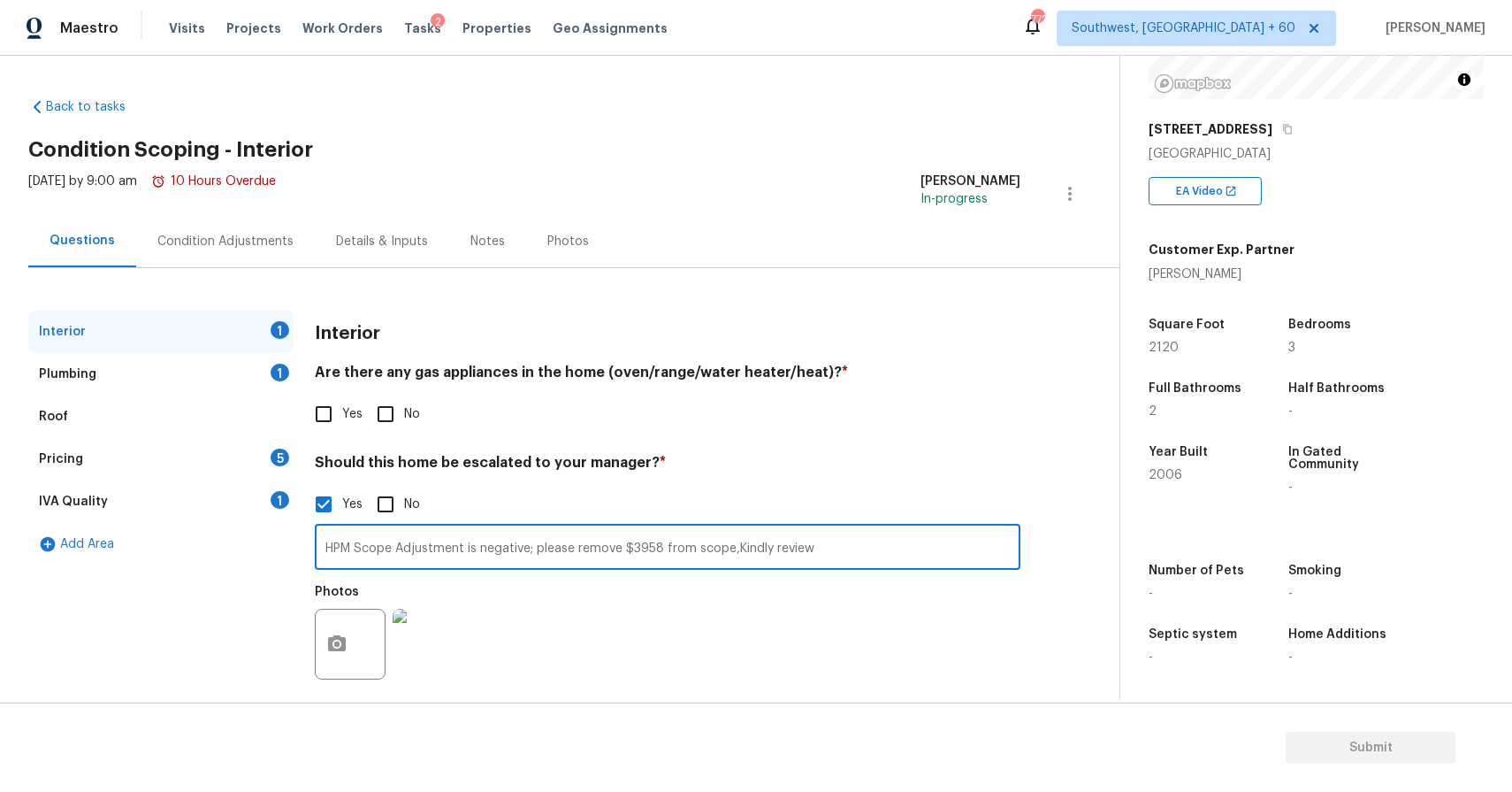
type input "HPM Scope Adjustment is negative; please remove $3958 from scope,Kindly review"
click at [325, 405] on input "Yes" at bounding box center [323, 414] width 37 height 37
checkbox input "true"
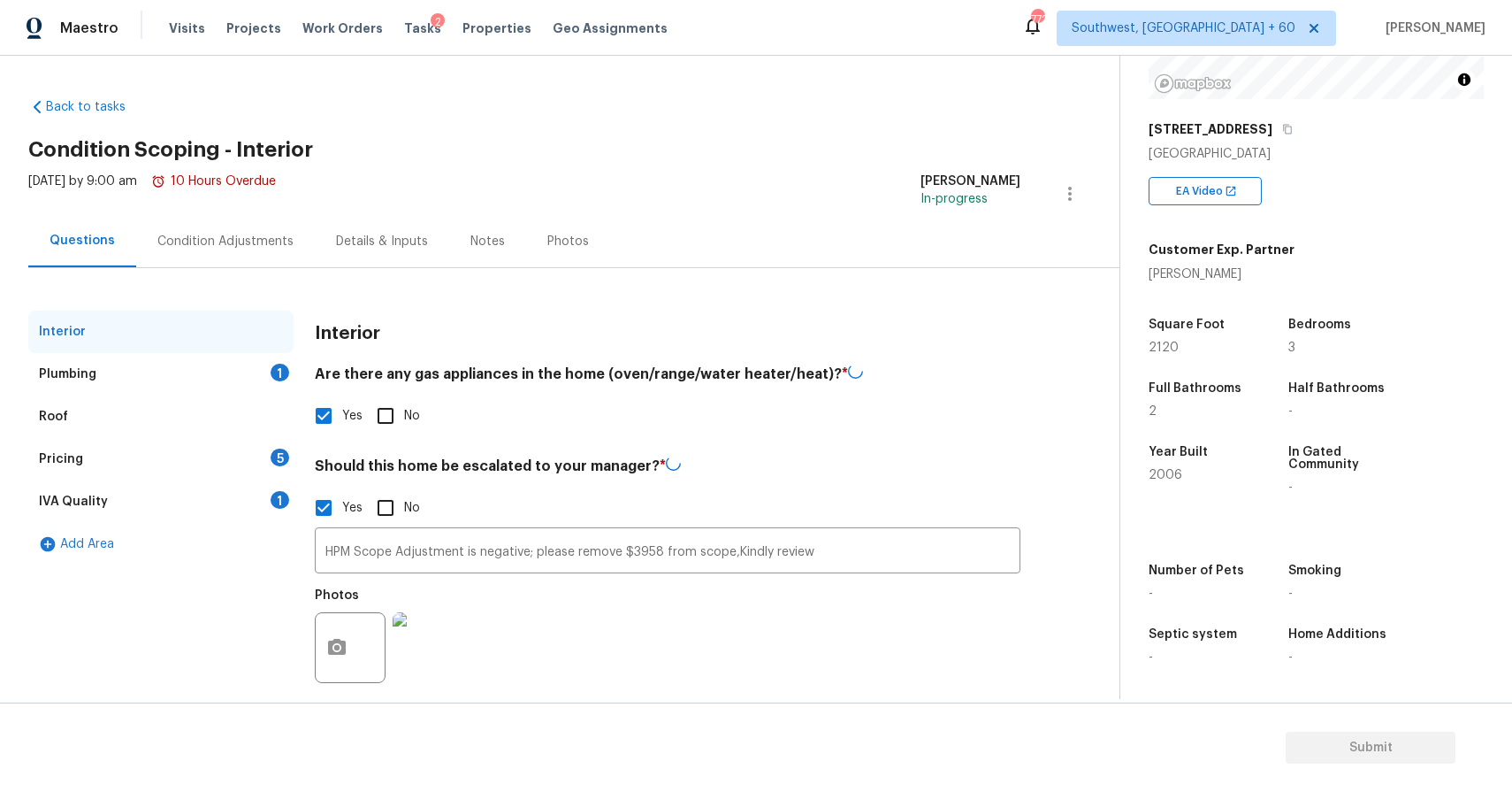
click at [268, 360] on div "Plumbing 1" at bounding box center [161, 373] width 265 height 42
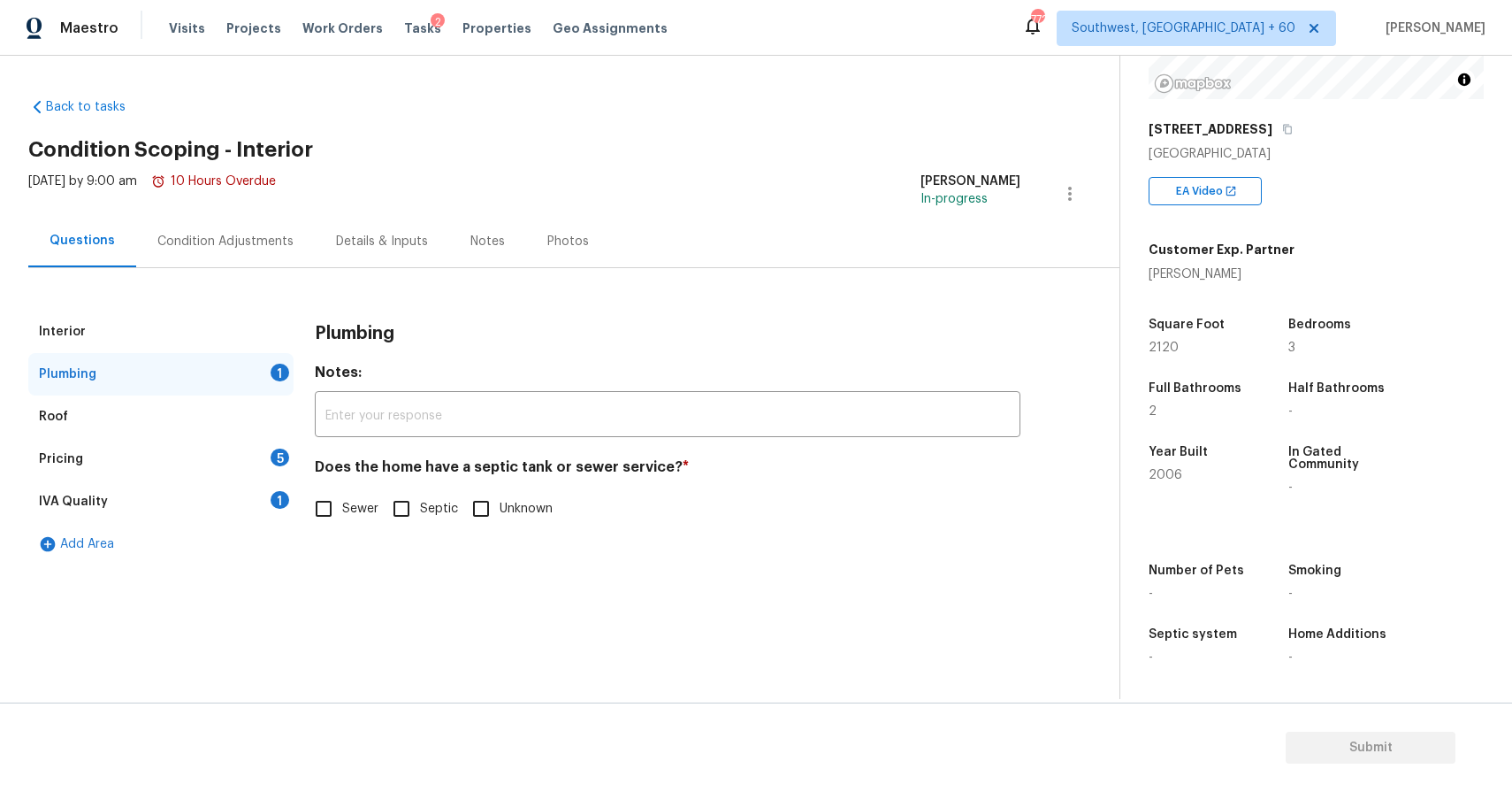
click at [323, 519] on input "Sewer" at bounding box center [323, 509] width 37 height 37
checkbox input "true"
click at [234, 480] on div "Pricing 5" at bounding box center [161, 458] width 265 height 42
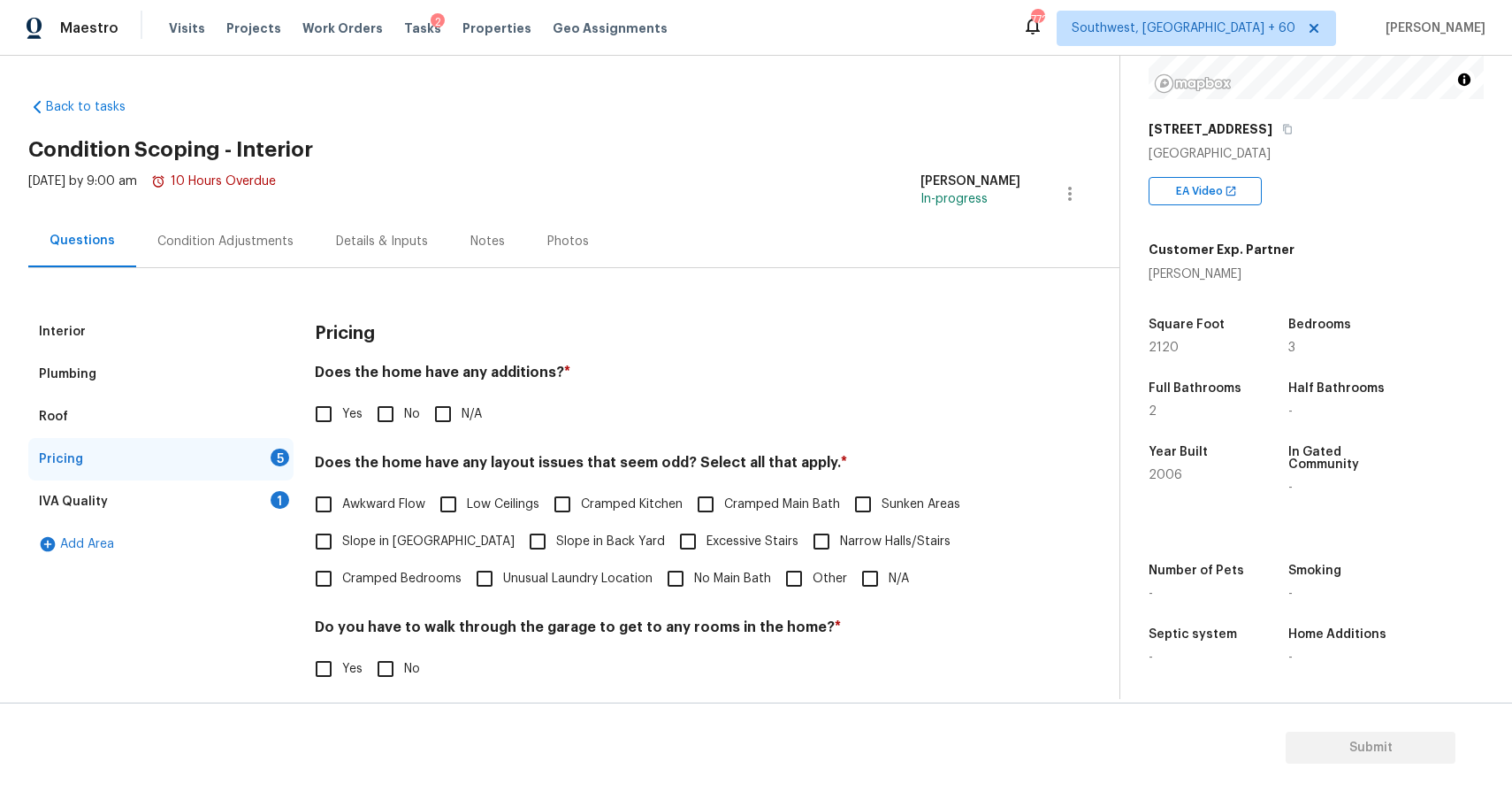
click at [431, 416] on input "N/A" at bounding box center [443, 414] width 37 height 37
checkbox input "true"
click at [887, 588] on label "N/A" at bounding box center [879, 579] width 57 height 37
click at [887, 588] on input "N/A" at bounding box center [870, 579] width 37 height 37
checkbox input "true"
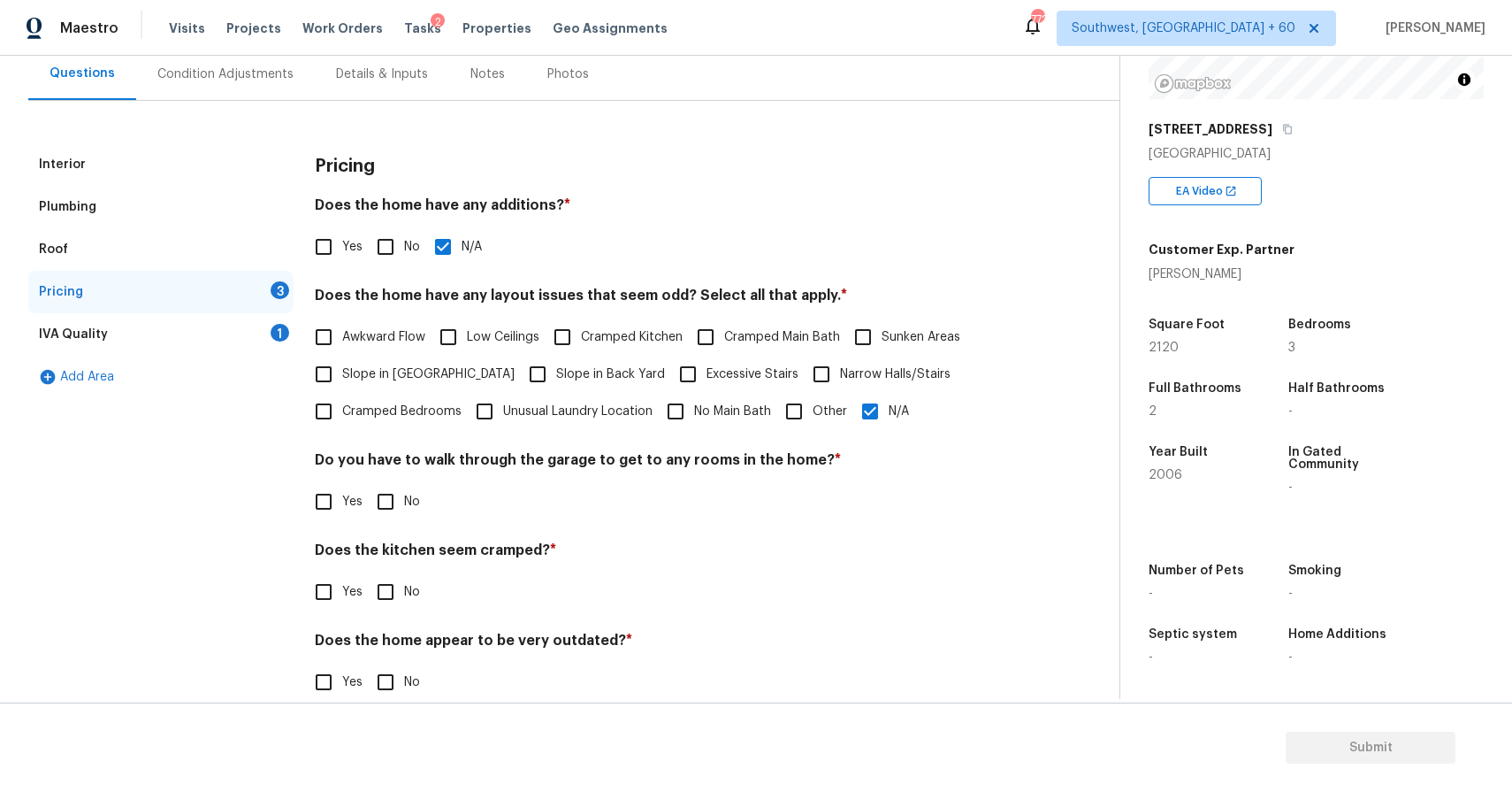
scroll to position [195, 0]
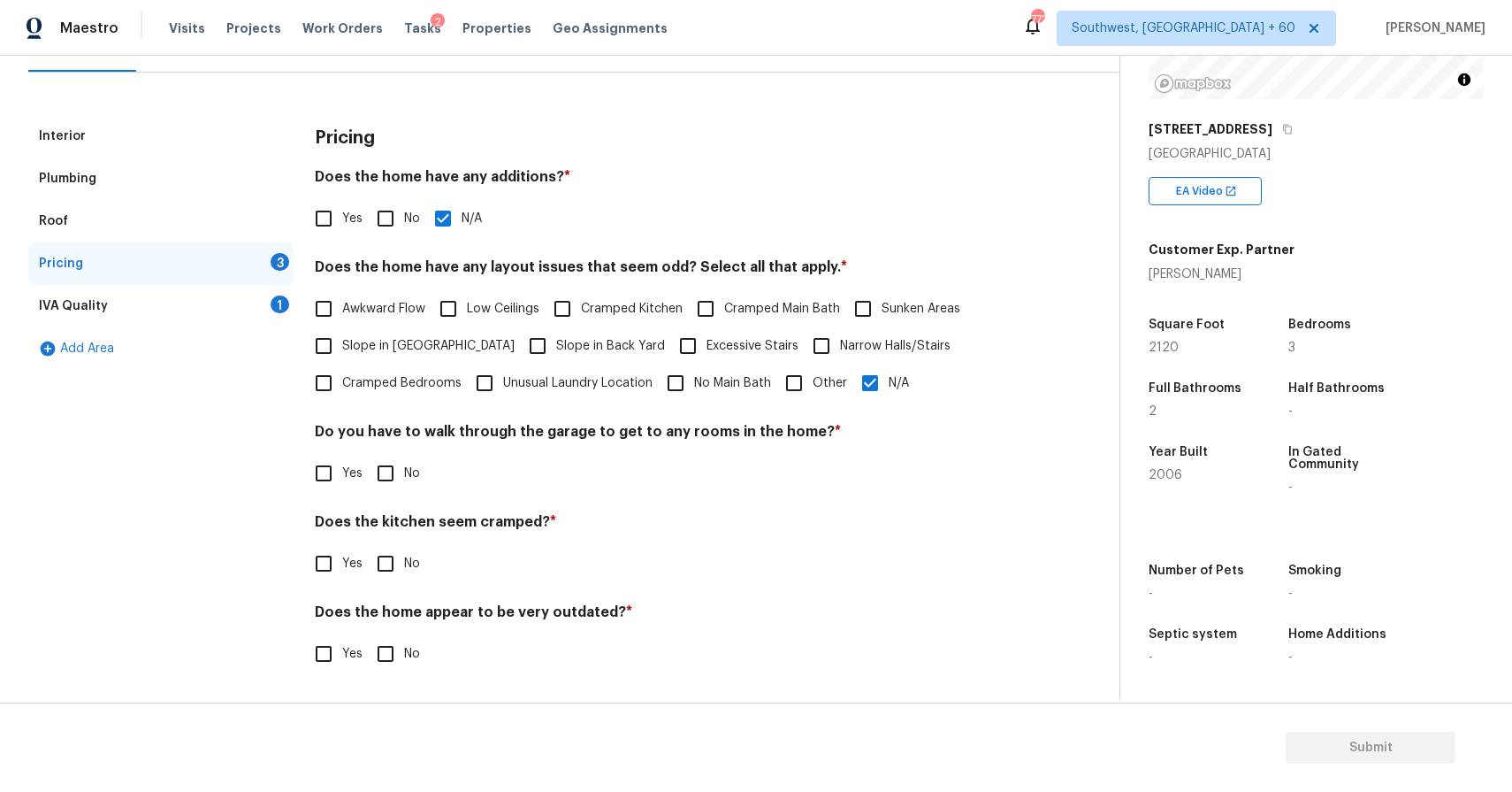
click at [384, 474] on input "No" at bounding box center [386, 473] width 37 height 37
checkbox input "true"
click at [378, 569] on input "No" at bounding box center [386, 564] width 37 height 37
checkbox input "true"
click at [374, 635] on input "No" at bounding box center [386, 654] width 37 height 37
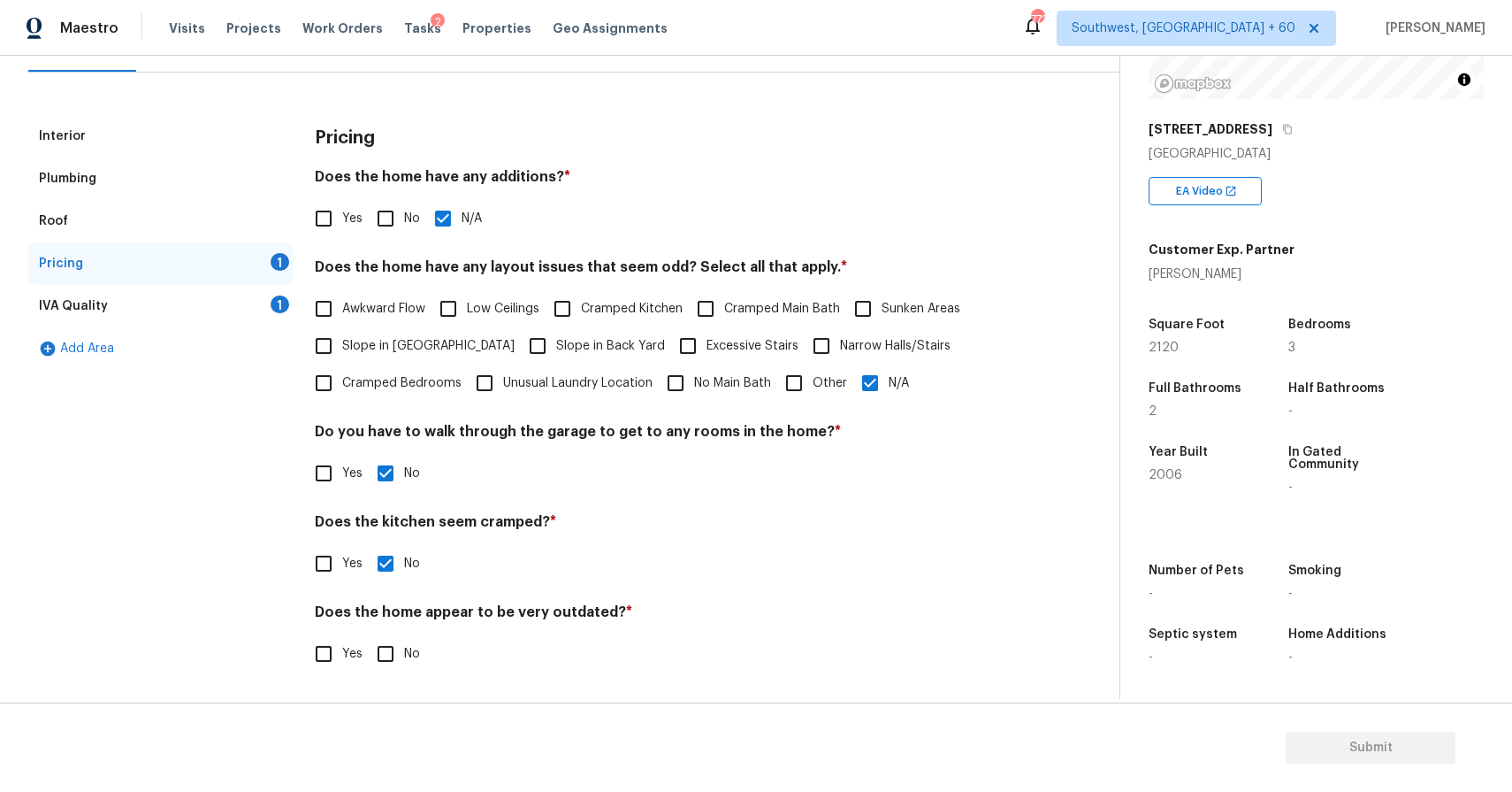
checkbox input "true"
click at [262, 300] on div "IVA Quality 1" at bounding box center [161, 306] width 265 height 42
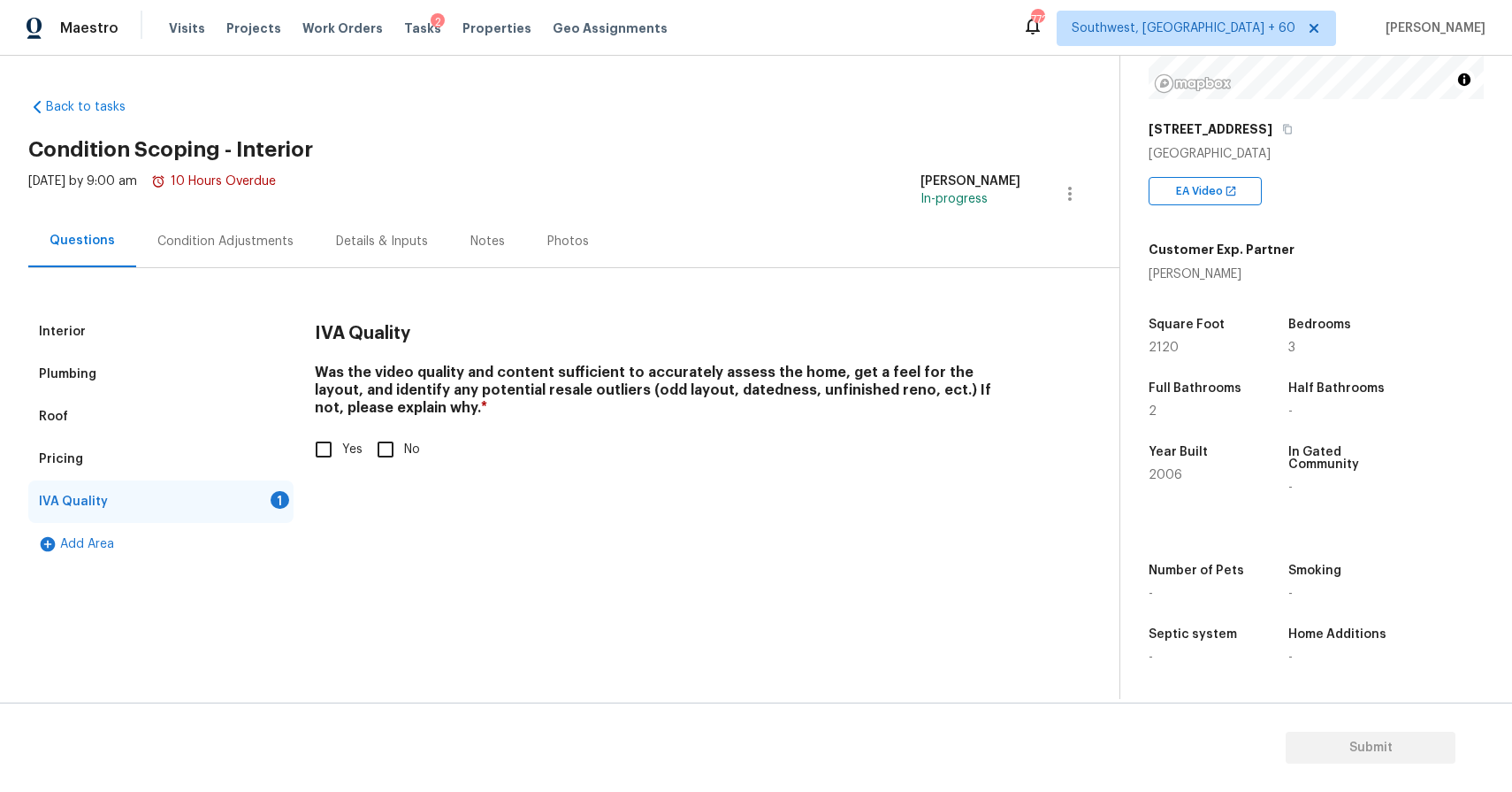
scroll to position [0, 0]
click at [337, 445] on input "Yes" at bounding box center [323, 450] width 37 height 37
checkbox input "true"
click at [246, 233] on div "Condition Adjustments" at bounding box center [225, 241] width 136 height 18
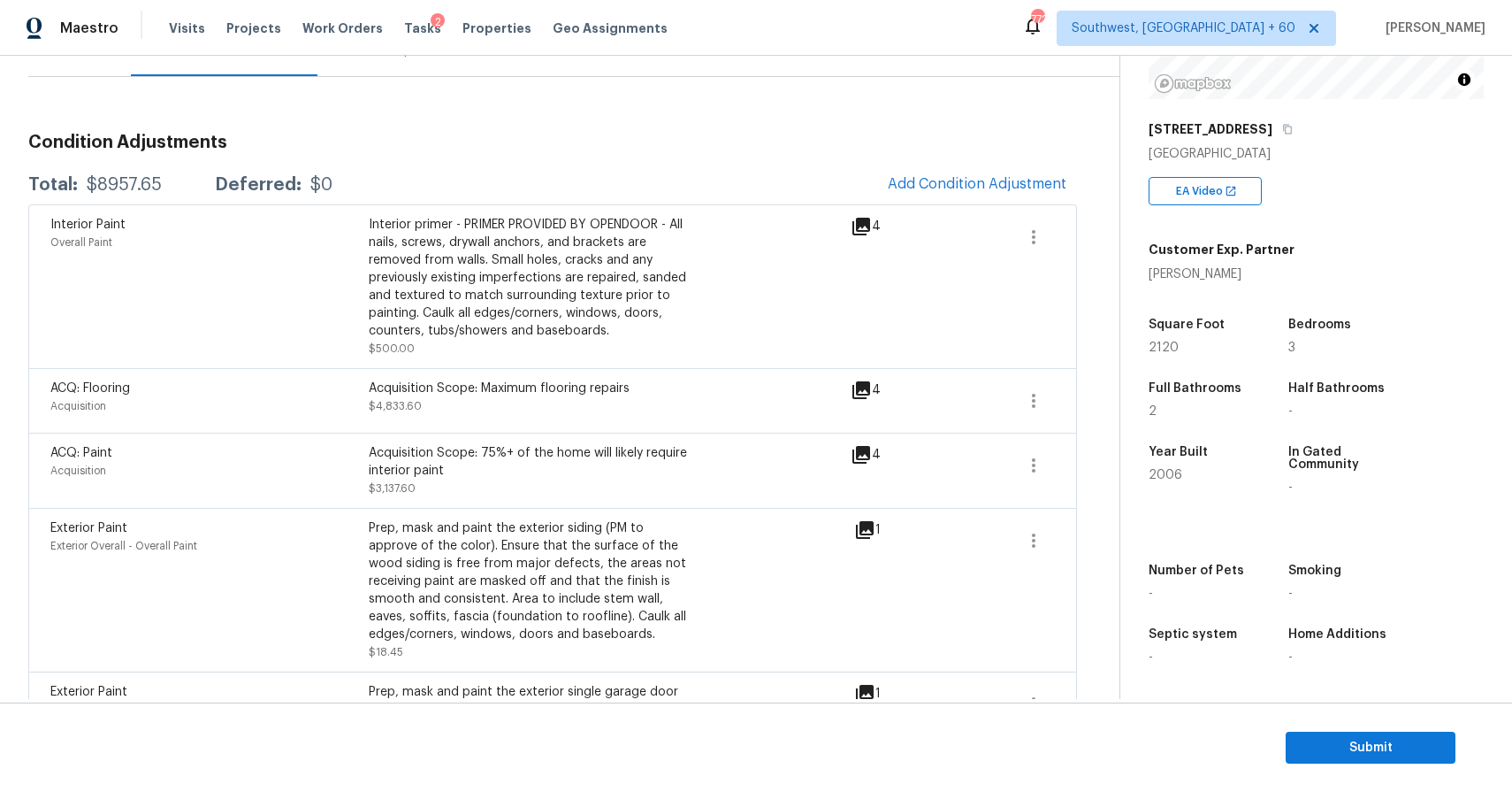
scroll to position [194, 0]
click at [998, 175] on span "Add Condition Adjustment" at bounding box center [977, 180] width 178 height 16
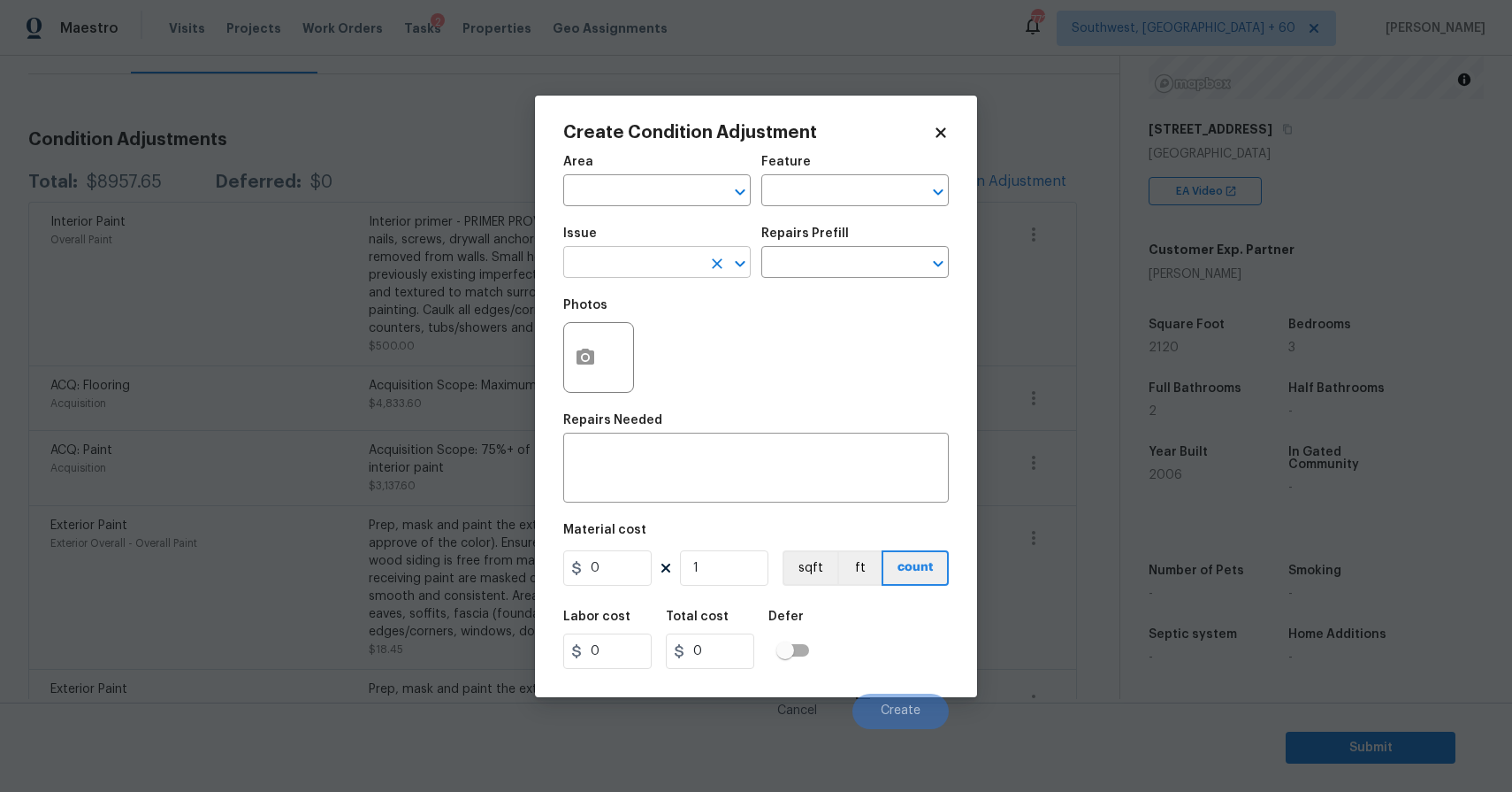
click at [614, 269] on input "text" at bounding box center [633, 264] width 138 height 27
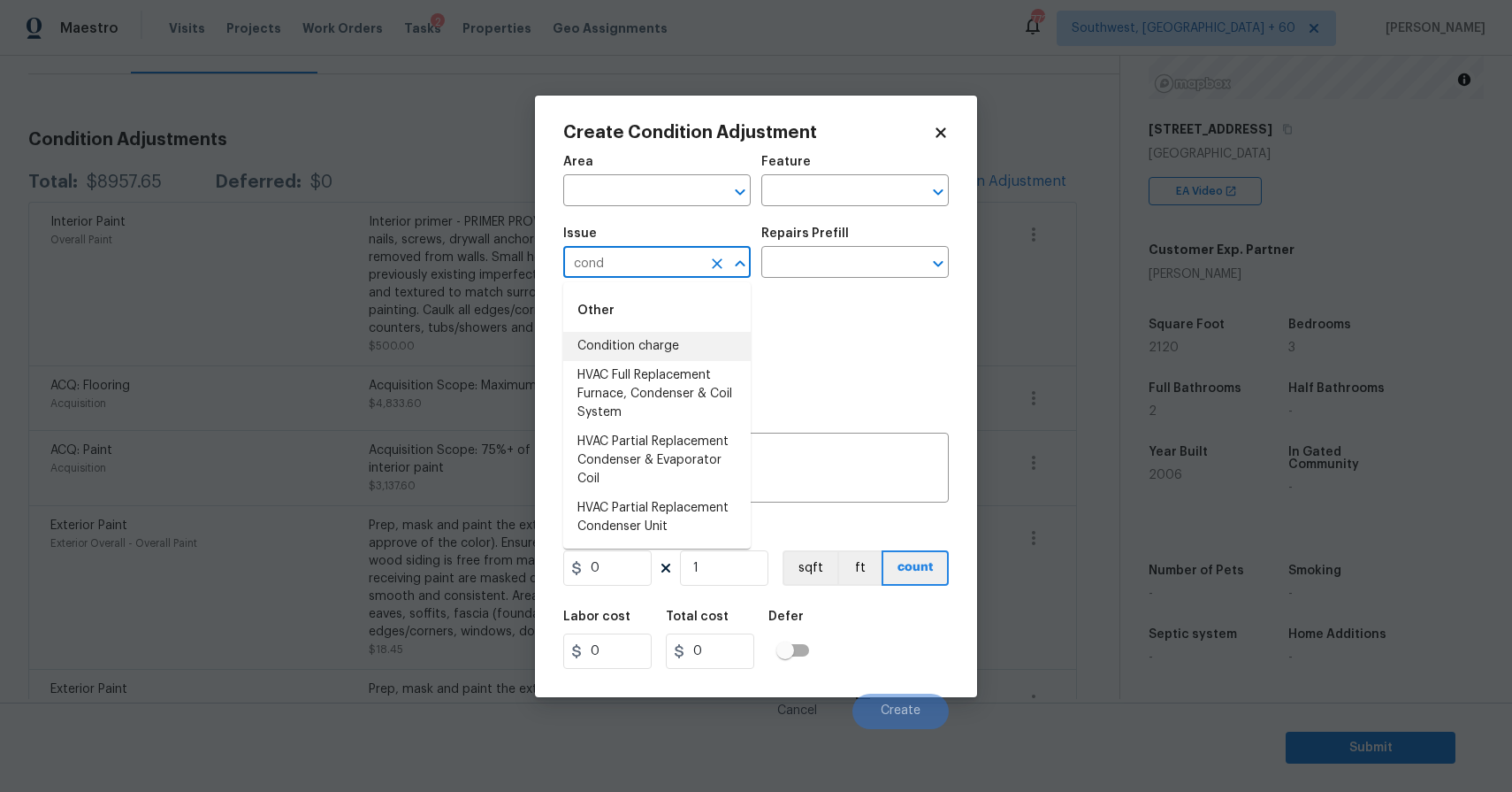
click at [692, 336] on li "Condition charge" at bounding box center [657, 346] width 188 height 29
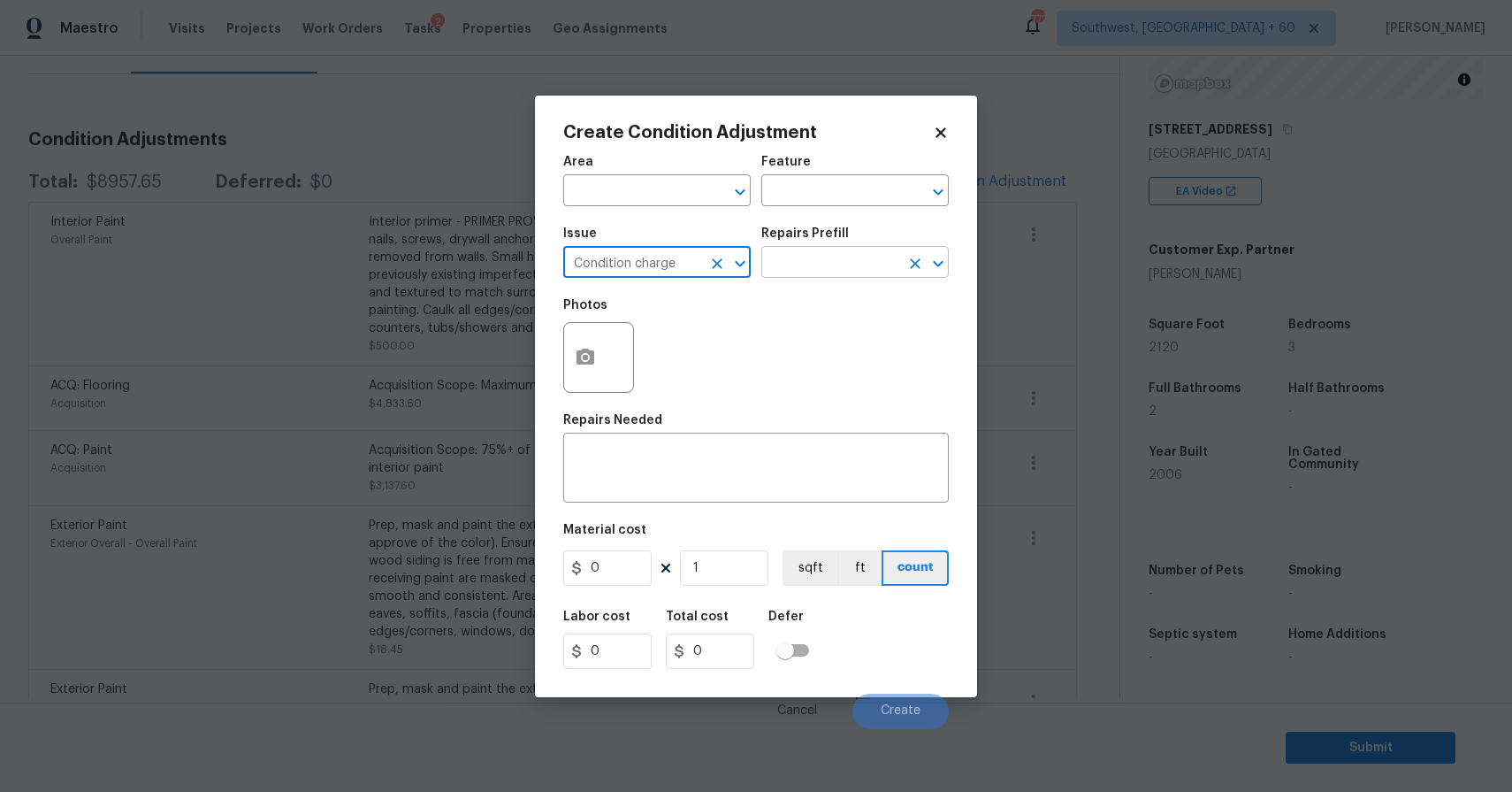
type input "Condition charge"
click at [806, 271] on input "text" at bounding box center [830, 264] width 138 height 27
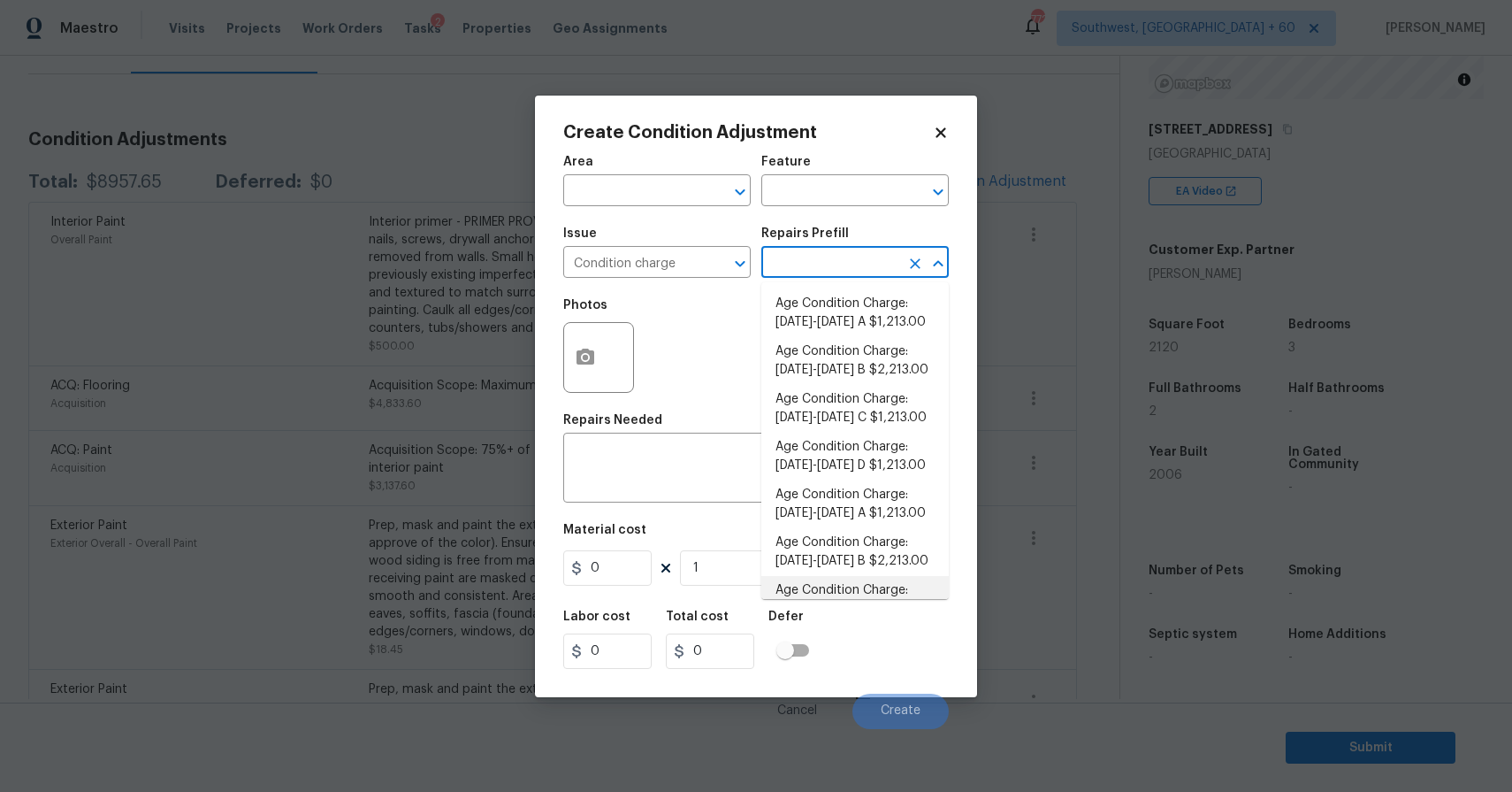
scroll to position [539, 0]
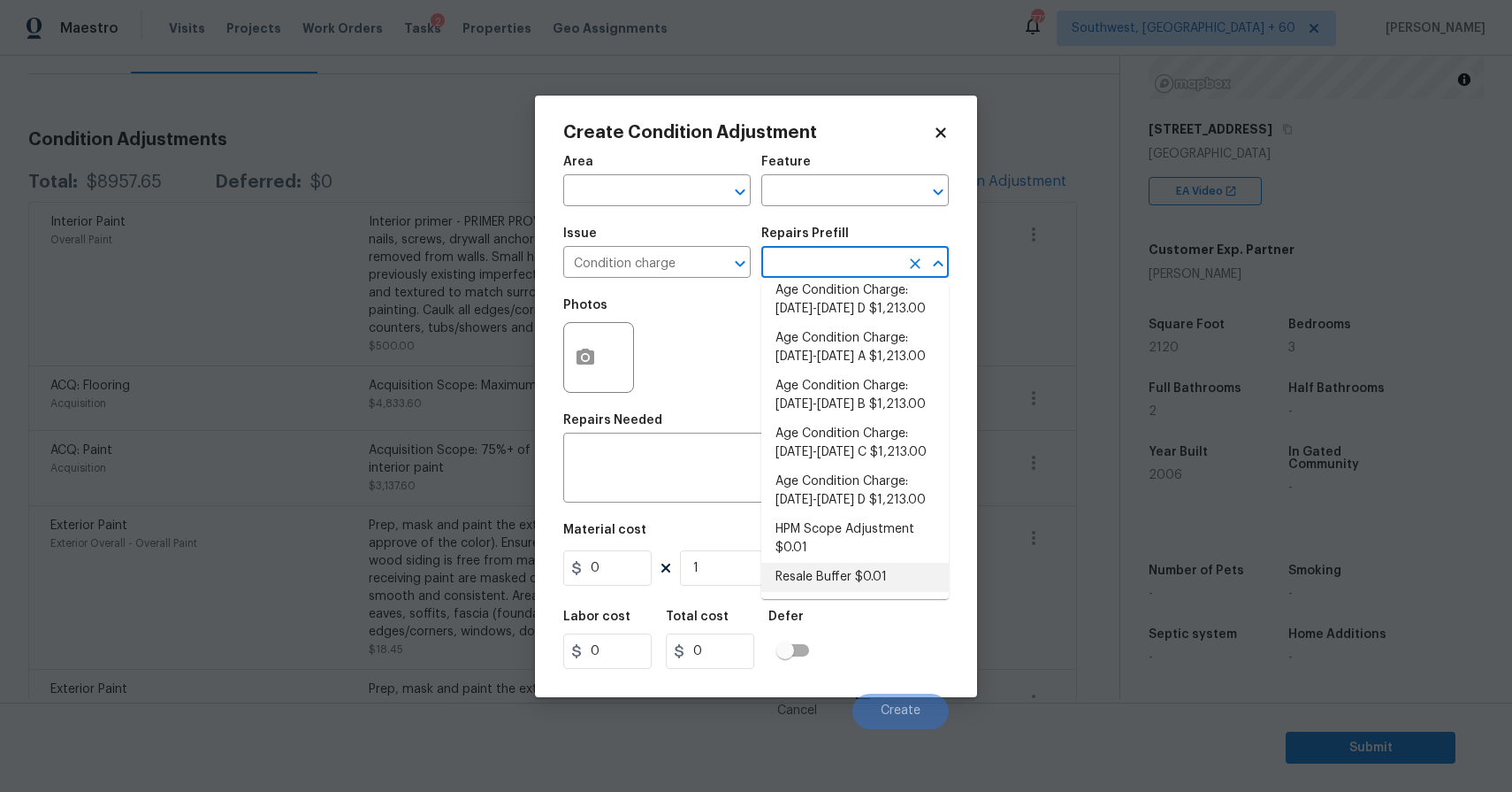
click at [880, 565] on li "Resale Buffer $0.01" at bounding box center [854, 577] width 188 height 29
type input "Home Readiness Packages"
type textarea "Resale Buffer"
type input "0.01"
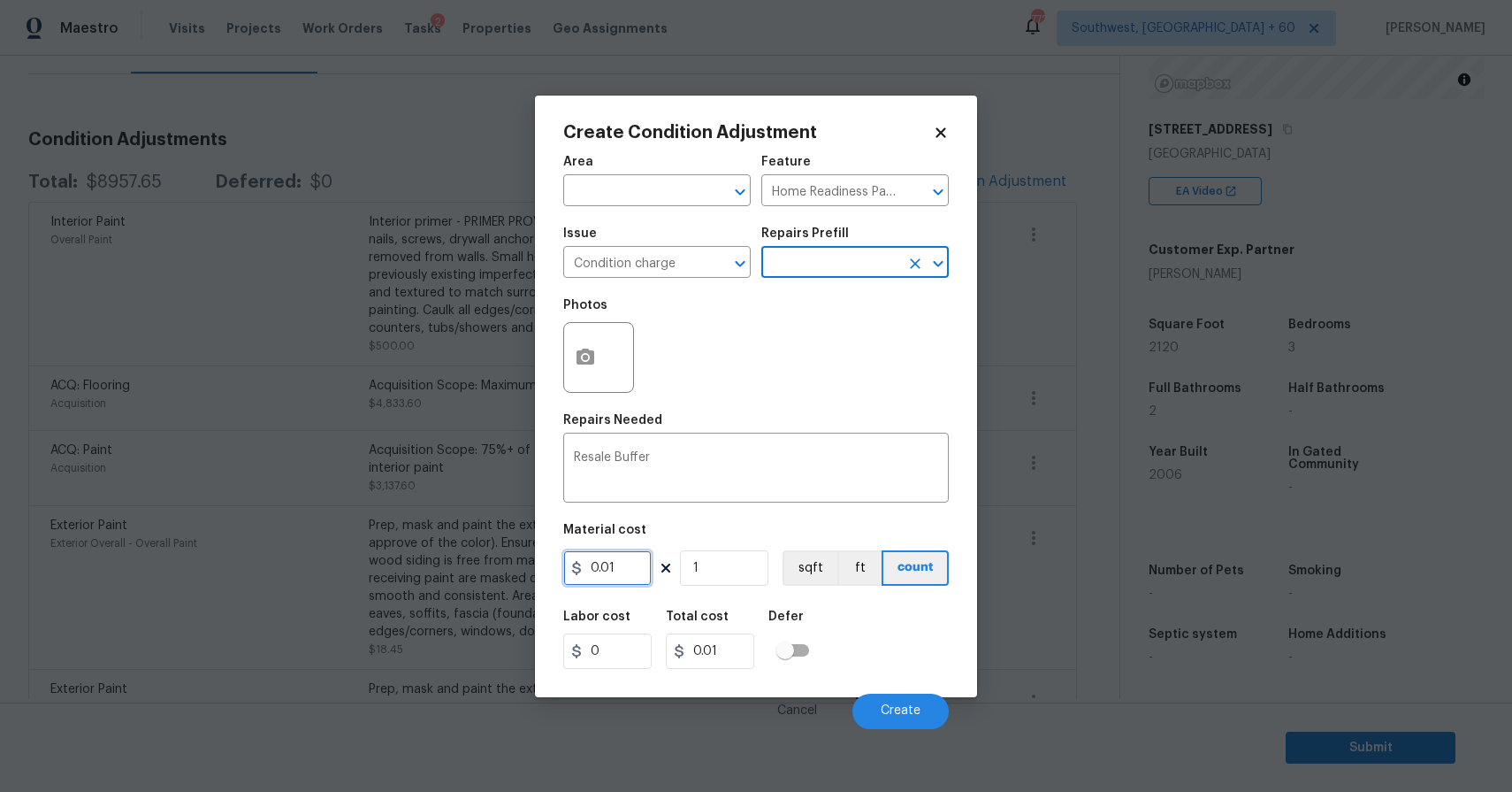
click at [620, 556] on input "0.01" at bounding box center [607, 568] width 89 height 36
type input "4600"
click at [910, 708] on span "Create" at bounding box center [900, 711] width 40 height 13
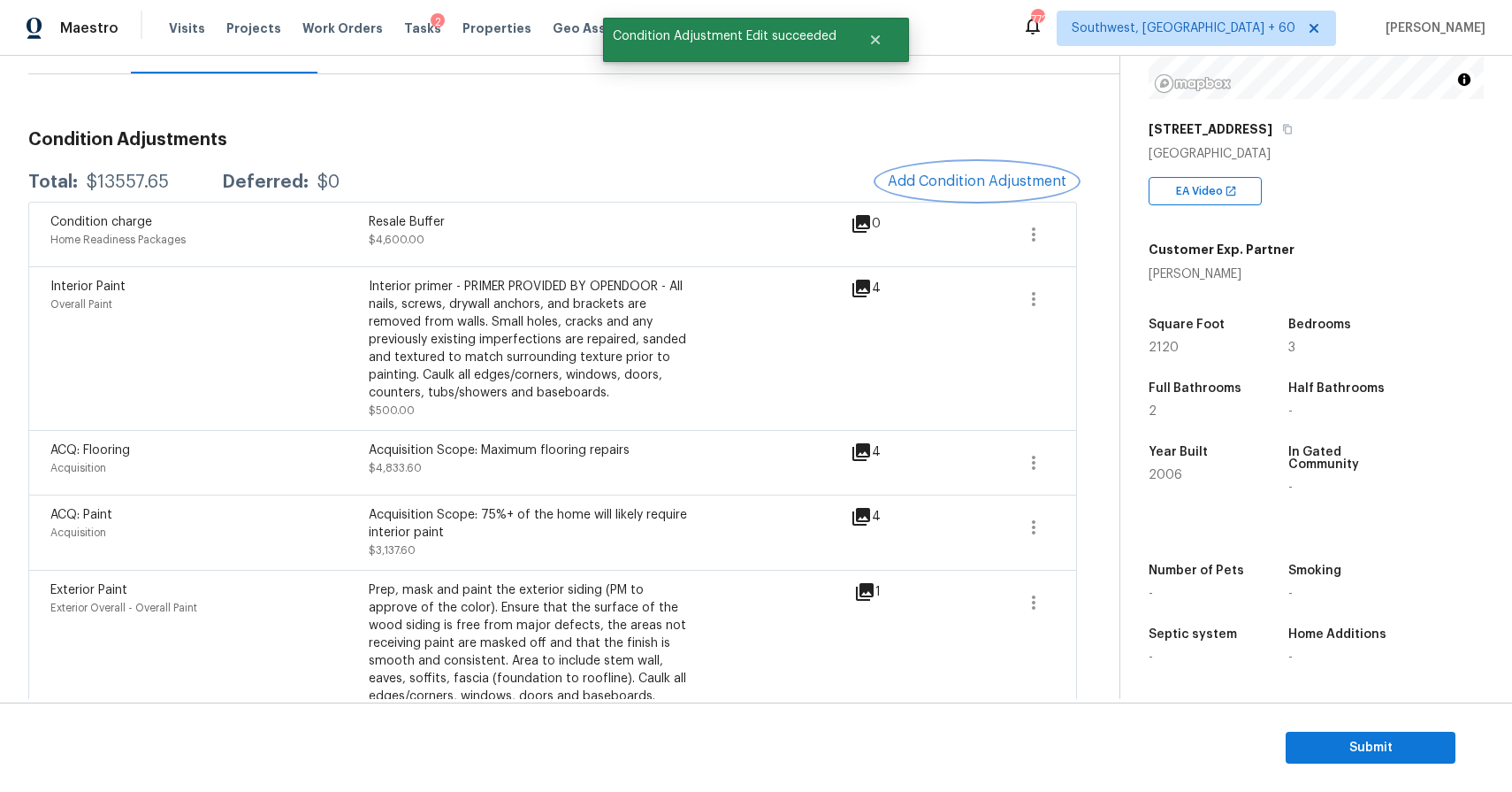
scroll to position [103, 0]
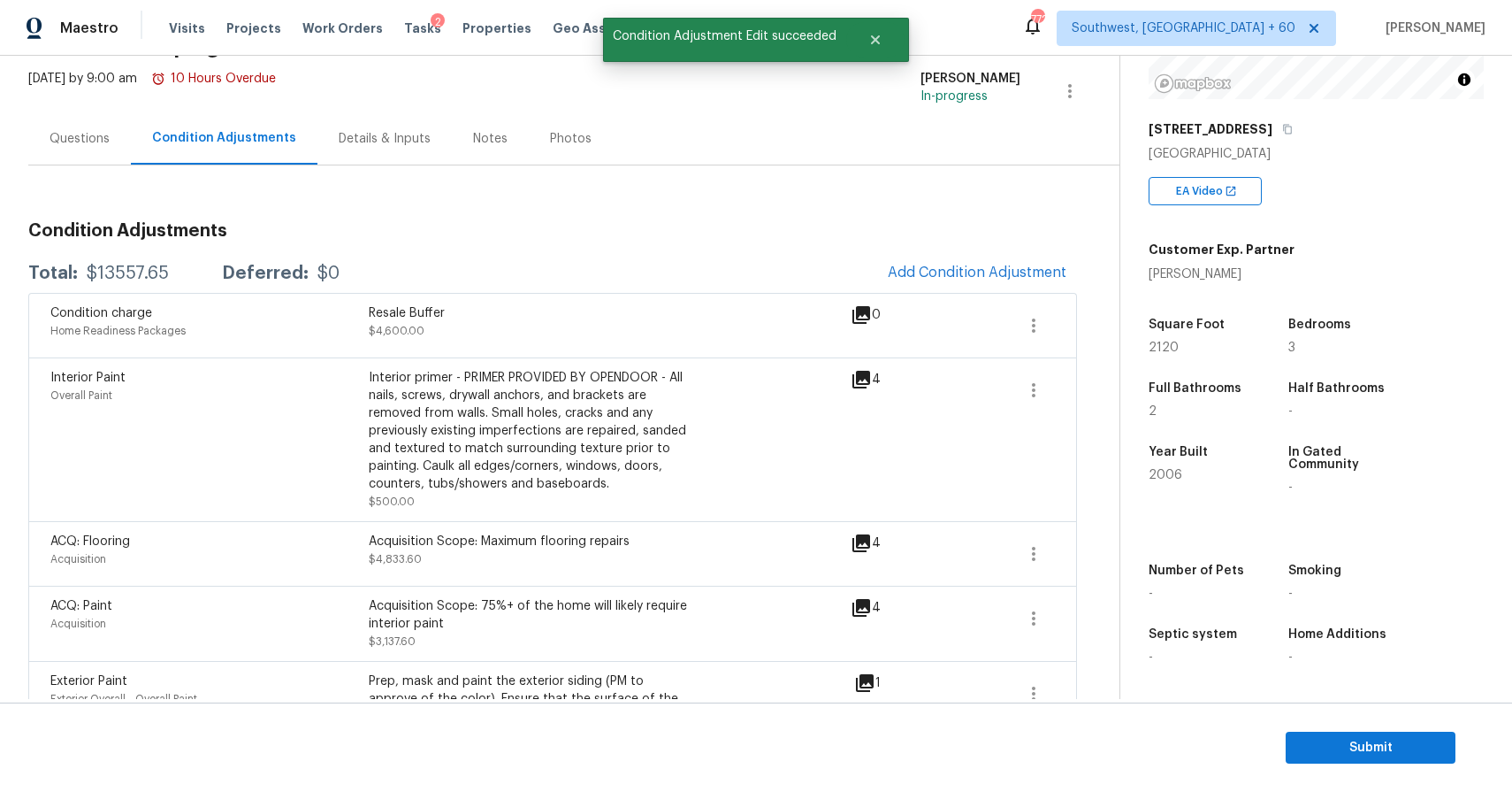
click at [70, 154] on div "Questions" at bounding box center [79, 138] width 103 height 52
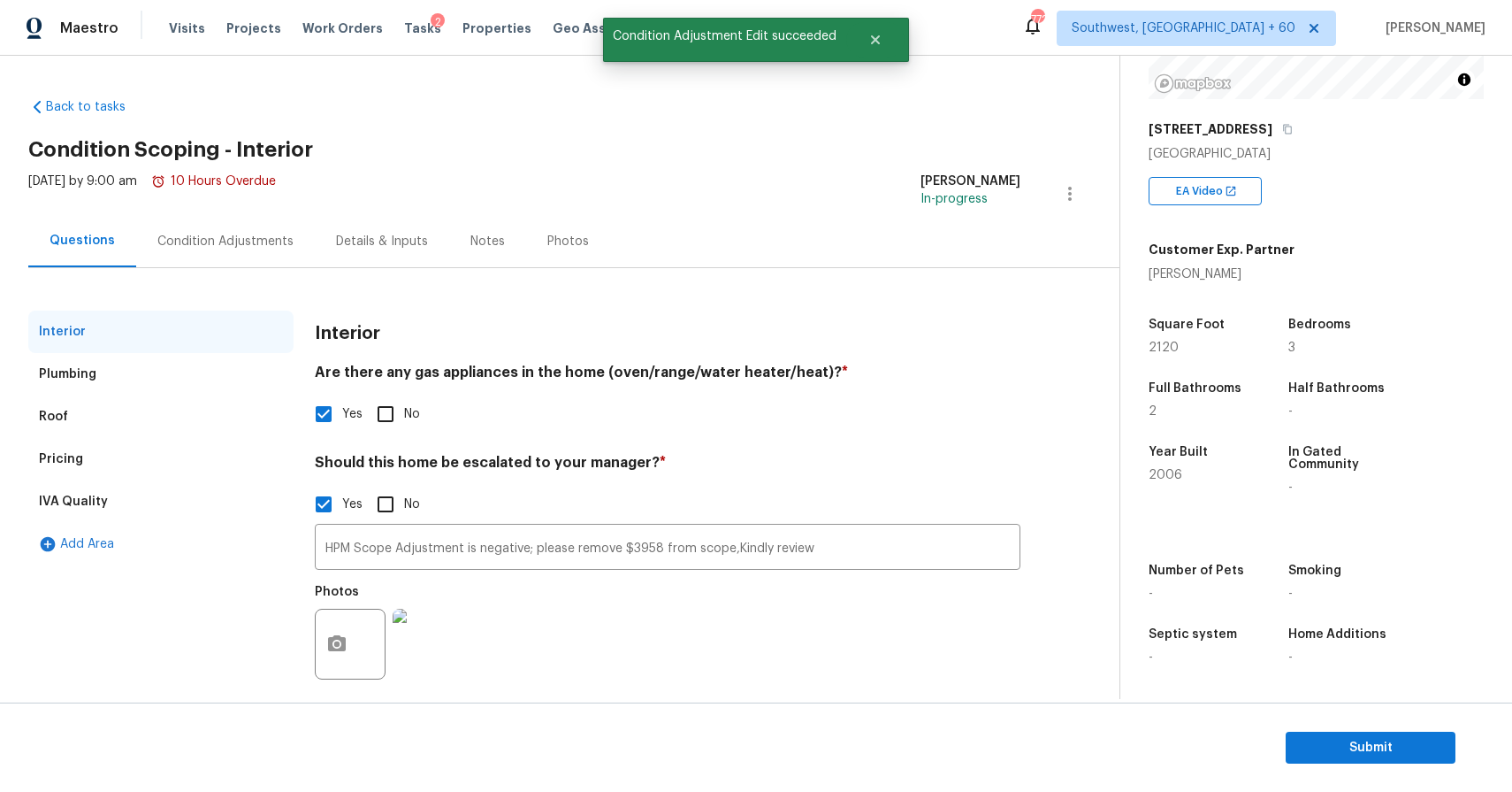
click at [256, 229] on div "Condition Adjustments" at bounding box center [225, 241] width 178 height 52
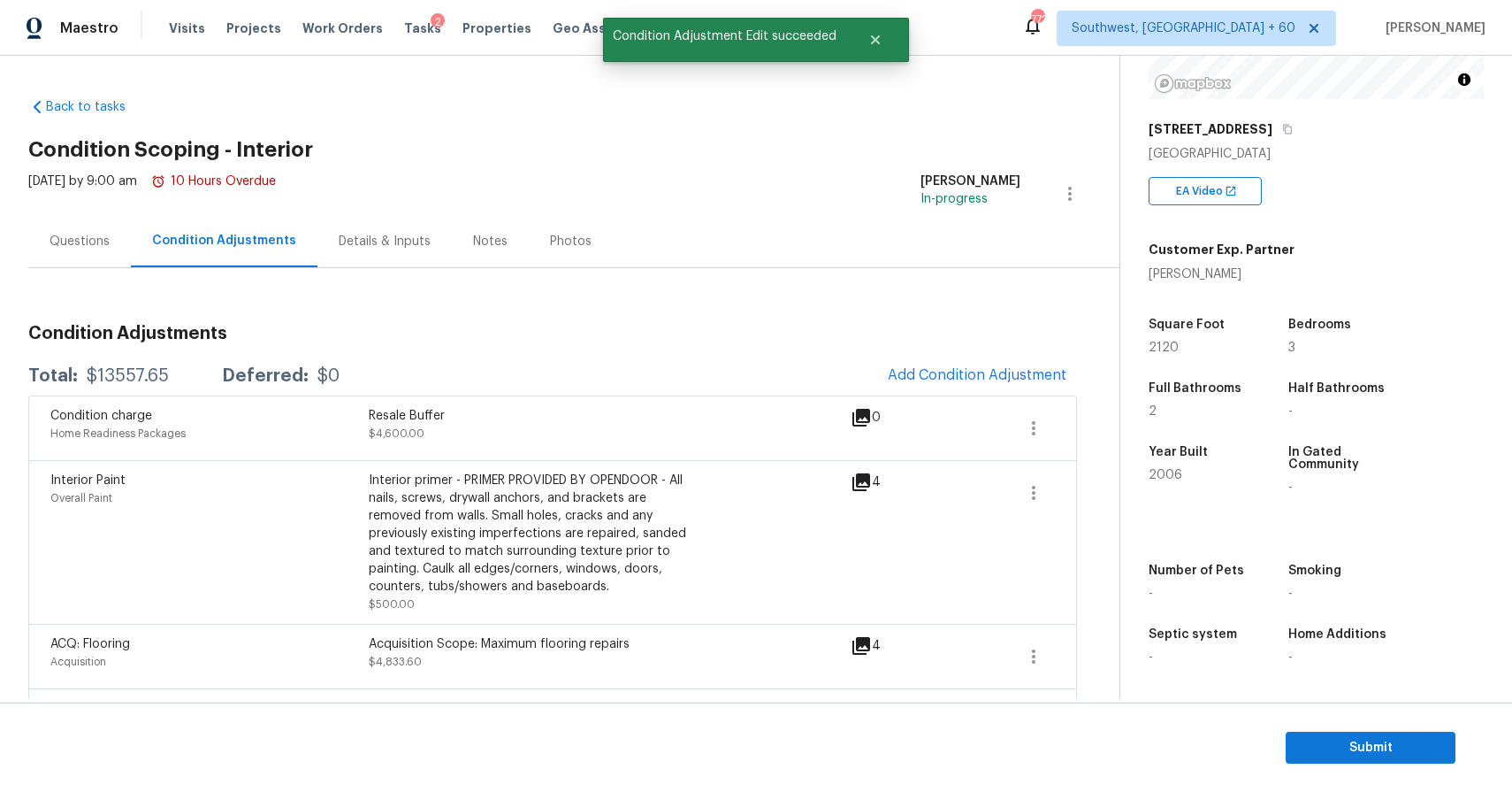
click at [163, 368] on div "$13557.65" at bounding box center [128, 376] width 82 height 18
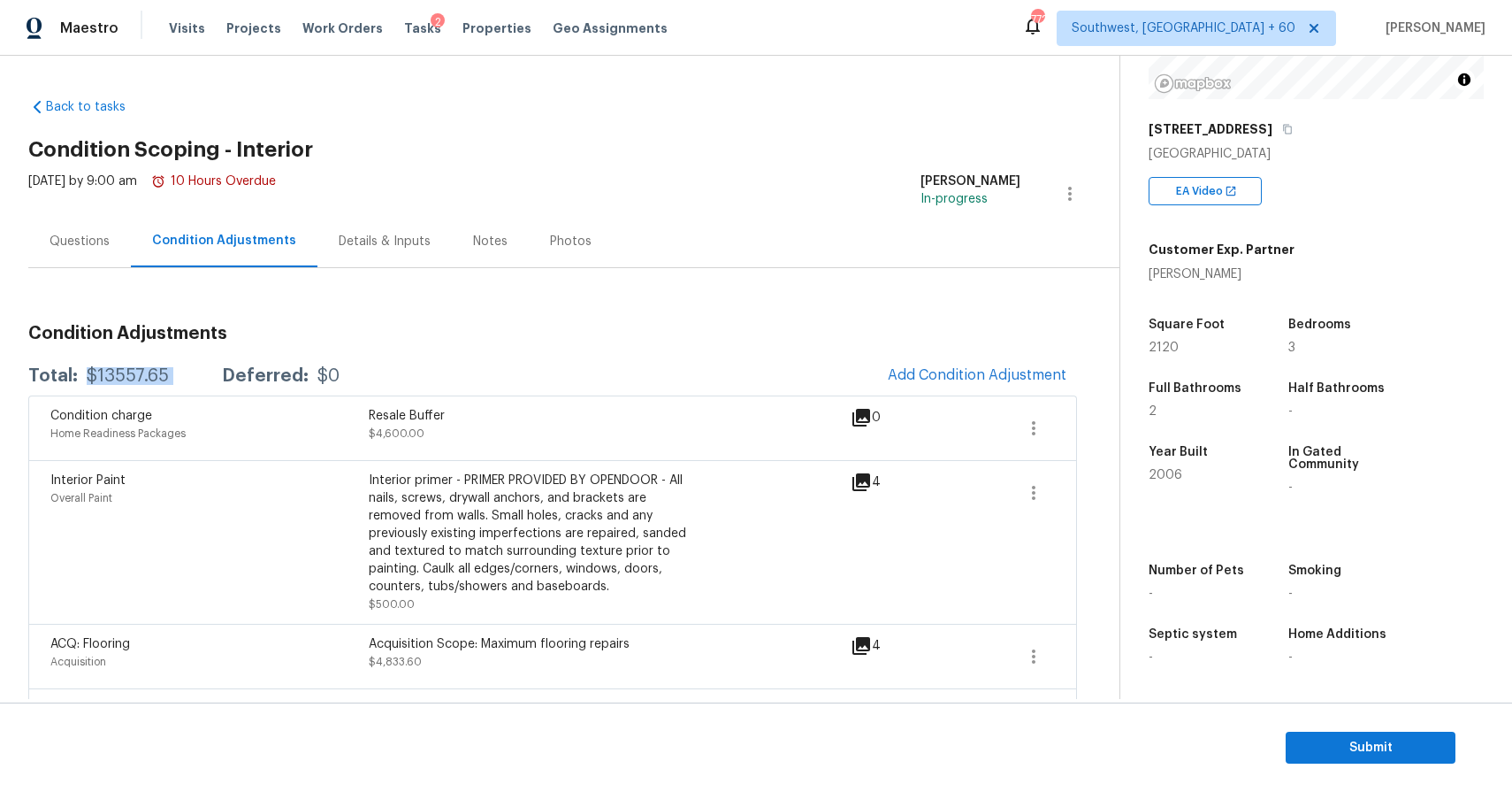
copy div "$13557.65"
click at [107, 242] on div "Questions" at bounding box center [79, 241] width 60 height 18
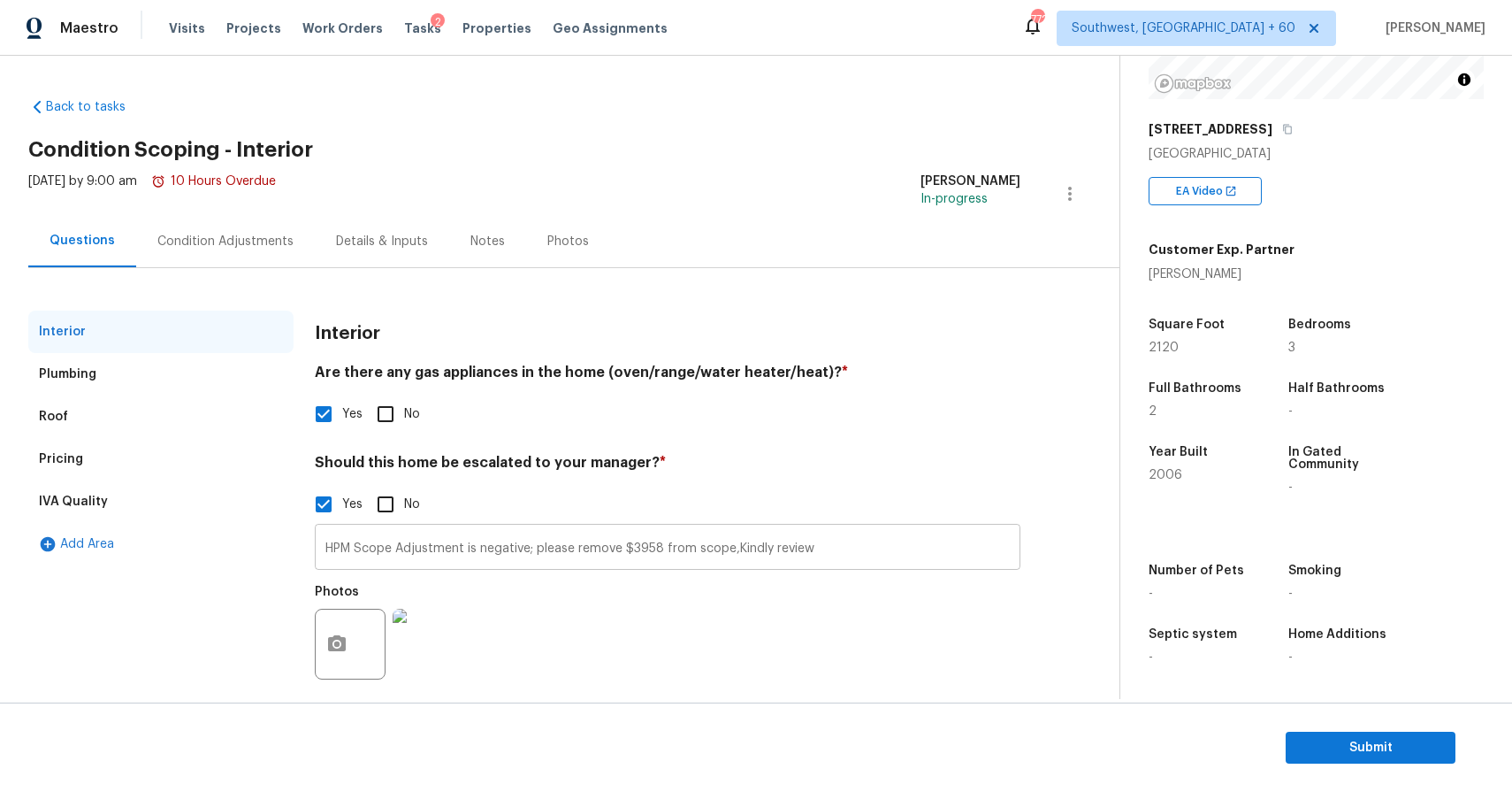
click at [439, 549] on input "HPM Scope Adjustment is negative; please remove $3958 from scope,Kindly review" at bounding box center [667, 549] width 706 height 41
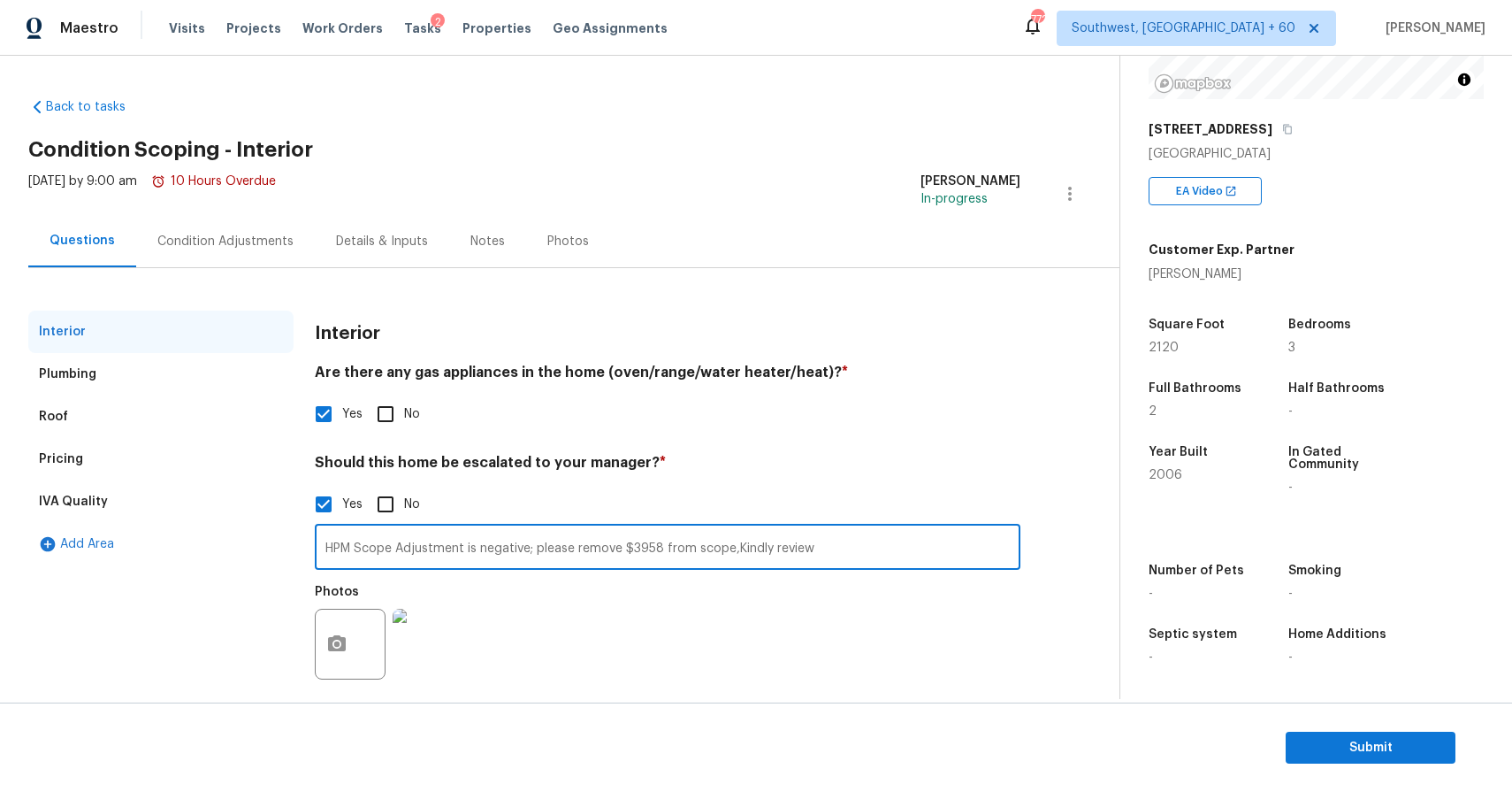
click at [439, 549] on input "HPM Scope Adjustment is negative; please remove $3958 from scope,Kindly review" at bounding box center [667, 549] width 706 height 41
click at [175, 258] on div "Condition Adjustments" at bounding box center [225, 241] width 178 height 52
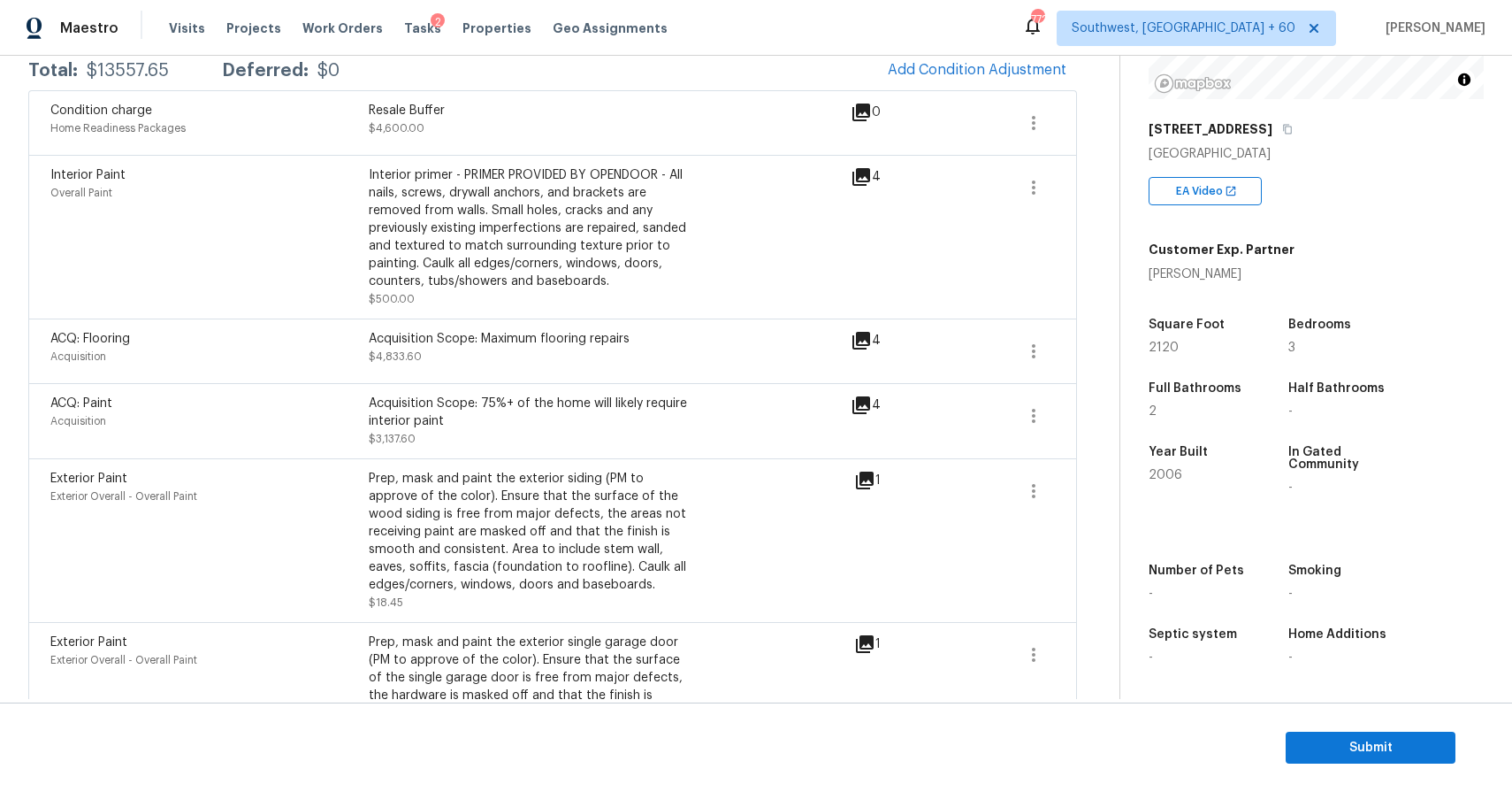
scroll to position [339, 0]
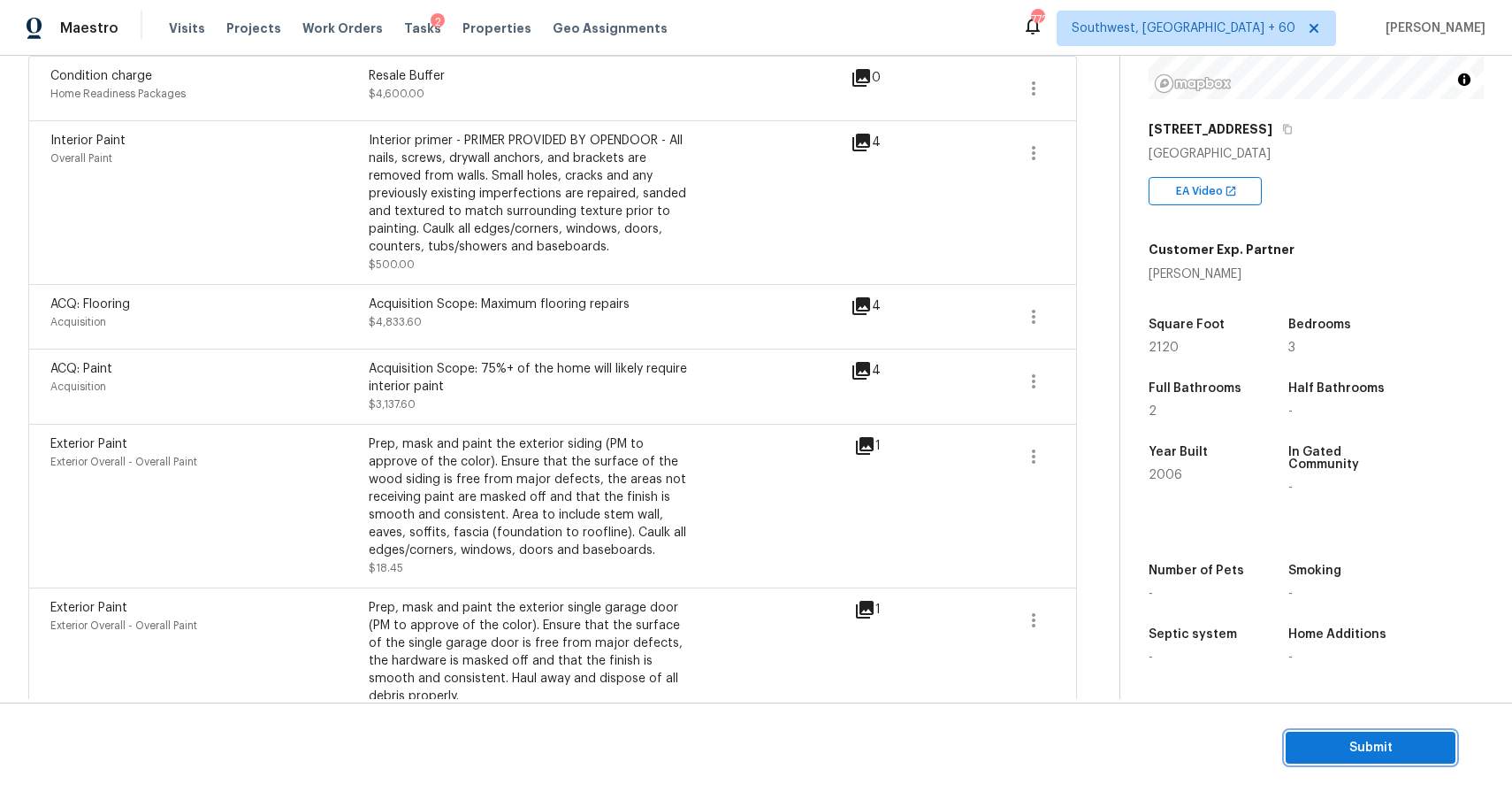
click at [1403, 748] on span "Submit" at bounding box center [1370, 748] width 141 height 22
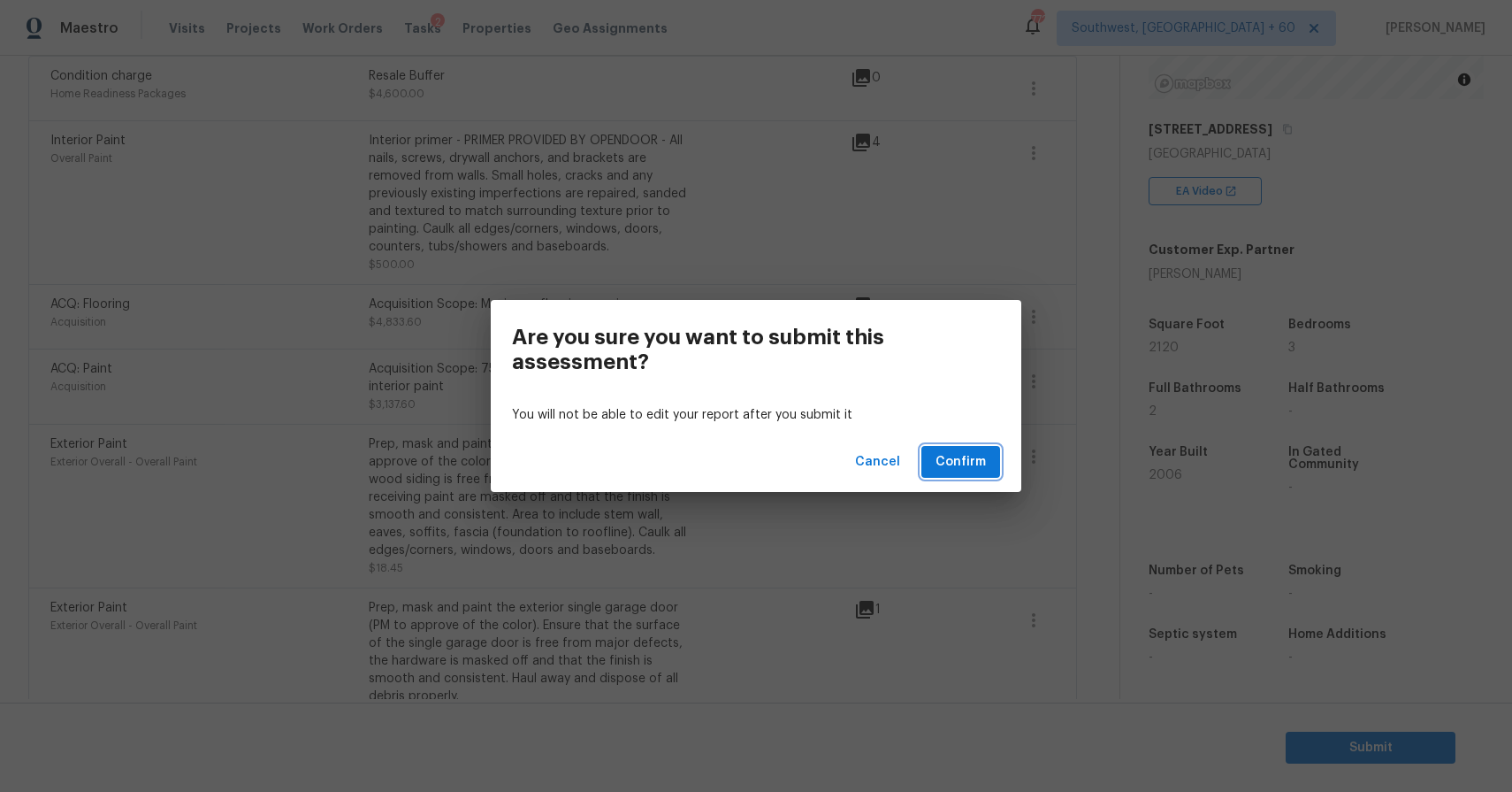
click at [977, 456] on span "Confirm" at bounding box center [961, 462] width 50 height 22
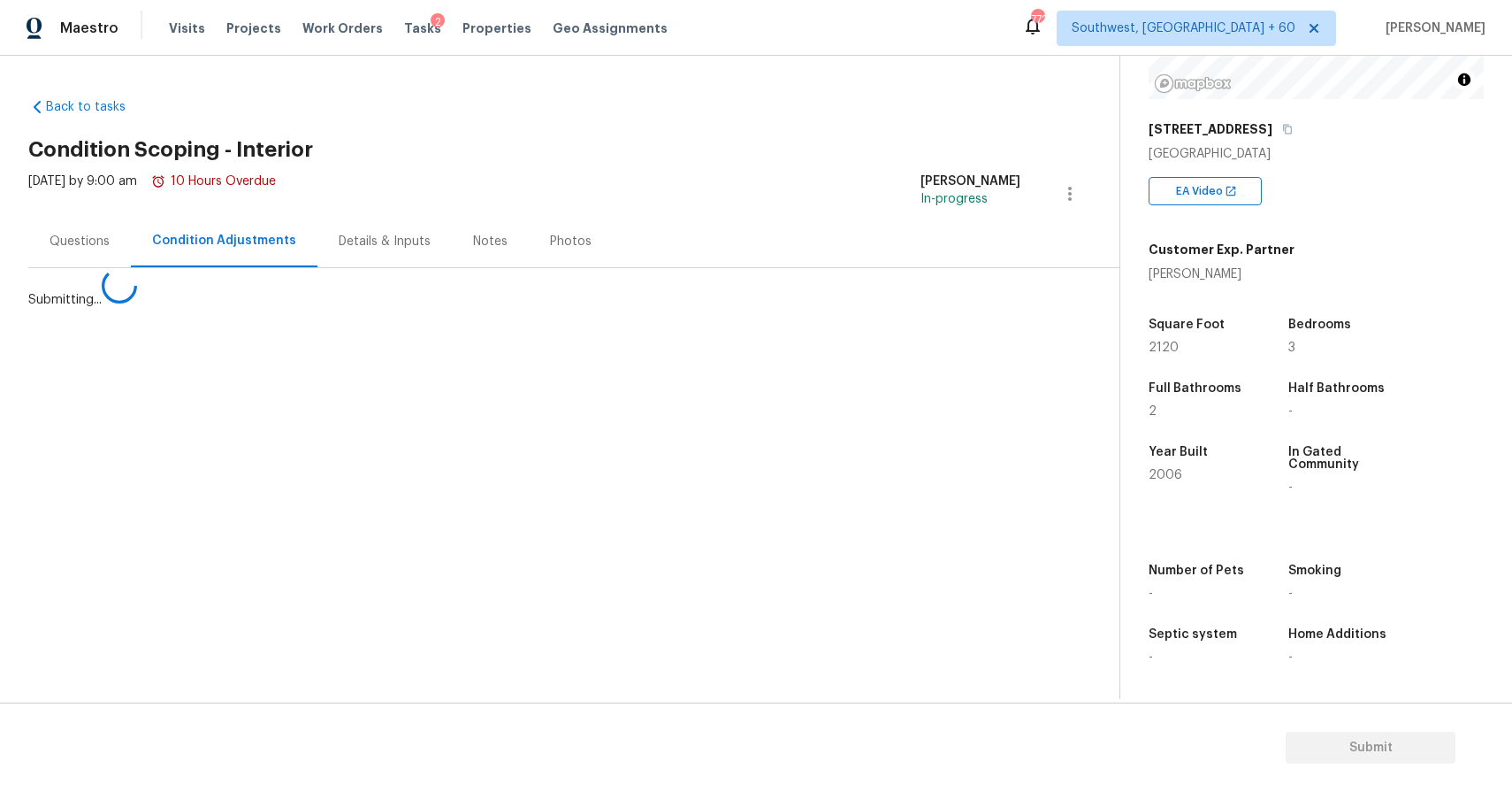
scroll to position [0, 0]
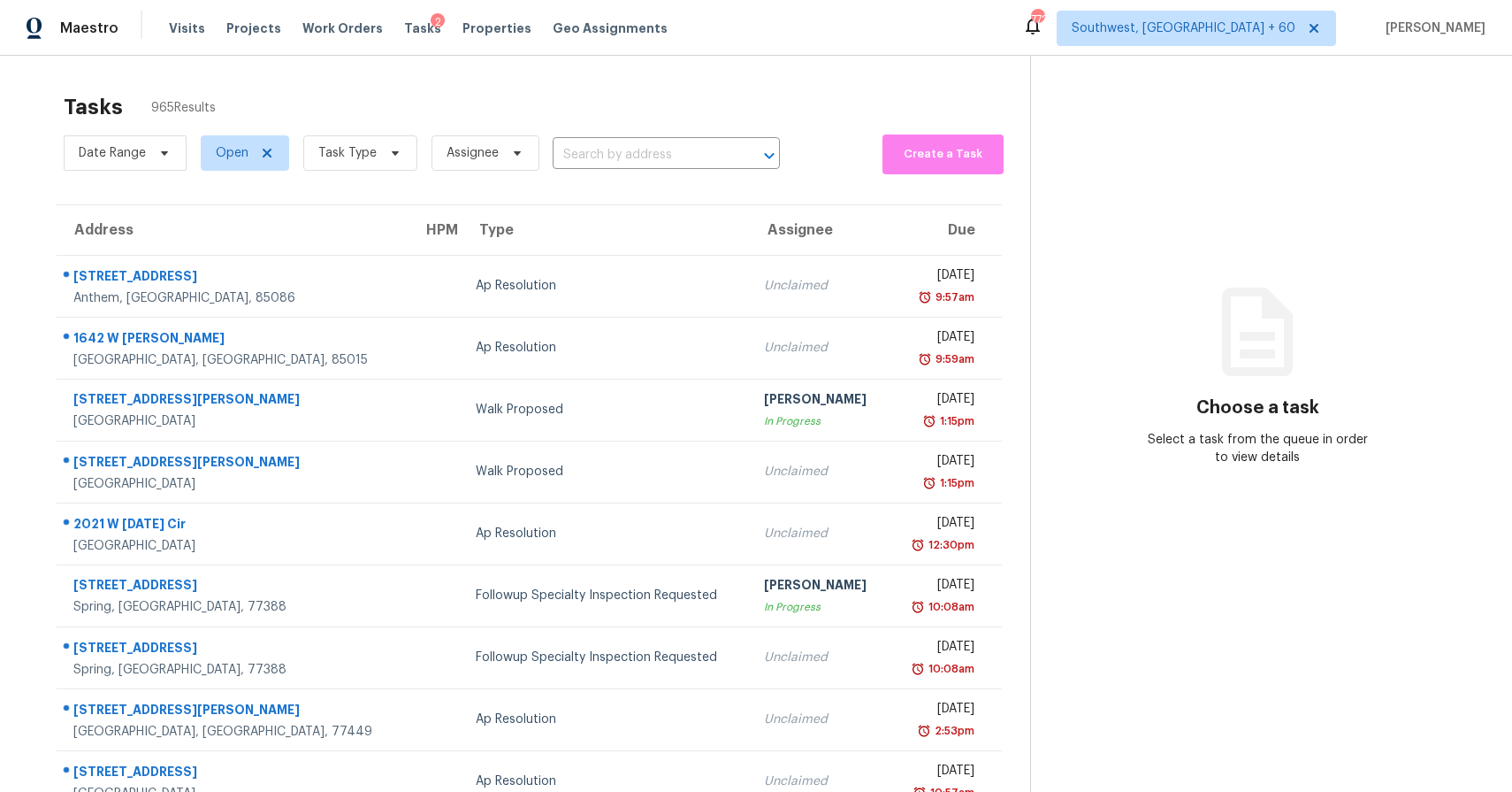
click at [674, 176] on section "Tasks 965 Results Date Range Open Task Type Assignee ​ Create a Task Address HP…" at bounding box center [529, 503] width 1002 height 838
click at [678, 165] on input "text" at bounding box center [641, 154] width 178 height 27
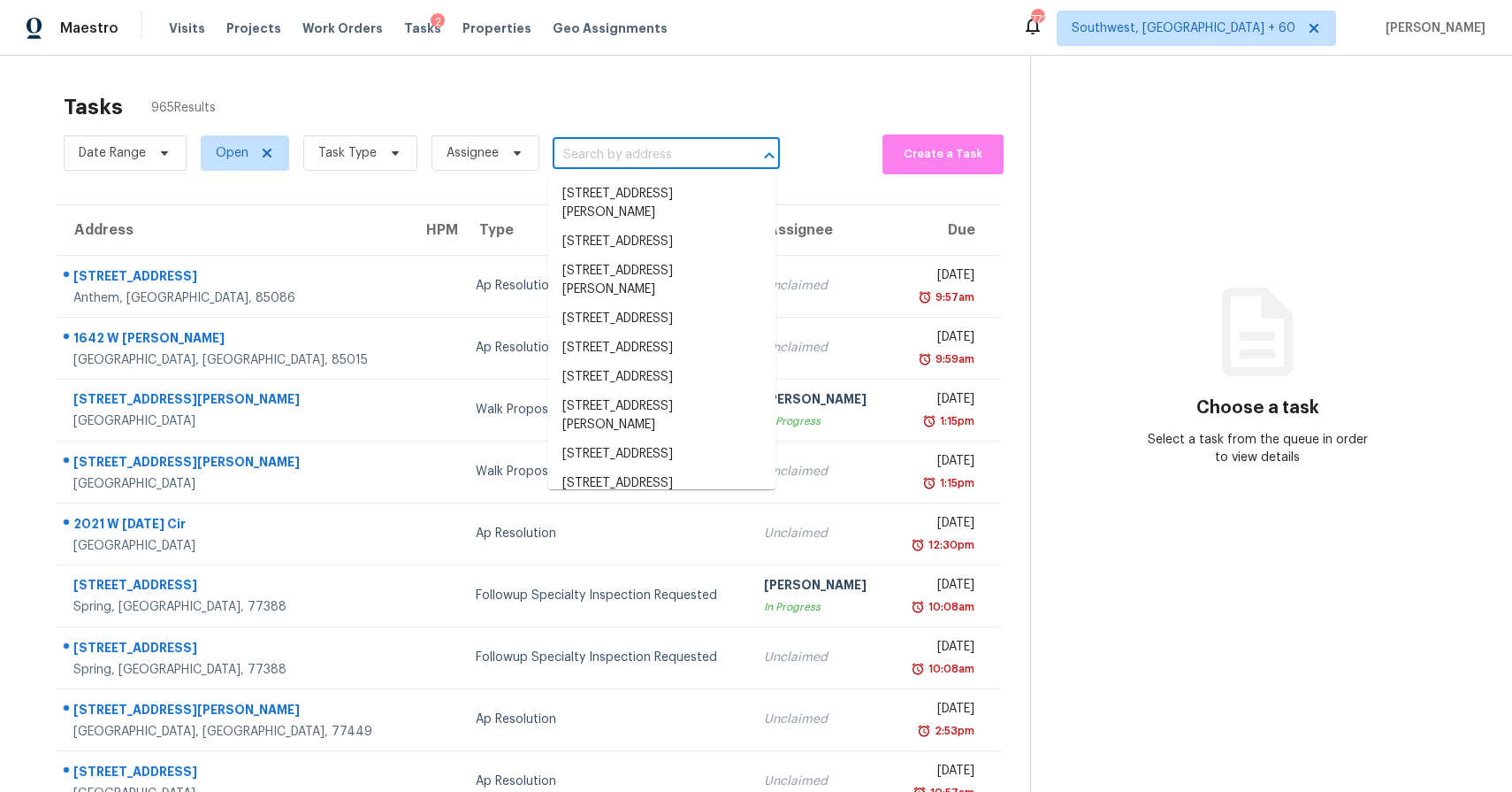
paste input "1019 Hamil Ridge Dr, Waxhaw, NC 28173"
type input "1019 Hamil Ridge Dr, Waxhaw, NC 28173"
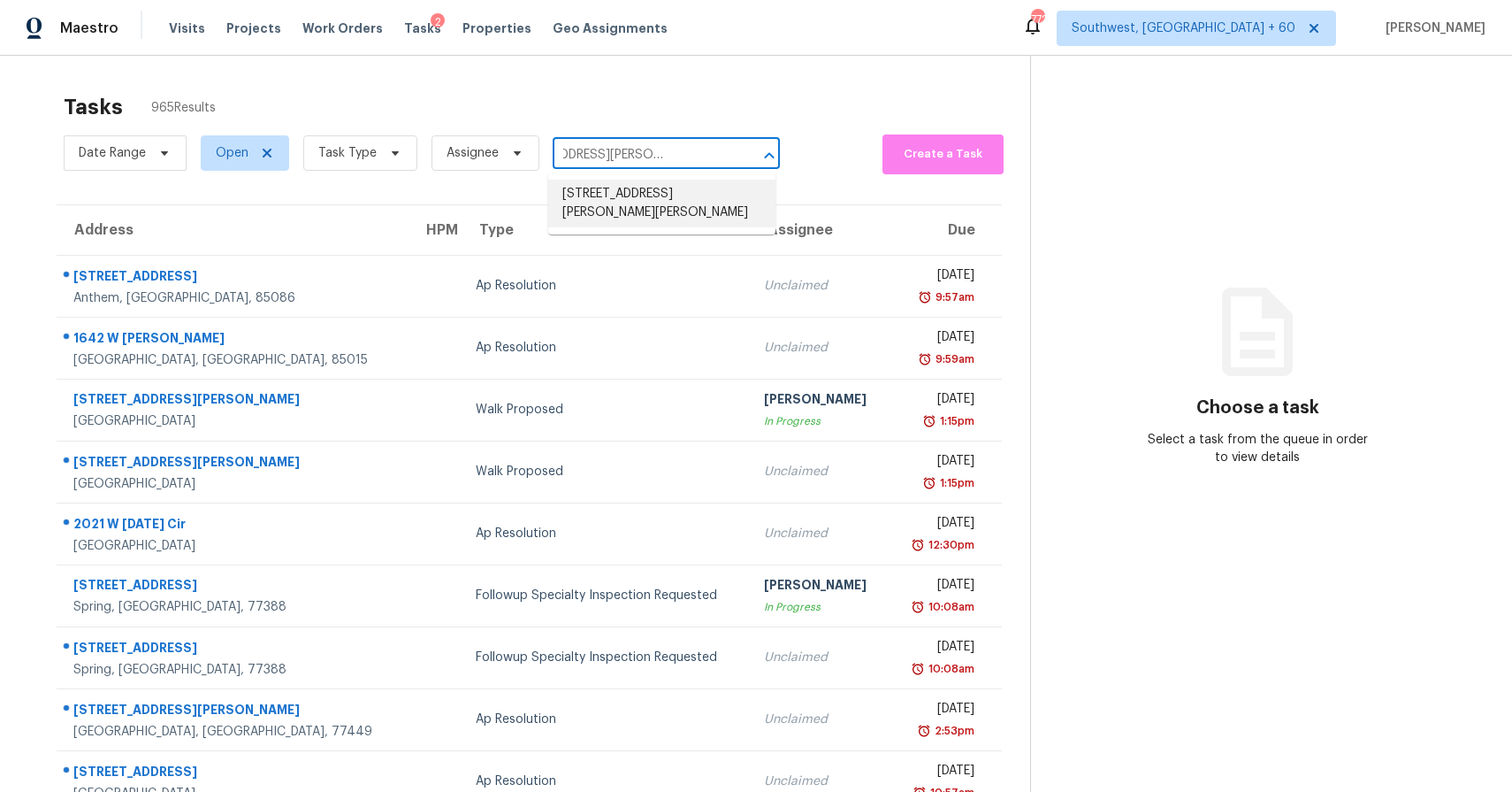
click at [641, 210] on li "1019 Hamil Ridge Dr, Waxhaw, NC 28173" at bounding box center [662, 203] width 227 height 48
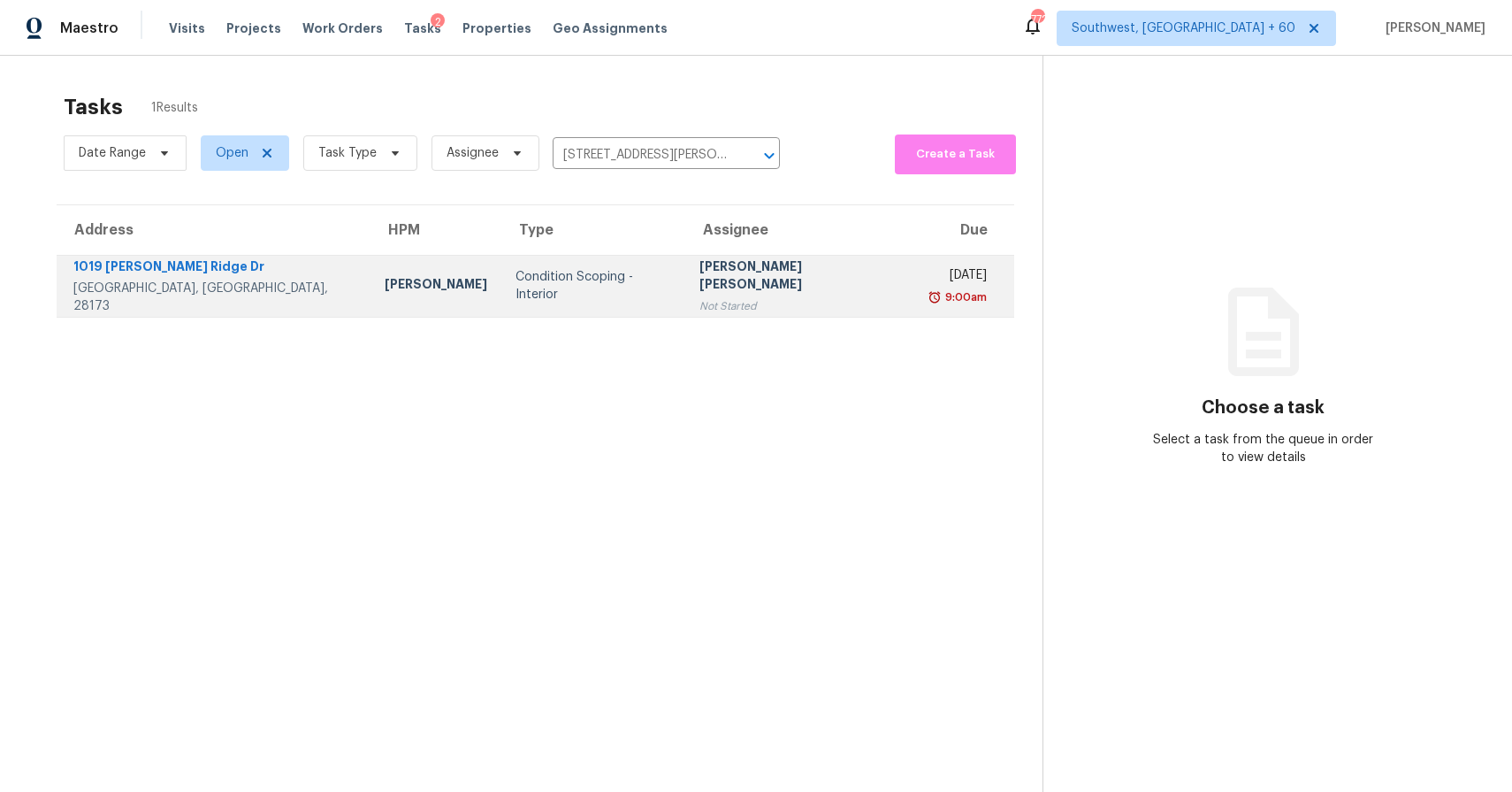
click at [725, 275] on div "[PERSON_NAME] [PERSON_NAME]" at bounding box center [799, 277] width 201 height 40
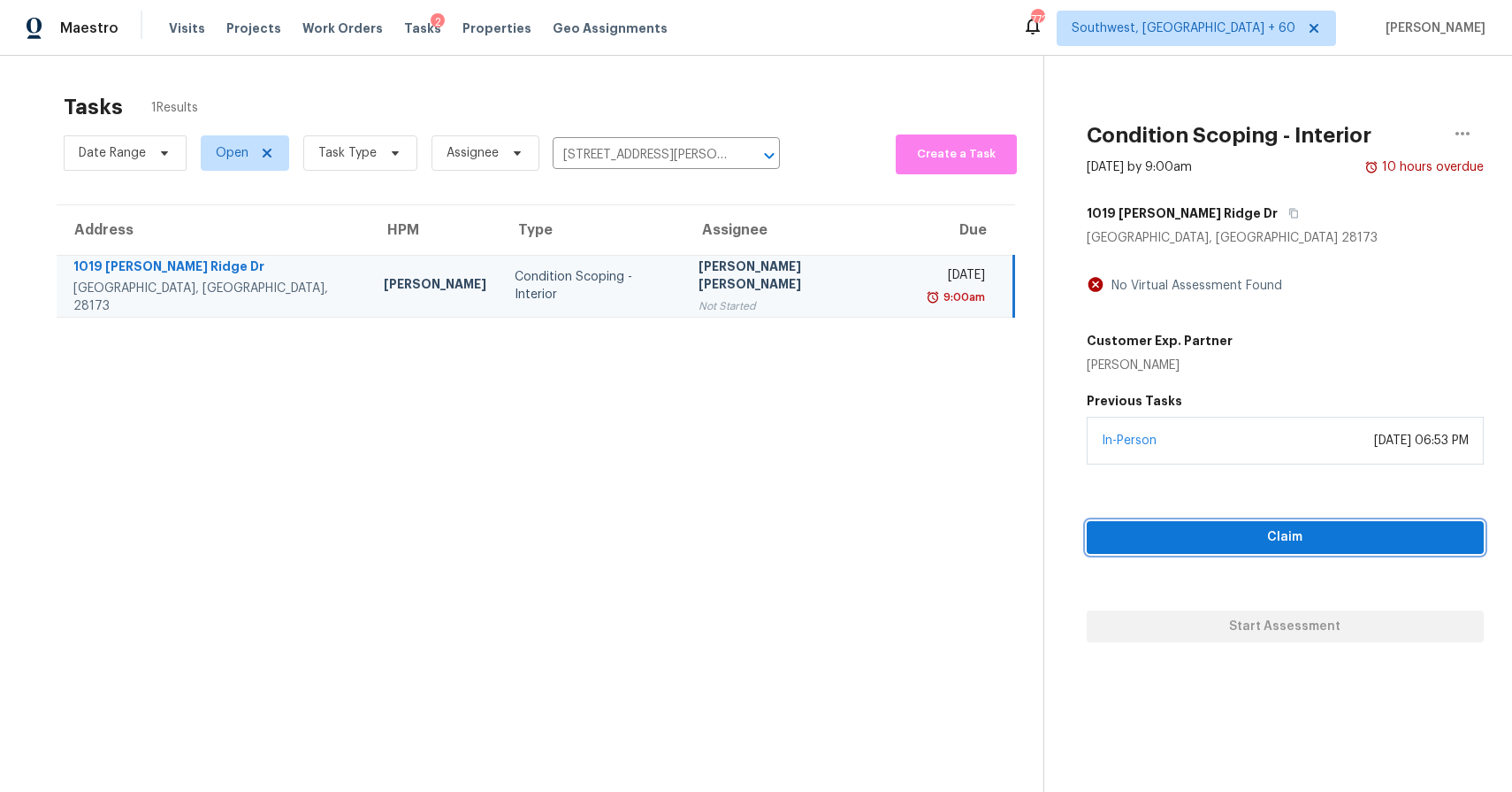
click at [1238, 522] on button "Claim" at bounding box center [1285, 537] width 397 height 33
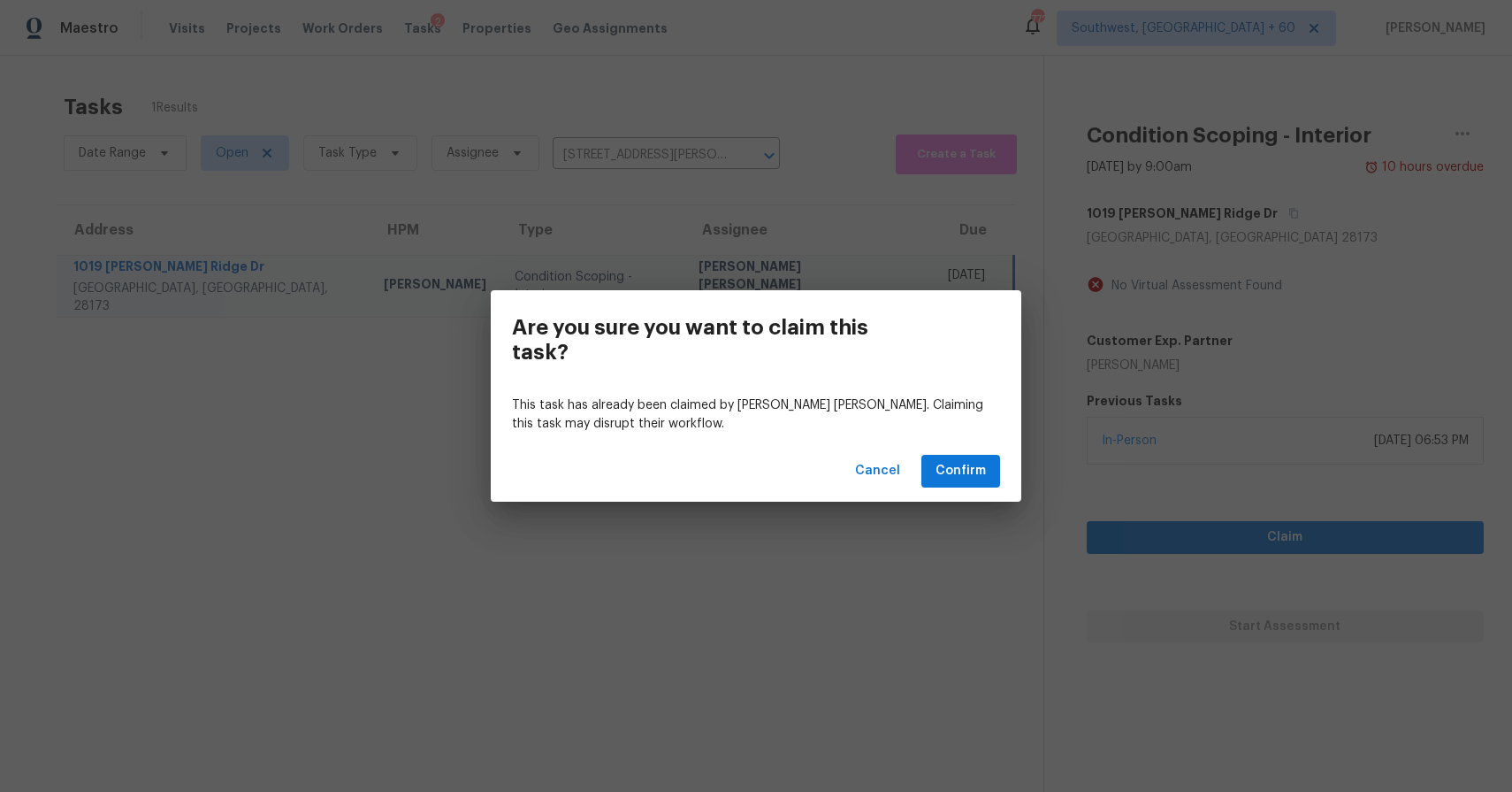
click at [981, 436] on div "This task has already been claimed by Jishnu Manoj. Claiming this task may disr…" at bounding box center [756, 414] width 531 height 51
click at [981, 466] on span "Confirm" at bounding box center [961, 471] width 50 height 22
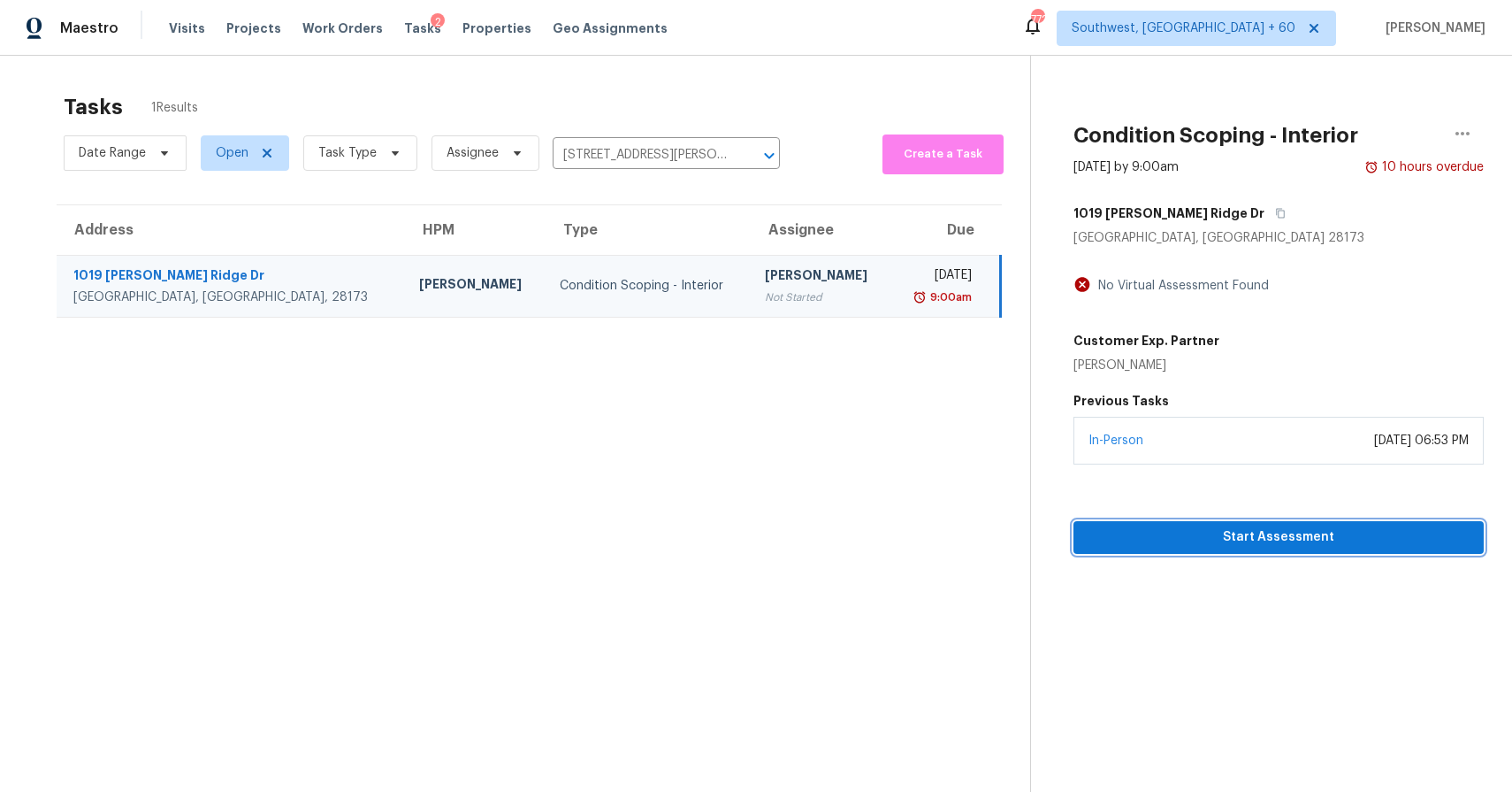
click at [1265, 530] on span "Start Assessment" at bounding box center [1278, 538] width 382 height 22
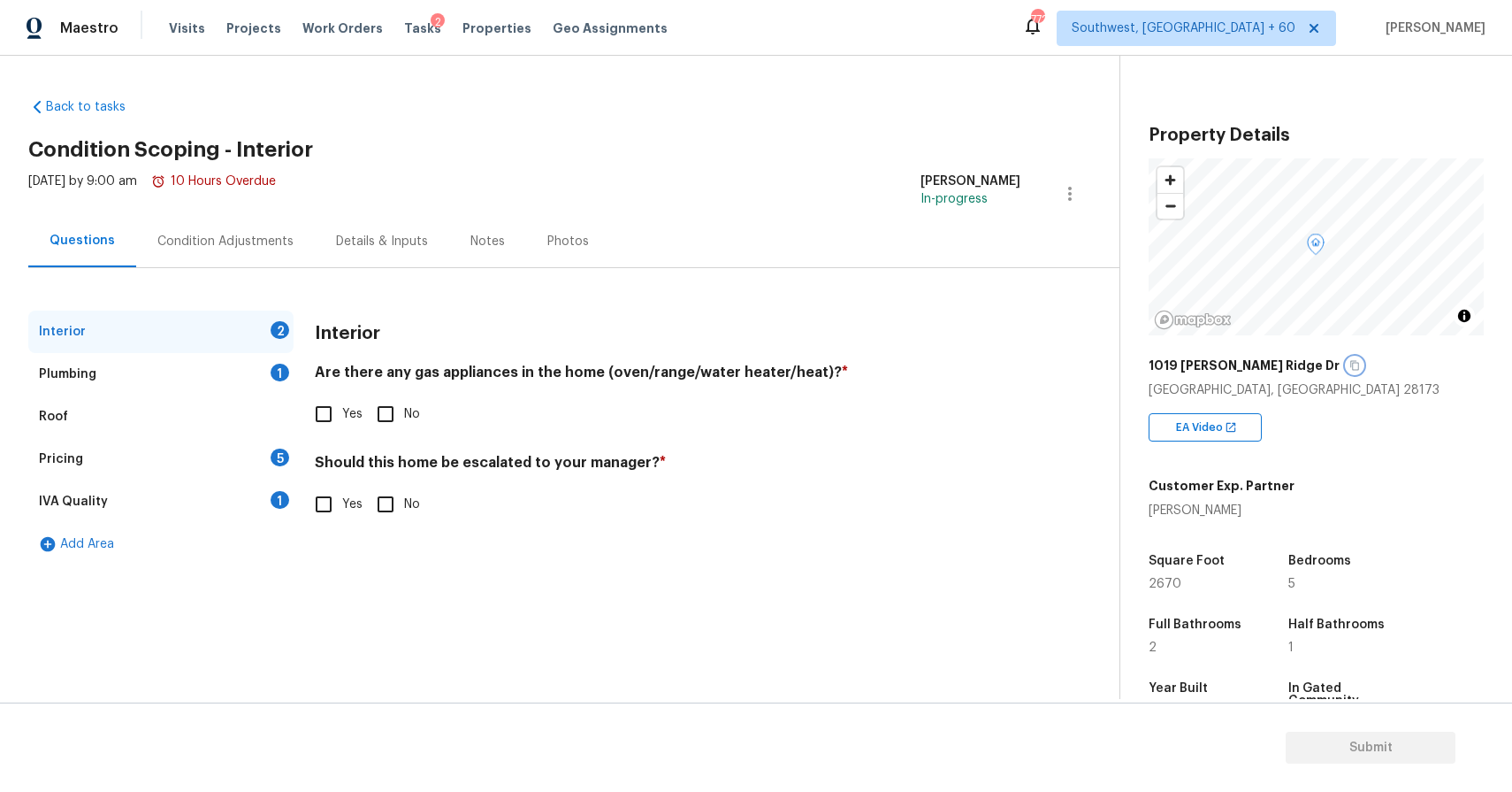
click at [1347, 368] on button "button" at bounding box center [1354, 365] width 16 height 16
click at [299, 236] on div "Condition Adjustments" at bounding box center [225, 241] width 178 height 52
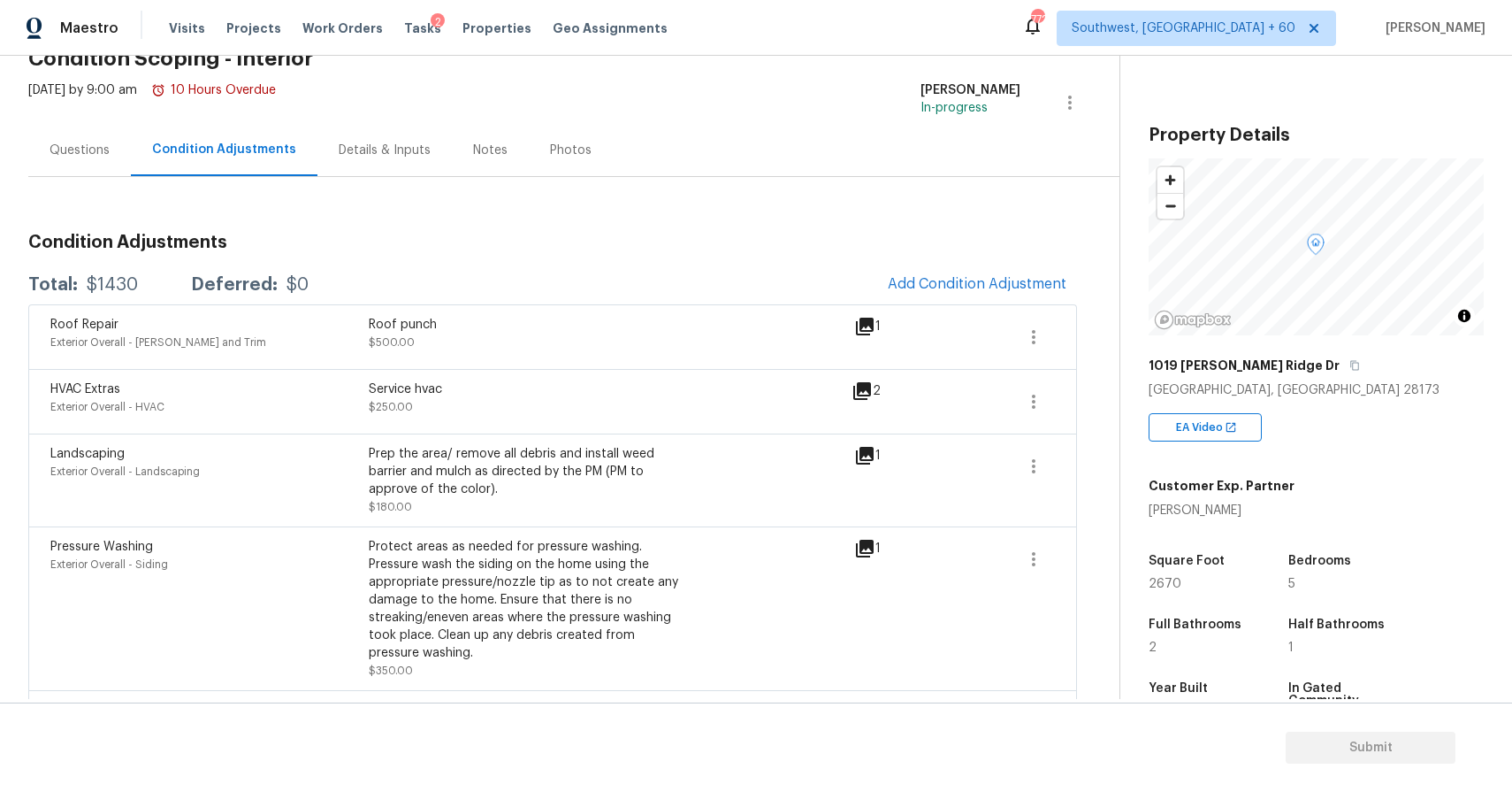
scroll to position [250, 0]
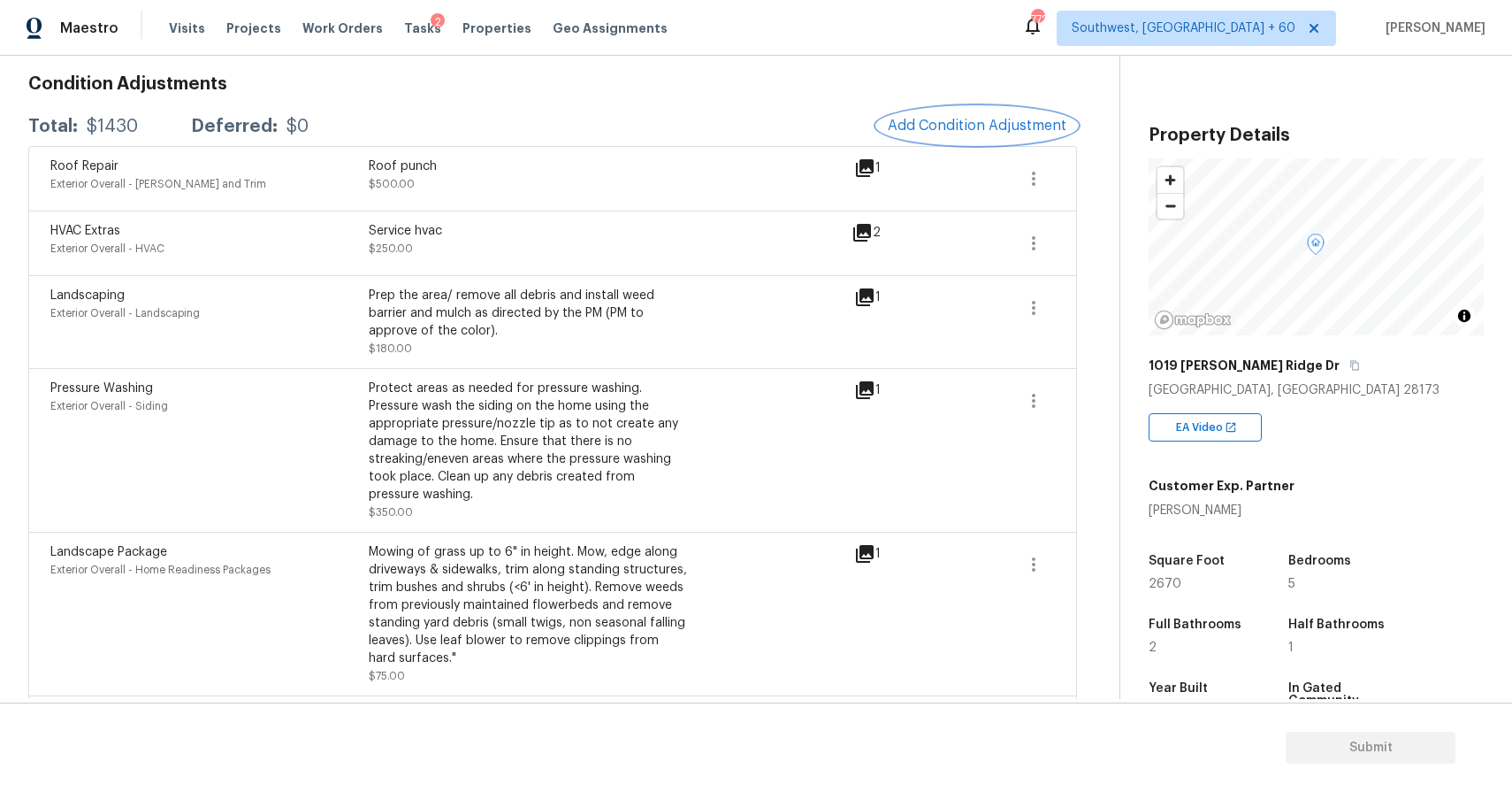
click at [963, 129] on span "Add Condition Adjustment" at bounding box center [977, 125] width 178 height 16
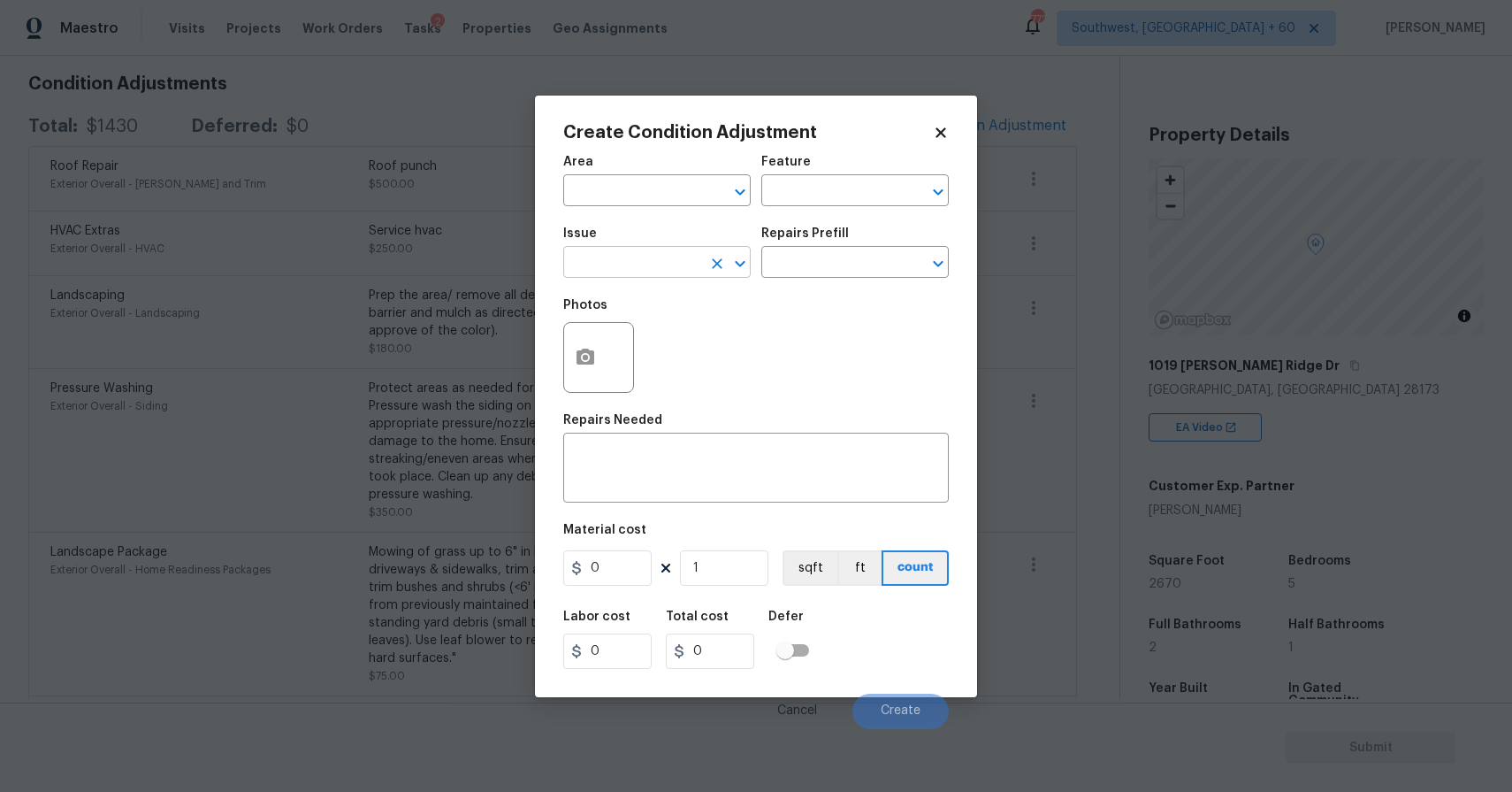
click at [647, 260] on input "text" at bounding box center [633, 264] width 138 height 27
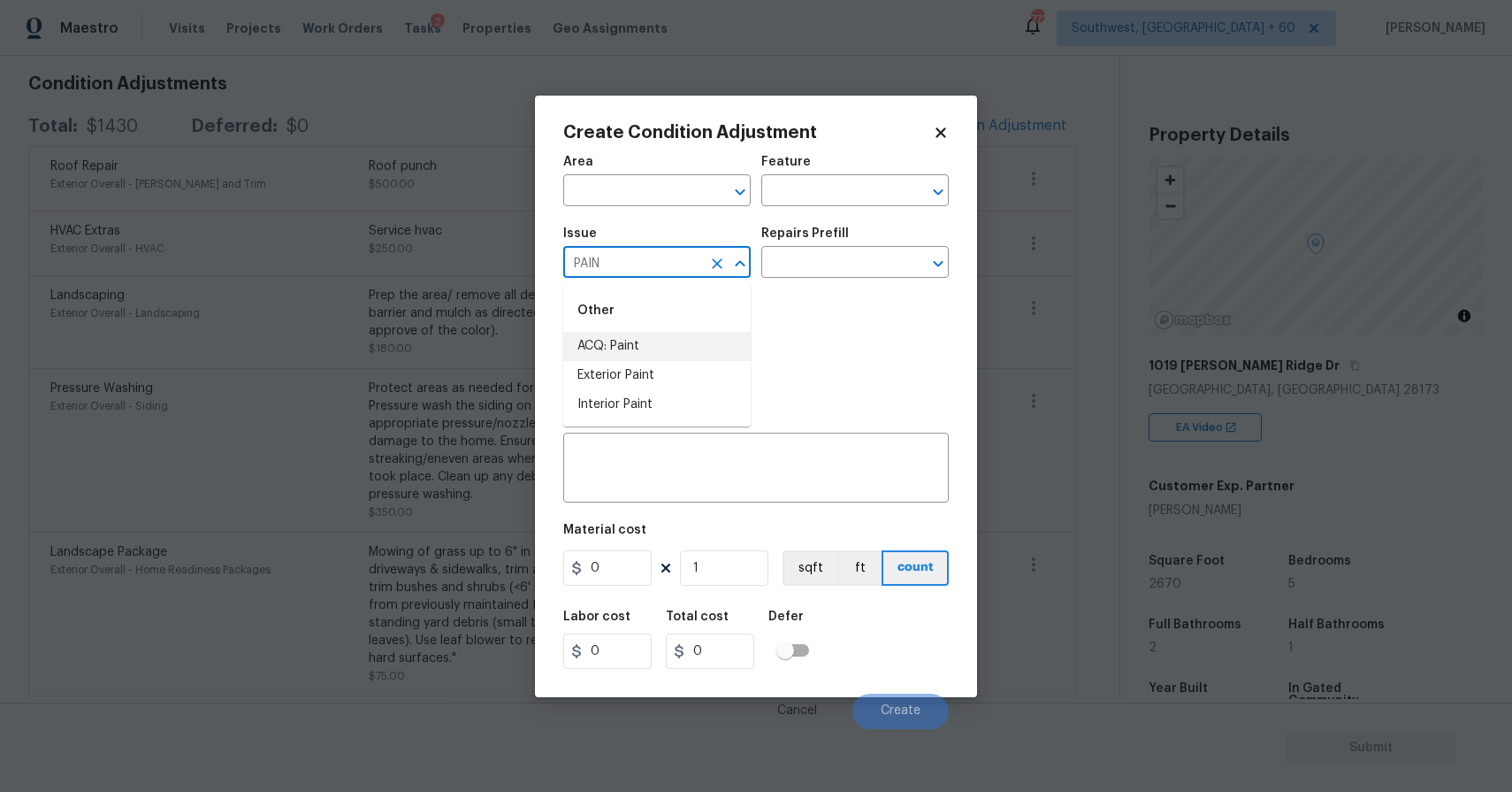
click at [654, 350] on li "ACQ: Paint" at bounding box center [657, 346] width 188 height 29
type input "ACQ: Paint"
click at [806, 267] on input "text" at bounding box center [830, 264] width 138 height 27
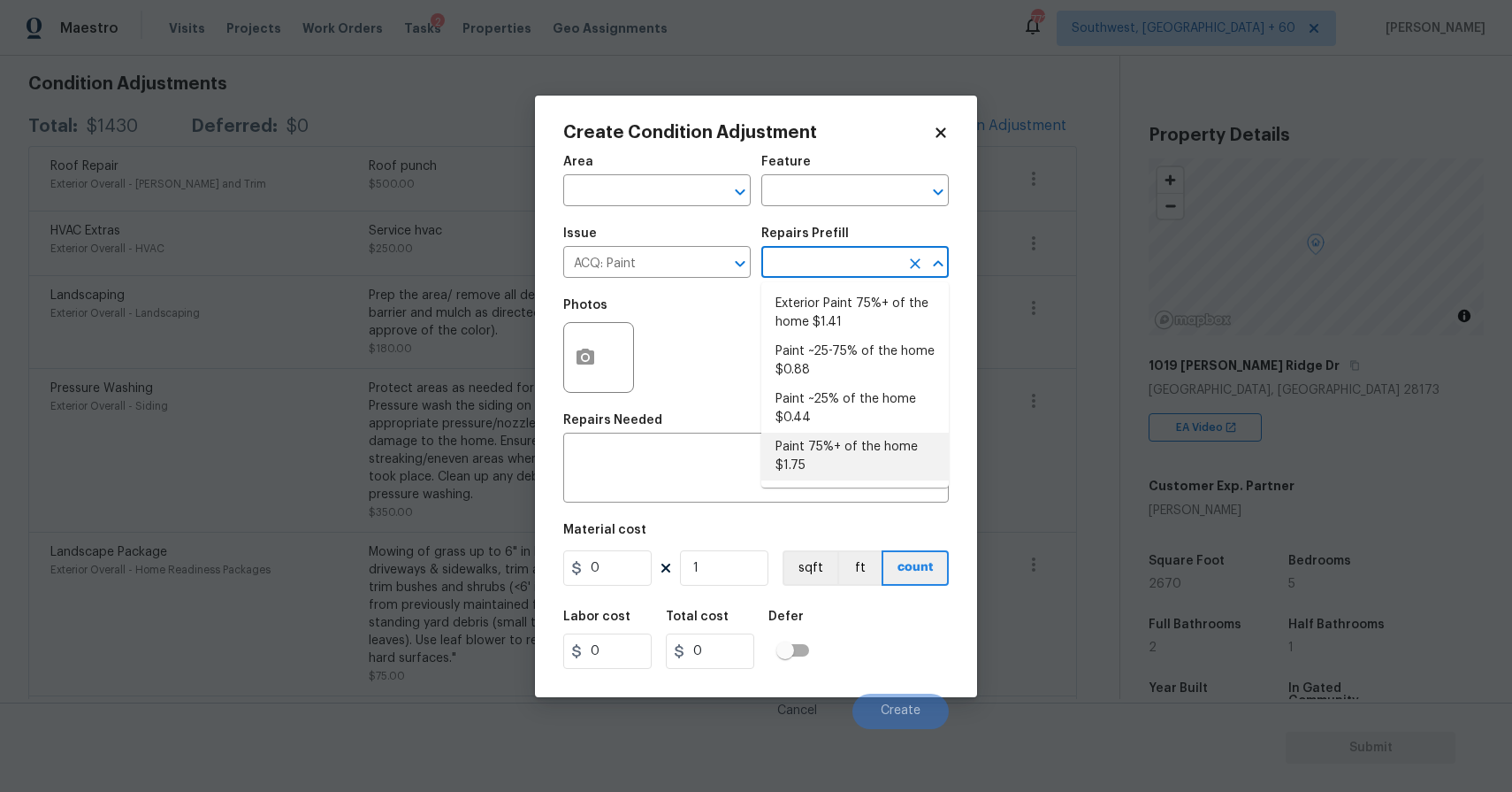
click at [854, 460] on li "Paint 75%+ of the home $1.75" at bounding box center [854, 456] width 188 height 48
type input "Acquisition"
type textarea "Acquisition Scope: 75%+ of the home will likely require interior paint"
type input "1.75"
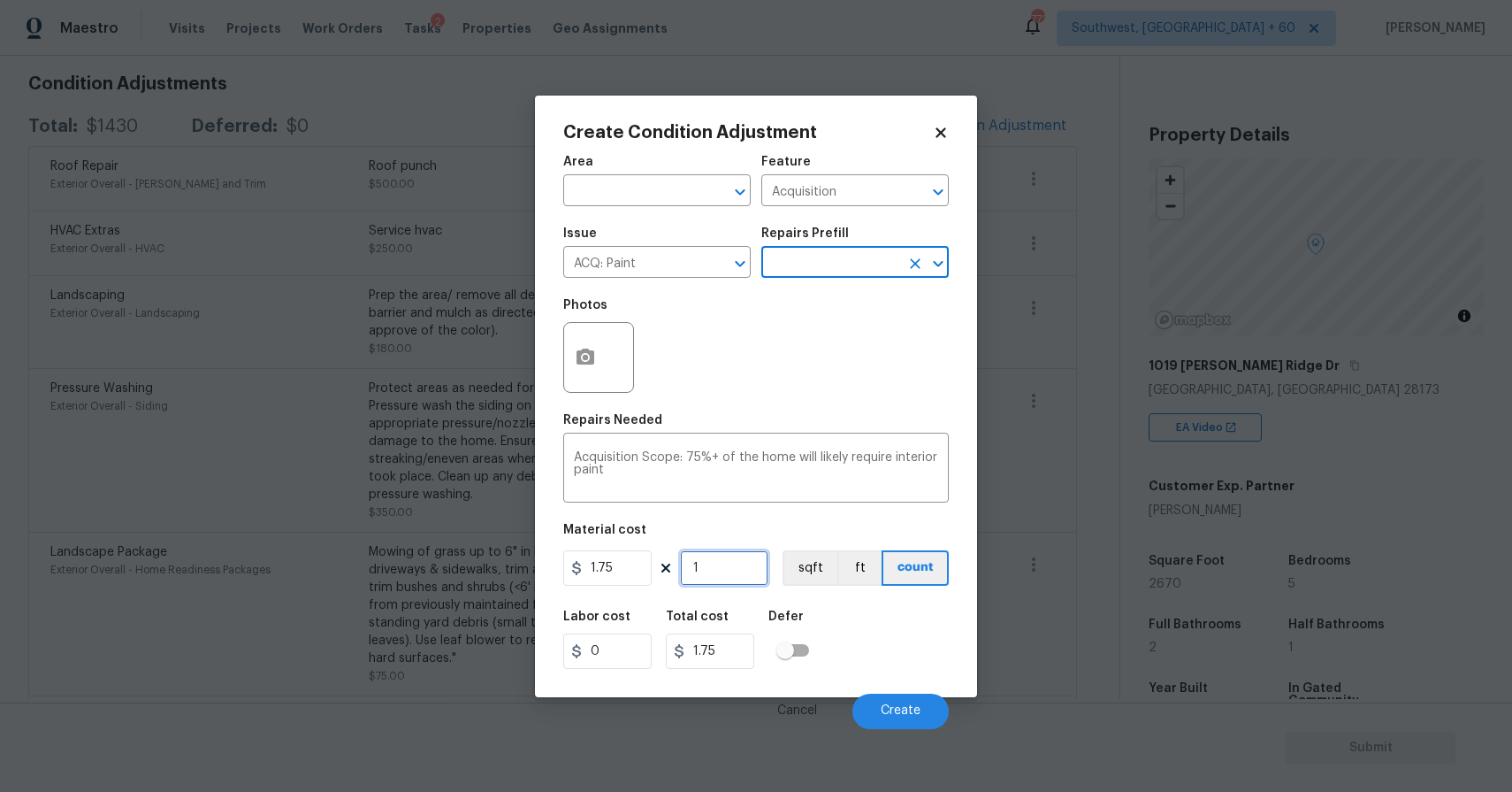
click at [736, 573] on input "1" at bounding box center [723, 568] width 89 height 36
type input "0"
type input "2"
type input "3.5"
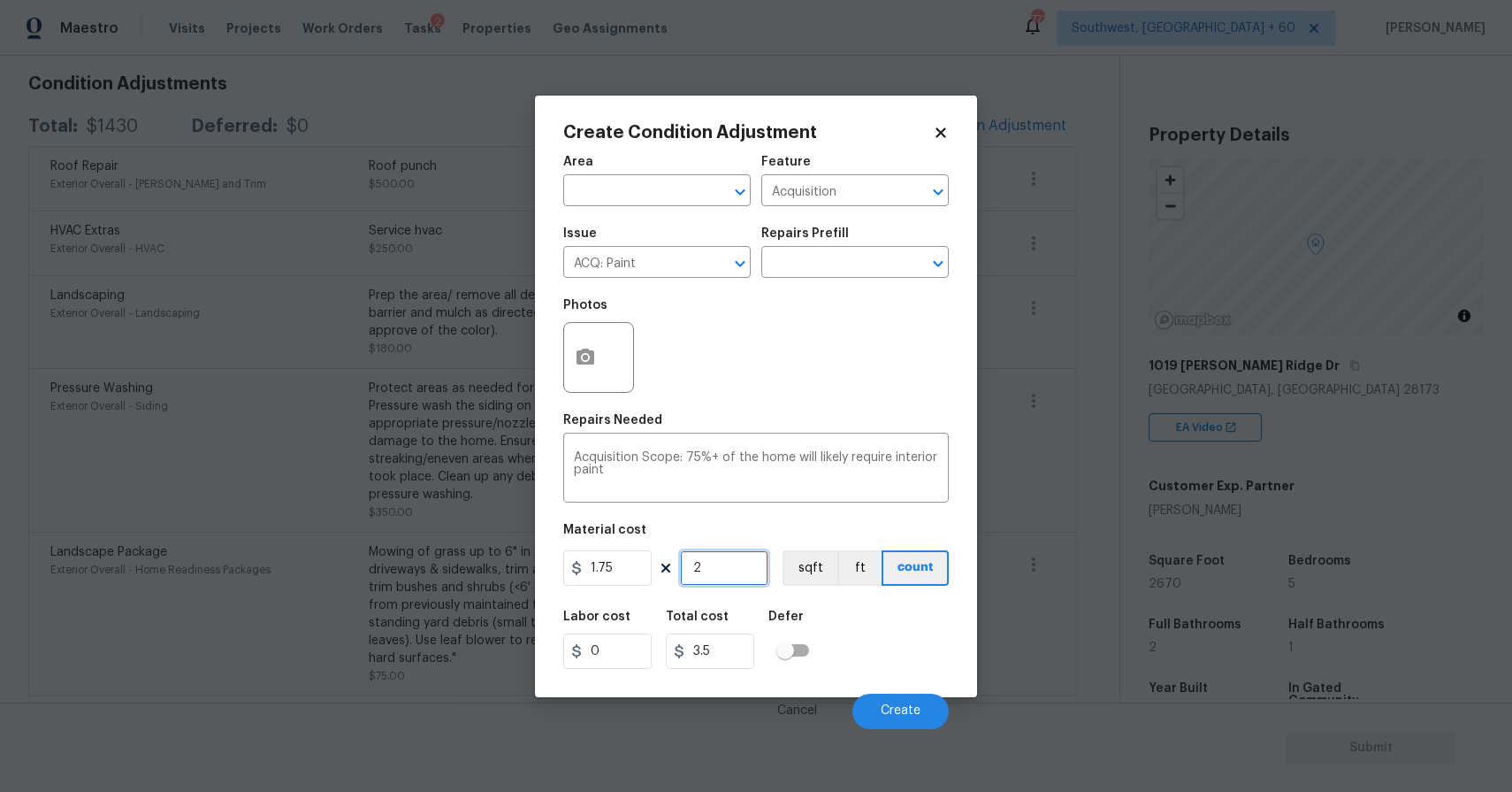
type input "26"
type input "45.5"
type input "267"
type input "467.25"
type input "2679"
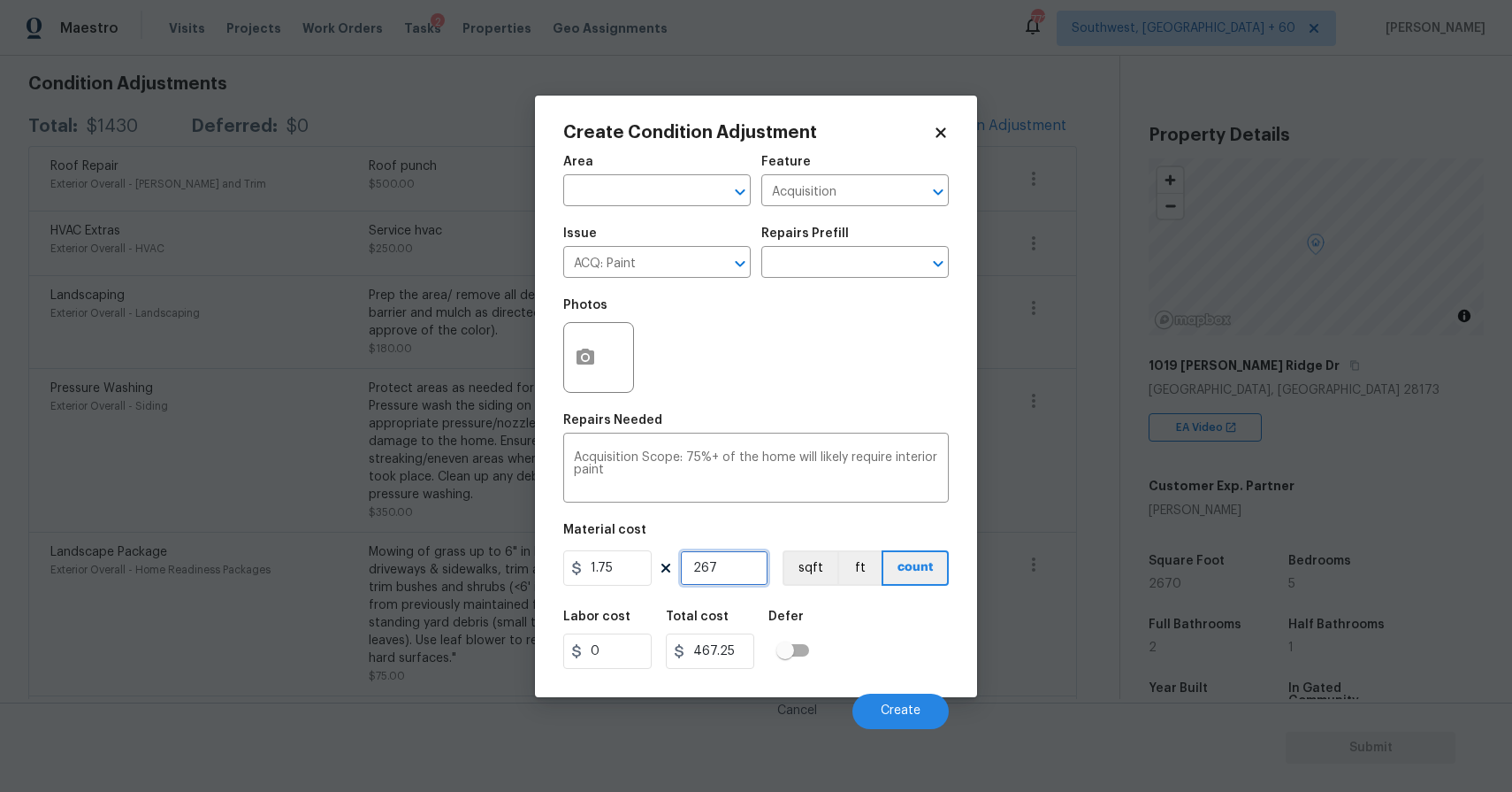
type input "4688.25"
type input "26790"
type input "46882.5"
type input "267"
type input "467.25"
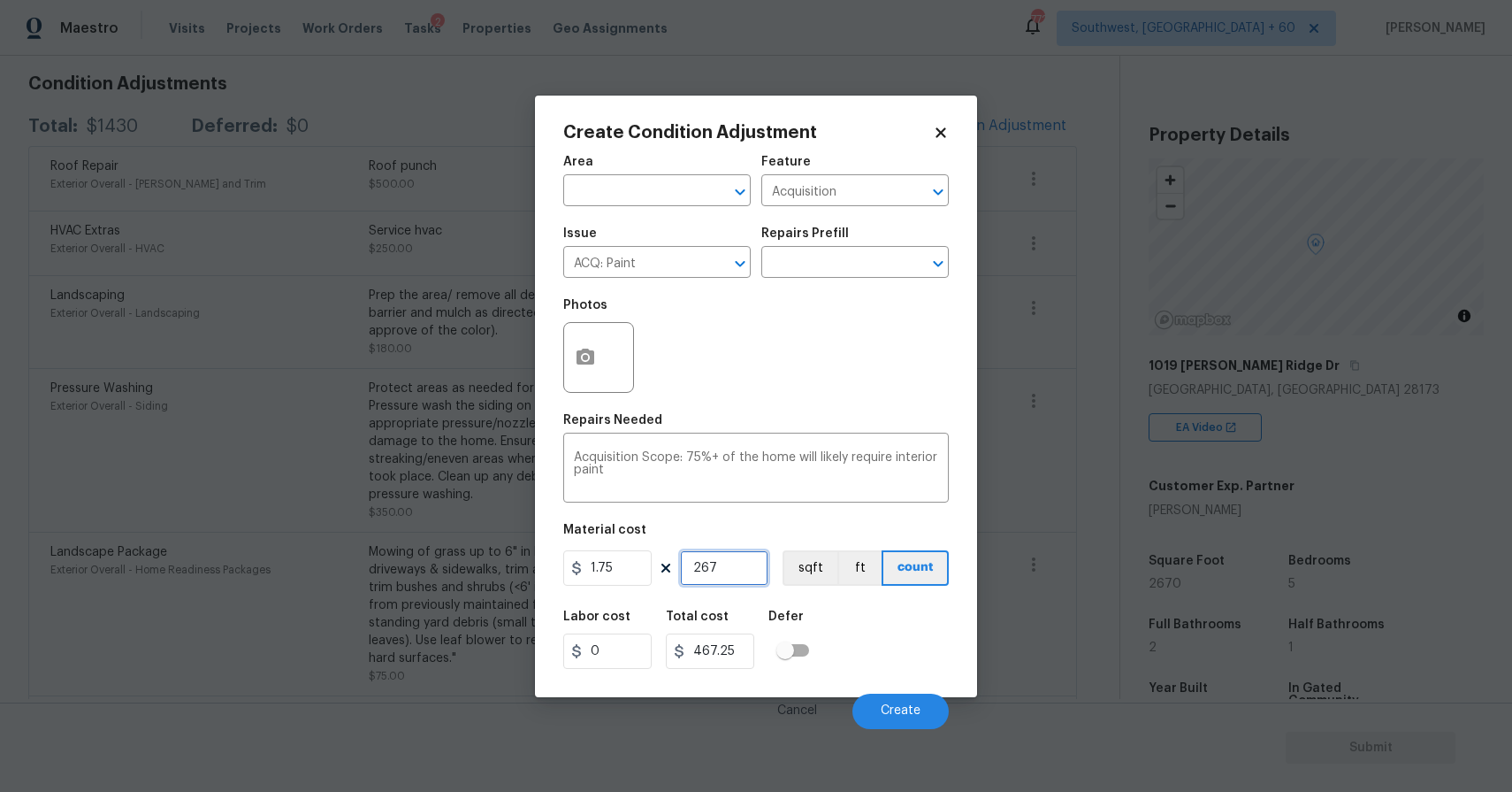
type input "26"
type input "45.5"
type input "267"
type input "467.25"
type input "2670"
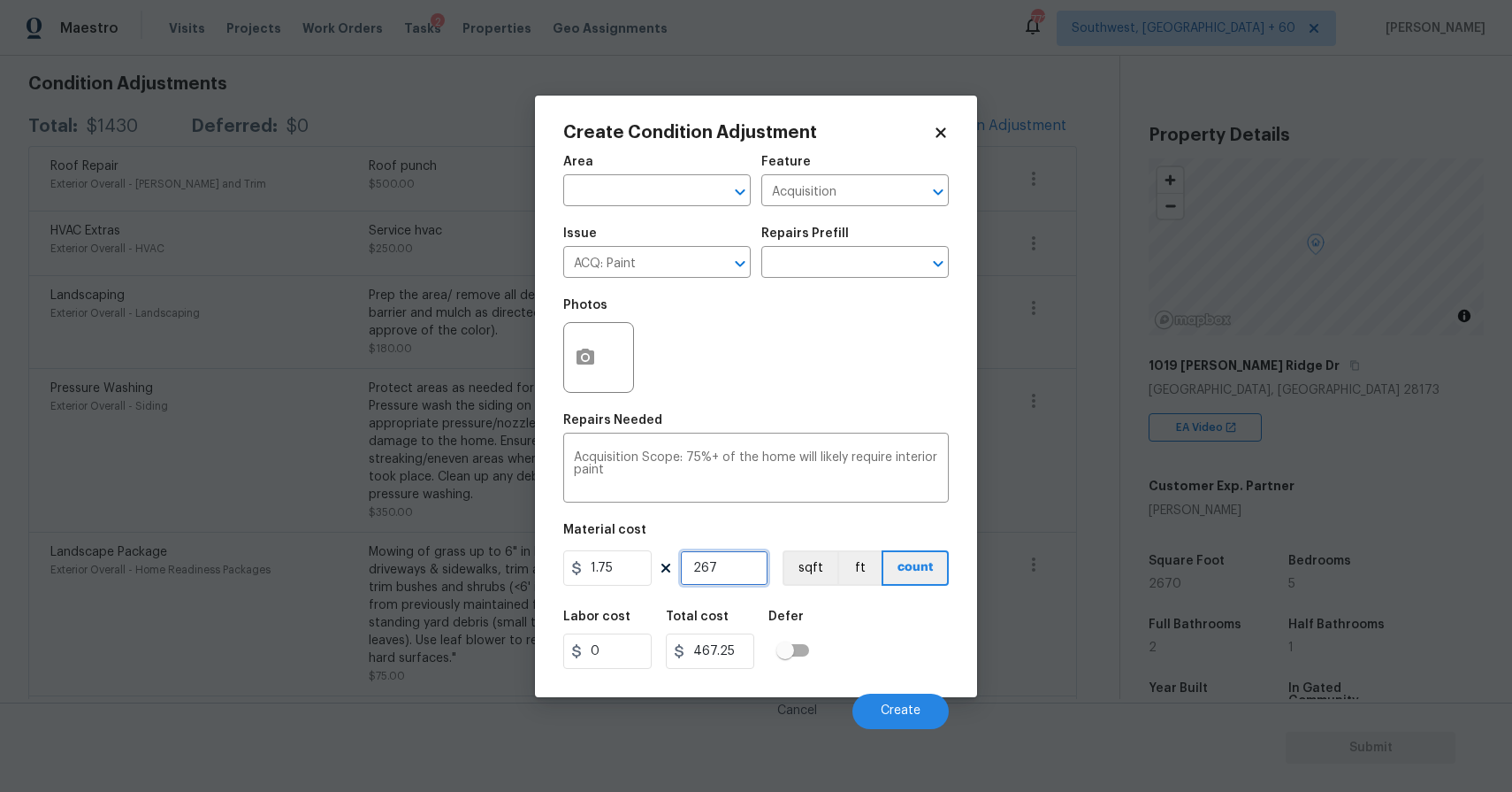
type input "4672.5"
type input "2670"
click at [599, 365] on button "button" at bounding box center [585, 357] width 42 height 69
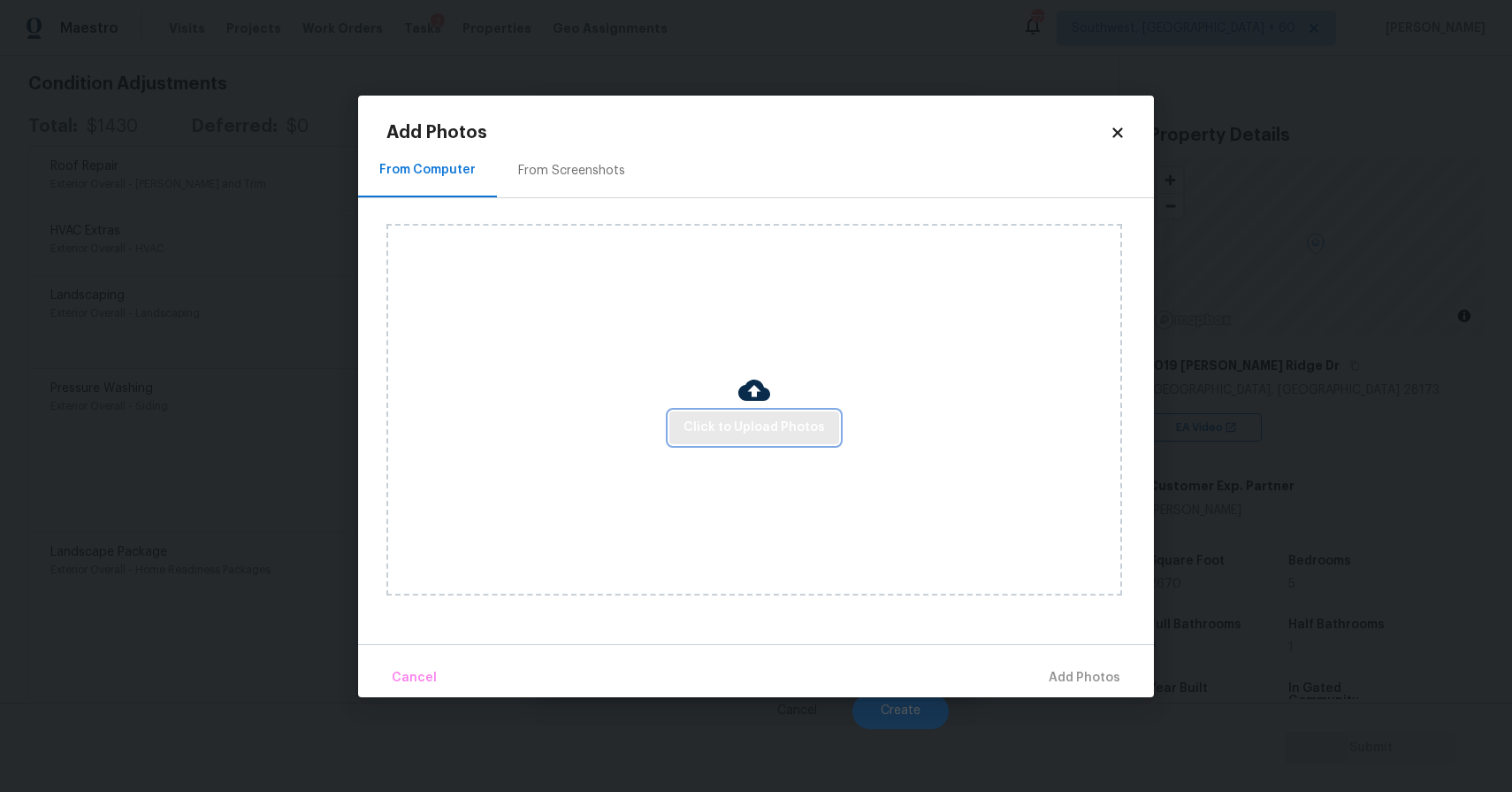
click at [709, 428] on span "Click to Upload Photos" at bounding box center [753, 428] width 141 height 22
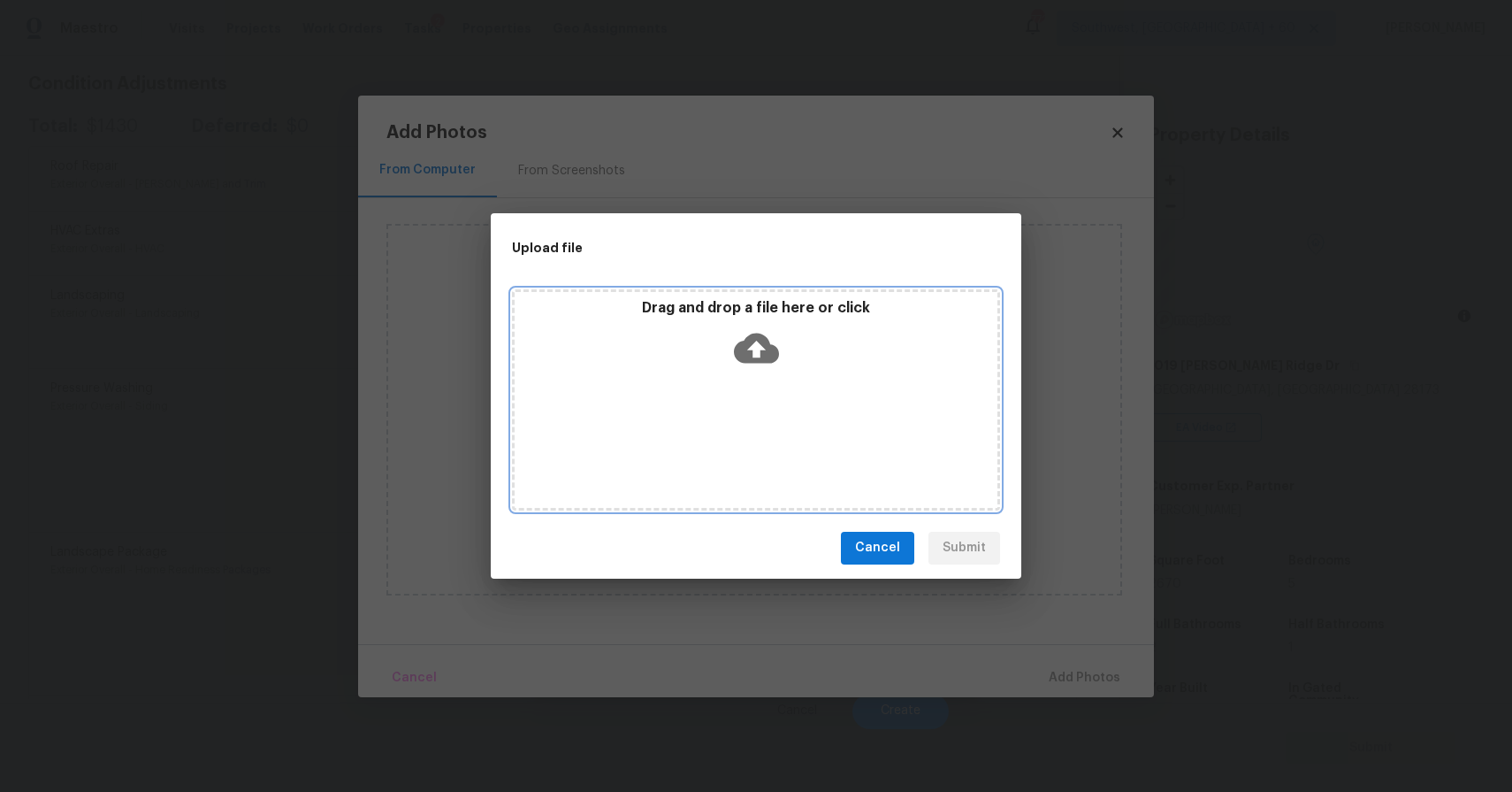
click at [716, 397] on div "Drag and drop a file here or click" at bounding box center [756, 399] width 488 height 221
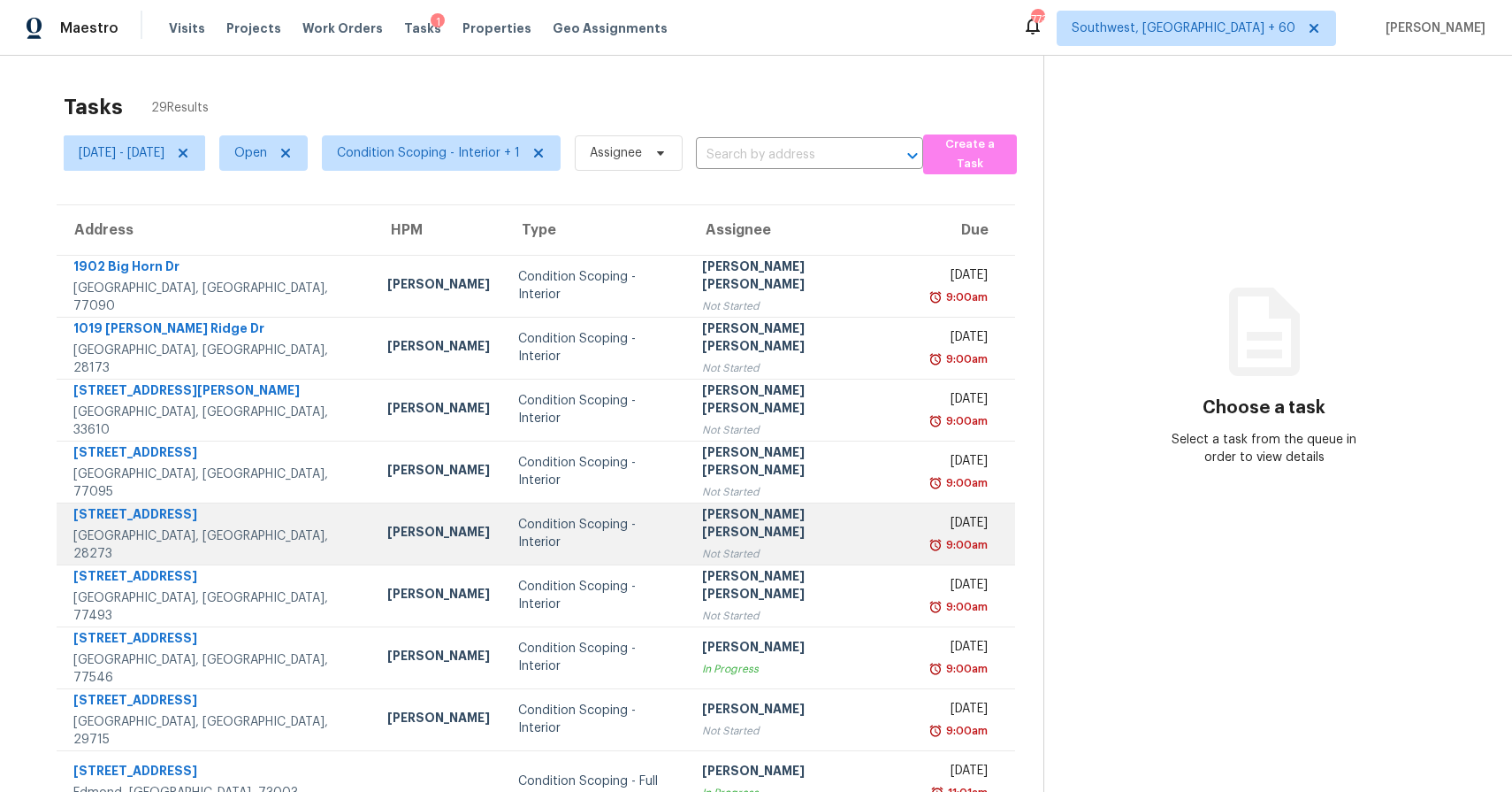
scroll to position [129, 0]
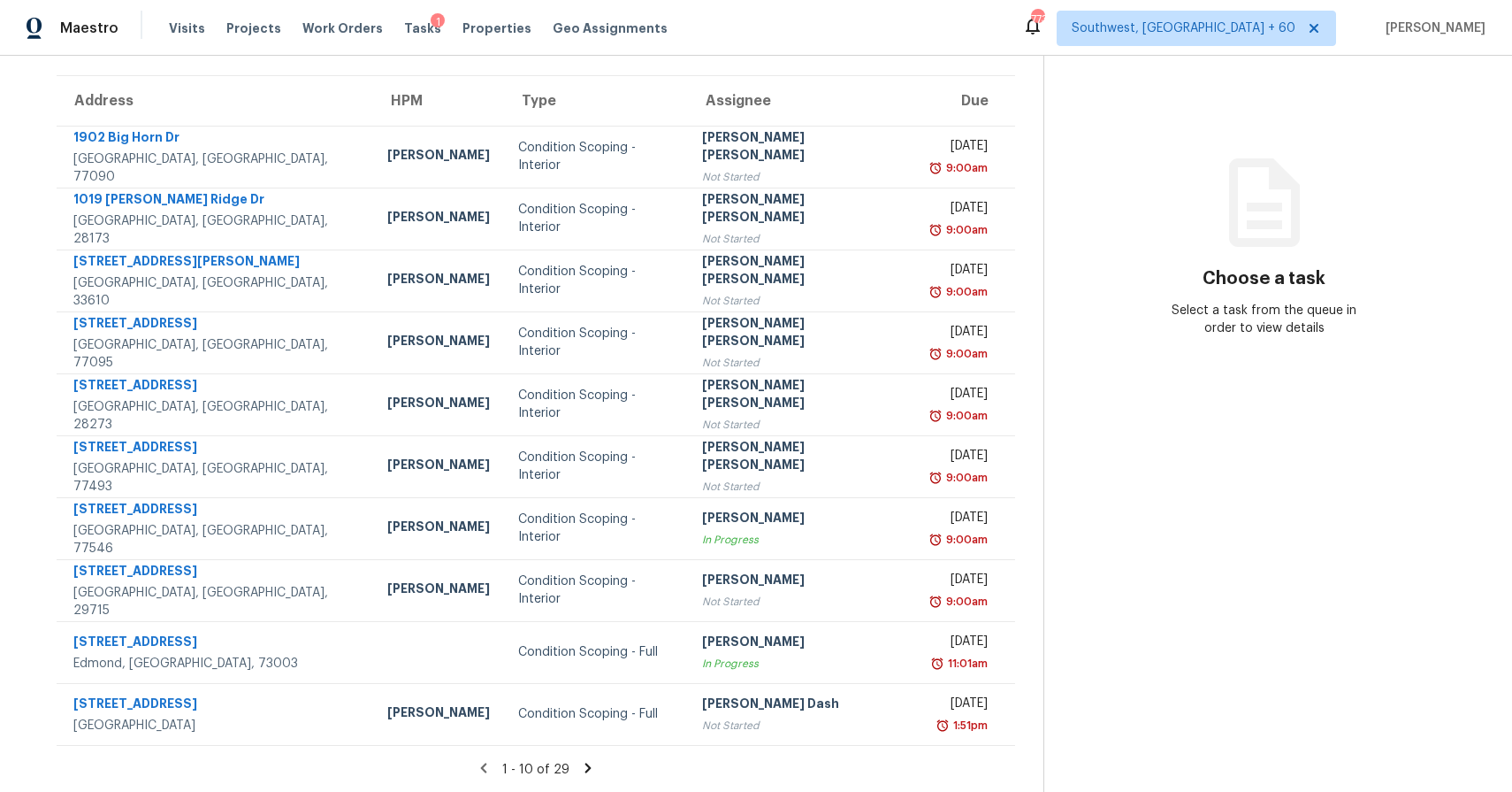
click at [592, 771] on icon at bounding box center [588, 767] width 7 height 9
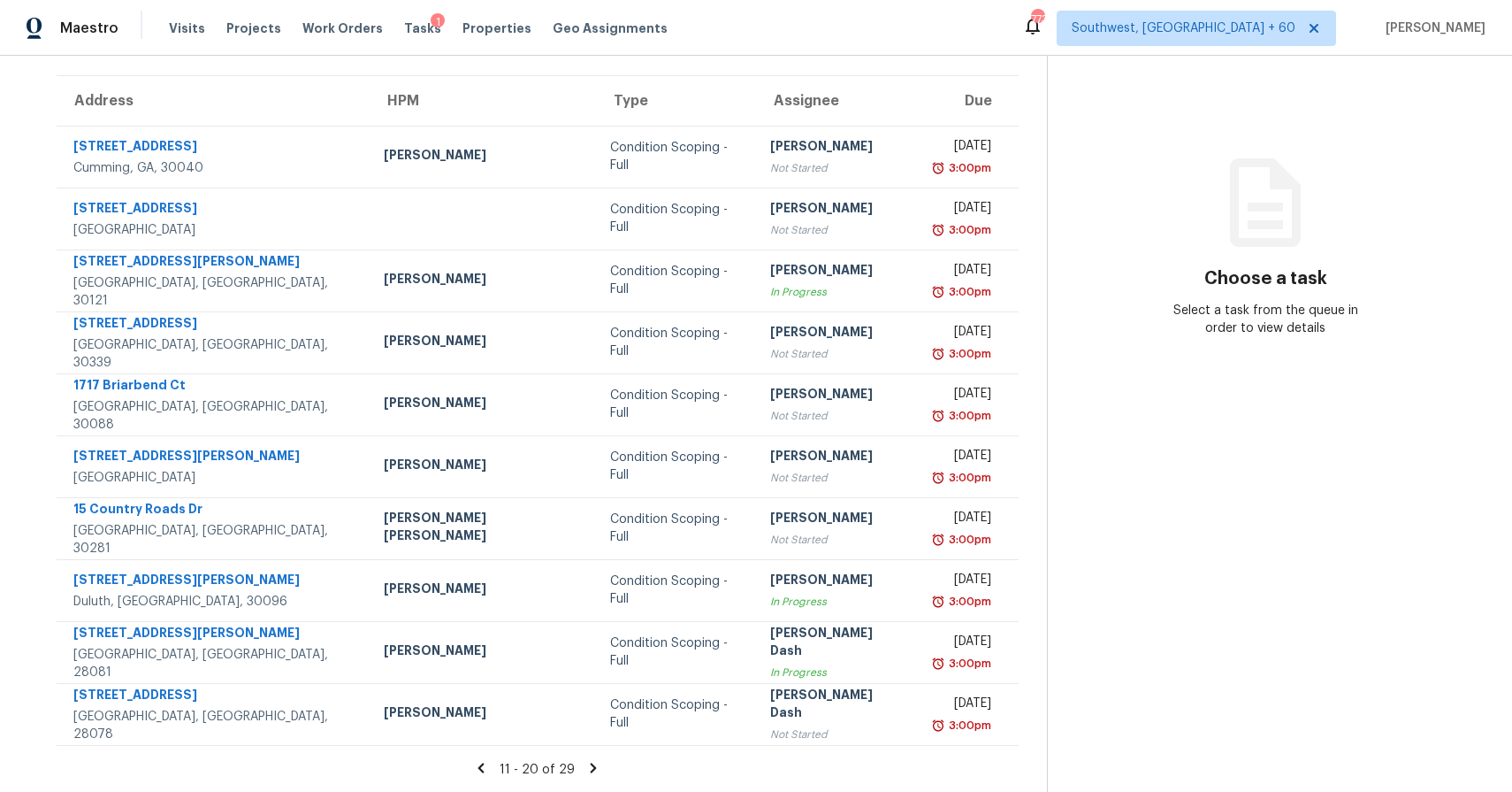
click at [592, 771] on icon at bounding box center [592, 768] width 16 height 16
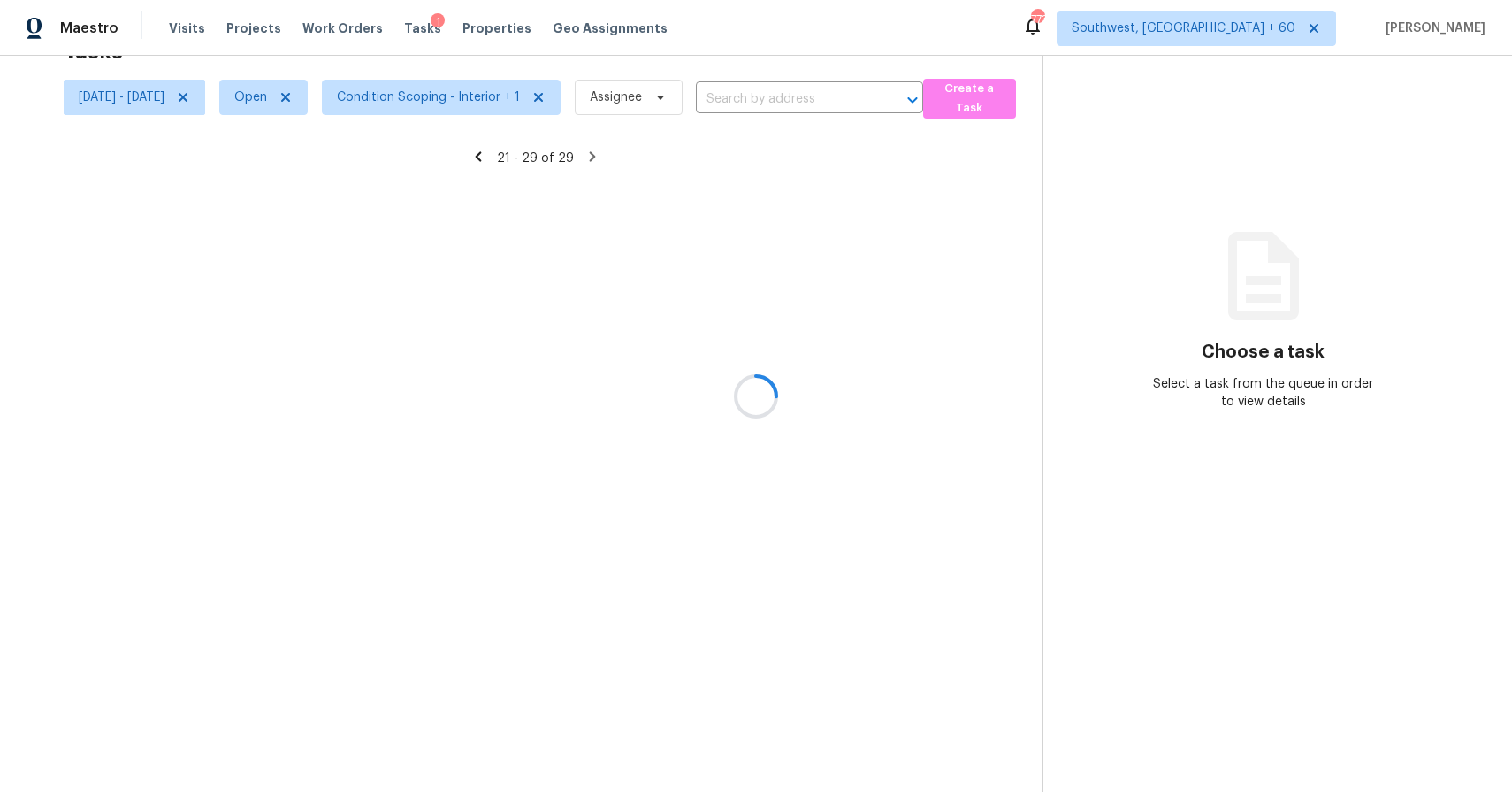
scroll to position [67, 0]
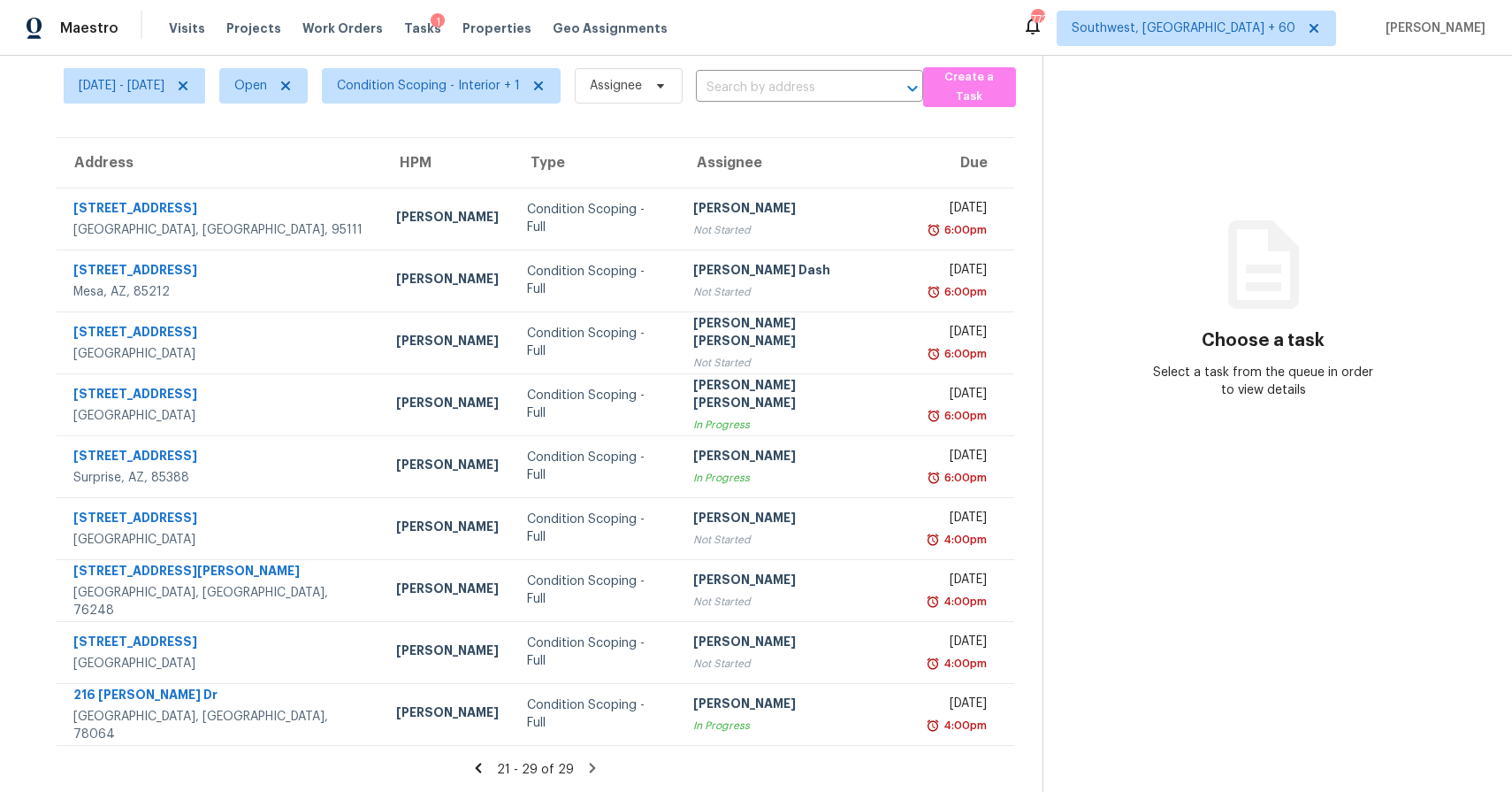
click at [595, 766] on icon at bounding box center [592, 767] width 7 height 9
click at [600, 766] on icon at bounding box center [592, 768] width 16 height 16
click at [595, 766] on icon at bounding box center [592, 767] width 7 height 9
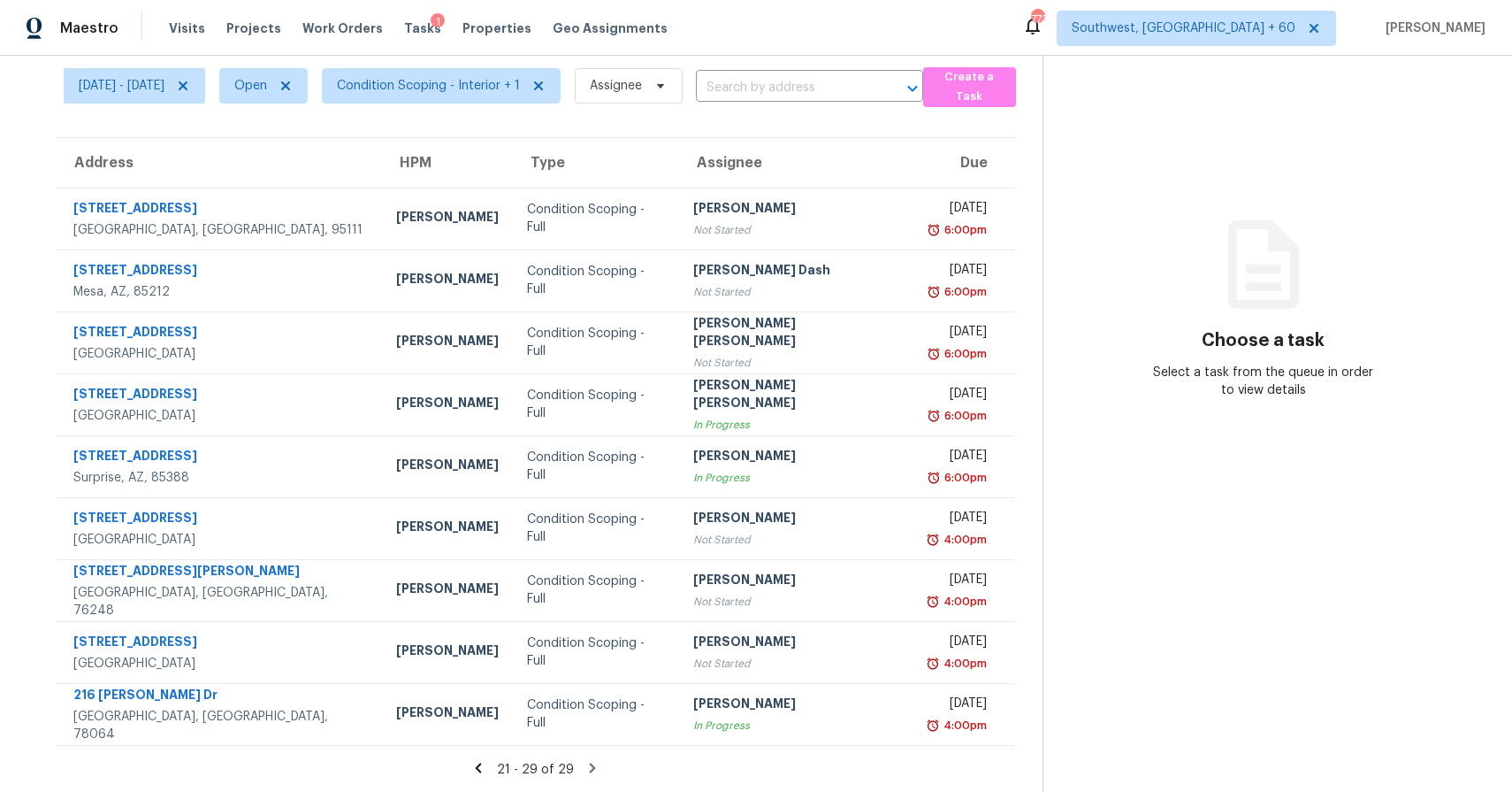
click at [595, 766] on icon at bounding box center [592, 767] width 7 height 9
click at [594, 772] on icon at bounding box center [592, 768] width 16 height 16
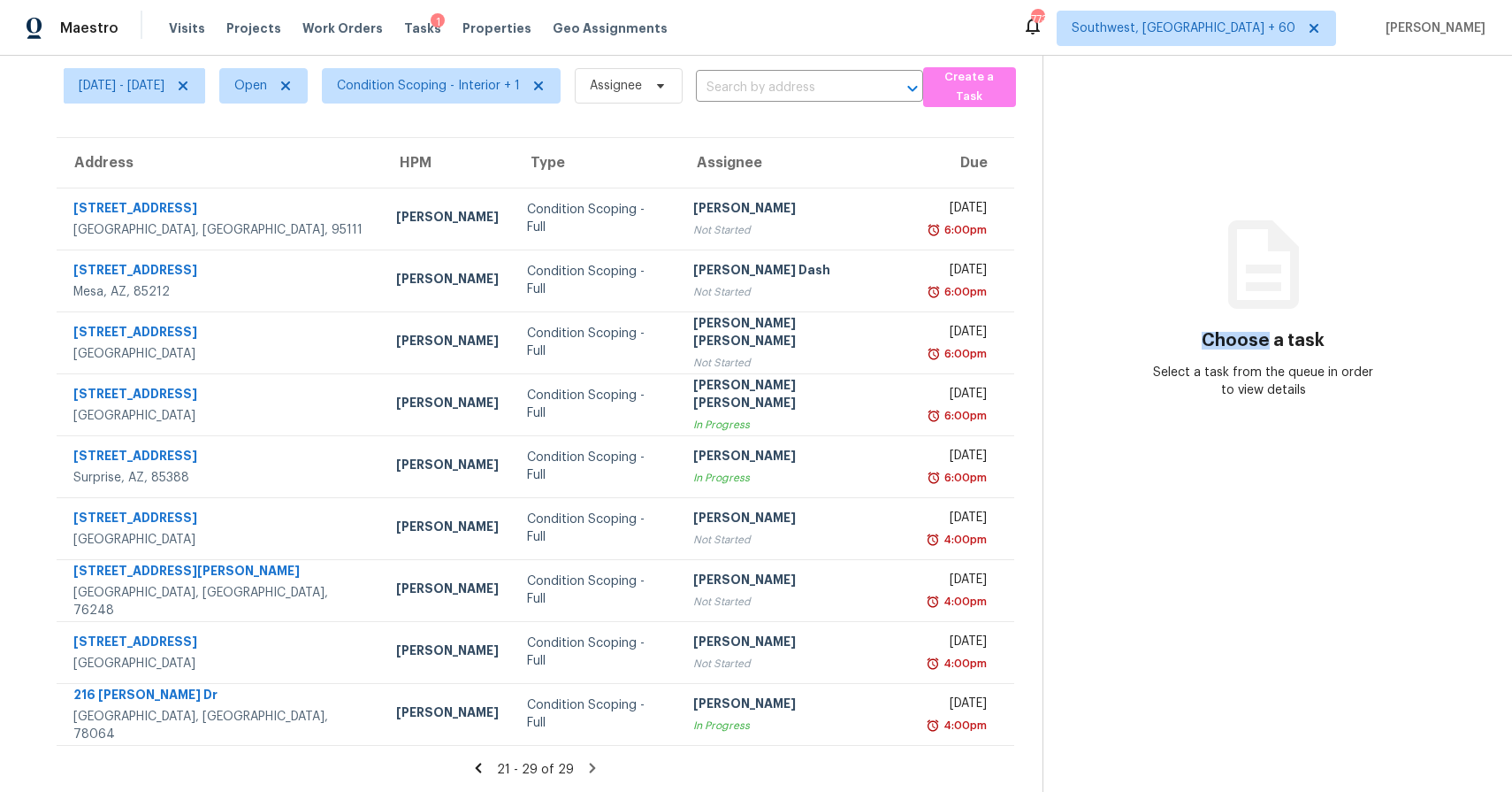
click at [594, 772] on icon at bounding box center [592, 768] width 16 height 16
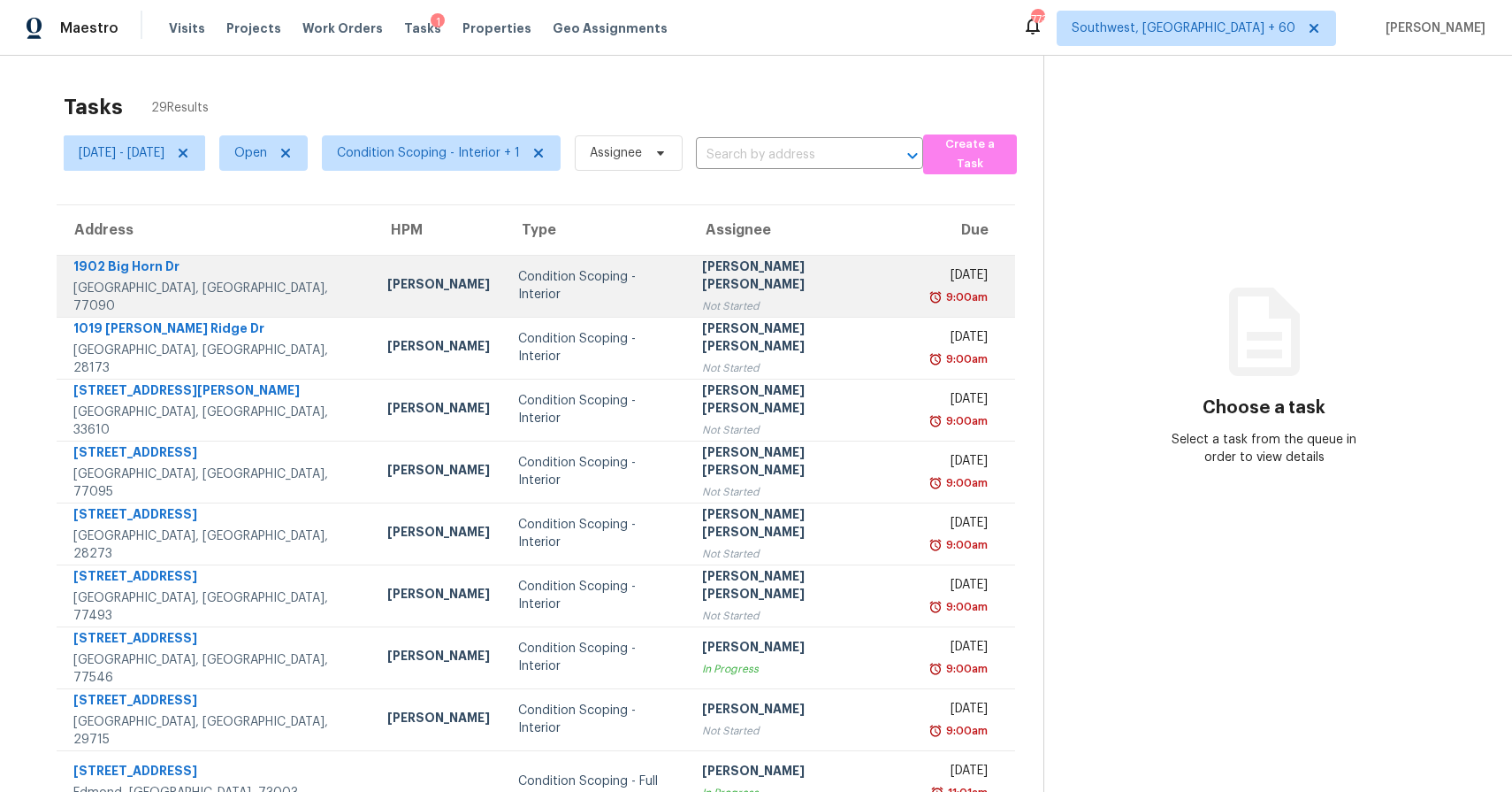
click at [754, 297] on div "Not Started" at bounding box center [802, 306] width 200 height 18
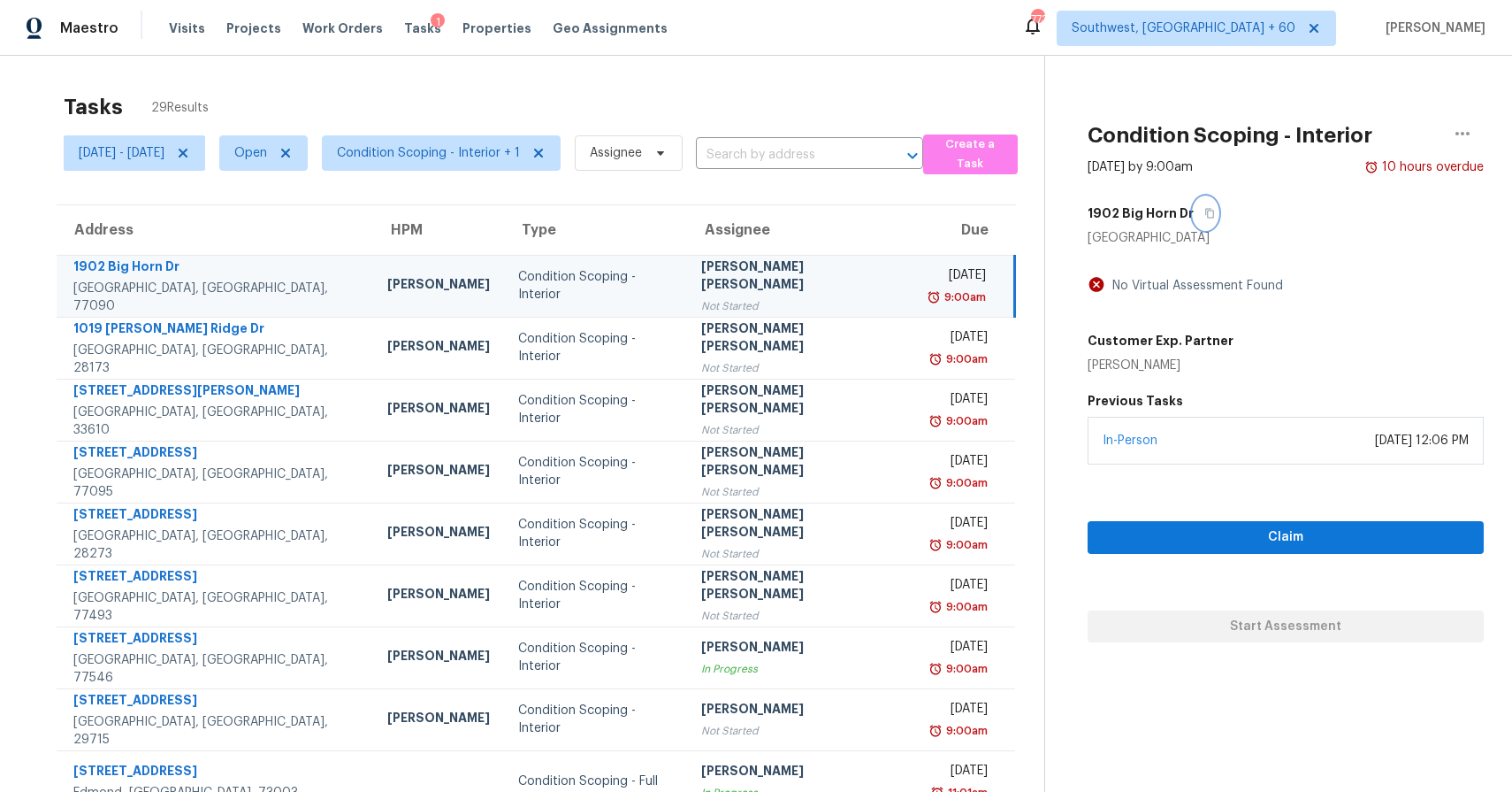
click at [1218, 203] on button "button" at bounding box center [1205, 213] width 24 height 32
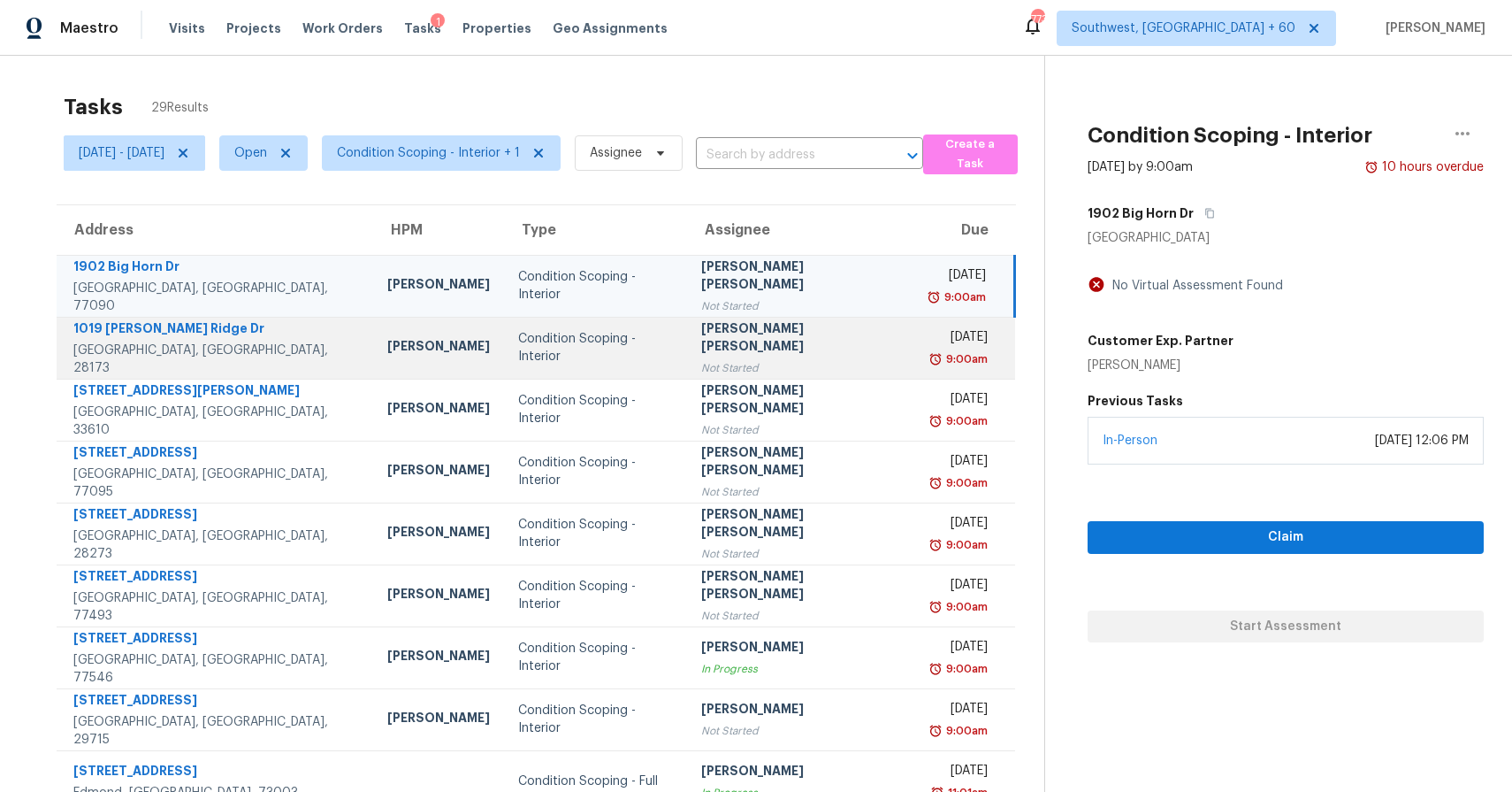
click at [792, 371] on td "Jishnu Manoj Not Started" at bounding box center [800, 348] width 227 height 62
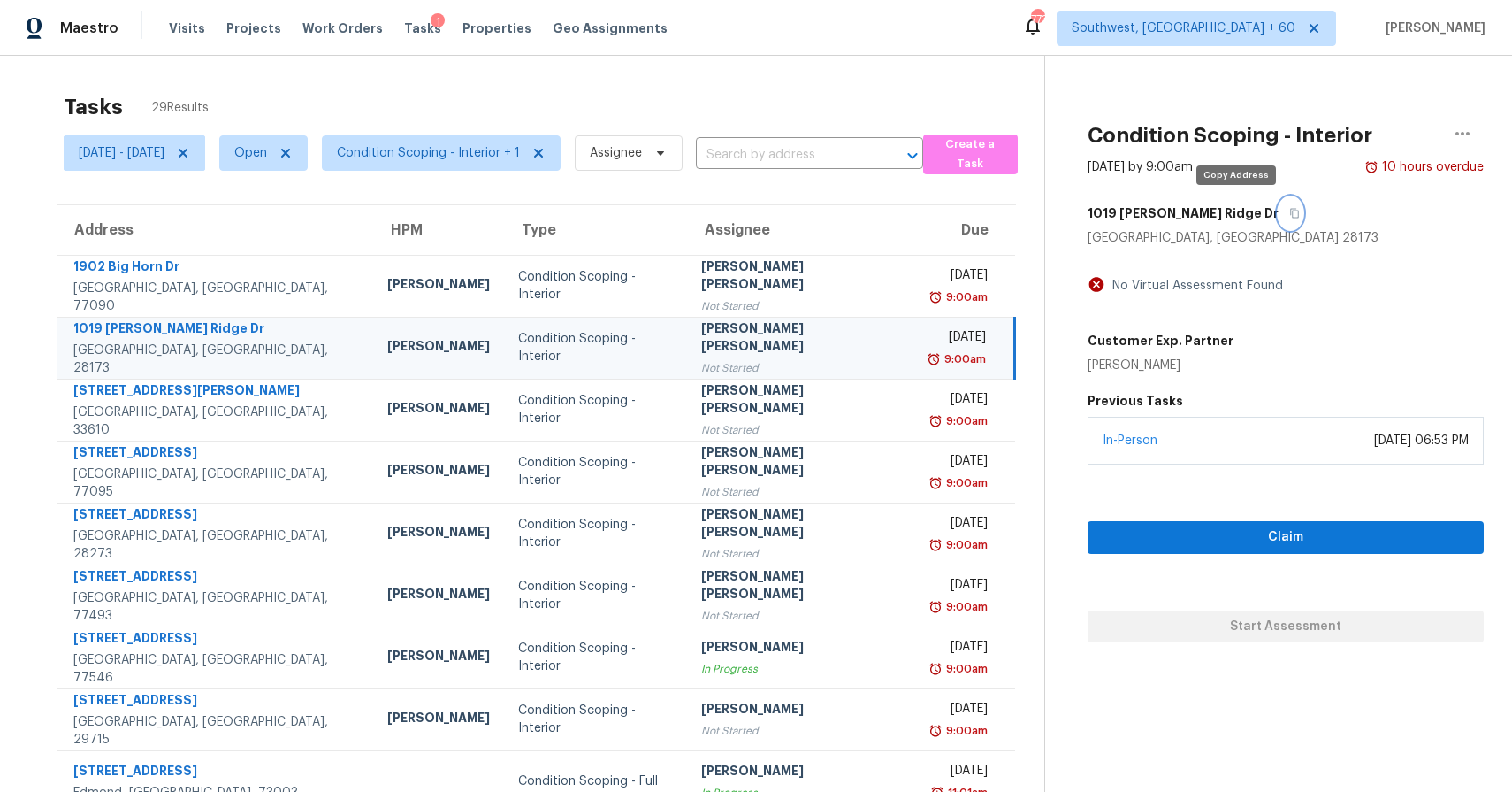
click at [1278, 205] on button "button" at bounding box center [1291, 213] width 24 height 32
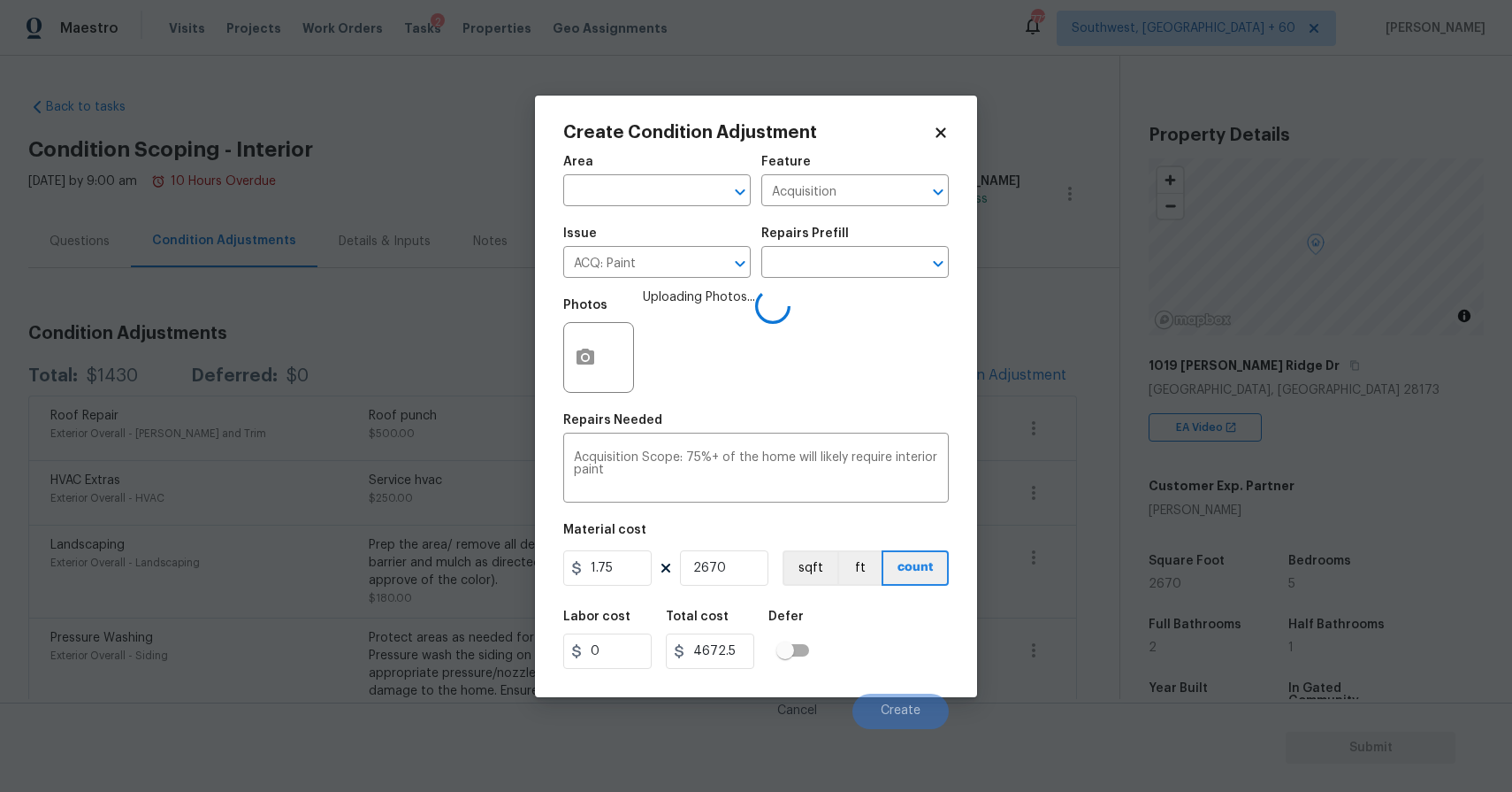
scroll to position [250, 0]
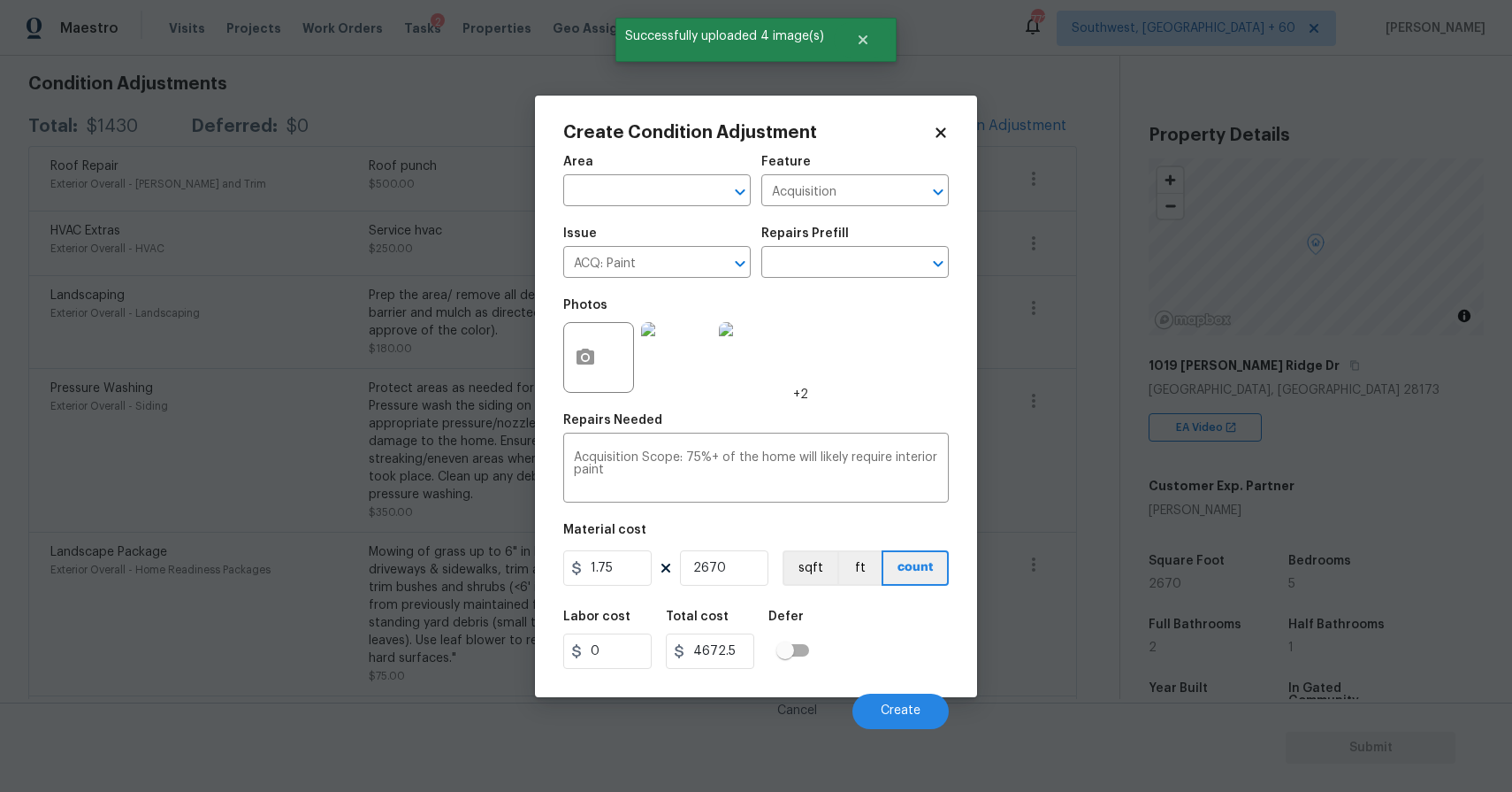
click at [915, 688] on div "Cancel Create" at bounding box center [756, 704] width 385 height 50
click at [918, 712] on span "Create" at bounding box center [900, 711] width 40 height 13
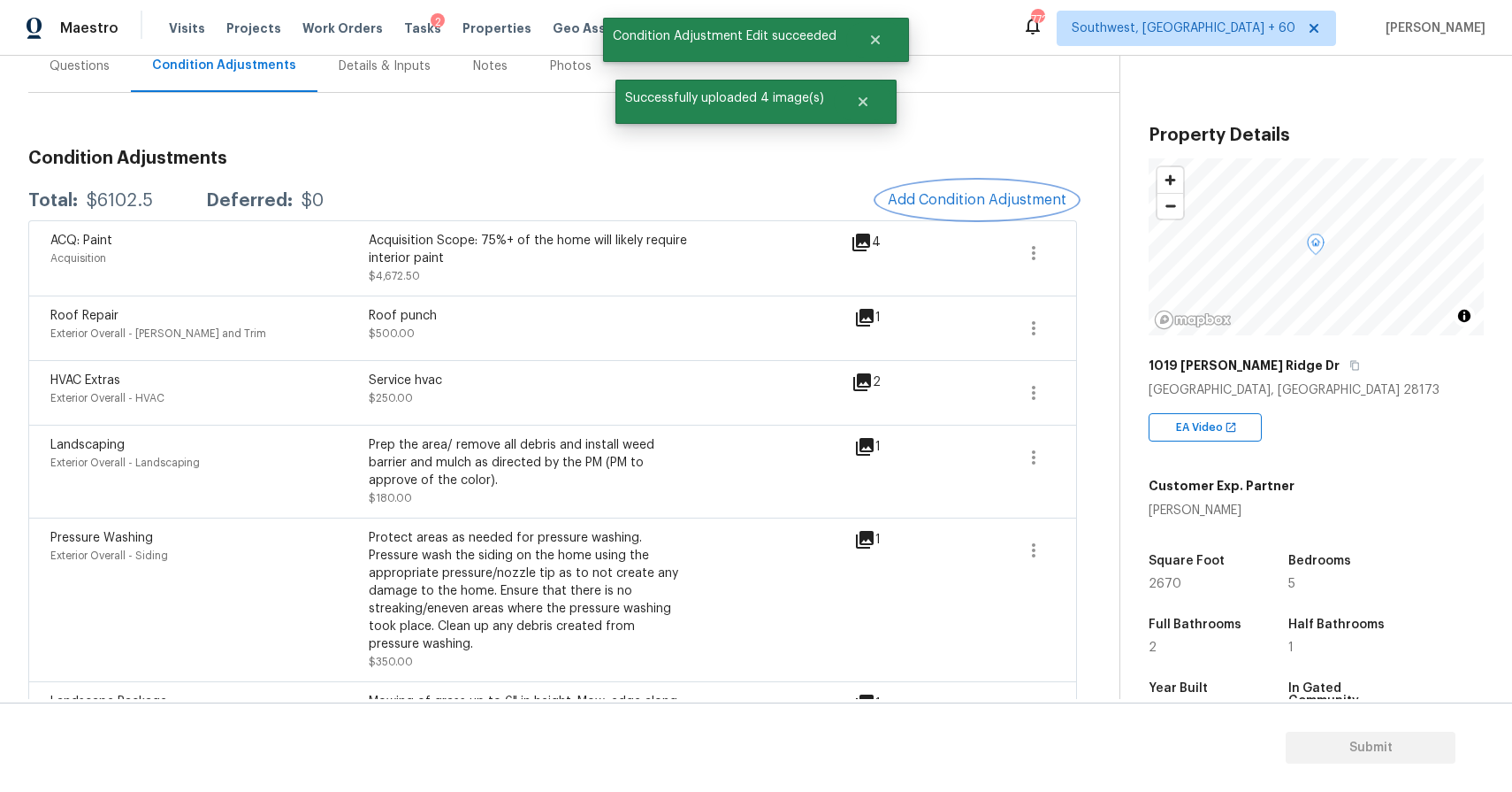
scroll to position [136, 0]
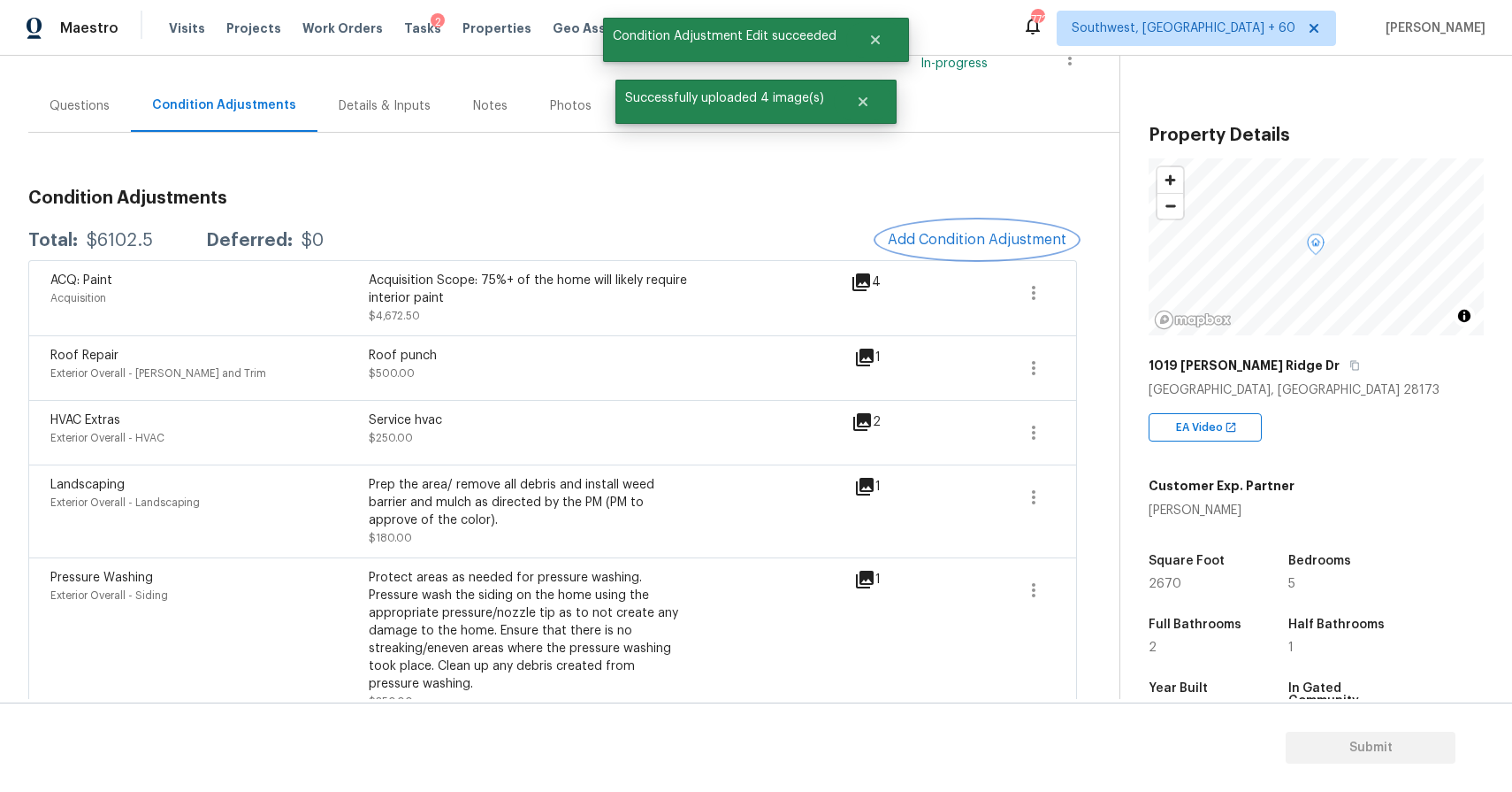
click at [993, 237] on span "Add Condition Adjustment" at bounding box center [977, 239] width 178 height 16
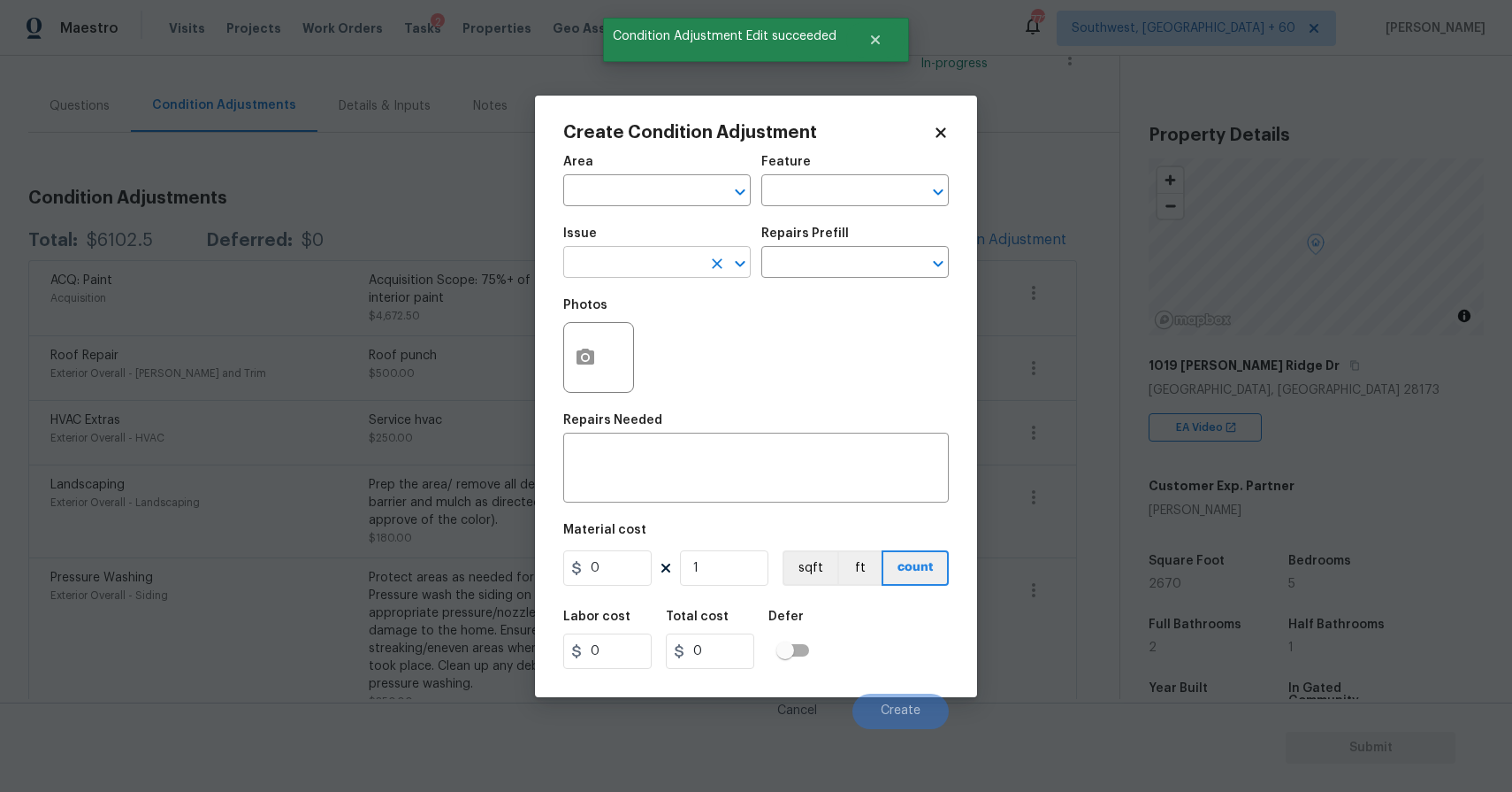
click at [683, 273] on input "text" at bounding box center [633, 264] width 138 height 27
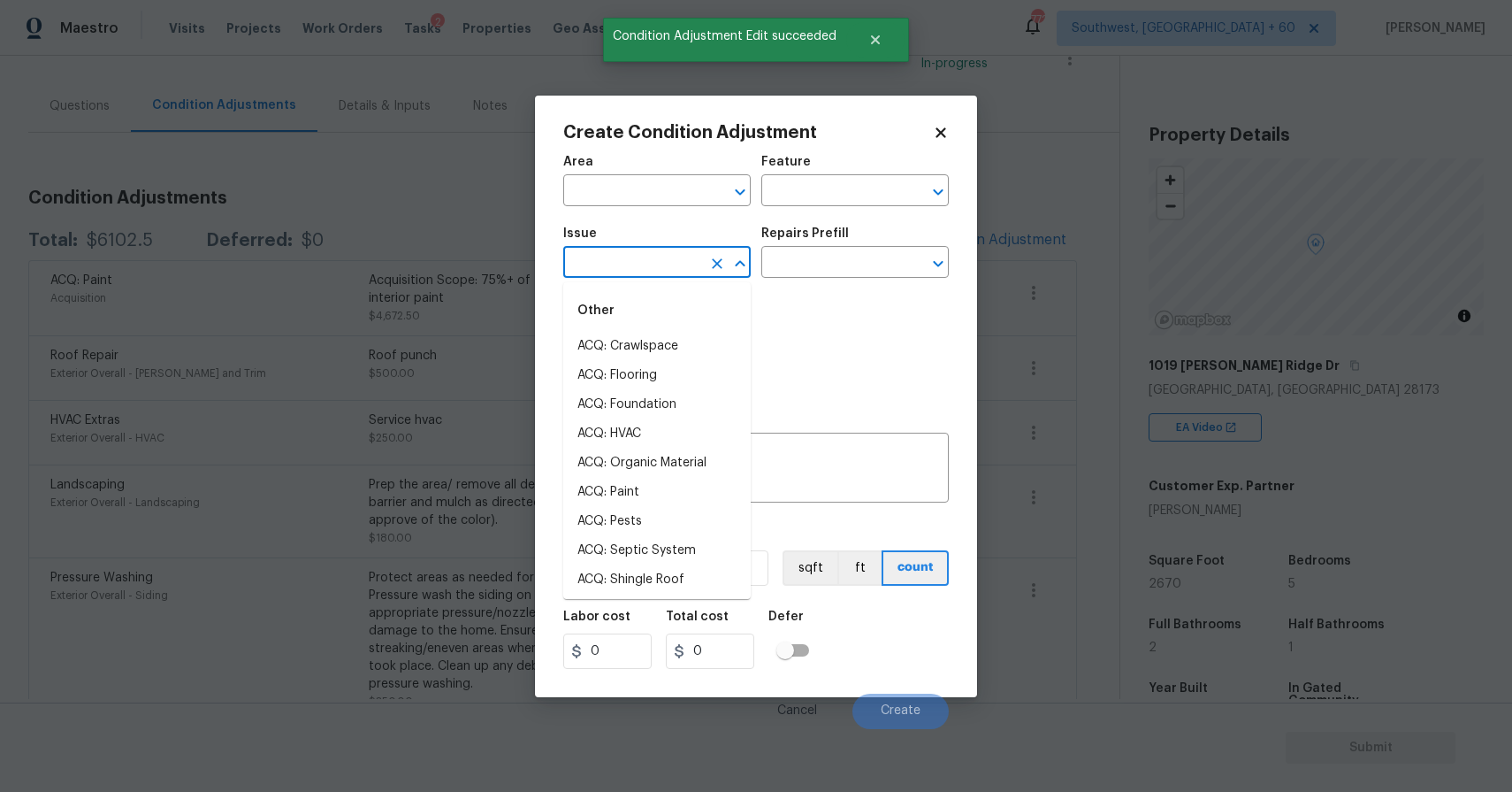
click at [683, 276] on input "text" at bounding box center [633, 264] width 138 height 27
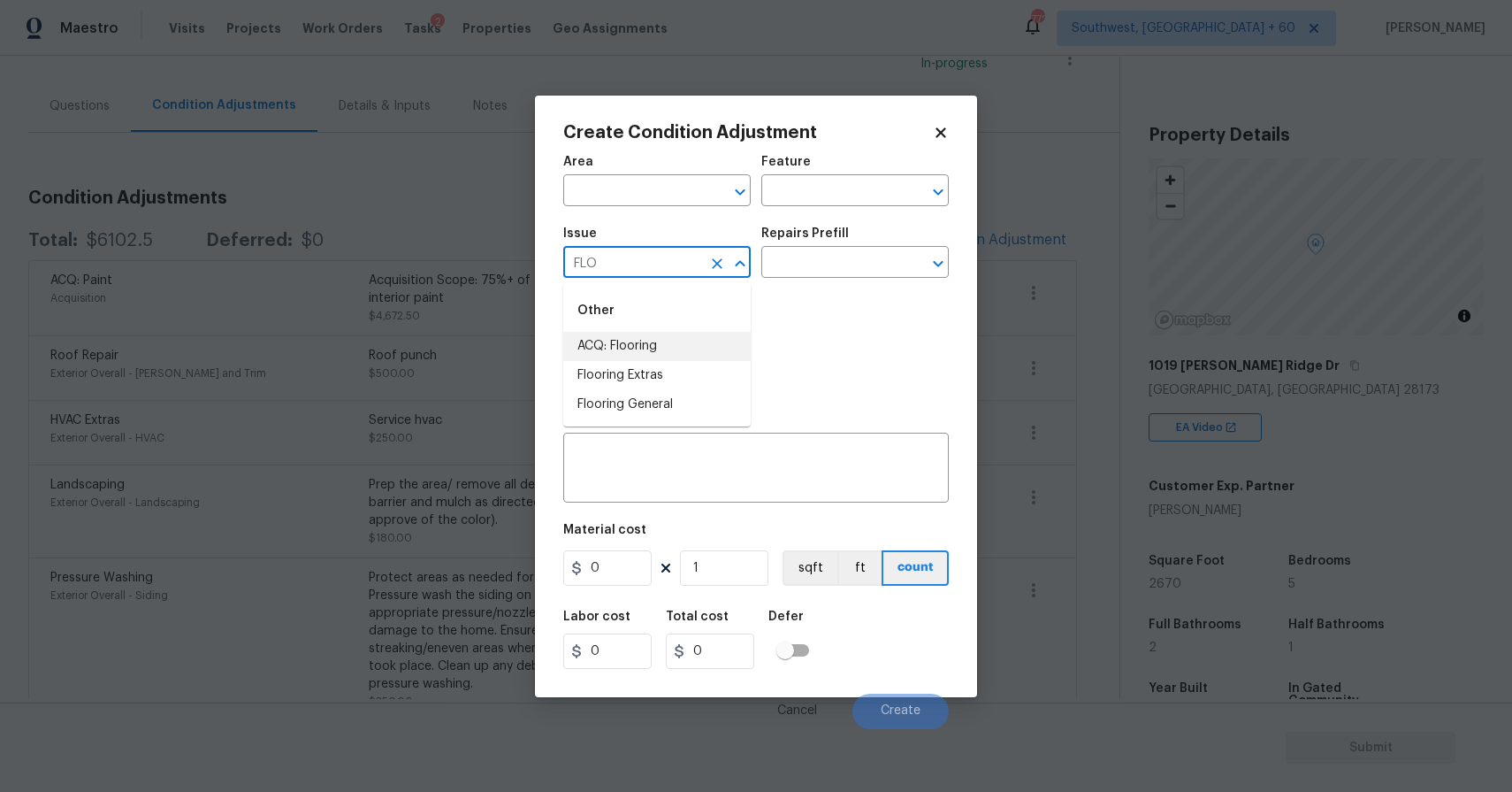
click at [687, 327] on div "Other" at bounding box center [657, 310] width 188 height 42
click at [690, 348] on li "ACQ: Flooring" at bounding box center [657, 346] width 188 height 29
type input "ACQ: Flooring"
click at [810, 253] on input "text" at bounding box center [830, 264] width 138 height 27
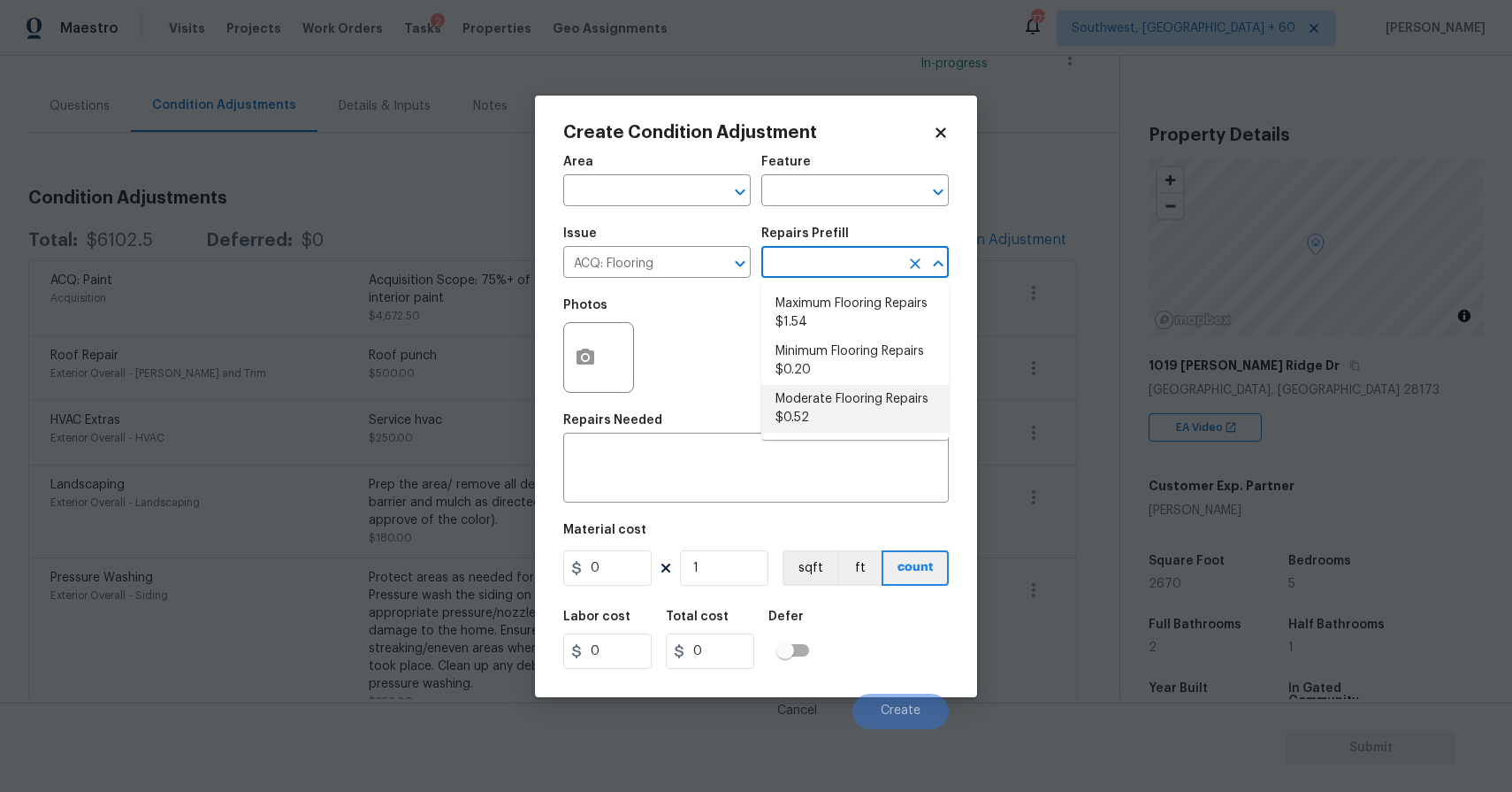
click at [871, 405] on li "Moderate Flooring Repairs $0.52" at bounding box center [854, 408] width 188 height 48
type input "Acquisition"
type textarea "Acquisition Scope: Moderate flooring repairs"
type input "0.52"
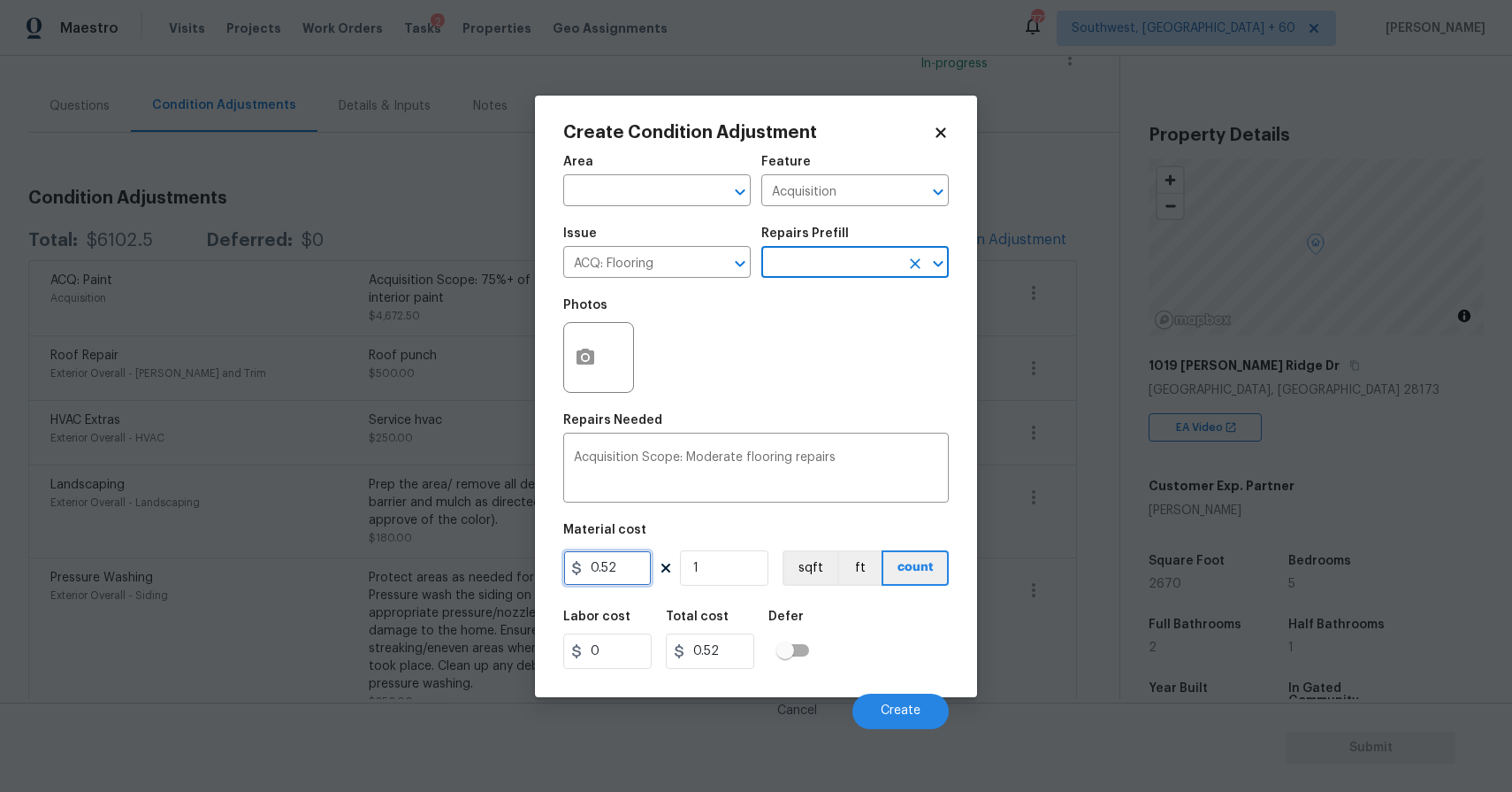
click at [616, 580] on input "0.52" at bounding box center [607, 568] width 89 height 36
type input "1850"
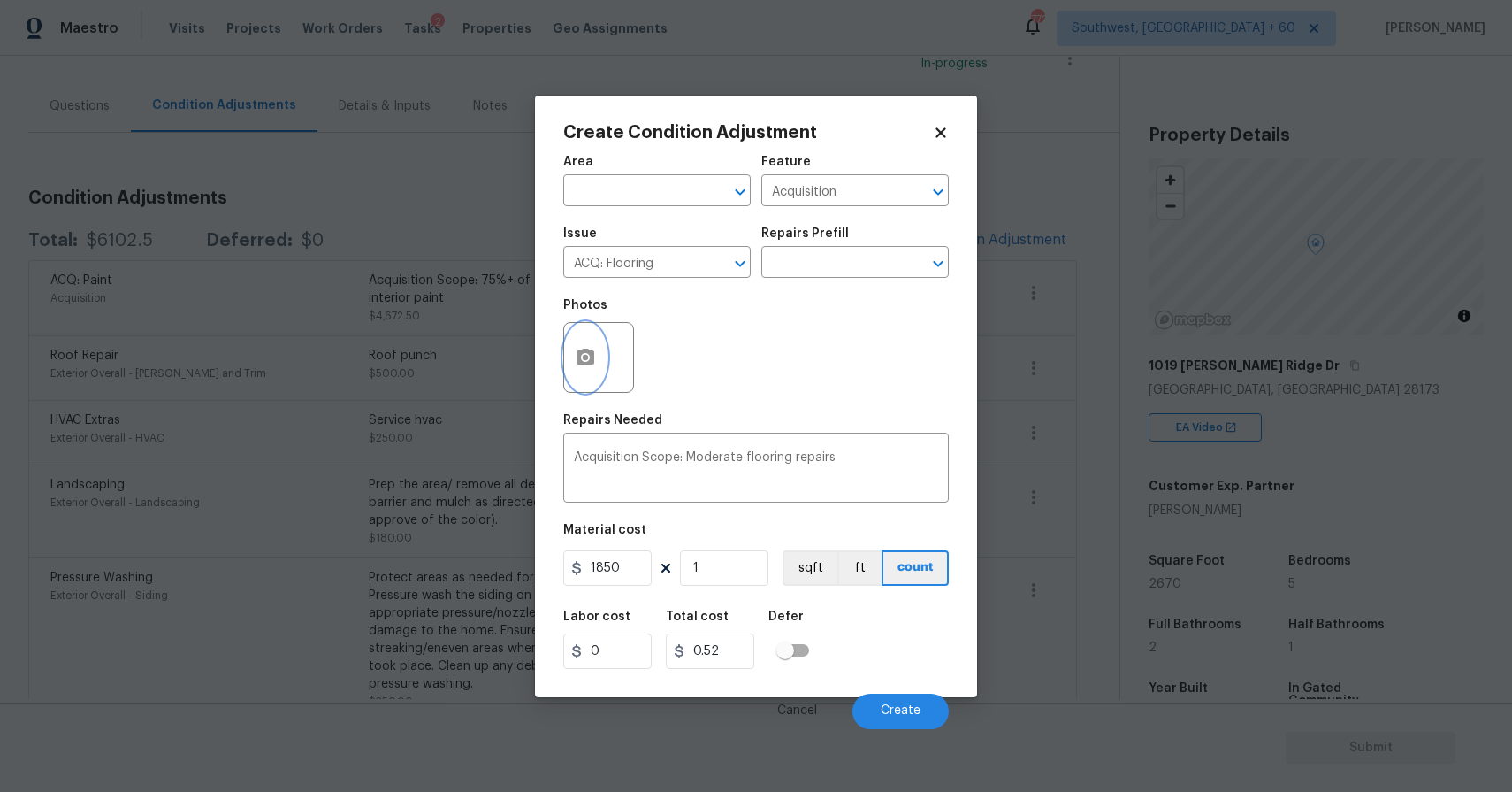
click at [585, 332] on button "button" at bounding box center [585, 357] width 42 height 69
type input "1850"
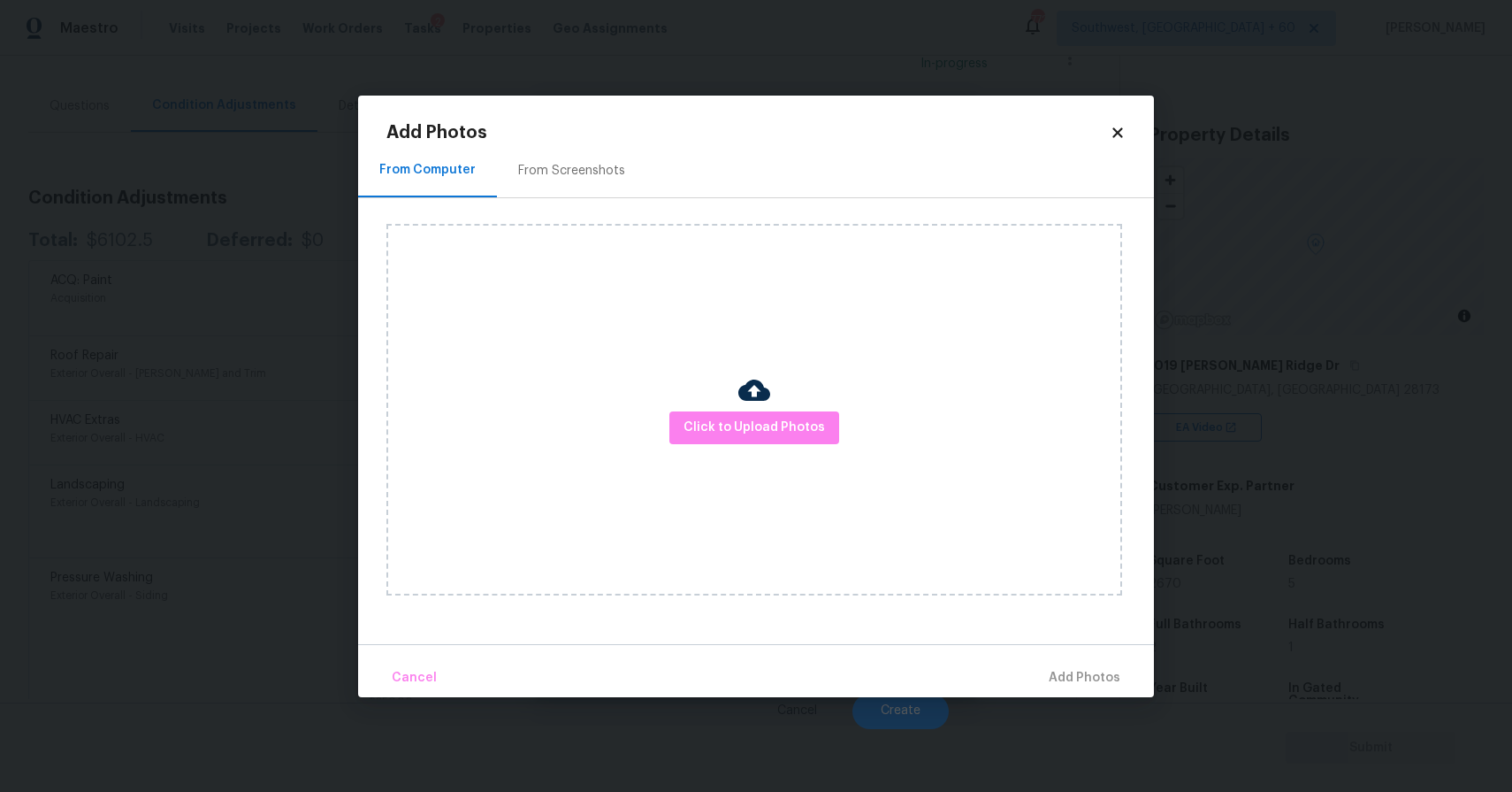
click at [704, 456] on div "Click to Upload Photos" at bounding box center [753, 409] width 735 height 371
click at [743, 425] on span "Click to Upload Photos" at bounding box center [753, 428] width 141 height 22
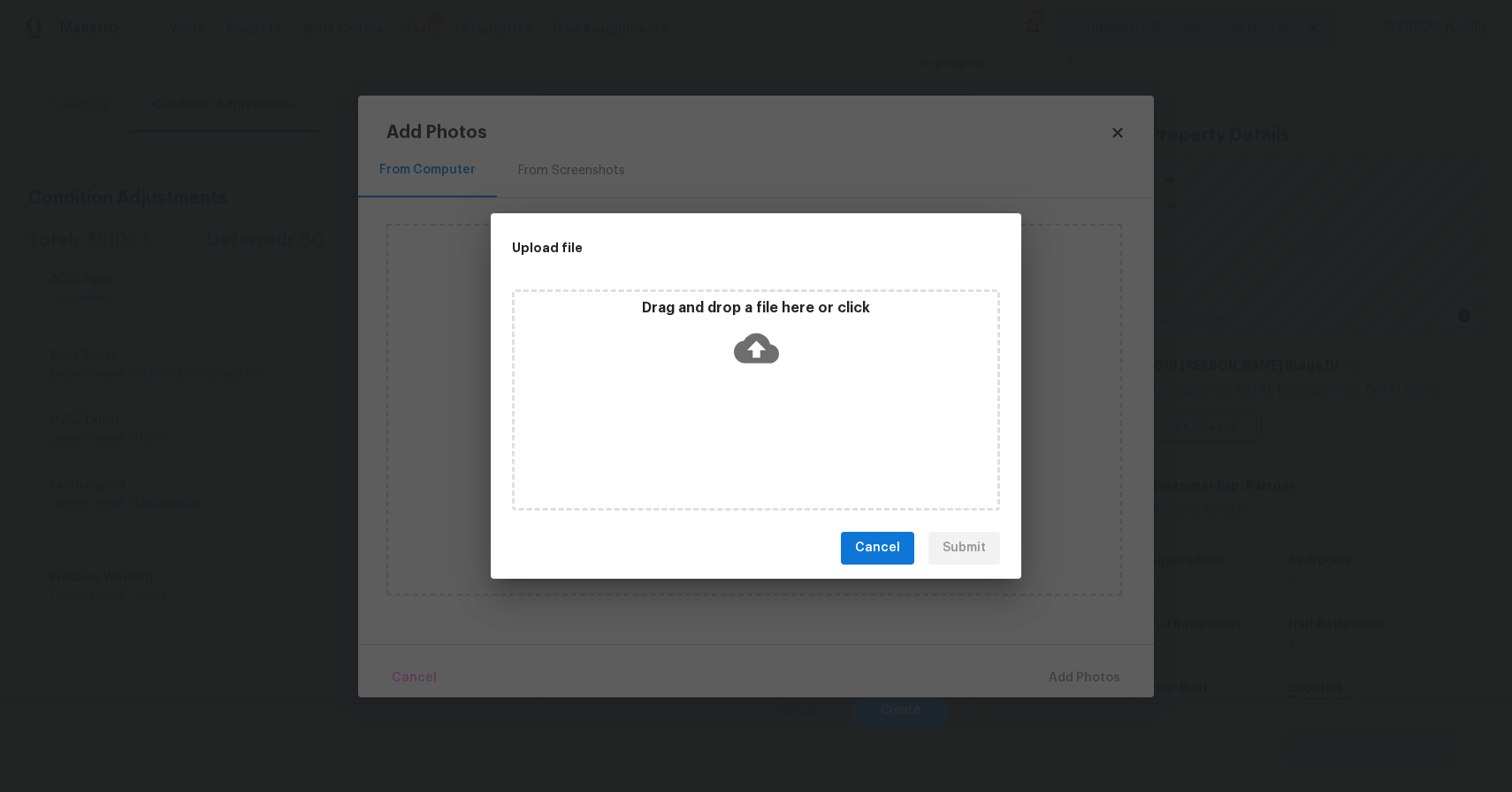
click at [730, 382] on div "Drag and drop a file here or click" at bounding box center [756, 399] width 488 height 221
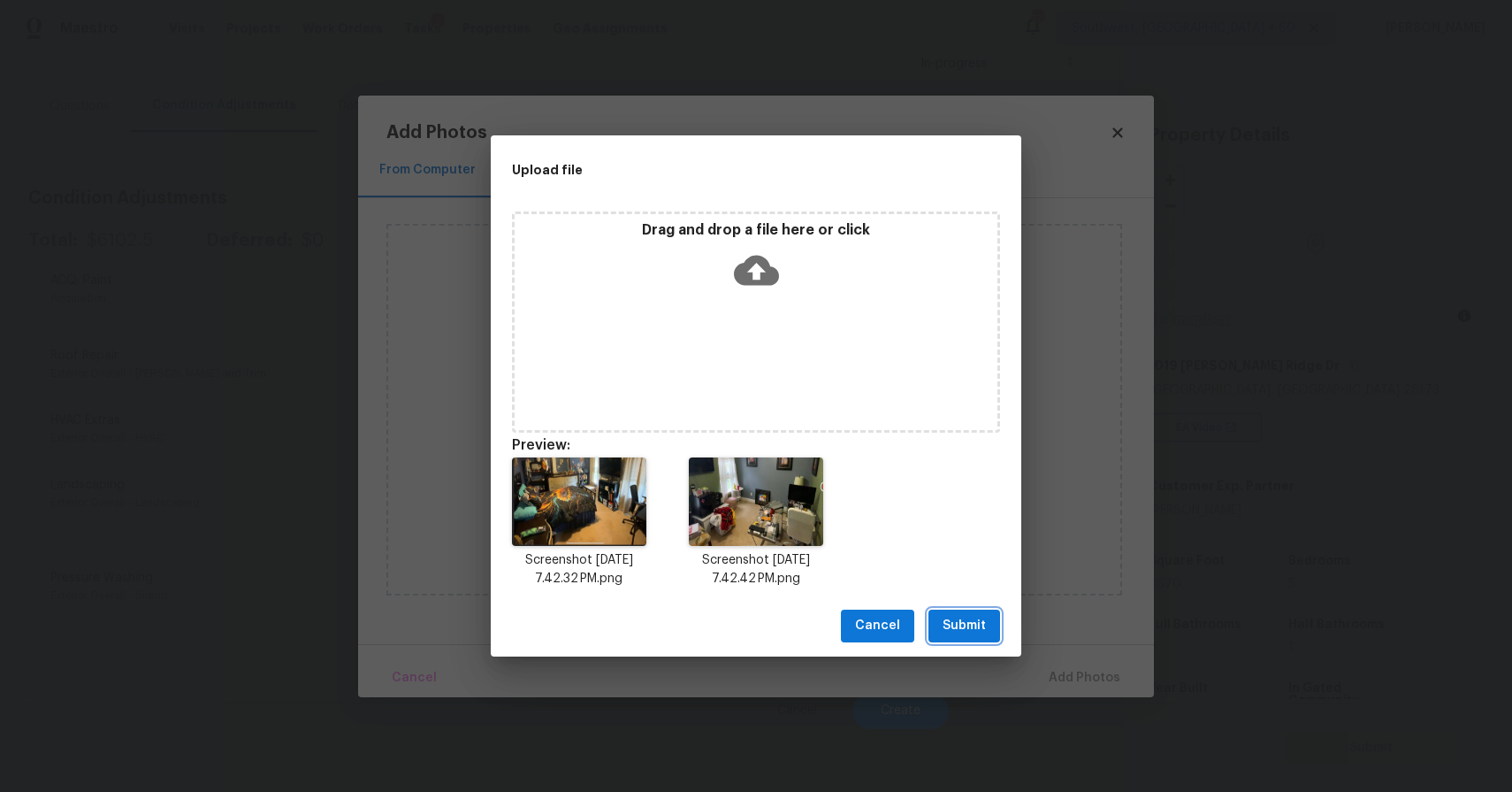
click at [957, 630] on span "Submit" at bounding box center [963, 626] width 43 height 22
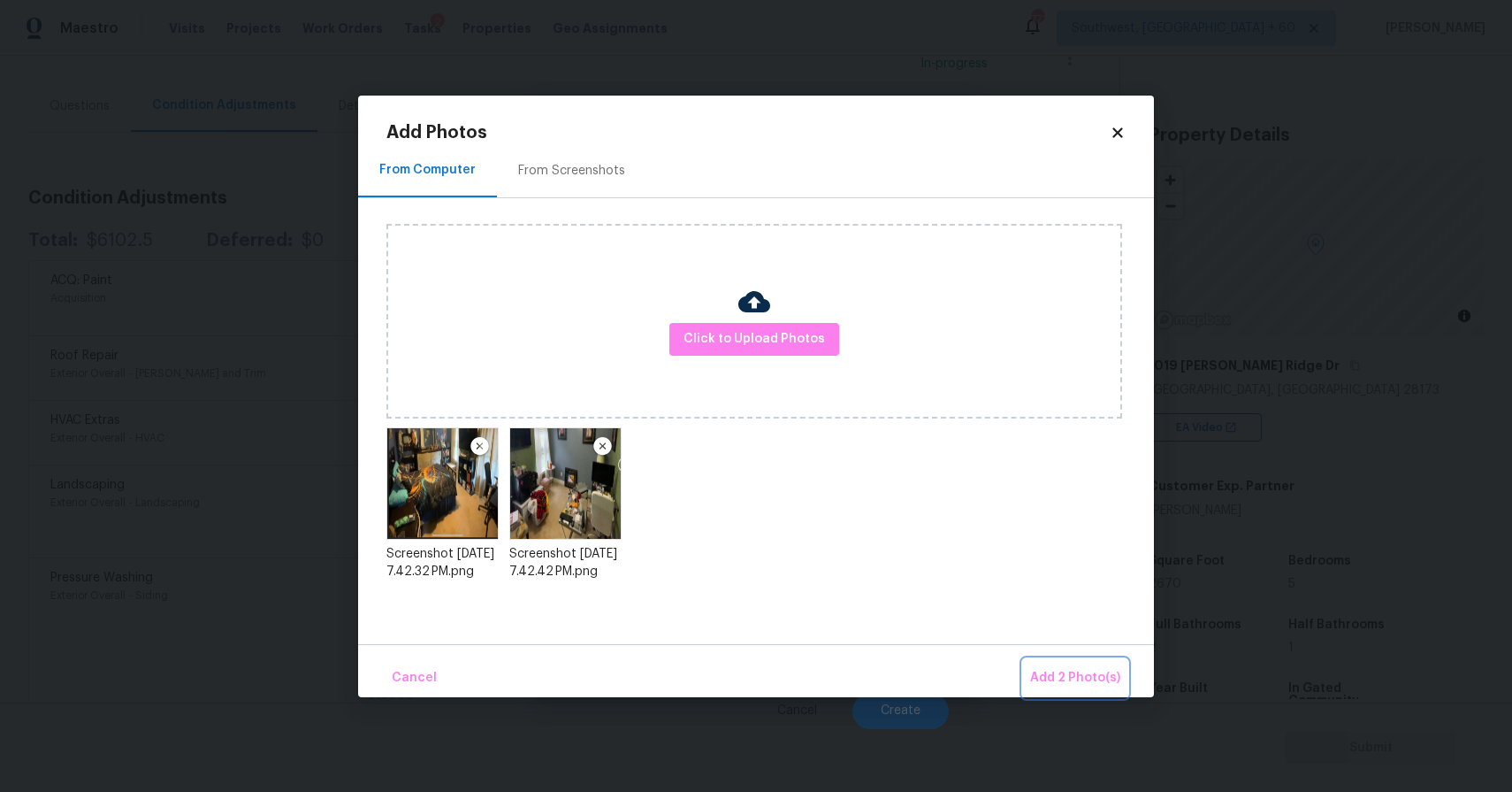
click at [1096, 674] on span "Add 2 Photo(s)" at bounding box center [1075, 678] width 90 height 22
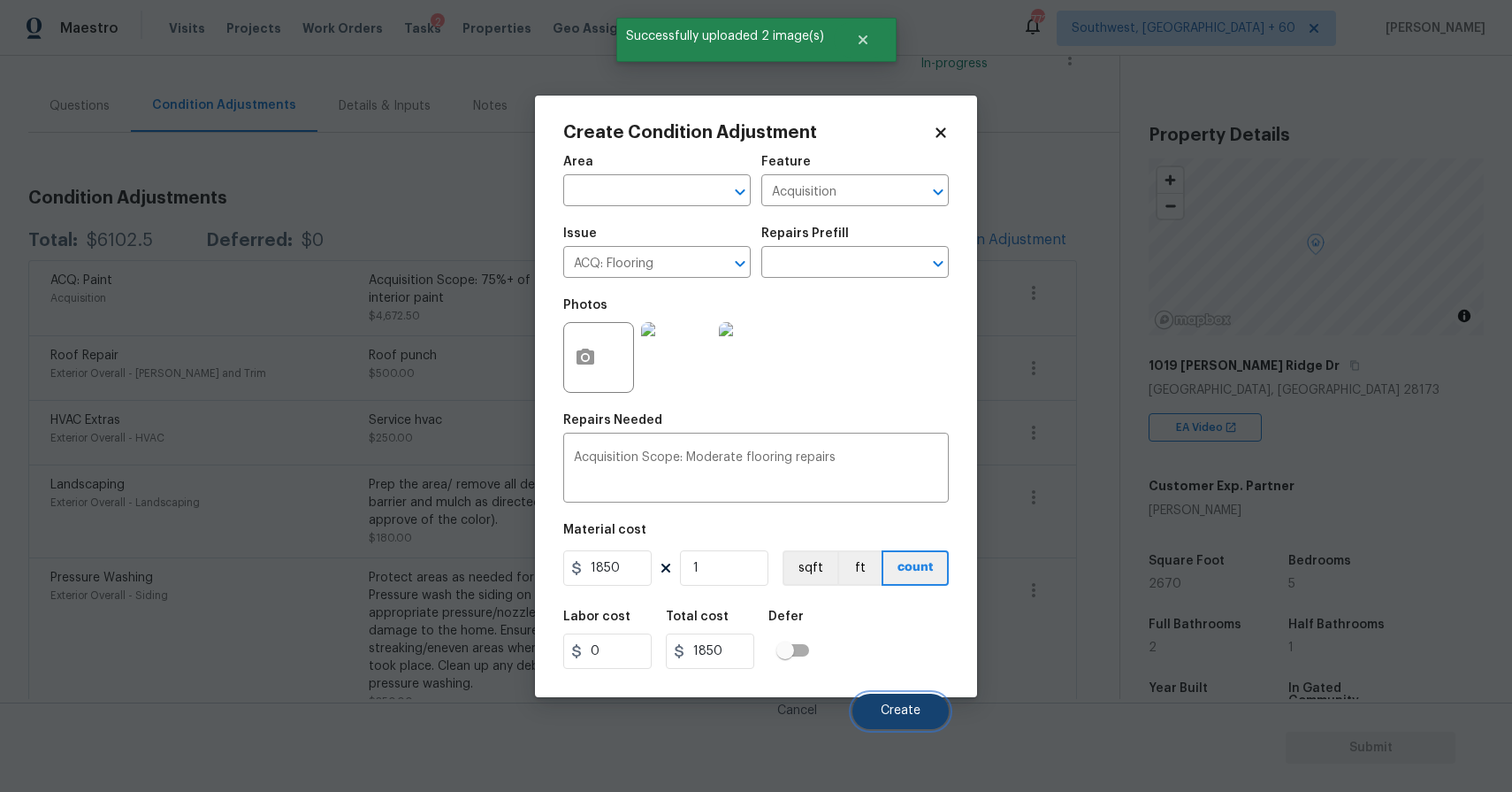
click at [899, 711] on span "Create" at bounding box center [900, 711] width 40 height 13
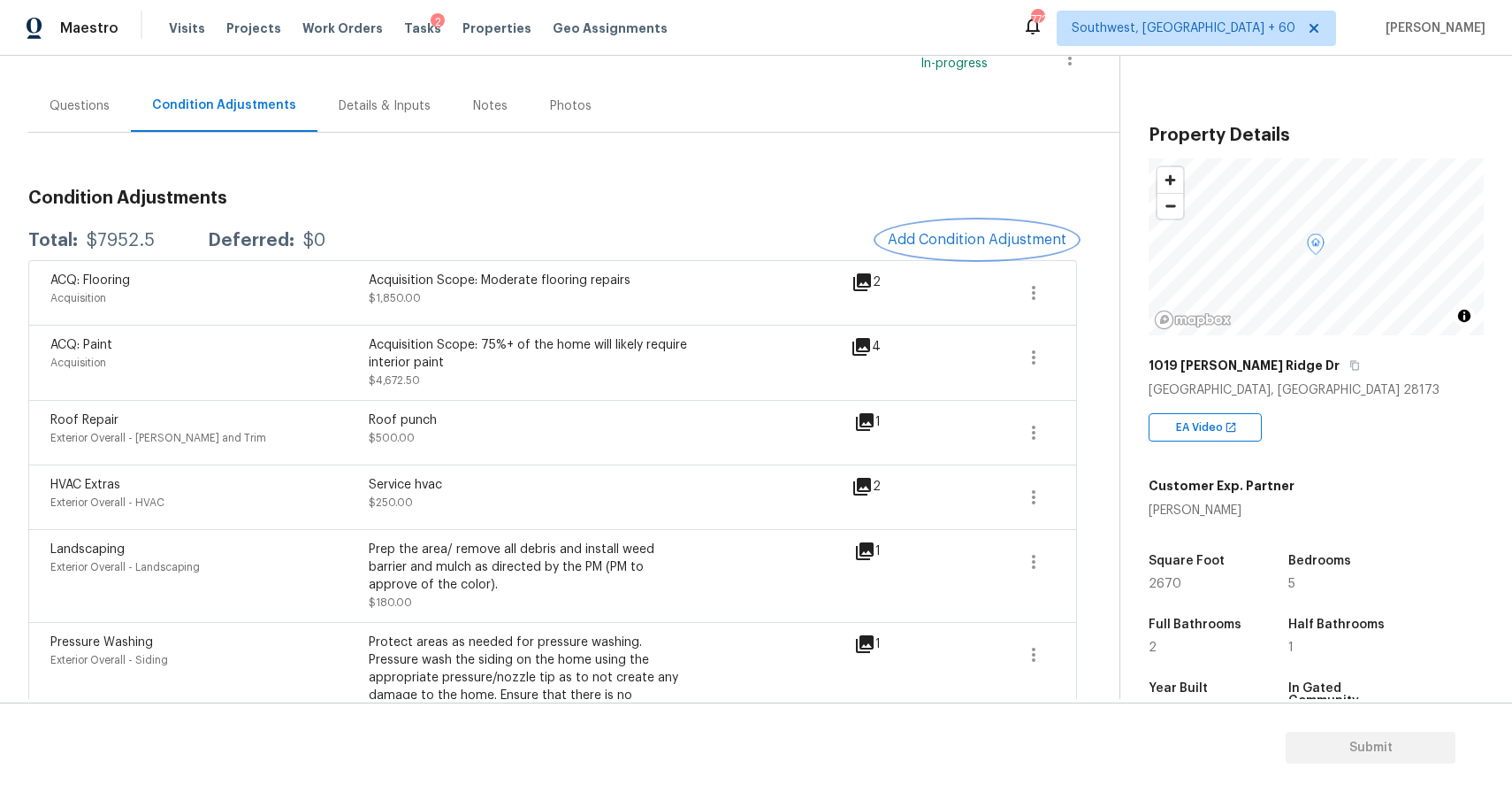
click at [949, 243] on span "Add Condition Adjustment" at bounding box center [977, 239] width 178 height 16
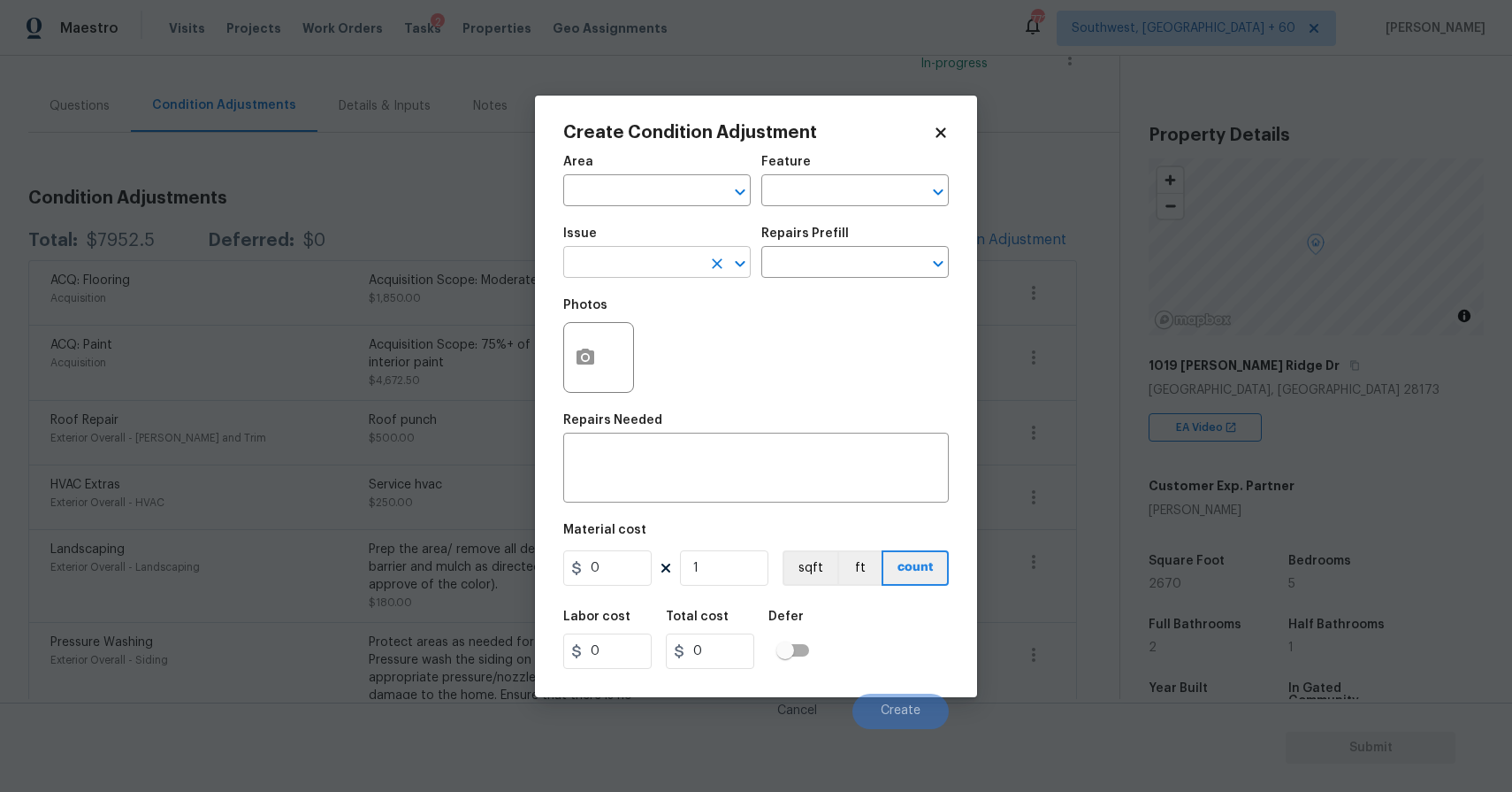
click at [640, 273] on input "text" at bounding box center [633, 264] width 138 height 27
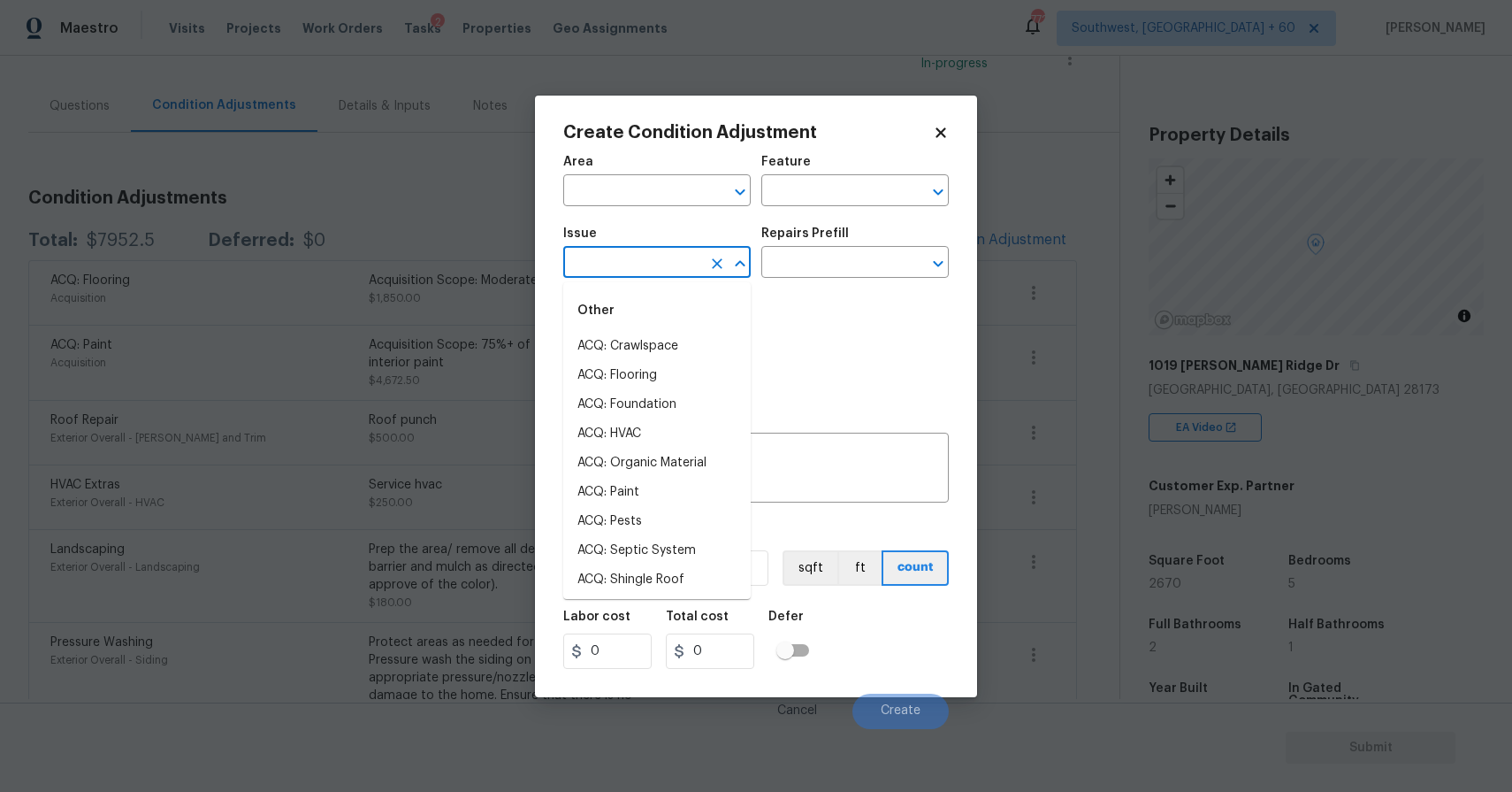
click at [650, 271] on input "text" at bounding box center [633, 264] width 138 height 27
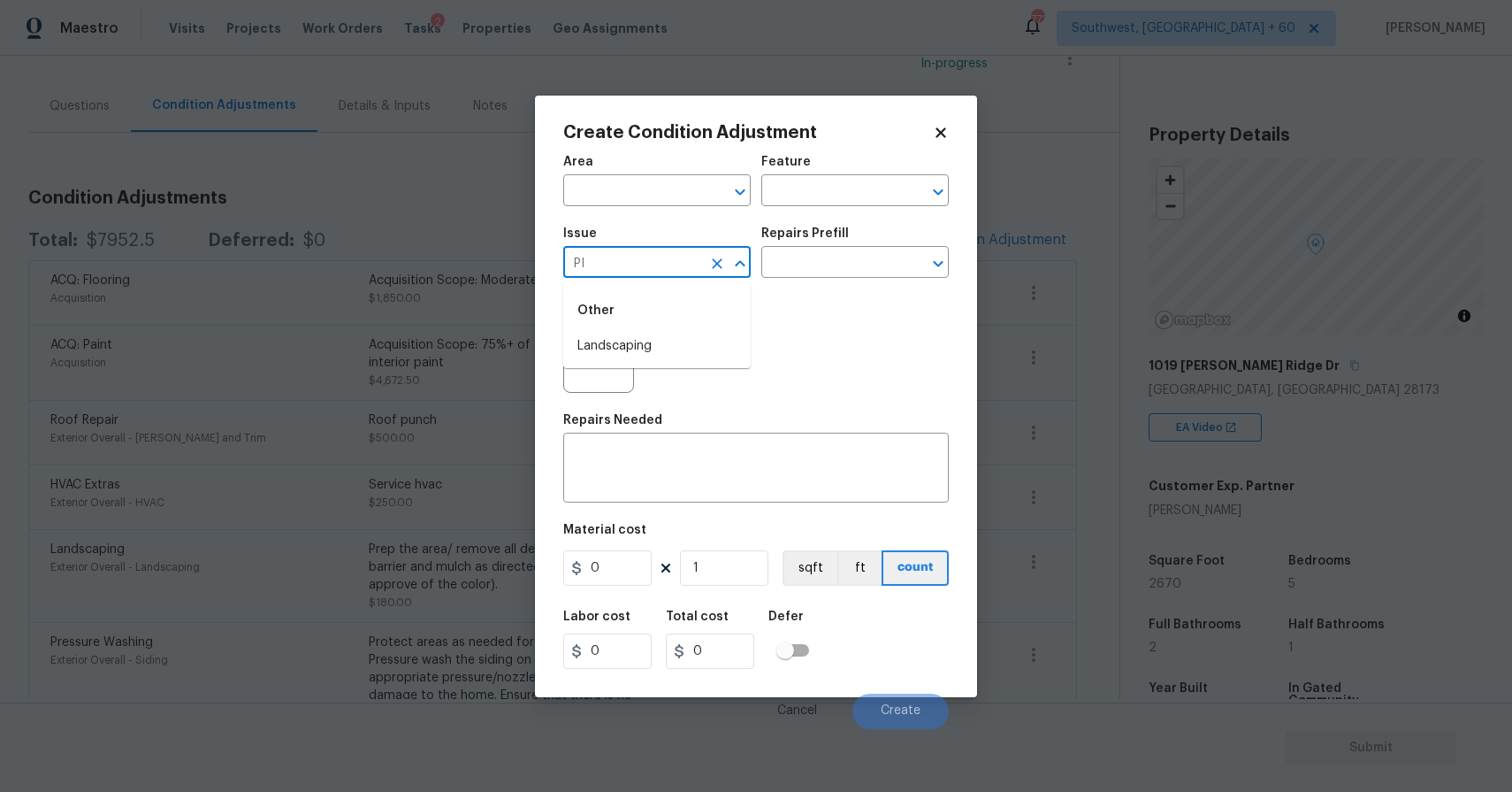
type input "P"
click at [662, 403] on li "Interior Paint" at bounding box center [657, 404] width 188 height 29
type input "Interior Paint"
click at [662, 403] on div "Area ​ Feature ​ Issue Interior Paint ​ Repairs Prefill ​ Photos Repairs Needed…" at bounding box center [756, 437] width 385 height 583
click at [824, 238] on h5 "Repairs Prefill" at bounding box center [805, 233] width 88 height 12
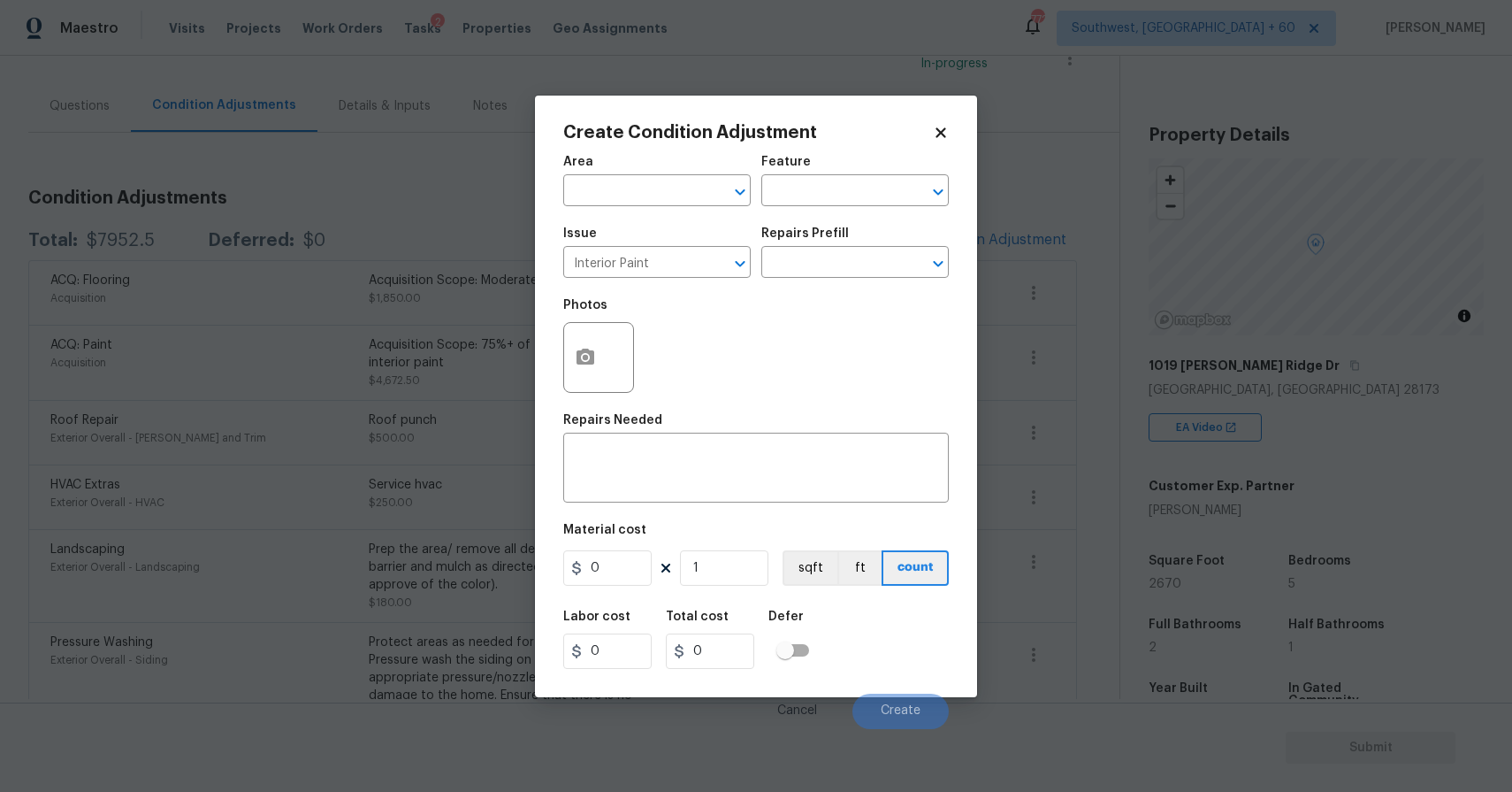
click at [824, 247] on div "Repairs Prefill" at bounding box center [854, 238] width 188 height 23
click at [839, 255] on input "text" at bounding box center [830, 264] width 138 height 27
type input "PRI"
click at [896, 307] on div "Photos" at bounding box center [756, 345] width 385 height 115
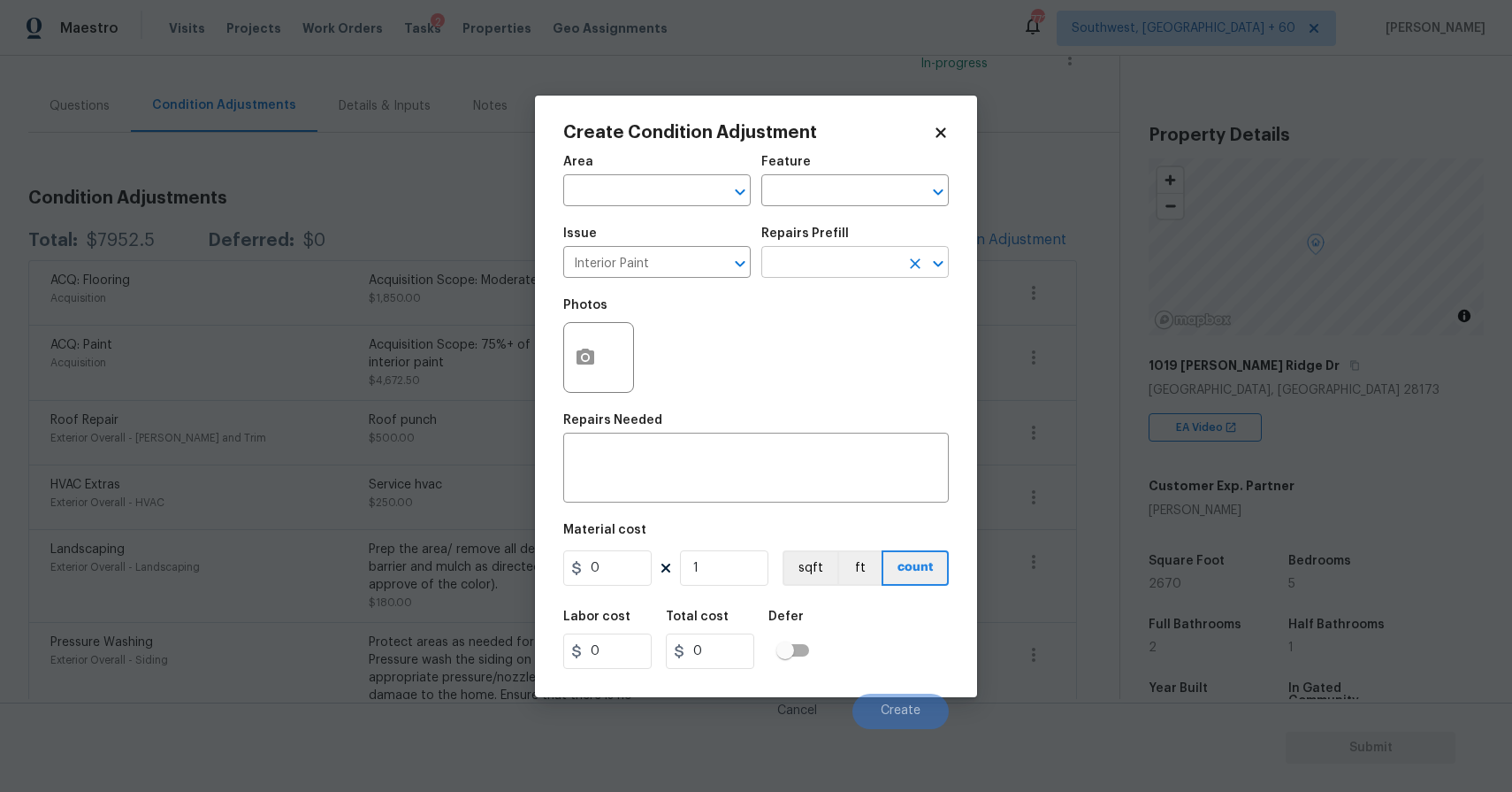
click at [851, 273] on input "text" at bounding box center [830, 264] width 138 height 27
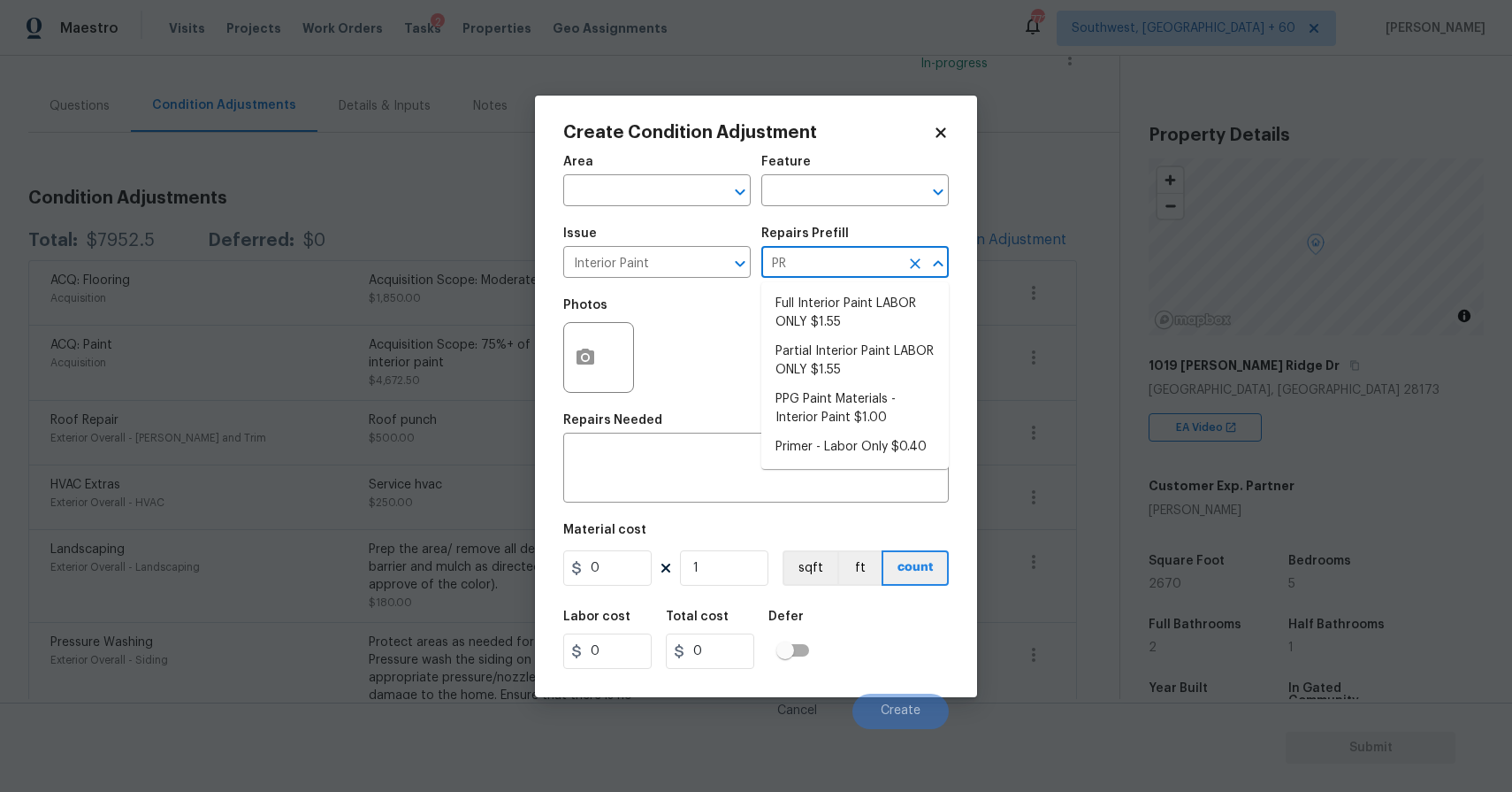
type input "PRI"
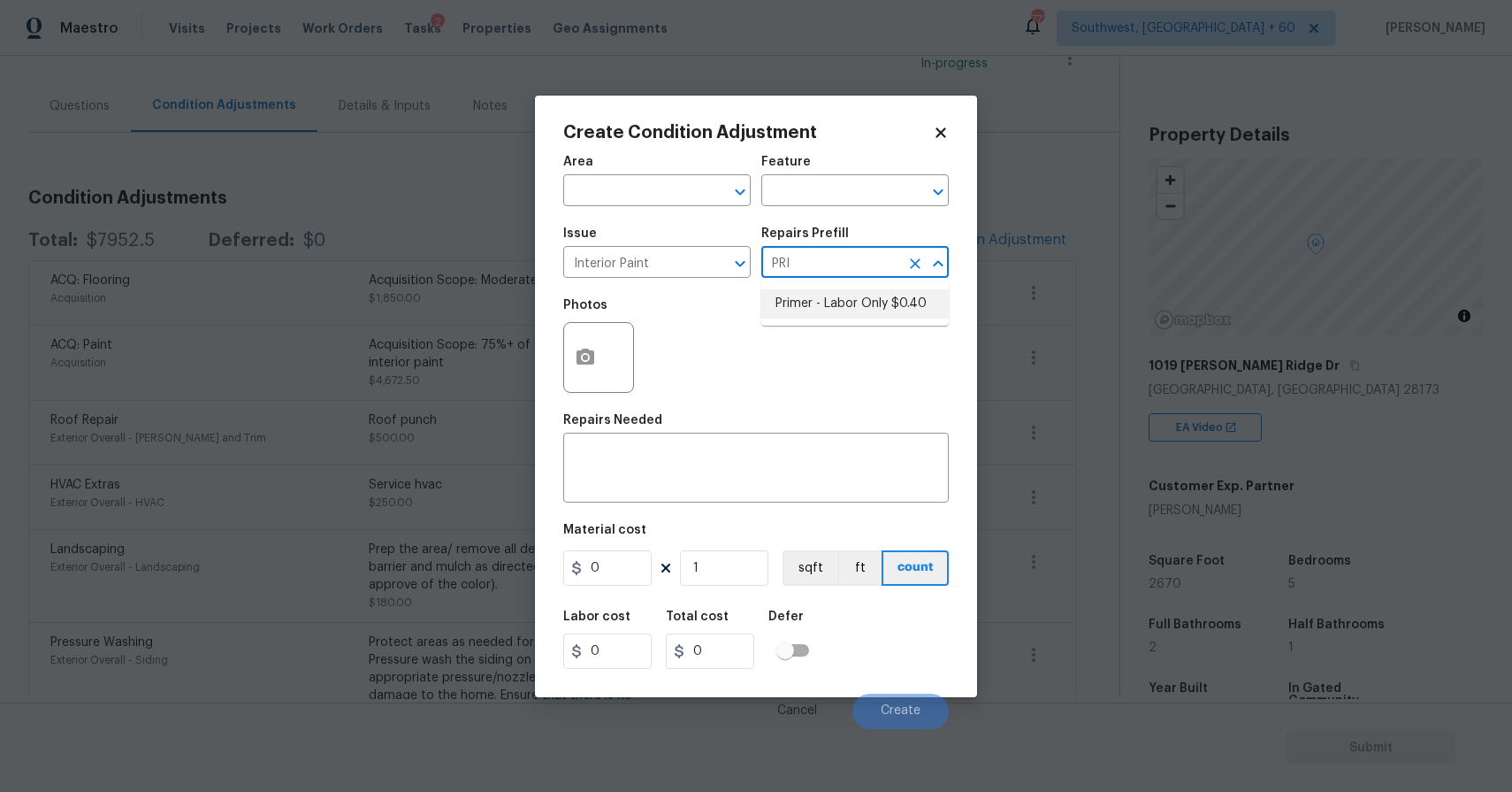
click at [863, 307] on li "Primer - Labor Only $0.40" at bounding box center [854, 303] width 188 height 29
type input "Overall Paint"
type textarea "Interior primer - PRIMER PROVIDED BY OPENDOOR - All nails, screws, drywall anch…"
type input "0.4"
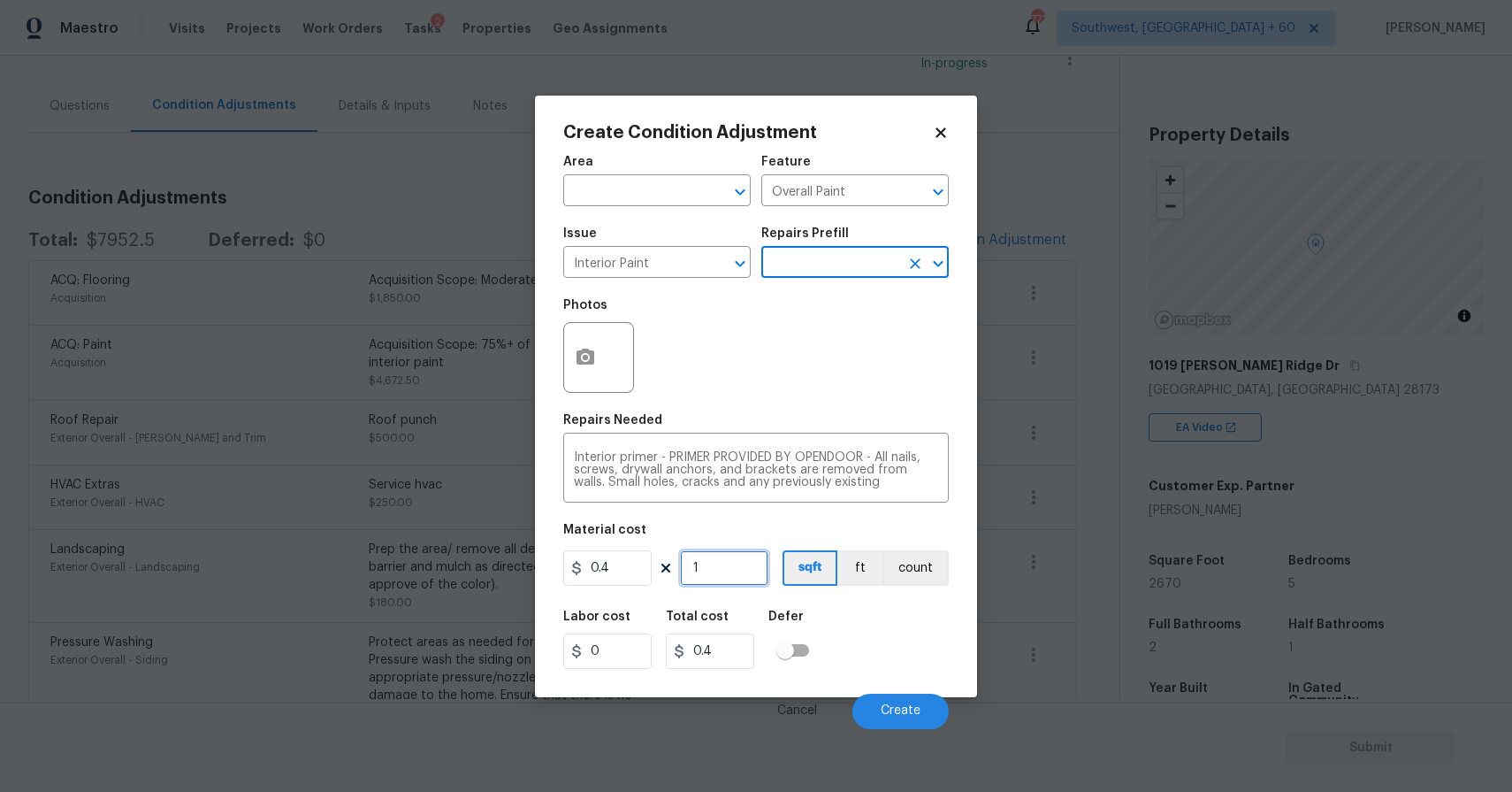
click at [711, 565] on input "1" at bounding box center [723, 568] width 89 height 36
click at [723, 574] on input "1" at bounding box center [723, 568] width 89 height 36
type input "100"
type input "40"
type input "1000"
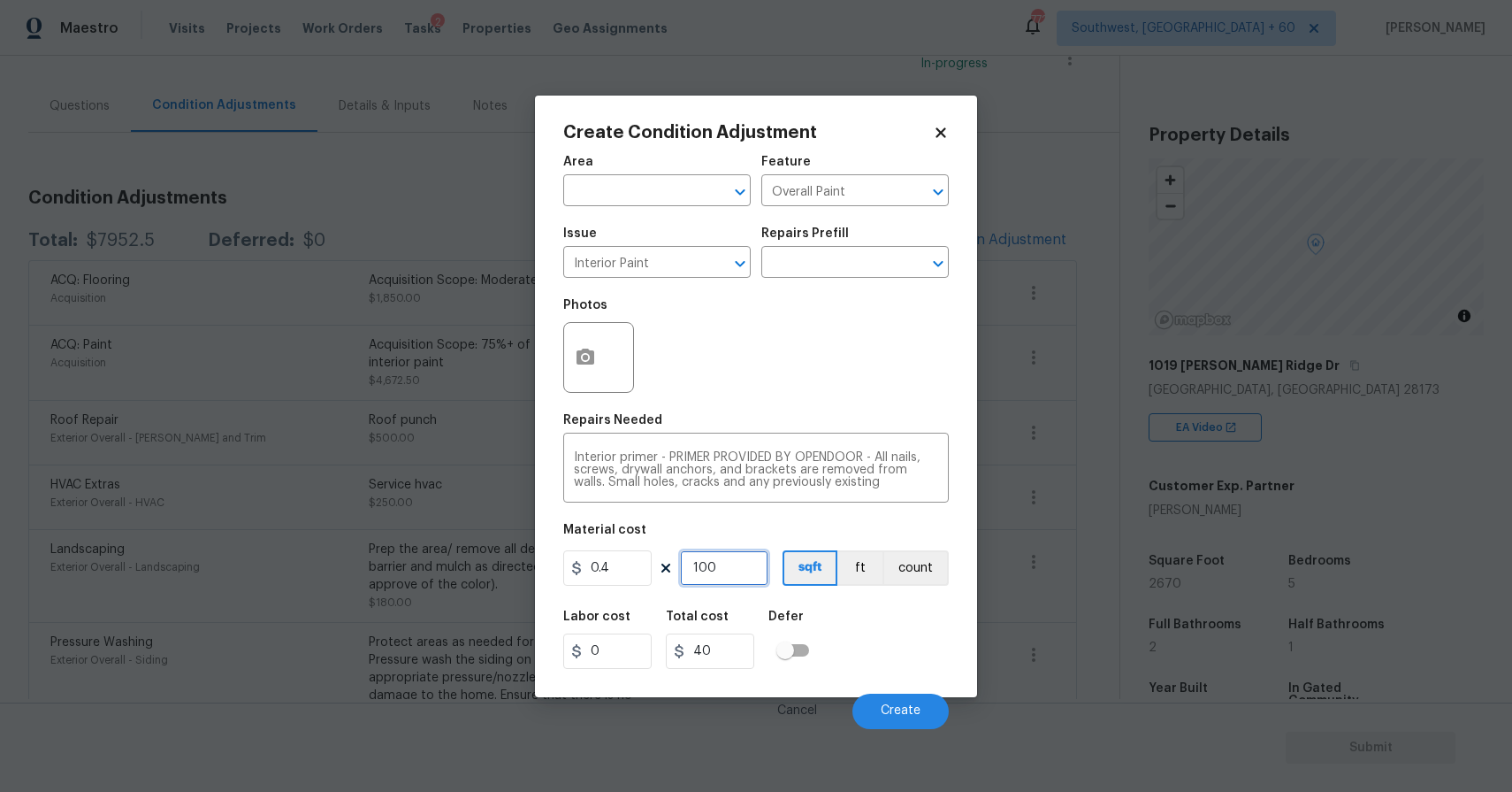
type input "400"
type input "100"
type input "40"
type input "10"
type input "4"
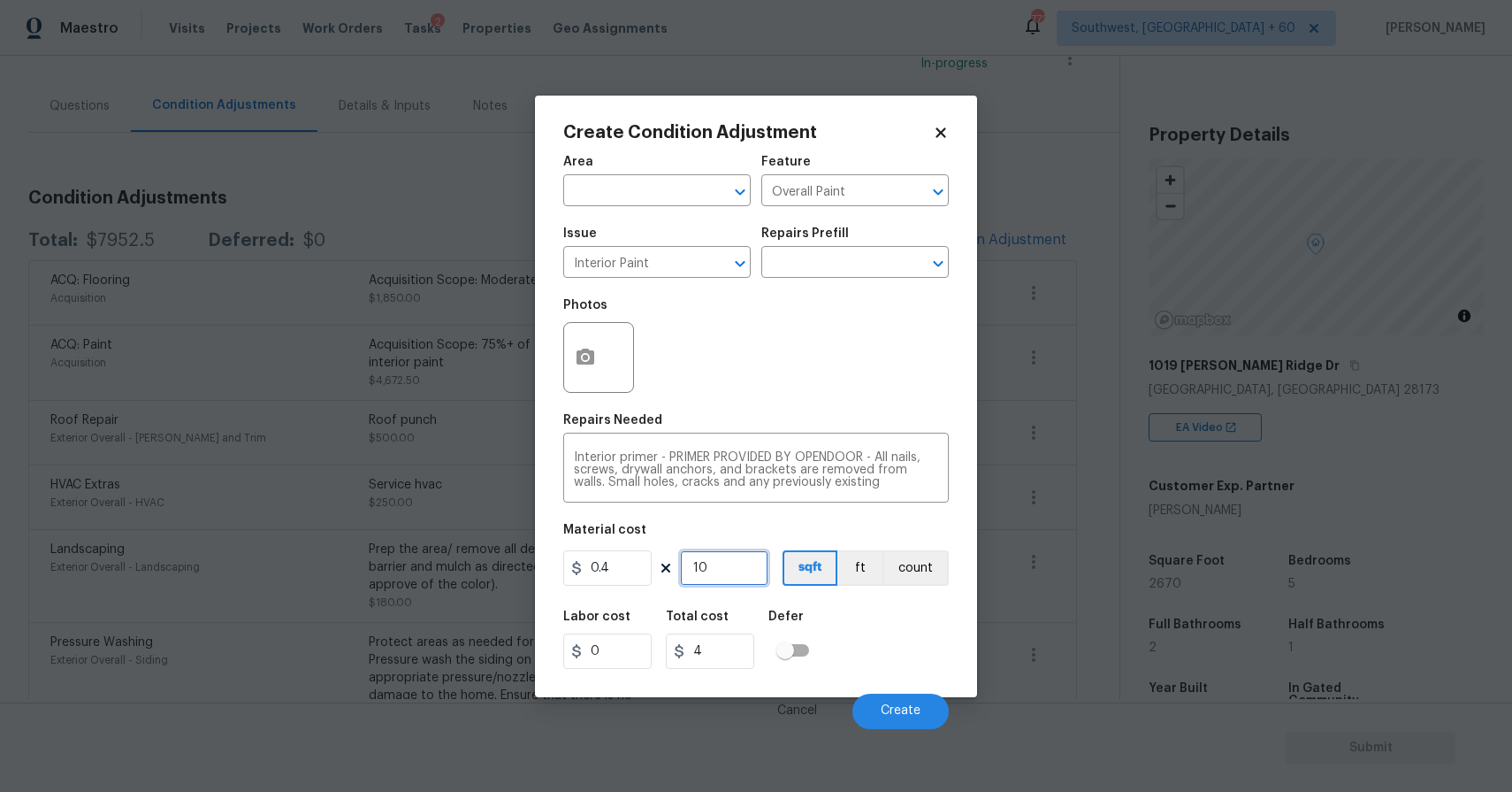
type input "1"
type input "0.4"
type input "0"
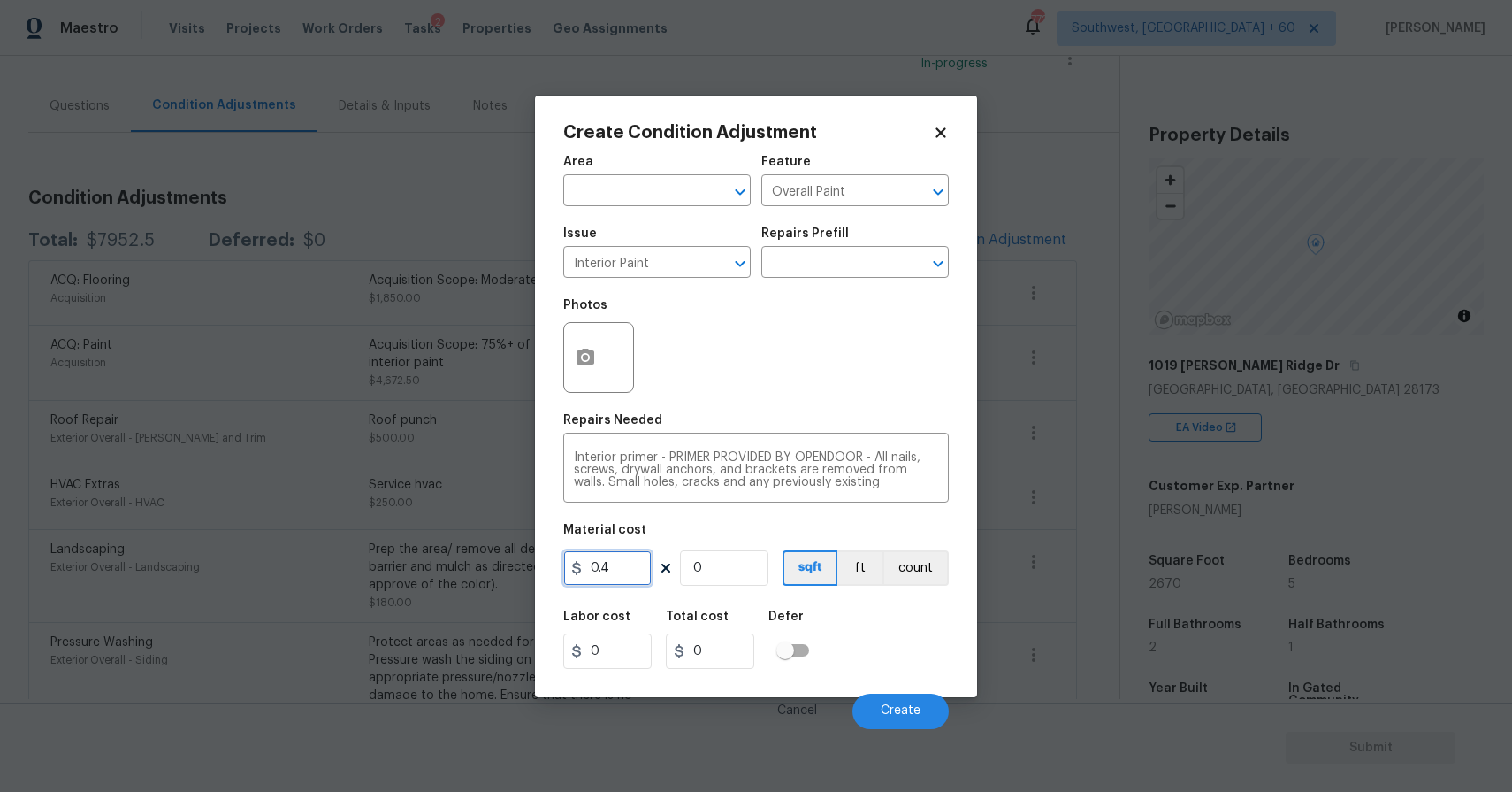
click at [614, 560] on input "0.4" at bounding box center [607, 568] width 89 height 36
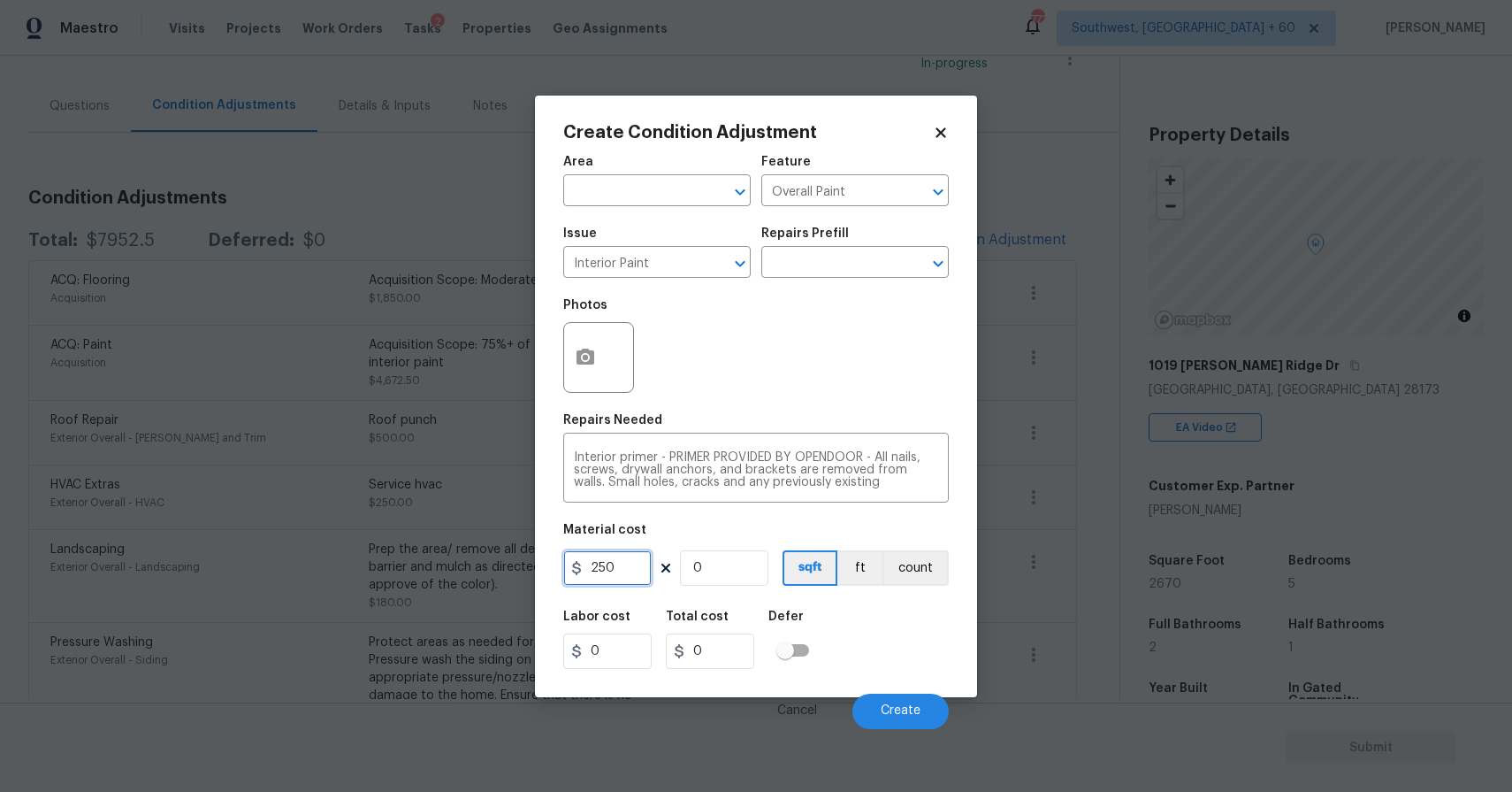
type input "250"
click at [723, 579] on input "0" at bounding box center [723, 568] width 89 height 36
type input "1"
type input "250"
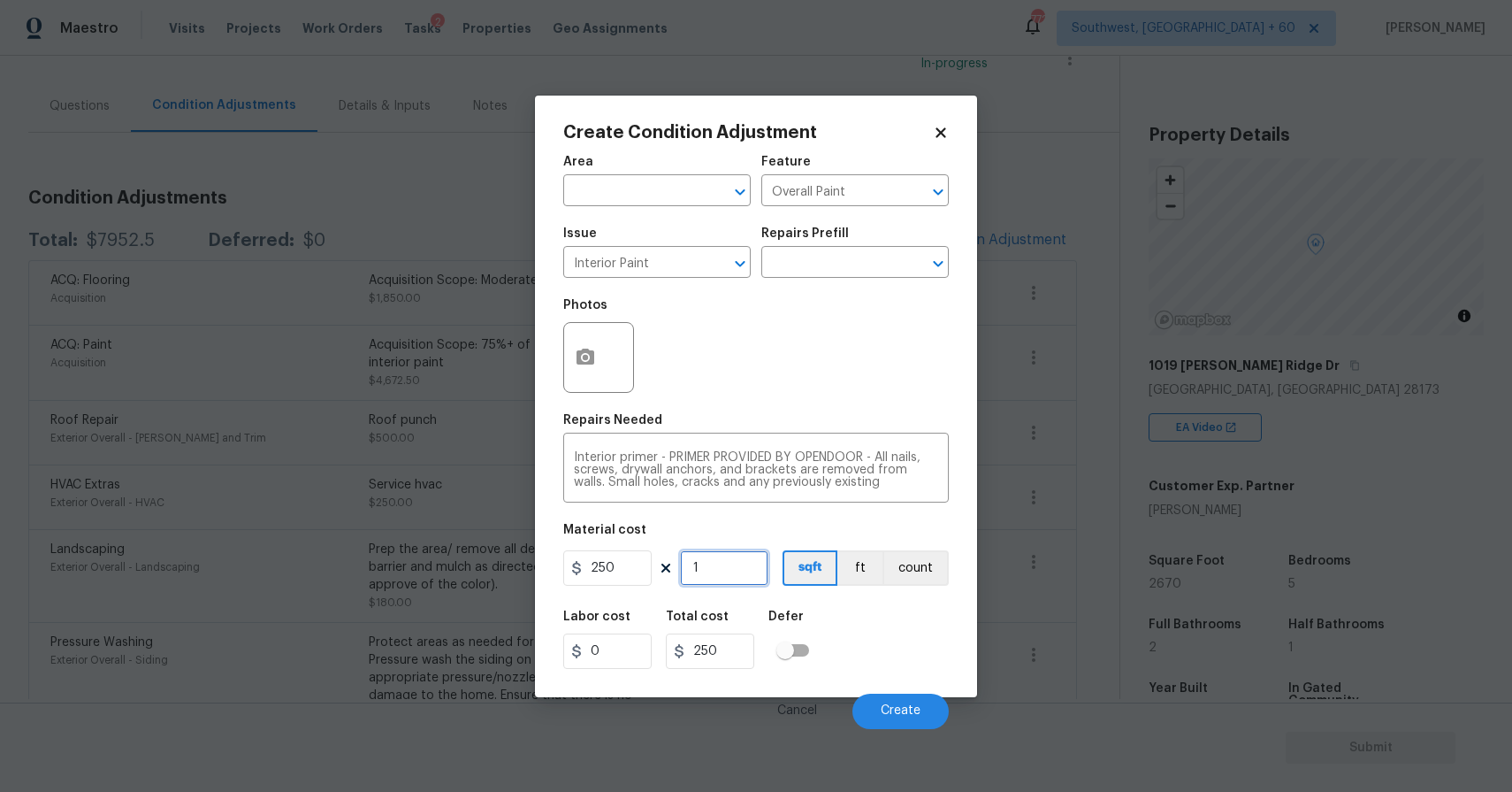
click at [723, 579] on input "1" at bounding box center [723, 568] width 89 height 36
type input "1"
click at [592, 365] on icon "button" at bounding box center [585, 356] width 18 height 16
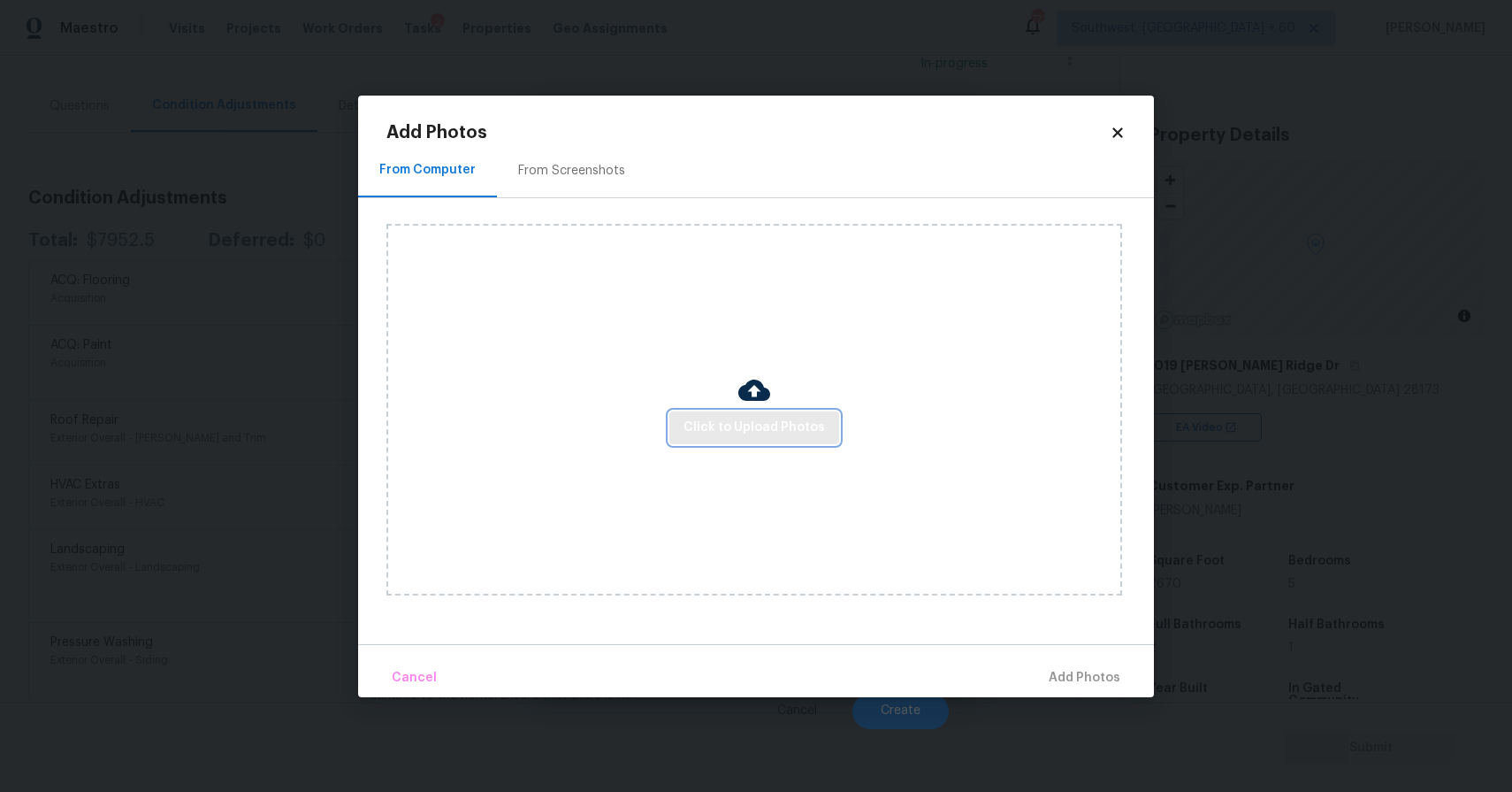
click at [777, 425] on span "Click to Upload Photos" at bounding box center [753, 428] width 141 height 22
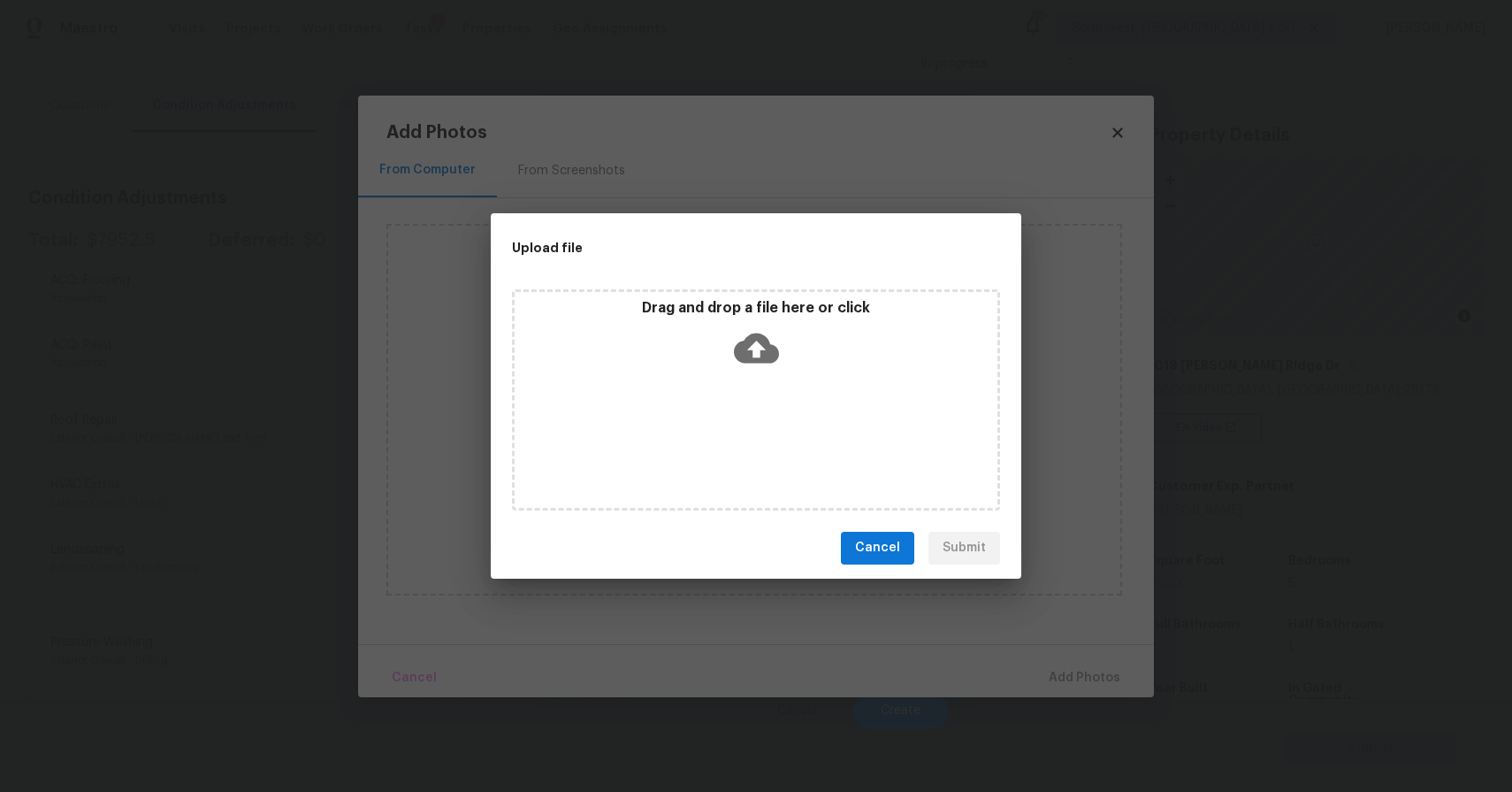
click at [741, 392] on div "Drag and drop a file here or click" at bounding box center [756, 399] width 488 height 221
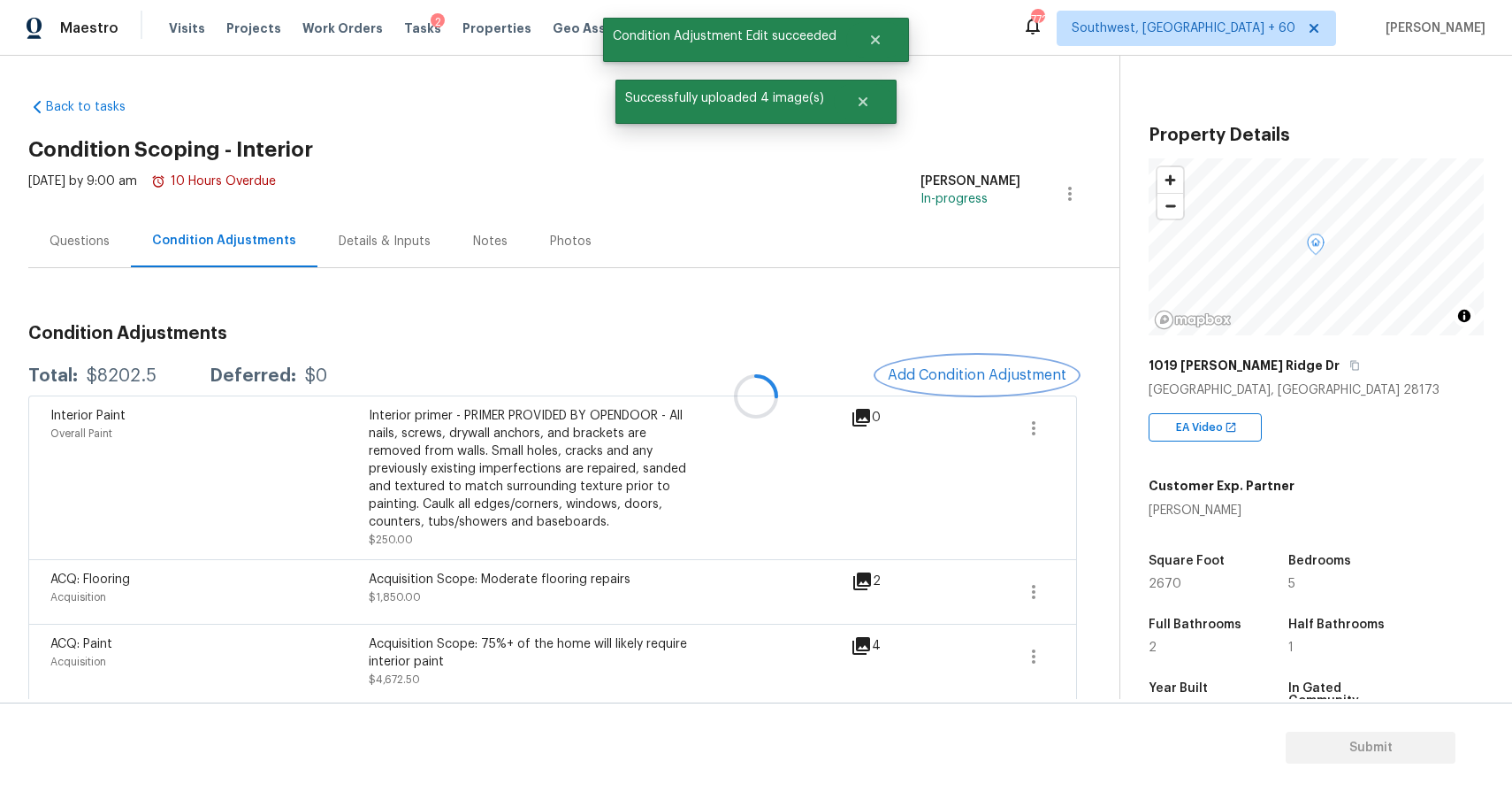
scroll to position [136, 0]
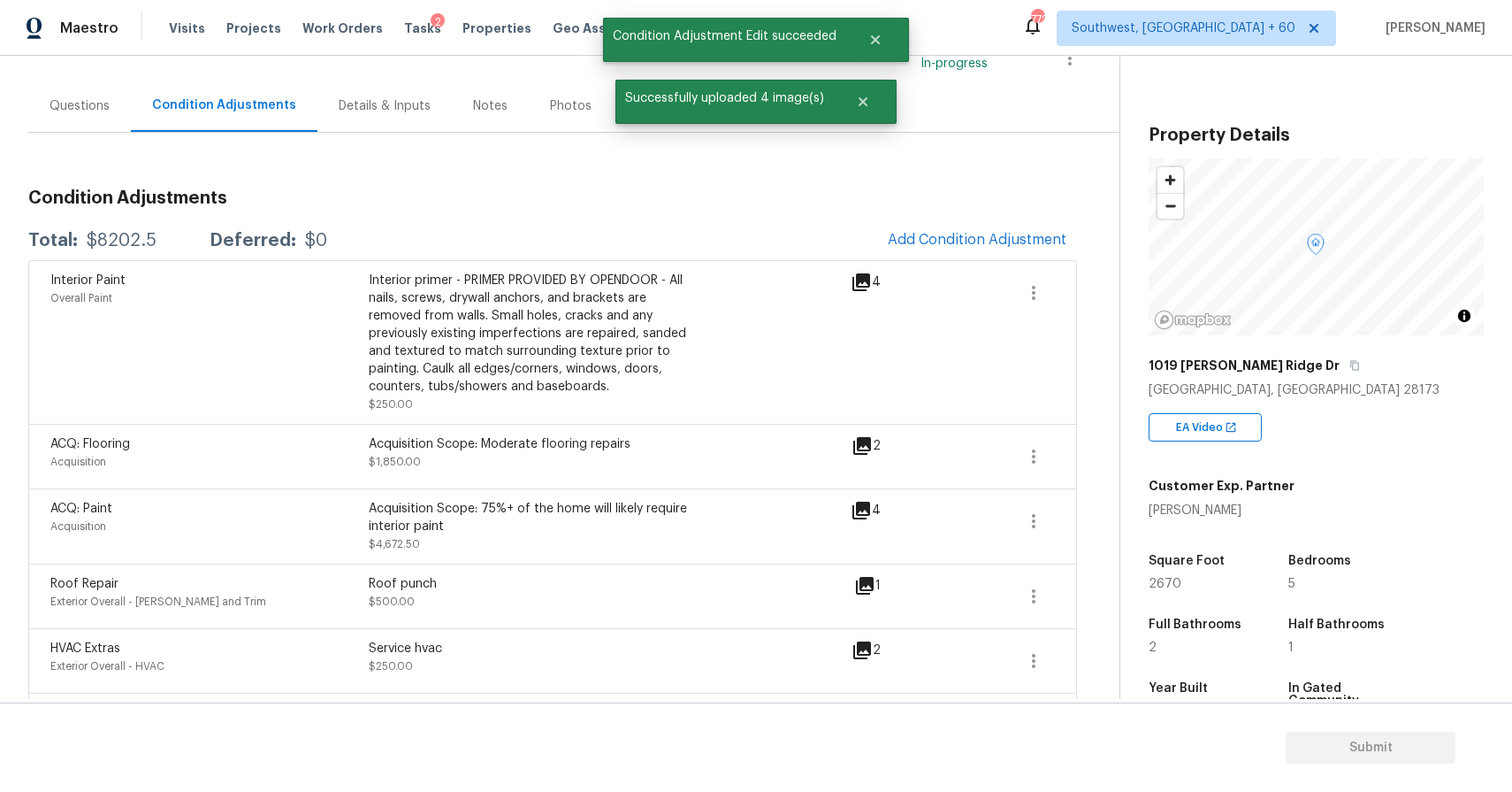
click at [109, 109] on div "Questions" at bounding box center [79, 106] width 103 height 52
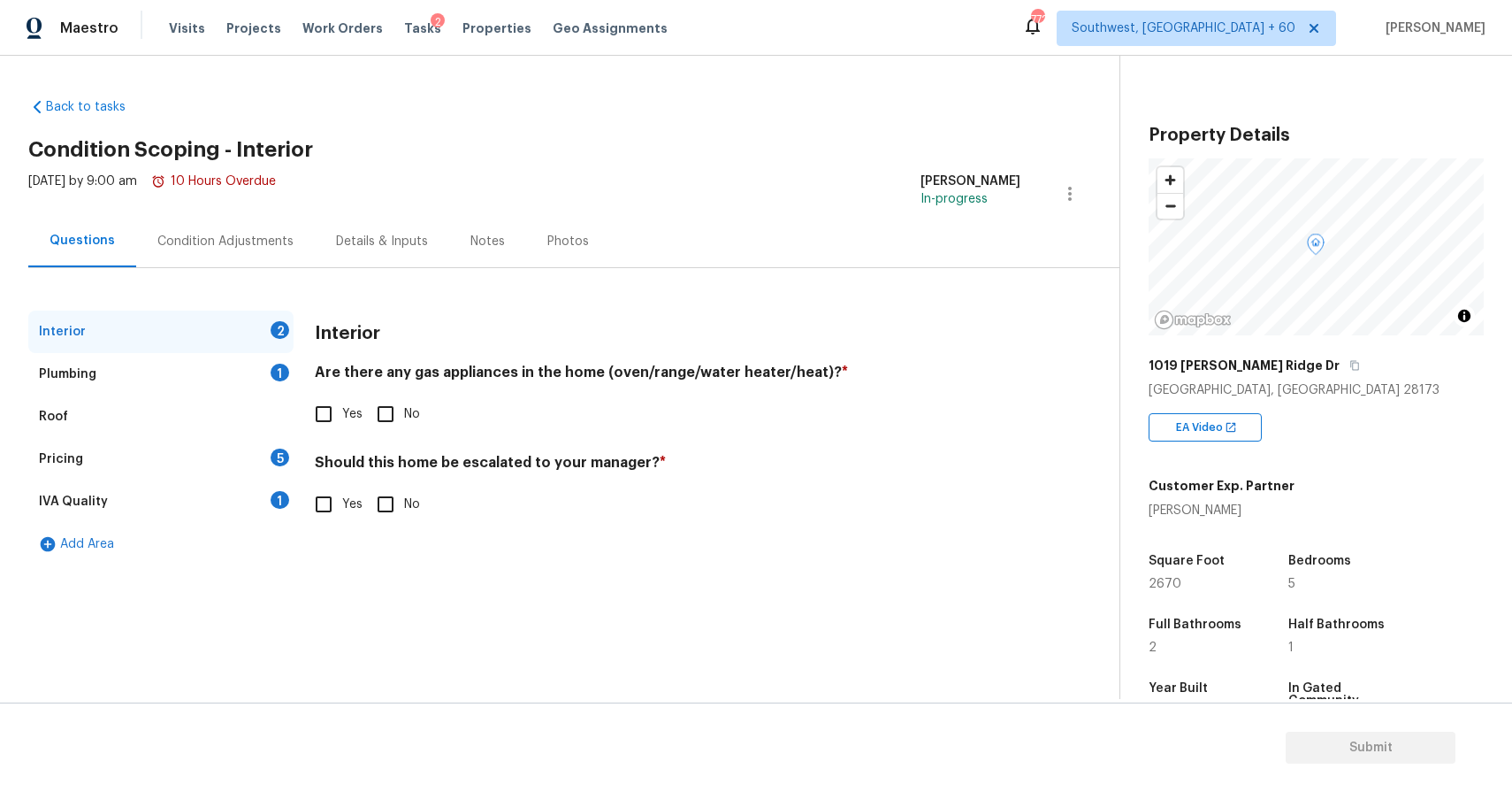
click at [301, 413] on div "Interior 2 Plumbing 1 Roof Pricing 5 IVA Quality 1 Add Area Interior Are there …" at bounding box center [552, 438] width 1048 height 254
click at [321, 419] on input "Yes" at bounding box center [323, 414] width 37 height 37
checkbox input "true"
click at [390, 490] on input "No" at bounding box center [386, 504] width 37 height 37
checkbox input "true"
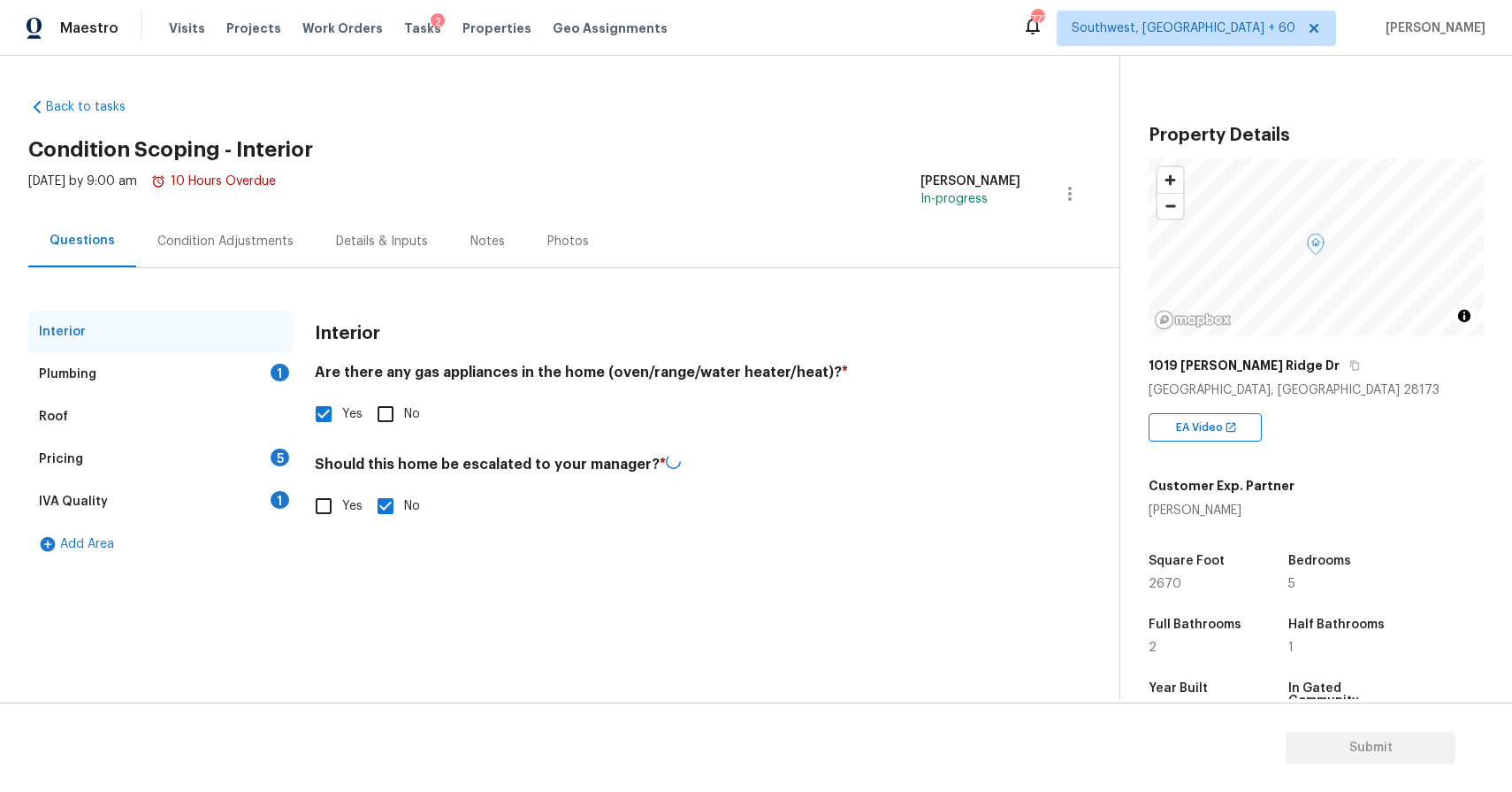
click at [246, 391] on div "Plumbing 1" at bounding box center [161, 373] width 265 height 42
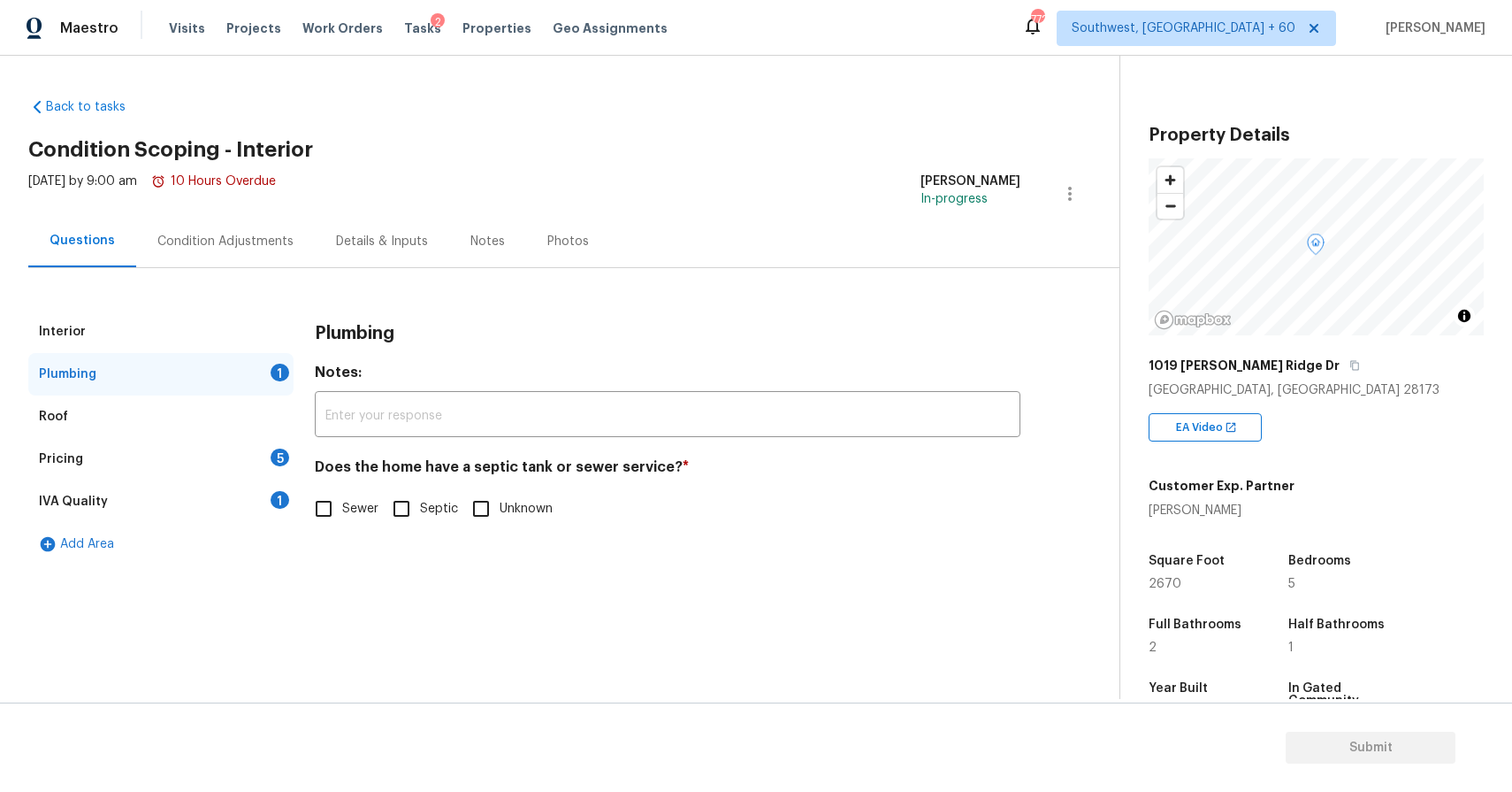
click at [339, 515] on input "Sewer" at bounding box center [323, 509] width 37 height 37
checkbox input "true"
click at [242, 464] on div "Pricing 5" at bounding box center [161, 458] width 265 height 42
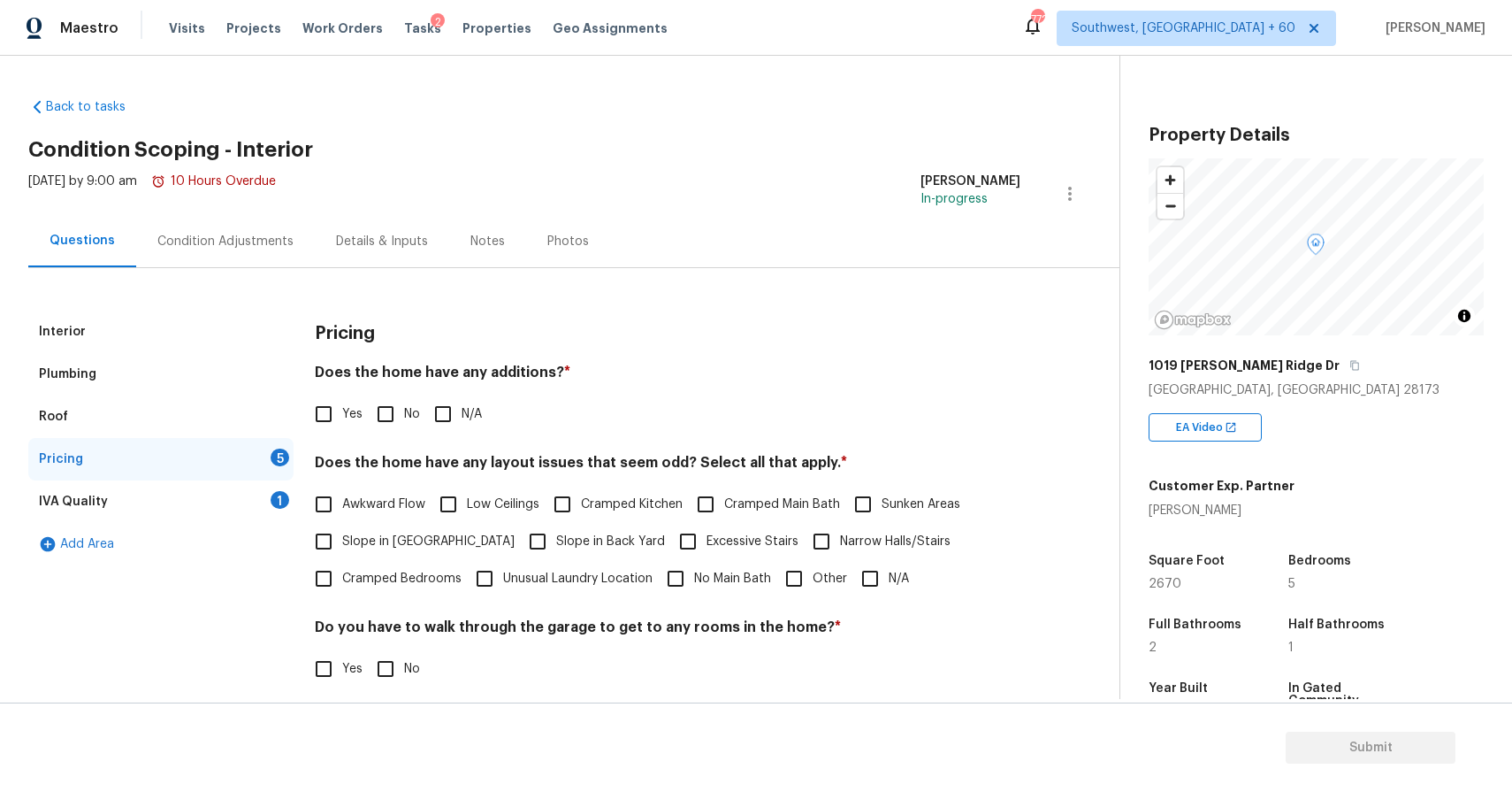
click at [443, 415] on input "N/A" at bounding box center [443, 414] width 37 height 37
checkbox input "true"
click at [866, 570] on input "N/A" at bounding box center [870, 579] width 37 height 37
click at [866, 570] on input "N/A" at bounding box center [870, 581] width 37 height 37
click at [866, 570] on input "N/A" at bounding box center [870, 579] width 37 height 37
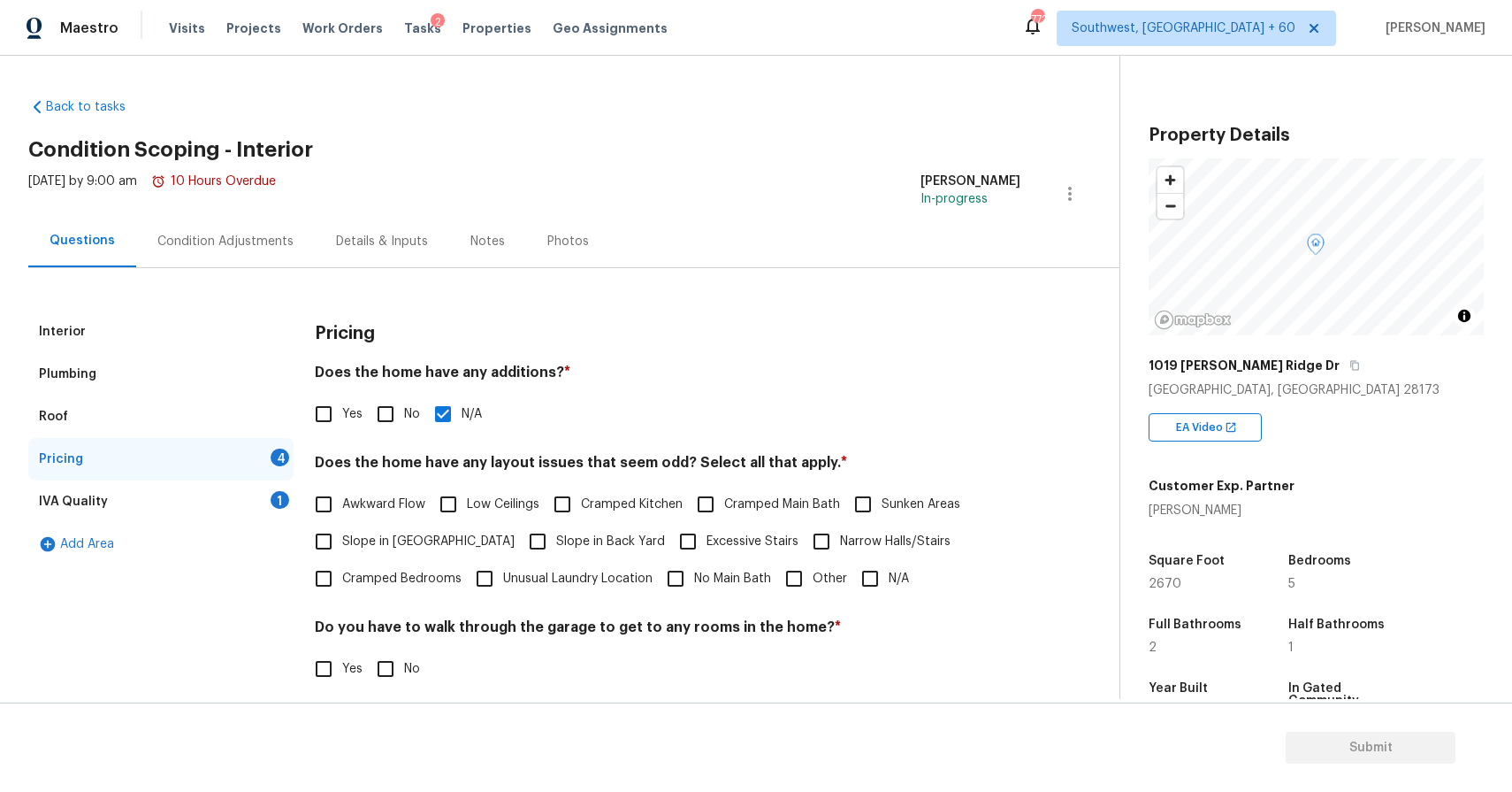
checkbox input "true"
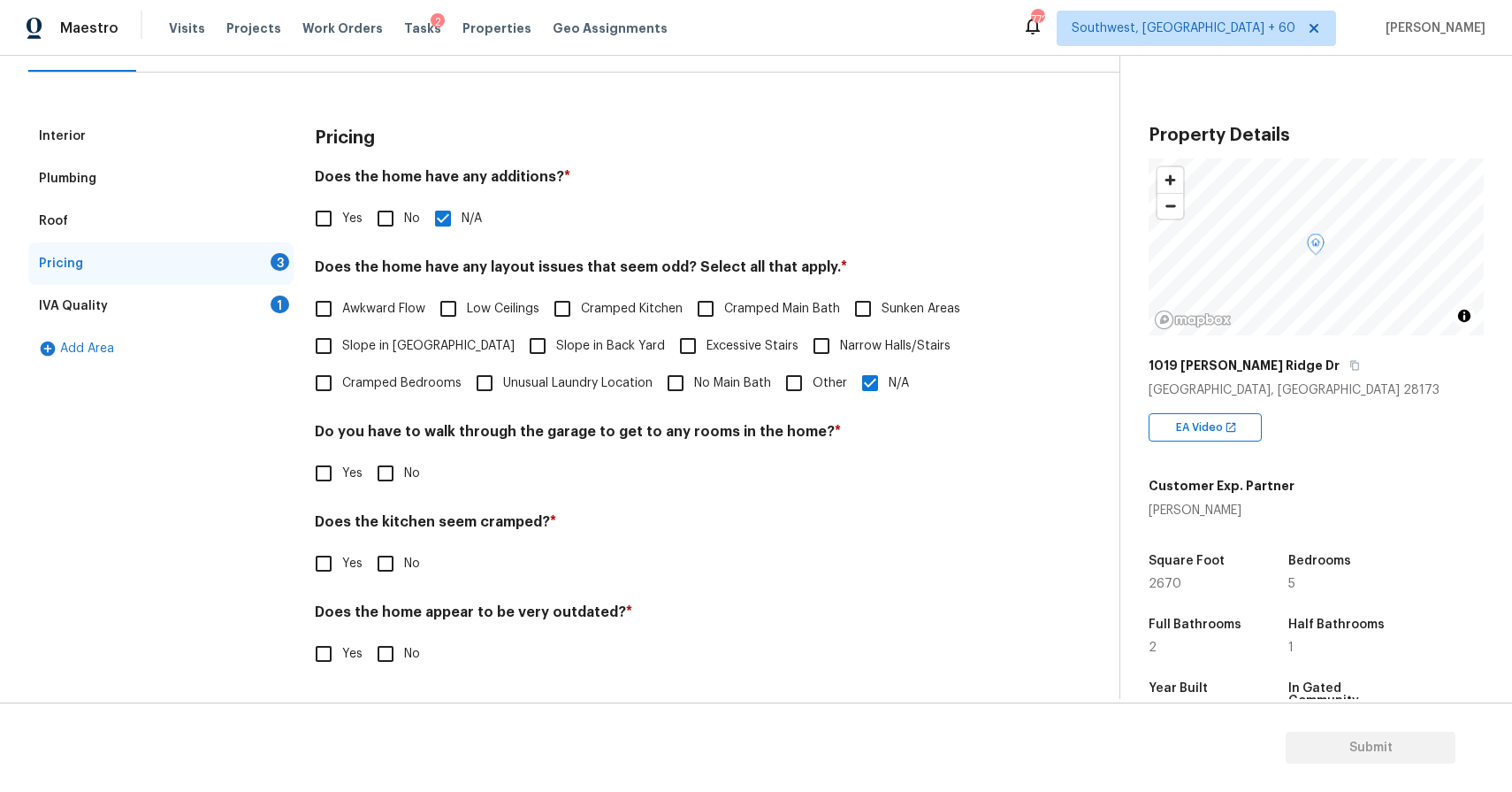
click at [387, 459] on input "No" at bounding box center [386, 473] width 37 height 37
checkbox input "true"
click at [377, 549] on input "No" at bounding box center [386, 566] width 37 height 37
checkbox input "true"
click at [387, 637] on input "No" at bounding box center [386, 654] width 37 height 37
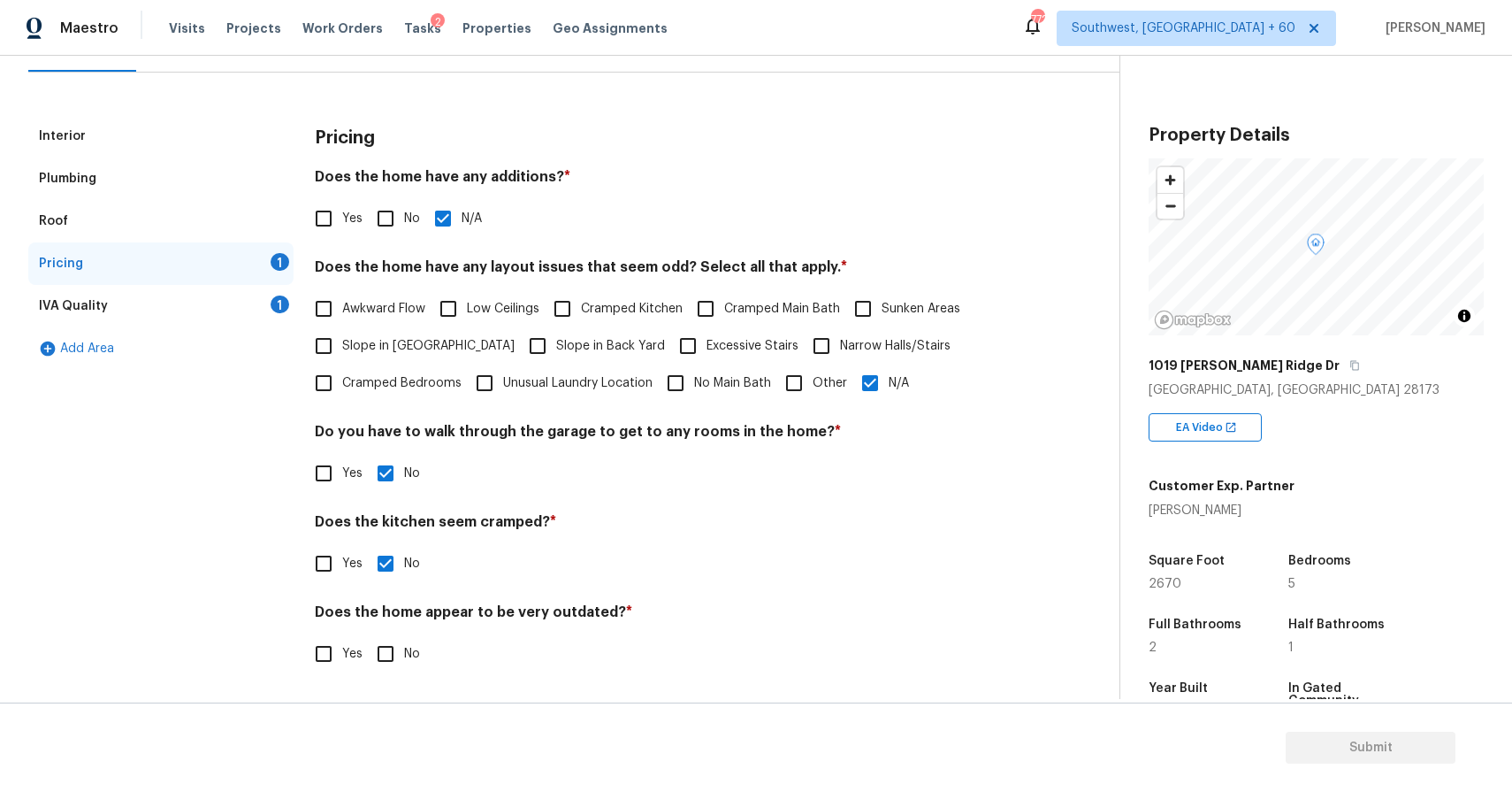
checkbox input "true"
click at [261, 318] on div "IVA Quality 1" at bounding box center [161, 306] width 265 height 42
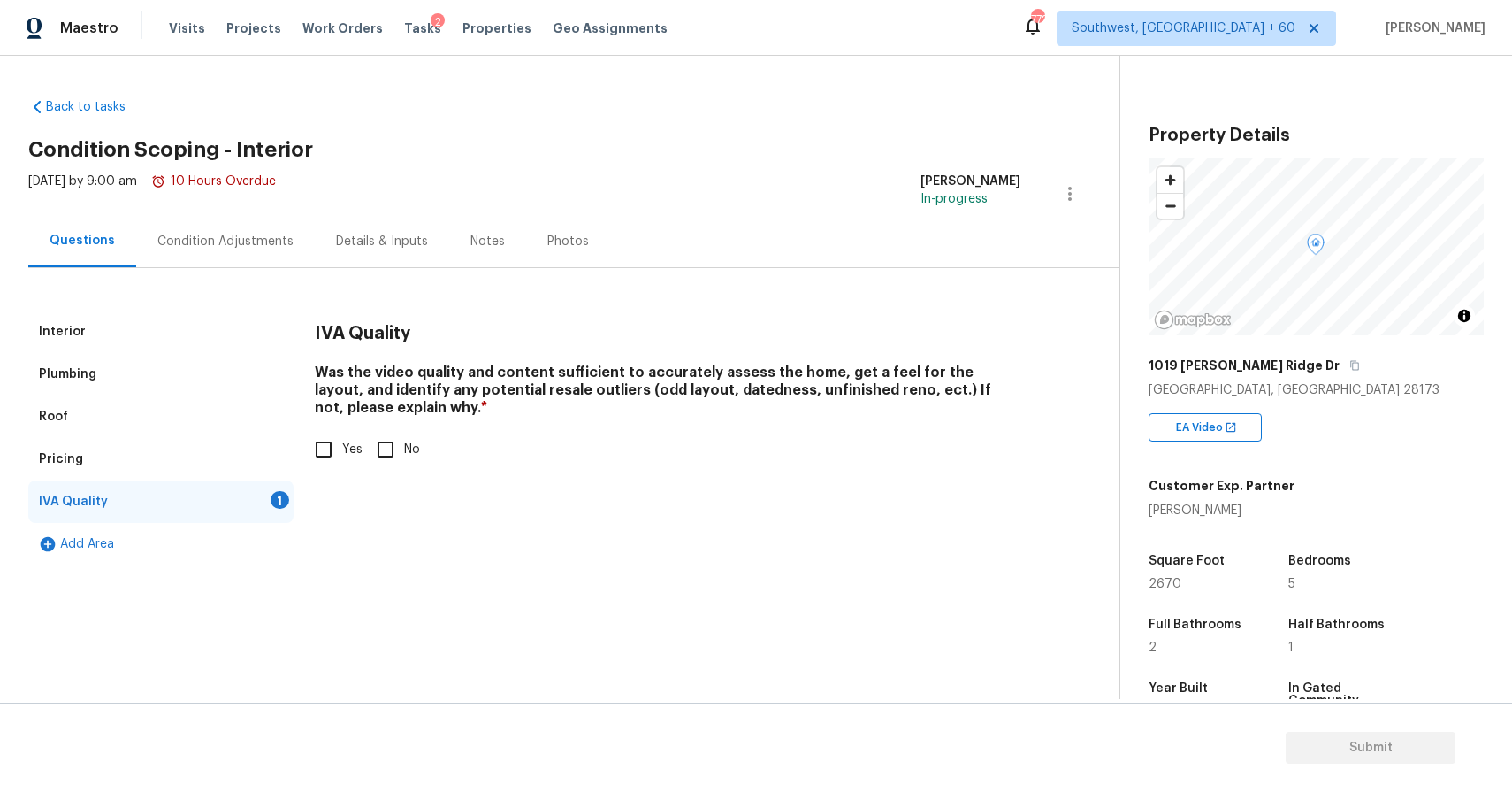
click at [292, 438] on div "Interior Plumbing Roof Pricing IVA Quality 1 Add Area" at bounding box center [161, 438] width 265 height 254
click at [335, 445] on input "Yes" at bounding box center [323, 450] width 37 height 37
checkbox input "true"
click at [248, 279] on div "Interior Plumbing Roof Pricing IVA Quality Add Area IVA Quality Was the video q…" at bounding box center [552, 417] width 1048 height 297
click at [264, 250] on div "Condition Adjustments" at bounding box center [225, 241] width 178 height 52
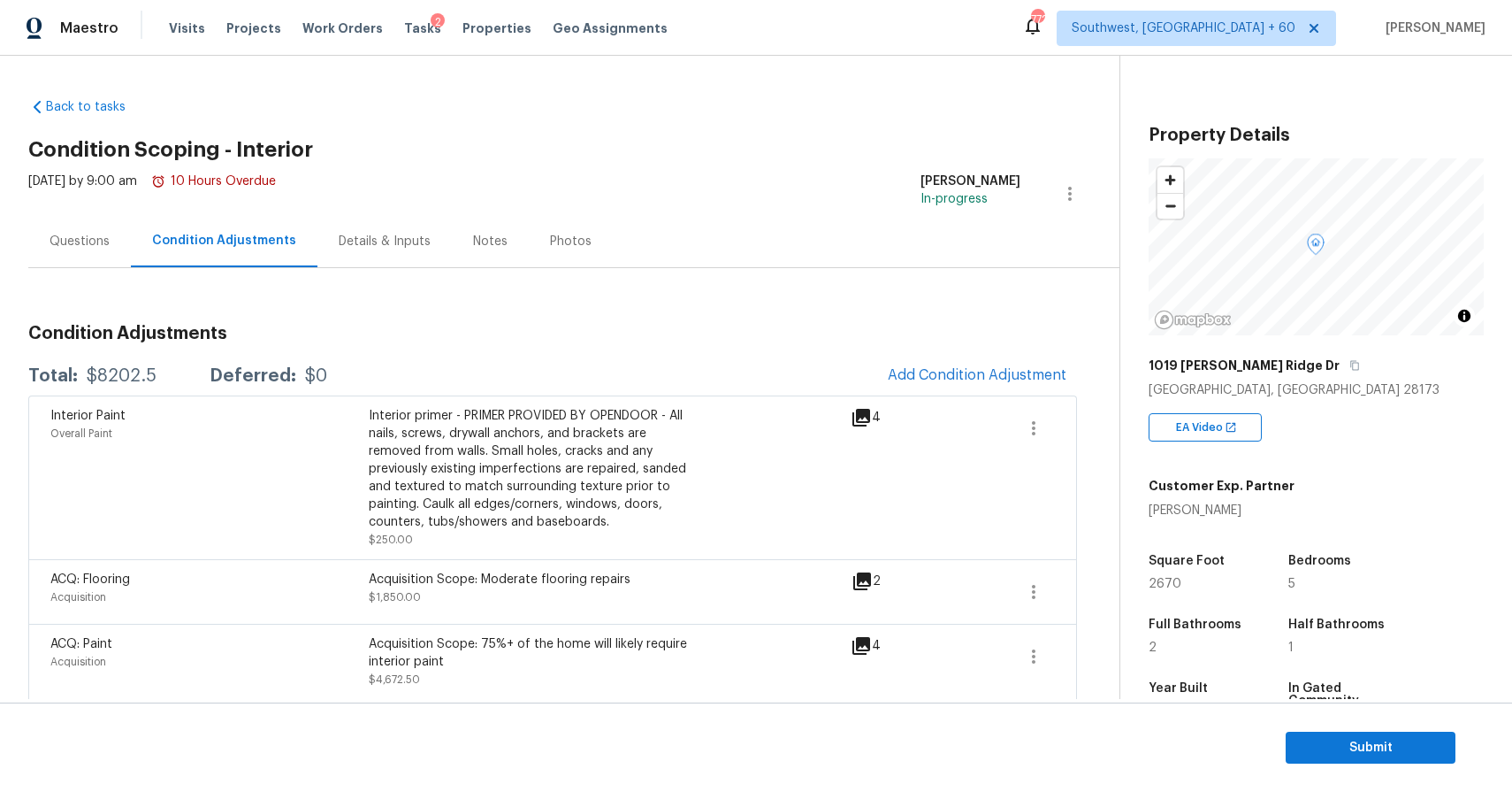
click at [151, 372] on div "$8202.5" at bounding box center [121, 376] width 70 height 18
copy div "$8202.5"
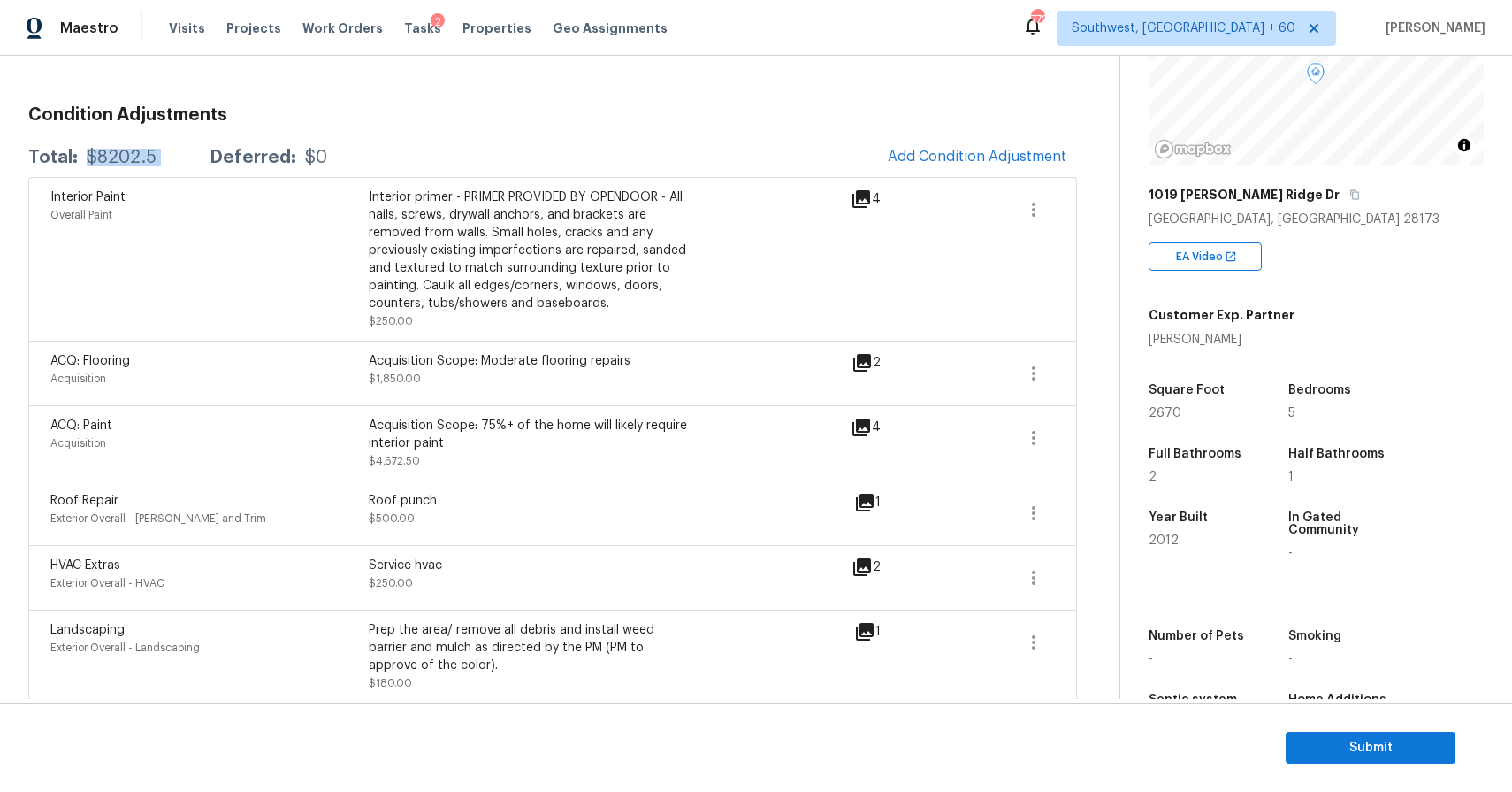
scroll to position [111, 0]
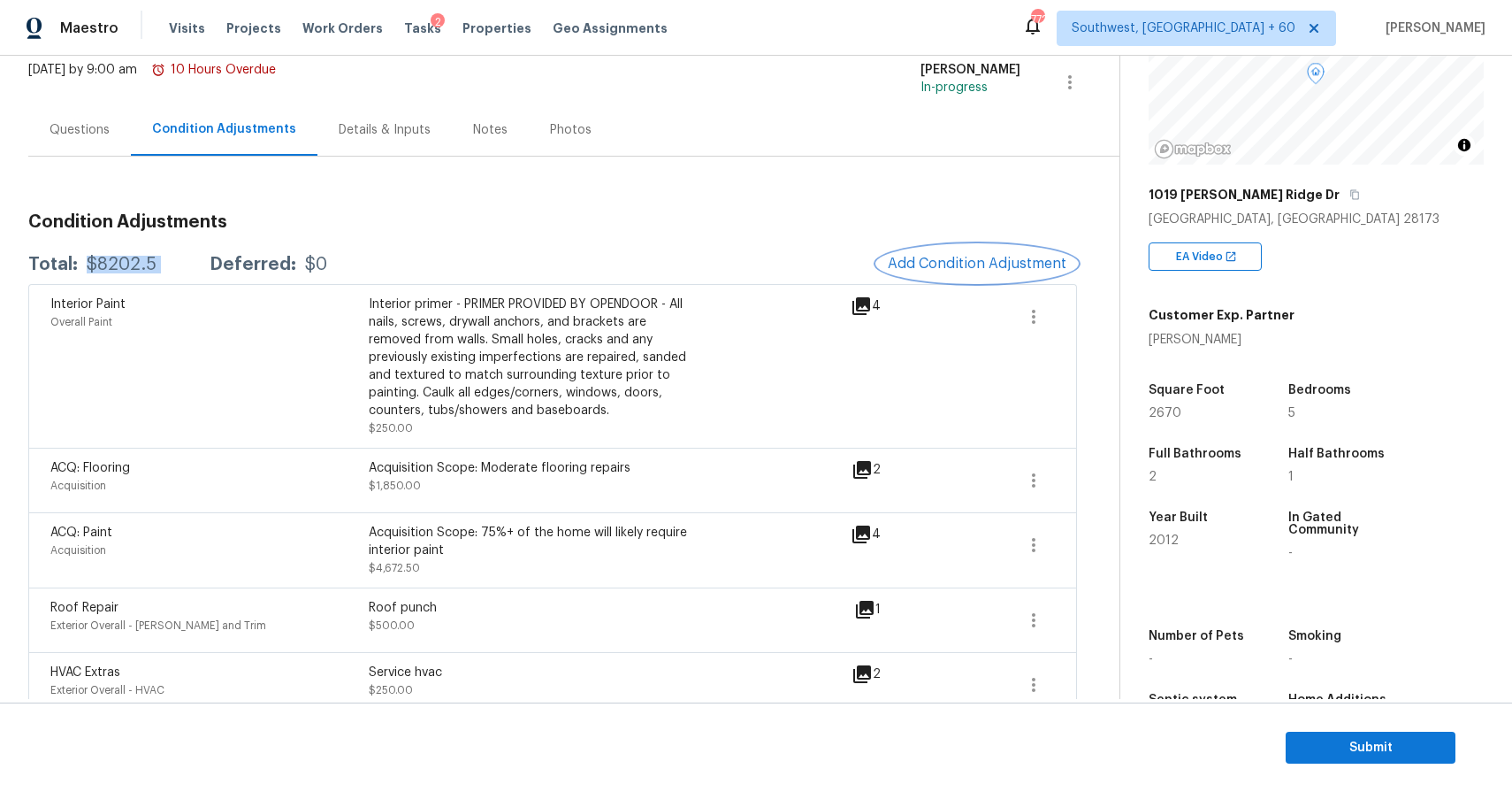
click at [960, 258] on span "Add Condition Adjustment" at bounding box center [977, 263] width 178 height 16
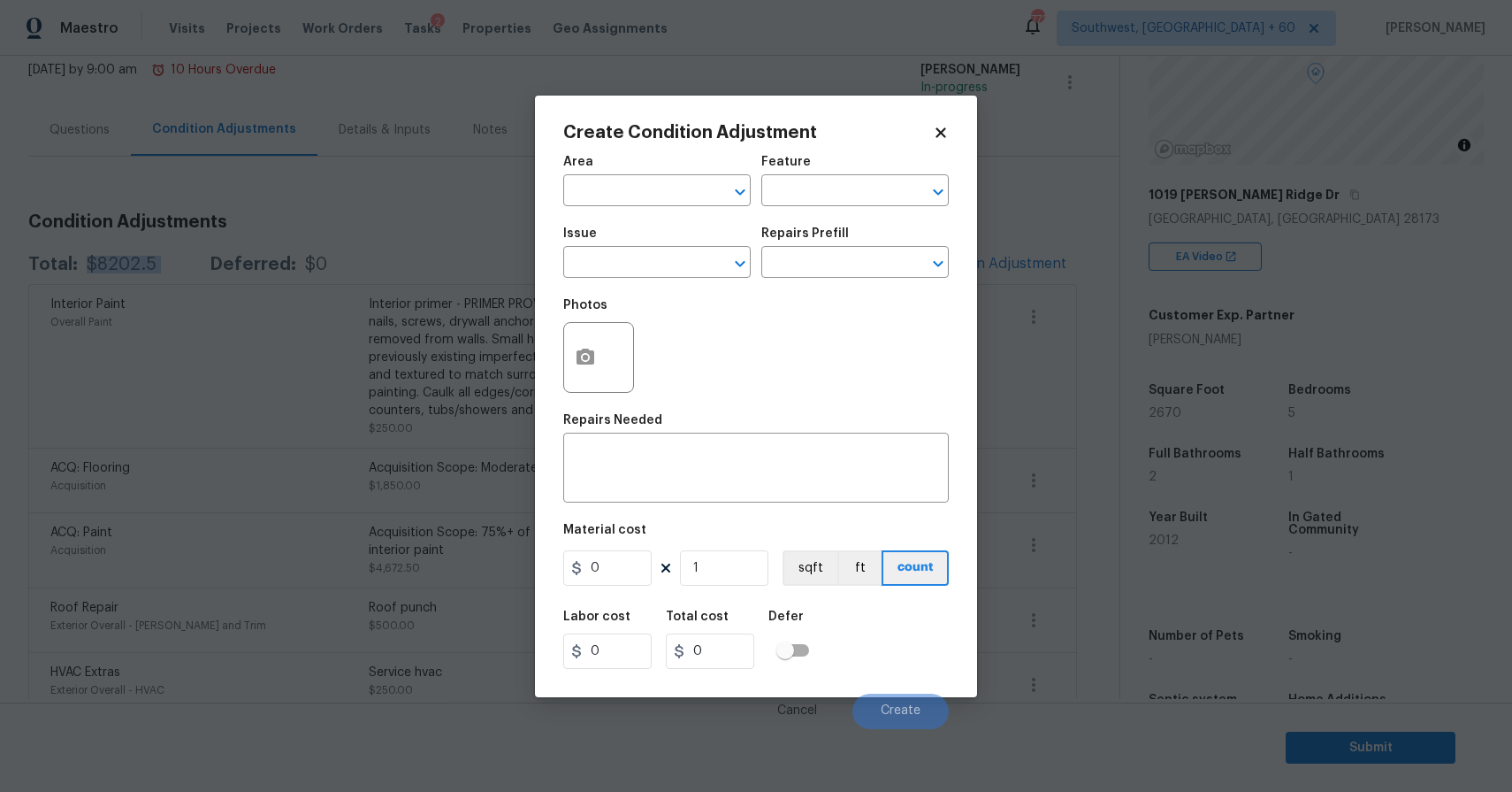
click at [667, 250] on div "Issue" at bounding box center [657, 238] width 188 height 23
click at [665, 261] on input "text" at bounding box center [633, 264] width 138 height 27
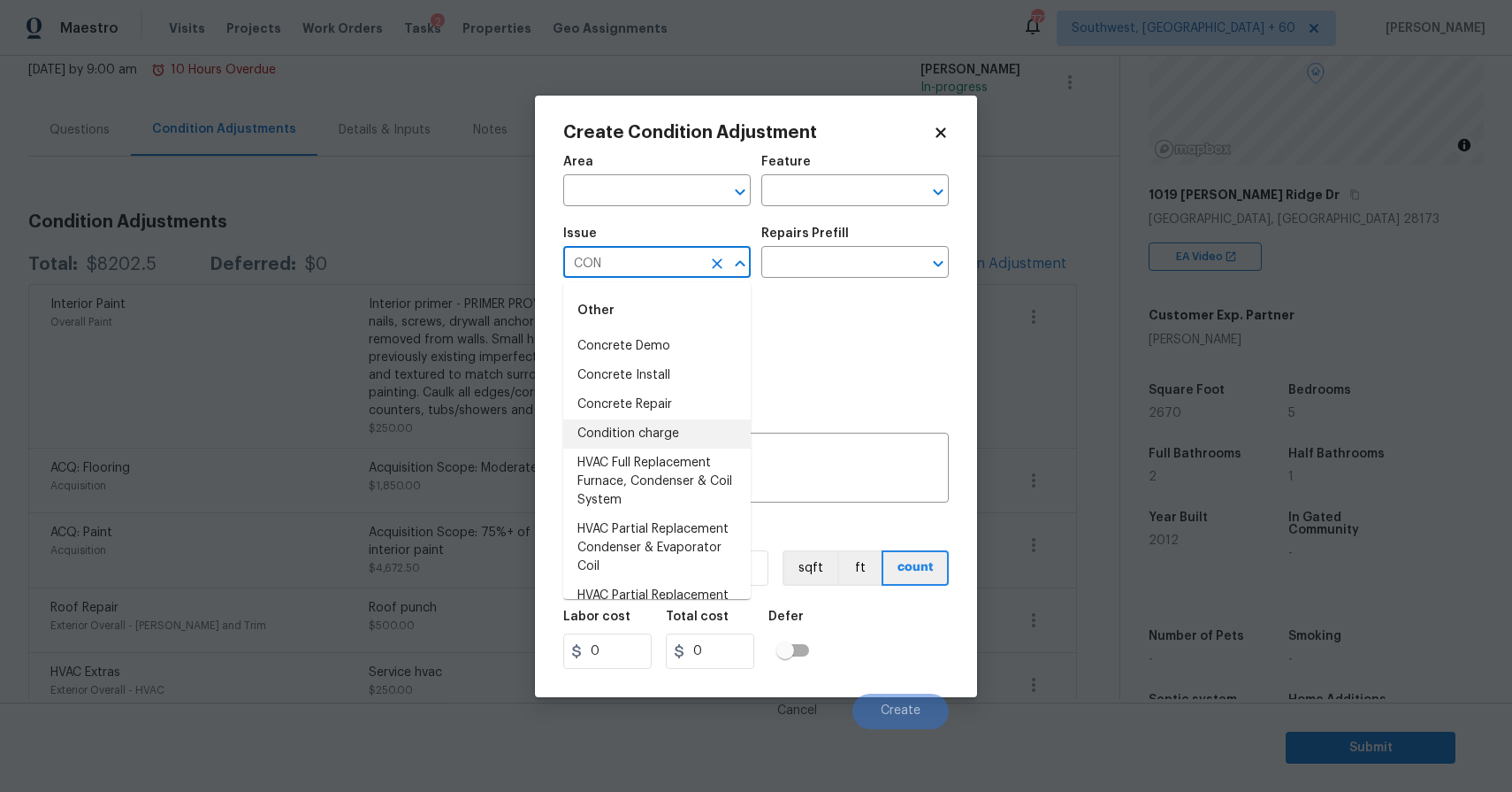
click at [665, 420] on li "Condition charge" at bounding box center [657, 433] width 188 height 29
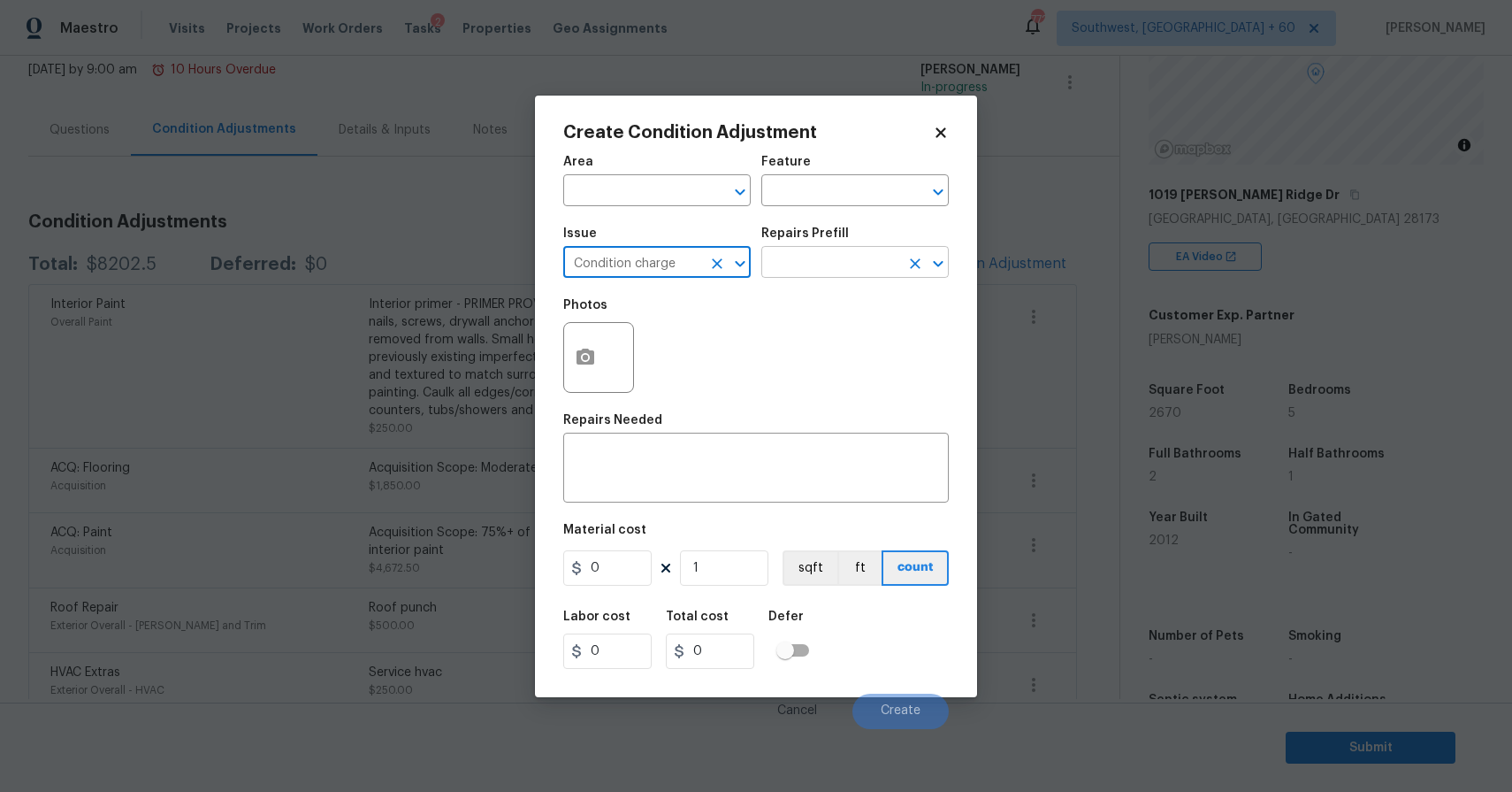
type input "Condition charge"
click at [783, 263] on input "text" at bounding box center [830, 264] width 138 height 27
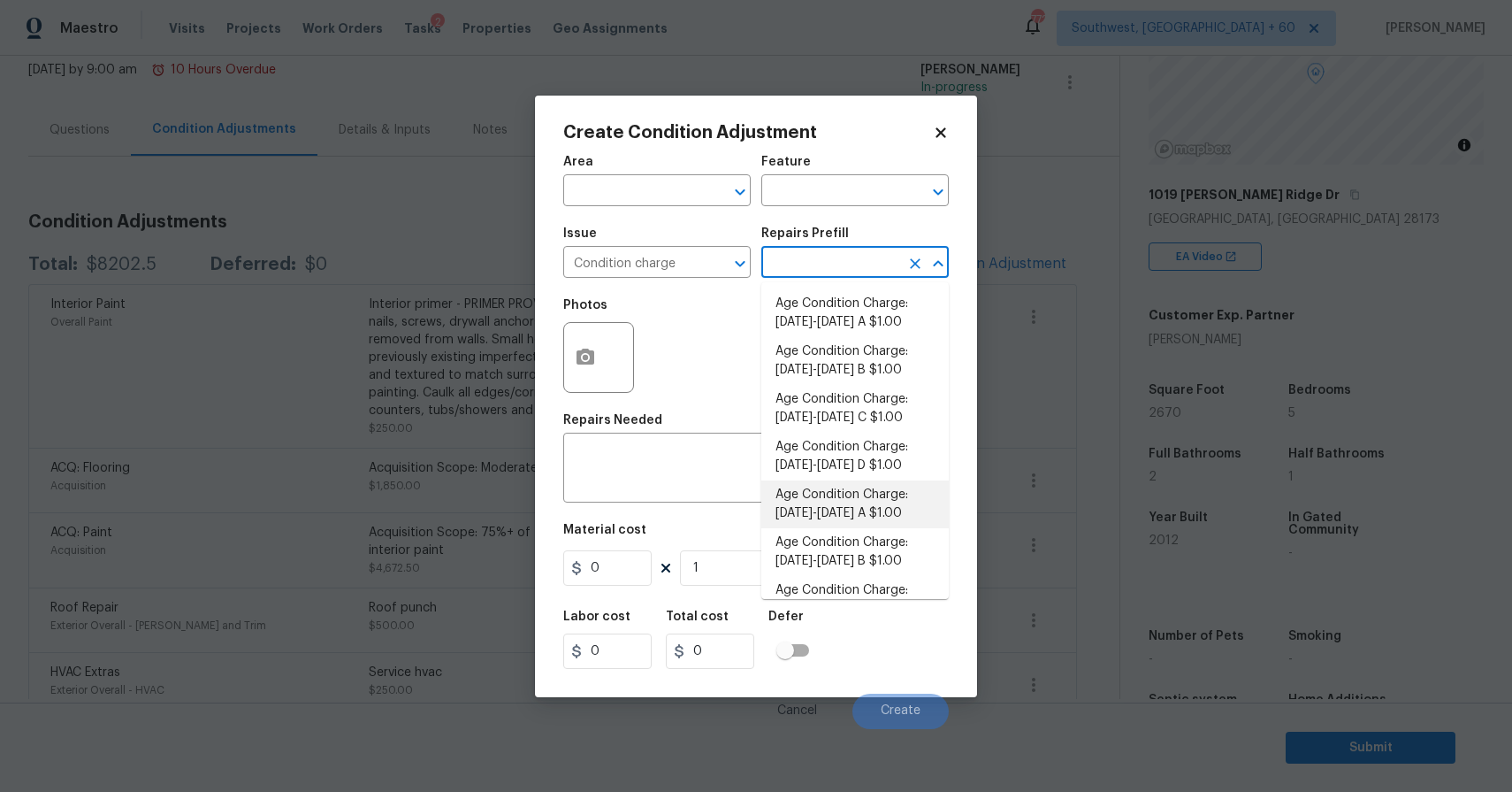
scroll to position [539, 0]
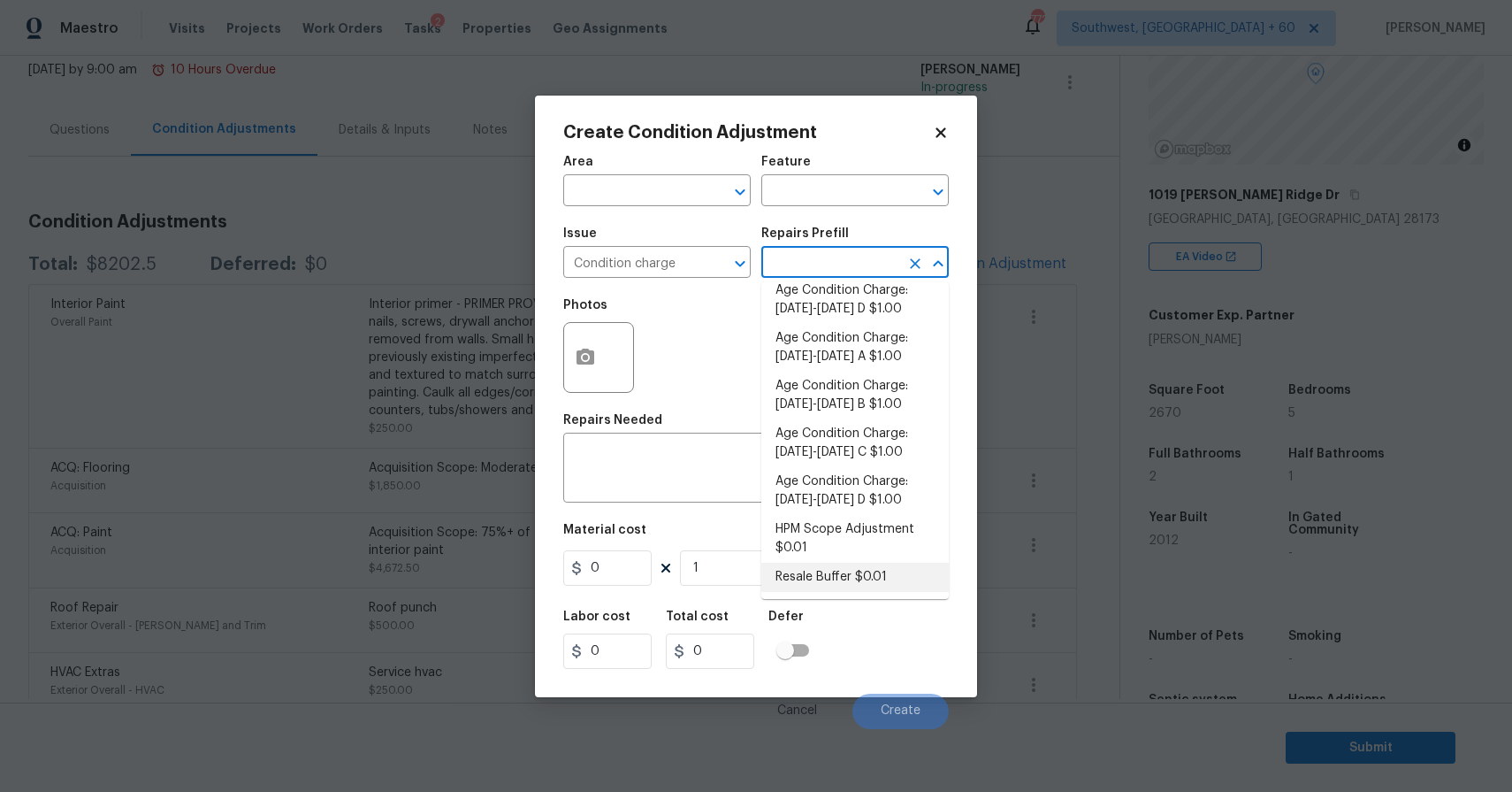
click at [857, 568] on li "Resale Buffer $0.01" at bounding box center [854, 577] width 188 height 29
type input "Home Readiness Packages"
type textarea "Resale Buffer"
type input "0.01"
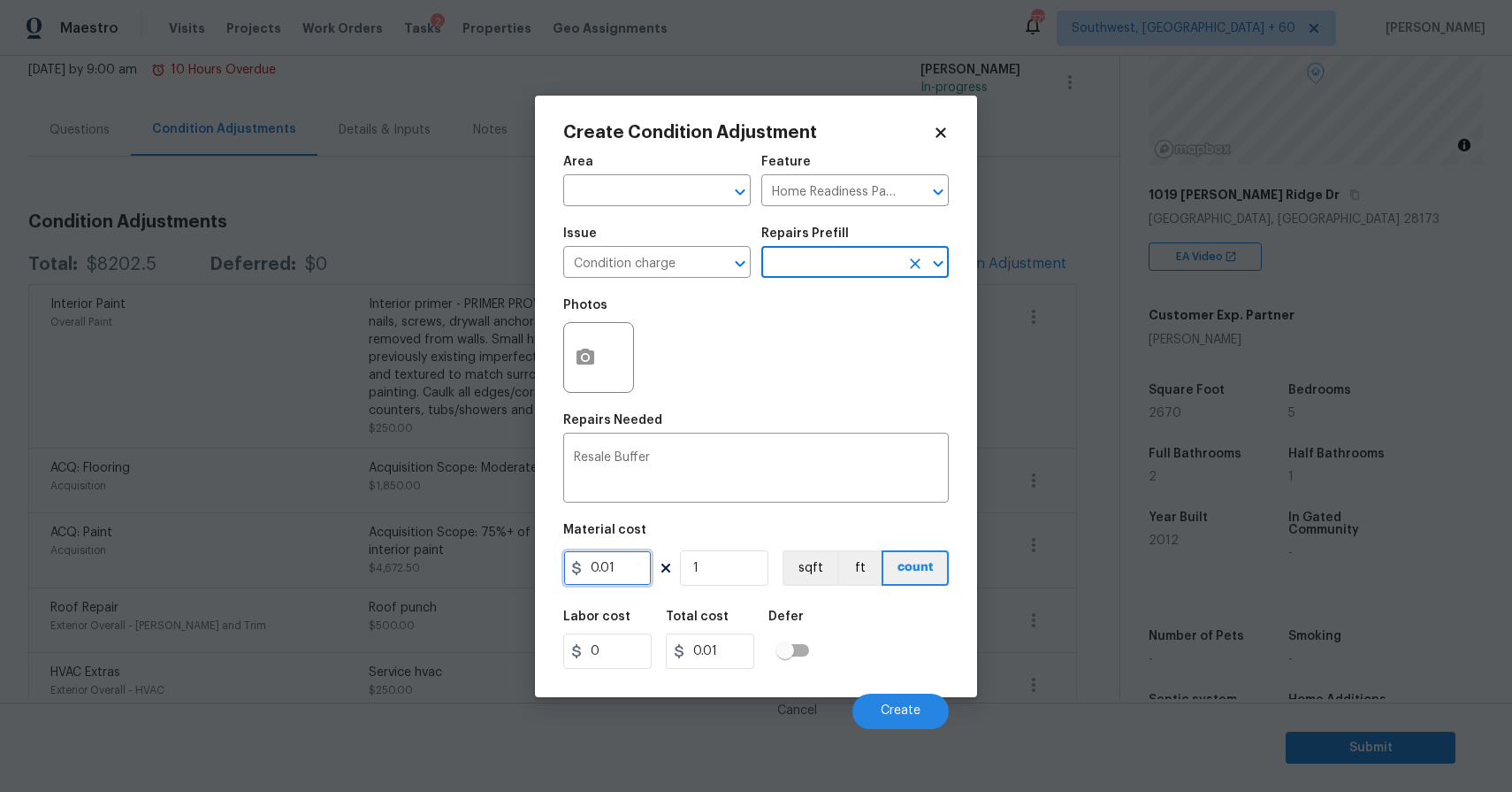
click at [614, 580] on input "0.01" at bounding box center [607, 568] width 89 height 36
type input "2800"
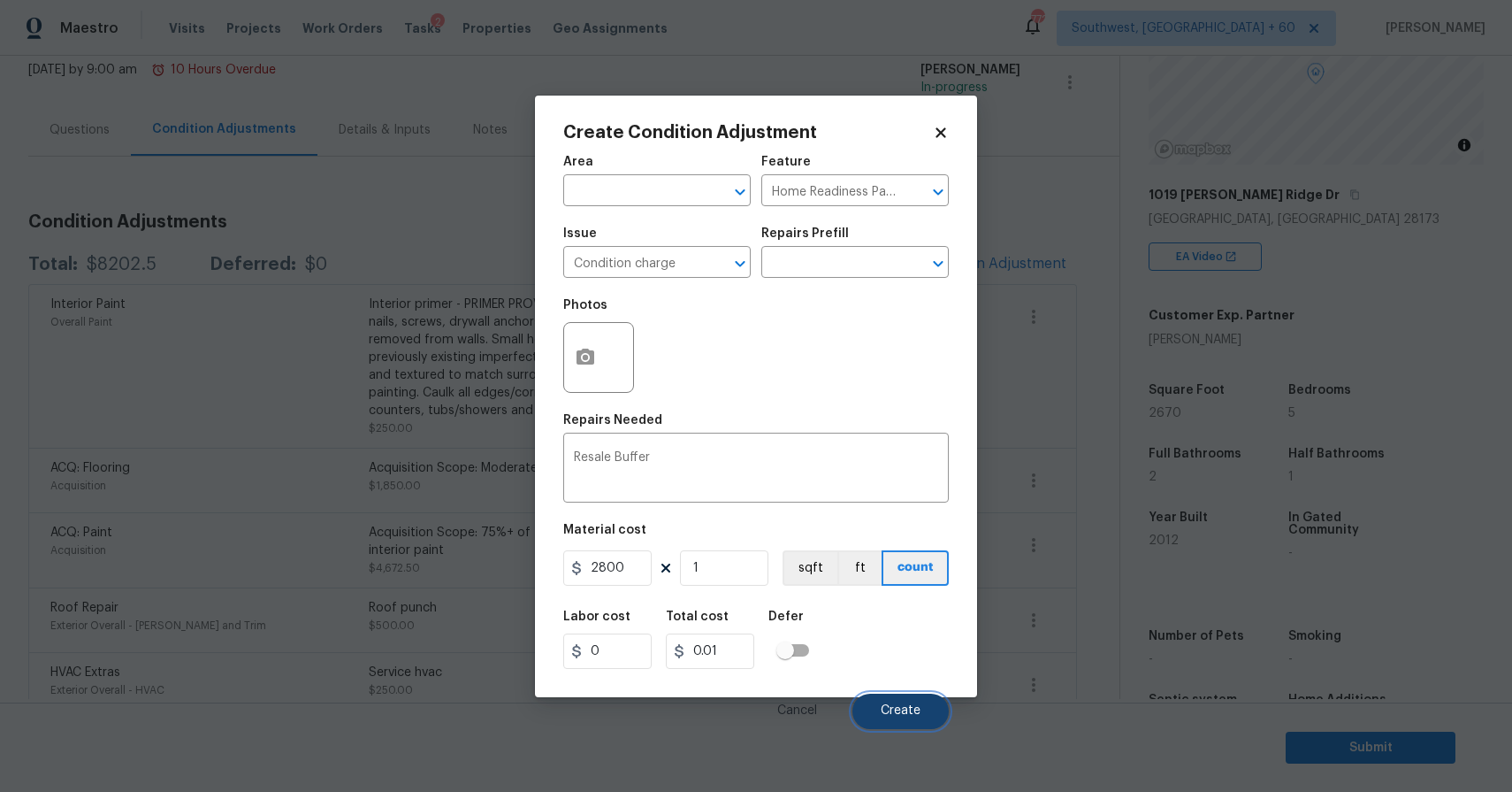
click at [897, 695] on button "Create" at bounding box center [900, 712] width 96 height 36
type input "2800"
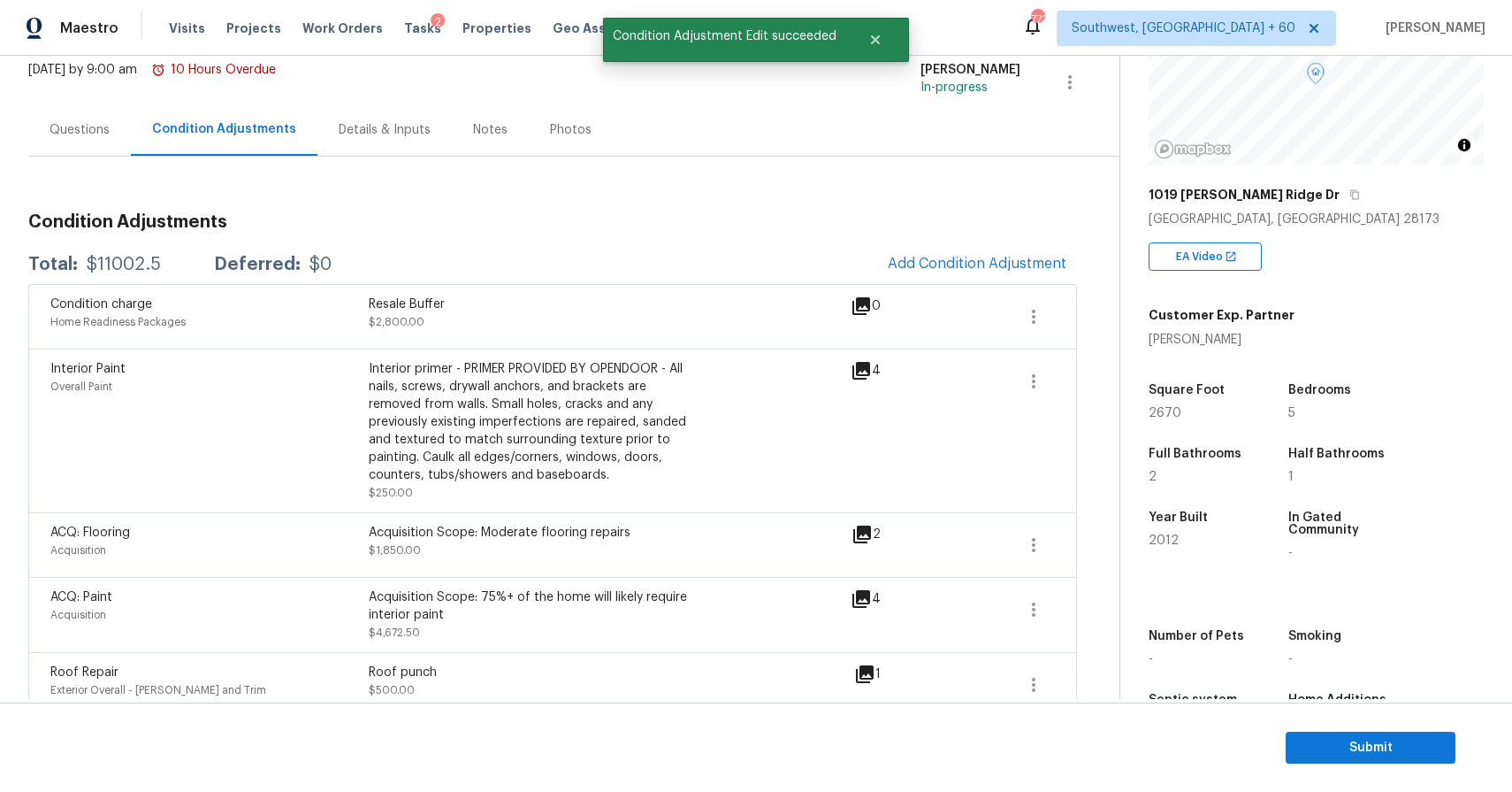
click at [152, 124] on div "Condition Adjustments" at bounding box center [224, 129] width 144 height 18
click at [124, 133] on div "Questions" at bounding box center [79, 130] width 103 height 52
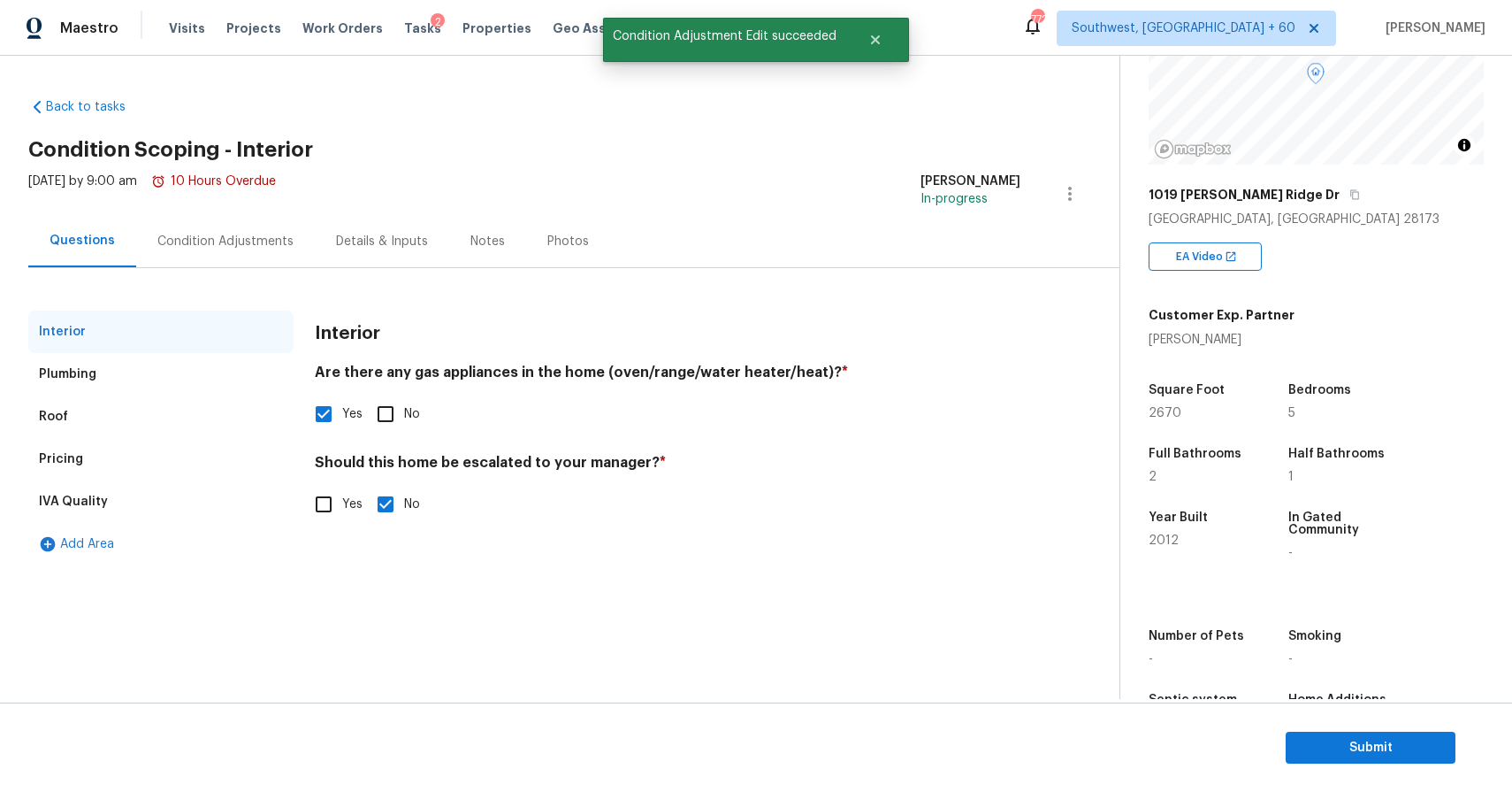
click at [259, 247] on div "Condition Adjustments" at bounding box center [225, 241] width 136 height 18
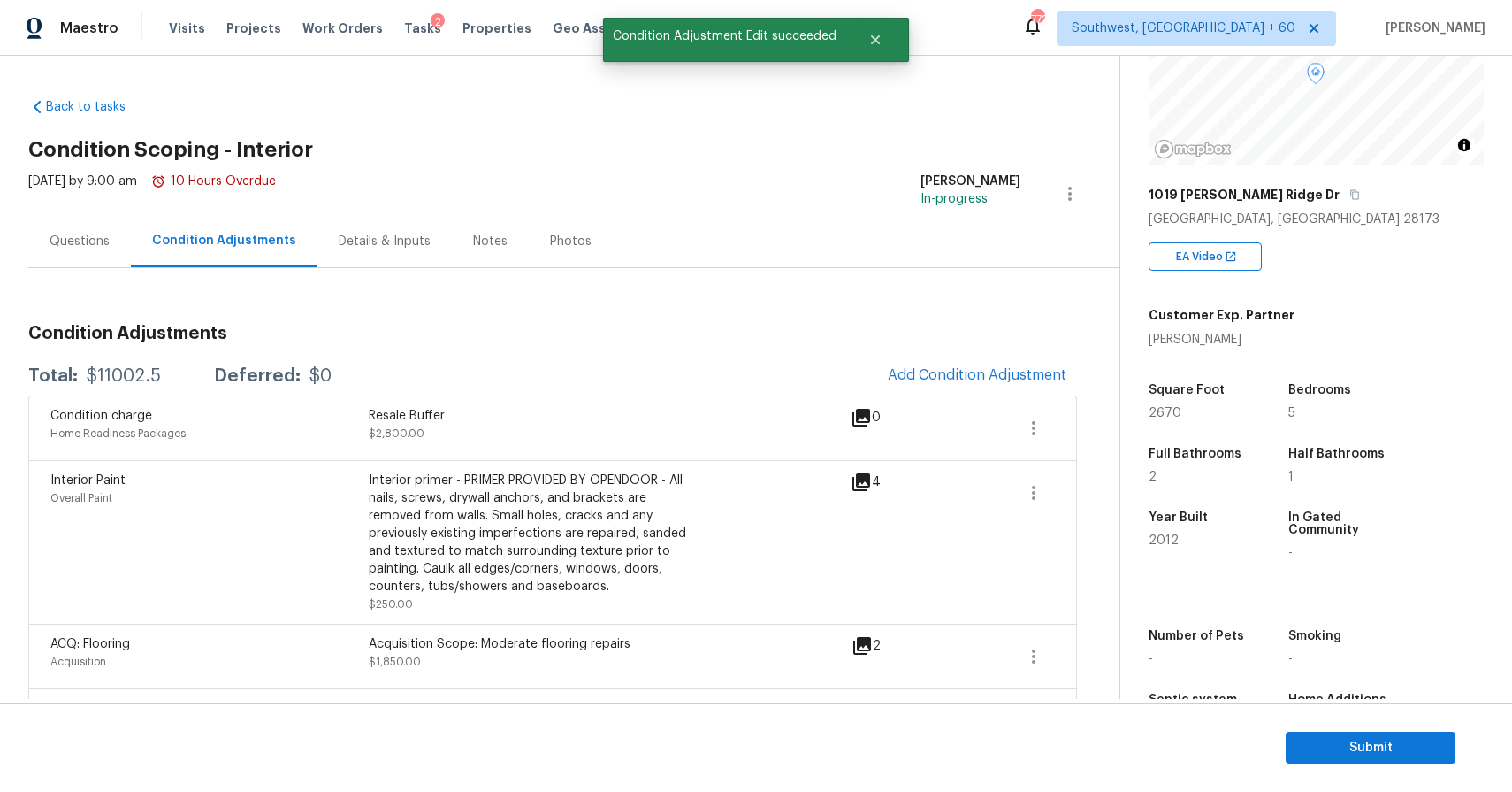
click at [259, 247] on div "Condition Adjustments" at bounding box center [224, 240] width 144 height 18
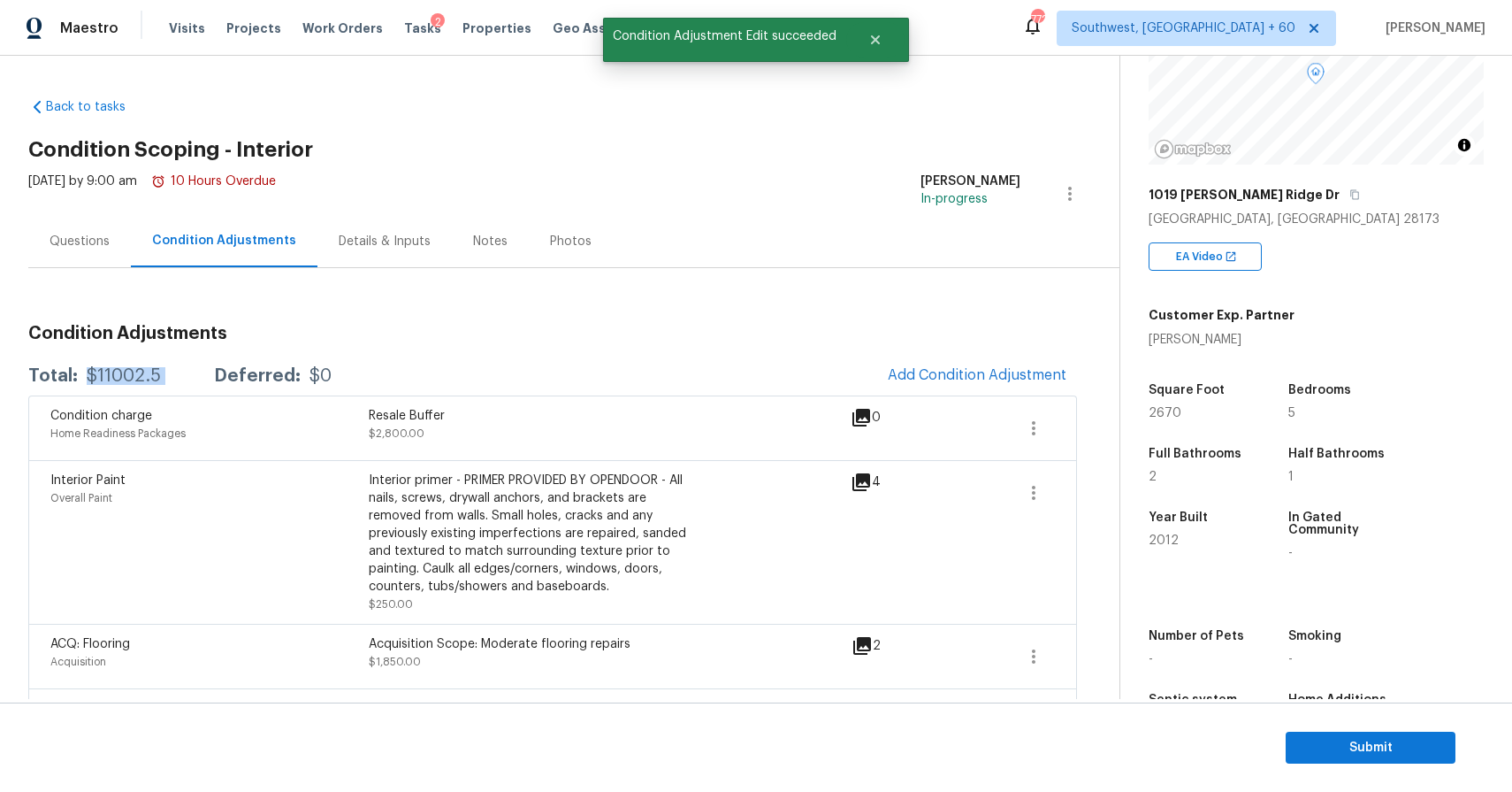
copy div "$11002.5"
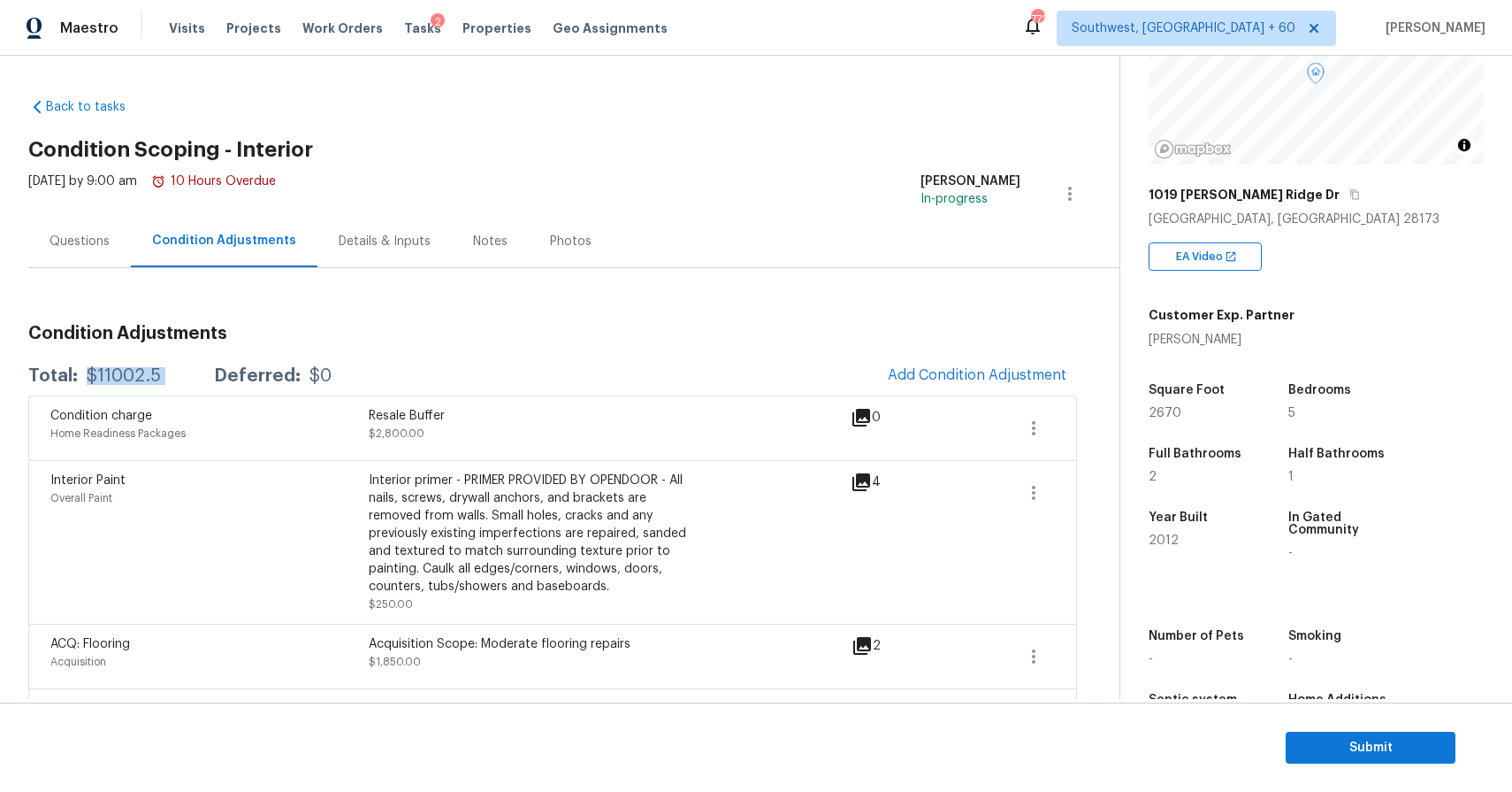
click at [92, 229] on div "Questions" at bounding box center [79, 241] width 103 height 52
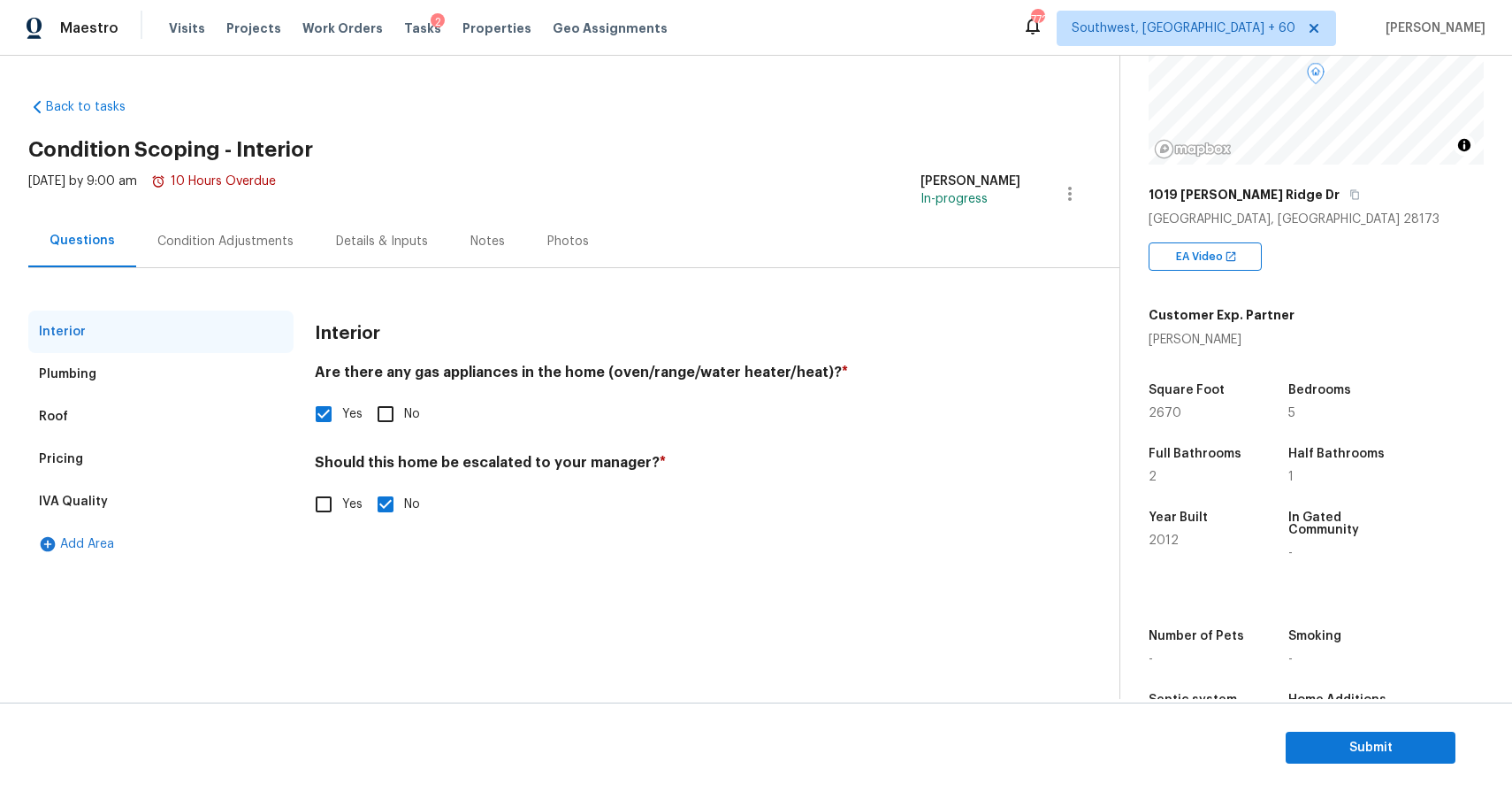
click at [237, 236] on div "Condition Adjustments" at bounding box center [225, 241] width 136 height 18
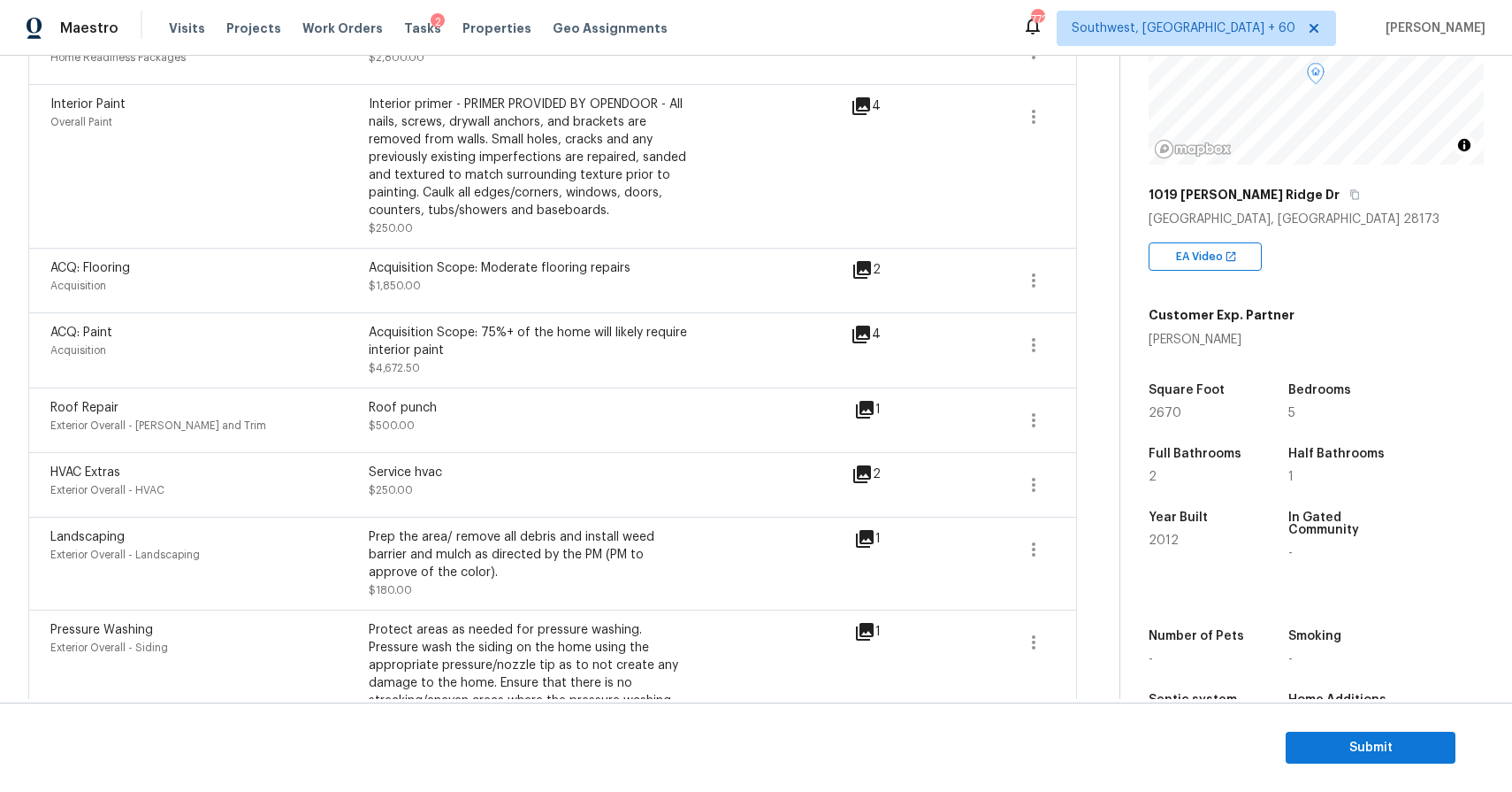
scroll to position [240, 0]
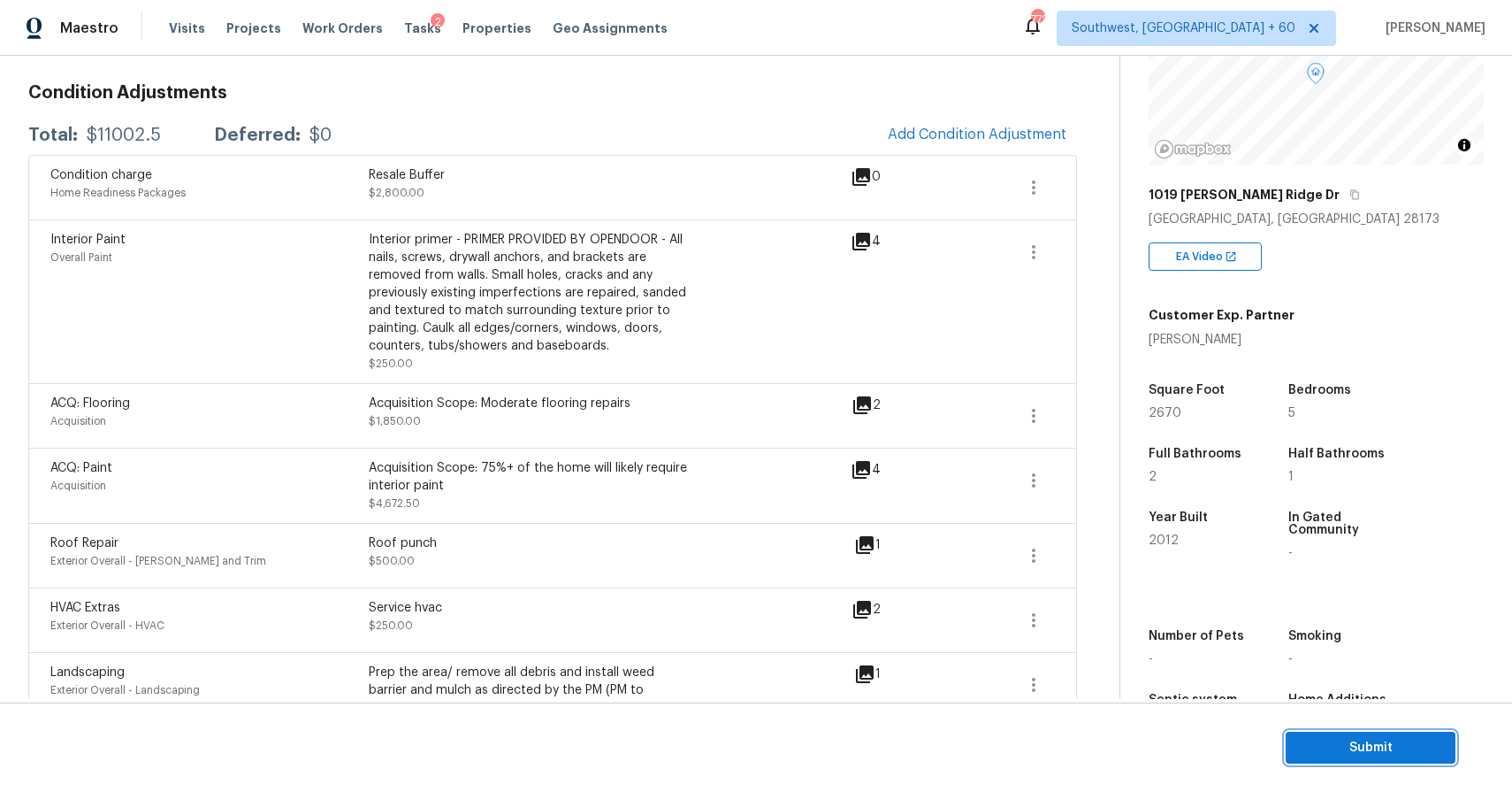
click at [1356, 755] on span "Submit" at bounding box center [1370, 748] width 141 height 22
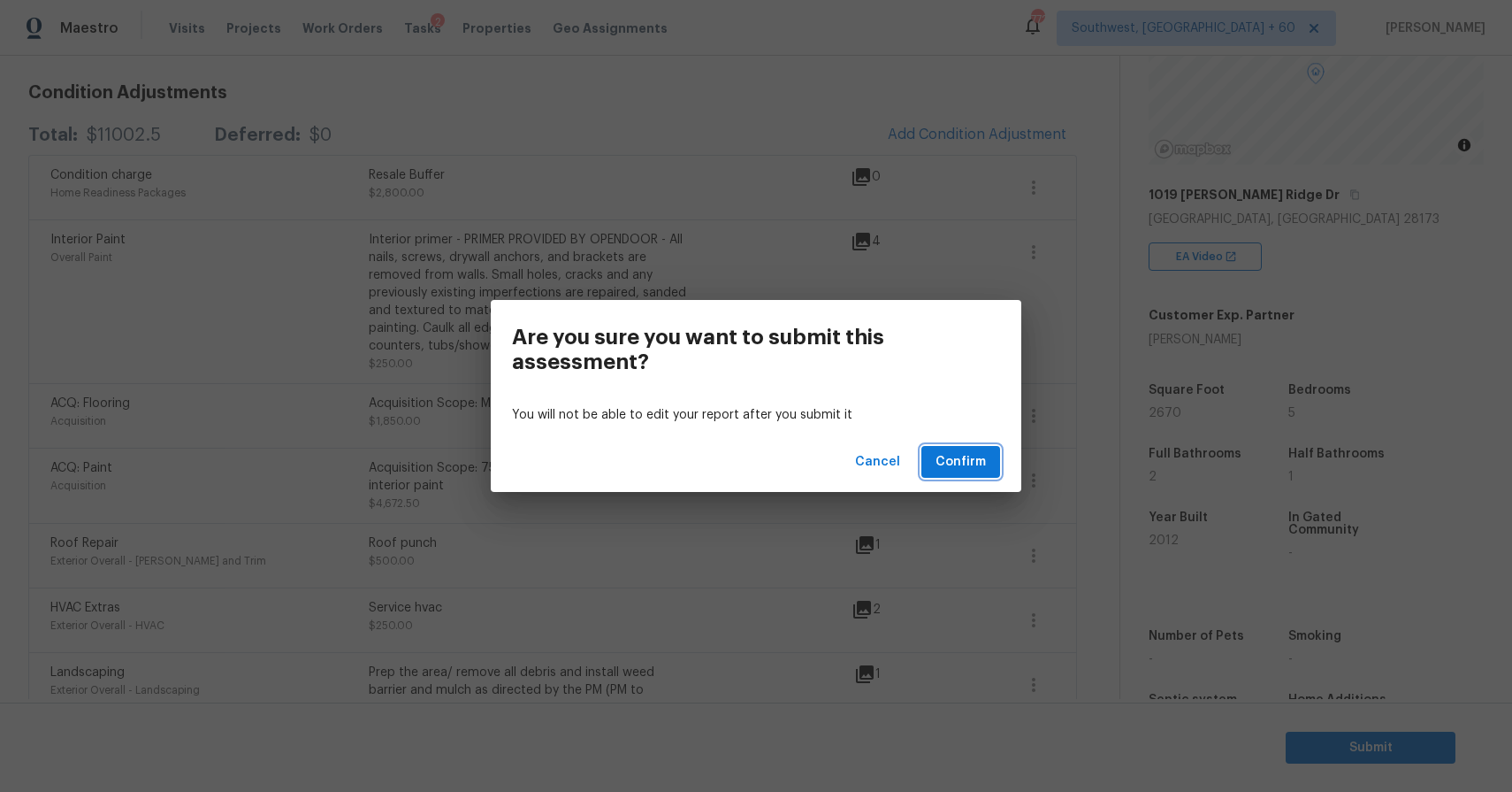
click at [973, 455] on span "Confirm" at bounding box center [961, 462] width 50 height 22
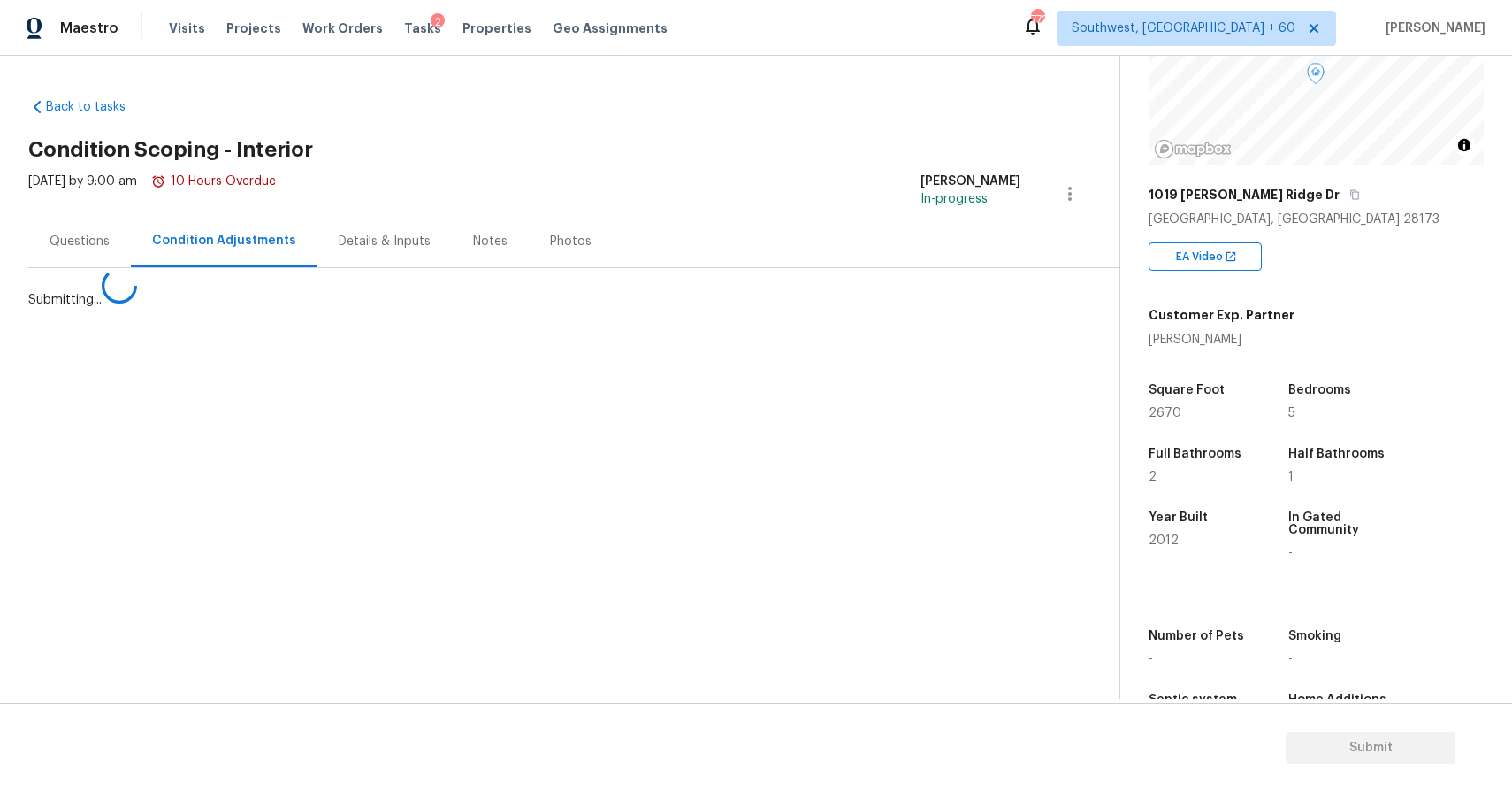
scroll to position [0, 0]
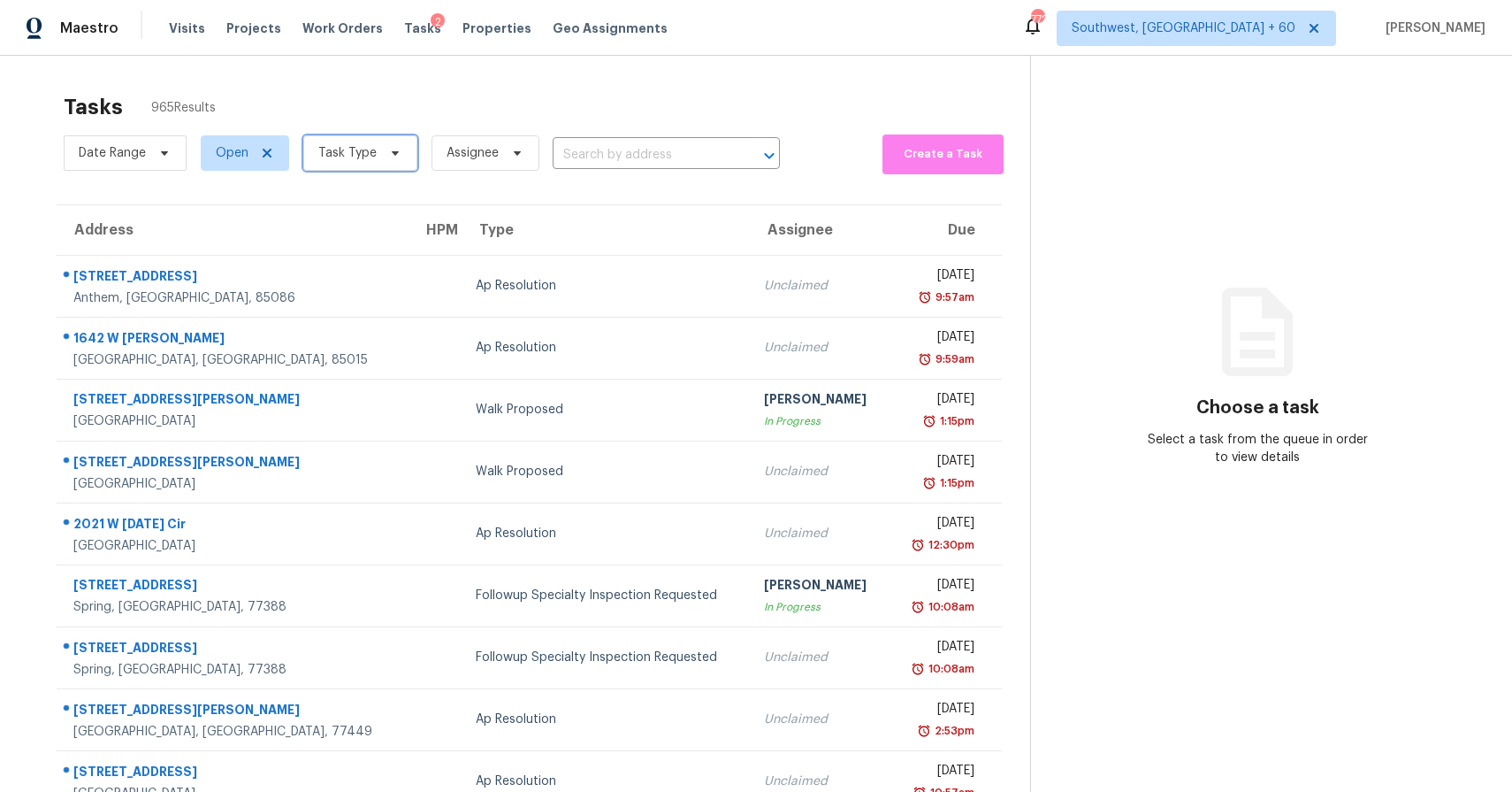
click at [352, 144] on span "Task Type" at bounding box center [348, 152] width 58 height 18
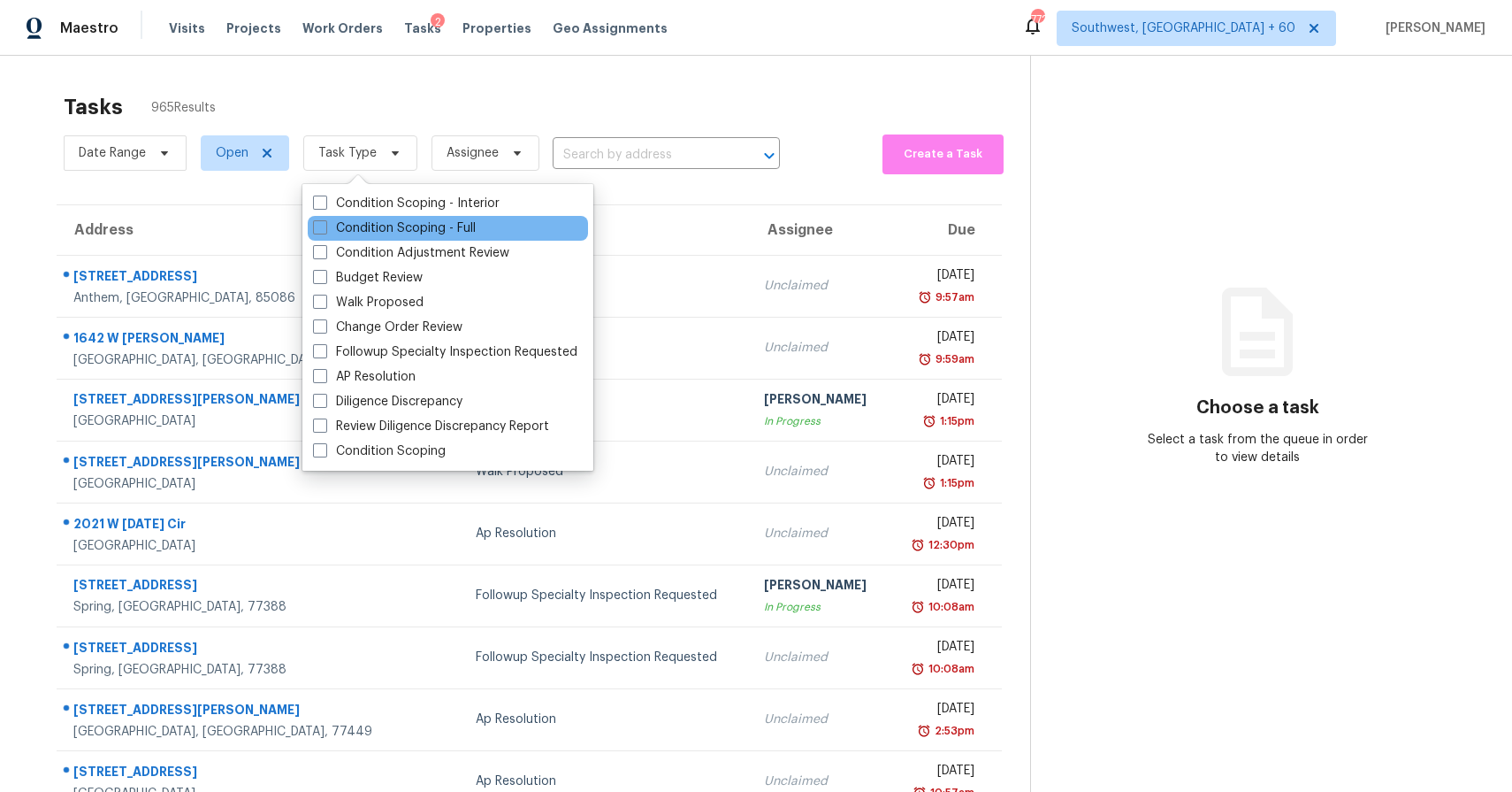
click at [425, 217] on div "Condition Scoping - Full" at bounding box center [448, 228] width 280 height 24
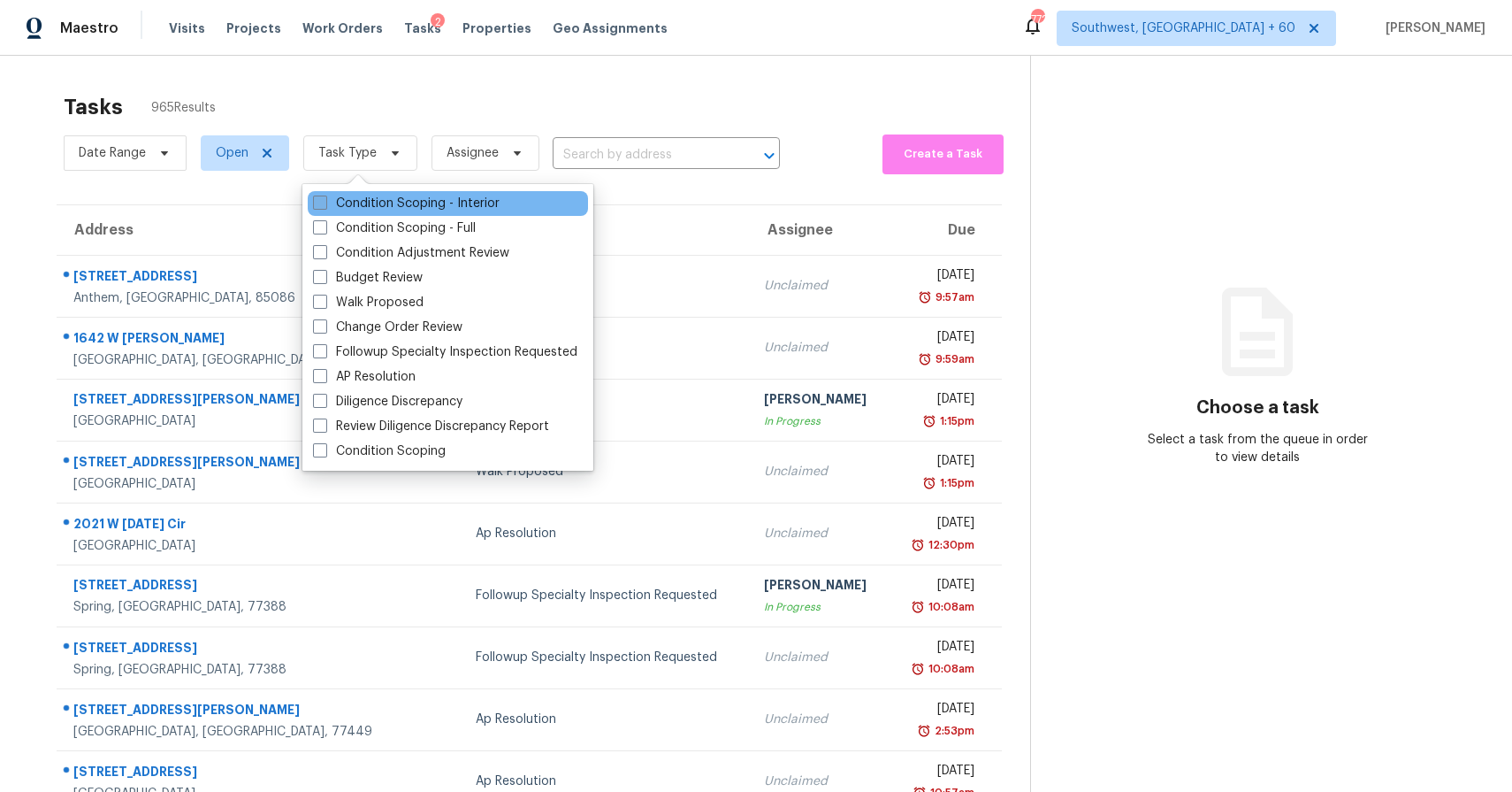
click at [440, 203] on label "Condition Scoping - Interior" at bounding box center [407, 203] width 187 height 18
click at [324, 203] on input "Condition Scoping - Interior" at bounding box center [319, 200] width 11 height 11
checkbox input "true"
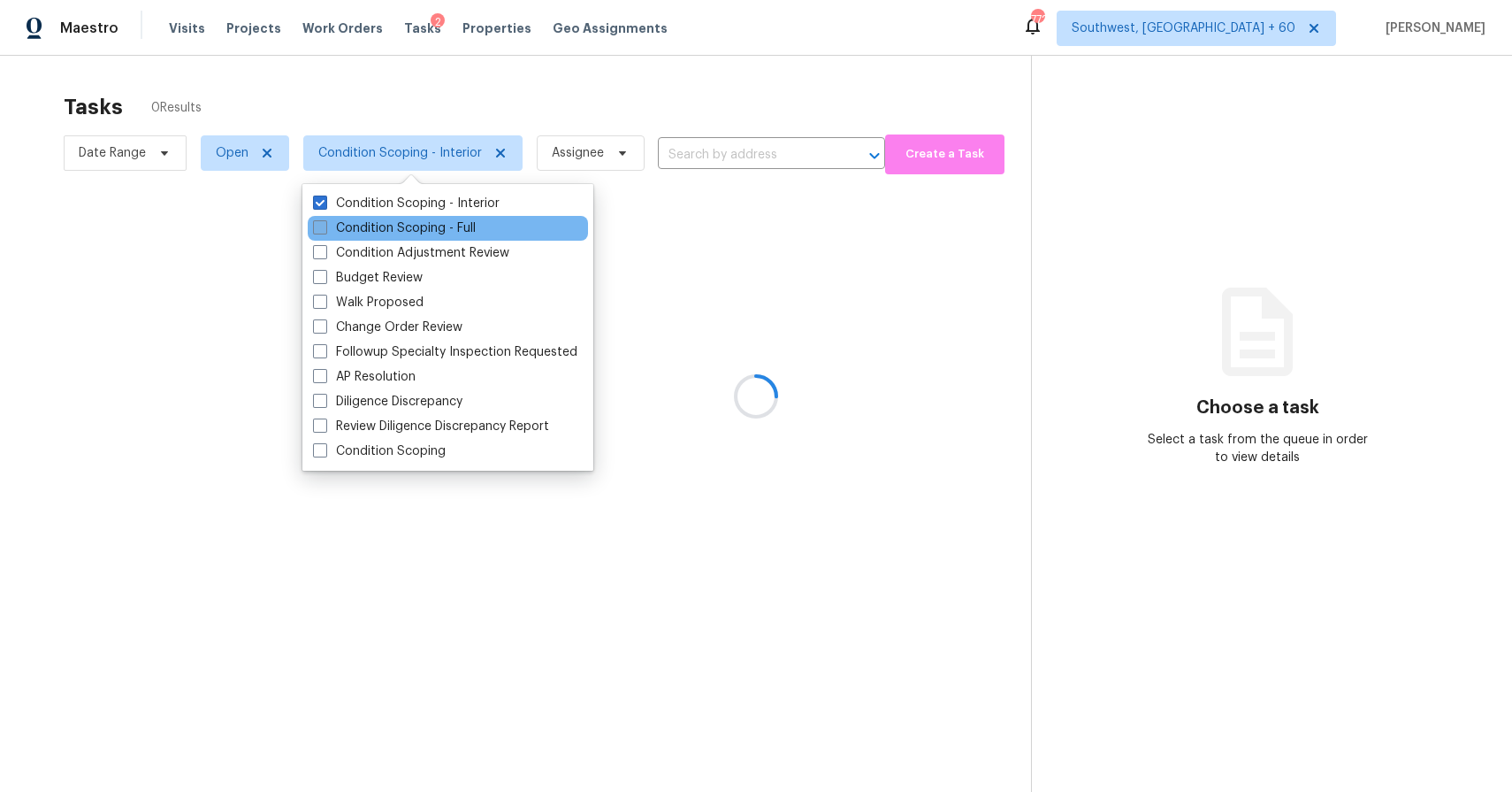
click at [412, 225] on label "Condition Scoping - Full" at bounding box center [394, 228] width 163 height 18
click at [324, 225] on input "Condition Scoping - Full" at bounding box center [319, 225] width 11 height 11
checkbox input "true"
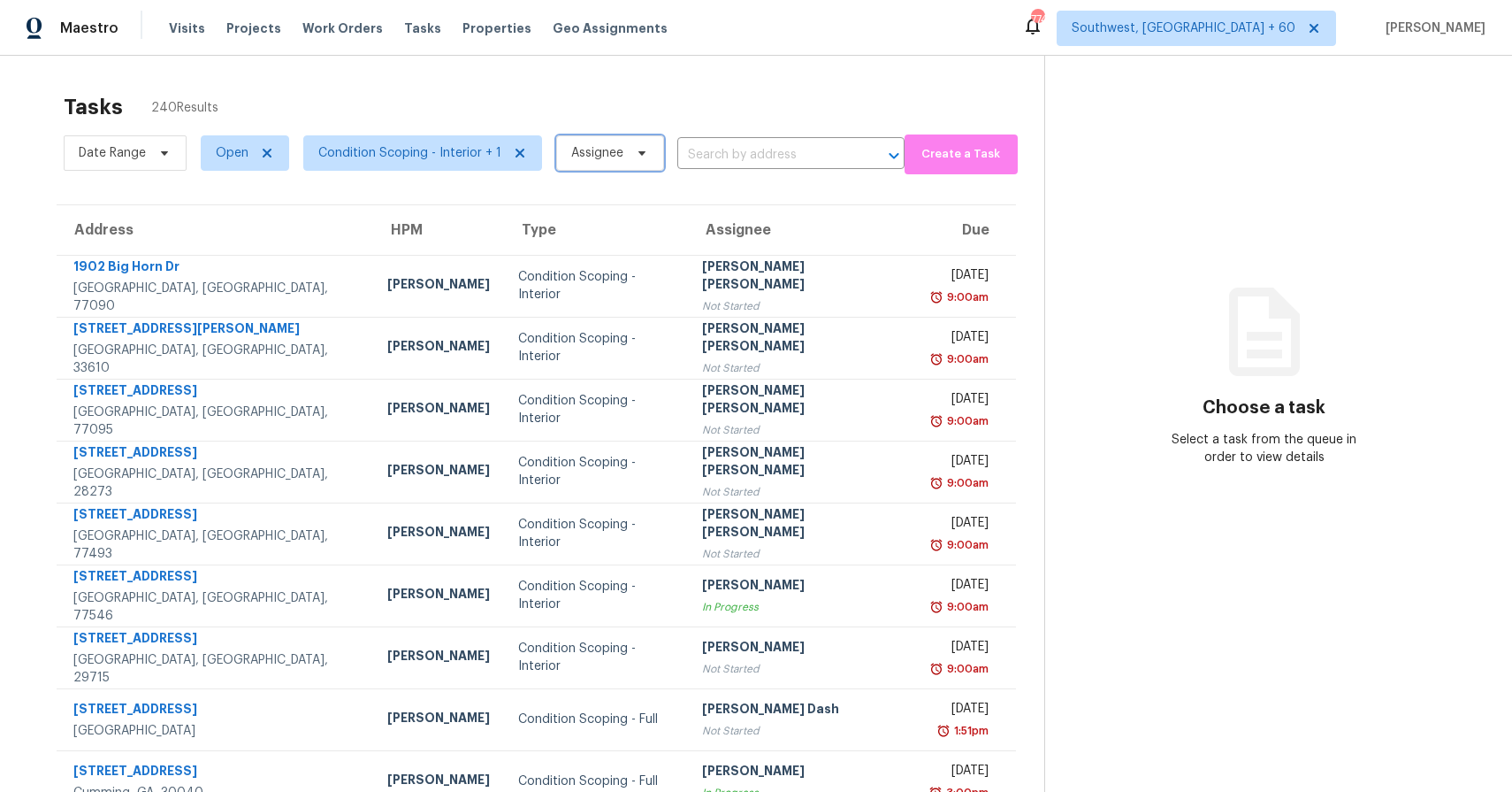
click at [630, 146] on span at bounding box center [639, 152] width 20 height 14
click at [447, 109] on div "Tasks 240 Results" at bounding box center [553, 107] width 980 height 46
click at [129, 134] on span "Date Range" at bounding box center [124, 152] width 122 height 46
click at [152, 146] on span at bounding box center [162, 152] width 20 height 14
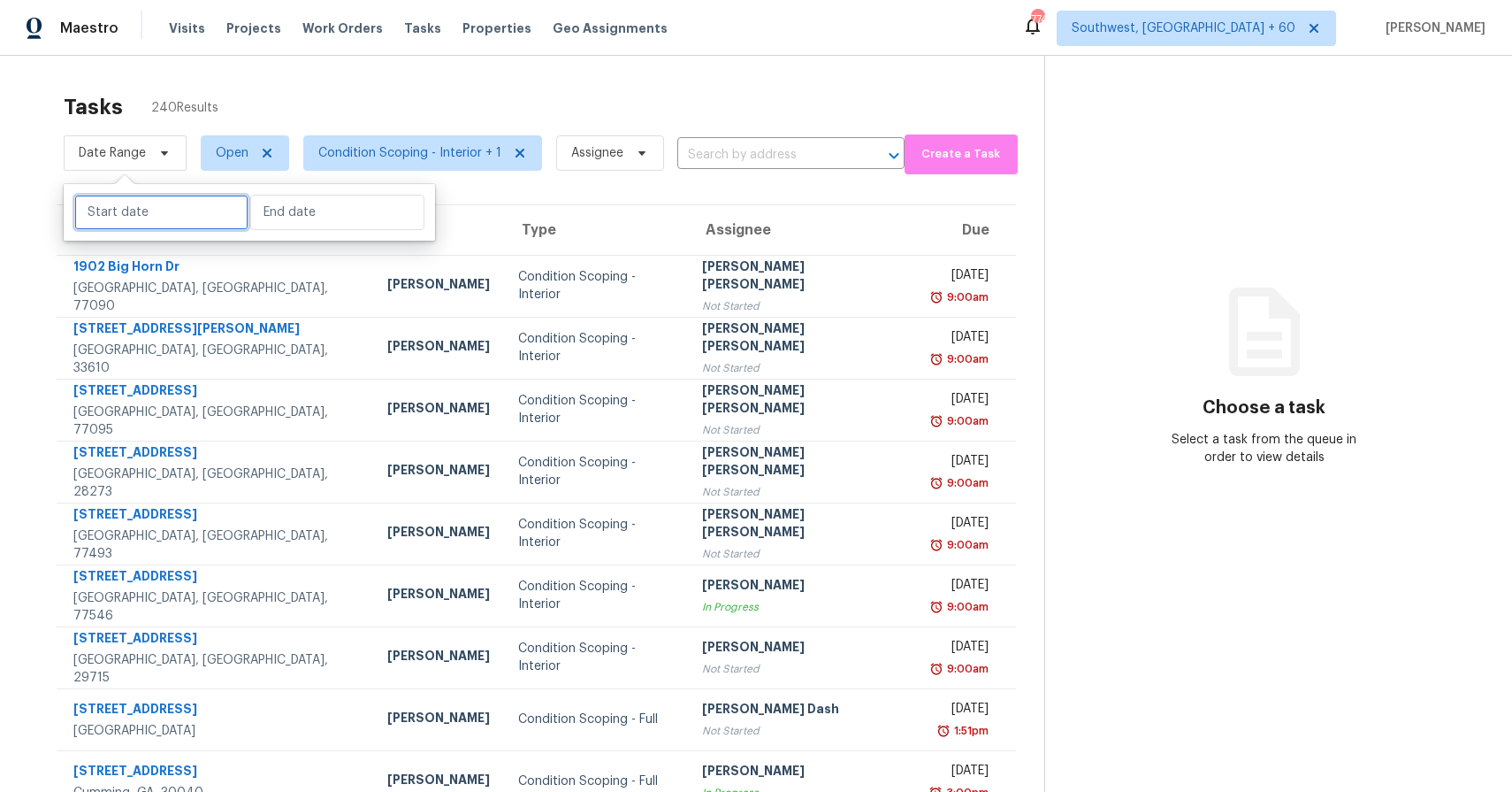
click at [206, 204] on input "text" at bounding box center [161, 212] width 174 height 36
select select "7"
select select "2025"
select select "8"
select select "2025"
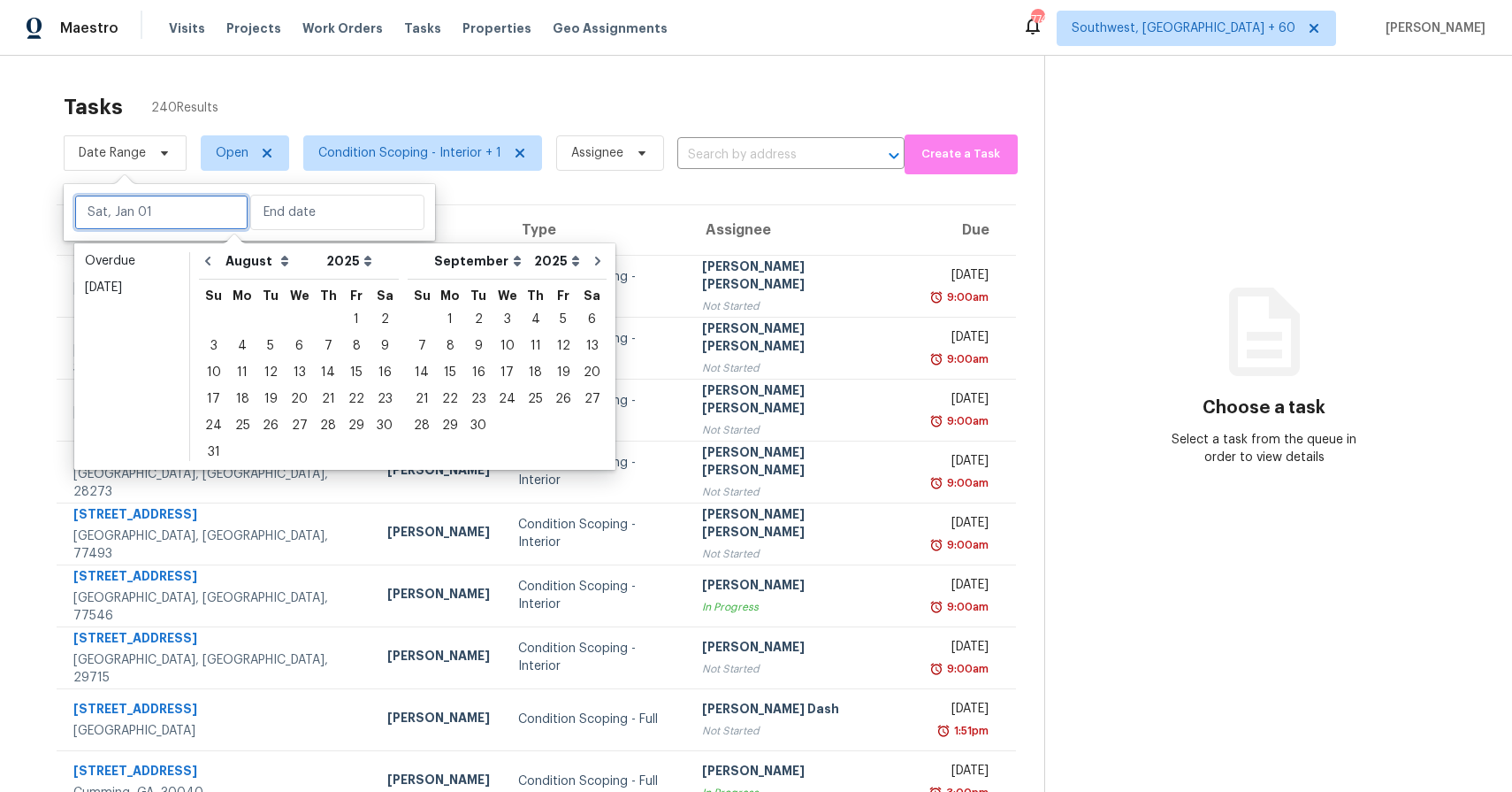
click at [206, 204] on input "text" at bounding box center [161, 212] width 174 height 36
click at [236, 370] on div "11" at bounding box center [242, 372] width 28 height 24
type input "[DATE]"
click at [236, 370] on div "11" at bounding box center [242, 372] width 28 height 24
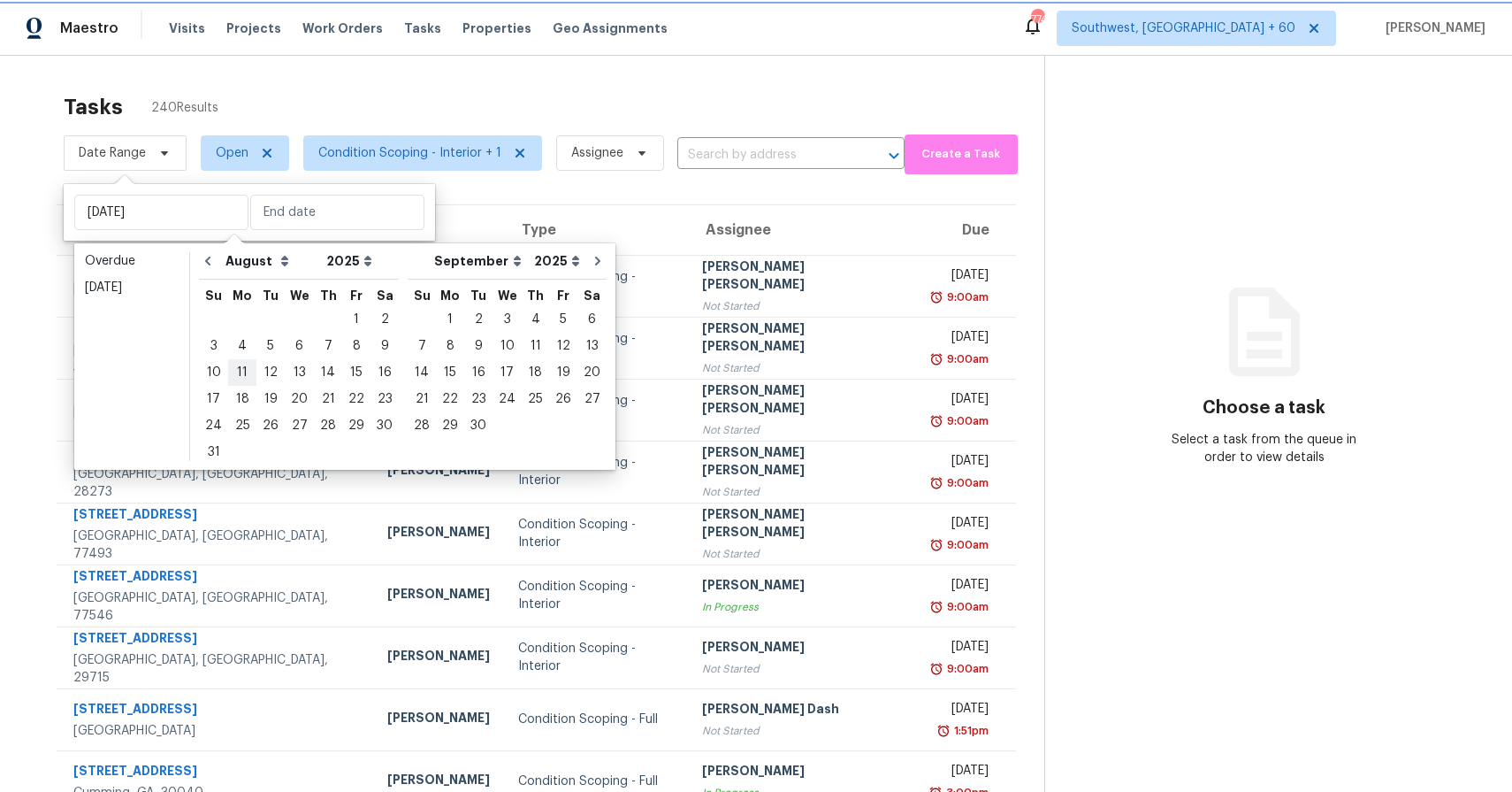
type input "[DATE]"
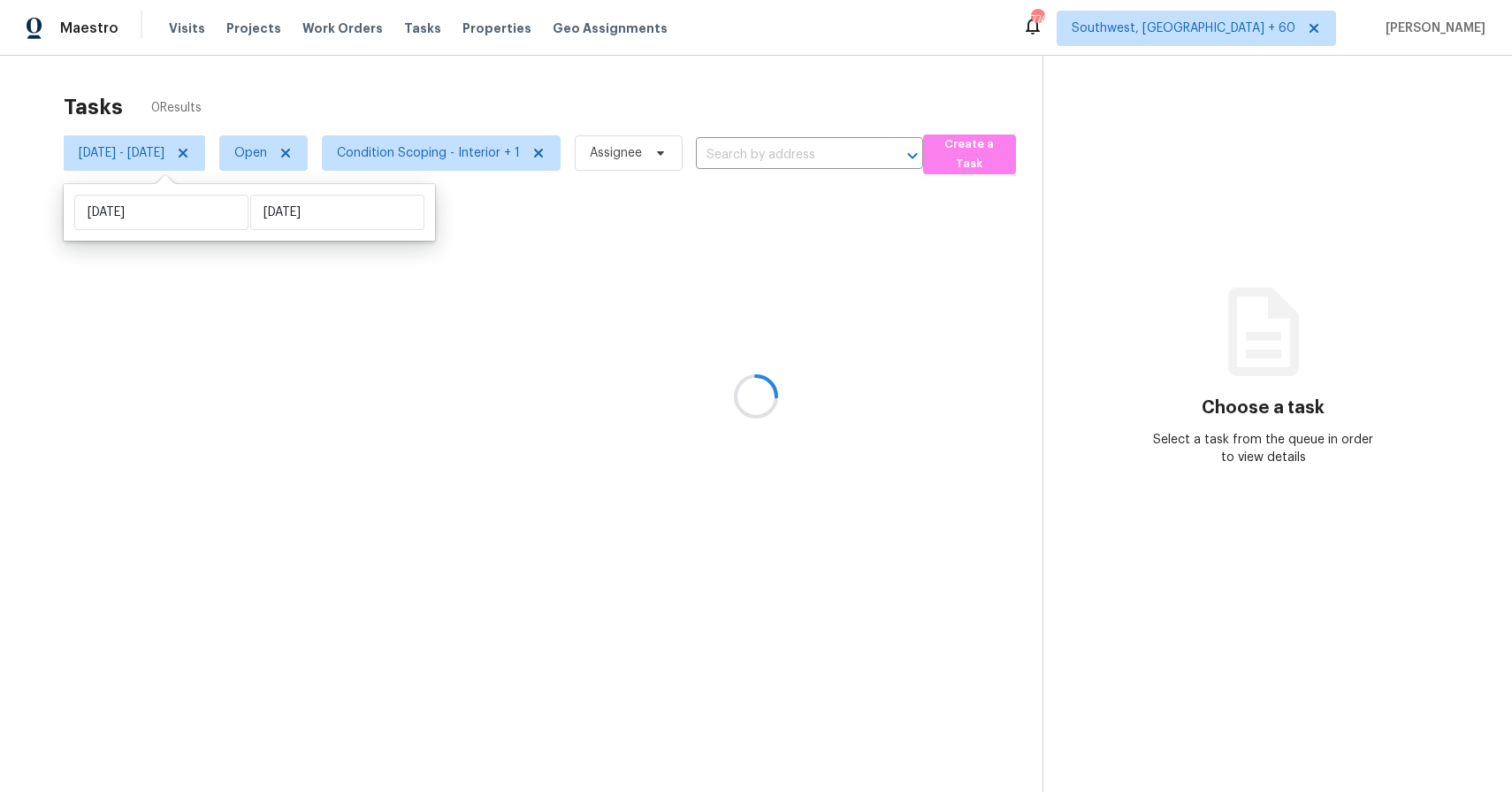
click at [461, 120] on div at bounding box center [756, 396] width 1512 height 792
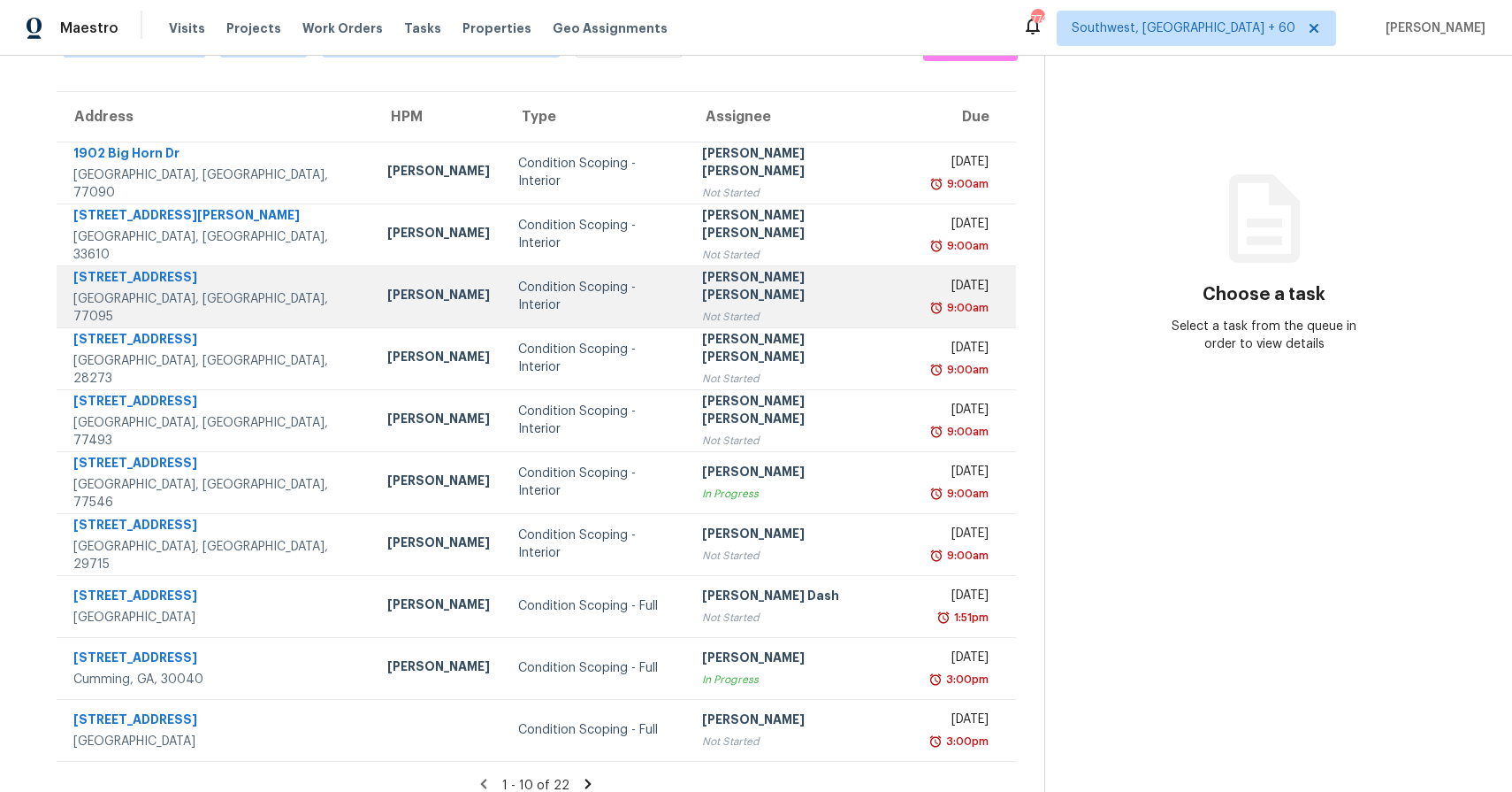
scroll to position [129, 0]
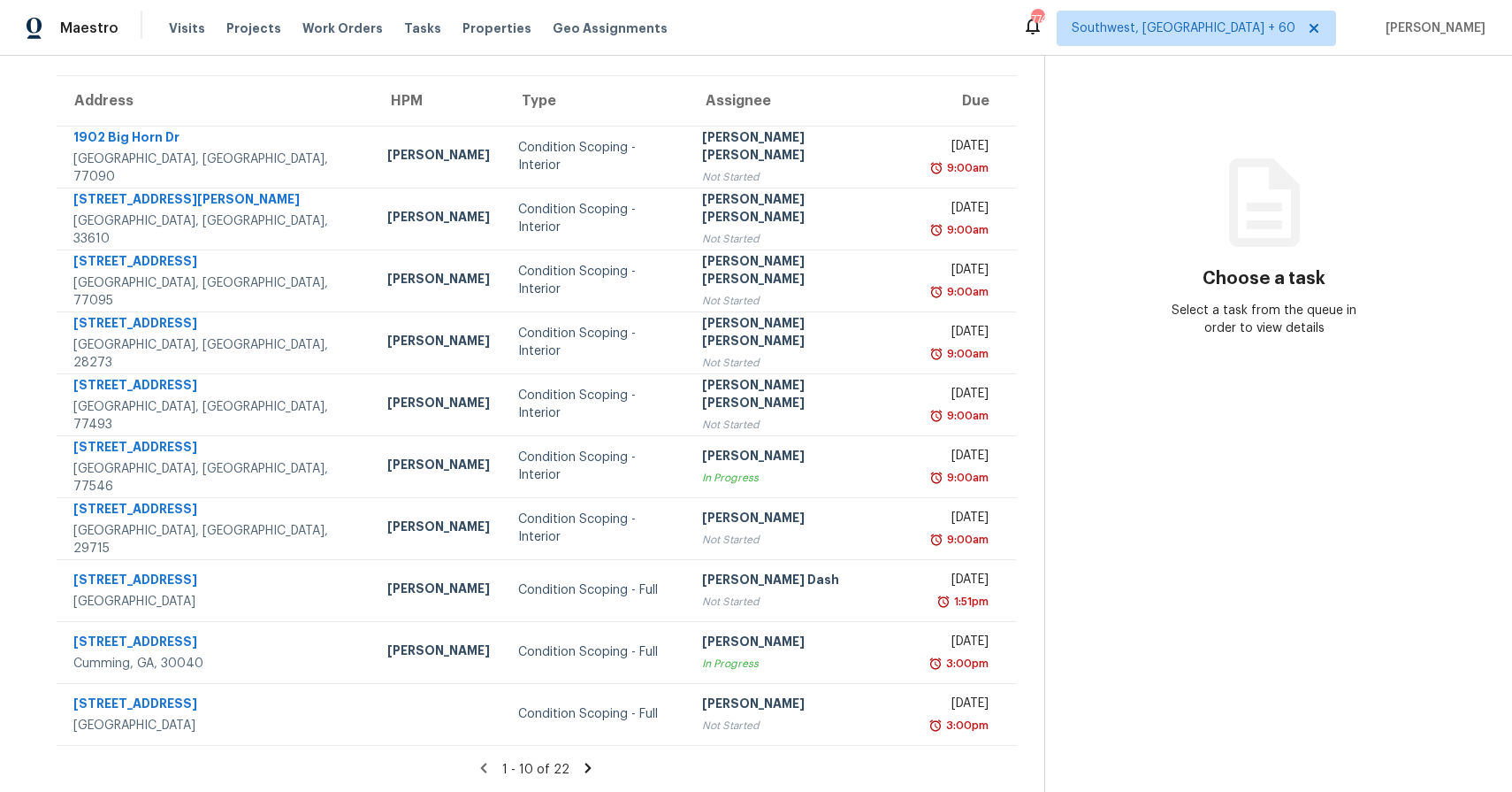
click at [592, 764] on icon at bounding box center [588, 767] width 7 height 9
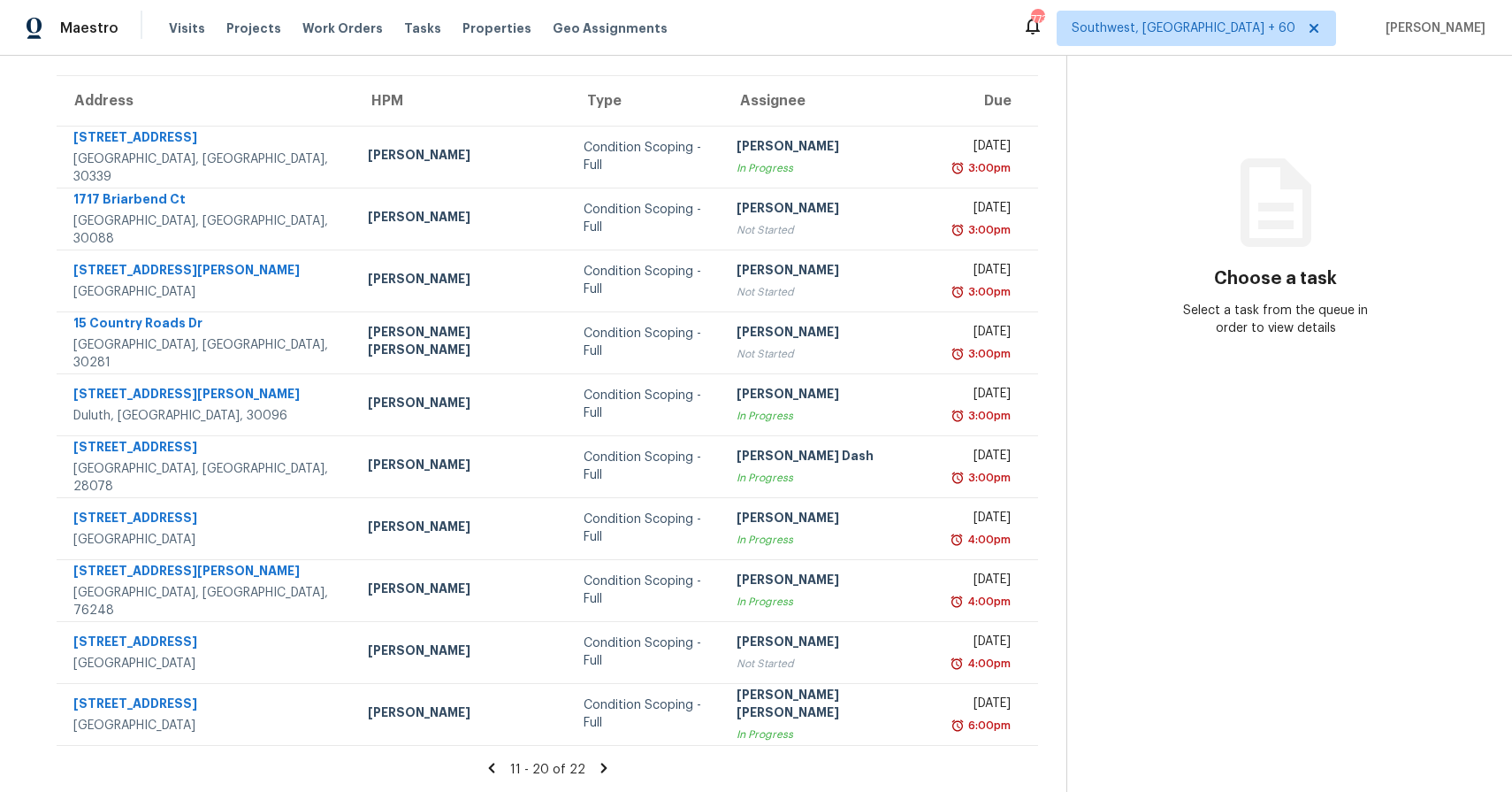
click at [600, 763] on icon at bounding box center [603, 767] width 7 height 9
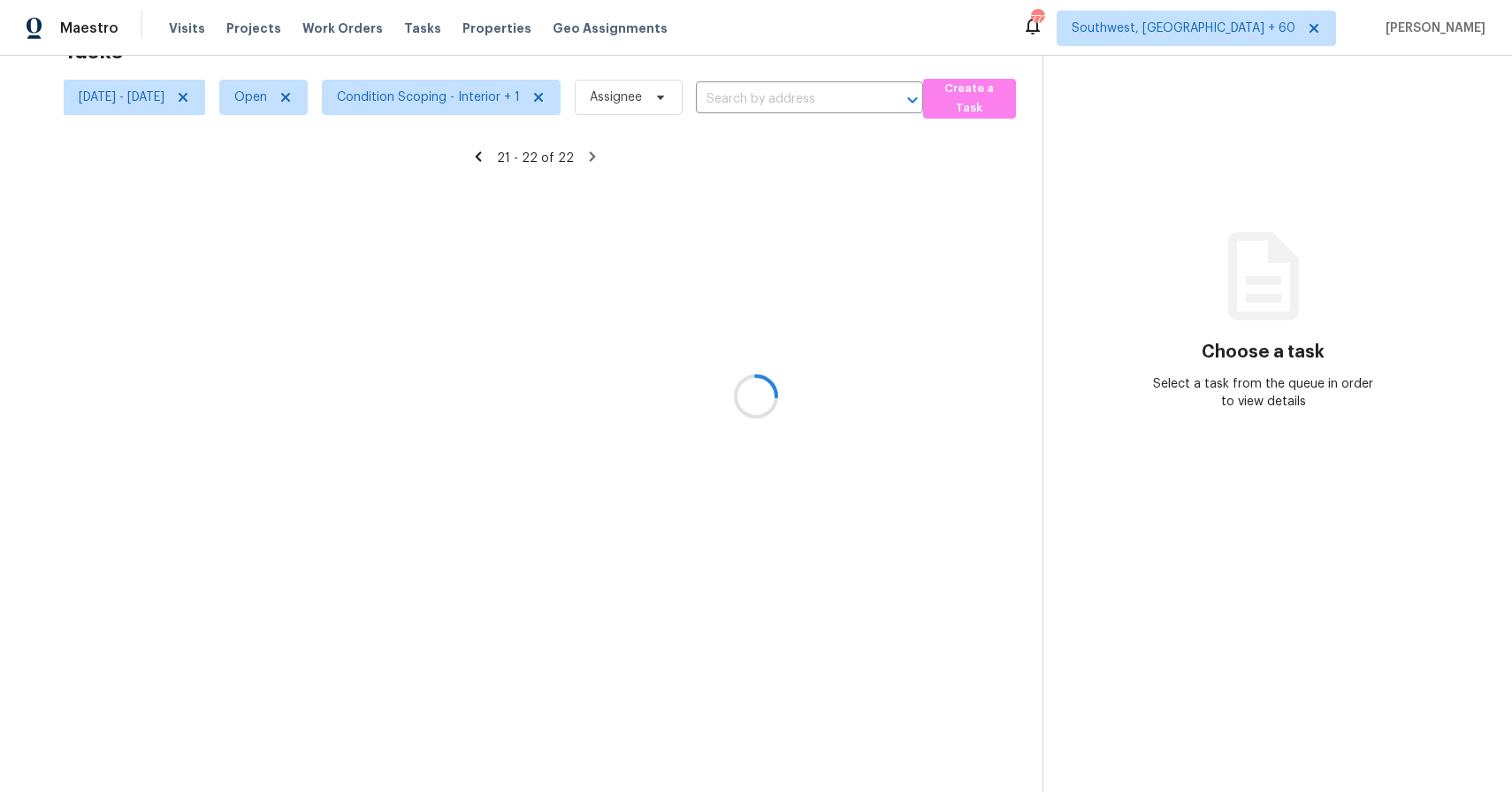
scroll to position [56, 0]
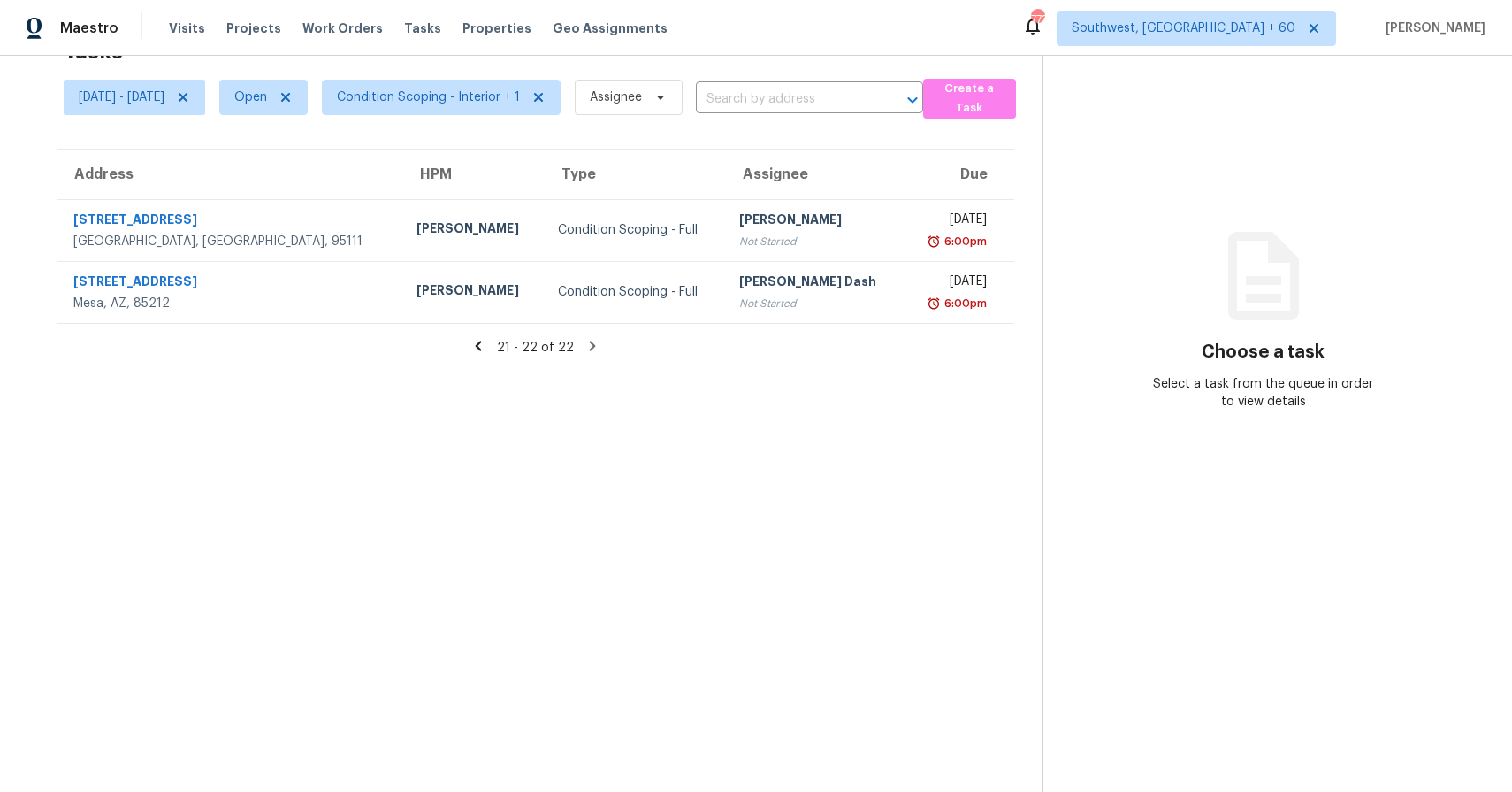
click at [486, 348] on icon at bounding box center [478, 345] width 16 height 16
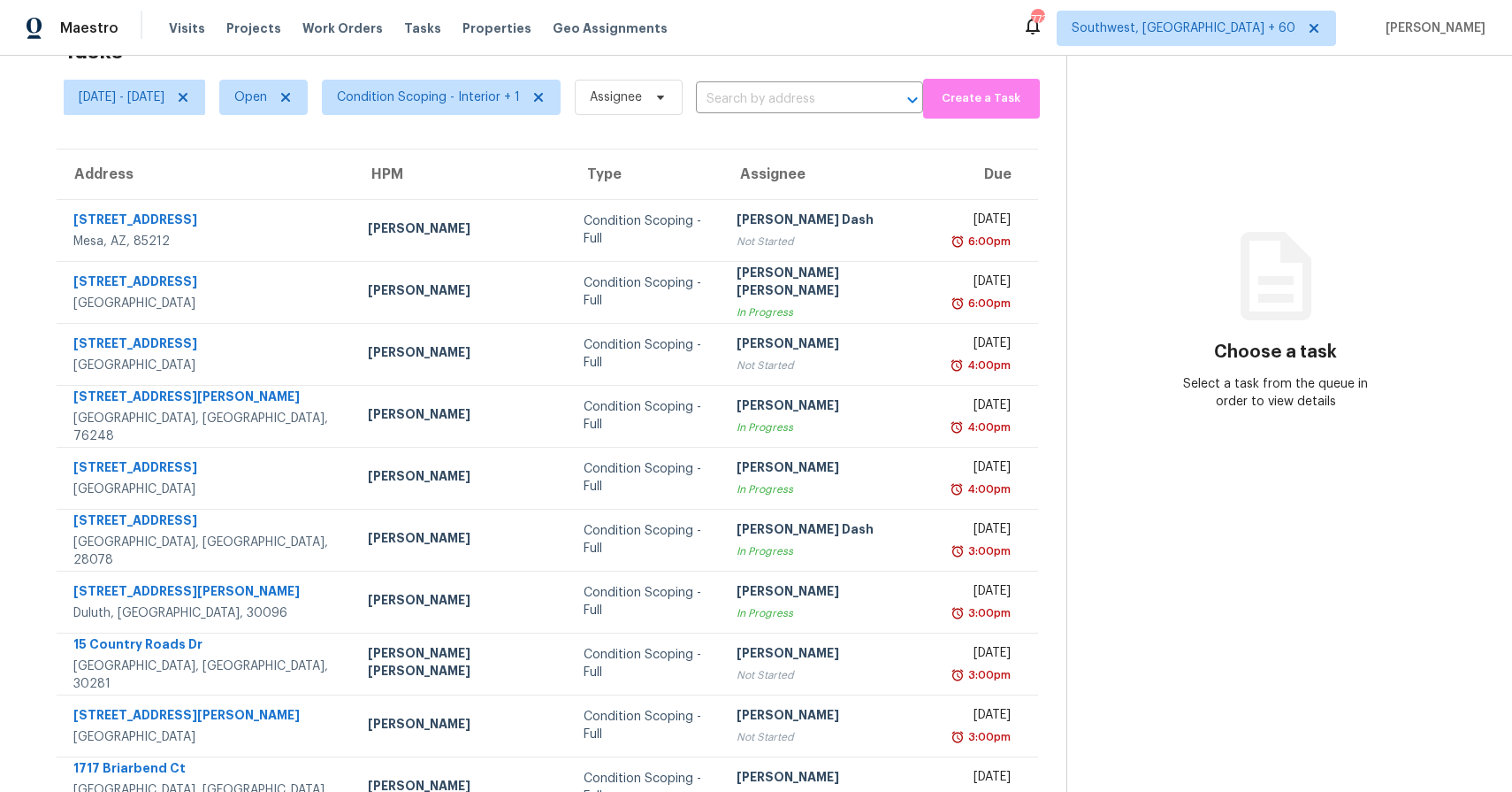
scroll to position [129, 0]
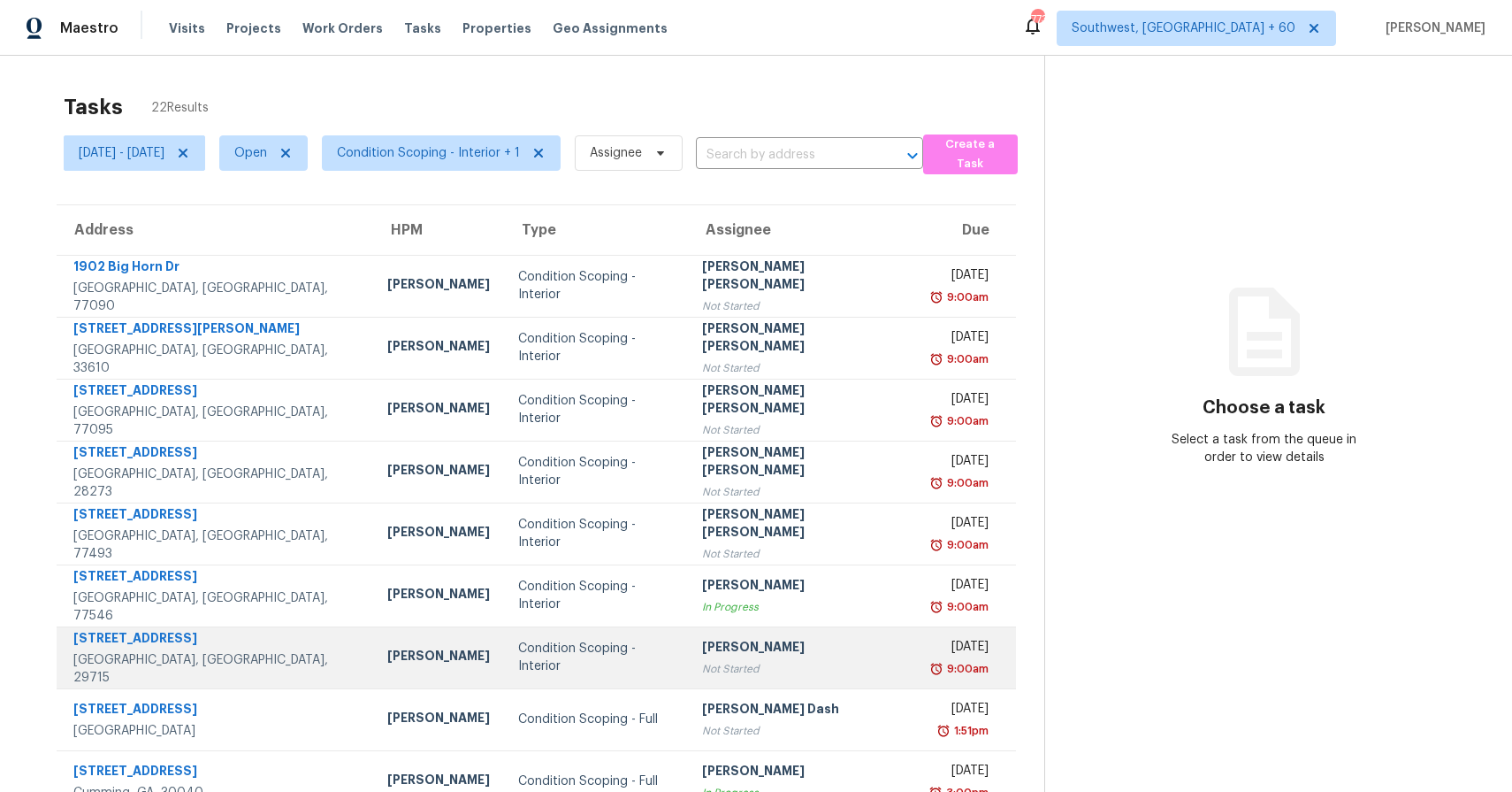
scroll to position [129, 0]
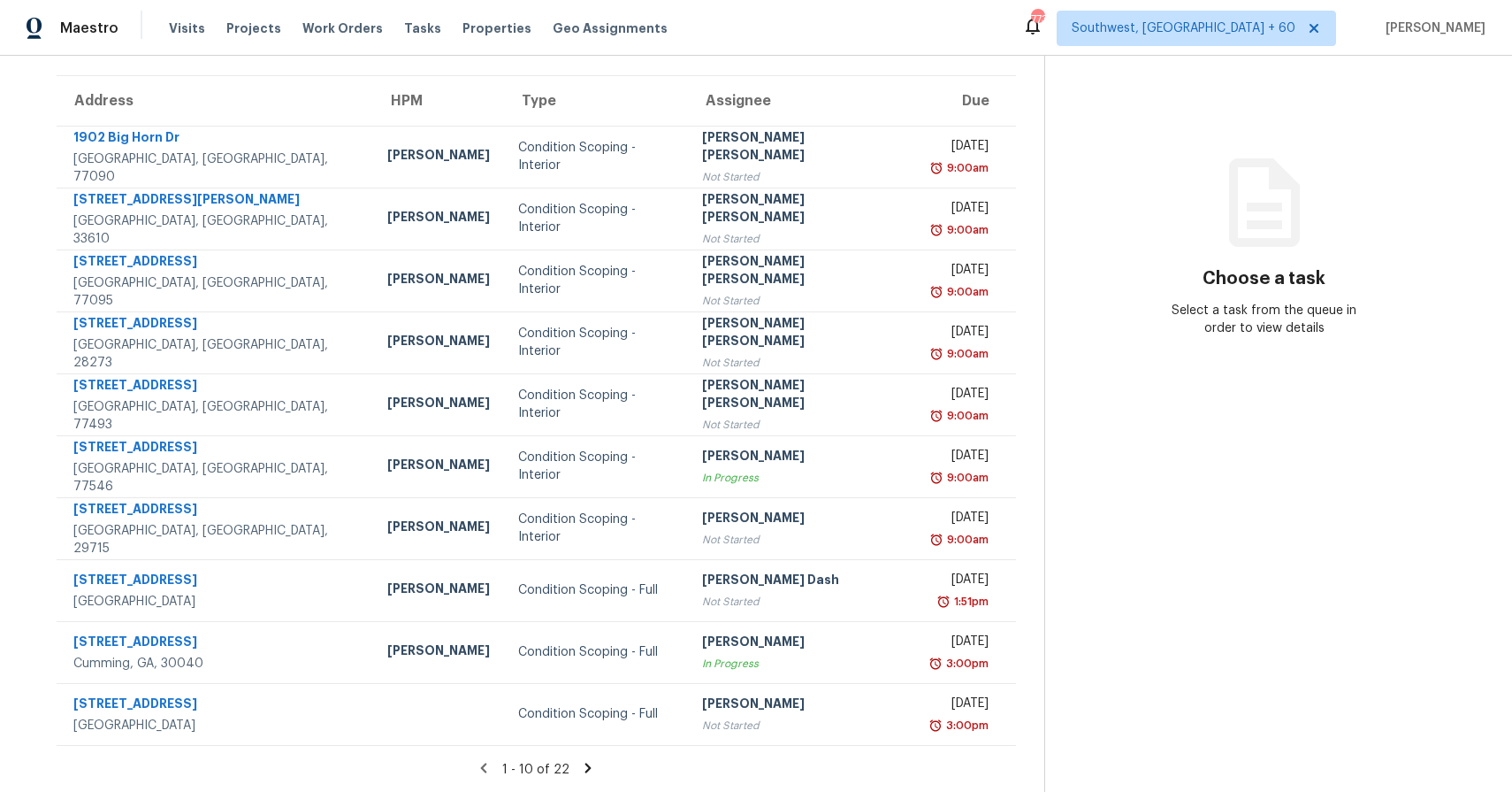
click at [596, 764] on icon at bounding box center [588, 768] width 16 height 16
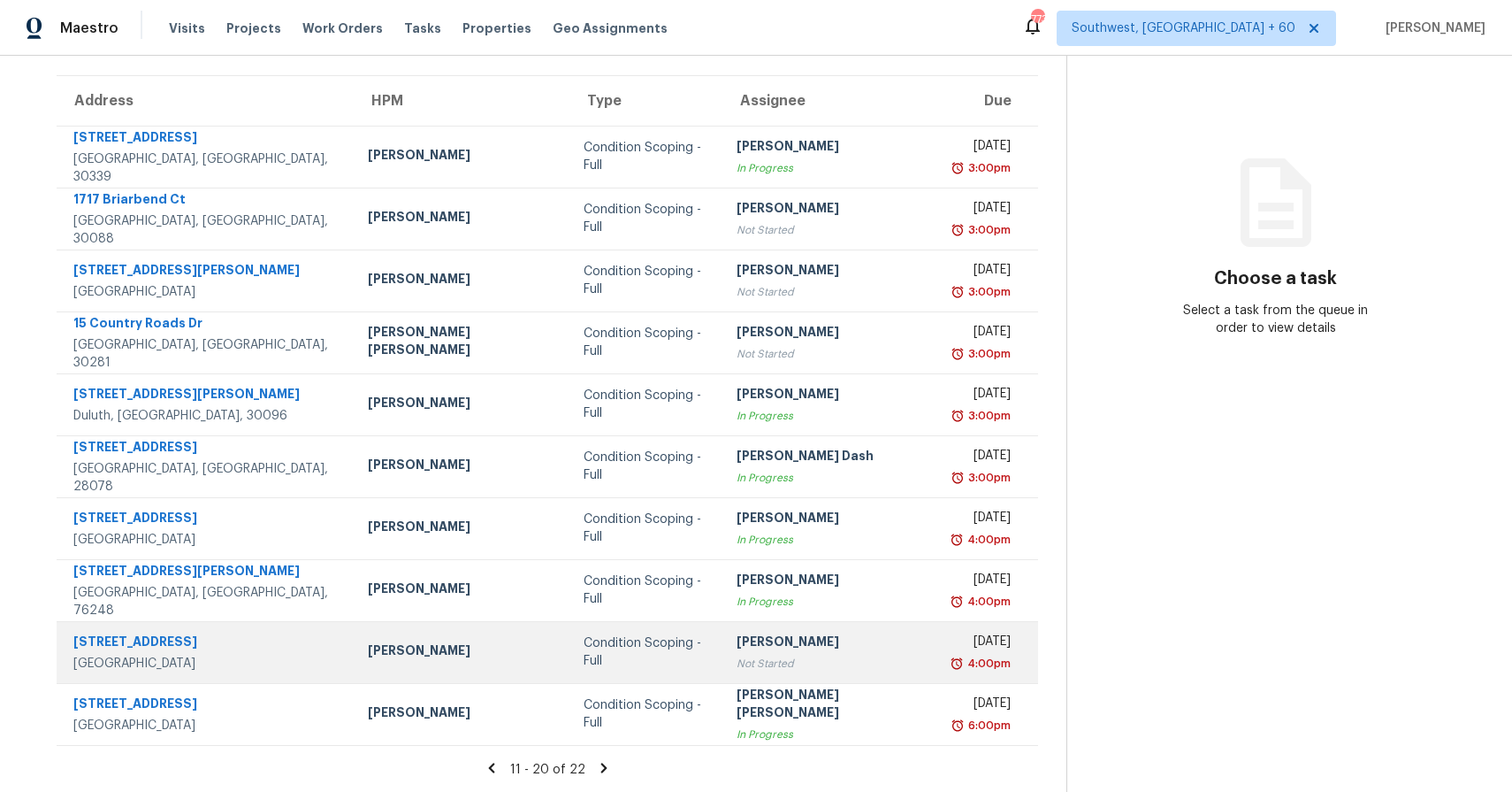
click at [805, 647] on div "[PERSON_NAME]" at bounding box center [830, 643] width 188 height 22
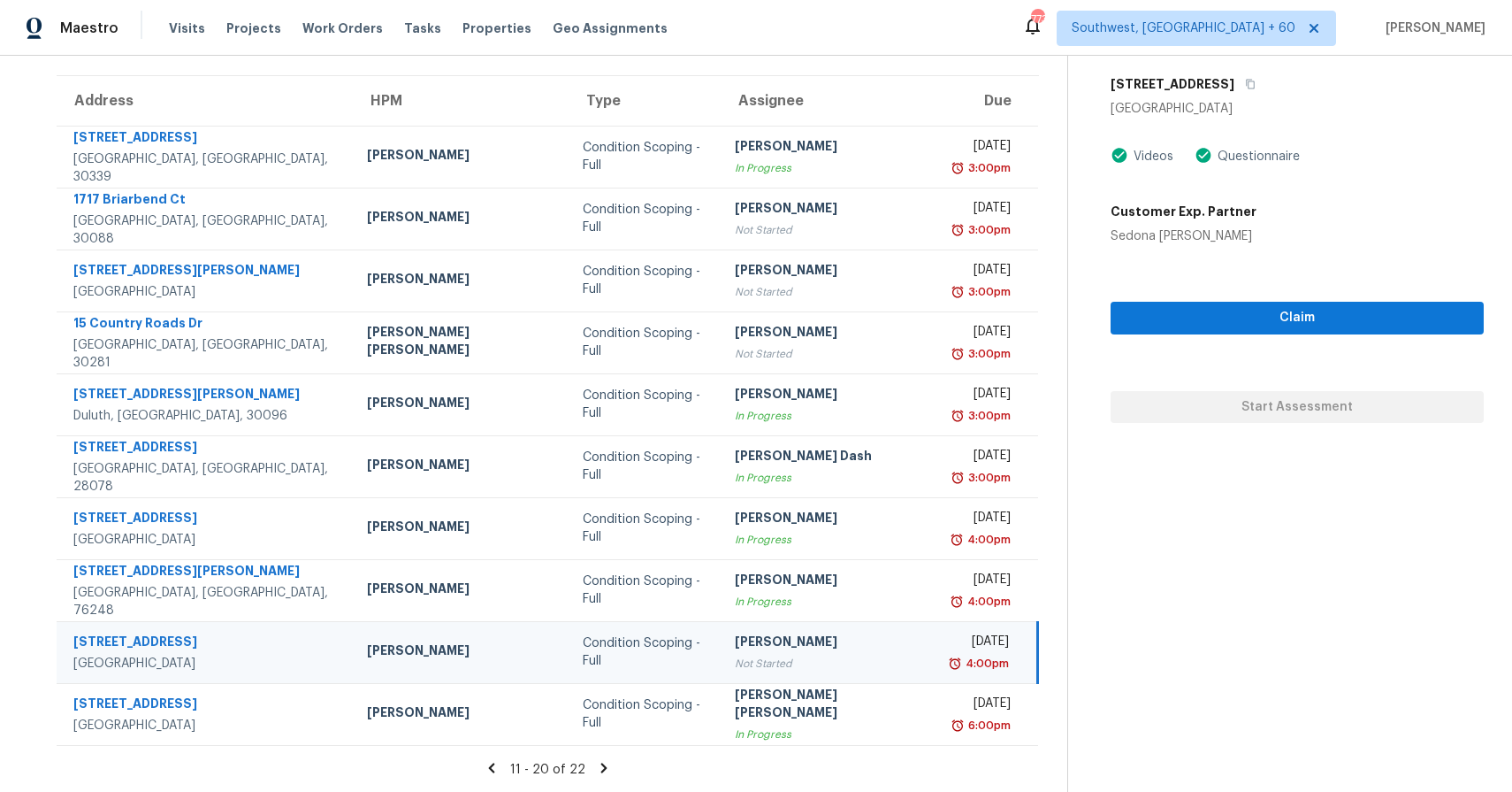
click at [1234, 74] on div "[STREET_ADDRESS]" at bounding box center [1296, 84] width 373 height 32
click at [1234, 79] on button "button" at bounding box center [1247, 84] width 24 height 32
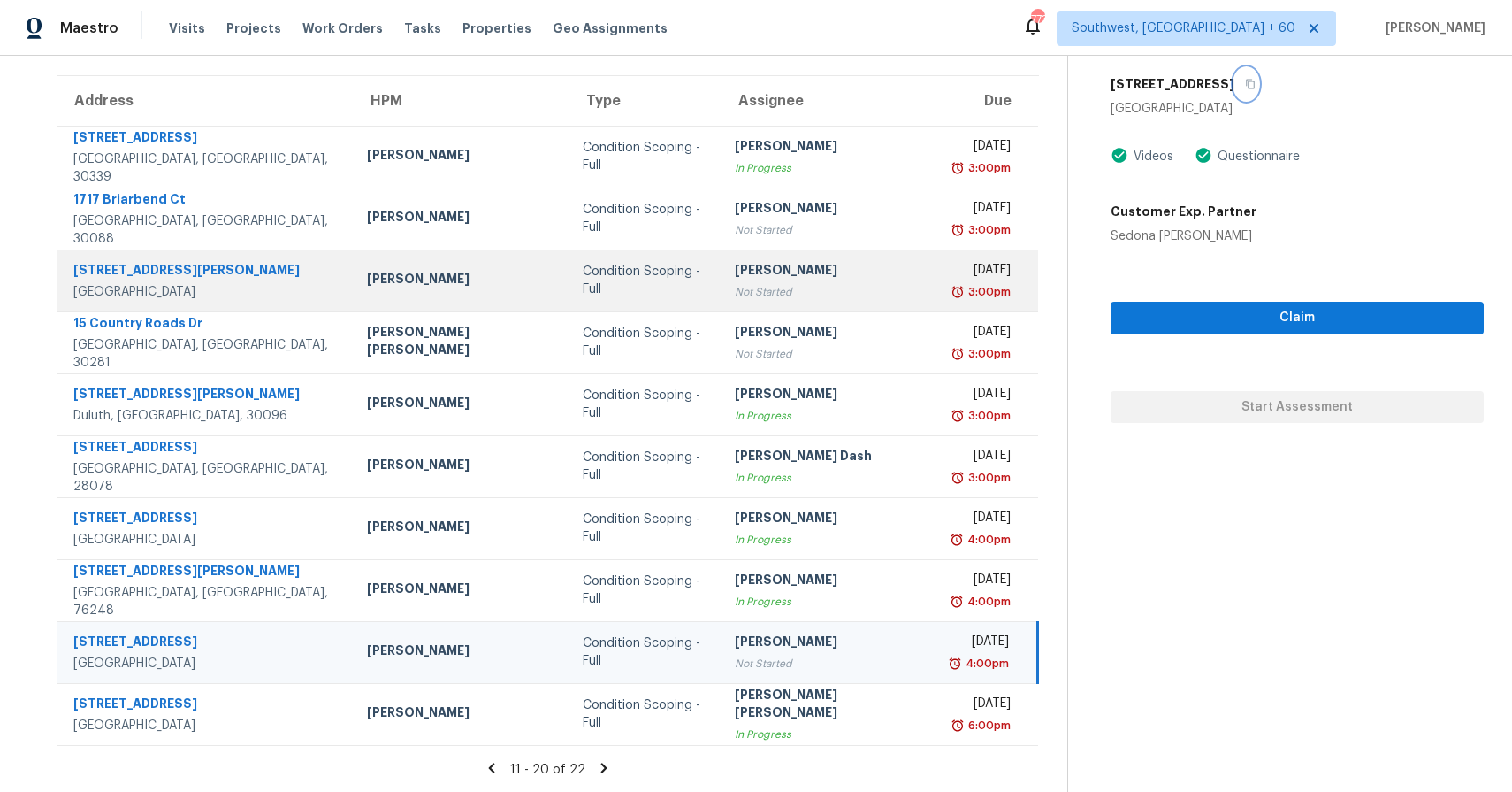
scroll to position [0, 0]
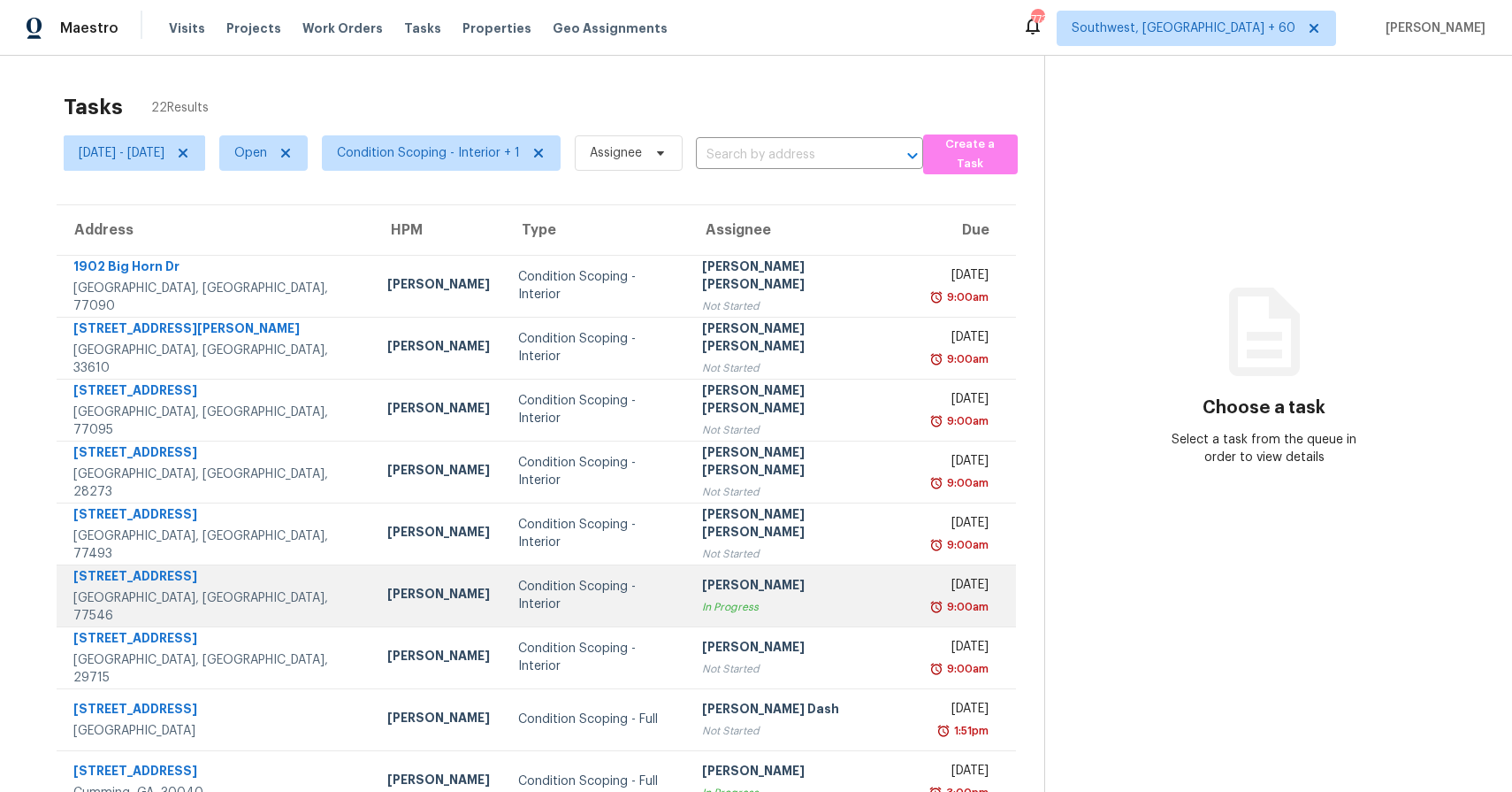
scroll to position [129, 0]
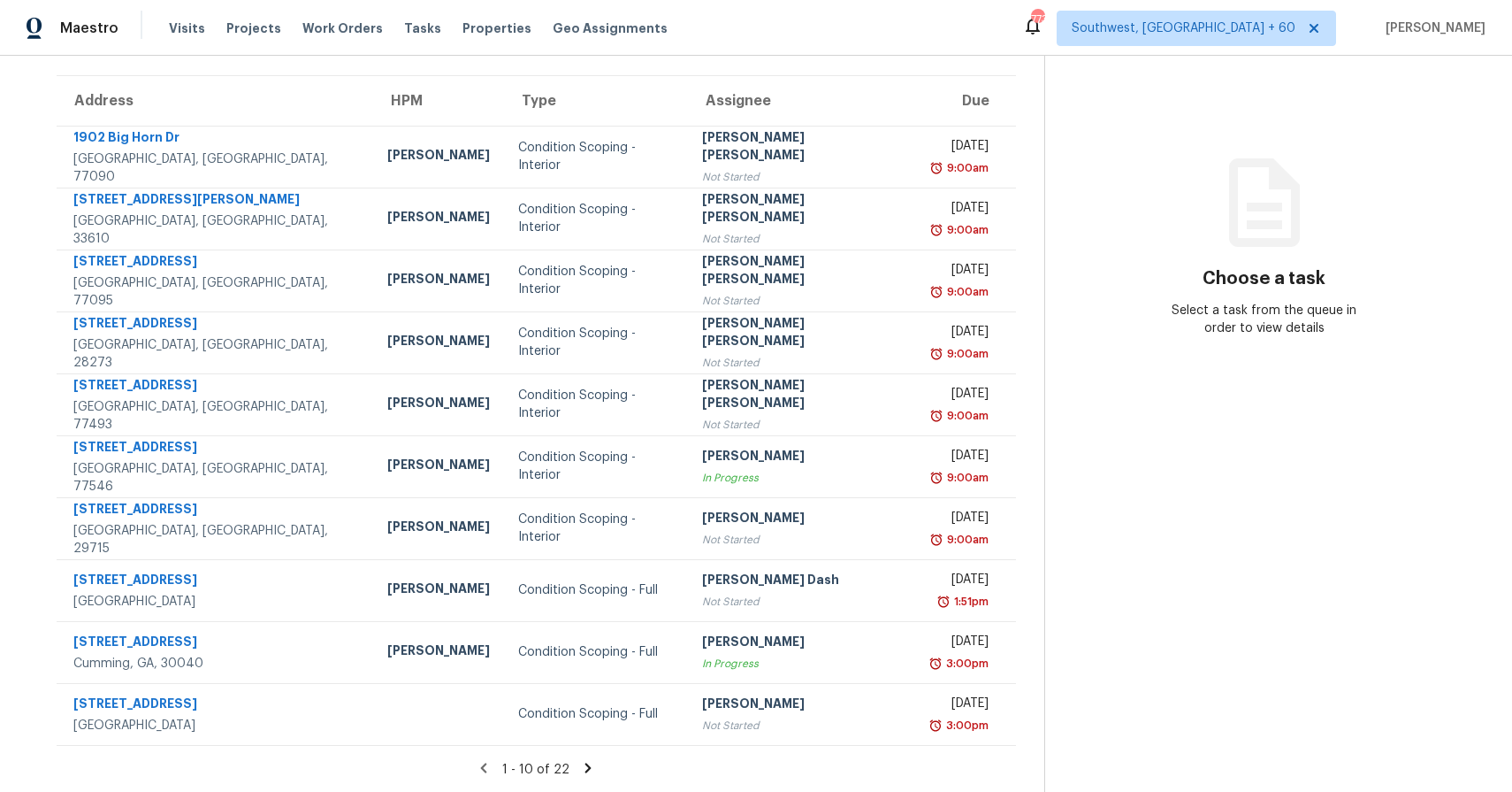
click at [580, 770] on div "1 - 10 of 22" at bounding box center [535, 770] width 1016 height 19
click at [592, 765] on icon at bounding box center [588, 767] width 7 height 9
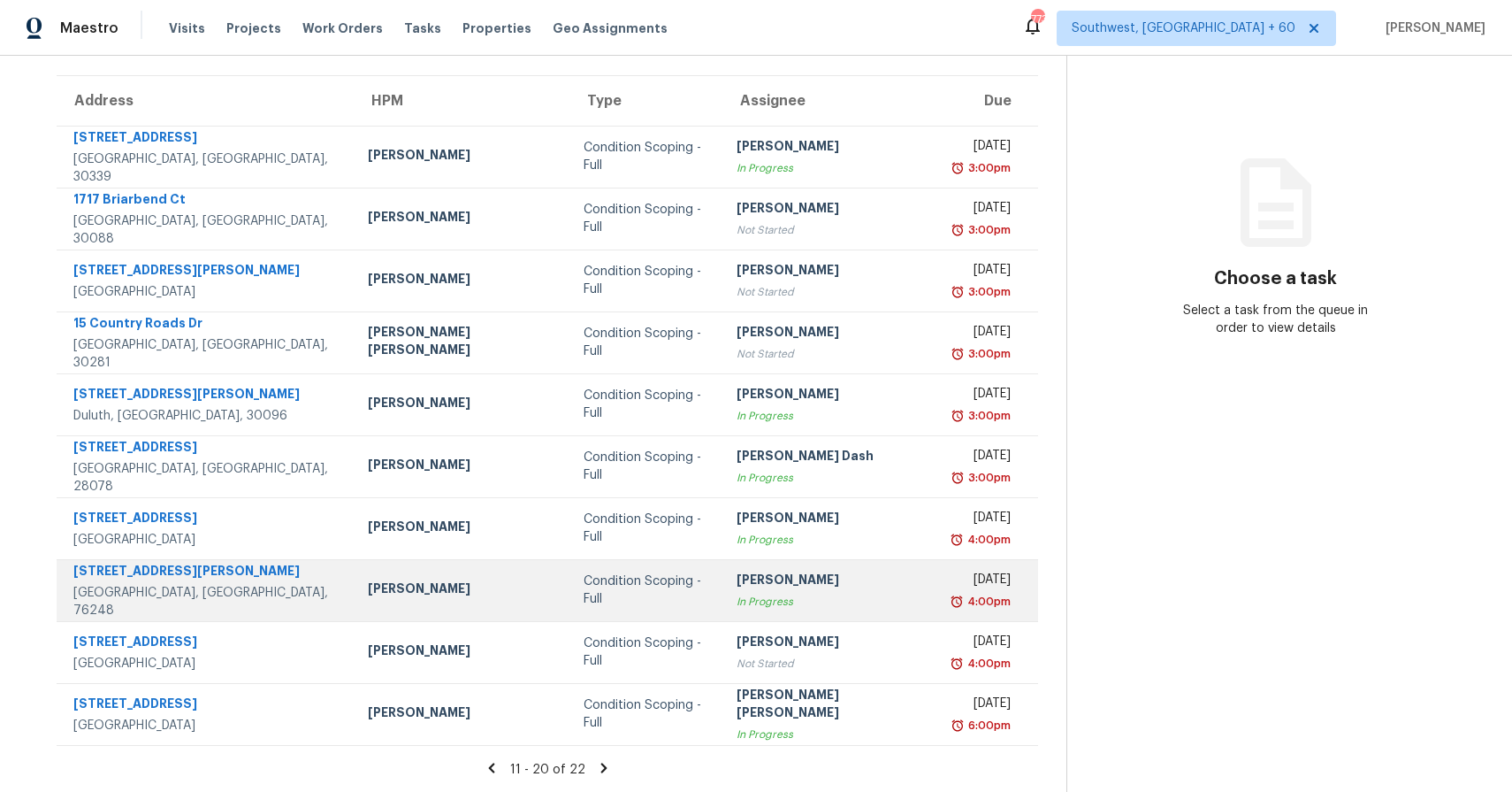
click at [736, 593] on div "In Progress" at bounding box center [830, 601] width 188 height 18
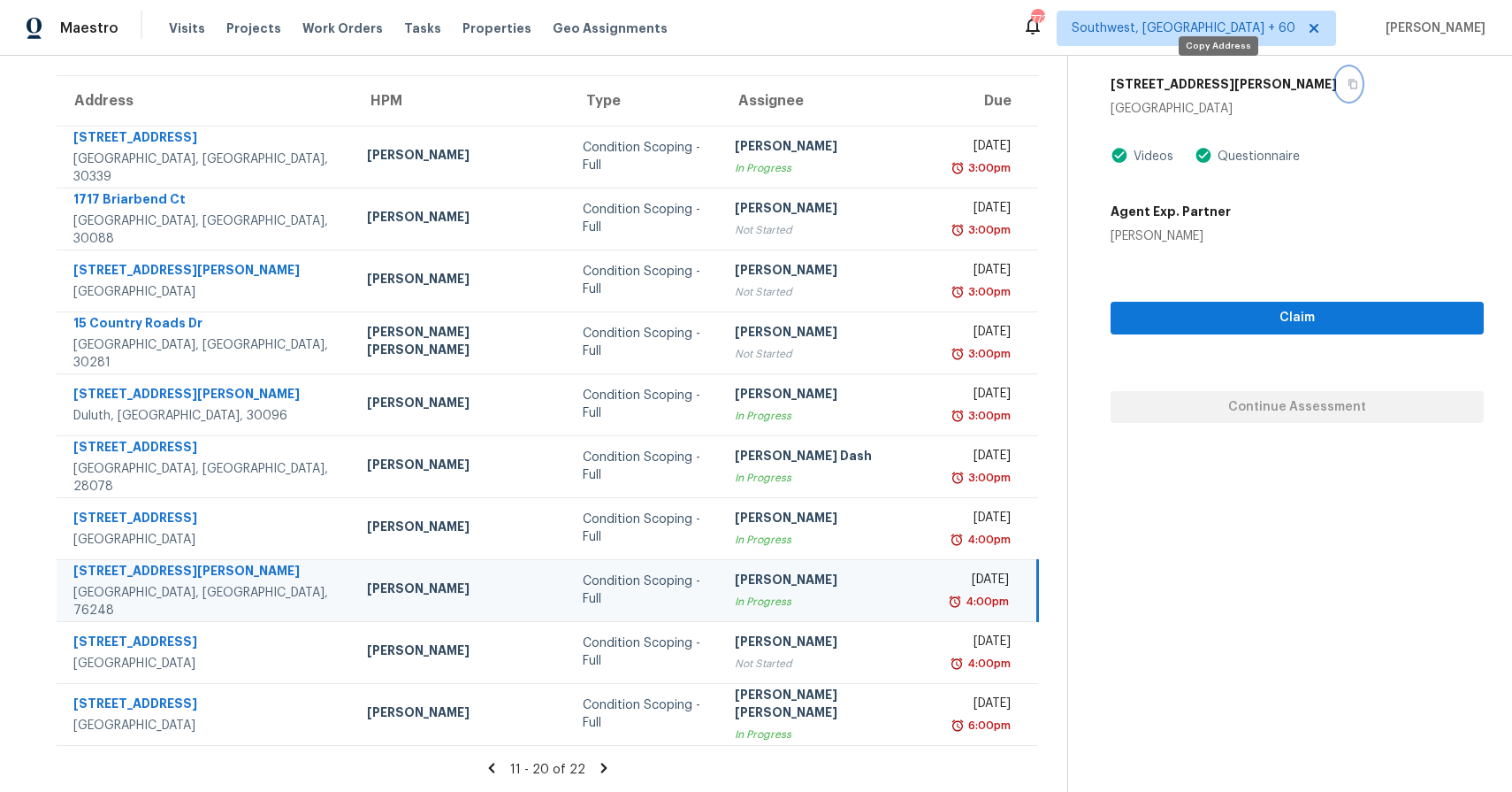
click at [1336, 77] on button "button" at bounding box center [1348, 84] width 24 height 32
